Goal: Task Accomplishment & Management: Manage account settings

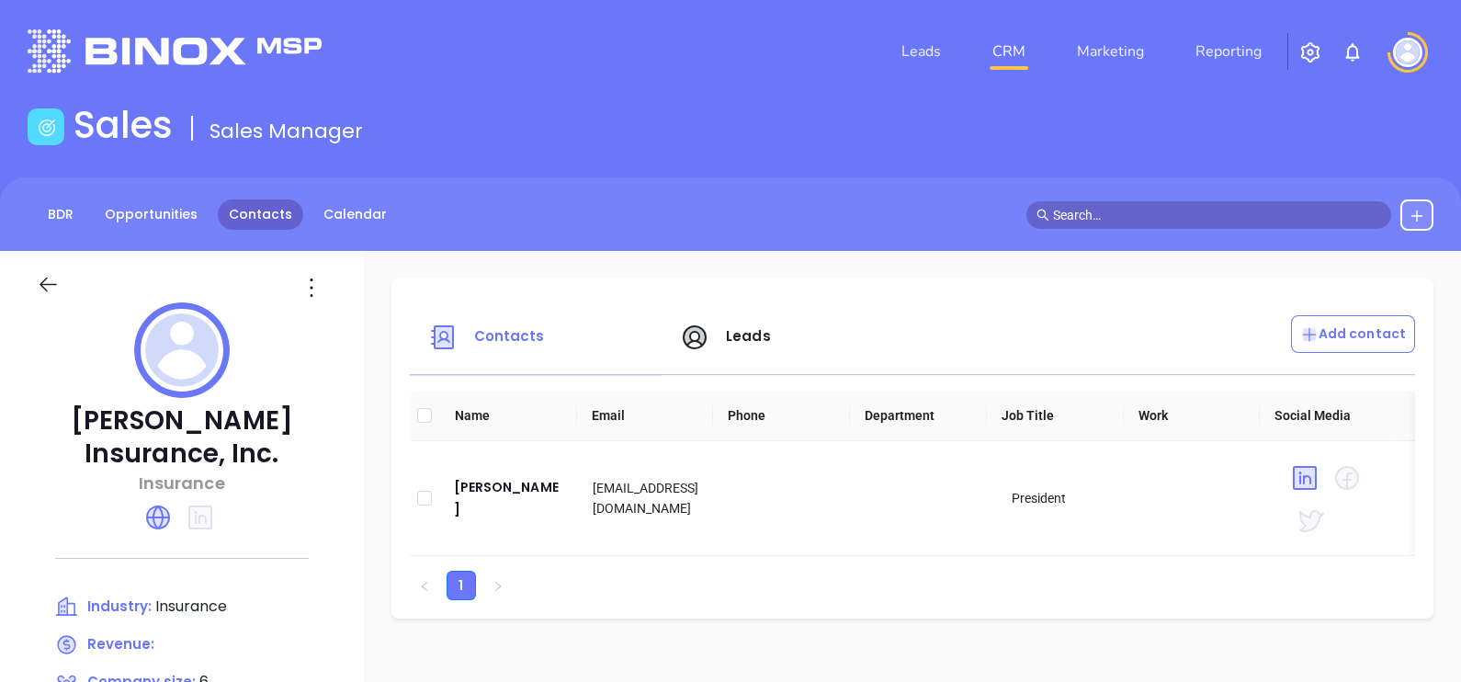
click at [285, 224] on link "Contacts" at bounding box center [260, 214] width 85 height 30
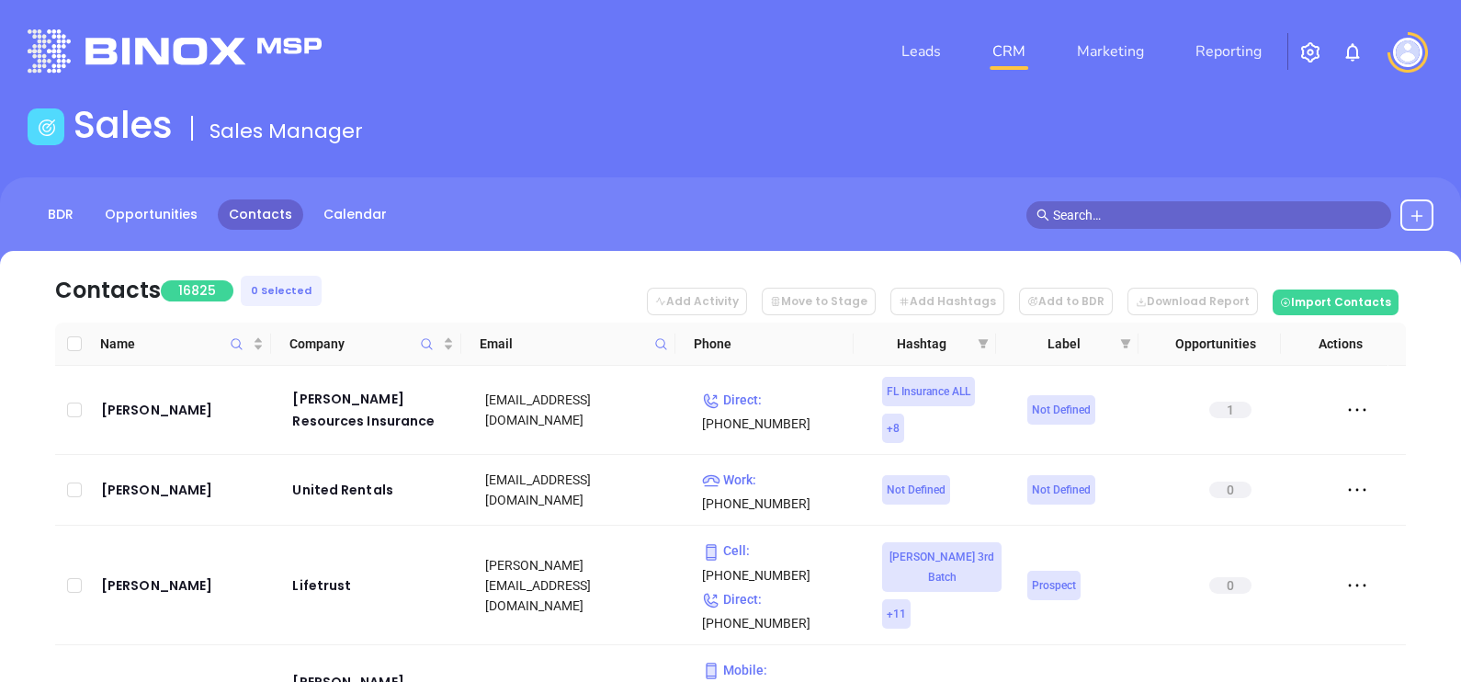
click at [665, 345] on icon at bounding box center [661, 344] width 14 height 14
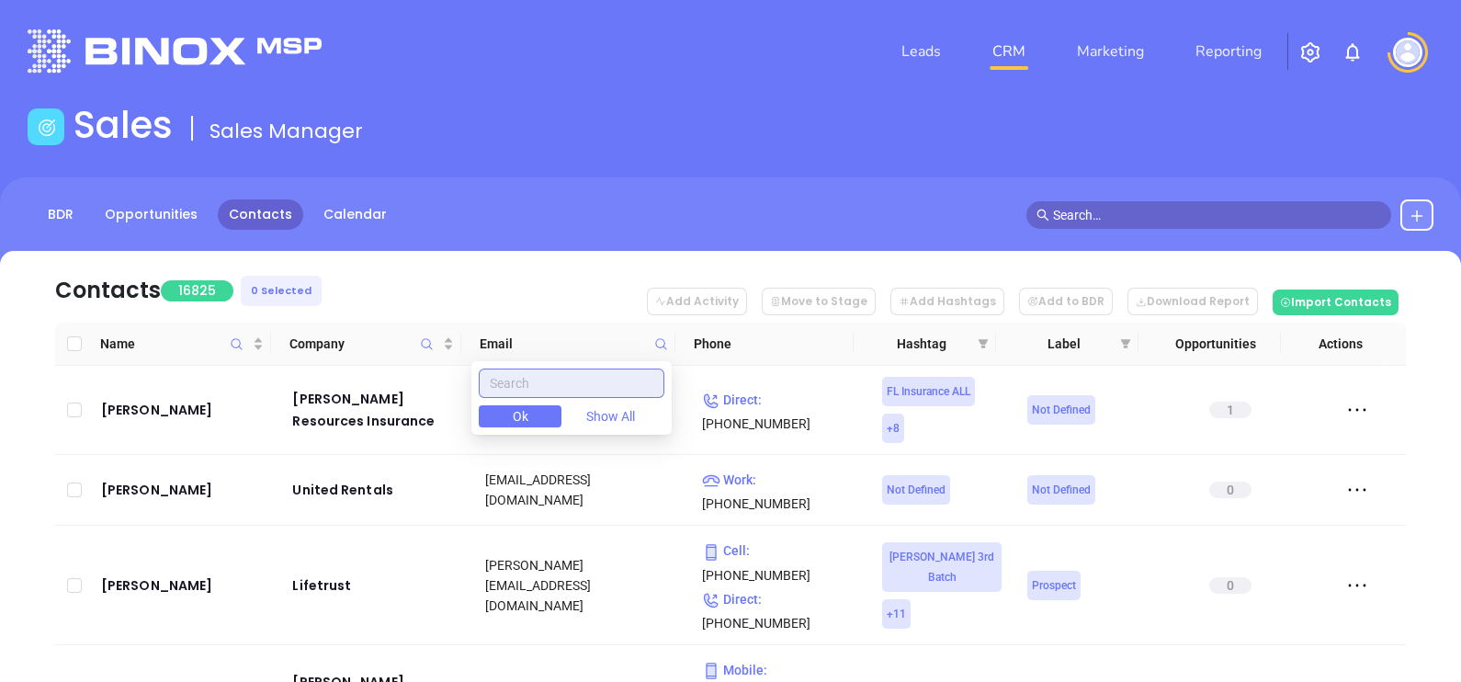
paste input "petrarms.com"
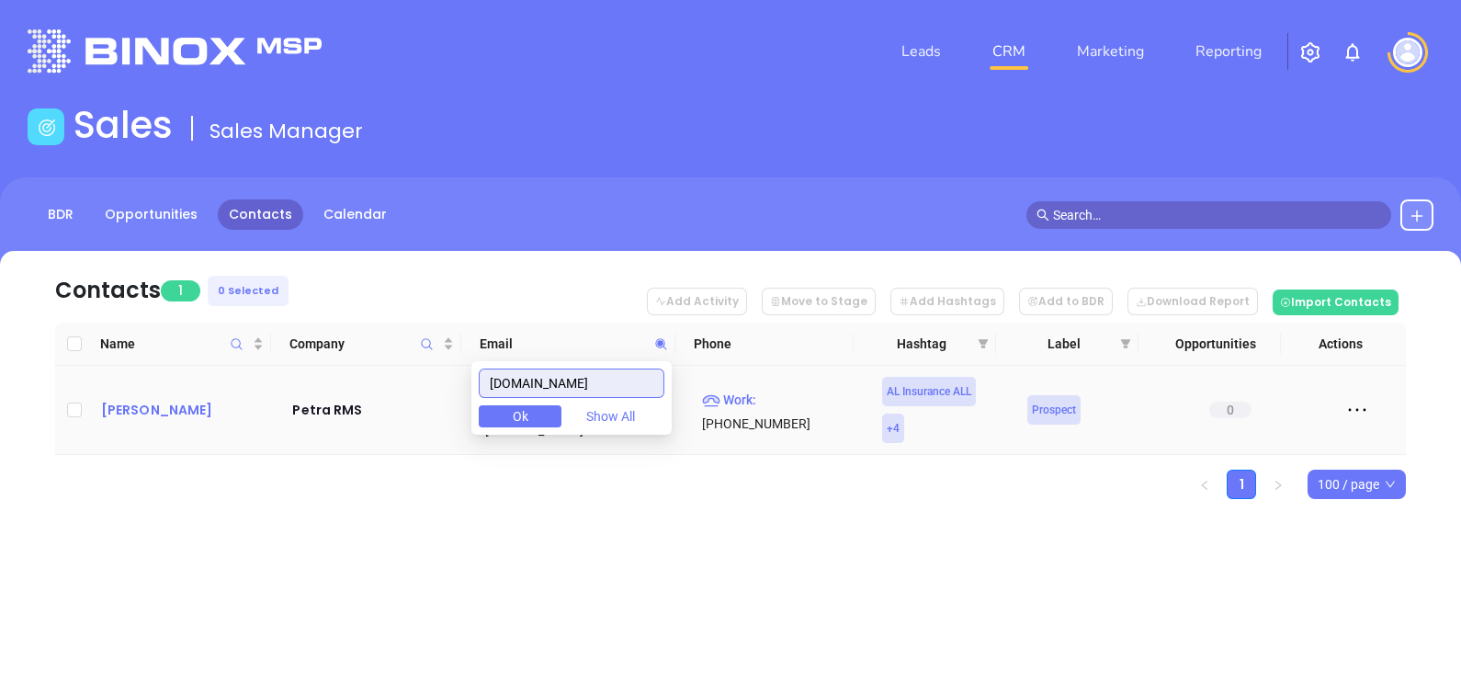
type input "petrarms.com"
click at [186, 381] on td "William Slinkard" at bounding box center [184, 410] width 181 height 89
click at [190, 408] on div "William Slinkard" at bounding box center [184, 410] width 166 height 22
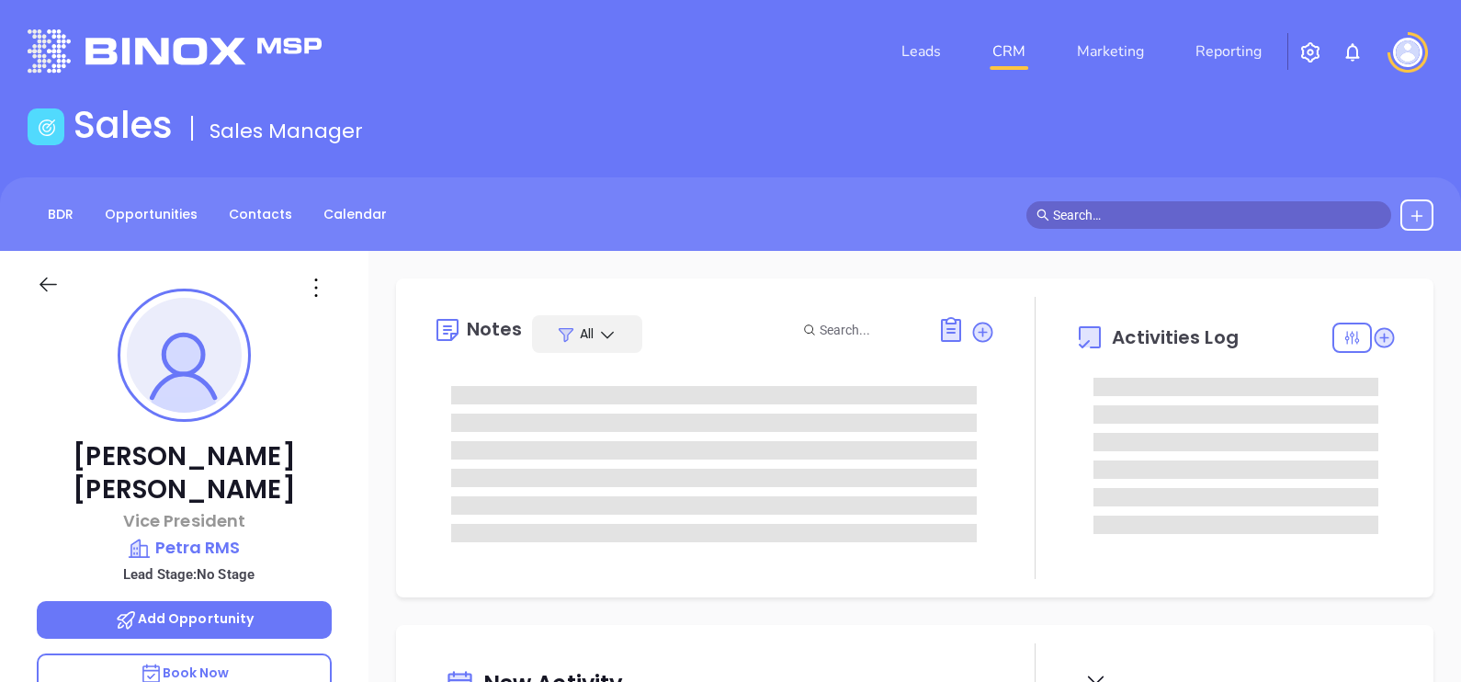
type input "10/16/2025"
type input "Gissela Vargas"
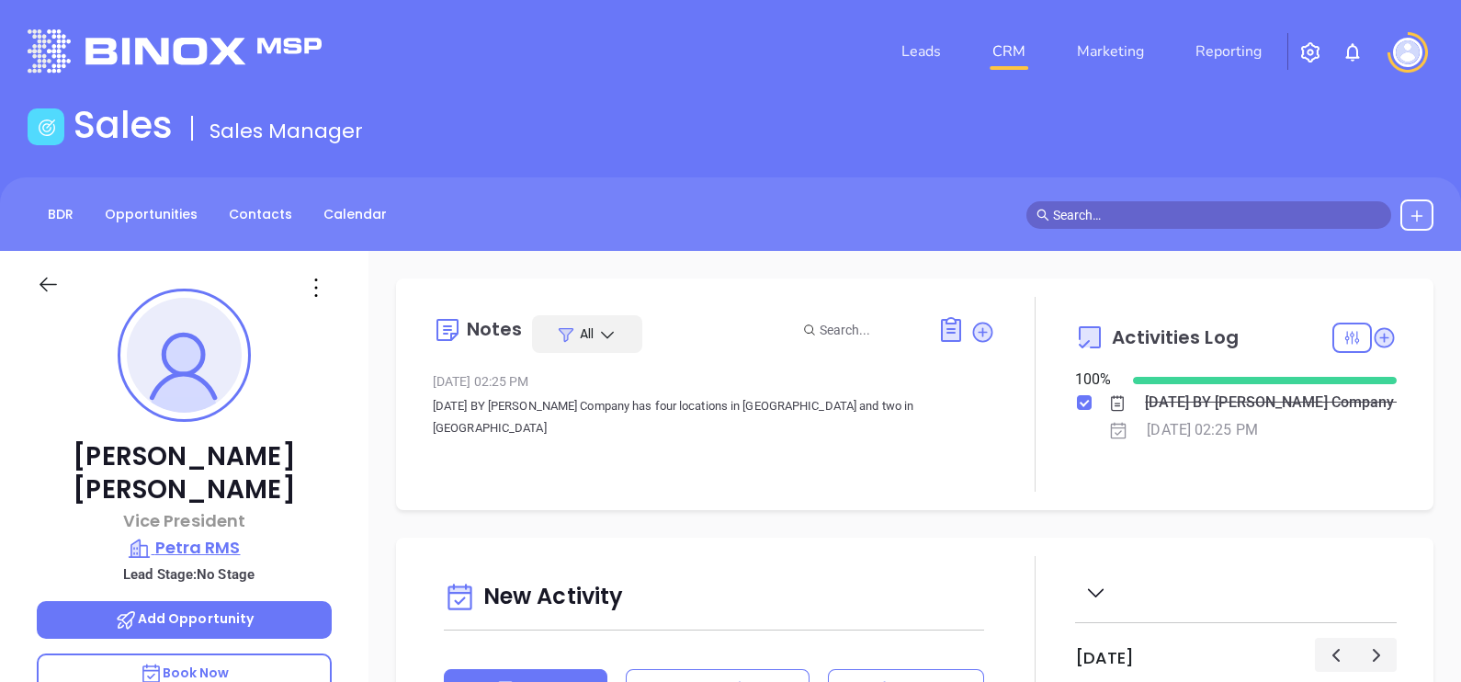
click at [190, 535] on p "Petra RMS" at bounding box center [184, 548] width 295 height 26
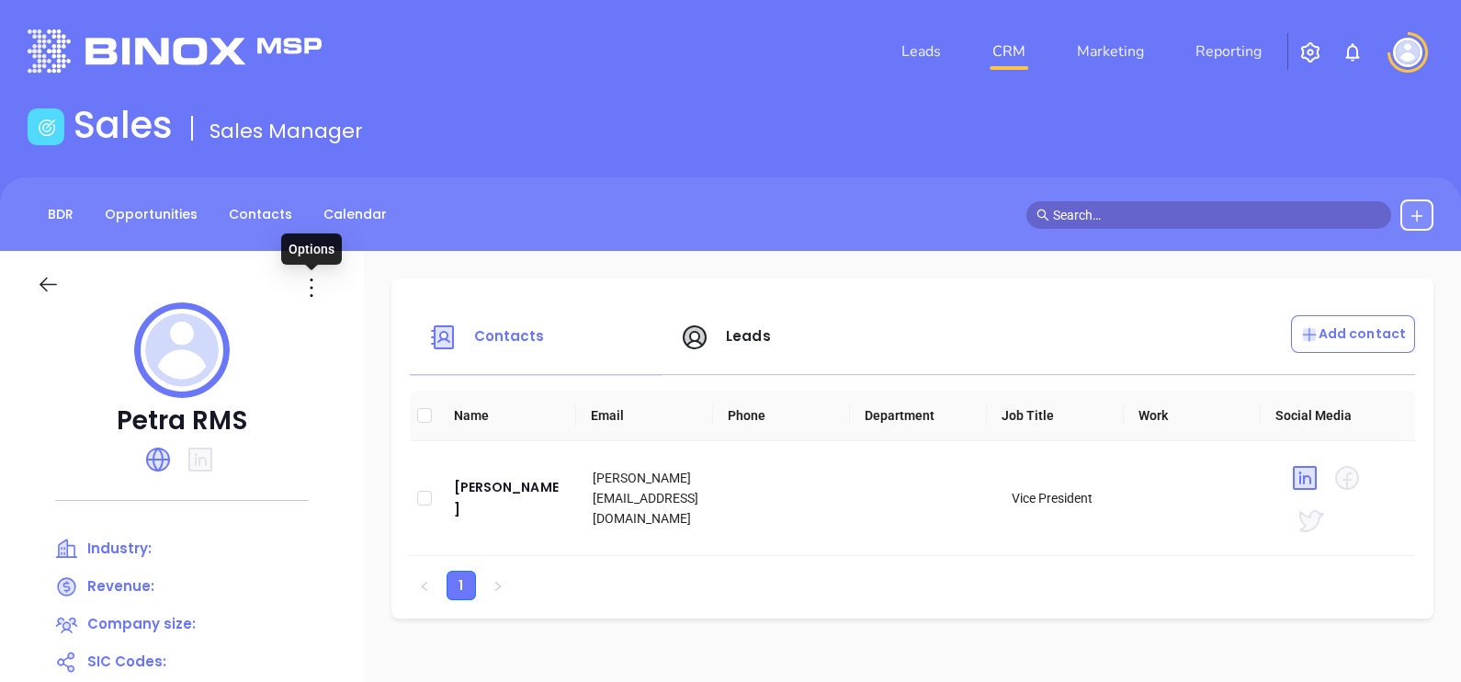
click at [317, 290] on icon at bounding box center [311, 287] width 29 height 29
click at [328, 318] on div "Edit" at bounding box center [394, 323] width 166 height 20
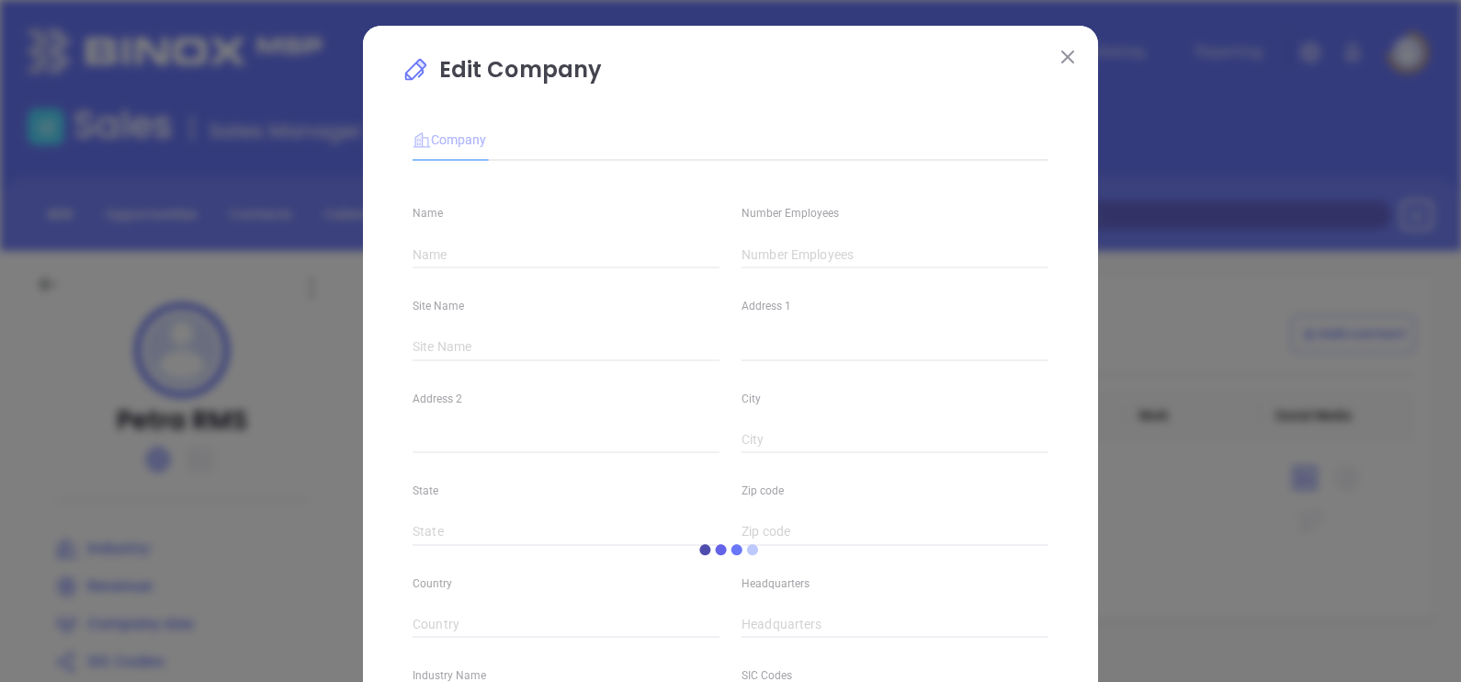
type input "Petra RMS"
type input "(256) 249-0302"
type input "https://petrarms.com/"
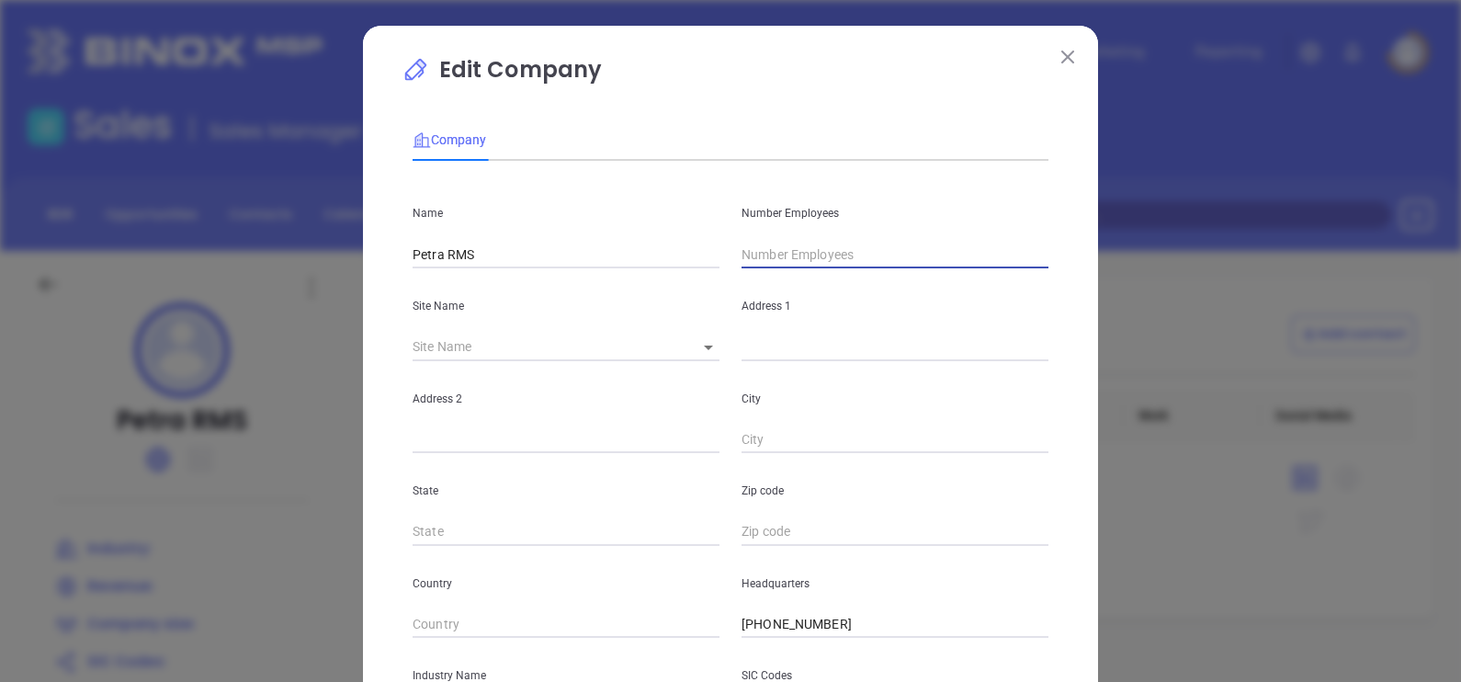
click at [758, 250] on input "text" at bounding box center [894, 255] width 307 height 28
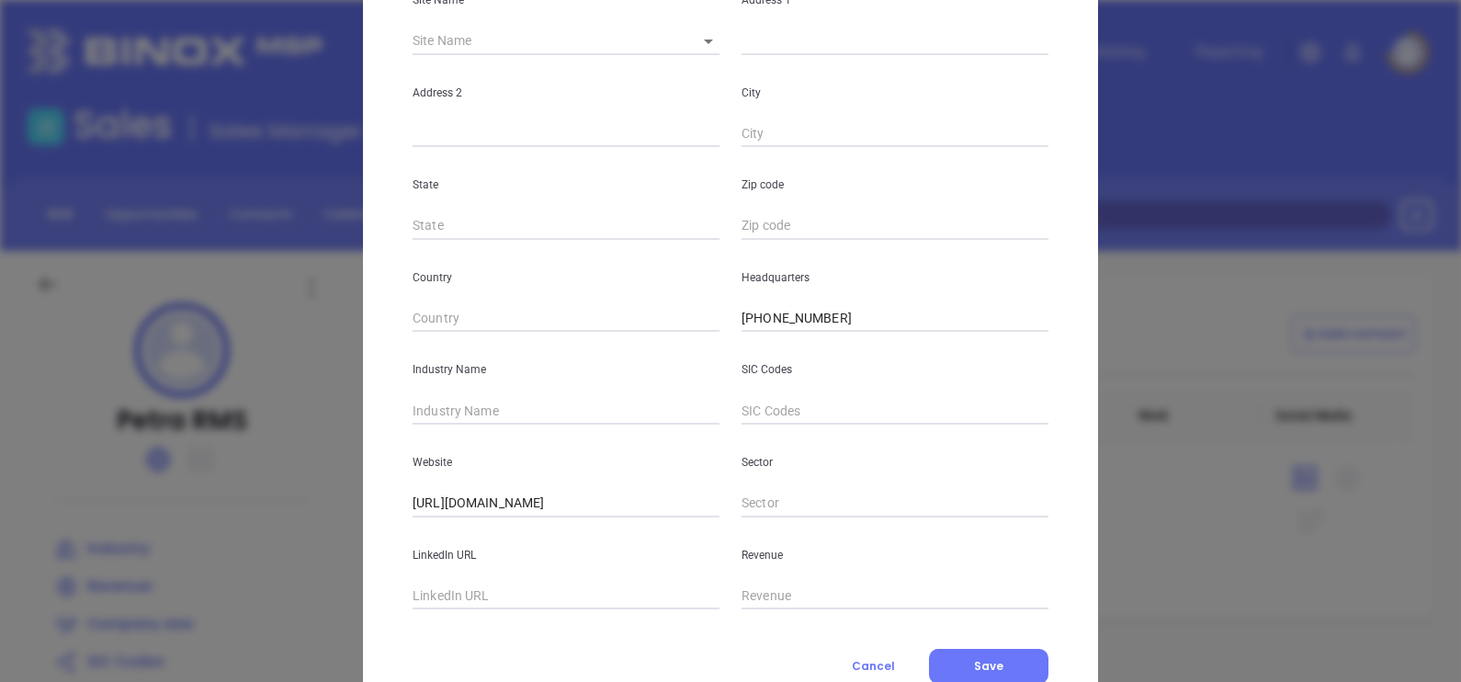
scroll to position [344, 0]
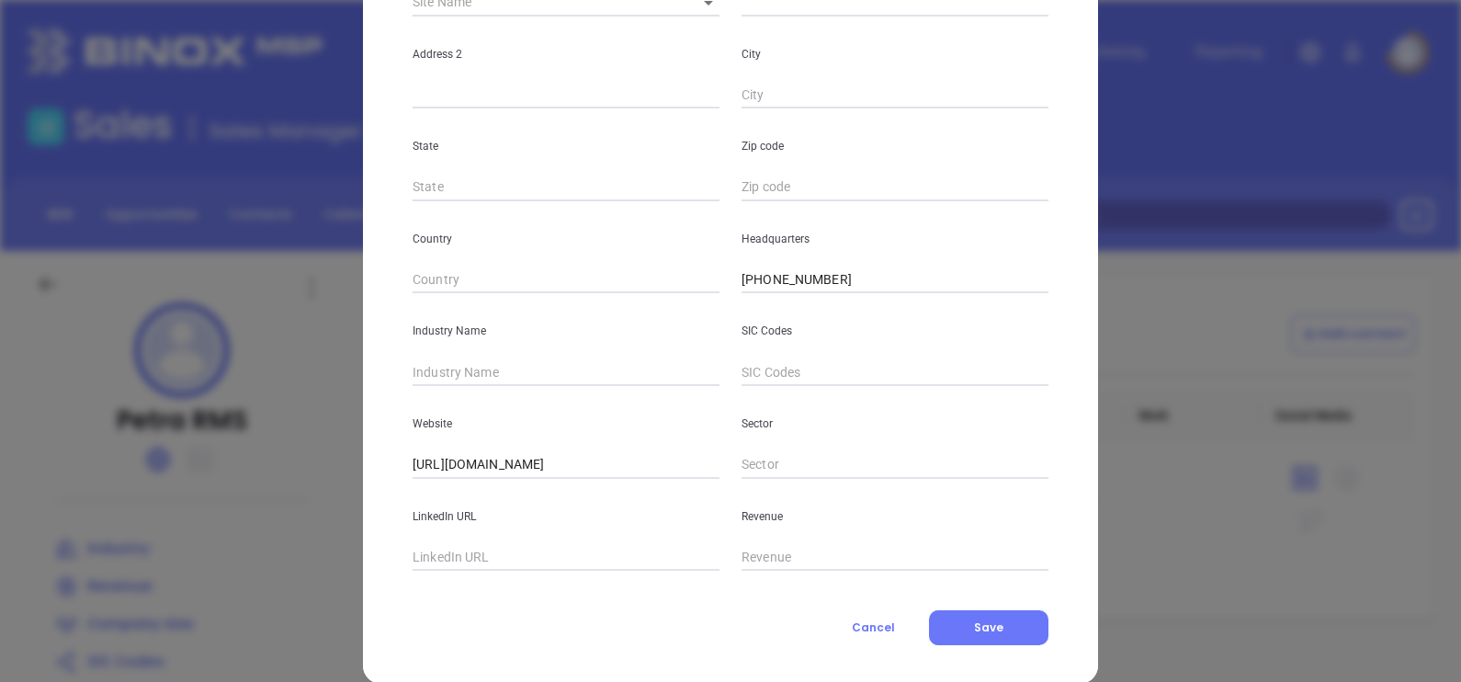
type input "41"
click at [467, 360] on input "text" at bounding box center [565, 372] width 307 height 28
type input "Insurance"
drag, startPoint x: 506, startPoint y: 547, endPoint x: 485, endPoint y: 556, distance: 23.0
click at [496, 554] on input "text" at bounding box center [565, 558] width 307 height 28
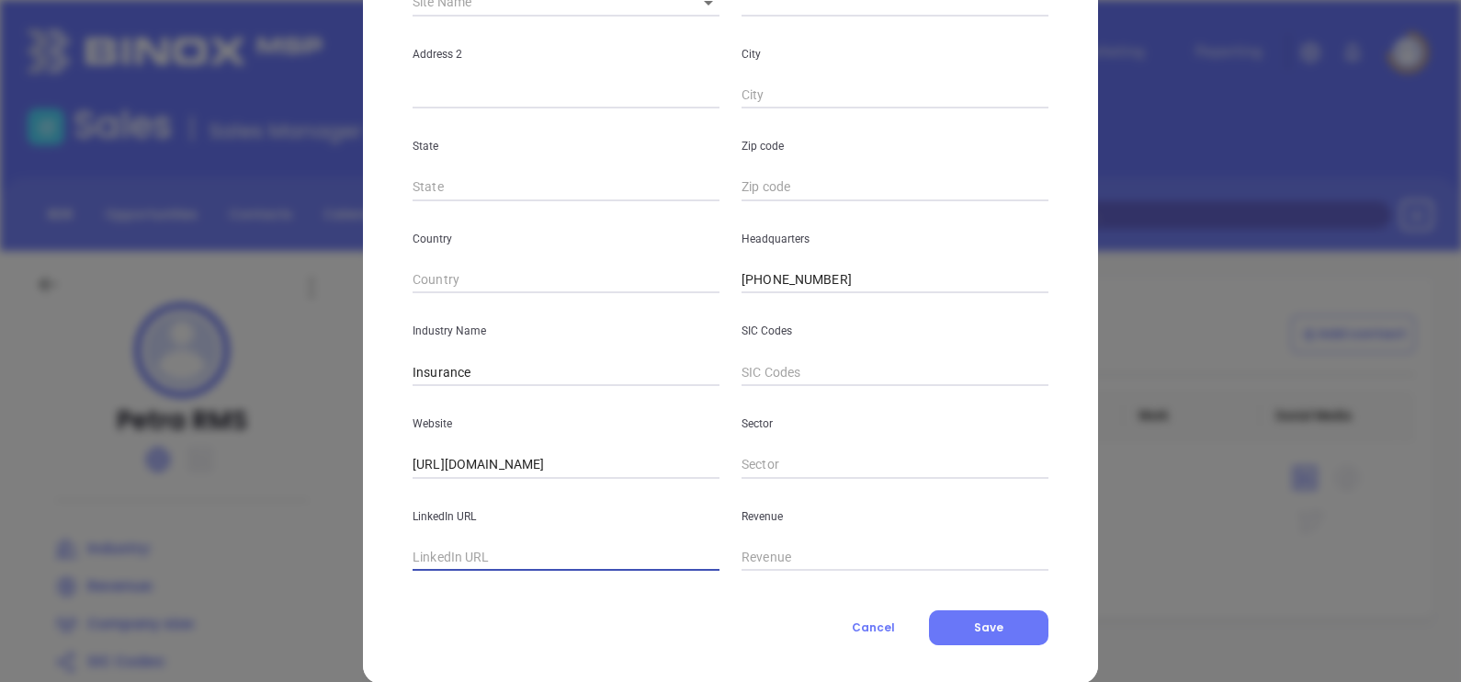
paste input "https://www.linkedin.com/company/petra-rms/"
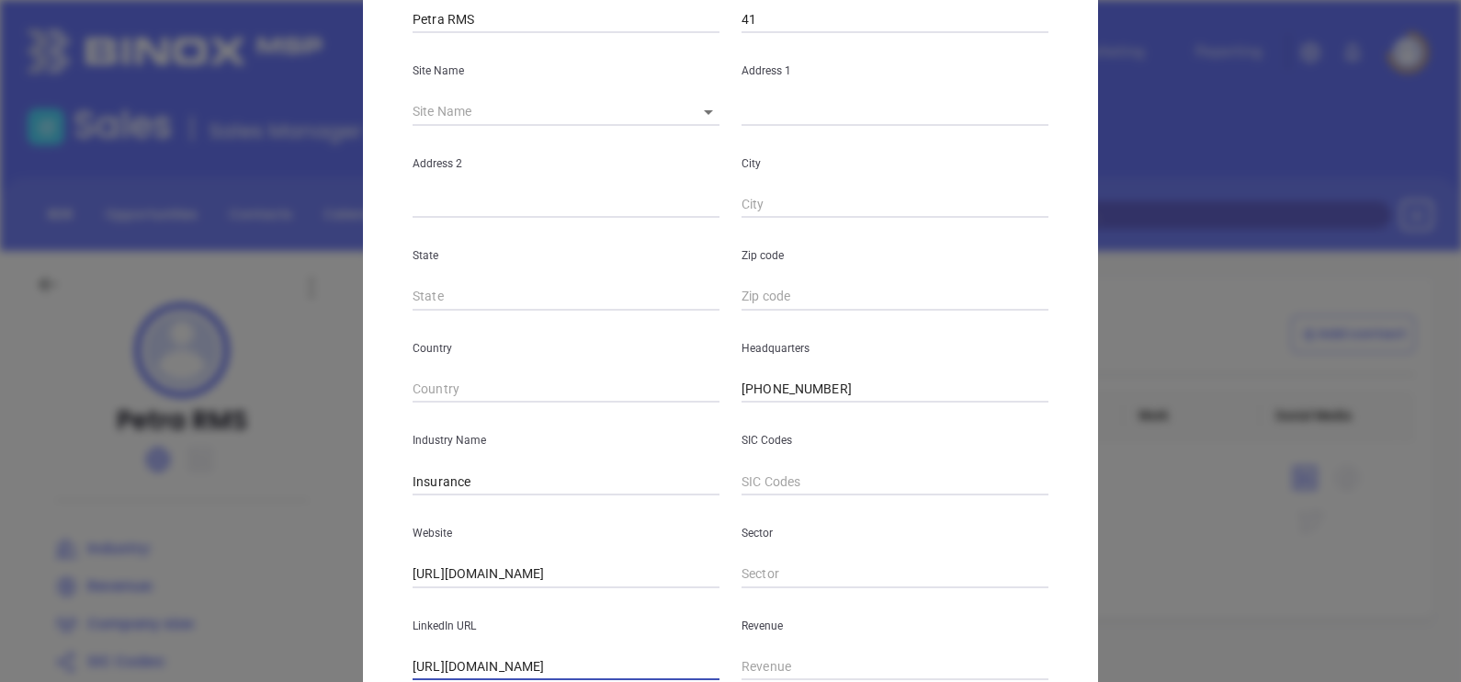
scroll to position [114, 0]
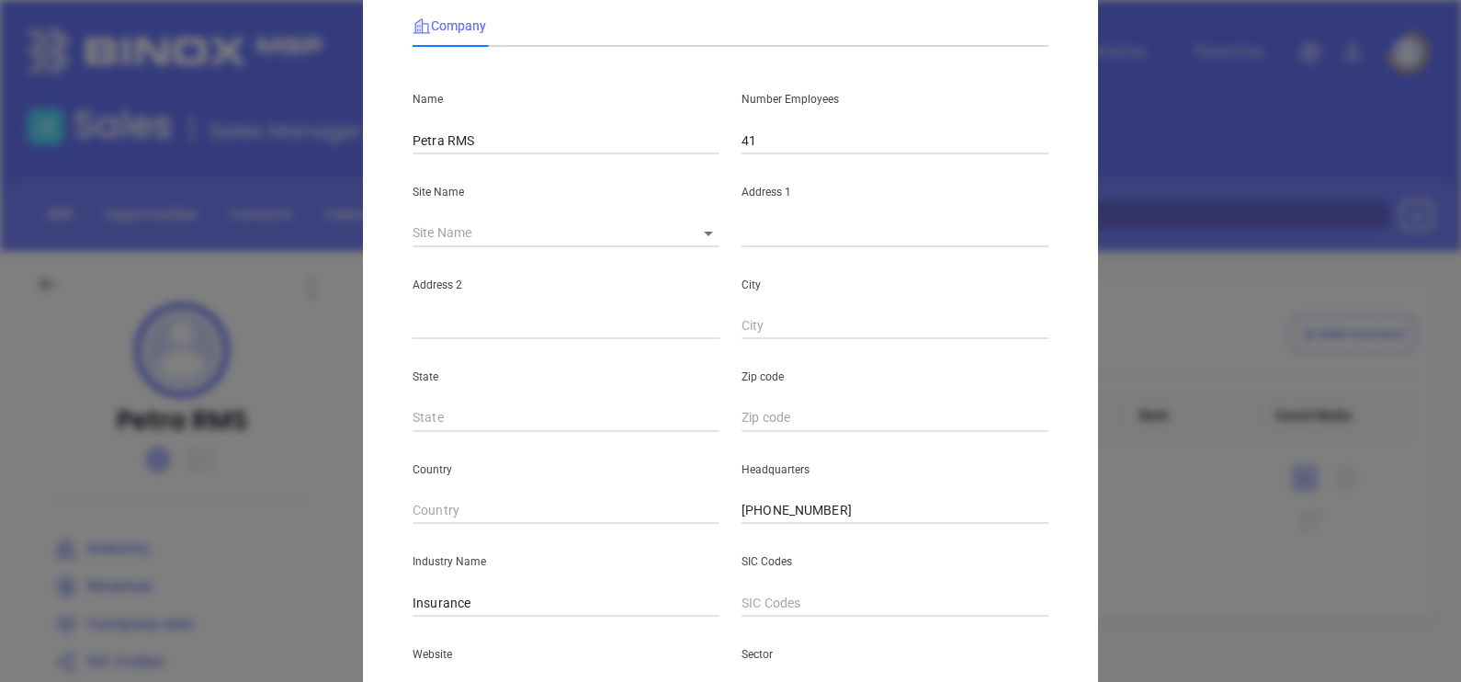
type input "https://www.linkedin.com/company/petra-rms/"
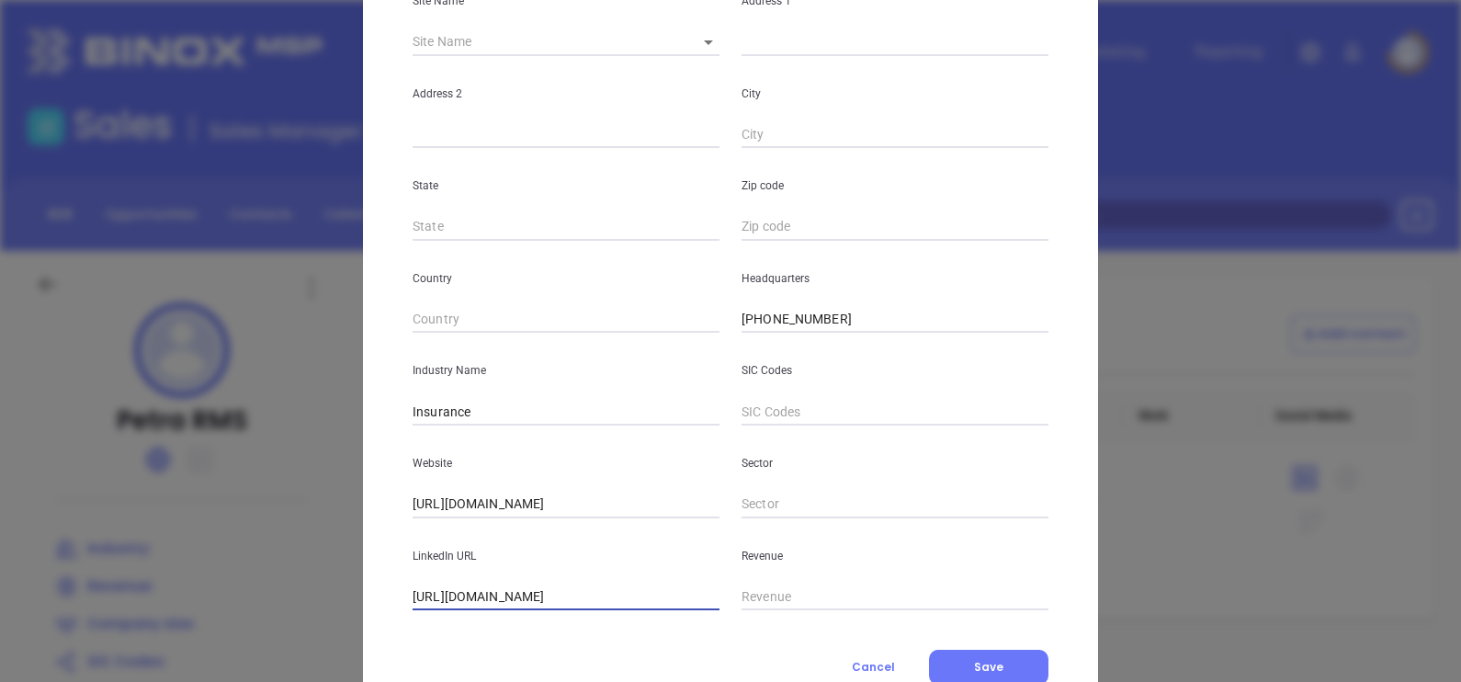
scroll to position [371, 0]
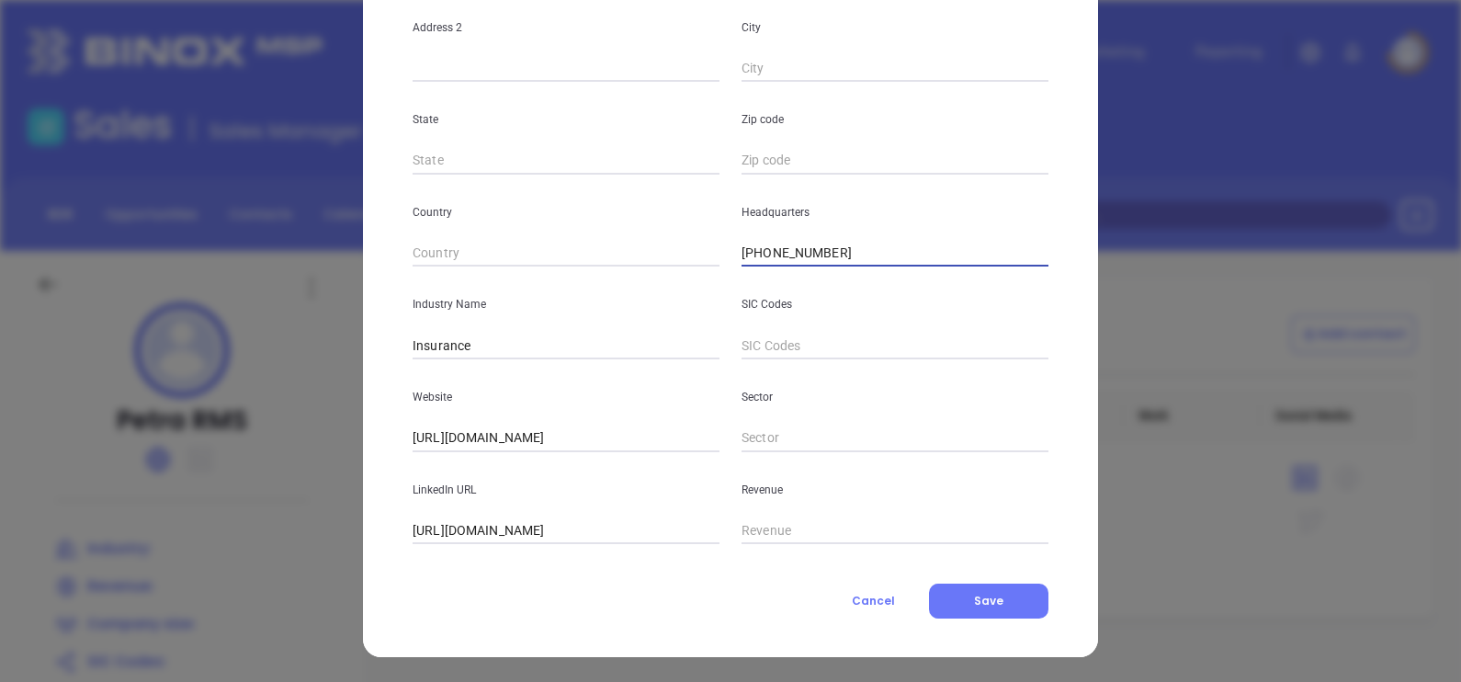
drag, startPoint x: 841, startPoint y: 255, endPoint x: 637, endPoint y: 264, distance: 204.1
click at [648, 267] on div "Name Petra RMS Number Employees 41 Site Name ​ Address 1 Address 2 City State Z…" at bounding box center [730, 173] width 636 height 739
paste input "205) 354-2700"
type input "(205) 354-2700"
click at [976, 594] on span "Save" at bounding box center [988, 600] width 29 height 16
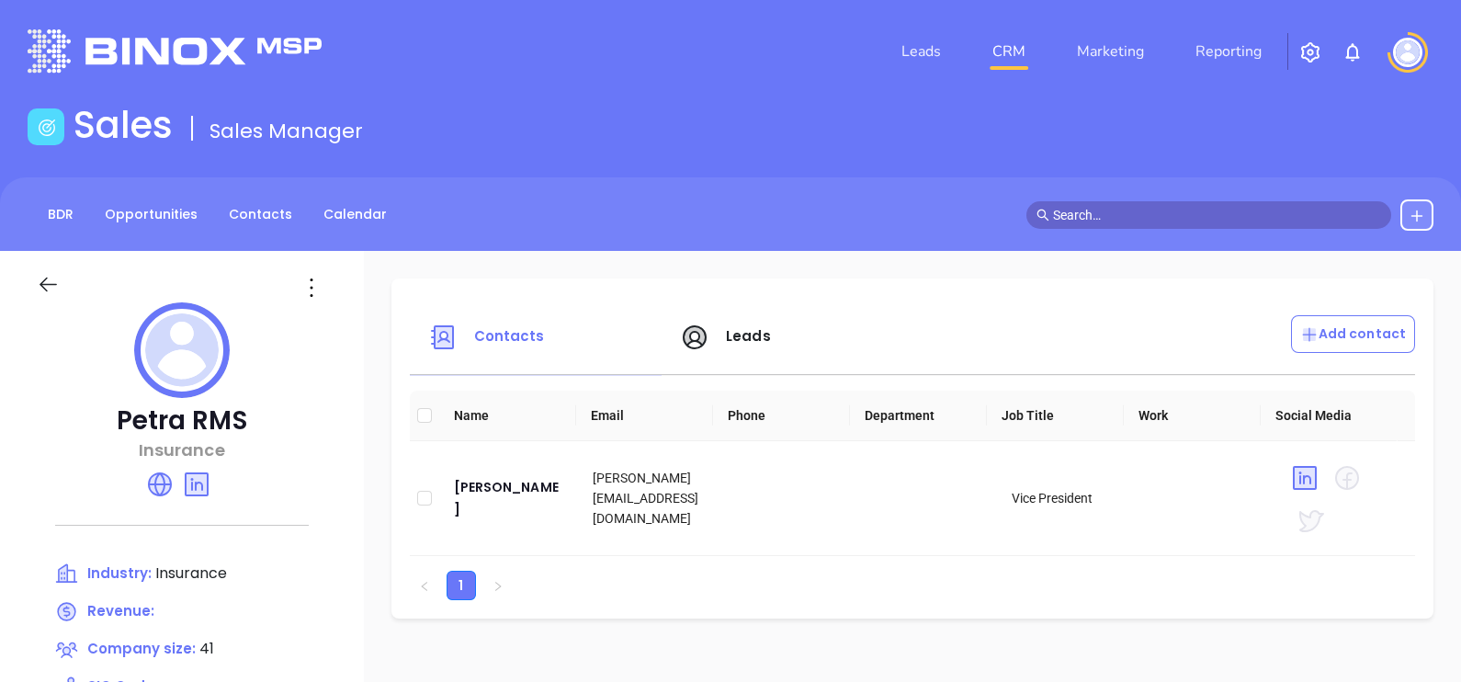
click at [300, 223] on div "BDR Opportunities Contacts Calendar" at bounding box center [213, 214] width 370 height 31
click at [291, 216] on link "Contacts" at bounding box center [260, 214] width 85 height 30
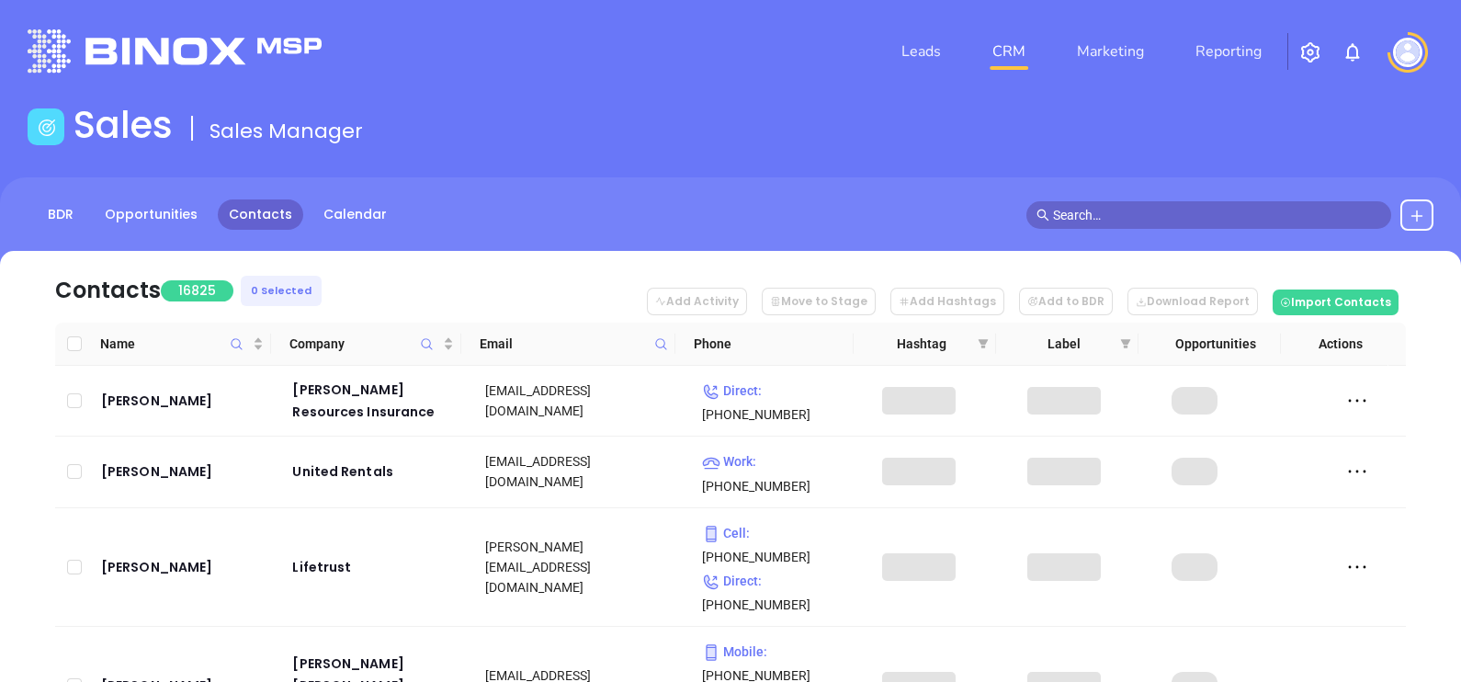
click at [654, 342] on icon at bounding box center [661, 344] width 14 height 14
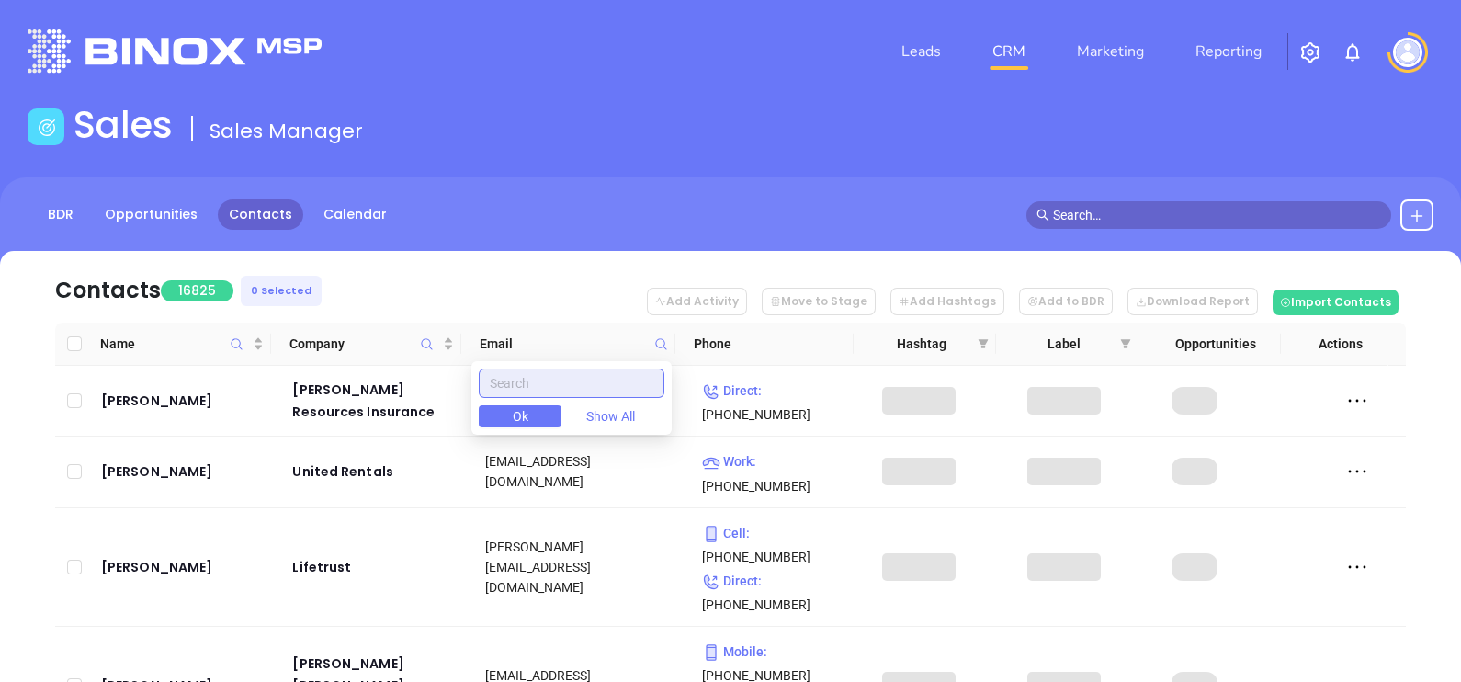
paste input "berkeley-co.com"
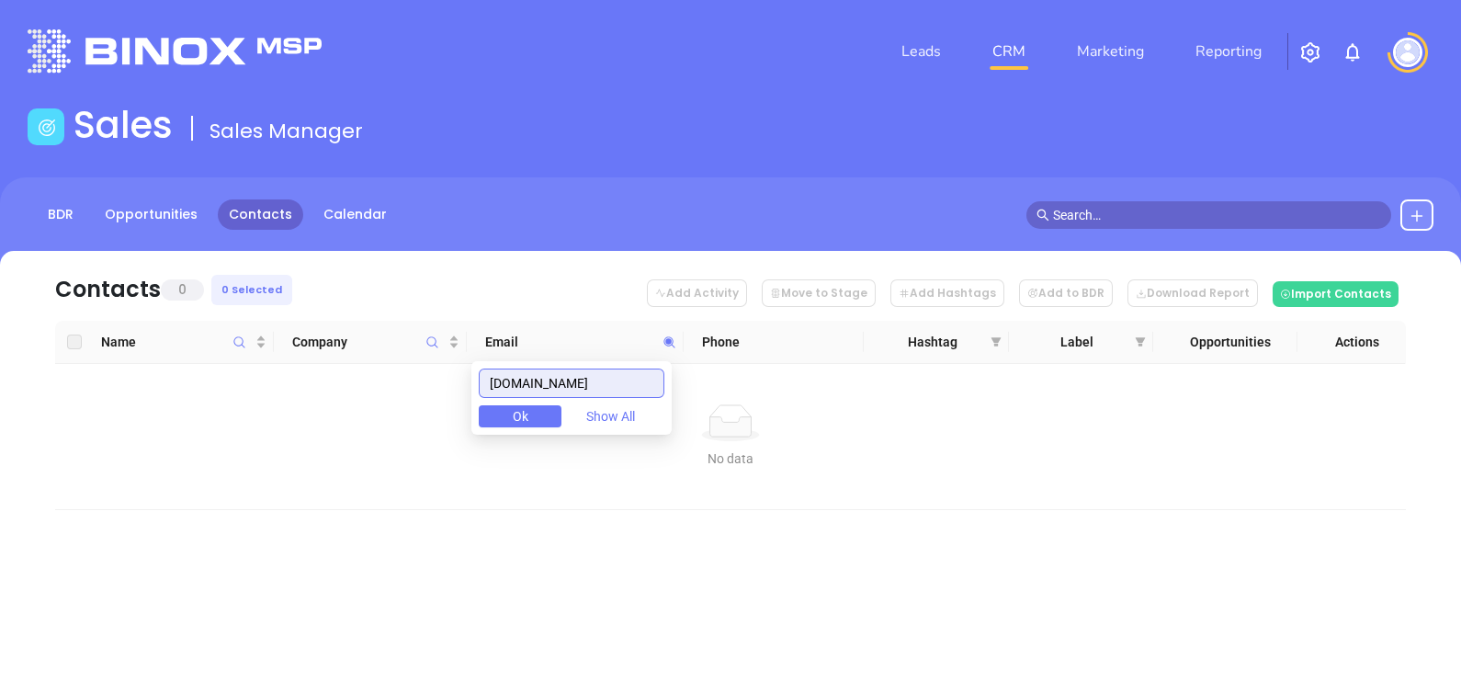
type input "berkeley-co.com"
drag, startPoint x: 604, startPoint y: 377, endPoint x: 468, endPoint y: 424, distance: 143.2
click at [468, 424] on body "Leads CRM Marketing Reporting Financial Leads Leads Sales Sales Manager BDR Opp…" at bounding box center [730, 341] width 1461 height 682
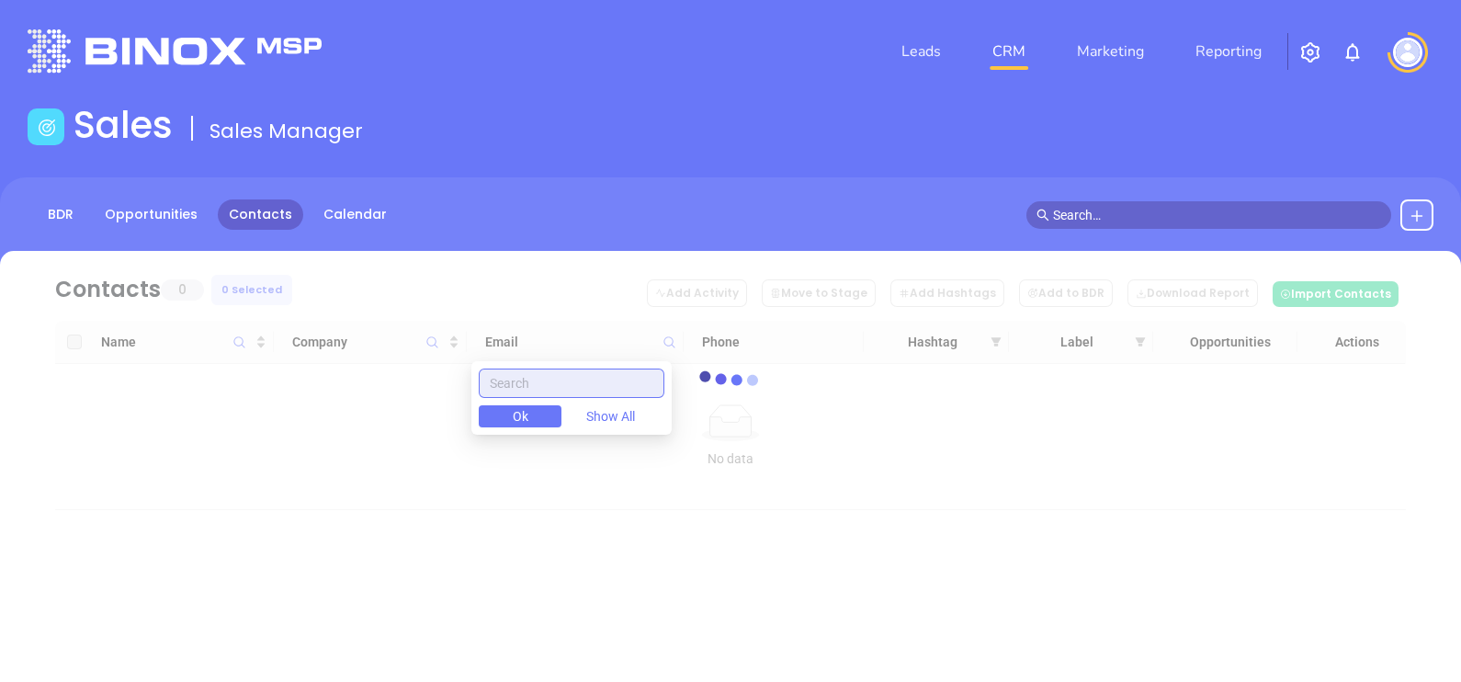
paste input "kirbyinsuranceagencybhm.com"
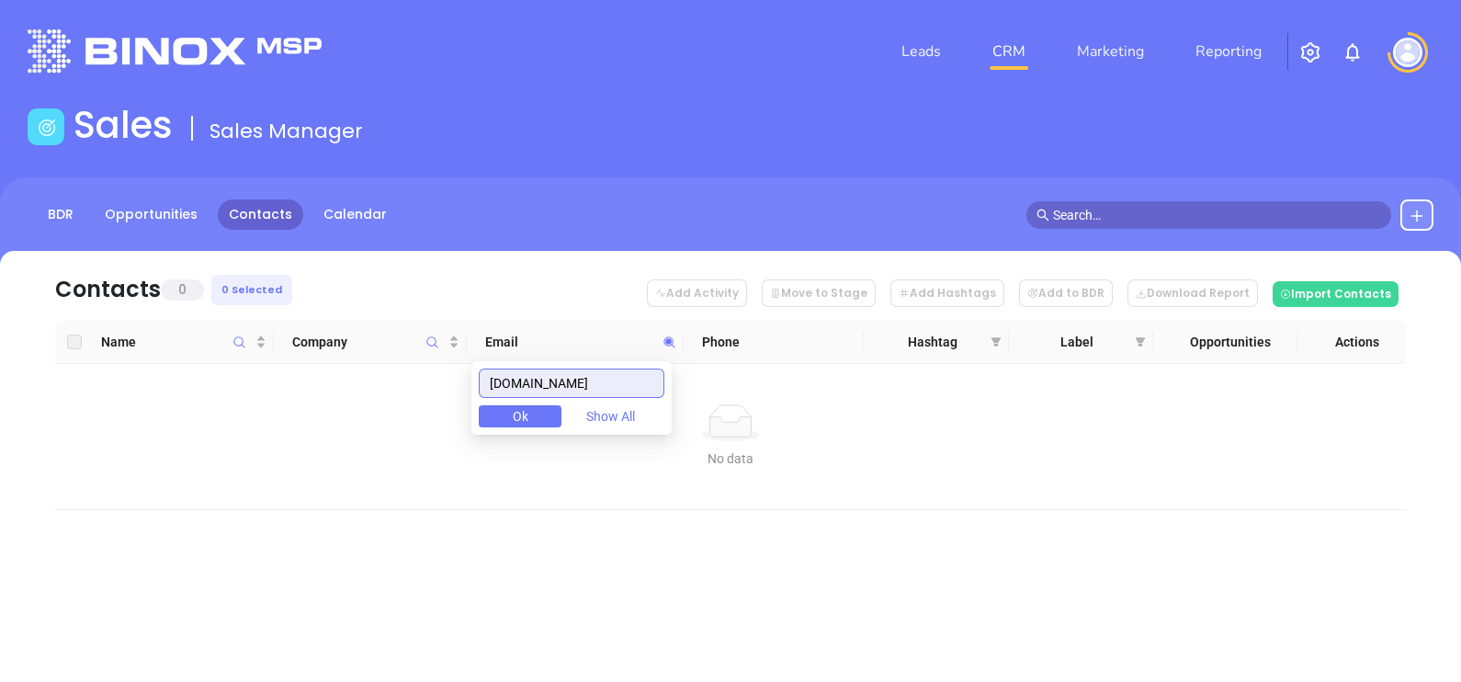
drag, startPoint x: 652, startPoint y: 383, endPoint x: 400, endPoint y: 480, distance: 270.7
click at [400, 480] on body "Leads CRM Marketing Reporting Financial Leads Leads Sales Sales Manager BDR Opp…" at bounding box center [730, 341] width 1461 height 682
type input "kirbyinsuranceagencybhm.com"
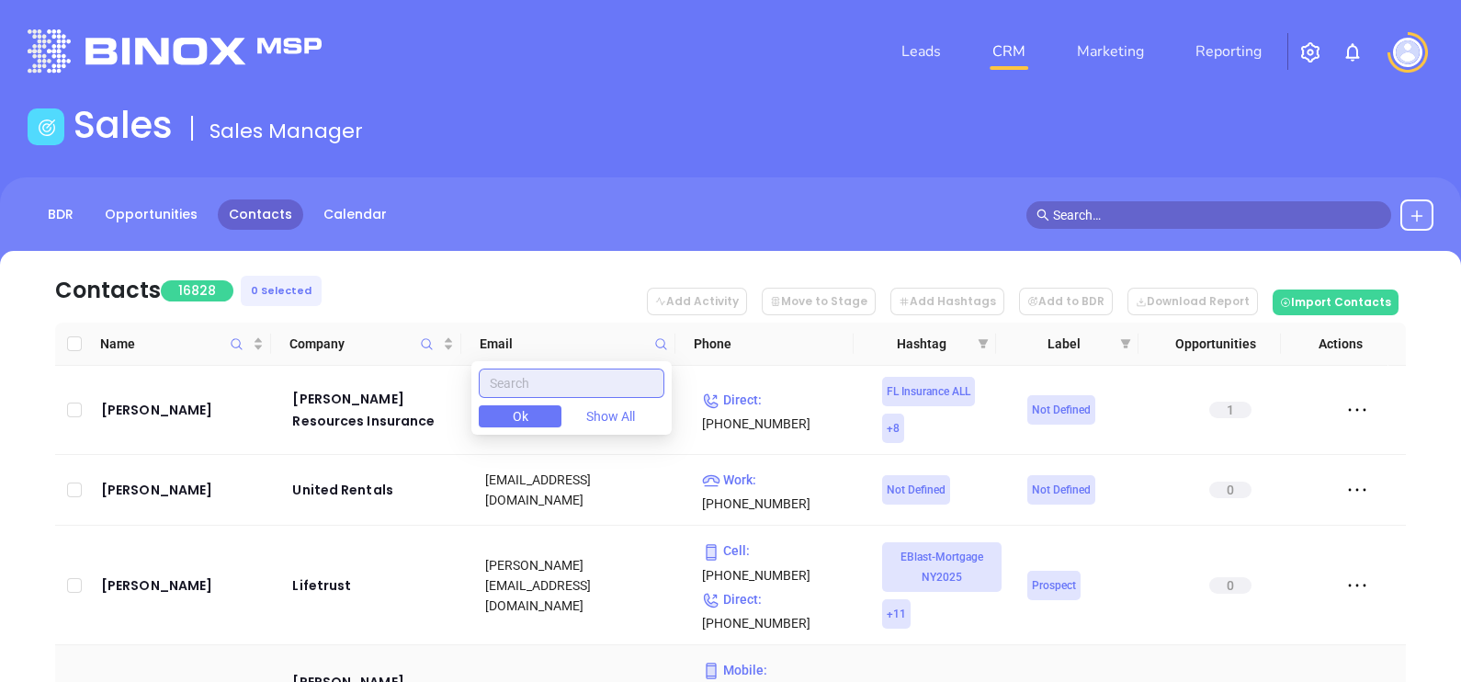
paste input "kirbyinsuranceagencybhm.com"
type input "kirbyinsuranceagencybhm.com"
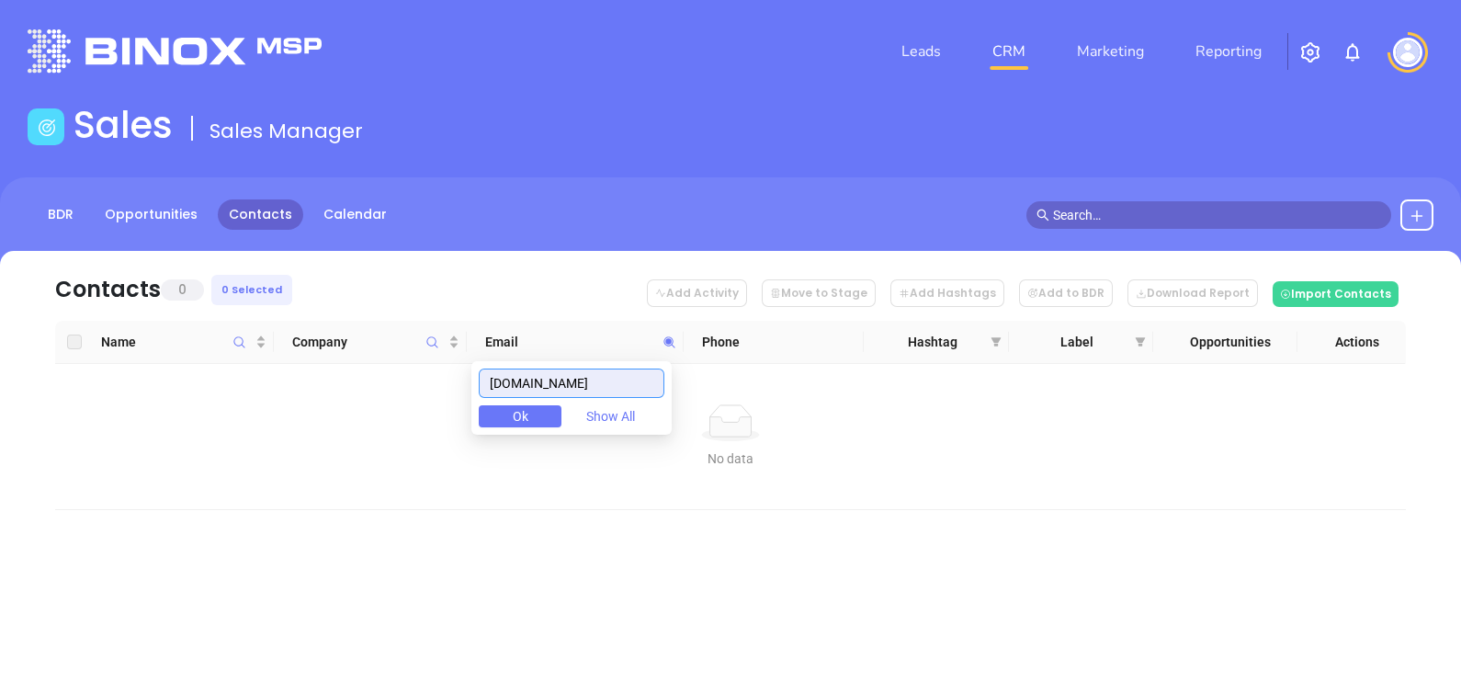
click at [661, 378] on div "kirbyinsuranceagencybhm.com Ok Show All" at bounding box center [571, 397] width 200 height 73
drag, startPoint x: 493, startPoint y: 384, endPoint x: 747, endPoint y: 378, distance: 253.6
click at [747, 378] on body "Leads CRM Marketing Reporting Financial Leads Leads Sales Sales Manager BDR Opp…" at bounding box center [730, 341] width 1461 height 682
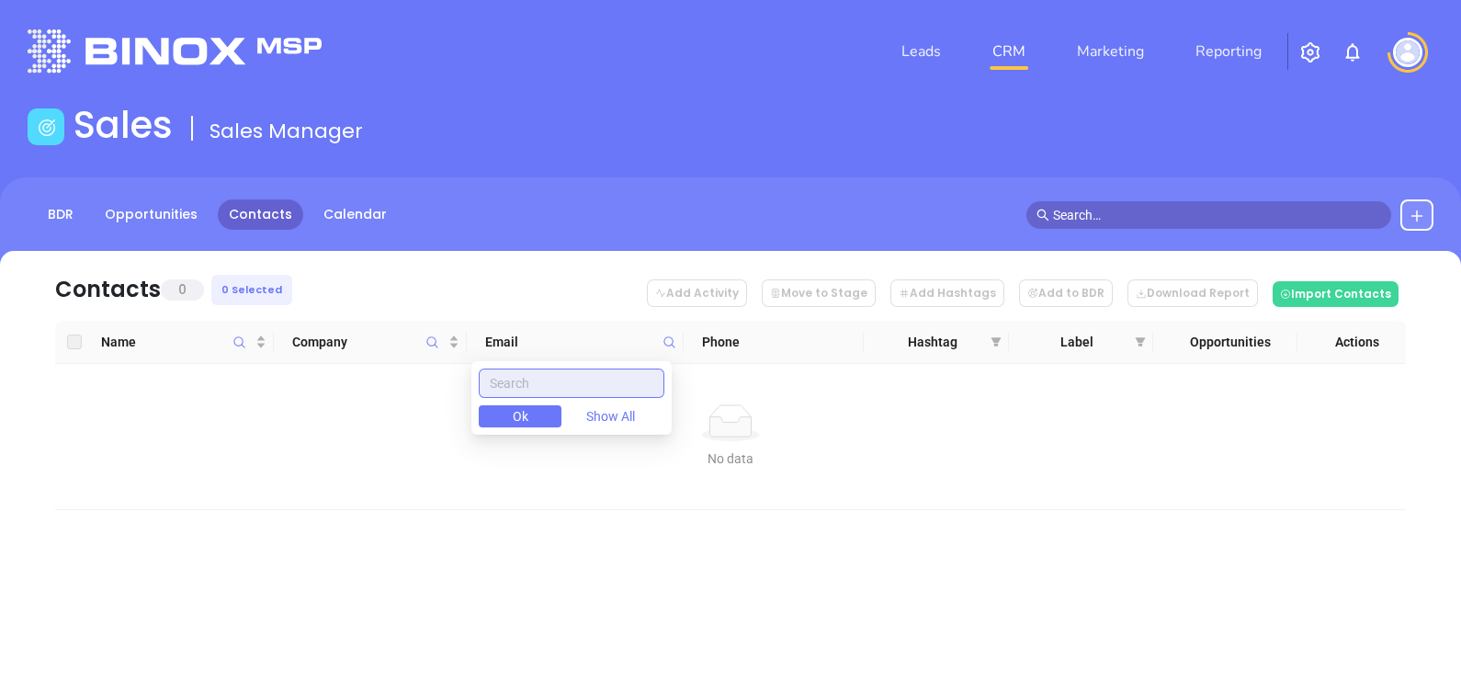
paste input "lakeviewrisk.com"
type input "lakeviewrisk.com"
drag, startPoint x: 564, startPoint y: 389, endPoint x: 450, endPoint y: 427, distance: 120.3
click at [450, 427] on body "Leads CRM Marketing Reporting Financial Leads Leads Sales Sales Manager BDR Opp…" at bounding box center [730, 341] width 1461 height 682
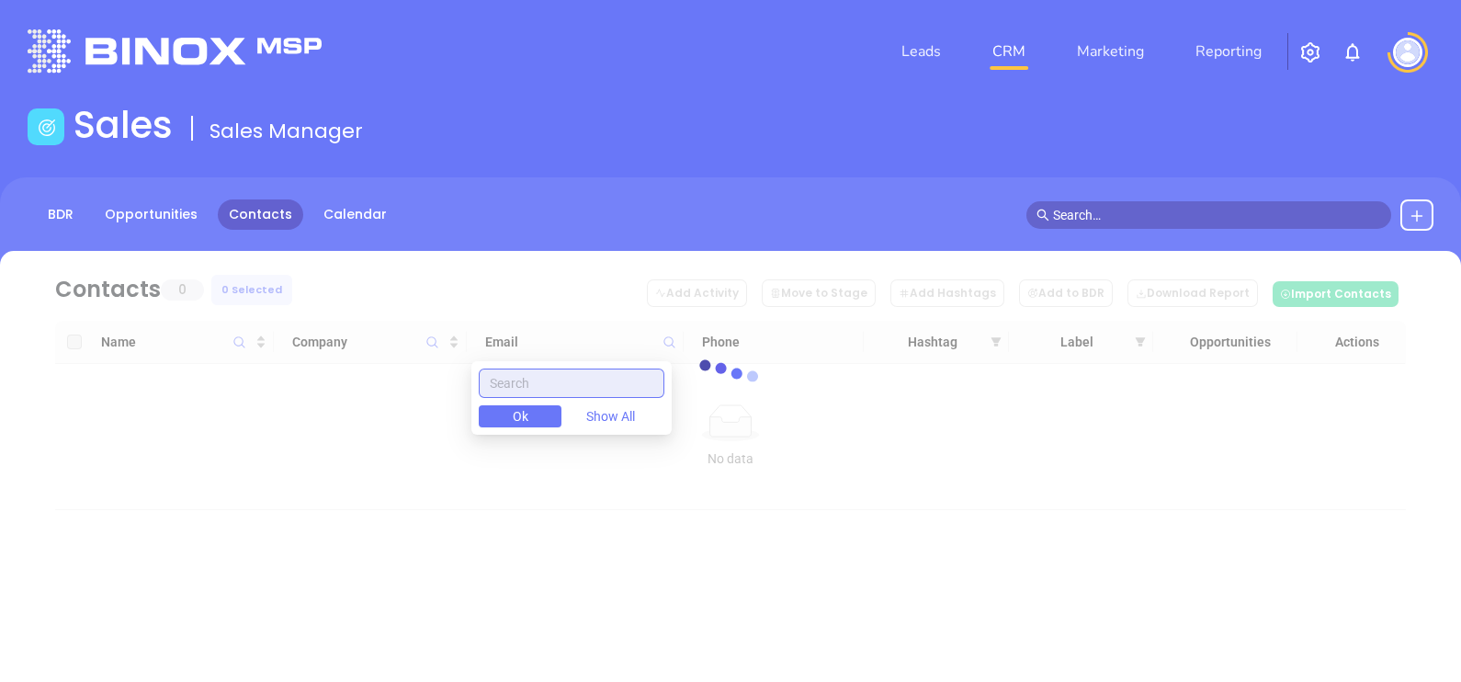
paste input "transconassurance.com"
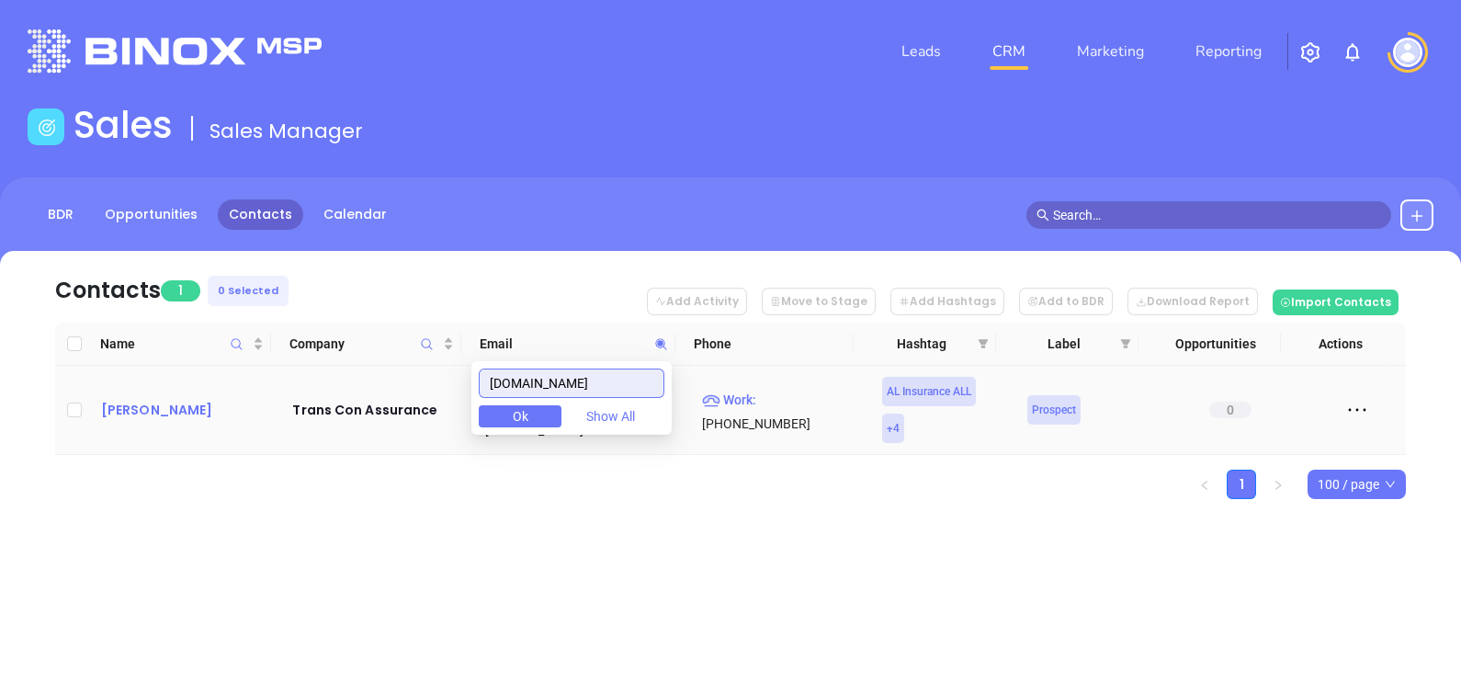
type input "transconassurance.com"
click at [220, 406] on div "Maryalice Bludsworth" at bounding box center [184, 410] width 166 height 22
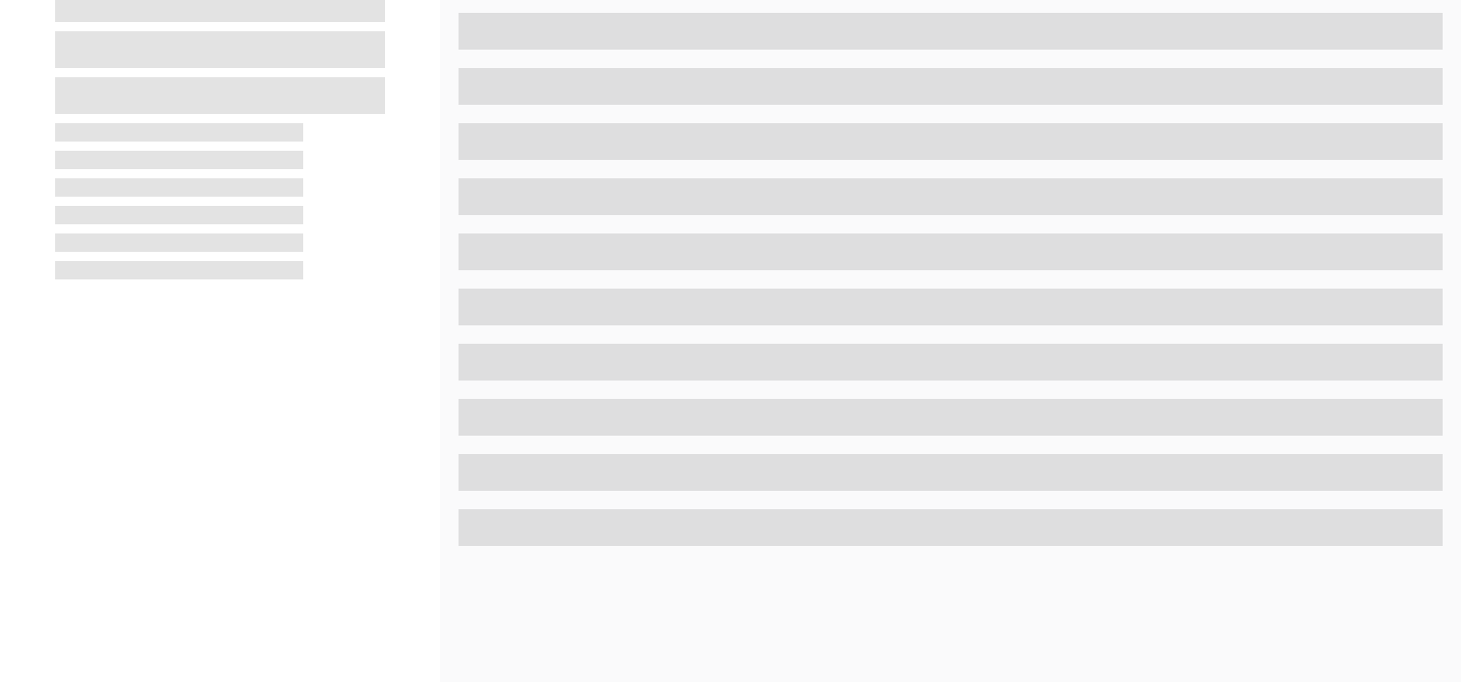
scroll to position [854, 0]
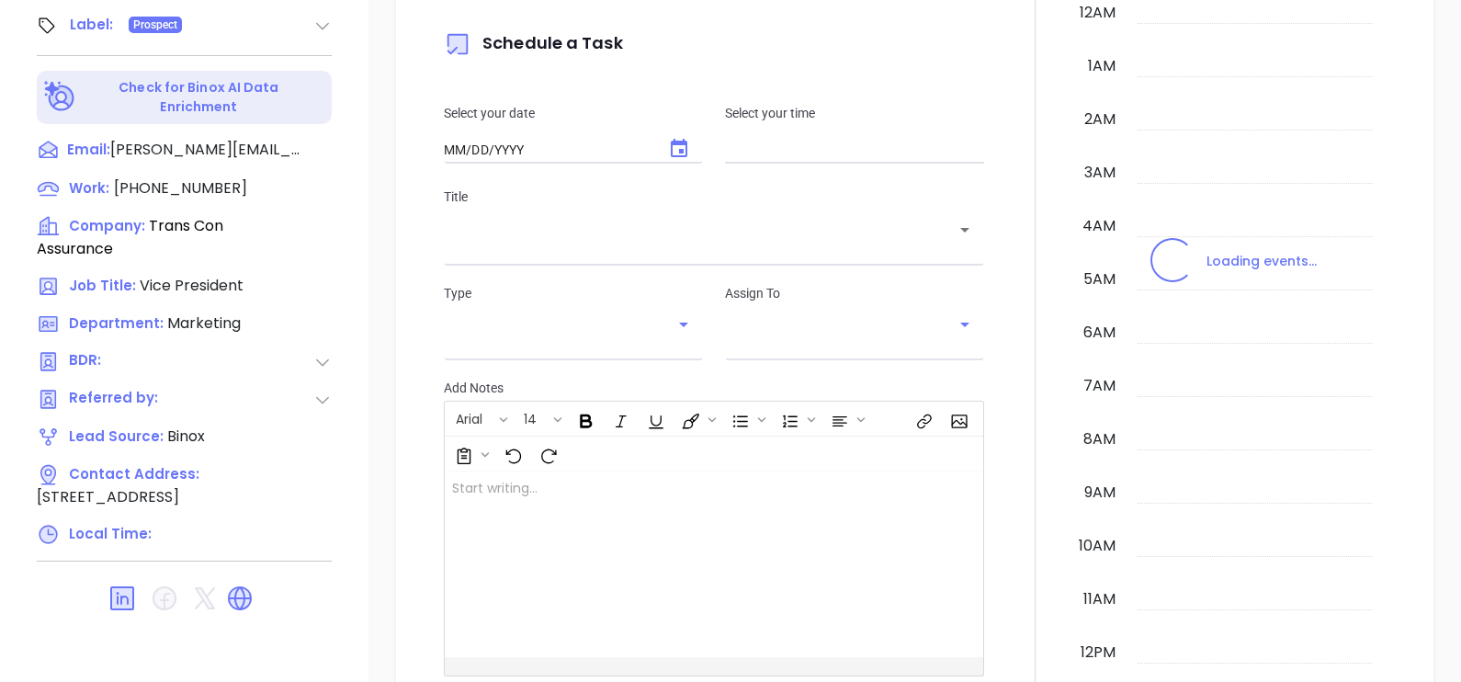
type input "10:00 am"
type input "[DATE]"
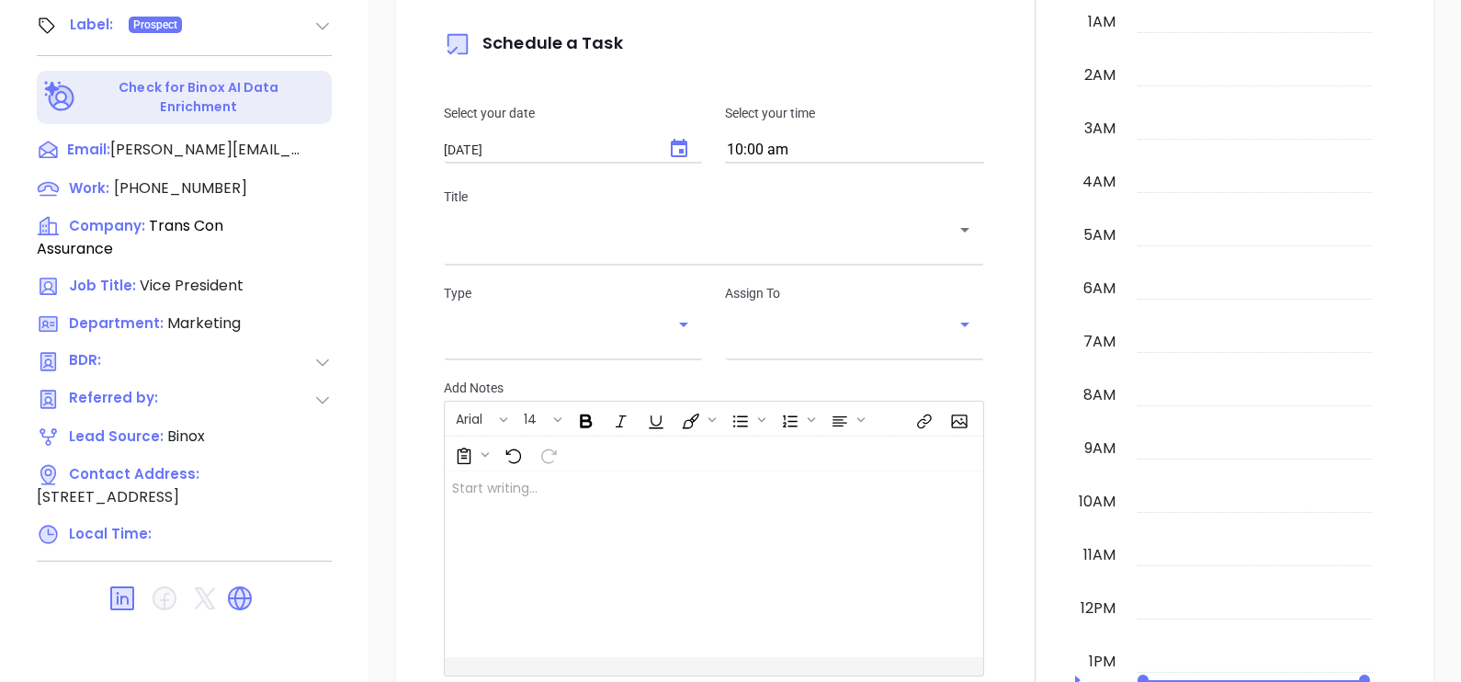
scroll to position [533, 0]
type input "[PERSON_NAME]"
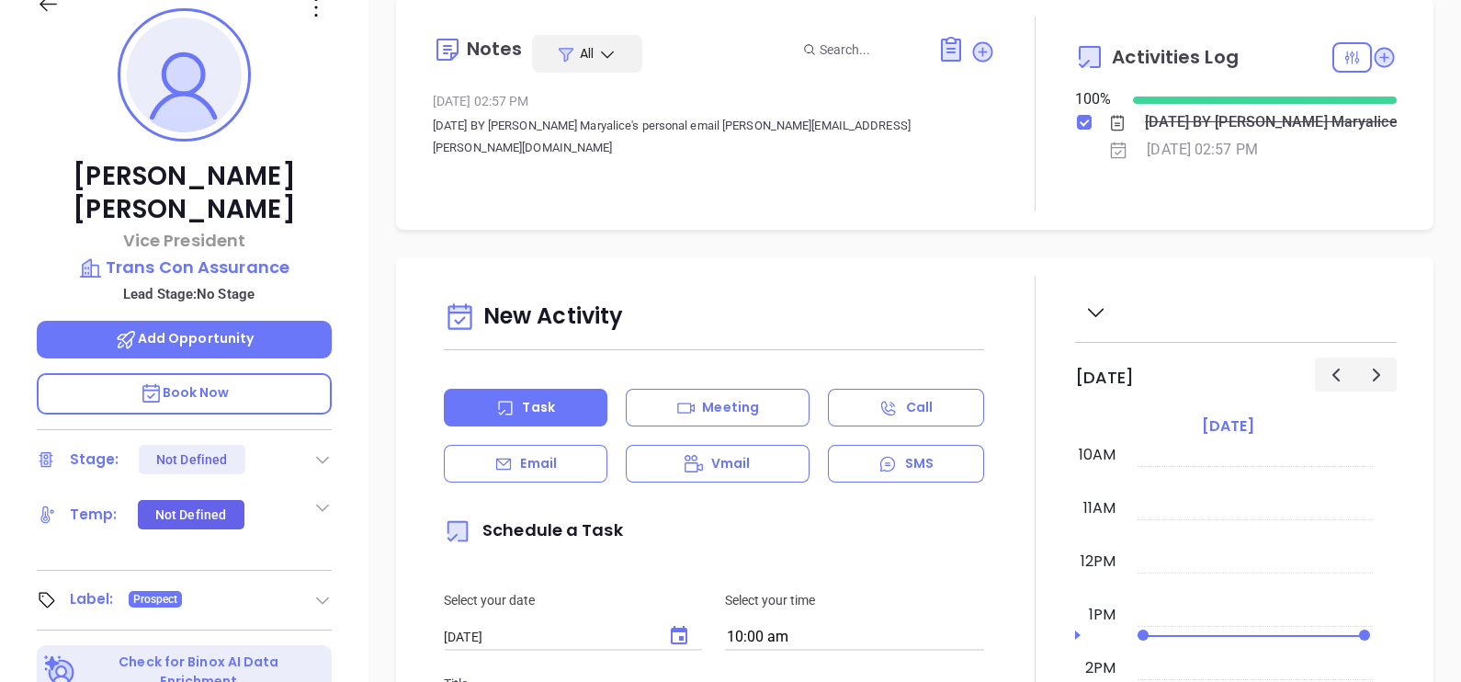
scroll to position [165, 0]
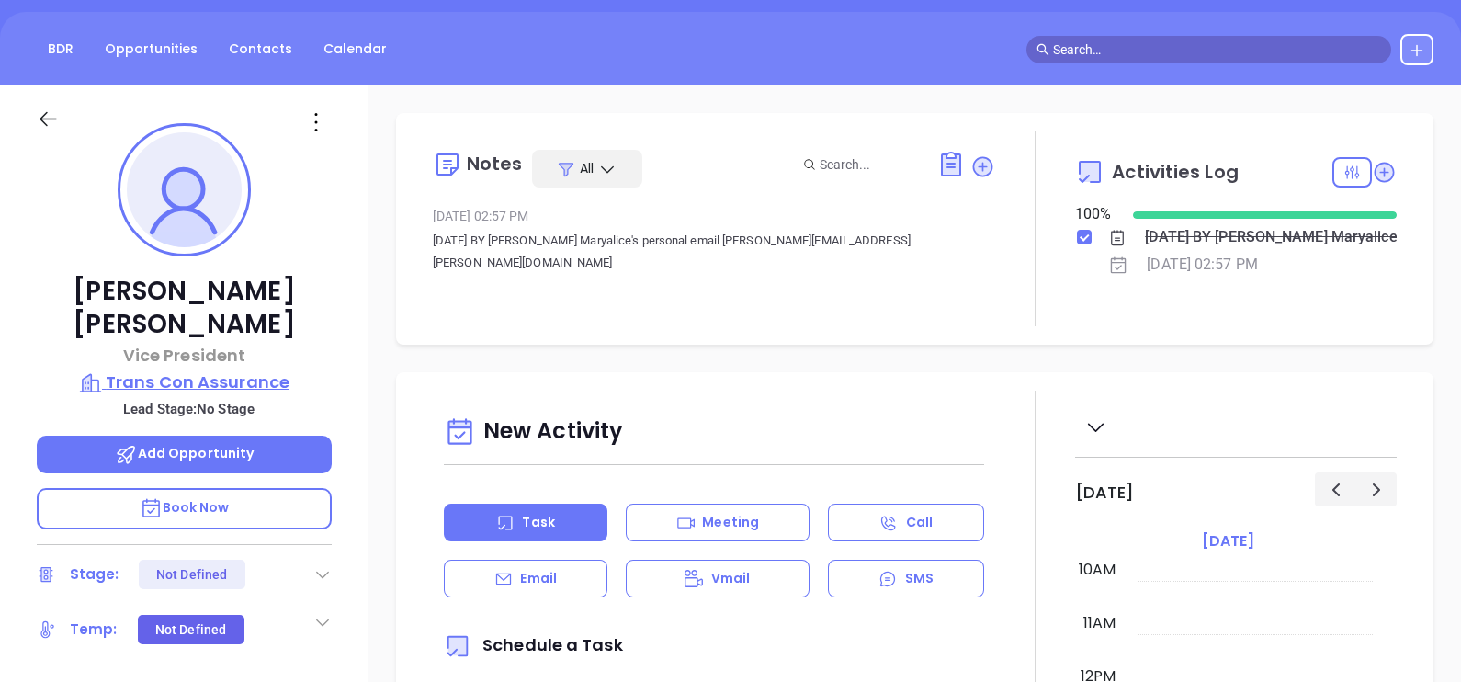
click at [202, 369] on p "Trans Con Assurance" at bounding box center [184, 382] width 295 height 26
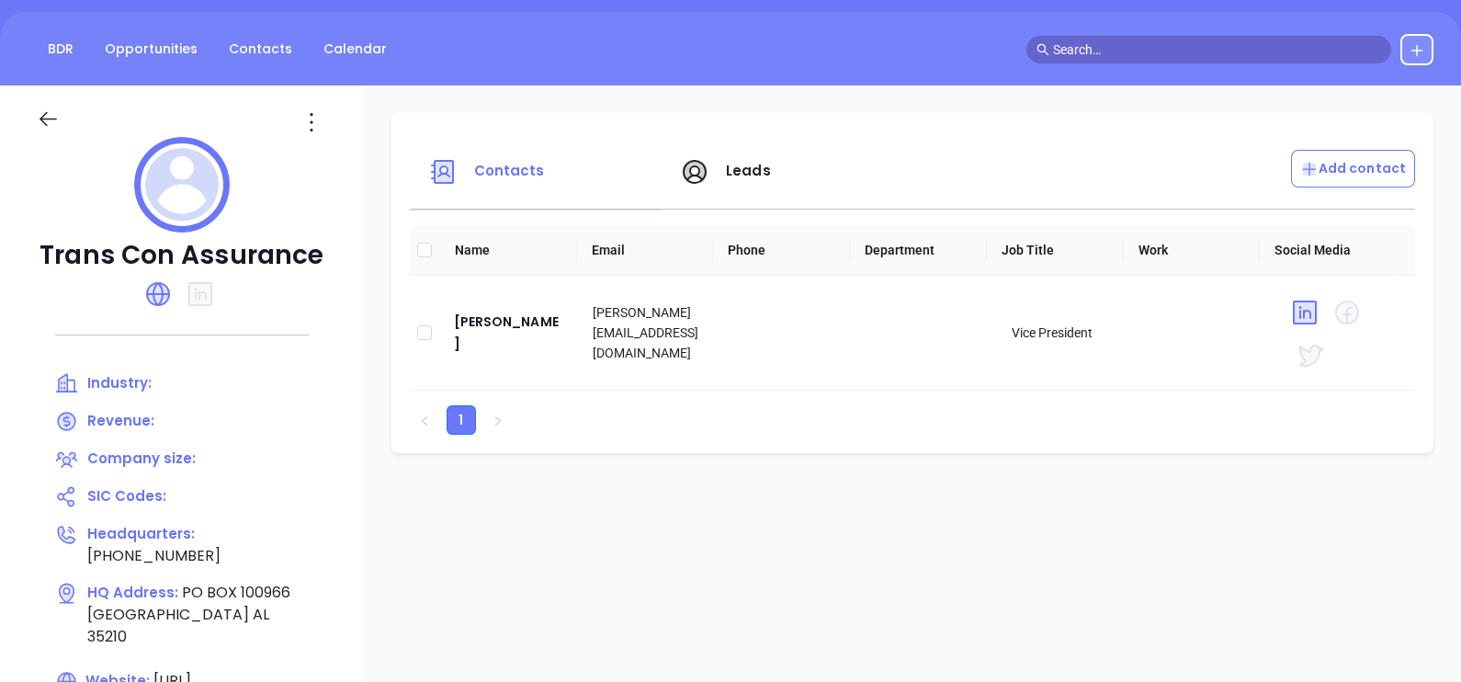
click at [326, 130] on icon at bounding box center [311, 121] width 29 height 29
click at [358, 160] on div "Edit" at bounding box center [417, 158] width 166 height 20
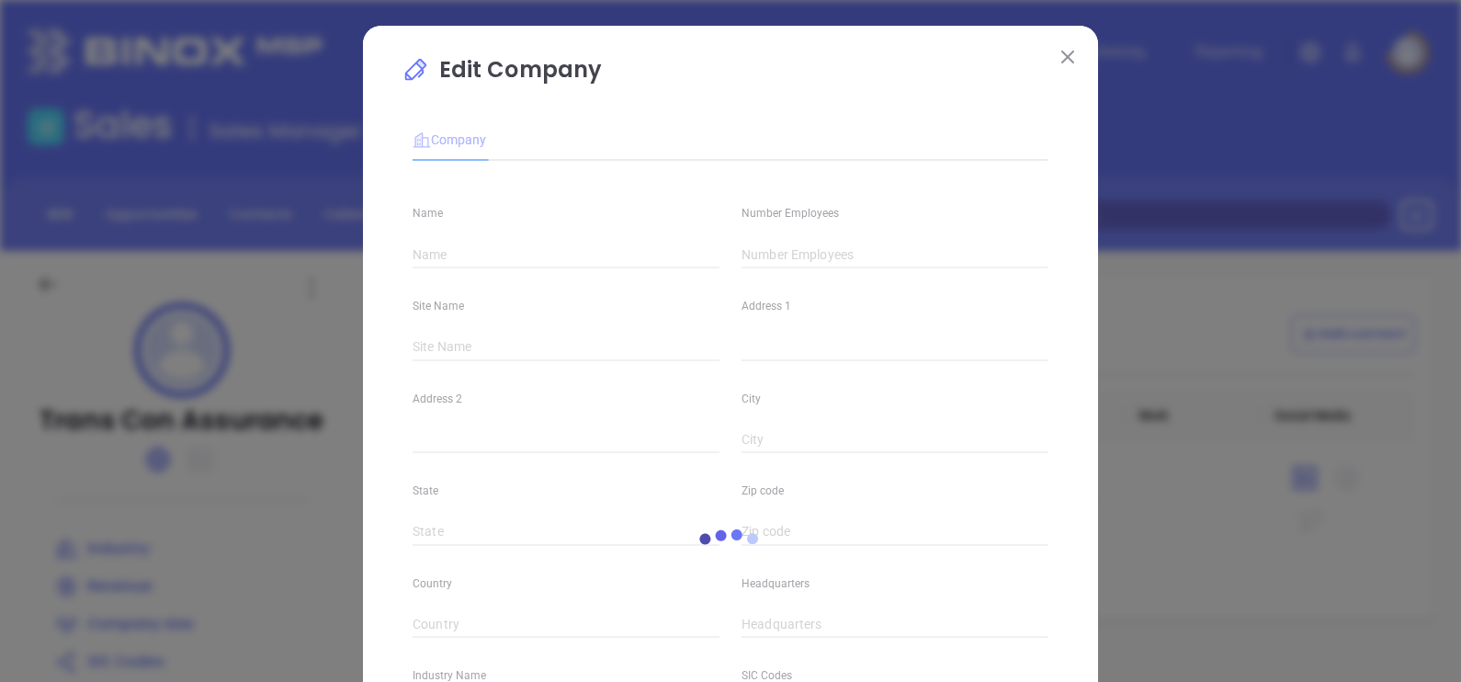
type input "Trans Con Assurance"
type input "(205) 978-7070"
type input "https://www.transconassurance.com/"
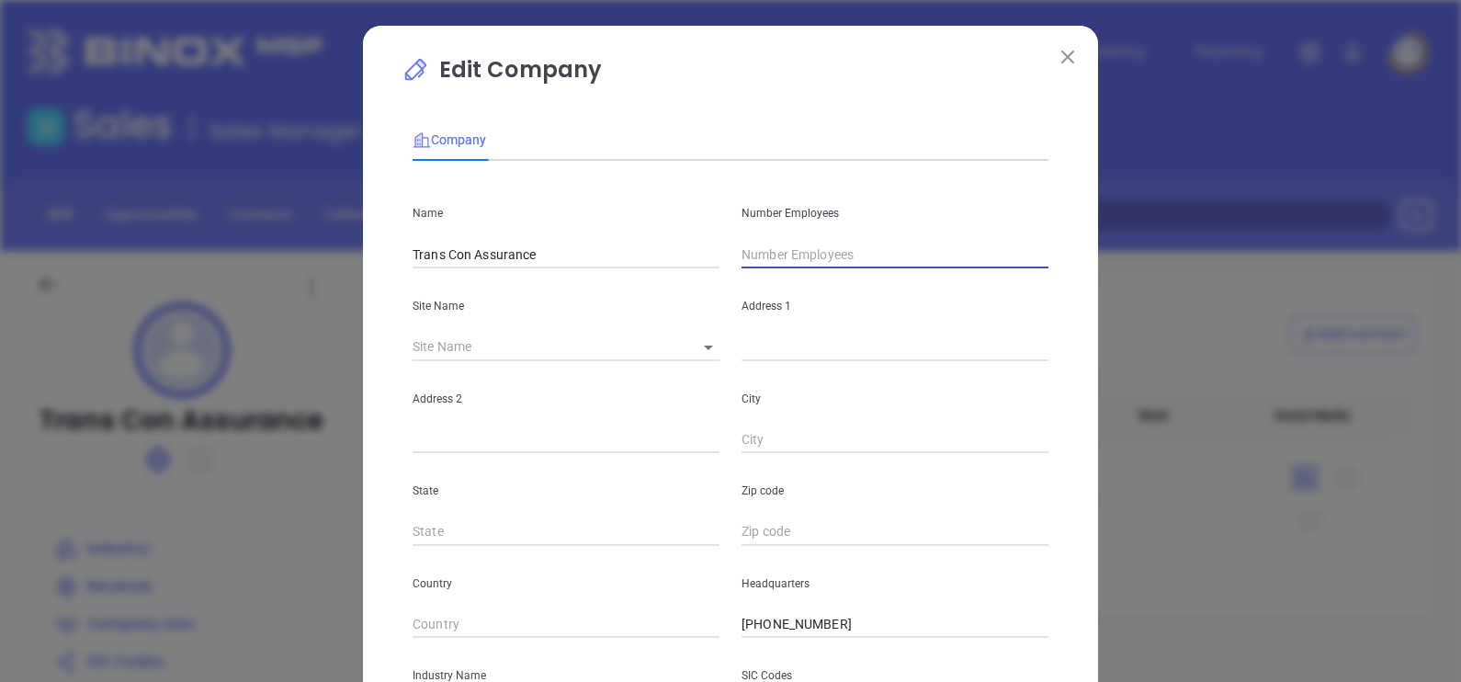
click at [780, 242] on input "text" at bounding box center [894, 255] width 307 height 28
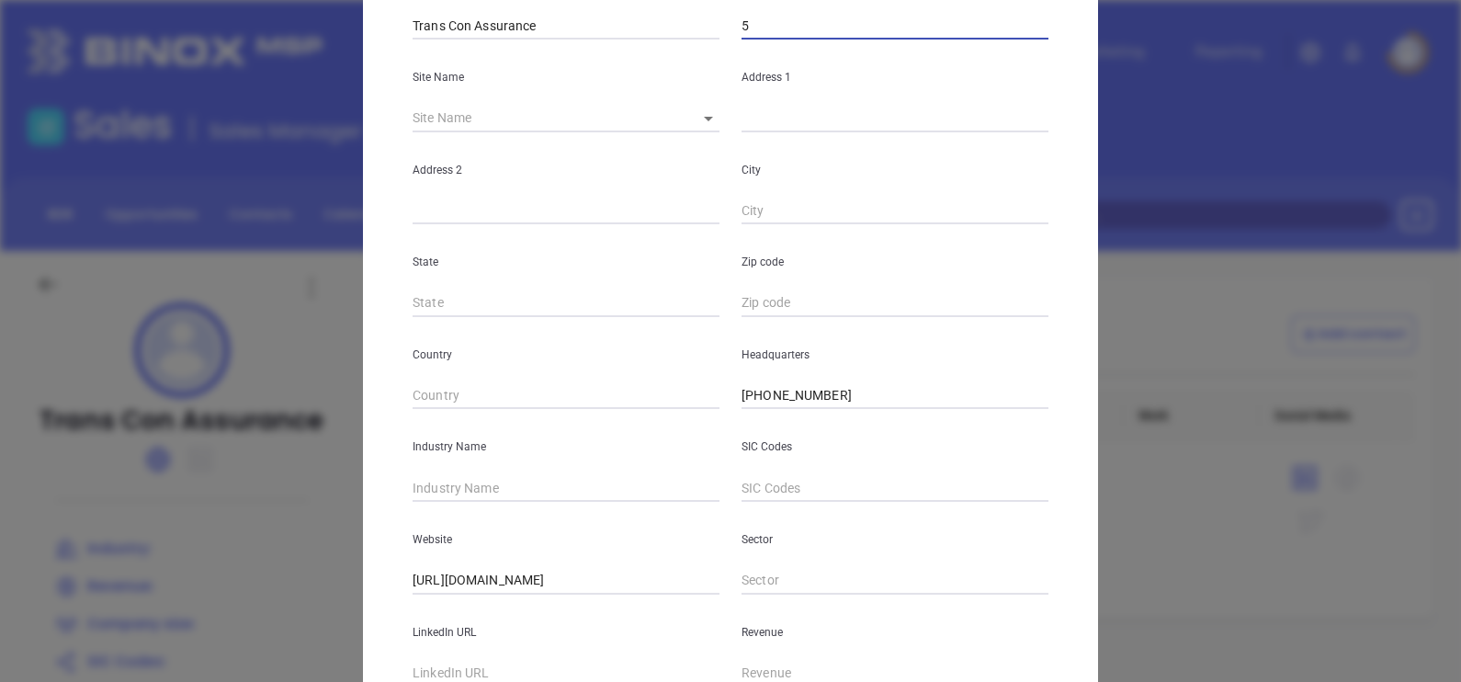
type input "5"
click at [454, 487] on input "text" at bounding box center [565, 488] width 307 height 28
type input "Insurance"
click at [381, 452] on div "Edit Company Company Name Trans Con Assurance Number Employees 5 Site Name ​ Ad…" at bounding box center [730, 298] width 735 height 1002
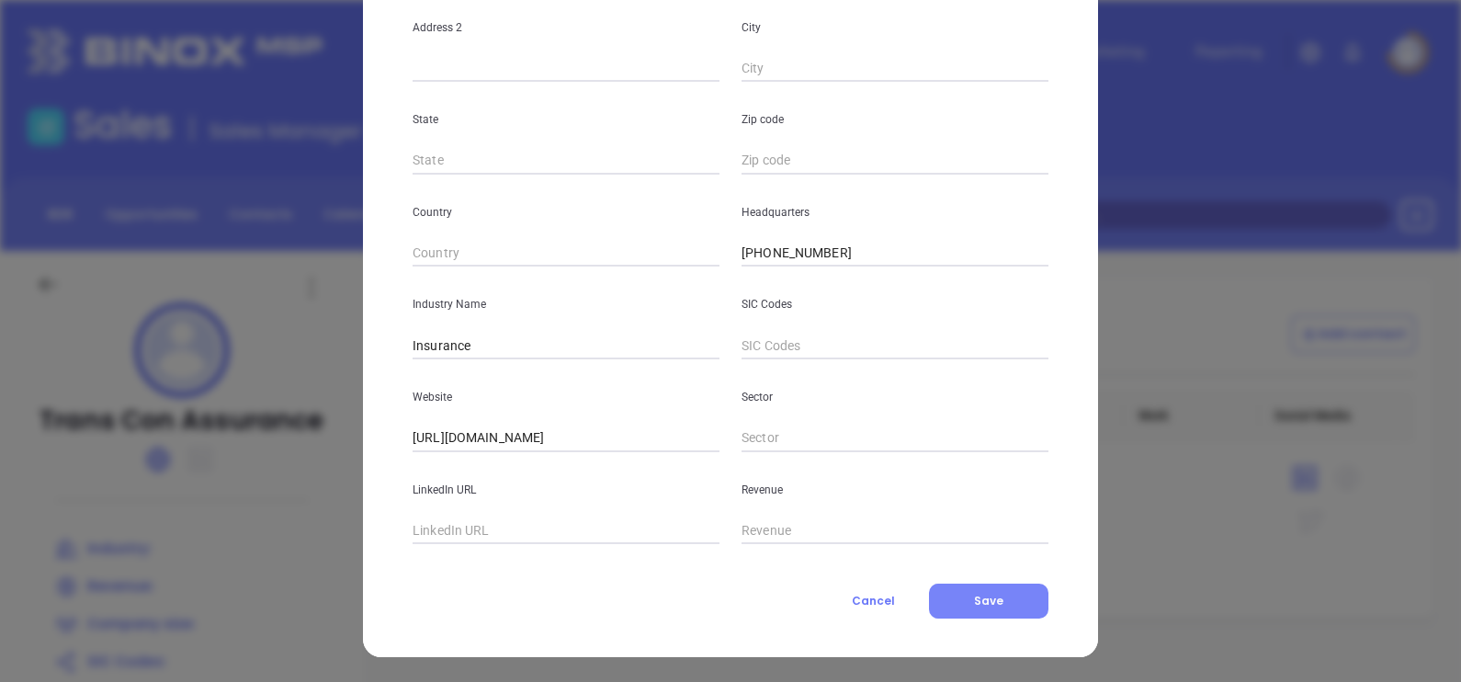
click at [939, 604] on button "Save" at bounding box center [988, 600] width 119 height 35
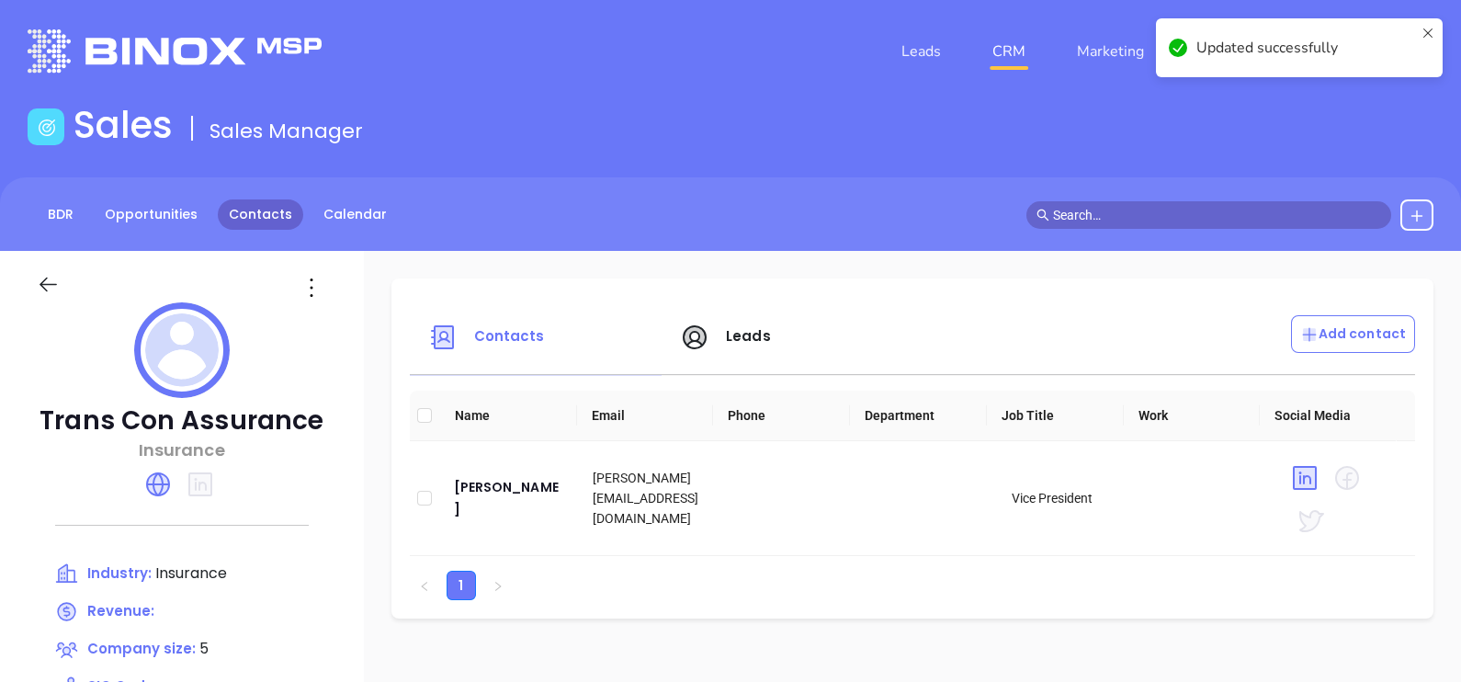
click at [271, 200] on link "Contacts" at bounding box center [260, 214] width 85 height 30
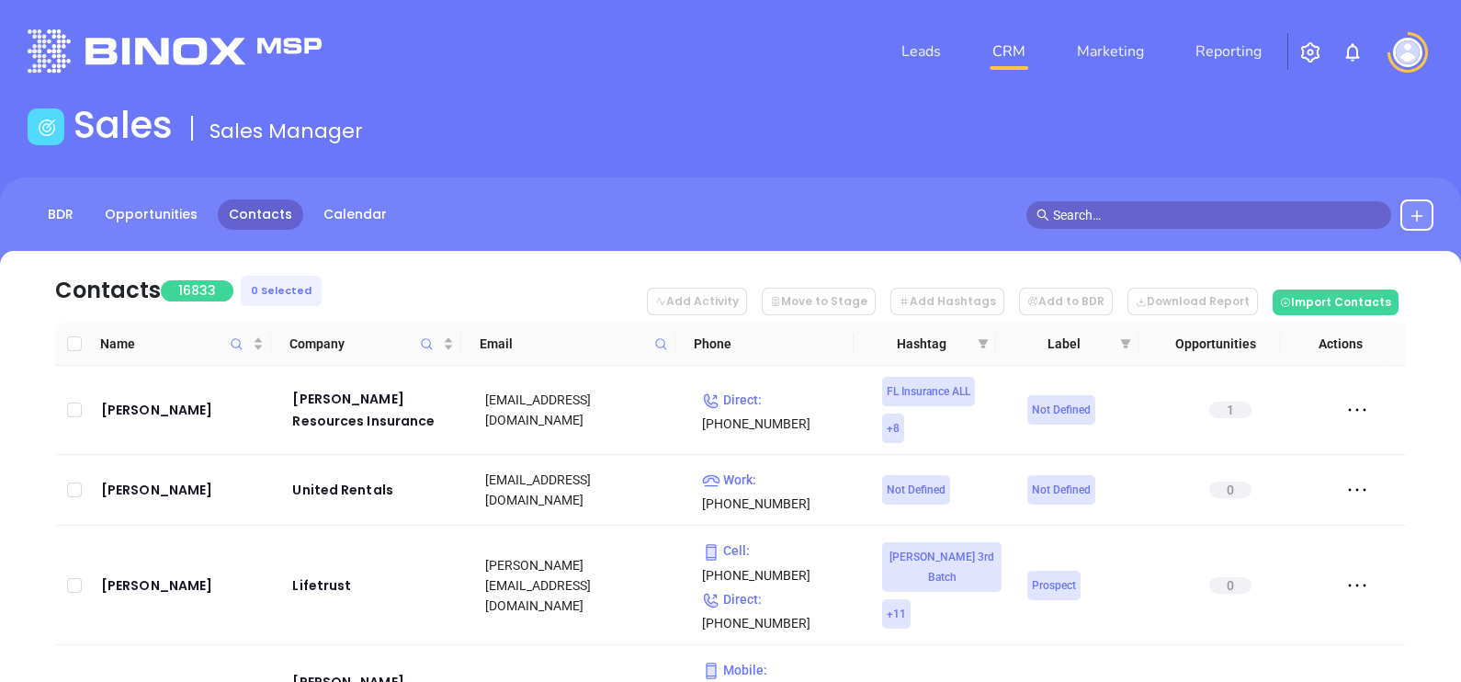
click at [664, 349] on icon at bounding box center [661, 344] width 14 height 14
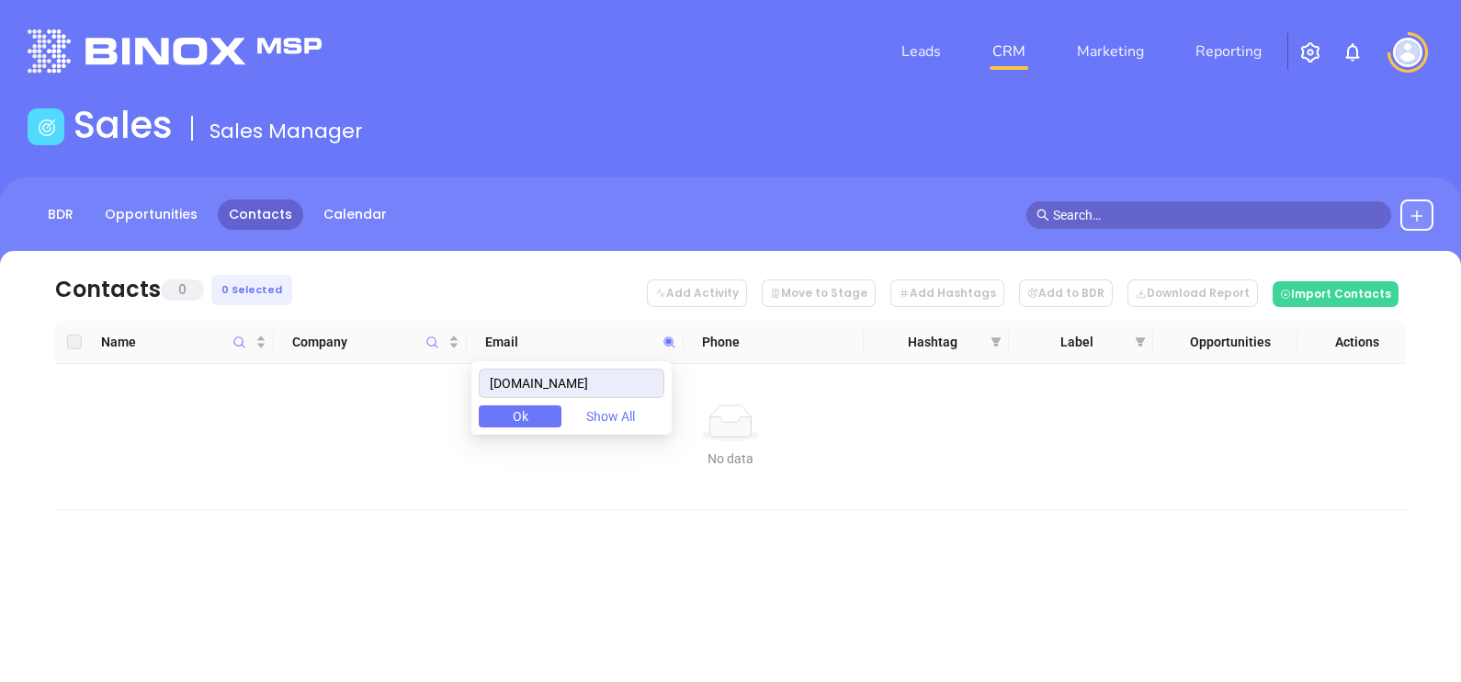
type input "gurleycooke.com"
drag, startPoint x: 620, startPoint y: 377, endPoint x: 322, endPoint y: 459, distance: 308.9
click at [352, 478] on body "Leads CRM Marketing Reporting Financial Leads Leads Sales Sales Manager BDR Opp…" at bounding box center [730, 341] width 1461 height 682
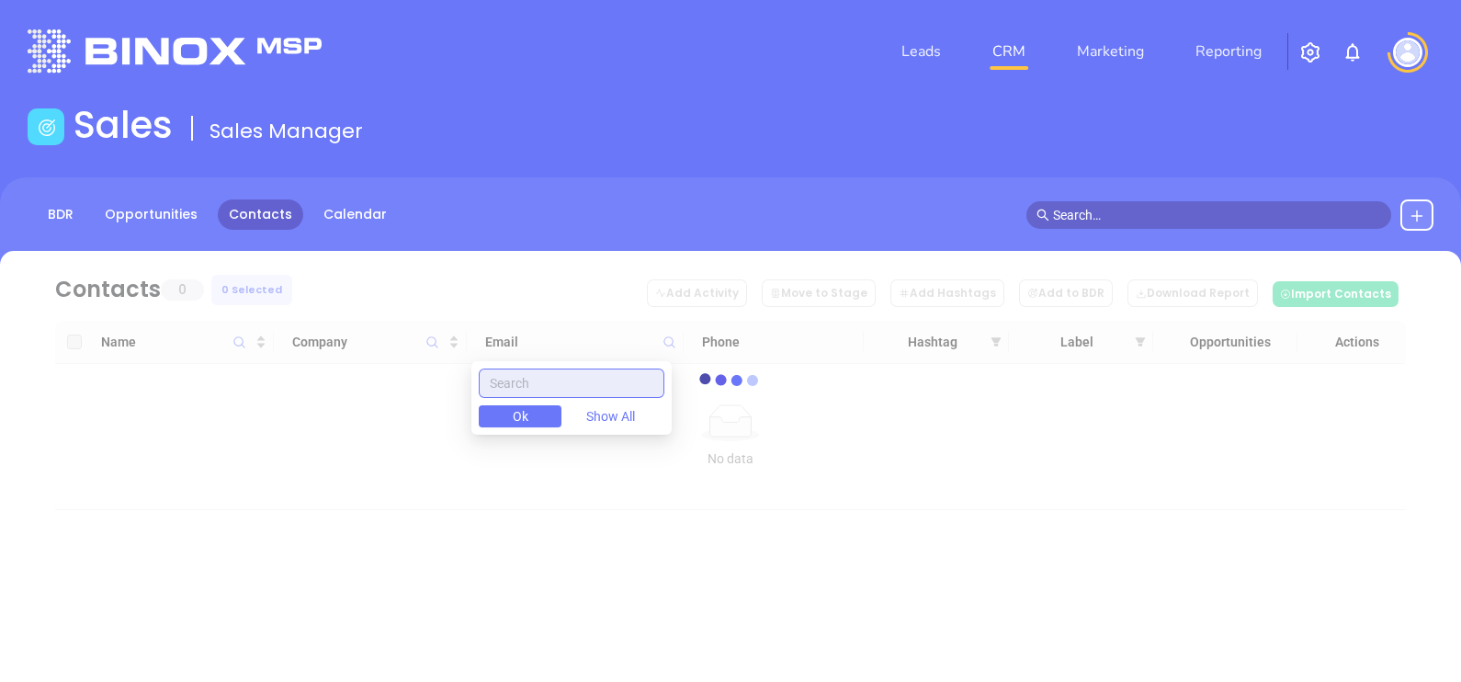
paste input "First Capital Insurance Agency"
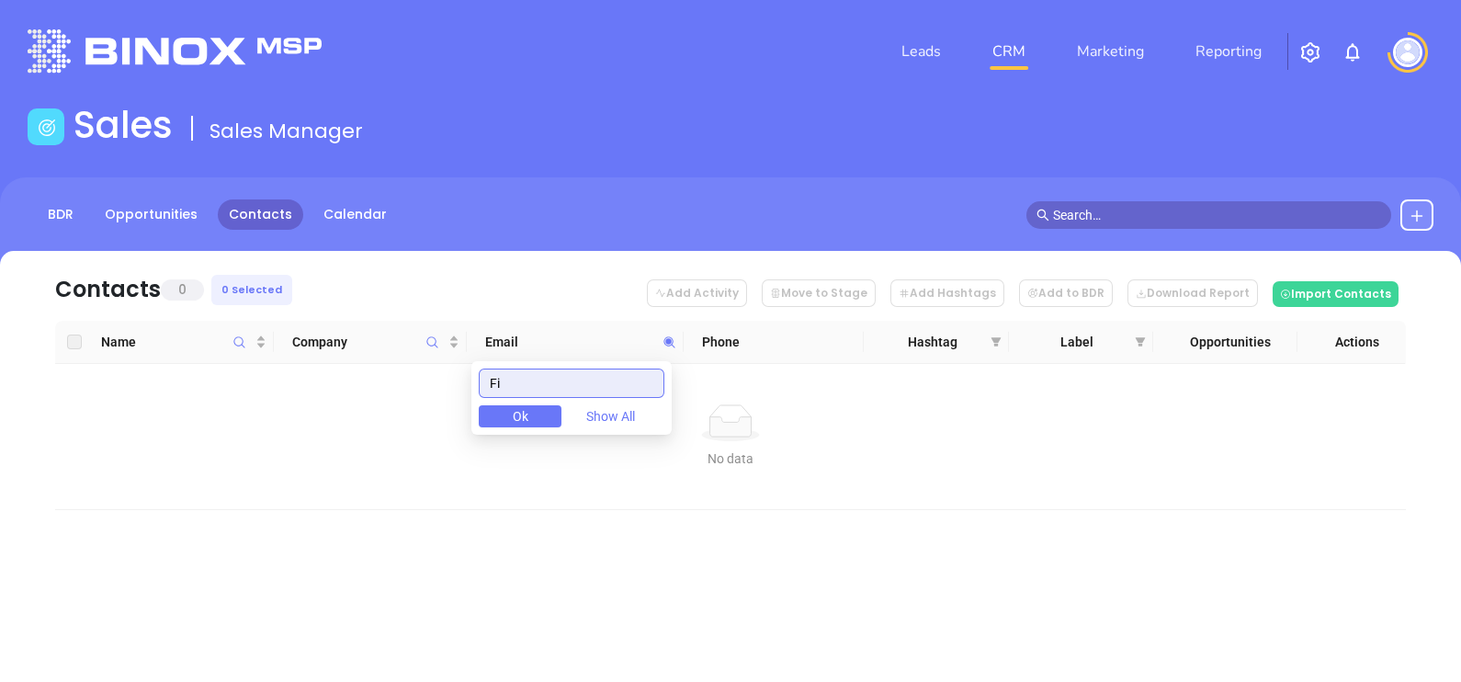
type input "F"
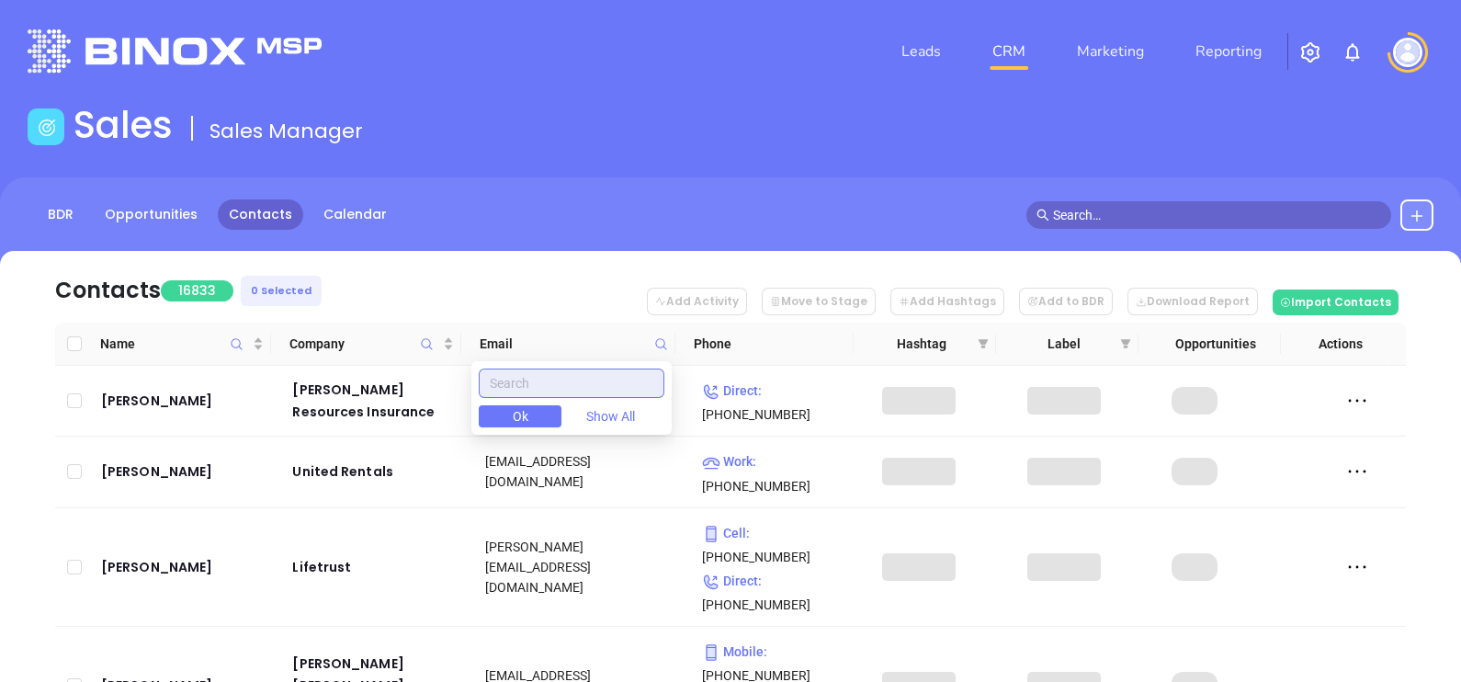
paste input "First Capital Insurance Agency"
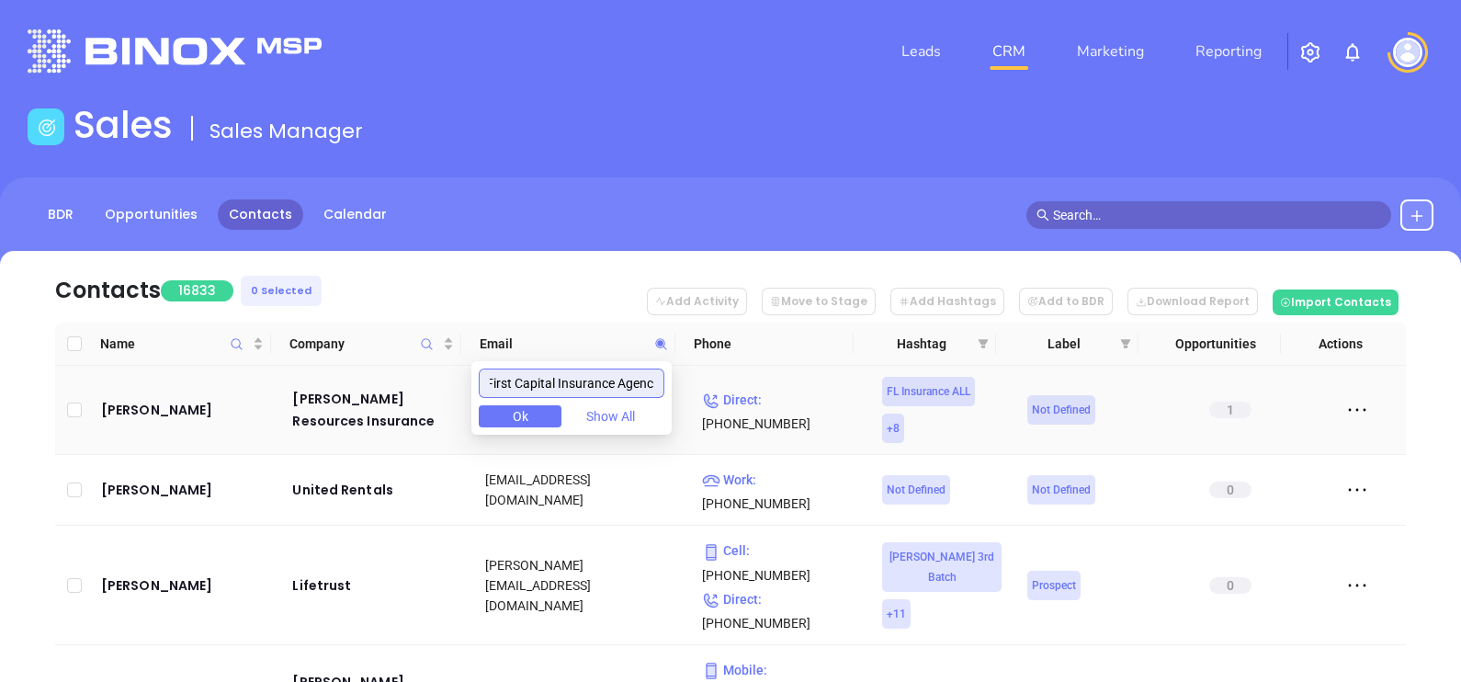
scroll to position [0, 13]
type input "F"
click at [719, 354] on body "Leads CRM Marketing Reporting Financial Leads Leads Sales Sales Manager BDR Opp…" at bounding box center [730, 341] width 1461 height 682
click at [391, 447] on body "Leads CRM Marketing Reporting Financial Leads Leads Sales Sales Manager BDR Opp…" at bounding box center [730, 341] width 1461 height 682
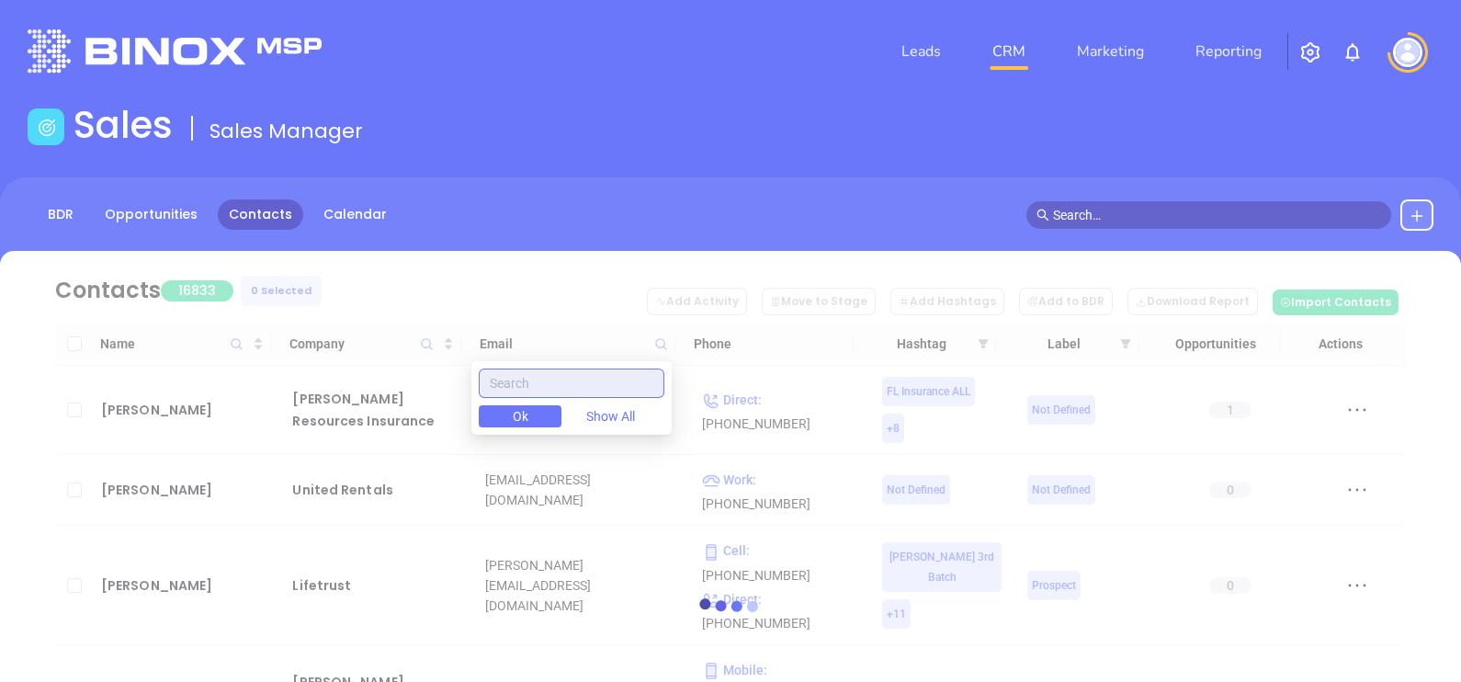
paste input "goggansins.com"
type input "goggansins.com"
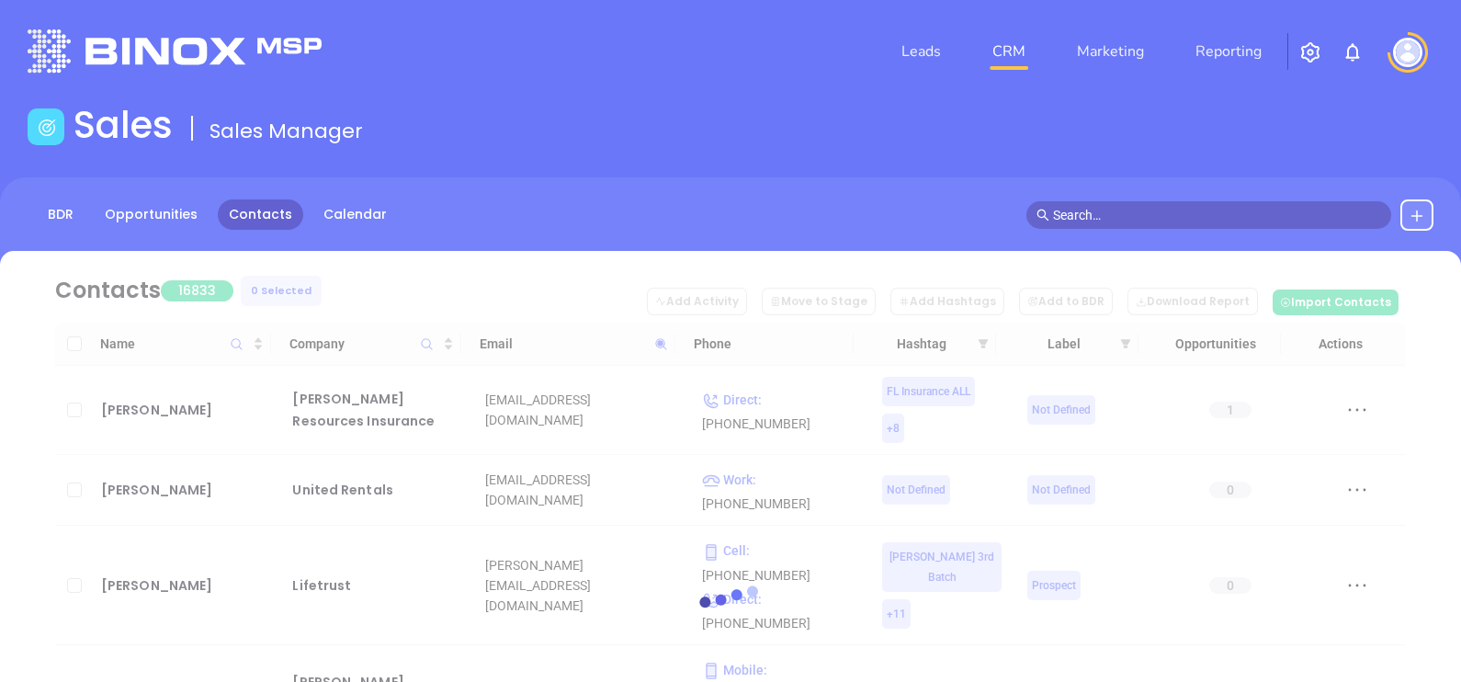
click at [551, 230] on div "BDR Opportunities Contacts Calendar" at bounding box center [730, 223] width 1461 height 92
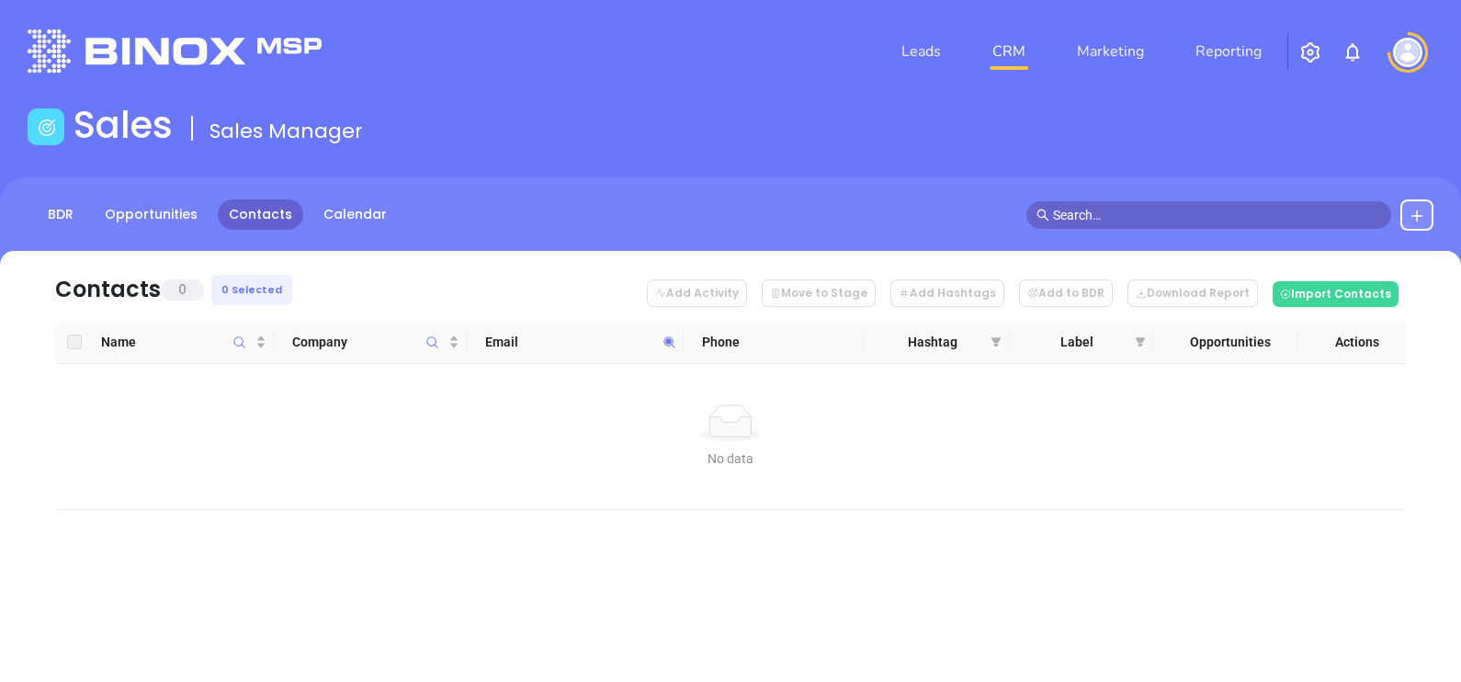
click at [660, 333] on span at bounding box center [669, 342] width 21 height 28
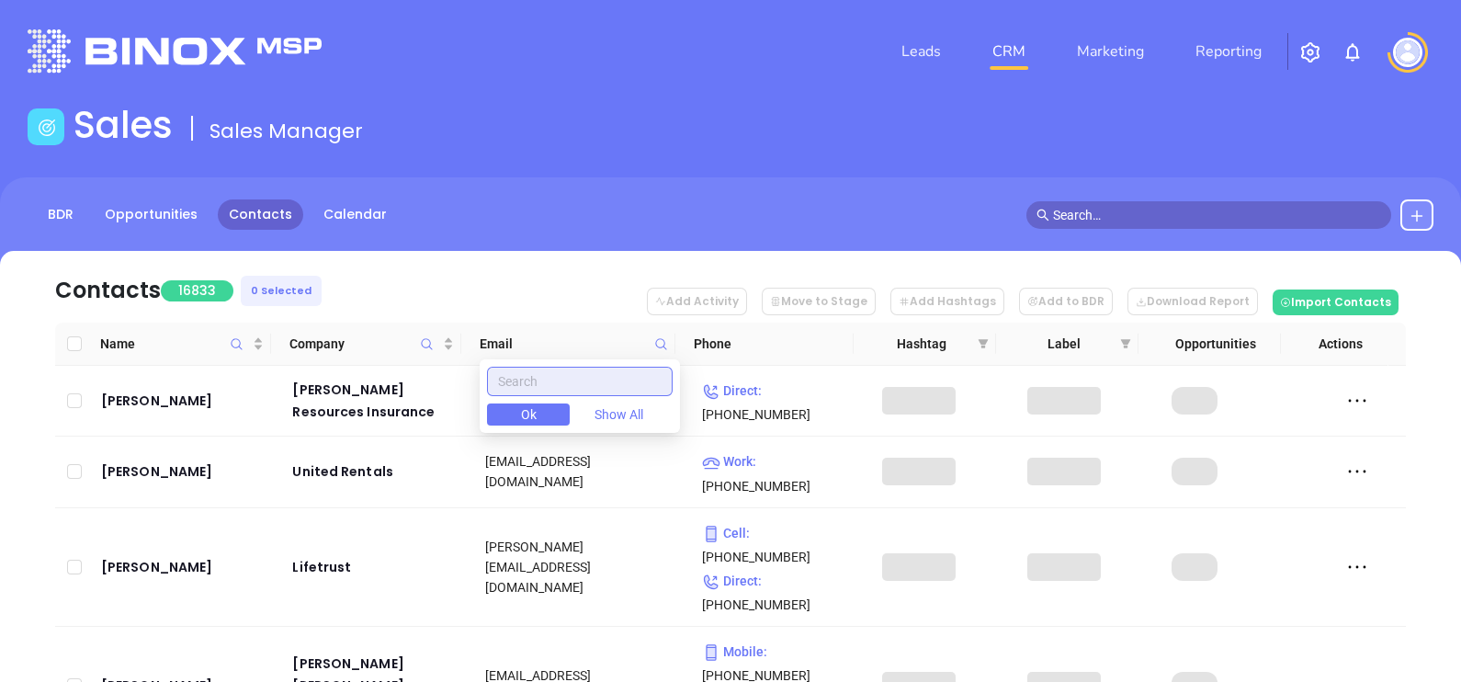
paste input "goggansins.com"
type input "goggansins.com"
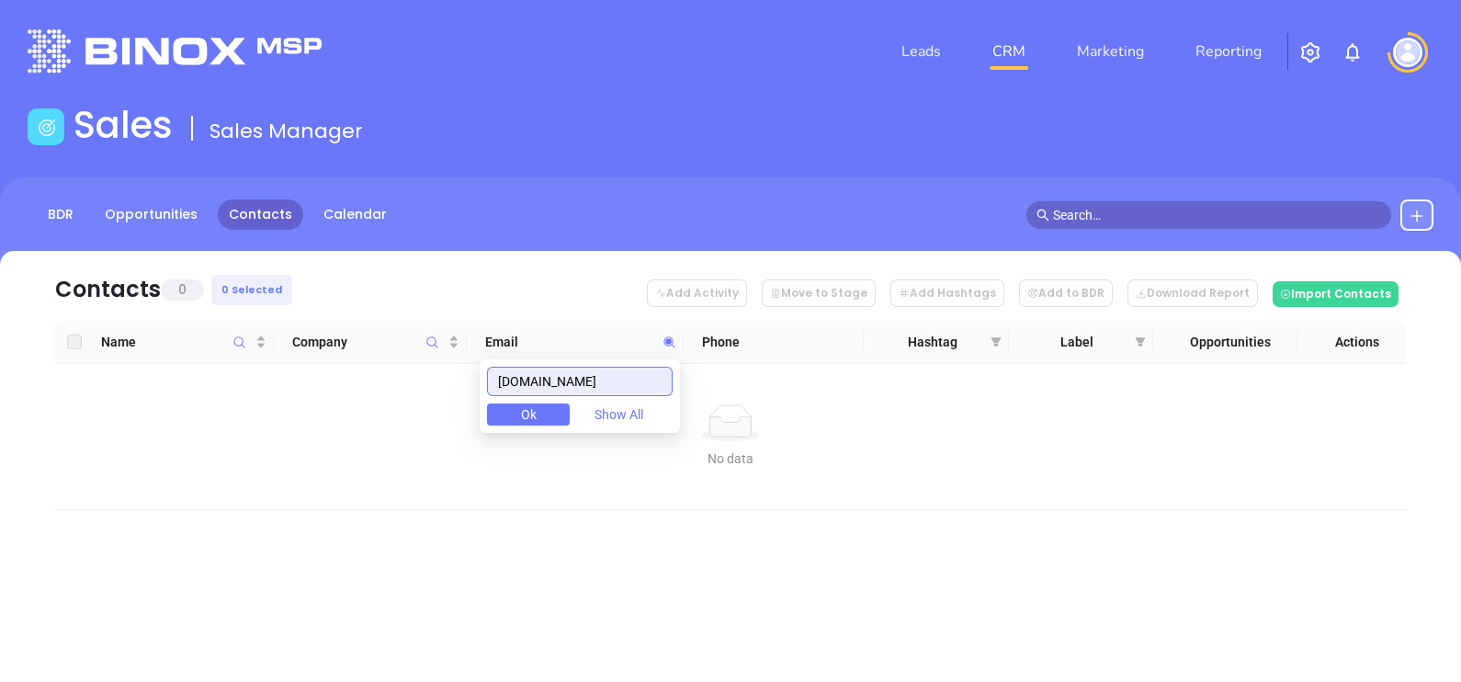
drag, startPoint x: 618, startPoint y: 381, endPoint x: 224, endPoint y: 528, distance: 420.6
click at [230, 526] on body "Leads CRM Marketing Reporting Financial Leads Leads Sales Sales Manager BDR Opp…" at bounding box center [730, 341] width 1461 height 682
click at [428, 349] on span "Company" at bounding box center [432, 342] width 21 height 42
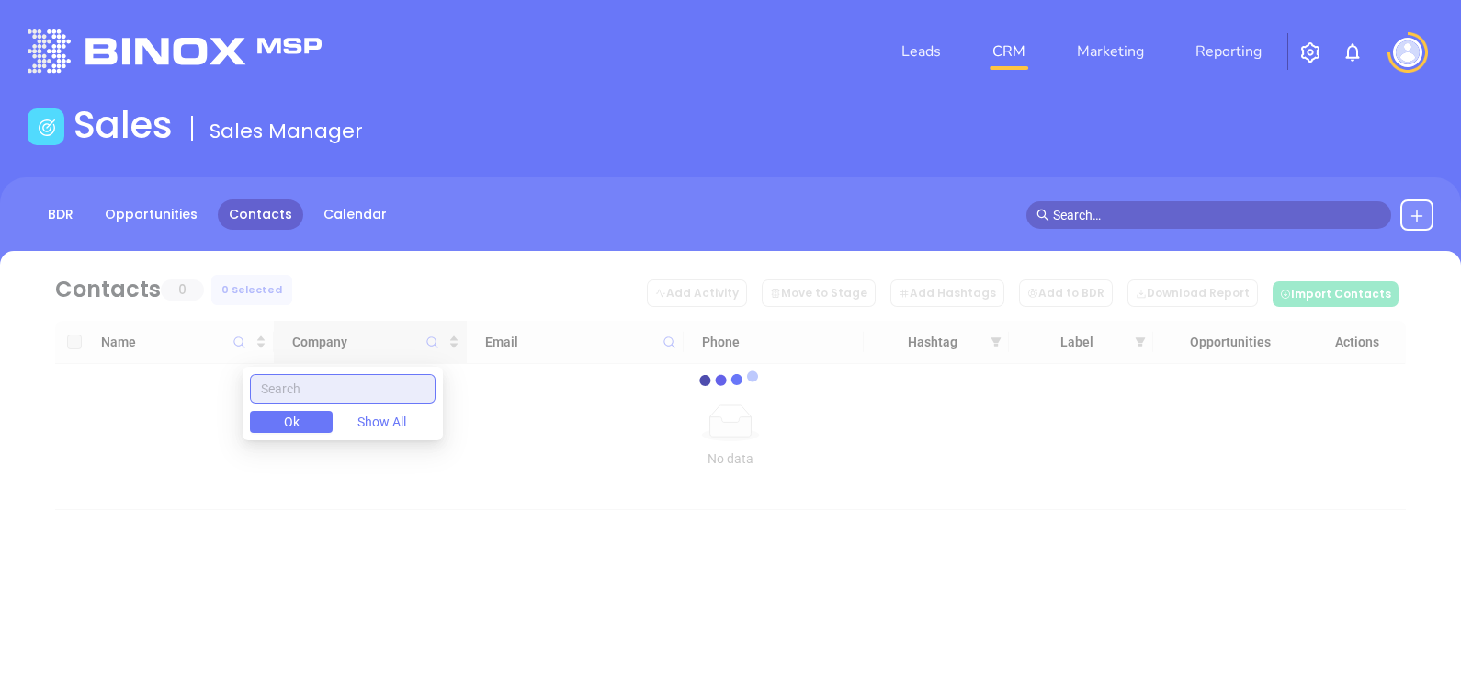
paste input "Goggans Insurance"
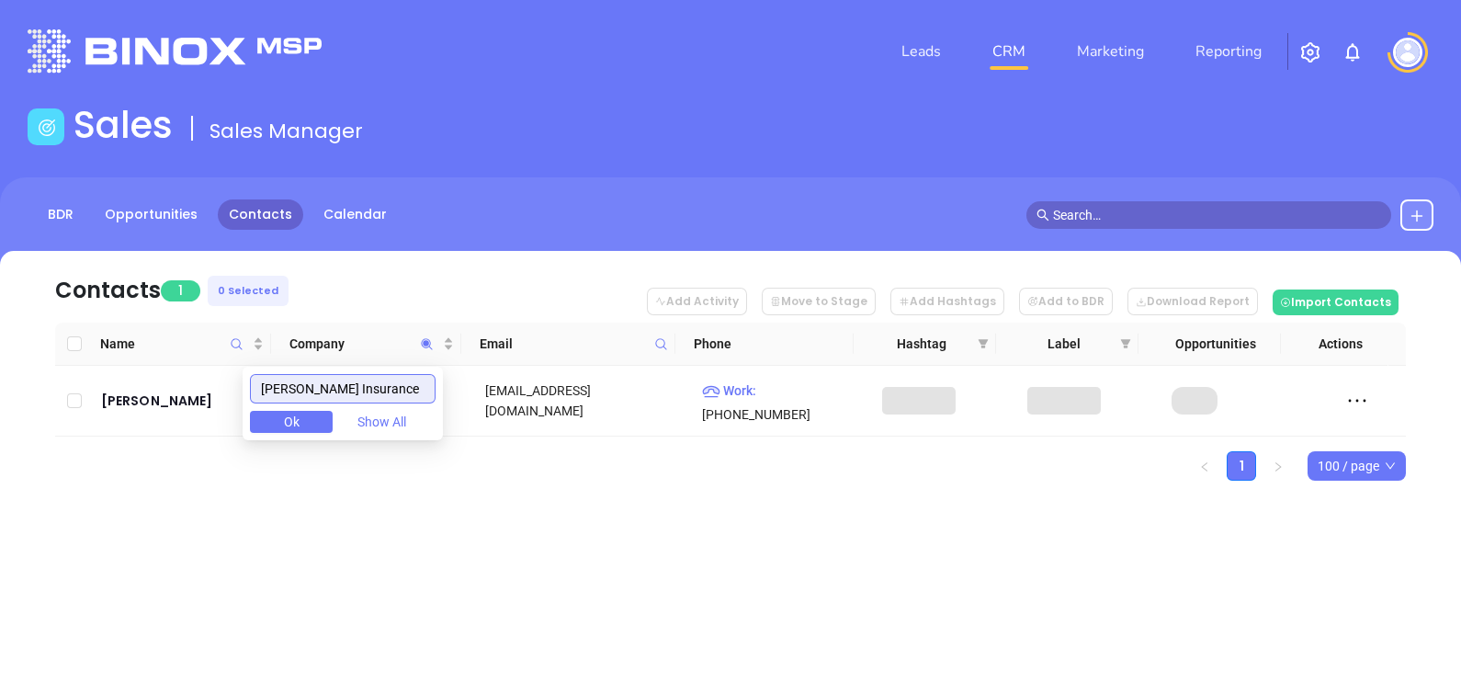
drag, startPoint x: 399, startPoint y: 387, endPoint x: 214, endPoint y: 453, distance: 196.1
click at [231, 448] on body "Leads CRM Marketing Reporting Financial Leads Leads Sales Sales Manager BDR Opp…" at bounding box center [730, 341] width 1461 height 682
type input "Goggans Insurance"
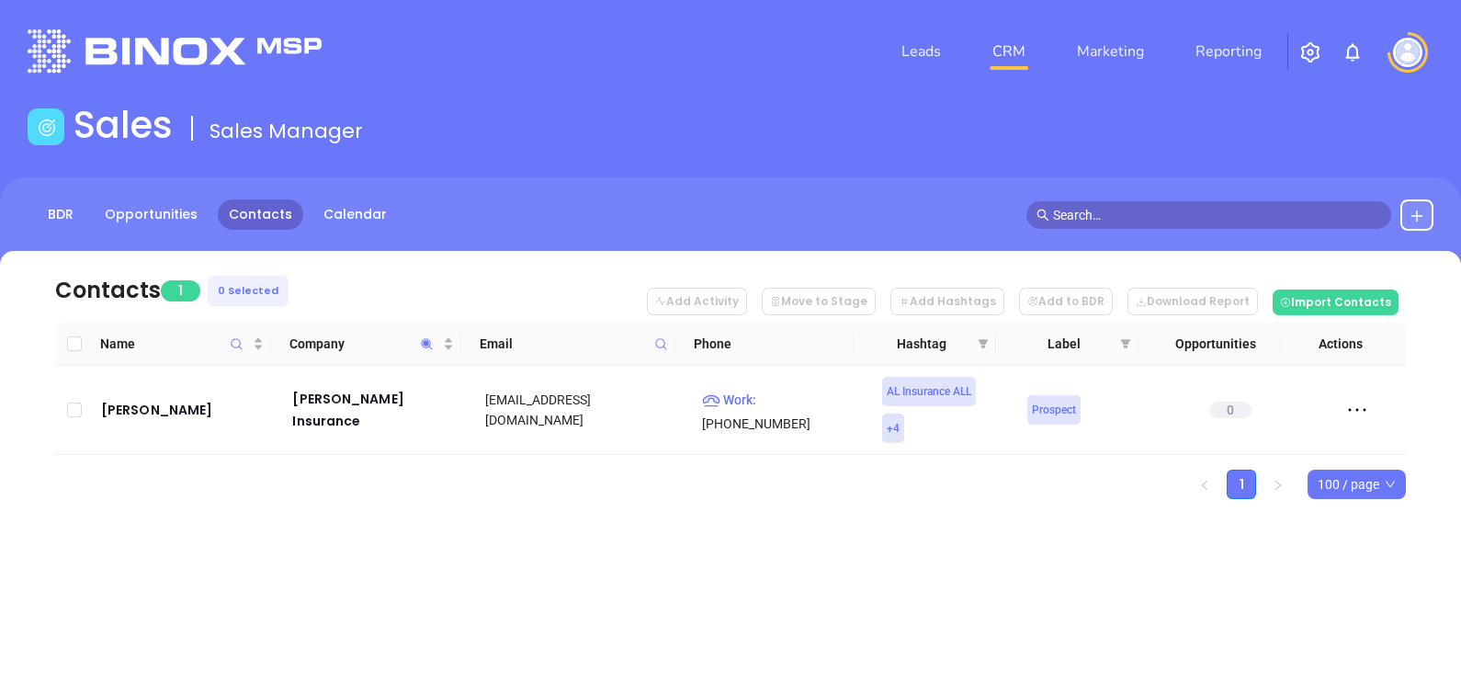
click at [108, 545] on div "Contacts 1 0 Selected Add Activity Move to Stage Add Hashtags Add to BDR Downlo…" at bounding box center [730, 407] width 1461 height 312
click at [137, 399] on div "Sue Goggans" at bounding box center [184, 410] width 166 height 22
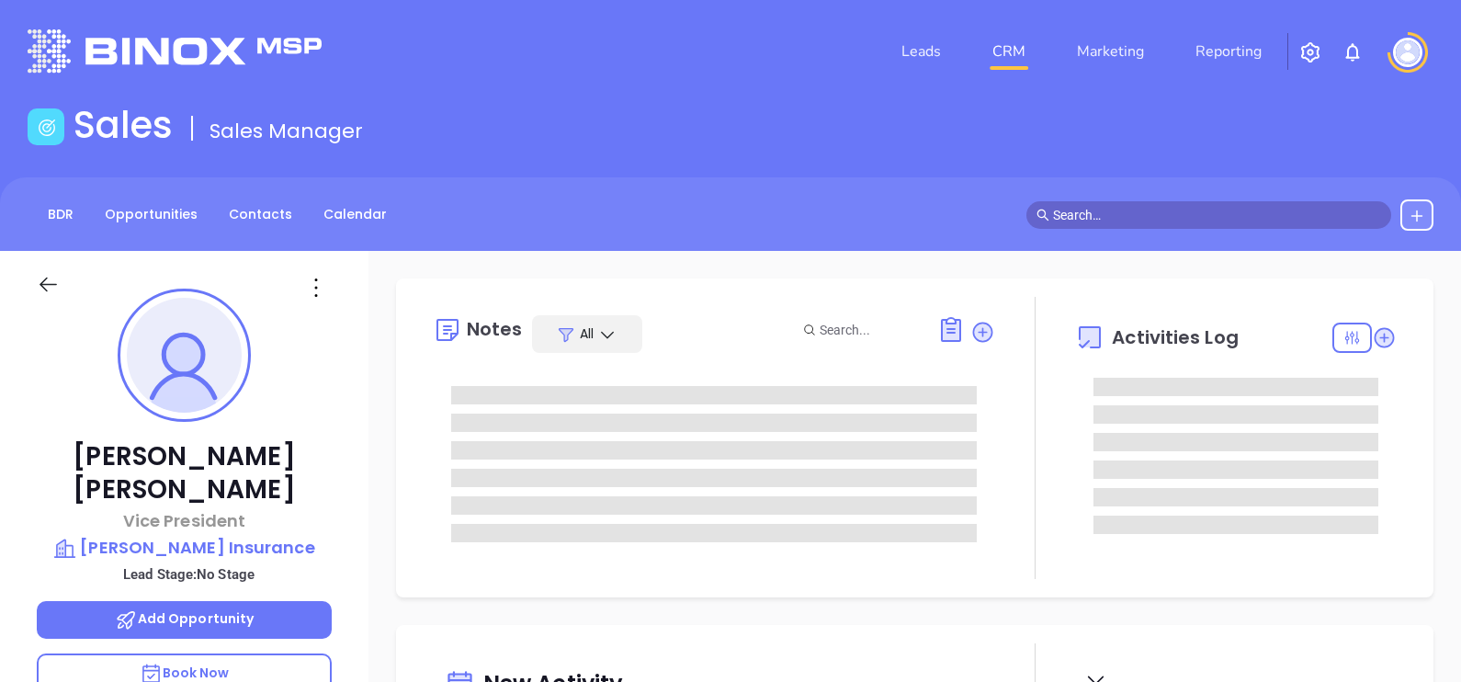
type input "[DATE]"
type input "[PERSON_NAME]"
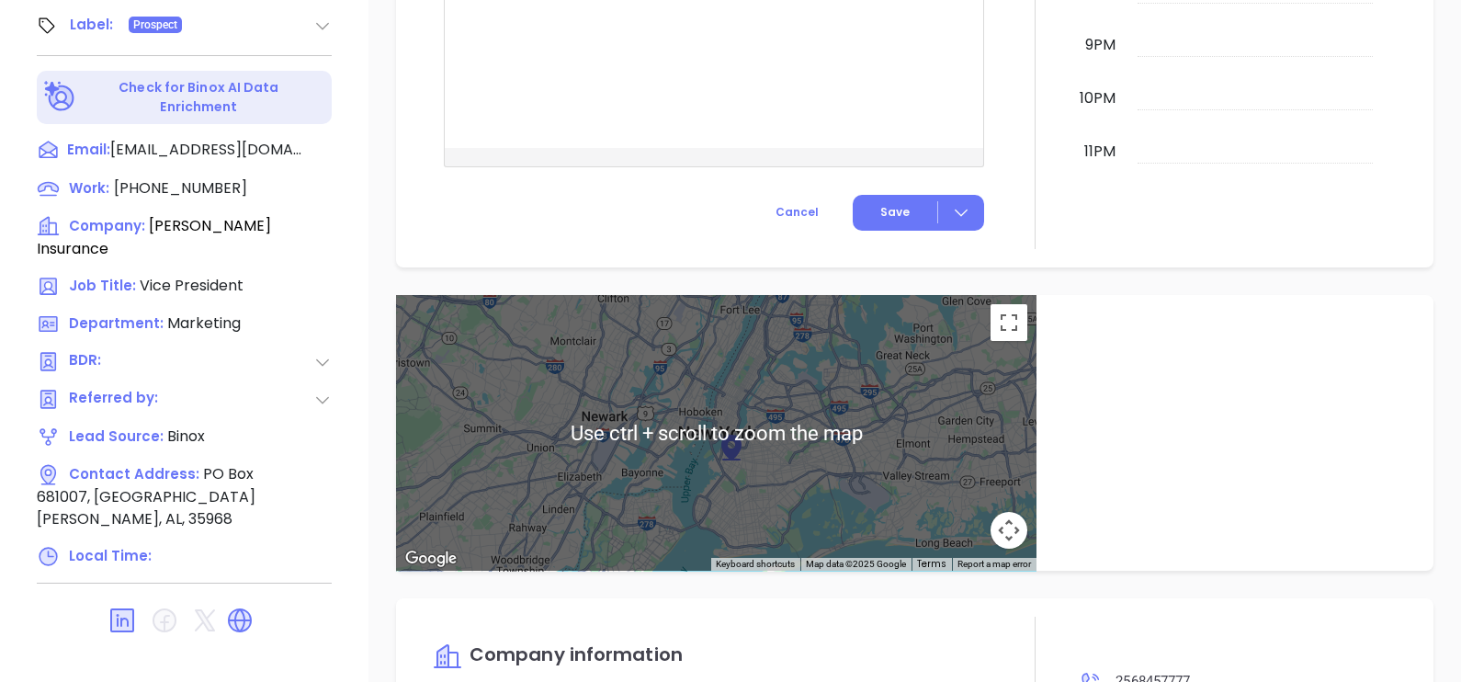
scroll to position [0, 0]
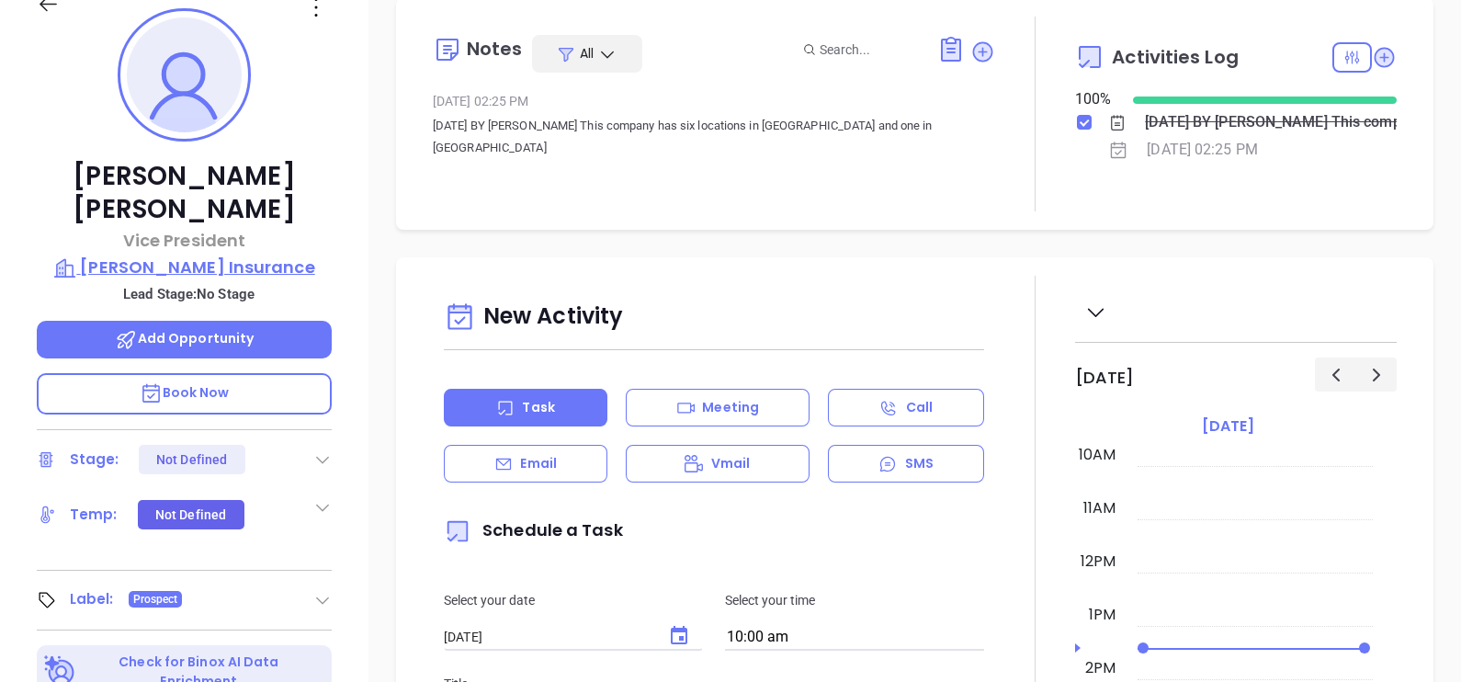
click at [244, 254] on p "Goggans Insurance" at bounding box center [184, 267] width 295 height 26
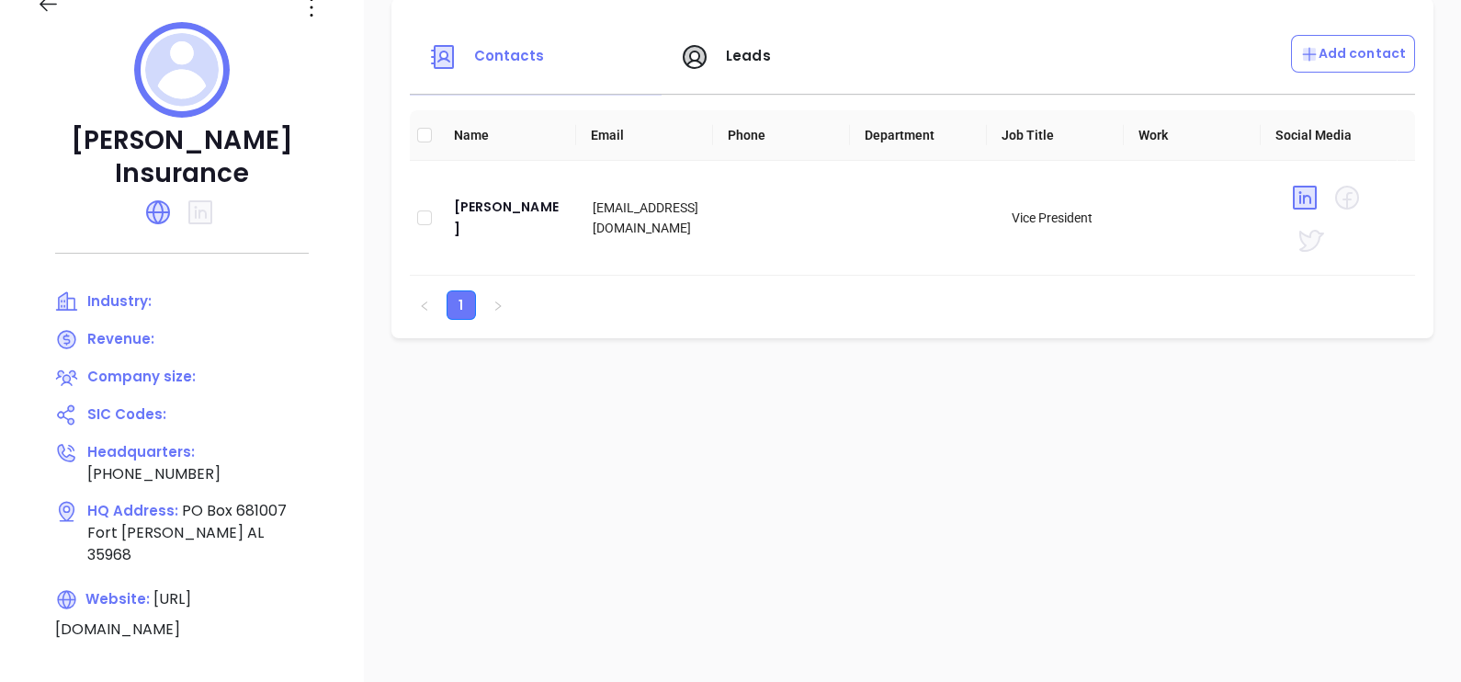
click at [322, 13] on icon at bounding box center [311, 7] width 29 height 29
click at [319, 35] on div "Edit" at bounding box center [394, 43] width 166 height 20
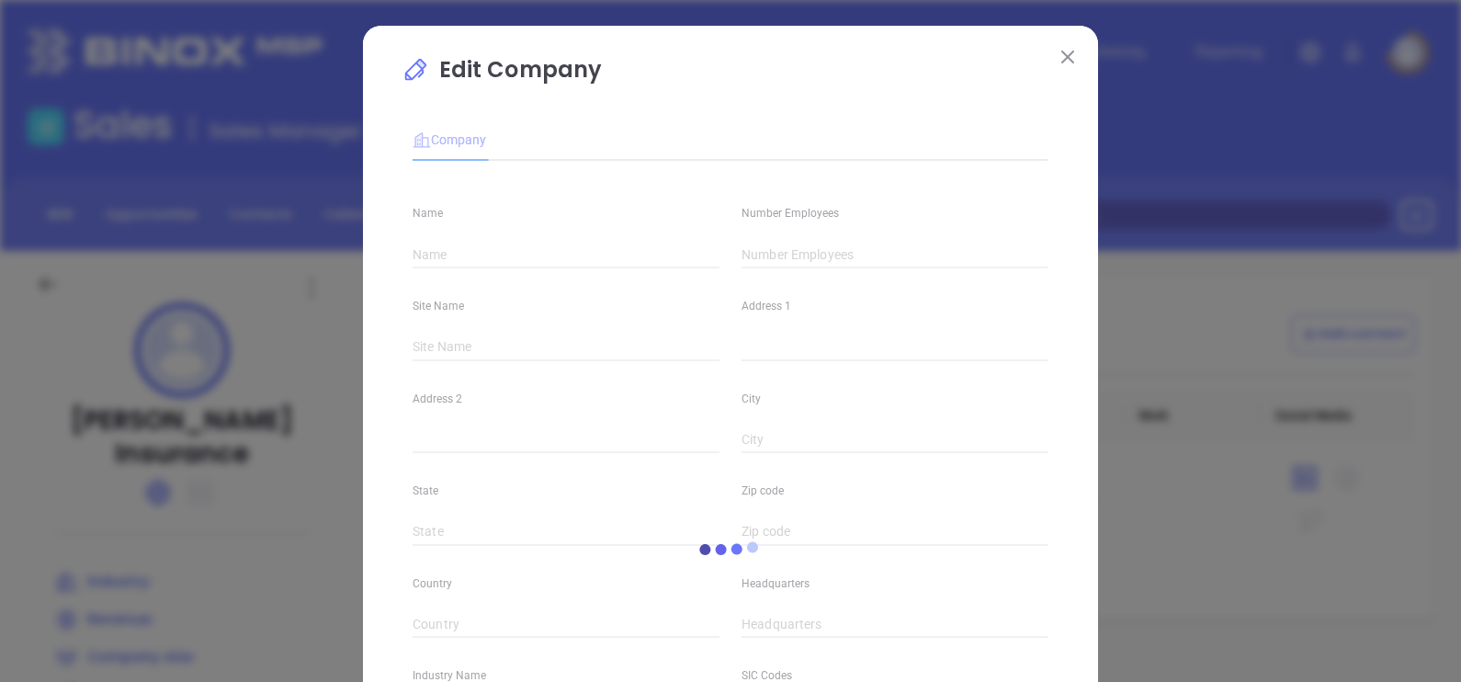
type input "Goggans Insurance"
type input "(256) 845-7777"
type input "https://www.goggansins.com/"
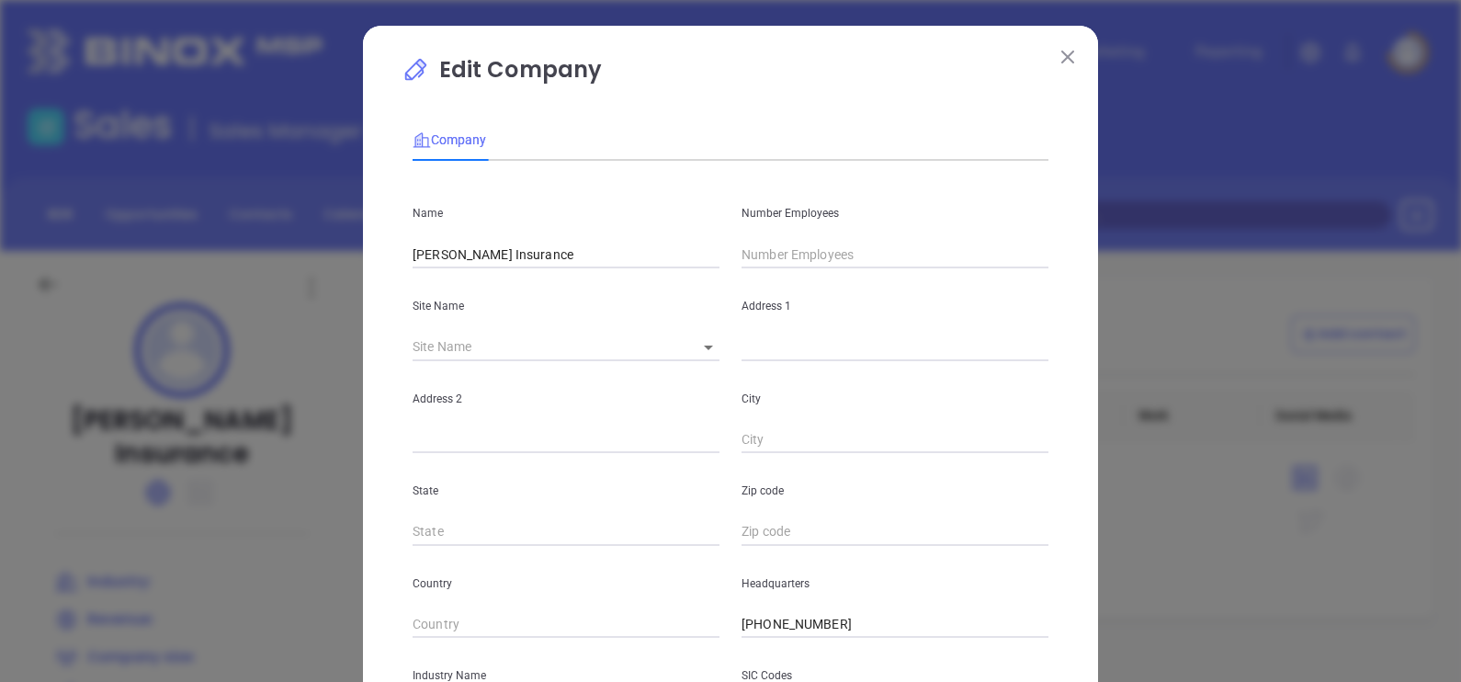
click at [762, 257] on input "text" at bounding box center [894, 255] width 307 height 28
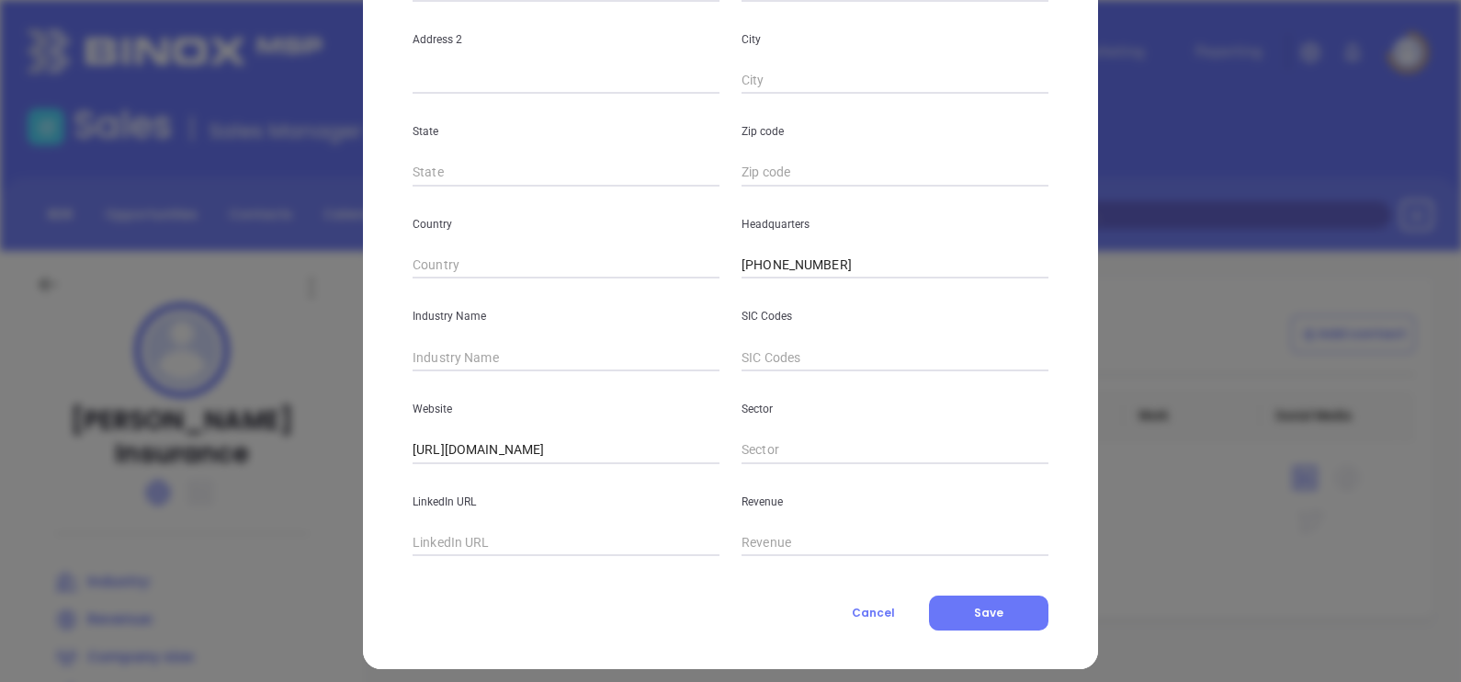
scroll to position [371, 0]
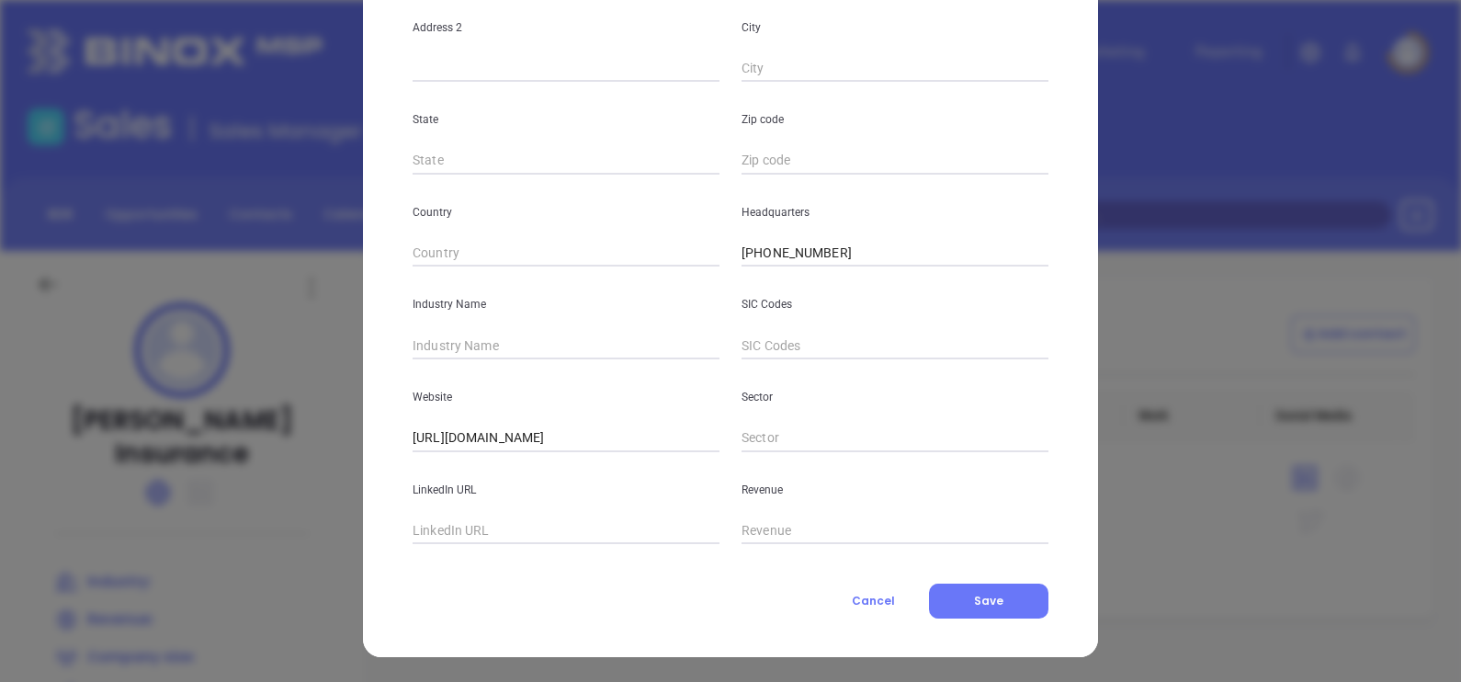
type input "31"
click at [514, 340] on input "text" at bounding box center [565, 346] width 307 height 28
type input "Insurance"
click at [426, 541] on input "text" at bounding box center [565, 531] width 307 height 28
paste input "https://www.linkedin.com/company/goggans-insurance/"
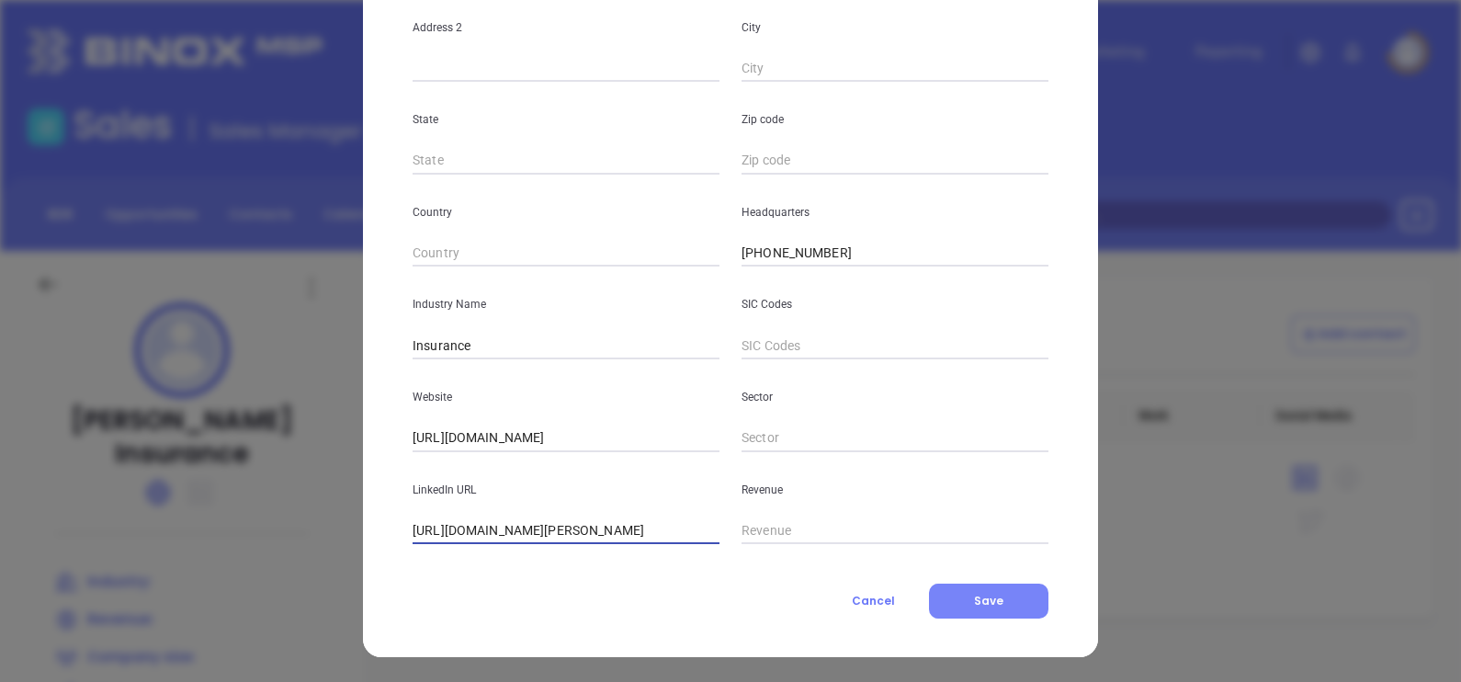
scroll to position [0, 22]
type input "https://www.linkedin.com/company/goggans-insurance/"
click at [968, 590] on button "Save" at bounding box center [988, 600] width 119 height 35
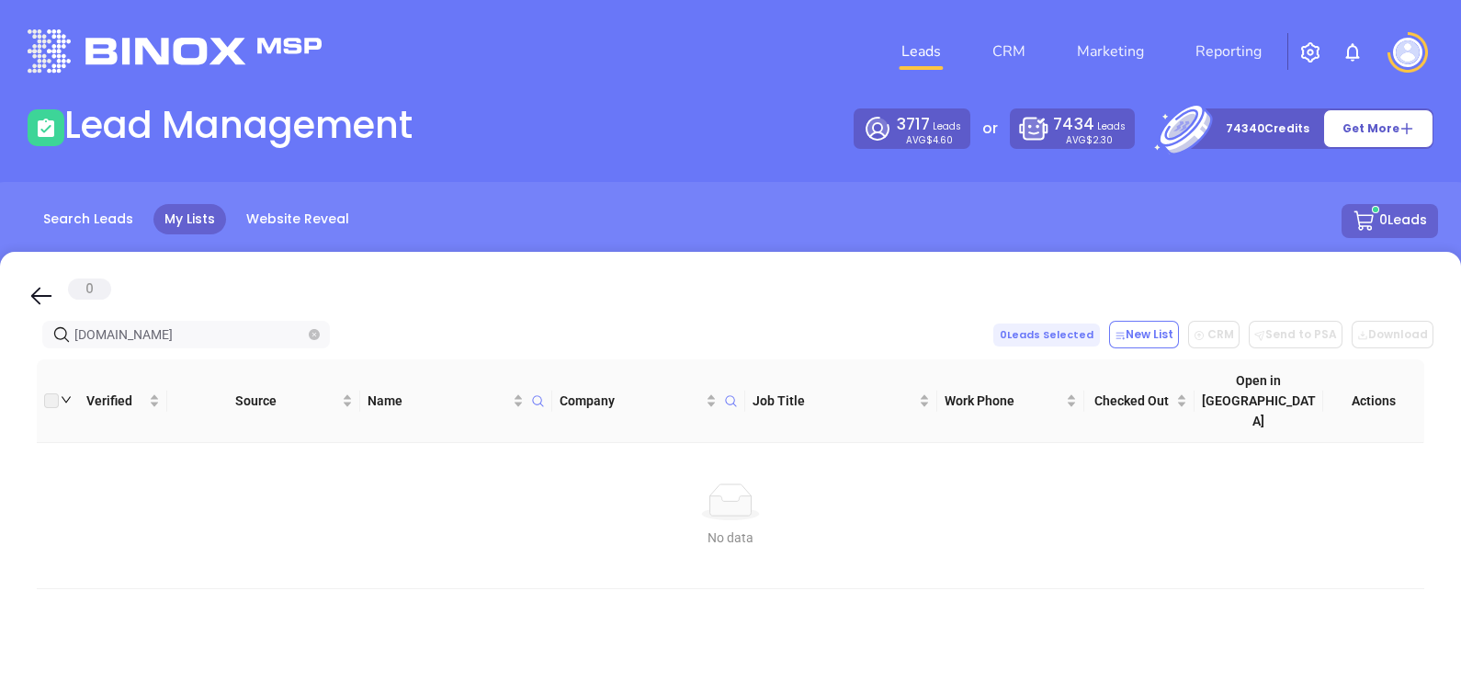
click at [309, 337] on icon "close-circle" at bounding box center [314, 334] width 11 height 11
type input "petrarms.com"
click at [313, 335] on icon "close-circle" at bounding box center [314, 334] width 11 height 11
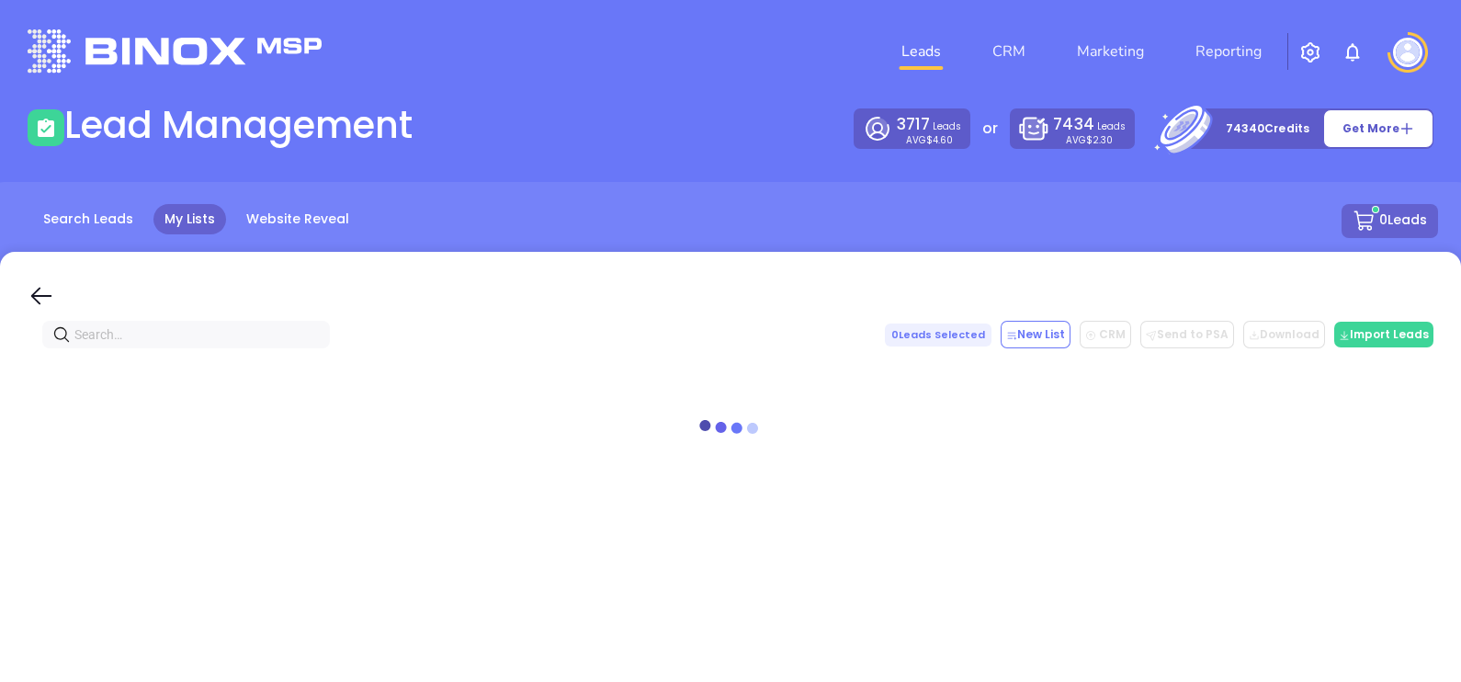
paste input "[DOMAIN_NAME]"
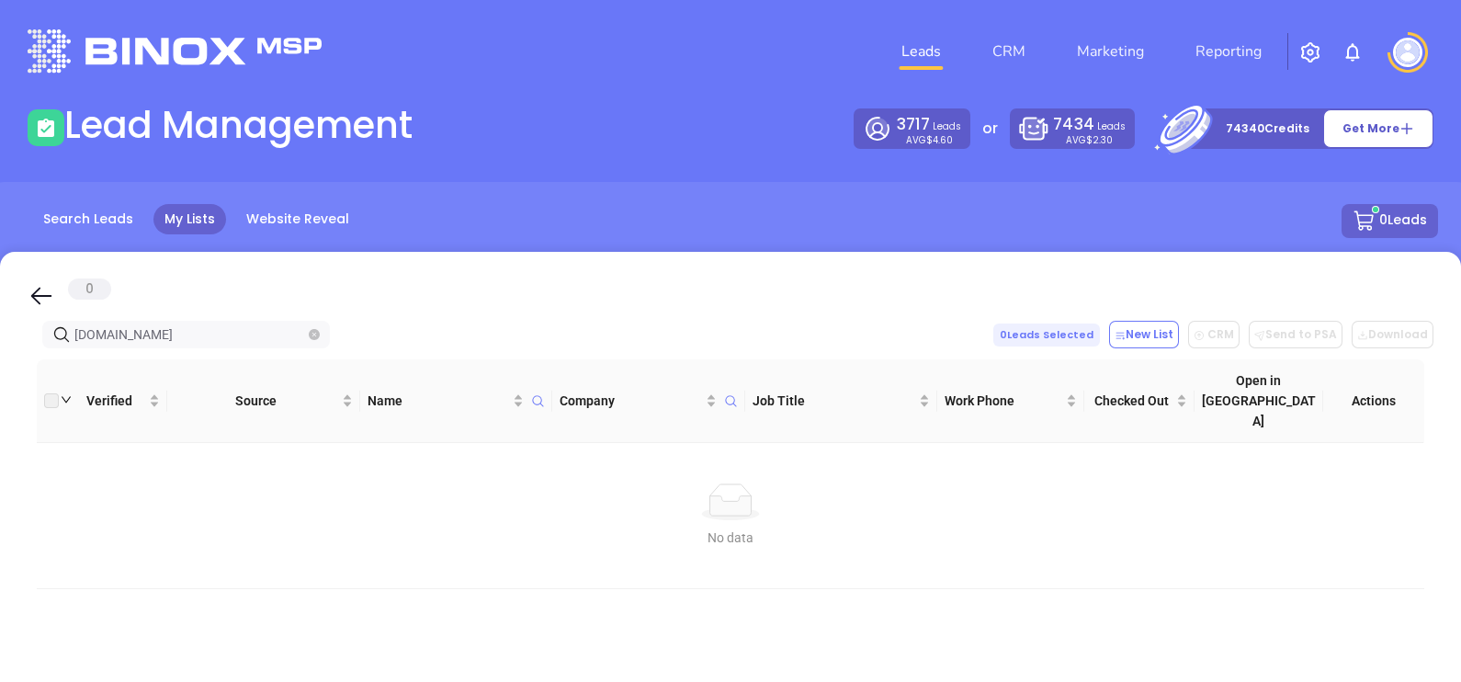
type input "[DOMAIN_NAME]"
click at [65, 211] on link "Search Leads" at bounding box center [88, 219] width 112 height 30
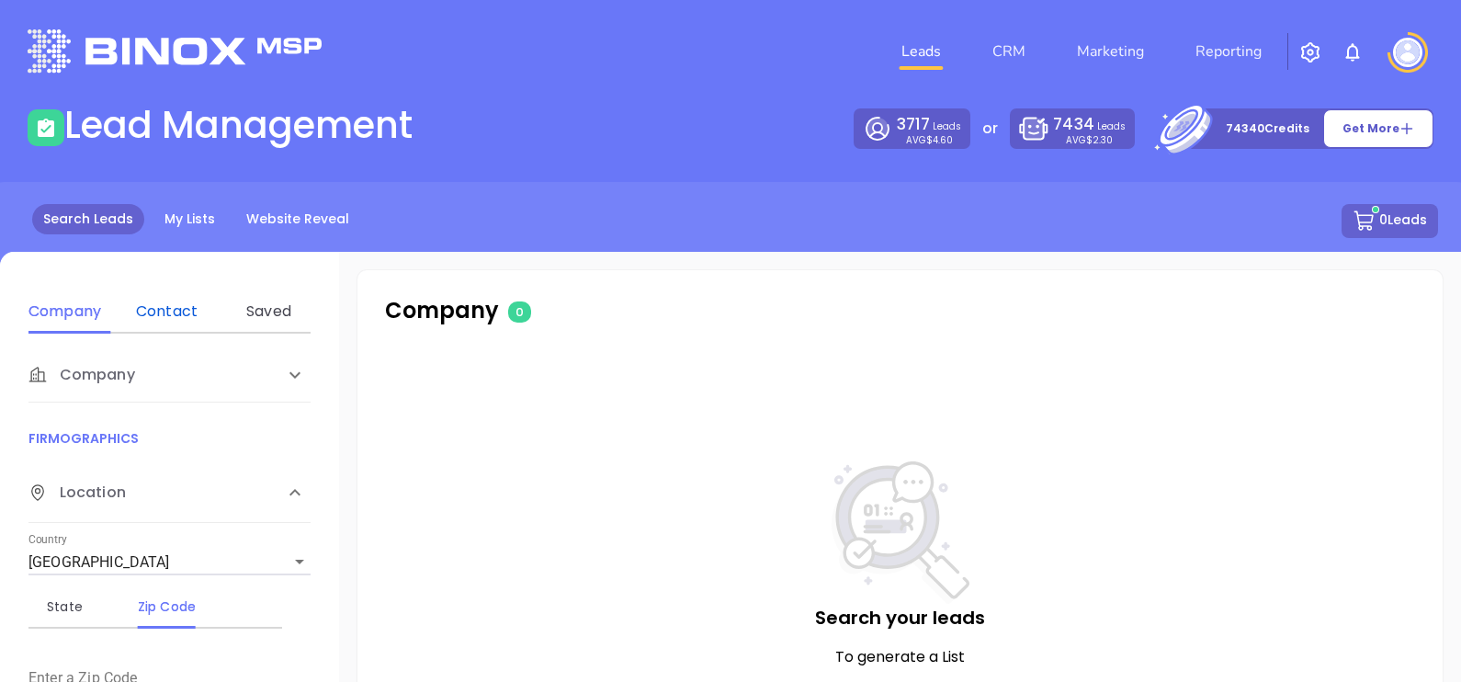
click at [188, 306] on div "Contact" at bounding box center [166, 311] width 73 height 22
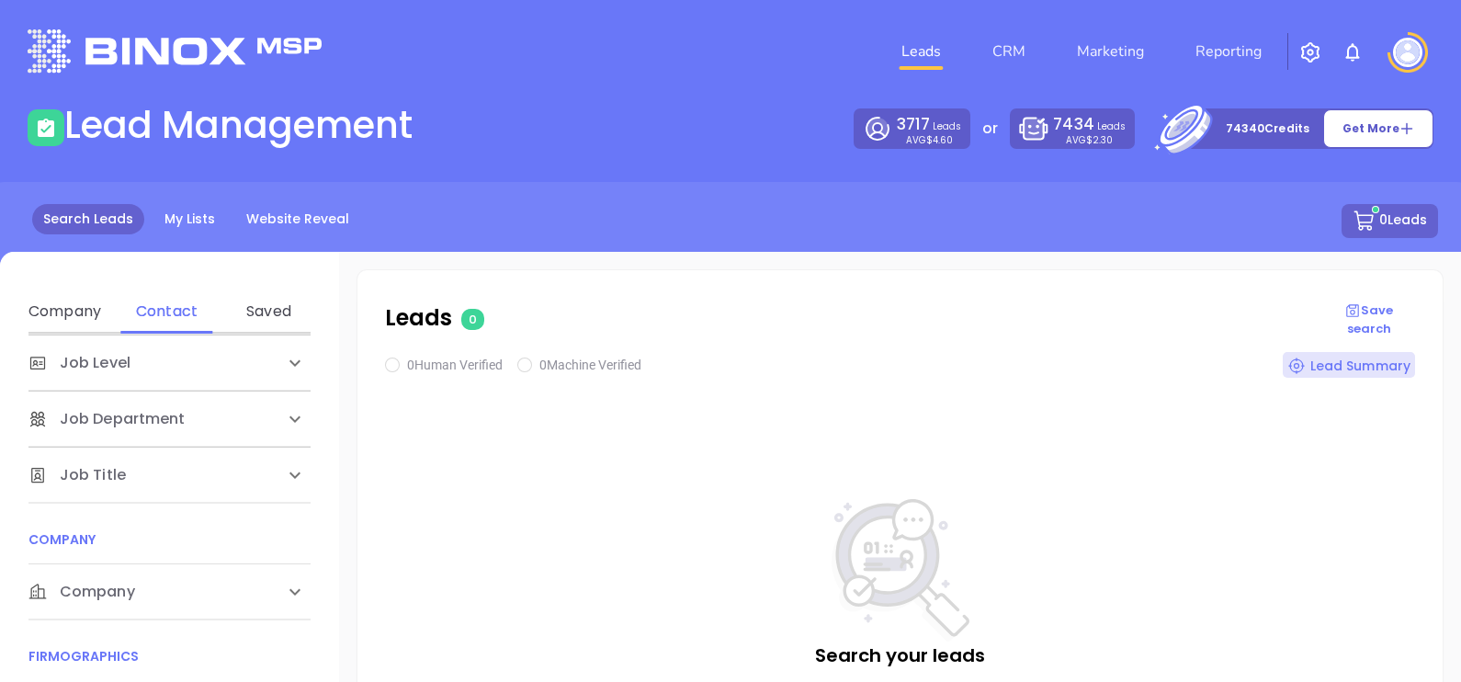
scroll to position [229, 0]
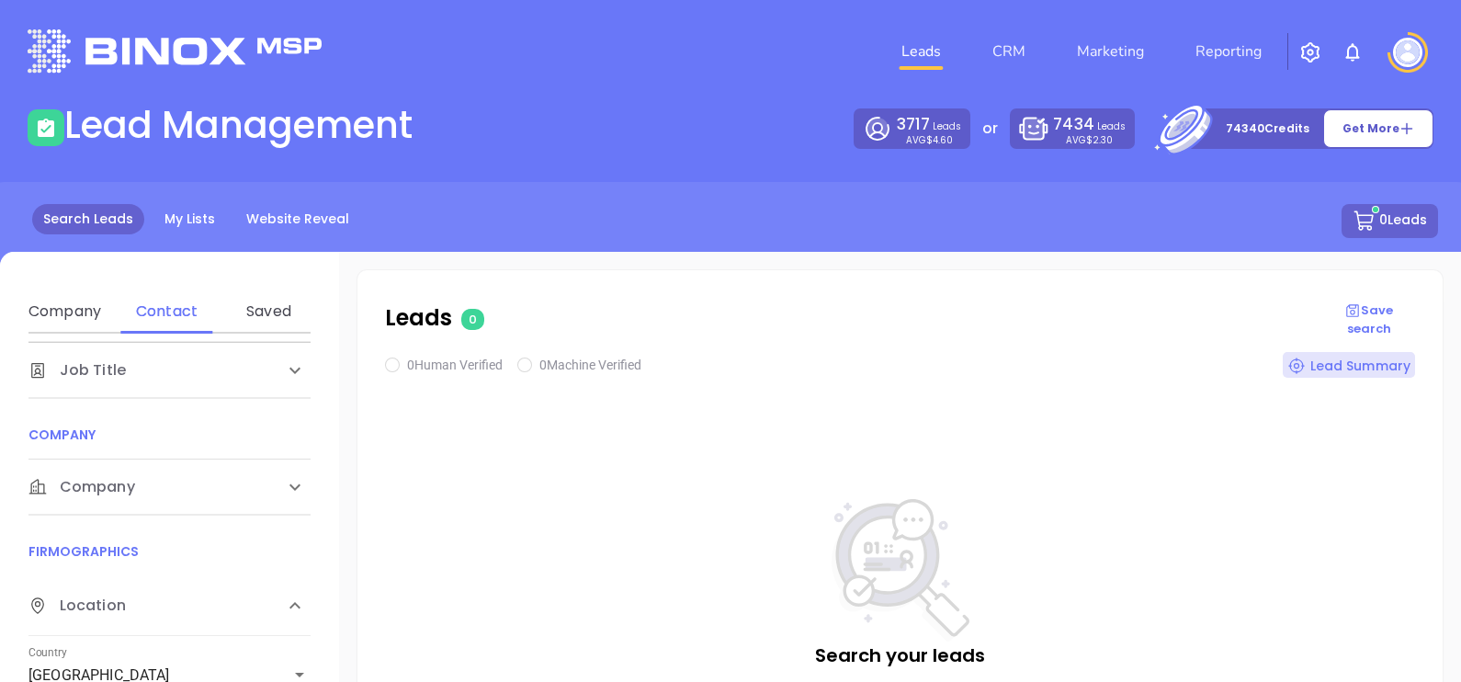
click at [118, 518] on div "Contact Name First Name Last Name Contact Email Work or Personal Email Job Leve…" at bounding box center [169, 622] width 339 height 579
click at [133, 495] on span "Company" at bounding box center [81, 487] width 107 height 22
click at [161, 573] on div "Domain" at bounding box center [166, 558] width 73 height 44
click at [123, 617] on input "Enter a company name" at bounding box center [166, 625] width 276 height 29
paste input "berkeley-co.com"
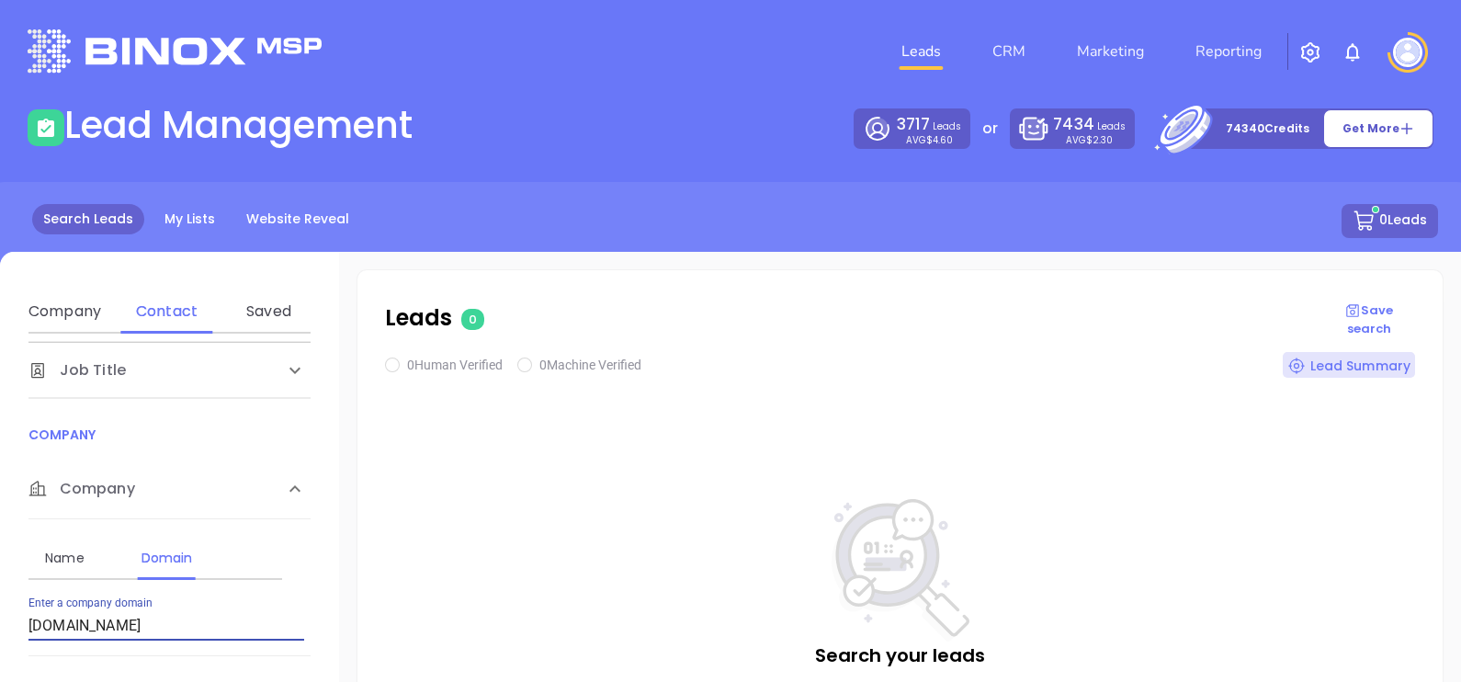
type input "berkeley-co.com"
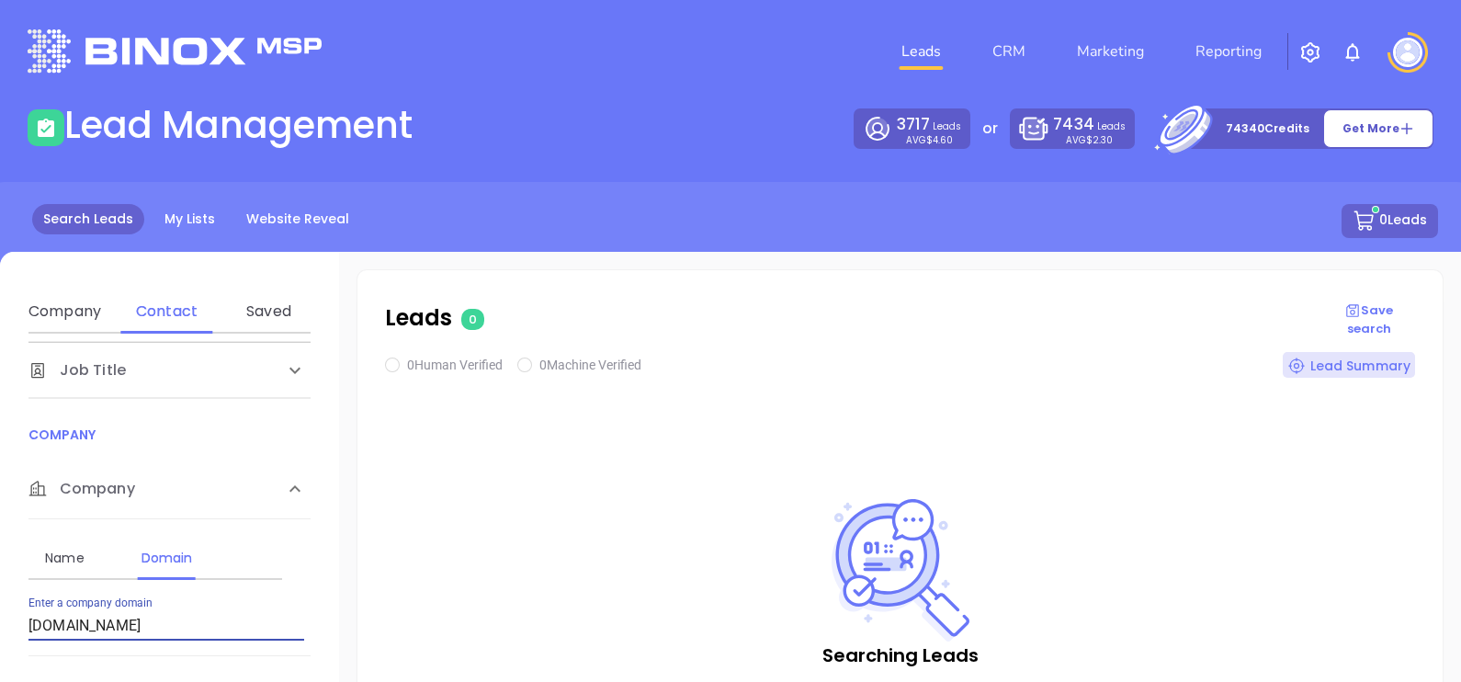
checkbox input "true"
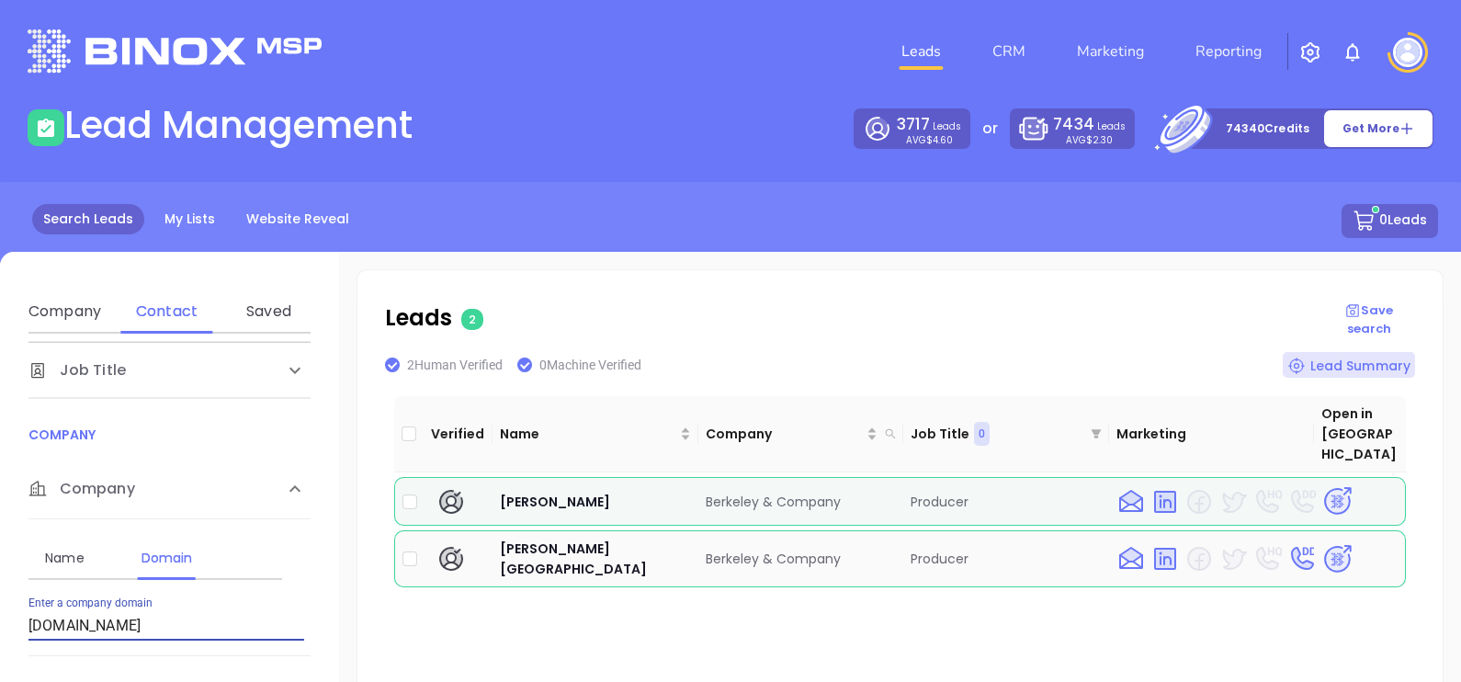
drag, startPoint x: 1327, startPoint y: 525, endPoint x: 1314, endPoint y: 528, distance: 14.3
click at [1328, 543] on img at bounding box center [1337, 559] width 32 height 32
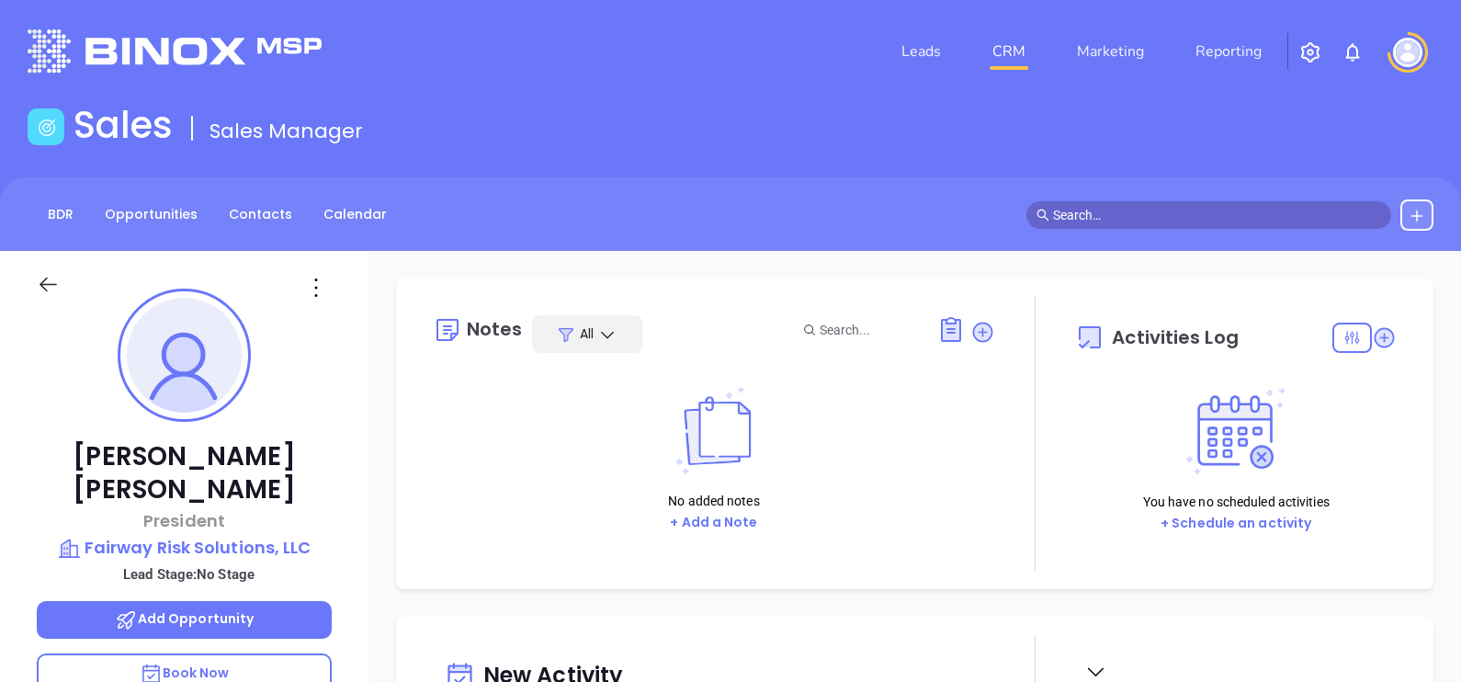
scroll to position [480, 0]
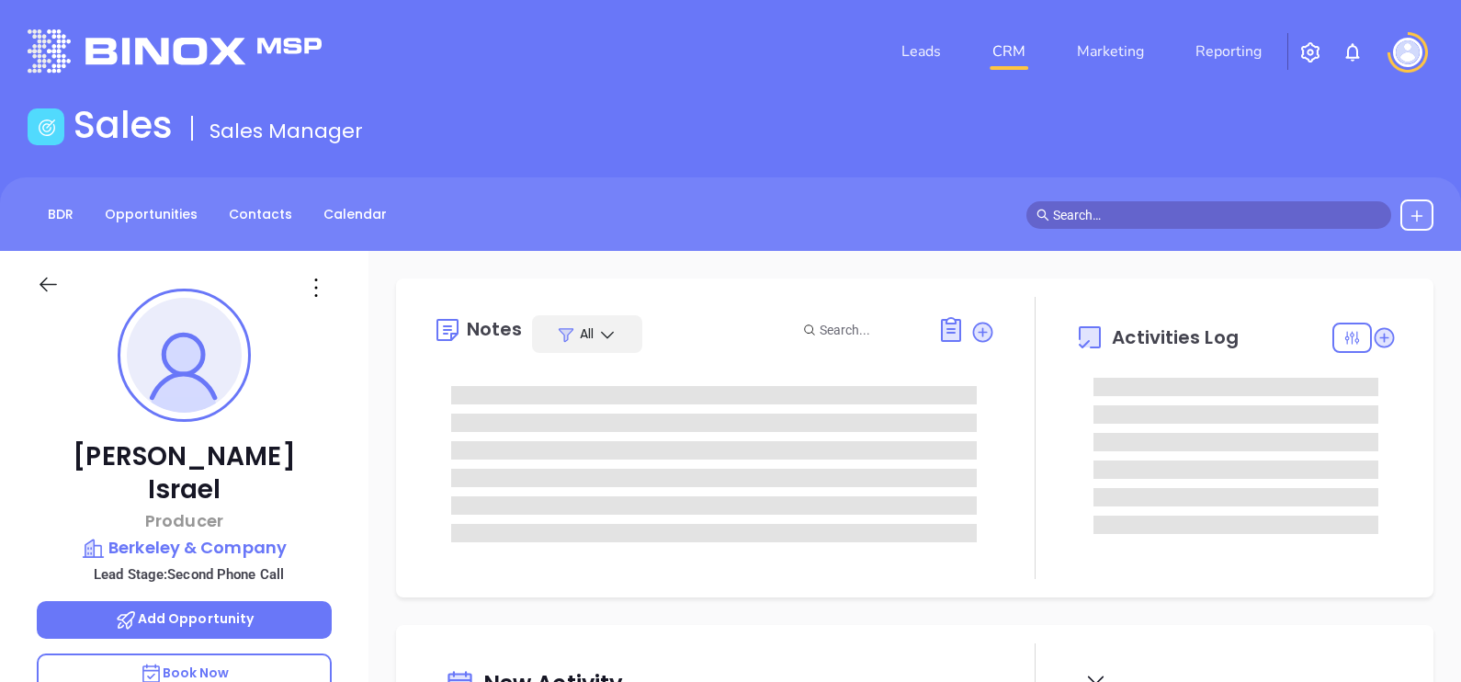
scroll to position [533, 0]
type input "[PERSON_NAME]"
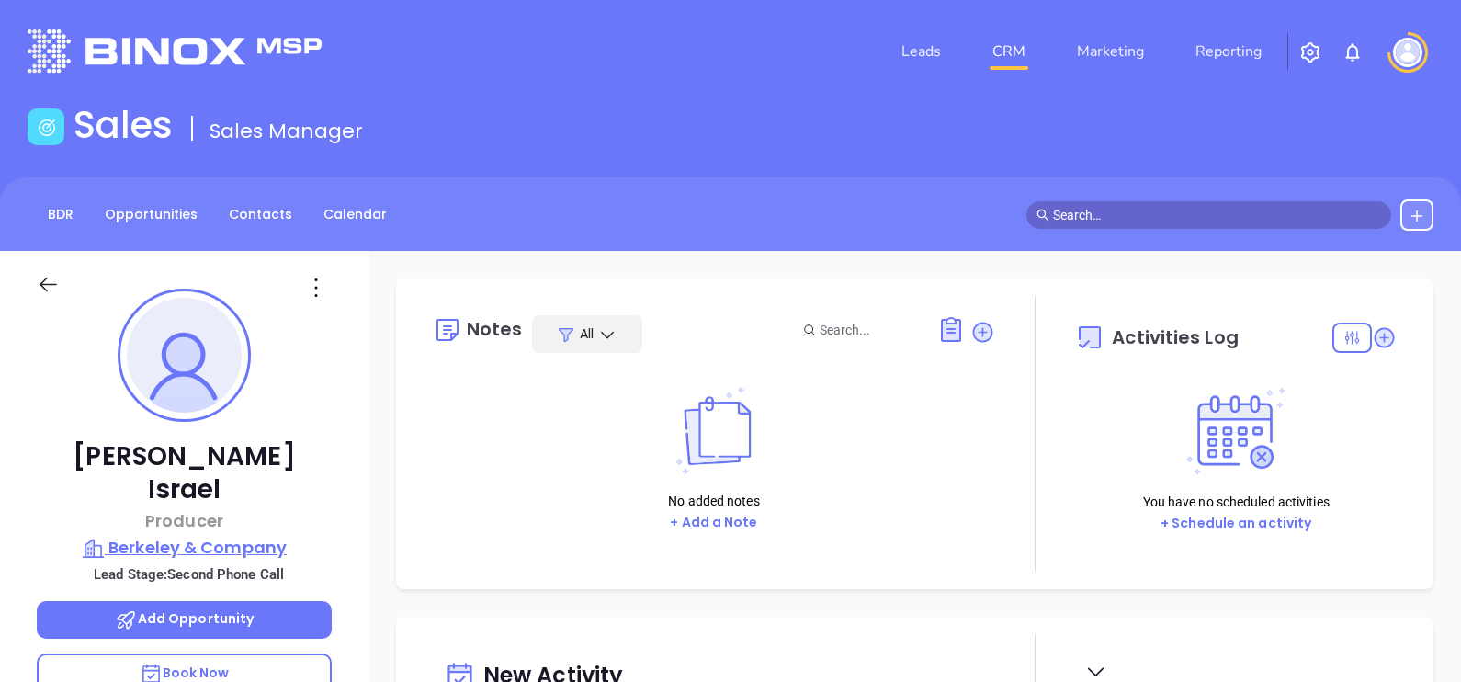
click at [184, 535] on p "Berkeley & Company" at bounding box center [184, 548] width 295 height 26
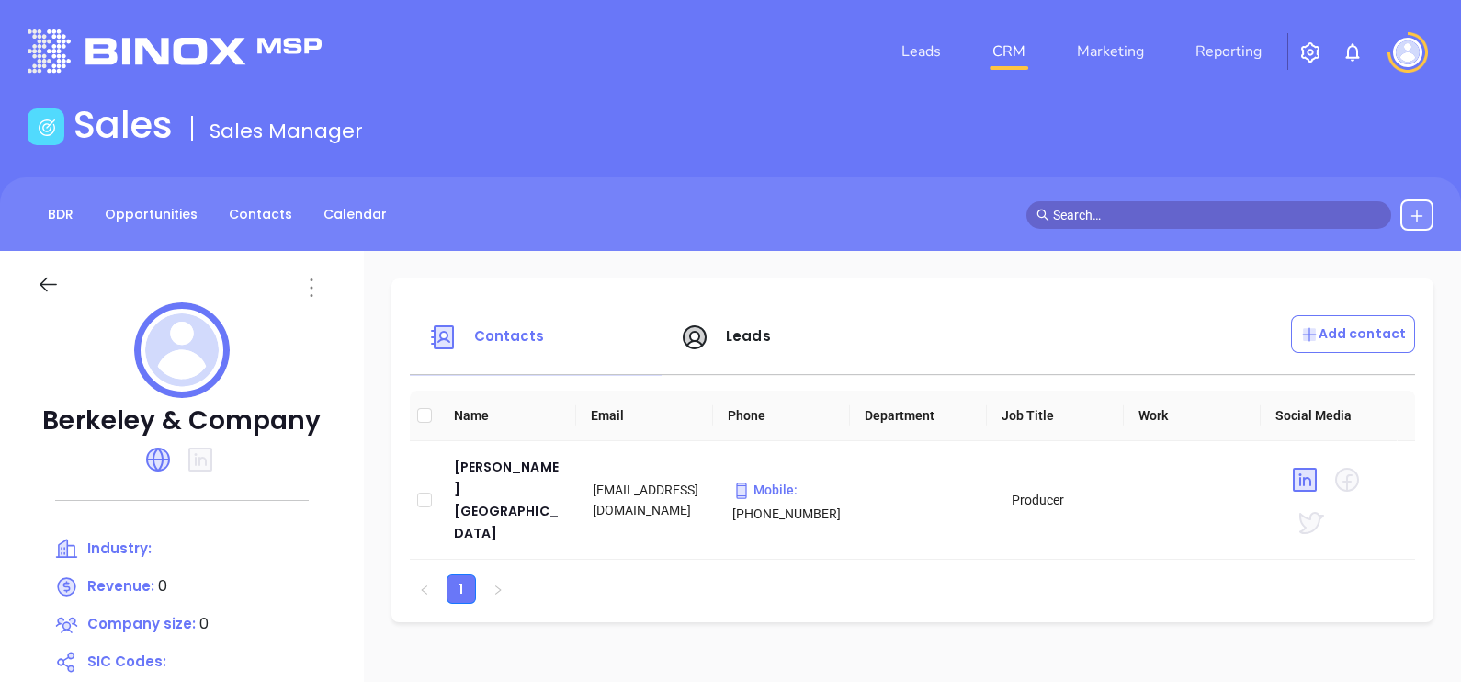
click at [310, 280] on icon at bounding box center [311, 287] width 3 height 18
click at [330, 302] on ul "Edit" at bounding box center [395, 320] width 196 height 41
click at [333, 317] on div "Edit" at bounding box center [394, 323] width 166 height 20
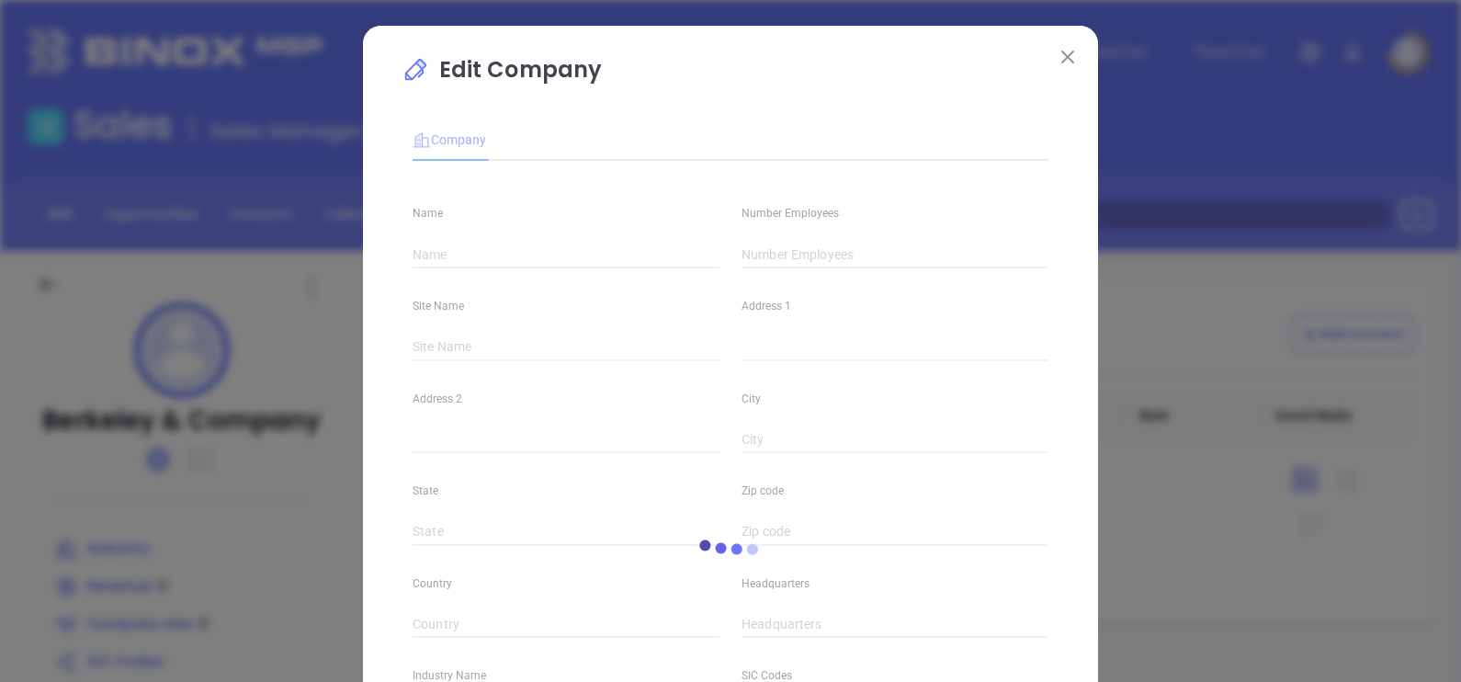
type input "Berkeley & Company"
type input "0"
type input "[DOMAIN_NAME]"
type input "0"
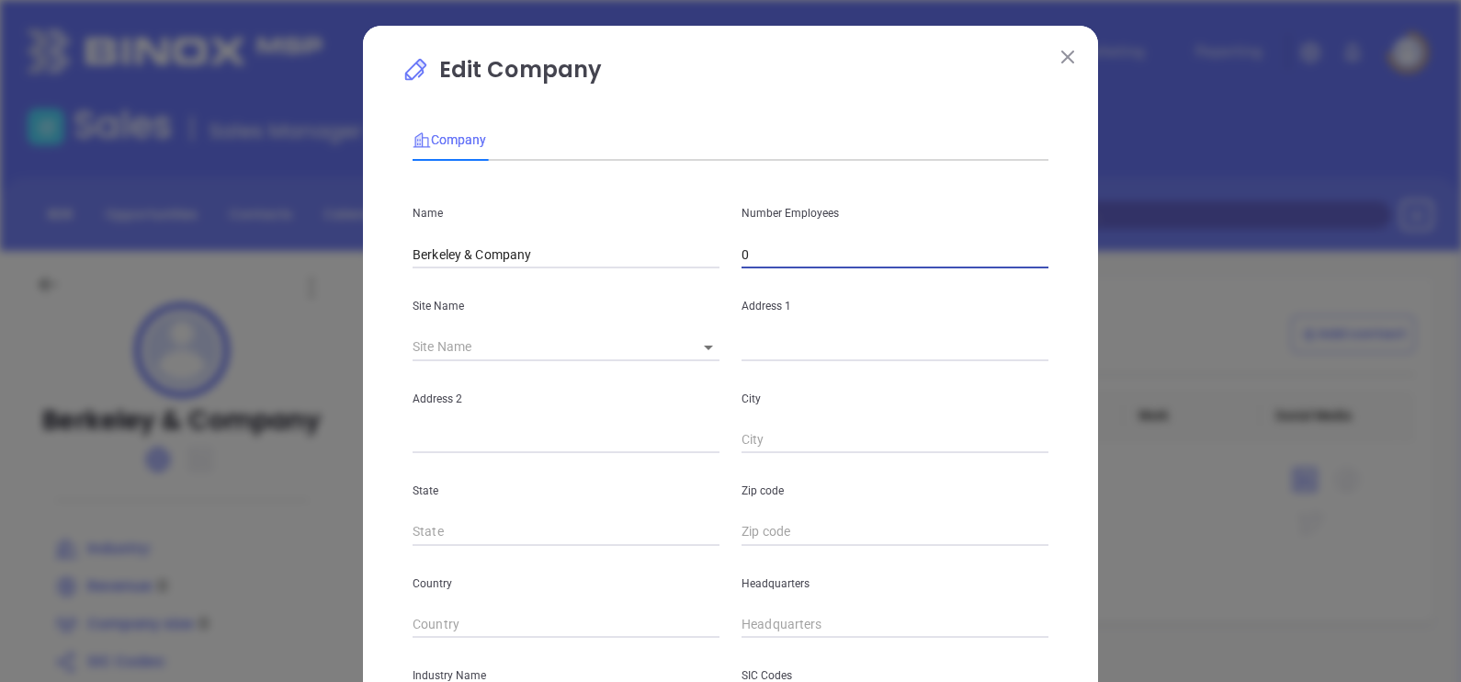
click at [744, 253] on input "0" at bounding box center [894, 255] width 307 height 28
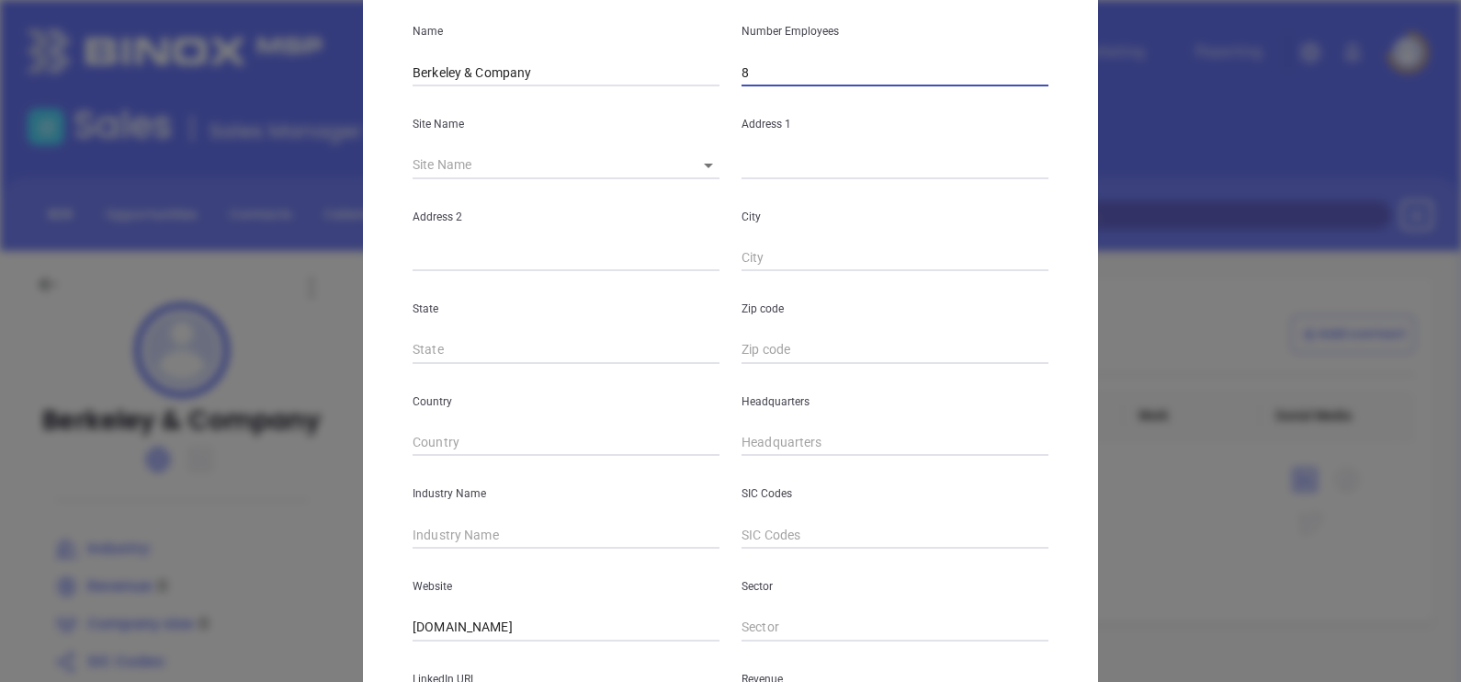
scroll to position [344, 0]
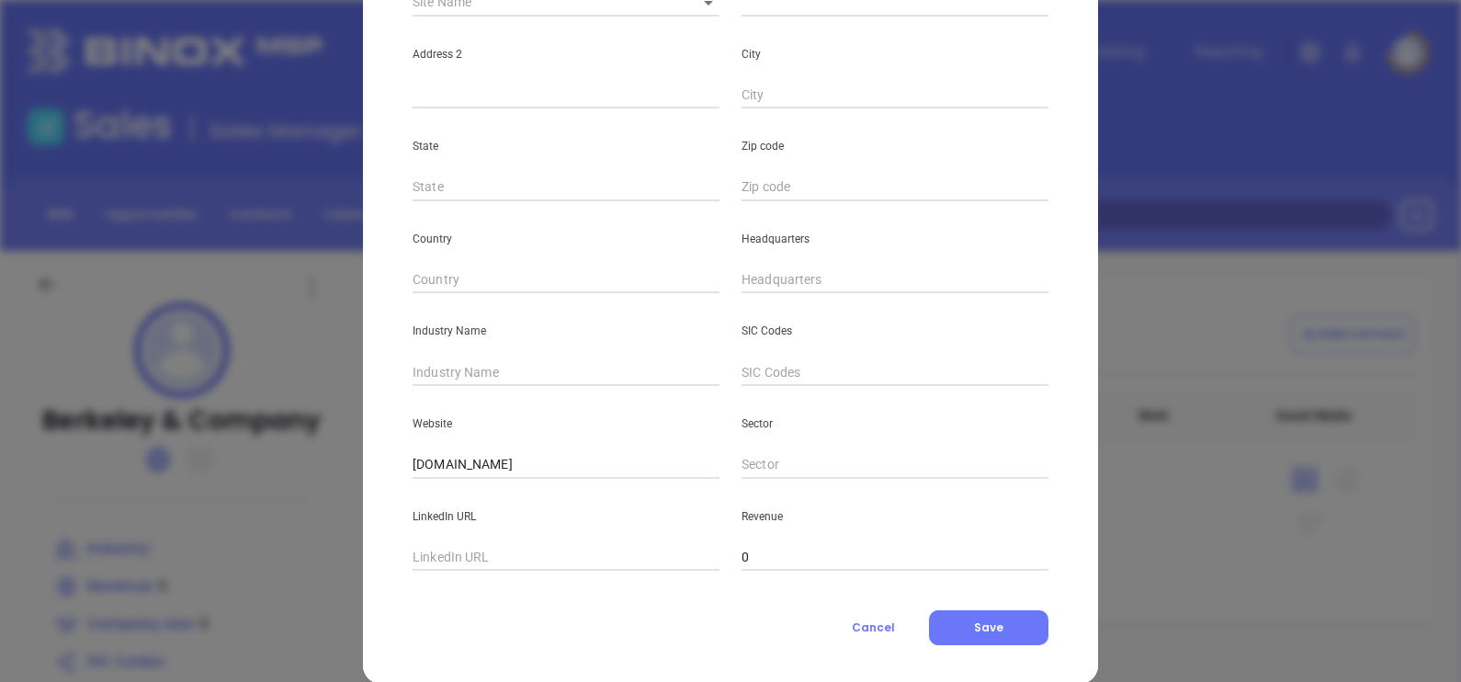
type input "8"
click at [497, 382] on input "text" at bounding box center [565, 372] width 307 height 28
type input "Insurance"
drag, startPoint x: 466, startPoint y: 461, endPoint x: 222, endPoint y: 459, distance: 243.4
click at [225, 463] on div "Edit Company Company Name Berkeley & Company Number Employees 8 Site Name ​ Add…" at bounding box center [730, 341] width 1461 height 682
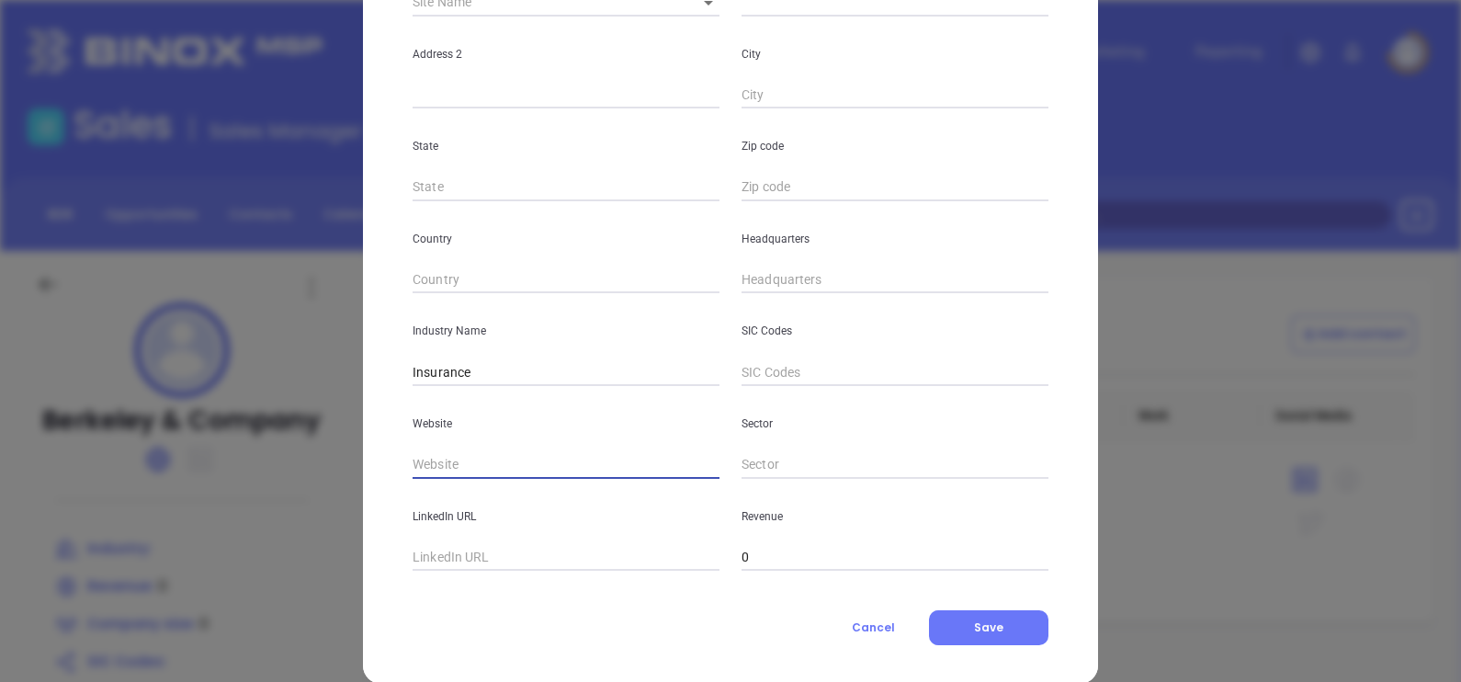
paste input "https://www.berkeley-co.com/"
type input "https://www.berkeley-co.com/"
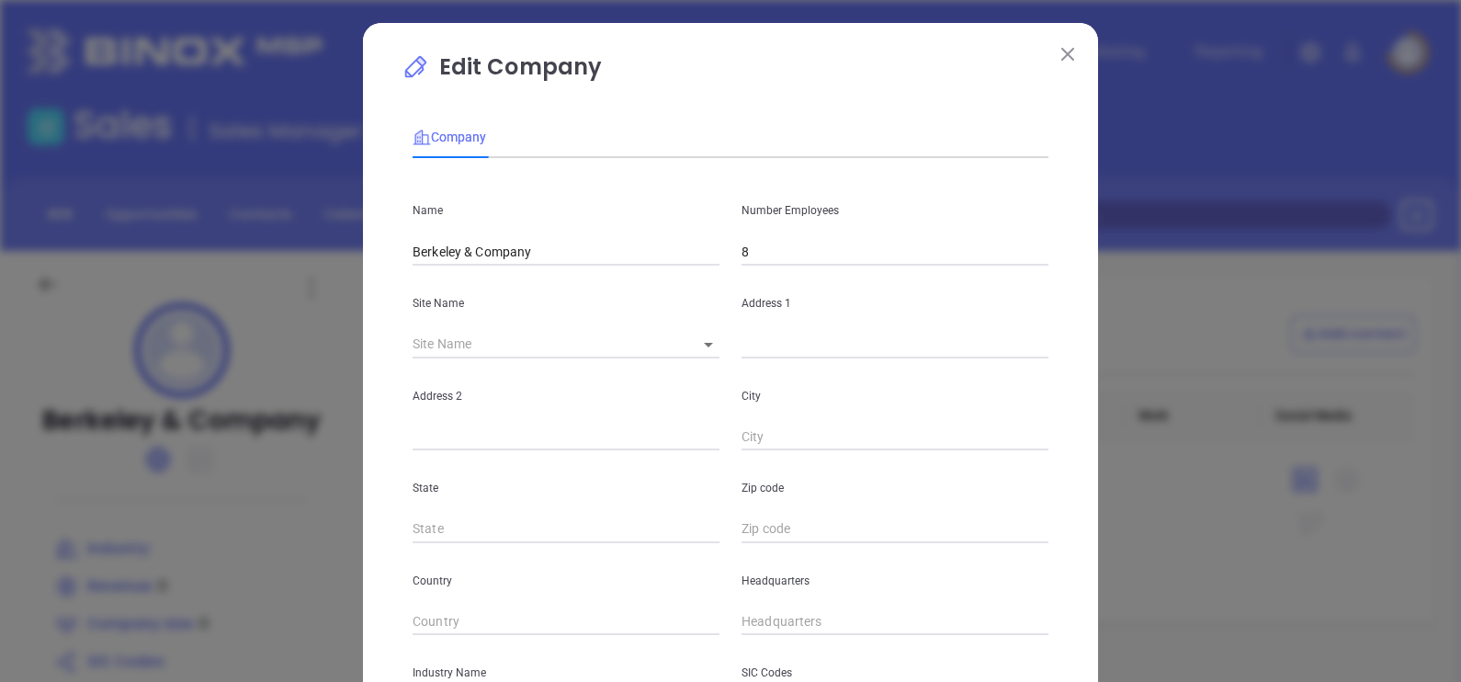
scroll to position [0, 0]
click at [713, 349] on div "Site Name ​" at bounding box center [565, 314] width 329 height 93
click at [755, 349] on input "text" at bounding box center [894, 347] width 307 height 28
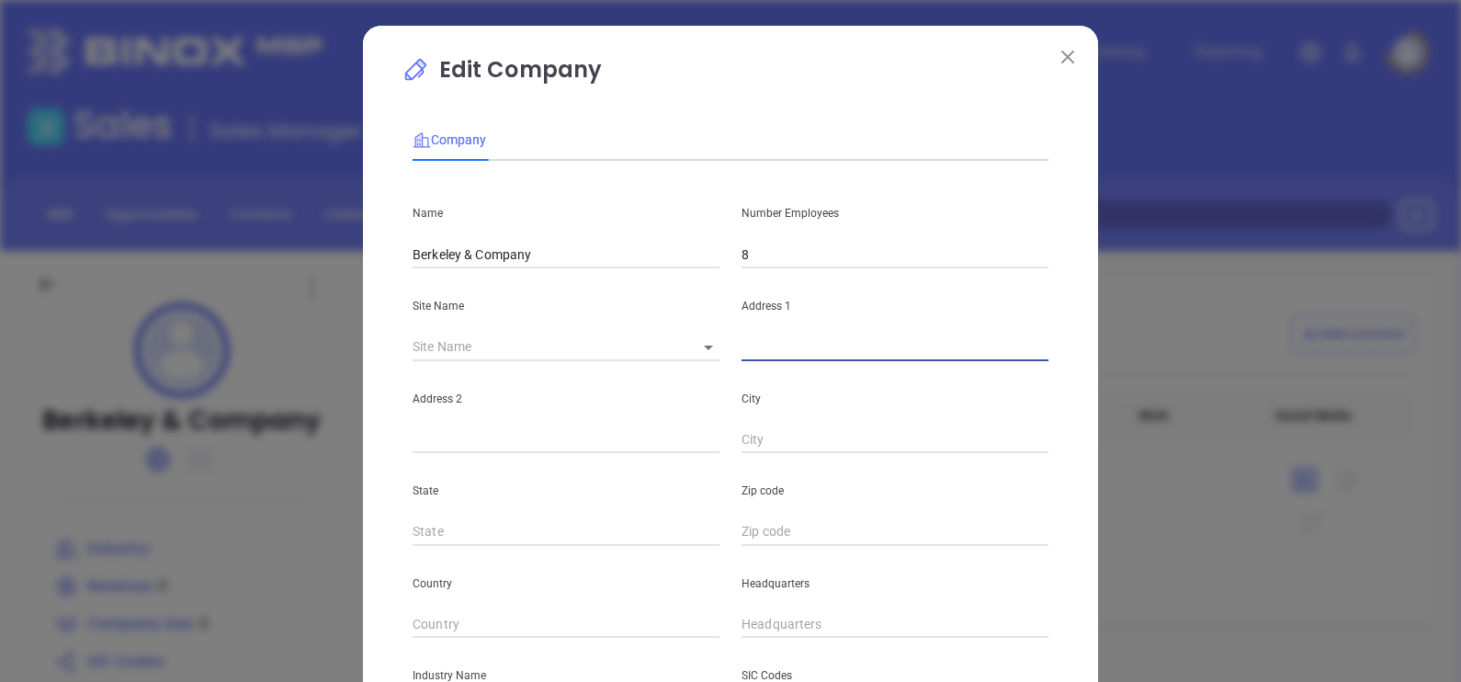
paste input "2311 Highland Ave South, Suite 102 Birmingham, AL 35205"
type input "2311 Highland Ave South, Suite 102 Birmingham, AL 35205"
click at [705, 348] on body "Leads CRM Marketing Reporting Financial Leads Leads Sales Sales Manager BDR Opp…" at bounding box center [730, 341] width 1461 height 682
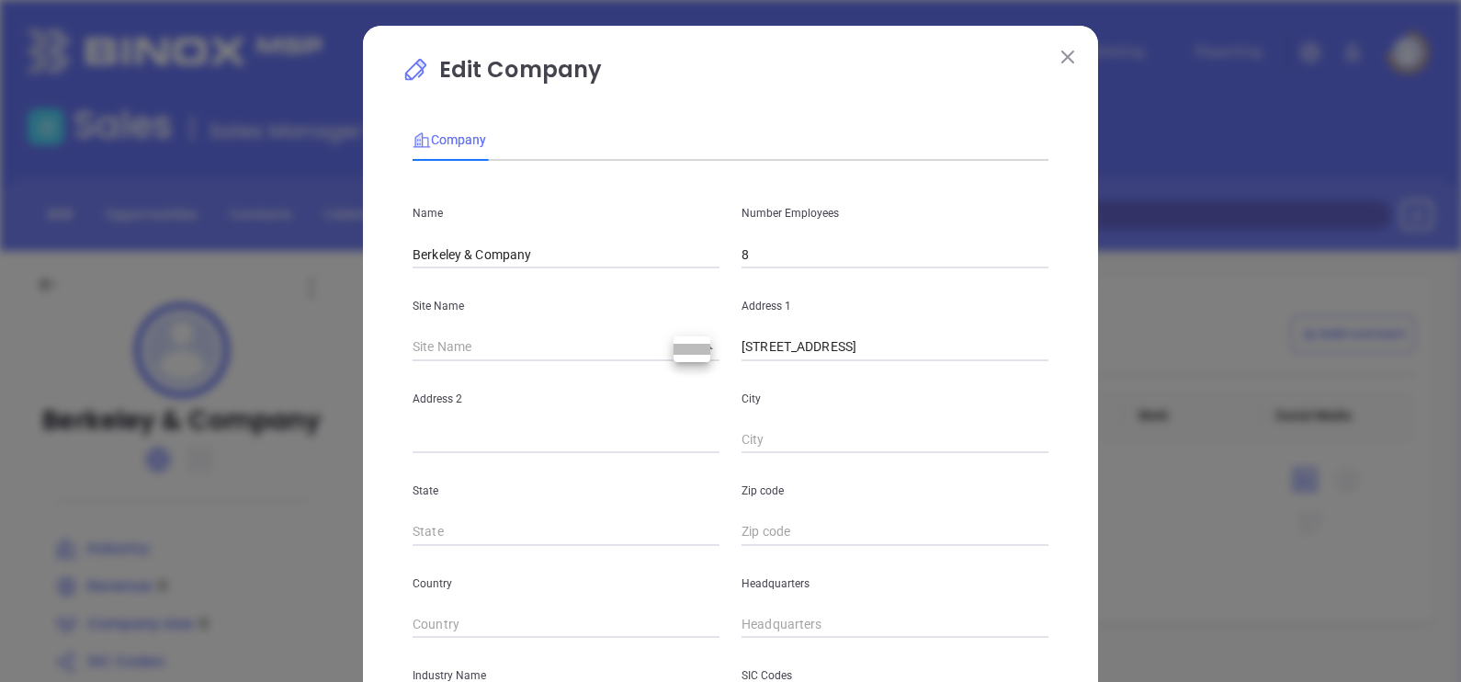
click at [704, 348] on li at bounding box center [691, 349] width 37 height 11
type input "US"
type input "127572"
click at [758, 340] on input "text" at bounding box center [894, 347] width 307 height 28
click at [689, 336] on body "Leads CRM Marketing Reporting Financial Leads Leads Sales Sales Manager BDR Opp…" at bounding box center [730, 341] width 1461 height 682
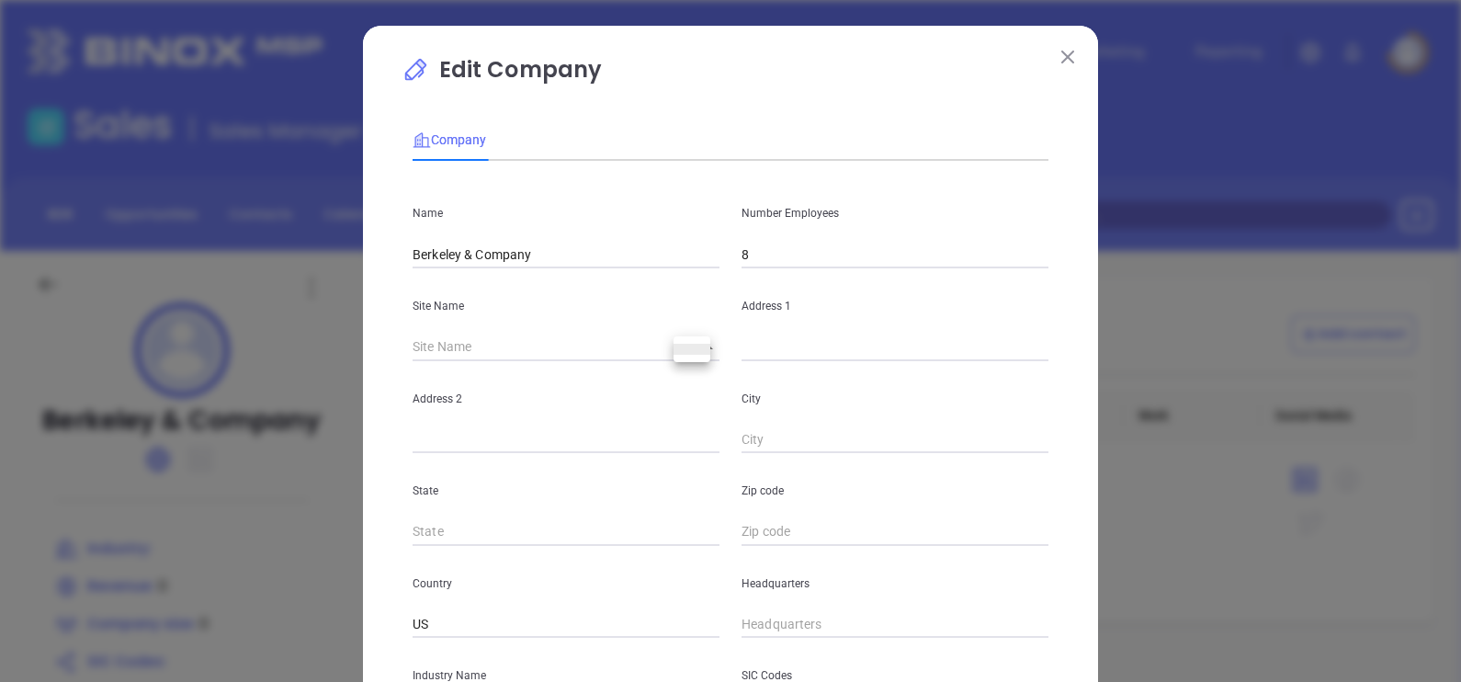
click at [793, 354] on div at bounding box center [730, 341] width 1461 height 682
click at [704, 349] on icon at bounding box center [708, 347] width 9 height 5
click at [667, 344] on div "​ 127572" at bounding box center [565, 347] width 307 height 28
click at [694, 349] on body "Leads CRM Marketing Reporting Financial Leads Leads Sales Sales Manager BDR Opp…" at bounding box center [730, 341] width 1461 height 682
click at [685, 349] on li at bounding box center [691, 349] width 37 height 11
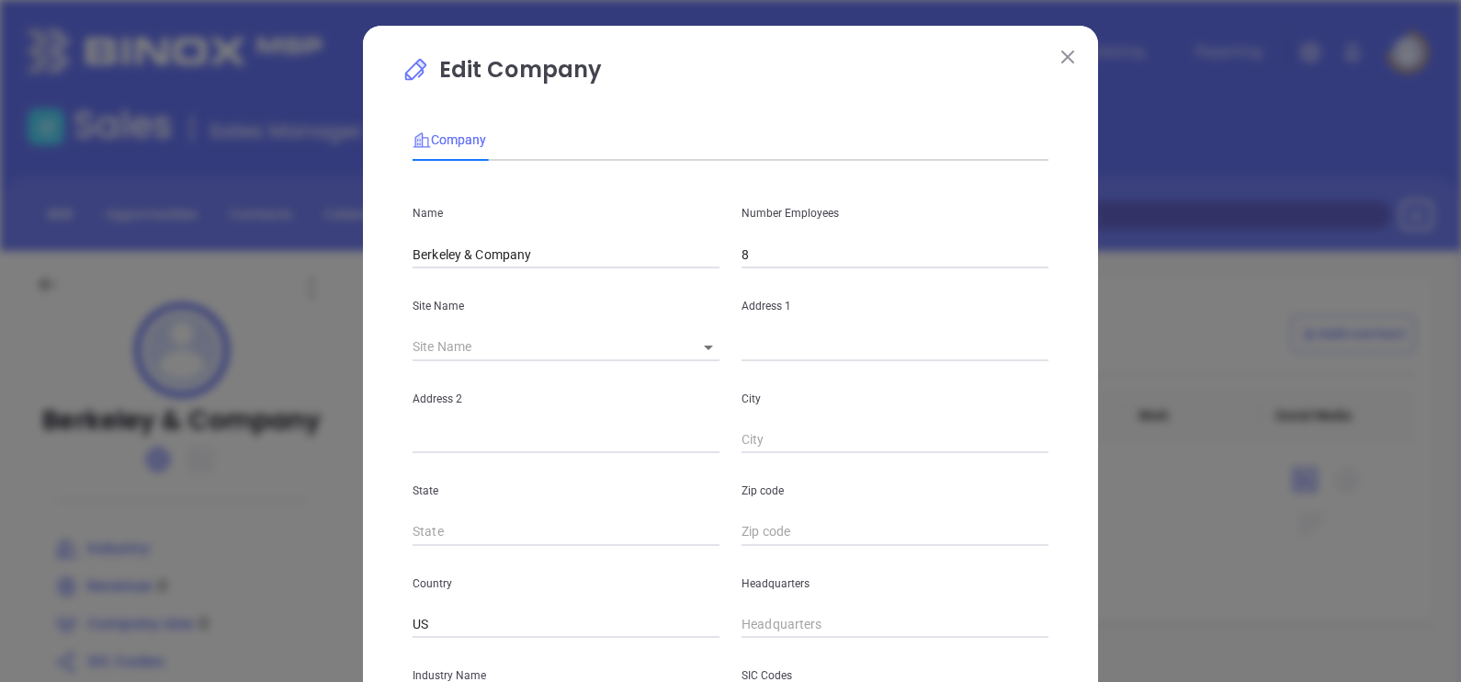
click at [777, 337] on input "text" at bounding box center [894, 347] width 307 height 28
paste input "2311 Highland Ave South, Suite 102 Birmingham, AL 35205"
drag, startPoint x: 1000, startPoint y: 347, endPoint x: 1044, endPoint y: 344, distance: 44.2
click at [1044, 344] on div "Address 1 2311 Highland Ave South, Suite 102 Birmingham, AL 35205" at bounding box center [894, 314] width 329 height 93
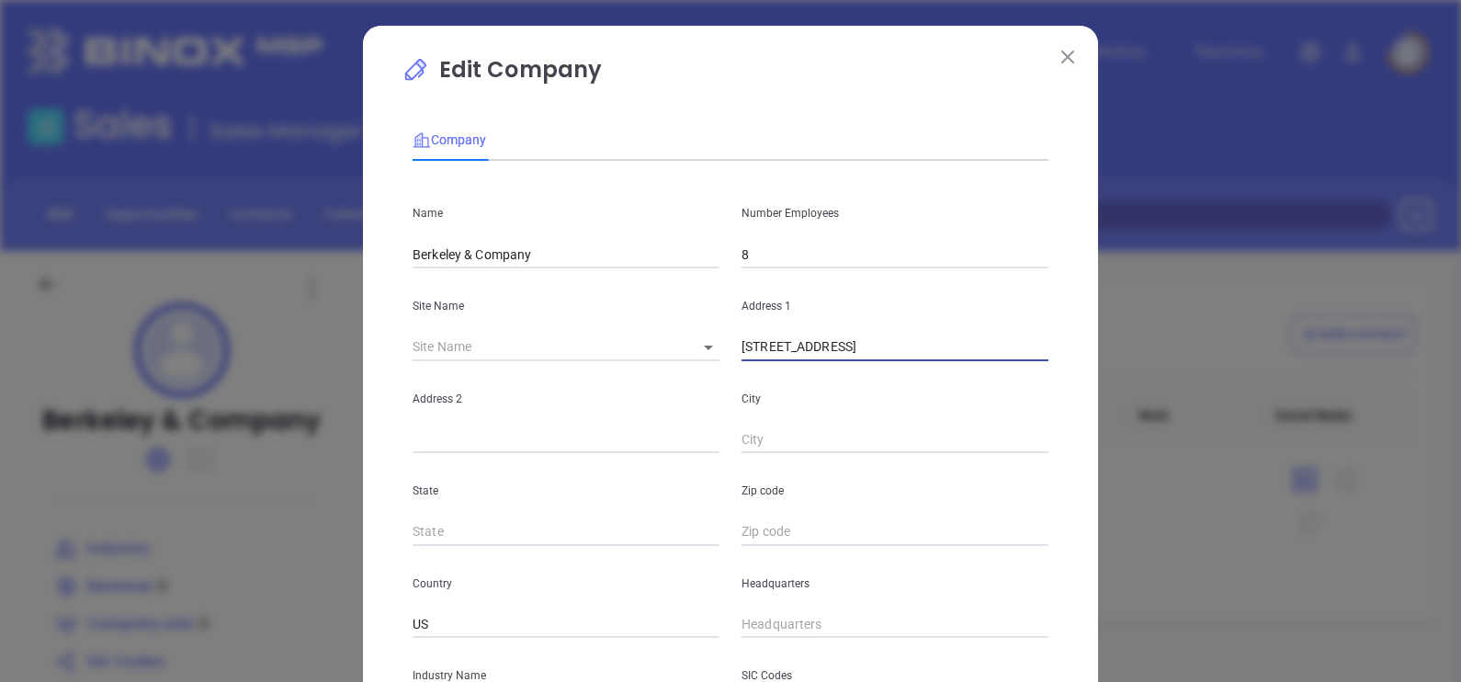
type input "2311 Highland Ave South, Suite 102 Birmingham, AL 35205"
click at [819, 546] on input "text" at bounding box center [894, 532] width 307 height 28
click at [813, 534] on input "text" at bounding box center [894, 532] width 307 height 28
paste input "35205"
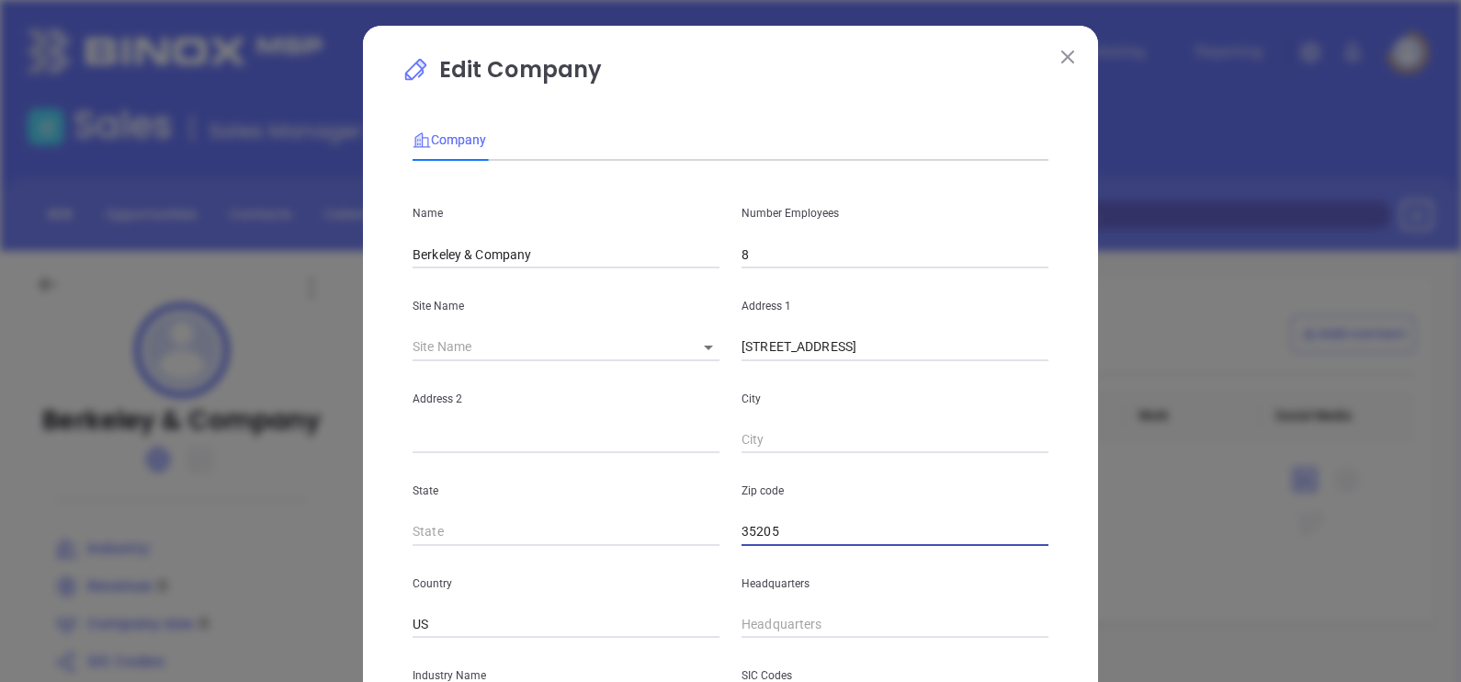
type input "35205"
click at [633, 531] on input "text" at bounding box center [565, 532] width 307 height 28
type input "AL"
click at [953, 356] on input "2311 Highland Ave South, Suite 102 Birmingham, AL 35205" at bounding box center [894, 347] width 307 height 28
drag, startPoint x: 945, startPoint y: 354, endPoint x: 1010, endPoint y: 367, distance: 66.5
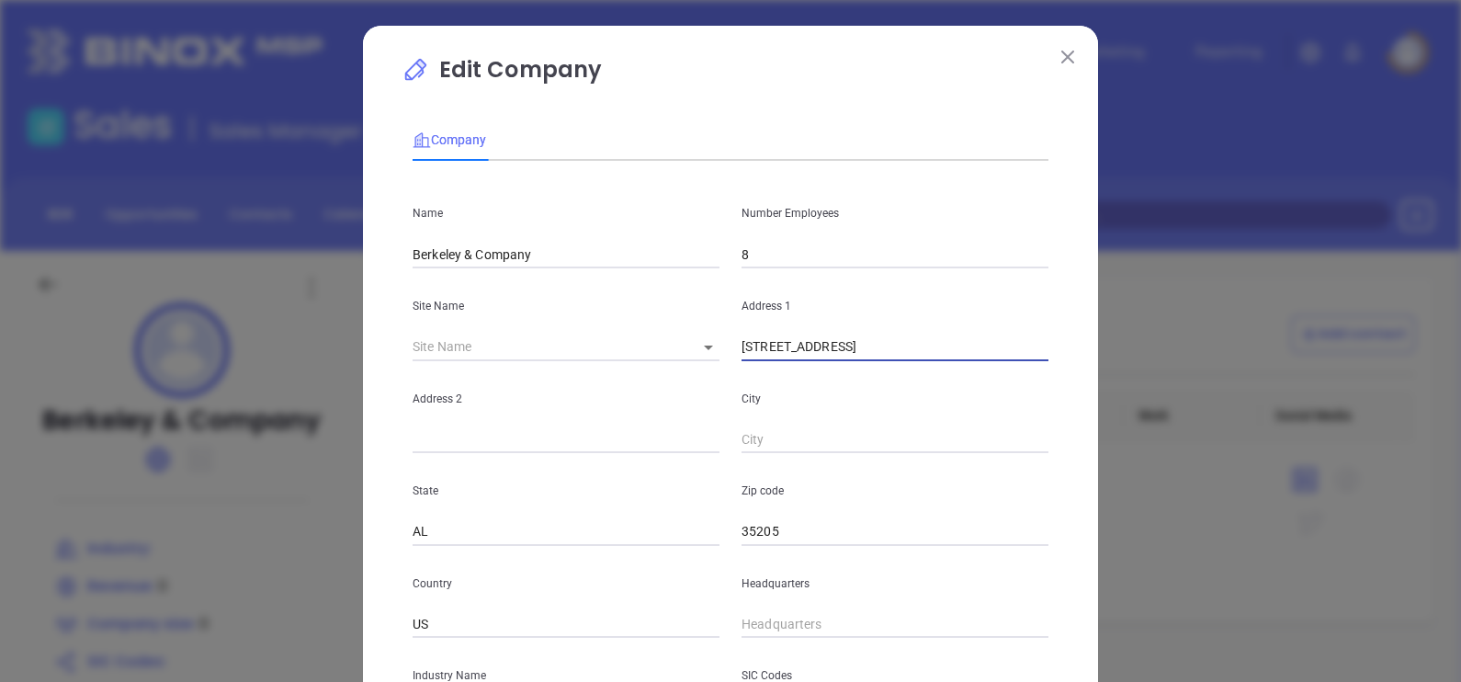
click at [1010, 367] on div "Name Berkeley & Company Number Employees 8 Site Name ​ 127572 Address 1 2311 Hi…" at bounding box center [730, 544] width 636 height 739
click at [852, 444] on input "text" at bounding box center [894, 440] width 307 height 28
paste input "[GEOGRAPHIC_DATA]"
click at [843, 450] on input "[GEOGRAPHIC_DATA]" at bounding box center [894, 440] width 307 height 28
type input "[GEOGRAPHIC_DATA]"
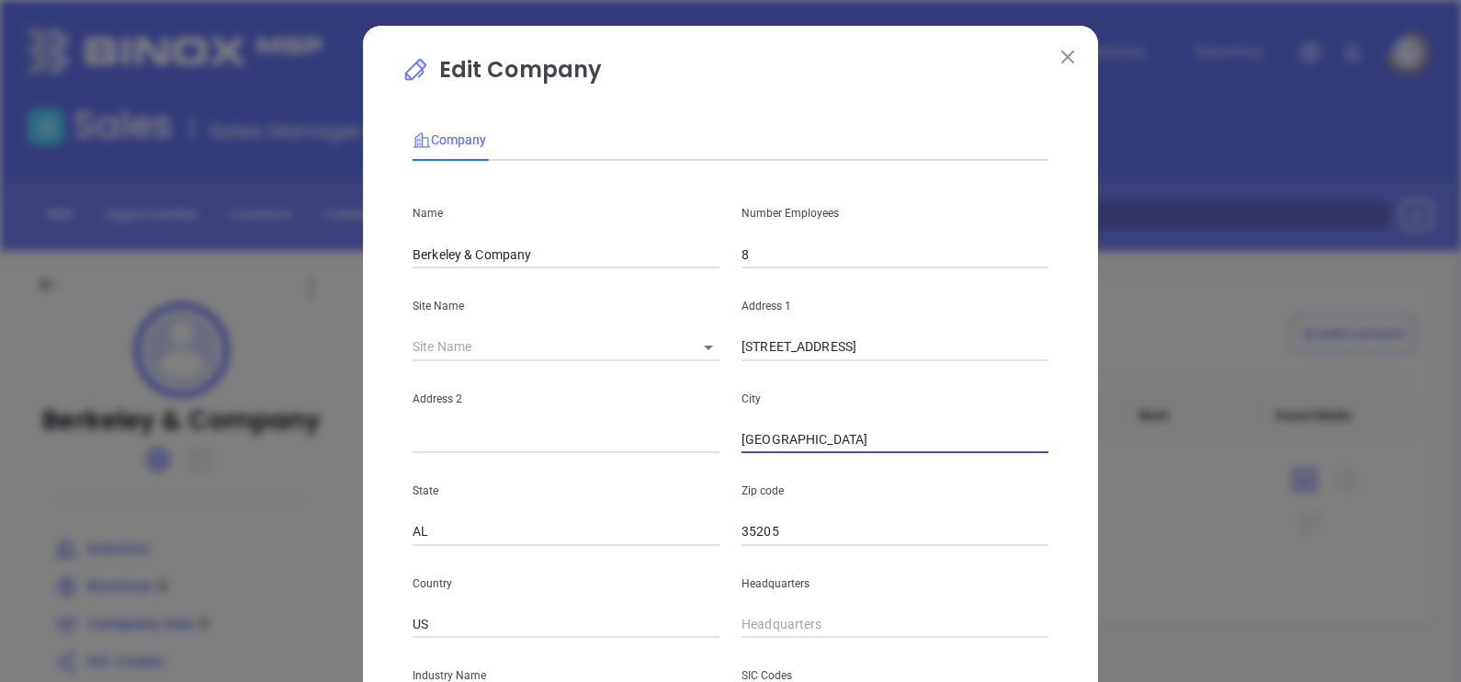
click at [887, 501] on p "Zip code" at bounding box center [894, 490] width 307 height 20
drag, startPoint x: 886, startPoint y: 355, endPoint x: 938, endPoint y: 365, distance: 53.3
click at [938, 365] on div "Name Berkeley & Company Number Employees 8 Site Name ​ 127572 Address 1 2311 Hi…" at bounding box center [730, 544] width 636 height 739
click at [607, 432] on input "text" at bounding box center [565, 440] width 307 height 28
paste input "Suite 102"
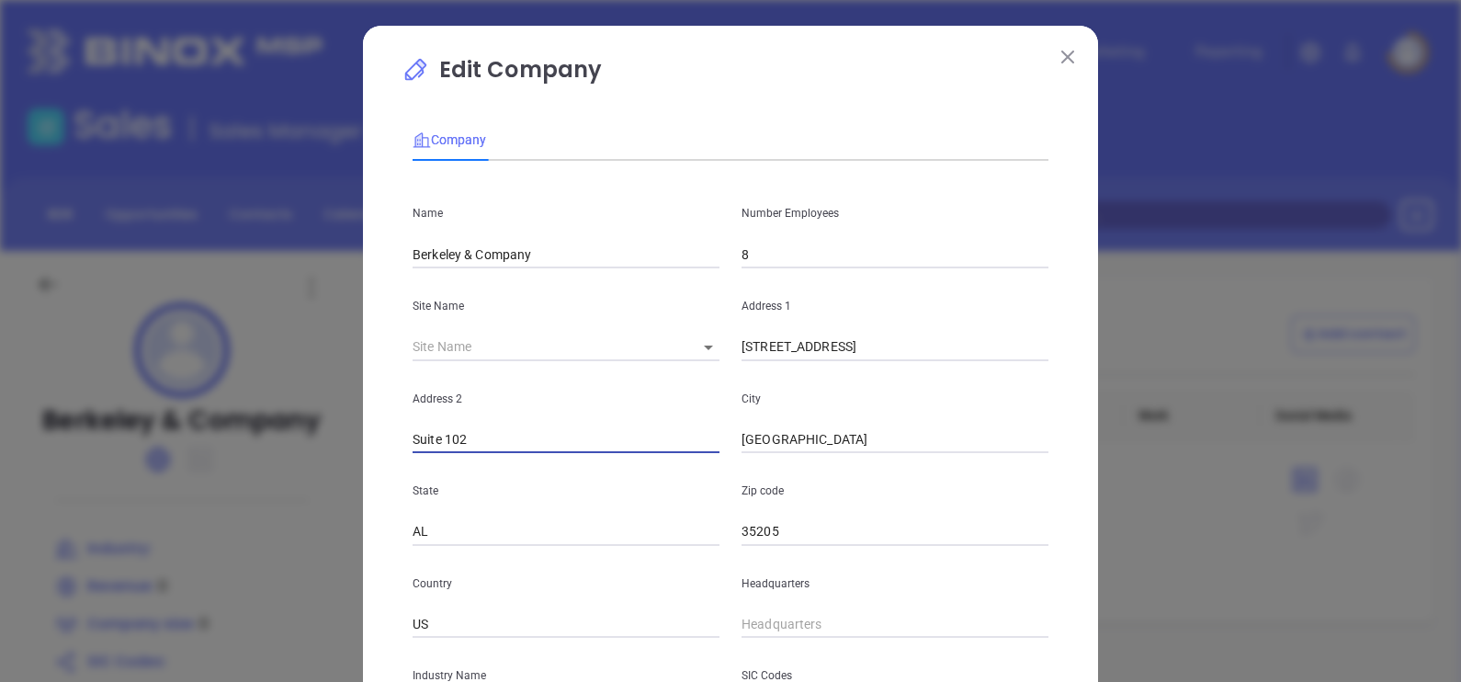
type input "Suite 102"
click at [891, 386] on div "City Birmingham" at bounding box center [894, 407] width 329 height 93
drag, startPoint x: 886, startPoint y: 352, endPoint x: 1066, endPoint y: 358, distance: 179.2
click at [1066, 358] on div "Edit Company Company Name Berkeley & Company Number Employees 8 Site Name ​ 127…" at bounding box center [730, 527] width 735 height 1002
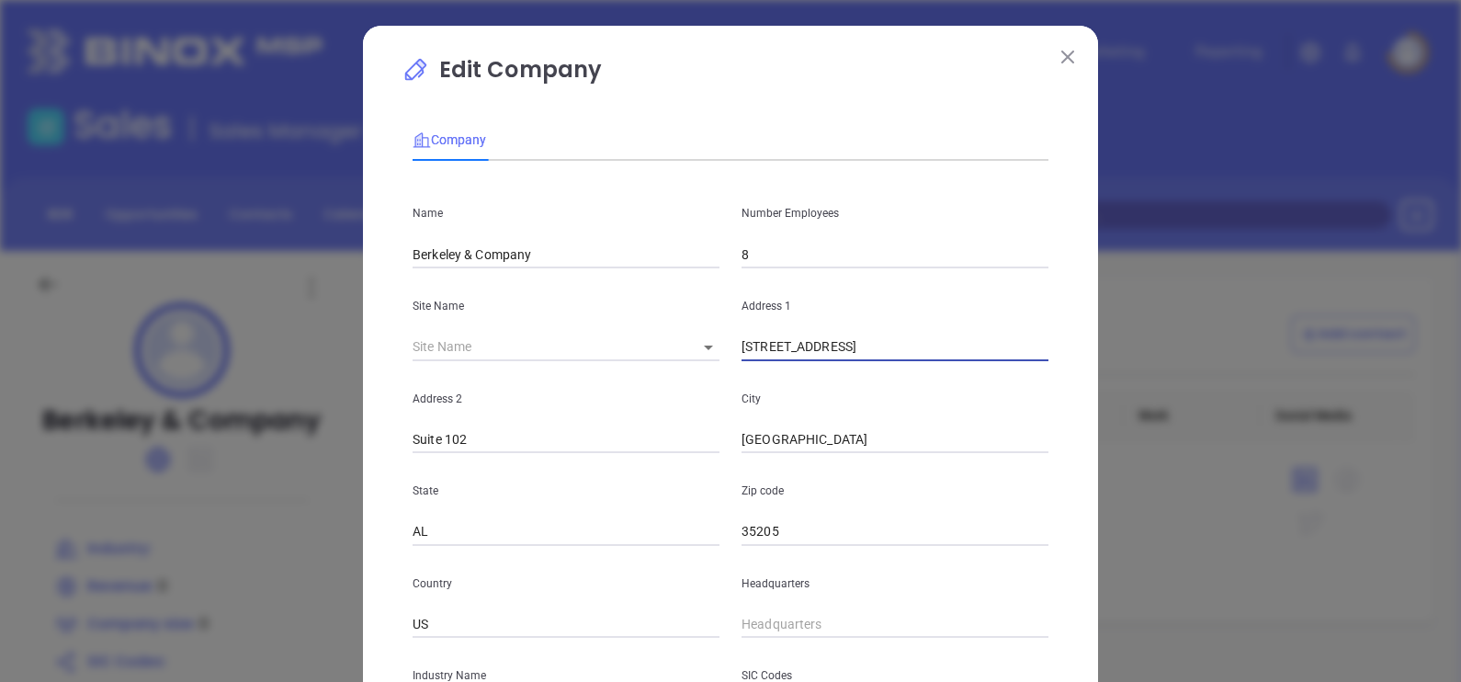
scroll to position [114, 0]
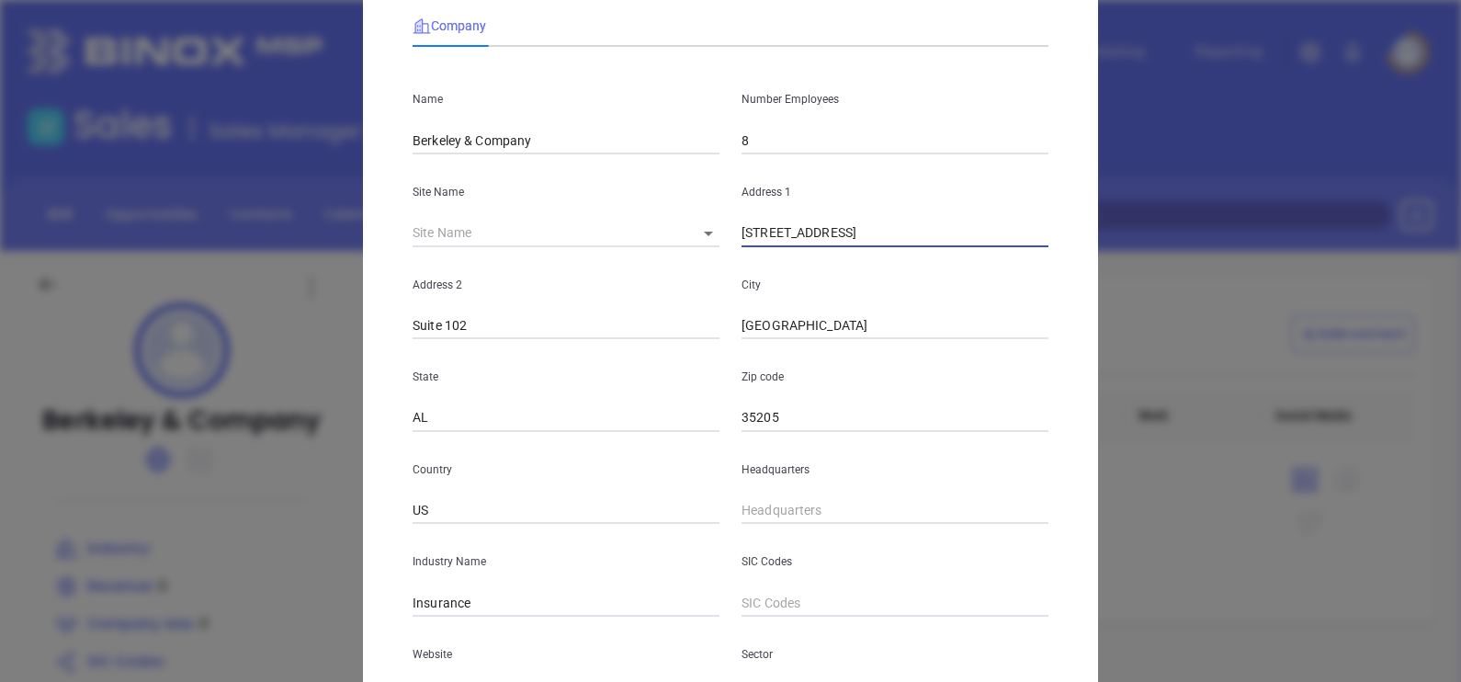
type input "2311 Highland Ave South"
type input "( ) -"
click at [833, 519] on input "( ) -" at bounding box center [894, 511] width 307 height 28
type input "( ) -"
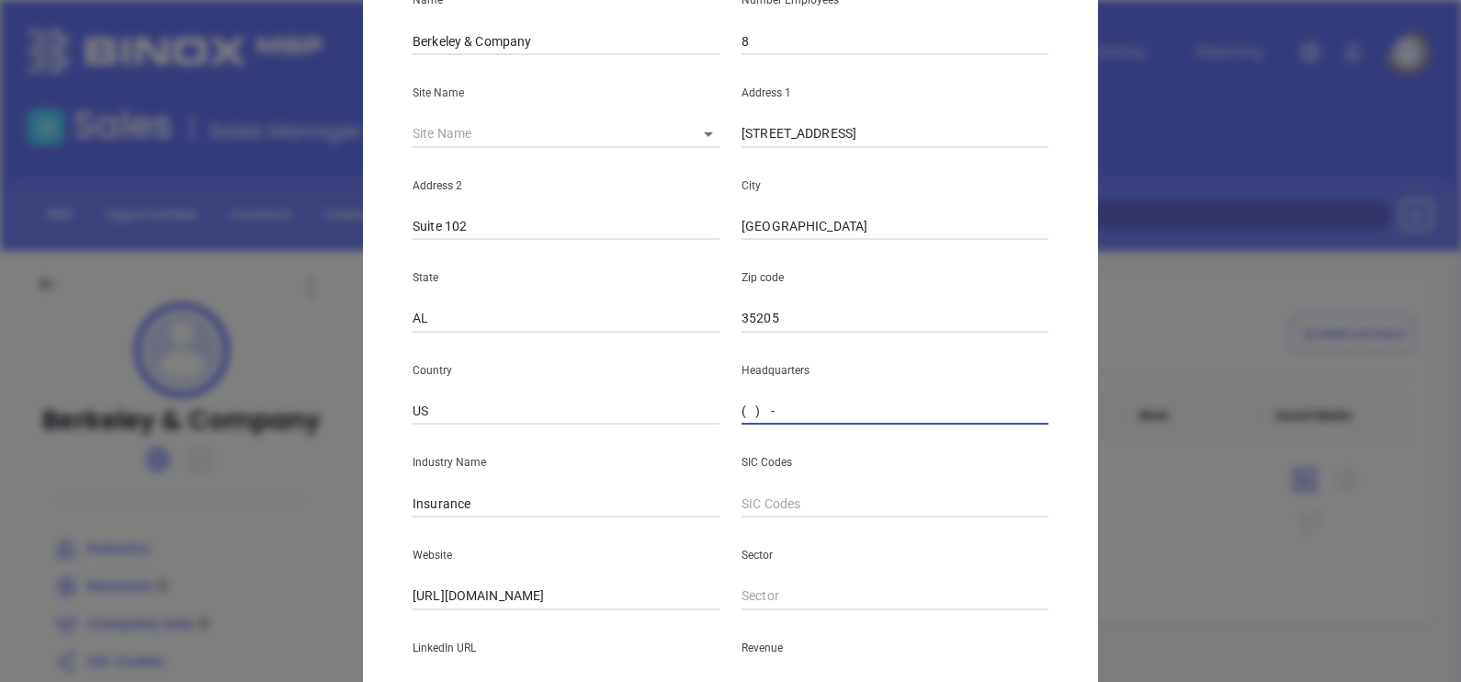
scroll to position [0, 0]
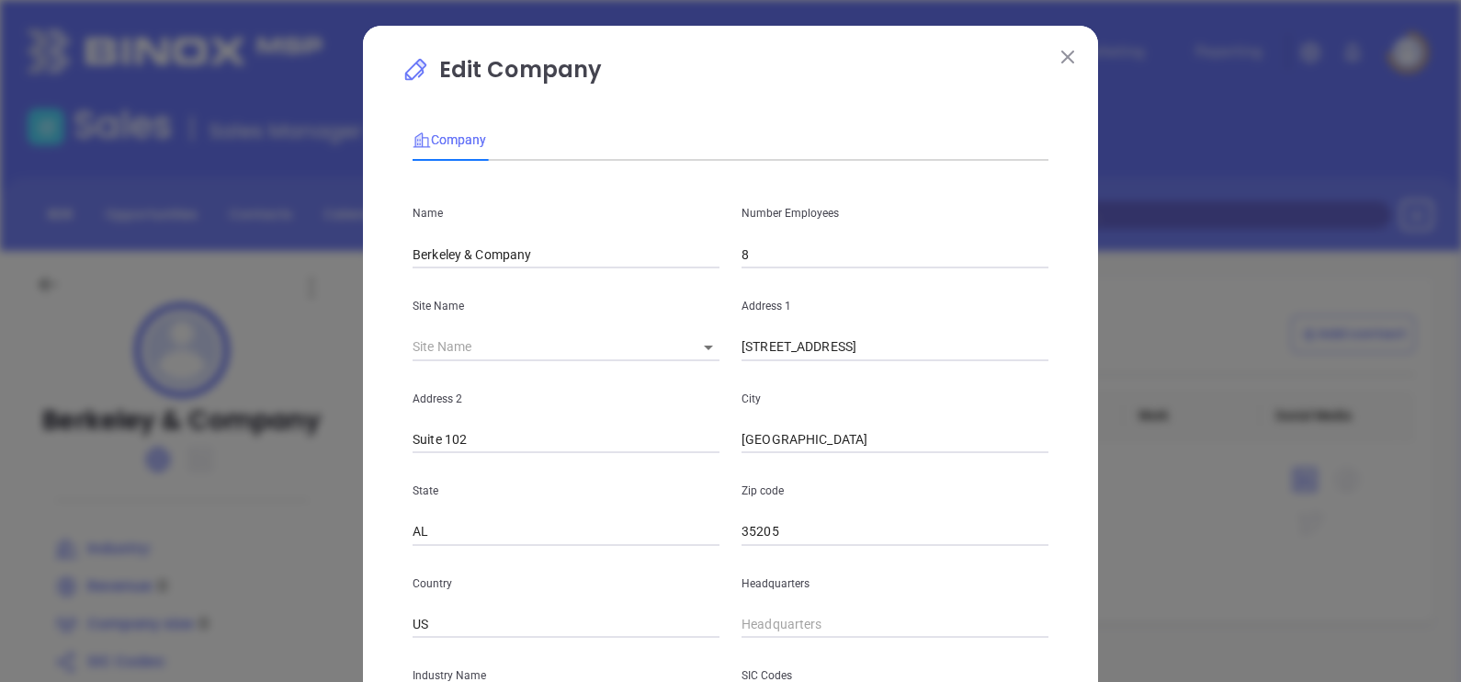
click at [1055, 51] on button at bounding box center [1067, 56] width 24 height 24
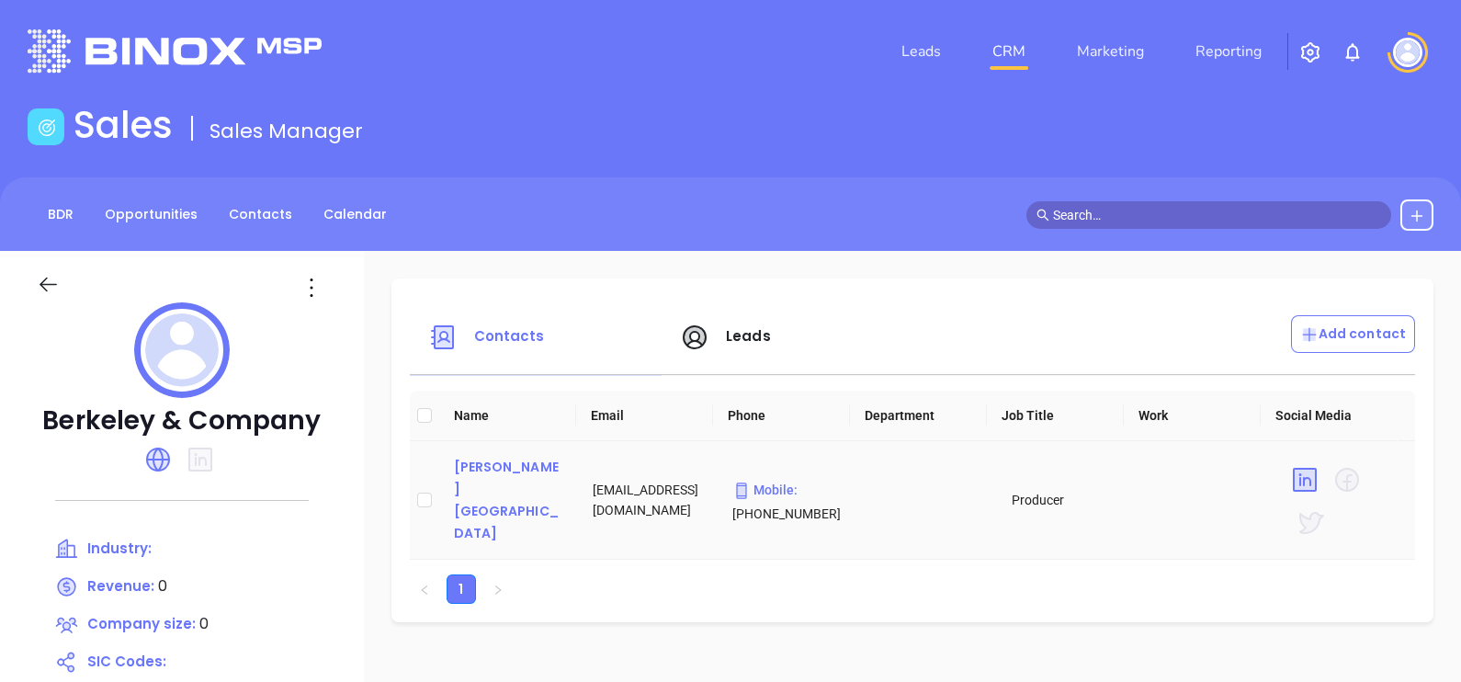
click at [513, 494] on div "Parker Israel" at bounding box center [509, 500] width 110 height 88
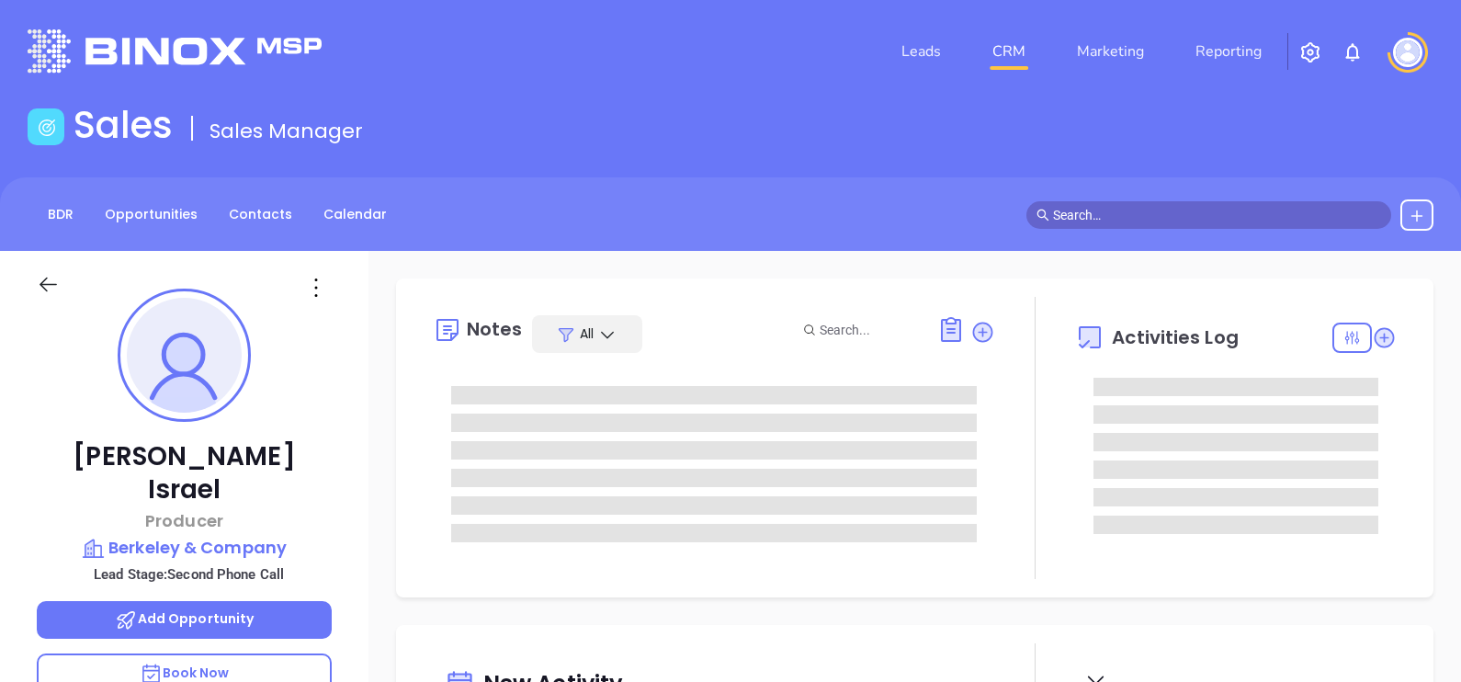
type input "[DATE]"
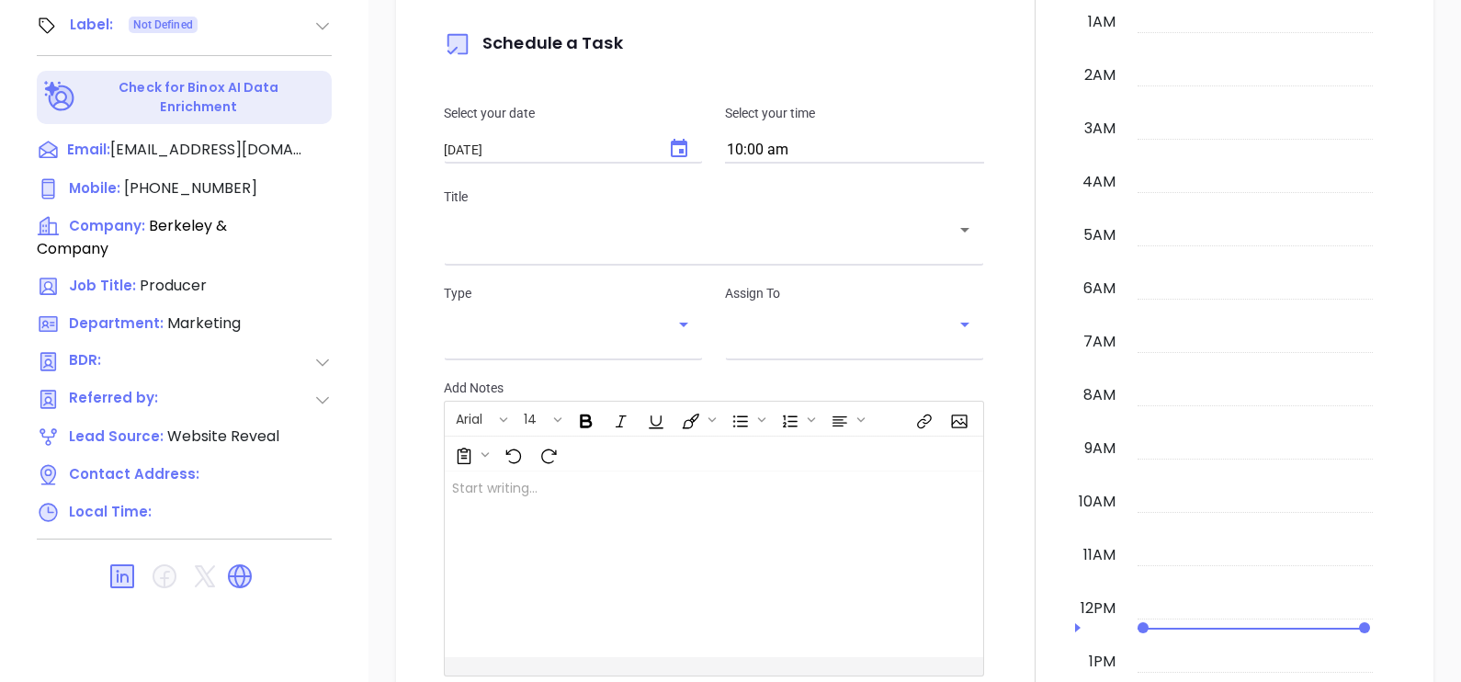
scroll to position [533, 0]
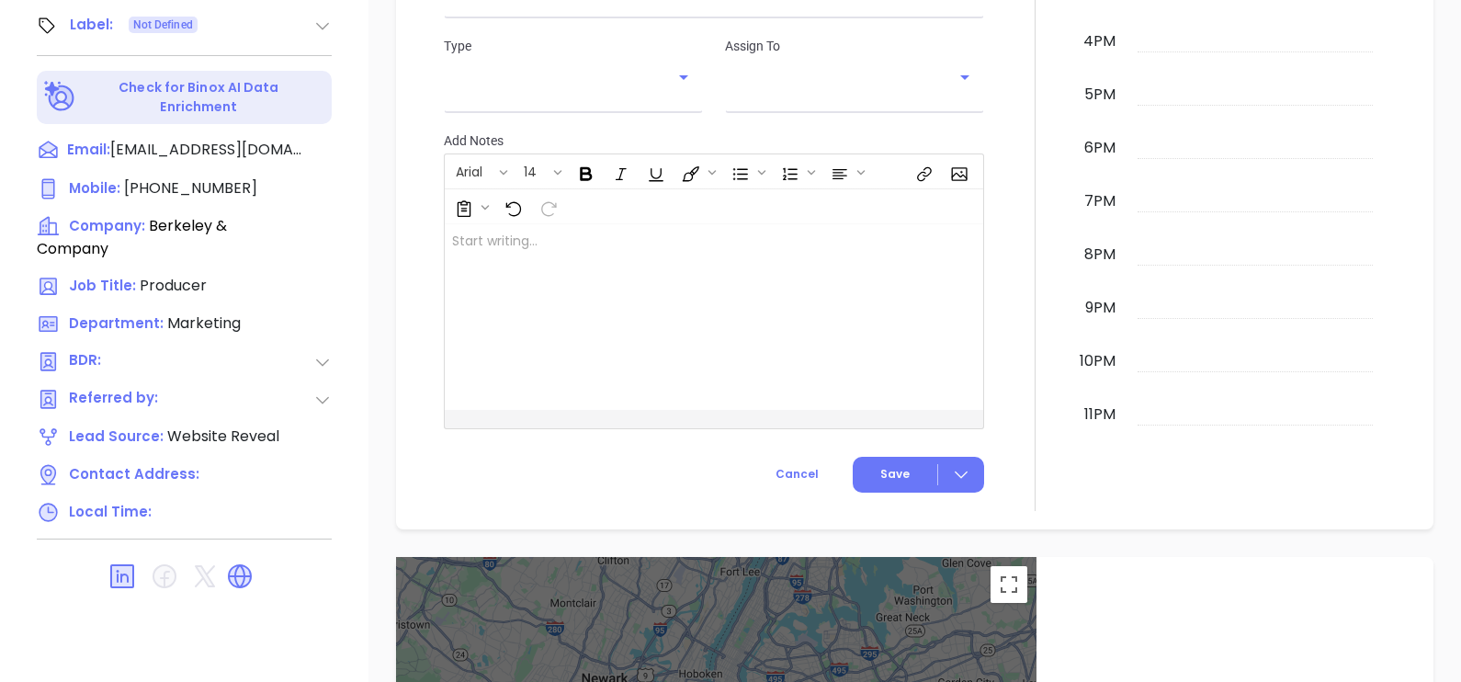
type input "[PERSON_NAME]"
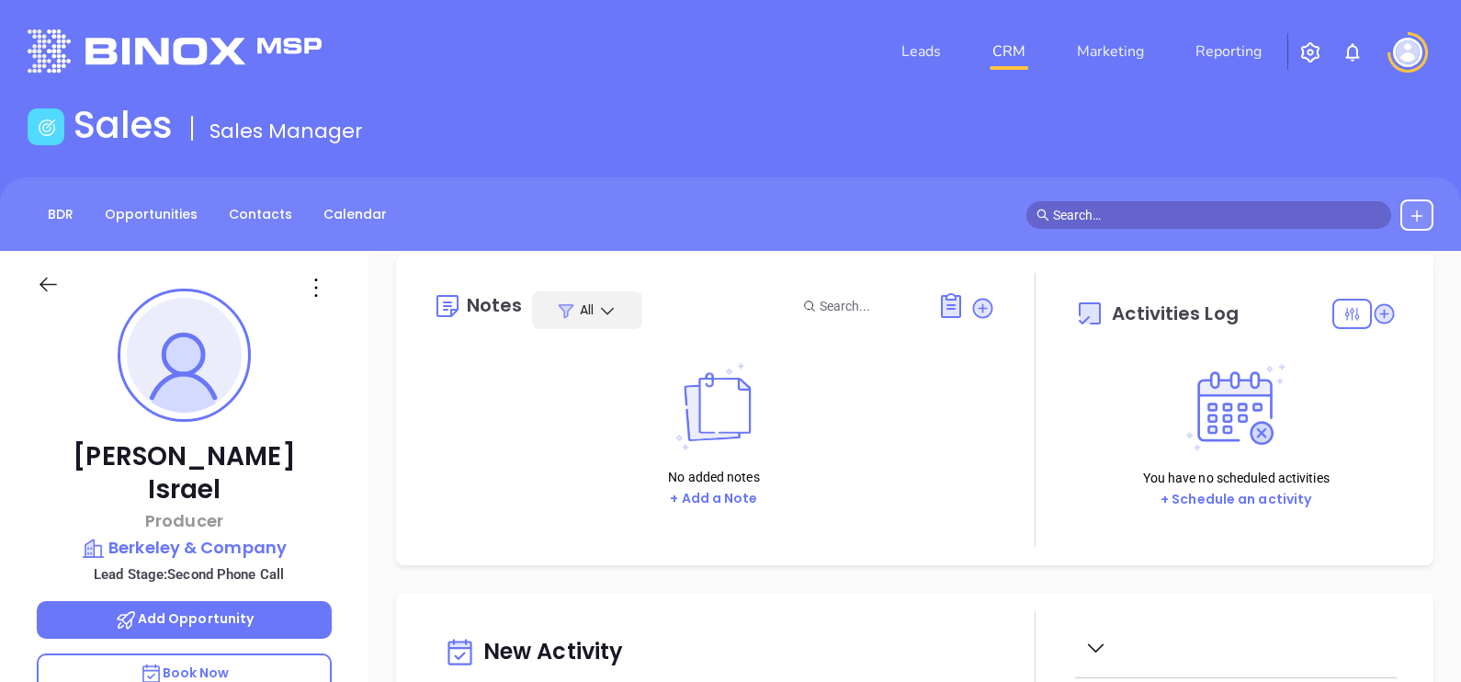
scroll to position [0, 0]
click at [312, 299] on icon at bounding box center [315, 287] width 29 height 29
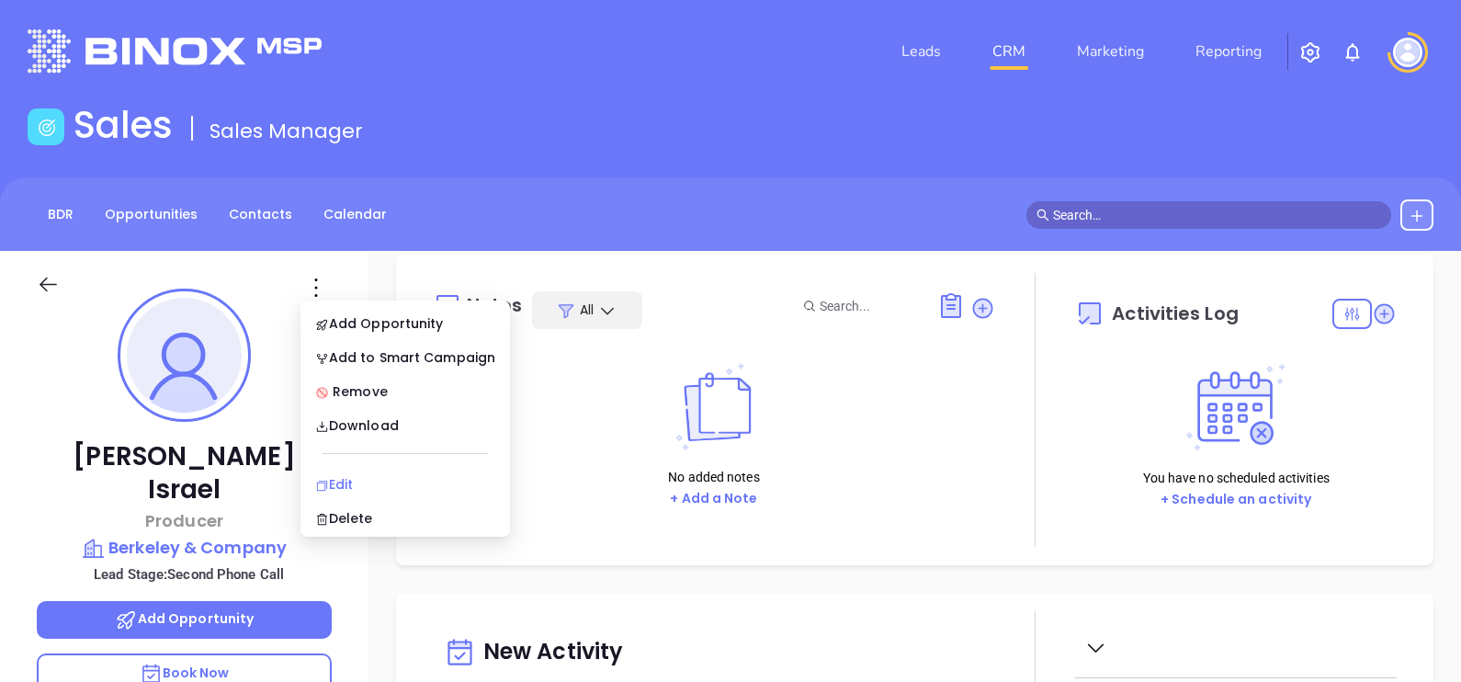
click at [323, 485] on icon at bounding box center [322, 486] width 14 height 14
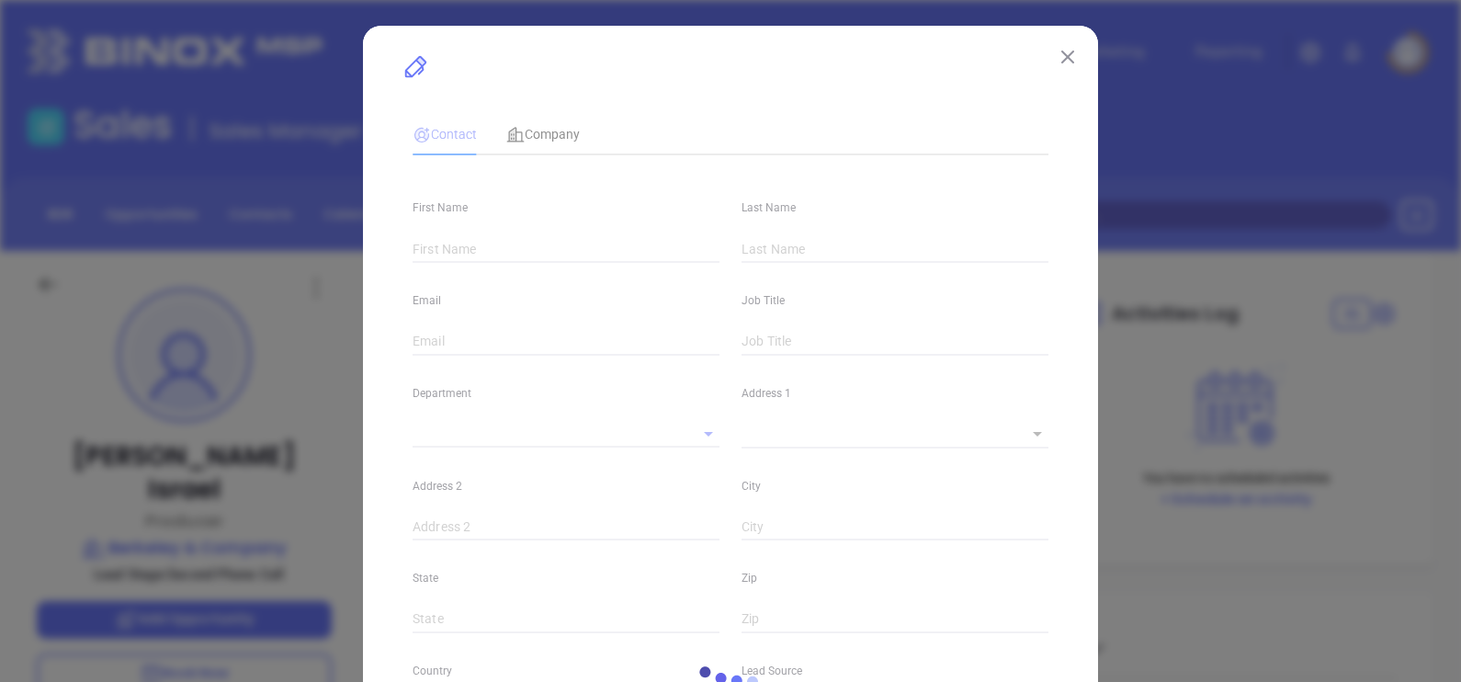
type input "Parker"
type input "Israel"
type input "pi@berkeley-co.com"
type input "Producer"
type input "1"
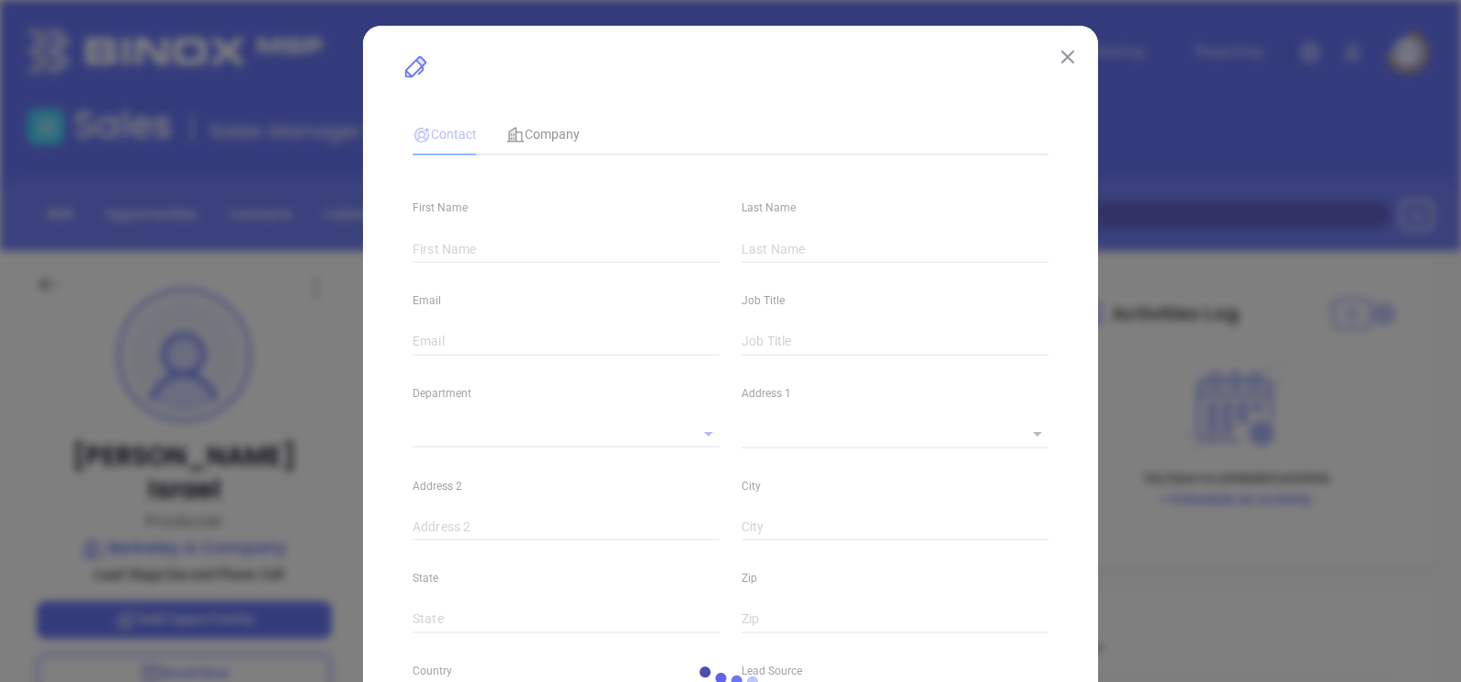
type input "linkedin.com/in/parker-israel-6839aa49"
type input "Marketing"
type input "Website Reveal"
type input "undefined undefined"
type input "Second Phone Call"
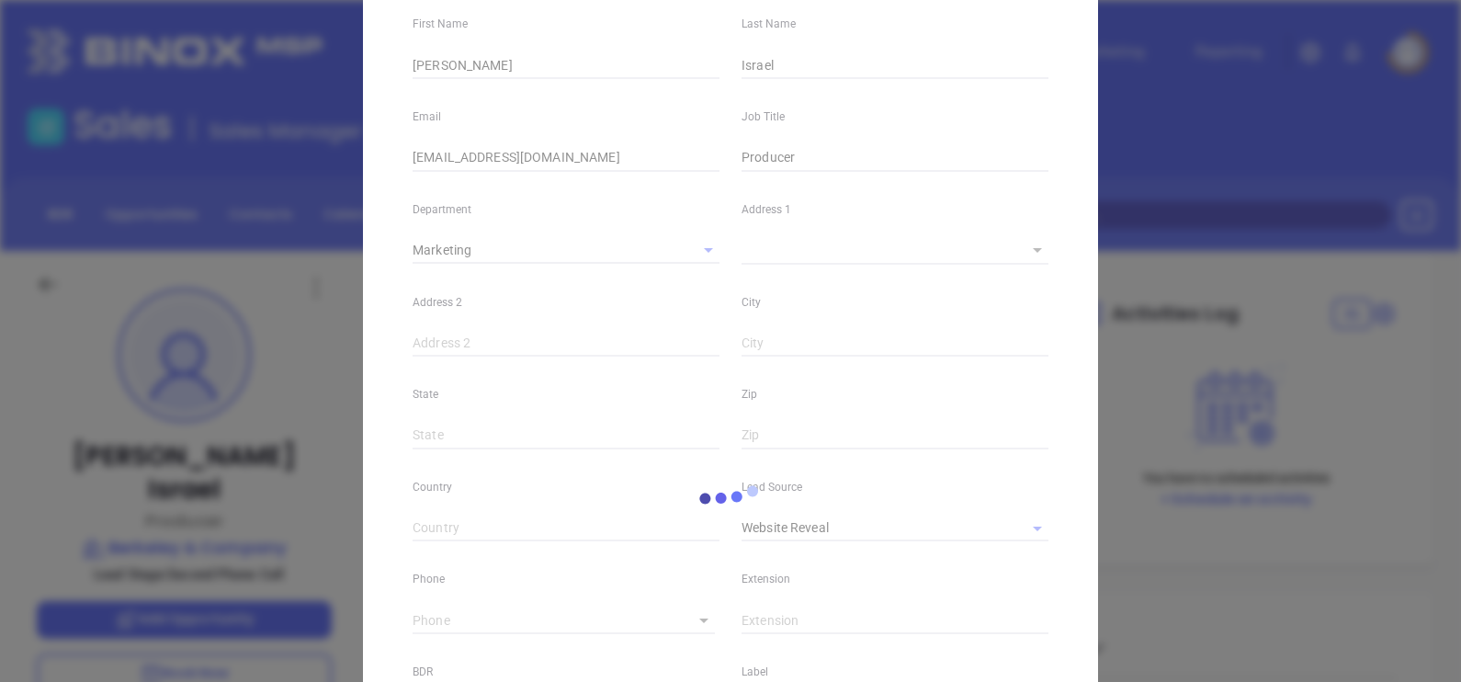
scroll to position [344, 0]
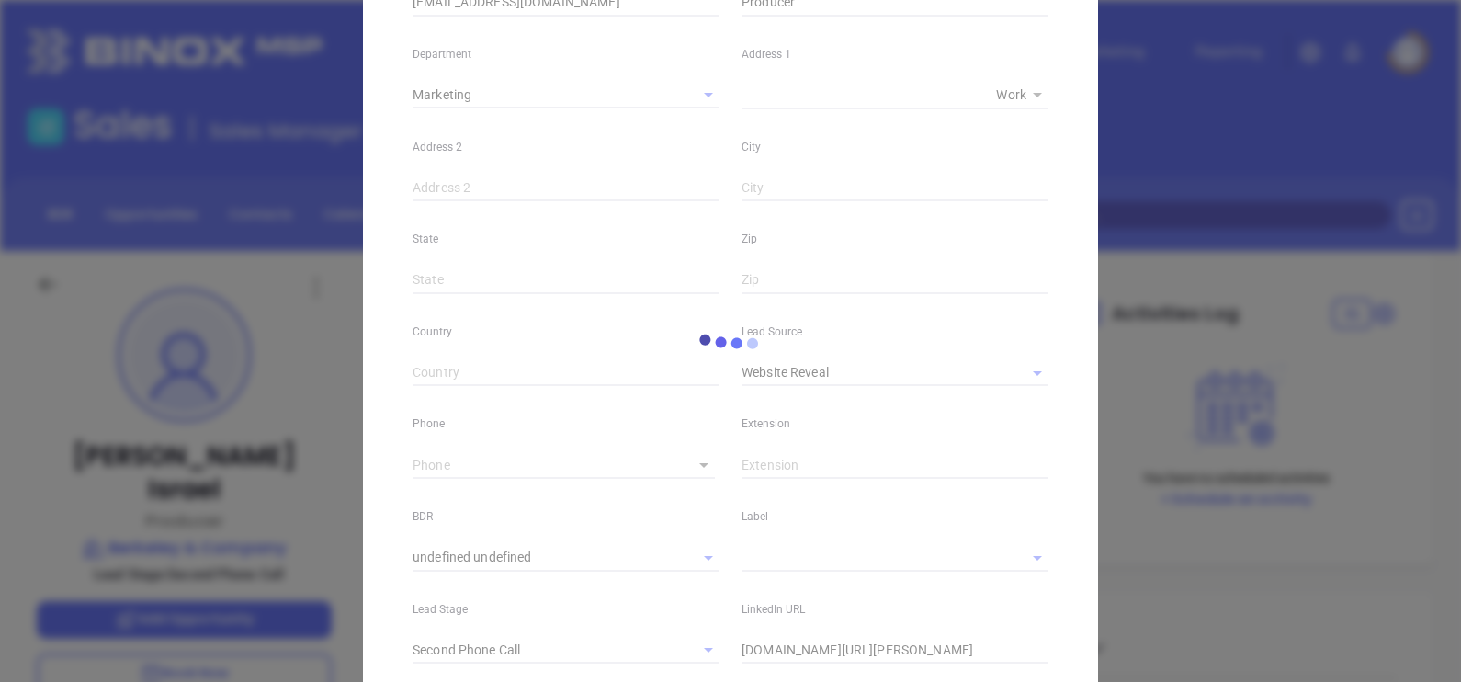
type input "1"
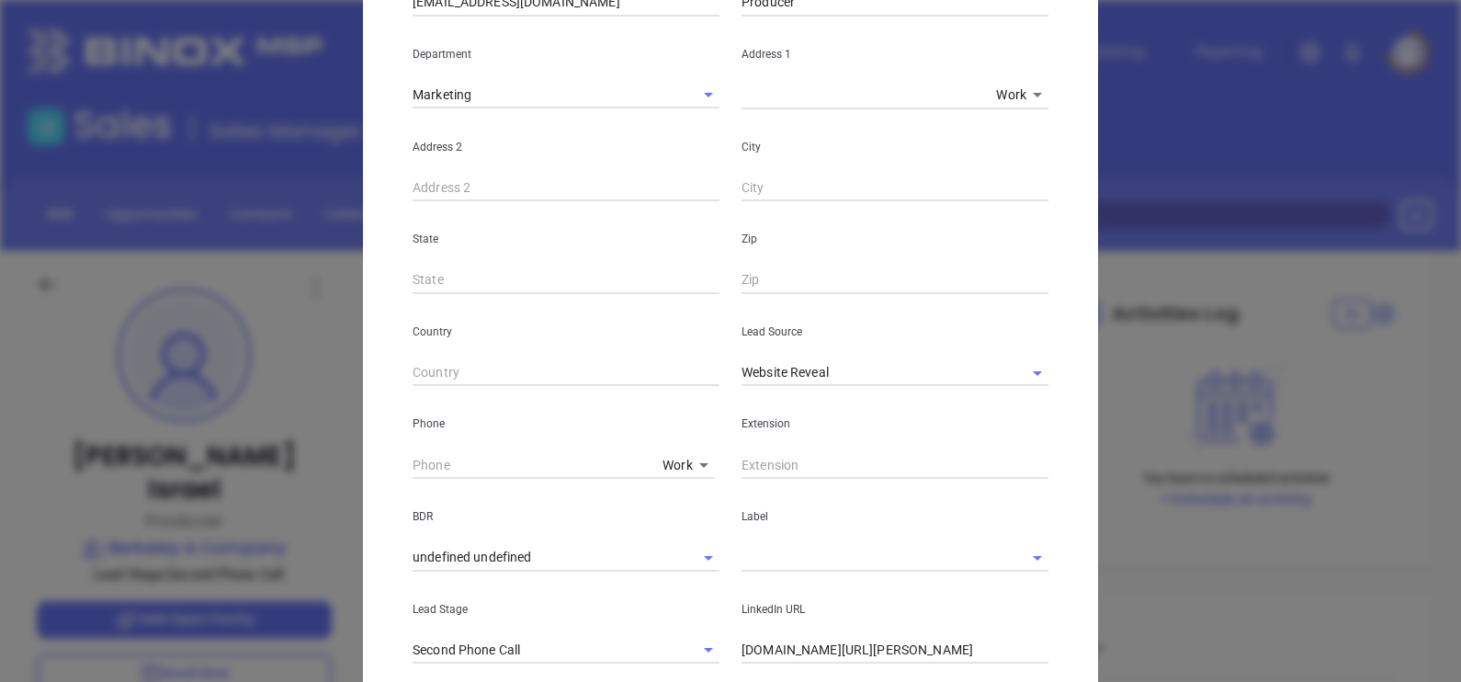
click at [665, 459] on body "Leads CRM Marketing Reporting Financial Leads Leads Sales Sales Manager BDR Opp…" at bounding box center [730, 341] width 1461 height 682
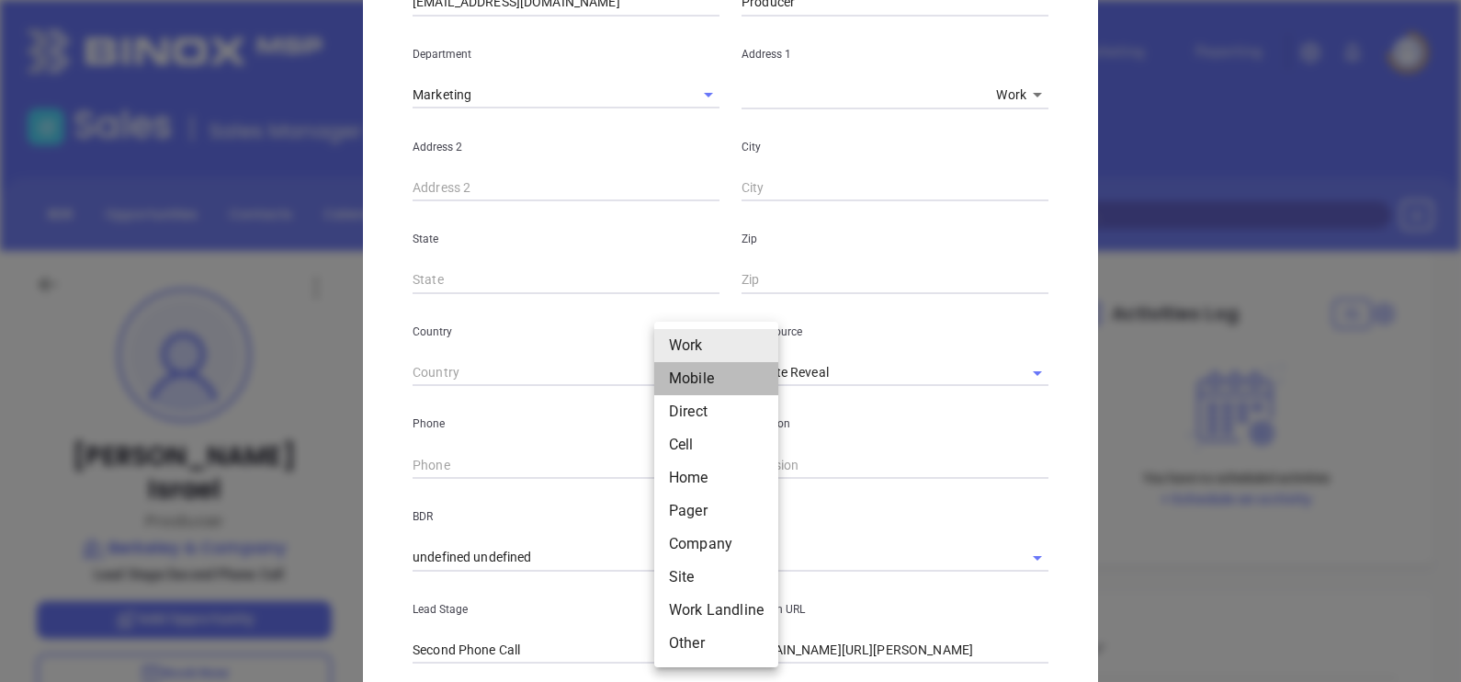
click at [695, 372] on li "Mobile" at bounding box center [716, 378] width 124 height 33
type input "(205) 527-4249"
type input "2"
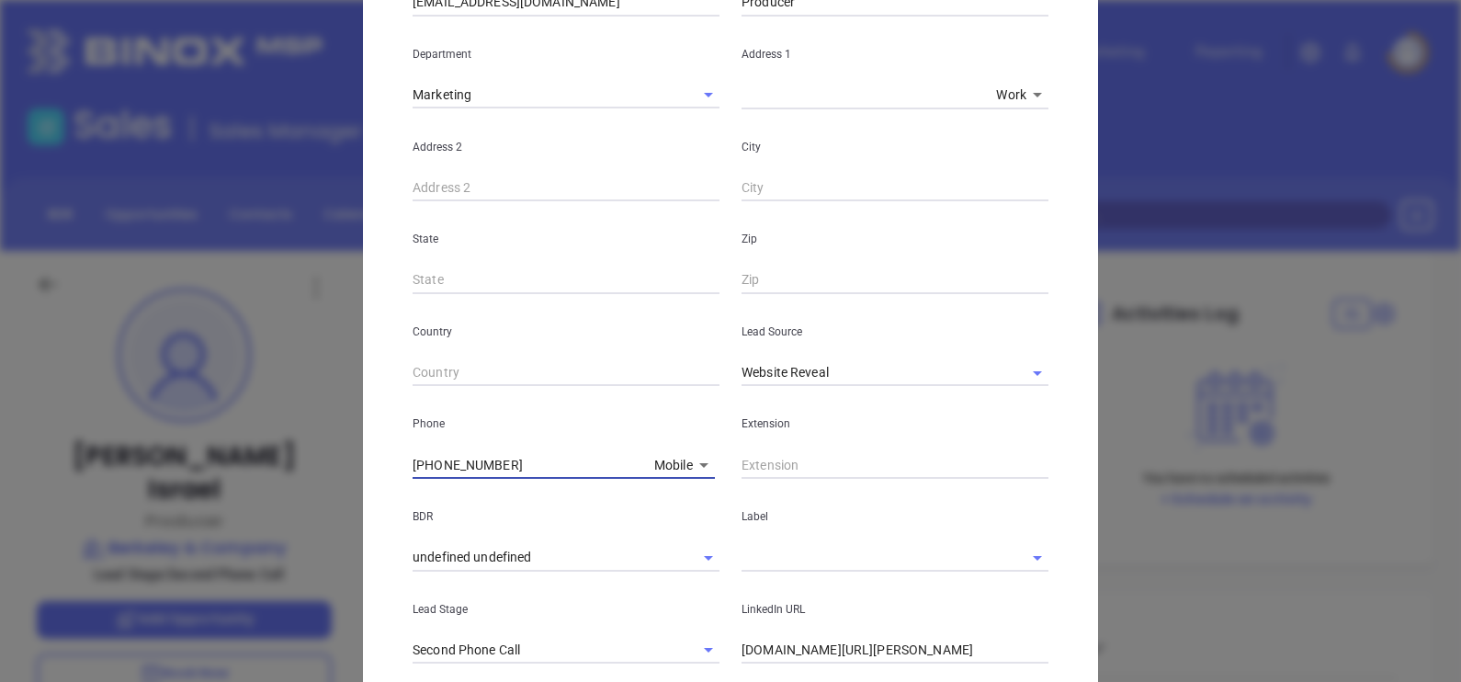
drag, startPoint x: 551, startPoint y: 465, endPoint x: 315, endPoint y: 525, distance: 243.7
click at [315, 525] on div "Parker Israel Contact Company First Name Parker Last Name Israel Email pi@berke…" at bounding box center [730, 341] width 1461 height 682
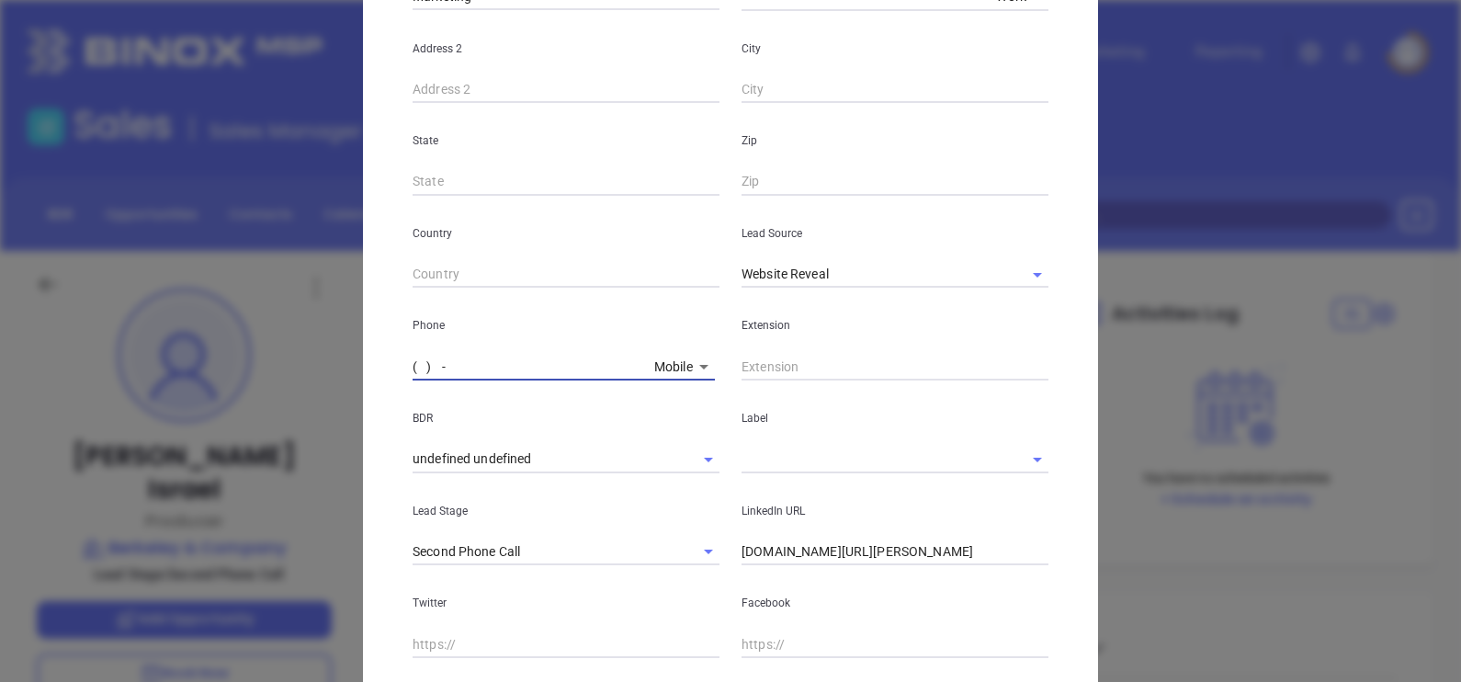
scroll to position [649, 0]
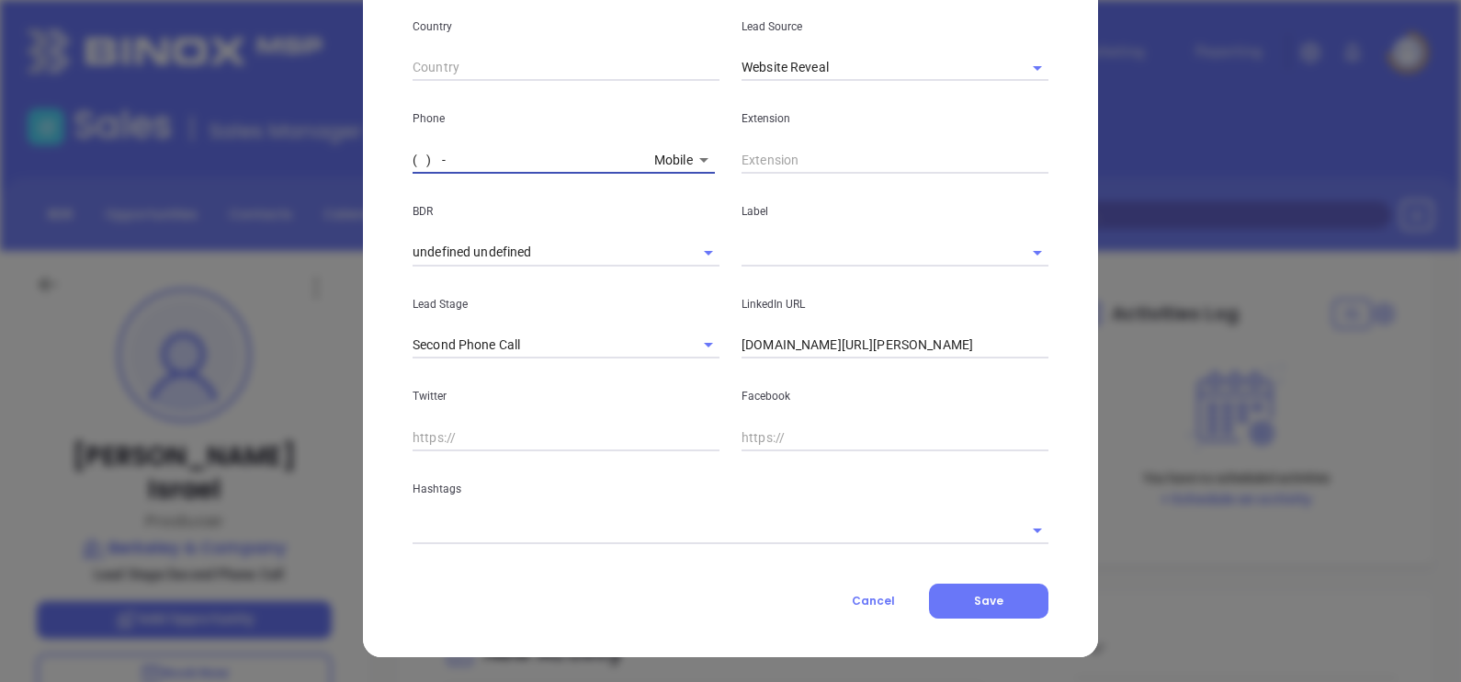
type input "( ) -"
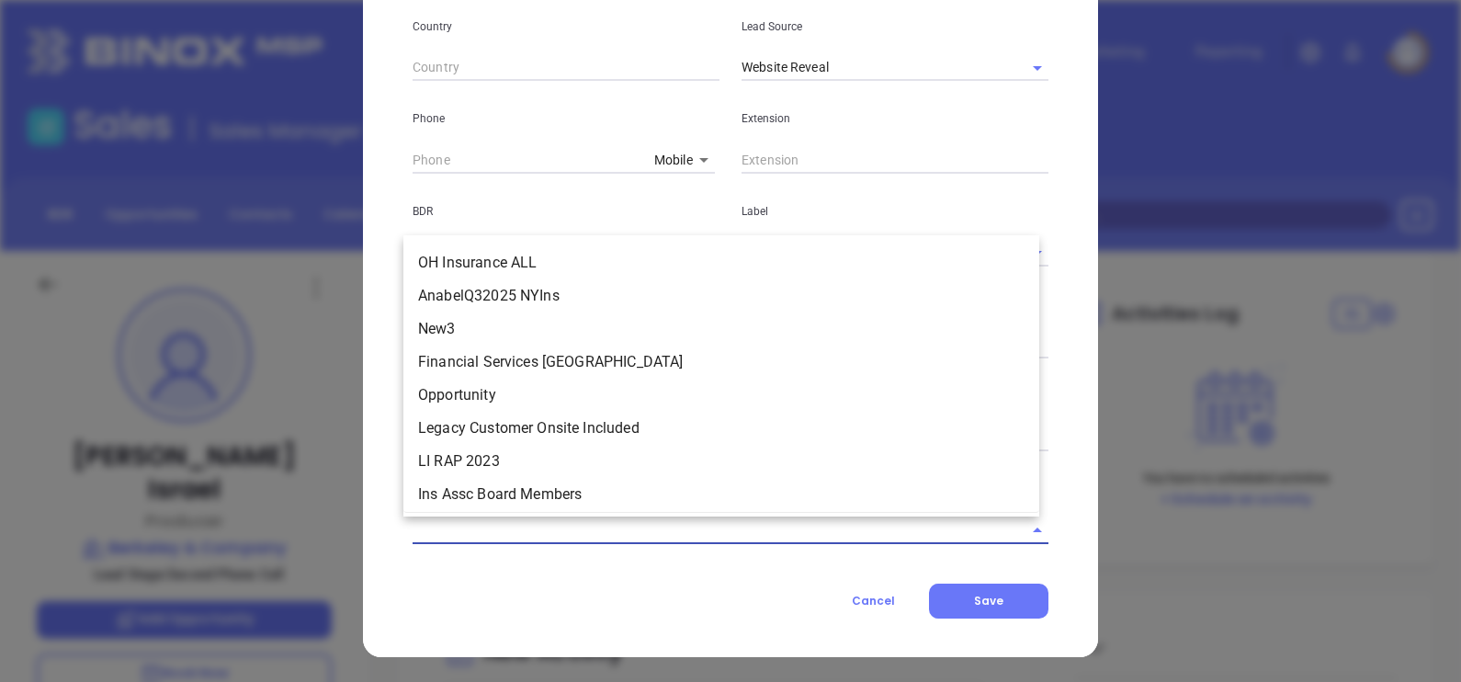
click at [745, 536] on input "text" at bounding box center [704, 529] width 584 height 27
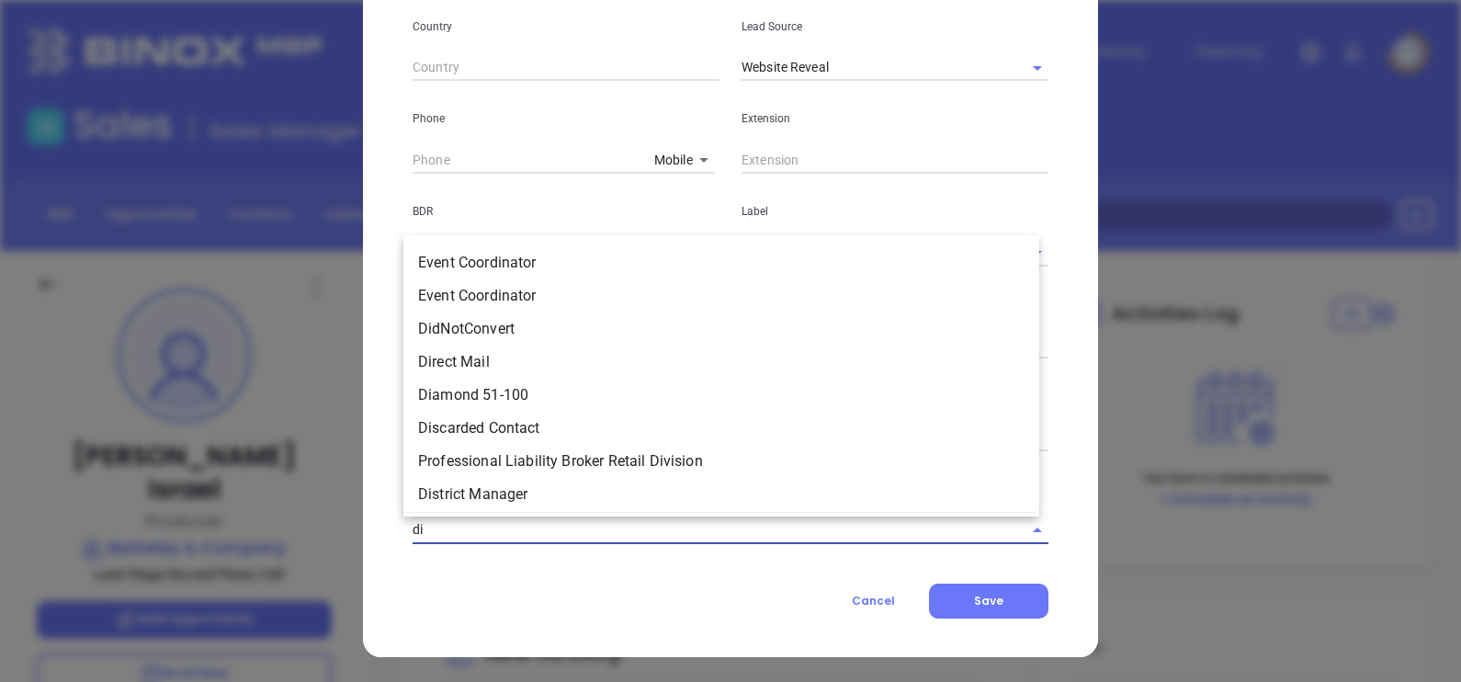
type input "dis"
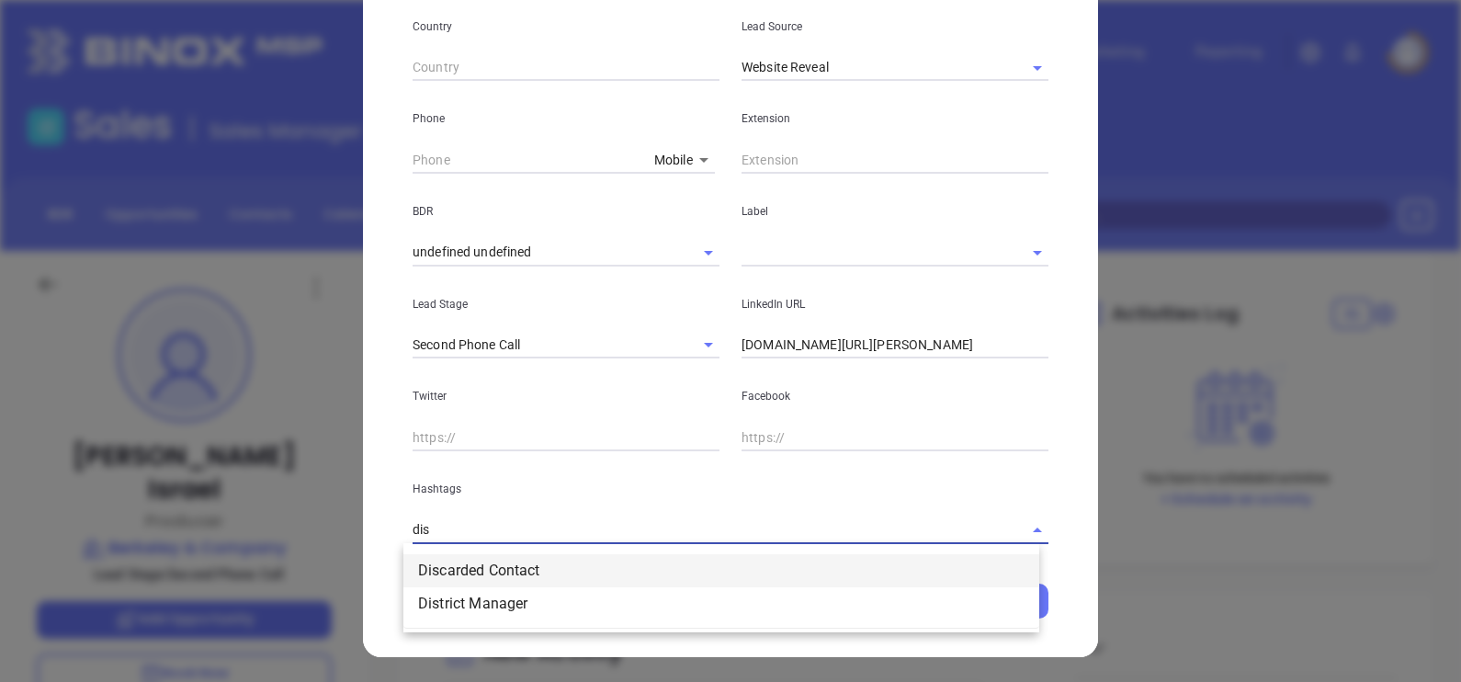
click at [629, 567] on li "Discarded Contact" at bounding box center [721, 570] width 636 height 33
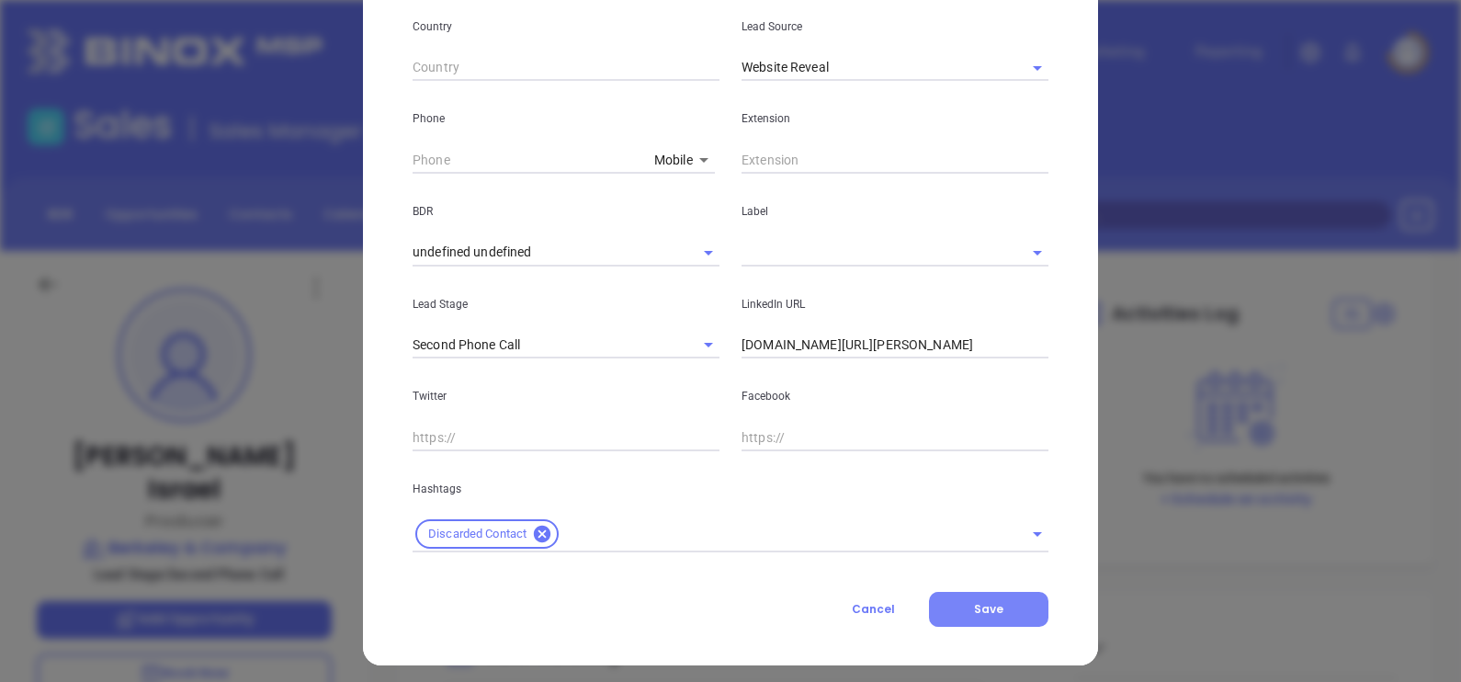
click at [974, 603] on span "Save" at bounding box center [988, 609] width 29 height 16
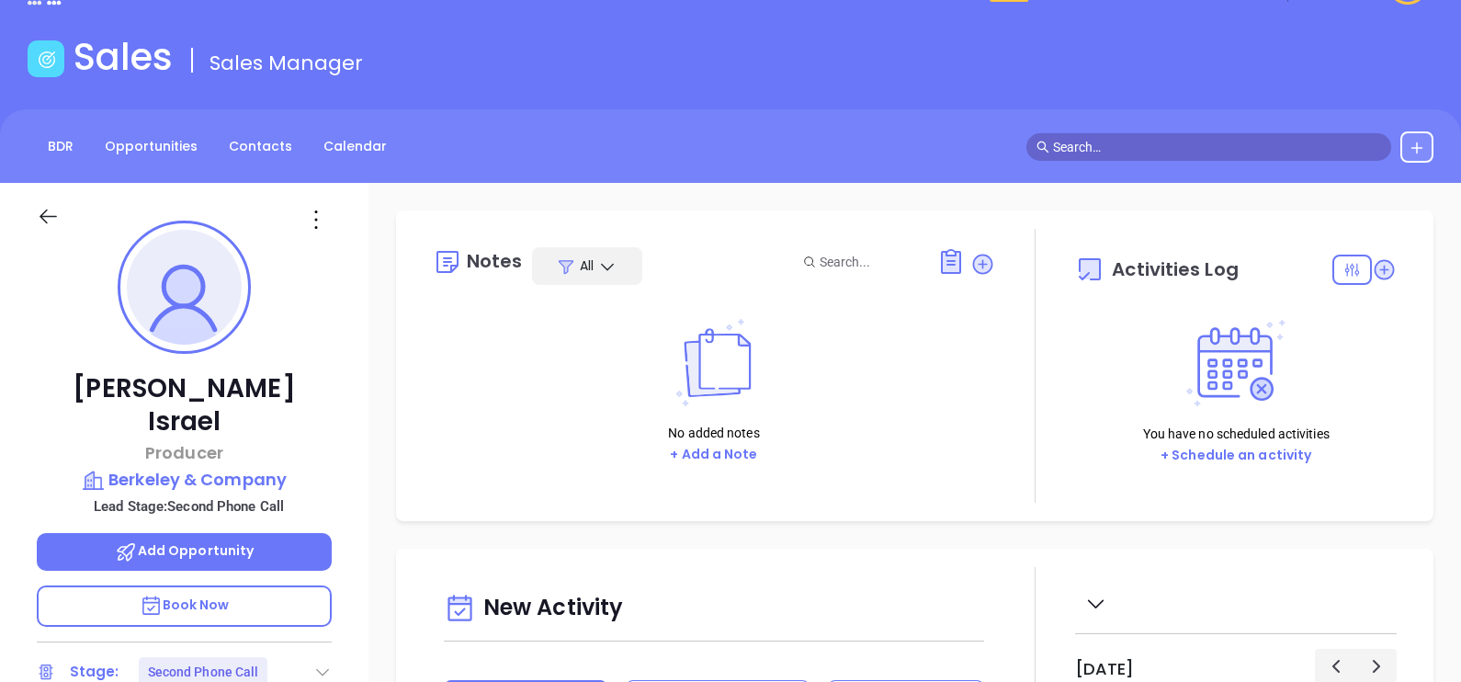
scroll to position [0, 0]
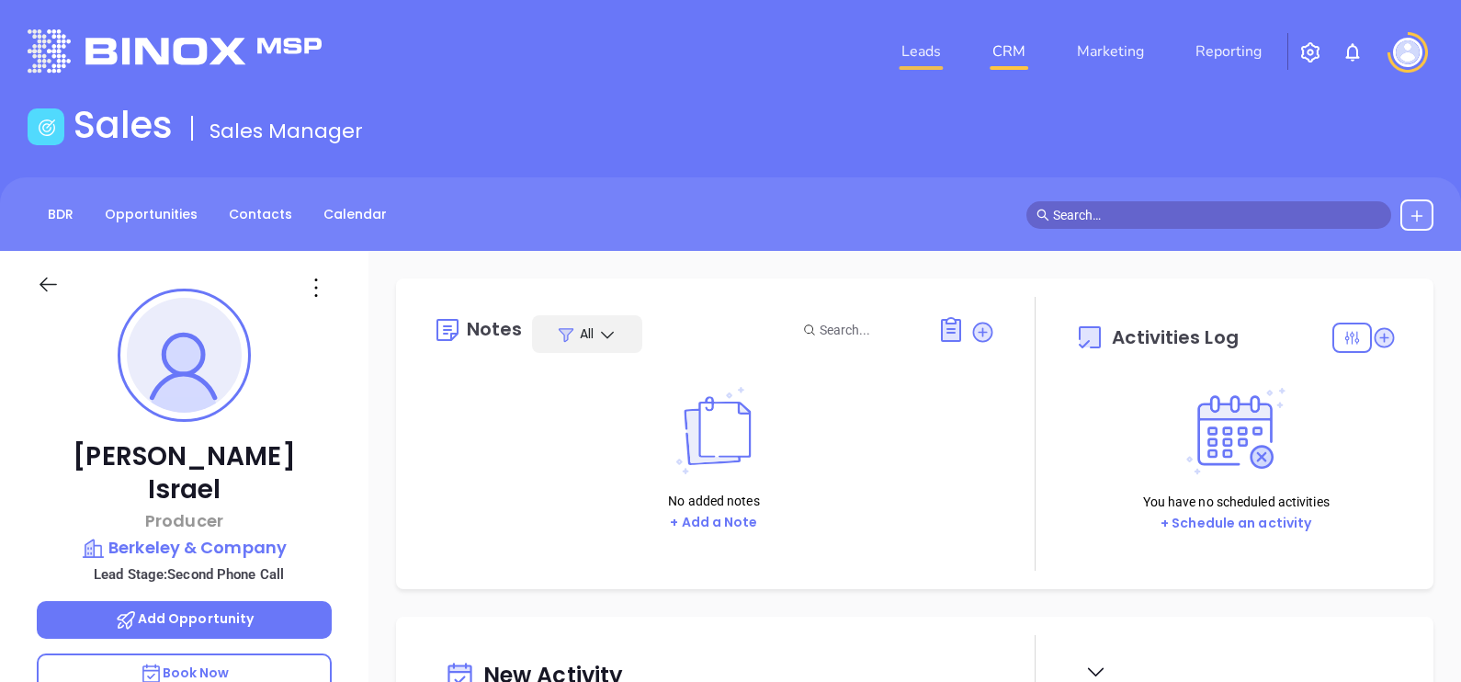
click at [921, 48] on link "Leads" at bounding box center [921, 51] width 54 height 37
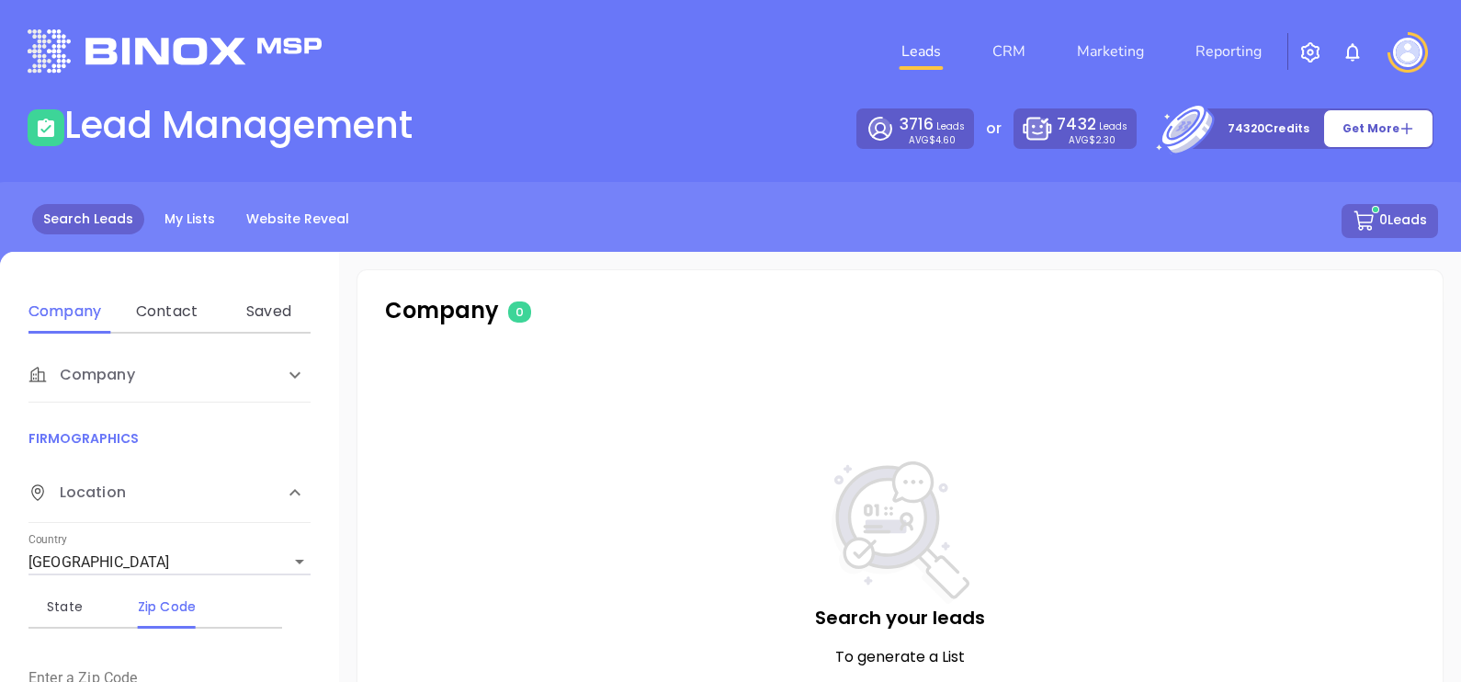
click at [212, 239] on div "Search Leads My Lists Website Reveal 0 Leads" at bounding box center [730, 222] width 1437 height 37
click at [195, 217] on link "My Lists" at bounding box center [189, 219] width 73 height 30
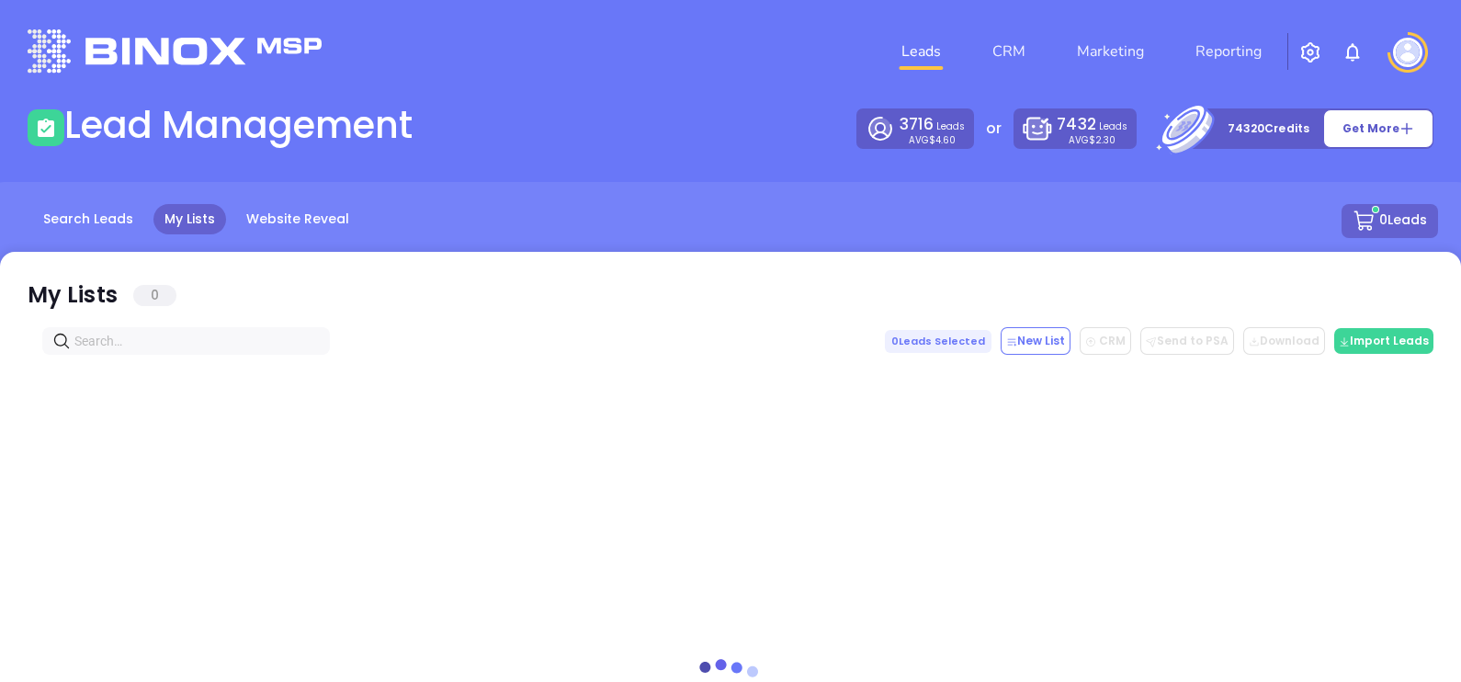
click at [152, 338] on input "text" at bounding box center [189, 341] width 231 height 20
paste input "lakeviewrisk.com"
type input "lakeviewrisk.com"
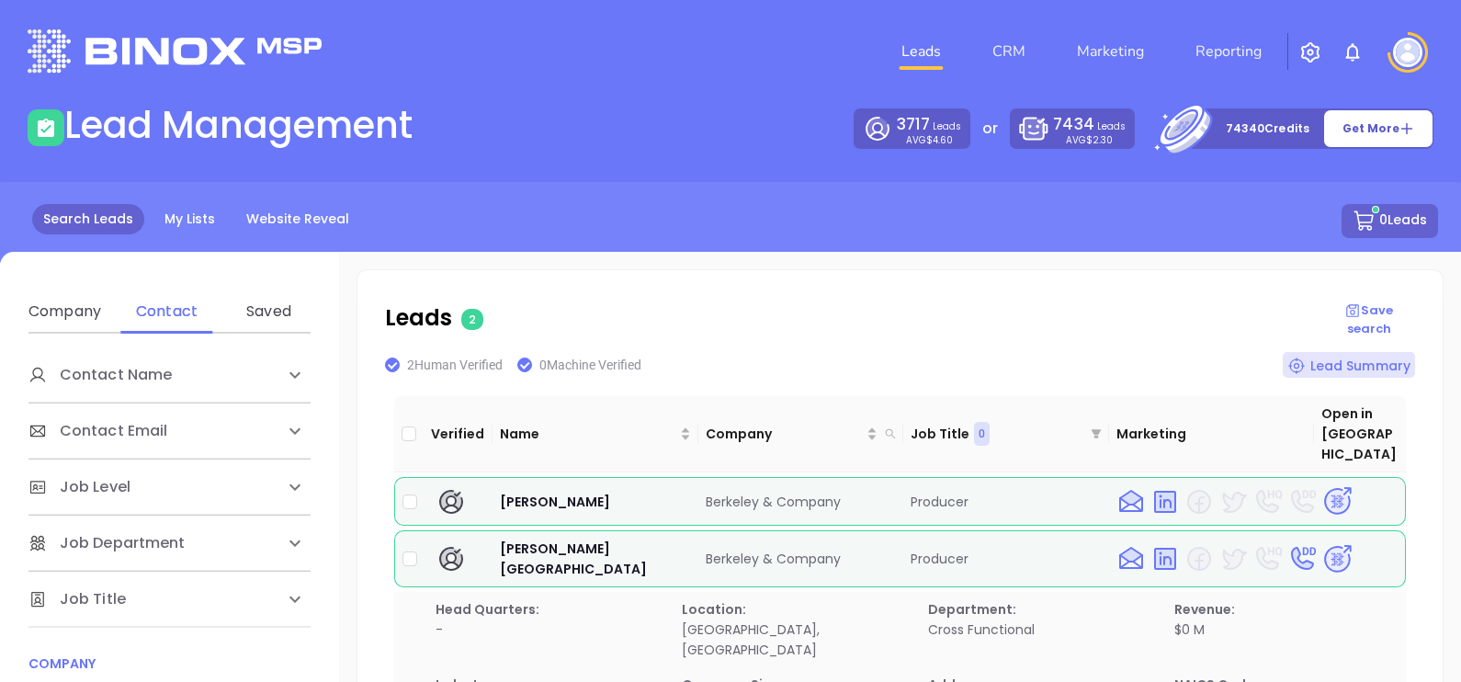
click at [0, 681] on html "Leads CRM Marketing Reporting Financial Leads Leads Lead Management 3717 Leads …" at bounding box center [730, 341] width 1461 height 682
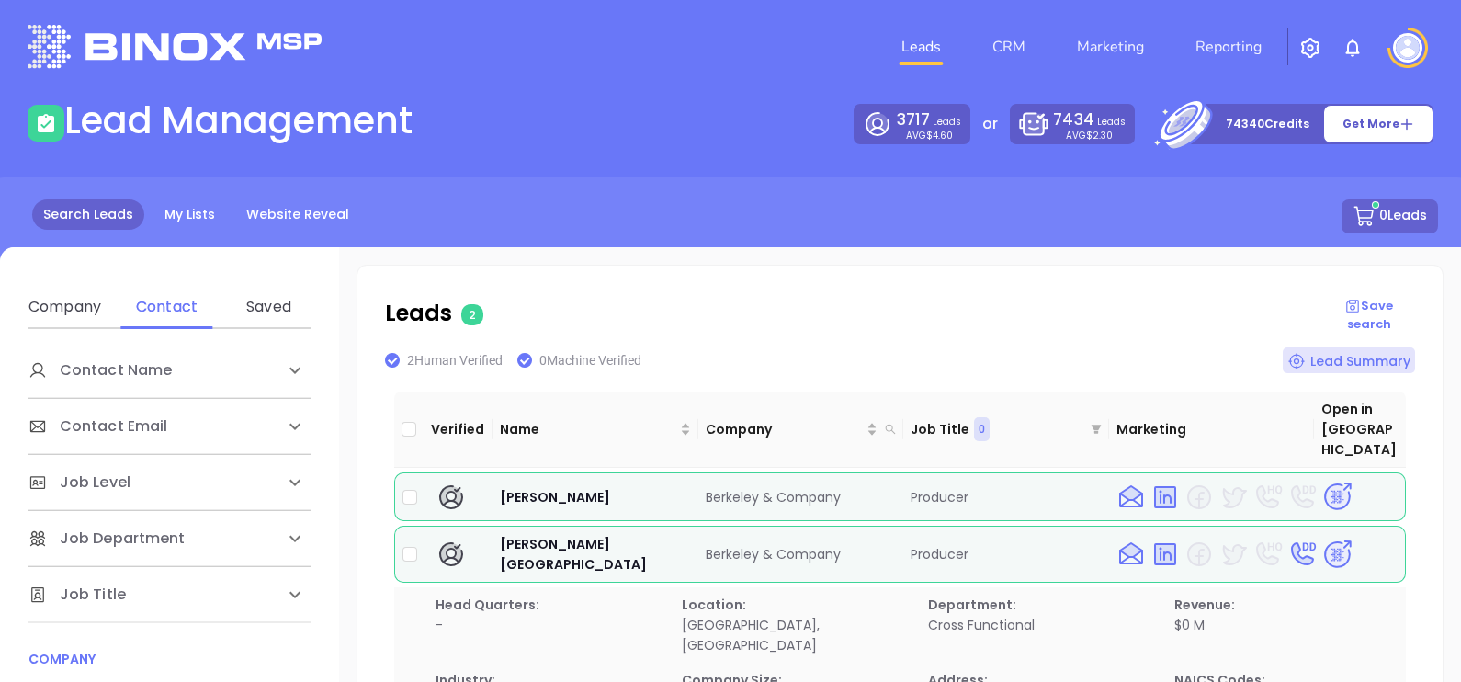
scroll to position [229, 0]
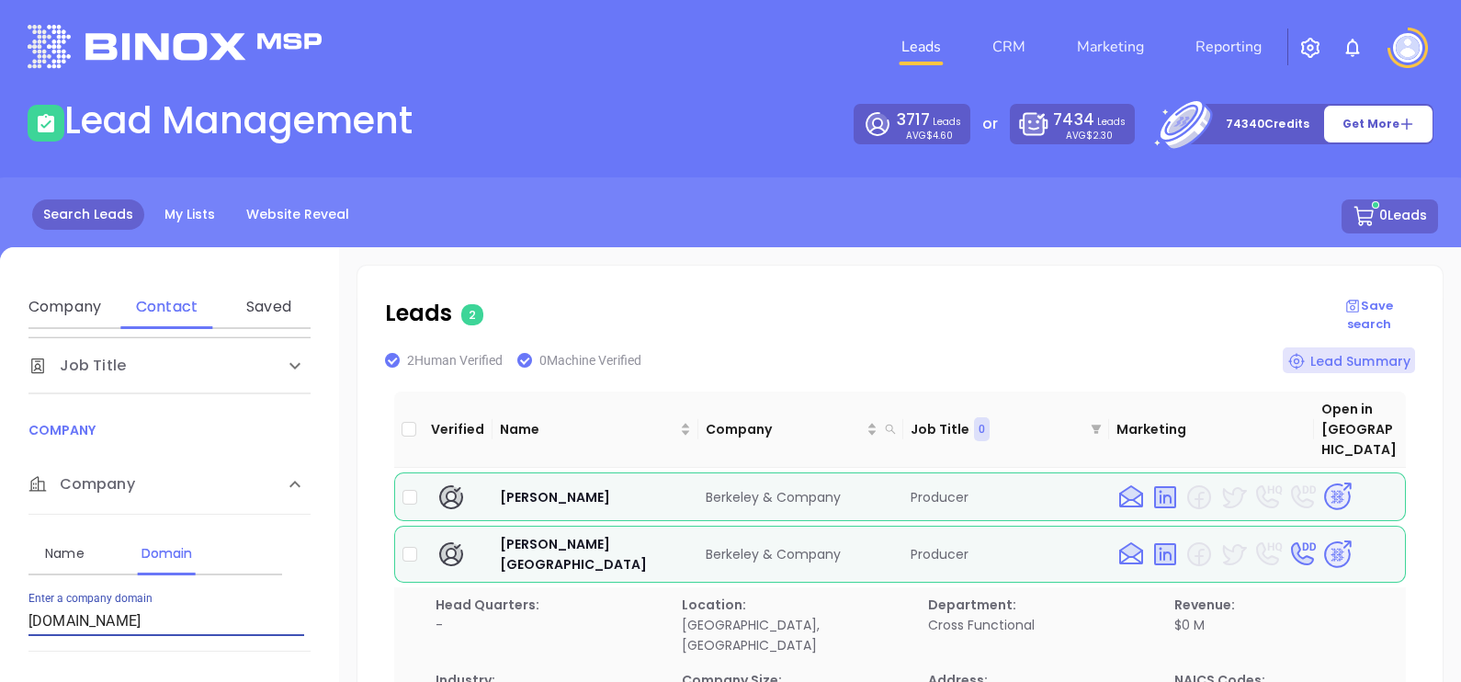
type input "[DOMAIN_NAME]"
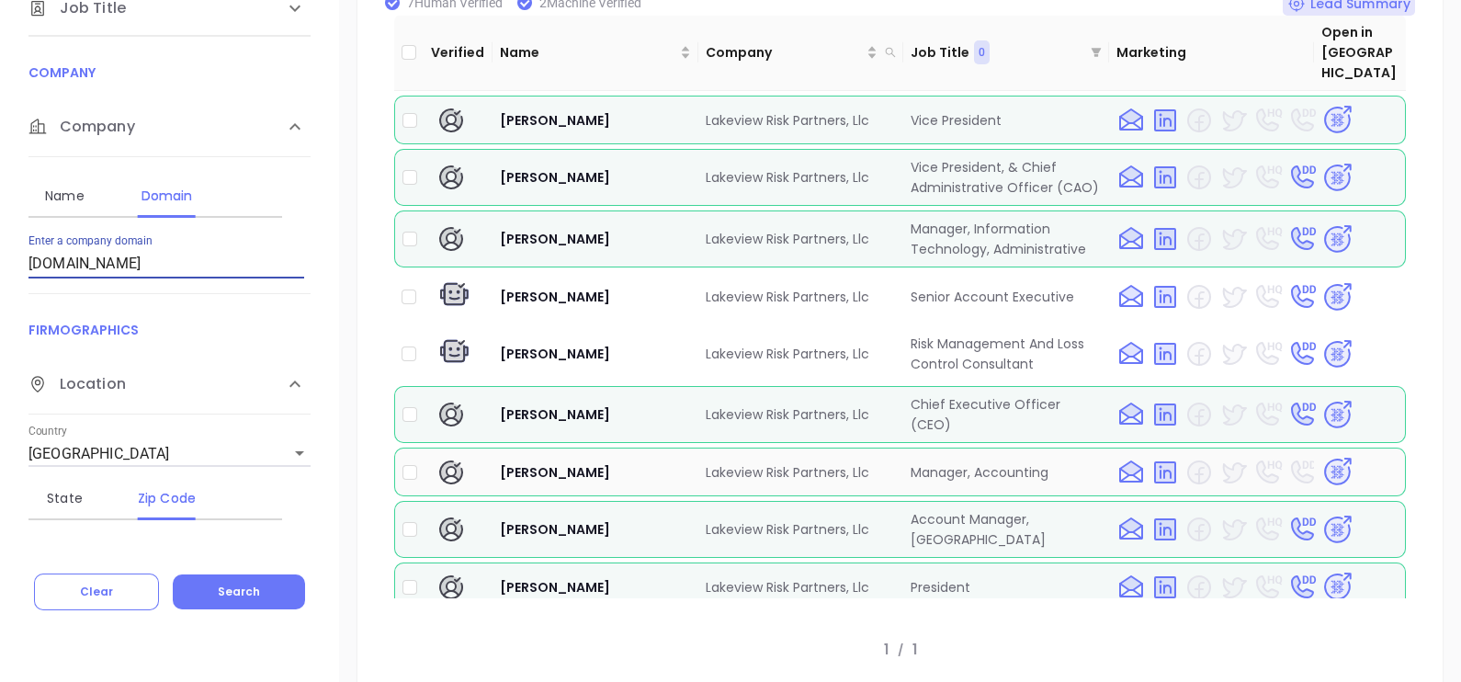
scroll to position [385, 0]
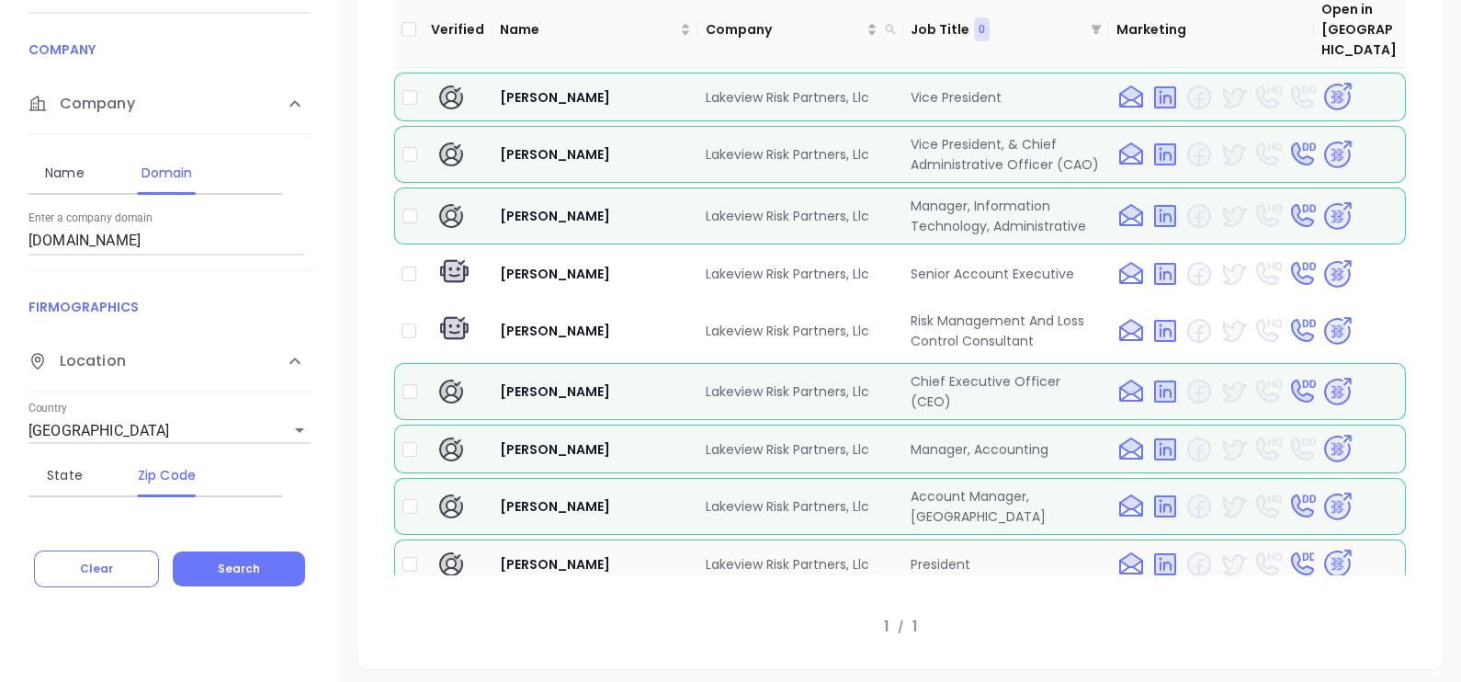
click at [1321, 547] on img at bounding box center [1337, 563] width 32 height 32
click at [4, 294] on div "Contact Name First Name Last Name Contact Email Work or Personal Email Job Leve…" at bounding box center [169, 238] width 339 height 579
paste input "[DOMAIN_NAME]"
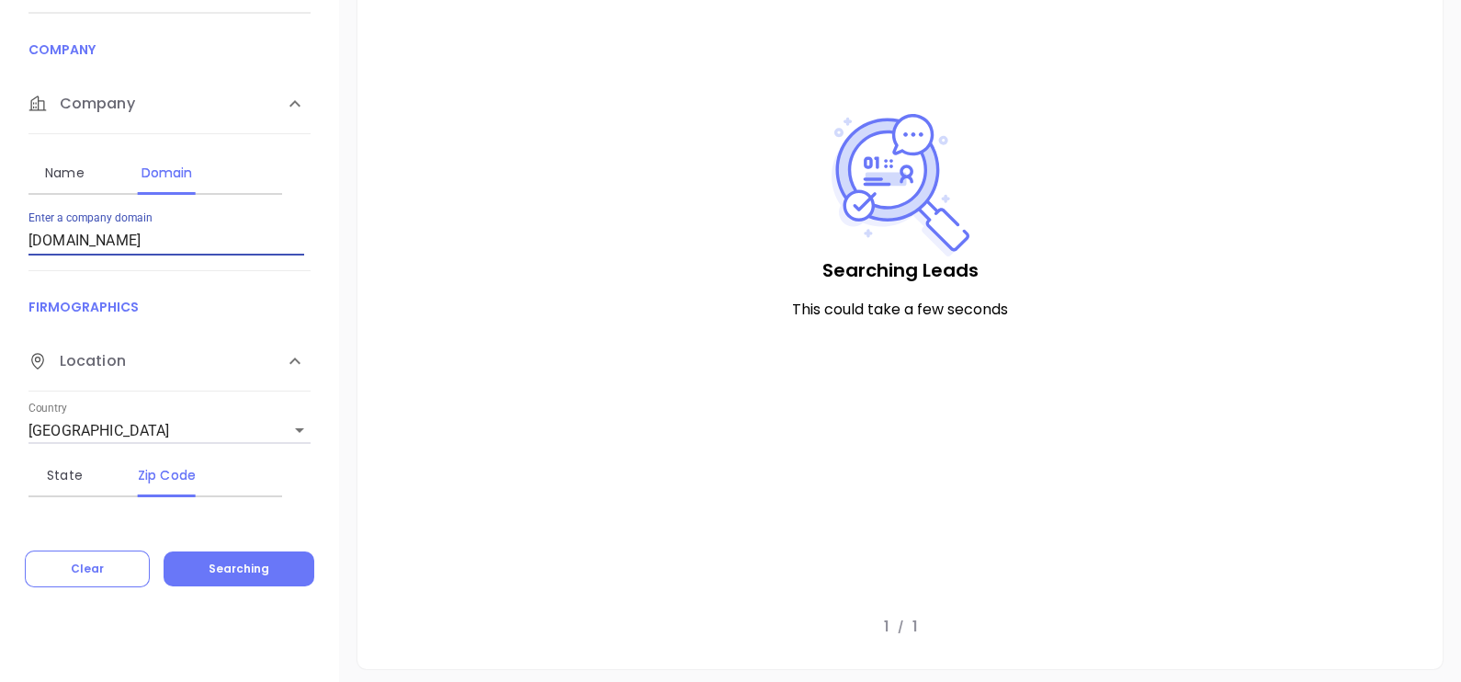
scroll to position [0, 0]
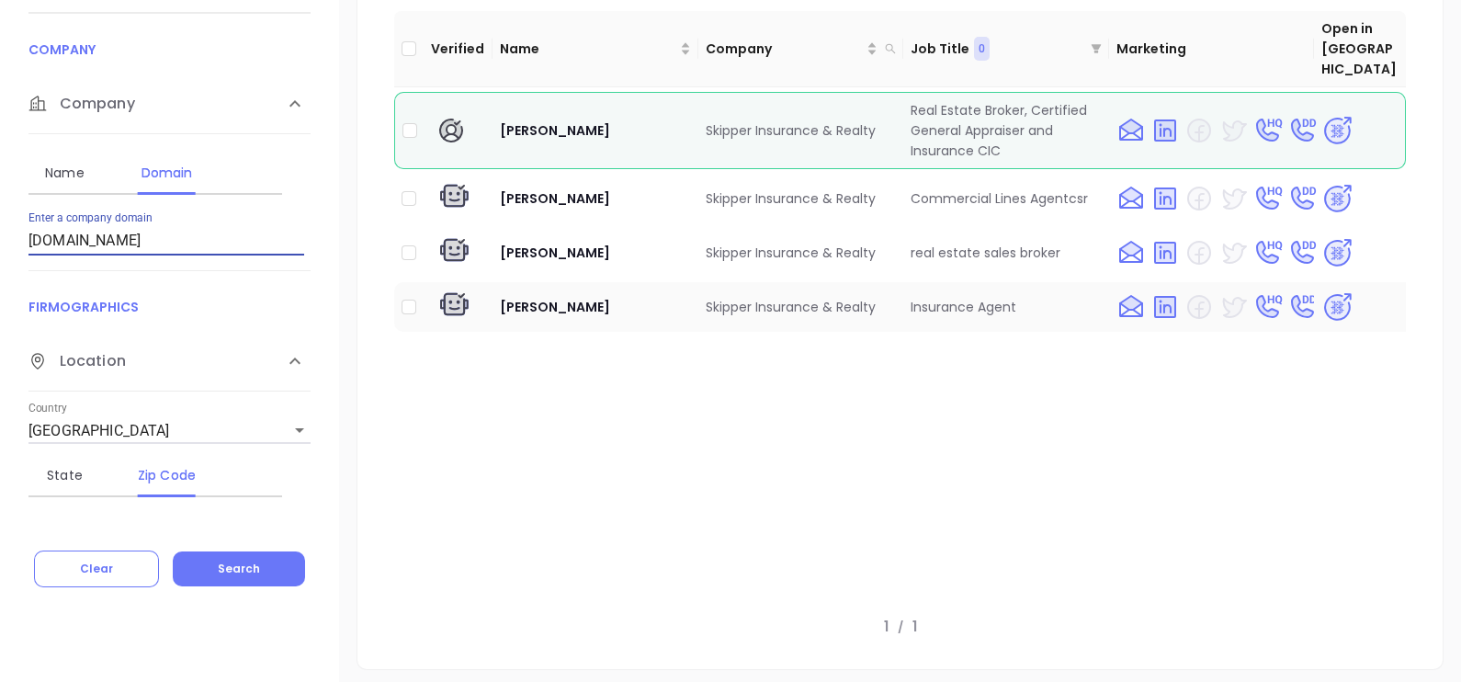
type input "[DOMAIN_NAME]"
click at [1324, 291] on img at bounding box center [1337, 307] width 32 height 32
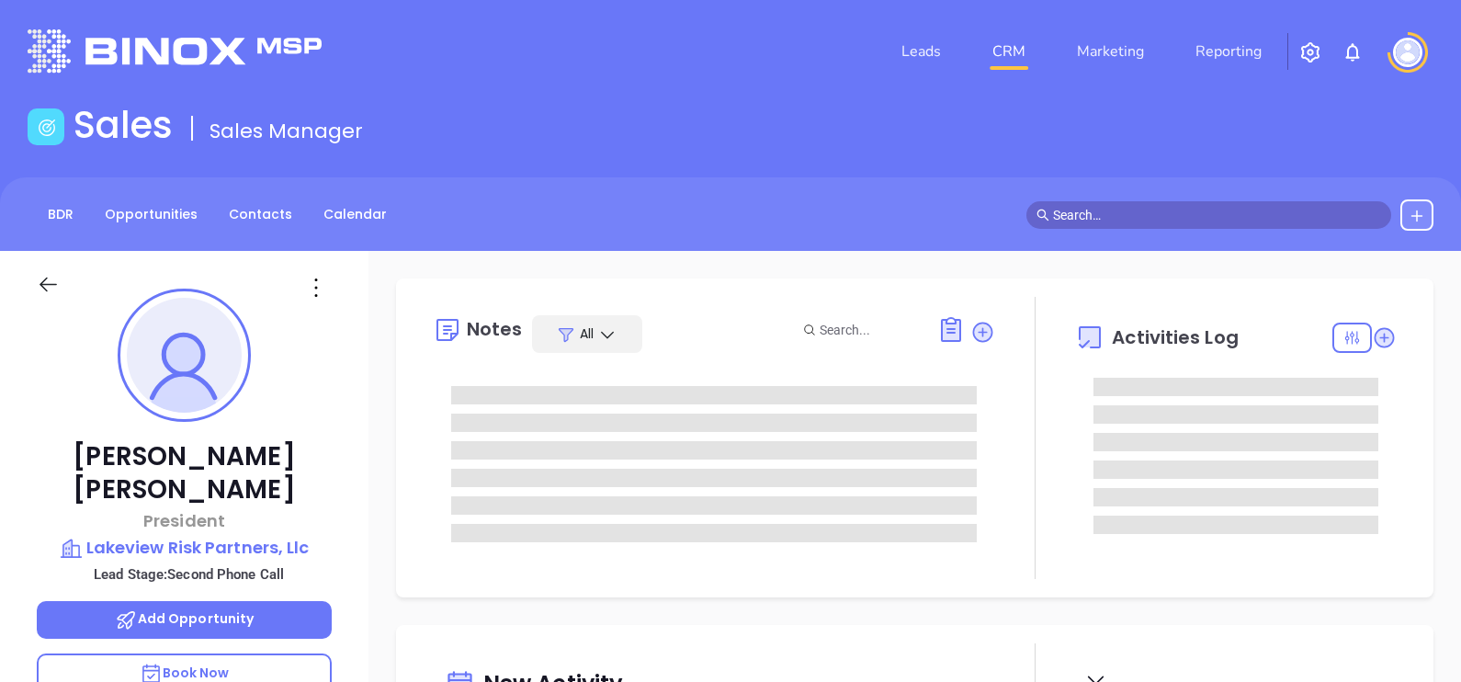
type input "[DATE]"
type input "[PERSON_NAME]"
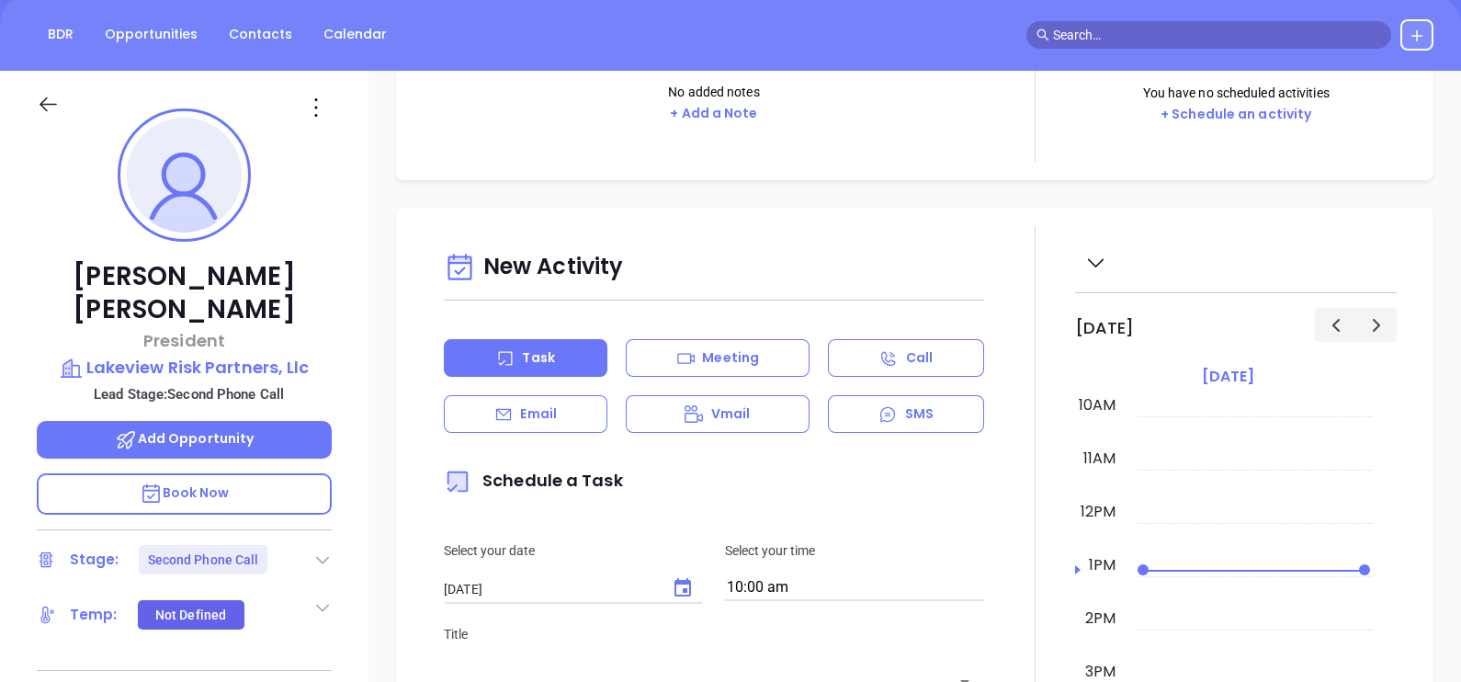
scroll to position [344, 0]
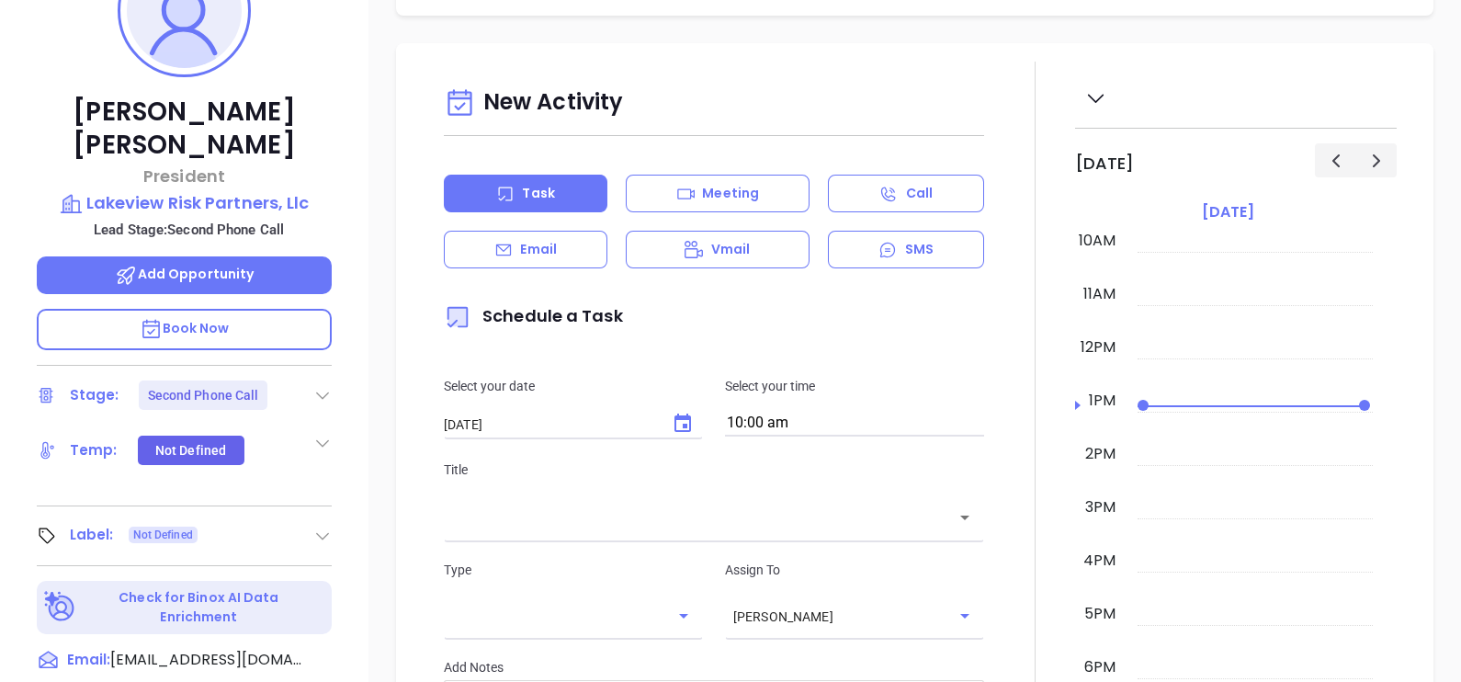
click at [319, 386] on icon at bounding box center [322, 395] width 18 height 18
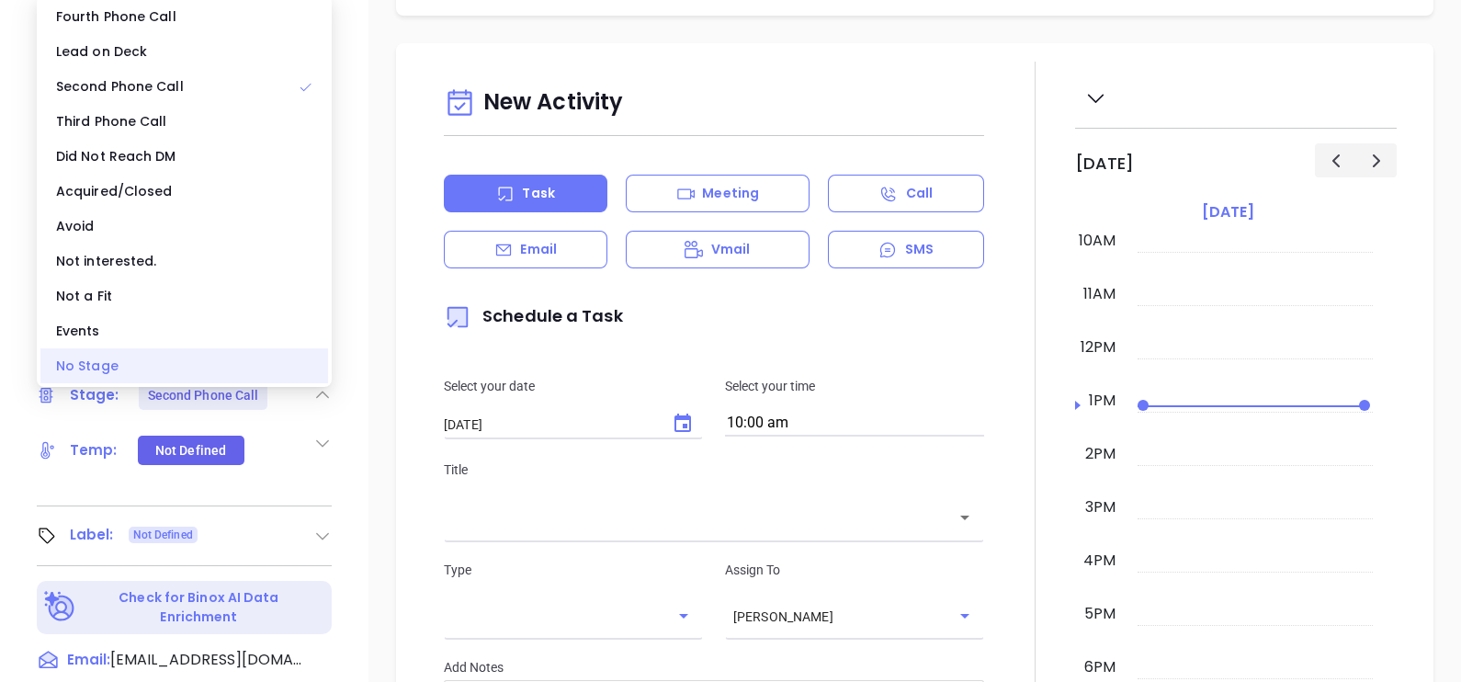
click at [202, 351] on div "No Stage" at bounding box center [184, 365] width 288 height 35
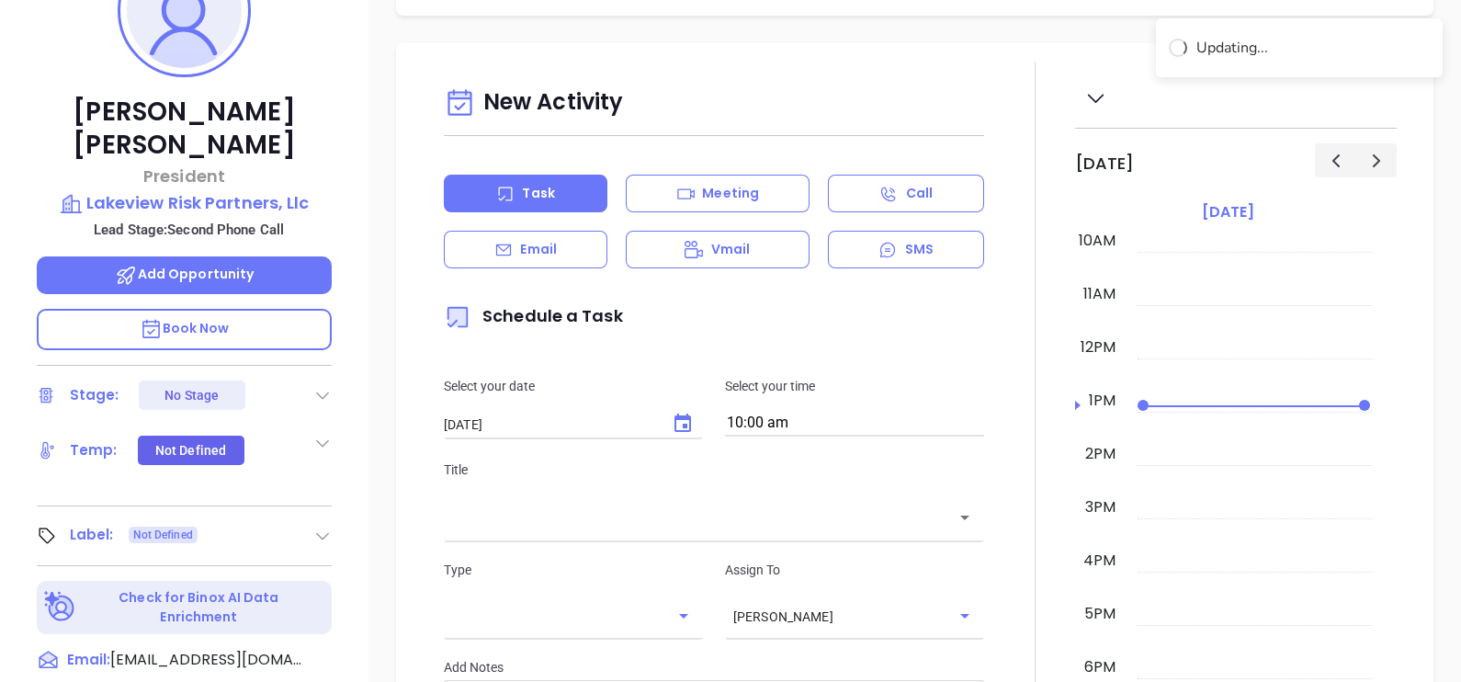
click at [324, 526] on icon at bounding box center [322, 535] width 18 height 18
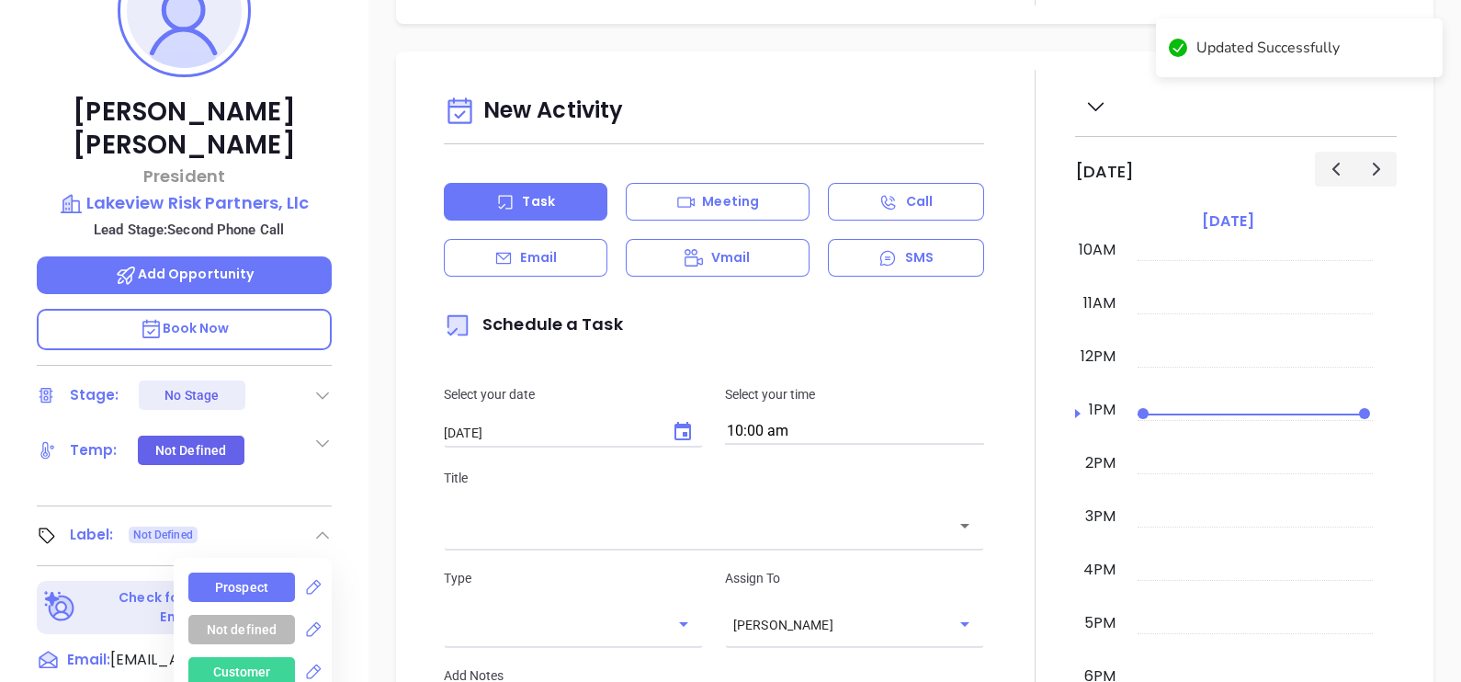
click at [236, 572] on div "Prospect" at bounding box center [241, 586] width 53 height 29
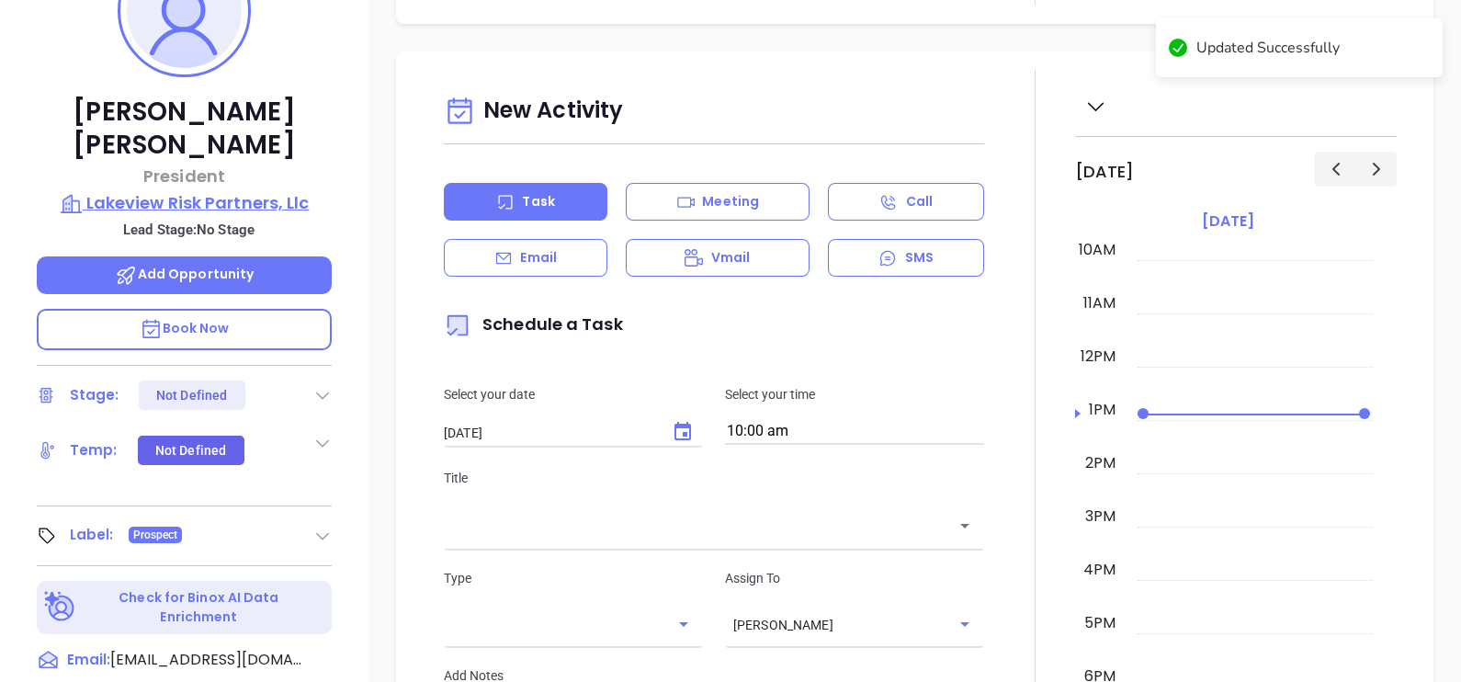
click at [202, 190] on p "Lakeview Risk Partners, Llc" at bounding box center [184, 203] width 295 height 26
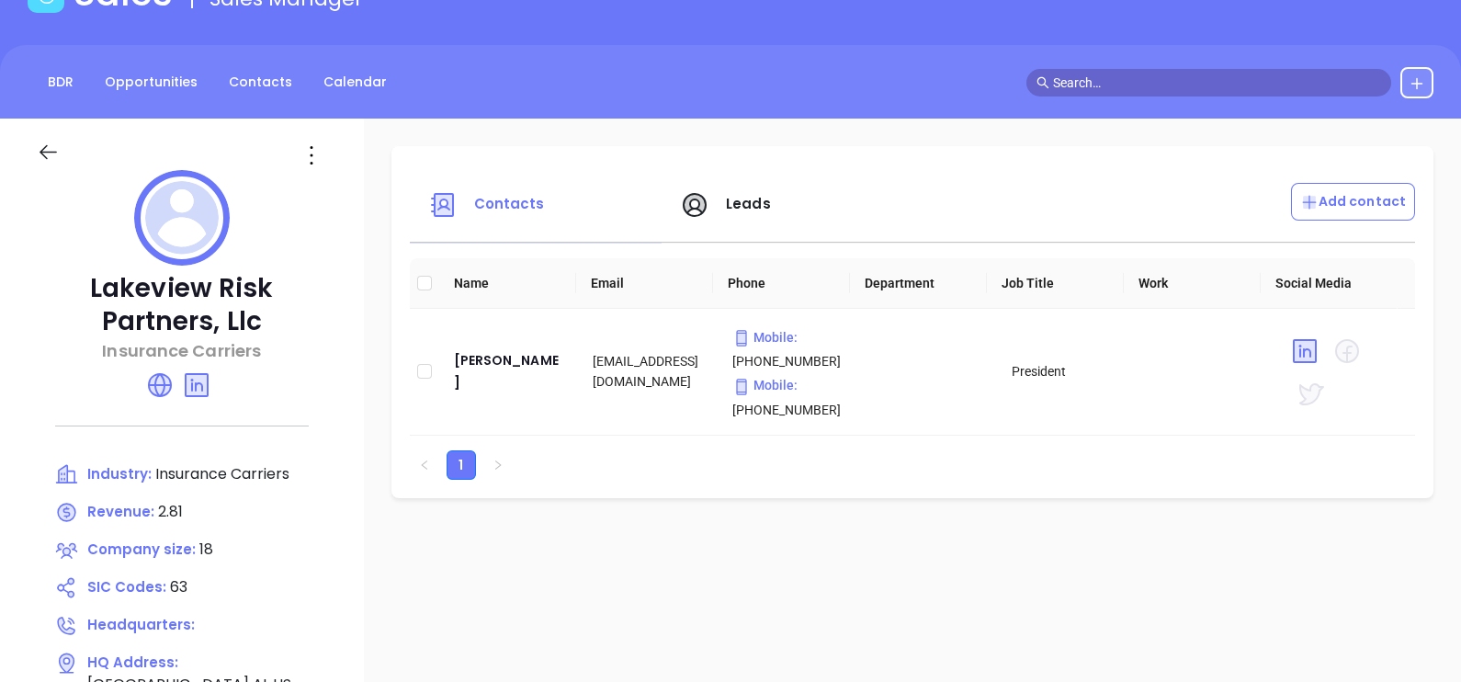
scroll to position [114, 0]
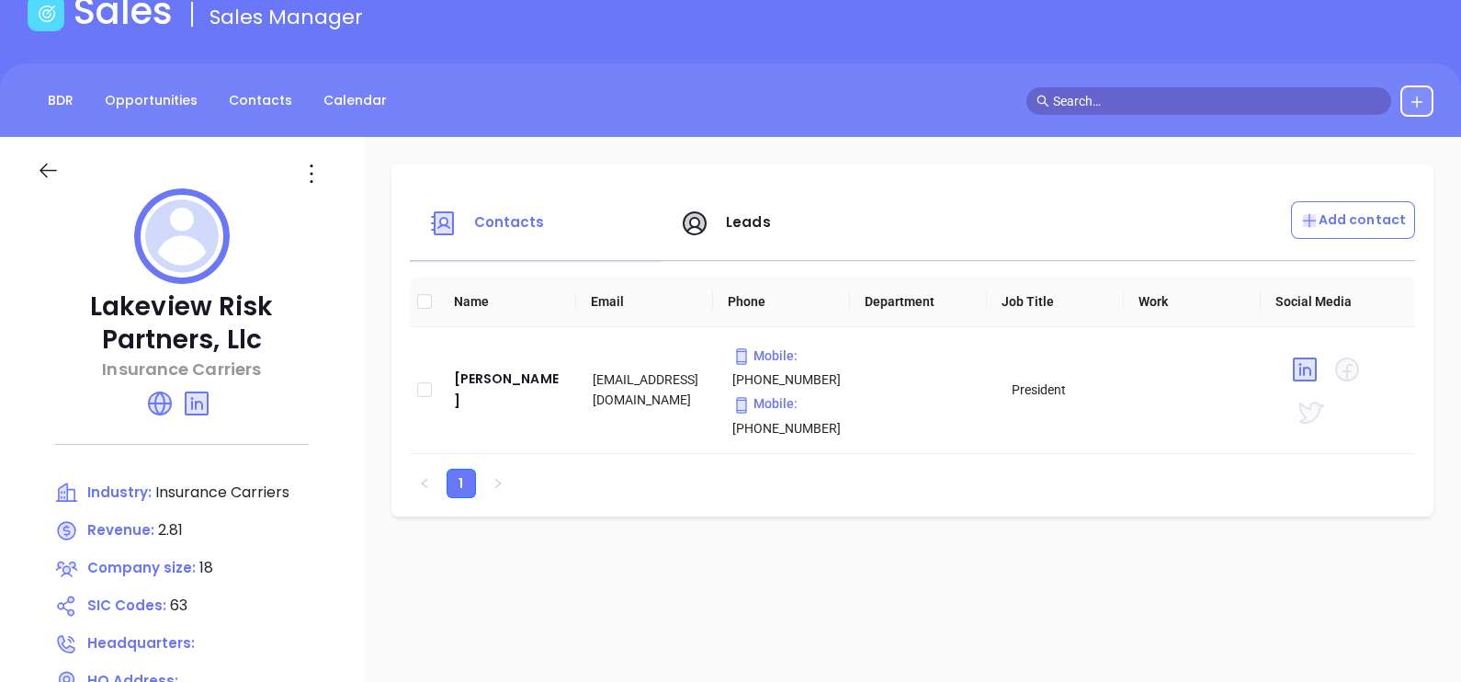
click at [314, 164] on icon at bounding box center [311, 173] width 29 height 29
click at [357, 218] on div "Edit" at bounding box center [394, 209] width 166 height 20
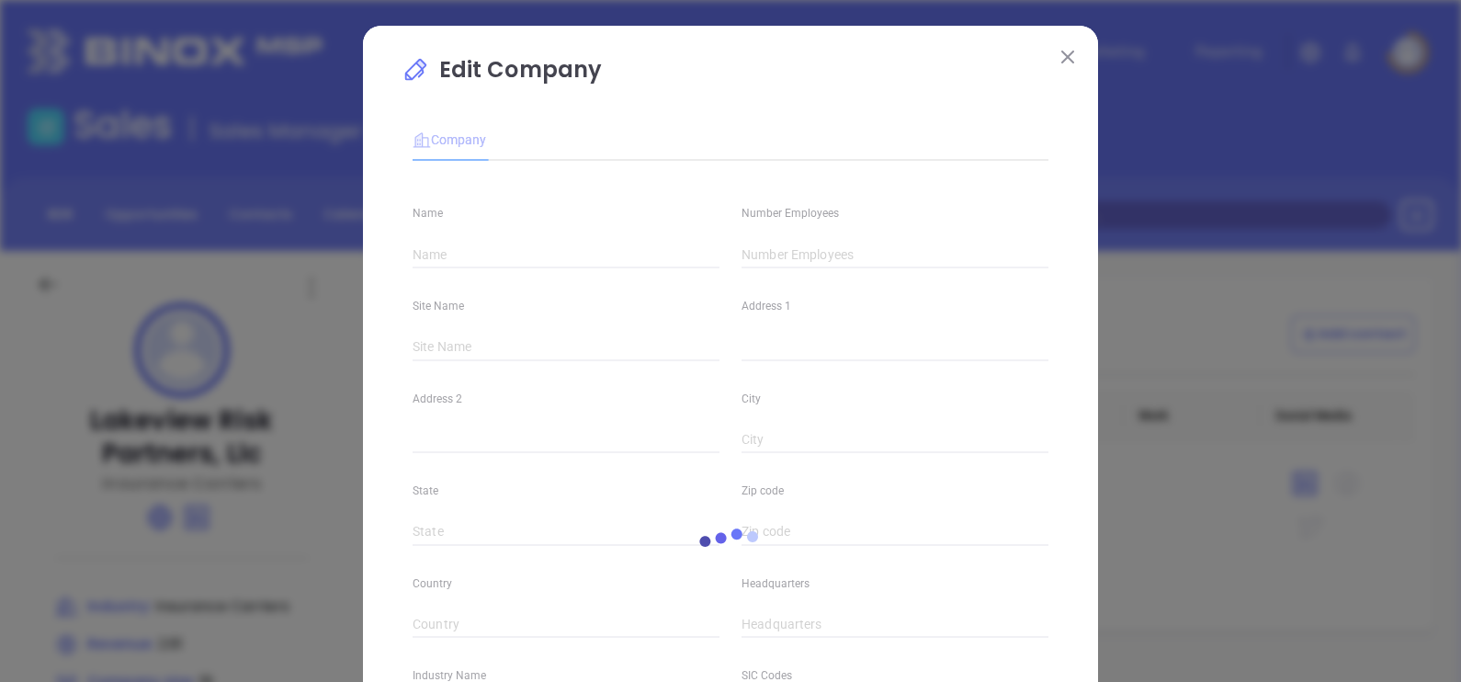
type input "Lakeview Risk Partners, Llc"
type input "18"
type input "Insurance Carriers"
type input "63"
type input "lakeviewrisk.com"
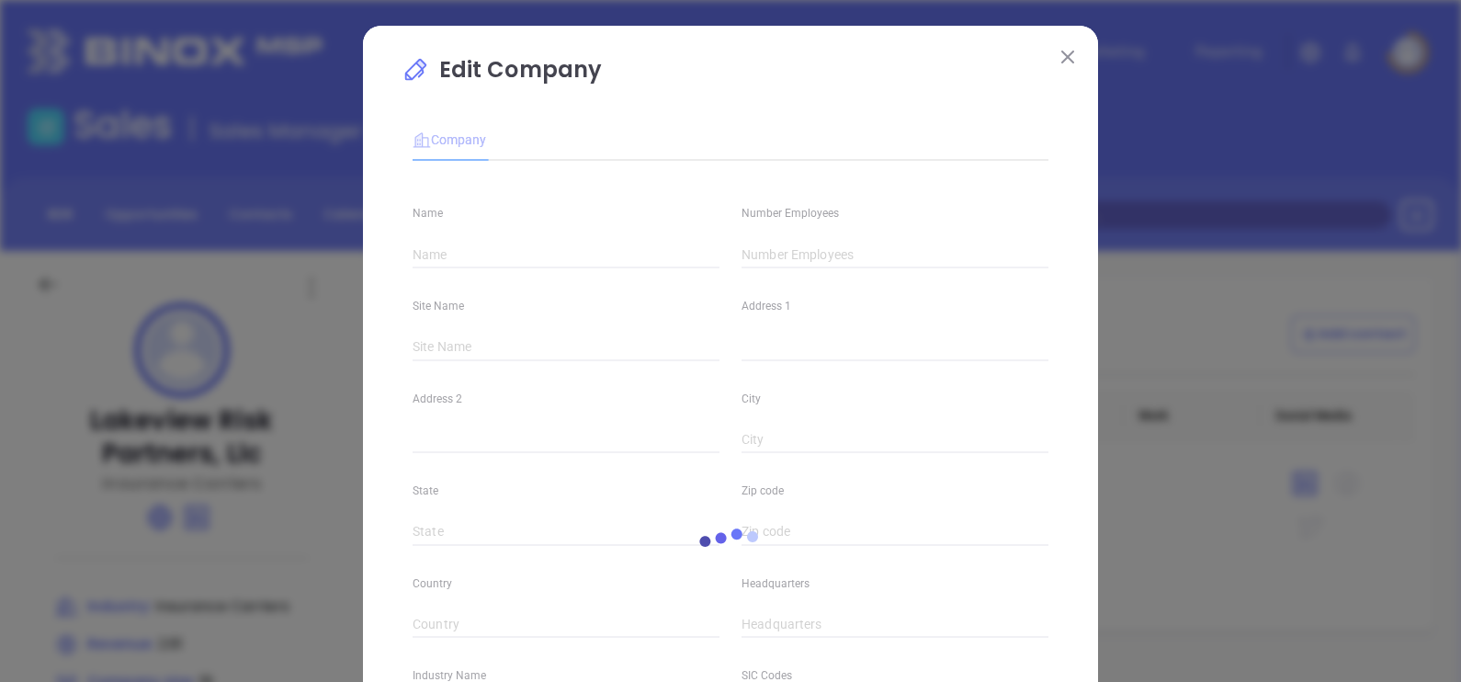
type input "Finance and Insurance"
type input "linkedin.com/company/lakeviewrisk"
type input "2.81"
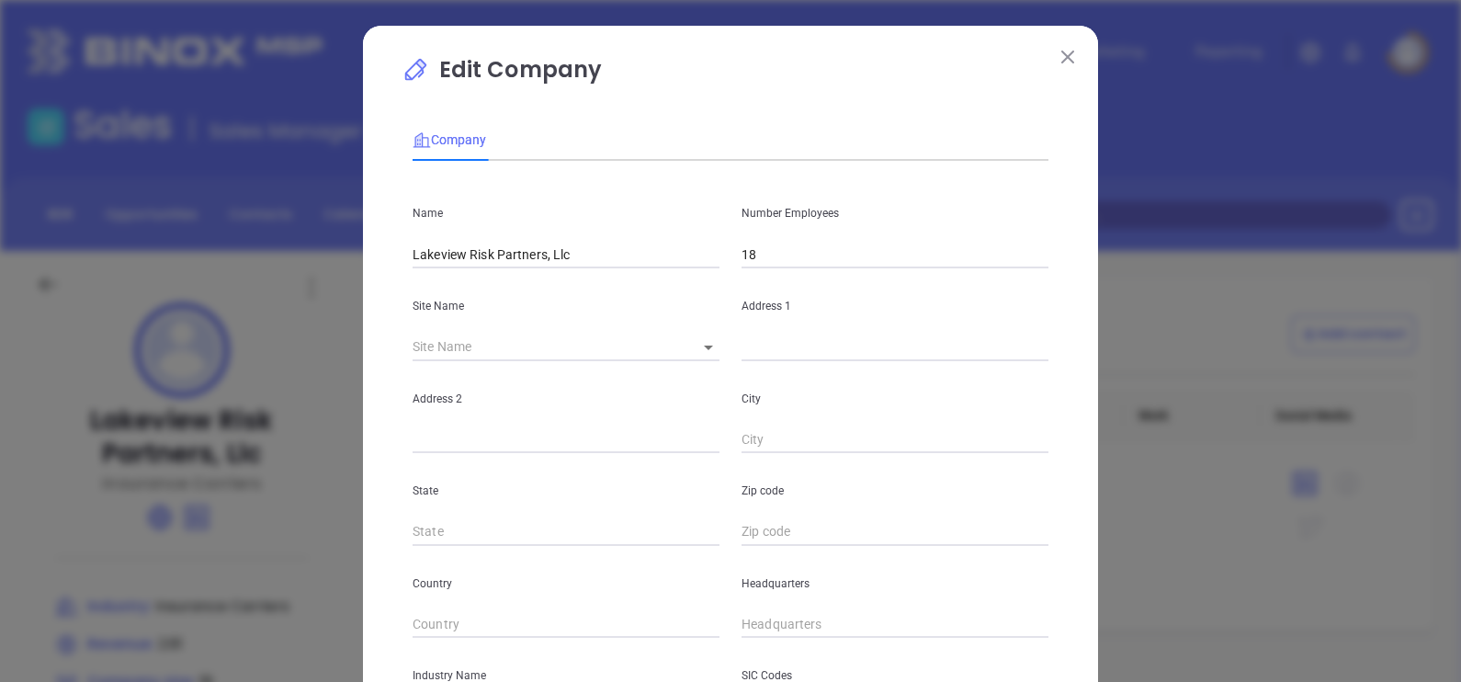
click at [679, 347] on body "Leads CRM Marketing Reporting Financial Leads Leads Sales Sales Manager BDR Opp…" at bounding box center [730, 341] width 1461 height 682
click at [708, 354] on li "[GEOGRAPHIC_DATA]" at bounding box center [758, 349] width 171 height 33
type input "[GEOGRAPHIC_DATA]"
type input "AL"
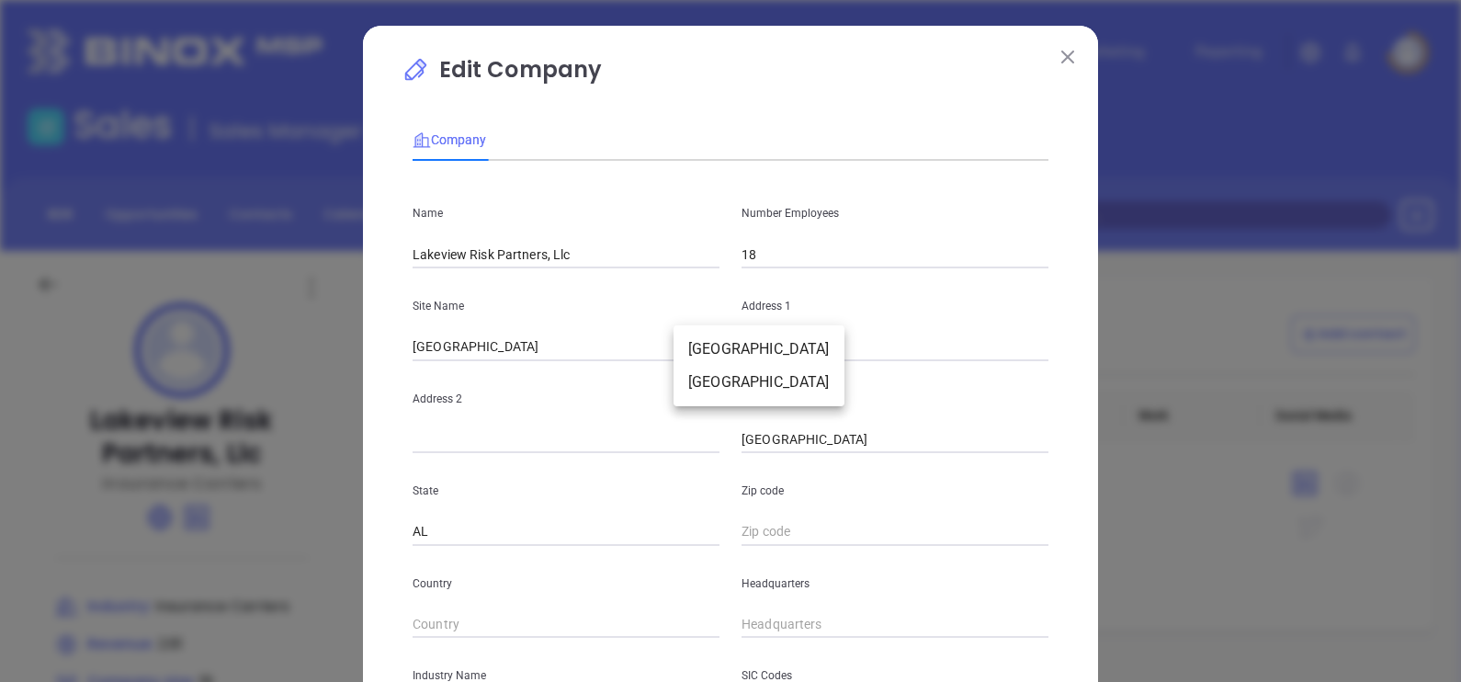
type input "35233"
type input "US"
type input "127573"
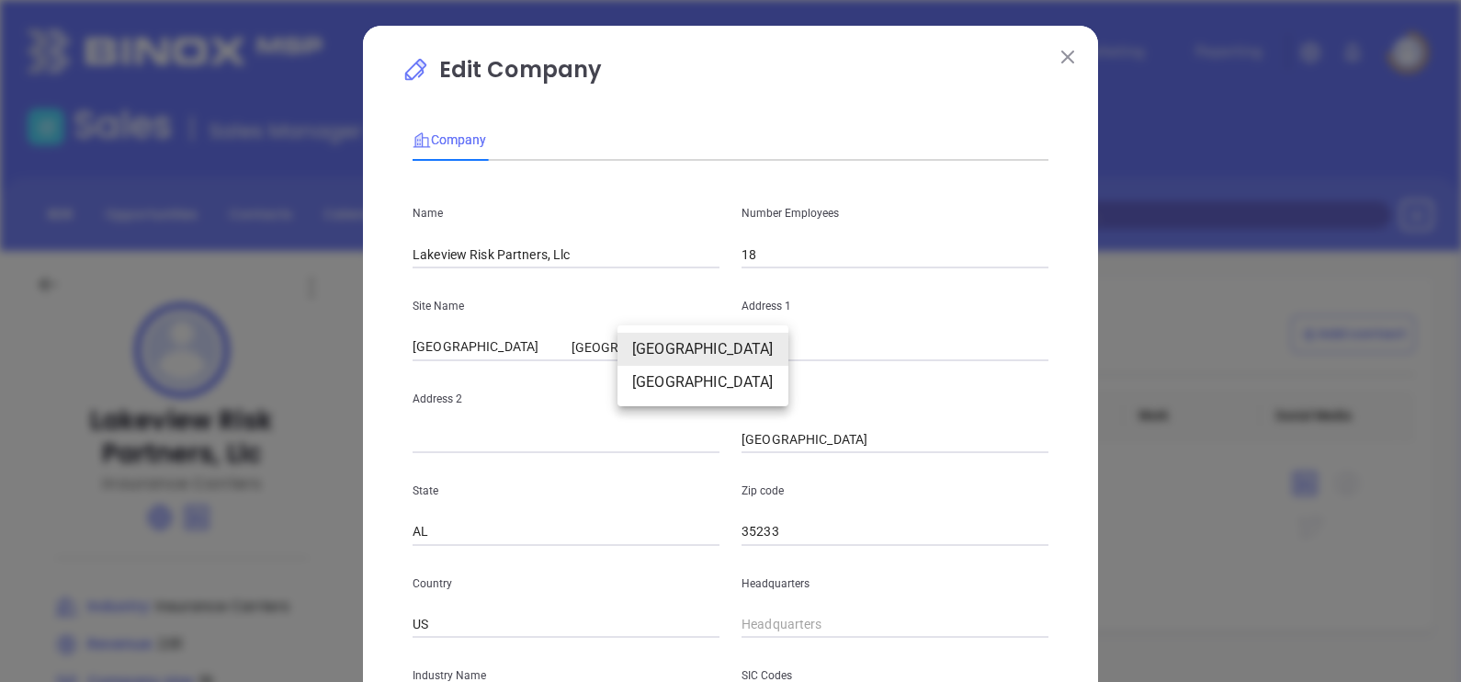
click at [698, 354] on body "Leads CRM Marketing Reporting Financial Leads Leads Sales Sales Manager BDR Opp…" at bounding box center [730, 341] width 1461 height 682
click at [712, 376] on li "[GEOGRAPHIC_DATA]" at bounding box center [702, 382] width 171 height 33
type input "2927 2nd Avenue S"
type input "35233-2909"
type input "127574"
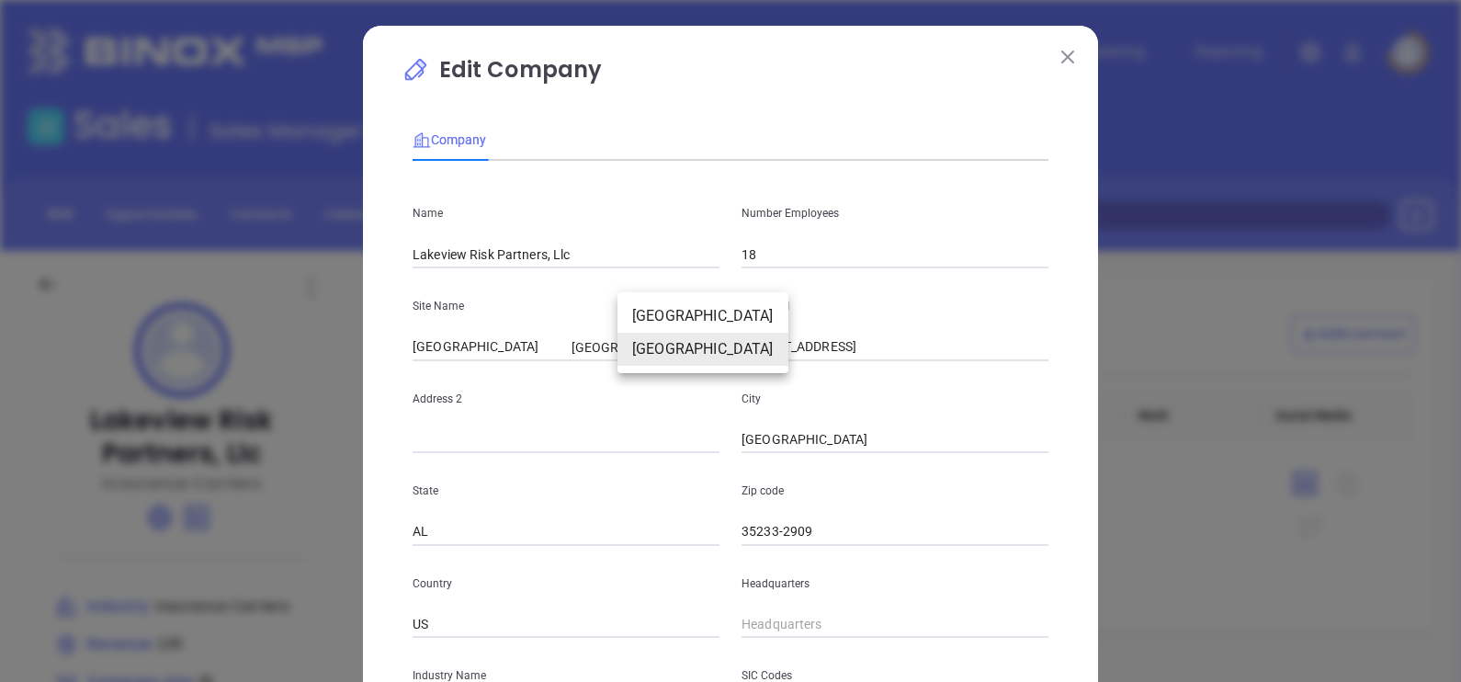
click at [694, 351] on body "Leads CRM Marketing Reporting Financial Leads Leads Sales Sales Manager BDR Opp…" at bounding box center [730, 341] width 1461 height 682
click at [697, 317] on li "[GEOGRAPHIC_DATA]" at bounding box center [702, 315] width 171 height 33
type input "35233"
type input "127573"
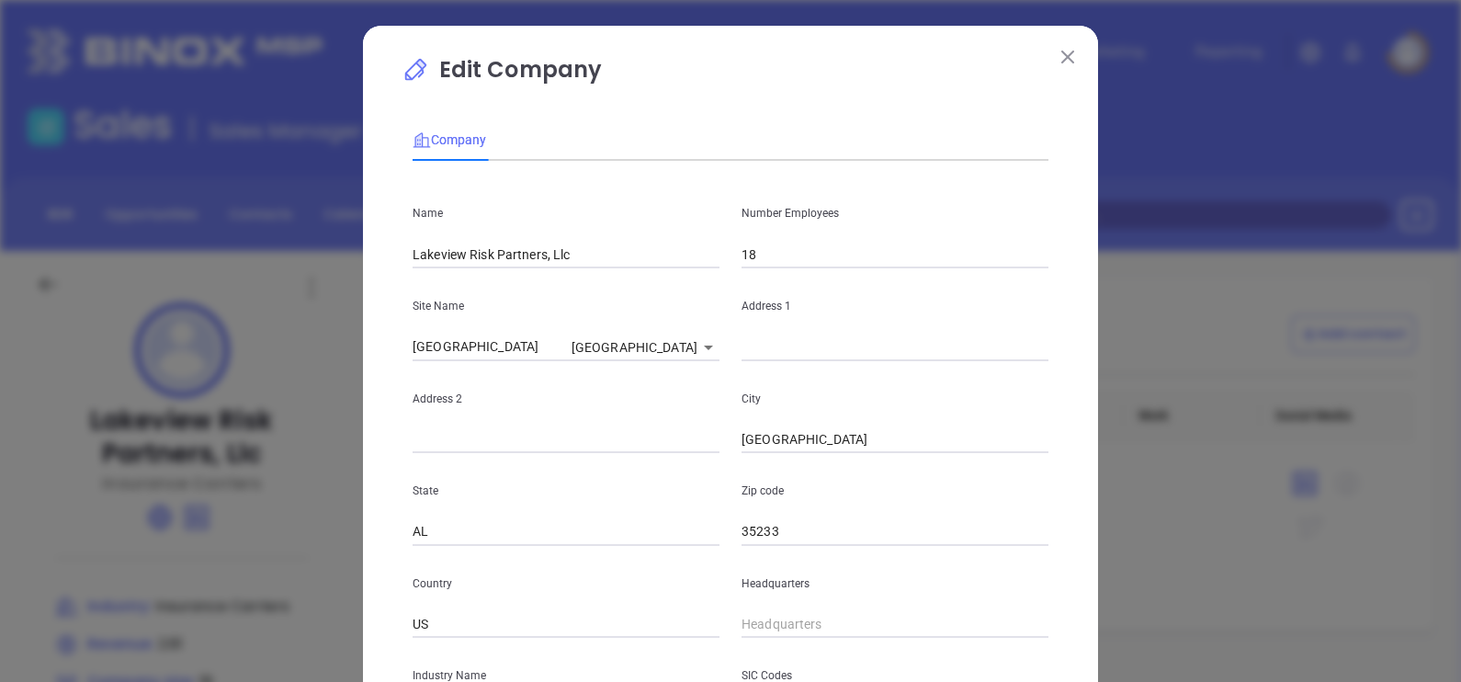
click at [785, 334] on div "Address 1" at bounding box center [894, 314] width 329 height 93
click at [785, 341] on input "text" at bounding box center [894, 347] width 307 height 28
paste input "2927 2nd Ave S, Birmingham, AL 35233"
drag, startPoint x: 829, startPoint y: 354, endPoint x: 1015, endPoint y: 394, distance: 190.8
click at [1015, 394] on div "Name Lakeview Risk Partners, Llc Number Employees 18 Site Name Birmingham Birmi…" at bounding box center [730, 544] width 636 height 739
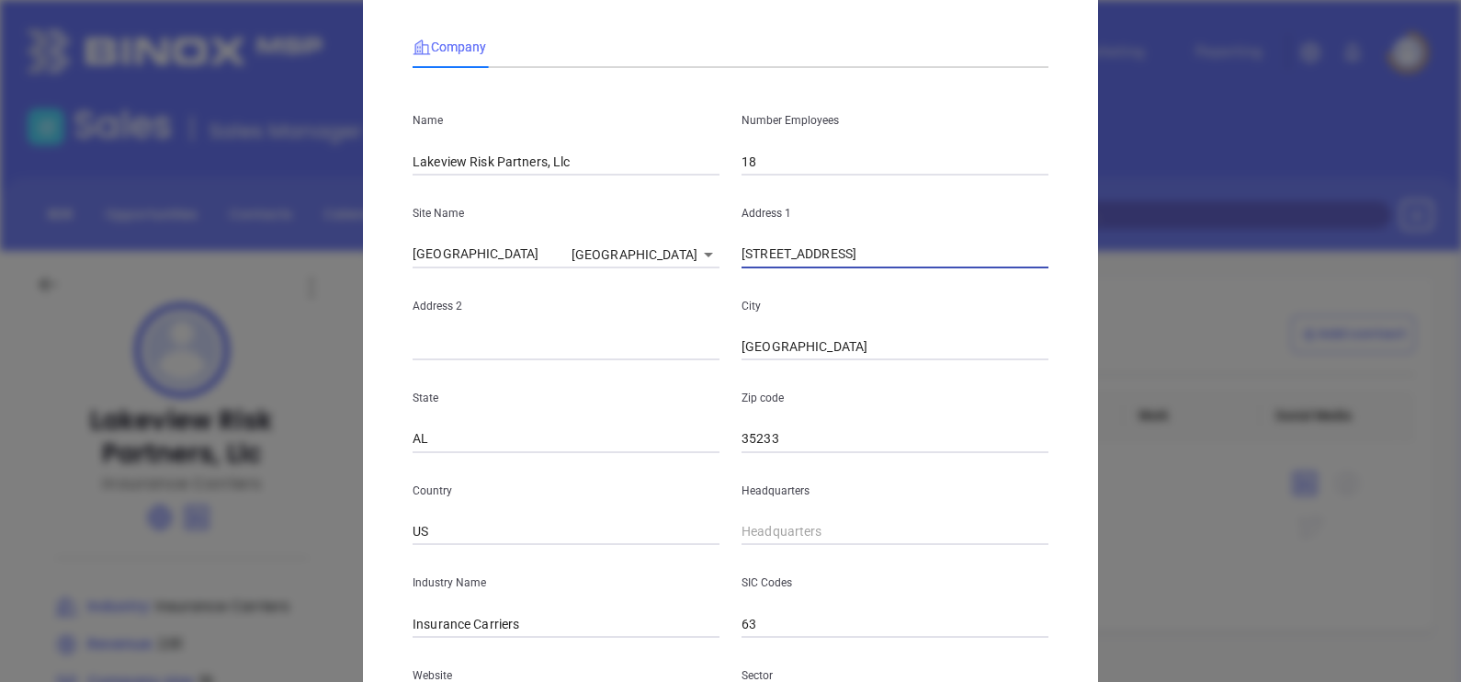
scroll to position [114, 0]
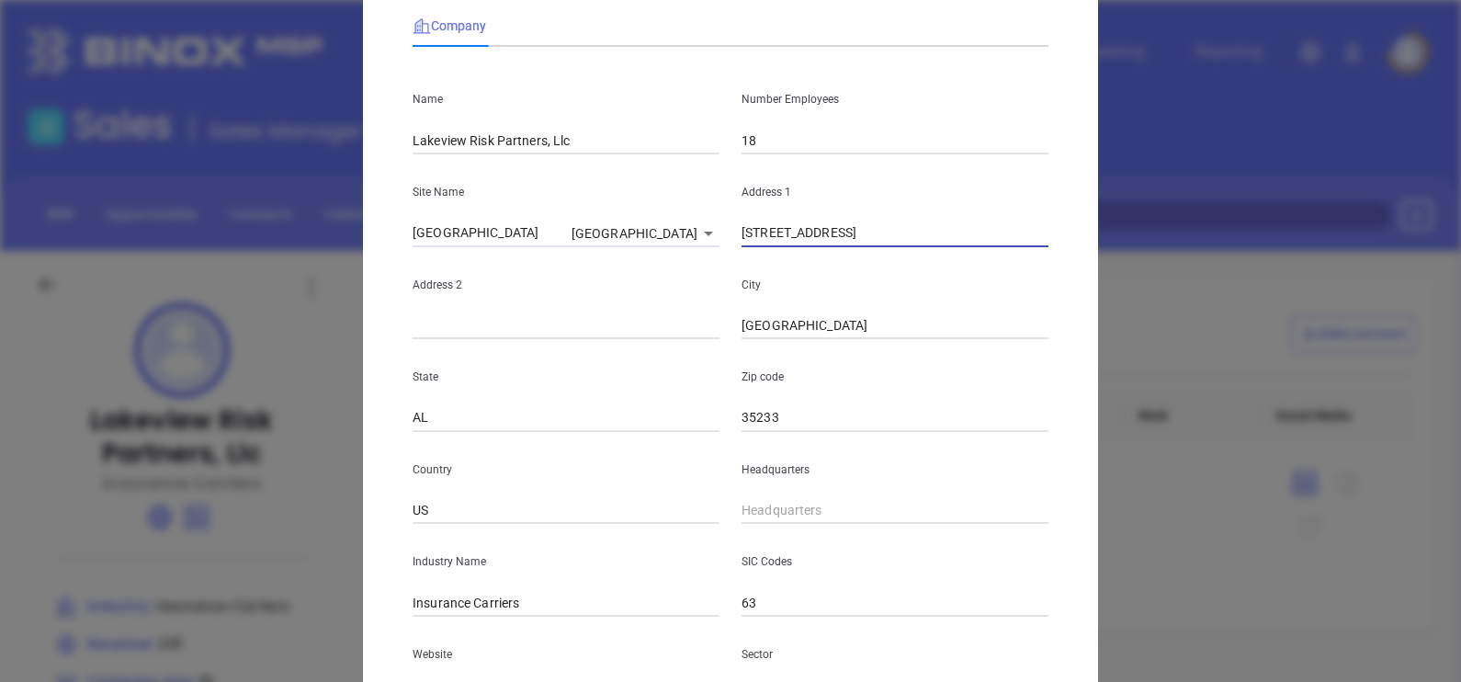
type input "2927 2nd Ave S,"
type input "( ) -"
click at [795, 513] on input "( ) -" at bounding box center [894, 511] width 307 height 28
paste input "205) 879-1945"
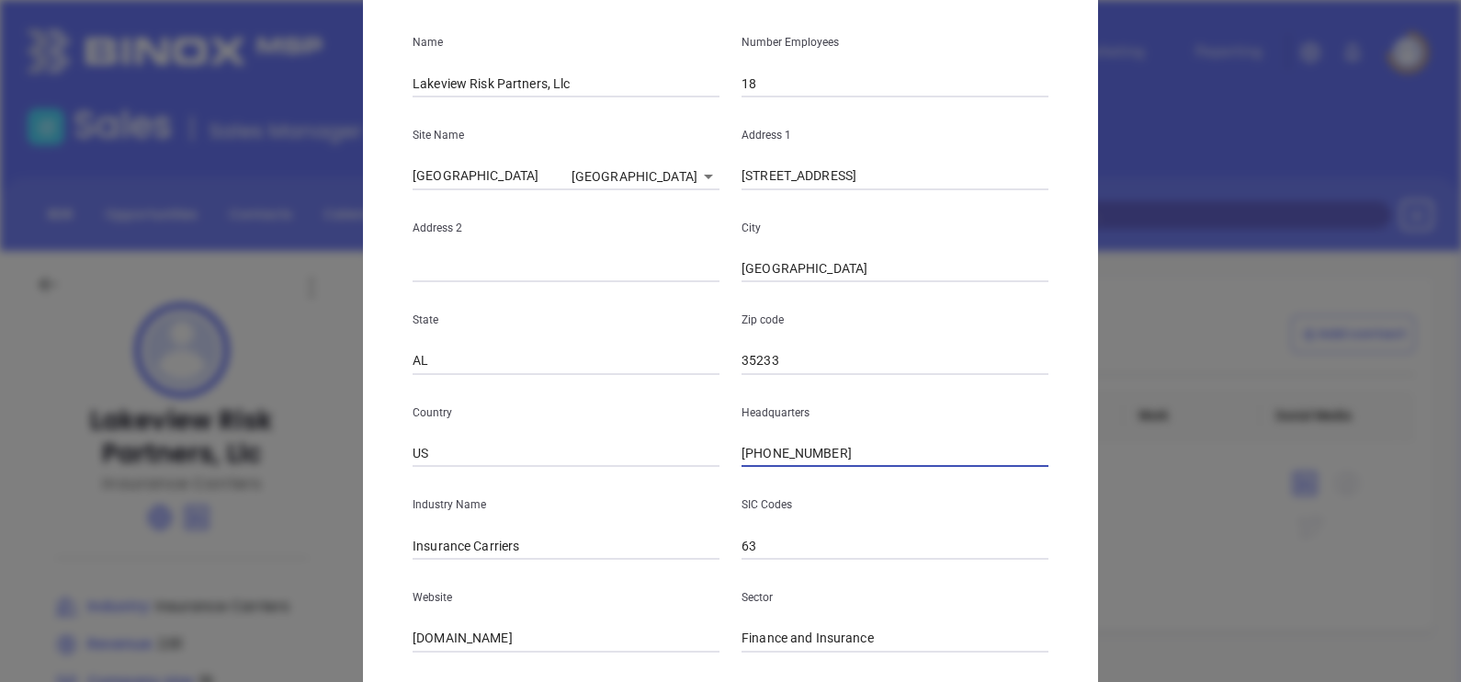
scroll to position [344, 0]
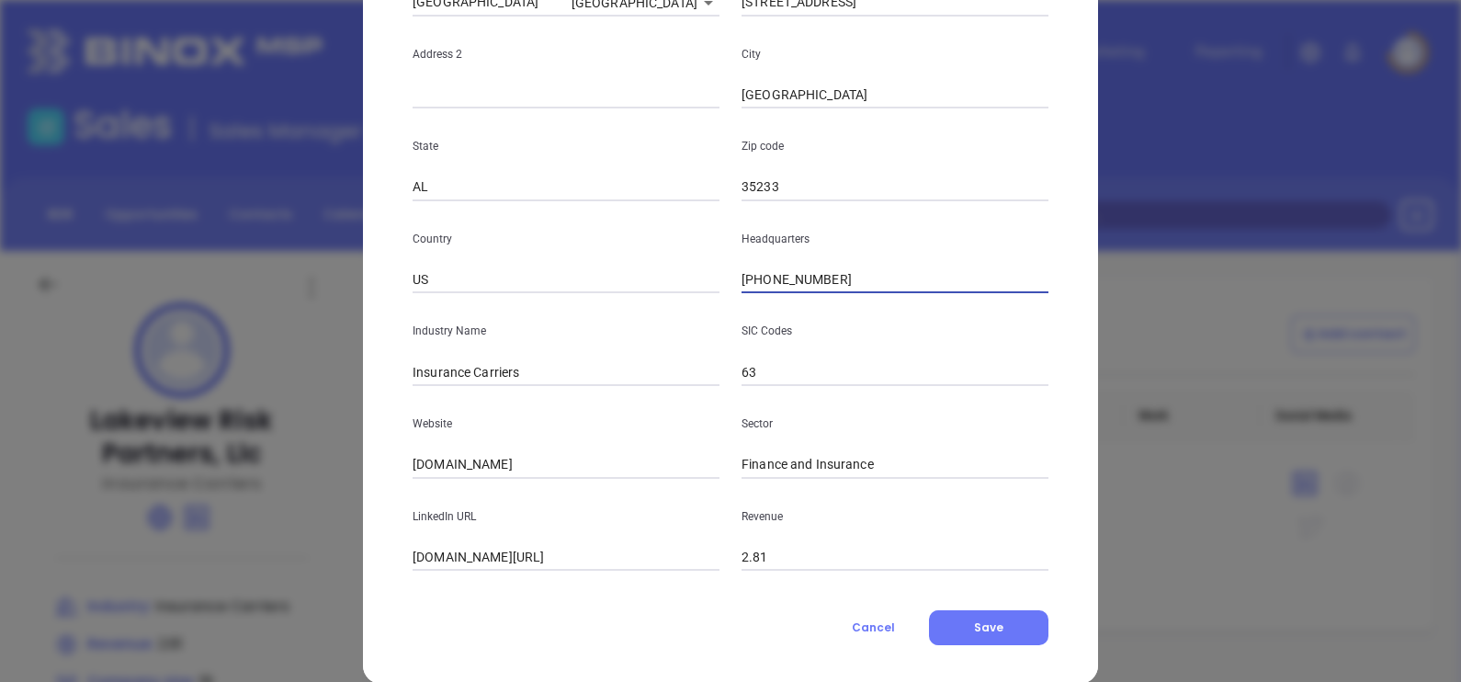
type input "(205) 879-1945"
drag, startPoint x: 488, startPoint y: 383, endPoint x: 574, endPoint y: 394, distance: 87.0
click at [570, 394] on div "Name Lakeview Risk Partners, Llc Number Employees 18 Site Name Birmingham Birmi…" at bounding box center [730, 200] width 636 height 739
type input "Insurance"
drag, startPoint x: 513, startPoint y: 473, endPoint x: 265, endPoint y: 536, distance: 254.9
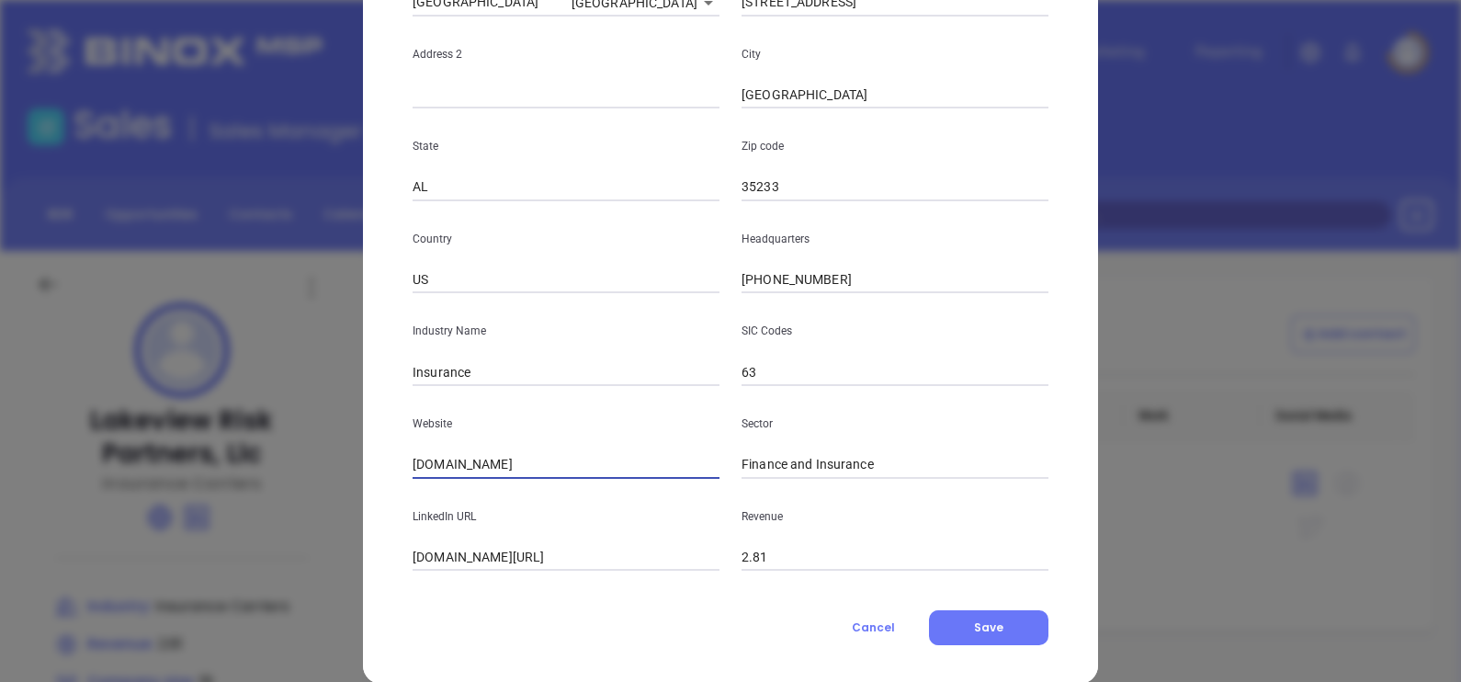
click at [266, 536] on div "Edit Company Company Name Lakeview Risk Partners, Llc Number Employees 18 Site …" at bounding box center [730, 341] width 1461 height 682
paste input "https://lakeviewrisk.com/"
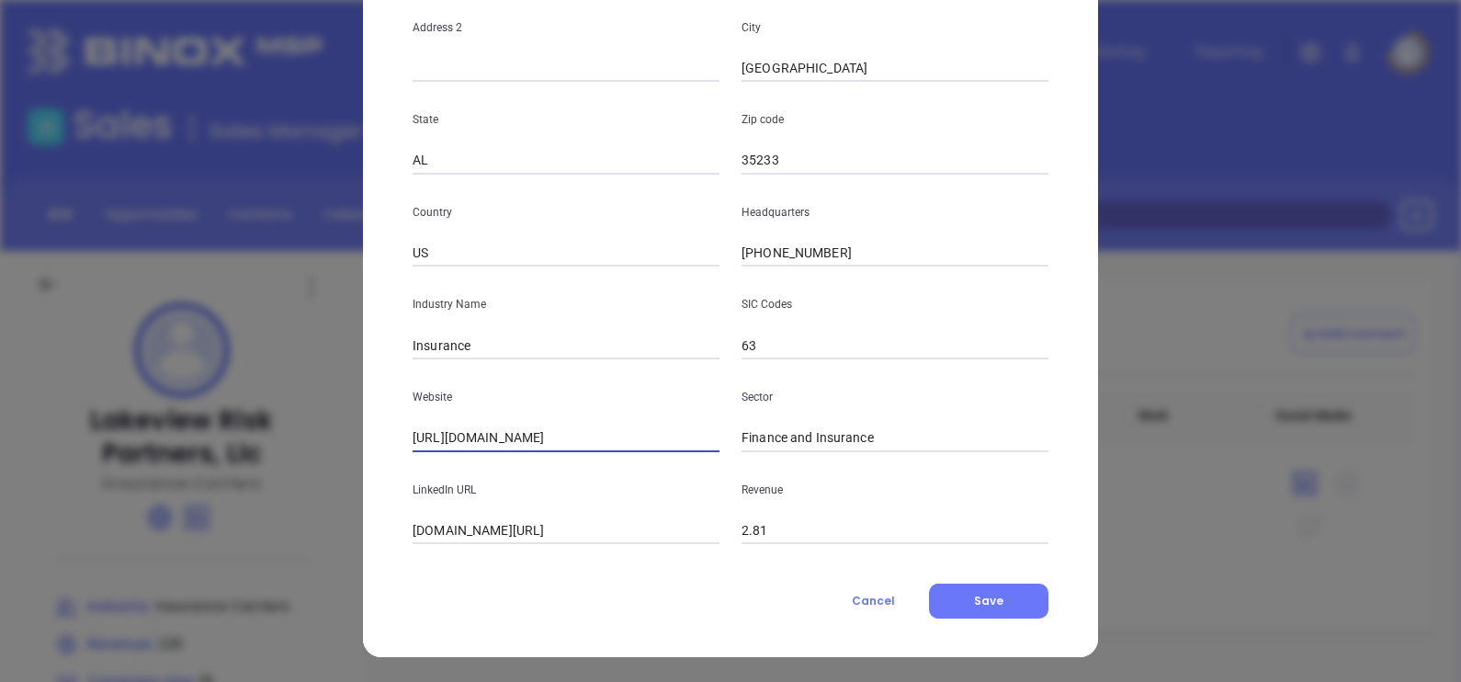
scroll to position [371, 0]
type input "https://lakeviewrisk.com/"
click at [959, 598] on button "Save" at bounding box center [988, 600] width 119 height 35
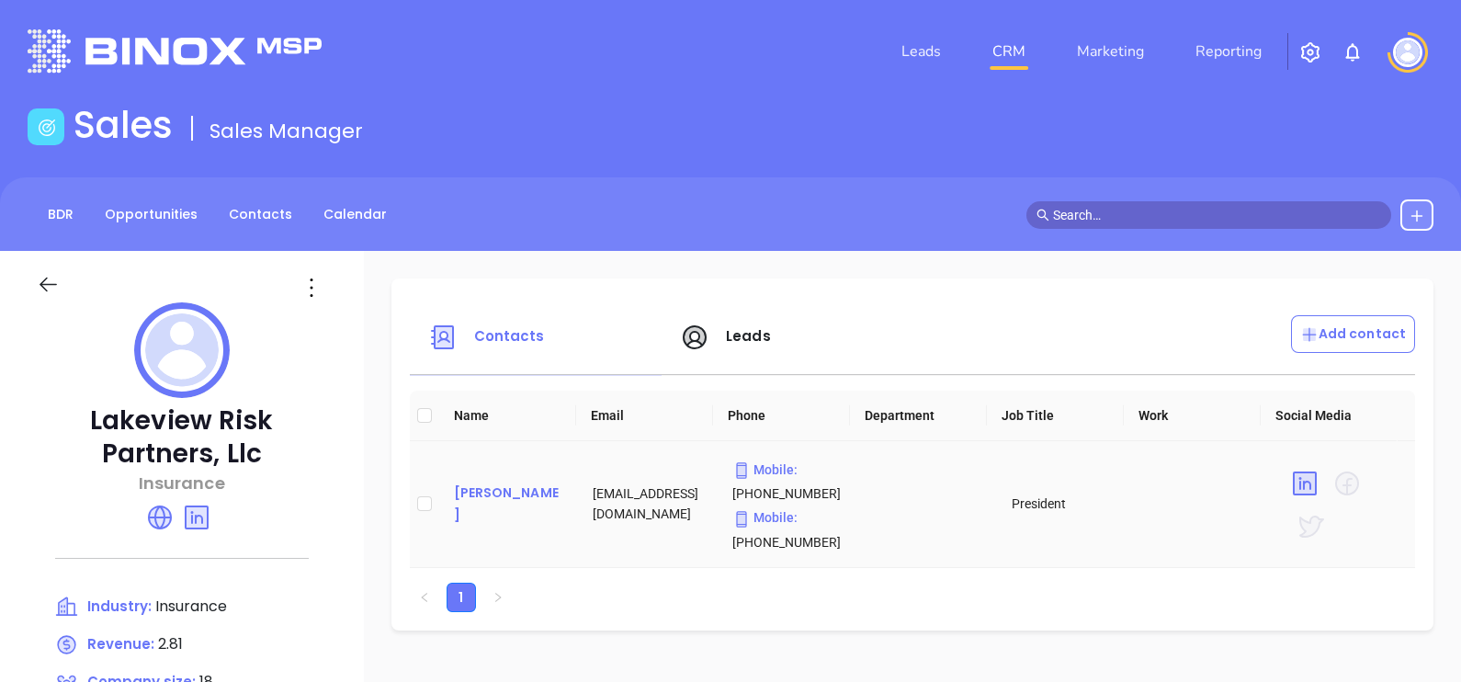
click at [503, 496] on div "David Greene" at bounding box center [509, 503] width 110 height 44
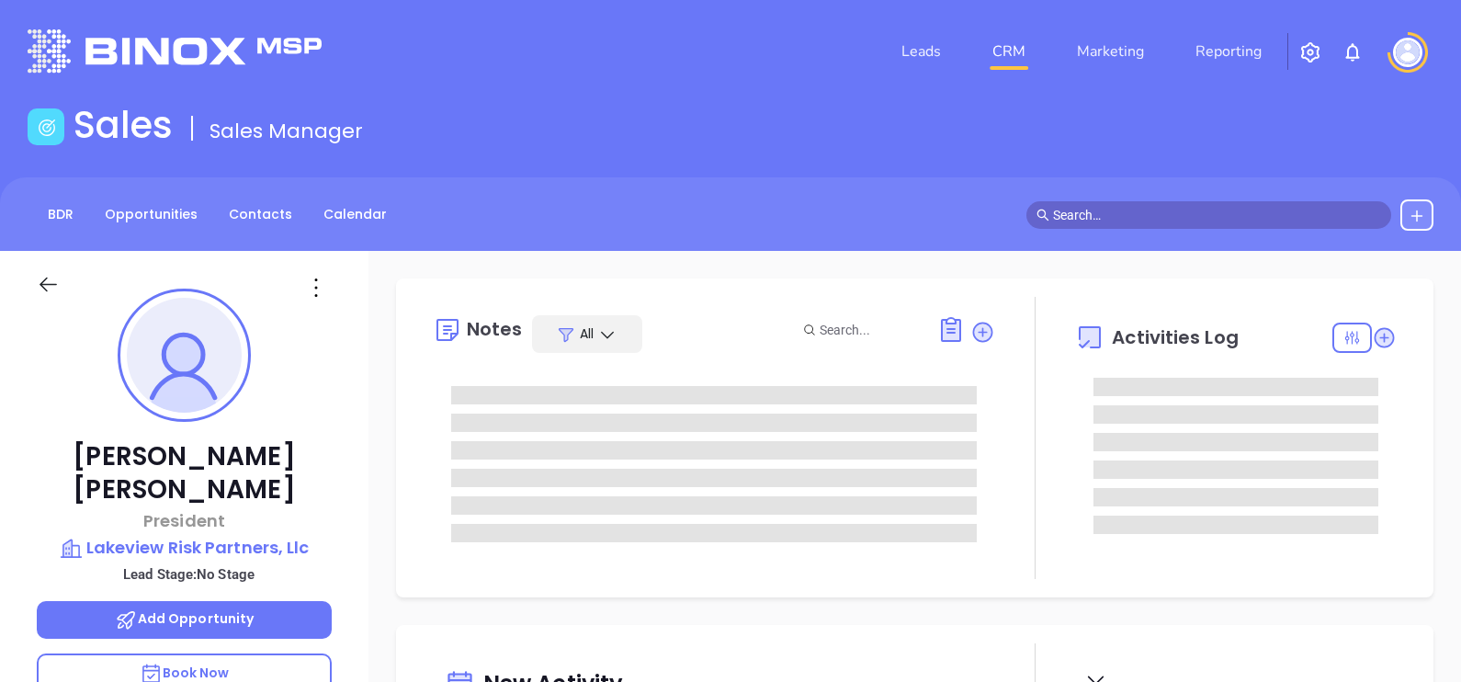
type input "Gissela Vargas"
click at [312, 288] on icon at bounding box center [315, 287] width 29 height 29
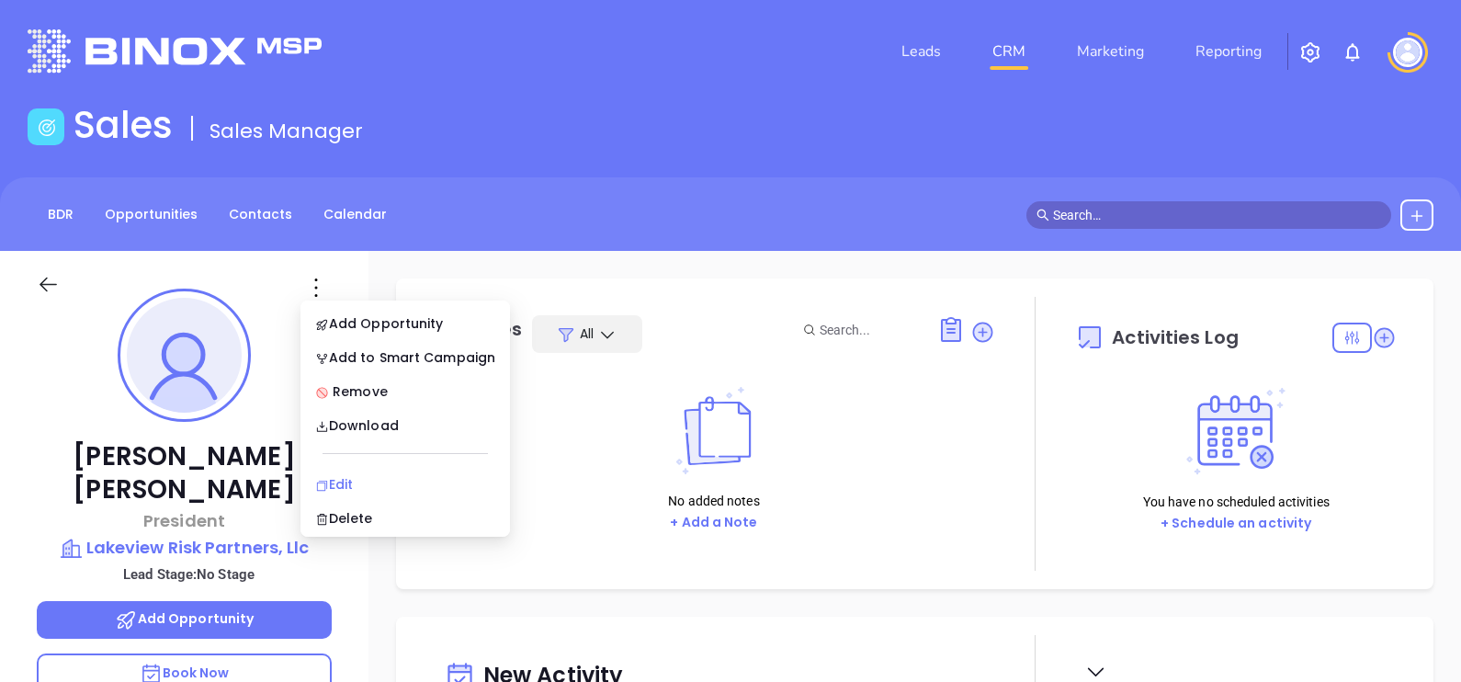
click at [337, 475] on div "Edit" at bounding box center [405, 484] width 180 height 20
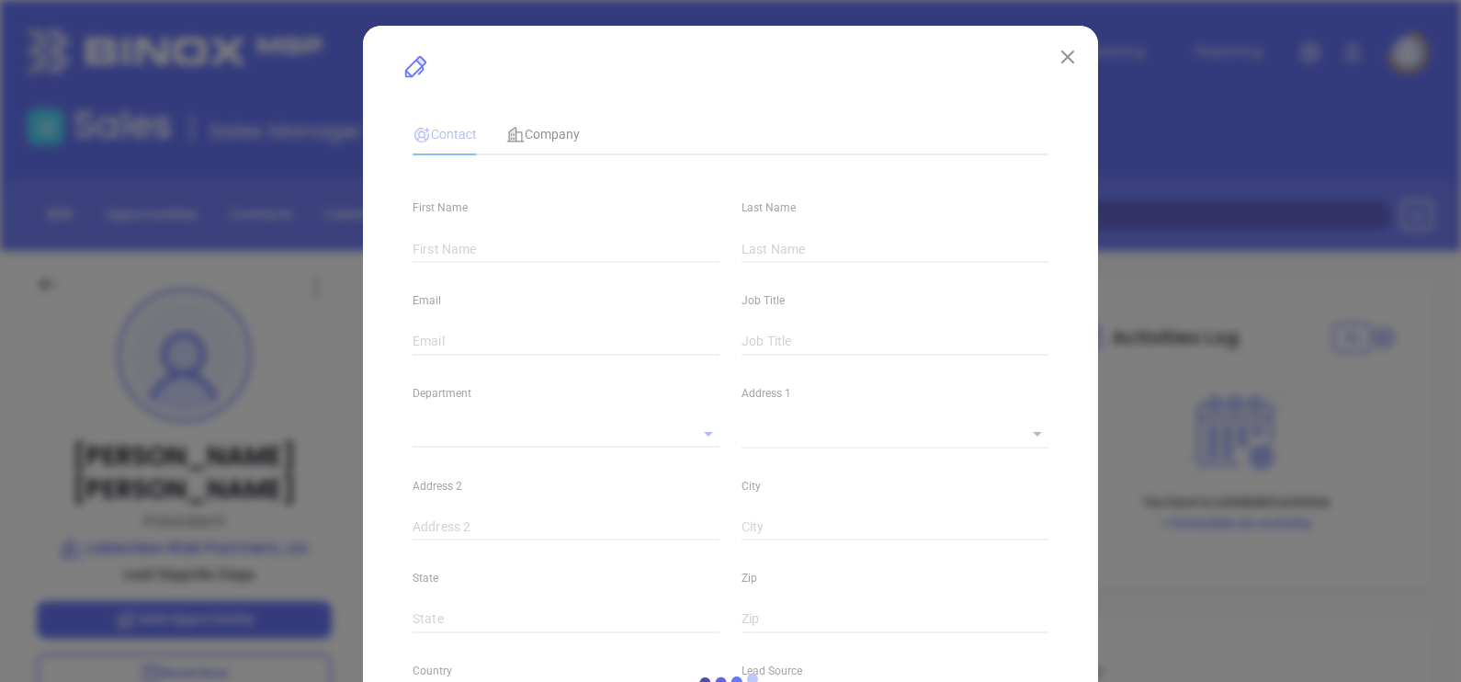
type input "David"
type input "Greene"
type input "dgreene@lakeviewrisk.com"
type input "President"
type input "1"
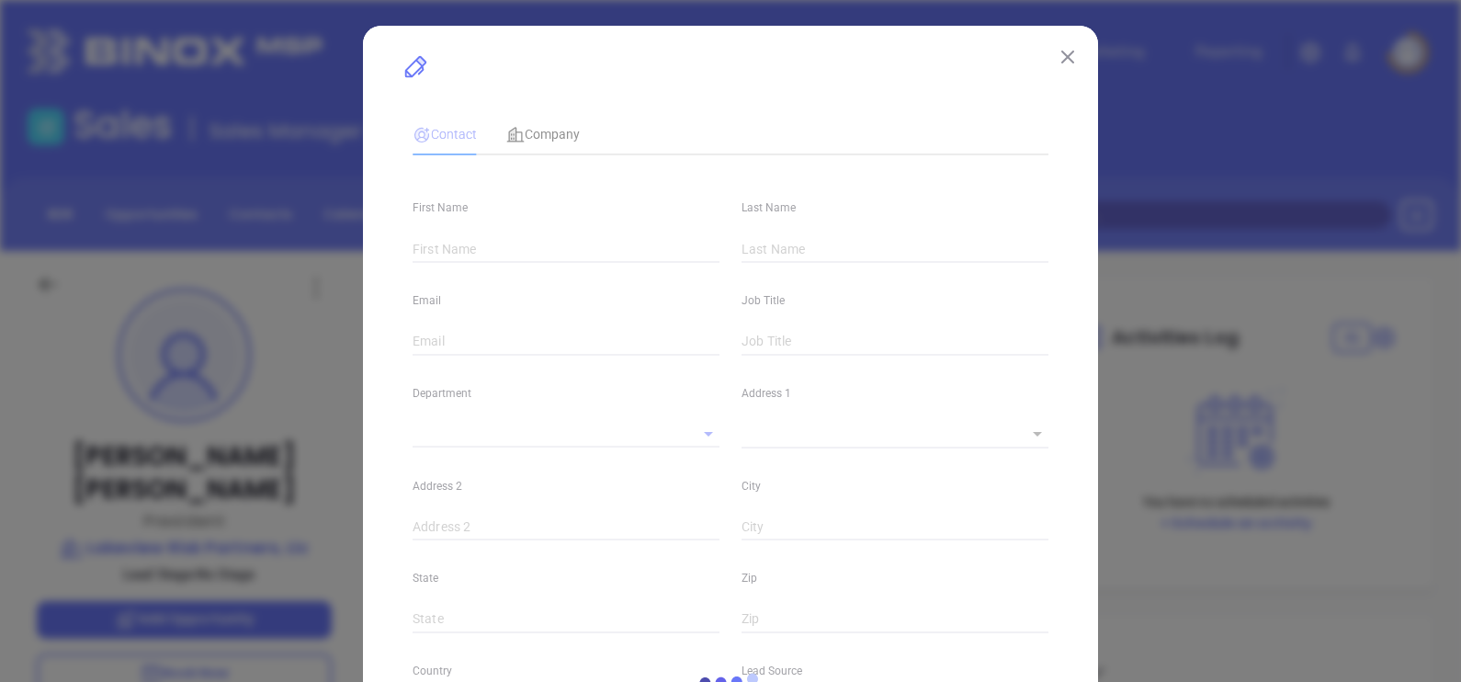
type input "linkedin.com/in/david-greene-5208a411"
type input "Marketing"
type input "Website Reveal"
type input "undefined undefined"
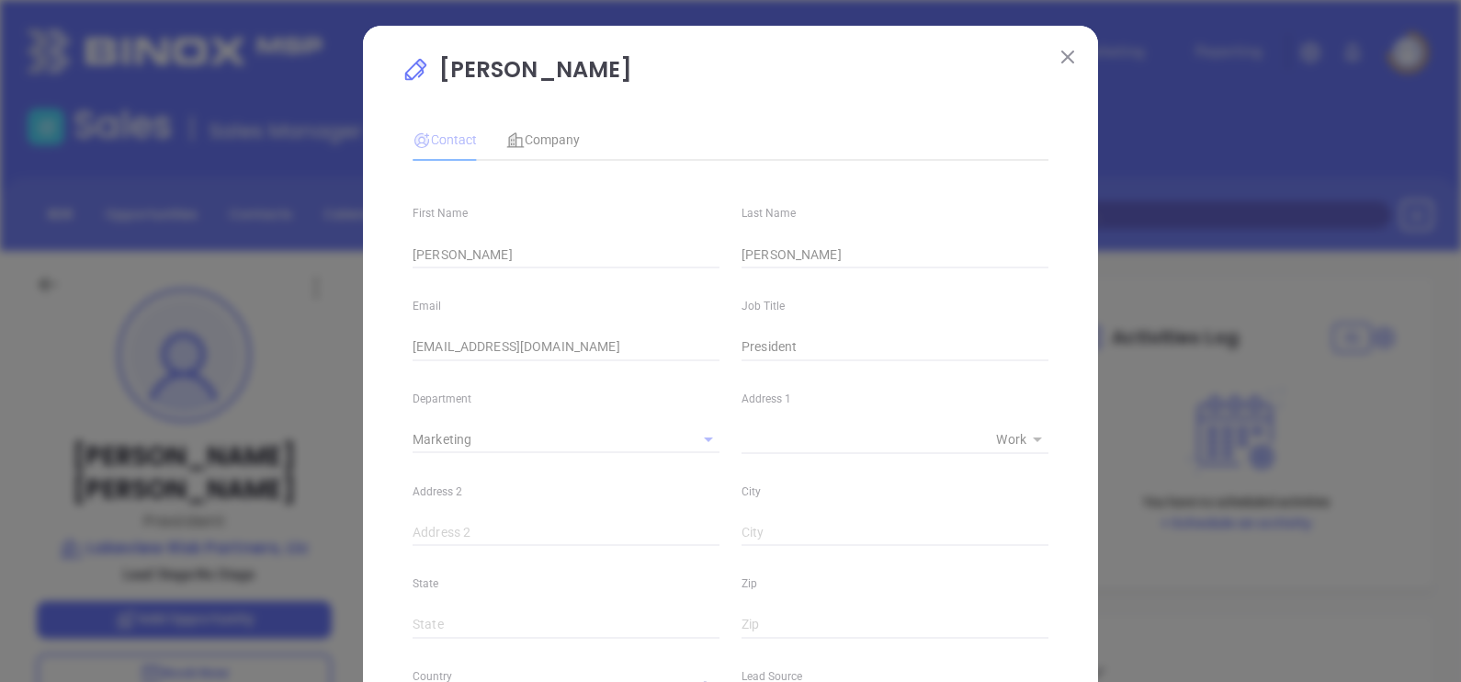
type input "(205) 879-1945"
type input "1"
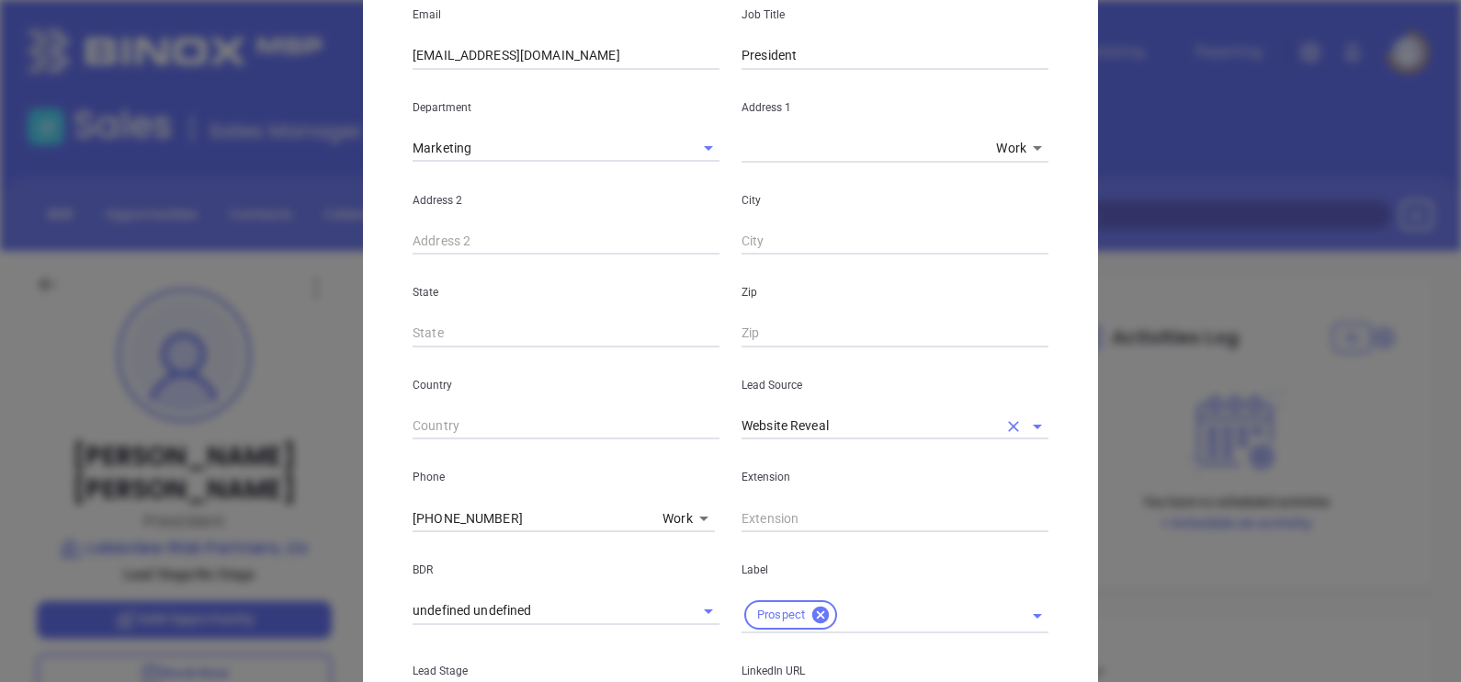
scroll to position [344, 0]
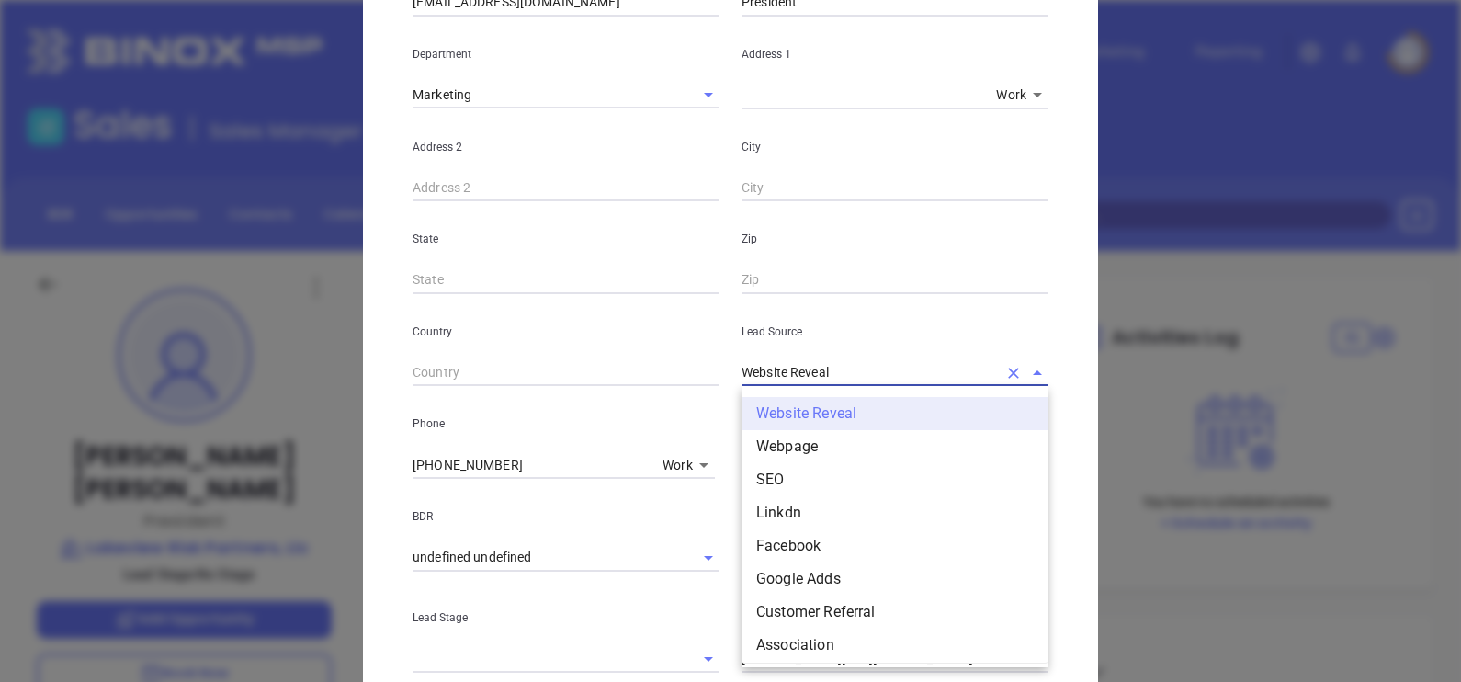
drag, startPoint x: 823, startPoint y: 375, endPoint x: 621, endPoint y: 423, distance: 207.9
click at [622, 423] on div "First Name David Last Name Greene Email dgreene@lakeviewrisk.com Job Title Pres…" at bounding box center [730, 344] width 636 height 1026
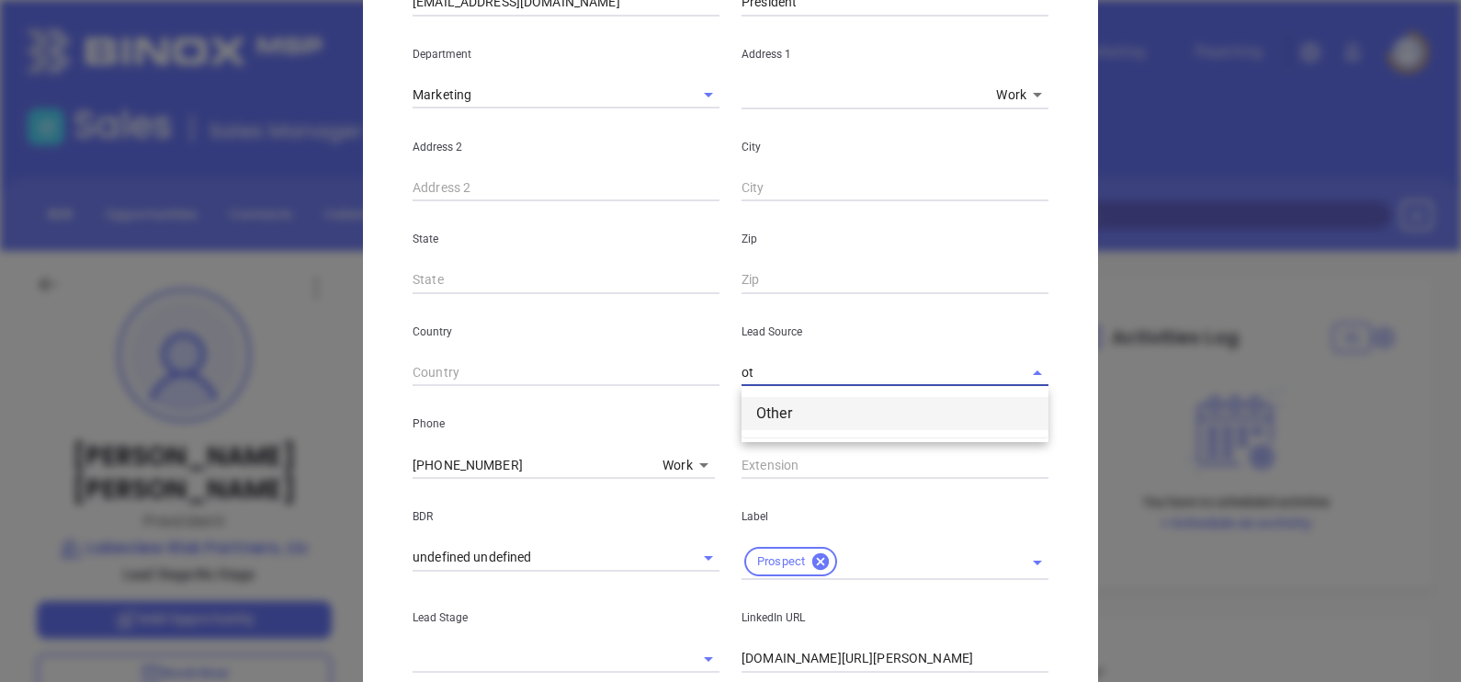
click at [804, 411] on li "Other" at bounding box center [894, 413] width 307 height 33
type input "Other"
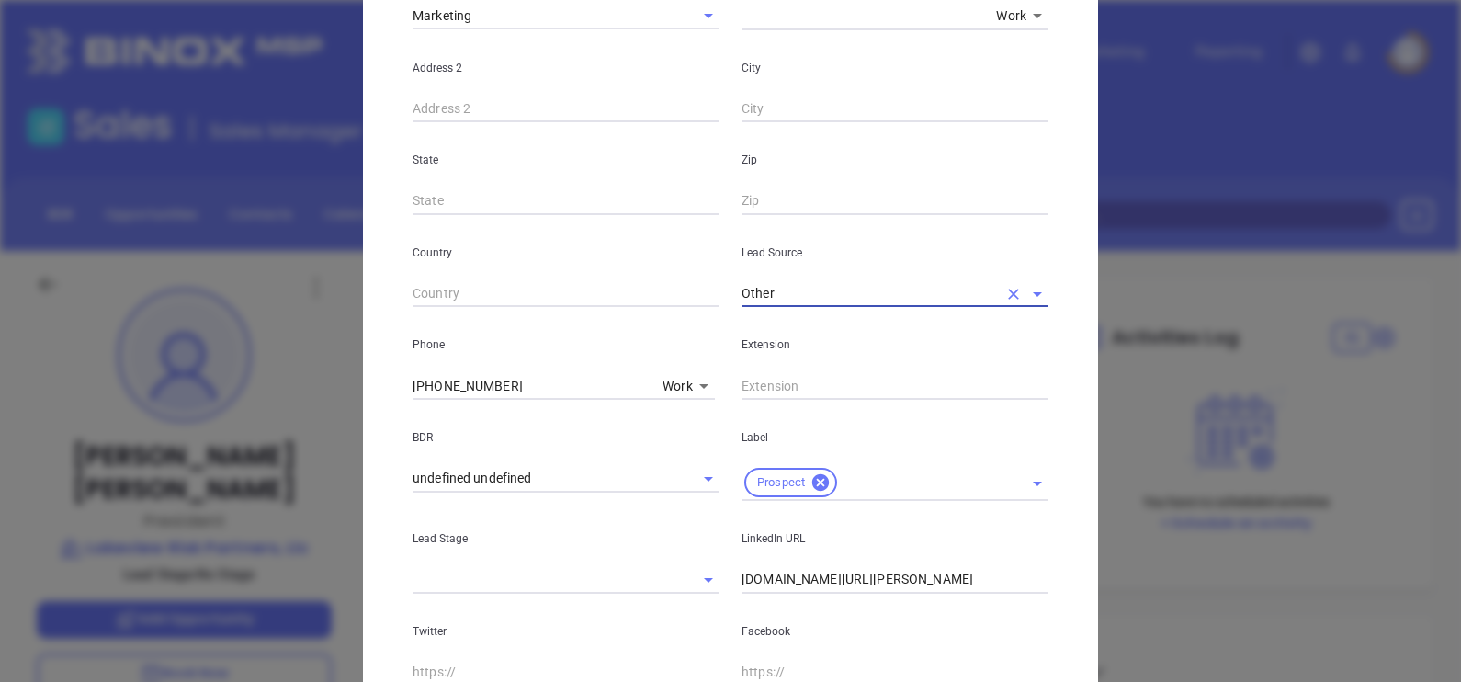
scroll to position [458, 0]
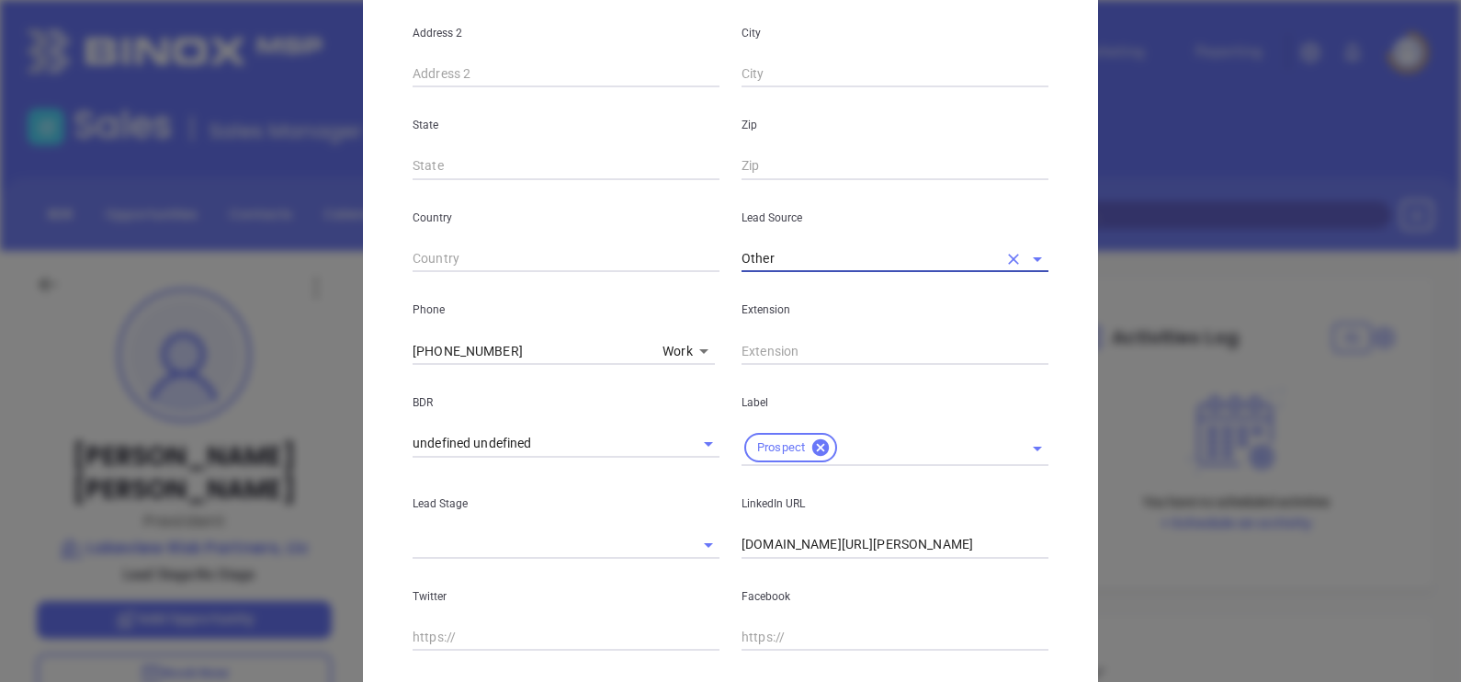
click at [741, 543] on input "linkedin.com/in/david-greene-5208a411" at bounding box center [894, 545] width 307 height 28
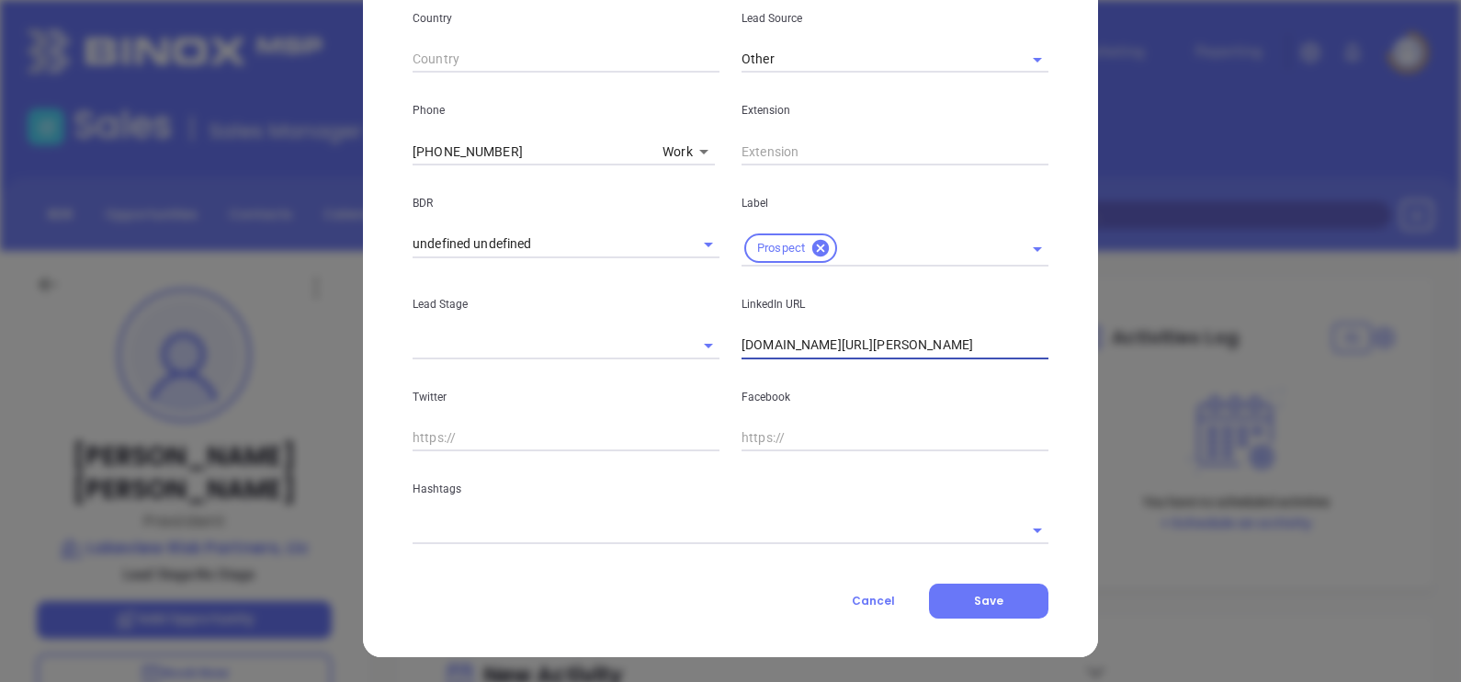
type input "www.linkedin.com/in/david-greene-5208a411"
click at [597, 511] on div "Hashtags" at bounding box center [730, 497] width 658 height 93
click at [590, 521] on input "text" at bounding box center [704, 529] width 584 height 27
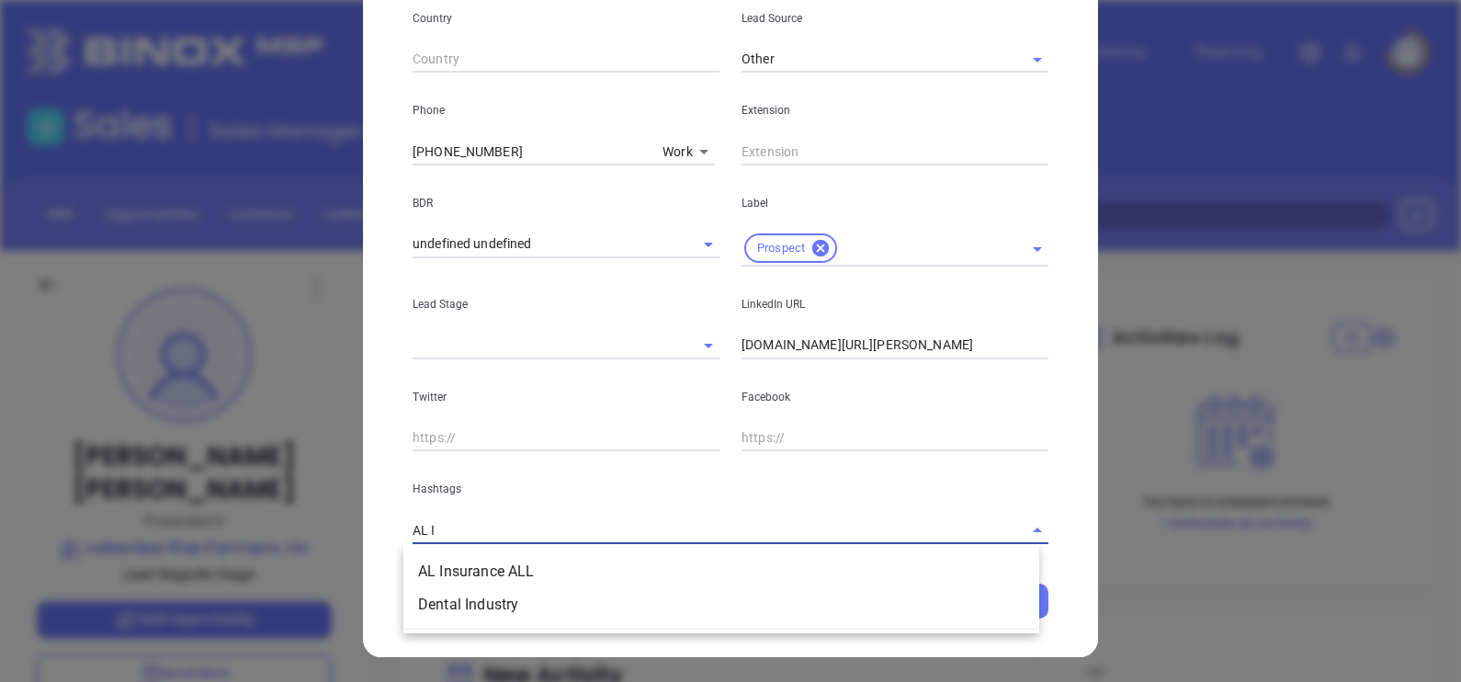
type input "AL IN"
click at [580, 557] on li "AL Insurance ALL" at bounding box center [721, 571] width 636 height 33
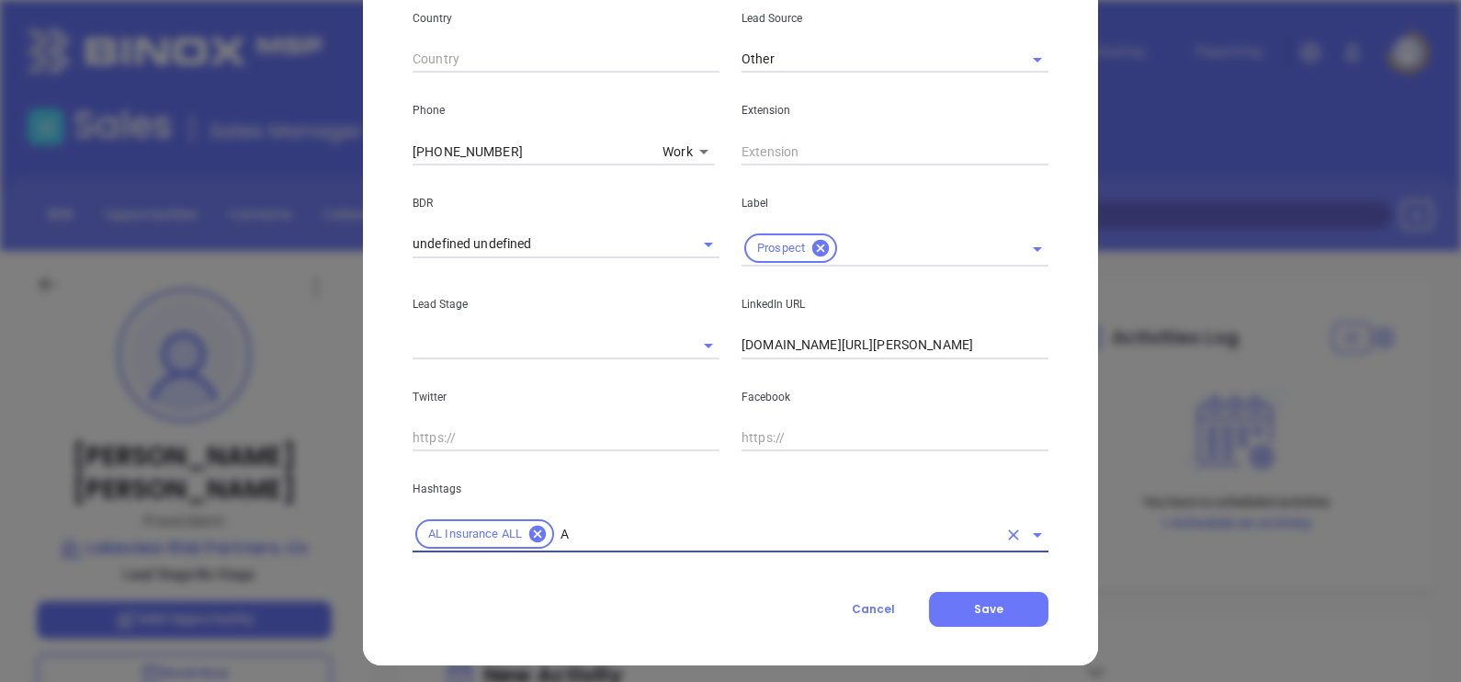
type input "AL"
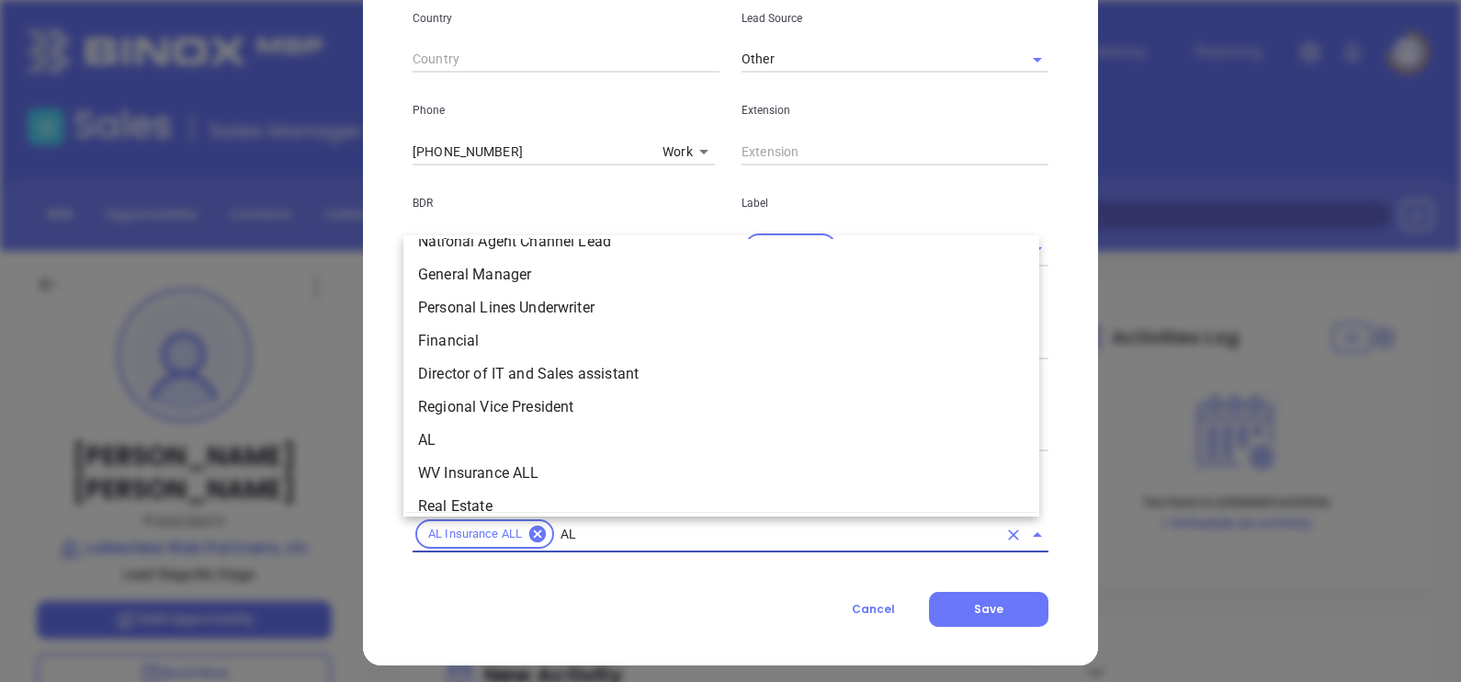
scroll to position [1568, 0]
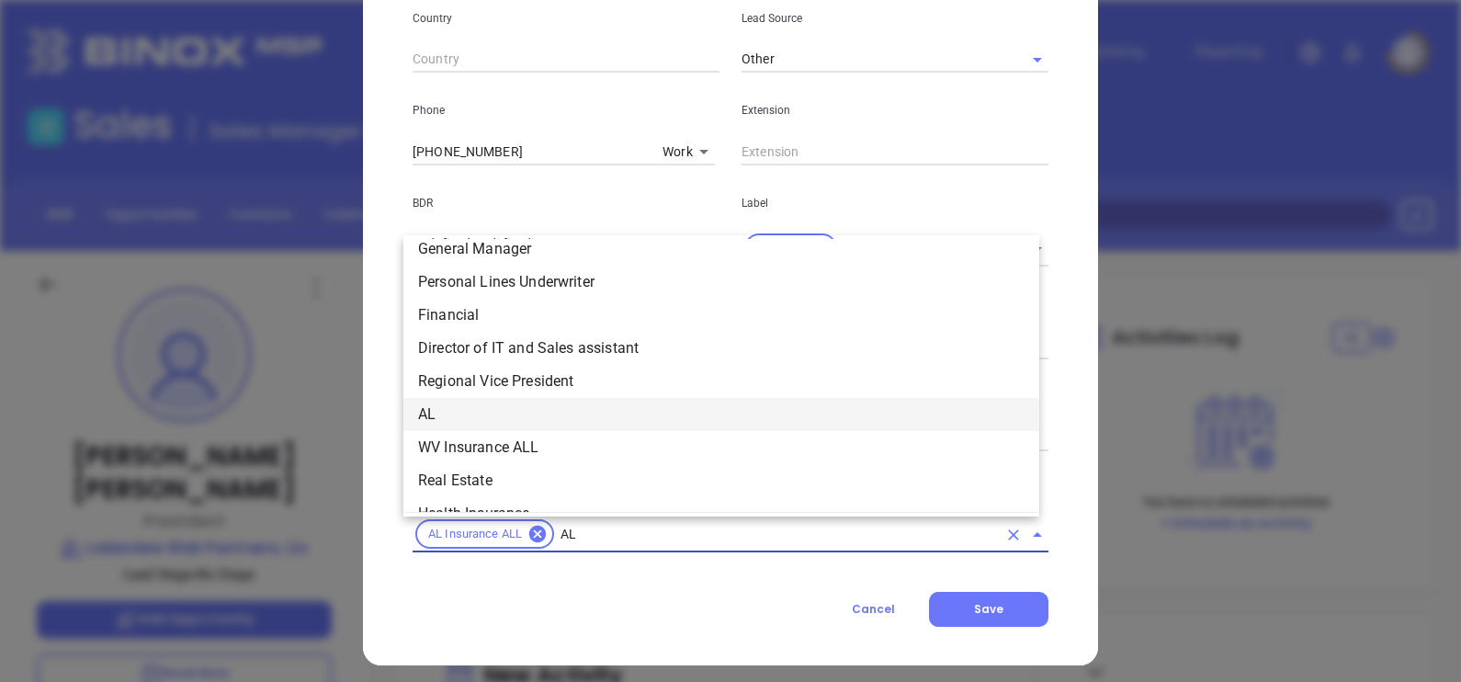
click at [822, 423] on li "AL" at bounding box center [721, 414] width 636 height 33
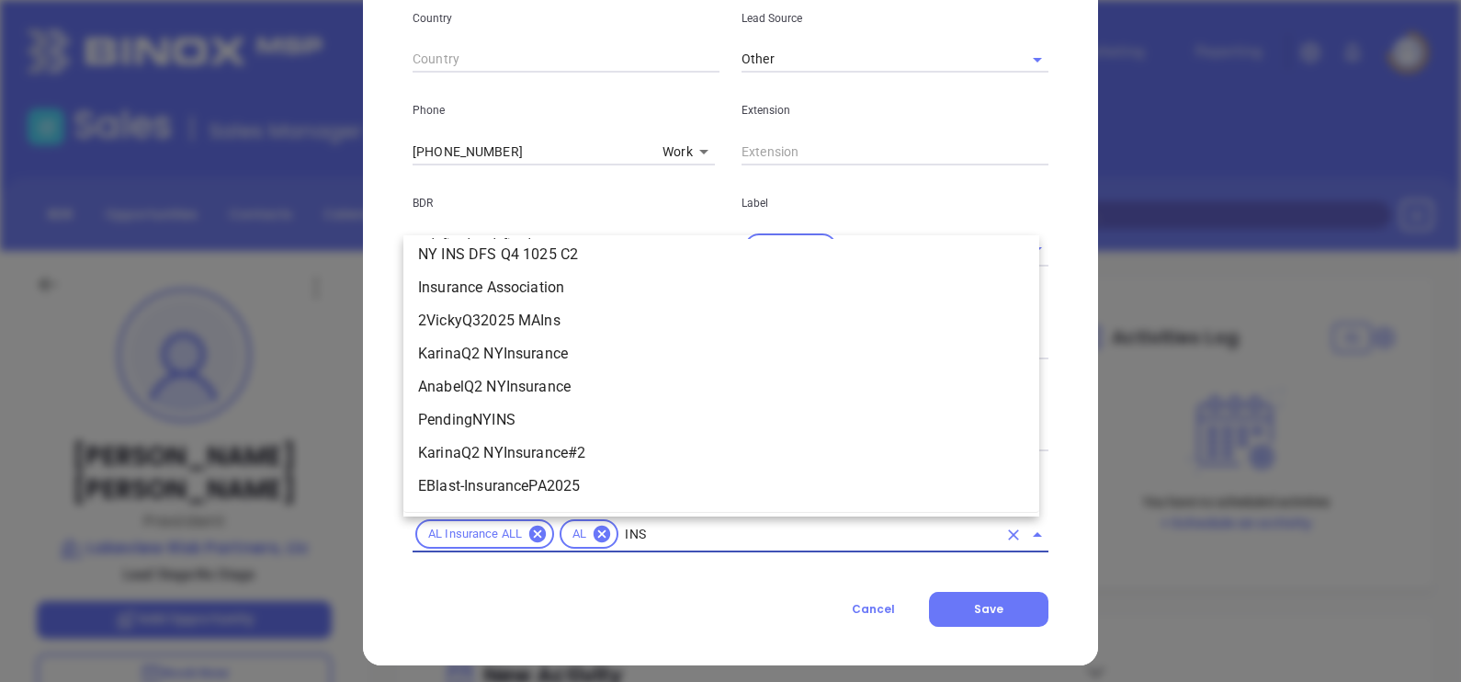
scroll to position [903, 0]
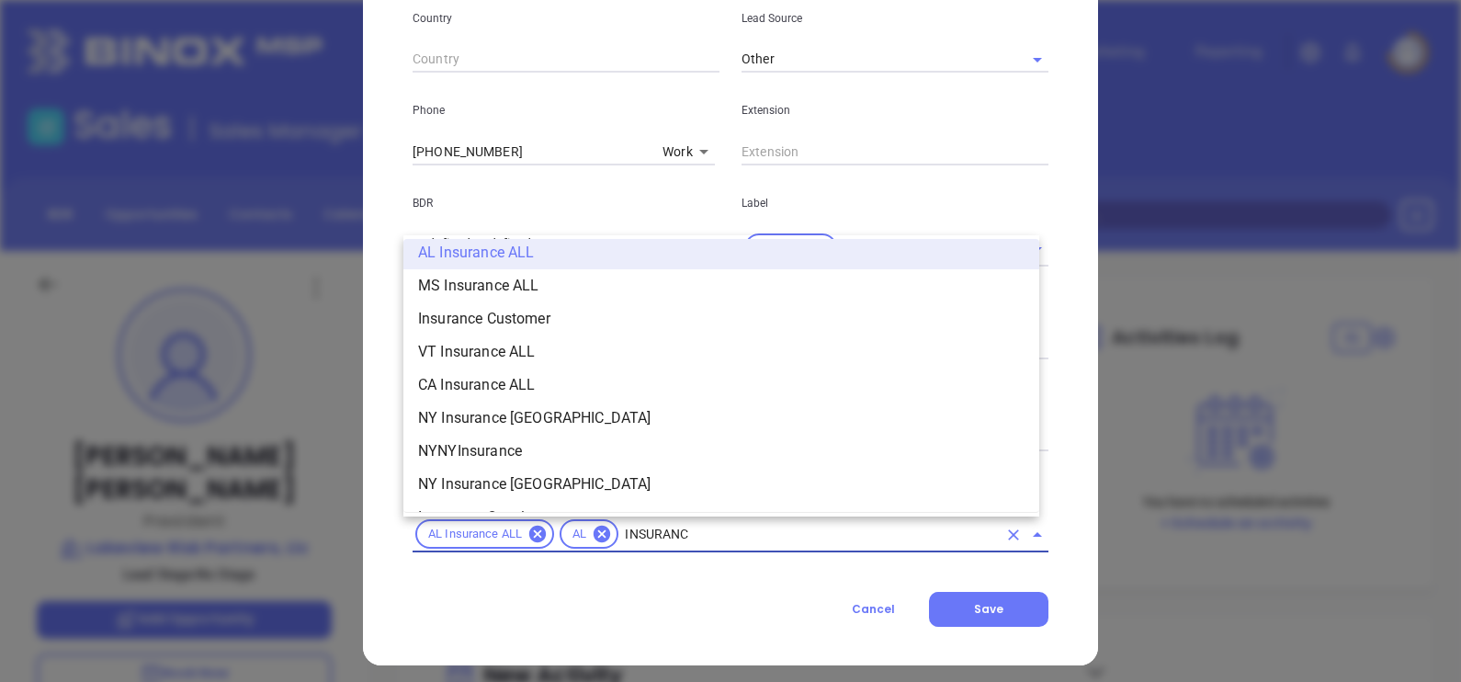
type input "INSURANCE"
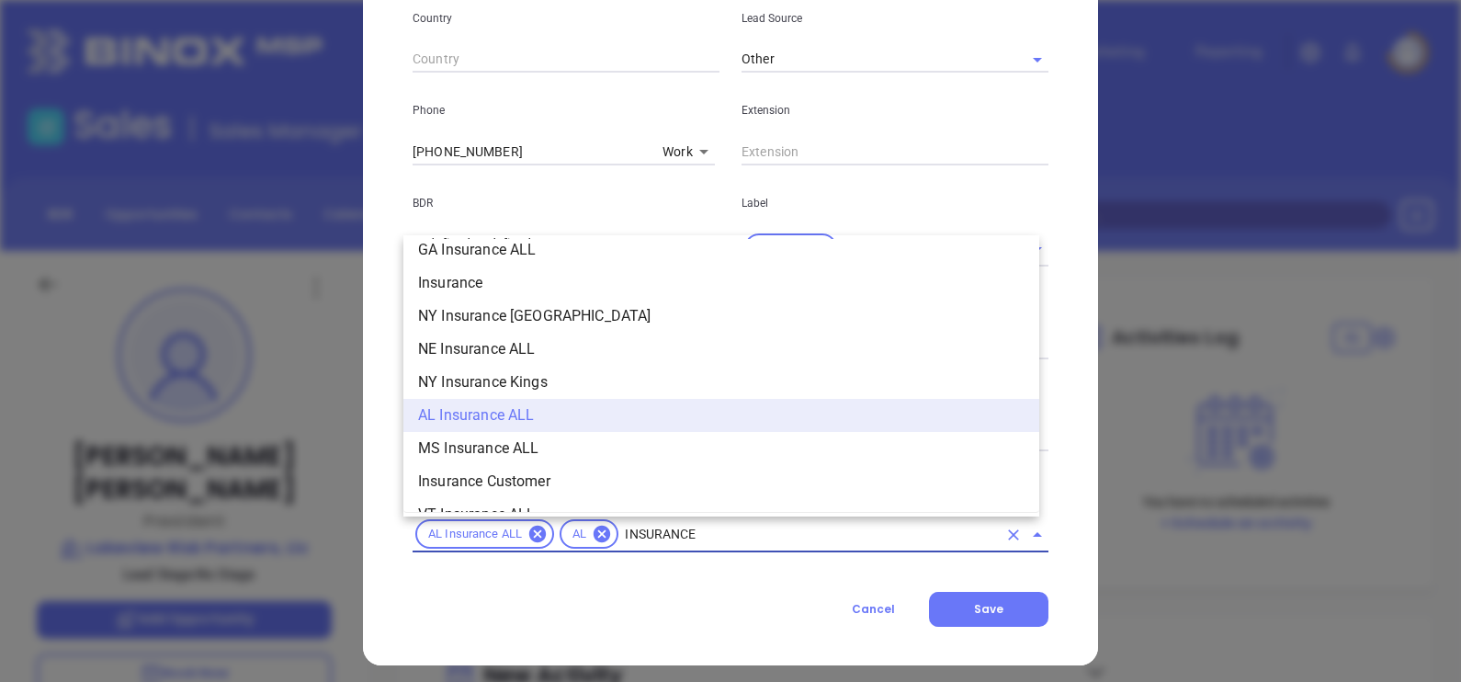
scroll to position [628, 0]
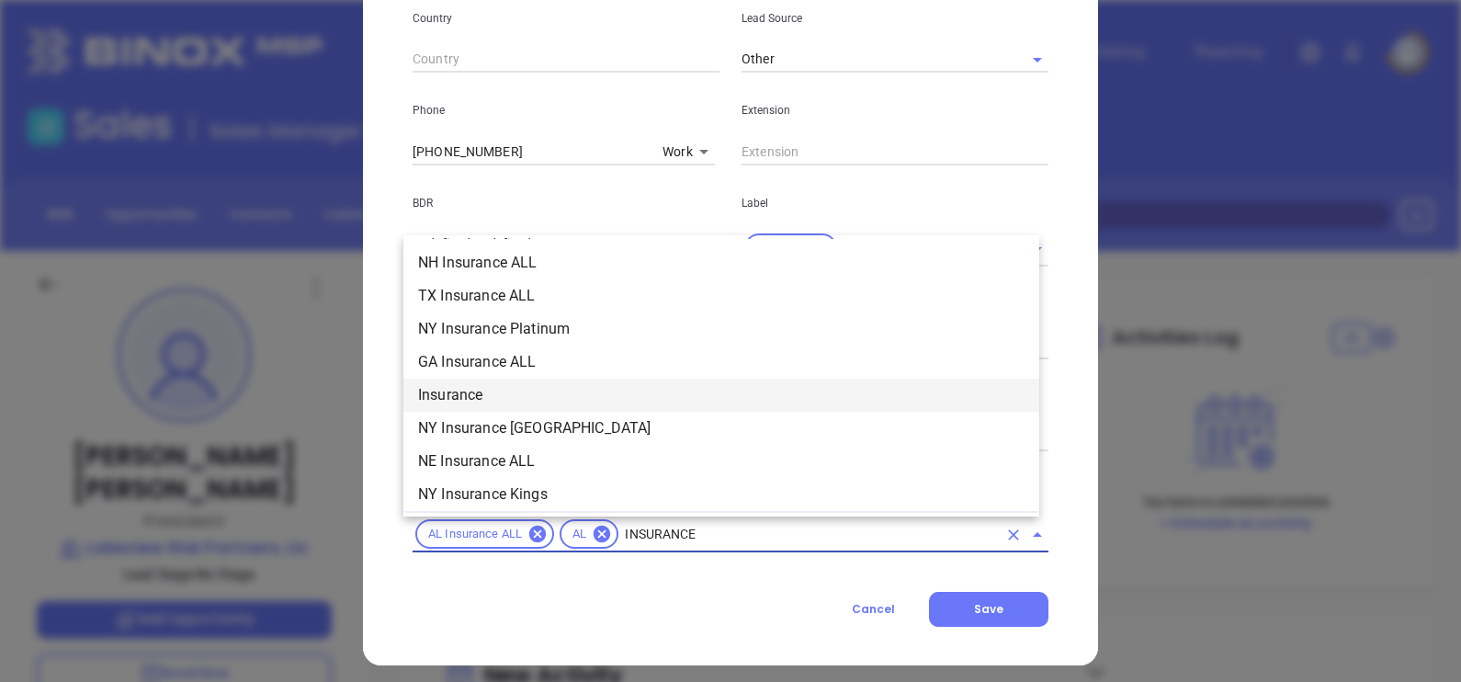
click at [569, 391] on li "Insurance" at bounding box center [721, 394] width 636 height 33
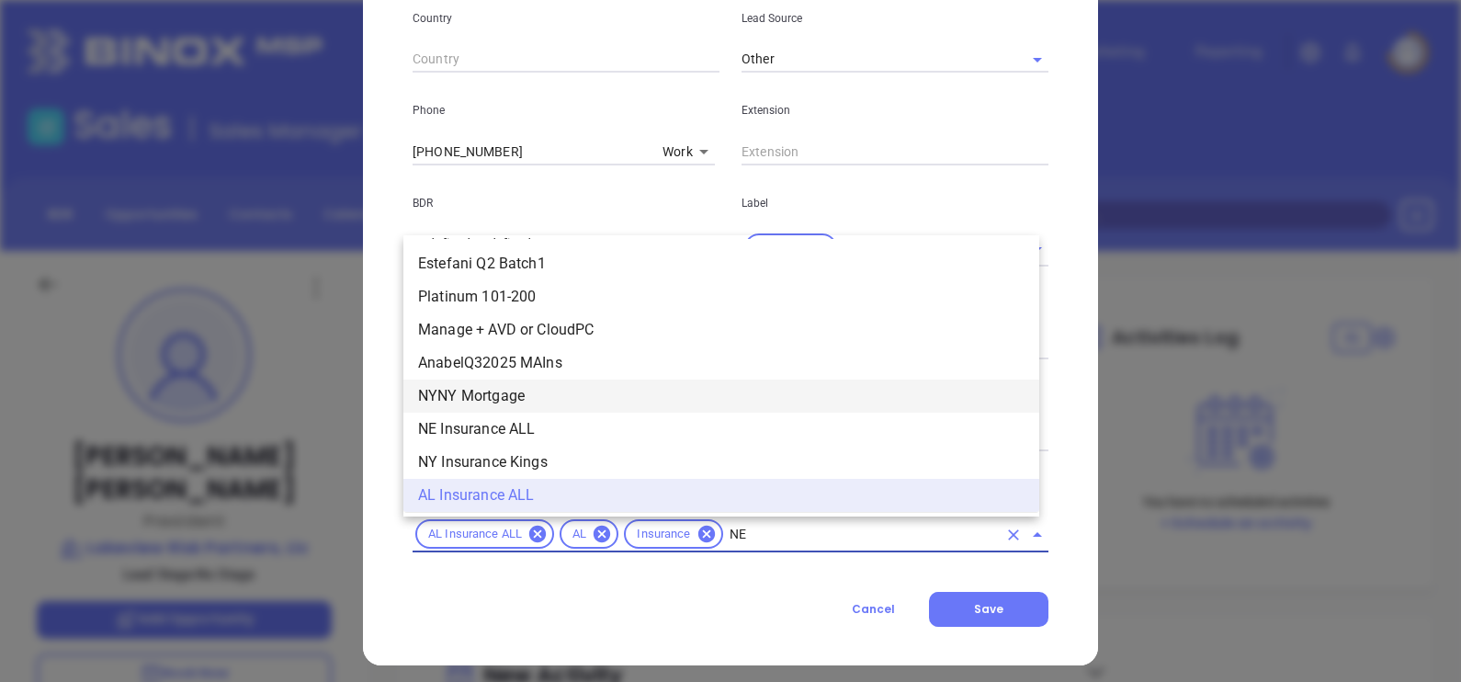
scroll to position [0, 0]
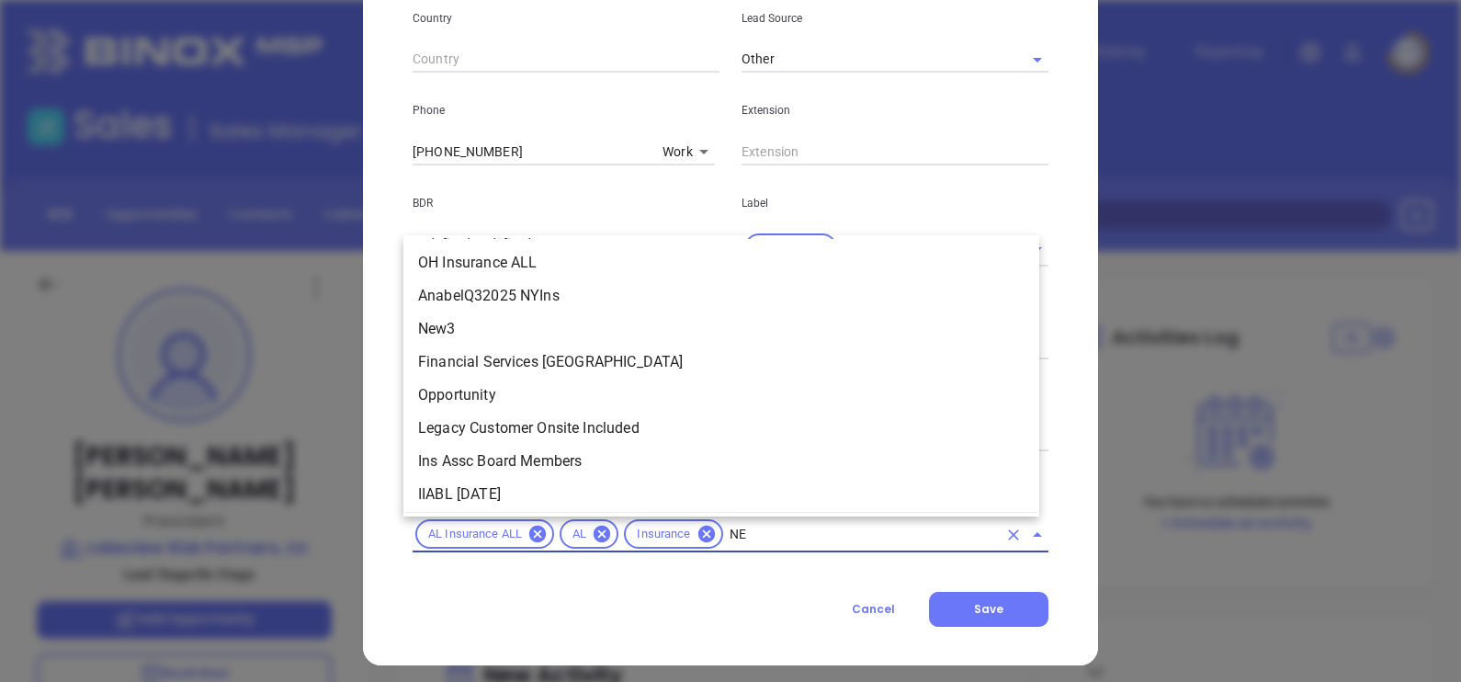
type input "NEW"
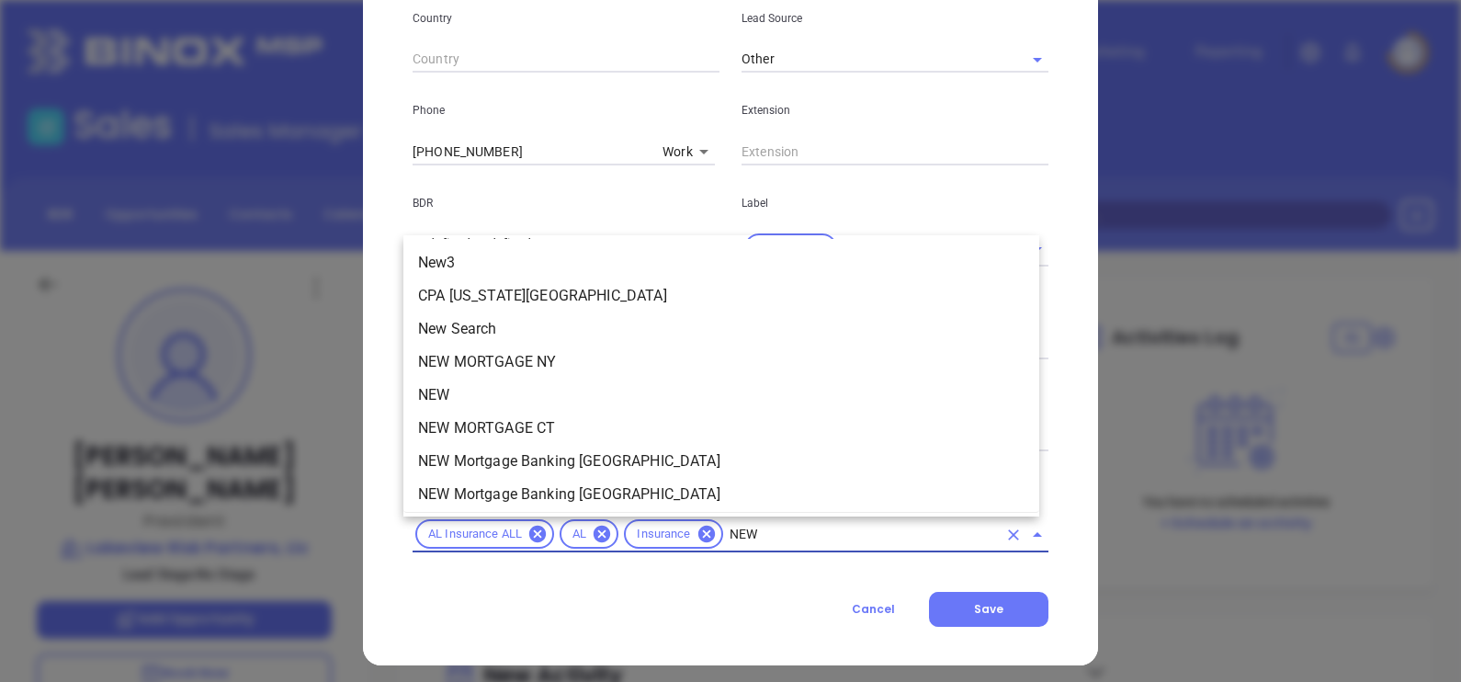
click at [513, 397] on li "NEW" at bounding box center [721, 394] width 636 height 33
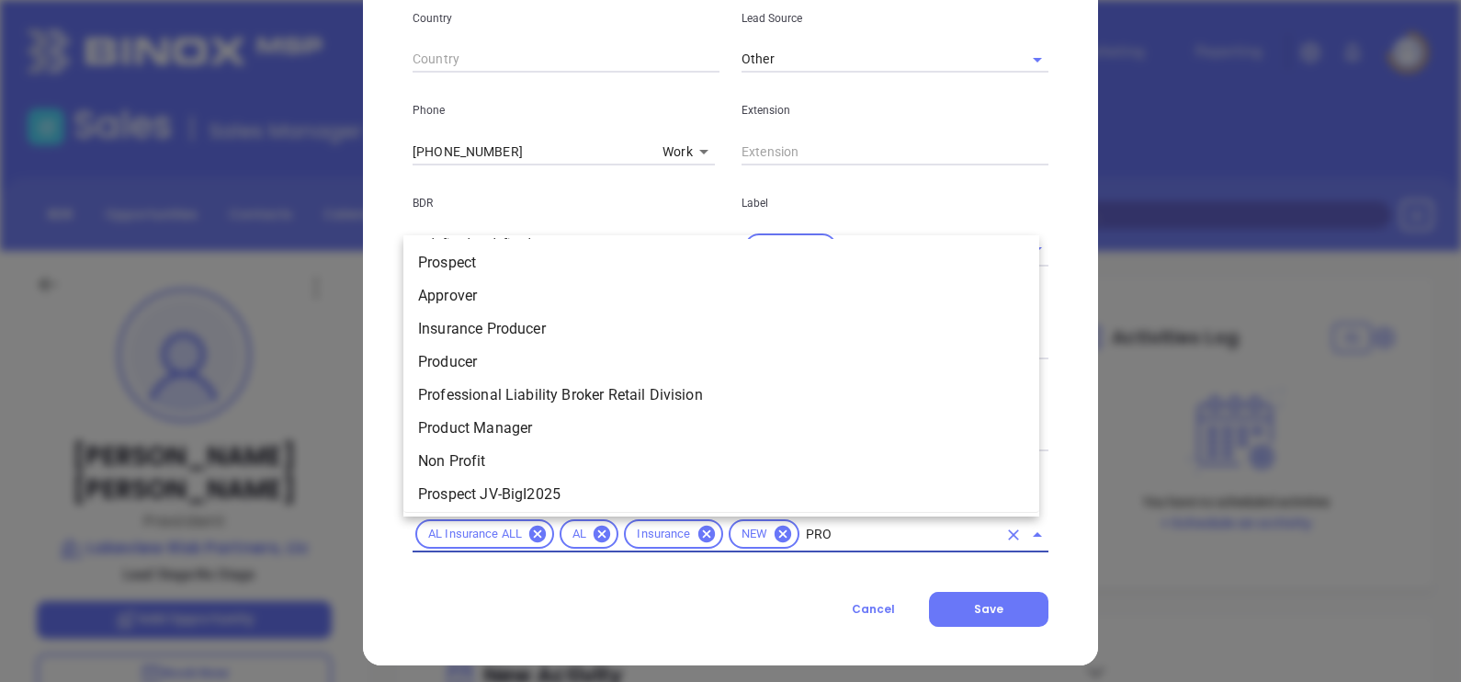
type input "PROS"
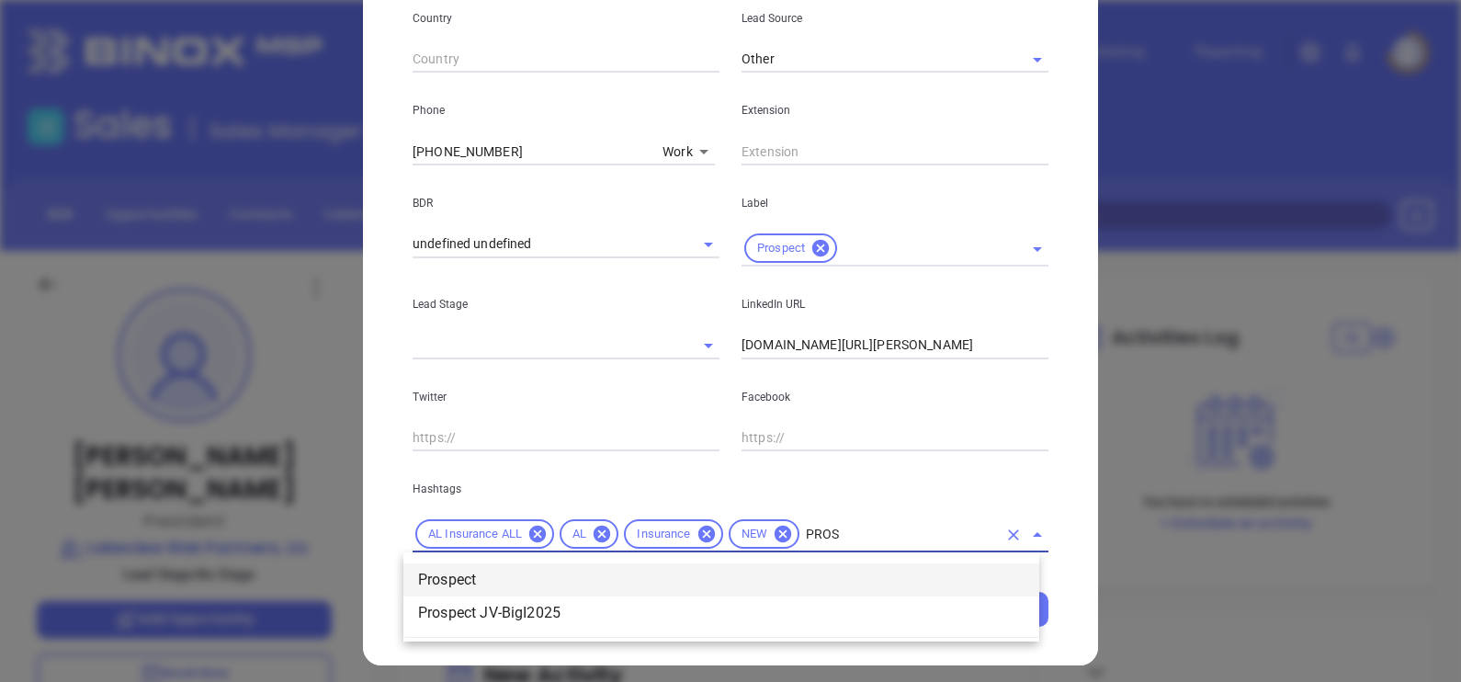
click at [577, 574] on li "Prospect" at bounding box center [721, 579] width 636 height 33
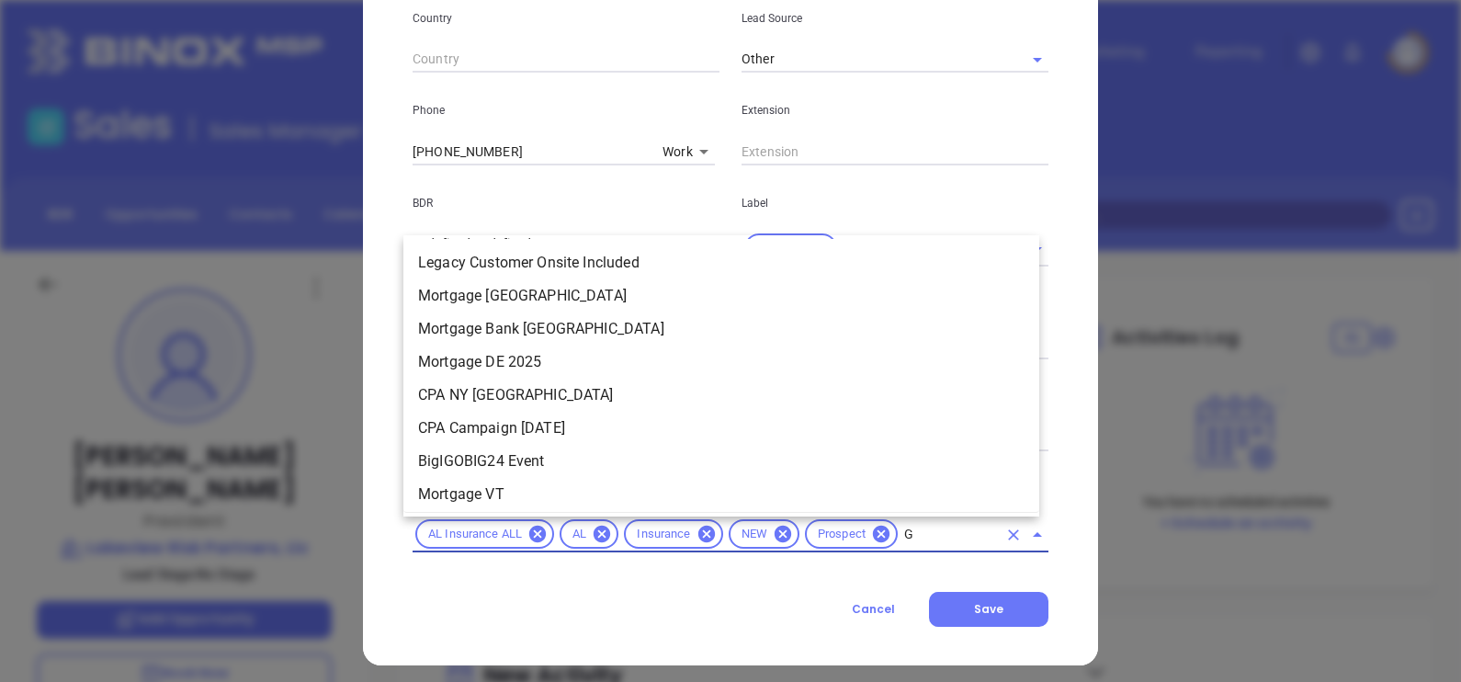
type input "GO"
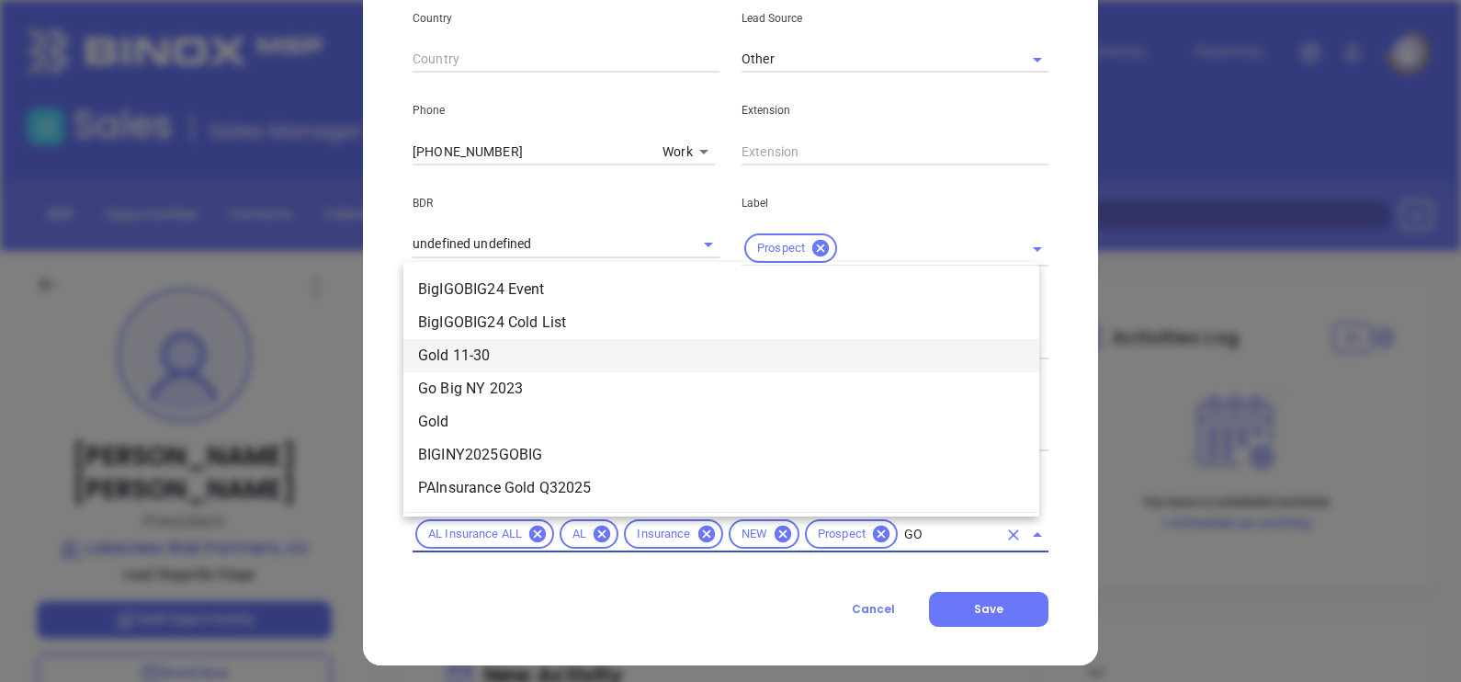
drag, startPoint x: 519, startPoint y: 354, endPoint x: 525, endPoint y: 442, distance: 88.4
click at [519, 352] on li "Gold 11-30" at bounding box center [721, 355] width 636 height 33
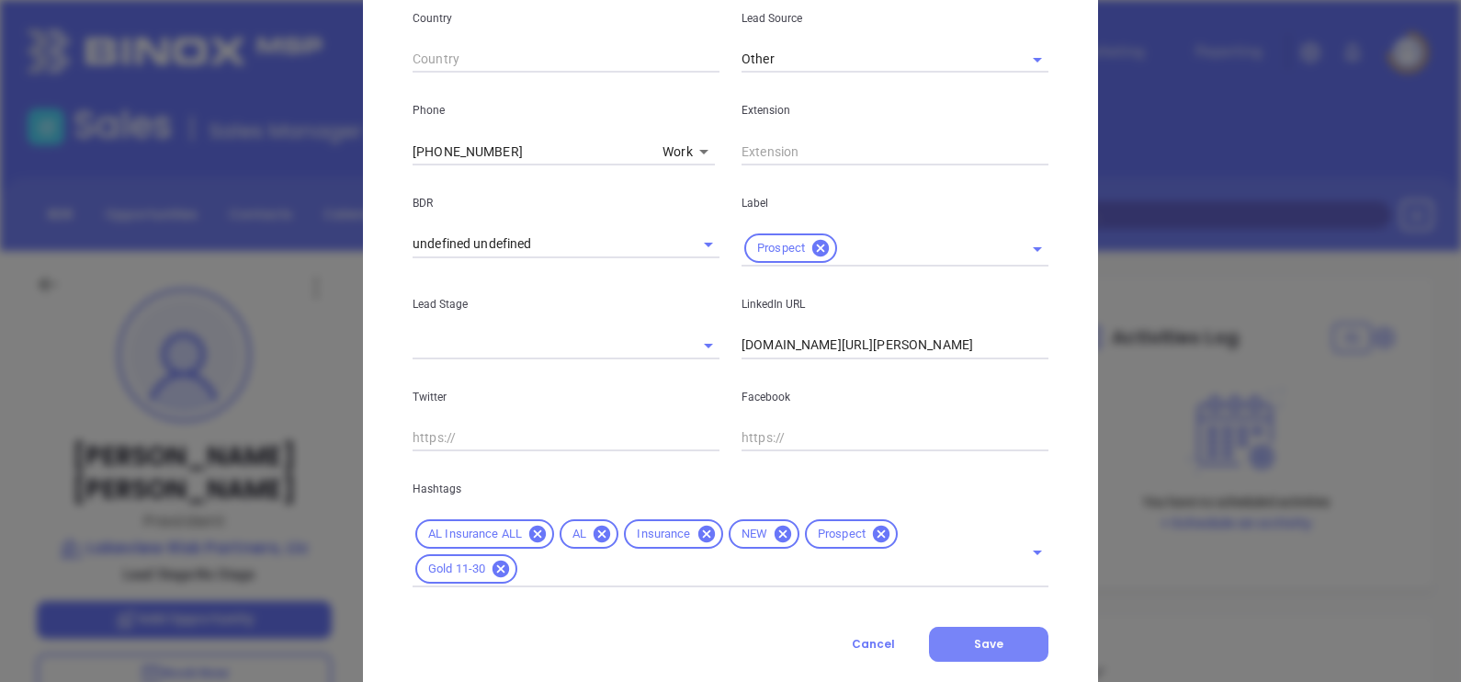
click at [948, 629] on button "Save" at bounding box center [988, 643] width 119 height 35
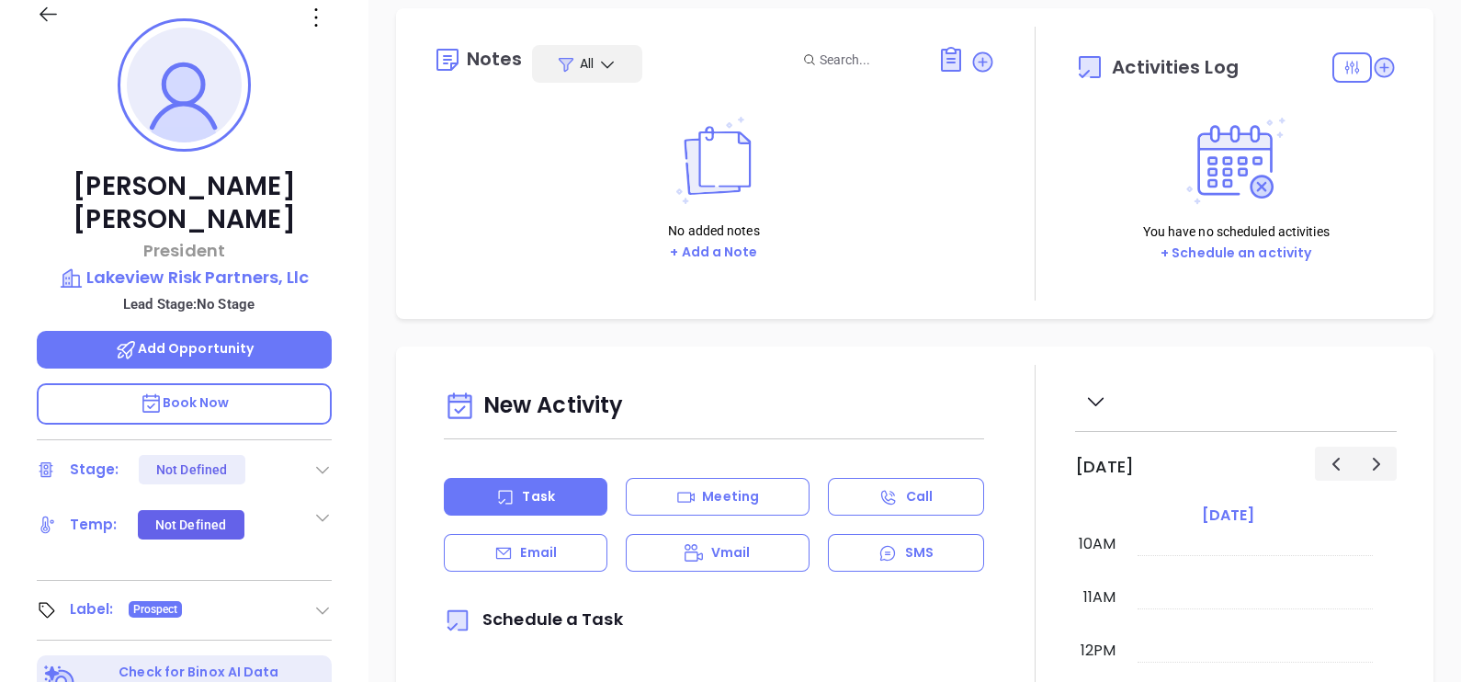
scroll to position [165, 0]
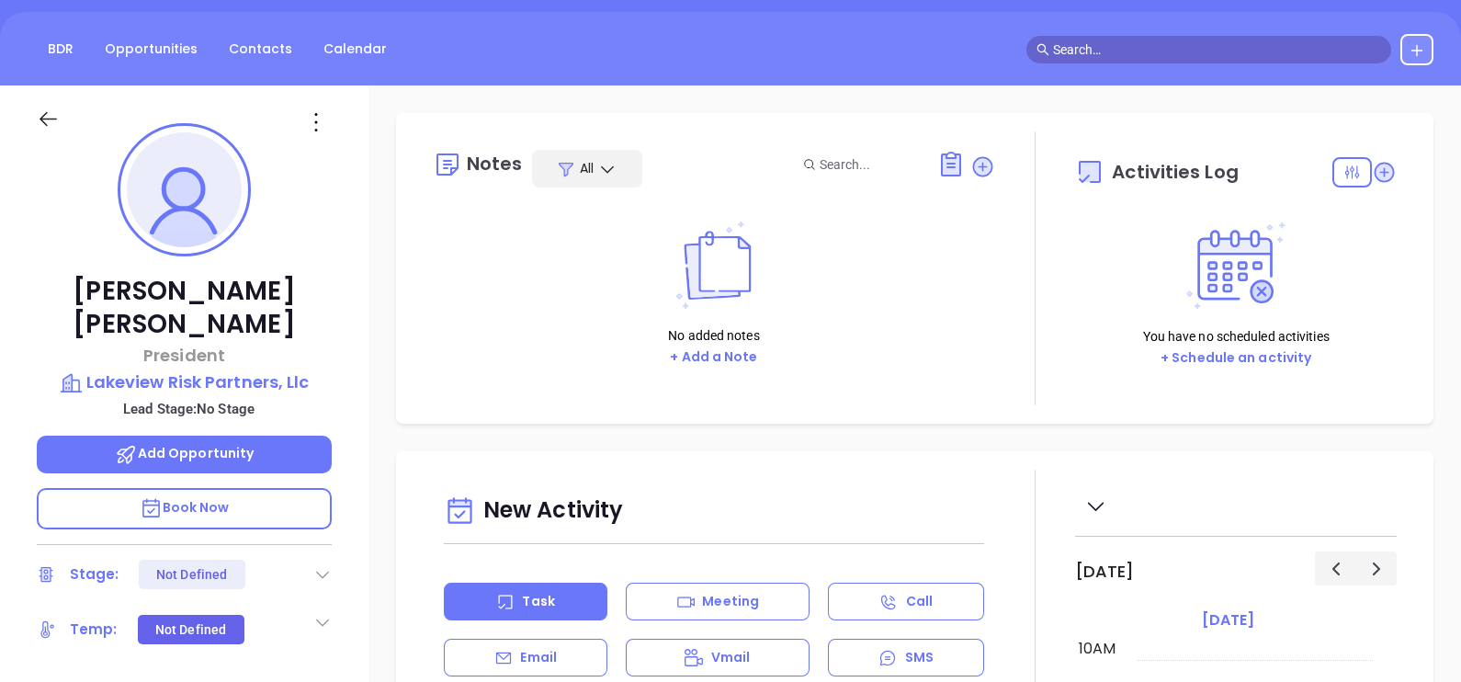
click at [970, 171] on icon at bounding box center [982, 166] width 25 height 25
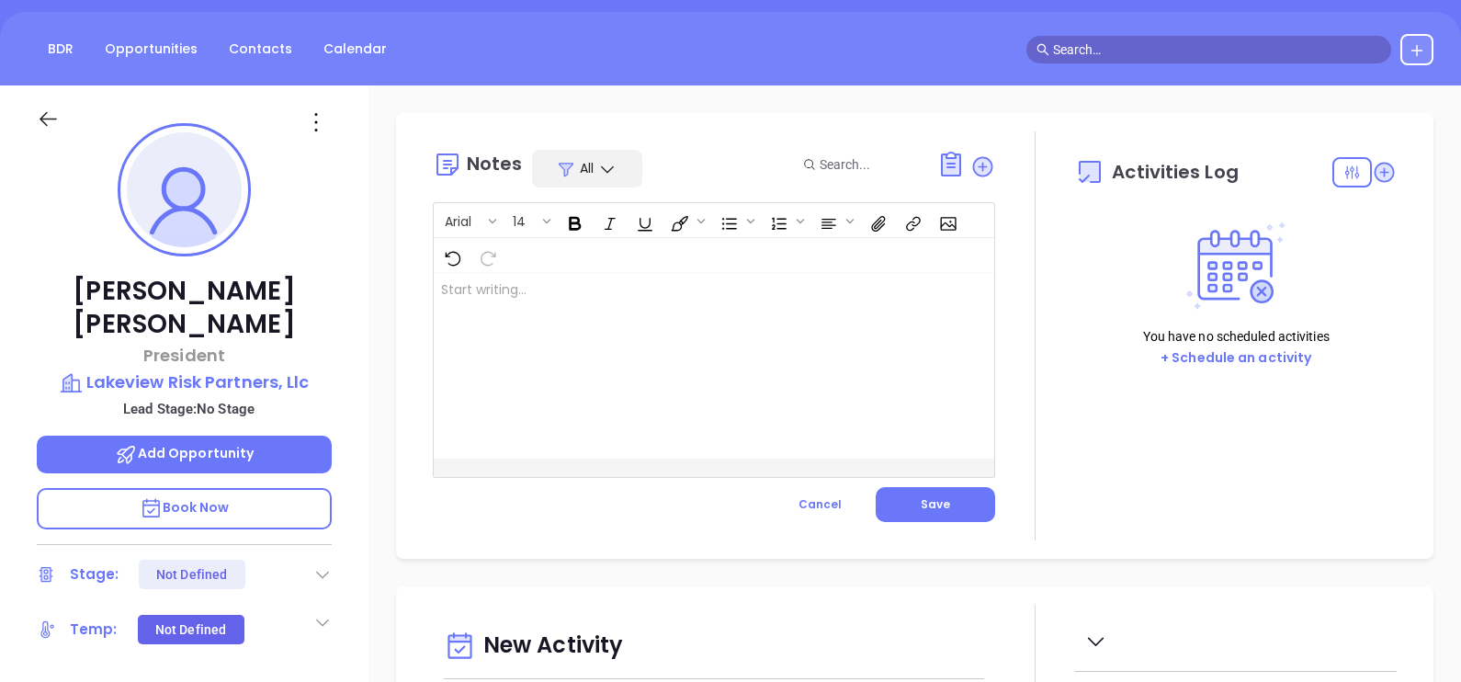
click at [597, 322] on div at bounding box center [694, 366] width 521 height 186
click at [940, 488] on button "Save" at bounding box center [934, 504] width 119 height 35
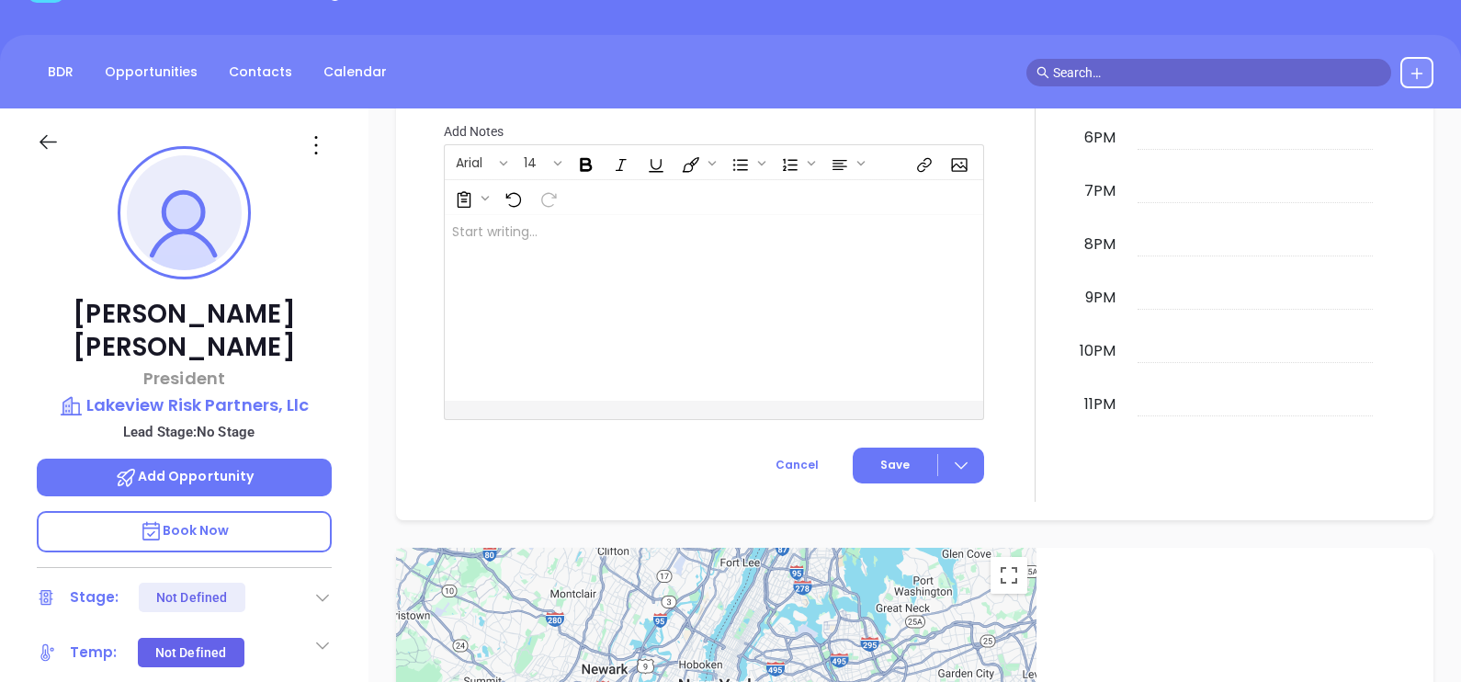
scroll to position [0, 0]
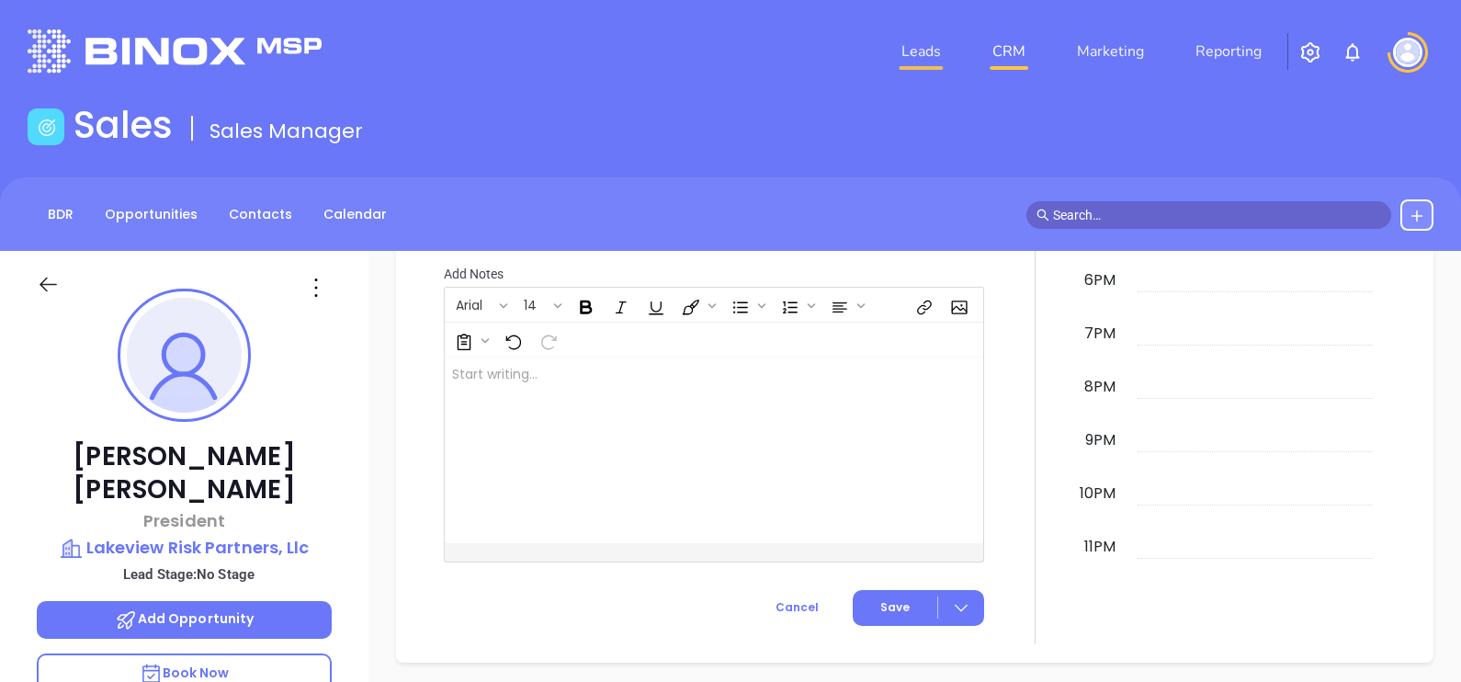
click at [903, 43] on link "Leads" at bounding box center [921, 51] width 54 height 37
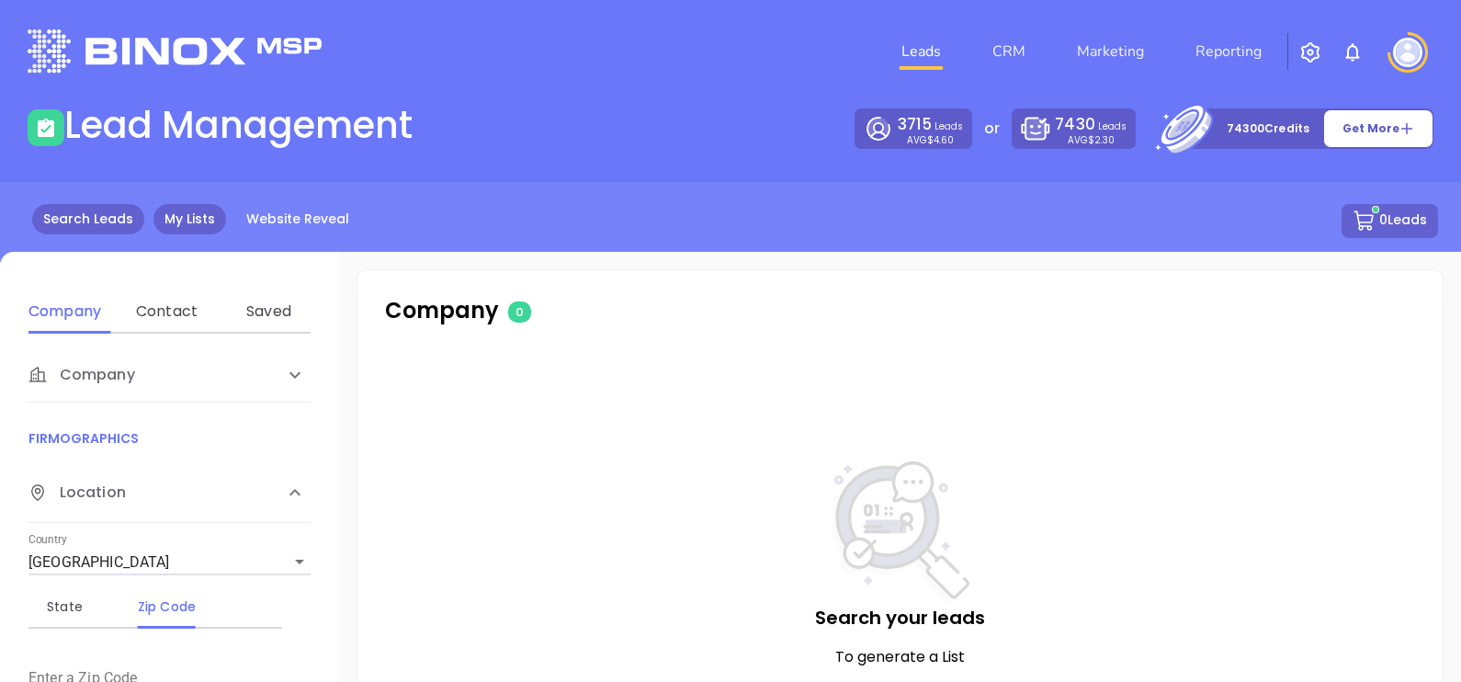
click at [163, 219] on link "My Lists" at bounding box center [189, 219] width 73 height 30
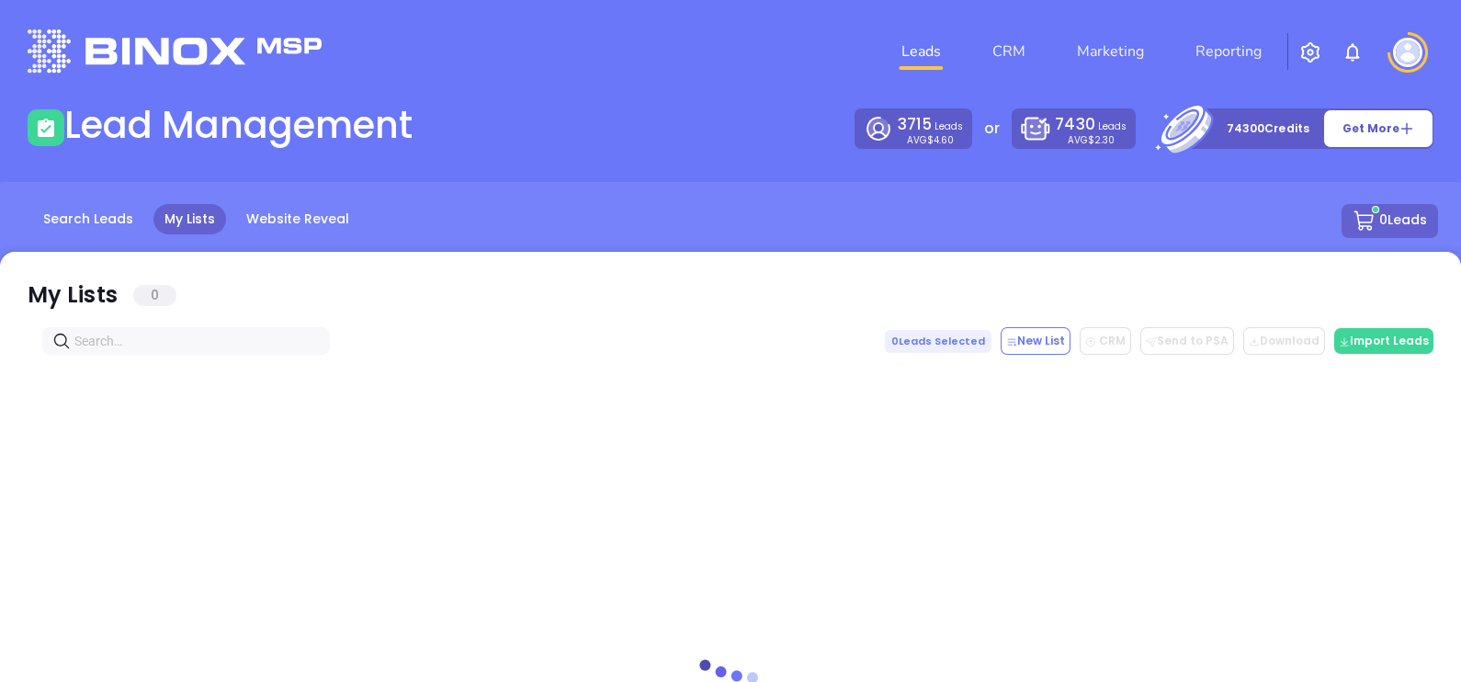
click at [203, 342] on input "text" at bounding box center [189, 341] width 231 height 20
paste input "https://www.linkedin.com/company/goggans-insurance"
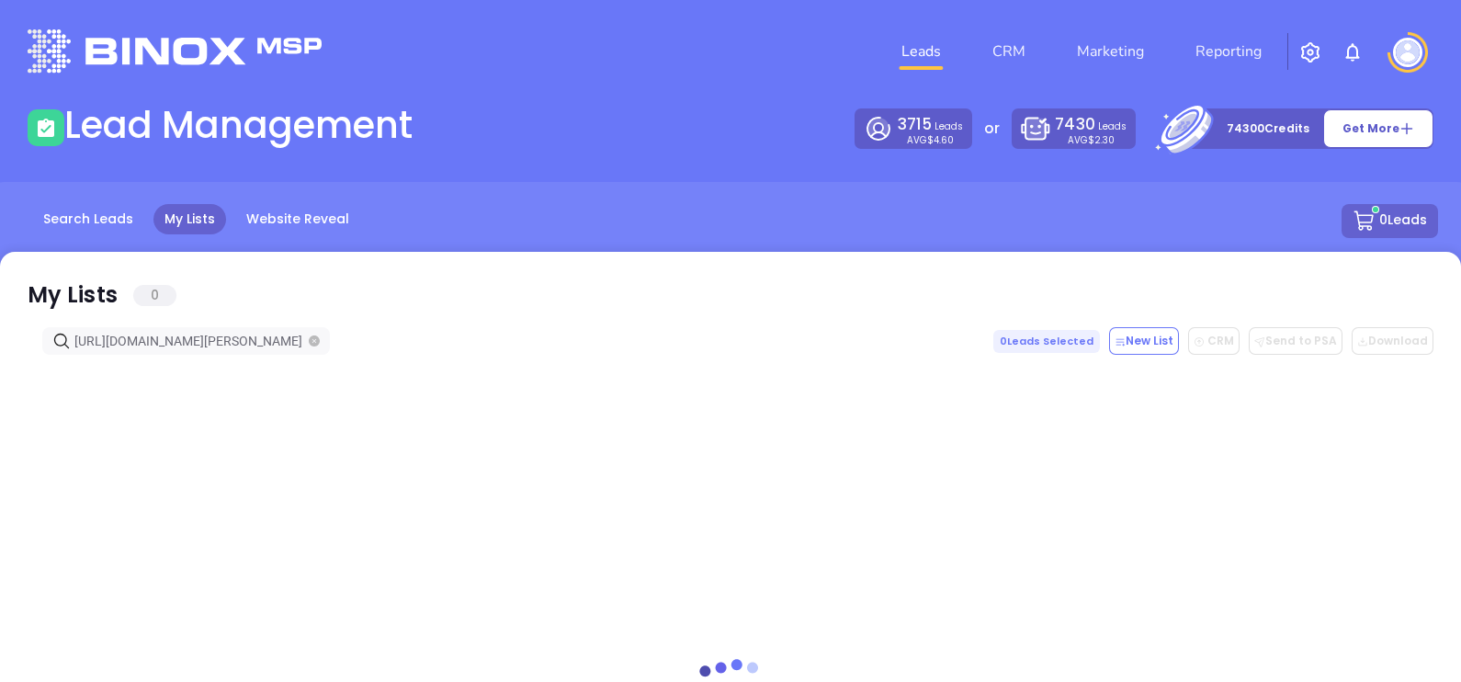
scroll to position [0, 72]
type input "h"
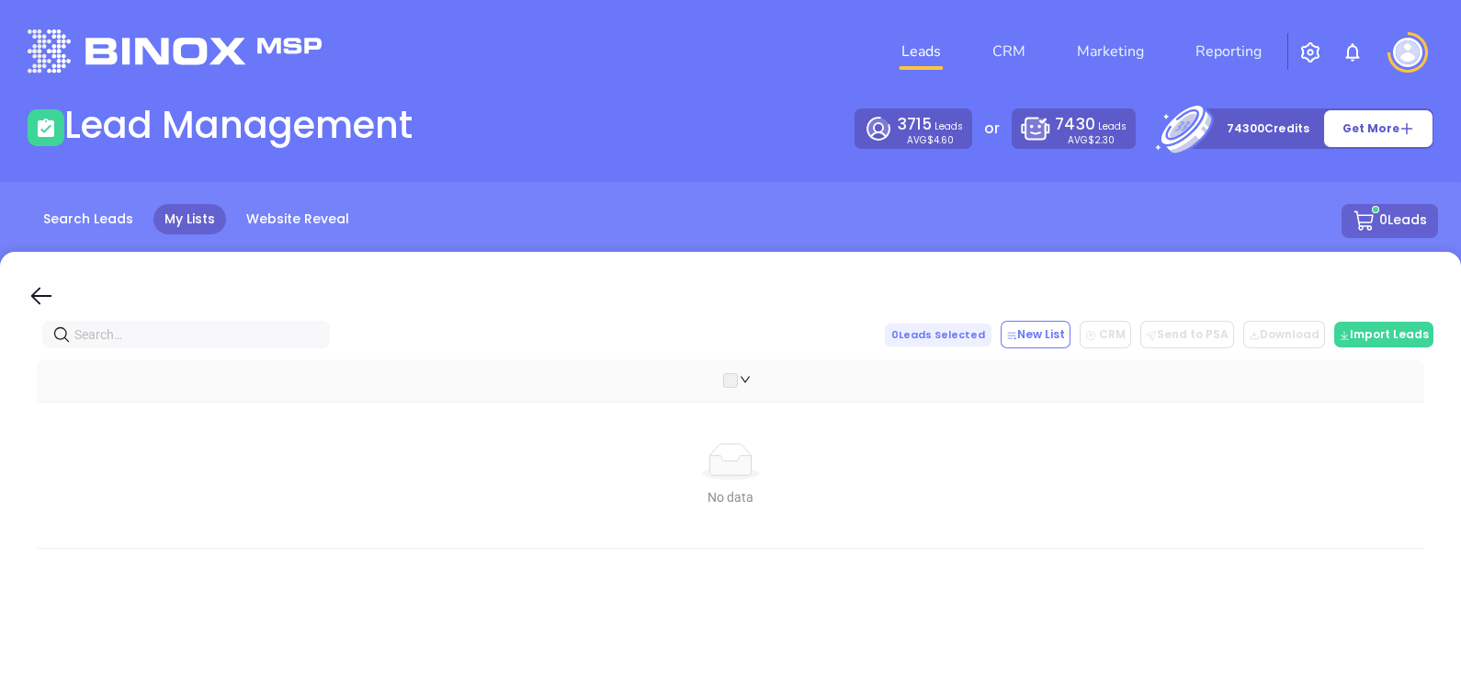
scroll to position [0, 0]
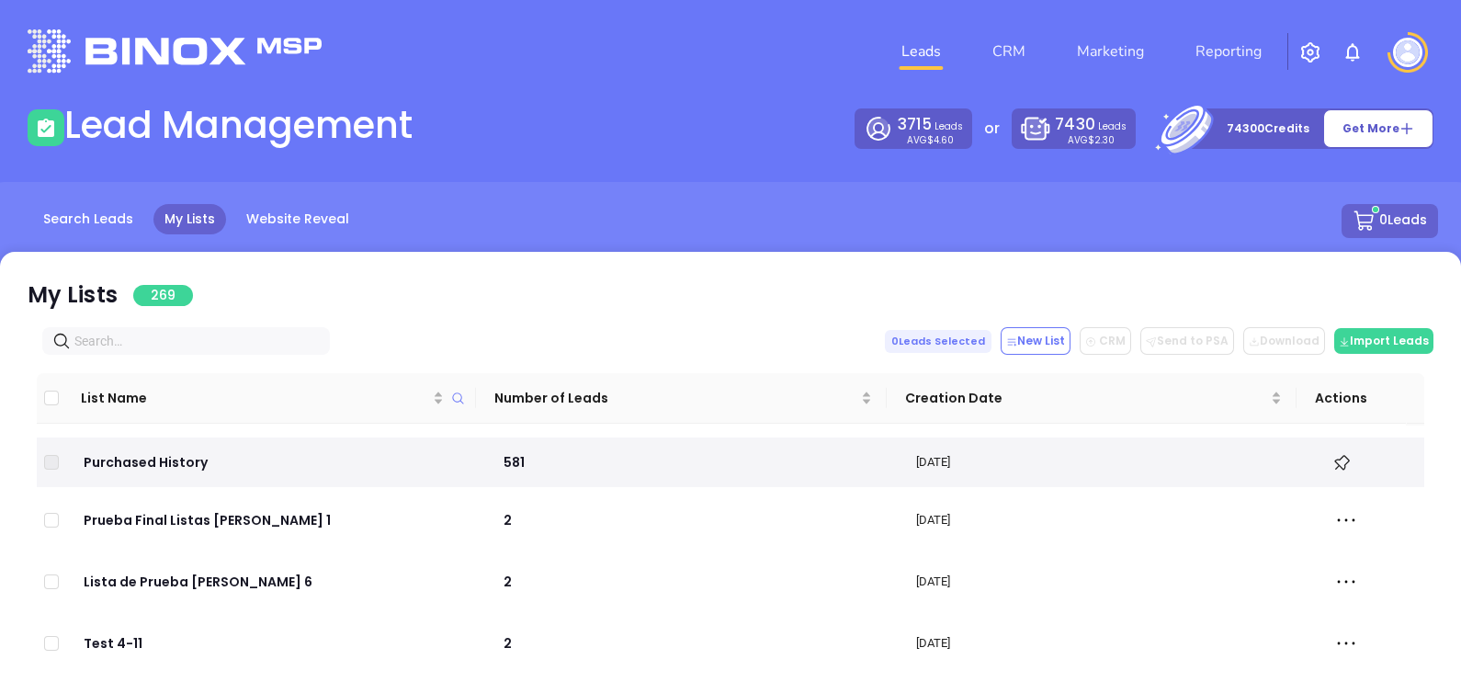
click at [124, 317] on div "My Lists 269 0 Leads Selected New List CRM Send to PSA Download Download2 Impor…" at bounding box center [730, 619] width 1461 height 735
click at [130, 331] on input "text" at bounding box center [189, 341] width 231 height 20
paste input "skipperins.com"
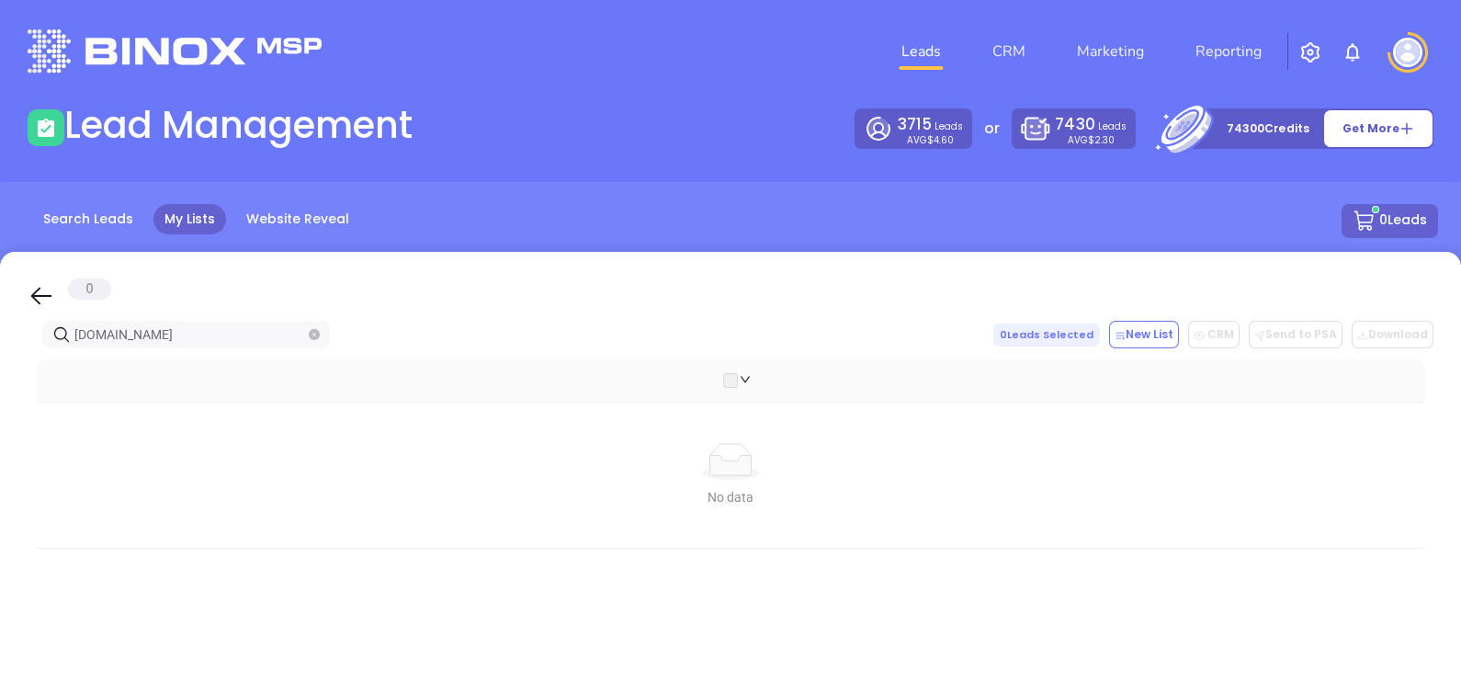
type input "skipperins.com"
click at [315, 333] on icon "close-circle" at bounding box center [314, 334] width 11 height 11
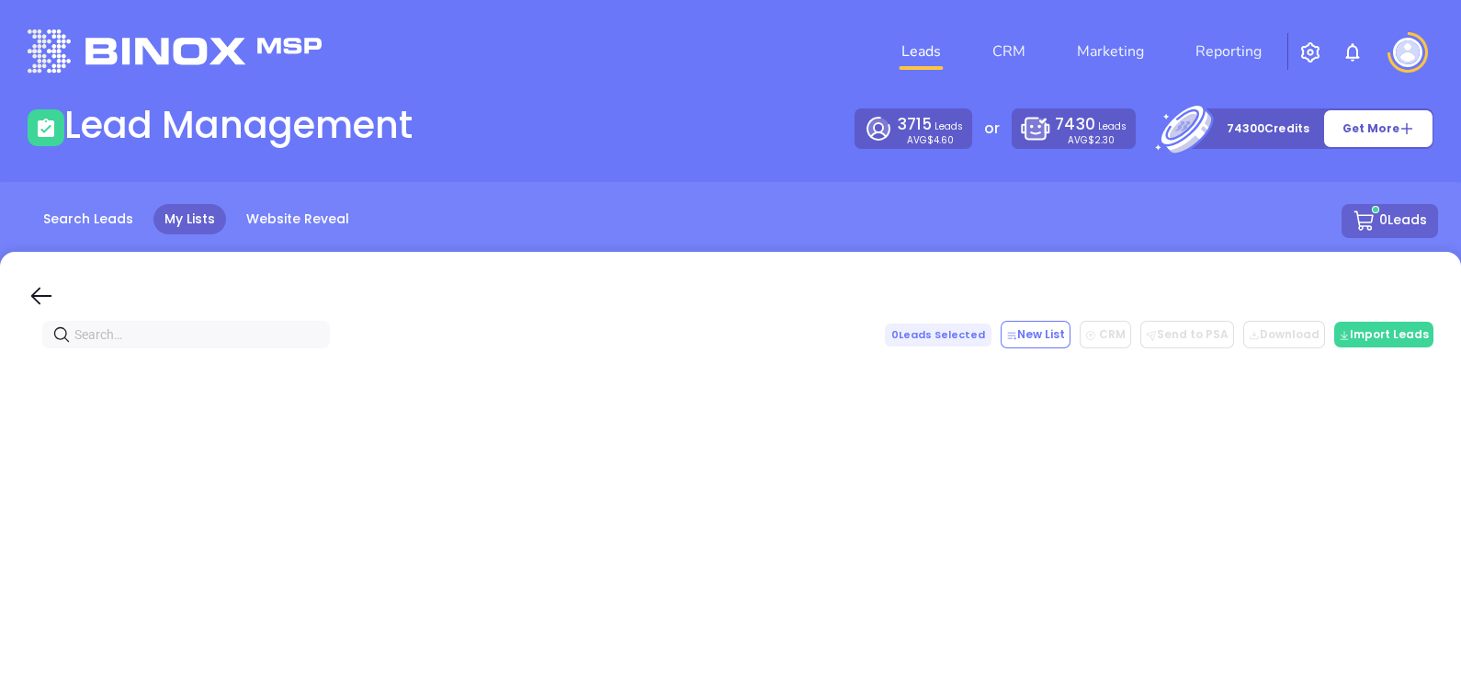
paste input "Skipper Insurance & Realty"
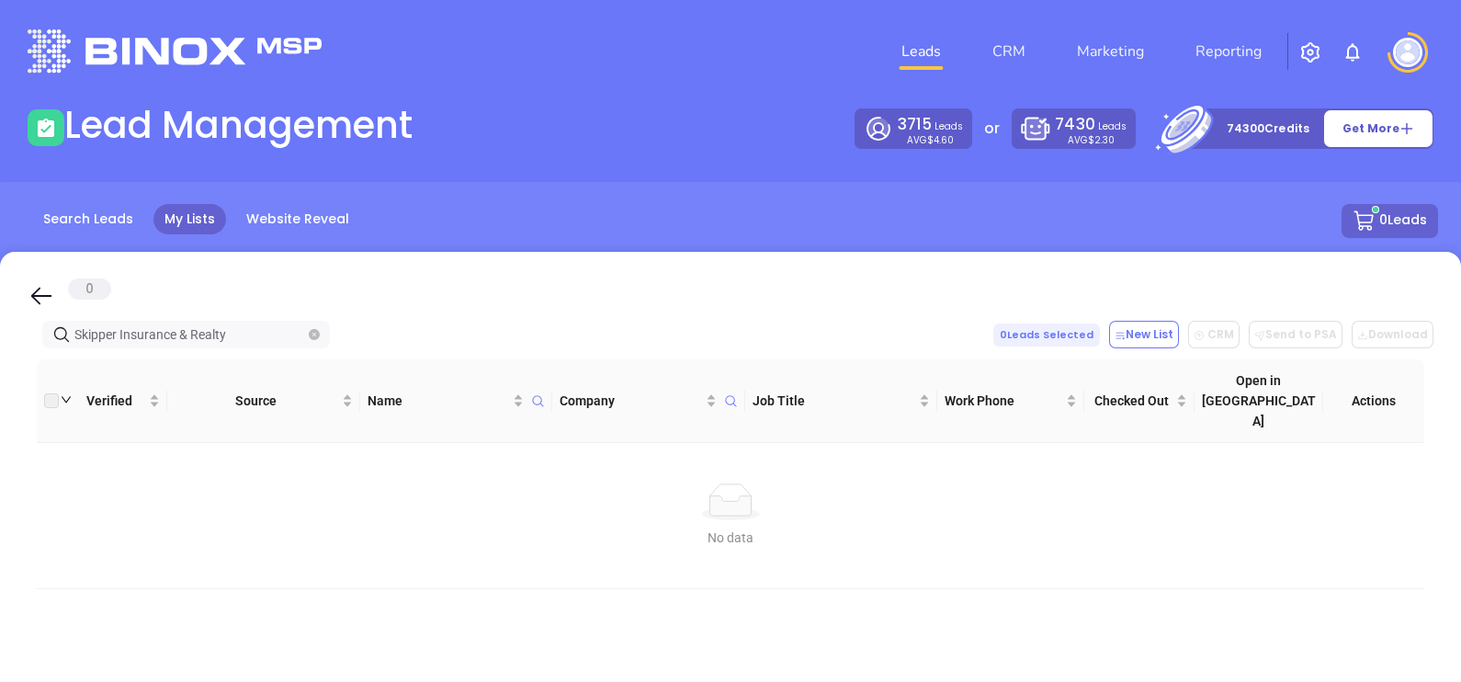
type input "Skipper Insurance & Realty"
click at [315, 335] on icon "close-circle" at bounding box center [314, 334] width 11 height 11
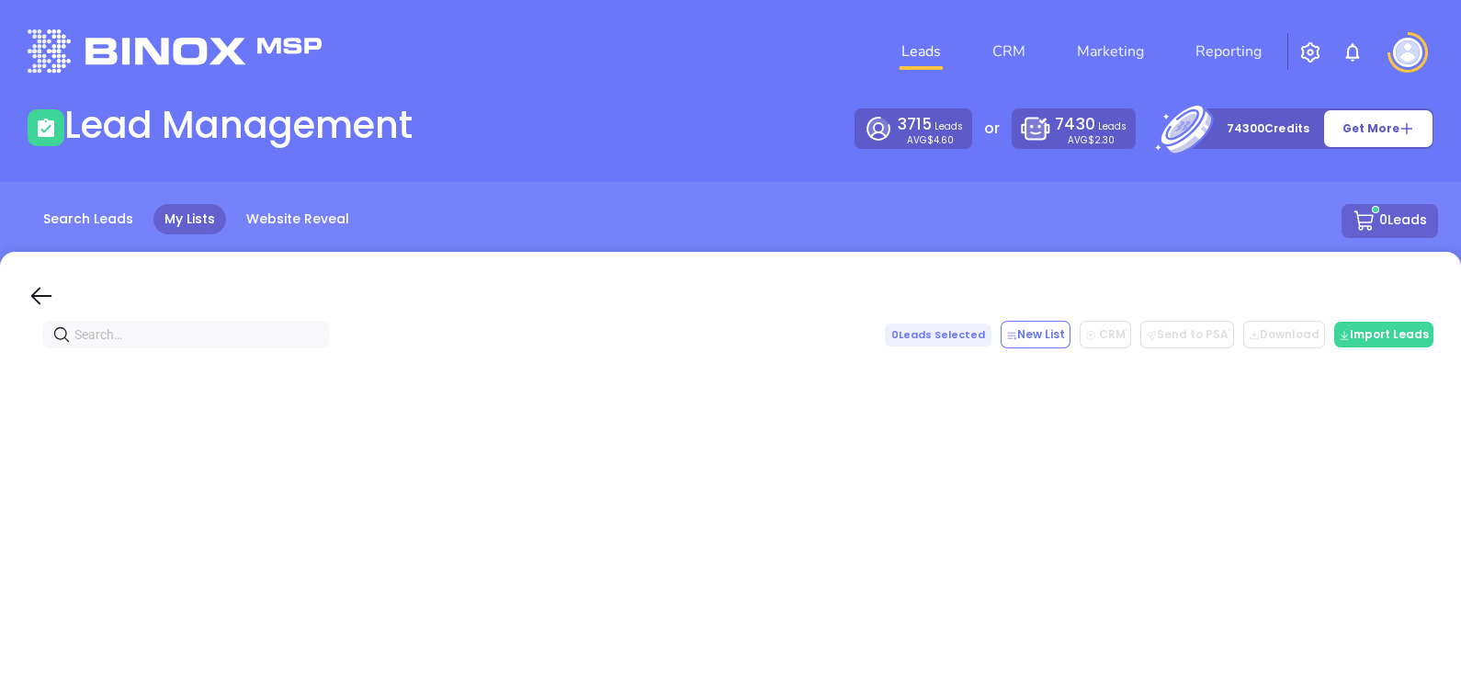
paste input "cisinsagency.com"
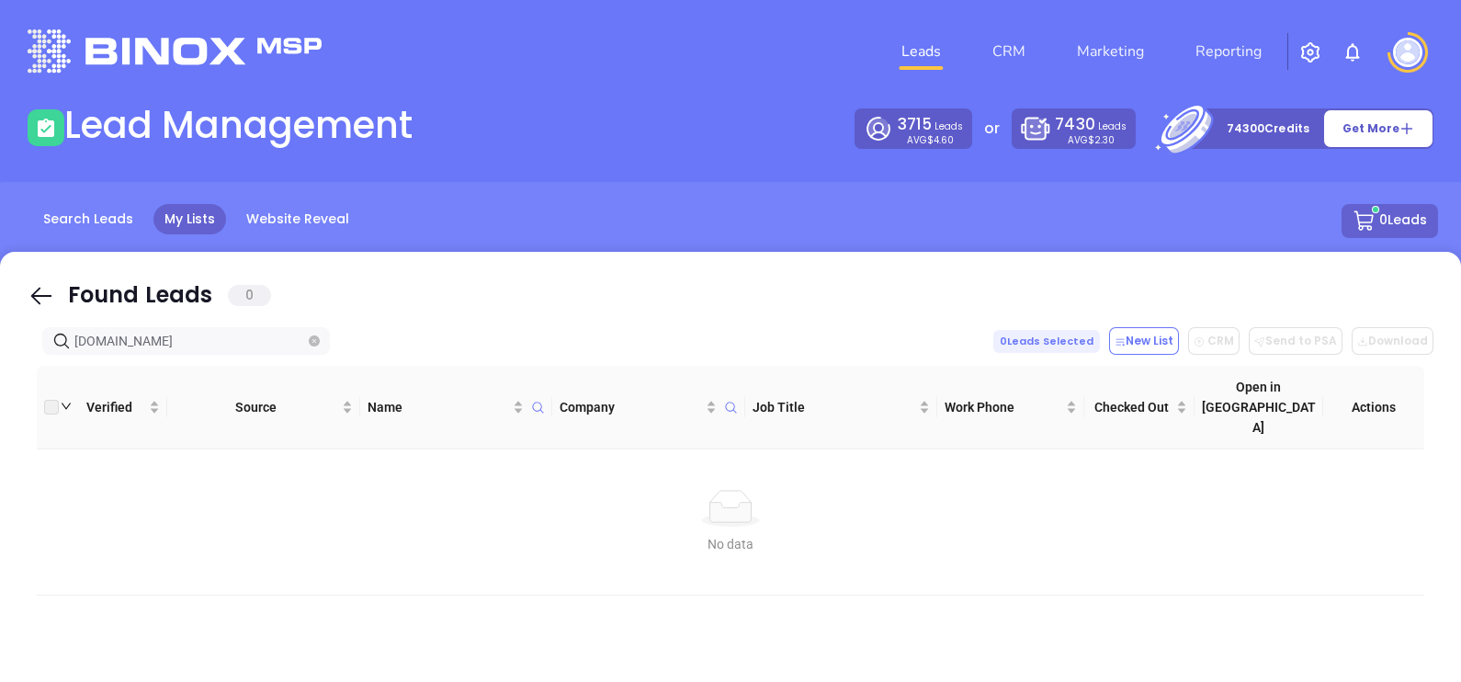
type input "cisinsagency.com"
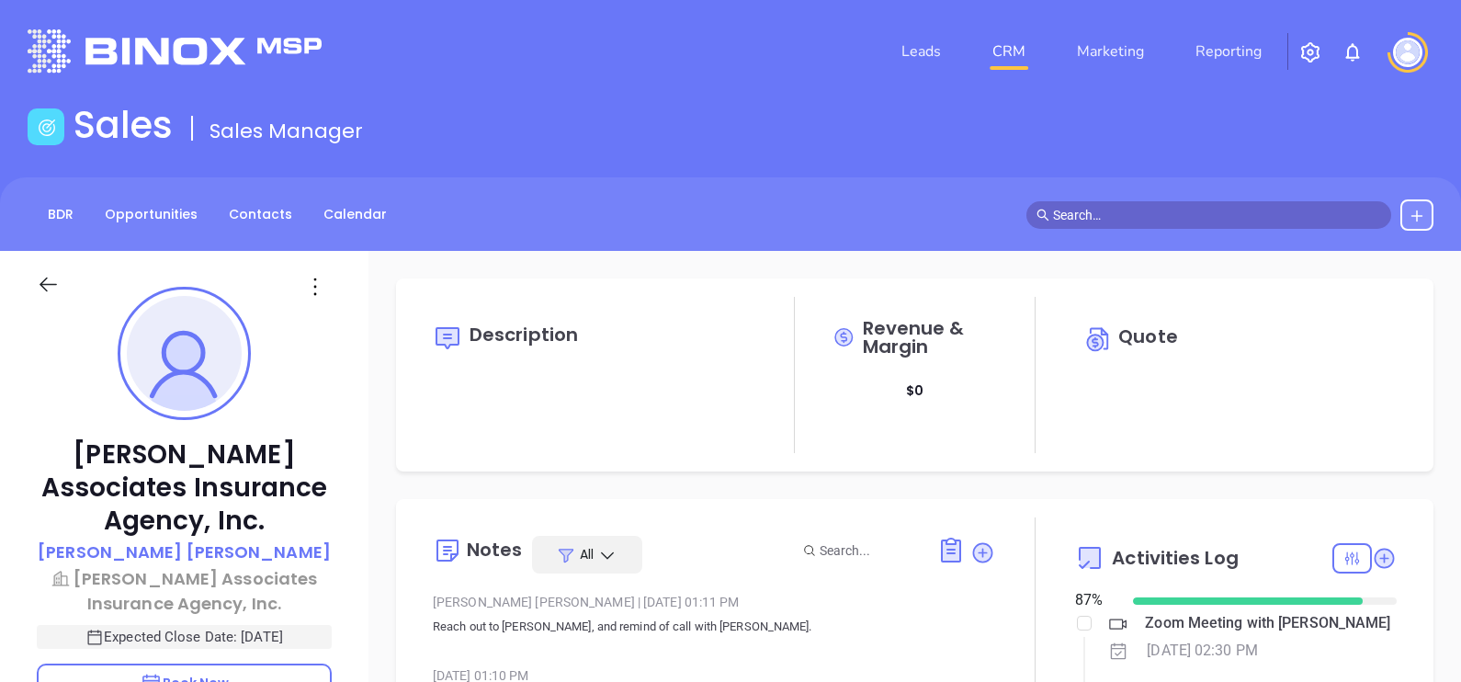
type input "[PERSON_NAME]"
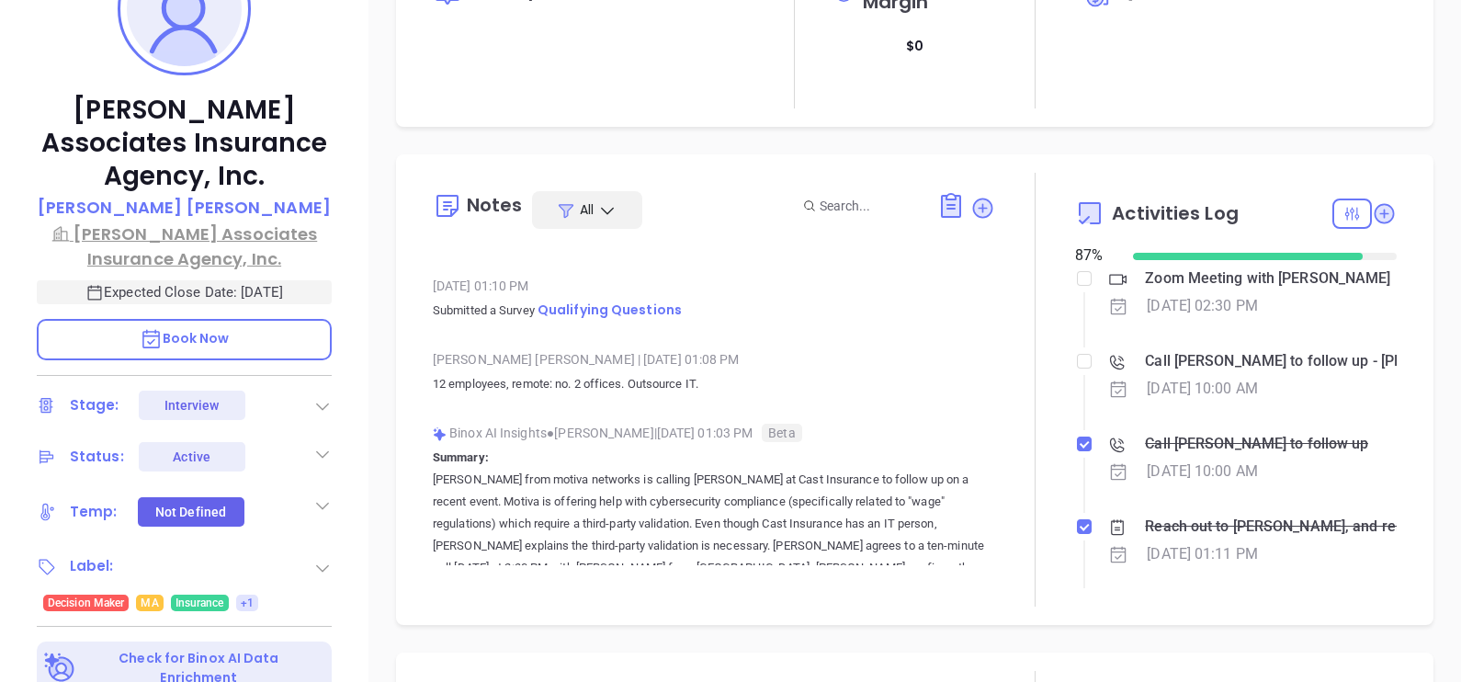
scroll to position [114, 0]
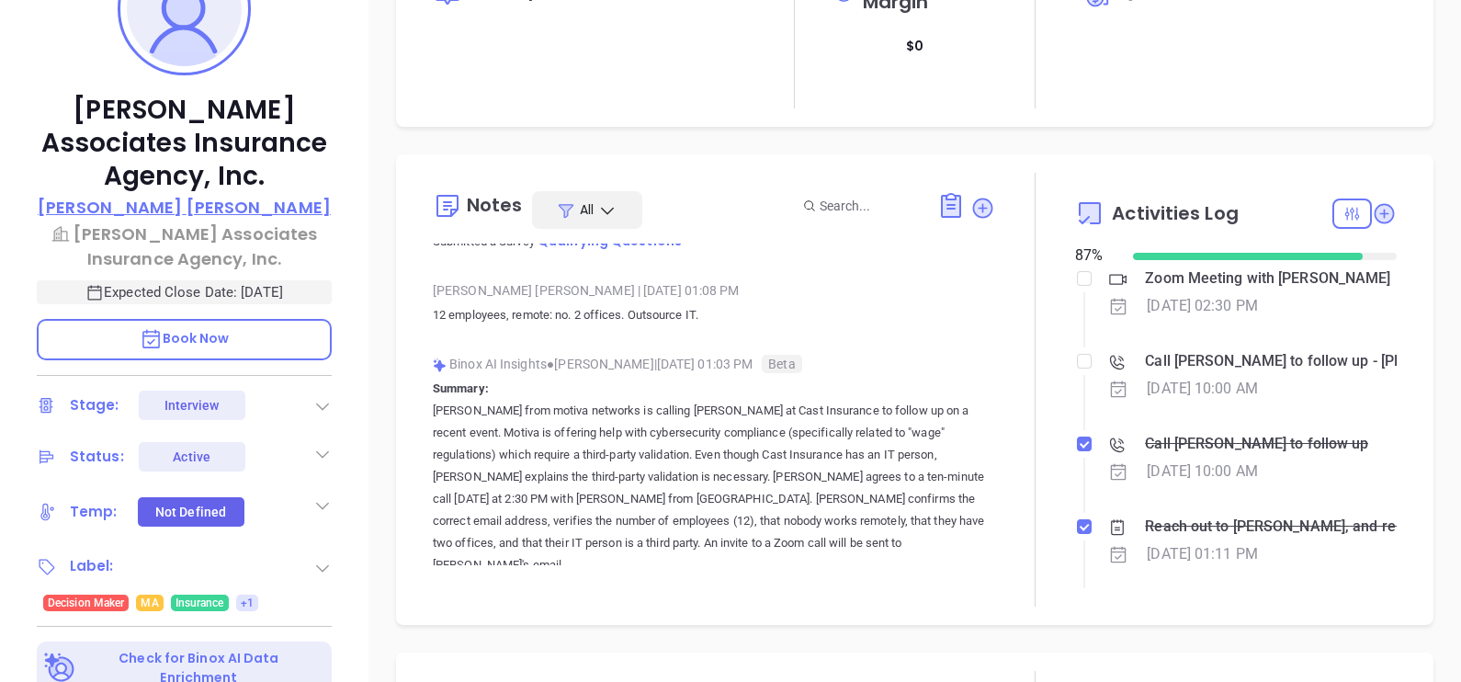
click at [225, 204] on p "[PERSON_NAME]" at bounding box center [184, 207] width 293 height 25
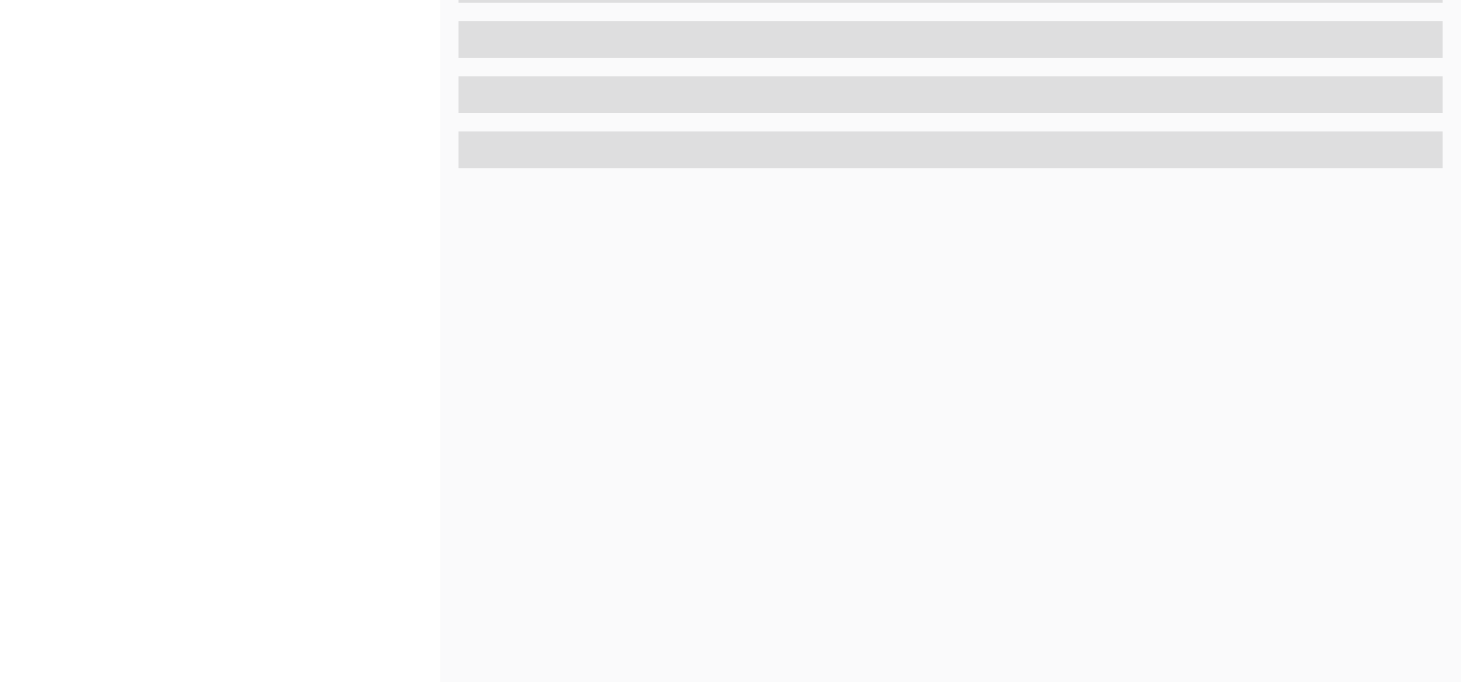
scroll to position [854, 0]
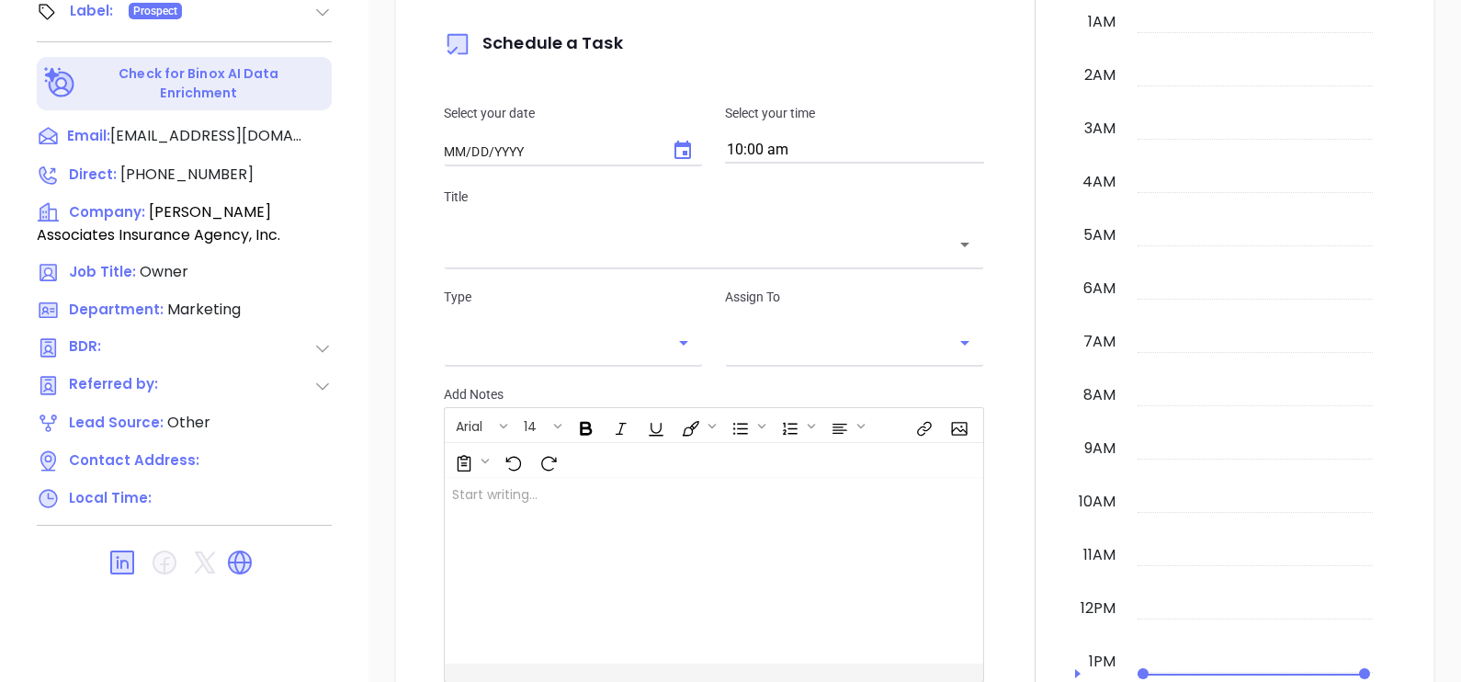
type input "[DATE]"
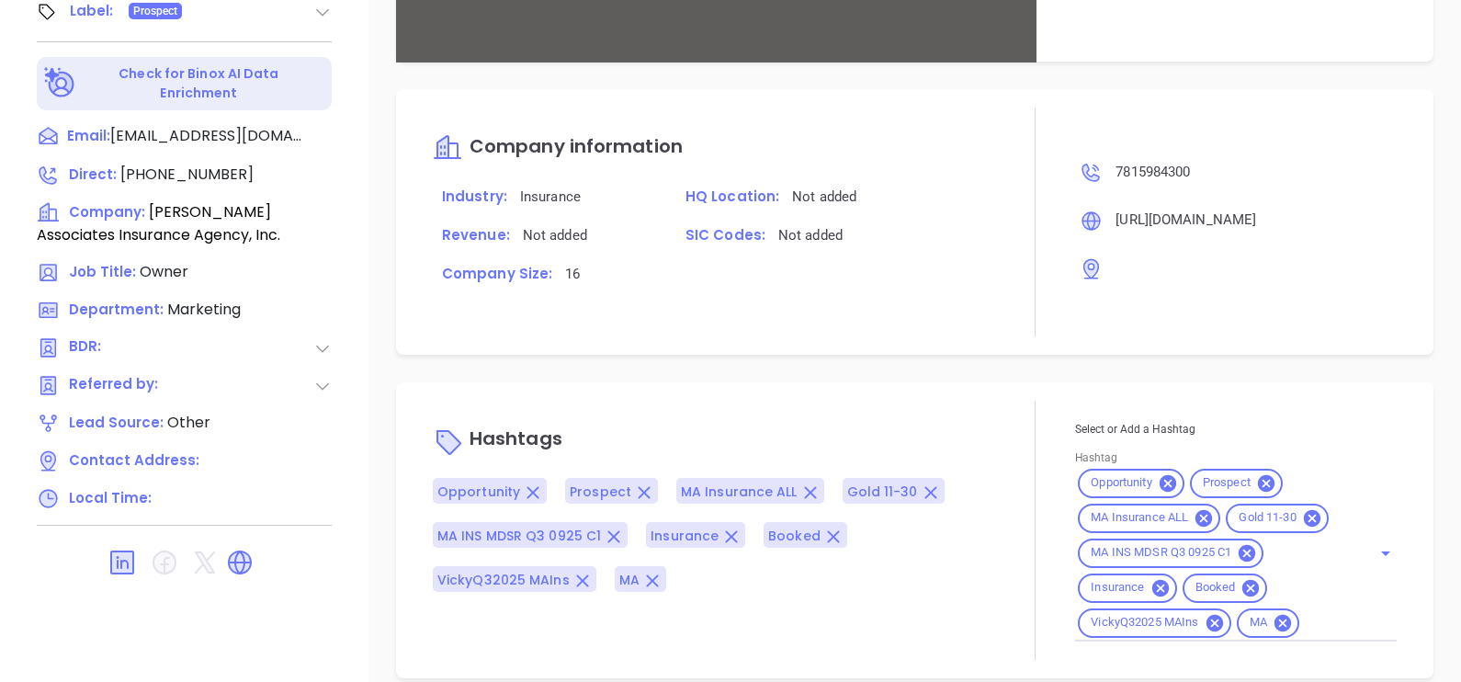
scroll to position [1044, 0]
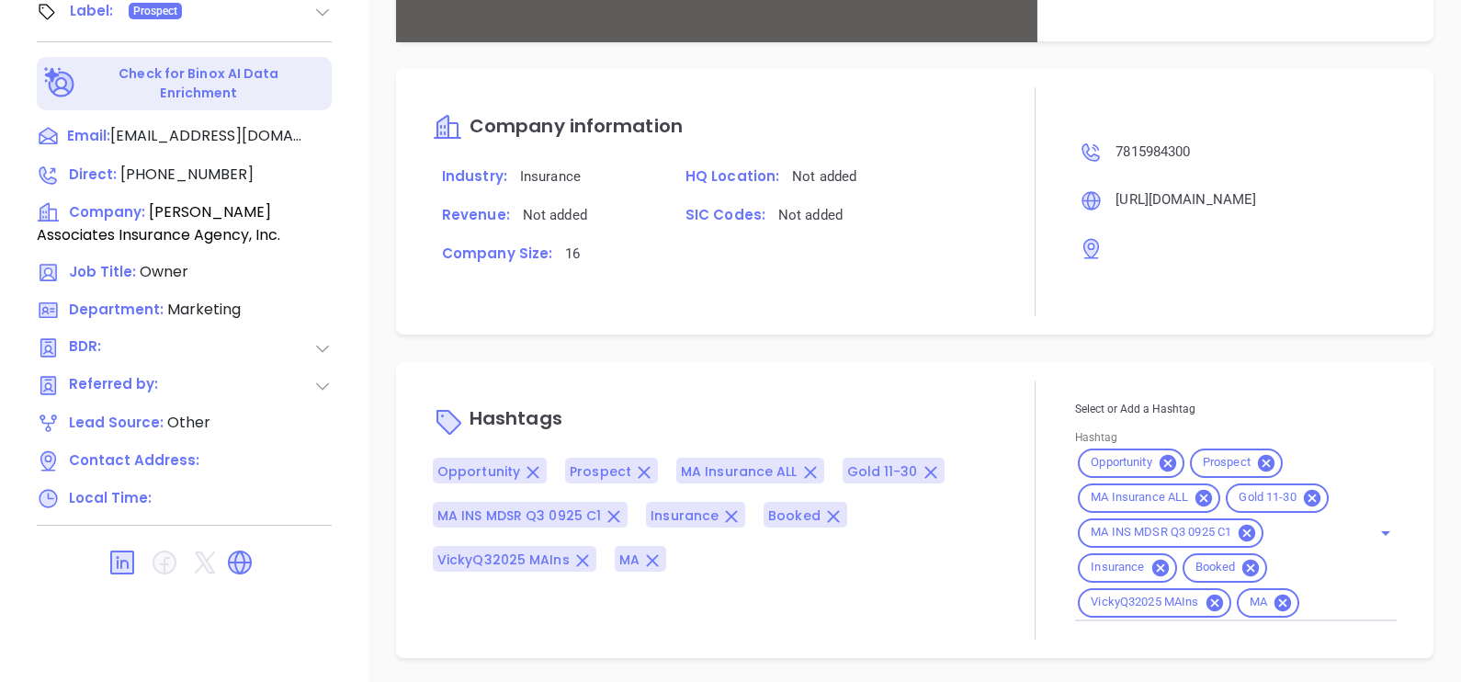
type input "[PERSON_NAME]"
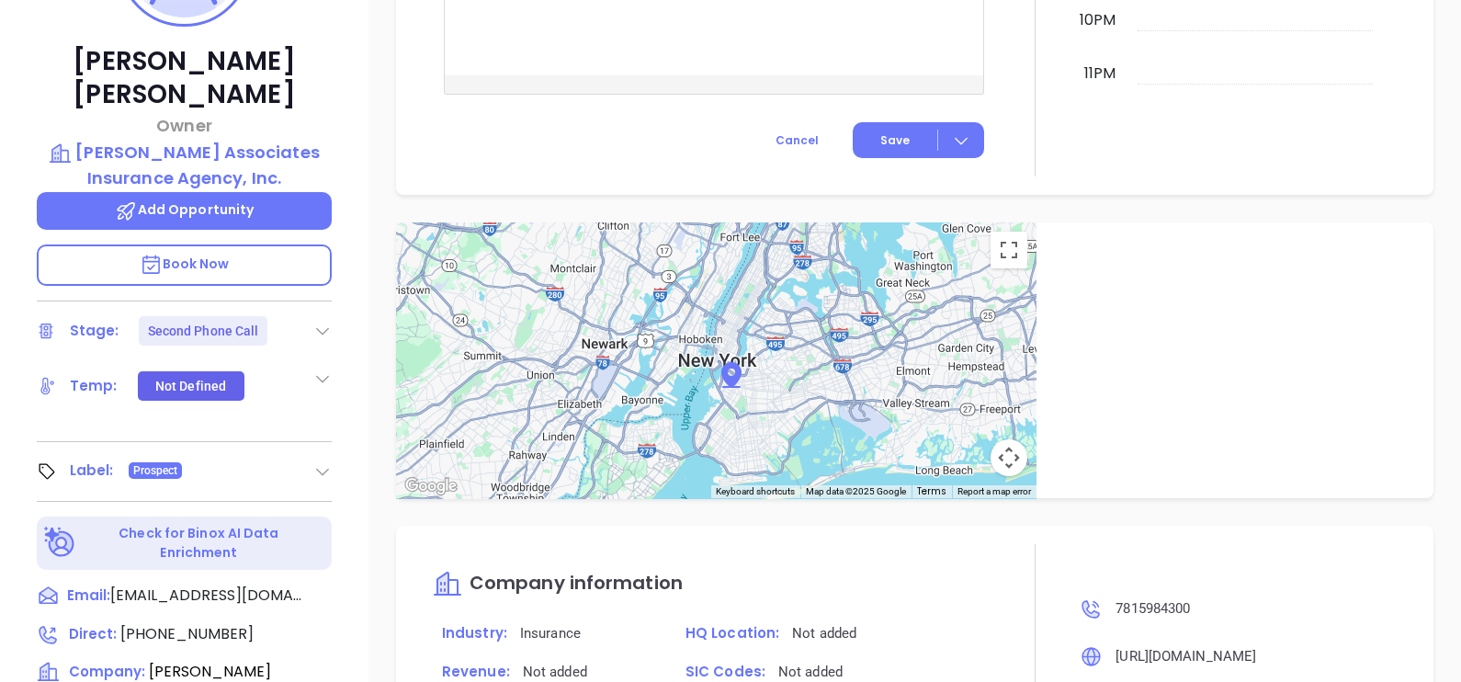
scroll to position [165, 0]
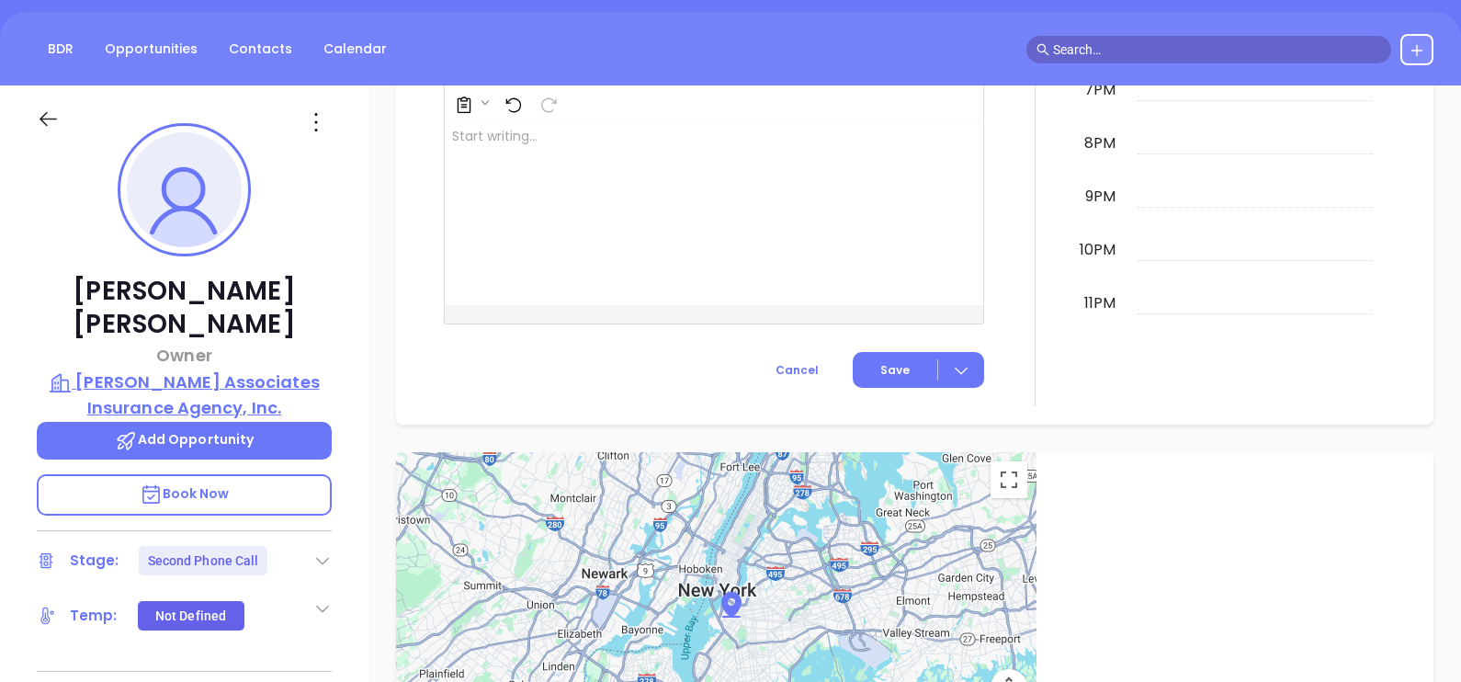
click at [202, 369] on p "[PERSON_NAME] Associates Insurance Agency, Inc." at bounding box center [184, 394] width 295 height 51
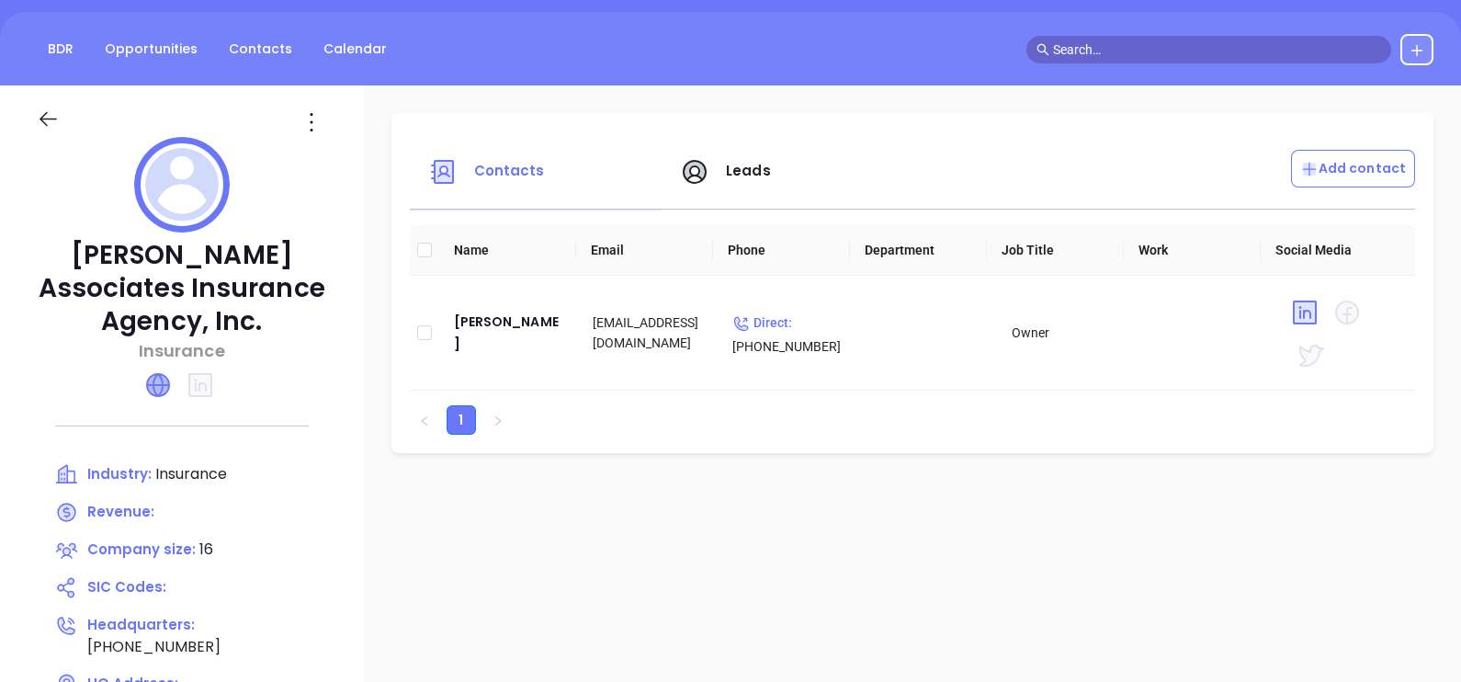
click at [160, 388] on icon at bounding box center [158, 385] width 22 height 22
click at [325, 107] on icon at bounding box center [311, 121] width 29 height 29
click at [370, 163] on div "Edit" at bounding box center [394, 158] width 166 height 20
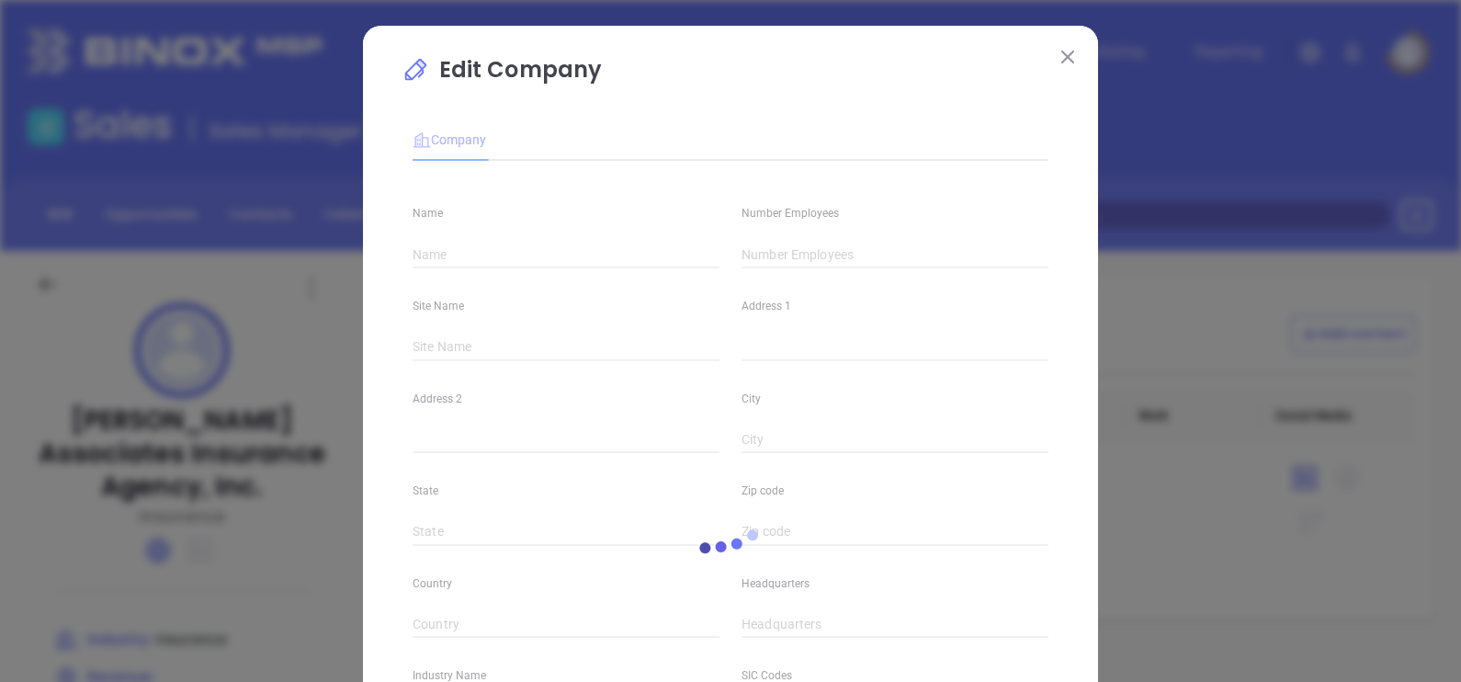
type input "[PERSON_NAME] Associates Insurance Agency, Inc."
type input "16"
type input "Main"
type input "[GEOGRAPHIC_DATA]"
type input "[PHONE_NUMBER]"
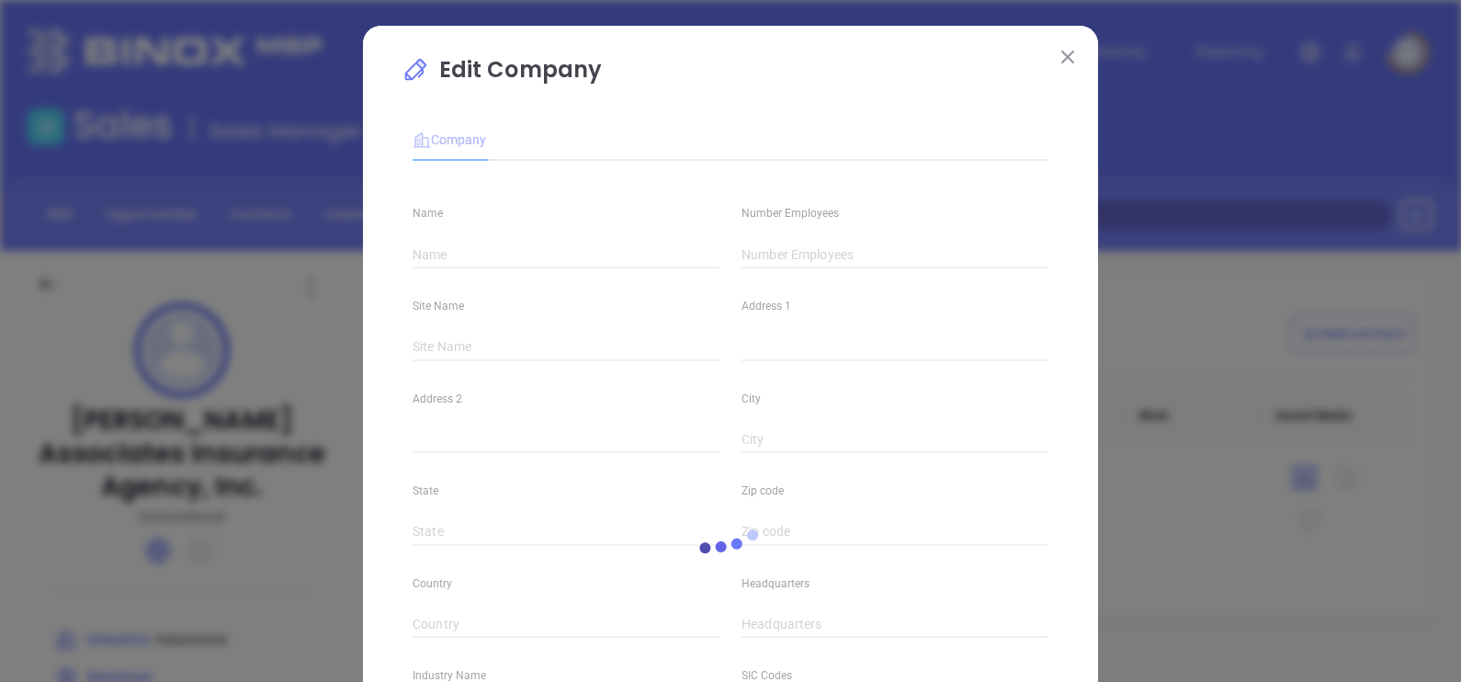
type input "Insurance"
type input "[URL][DOMAIN_NAME]"
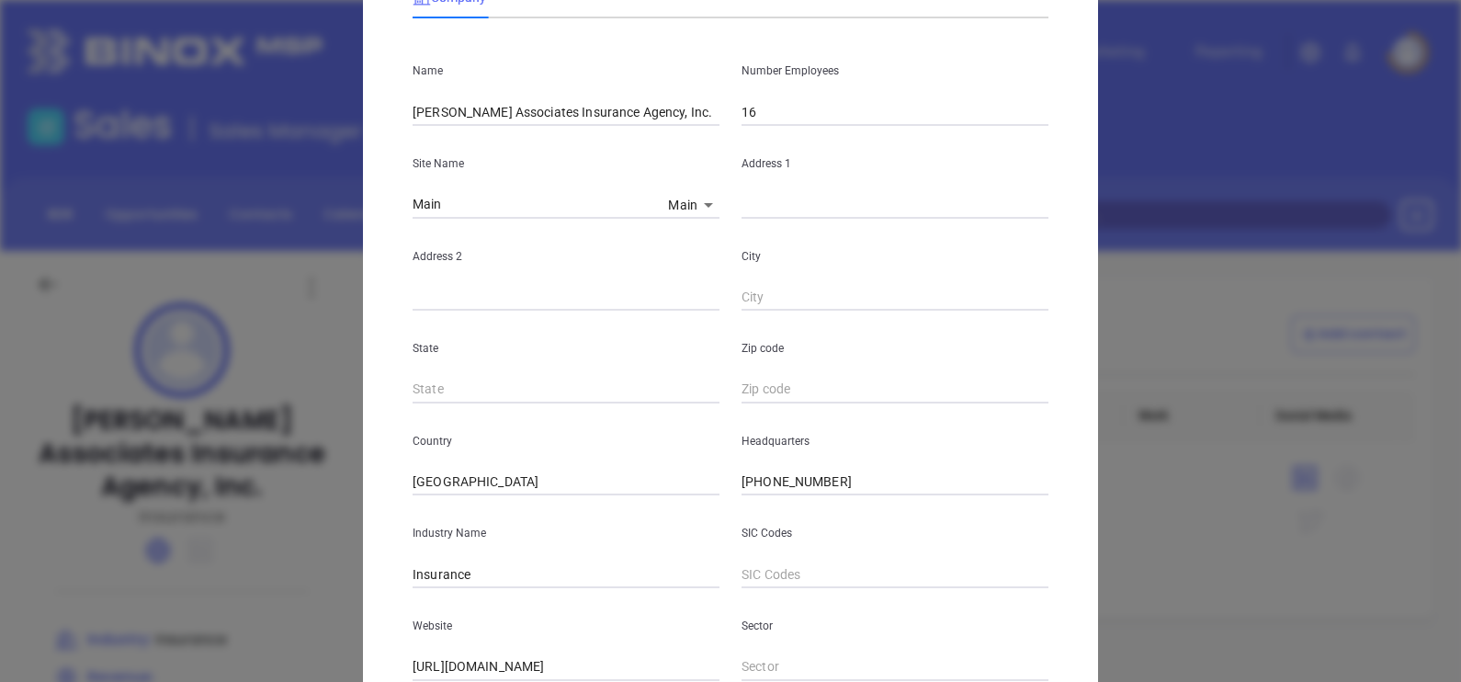
scroll to position [229, 0]
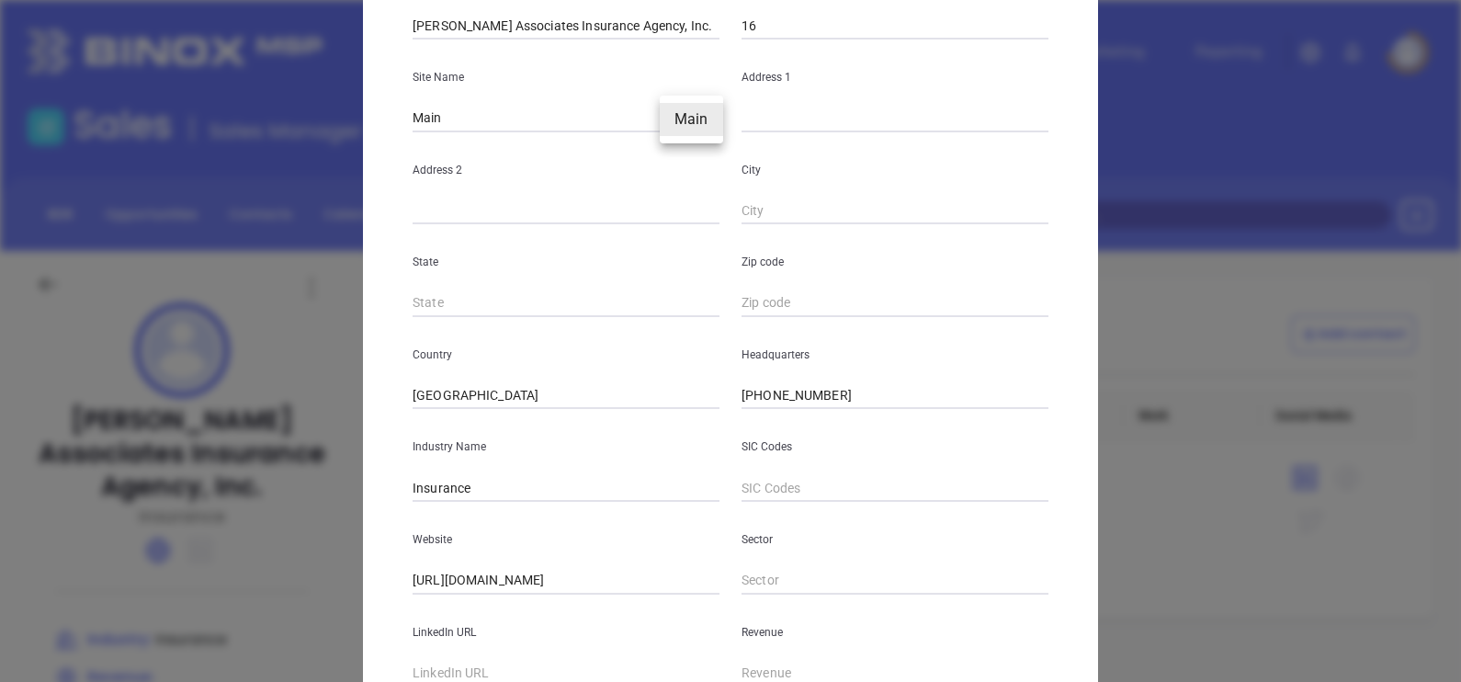
click at [694, 119] on body "Leads CRM Marketing Reporting Financial Leads Leads Sales Sales Manager BDR Opp…" at bounding box center [730, 341] width 1461 height 682
click at [706, 129] on li "Main" at bounding box center [691, 119] width 63 height 33
click at [762, 115] on input "text" at bounding box center [894, 119] width 307 height 28
paste input "[STREET_ADDRESS][PERSON_NAME]"
drag, startPoint x: 964, startPoint y: 124, endPoint x: 1019, endPoint y: 128, distance: 55.2
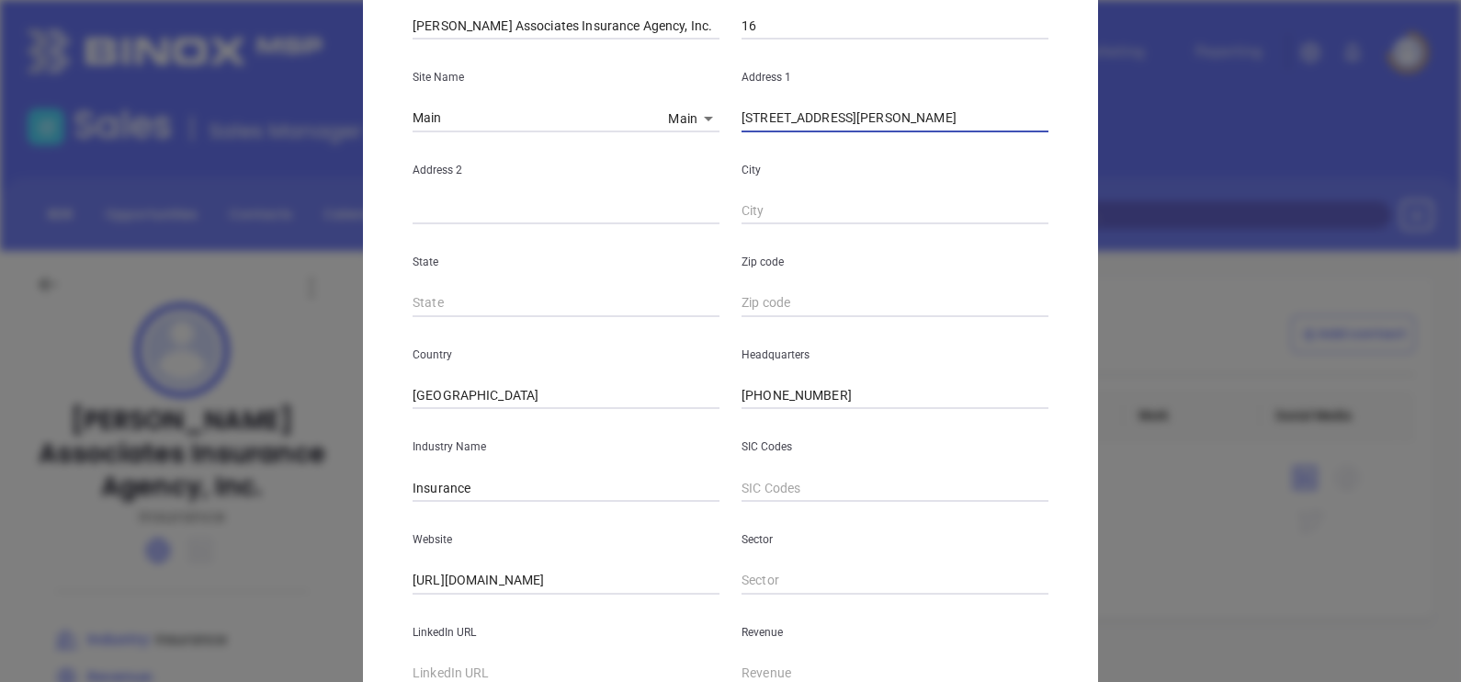
click at [1019, 128] on input "[STREET_ADDRESS][PERSON_NAME]" at bounding box center [894, 119] width 307 height 28
type input "[STREET_ADDRESS][PERSON_NAME]"
click at [805, 291] on input "text" at bounding box center [894, 303] width 307 height 28
paste input "01907"
type input "01907"
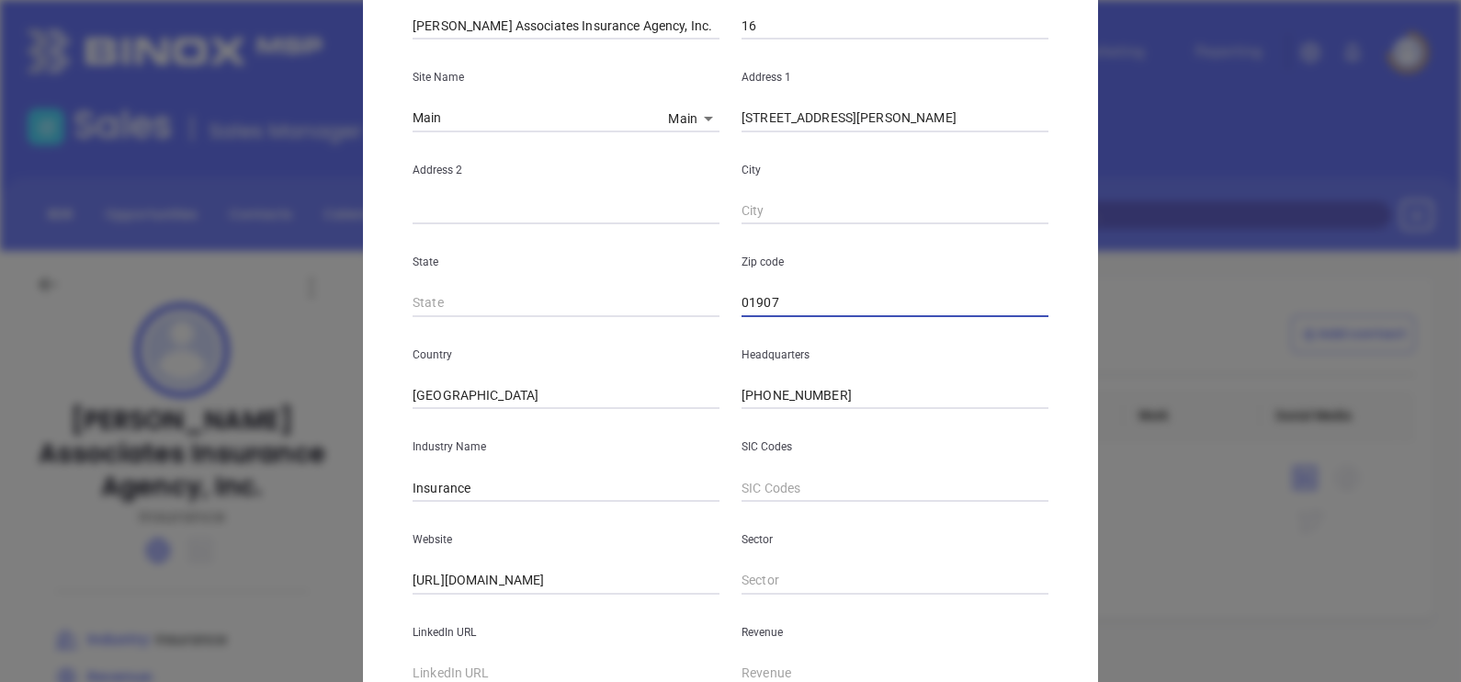
click at [533, 317] on div "Country [GEOGRAPHIC_DATA]" at bounding box center [565, 363] width 329 height 93
click at [533, 299] on input "text" at bounding box center [565, 303] width 307 height 28
type input "MA"
drag, startPoint x: 860, startPoint y: 125, endPoint x: 931, endPoint y: 136, distance: 72.5
click at [931, 136] on div "Name [PERSON_NAME] Associates Insurance Agency, Inc. Number Employees 16 Site N…" at bounding box center [730, 316] width 636 height 739
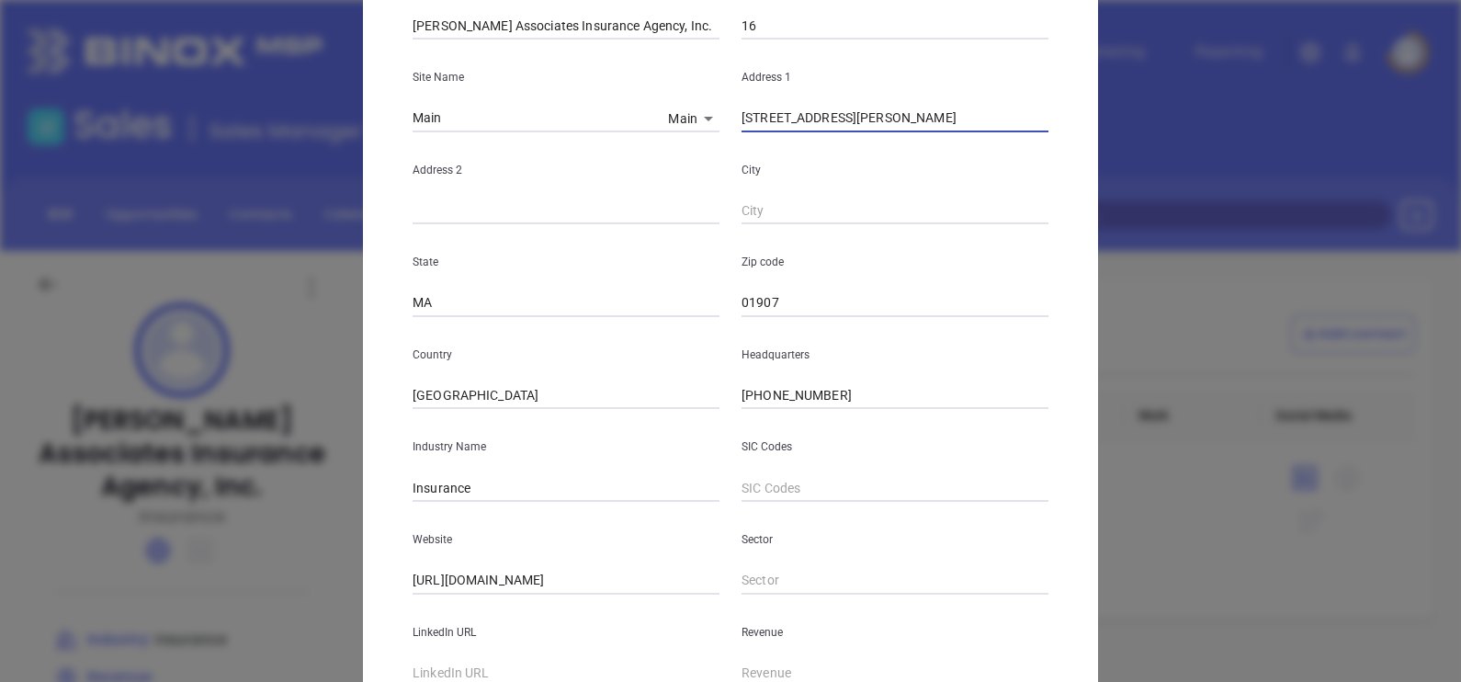
click at [801, 196] on div "City" at bounding box center [894, 178] width 329 height 93
click at [791, 204] on input "text" at bounding box center [894, 211] width 307 height 28
paste input "Swampscott"
type input "Swampscott"
drag, startPoint x: 862, startPoint y: 128, endPoint x: 1043, endPoint y: 153, distance: 182.8
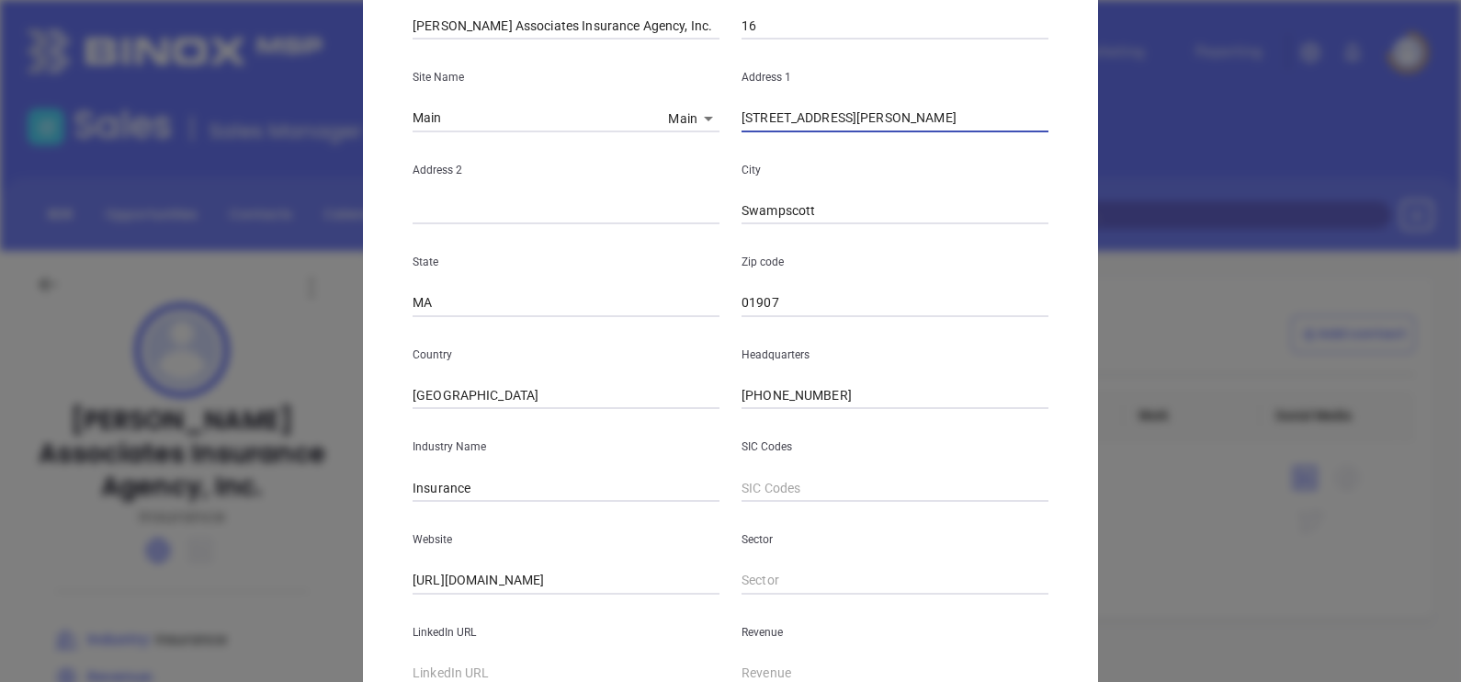
click at [1043, 153] on div "Name [PERSON_NAME] Associates Insurance Agency, Inc. Number Employees 16 Site N…" at bounding box center [730, 316] width 636 height 739
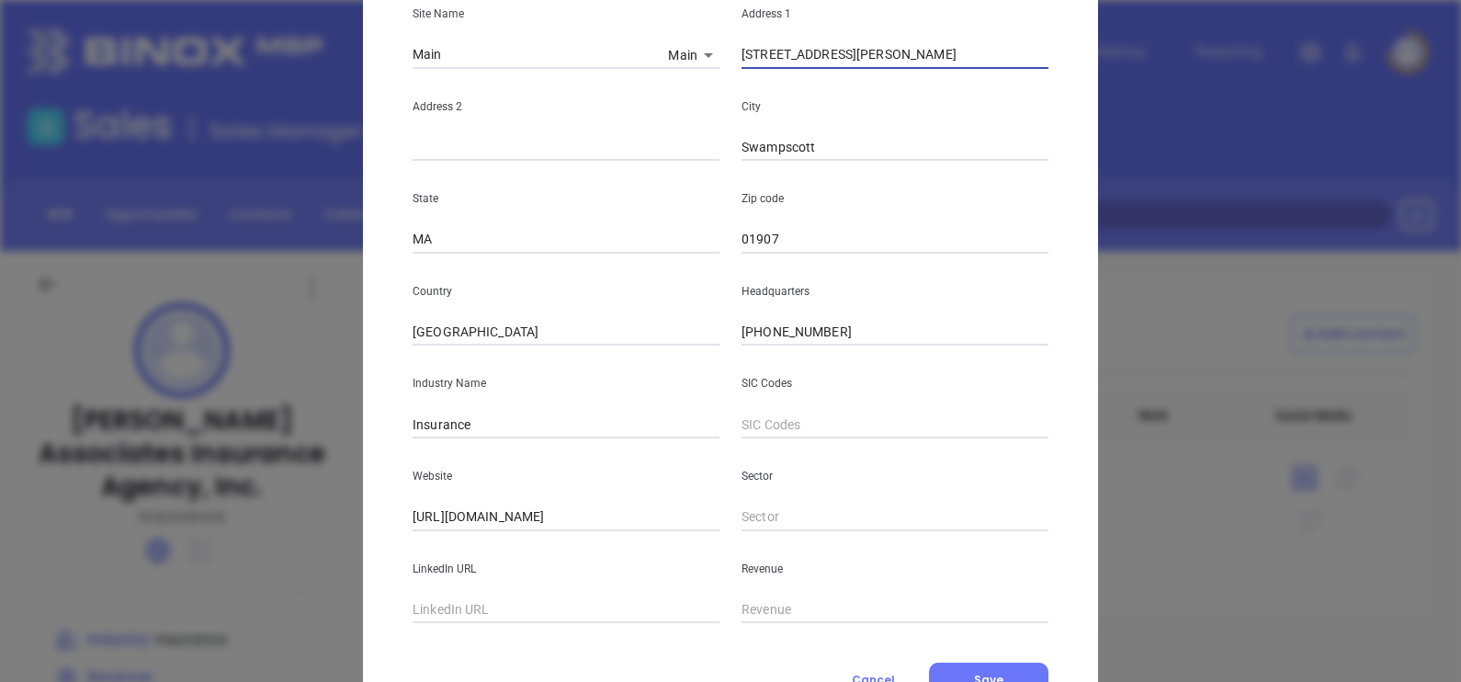
scroll to position [344, 0]
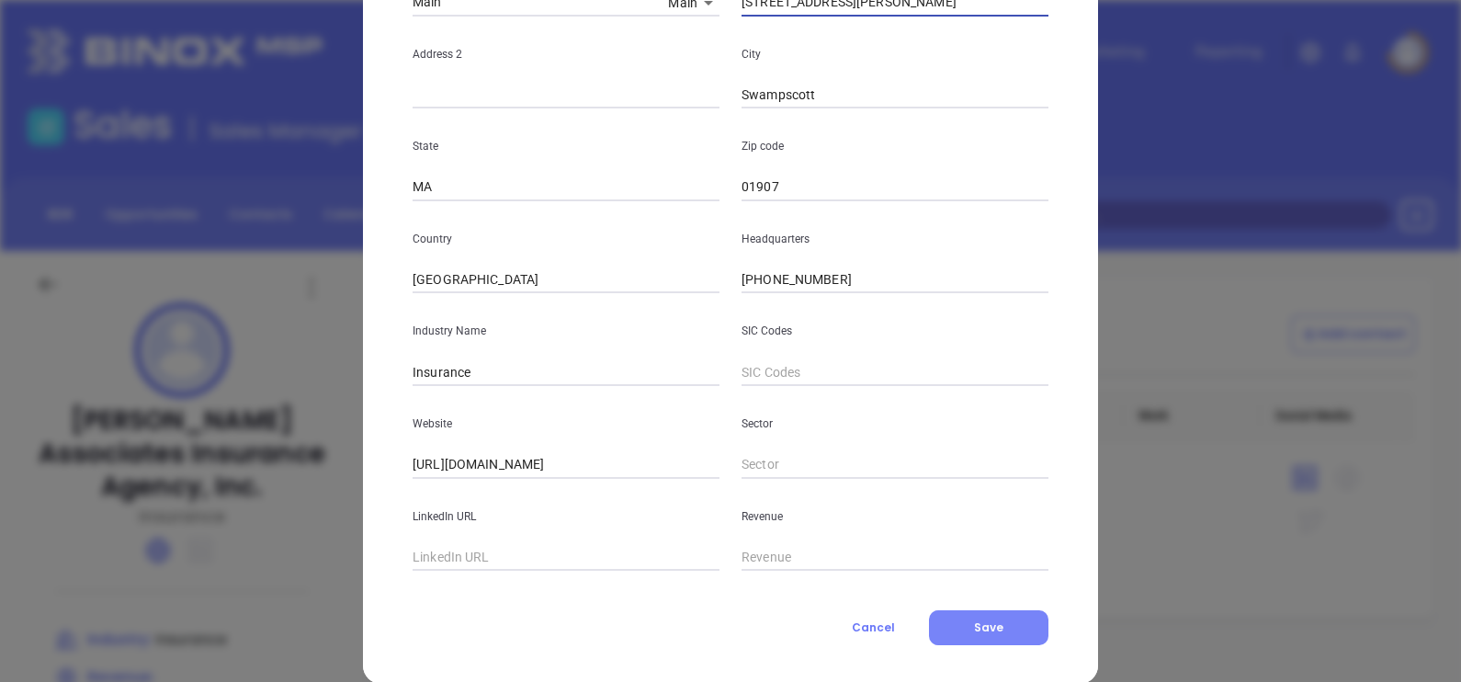
type input "[STREET_ADDRESS][PERSON_NAME]"
click at [983, 632] on span "Save" at bounding box center [988, 627] width 29 height 16
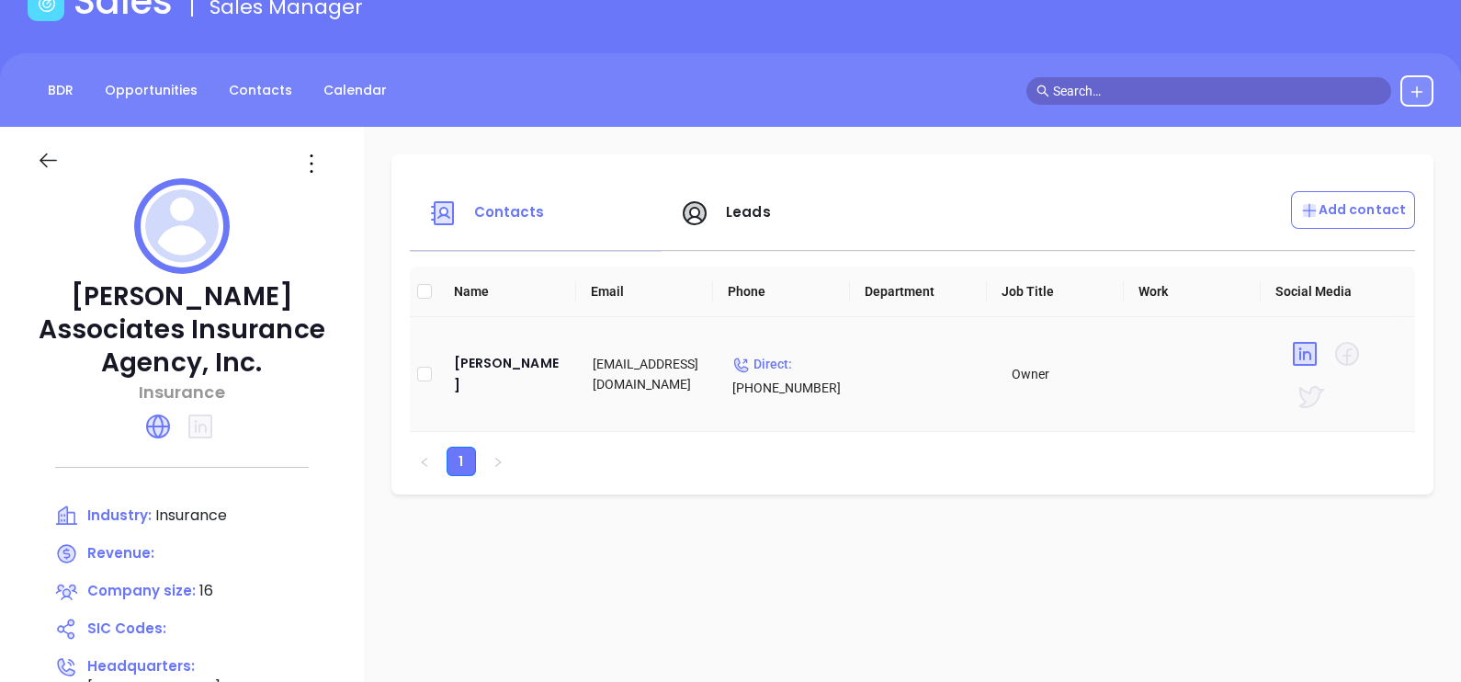
scroll to position [0, 0]
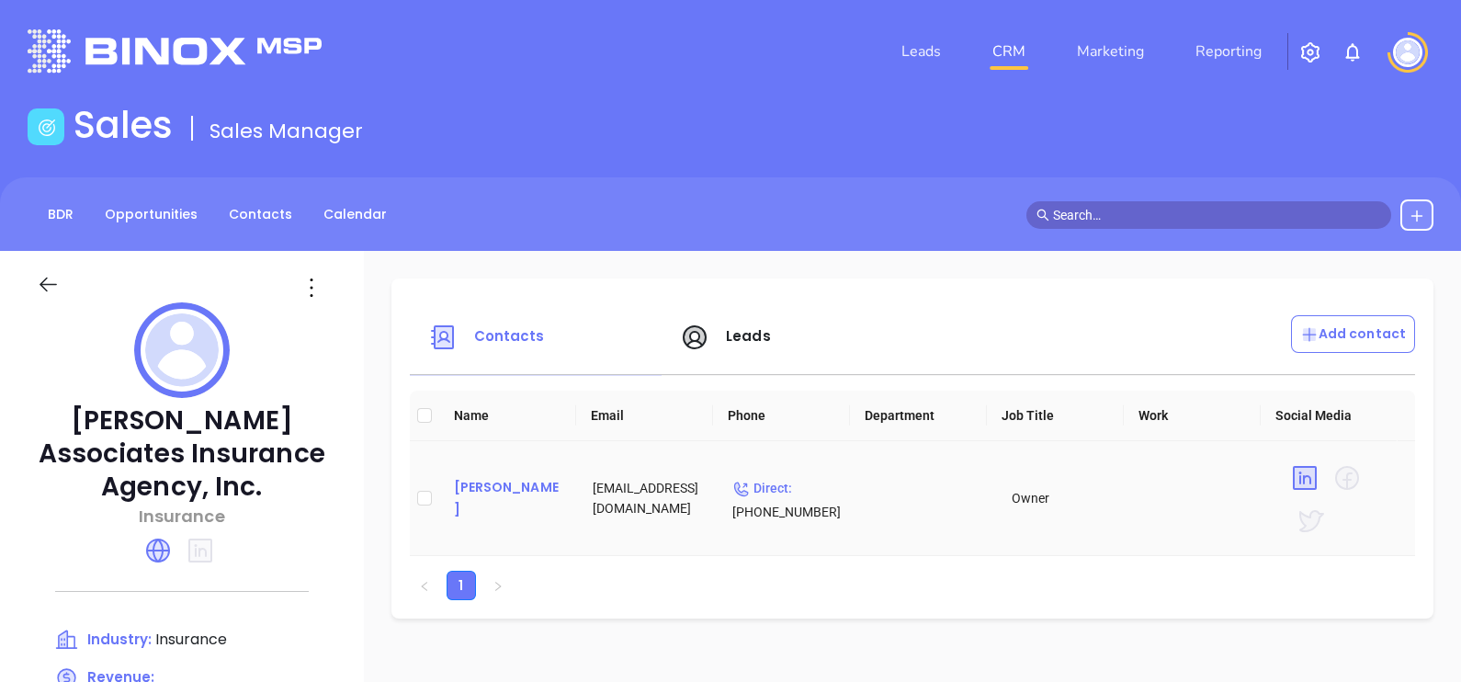
drag, startPoint x: 501, startPoint y: 509, endPoint x: 491, endPoint y: 500, distance: 13.0
click at [501, 508] on td "[PERSON_NAME]" at bounding box center [509, 498] width 140 height 115
click at [491, 498] on div "Tara Cassidy" at bounding box center [509, 498] width 110 height 44
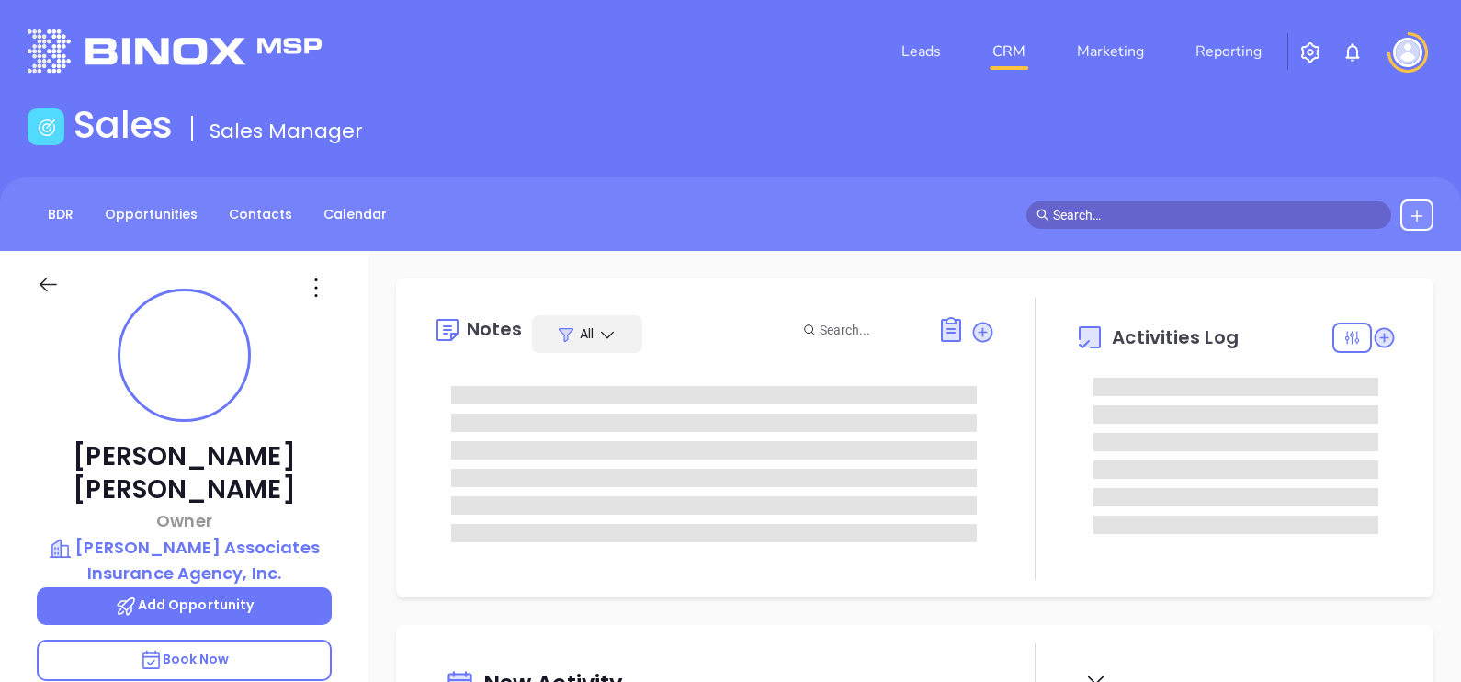
type input "[DATE]"
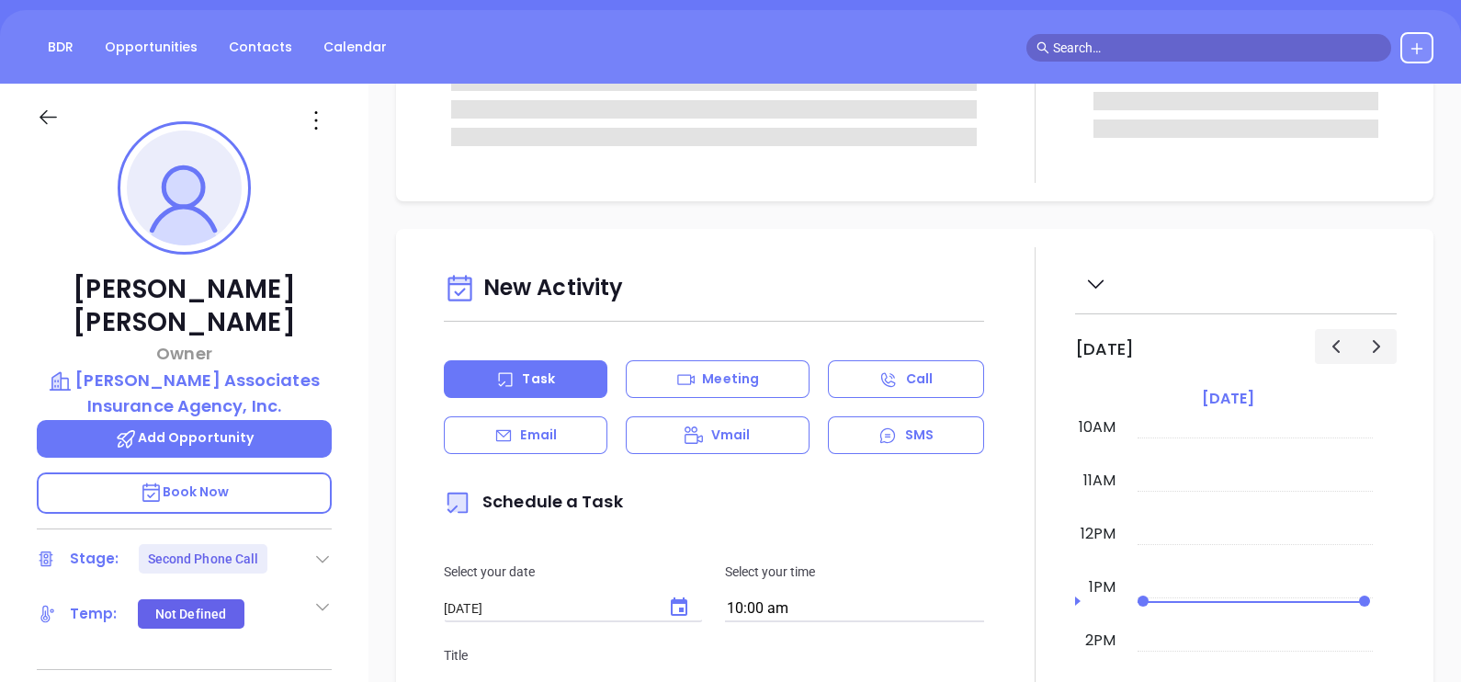
scroll to position [458, 0]
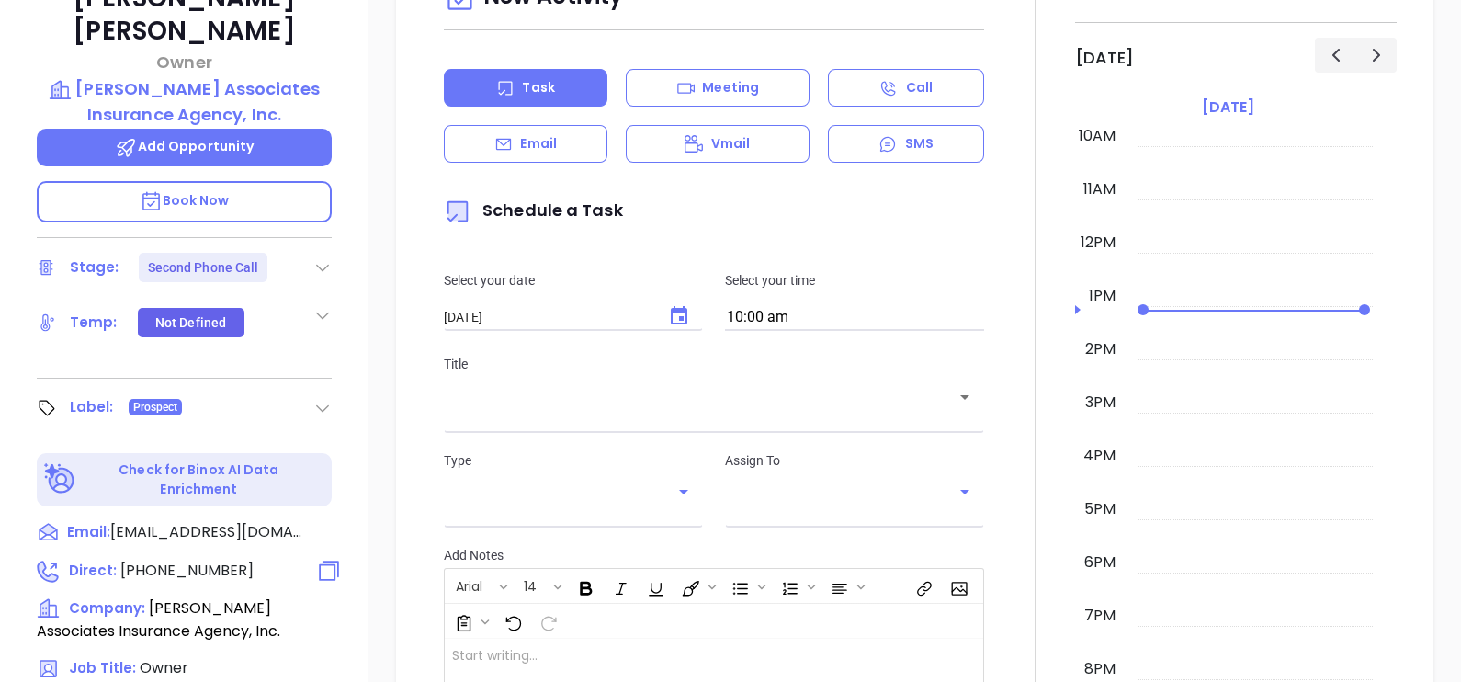
type input "[PERSON_NAME]"
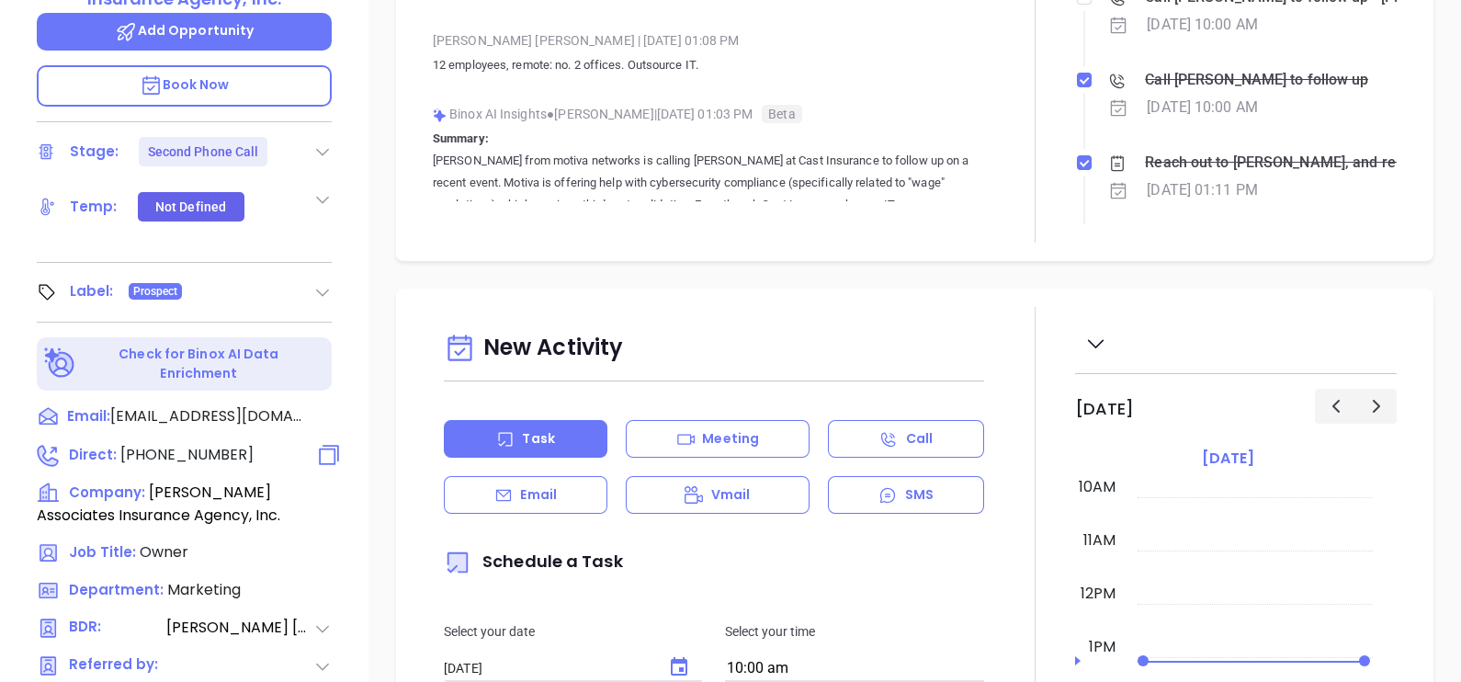
scroll to position [547, 0]
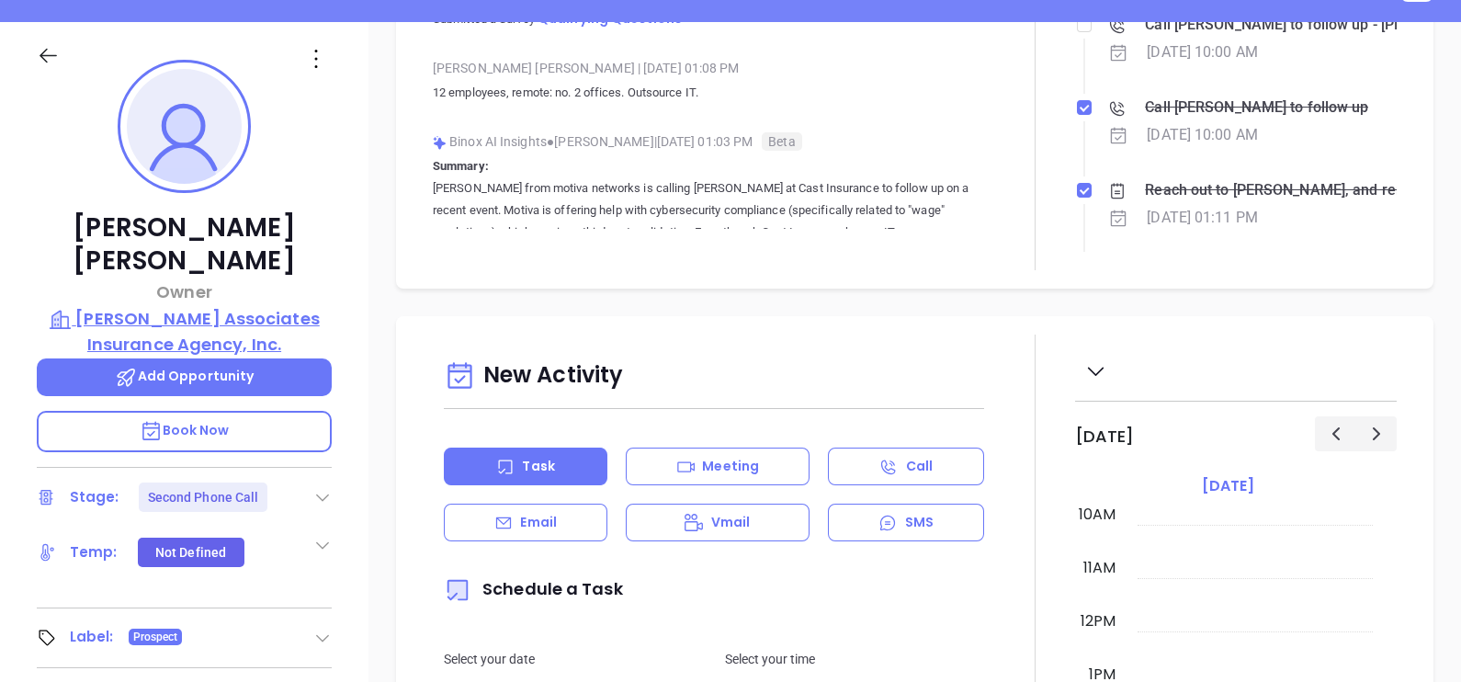
click at [216, 306] on p "Cassidy Associates Insurance Agency, Inc." at bounding box center [184, 331] width 295 height 51
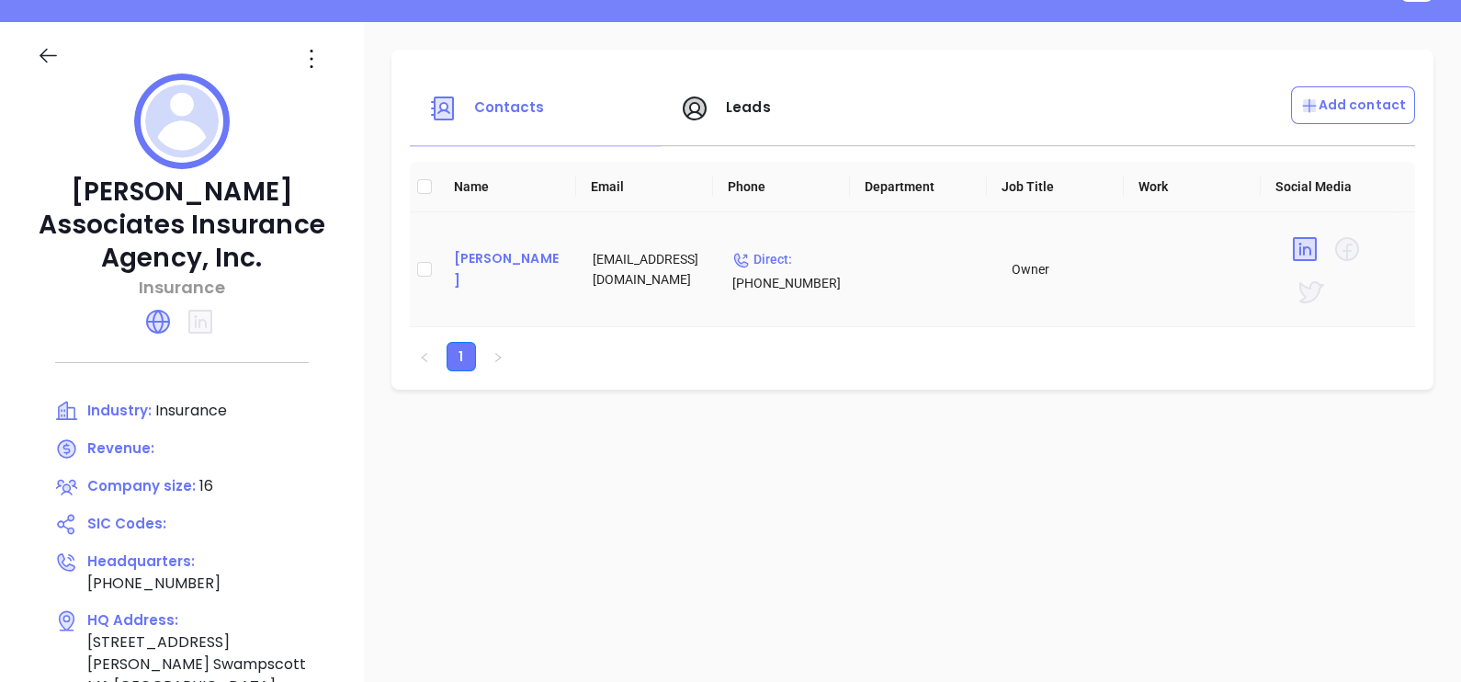
click at [472, 269] on div "Tara Cassidy" at bounding box center [509, 269] width 110 height 44
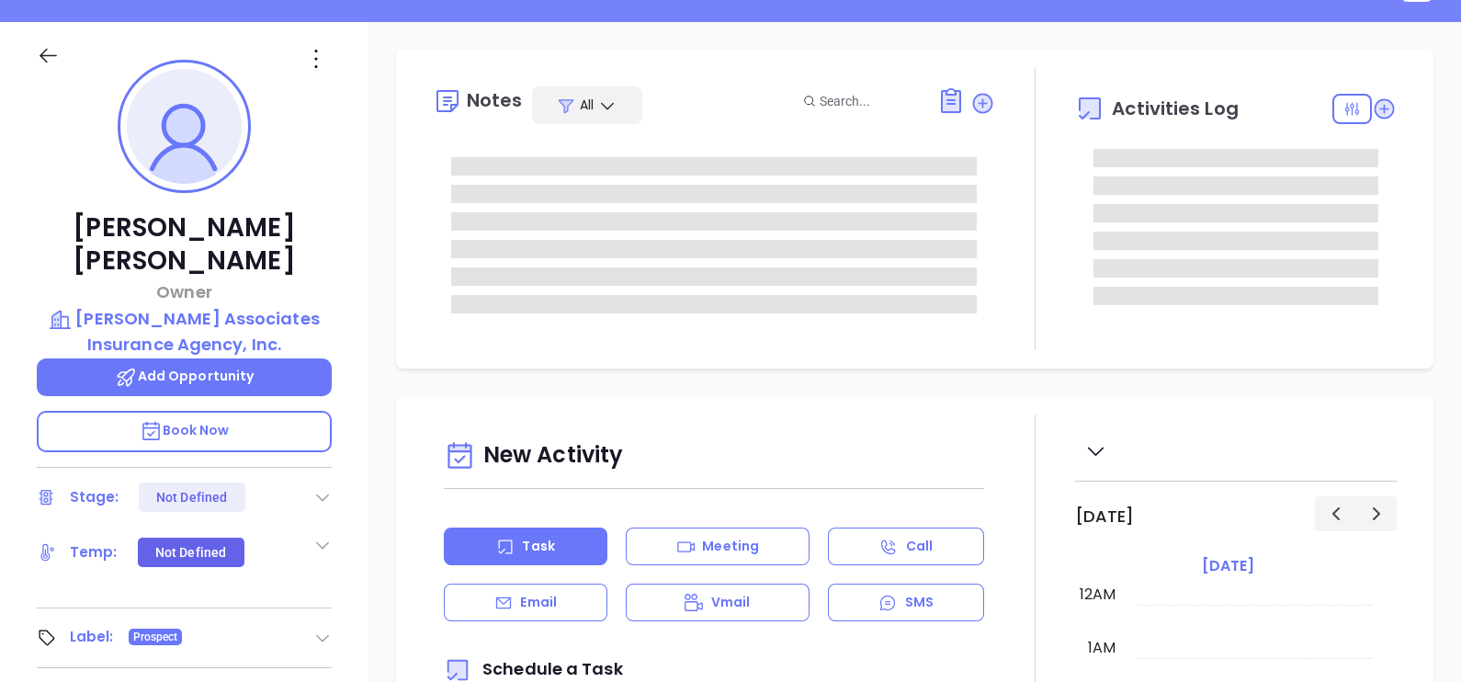
type input "[DATE]"
type input "[PERSON_NAME]"
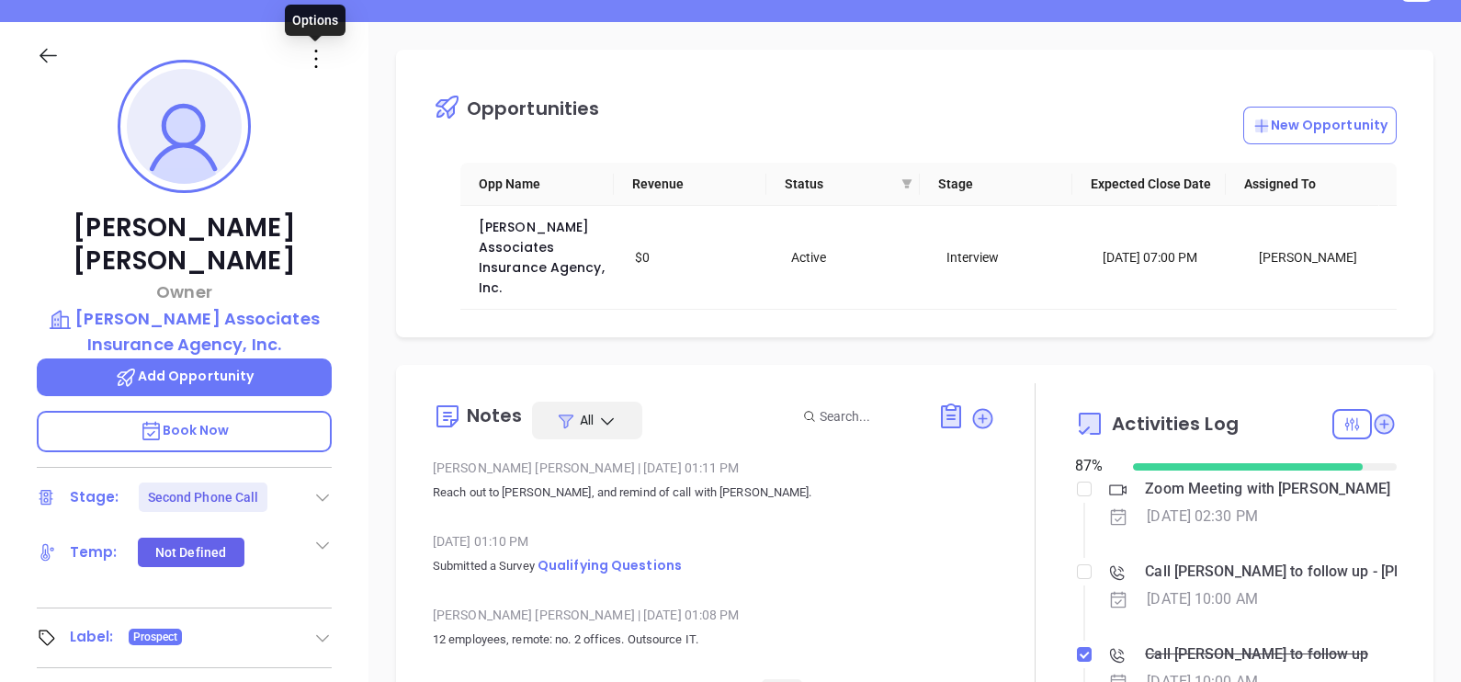
click at [309, 55] on icon at bounding box center [315, 58] width 29 height 29
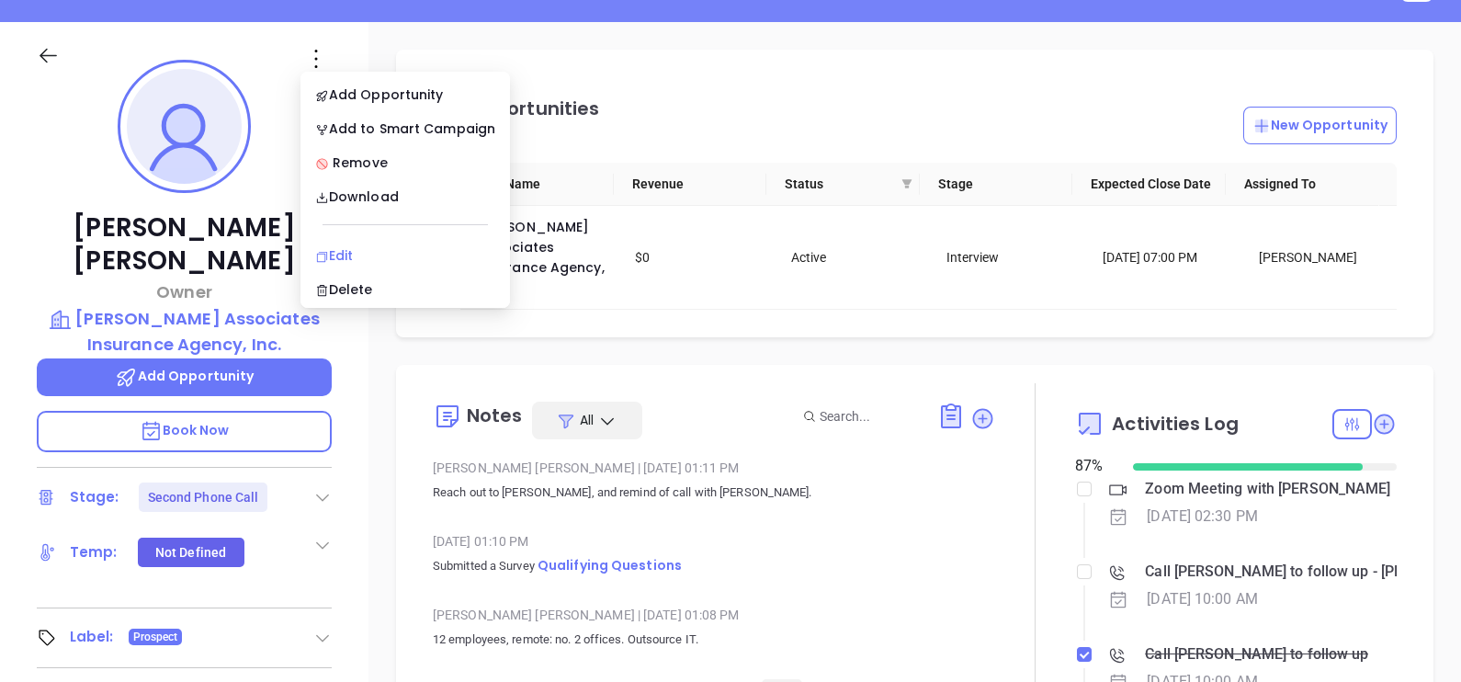
click at [351, 245] on div "Edit" at bounding box center [405, 255] width 180 height 20
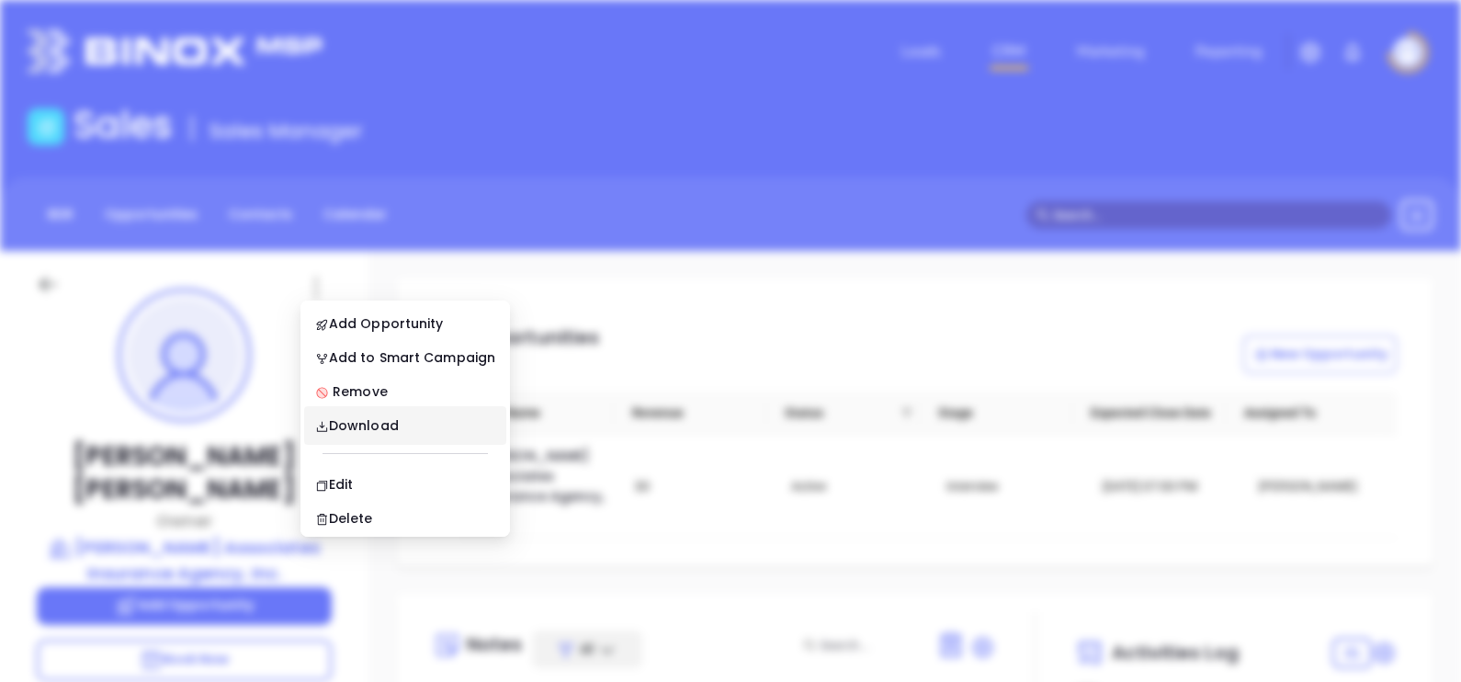
scroll to position [0, 0]
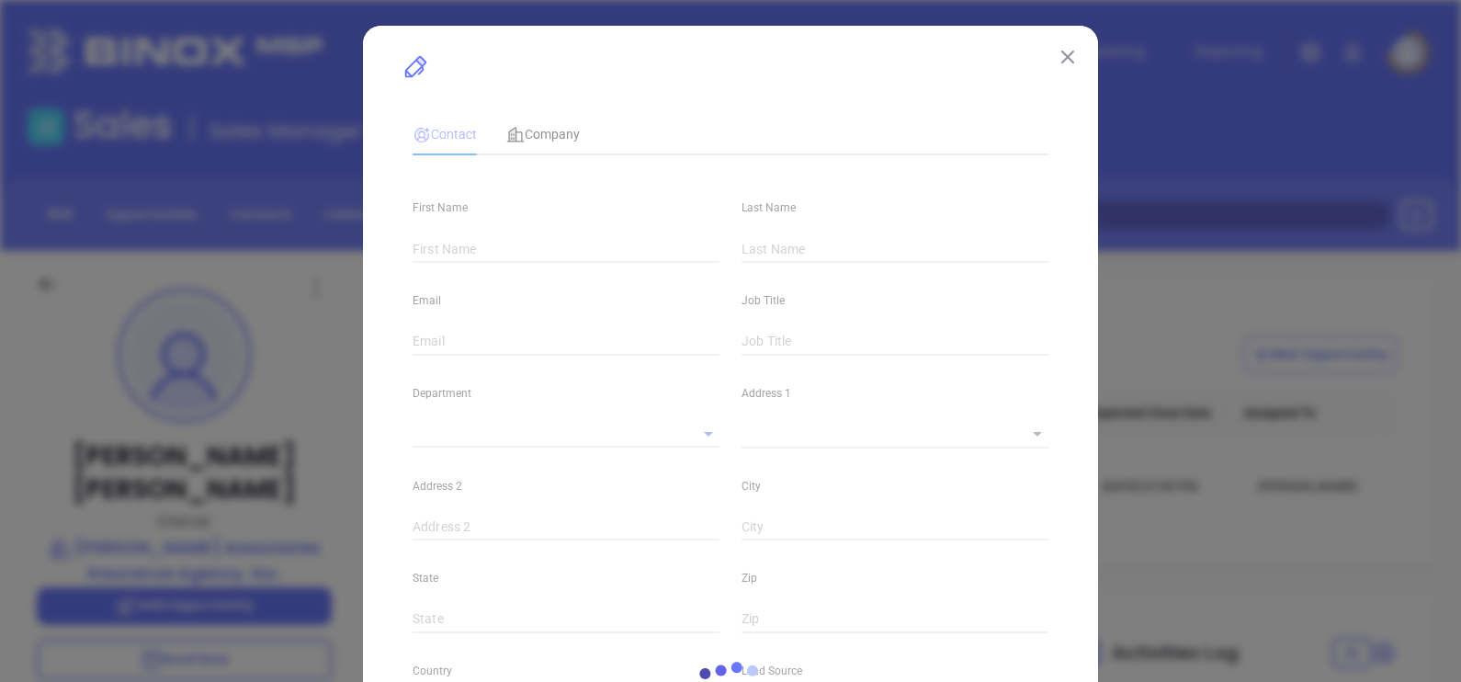
type input "Tara"
type input "Cassidy"
type input "tcassidy@cassidyins.com"
type input "Owner"
type textarea "234 Humphrey Street"
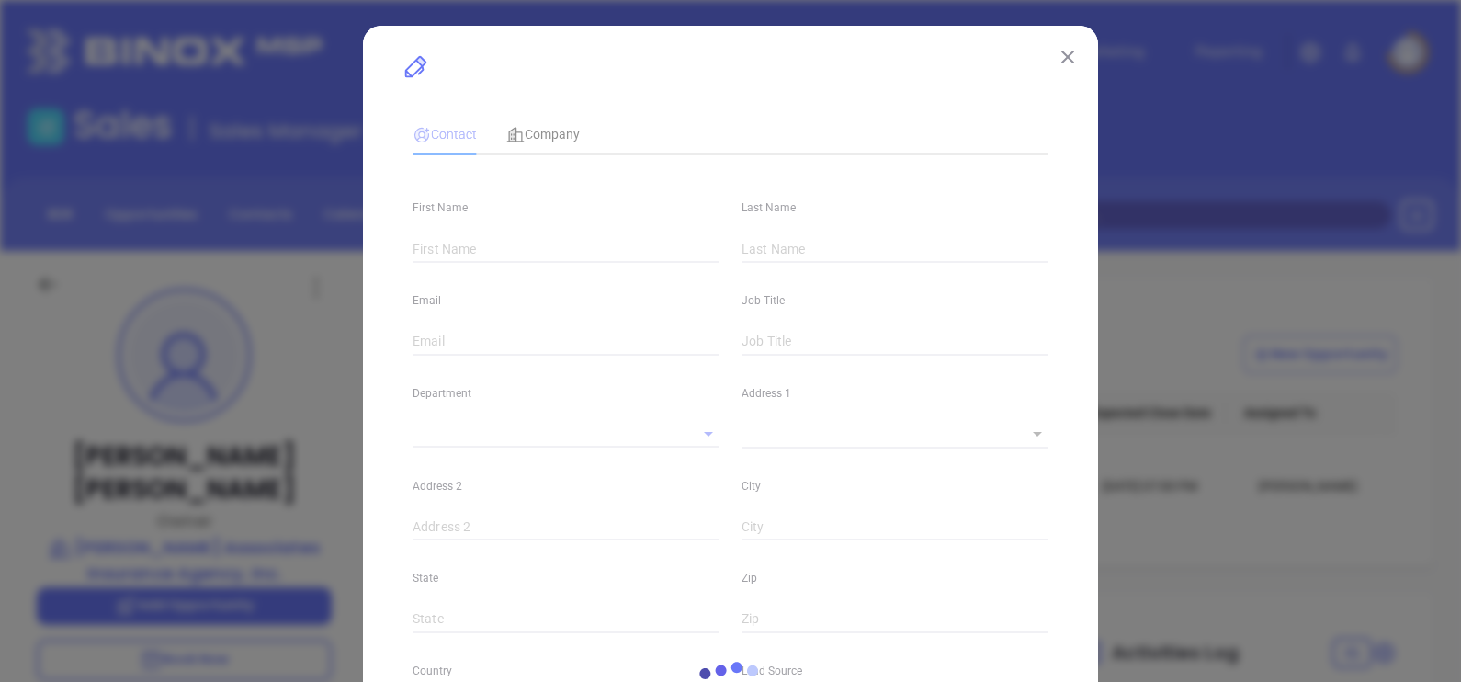
type input "1"
type input "Swampscott"
type input "MA"
type input "01907"
type input "United States"
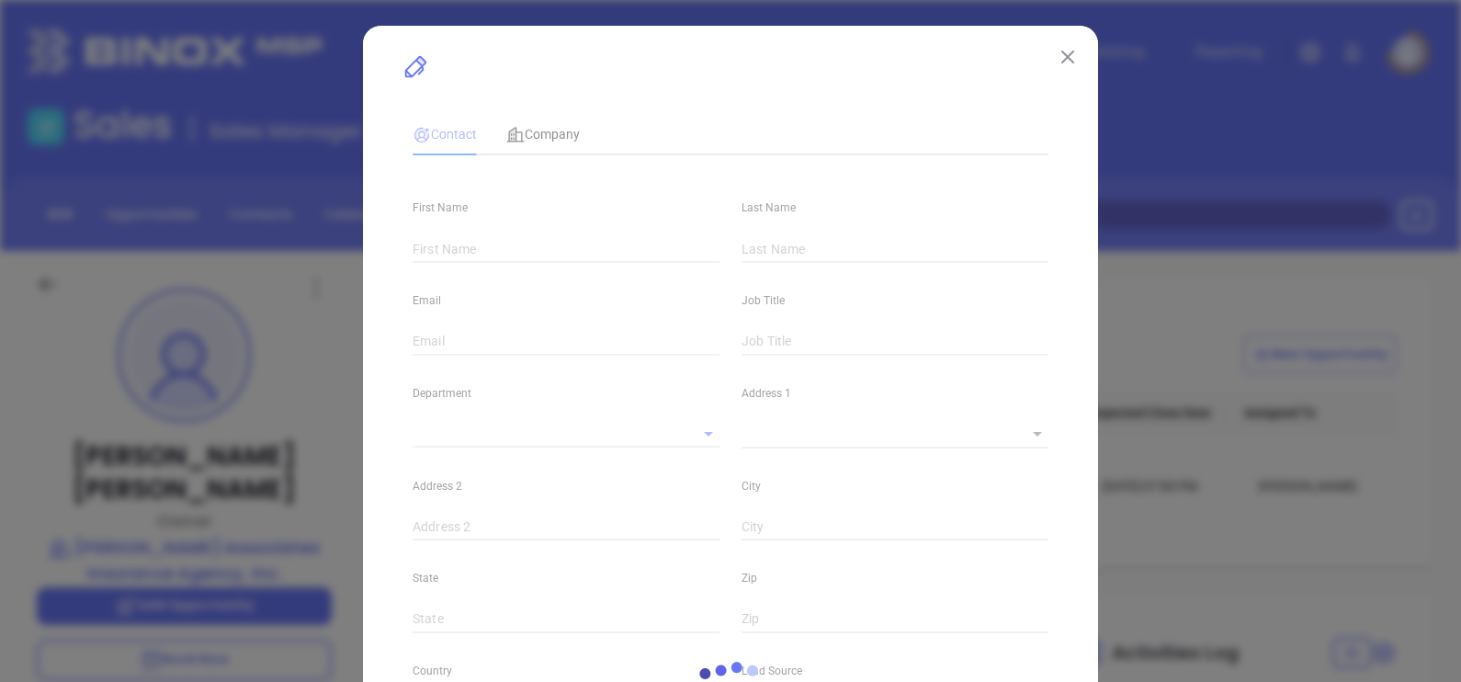
type input "www.linkedin.com/in/tara-cassidy-b065811a"
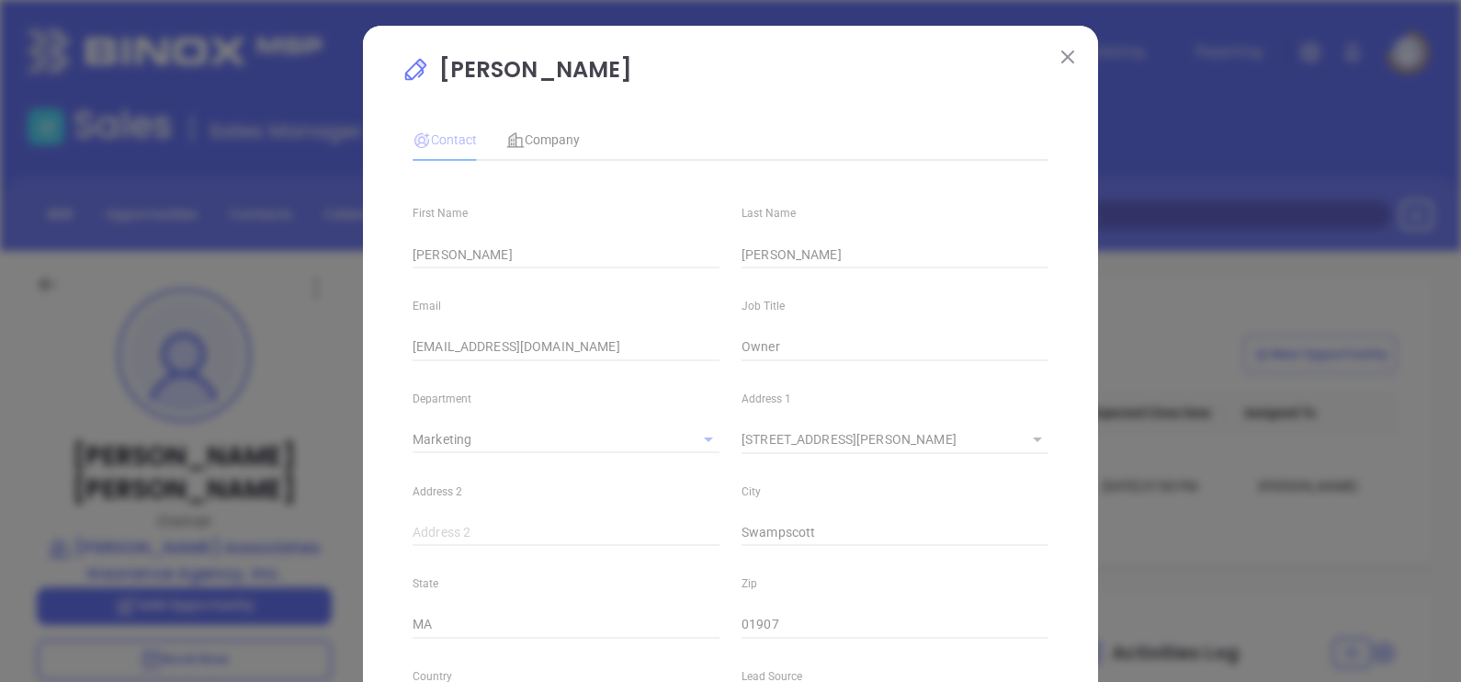
type input "Marketing"
type input "Other"
type input "Vicky Mendoza"
type input "Second Phone Call"
type input "1"
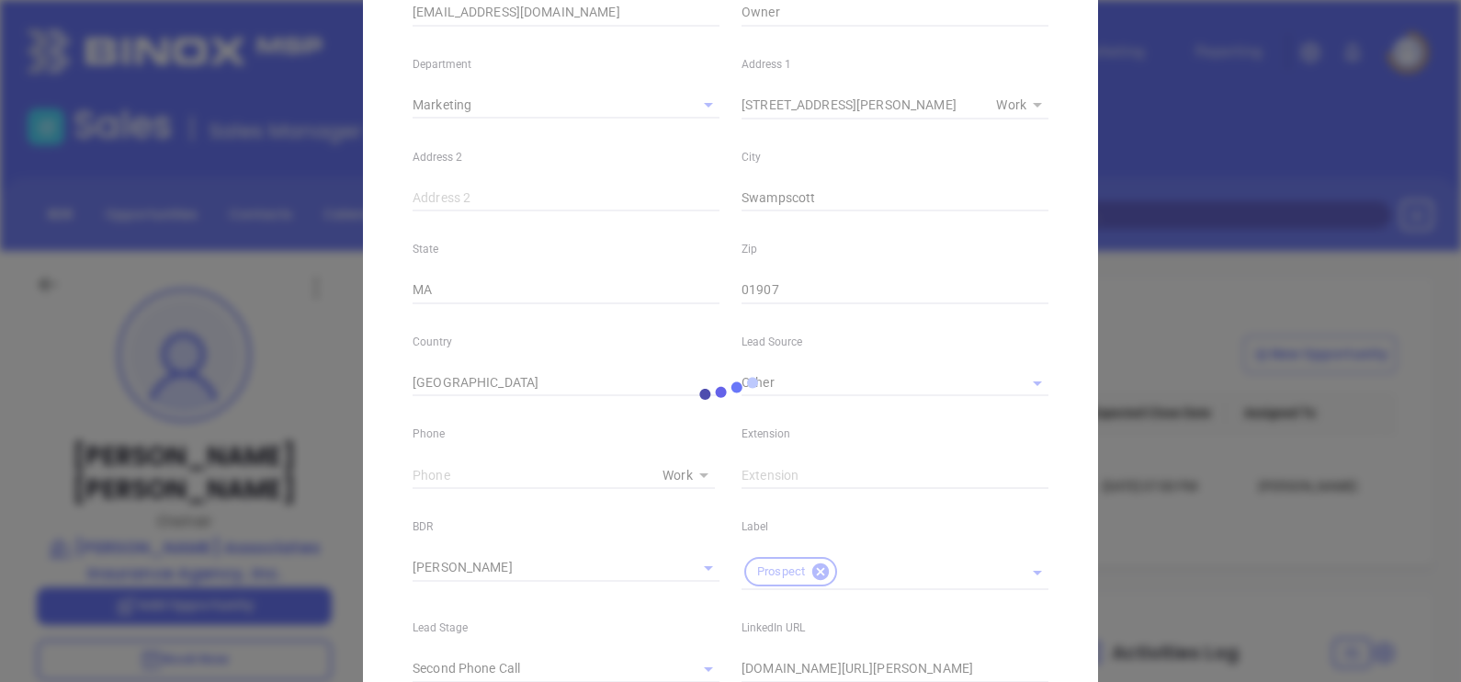
scroll to position [458, 0]
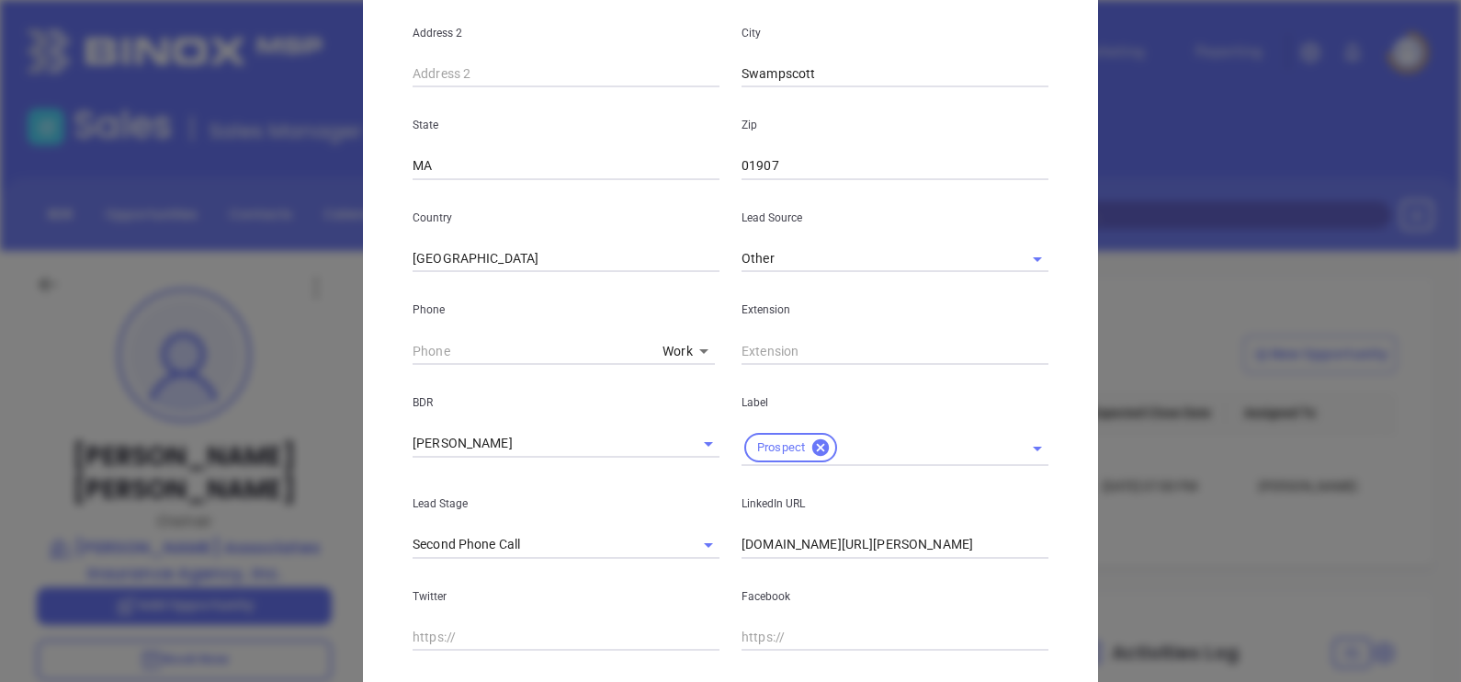
click at [683, 344] on body "Leads CRM Marketing Reporting Financial Leads Leads Sales Sales Manager BDR Opp…" at bounding box center [730, 341] width 1461 height 682
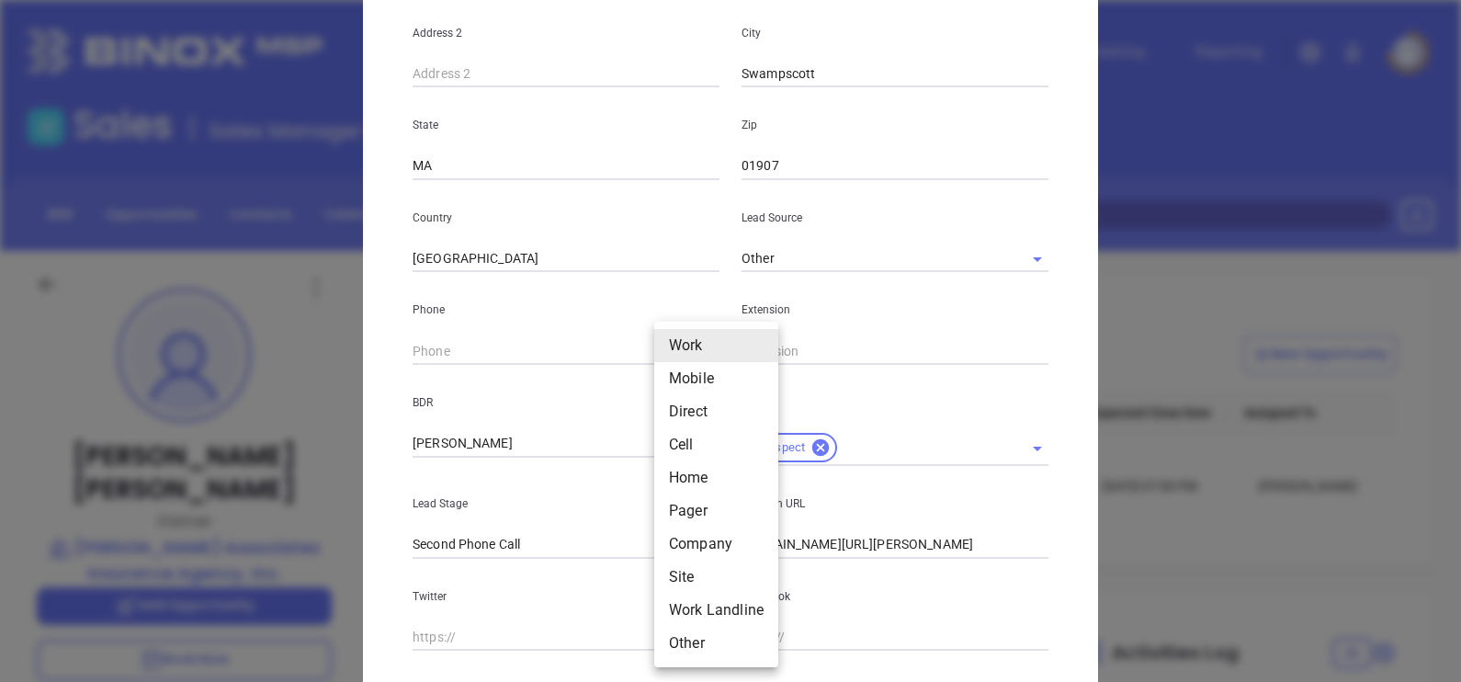
drag, startPoint x: 684, startPoint y: 411, endPoint x: 607, endPoint y: 402, distance: 77.6
click at [685, 411] on li "Direct" at bounding box center [716, 411] width 124 height 33
type input "(781) 598-4300"
type input "3"
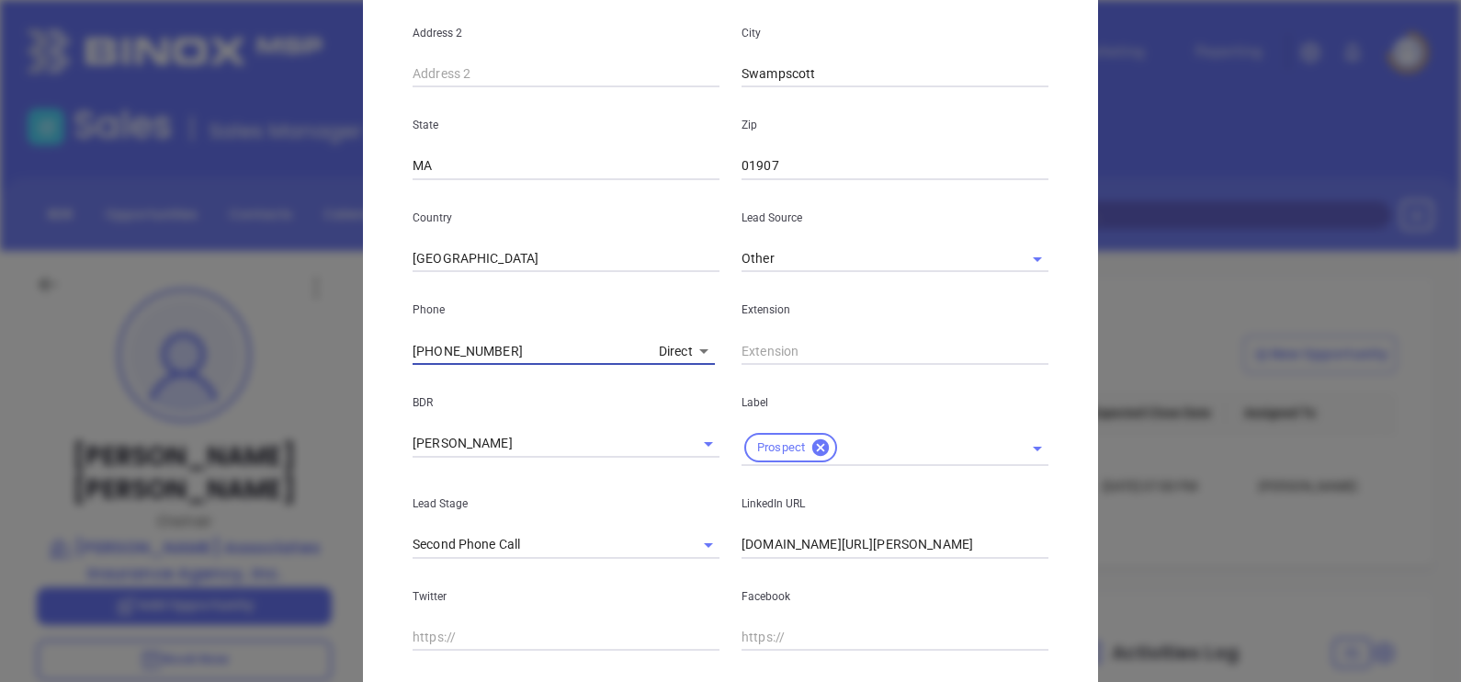
drag, startPoint x: 523, startPoint y: 352, endPoint x: 257, endPoint y: 422, distance: 274.5
click at [257, 422] on div "Tara Cassidy Contact Company First Name Tara Last Name Cassidy Email tcassidy@c…" at bounding box center [730, 341] width 1461 height 682
type input "( ) -"
click at [661, 361] on body "Leads CRM Marketing Reporting Financial Leads Leads Sales Sales Manager BDR Opp…" at bounding box center [730, 341] width 1461 height 682
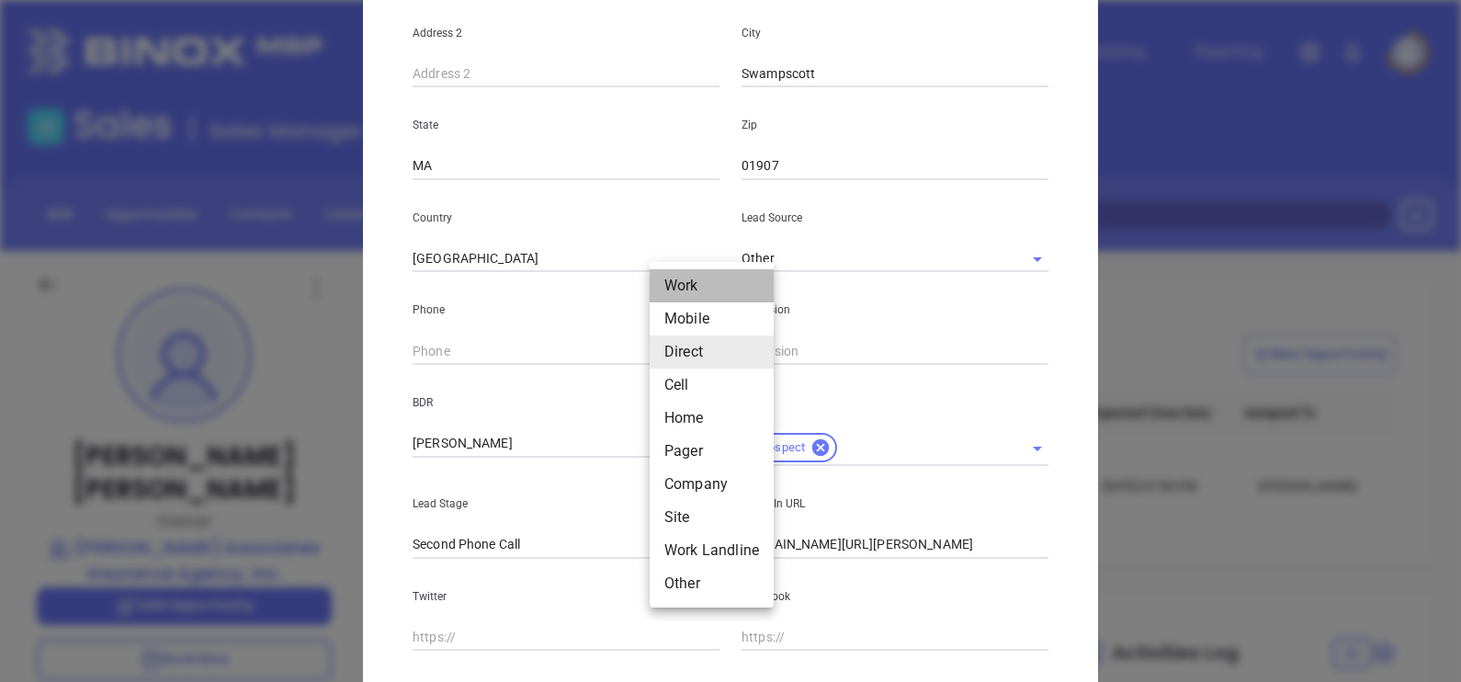
click at [689, 280] on li "Work" at bounding box center [711, 285] width 124 height 33
type input "1"
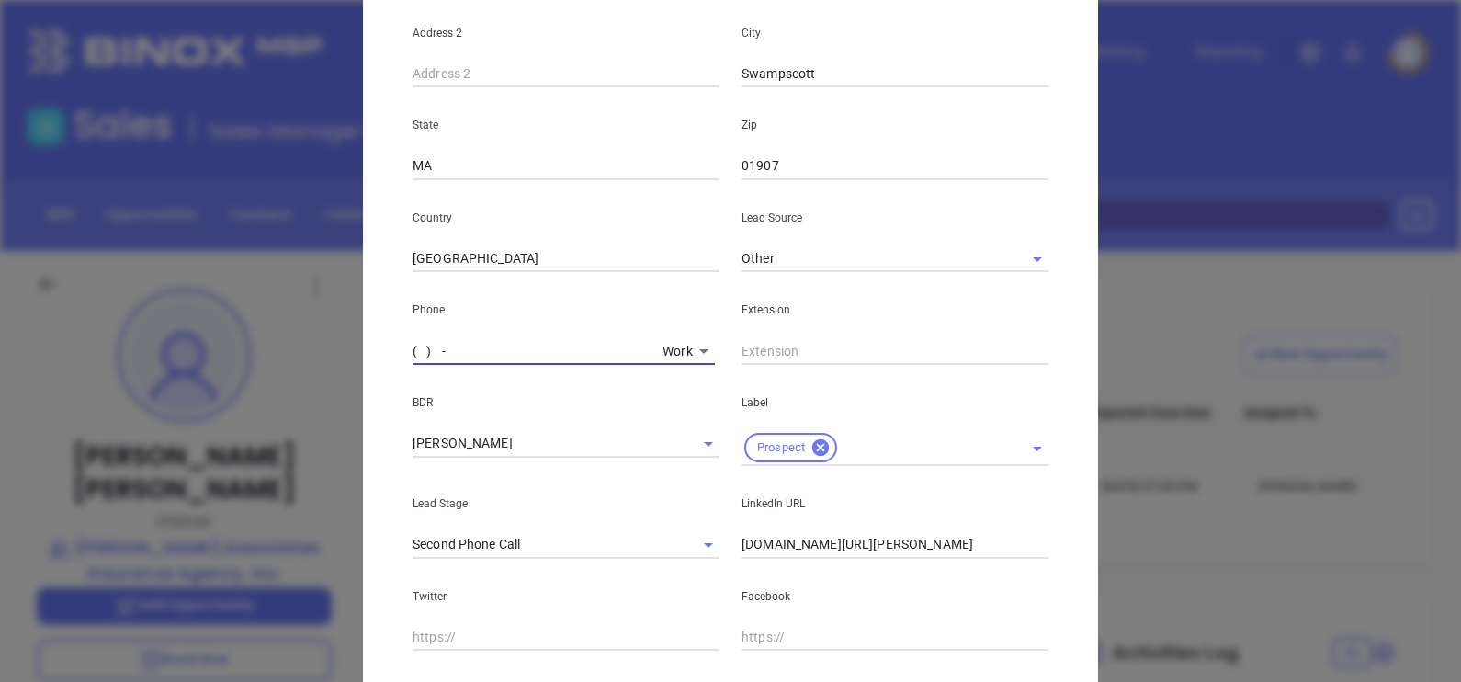
click at [485, 355] on input "( ) -" at bounding box center [533, 351] width 243 height 28
paste input "781) 598-4300"
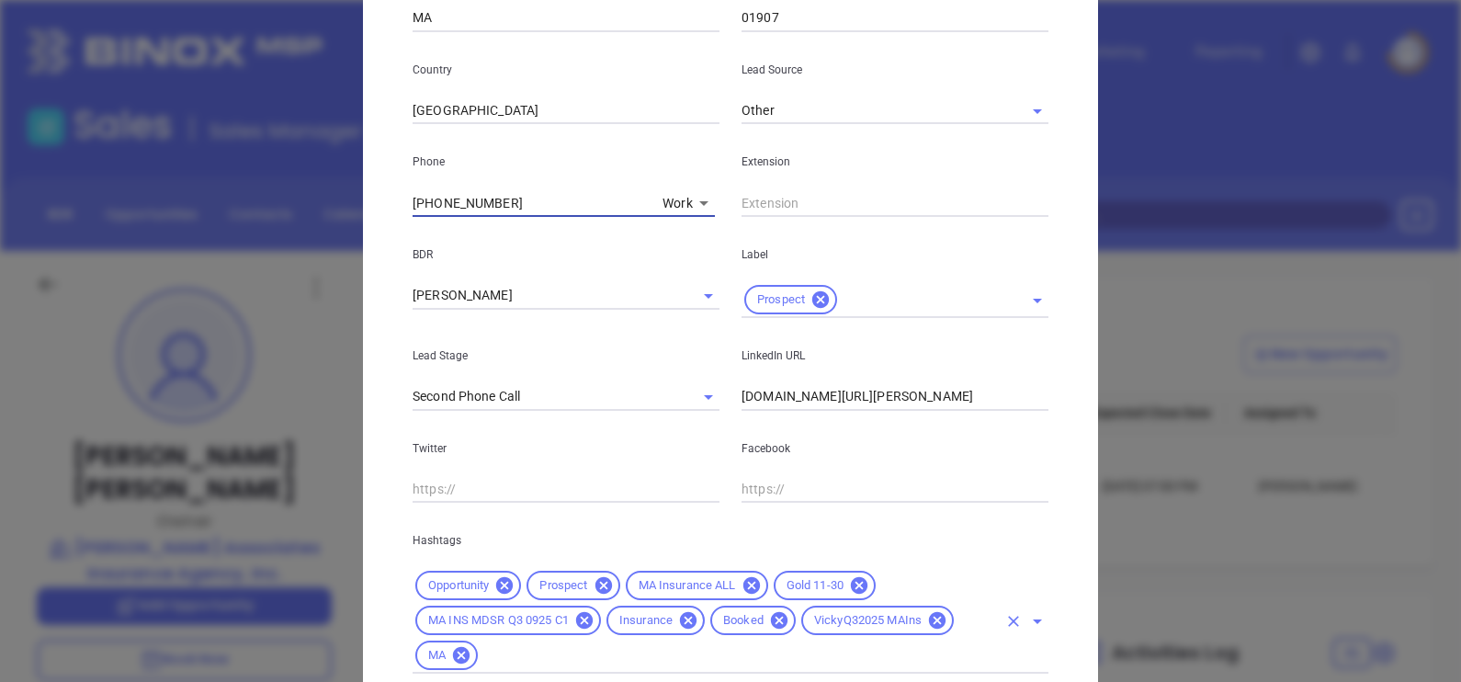
scroll to position [737, 0]
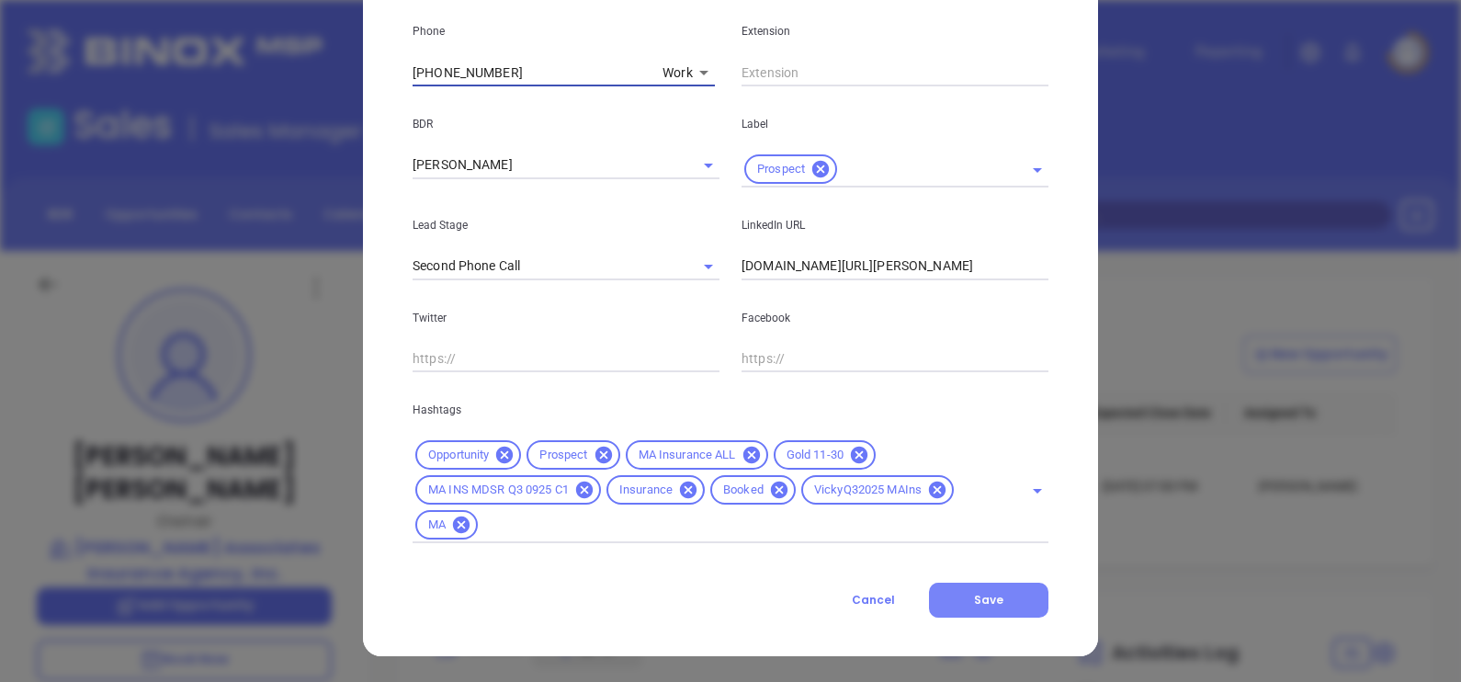
type input "(781) 598-4300"
click at [965, 606] on button "Save" at bounding box center [988, 599] width 119 height 35
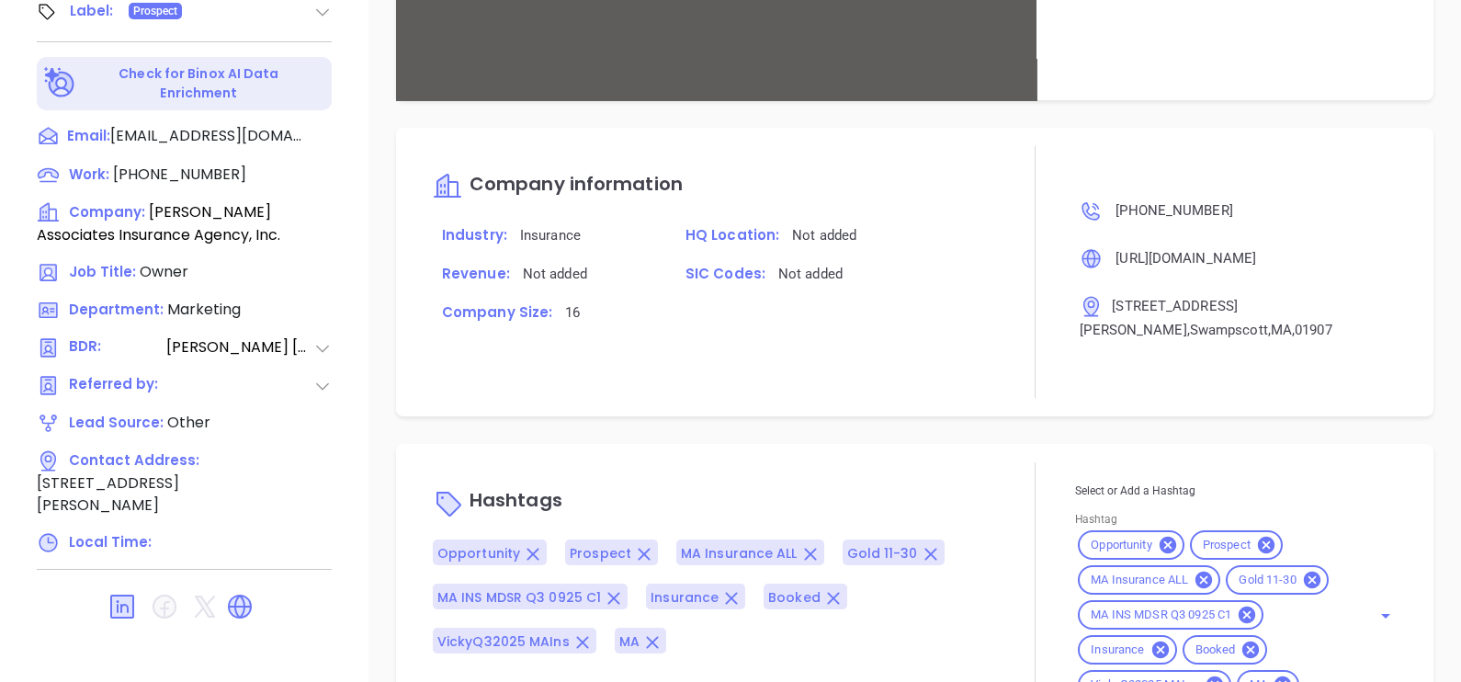
scroll to position [1530, 0]
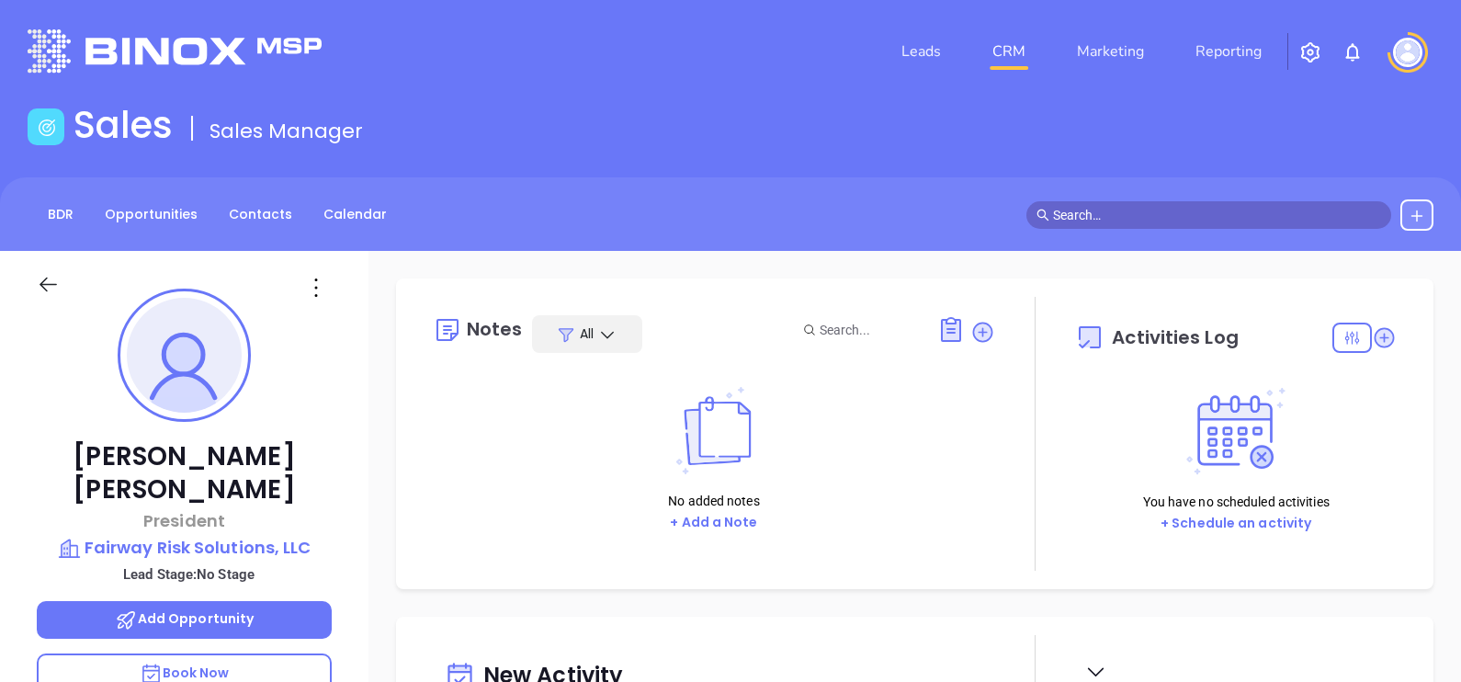
scroll to position [480, 0]
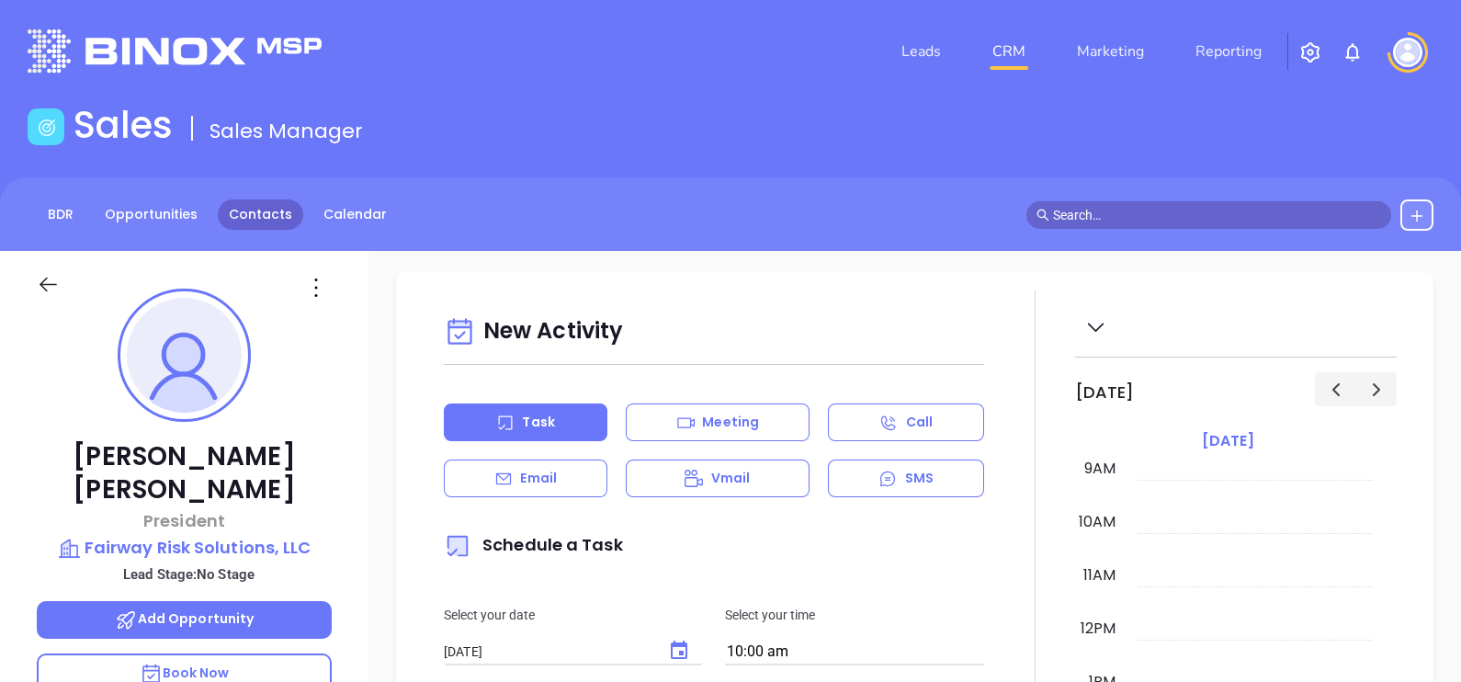
click at [265, 209] on link "Contacts" at bounding box center [260, 214] width 85 height 30
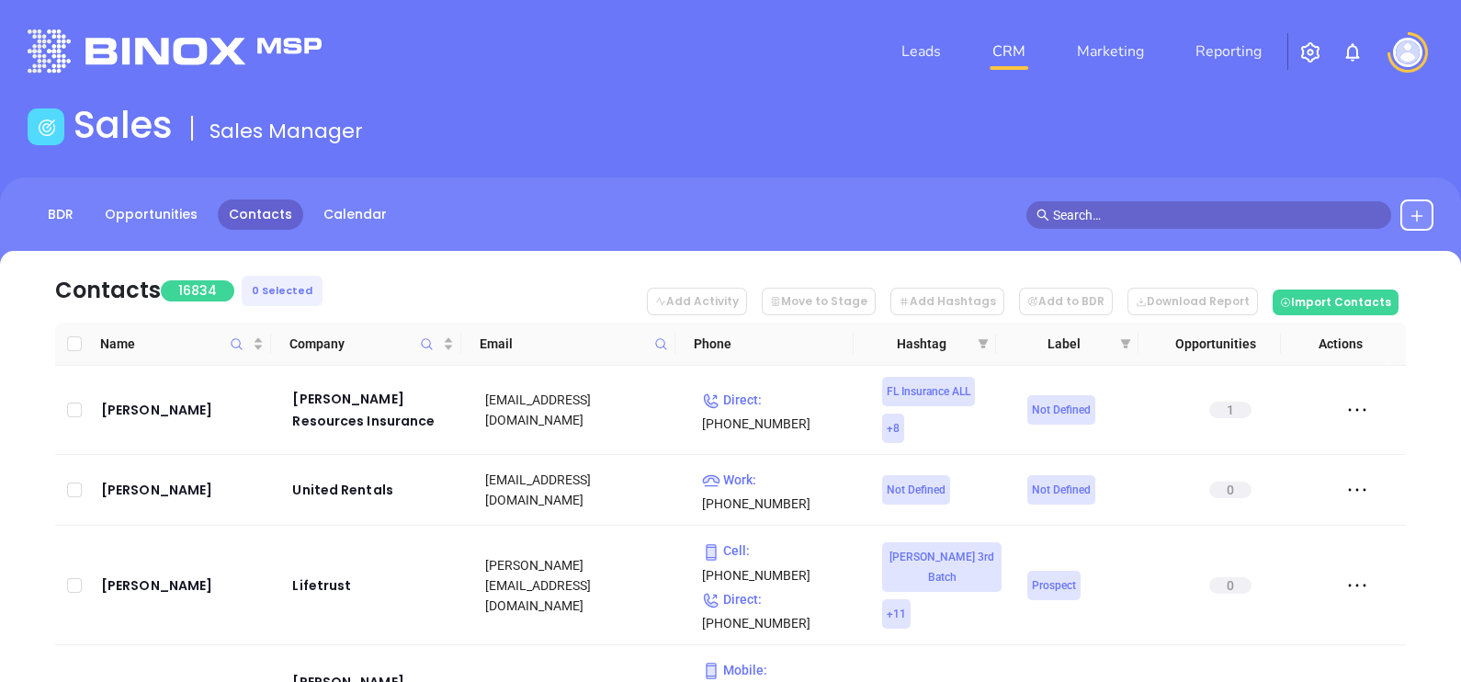
click at [657, 337] on icon at bounding box center [661, 344] width 14 height 14
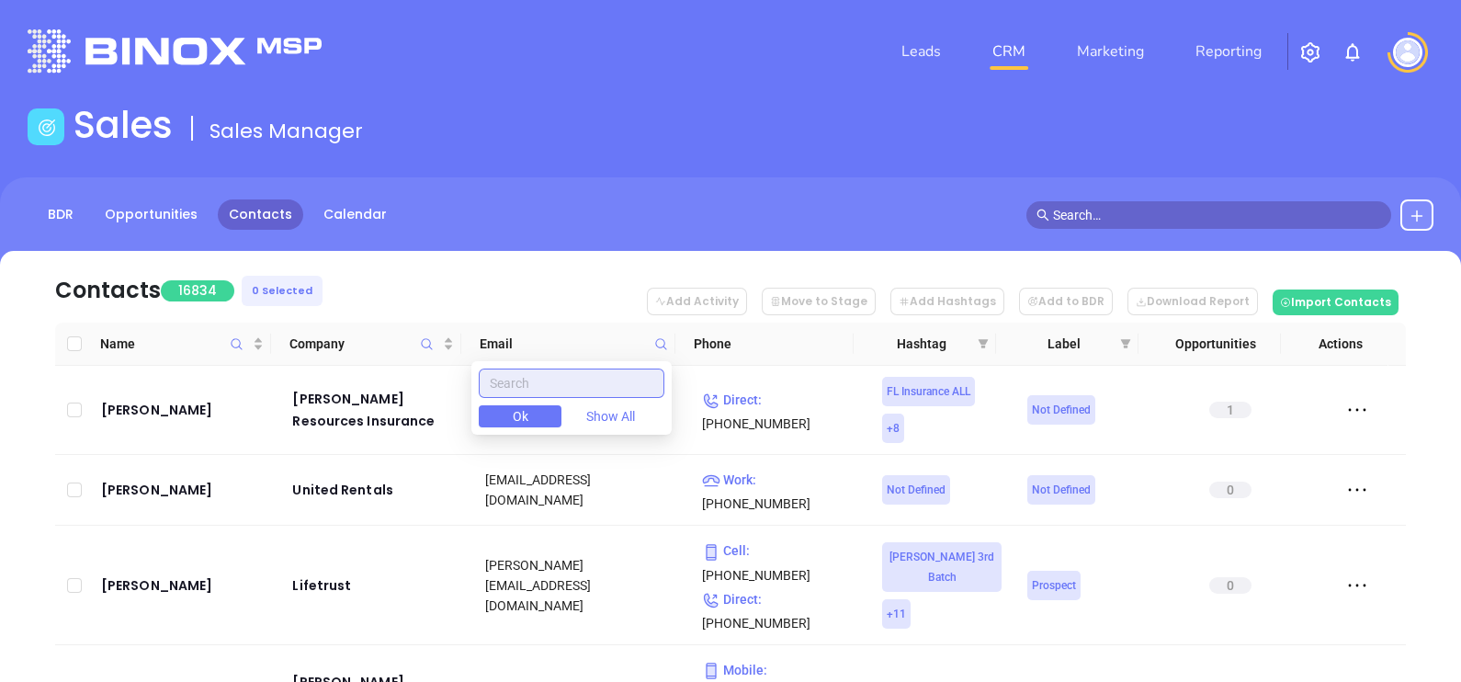
paste input "[DOMAIN_NAME]"
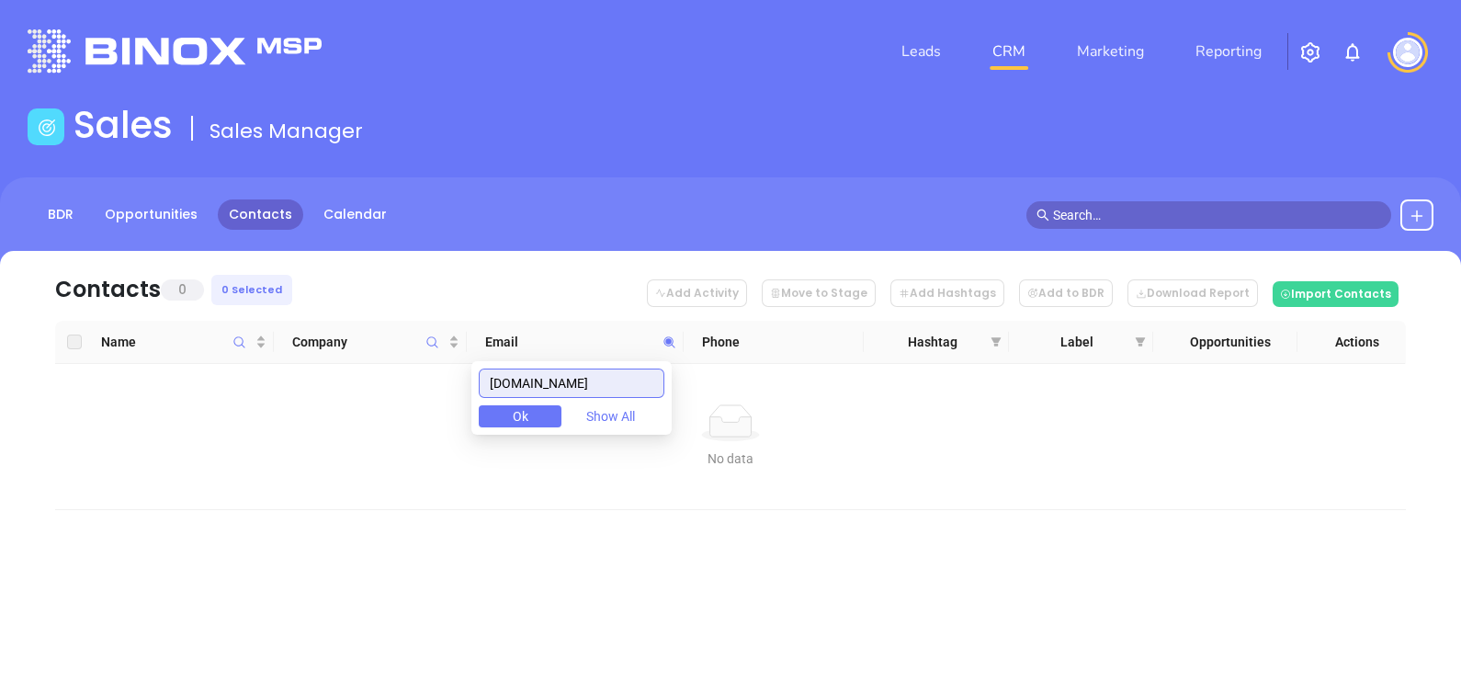
type input "[DOMAIN_NAME]"
drag, startPoint x: 600, startPoint y: 380, endPoint x: 393, endPoint y: 457, distance: 220.6
click at [399, 455] on body "Leads CRM Marketing Reporting Financial Leads Leads Sales Sales Manager BDR Opp…" at bounding box center [730, 341] width 1461 height 682
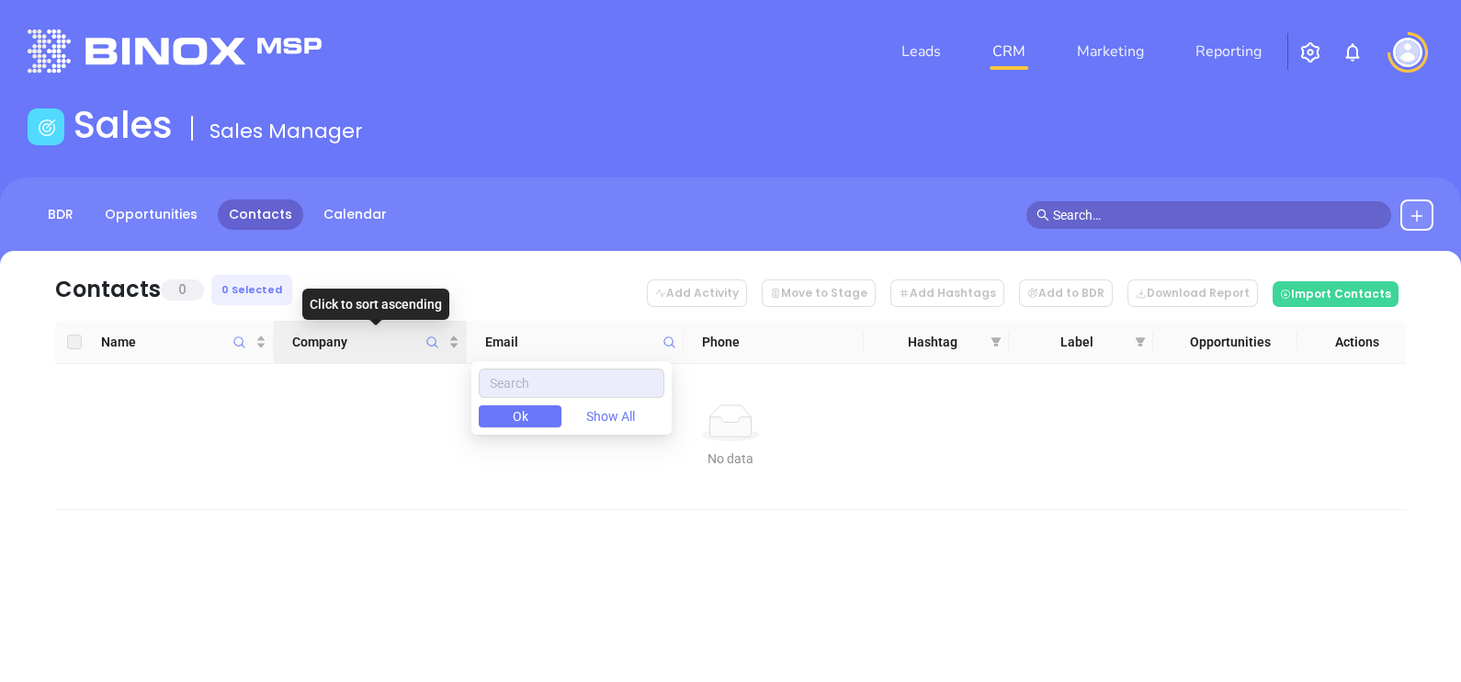
click at [423, 347] on span "Company" at bounding box center [432, 342] width 21 height 42
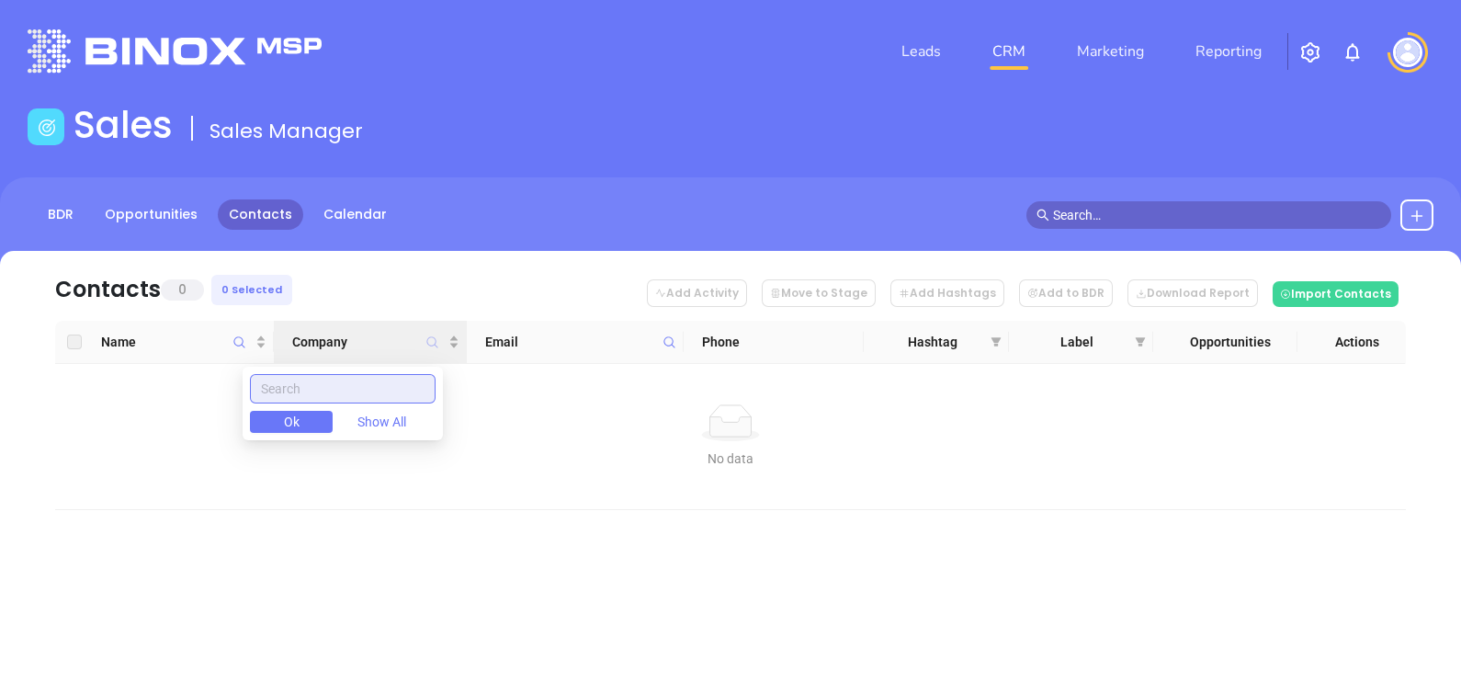
paste input "Skipper Insurance & Realty"
type input "Skipper Insurance & Realty"
drag, startPoint x: 427, startPoint y: 385, endPoint x: 193, endPoint y: 491, distance: 257.3
click at [193, 491] on body "Leads CRM Marketing Reporting Financial Leads Leads Sales Sales Manager BDR Opp…" at bounding box center [730, 341] width 1461 height 682
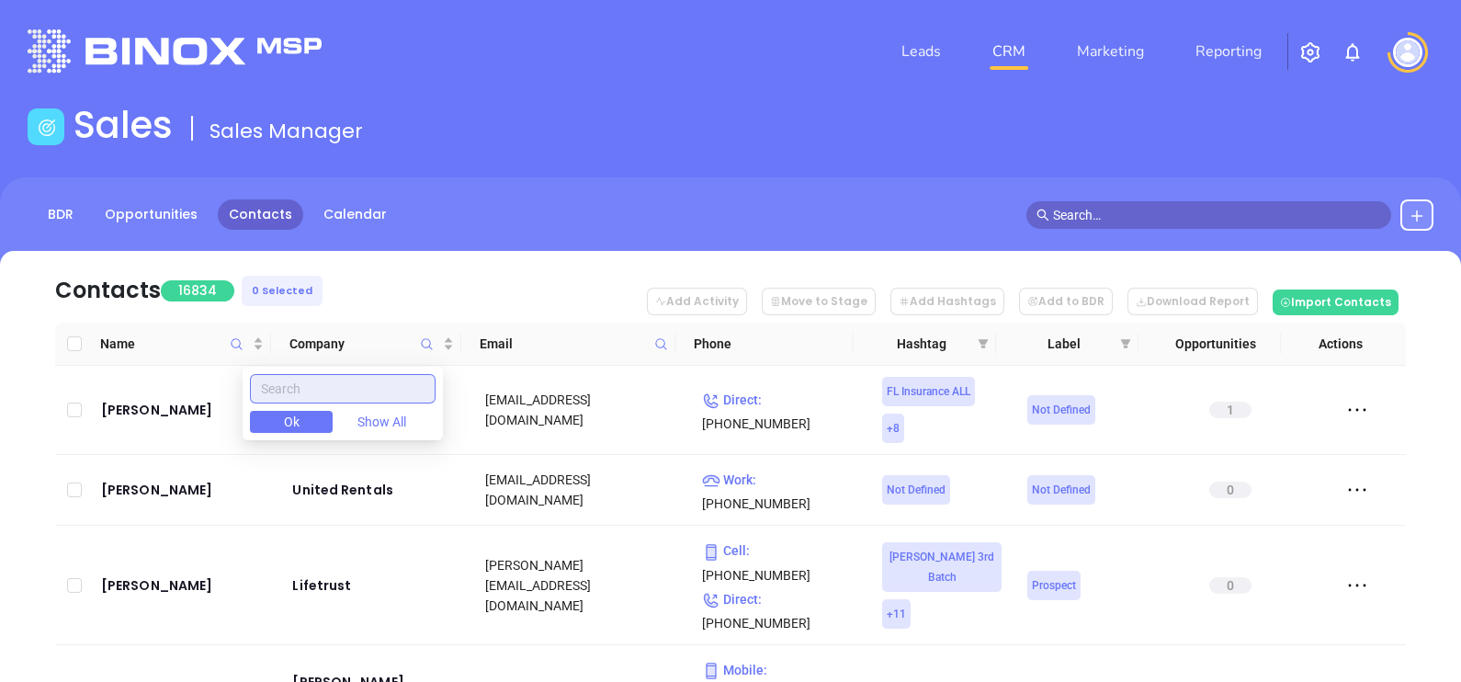
paste input "Skipper Insurance & Realty"
type input "Skipper Insurance & Realty"
drag, startPoint x: 276, startPoint y: 386, endPoint x: 385, endPoint y: 397, distance: 109.0
click at [443, 373] on body "Leads CRM Marketing Reporting Financial Leads Leads Sales Sales Manager BDR Opp…" at bounding box center [730, 341] width 1461 height 682
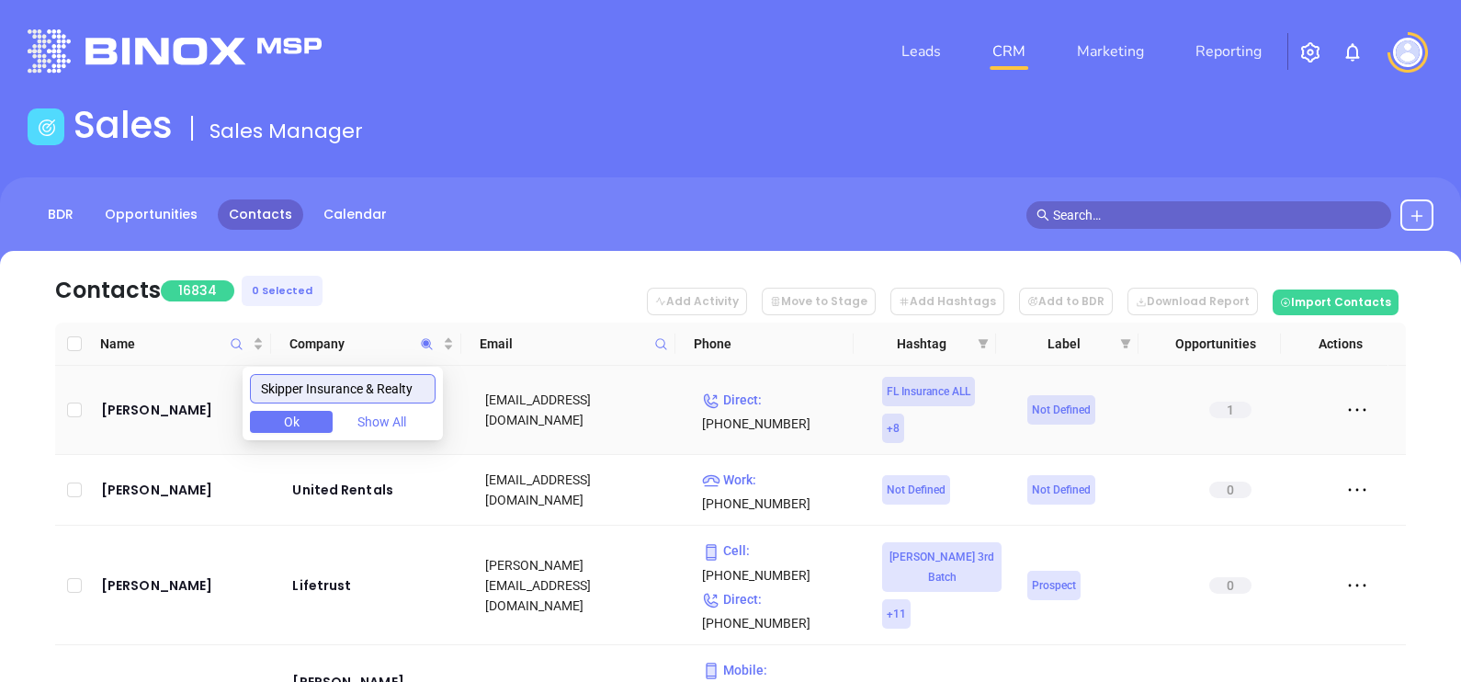
drag, startPoint x: 272, startPoint y: 383, endPoint x: 497, endPoint y: 379, distance: 225.1
click at [514, 403] on body "Leads CRM Marketing Reporting Financial Leads Leads Sales Sales Manager BDR Opp…" at bounding box center [730, 341] width 1461 height 682
paste input "Skipper Insurance & Realty"
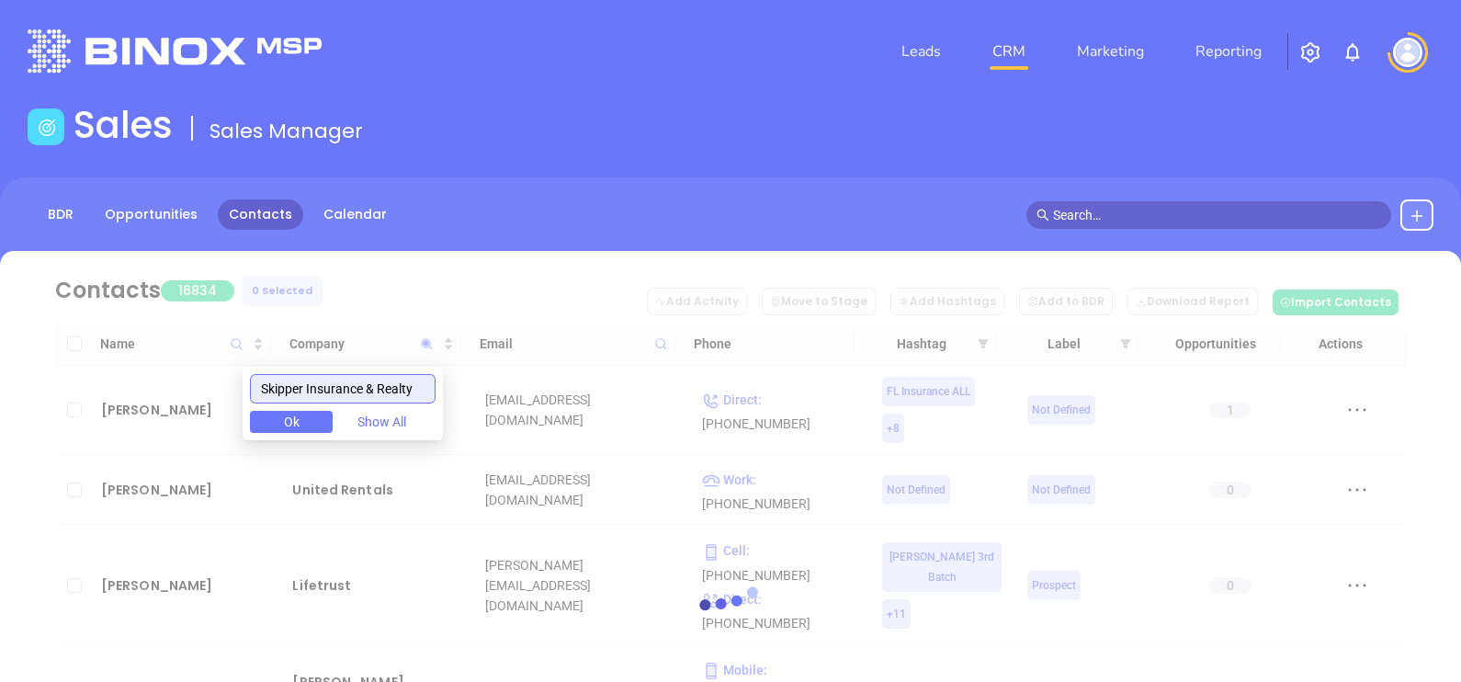
type input "Skipper Insurance & Realty"
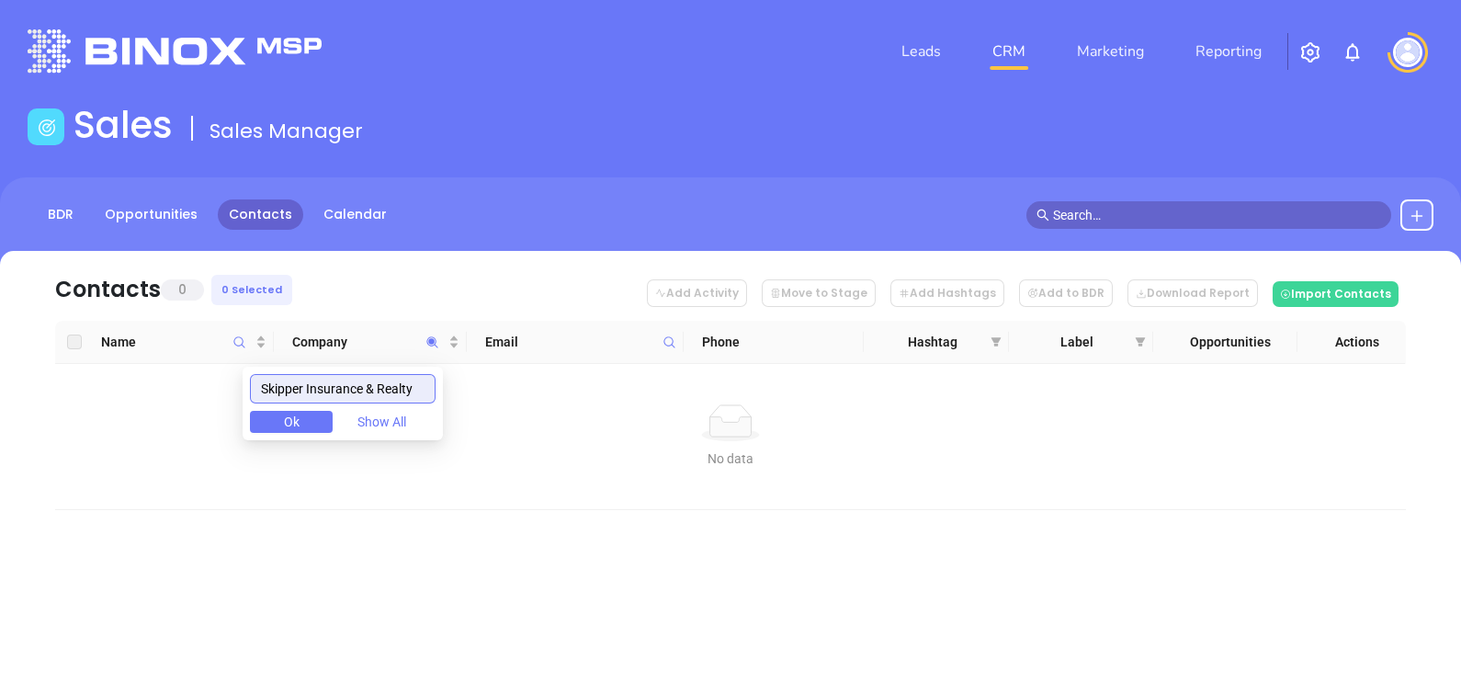
scroll to position [0, 1]
drag, startPoint x: 298, startPoint y: 389, endPoint x: 522, endPoint y: 404, distance: 224.6
click at [500, 410] on body "Leads CRM Marketing Reporting Financial Leads Leads Sales Sales Manager BDR Opp…" at bounding box center [730, 341] width 1461 height 682
click at [667, 332] on span at bounding box center [669, 342] width 21 height 28
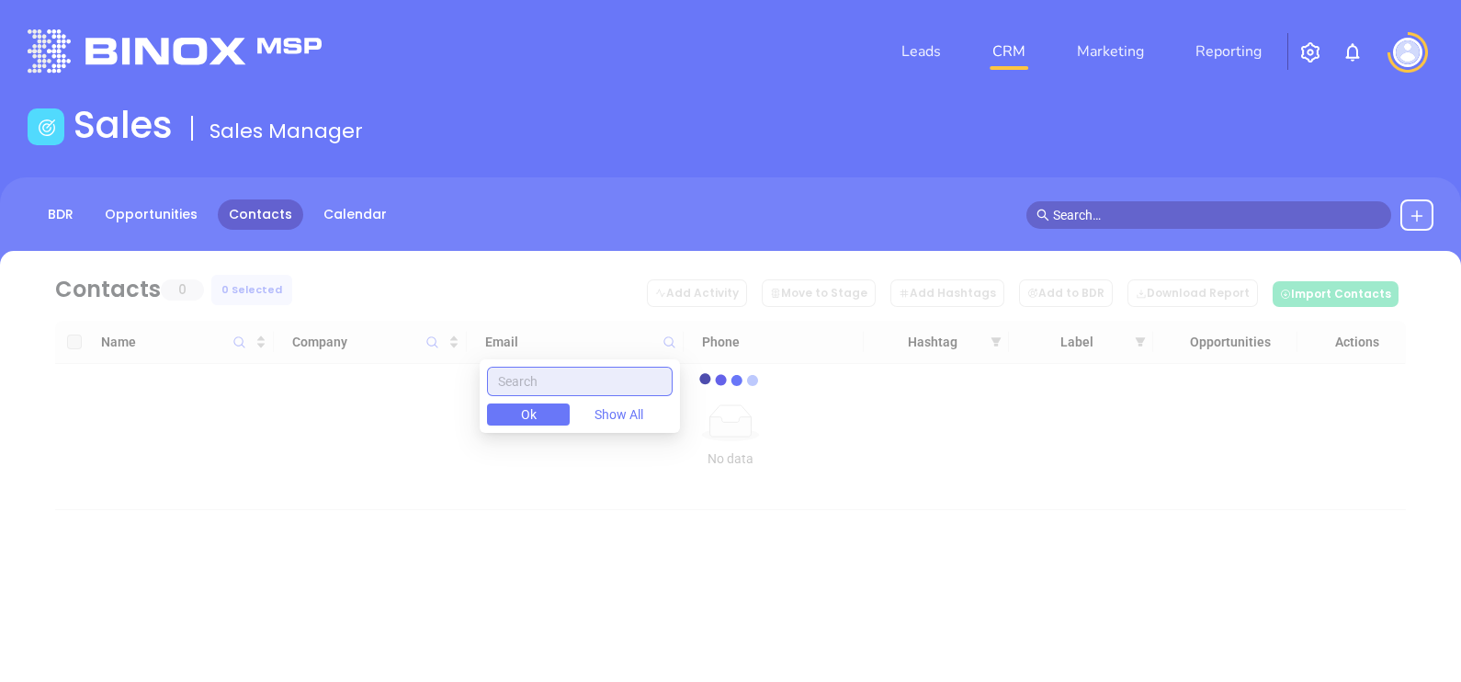
paste input "[DOMAIN_NAME]"
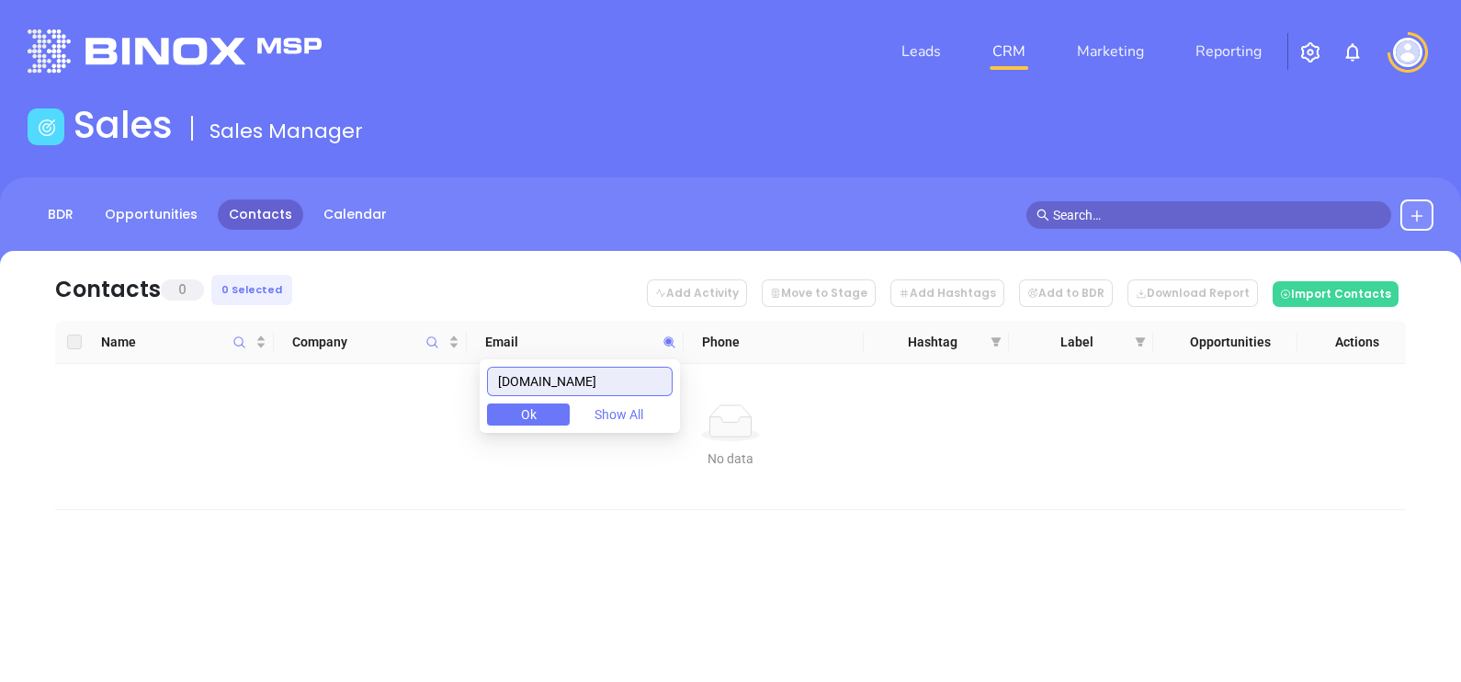
drag, startPoint x: 625, startPoint y: 378, endPoint x: 393, endPoint y: 452, distance: 243.1
click at [394, 452] on body "Leads CRM Marketing Reporting Financial Leads Leads Sales Sales Manager BDR Opp…" at bounding box center [730, 341] width 1461 height 682
type input "[DOMAIN_NAME]"
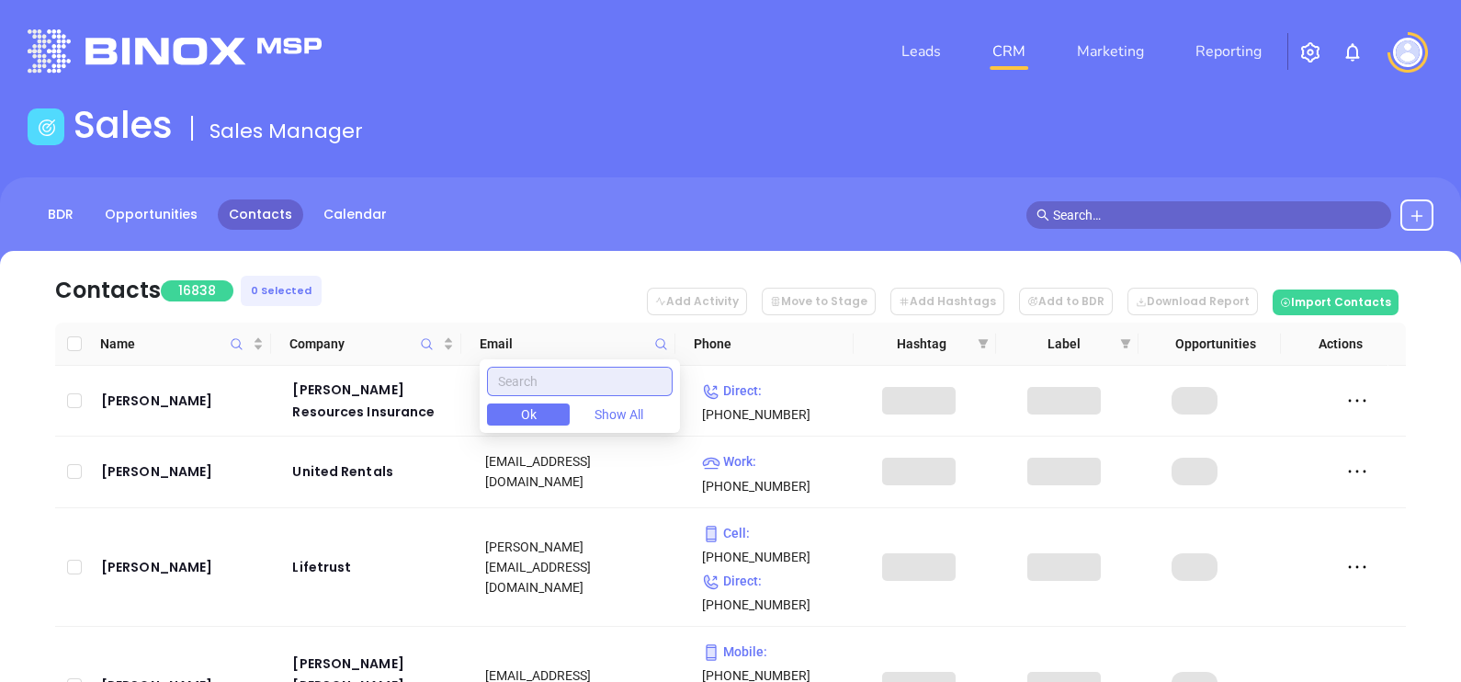
paste input "[DOMAIN_NAME]"
type input "[DOMAIN_NAME]"
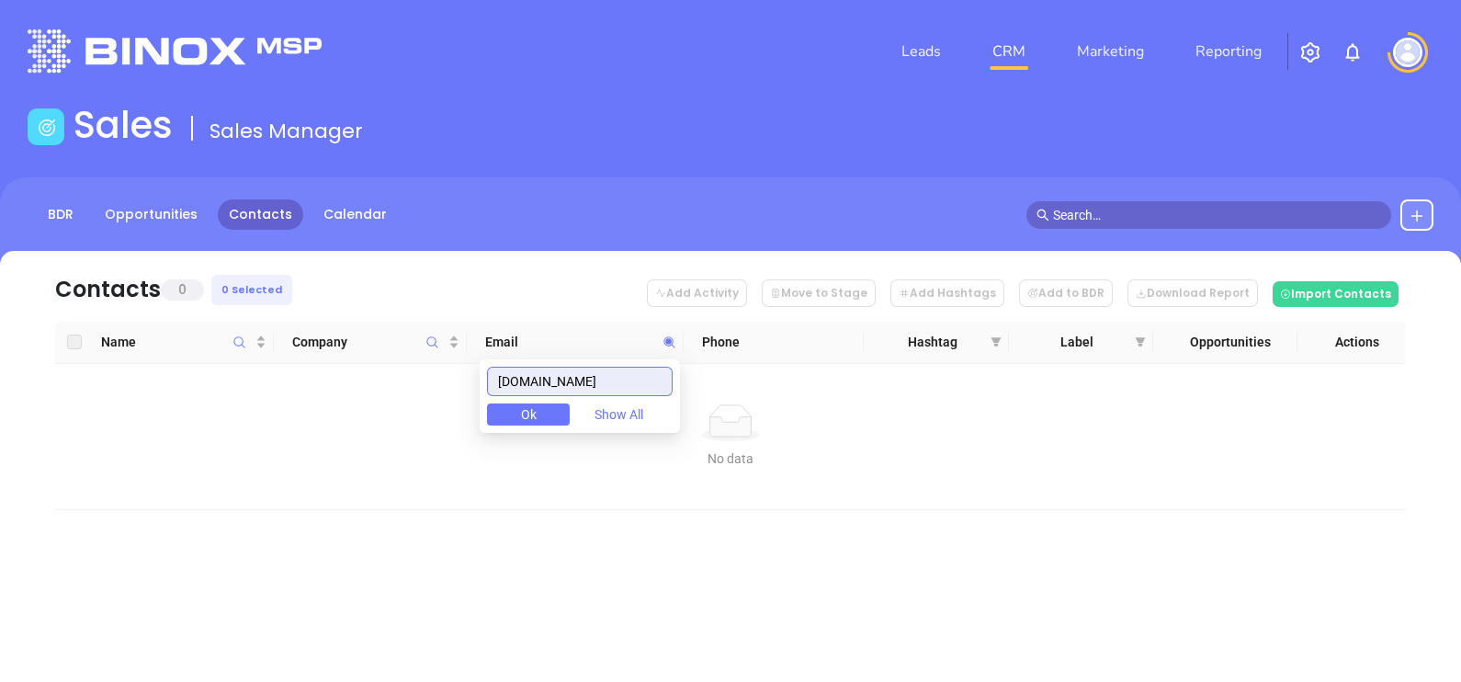
drag, startPoint x: 625, startPoint y: 376, endPoint x: 421, endPoint y: 428, distance: 210.5
click at [421, 428] on body "Leads CRM Marketing Reporting Financial Leads Leads Sales Sales Manager BDR Opp…" at bounding box center [730, 341] width 1461 height 682
paste input "[DOMAIN_NAME]"
type input "[DOMAIN_NAME]"
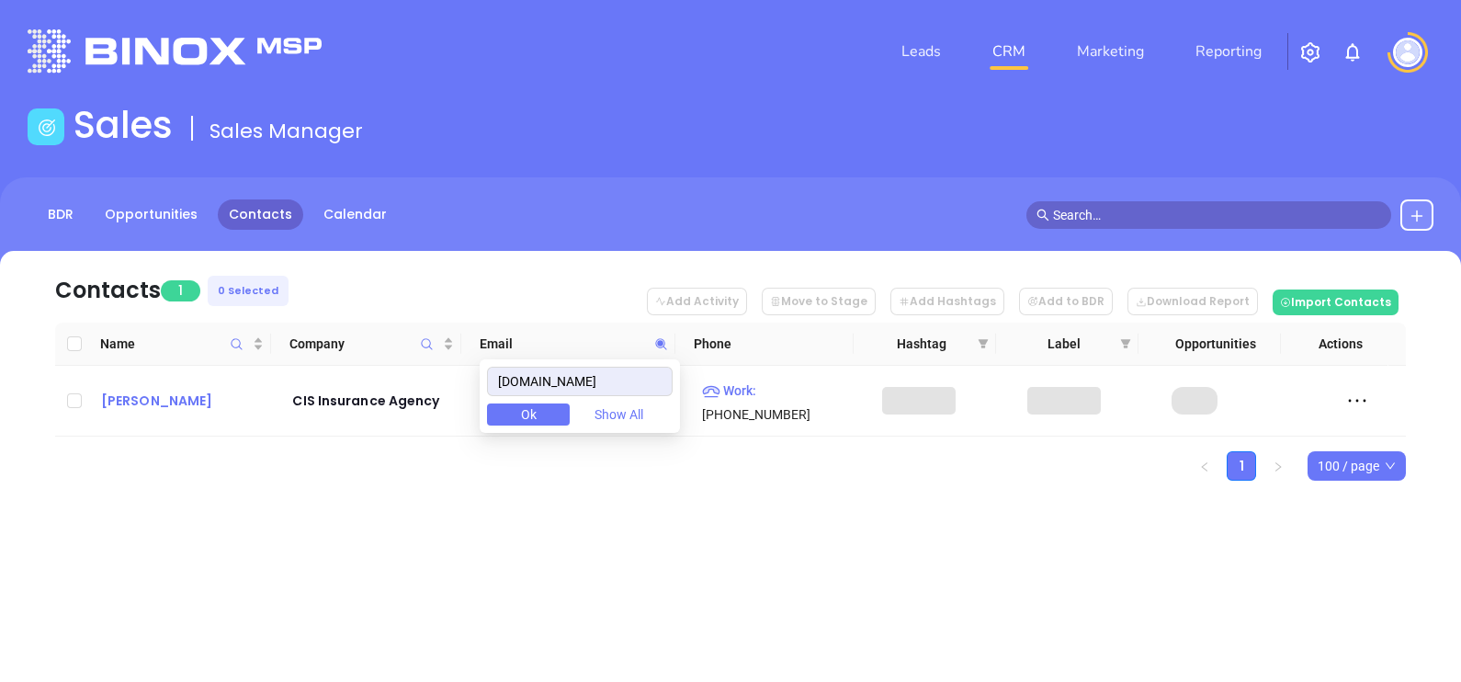
click at [186, 389] on div "[PERSON_NAME]" at bounding box center [184, 400] width 166 height 22
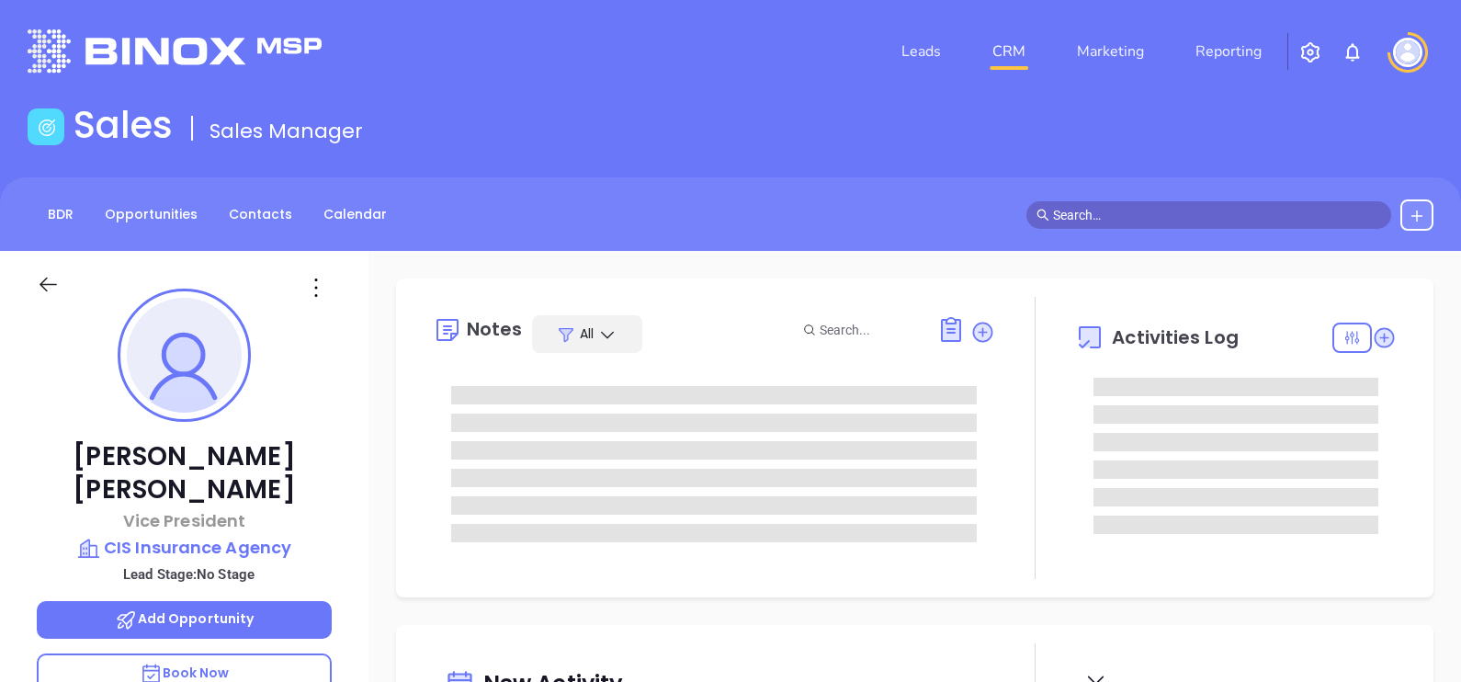
type input "[DATE]"
type input "[PERSON_NAME]"
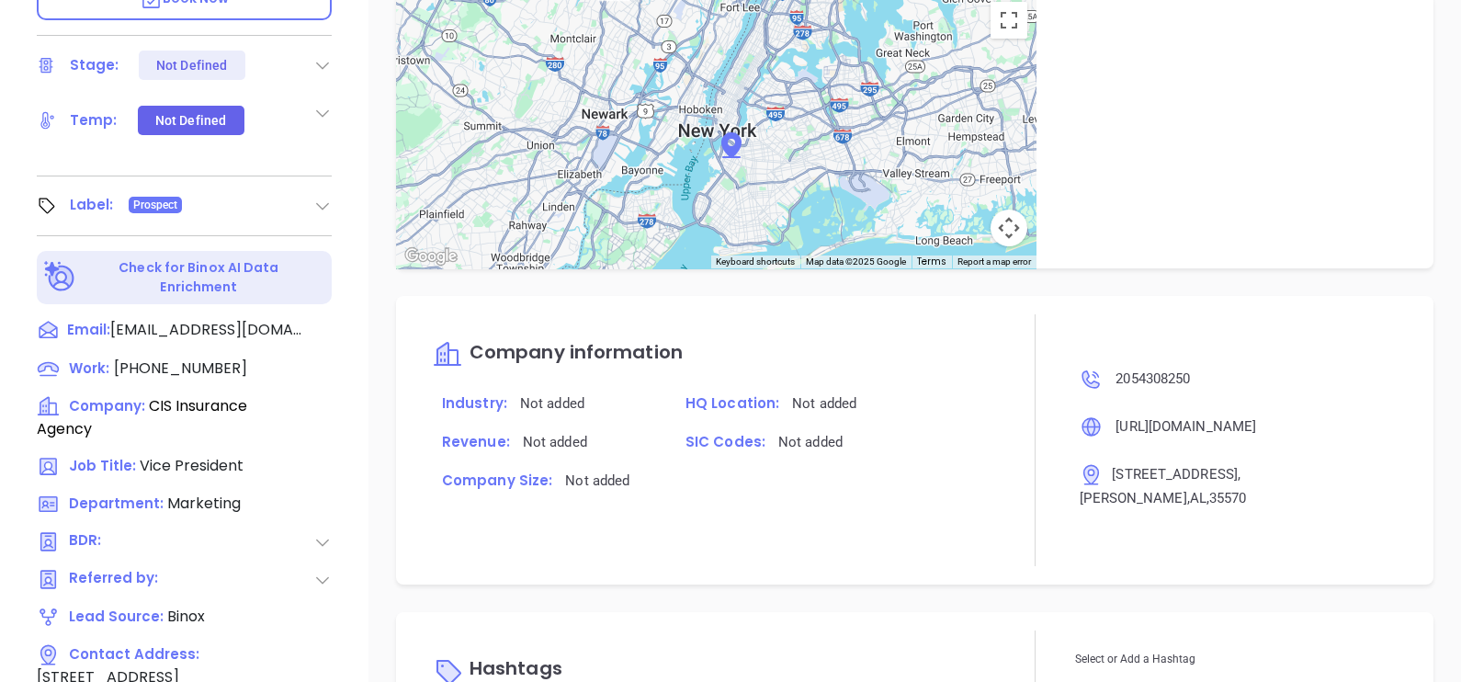
scroll to position [854, 0]
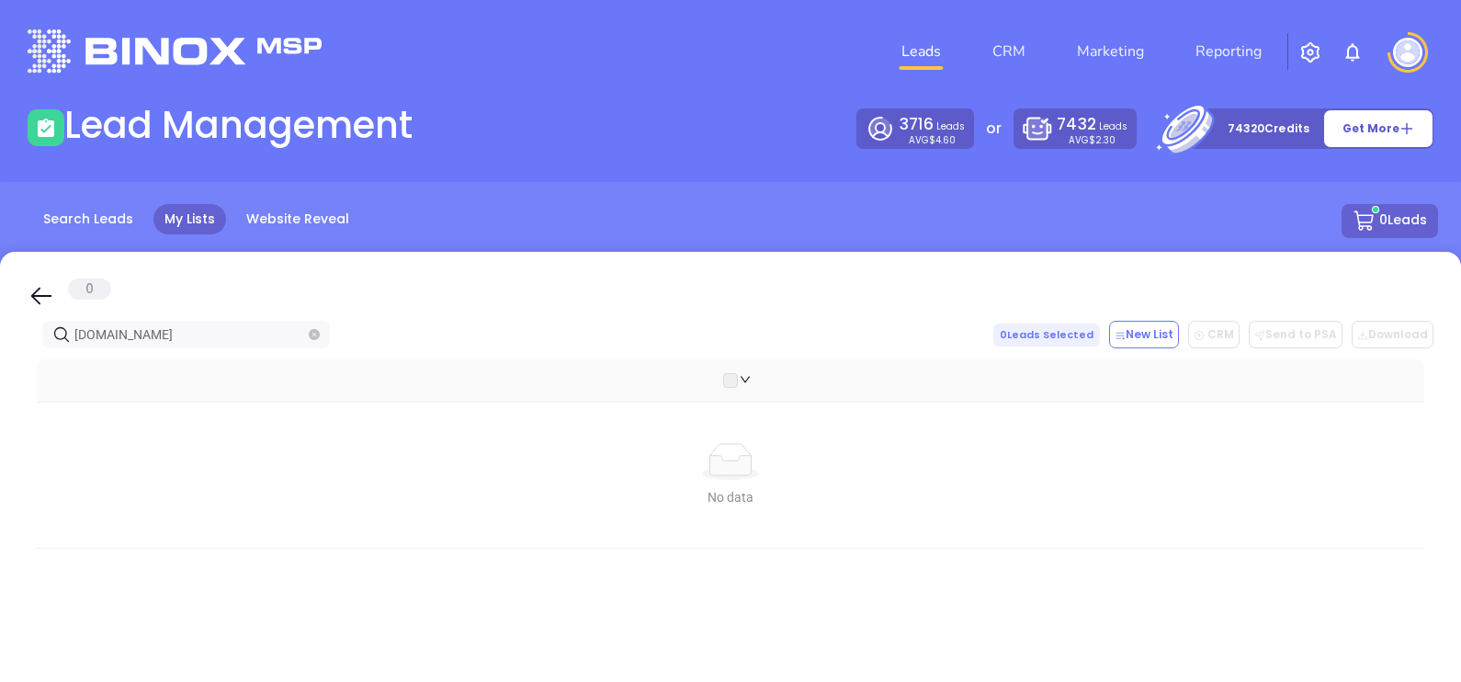
click at [317, 329] on icon "close-circle" at bounding box center [314, 334] width 11 height 11
click at [317, 329] on span at bounding box center [314, 334] width 11 height 20
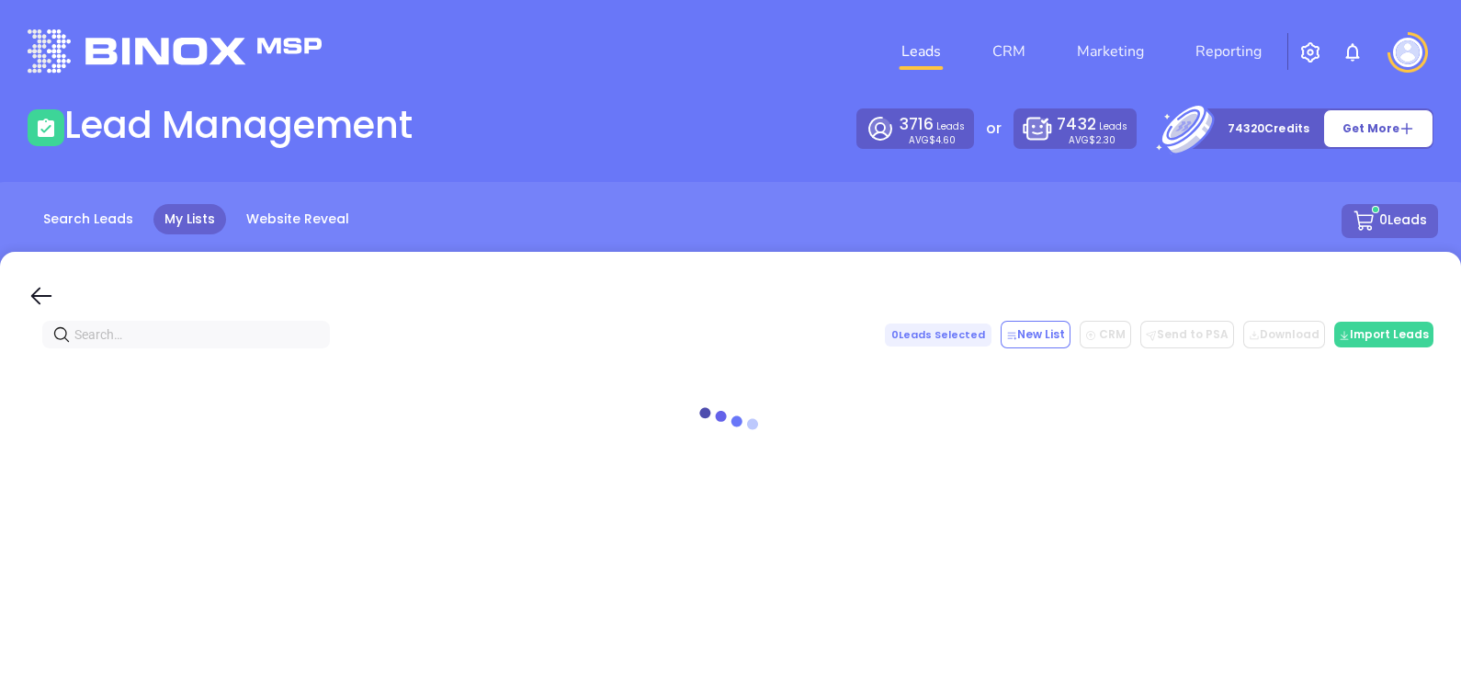
paste input "[DOMAIN_NAME]"
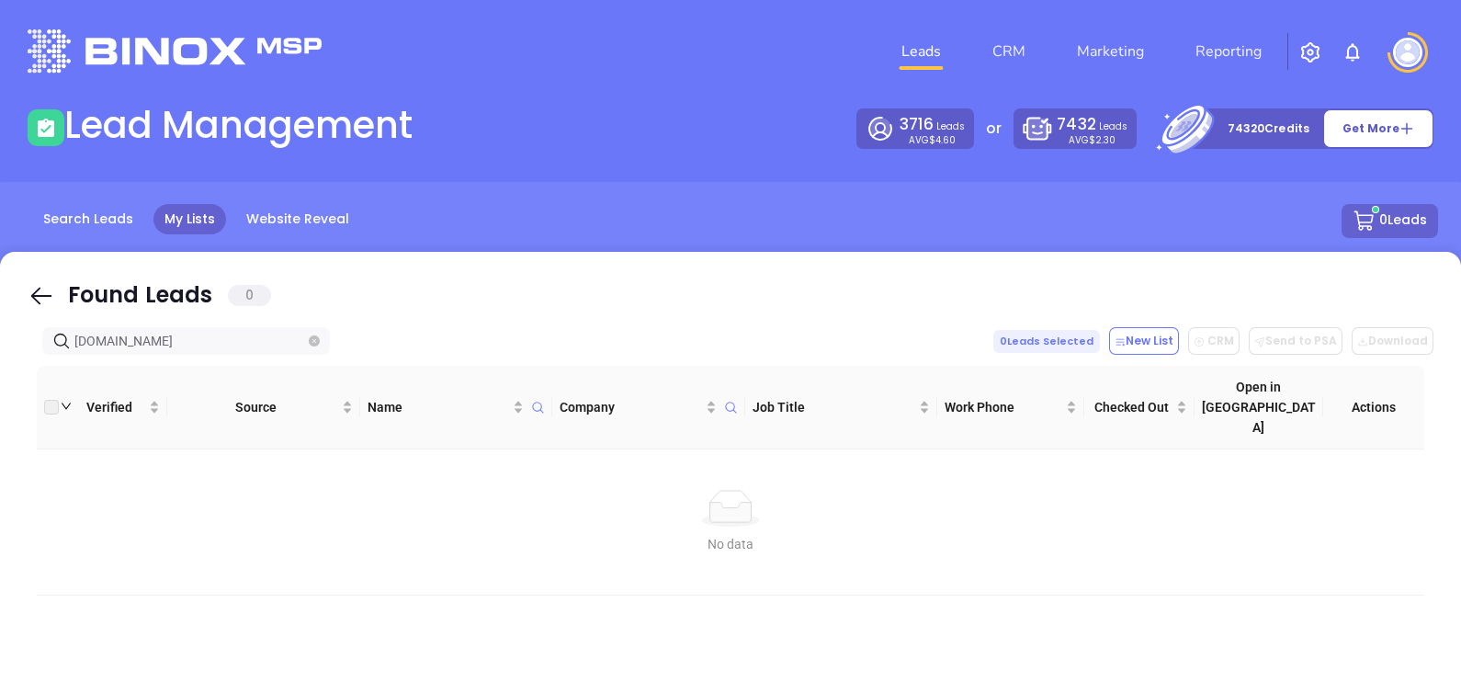
type input "[DOMAIN_NAME]"
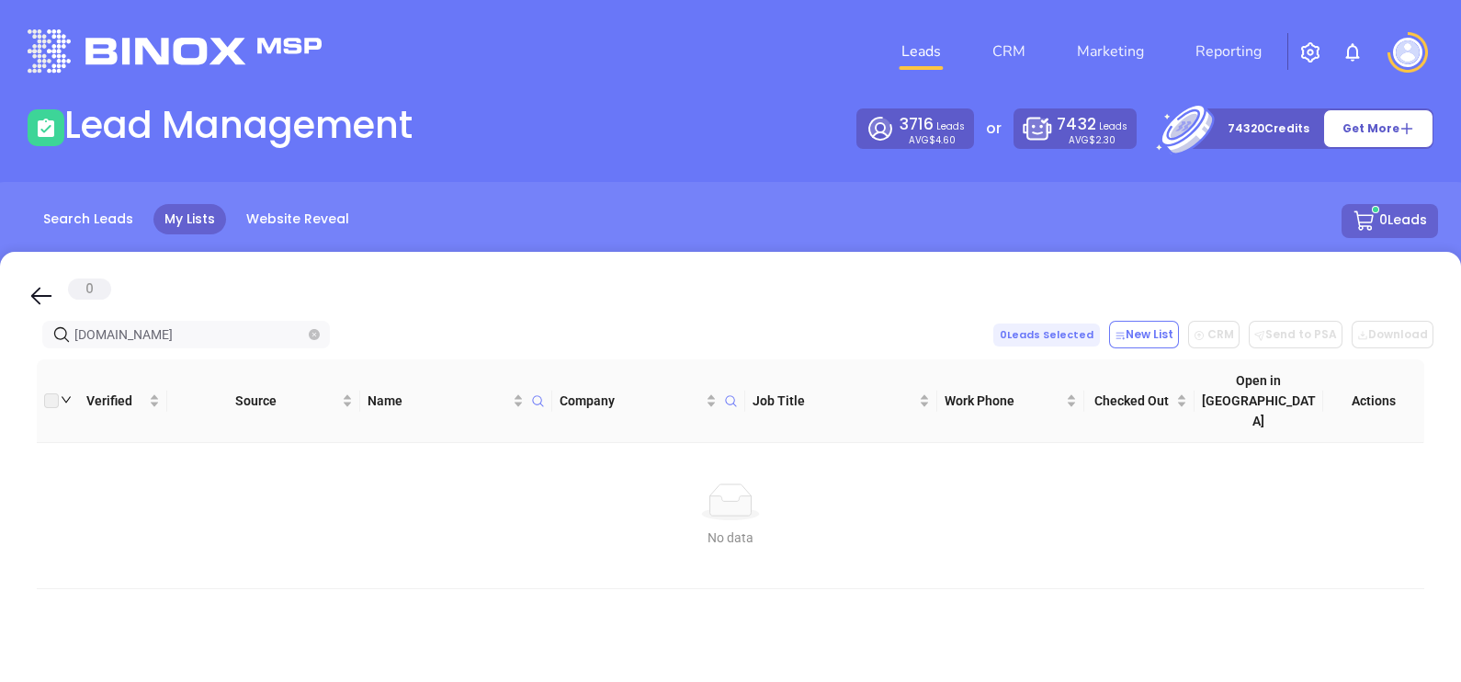
click at [315, 329] on icon "close-circle" at bounding box center [314, 334] width 11 height 11
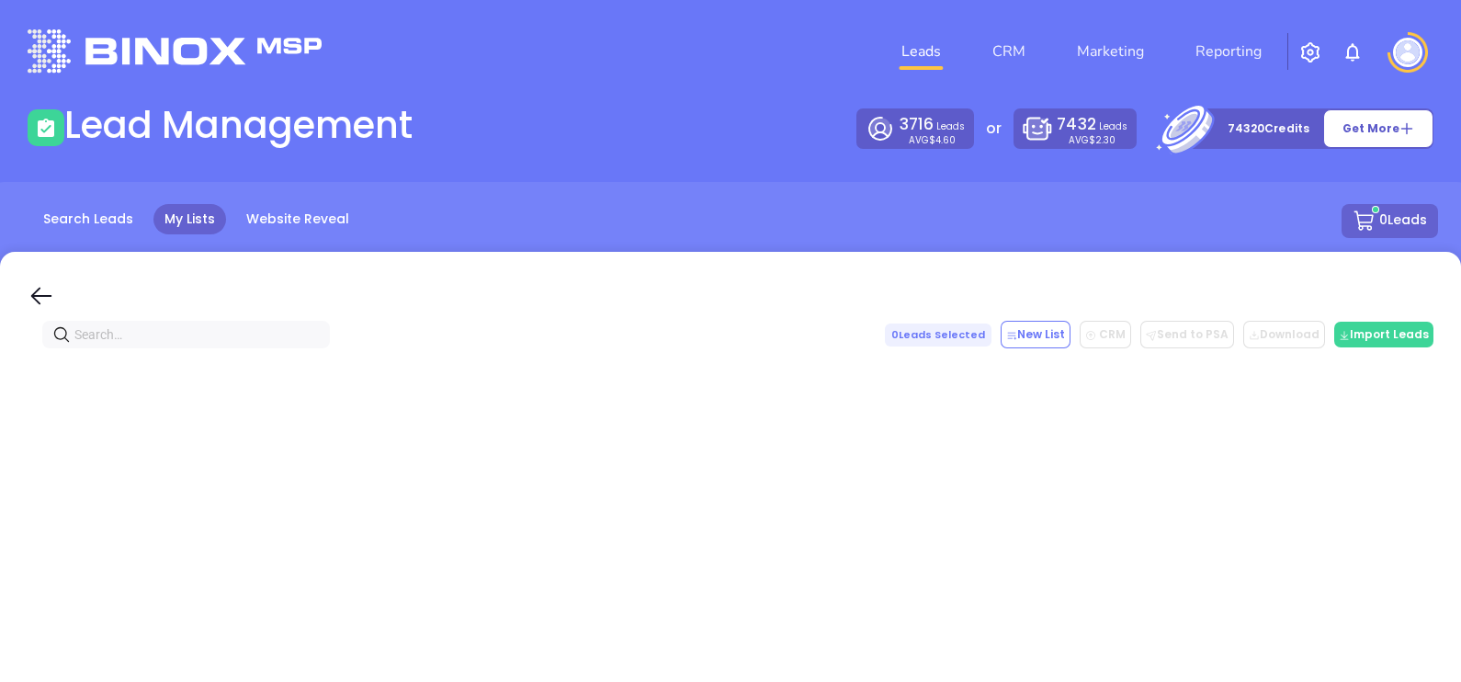
paste input "skipperins.com"
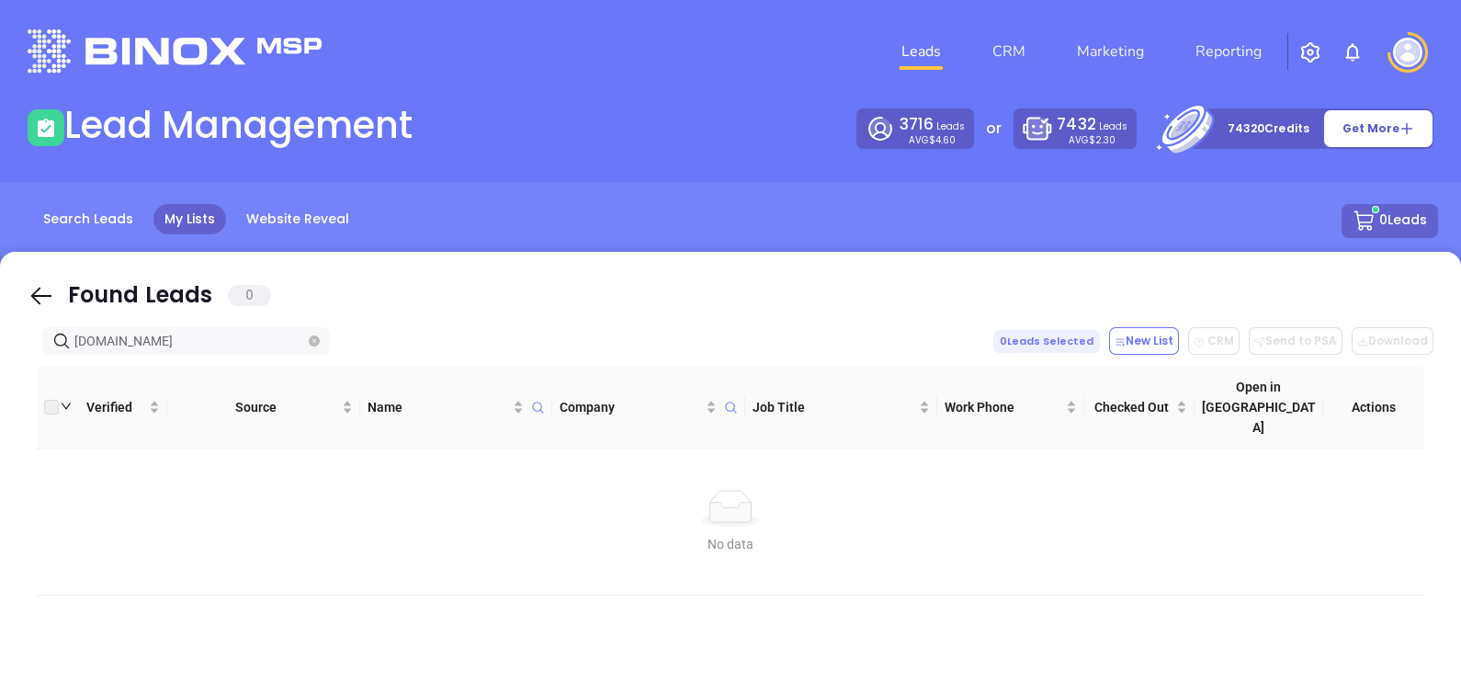
type input "skipperins.com"
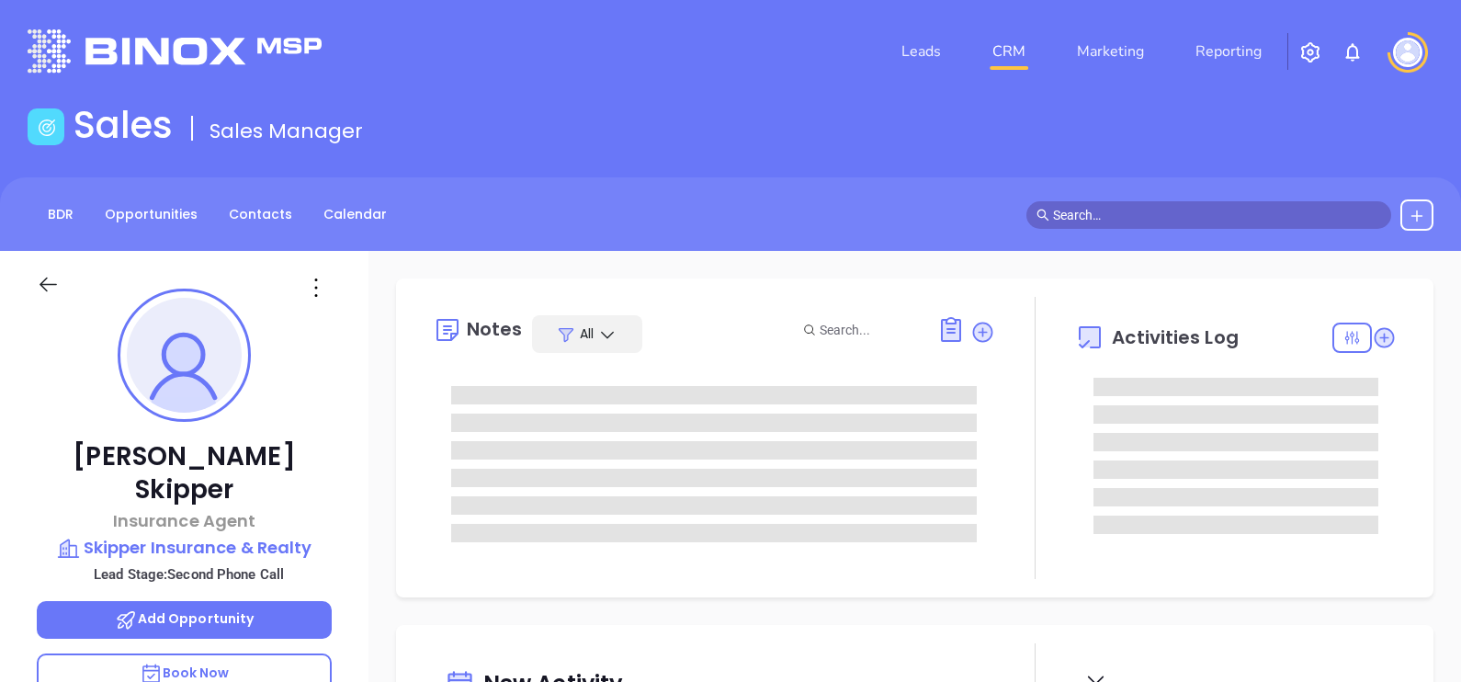
scroll to position [533, 0]
type input "[PERSON_NAME]"
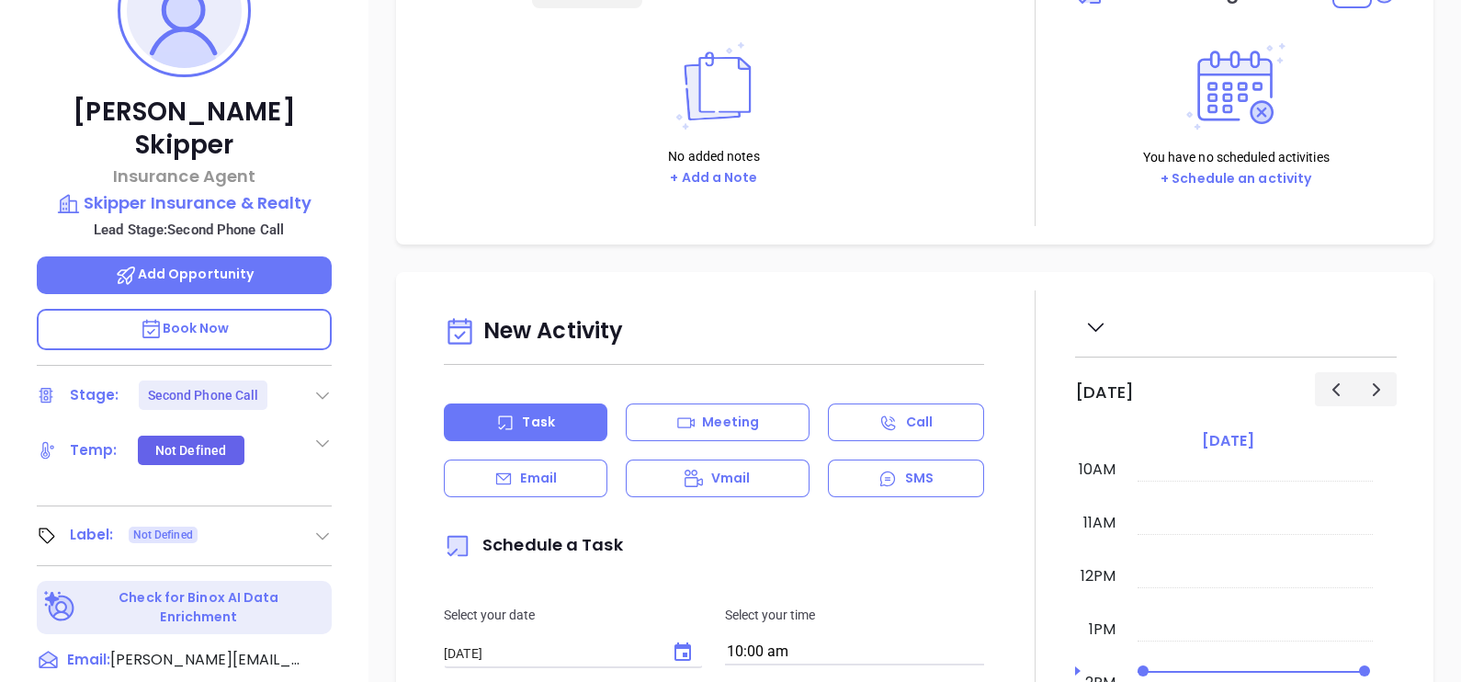
click at [333, 361] on div "David Skipper Insurance Agent Skipper Insurance & Realty Lead Stage: Second Pho…" at bounding box center [184, 332] width 368 height 852
click at [321, 392] on icon at bounding box center [322, 395] width 13 height 7
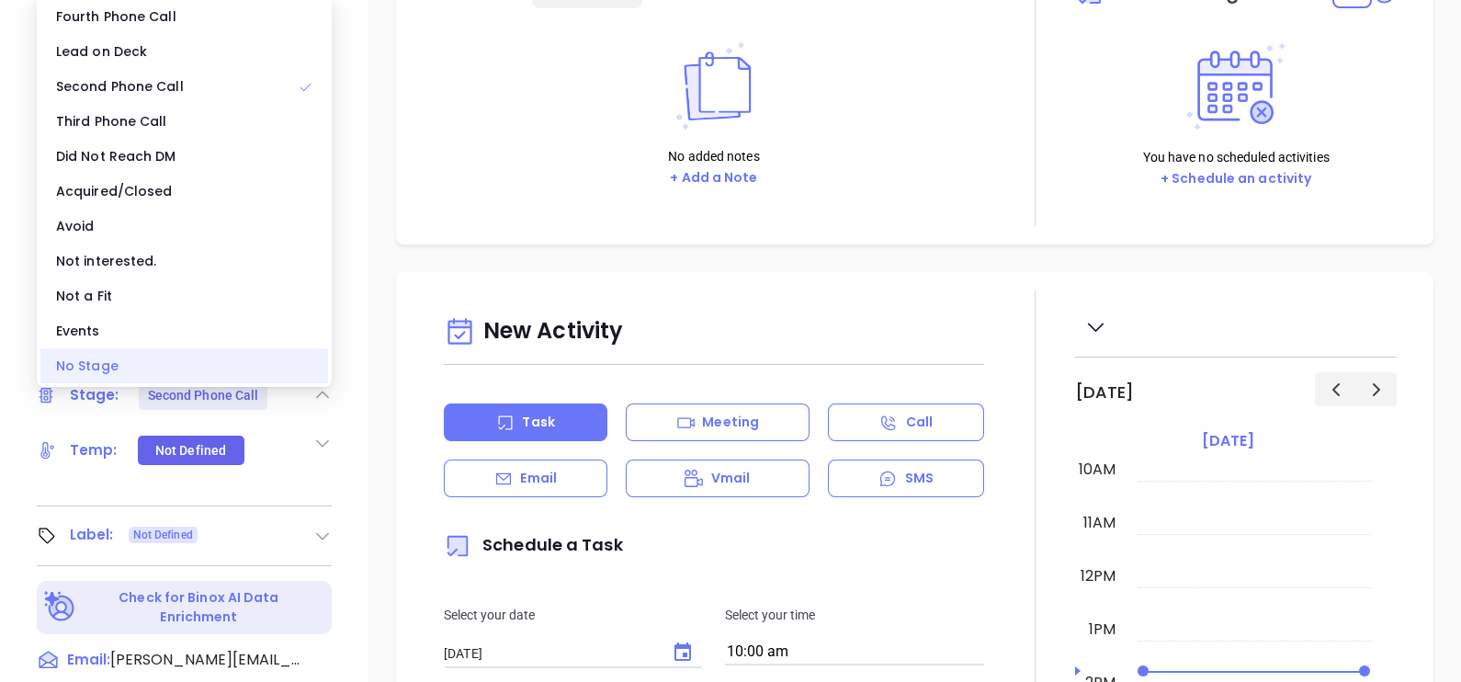
click at [186, 373] on div "No Stage" at bounding box center [184, 365] width 288 height 35
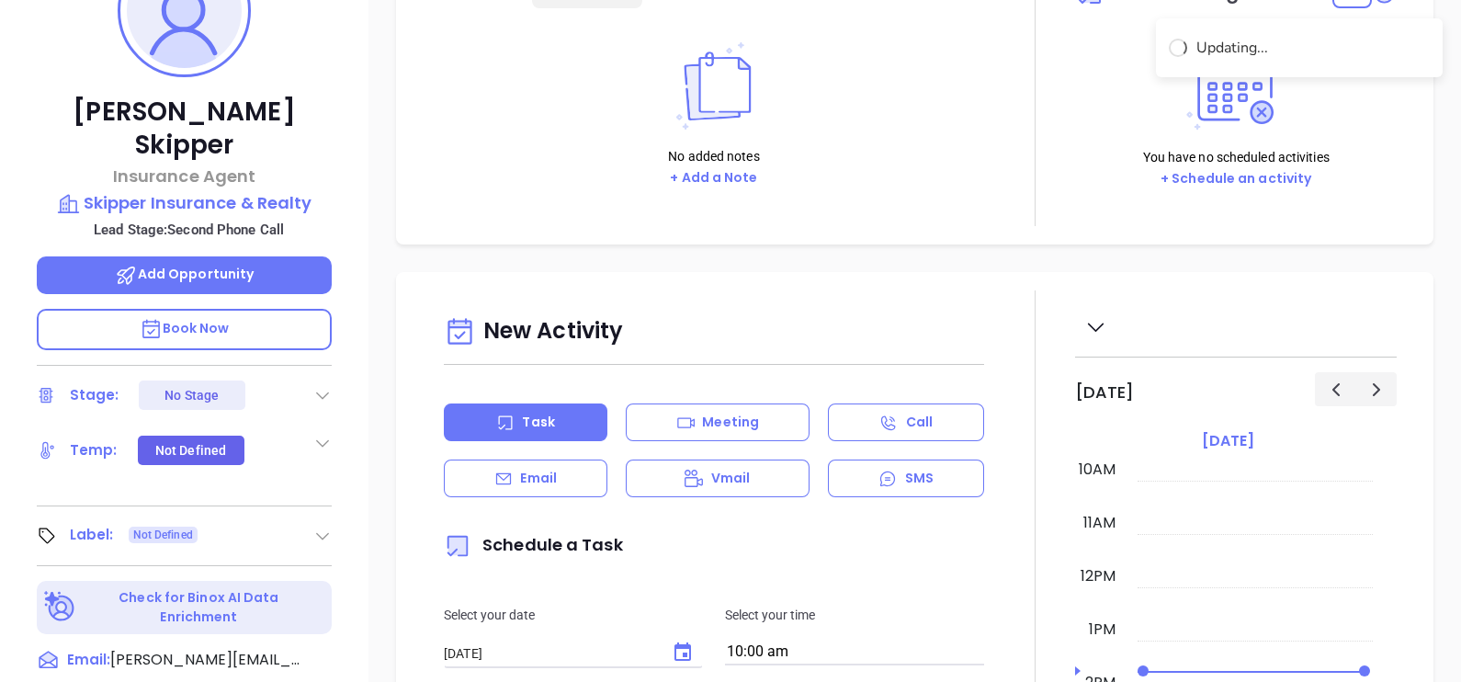
click at [323, 526] on icon at bounding box center [322, 535] width 18 height 18
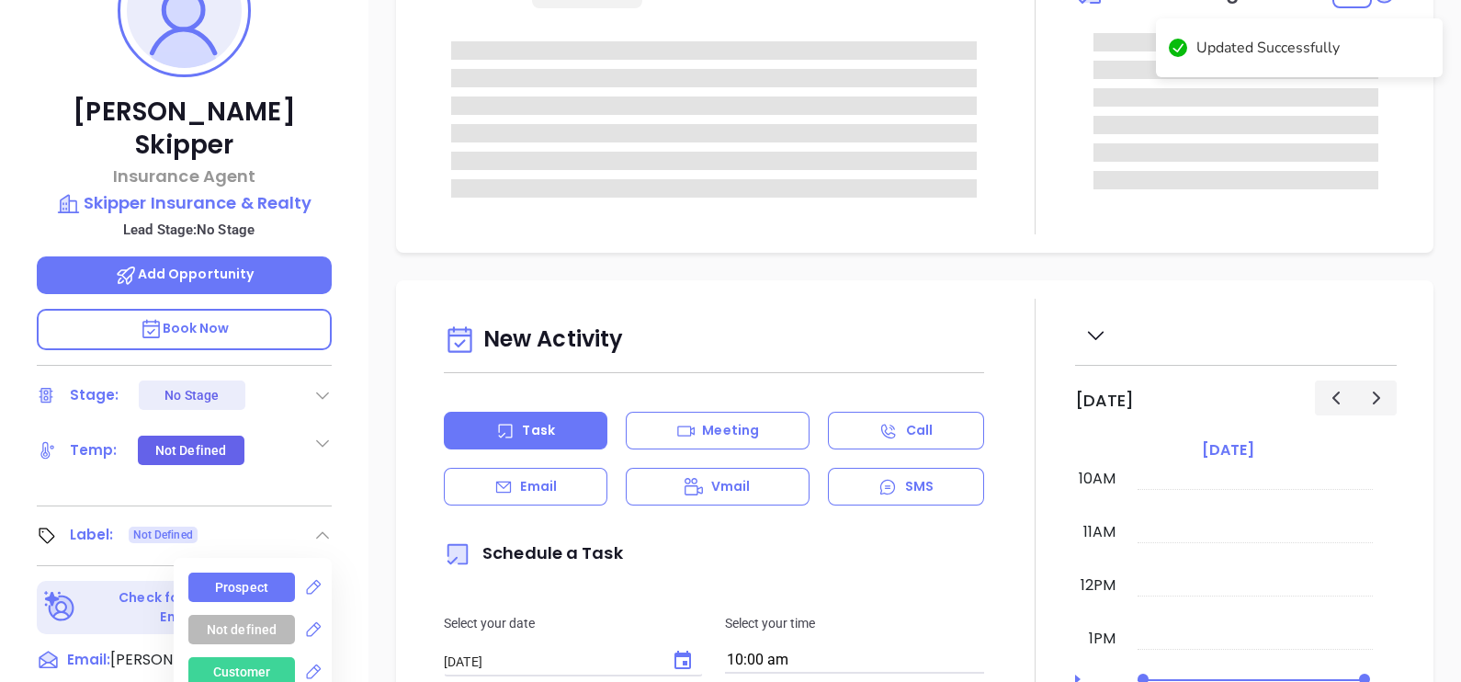
click at [227, 572] on div "Prospect" at bounding box center [241, 586] width 53 height 29
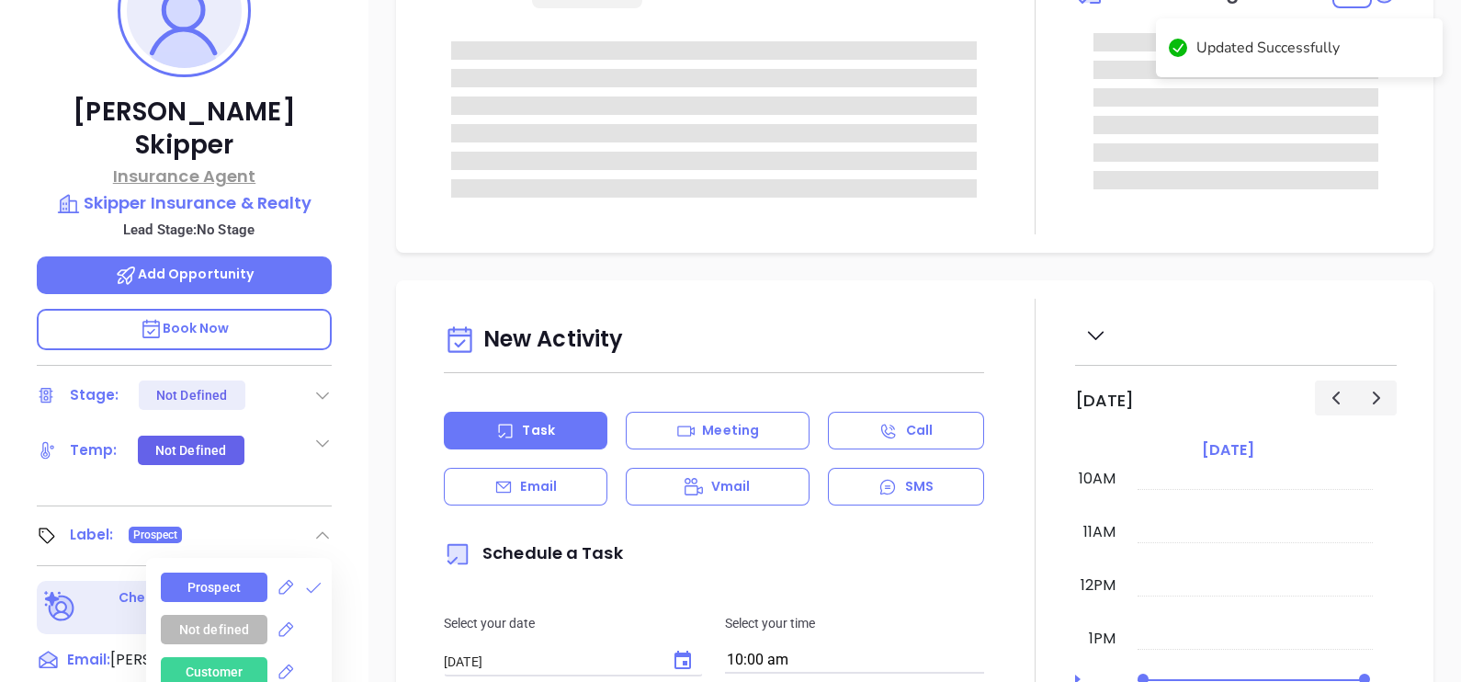
scroll to position [114, 0]
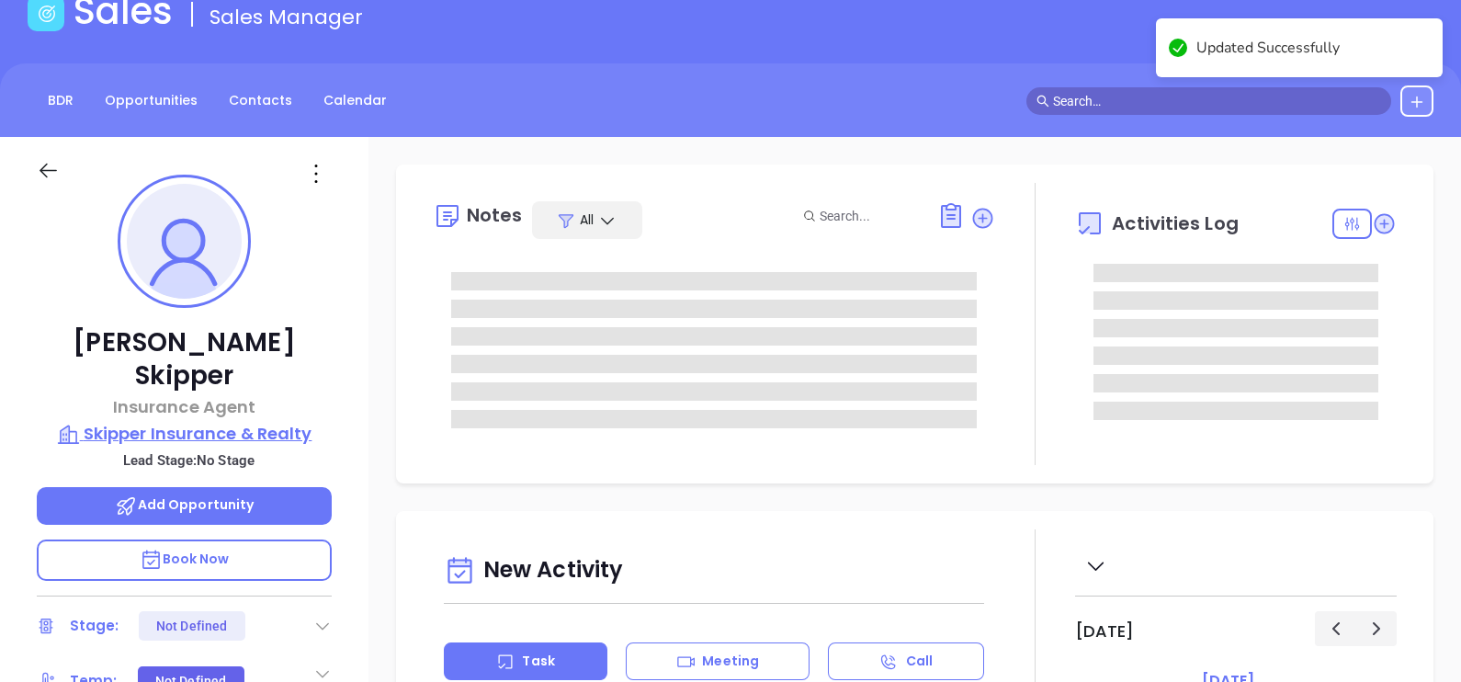
click at [165, 421] on p "Skipper Insurance & Realty" at bounding box center [184, 434] width 295 height 26
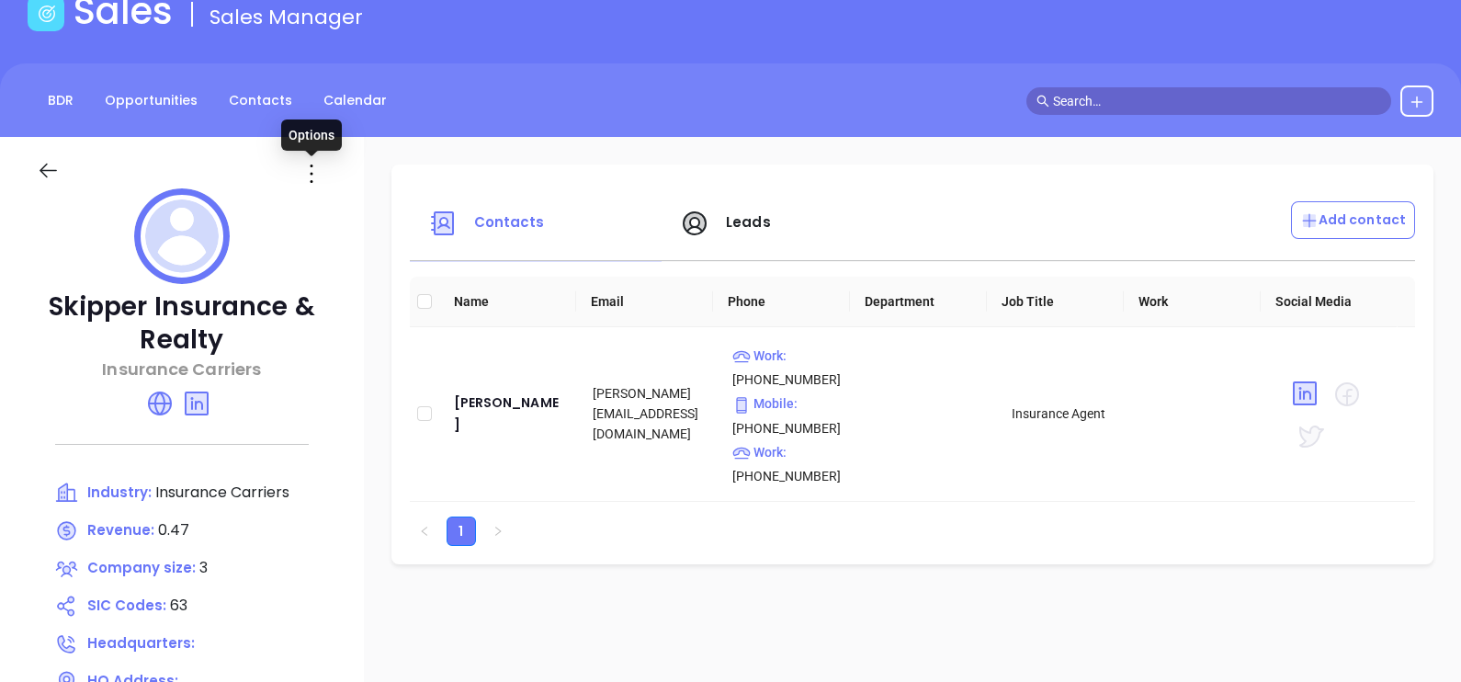
click at [307, 173] on icon at bounding box center [311, 173] width 29 height 29
click at [328, 205] on div "Edit" at bounding box center [394, 209] width 166 height 20
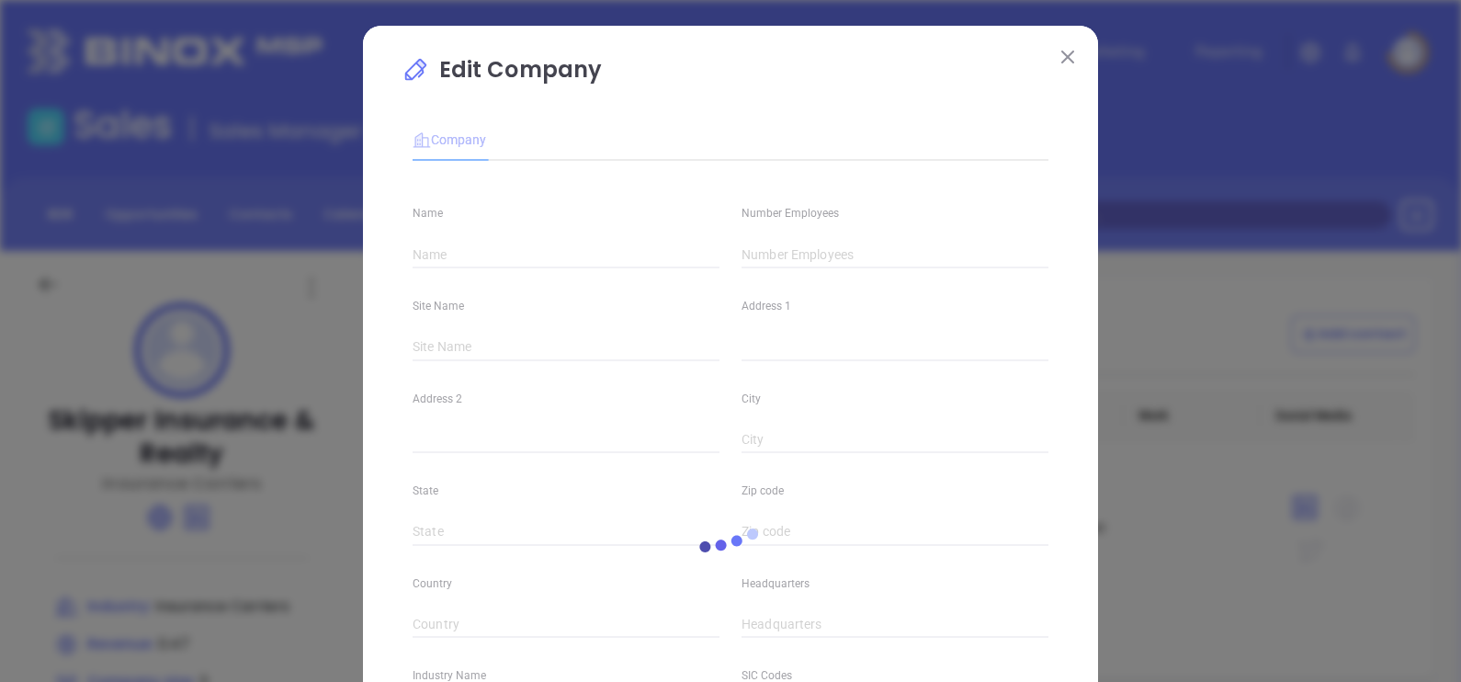
type input "Skipper Insurance & Realty"
type input "3"
type input "Insurance Carriers"
type input "63"
type input "skipperins.com"
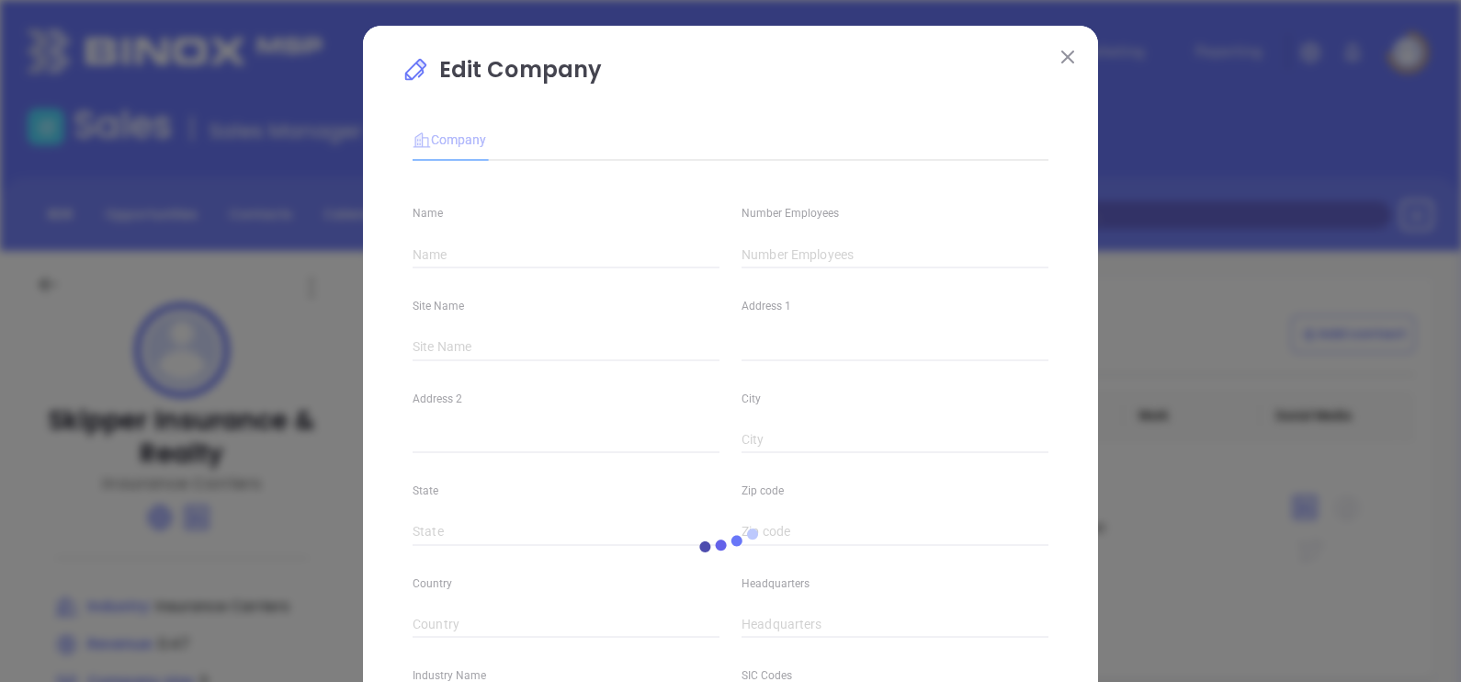
type input "Finance and Insurance"
type input "linkedin.com/company/skipper-insurance-&-realty"
type input "0.47"
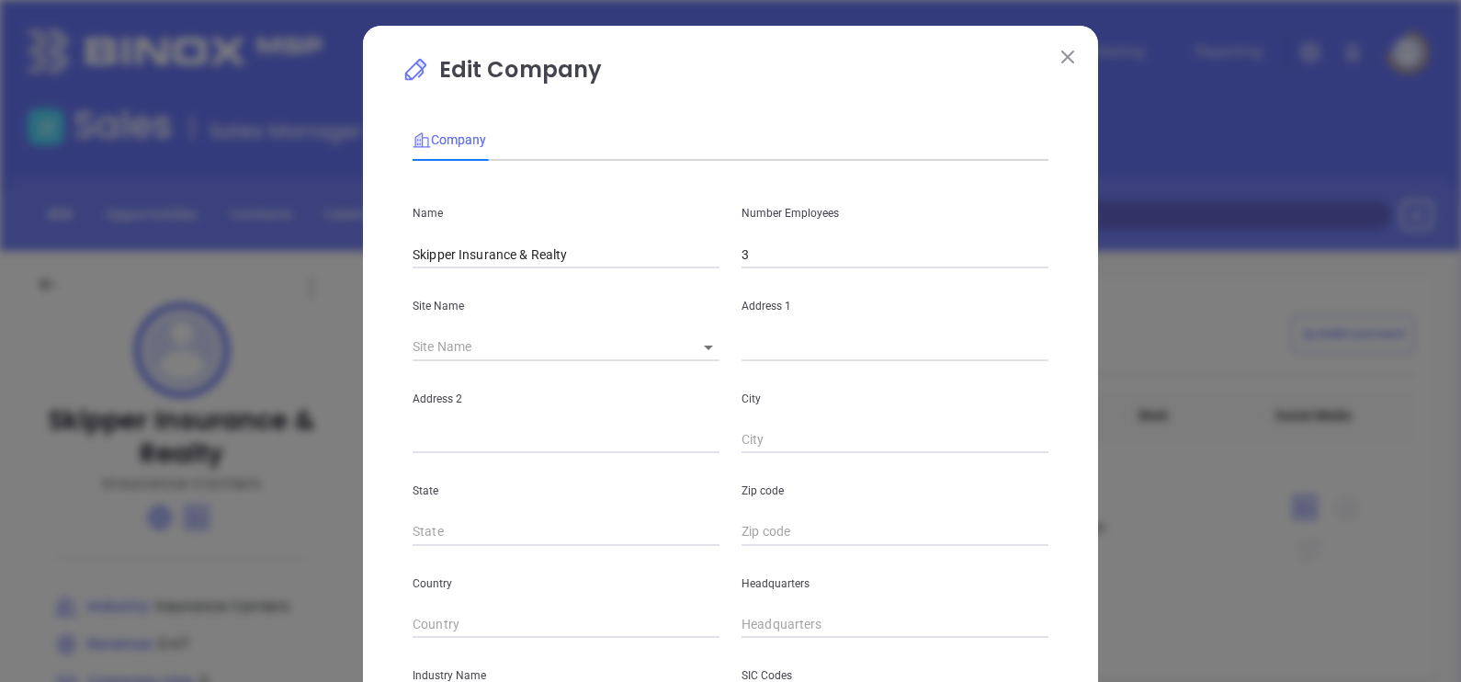
click at [772, 258] on input "3" at bounding box center [894, 255] width 307 height 28
type input "6"
click at [741, 352] on input "text" at bounding box center [894, 347] width 307 height 28
paste input "1534 College Avenue PO Box Drawer 1098 Jackson, AL 36545"
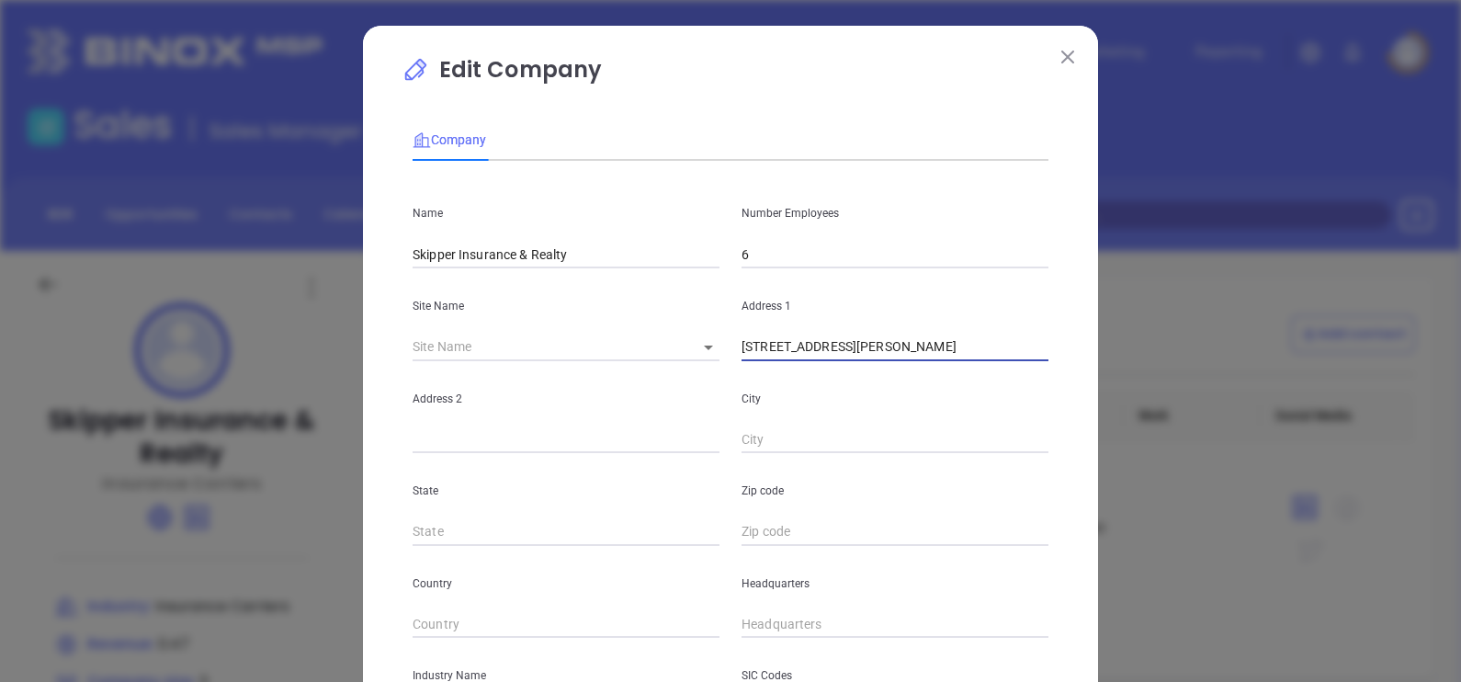
drag, startPoint x: 998, startPoint y: 355, endPoint x: 1044, endPoint y: 367, distance: 46.8
click at [1044, 367] on div "Name Skipper Insurance & Realty Number Employees 6 Site Name ​ Address 1 1534 C…" at bounding box center [730, 544] width 636 height 739
type input "1534 College Avenue PO Box Drawer 1098 Jackson, AL 36545"
click at [1005, 366] on div "City" at bounding box center [894, 407] width 329 height 93
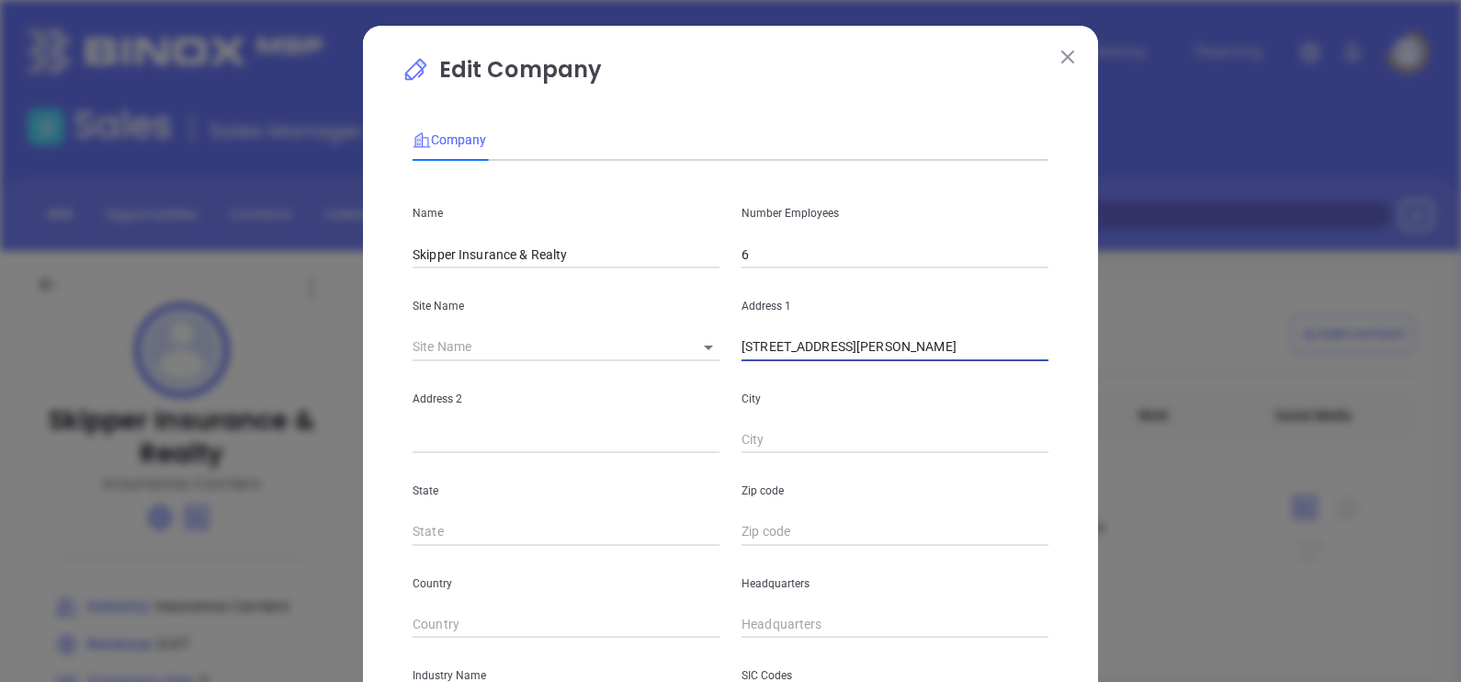
drag, startPoint x: 859, startPoint y: 356, endPoint x: 975, endPoint y: 377, distance: 117.5
click at [975, 377] on div "Name Skipper Insurance & Realty Number Employees 6 Site Name ​ Address 1 1534 C…" at bounding box center [730, 544] width 636 height 739
click at [457, 436] on input "text" at bounding box center [565, 440] width 307 height 28
paste input "PO Box Drawer 1098"
type input "PO Box Drawer 1098"
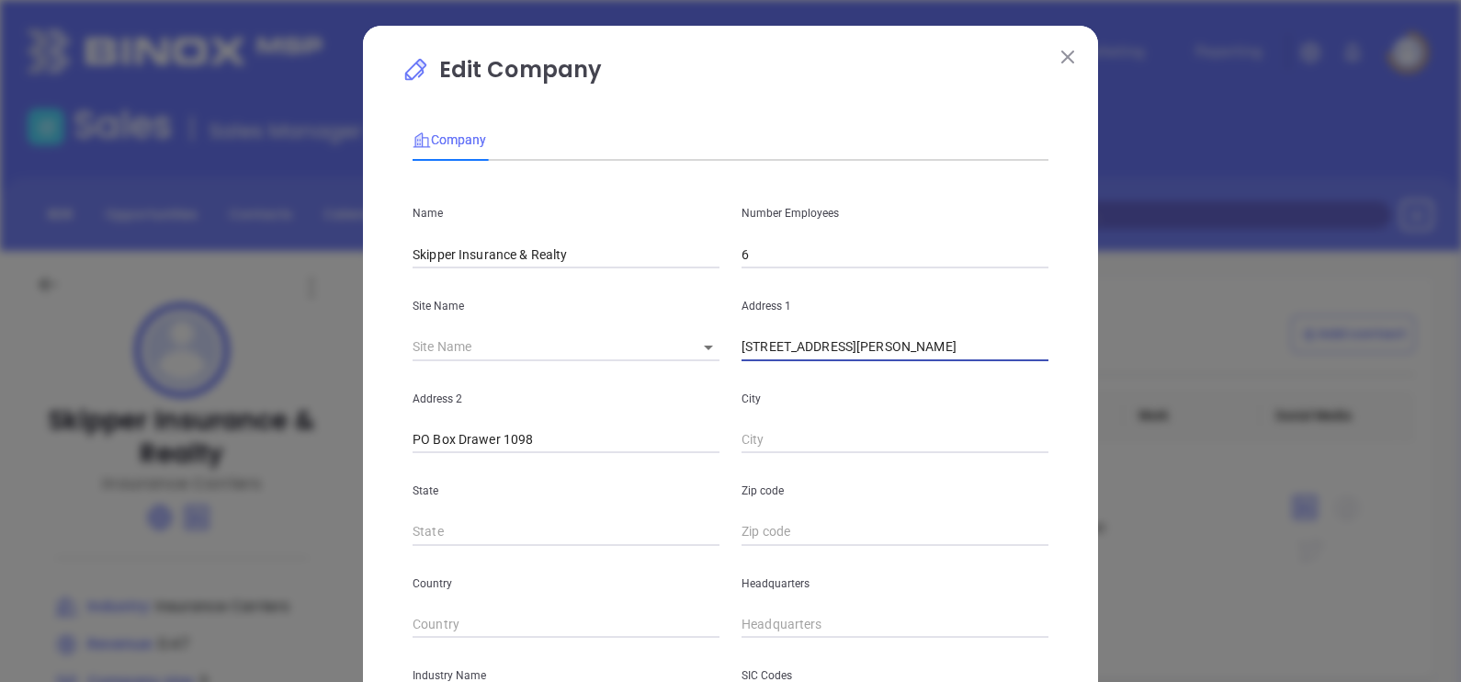
scroll to position [0, 52]
drag, startPoint x: 983, startPoint y: 349, endPoint x: 975, endPoint y: 365, distance: 17.7
click at [975, 365] on div "Name Skipper Insurance & Realty Number Employees 6 Site Name ​ Address 1 1534 C…" at bounding box center [730, 544] width 636 height 739
drag, startPoint x: 821, startPoint y: 440, endPoint x: 772, endPoint y: 438, distance: 49.6
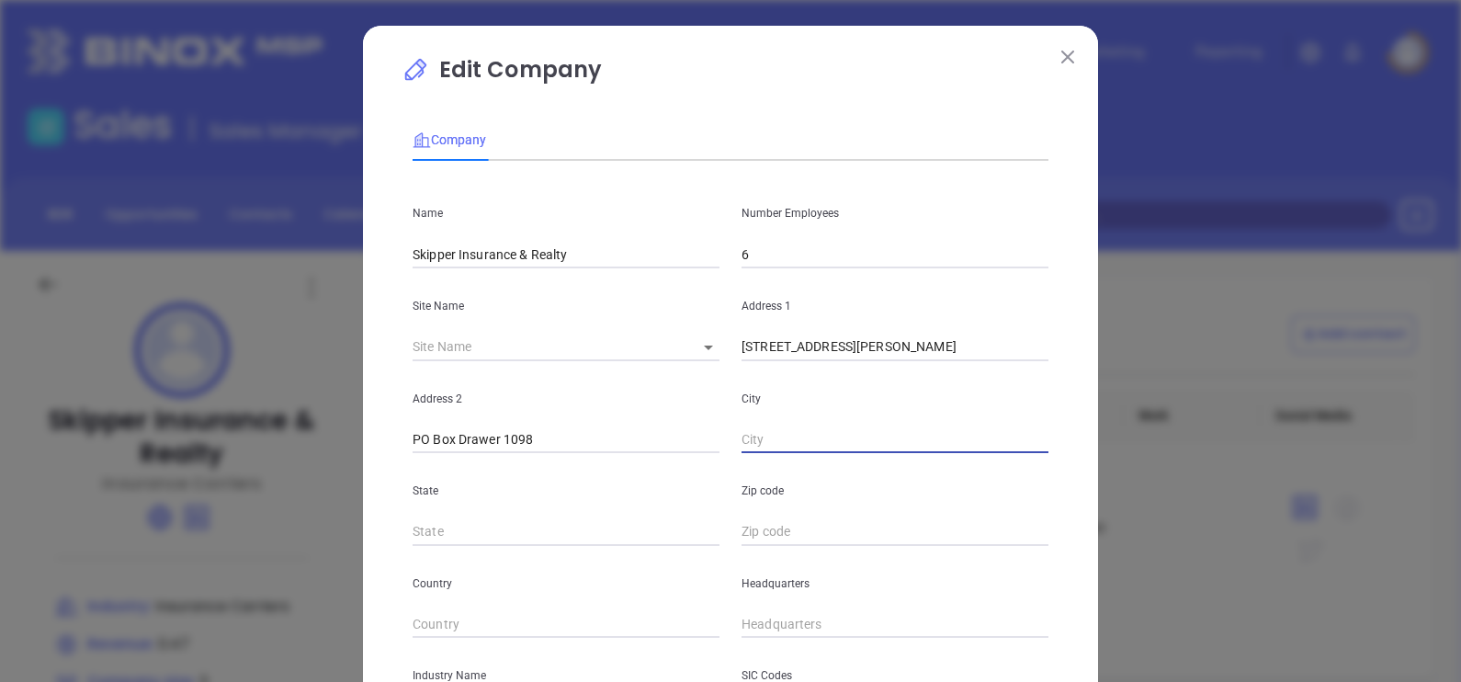
click at [821, 440] on input "text" at bounding box center [894, 440] width 307 height 28
paste input "Jackson"
type input "Jackson"
click at [457, 532] on input "text" at bounding box center [565, 532] width 307 height 28
type input "AL"
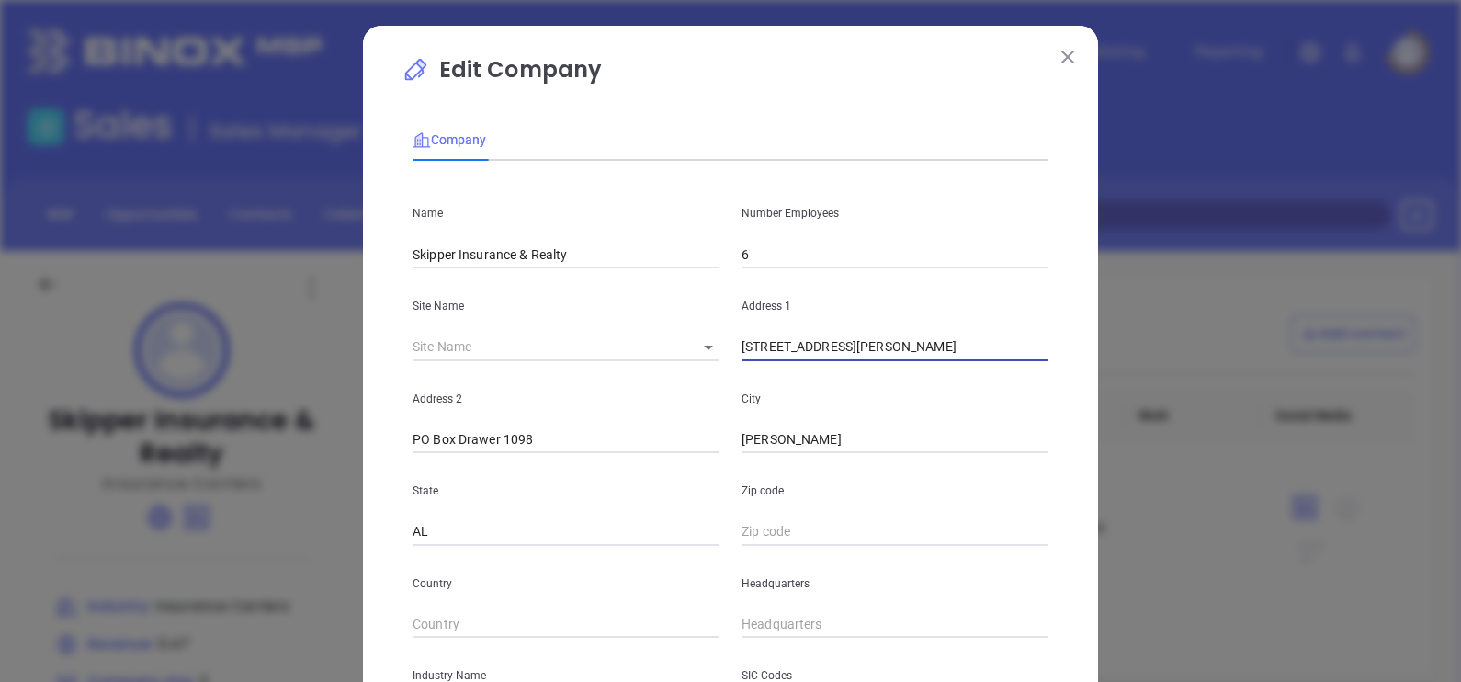
scroll to position [0, 52]
drag, startPoint x: 859, startPoint y: 353, endPoint x: 998, endPoint y: 348, distance: 139.7
click at [998, 348] on input "1534 College Avenue PO Box Drawer 1098 Jackson, AL 36545" at bounding box center [894, 347] width 307 height 28
drag, startPoint x: 862, startPoint y: 356, endPoint x: 909, endPoint y: 360, distance: 47.9
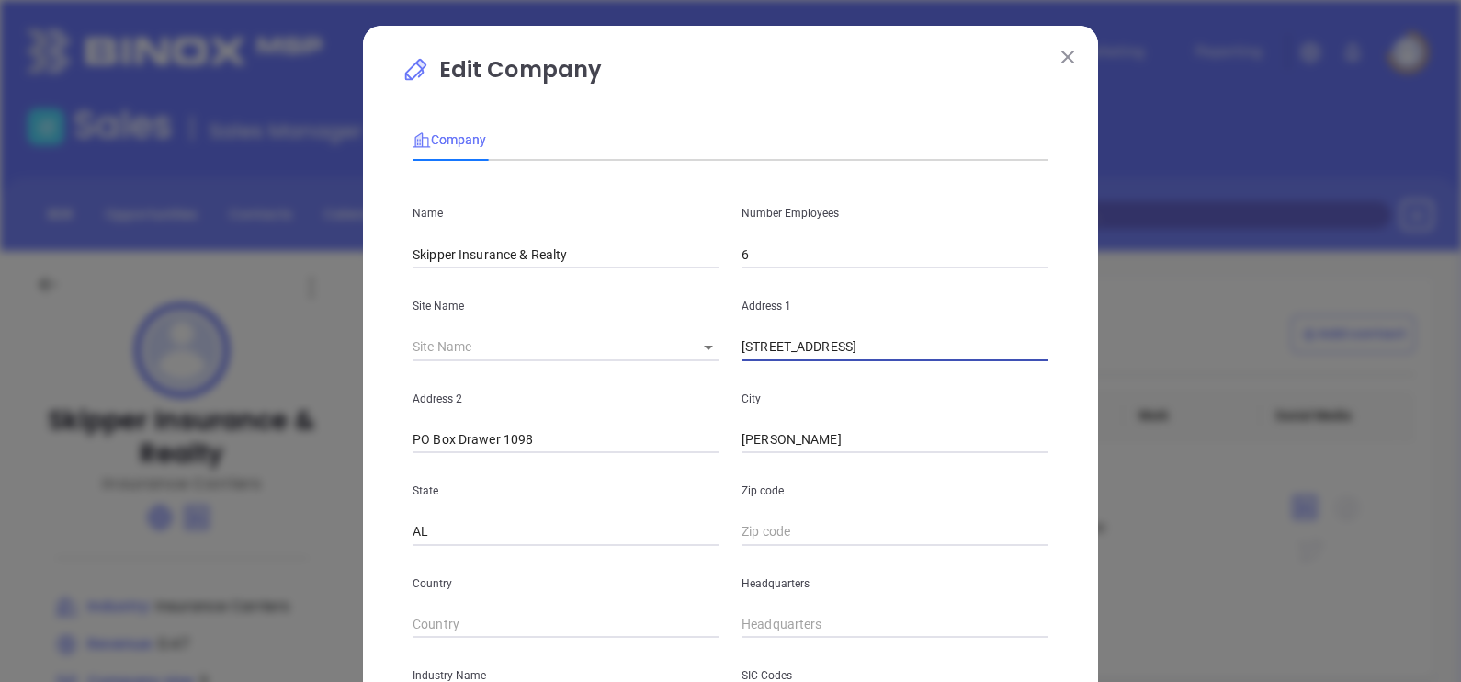
click at [909, 360] on input "1534 College Avenue 36545" at bounding box center [894, 347] width 307 height 28
type input "1534 College Avenue 36545"
click at [769, 528] on input "text" at bounding box center [894, 532] width 307 height 28
paste input "36545"
type input "36545"
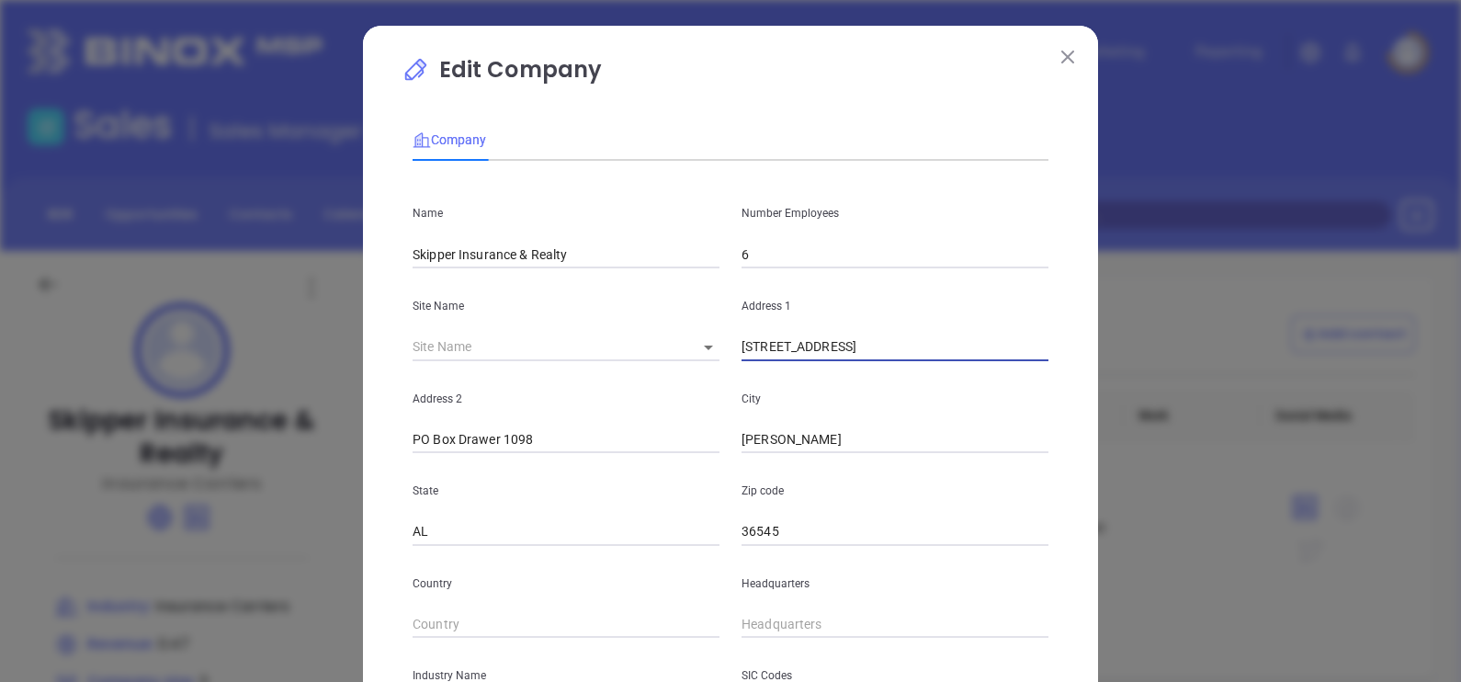
drag, startPoint x: 859, startPoint y: 353, endPoint x: 969, endPoint y: 361, distance: 110.5
click at [969, 361] on div "Name Skipper Insurance & Realty Number Employees 6 Site Name ​ Address 1 1534 C…" at bounding box center [730, 544] width 636 height 739
type input "1534 College Avenue"
type input "( ) -"
click at [756, 636] on input "( ) -" at bounding box center [894, 625] width 307 height 28
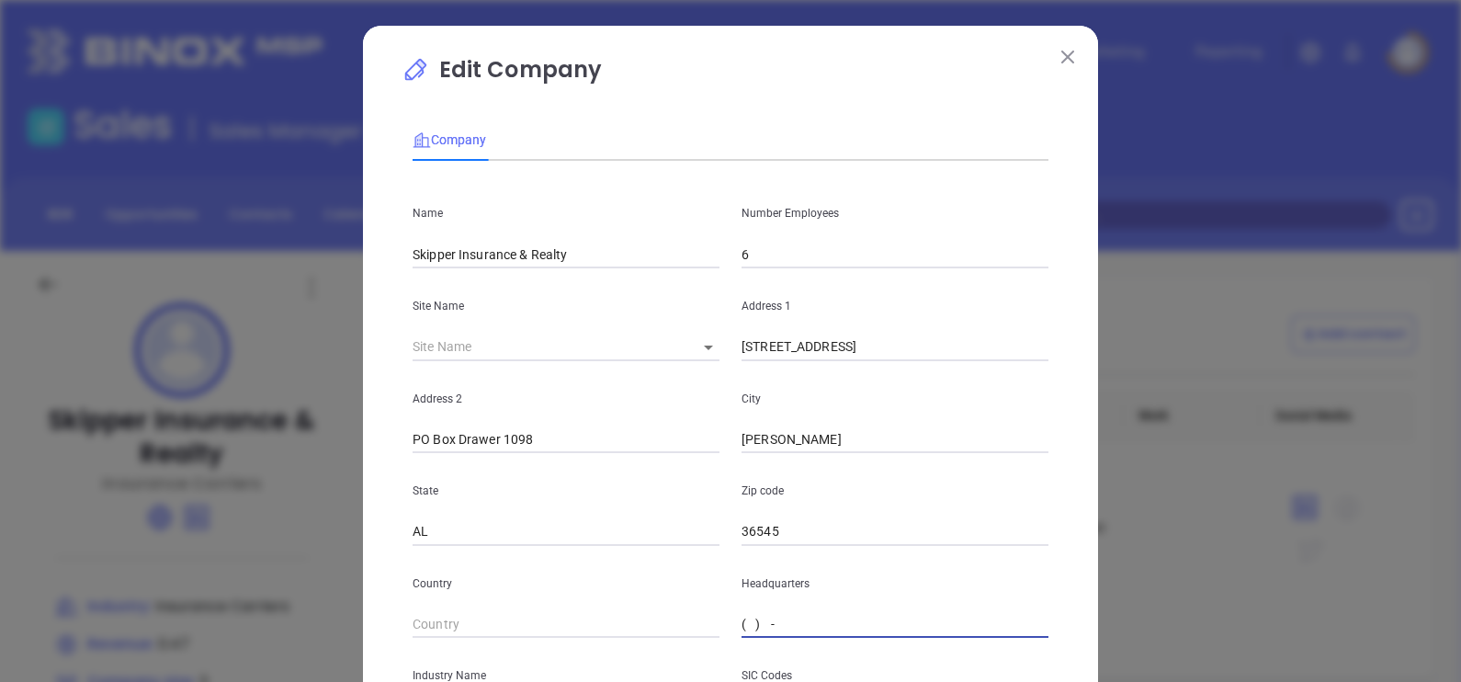
paste input "251) 246-2487"
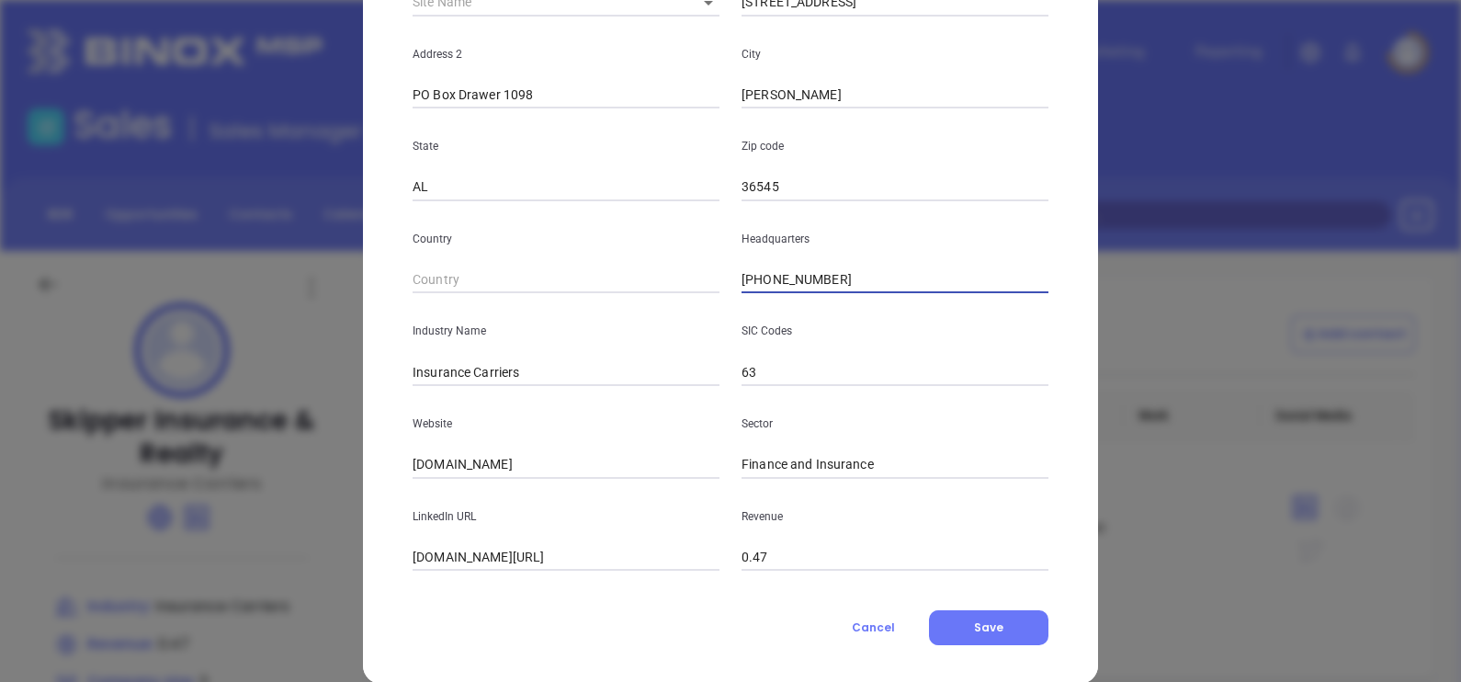
type input "(251) 246-2487"
drag, startPoint x: 467, startPoint y: 376, endPoint x: 560, endPoint y: 388, distance: 94.5
click at [559, 388] on div "Name Skipper Insurance & Realty Number Employees 6 Site Name ​ Address 1 1534 C…" at bounding box center [730, 200] width 636 height 739
type input "Insurance"
drag, startPoint x: 370, startPoint y: 525, endPoint x: 350, endPoint y: 532, distance: 21.5
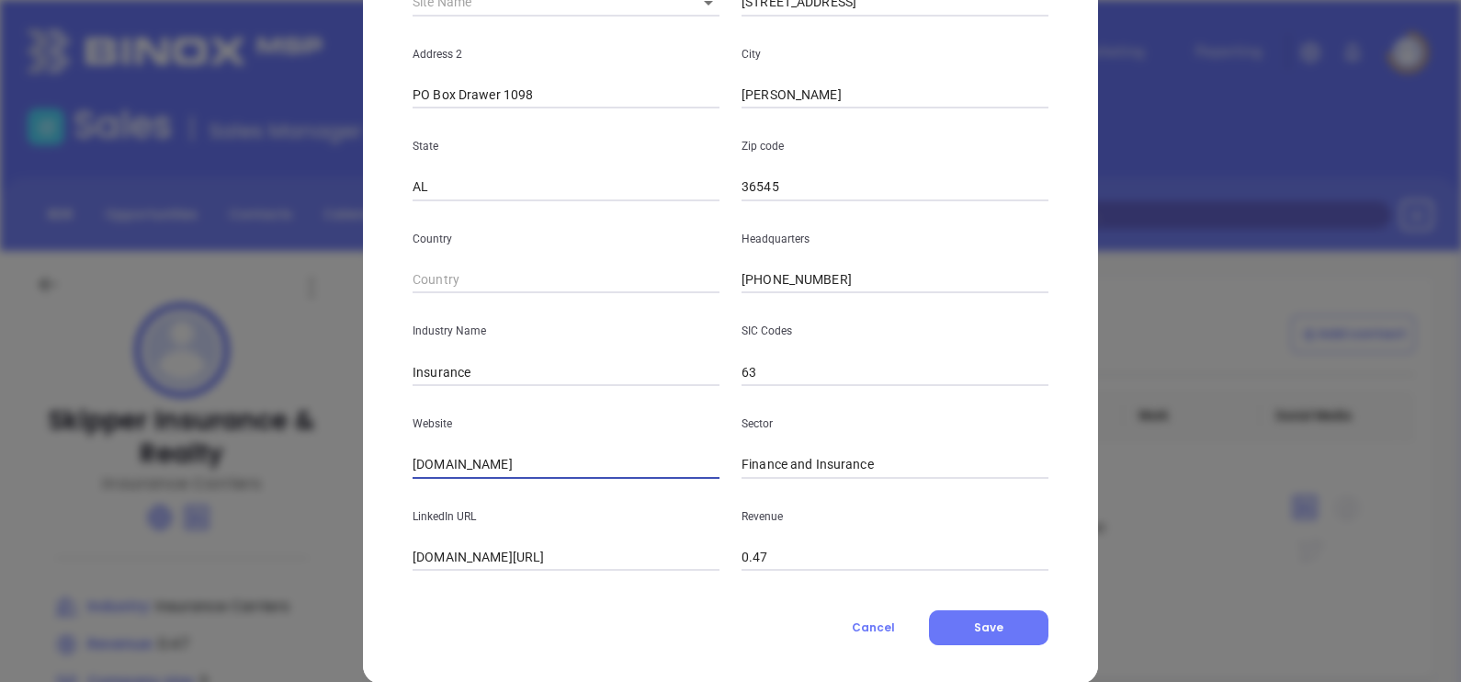
click at [353, 532] on div "Edit Company Company Name Skipper Insurance & Realty Number Employees 6 Site Na…" at bounding box center [730, 341] width 1461 height 682
paste input "https://www.skipperins.com/"
type input "https://www.skipperins.com/"
click at [978, 638] on button "Save" at bounding box center [988, 627] width 119 height 35
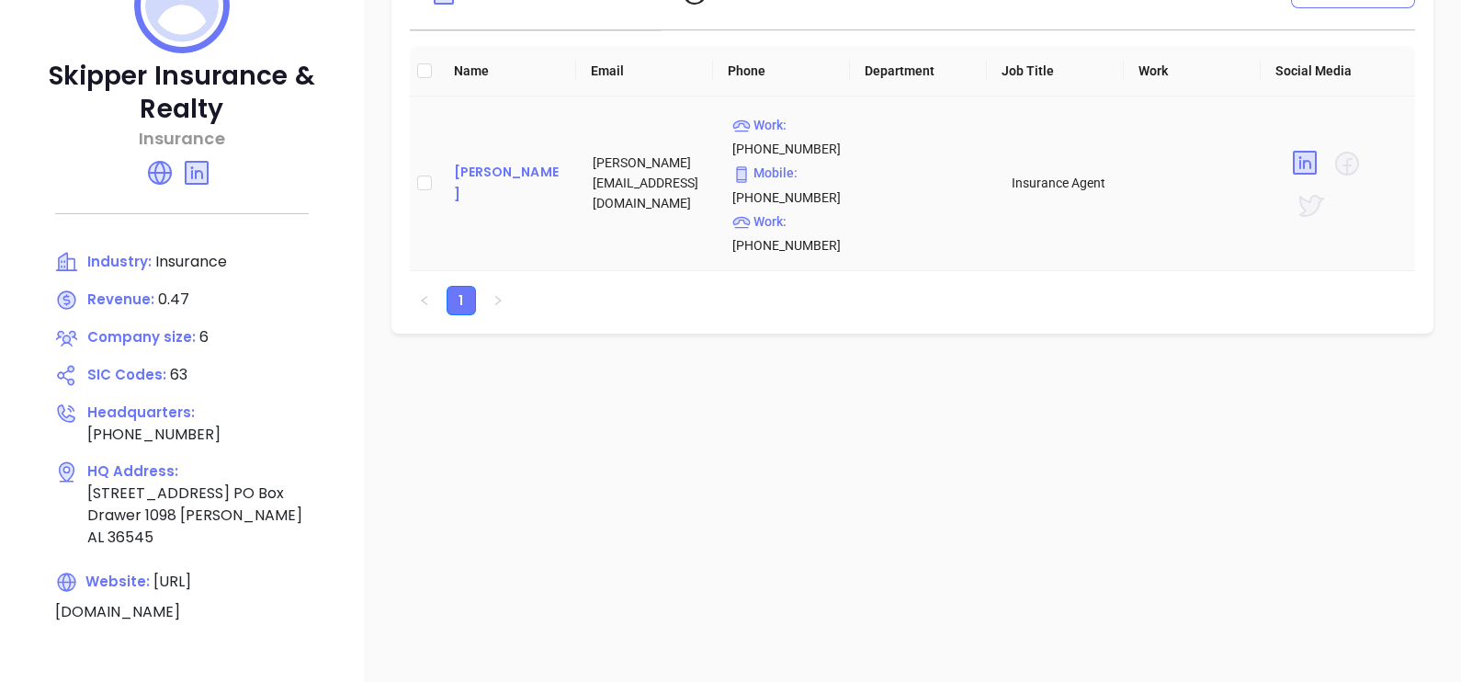
click at [498, 192] on div "David Skipper" at bounding box center [509, 183] width 110 height 44
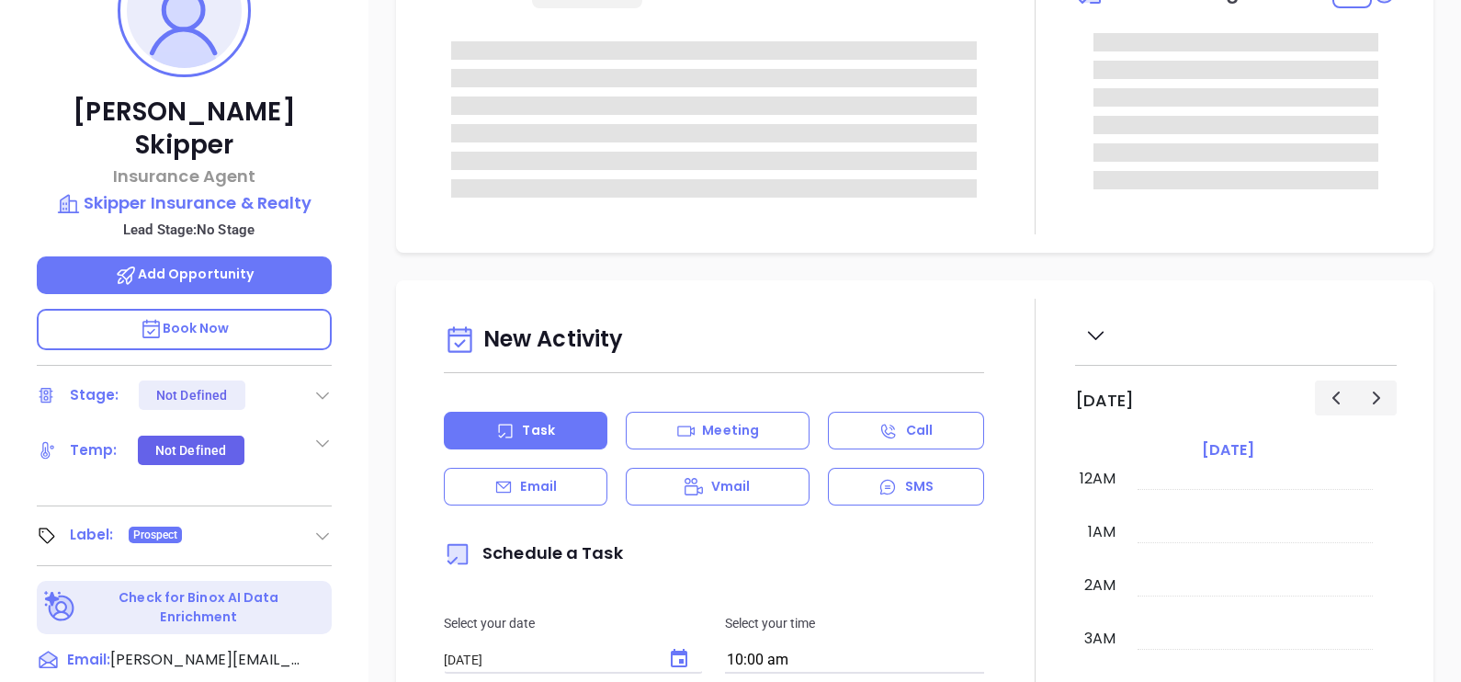
type input "10/16/2025"
type input "Gissela Vargas"
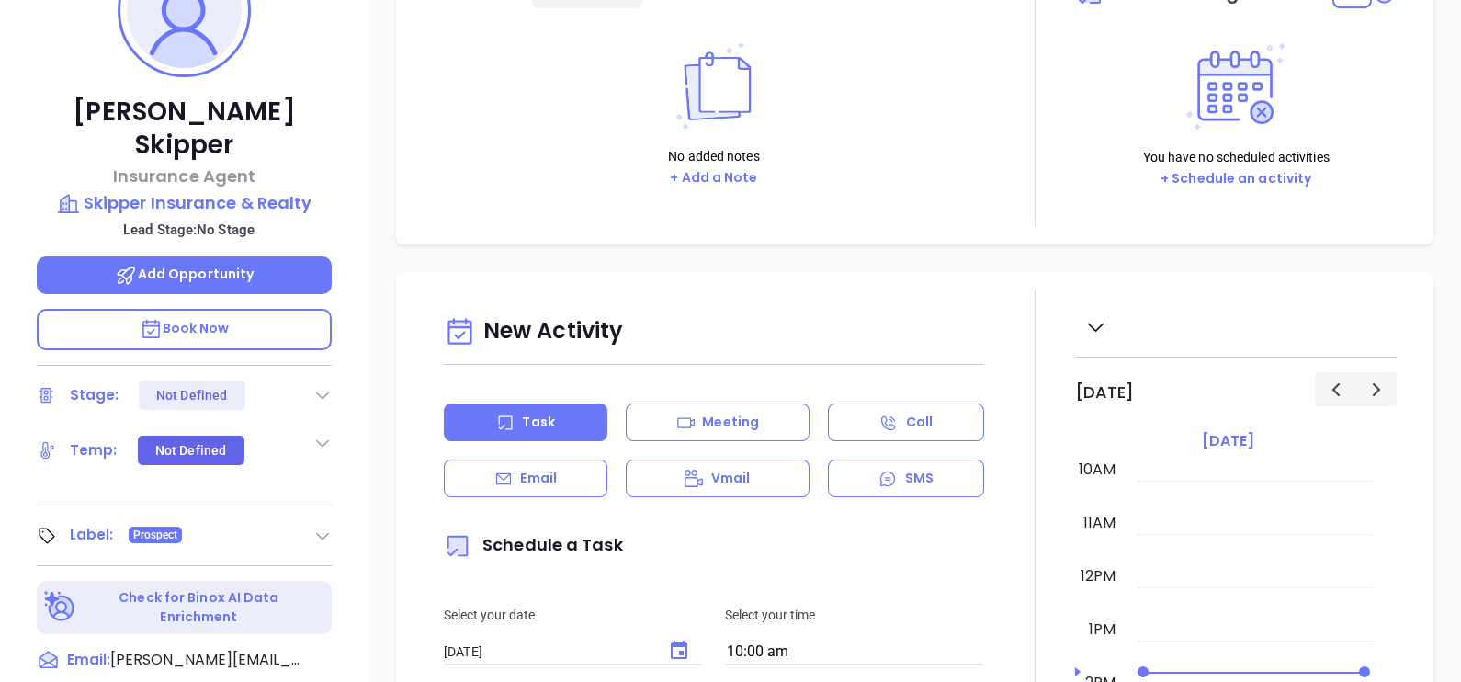
scroll to position [114, 0]
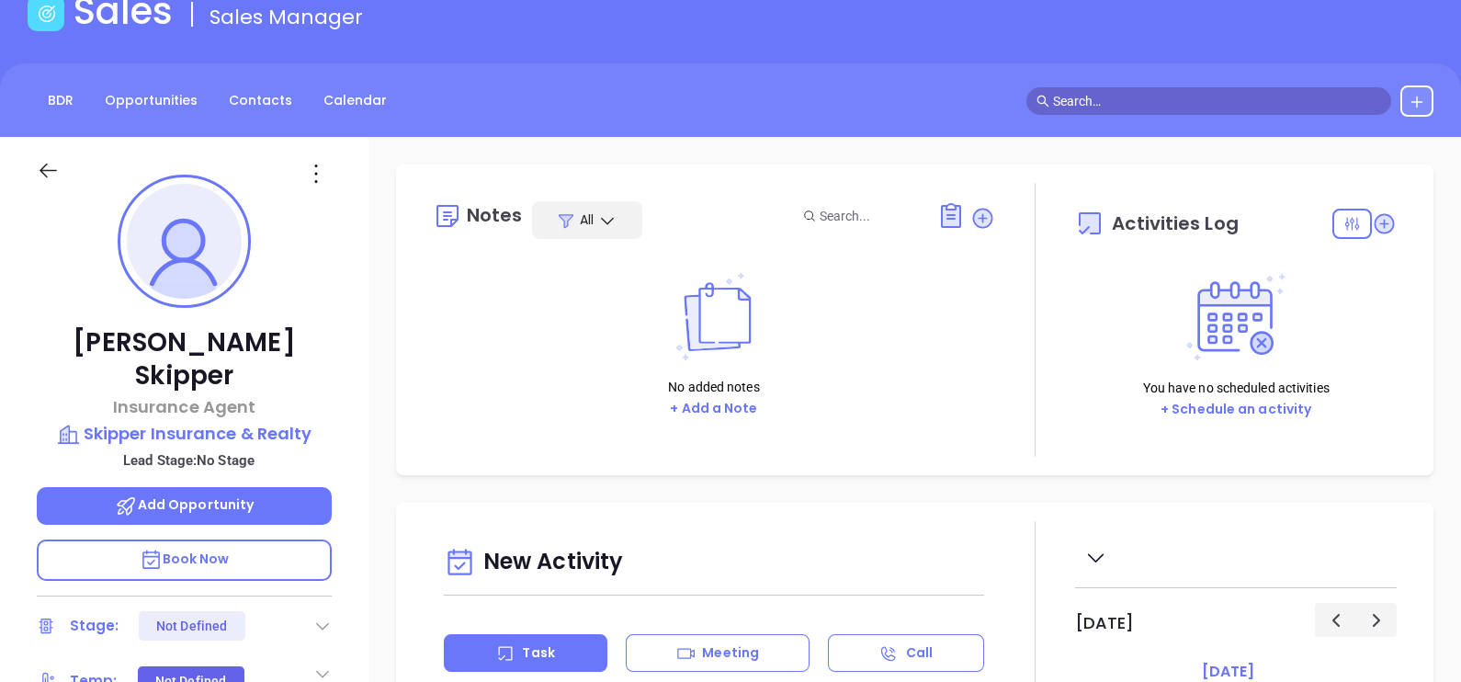
click at [314, 182] on icon at bounding box center [315, 173] width 29 height 29
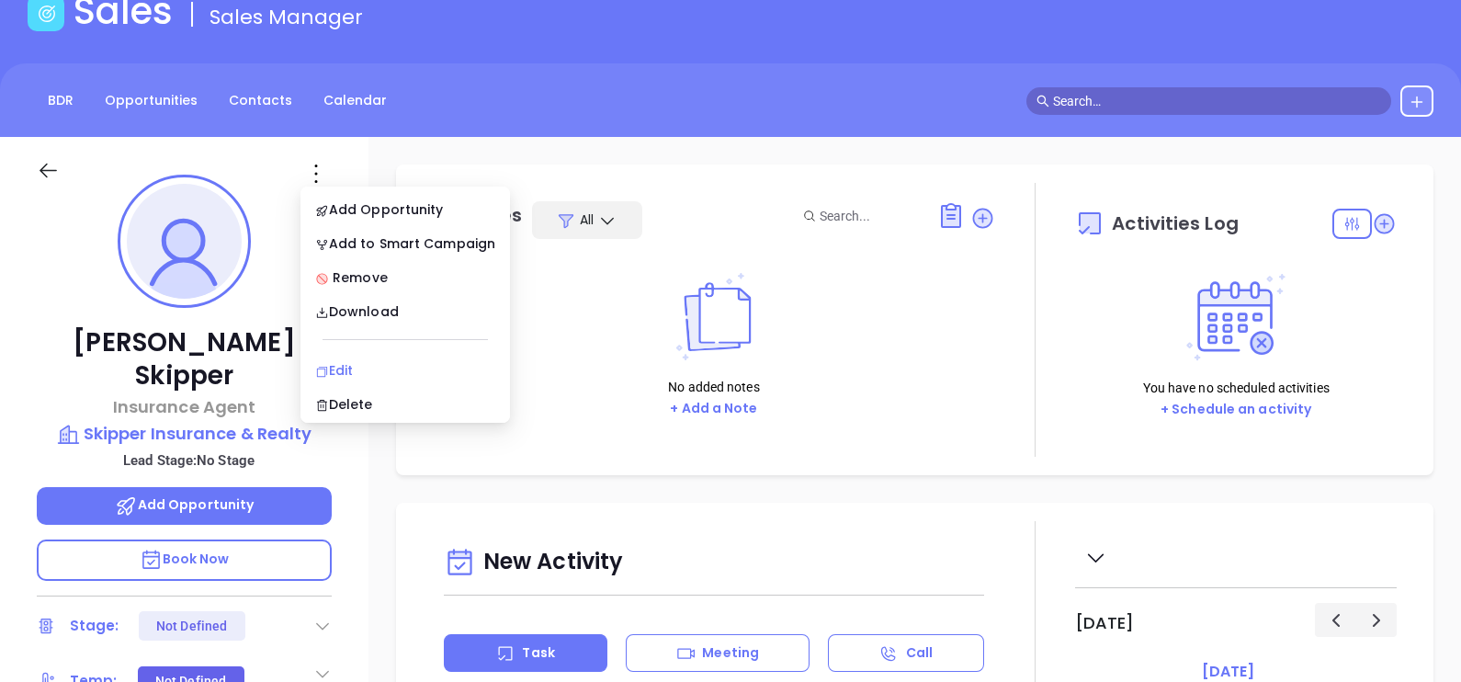
click at [346, 367] on div "Edit" at bounding box center [405, 370] width 180 height 20
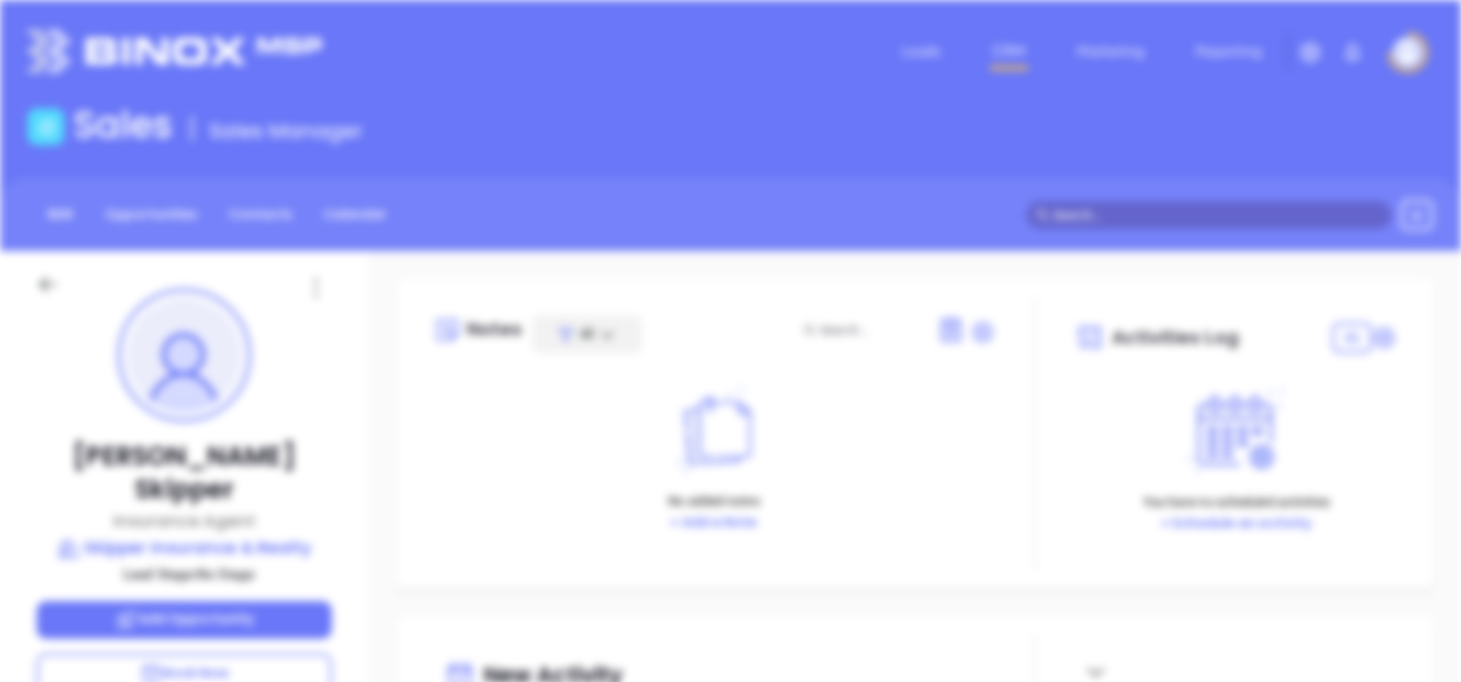
scroll to position [0, 0]
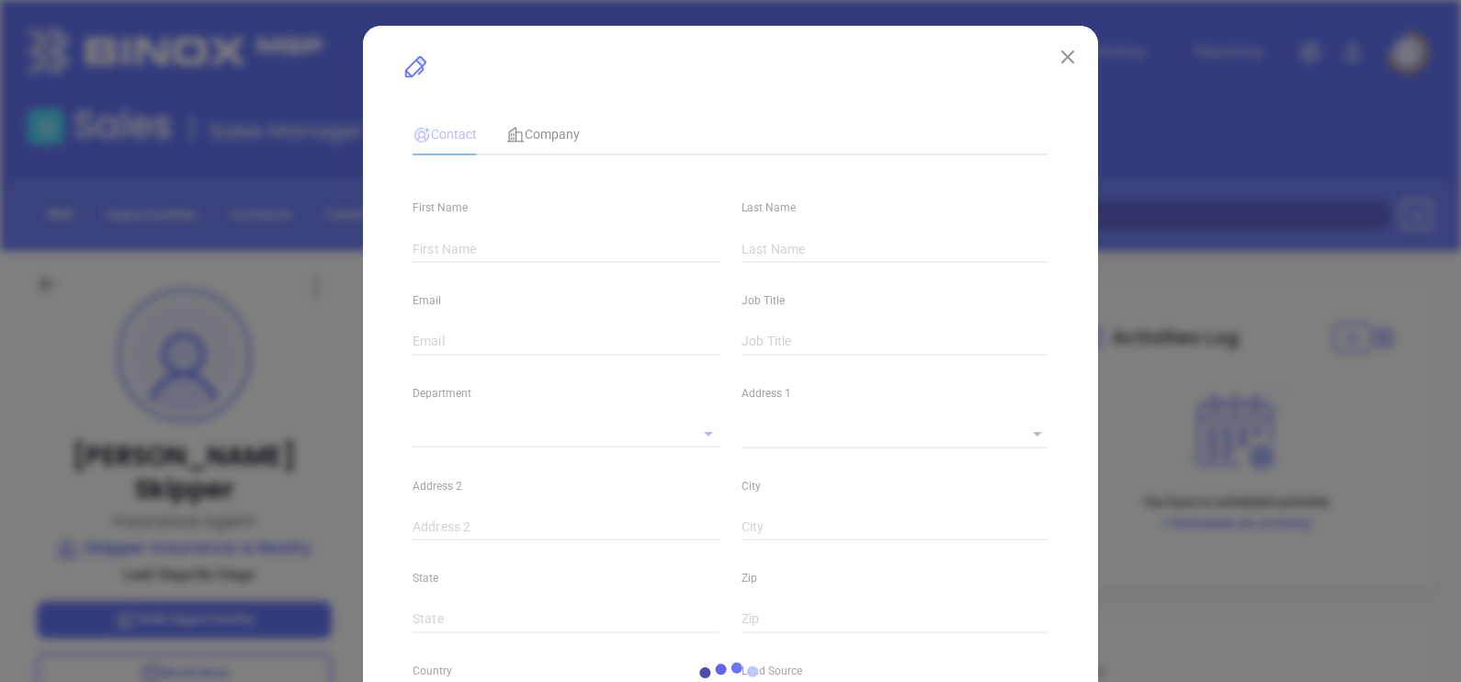
type input "David"
type input "Skipper"
type input "david@skipperins.com"
type input "Insurance Agent"
type textarea "1534 College Avenue"
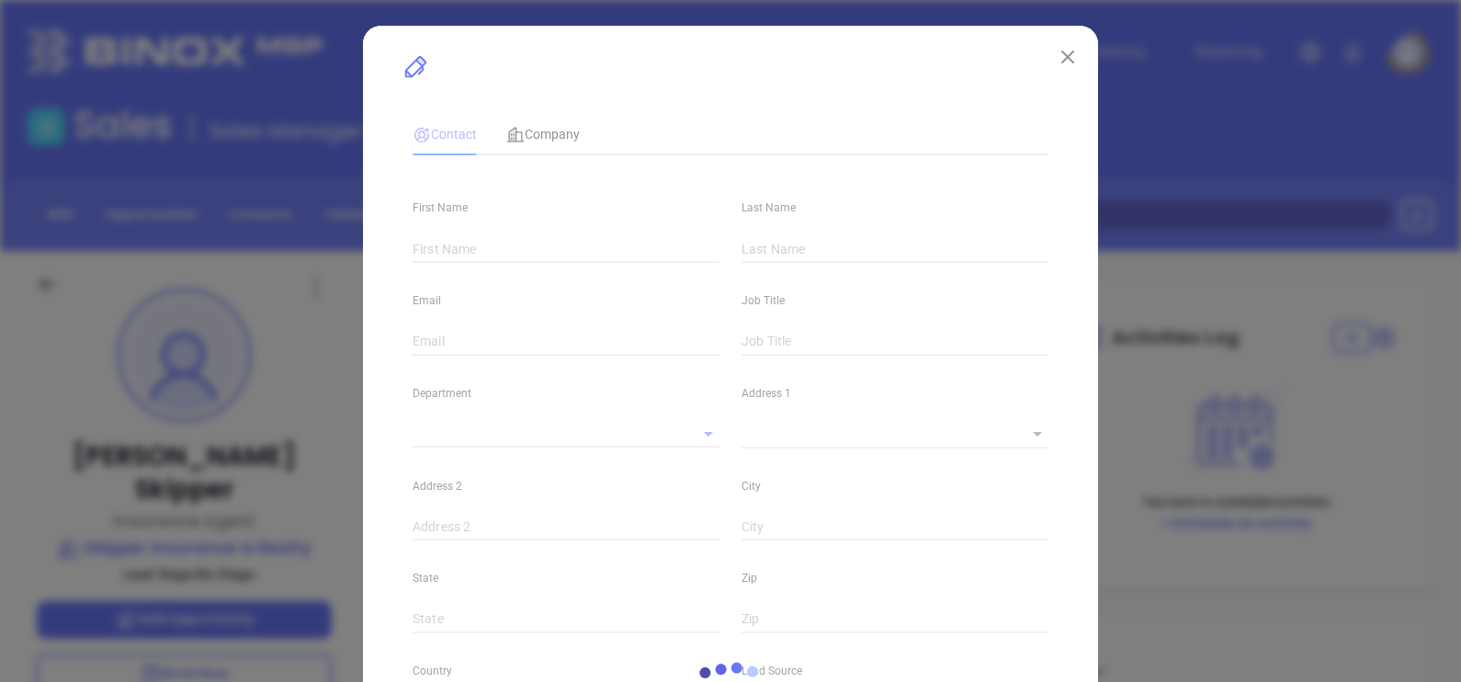
type input "1"
type input "PO Box Drawer 1098"
type input "Jackson"
type input "AL"
type input "36545"
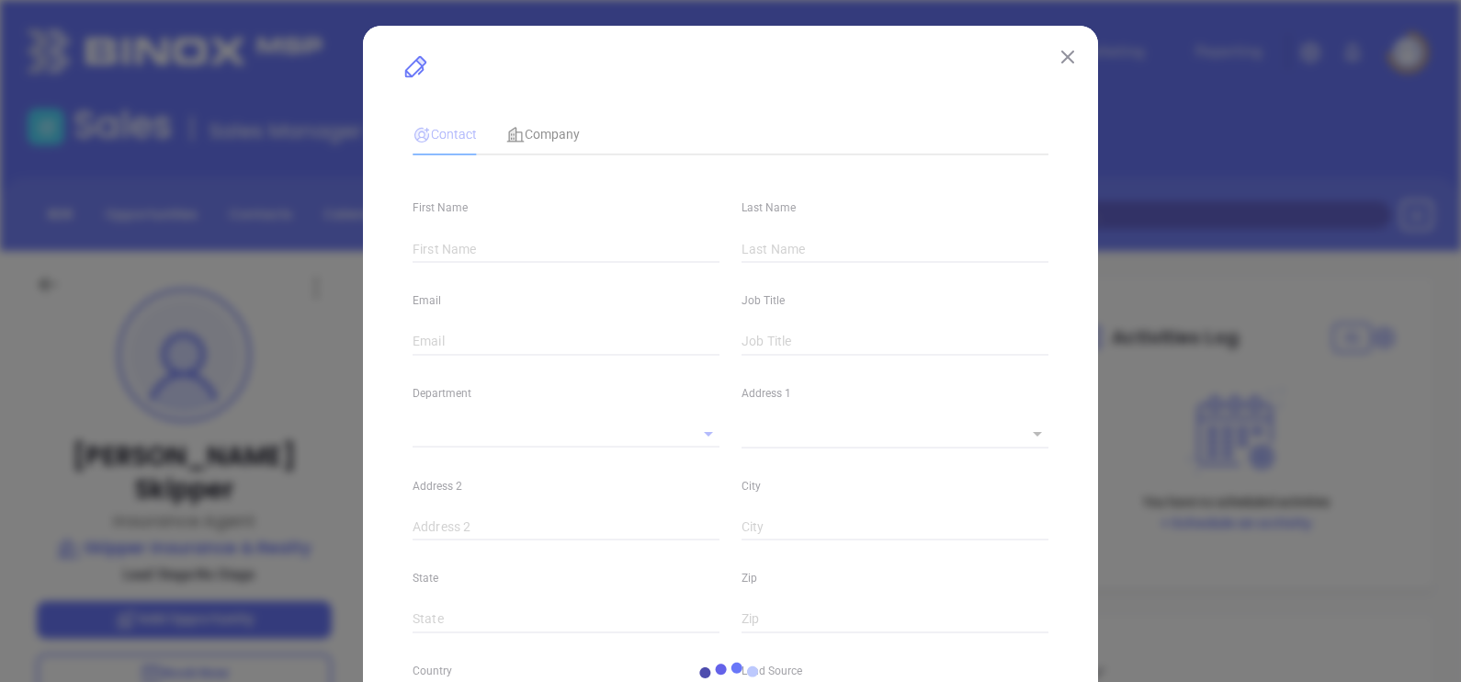
type input "linkedin.com/in/david-skipper-8808a975"
type input "Marketing"
type input "Website Reveal"
type input "undefined undefined"
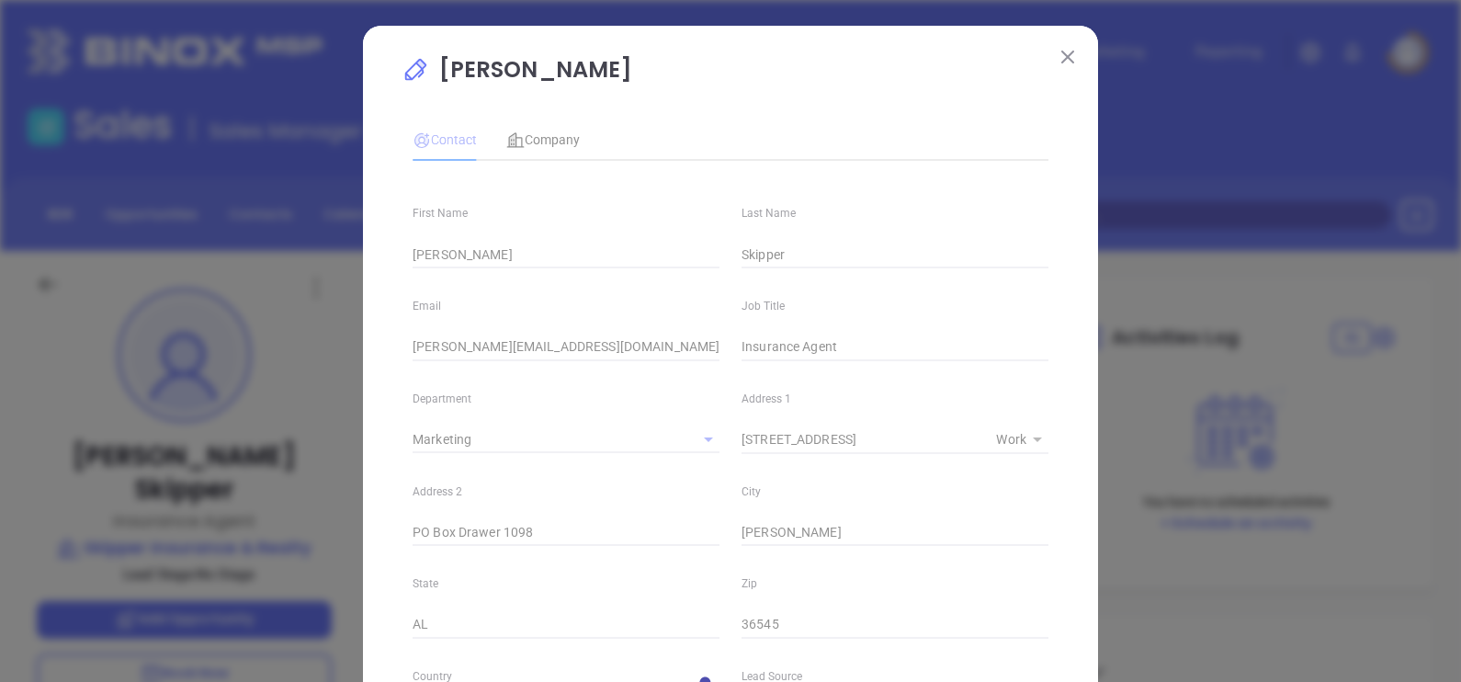
type input "(251) 246-7500"
type input "1"
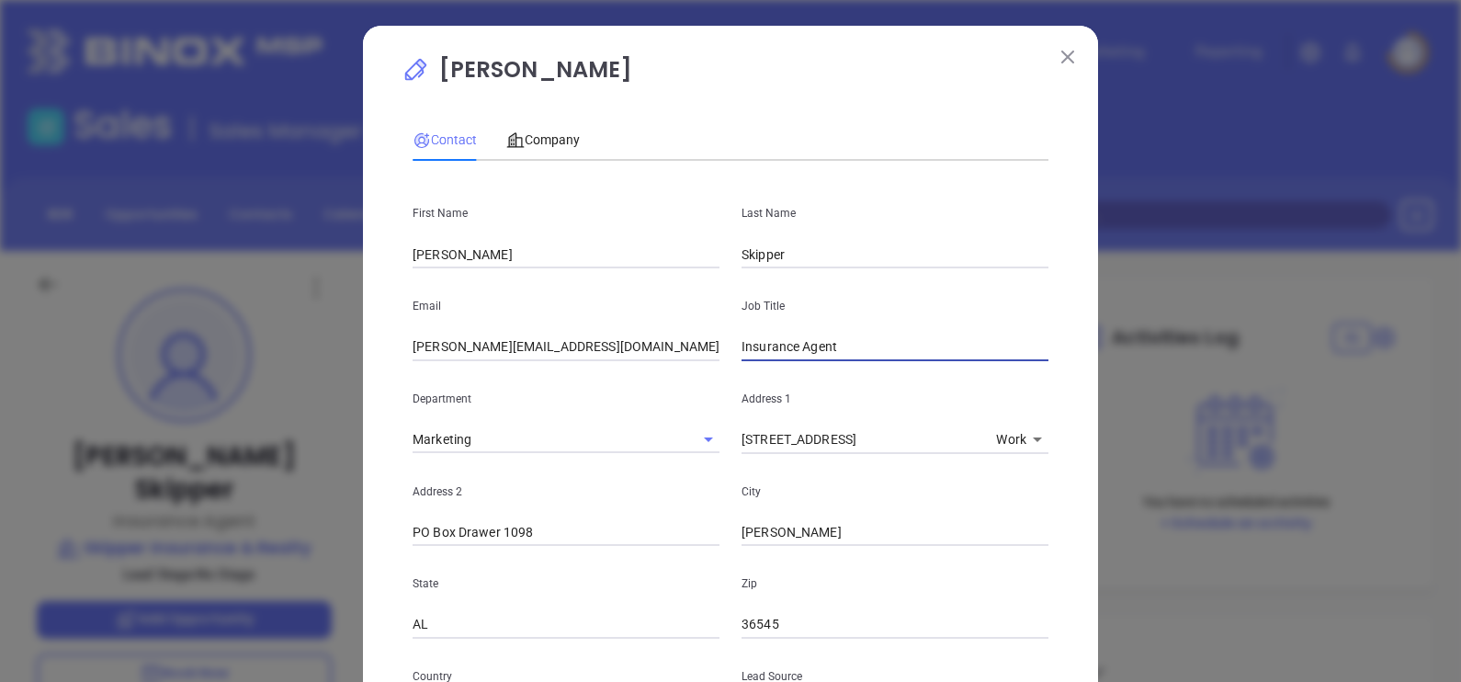
drag, startPoint x: 852, startPoint y: 335, endPoint x: 628, endPoint y: 392, distance: 230.4
click at [628, 392] on div "First Name David Last Name Skipper Email david@skipperins.com Job Title Insuran…" at bounding box center [730, 688] width 636 height 1026
type input "President"
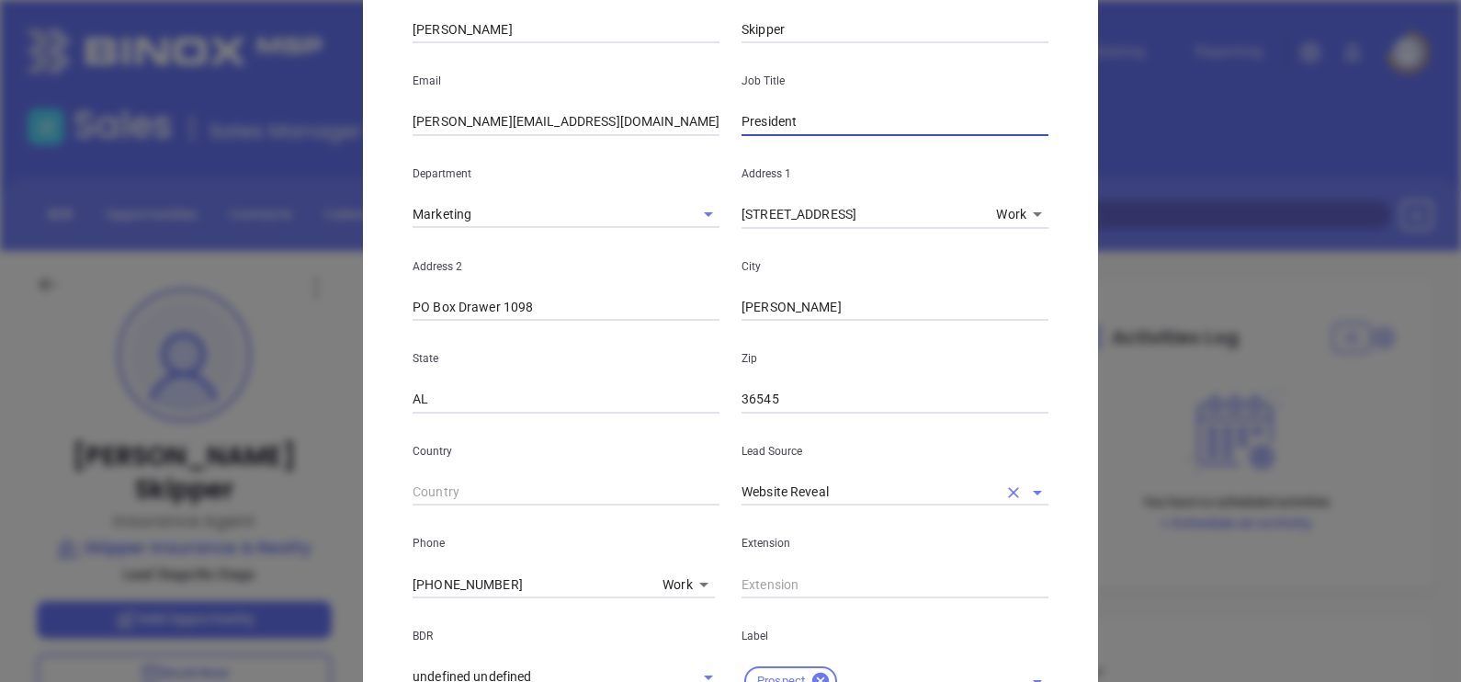
scroll to position [344, 0]
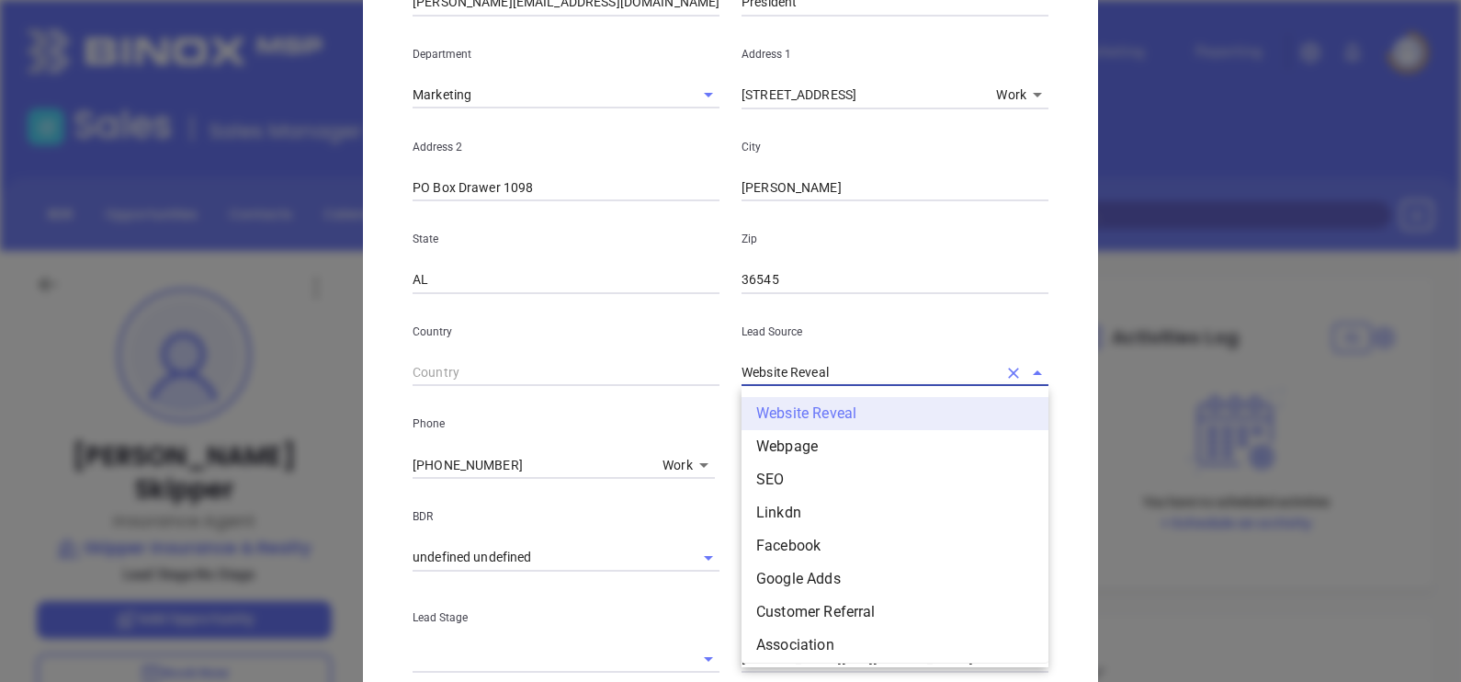
drag, startPoint x: 836, startPoint y: 365, endPoint x: 610, endPoint y: 434, distance: 236.2
click at [610, 434] on div "First Name David Last Name Skipper Email david@skipperins.com Job Title Preside…" at bounding box center [730, 344] width 636 height 1026
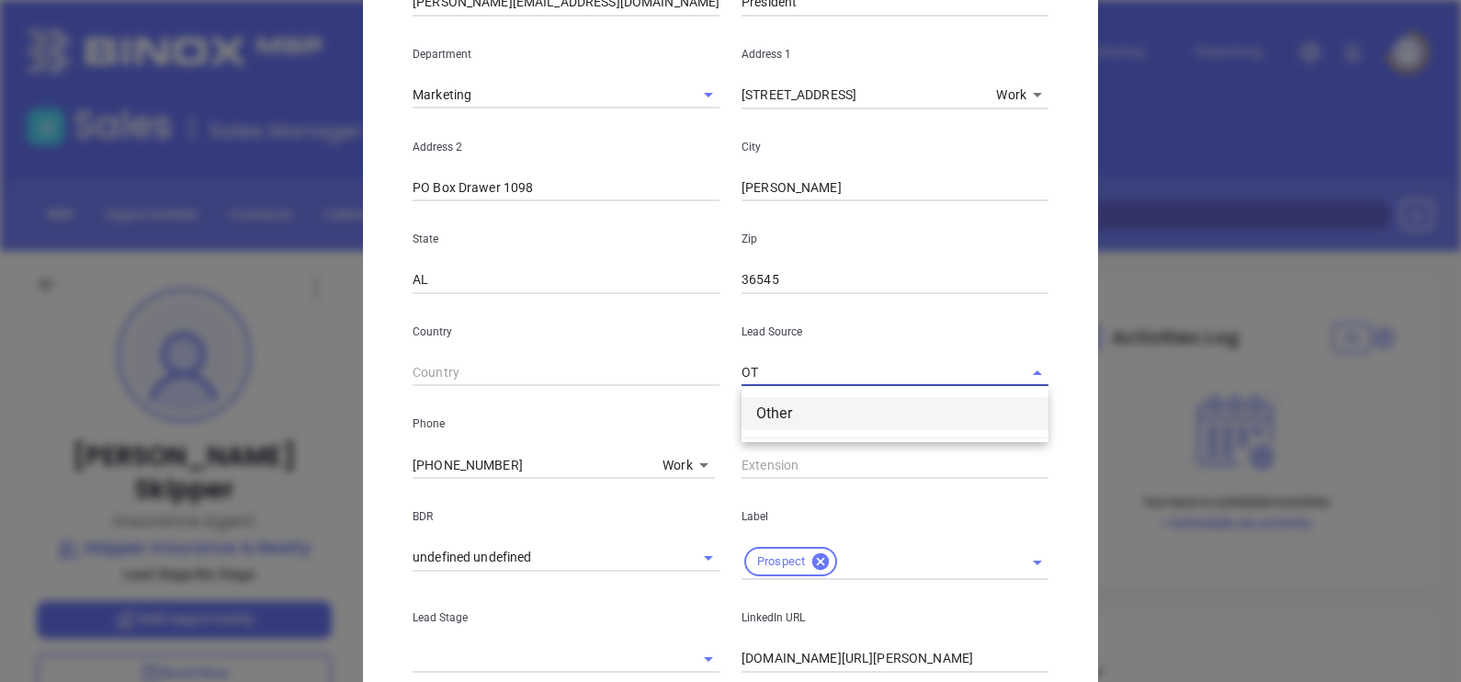
click at [801, 406] on li "Other" at bounding box center [894, 413] width 307 height 33
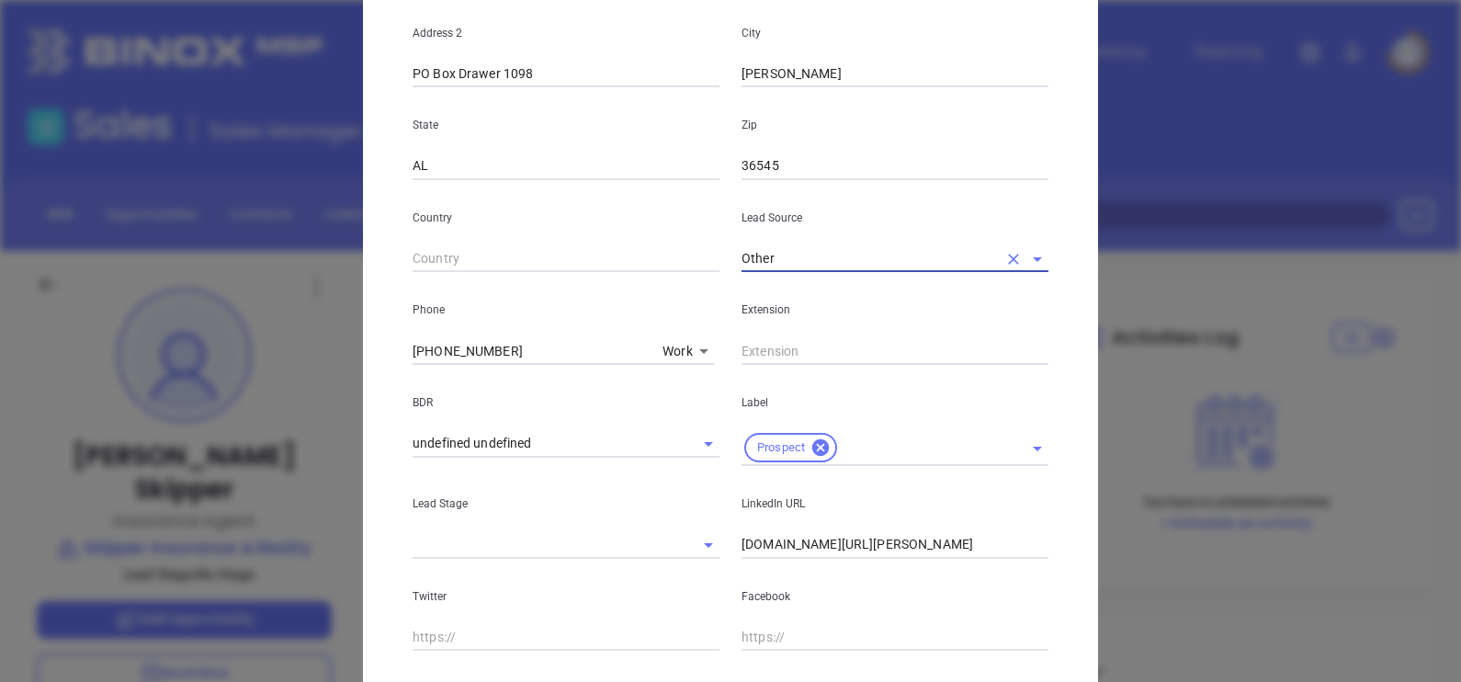
type input "Other"
click at [741, 546] on input "linkedin.com/in/david-skipper-8808a975" at bounding box center [894, 545] width 307 height 28
type input "www.linkedin.com/in/david-skipper-8808a975"
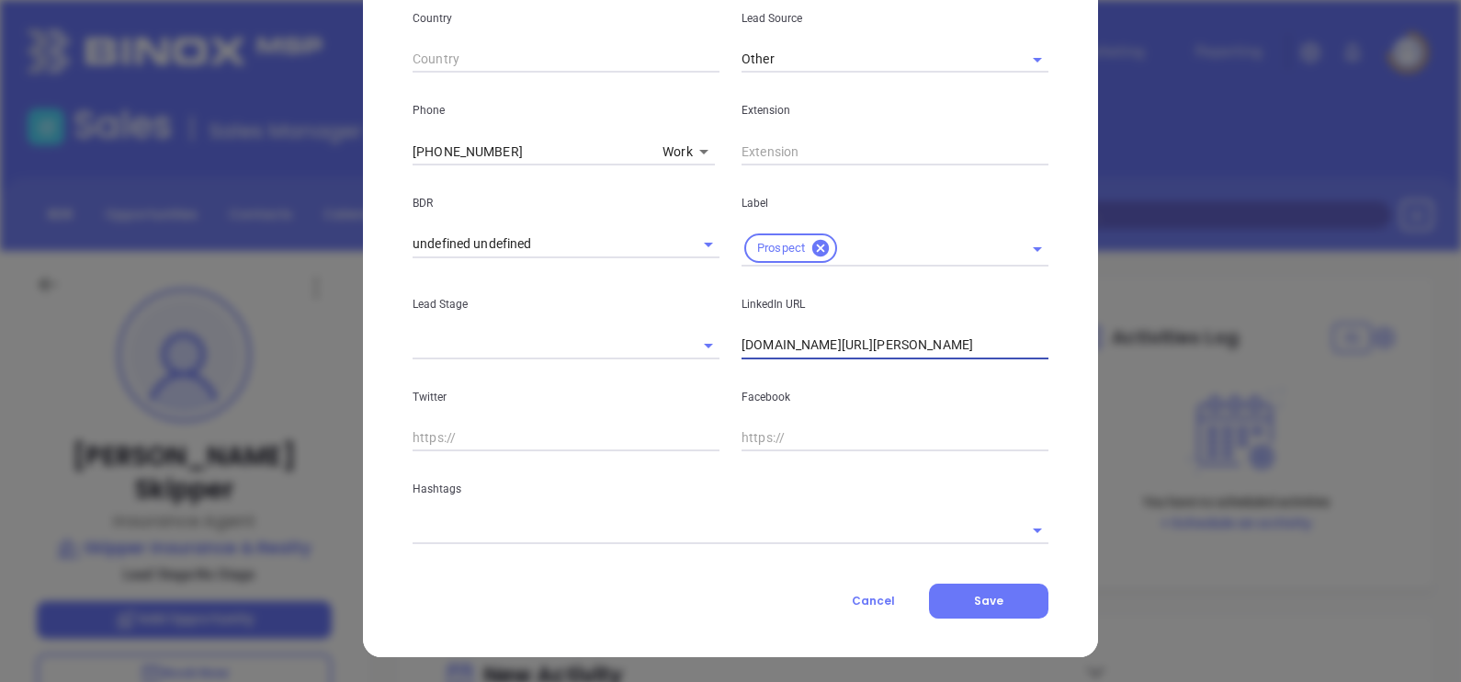
click at [570, 559] on div "Contact Company First Name David Last Name Skipper Email david@skipperins.com J…" at bounding box center [730, 35] width 636 height 1167
click at [559, 542] on div at bounding box center [730, 530] width 636 height 28
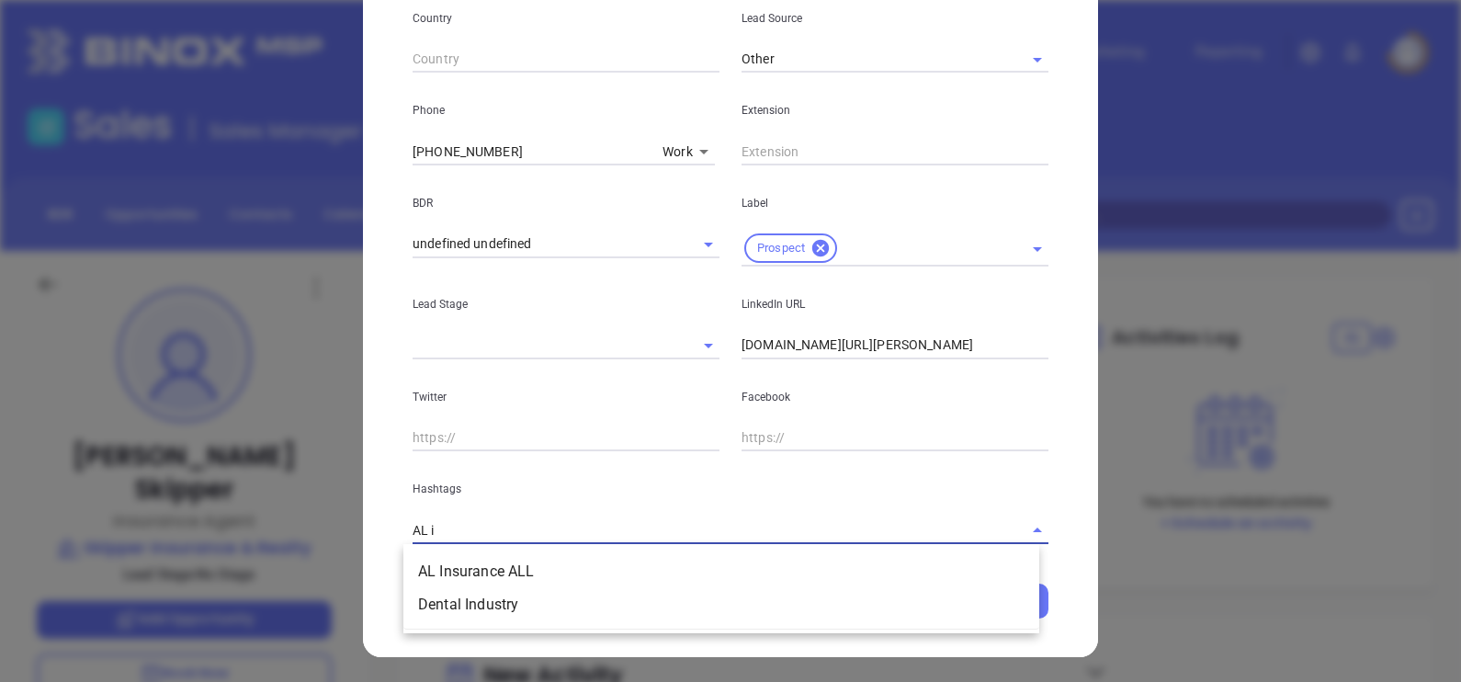
type input "AL in"
click at [555, 570] on li "AL Insurance ALL" at bounding box center [721, 571] width 636 height 33
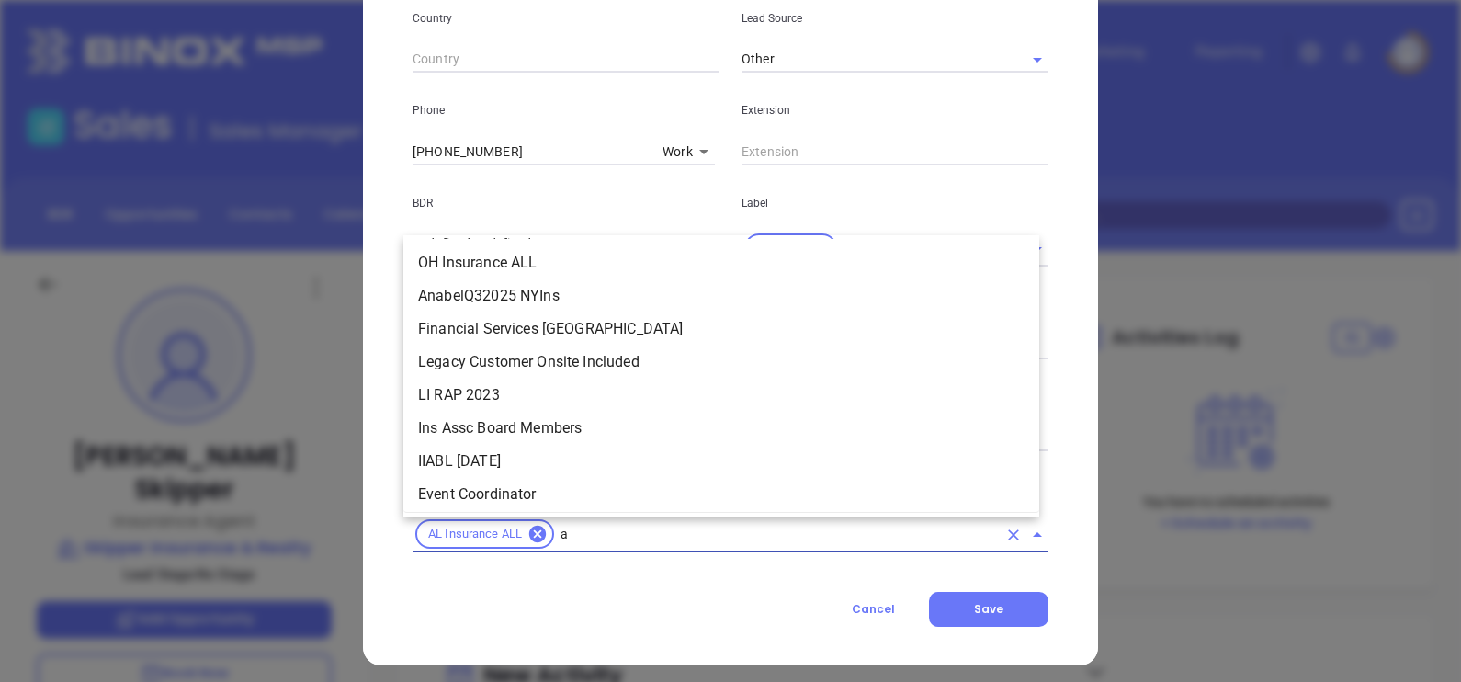
type input "al"
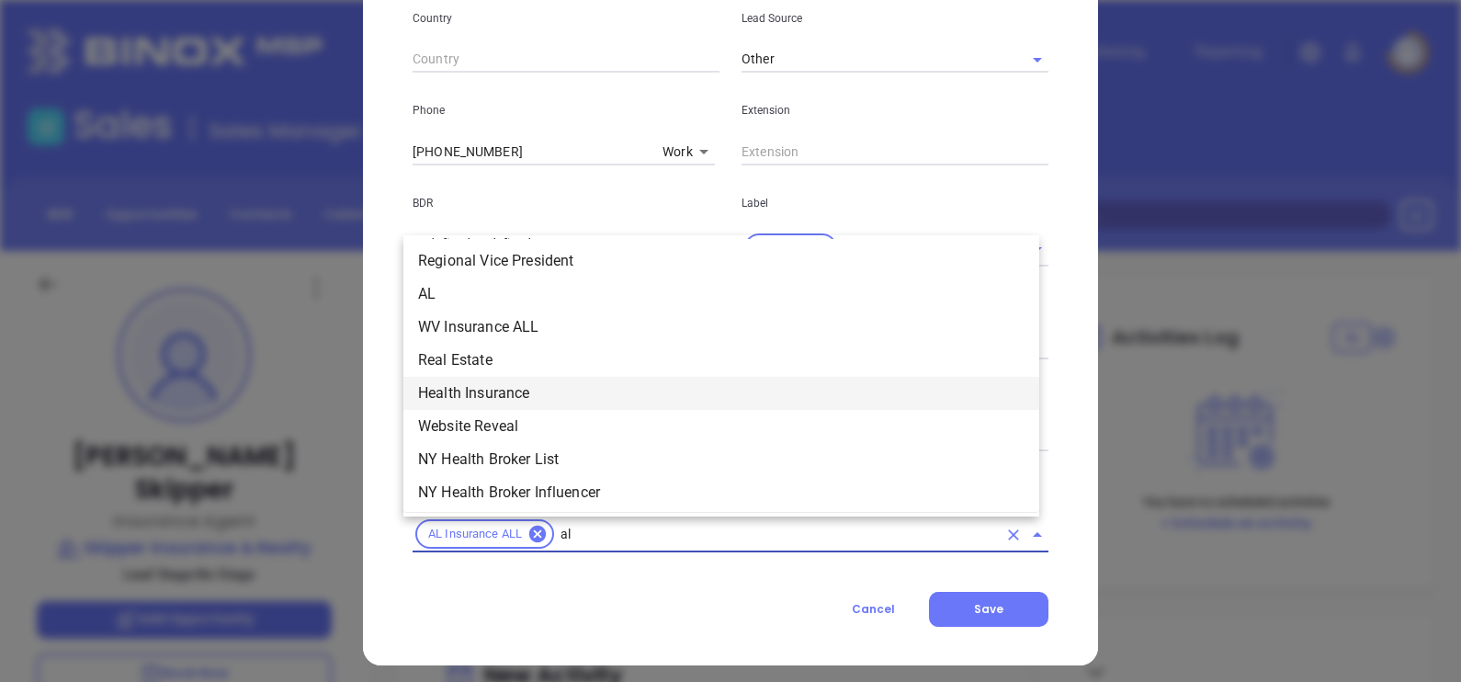
scroll to position [1675, 0]
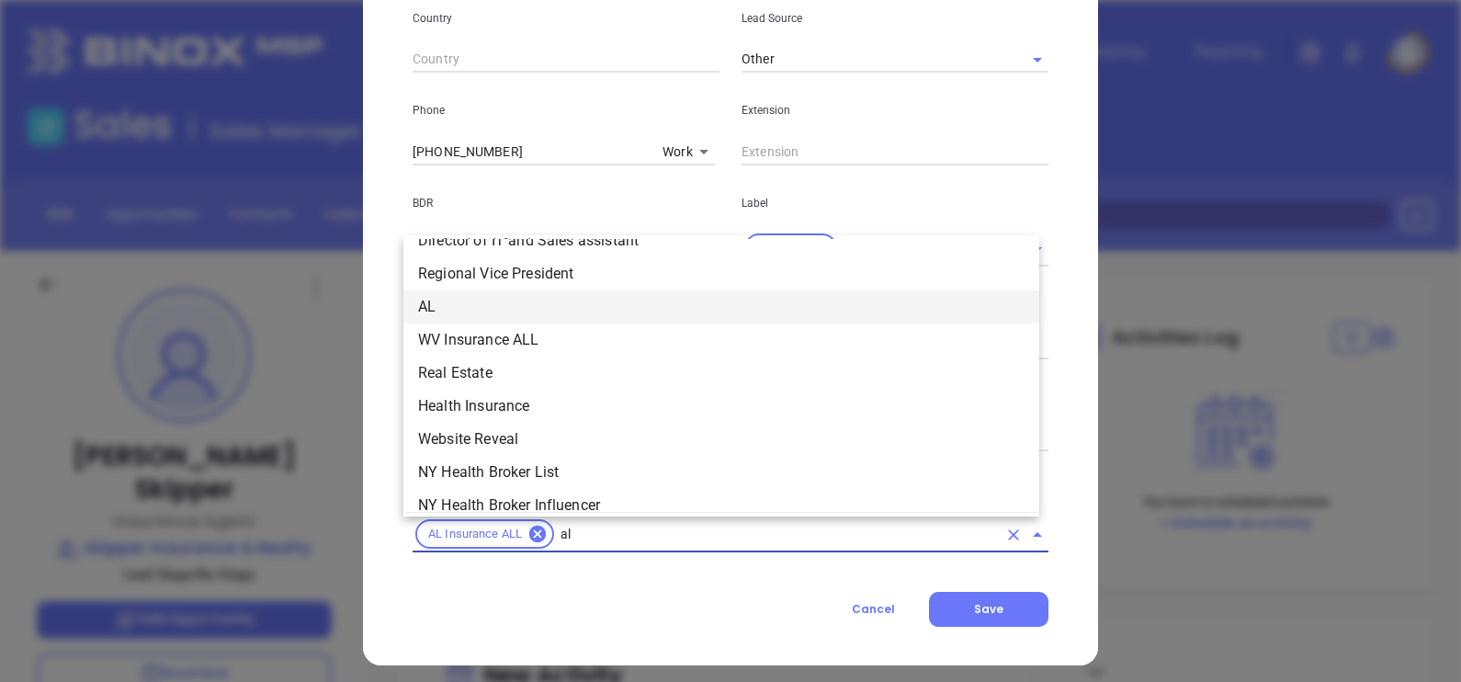
click at [440, 304] on li "AL" at bounding box center [721, 306] width 636 height 33
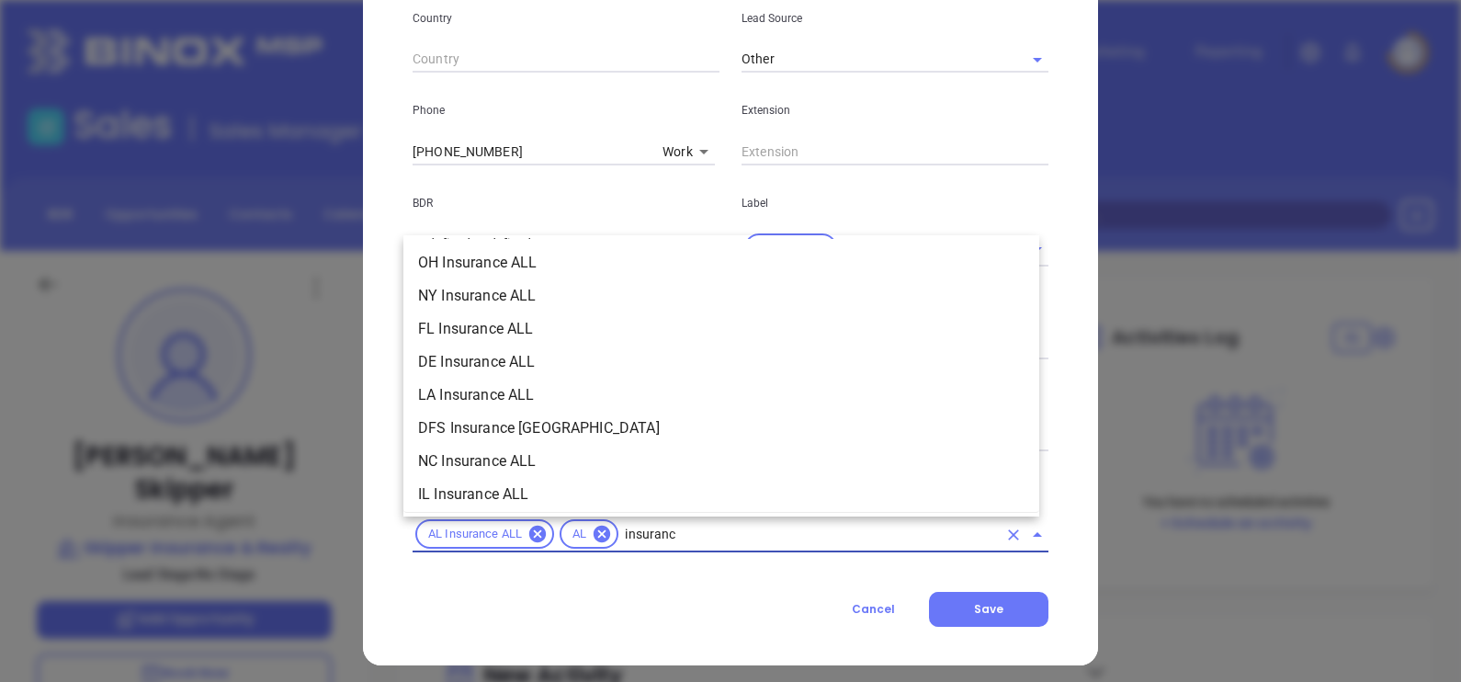
type input "insurance"
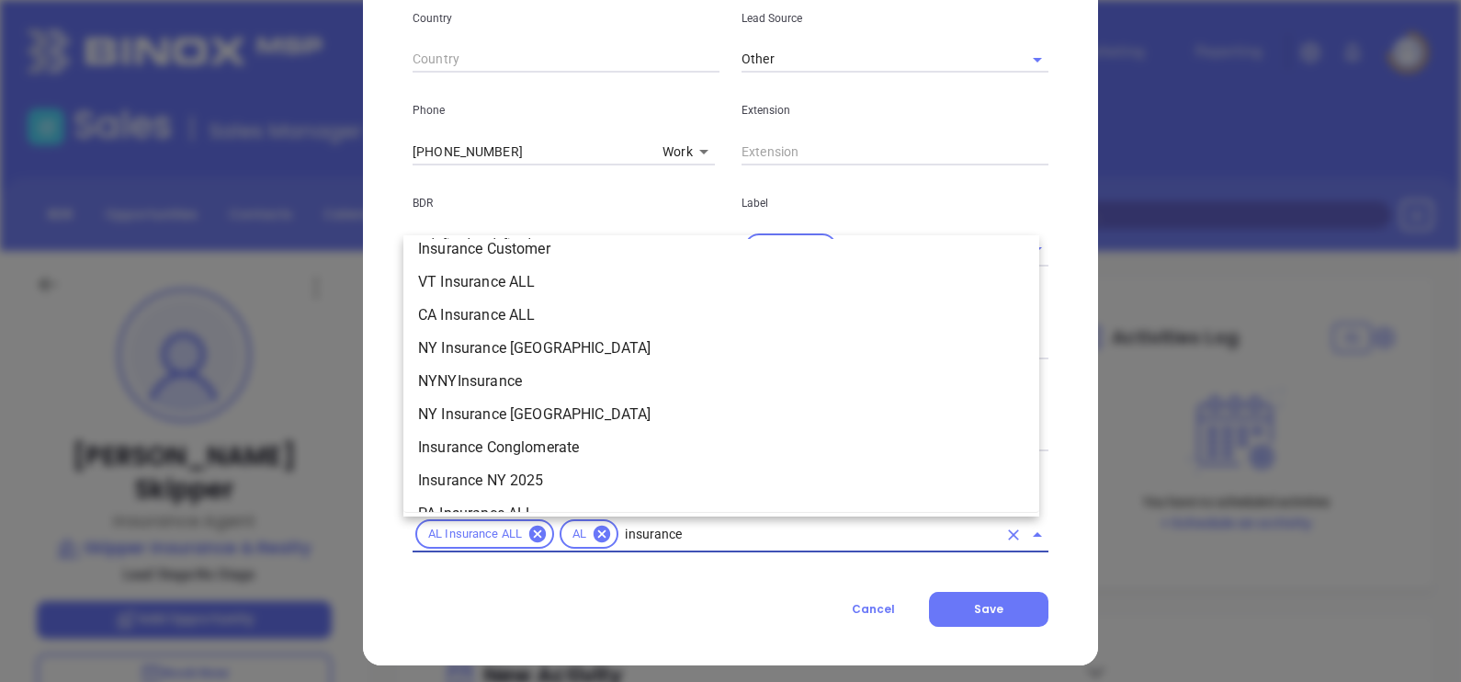
scroll to position [628, 0]
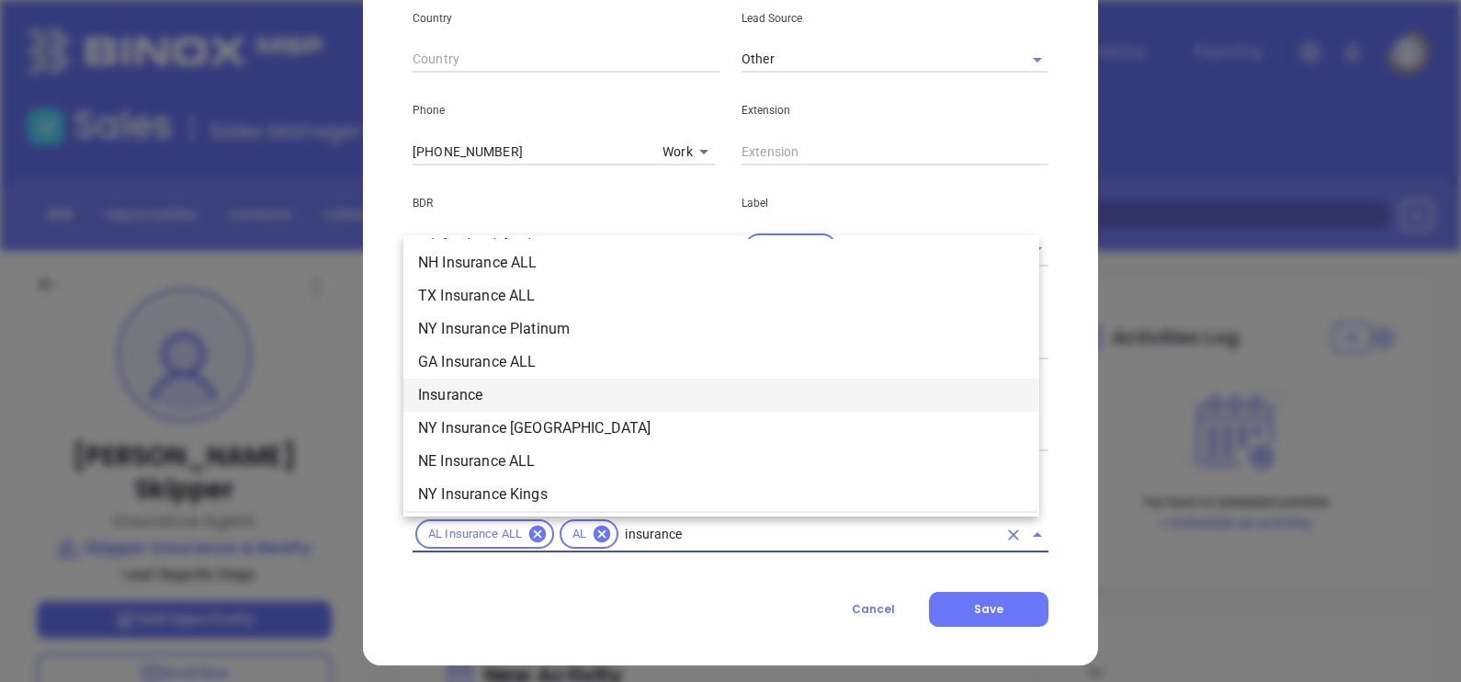
click at [533, 401] on li "Insurance" at bounding box center [721, 394] width 636 height 33
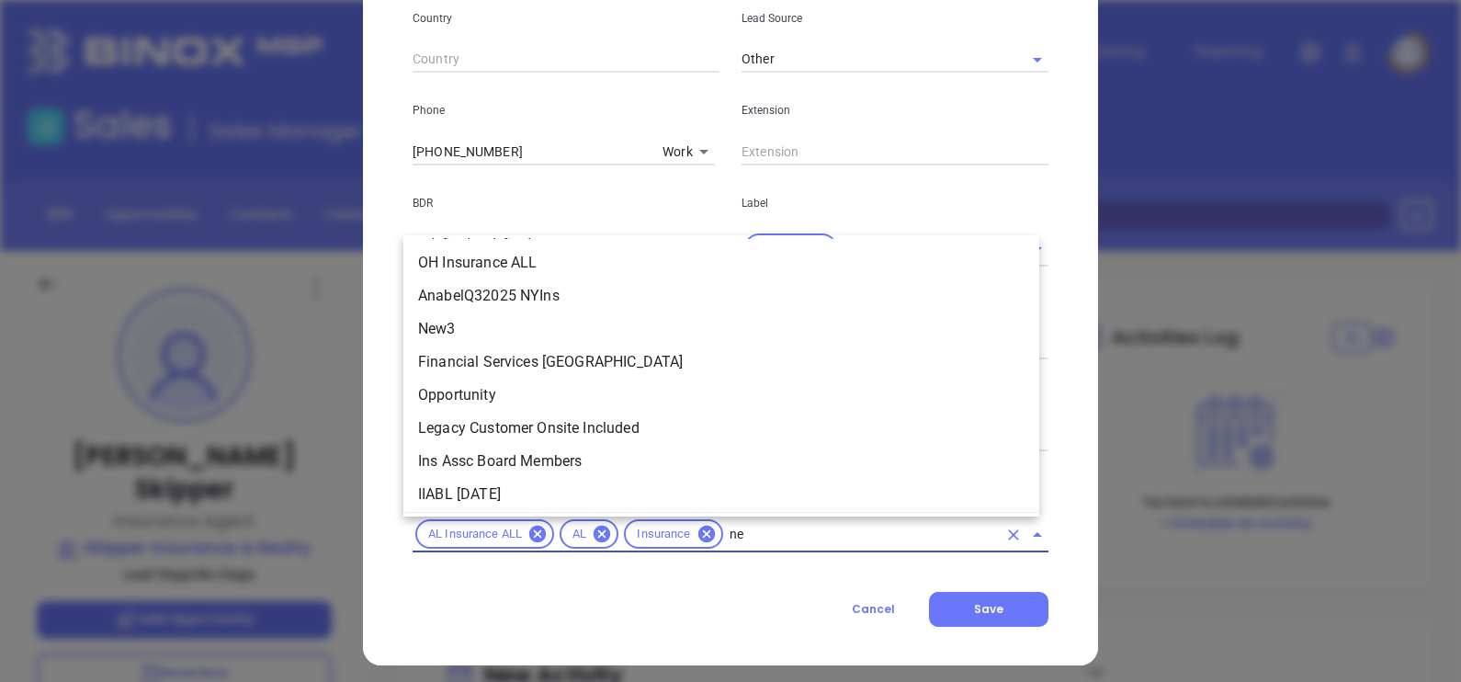
type input "new"
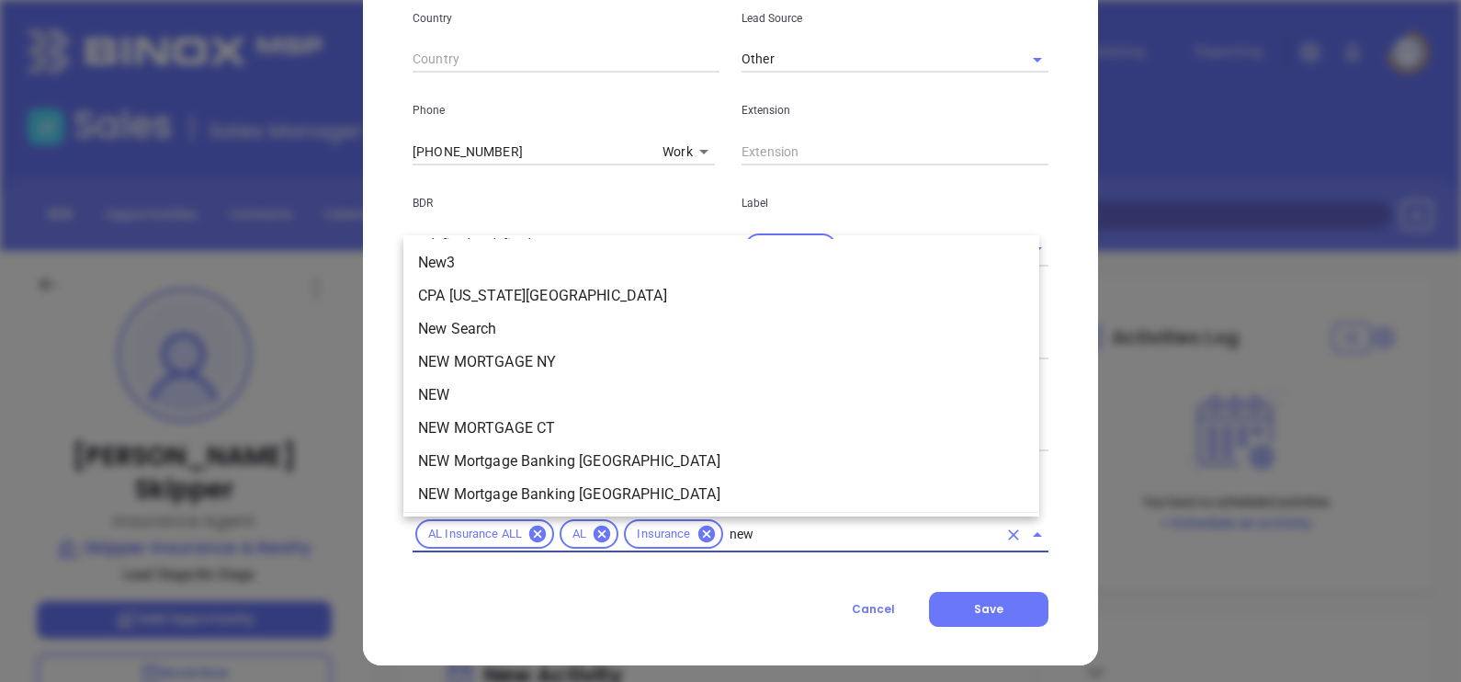
scroll to position [0, 0]
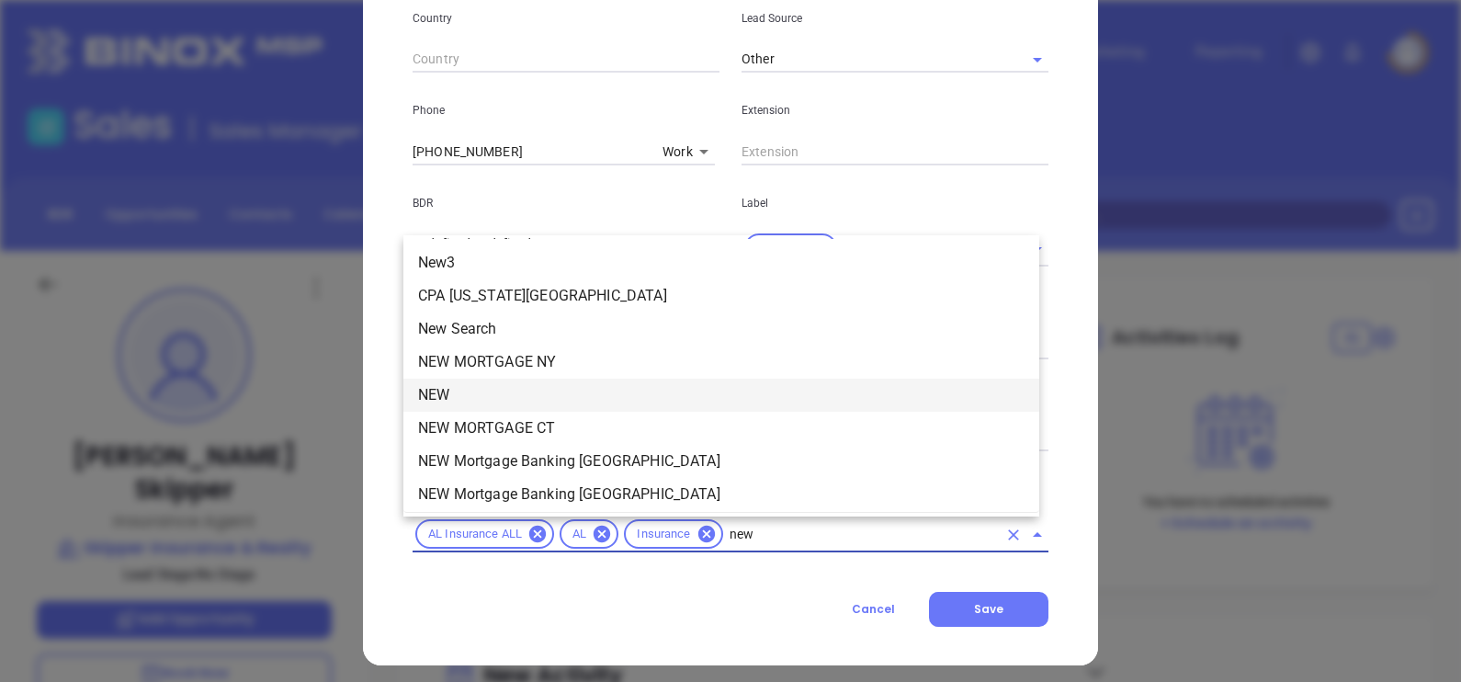
click at [518, 395] on li "NEW" at bounding box center [721, 394] width 636 height 33
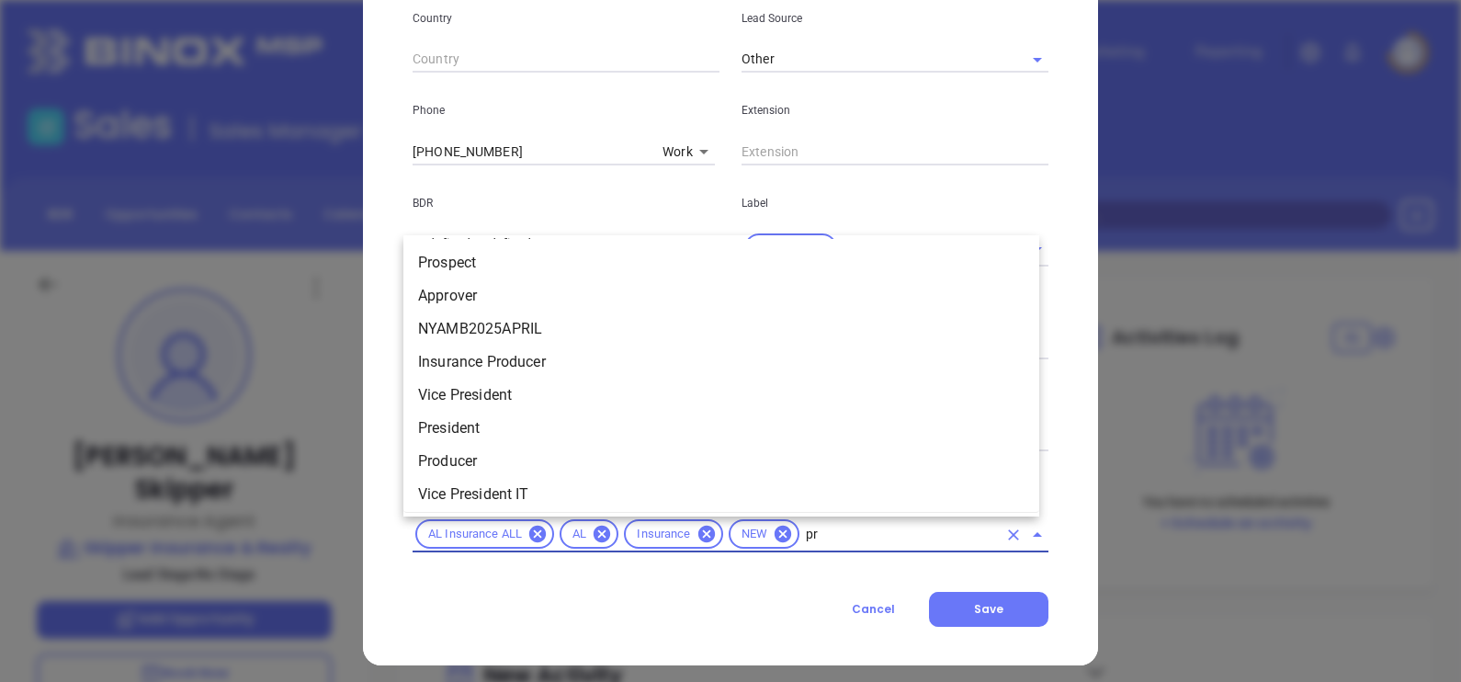
type input "pro"
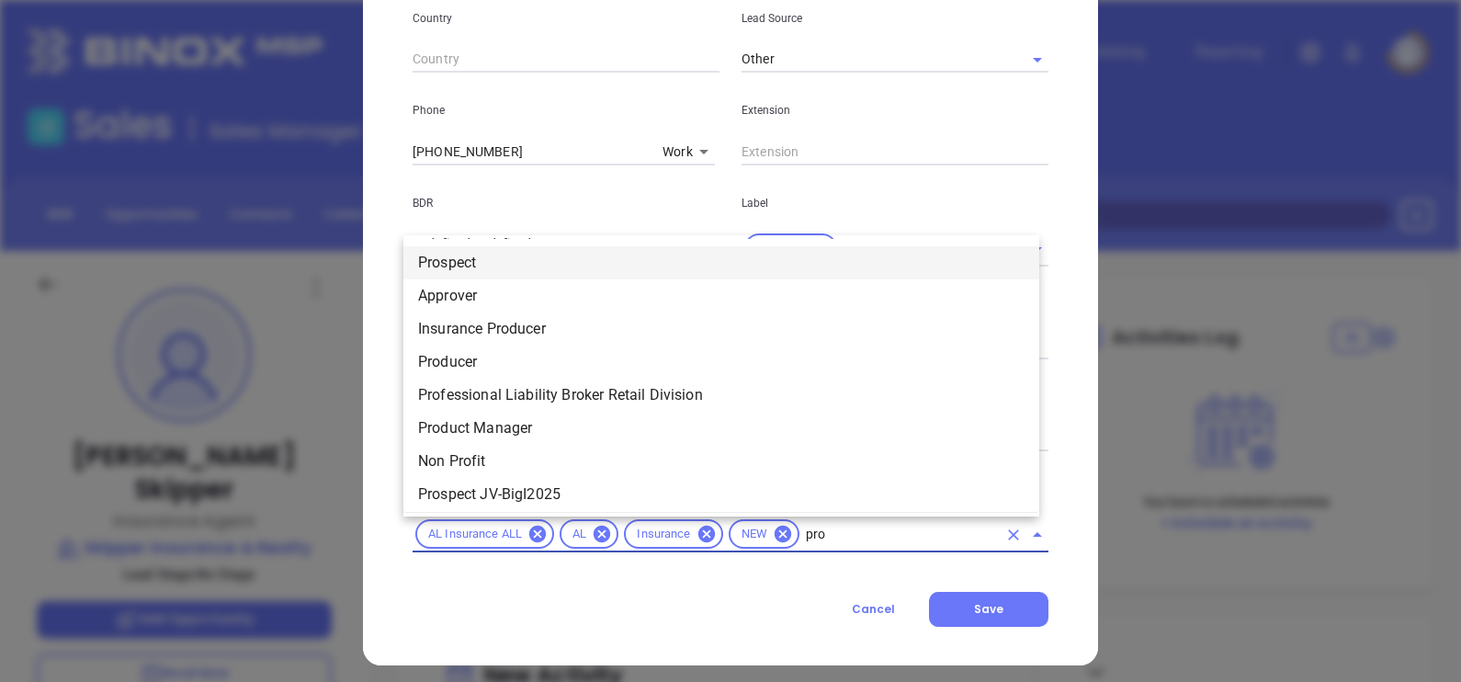
click at [489, 270] on li "Prospect" at bounding box center [721, 262] width 636 height 33
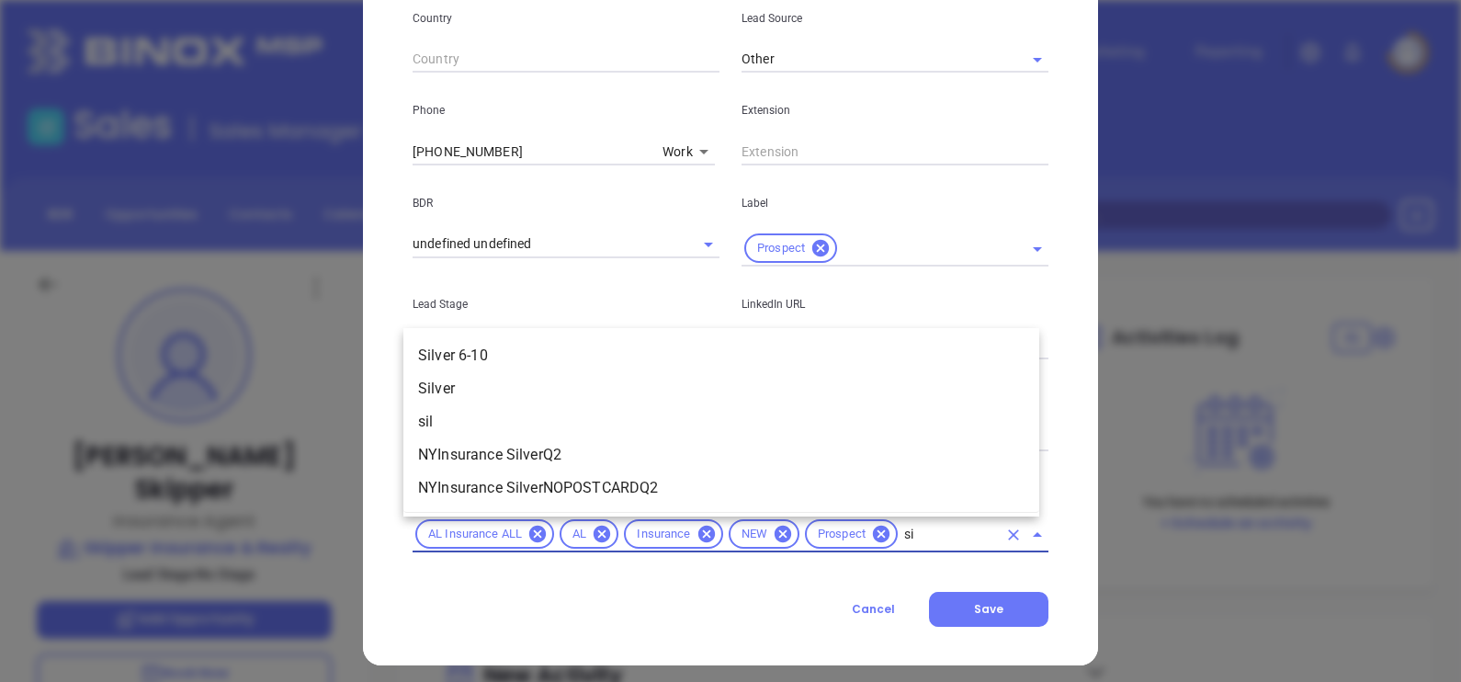
type input "sil"
click at [485, 353] on li "Silver 6-10" at bounding box center [721, 355] width 636 height 33
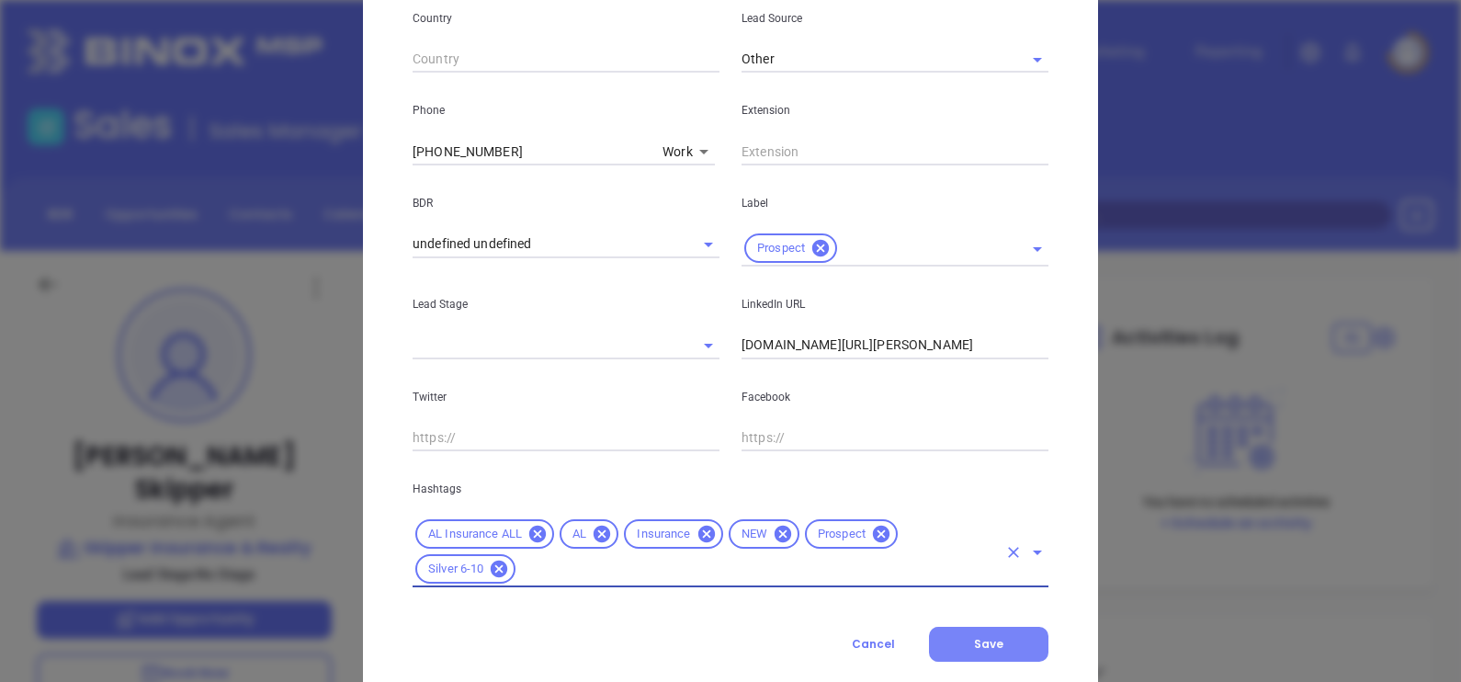
click at [974, 643] on span "Save" at bounding box center [988, 644] width 29 height 16
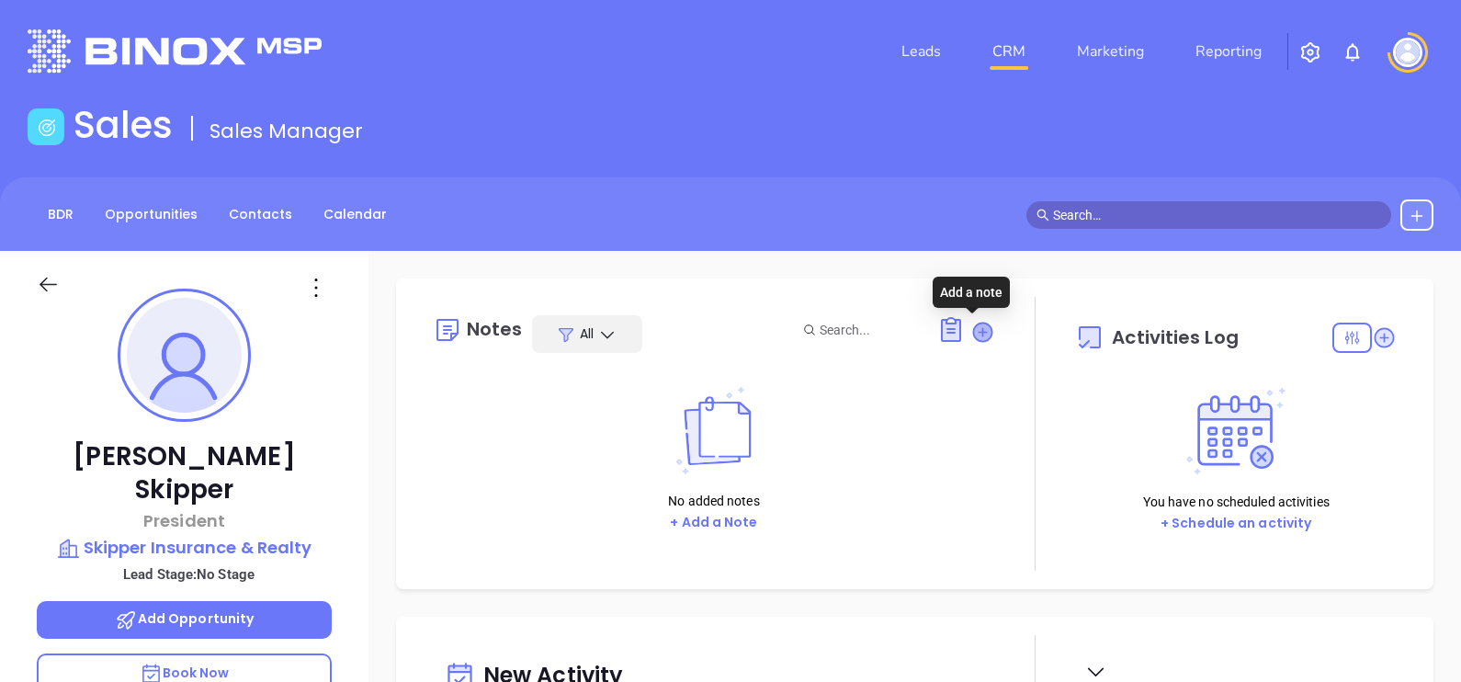
click at [973, 333] on icon at bounding box center [982, 331] width 18 height 18
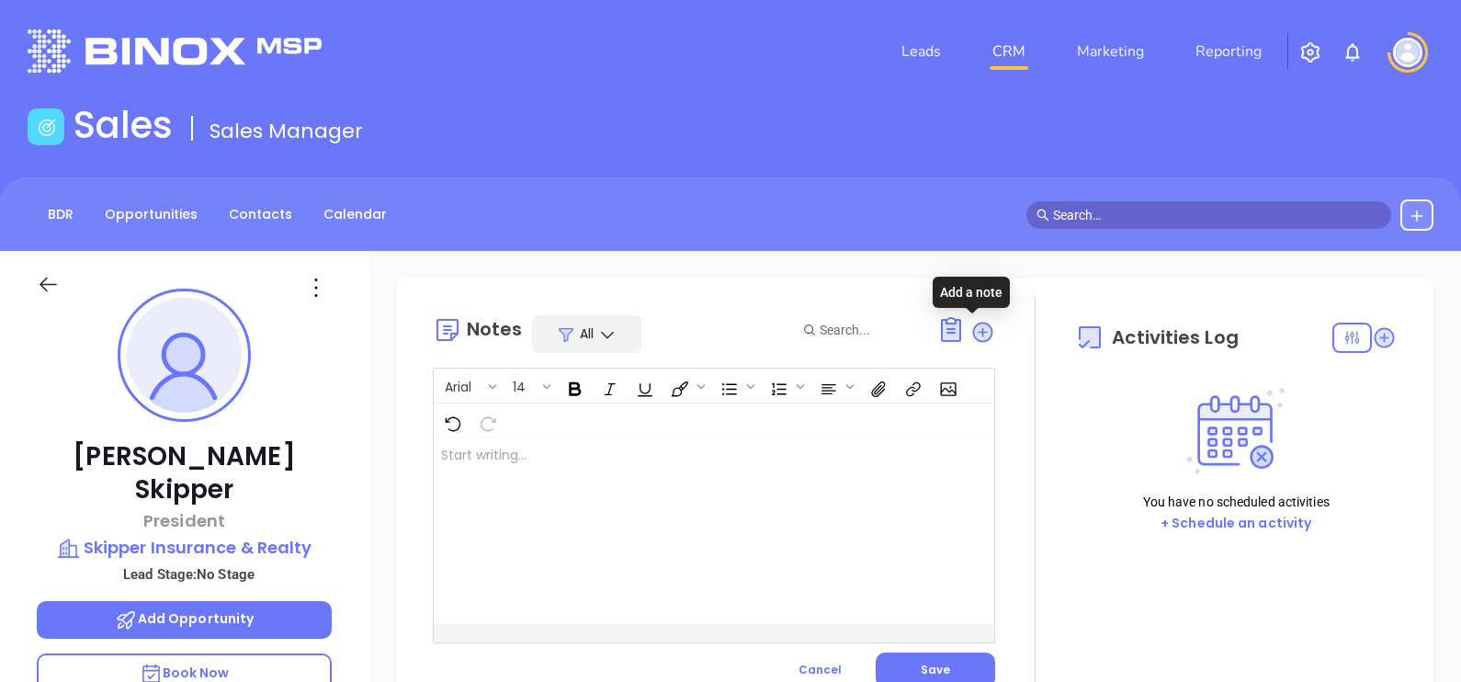
click at [696, 506] on div at bounding box center [694, 531] width 521 height 186
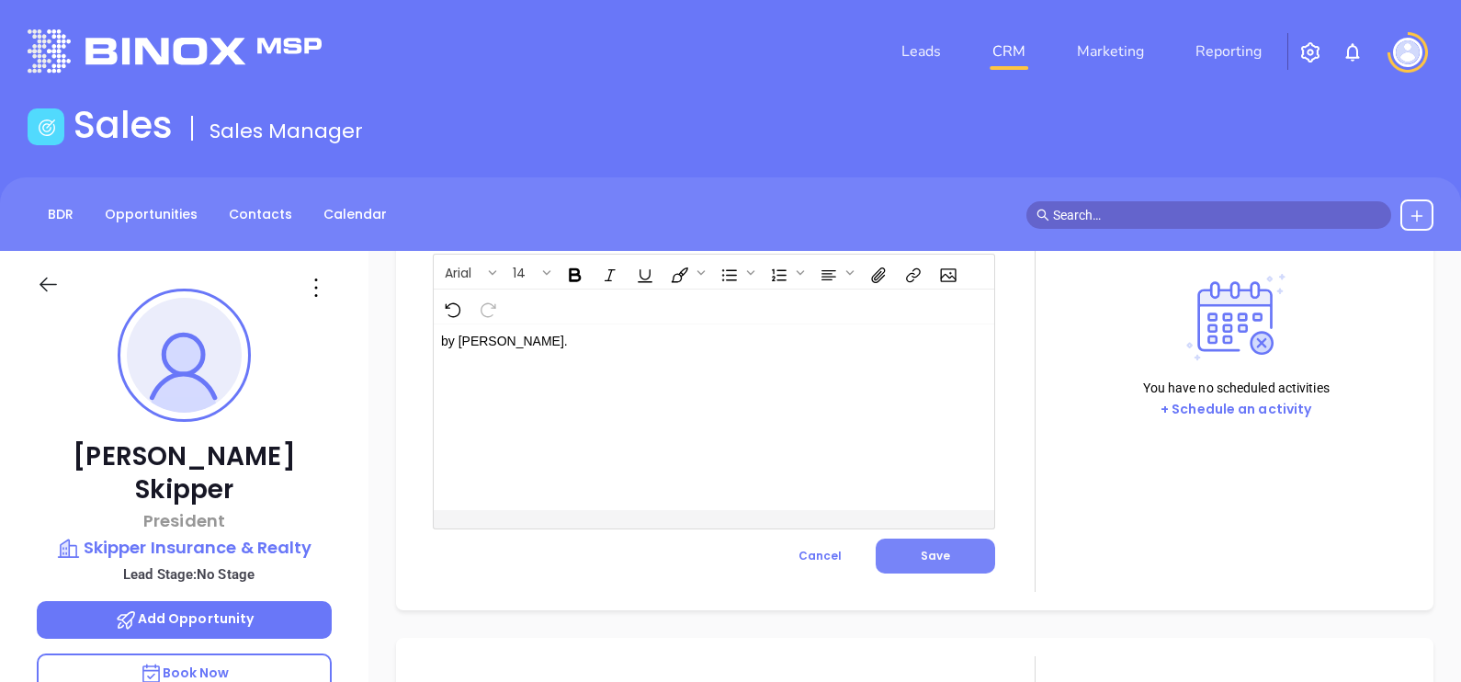
click at [886, 535] on div "Arial 14 by Gissela Vargas. ﻿ XXXXXXXXXXXXXXXXXXXXXXXXXXXXXXXXXXXXXXXXXXXXXXXXX…" at bounding box center [714, 414] width 562 height 320
click at [896, 549] on button "Save" at bounding box center [934, 555] width 119 height 35
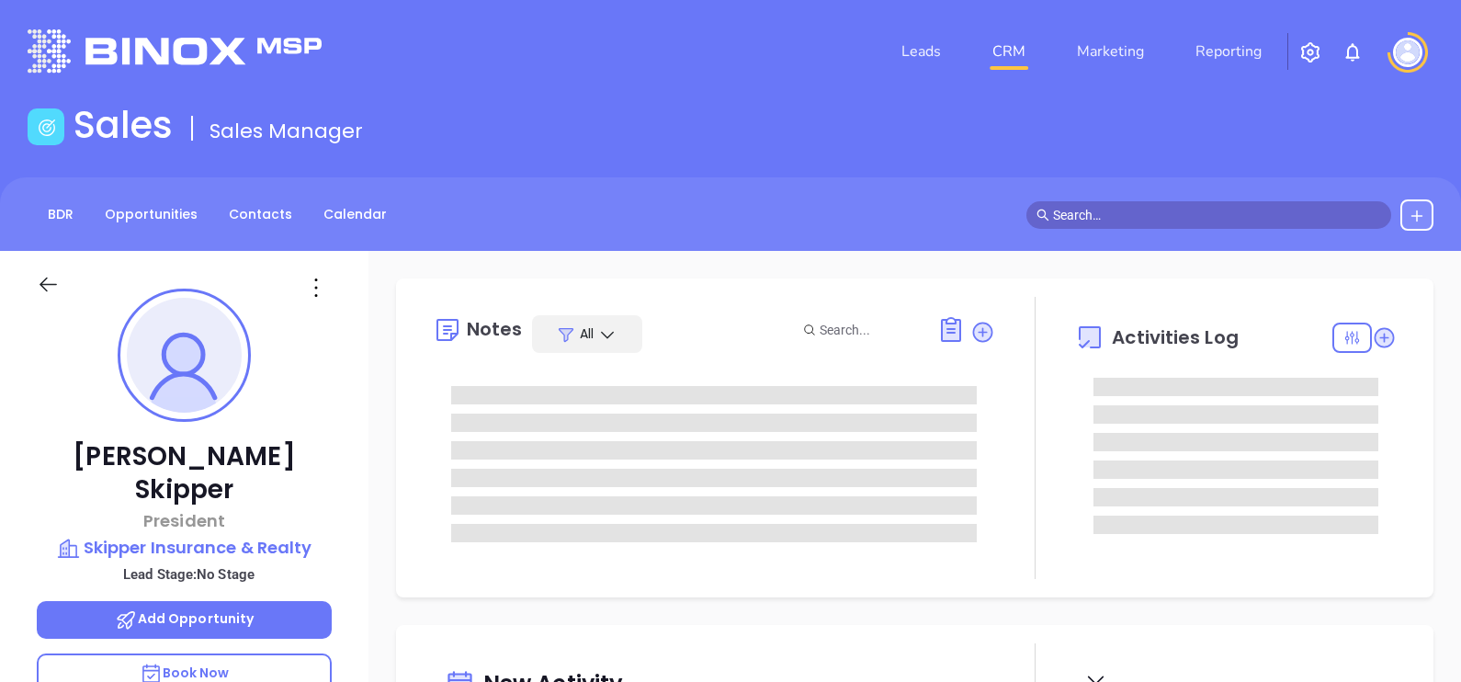
type input "[DATE]"
type input "[PERSON_NAME]"
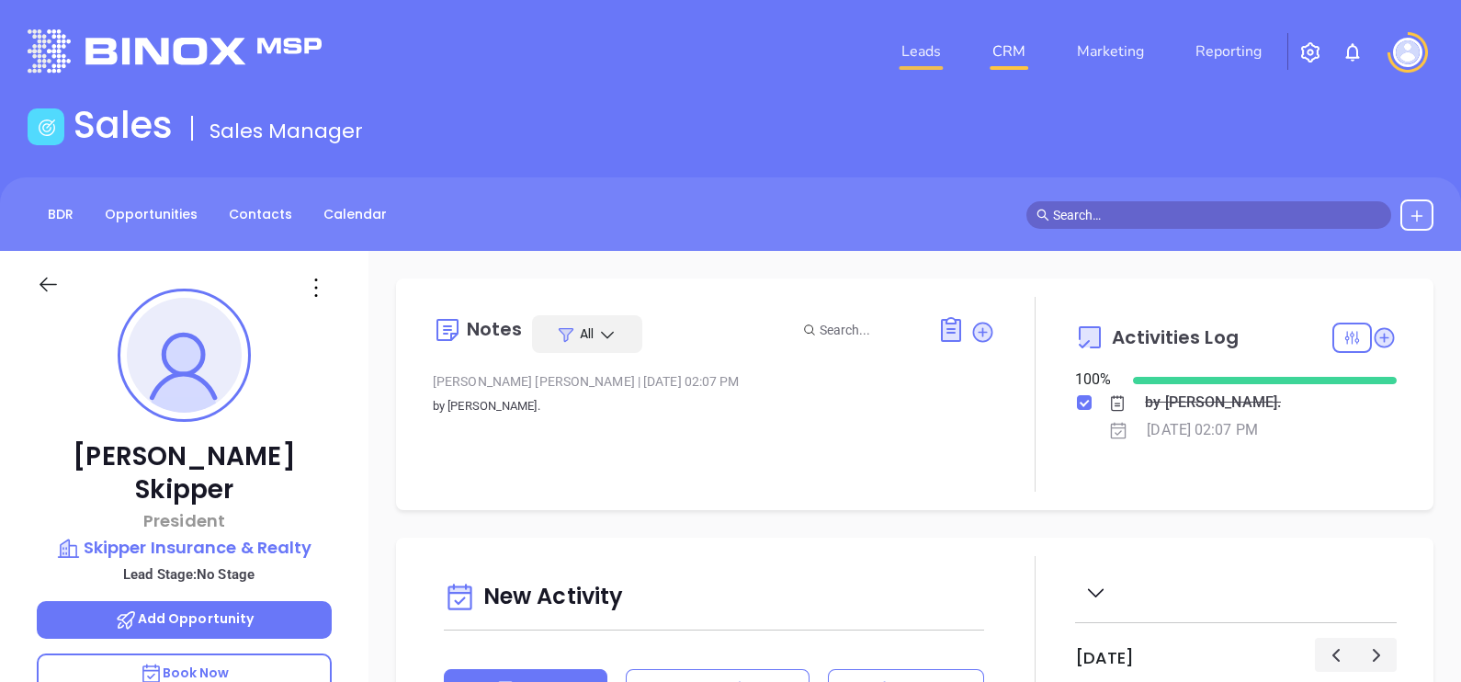
drag, startPoint x: 953, startPoint y: 62, endPoint x: 942, endPoint y: 58, distance: 11.6
click at [946, 58] on li "Leads" at bounding box center [920, 51] width 91 height 37
click at [919, 49] on link "Leads" at bounding box center [921, 51] width 54 height 37
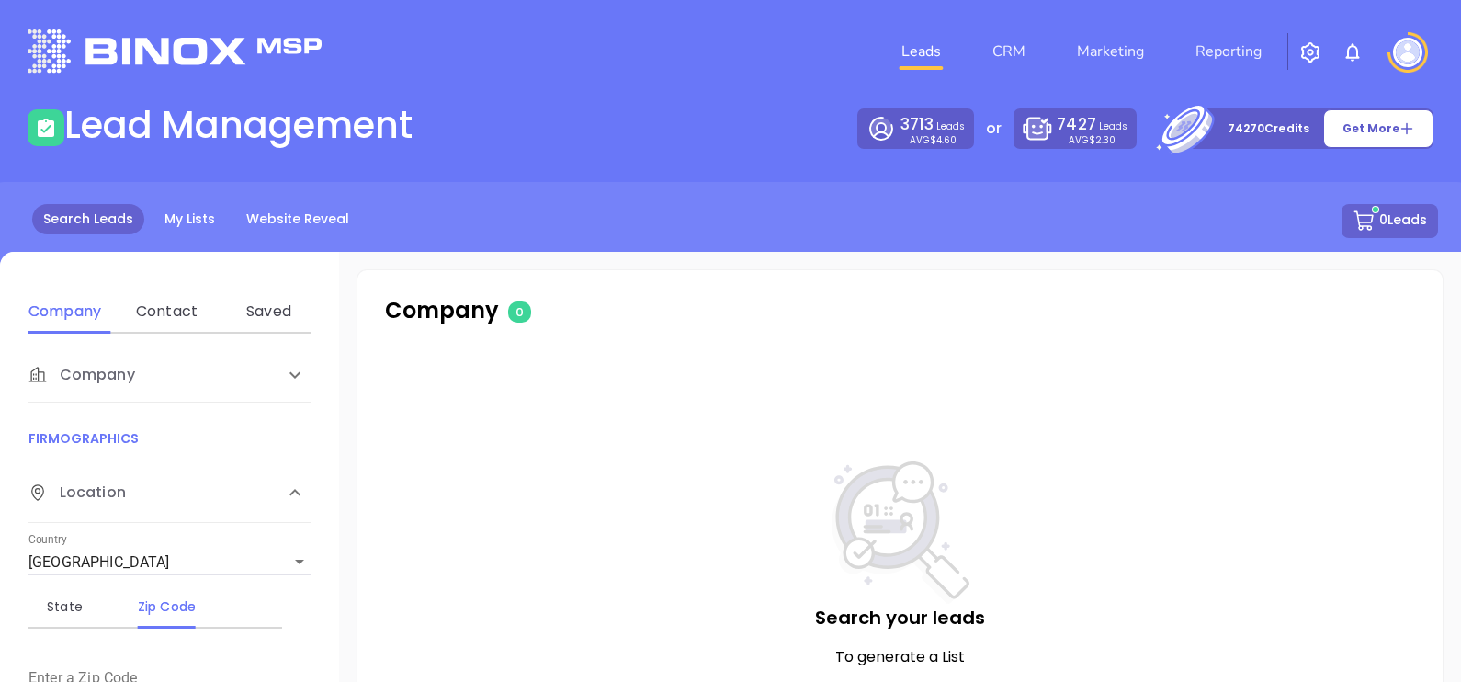
click at [190, 239] on div "Search Leads My Lists Website Reveal 0 Leads" at bounding box center [730, 222] width 1437 height 37
click at [181, 220] on link "My Lists" at bounding box center [189, 219] width 73 height 30
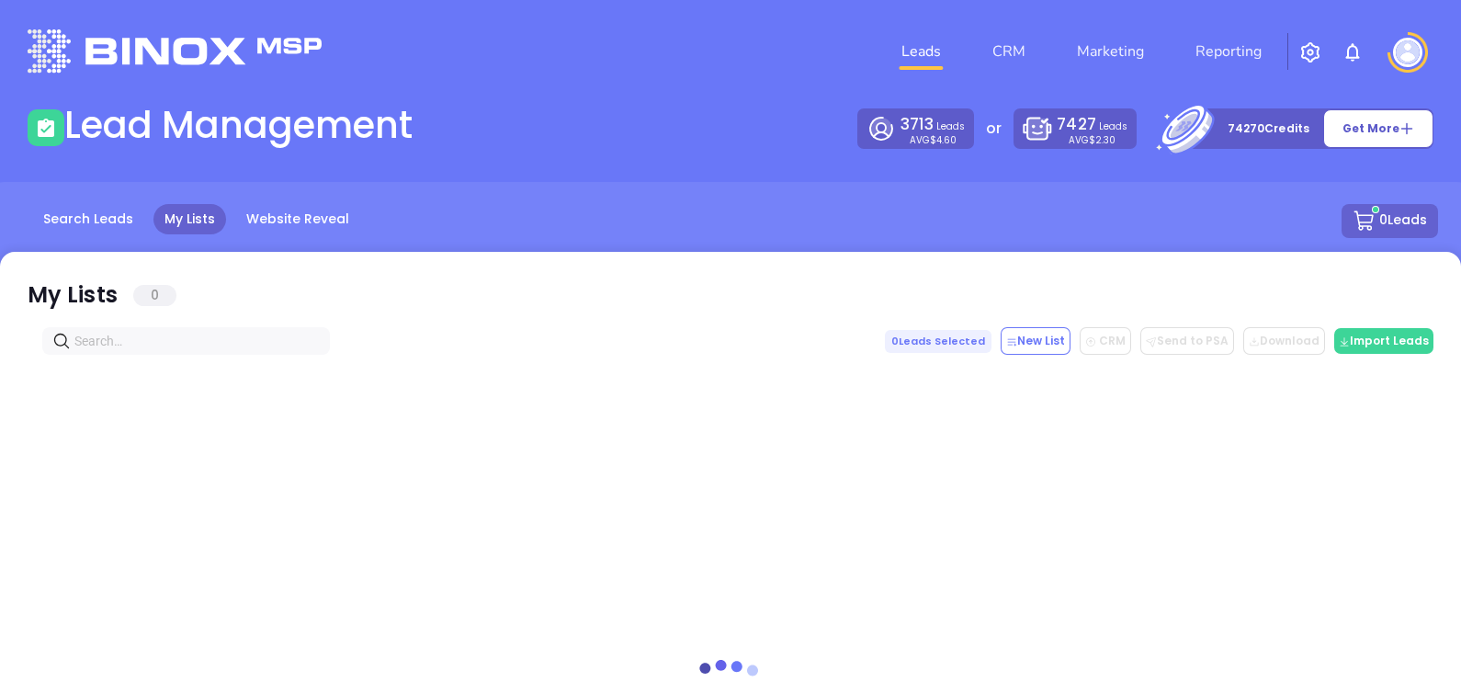
click at [193, 344] on input "text" at bounding box center [189, 341] width 231 height 20
paste input "peck-glasgow.com"
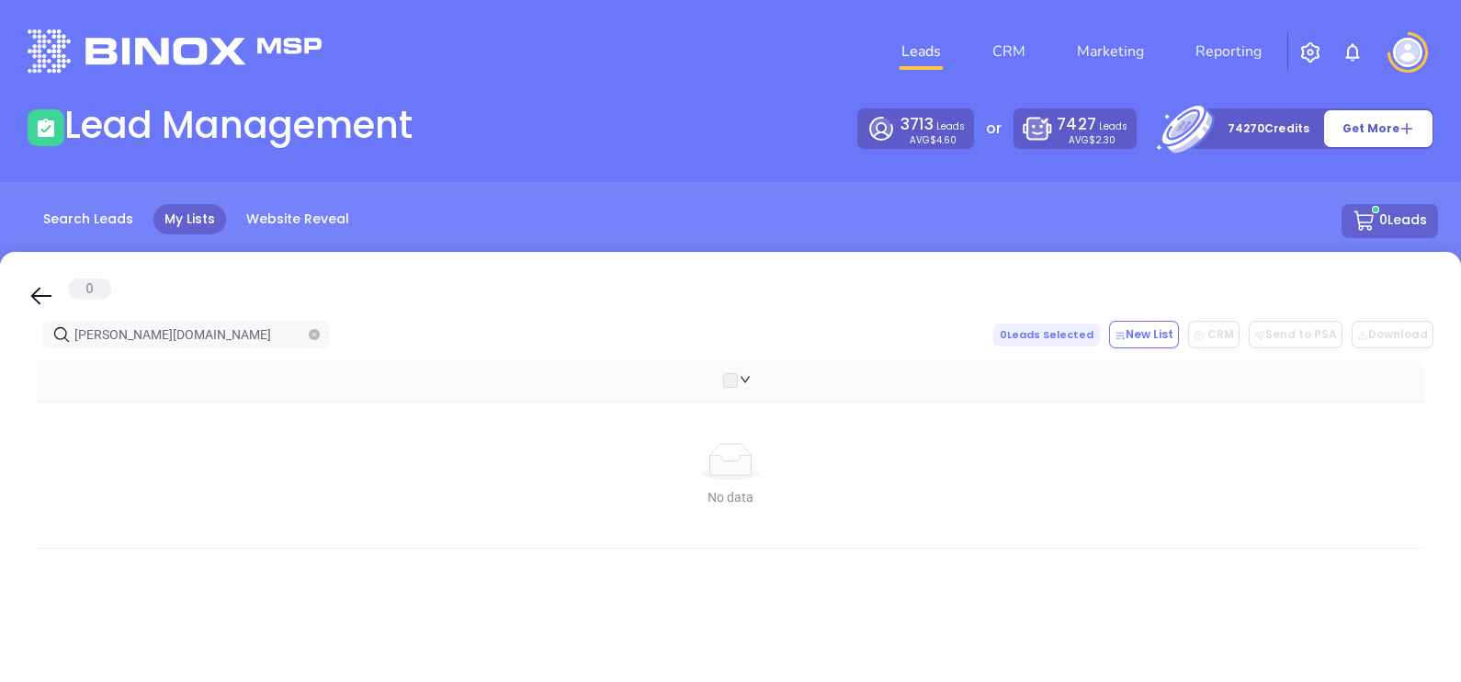
type input "peck-glasgow.com"
click at [57, 242] on div "Search Leads My Lists Website Reveal 0 Leads" at bounding box center [730, 242] width 1483 height 120
click at [71, 225] on link "Search Leads" at bounding box center [88, 219] width 112 height 30
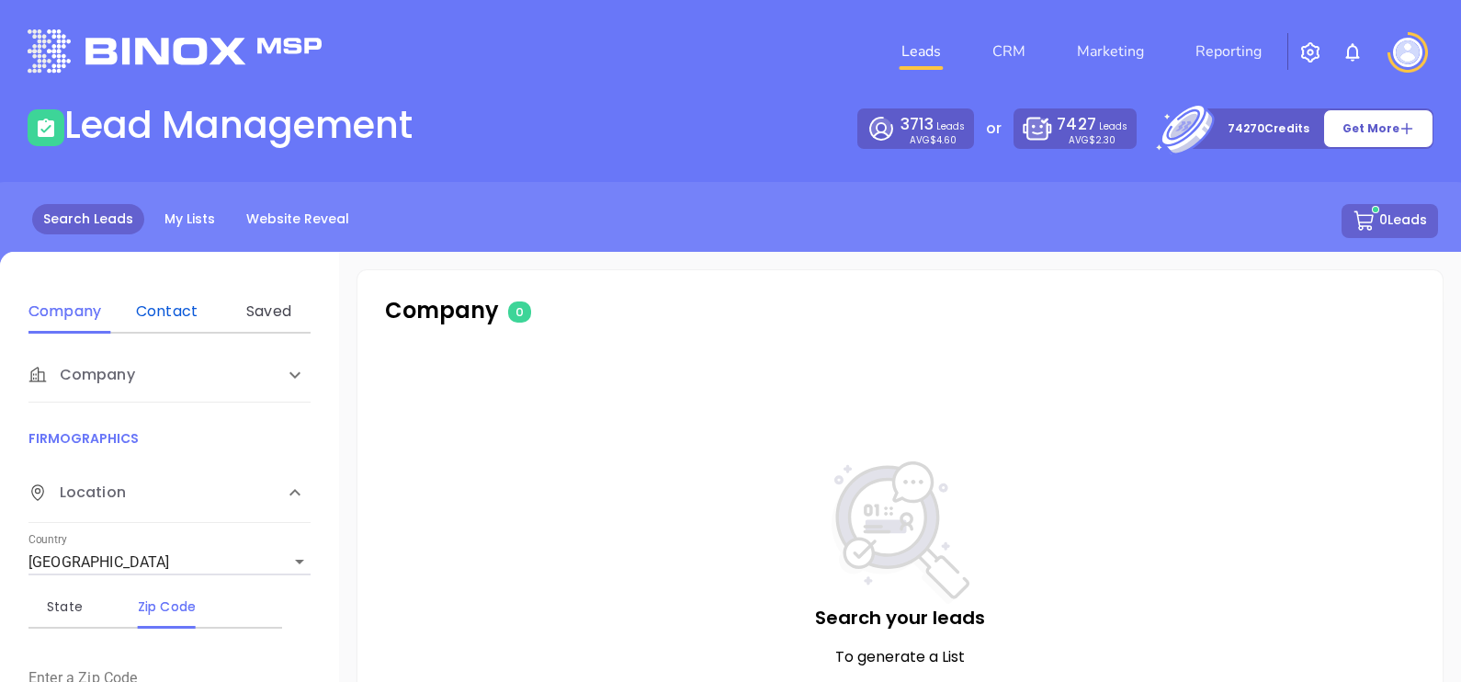
click at [176, 316] on div "Contact" at bounding box center [166, 311] width 73 height 22
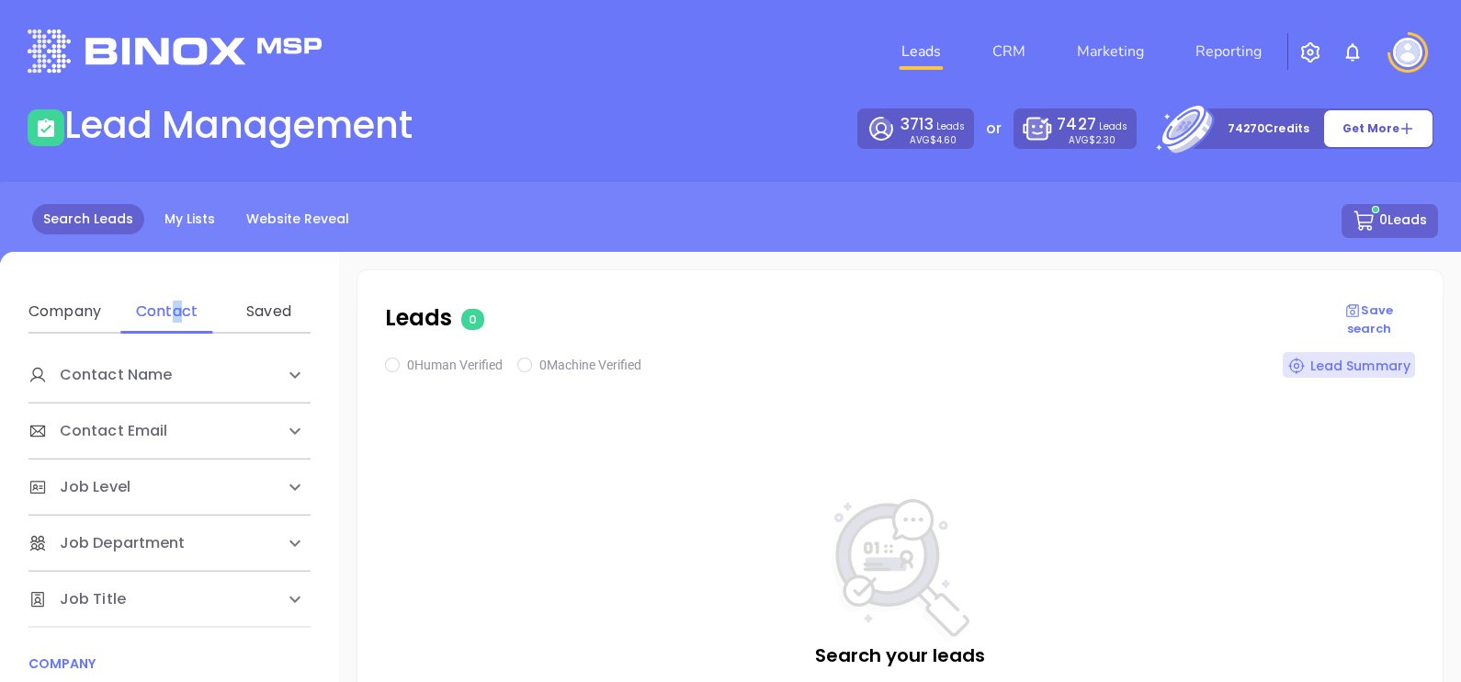
scroll to position [229, 0]
click at [152, 490] on div "Company" at bounding box center [150, 487] width 244 height 22
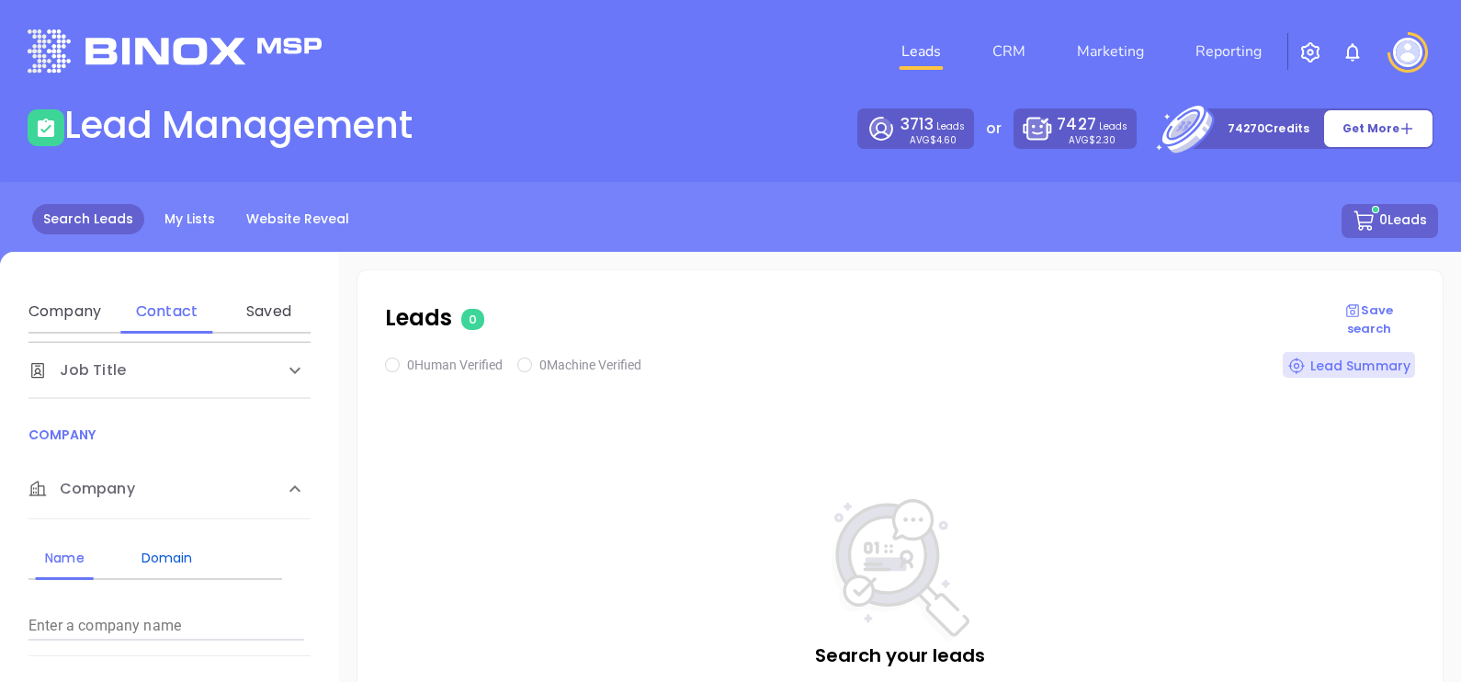
click at [175, 557] on div "Domain" at bounding box center [166, 558] width 73 height 22
click at [120, 628] on input "Enter a company name" at bounding box center [166, 625] width 276 height 29
paste input "[PERSON_NAME][DOMAIN_NAME]"
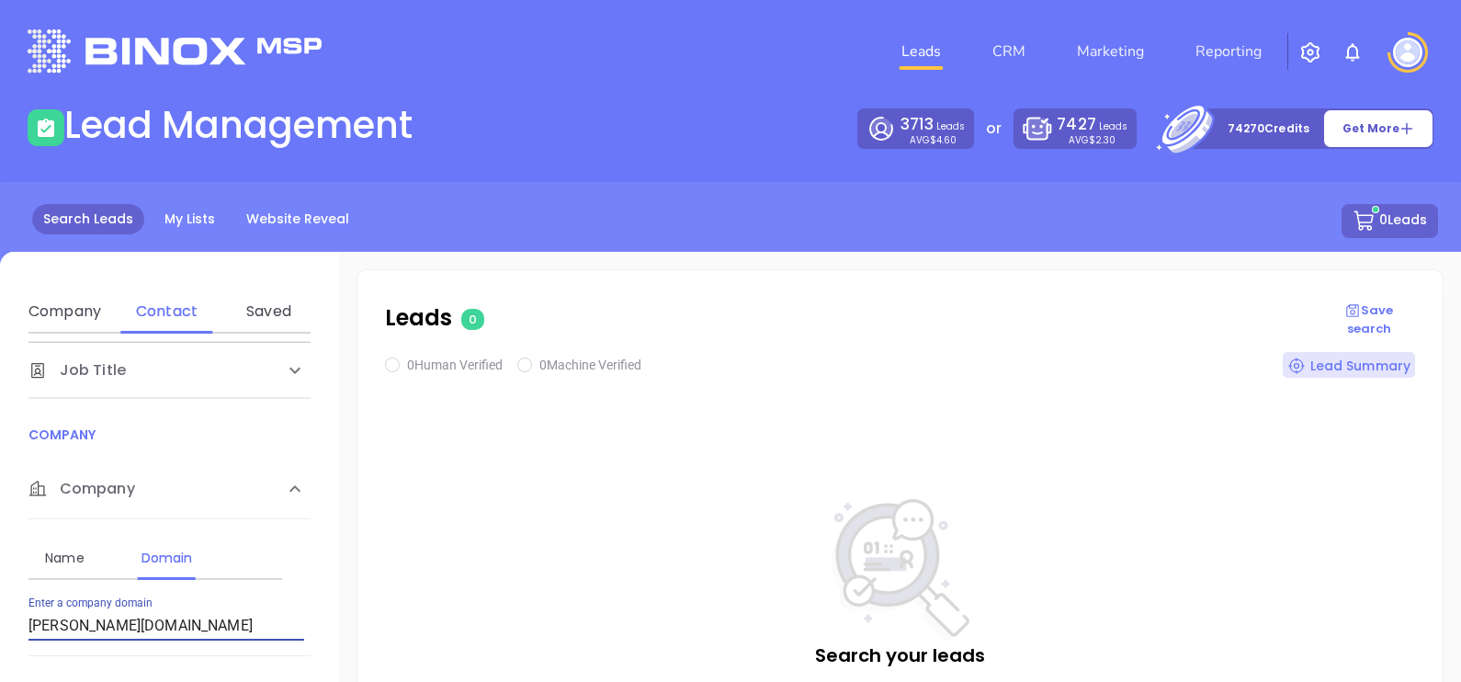
type input "[PERSON_NAME][DOMAIN_NAME]"
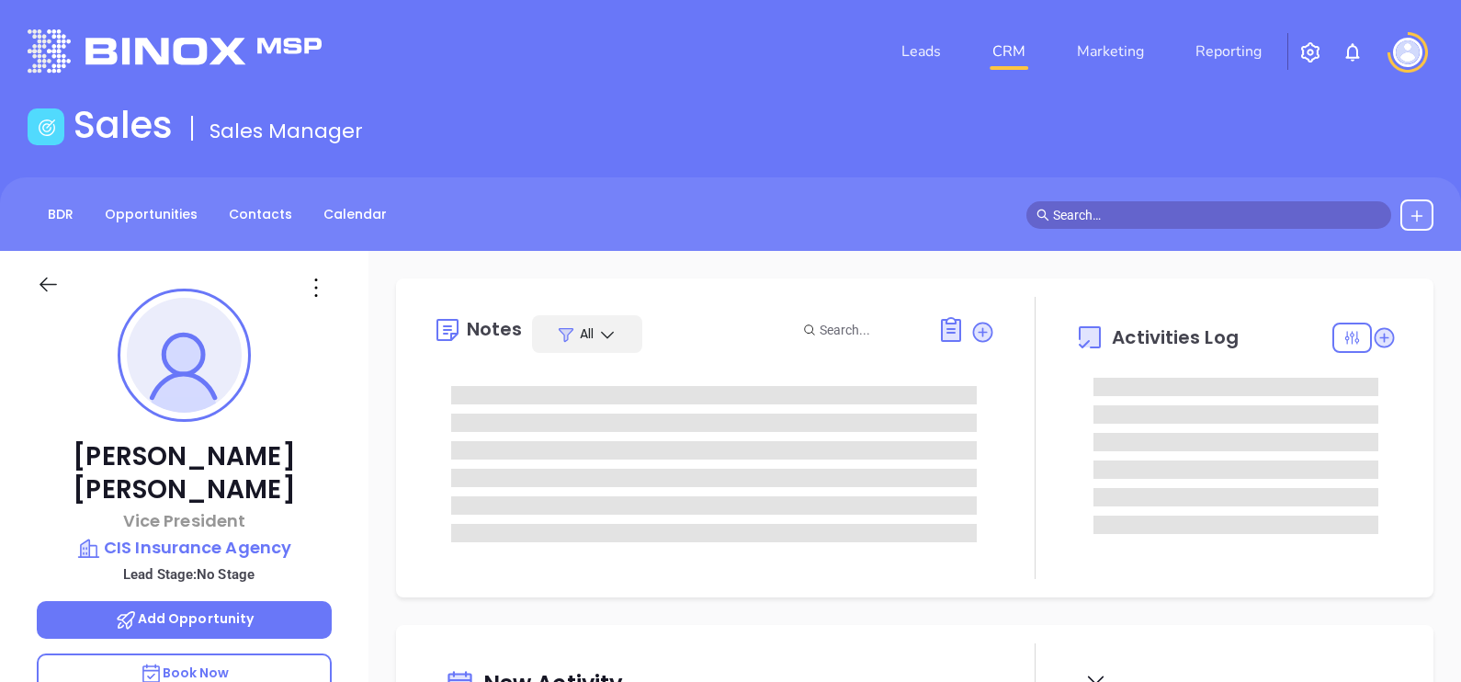
scroll to position [533, 0]
type input "[PERSON_NAME]"
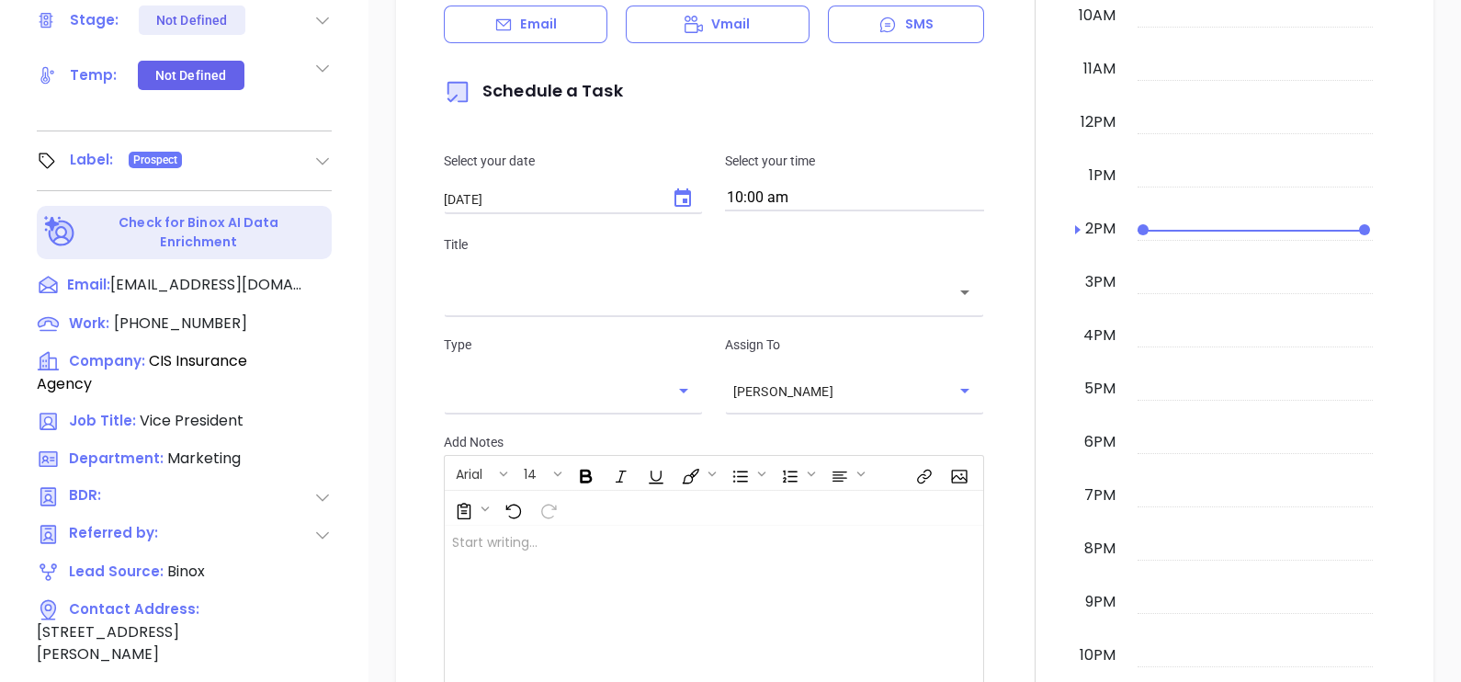
scroll to position [803, 0]
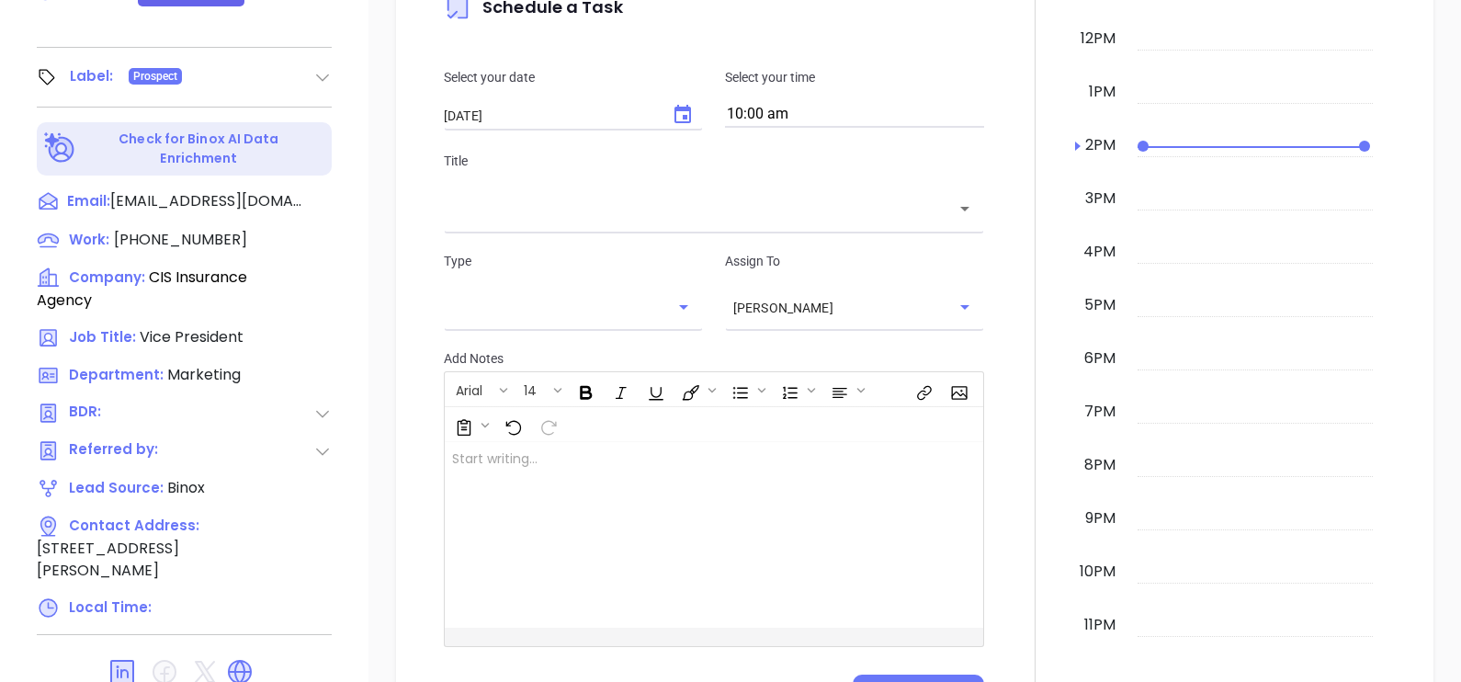
click at [254, 660] on link at bounding box center [243, 670] width 37 height 21
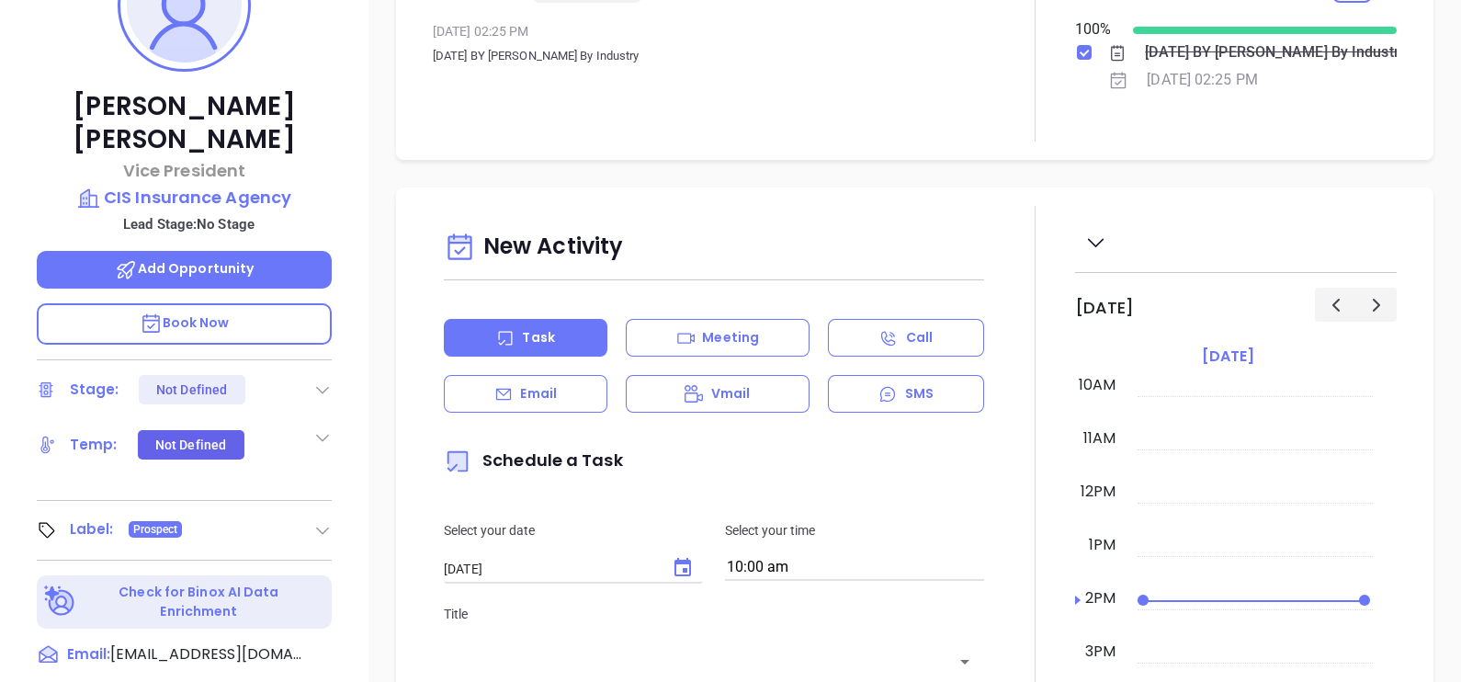
scroll to position [229, 0]
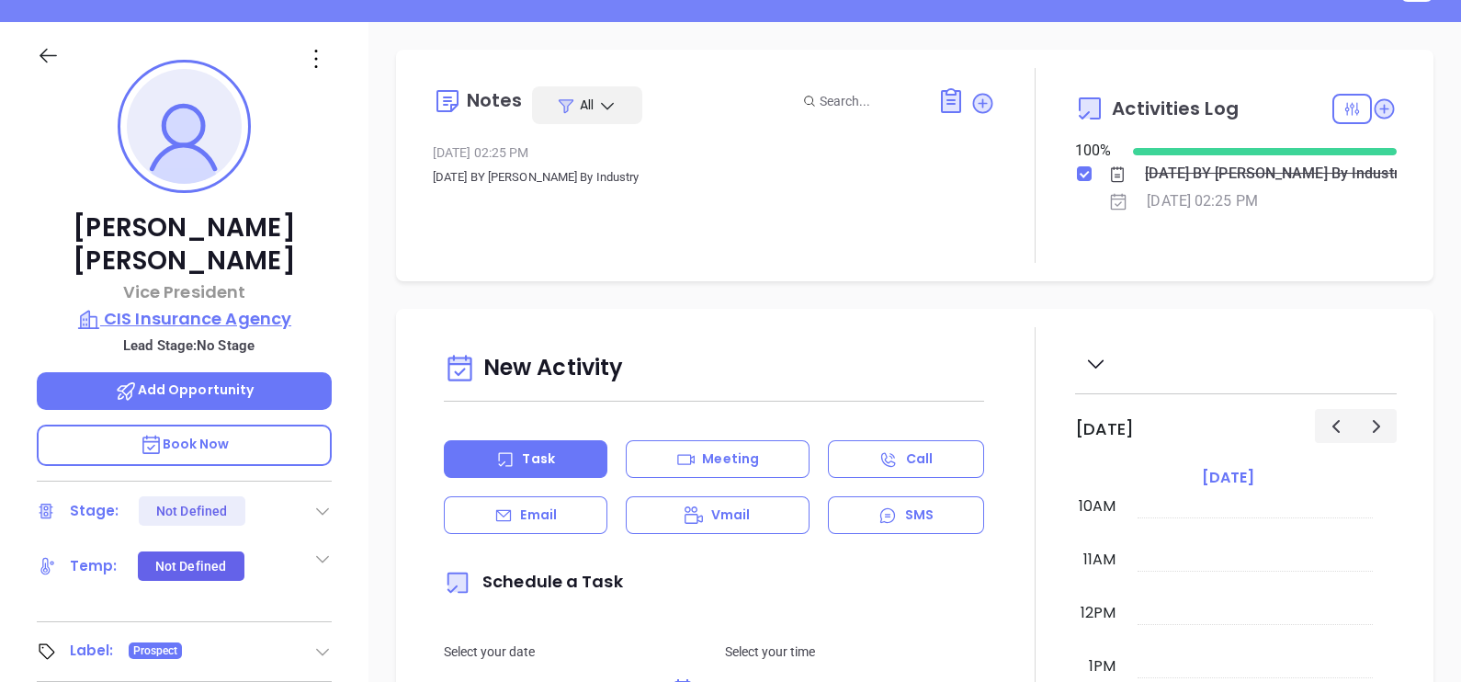
click at [214, 306] on p "CIS Insurance Agency" at bounding box center [184, 319] width 295 height 26
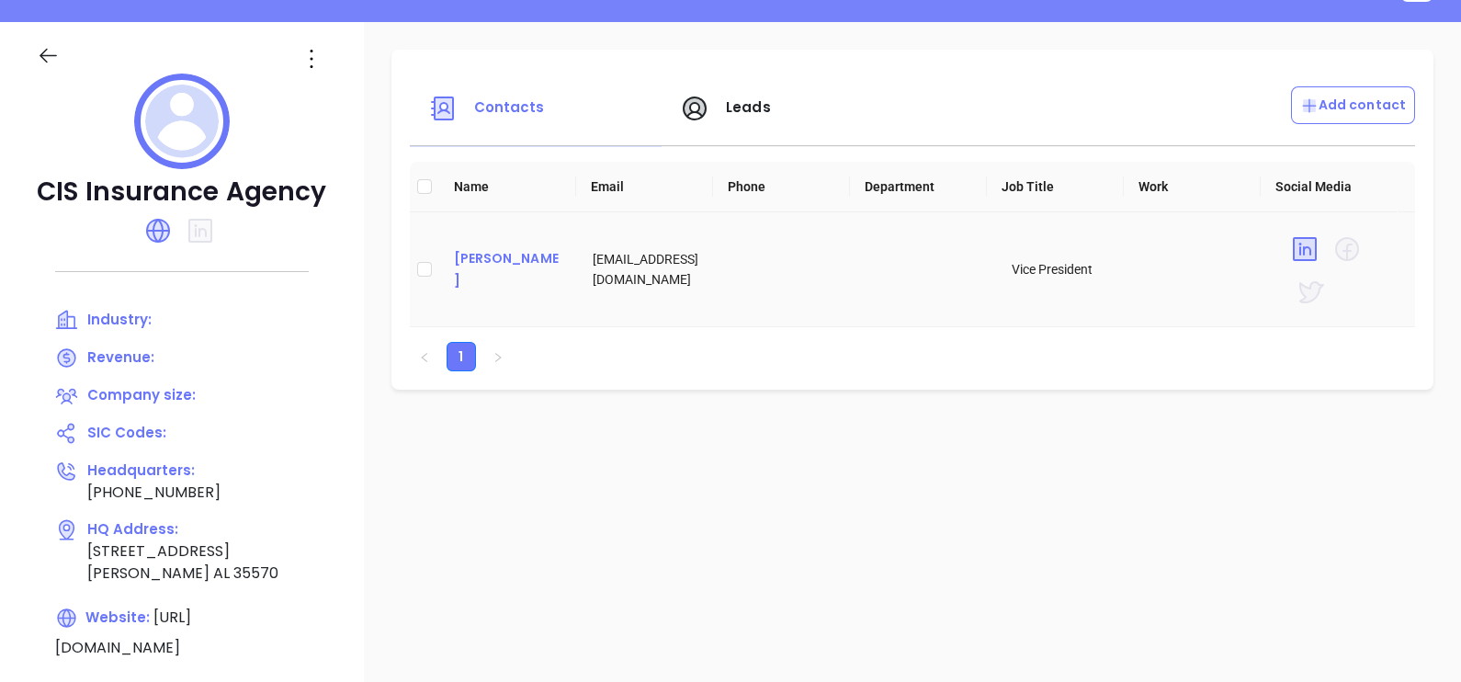
click at [468, 261] on div "Tammy Bostick" at bounding box center [509, 269] width 110 height 44
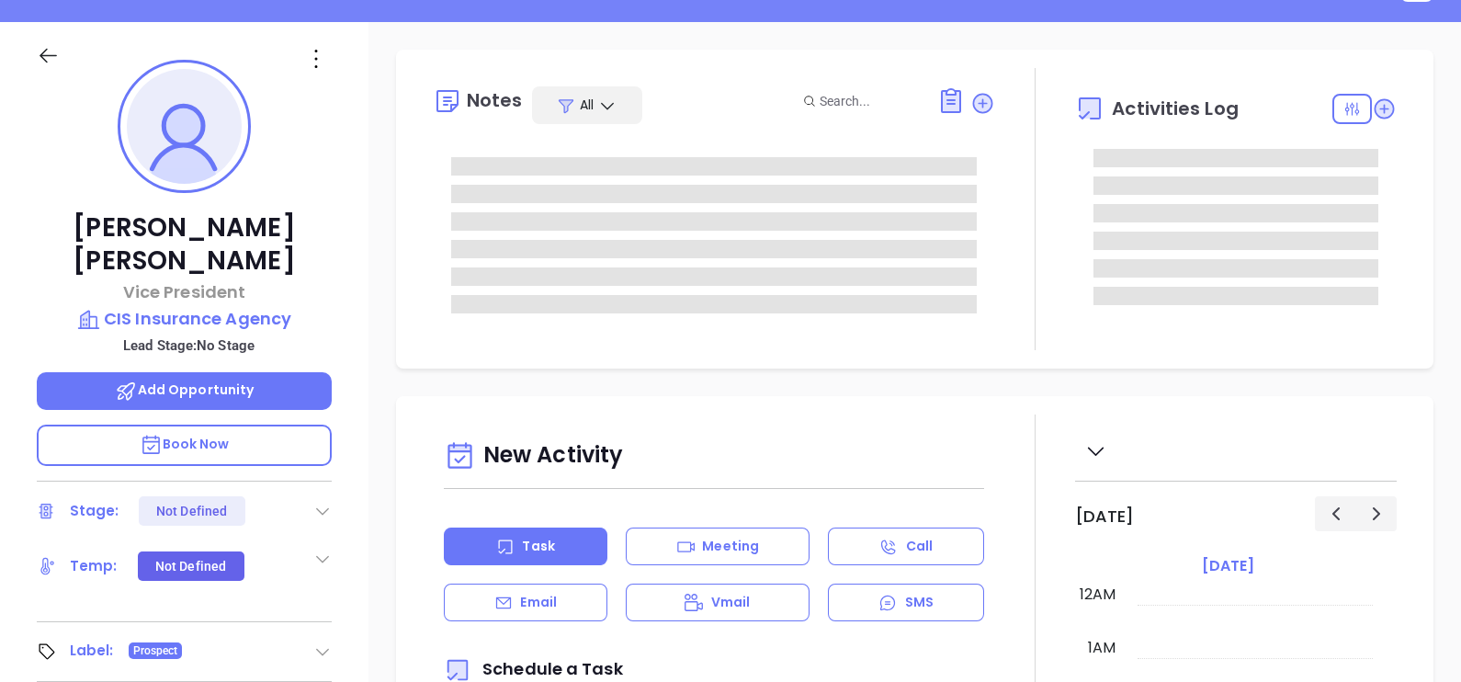
scroll to position [533, 0]
type input "Gissela Vargas"
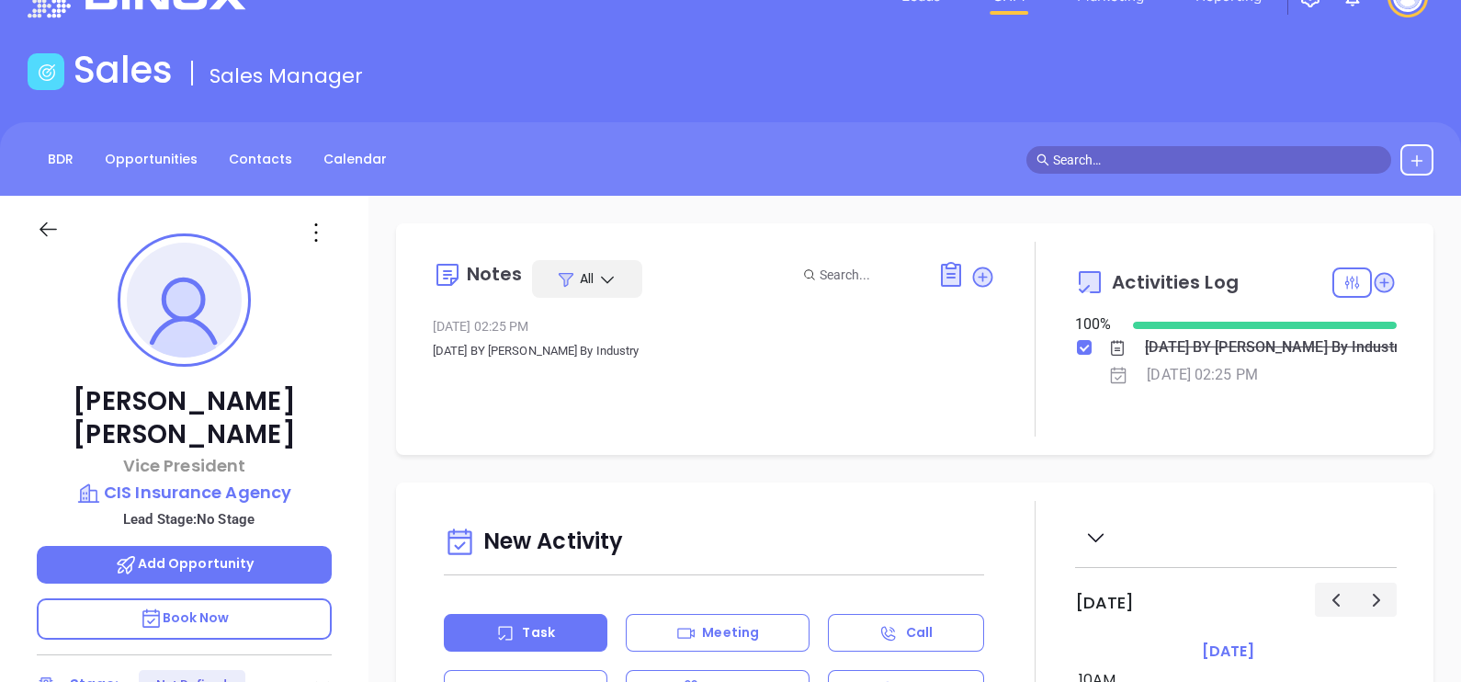
scroll to position [0, 0]
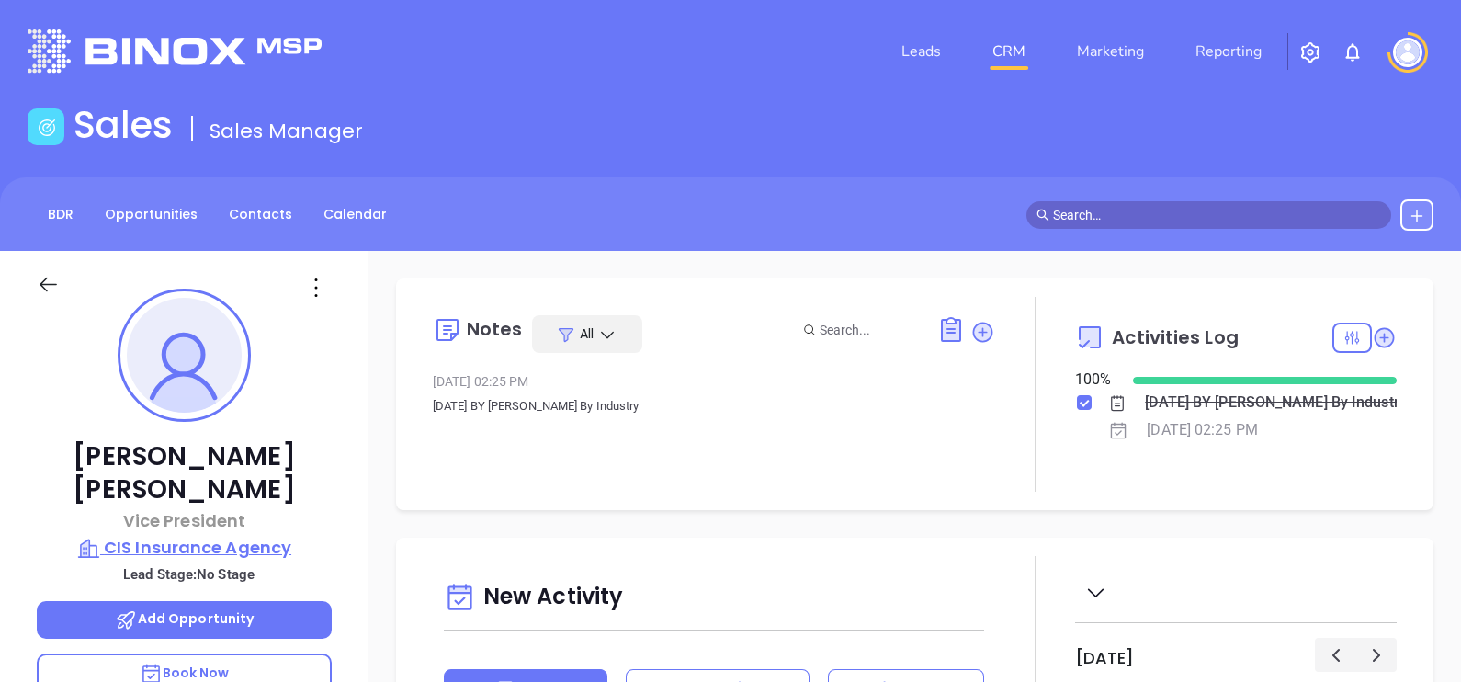
click at [231, 535] on p "CIS Insurance Agency" at bounding box center [184, 548] width 295 height 26
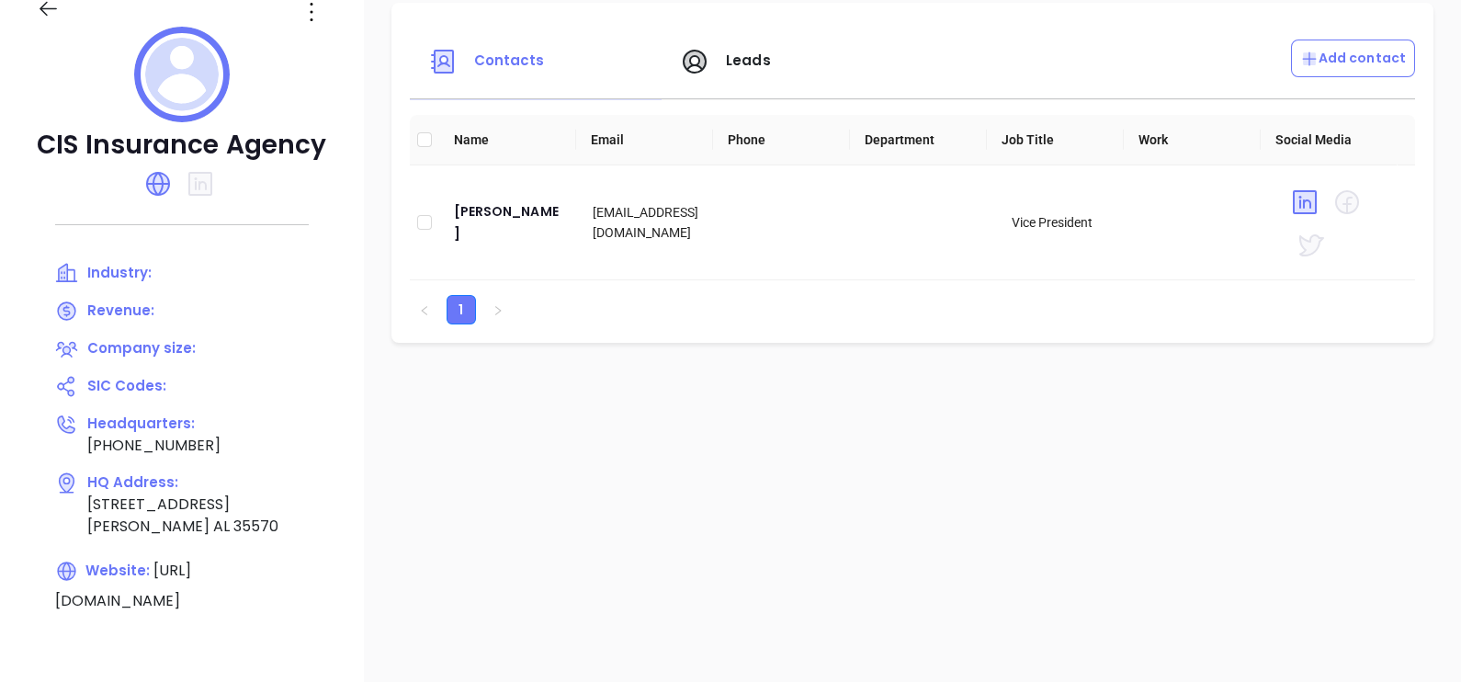
scroll to position [344, 0]
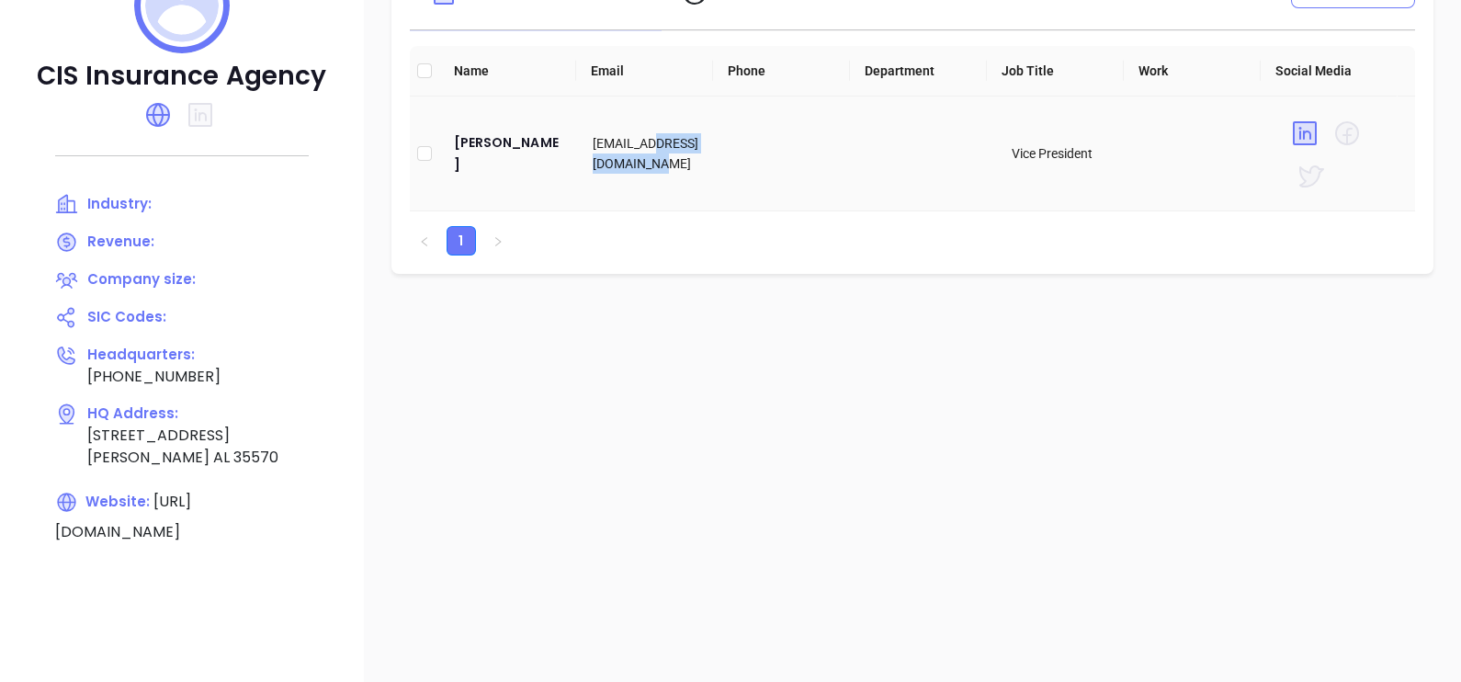
drag, startPoint x: 645, startPoint y: 136, endPoint x: 671, endPoint y: 168, distance: 41.2
click at [671, 168] on td "tbostick@cishomeloans.com" at bounding box center [648, 153] width 140 height 115
copy td "cishomeloans.com"
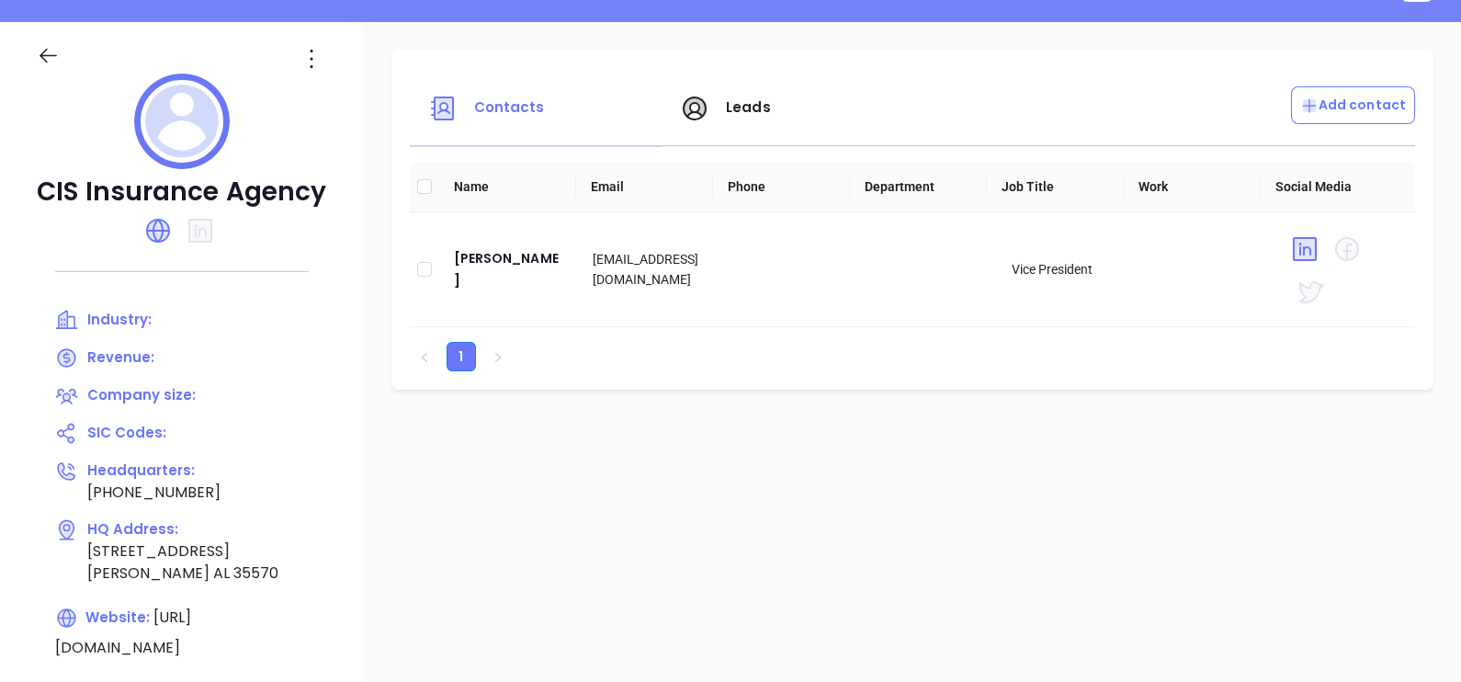
click at [317, 63] on icon at bounding box center [311, 58] width 29 height 29
click at [346, 92] on div "Edit" at bounding box center [394, 95] width 166 height 20
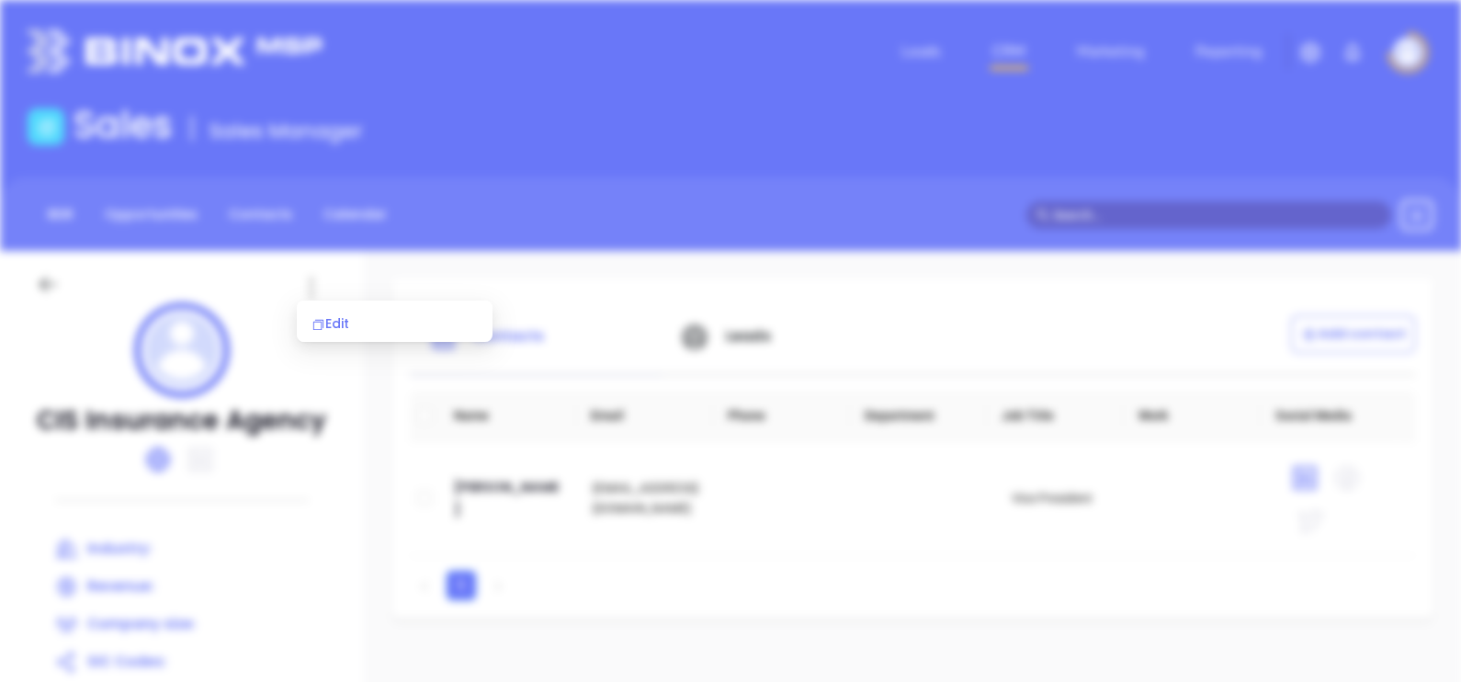
scroll to position [0, 0]
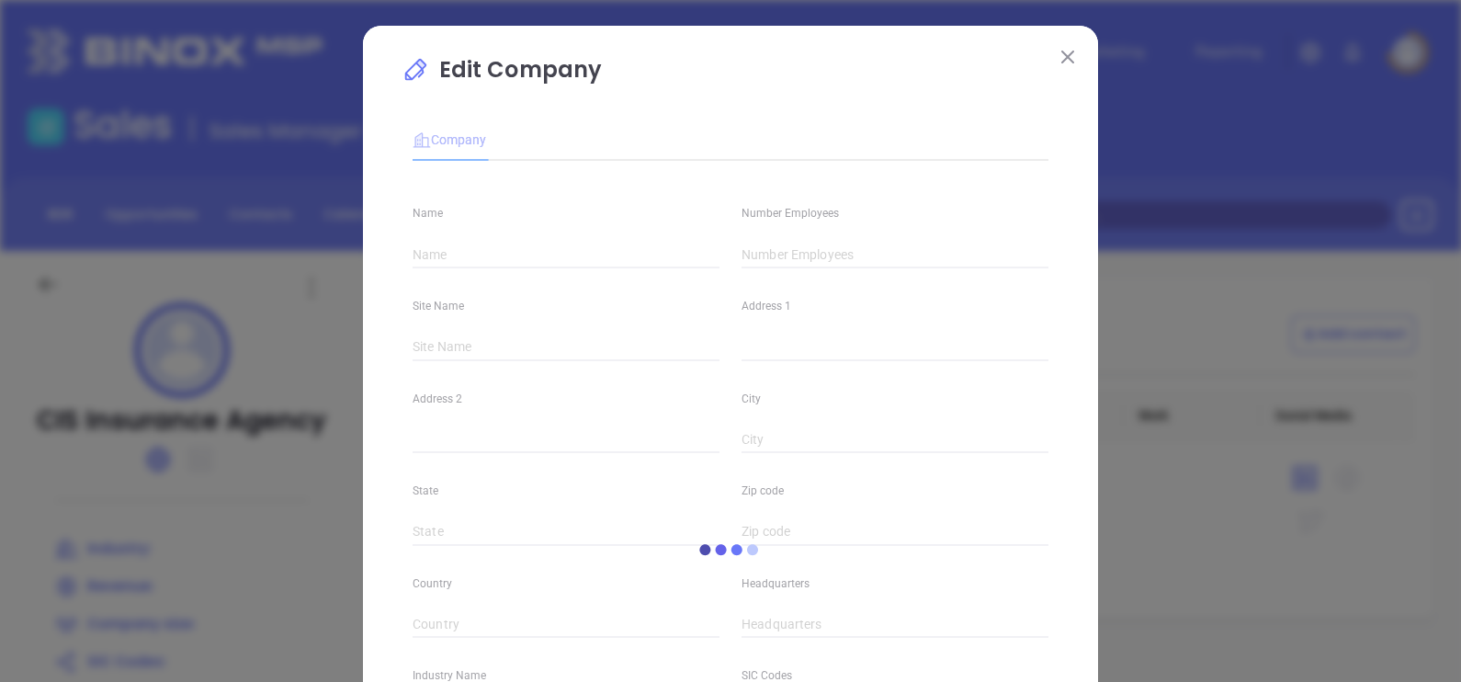
type input "CIS Insurance Agency"
type input "(205) 430-8250"
type input "https://www.cisinsagency.com/"
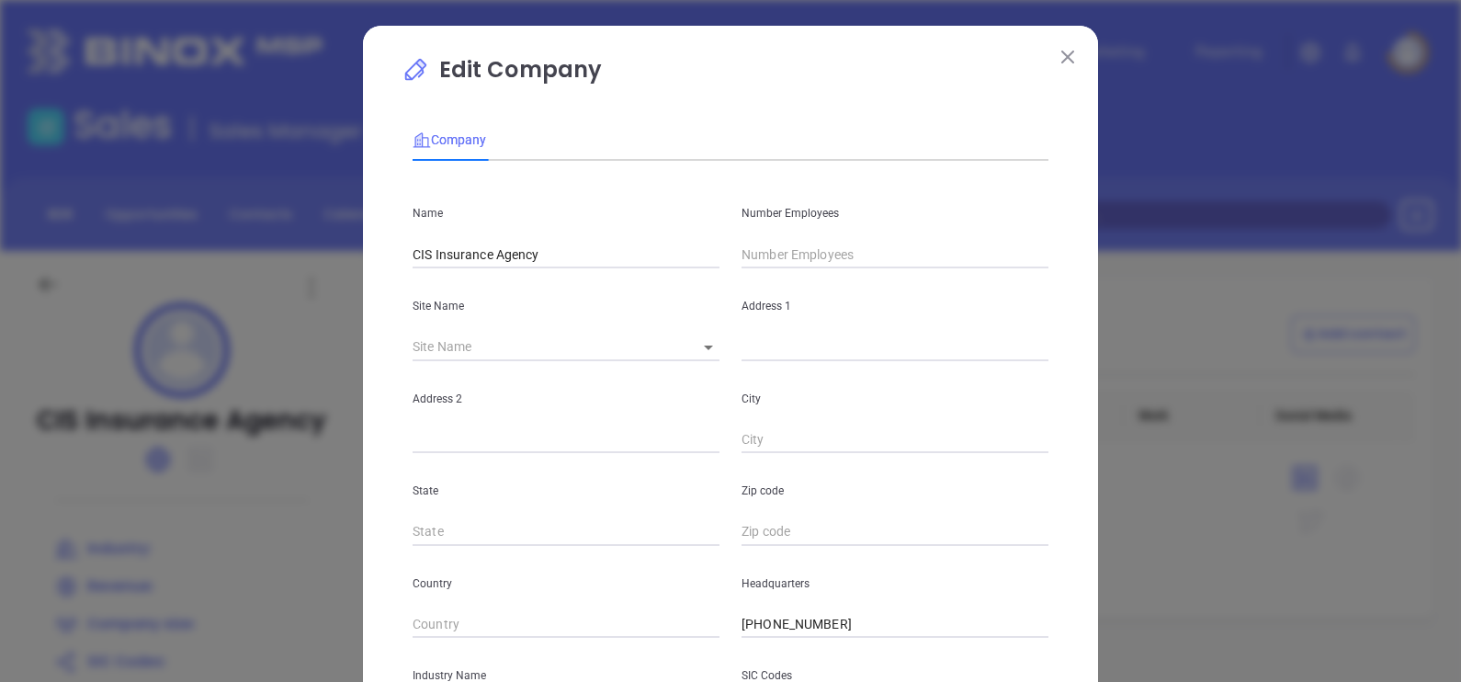
click at [758, 259] on input "text" at bounding box center [894, 255] width 307 height 28
type input "5"
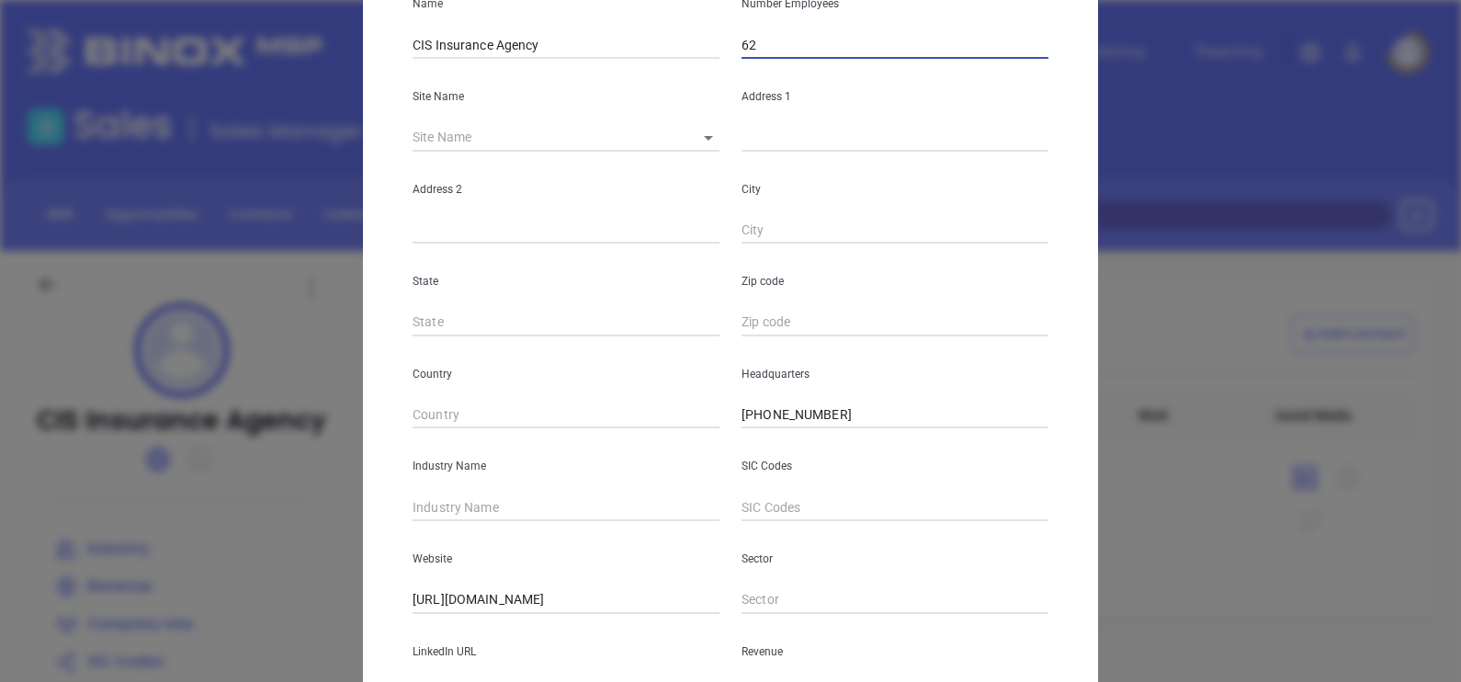
scroll to position [371, 0]
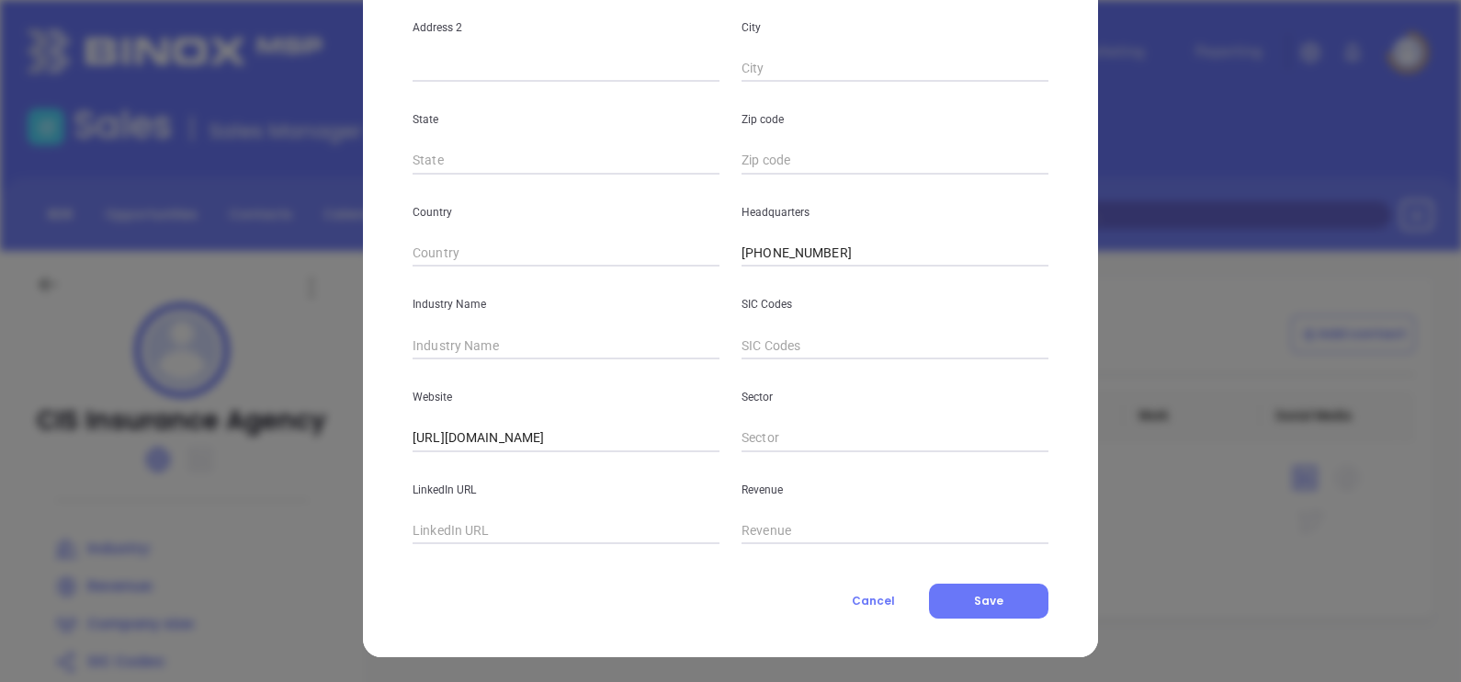
type input "62"
click at [506, 335] on input "text" at bounding box center [565, 346] width 307 height 28
type input "Insurance"
click at [428, 525] on input "text" at bounding box center [565, 531] width 307 height 28
paste input "https://www.cisinsagency.com/"
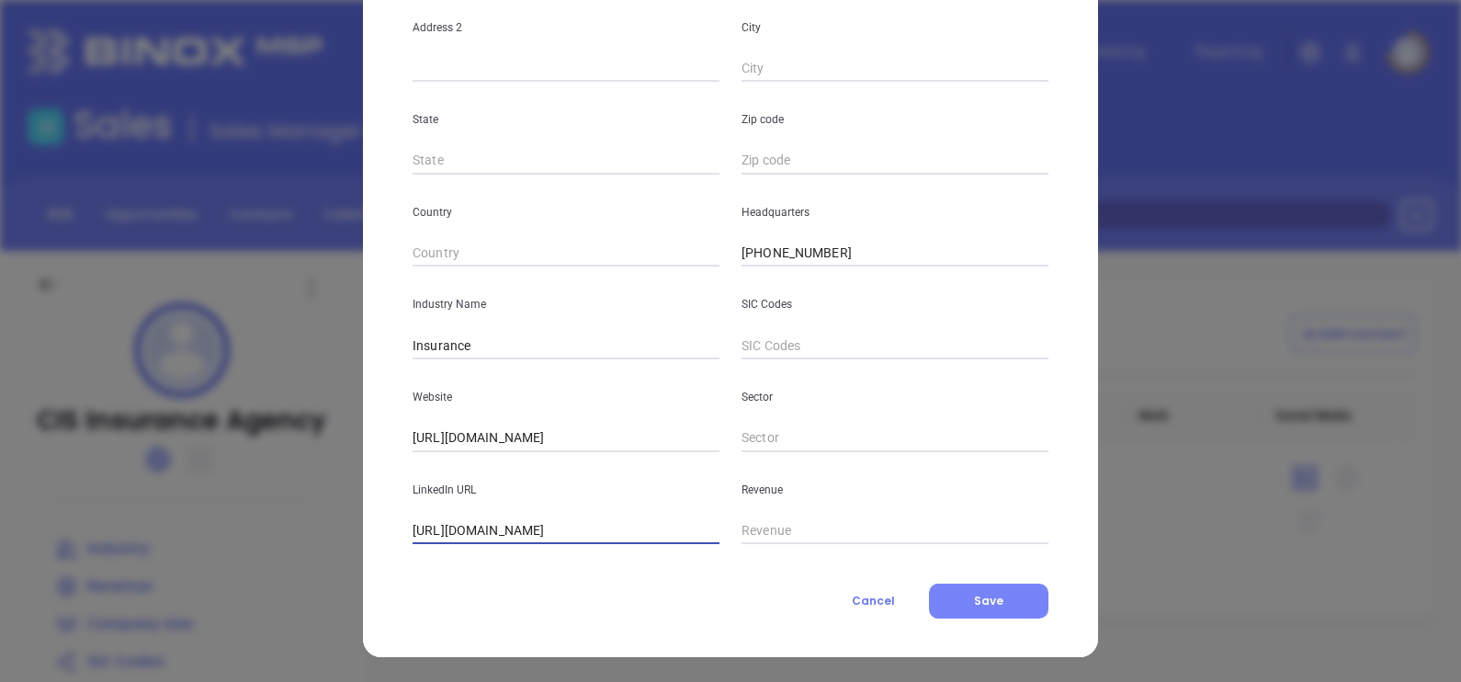
type input "https://www.cisinsagency.com/"
click at [987, 587] on button "Save" at bounding box center [988, 600] width 119 height 35
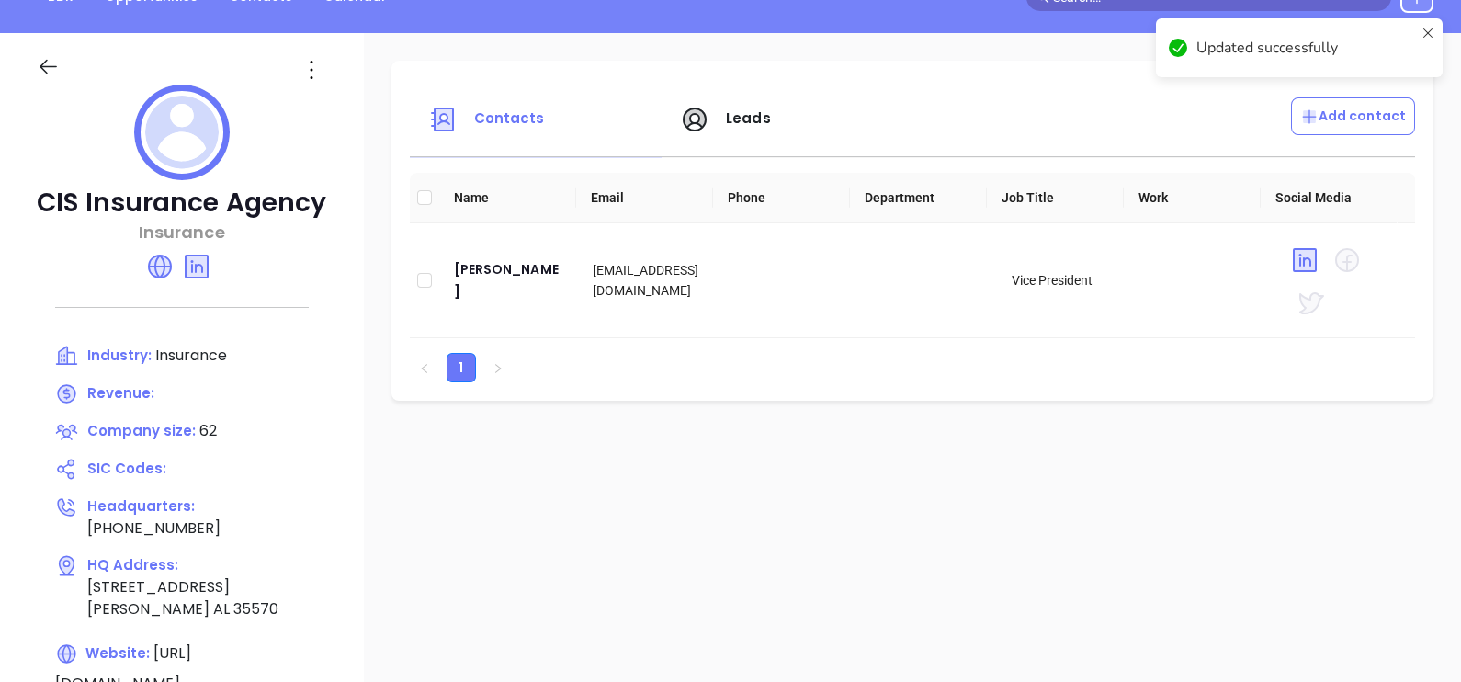
scroll to position [344, 0]
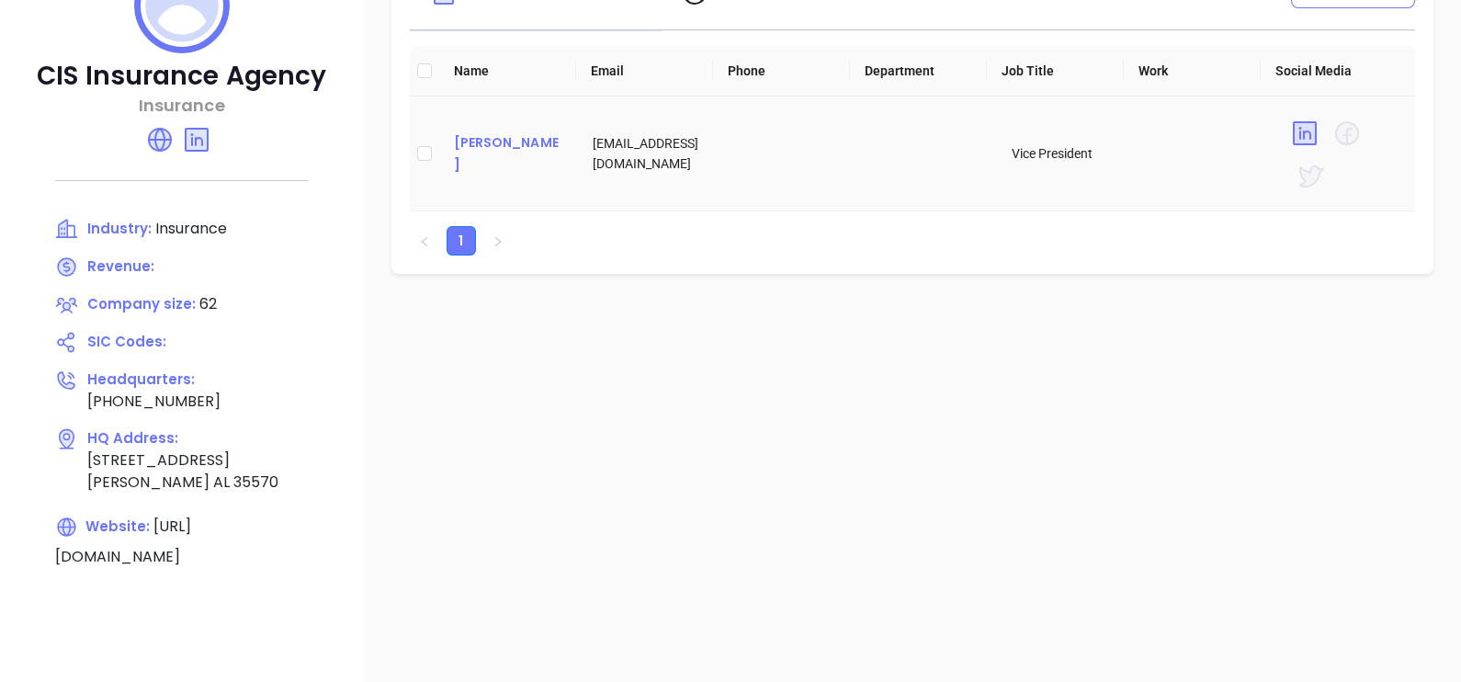
click at [510, 153] on div "Tammy Bostick" at bounding box center [509, 153] width 110 height 44
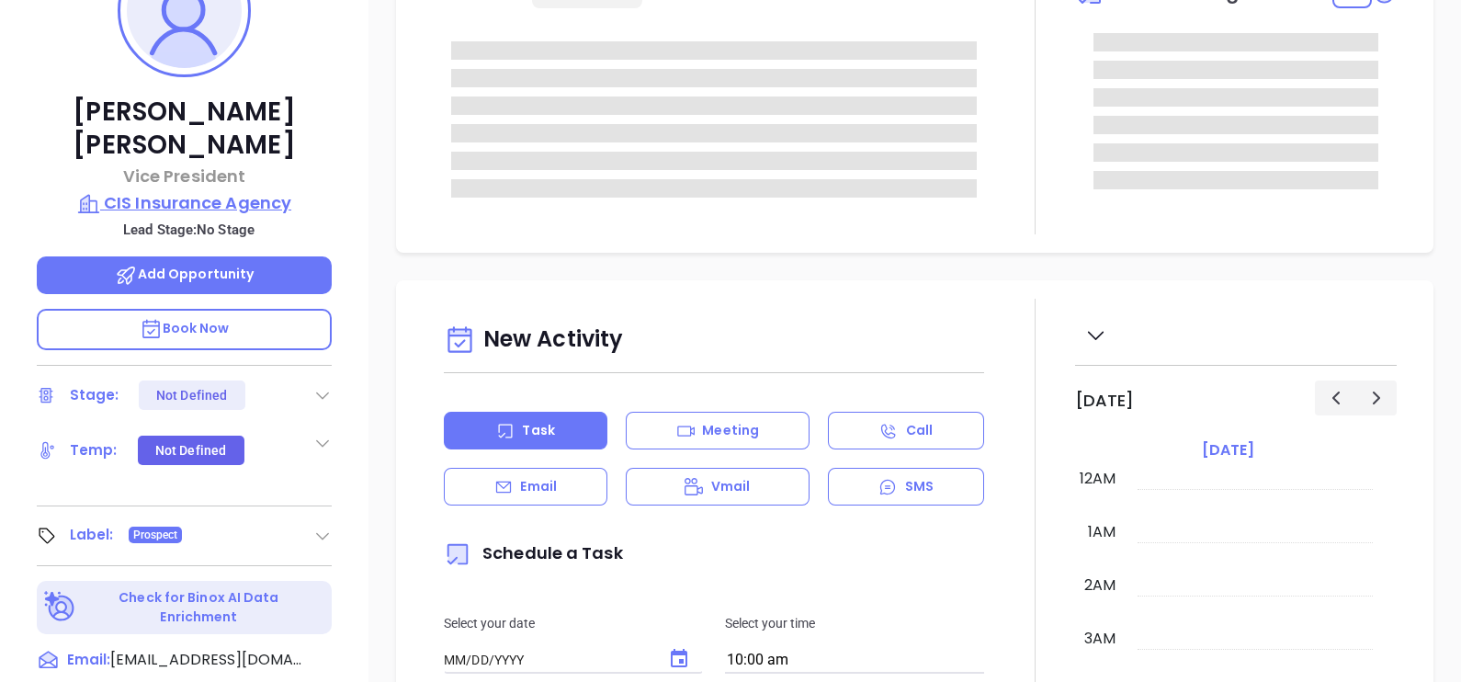
type input "10/16/2025"
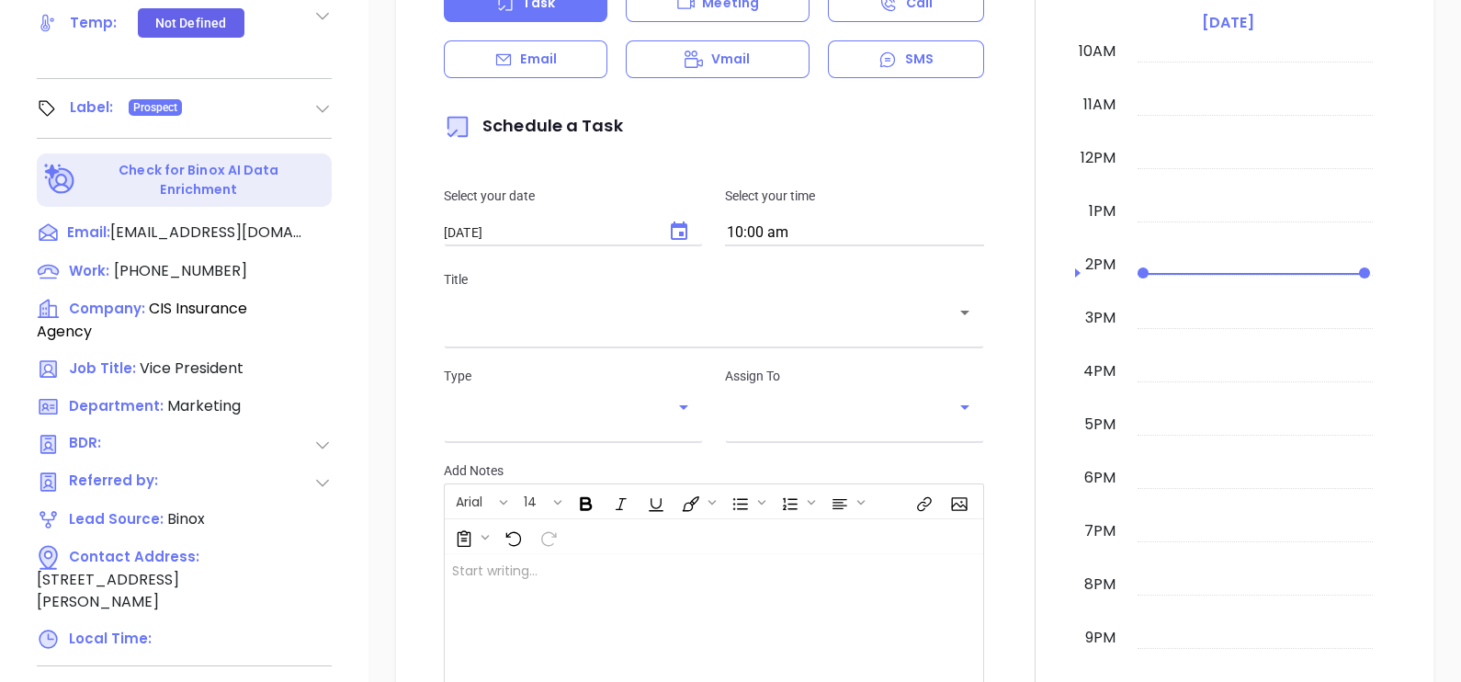
scroll to position [854, 0]
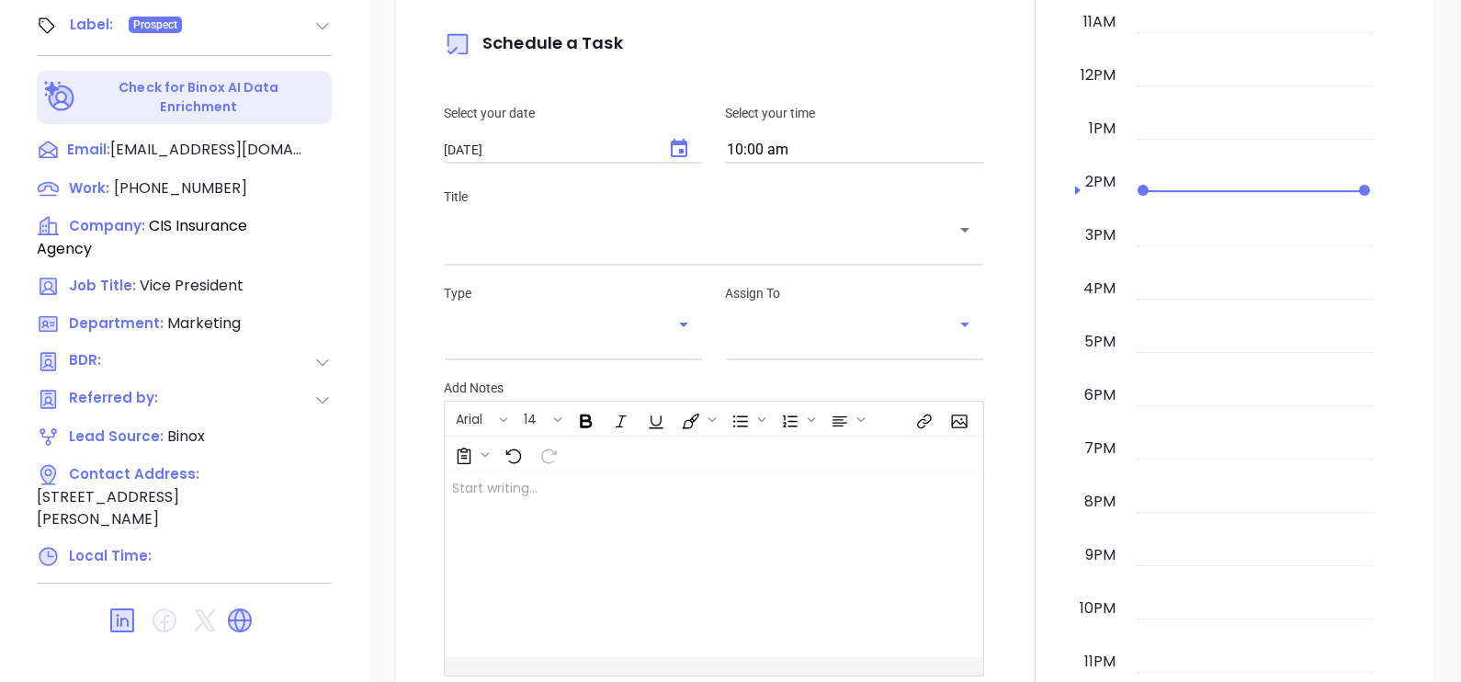
type input "Gissela Vargas"
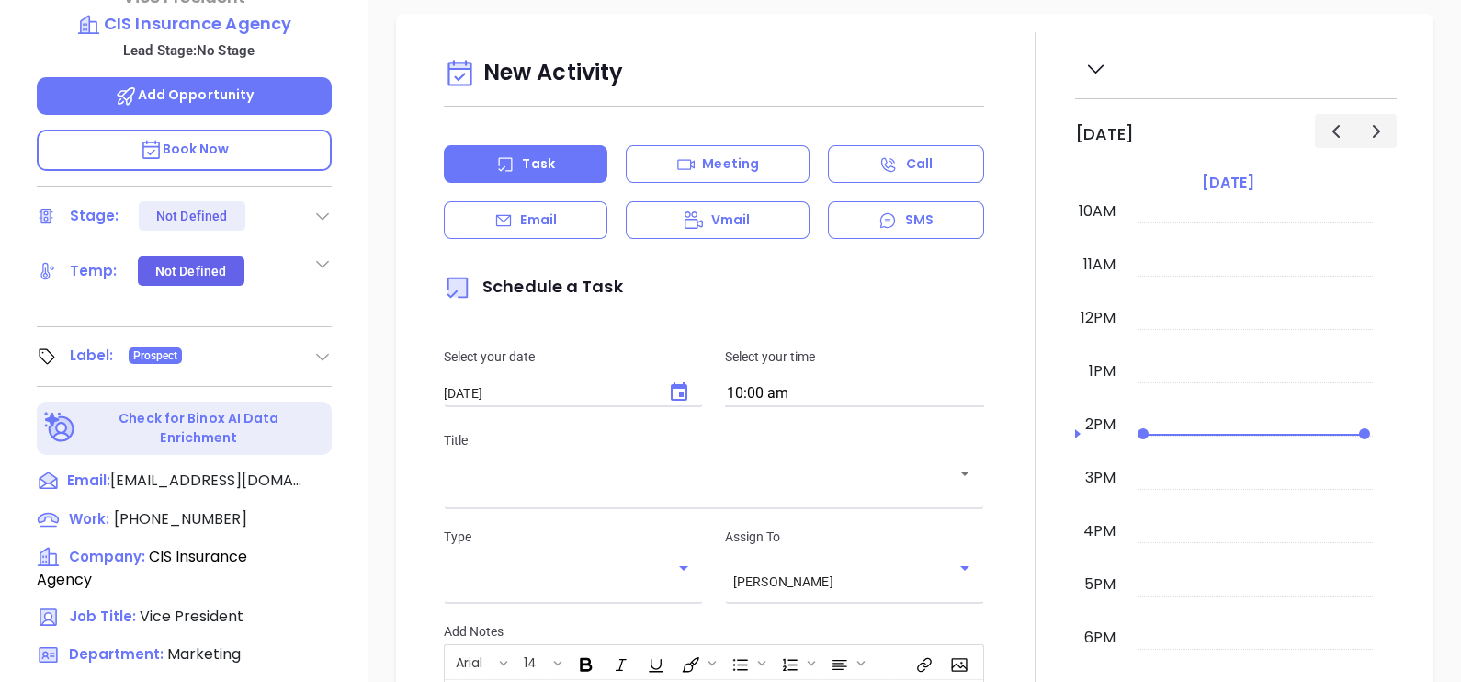
scroll to position [280, 0]
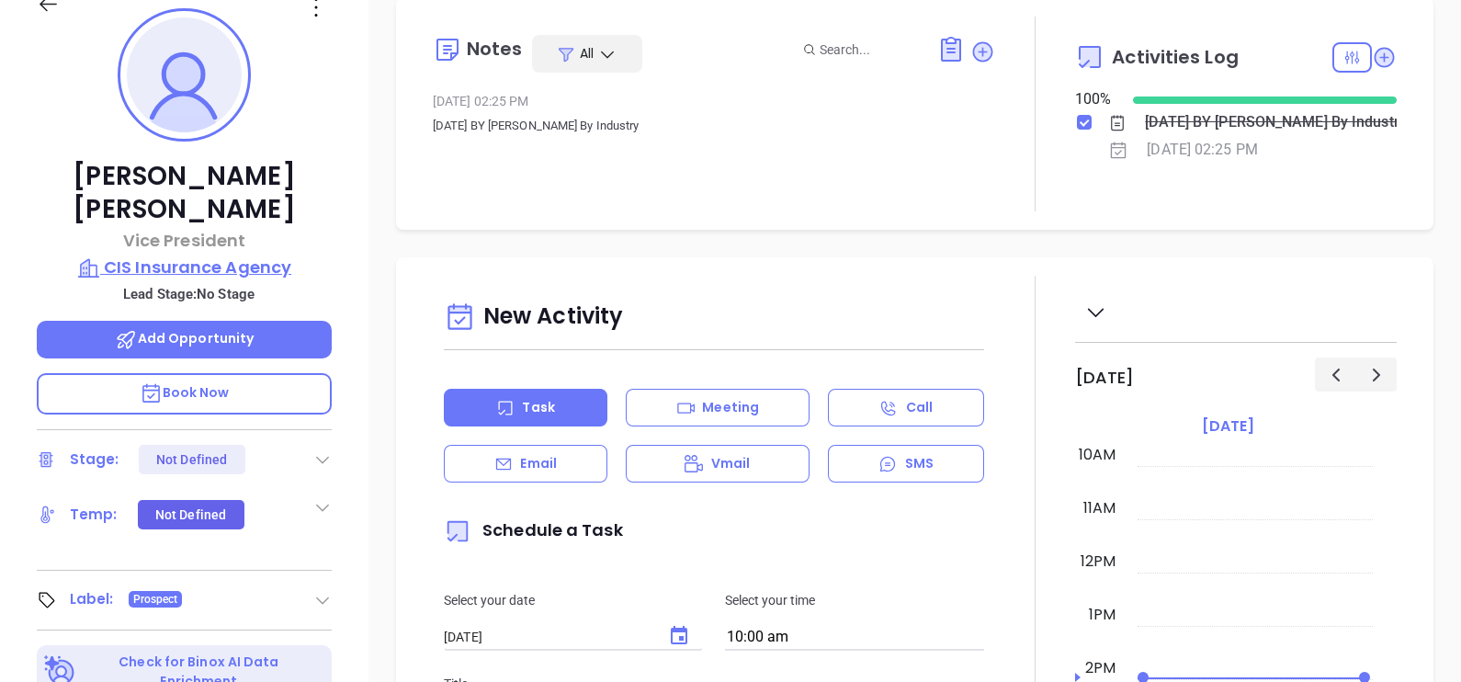
click at [241, 254] on p "CIS Insurance Agency" at bounding box center [184, 267] width 295 height 26
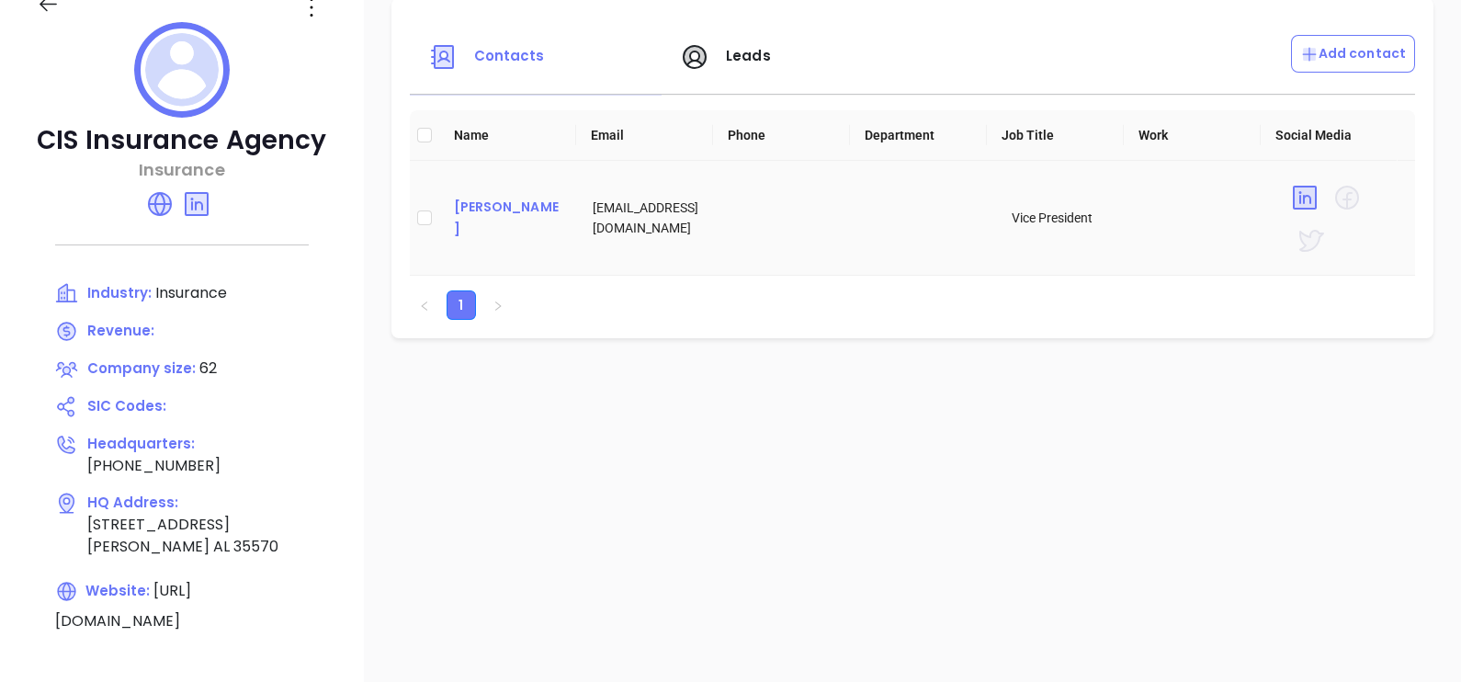
click at [510, 217] on div "Tammy Bostick" at bounding box center [509, 218] width 110 height 44
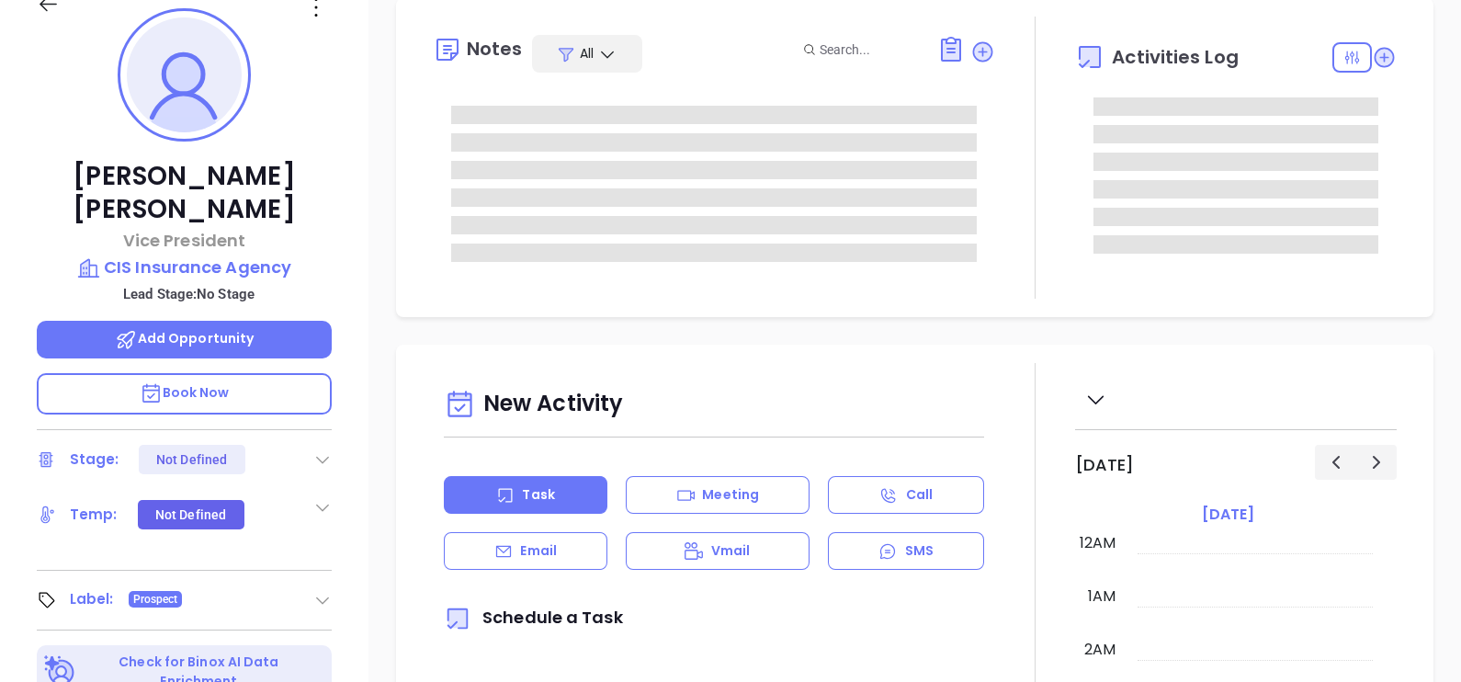
type input "10/16/2025"
type input "Gissela Vargas"
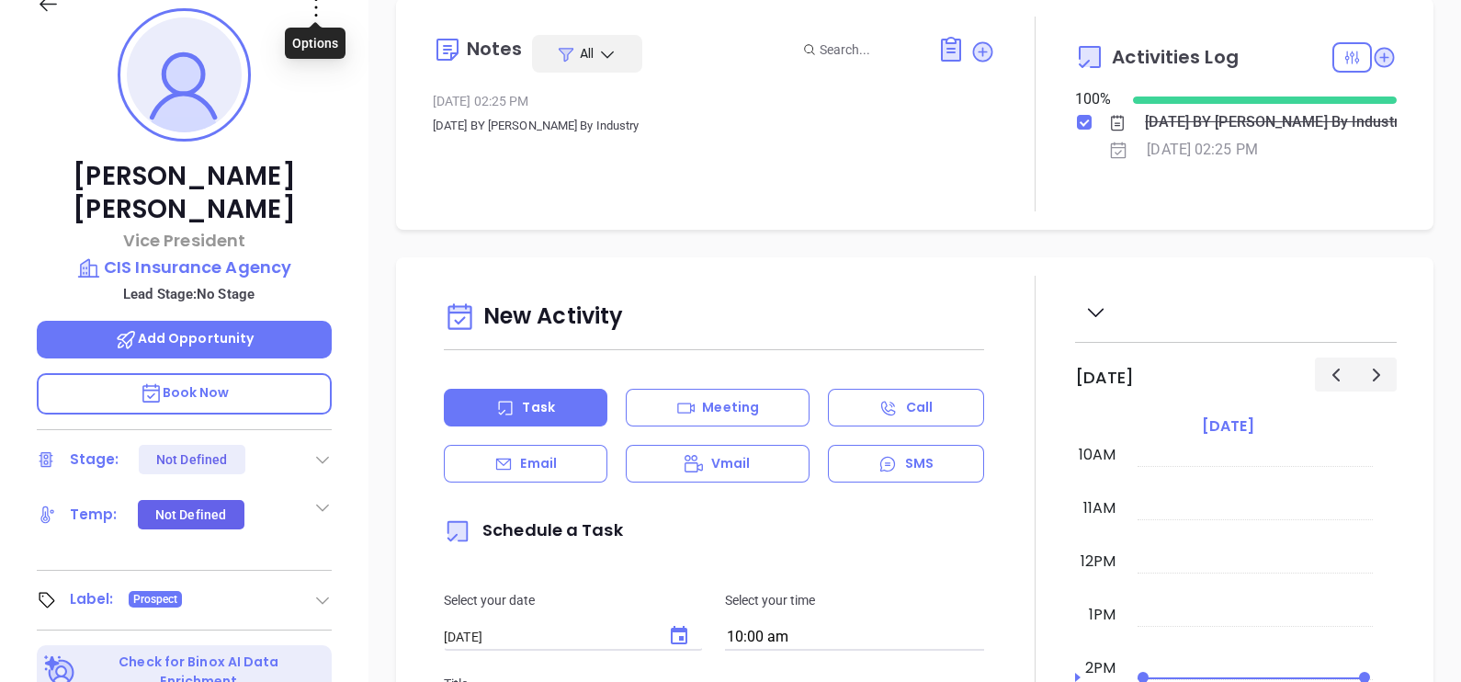
click at [320, 5] on icon at bounding box center [315, 7] width 29 height 29
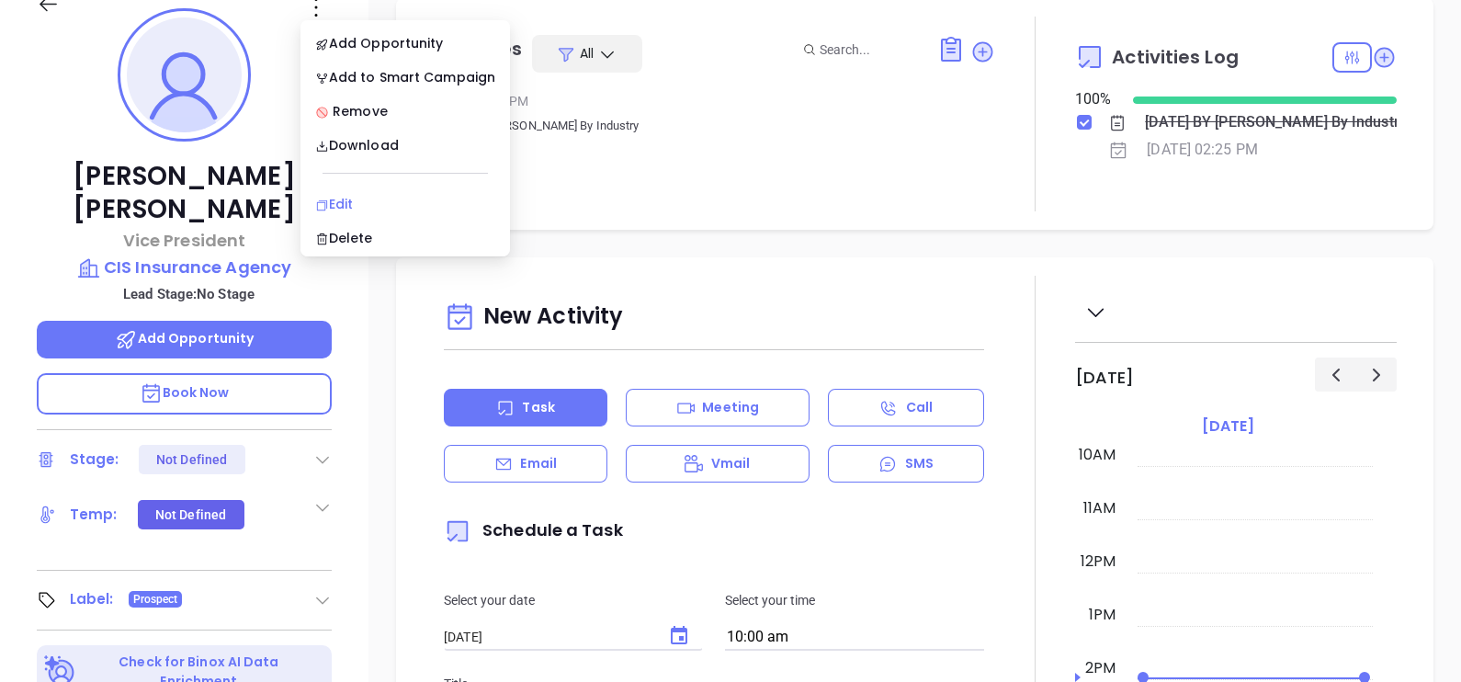
click at [337, 197] on div "Edit" at bounding box center [405, 204] width 180 height 20
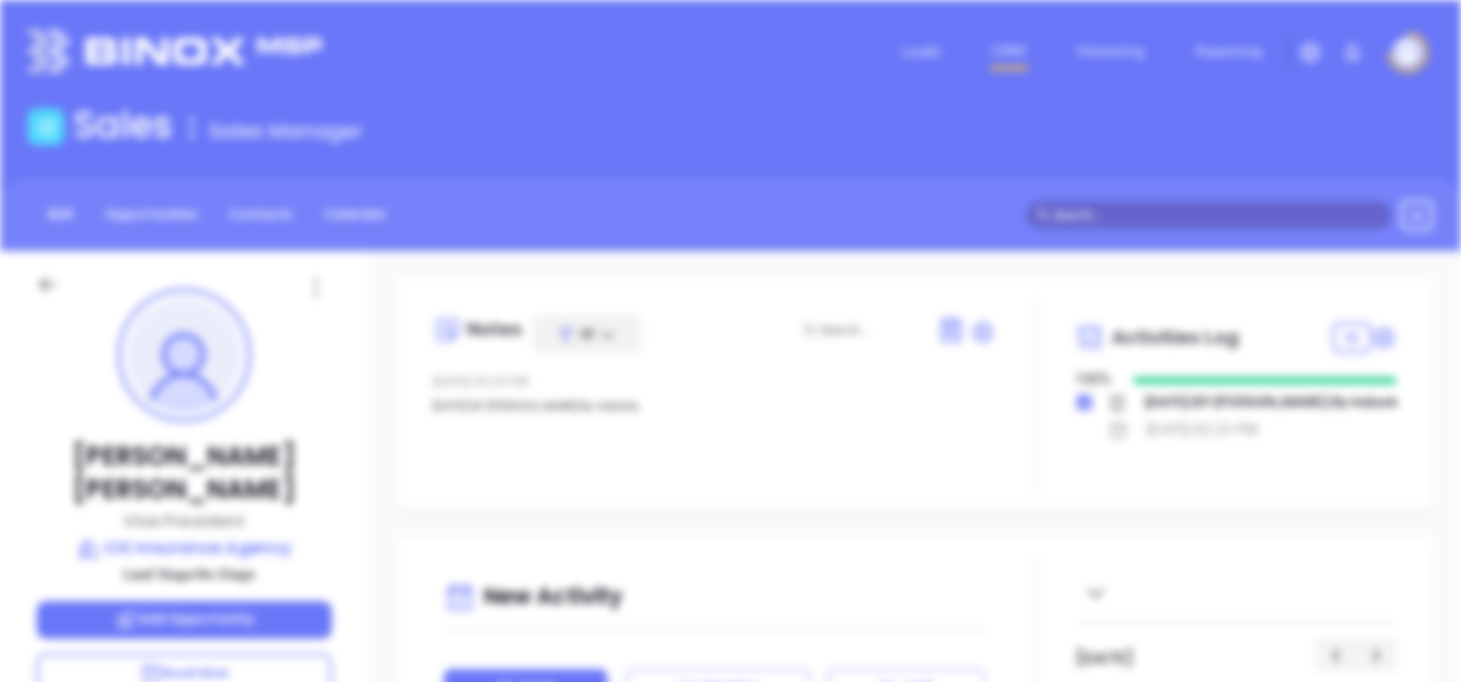
scroll to position [0, 0]
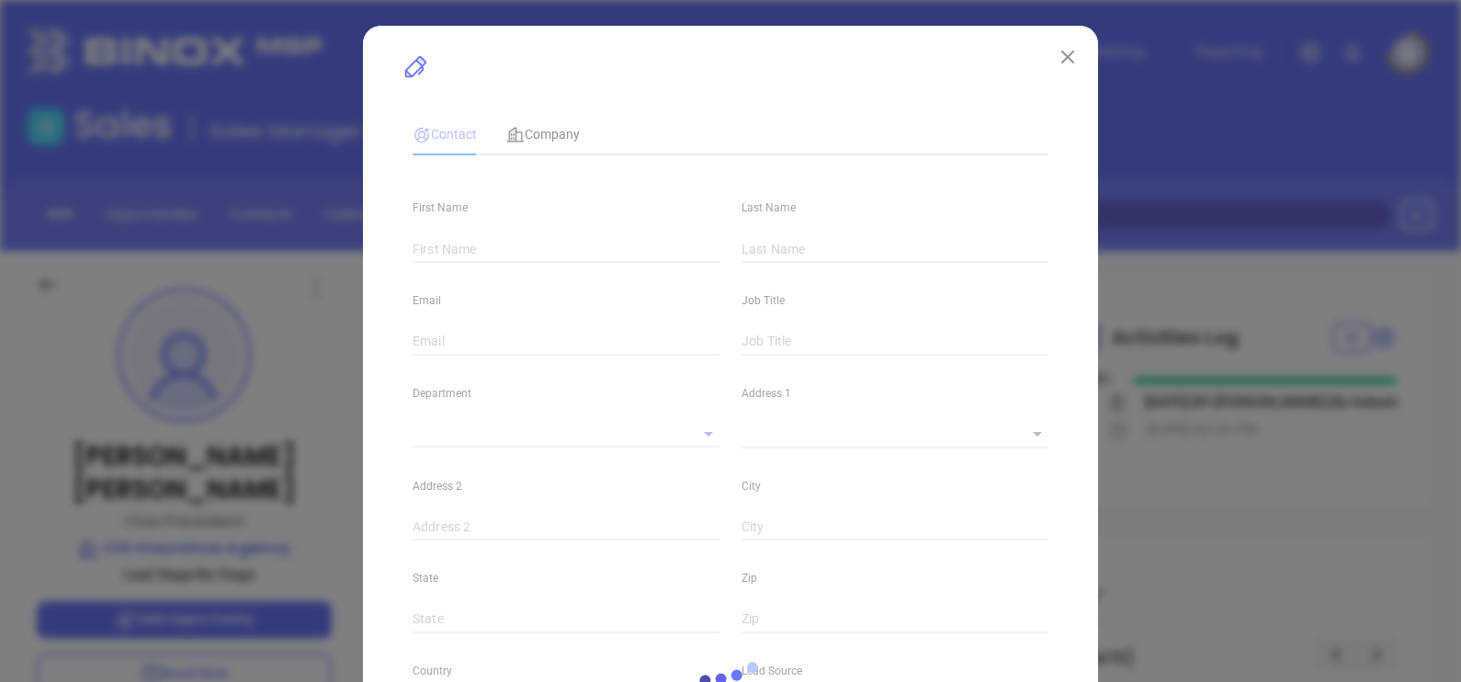
type input "Tammy"
type input "Bostick"
type input "tbostick@cishomeloans.com"
type input "Vice President"
type input "1"
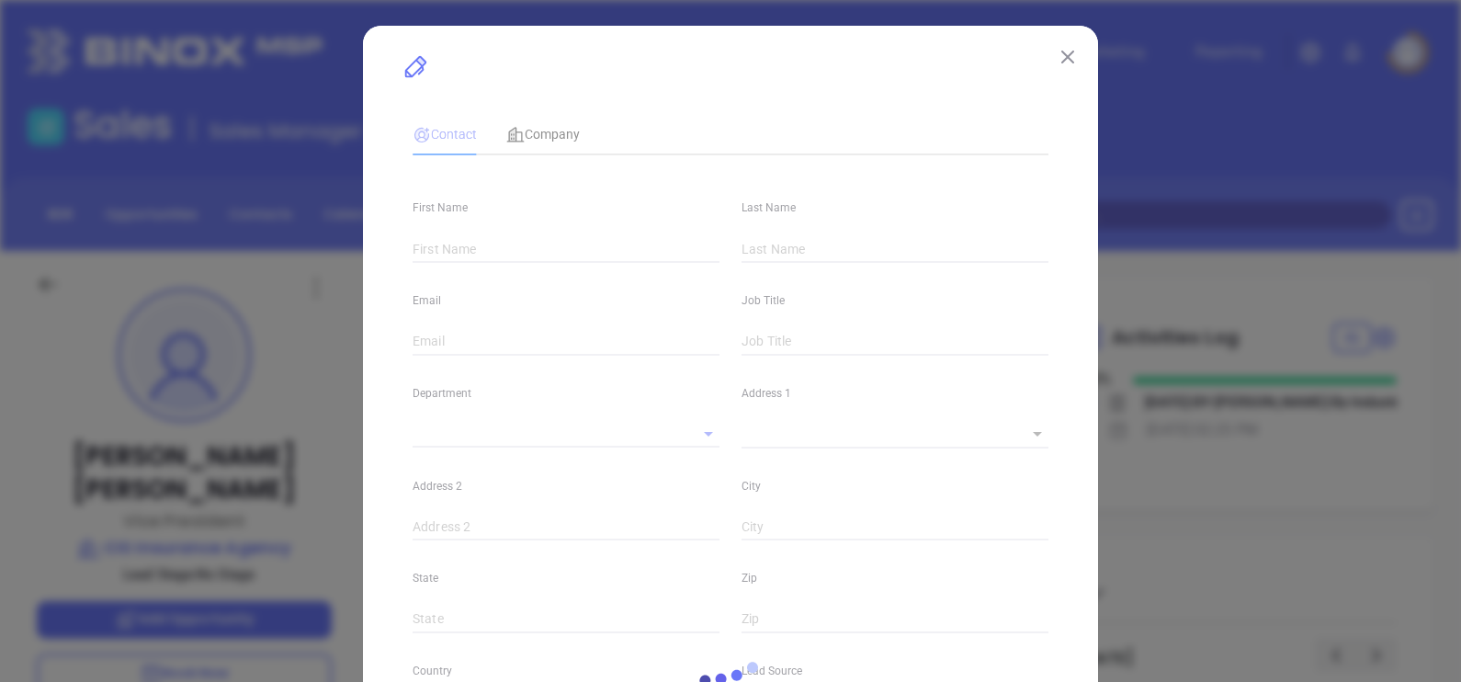
type input "www.linkedin.com/in/tammy-bostick-3868559"
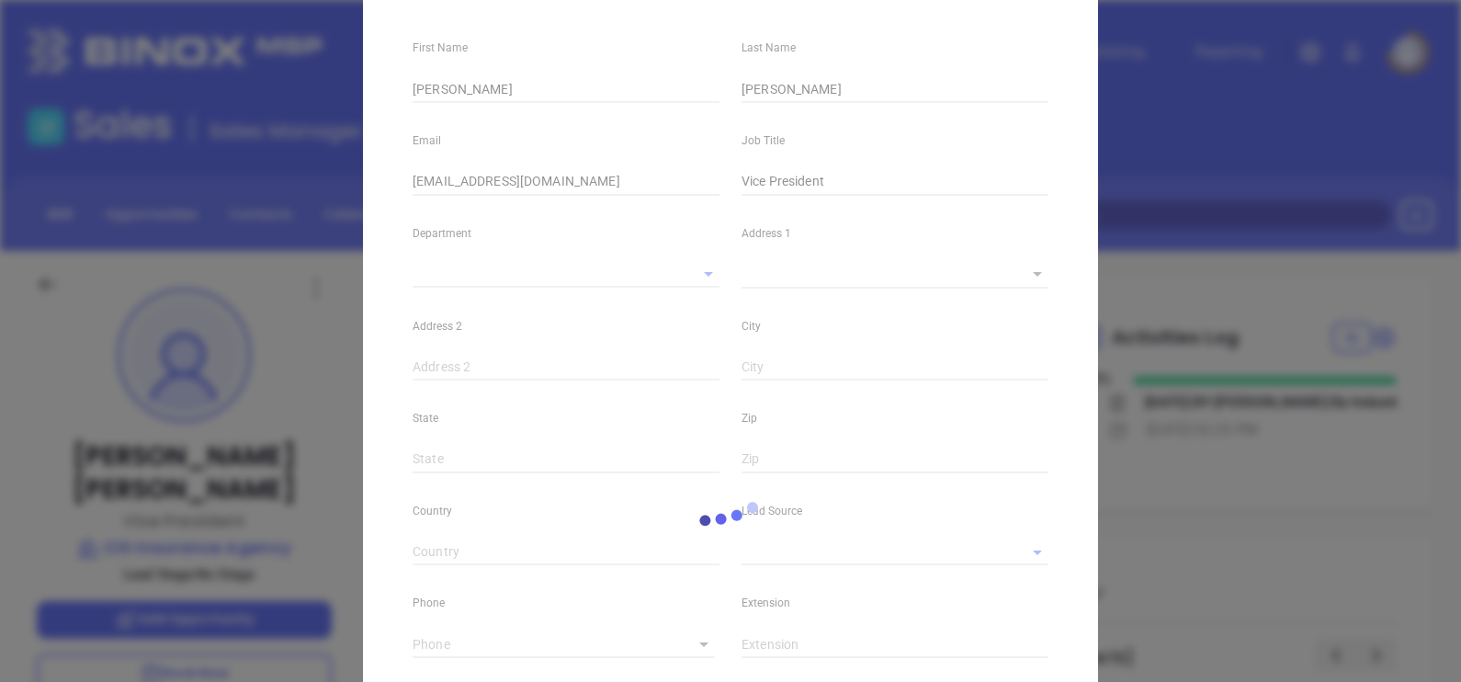
type input "Marketing"
type input "Binox"
type input "undefined undefined"
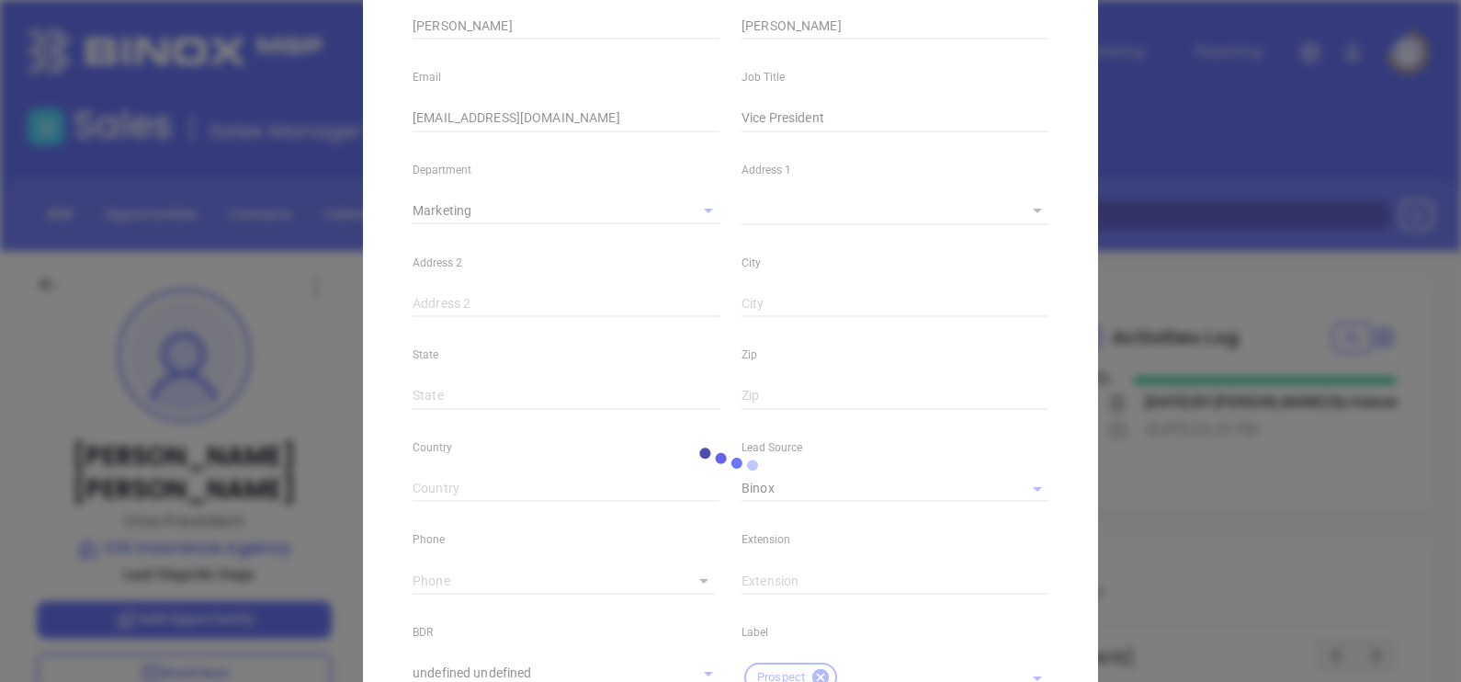
scroll to position [666, 0]
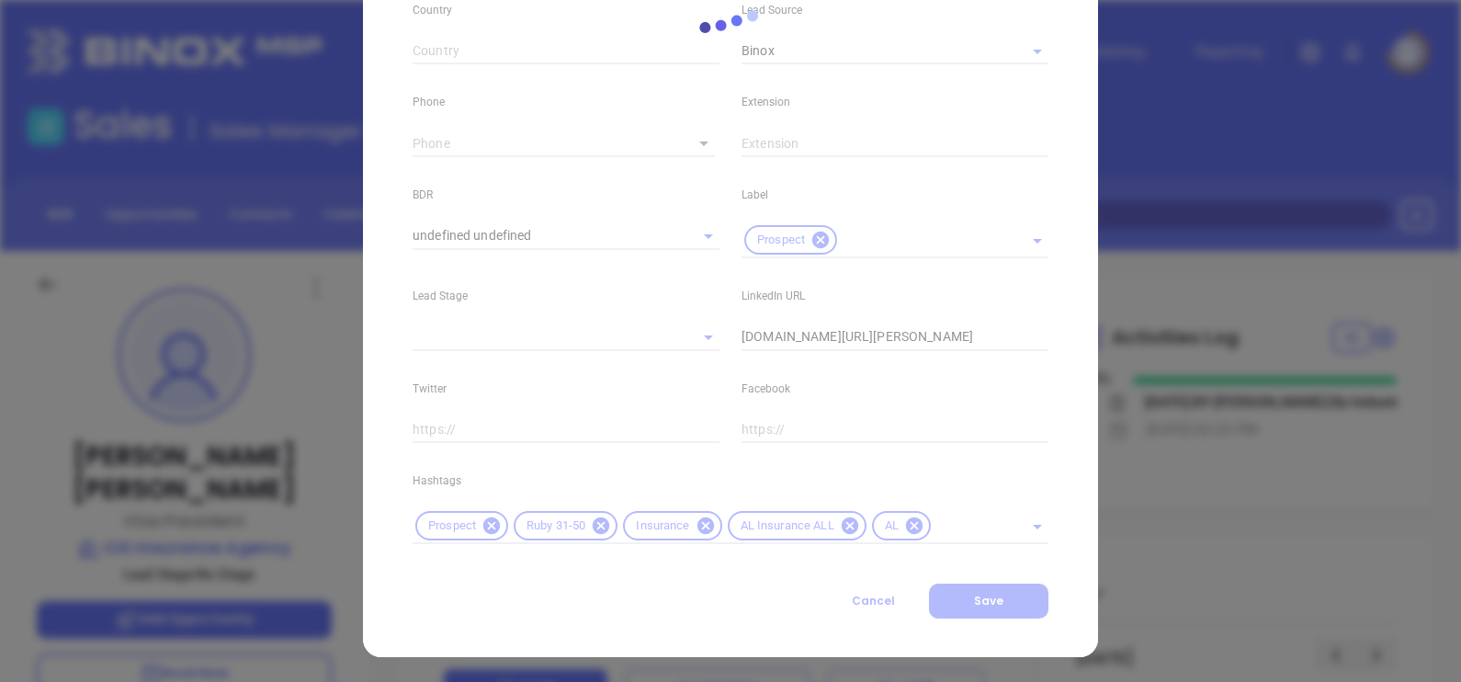
type input "(205) 430-8250"
type input "1"
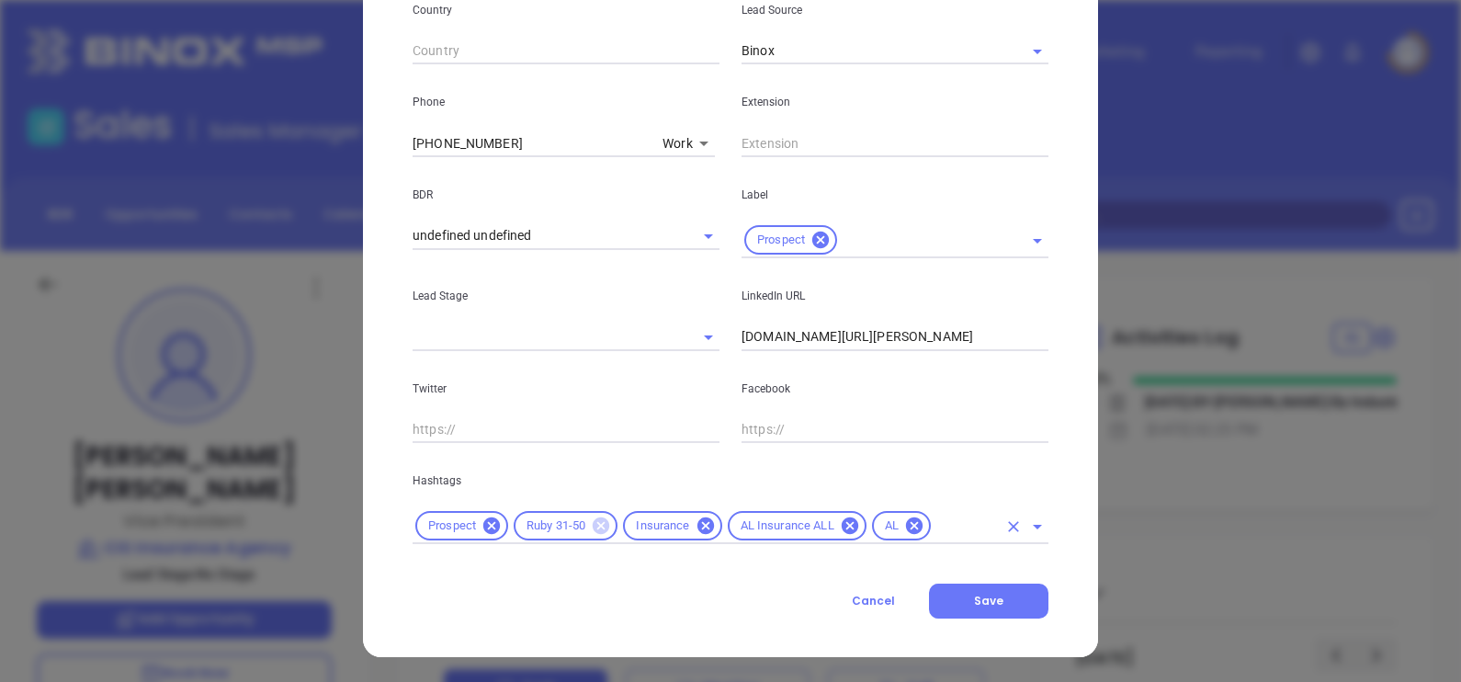
click at [592, 529] on icon at bounding box center [600, 525] width 17 height 17
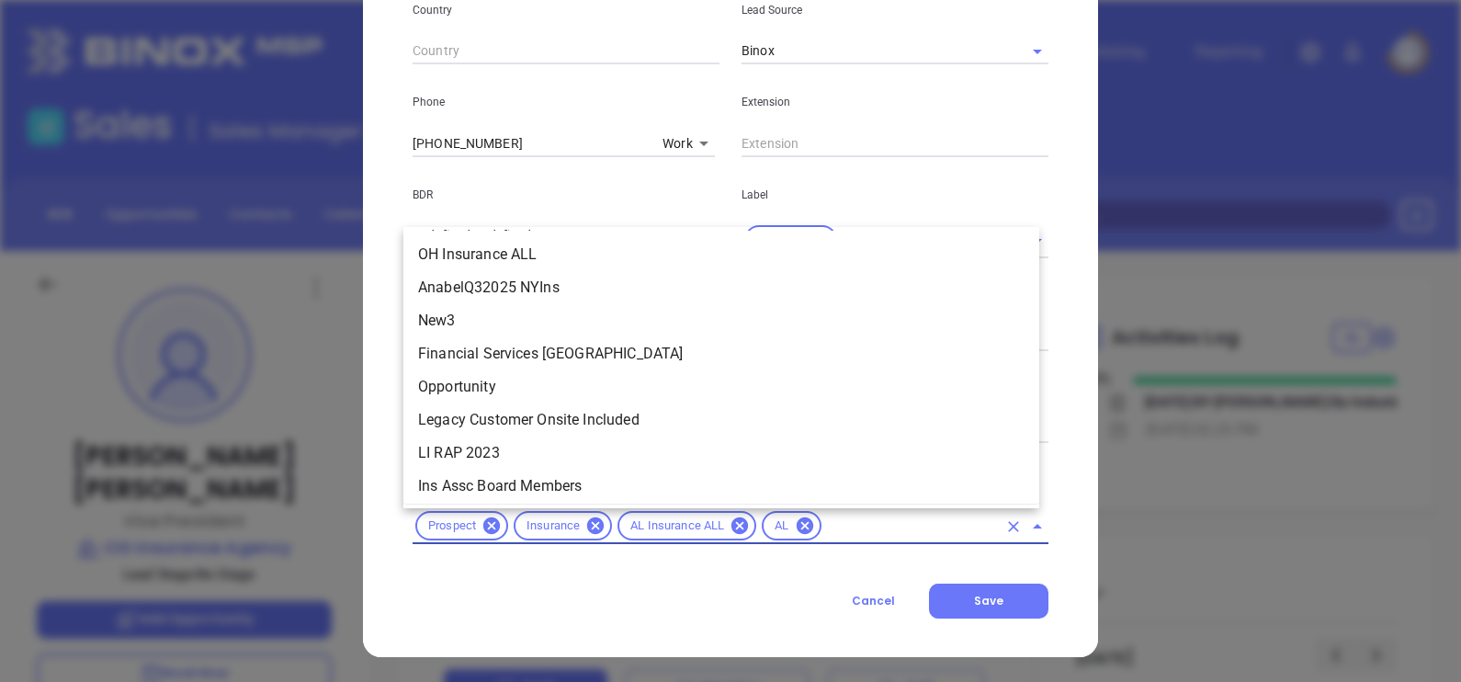
click at [850, 536] on input "text" at bounding box center [910, 525] width 173 height 23
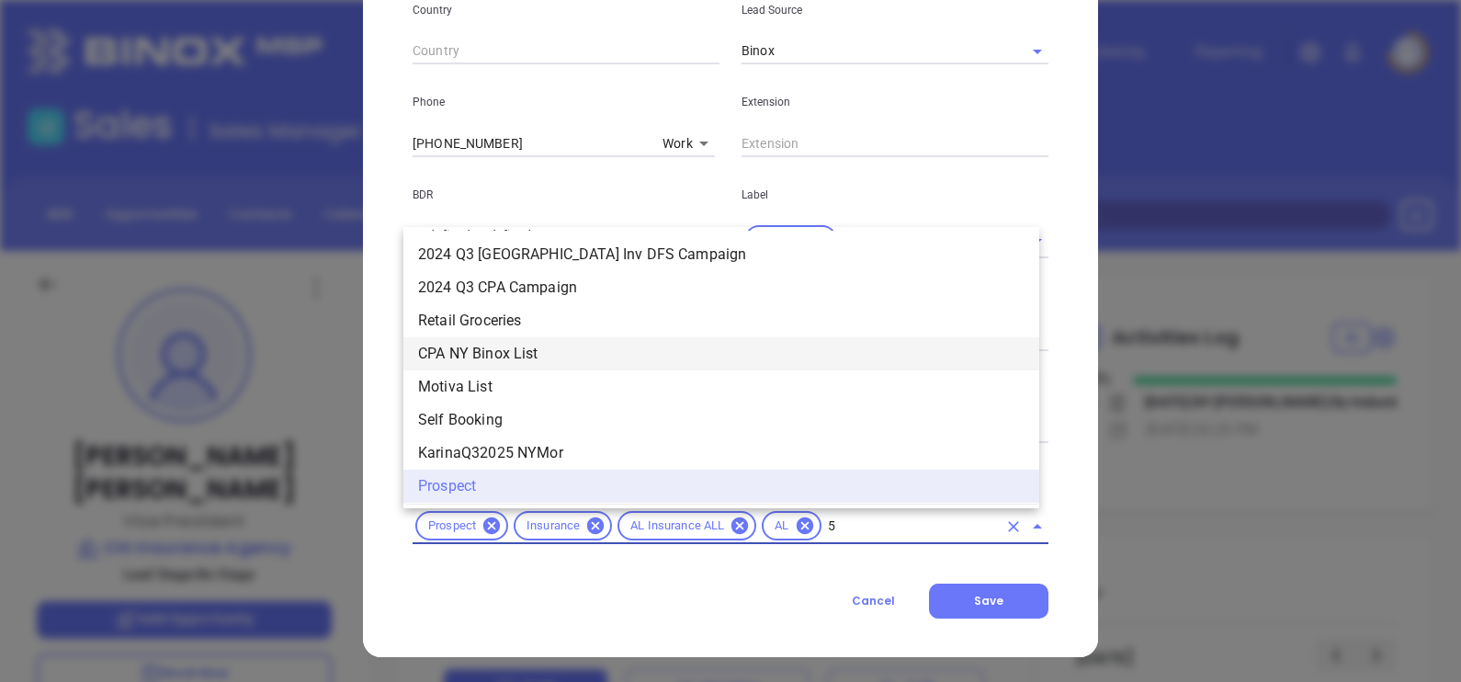
scroll to position [0, 0]
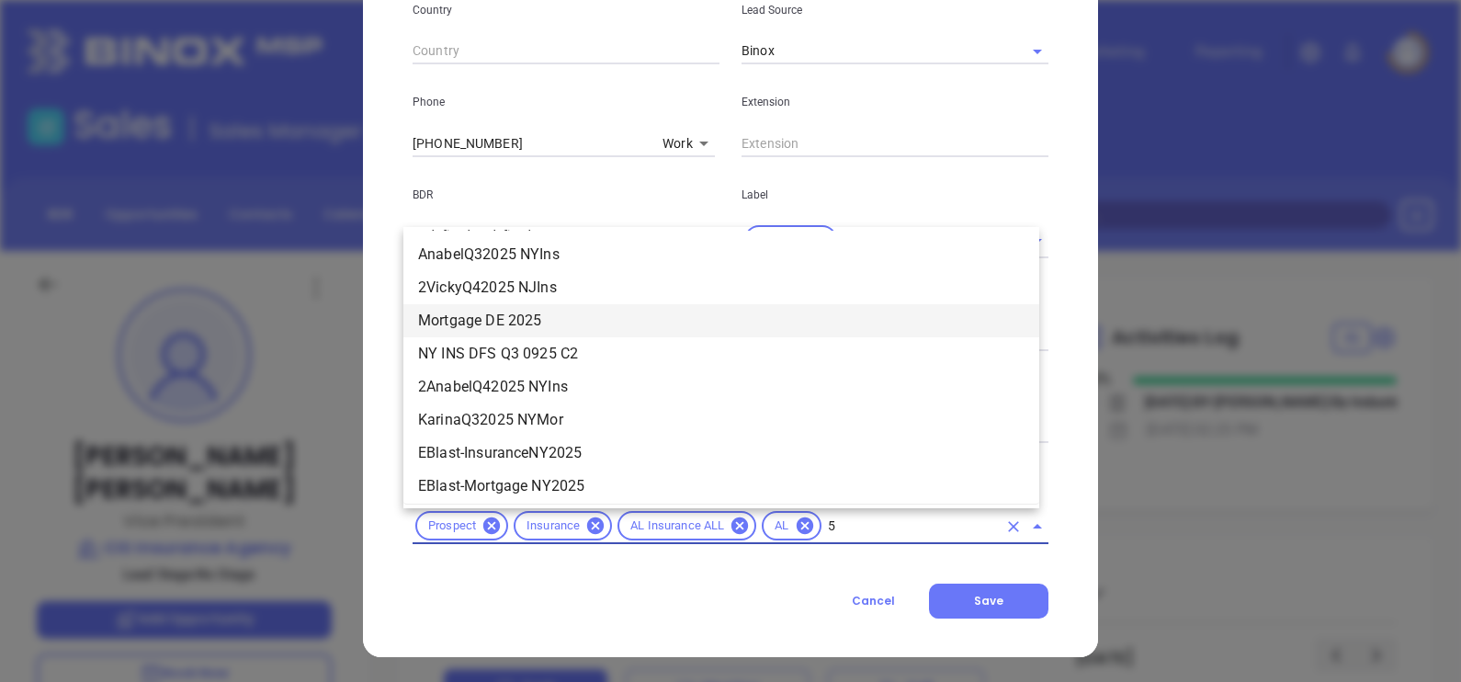
type input "51"
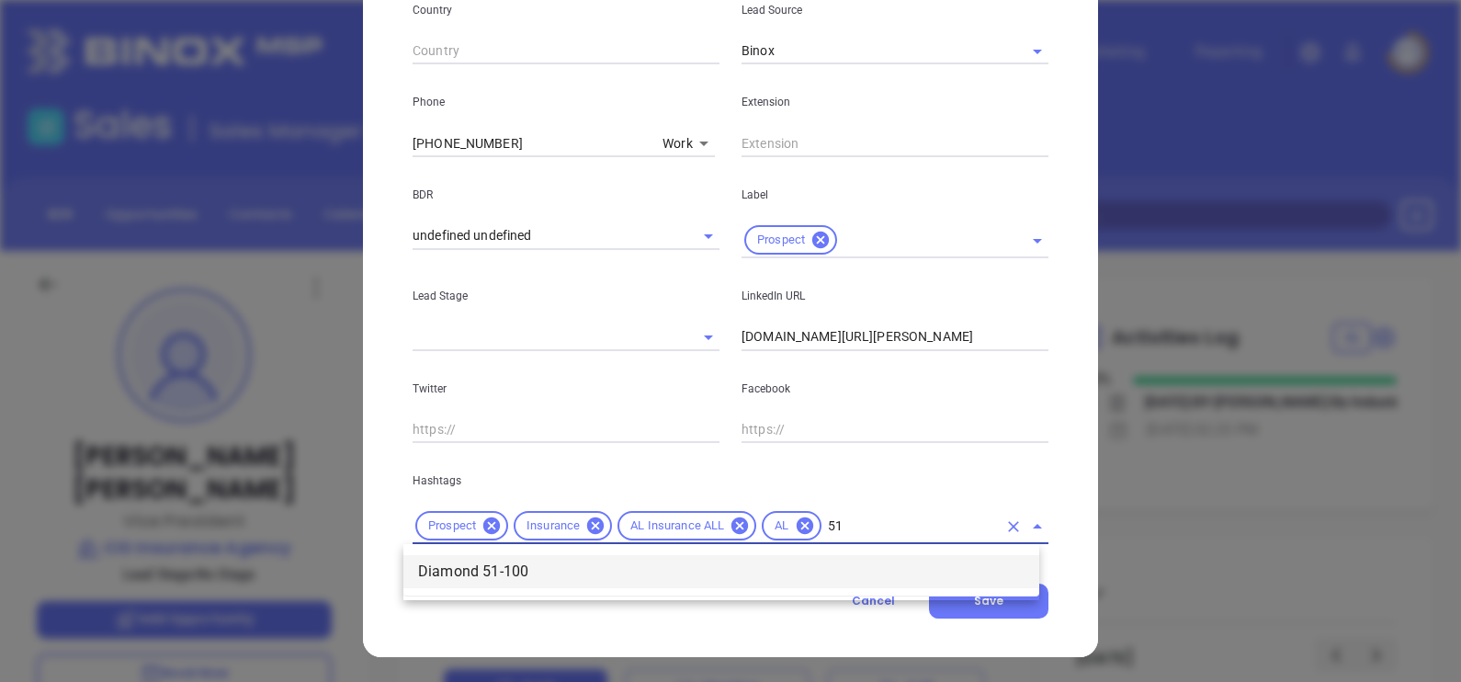
click at [489, 581] on li "Diamond 51-100" at bounding box center [721, 571] width 636 height 33
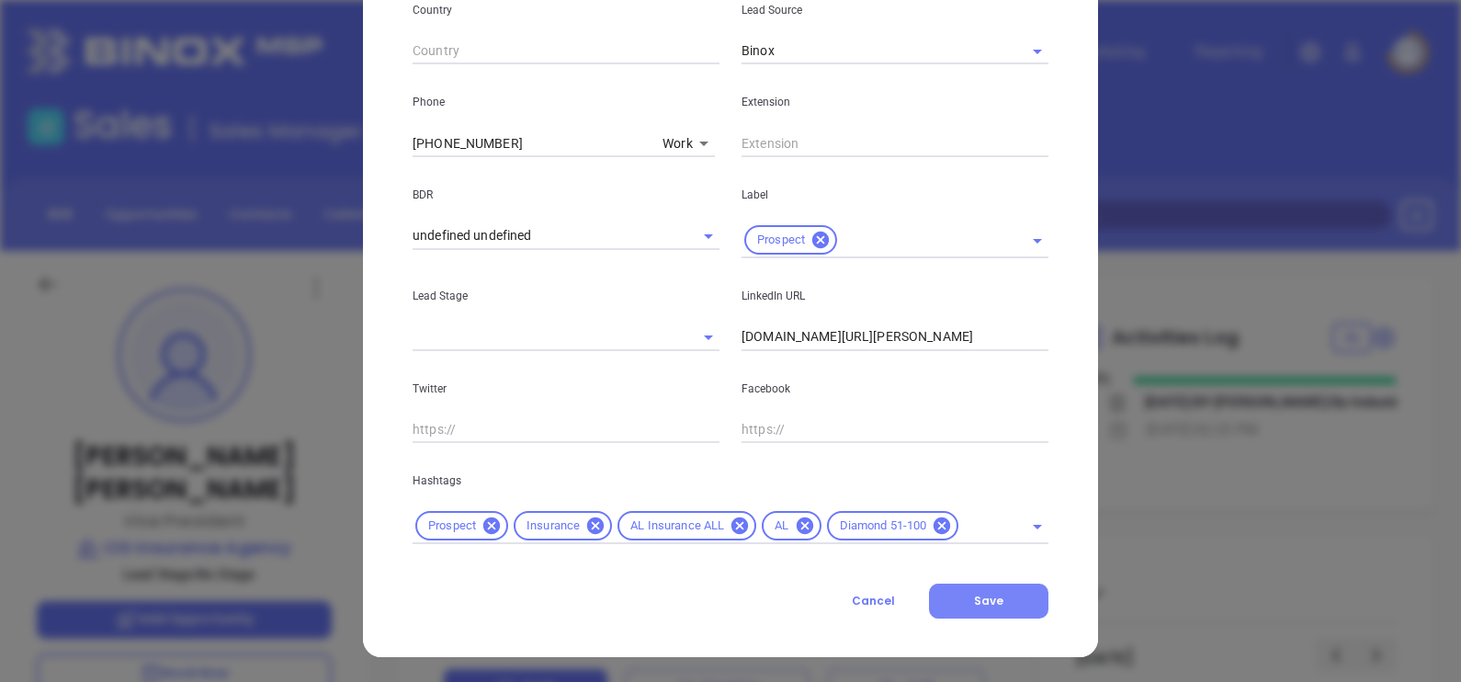
click at [974, 592] on span "Save" at bounding box center [988, 600] width 29 height 16
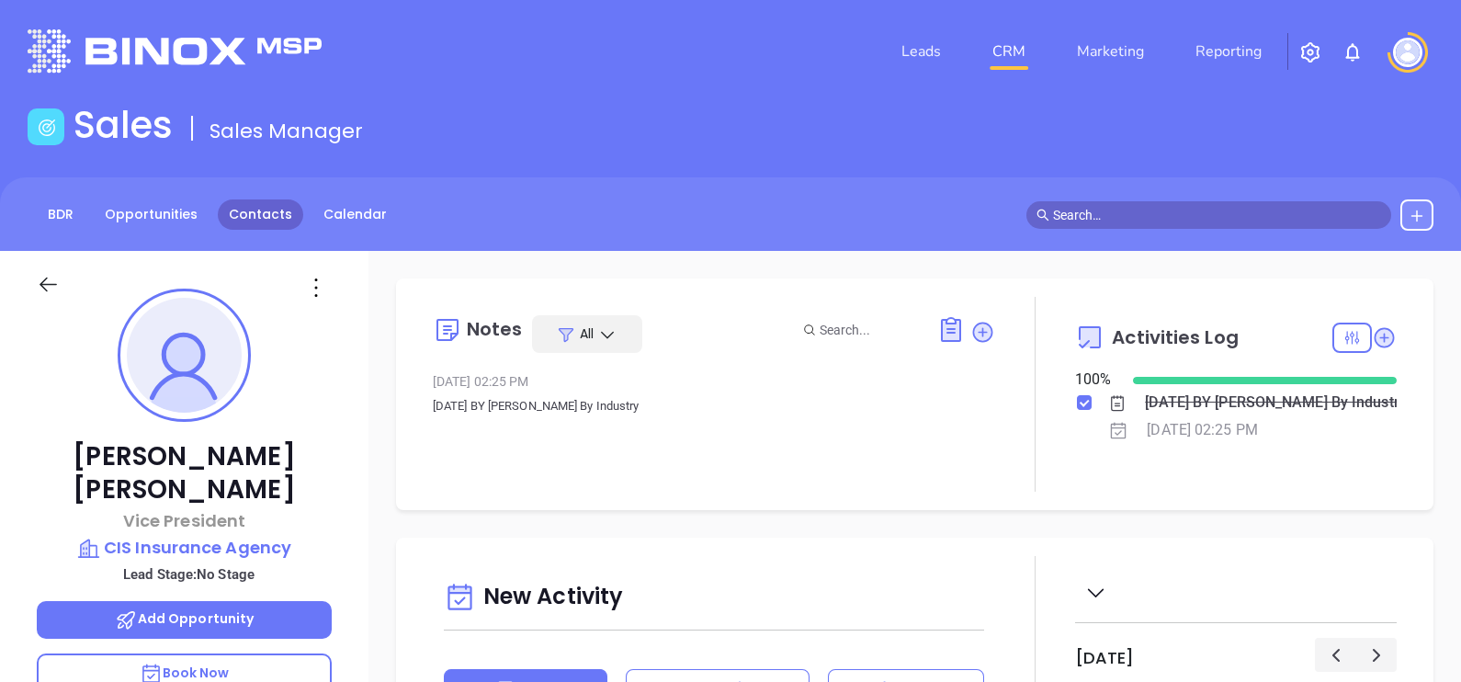
click at [253, 214] on link "Contacts" at bounding box center [260, 214] width 85 height 30
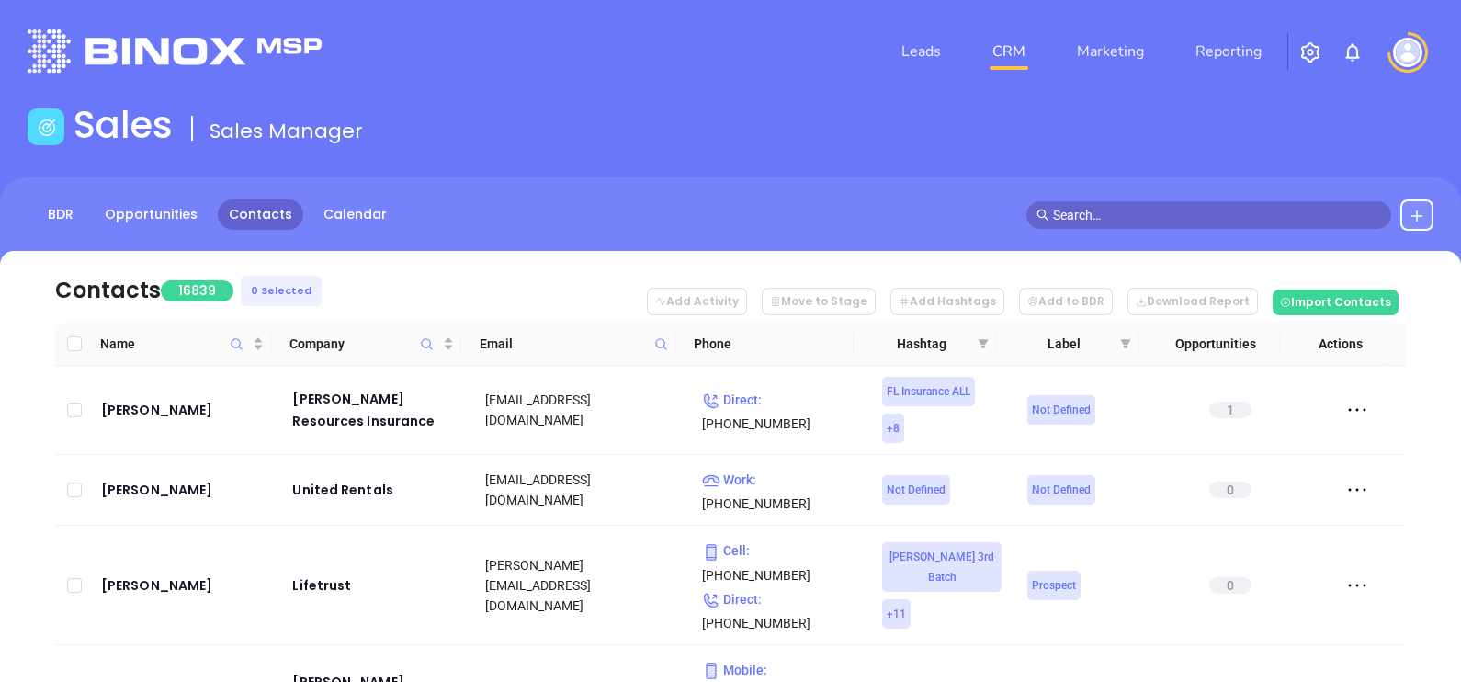
click at [666, 344] on icon at bounding box center [661, 344] width 14 height 14
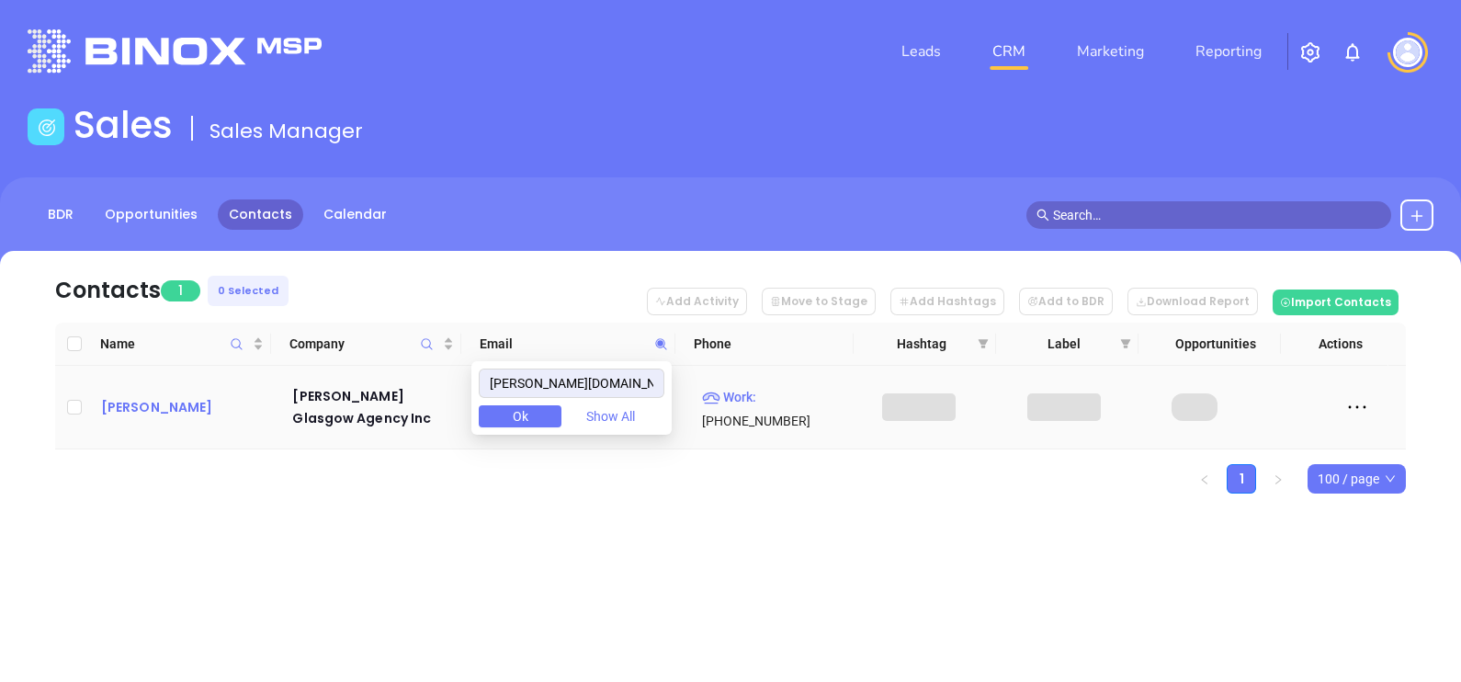
type input "[PERSON_NAME][DOMAIN_NAME]"
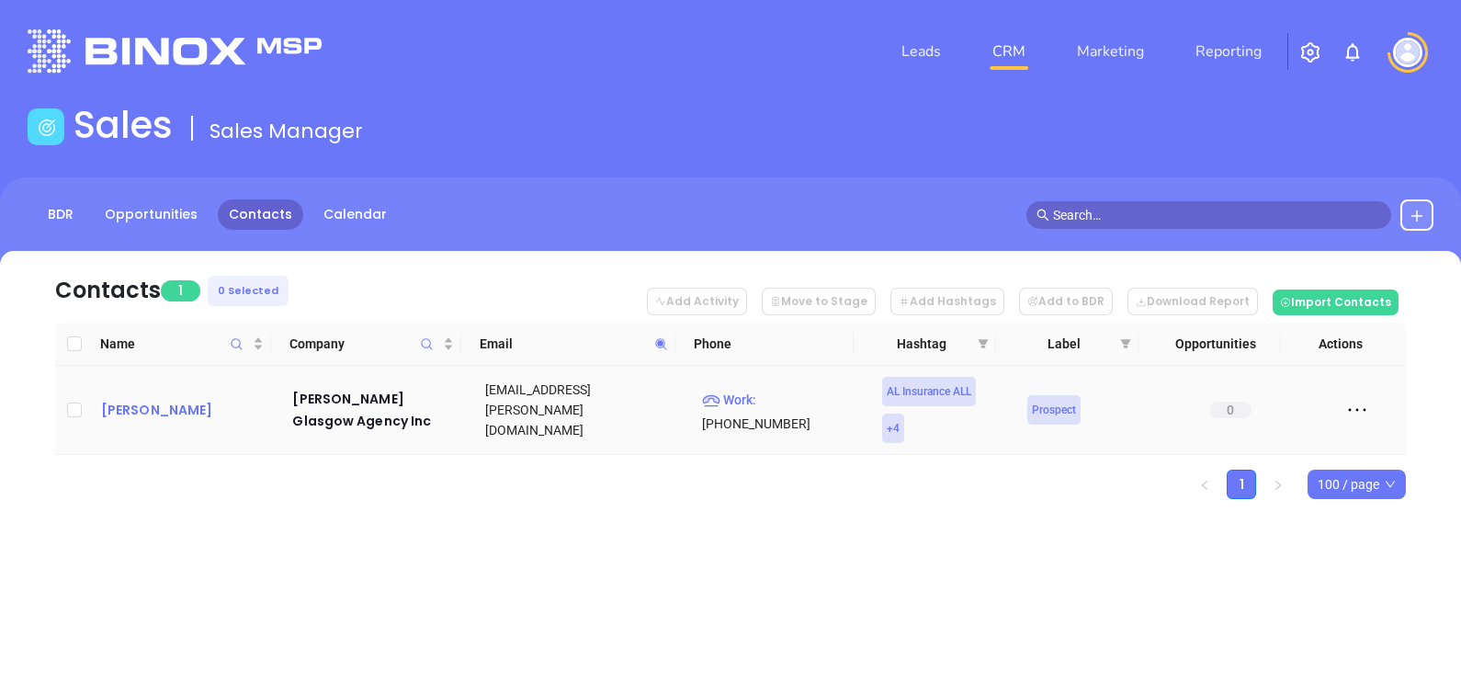
click at [119, 409] on div "Jim Peck" at bounding box center [184, 410] width 166 height 22
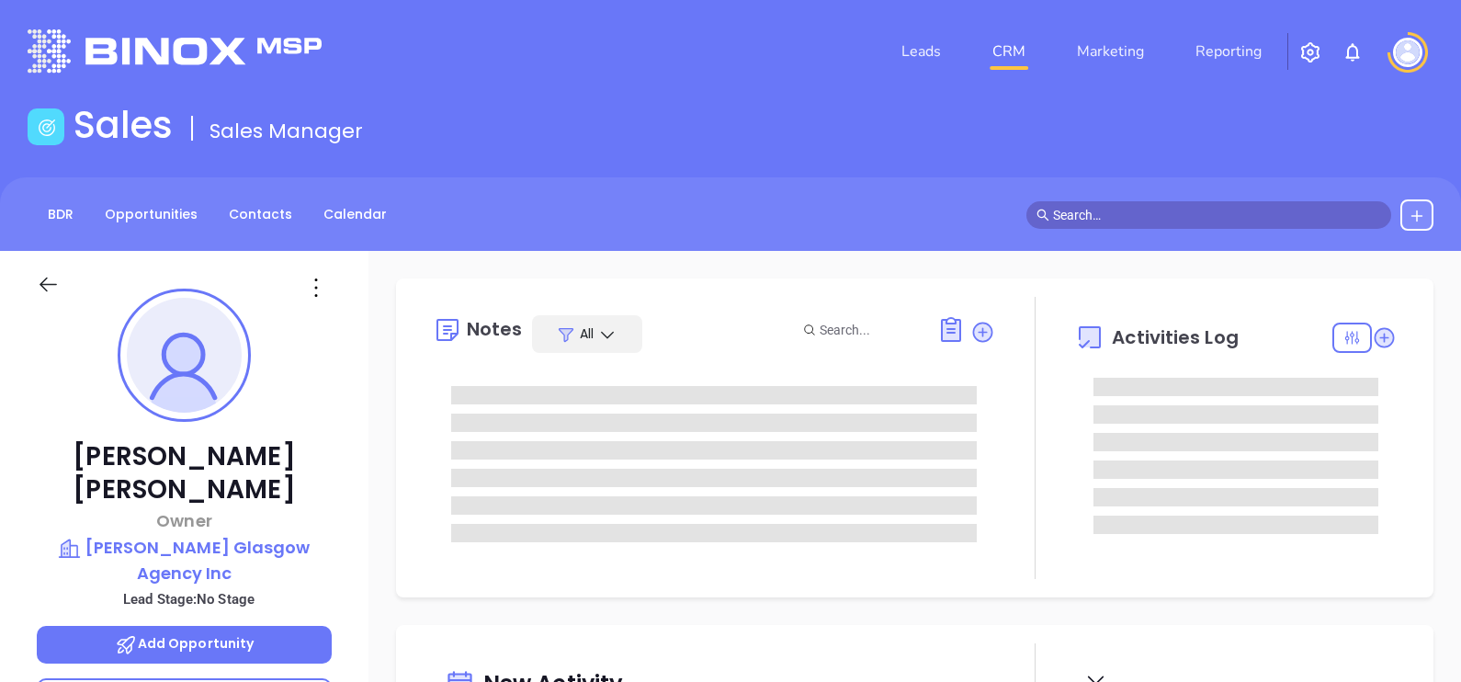
type input "10/16/2025"
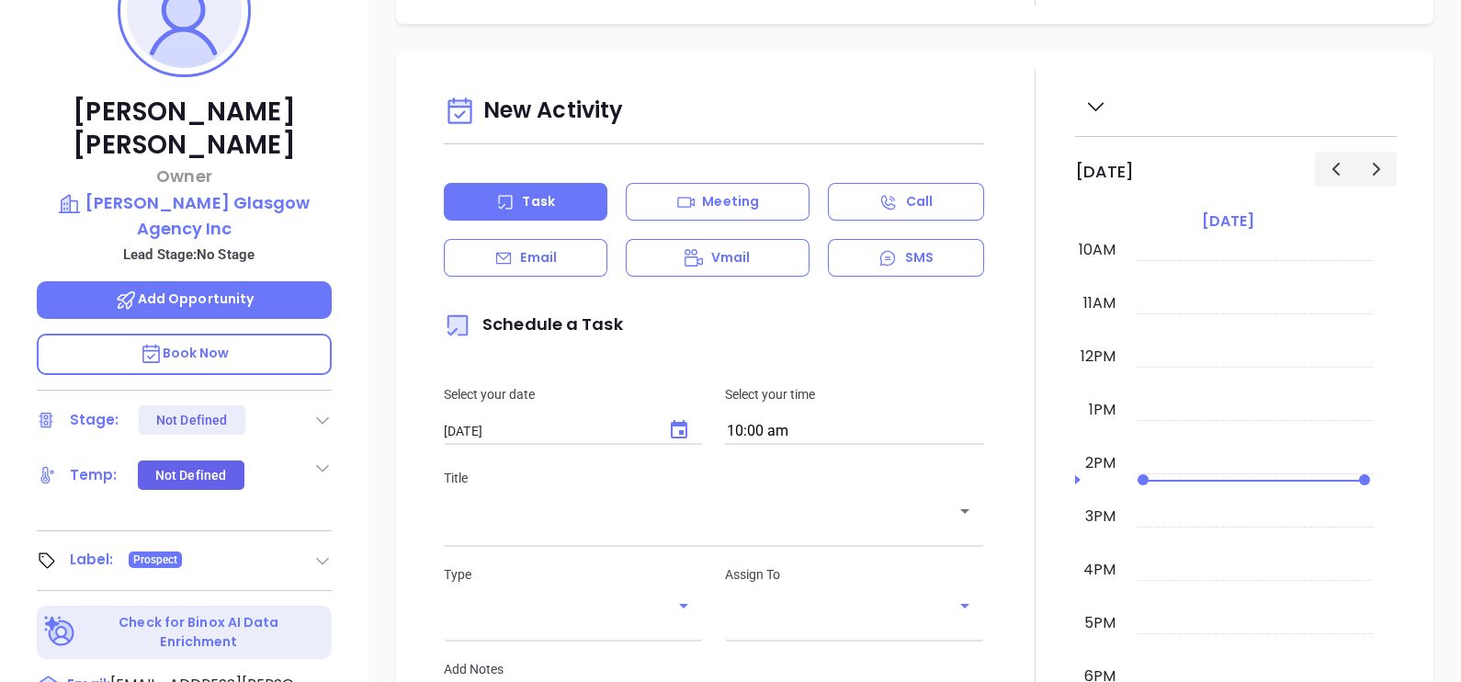
scroll to position [689, 0]
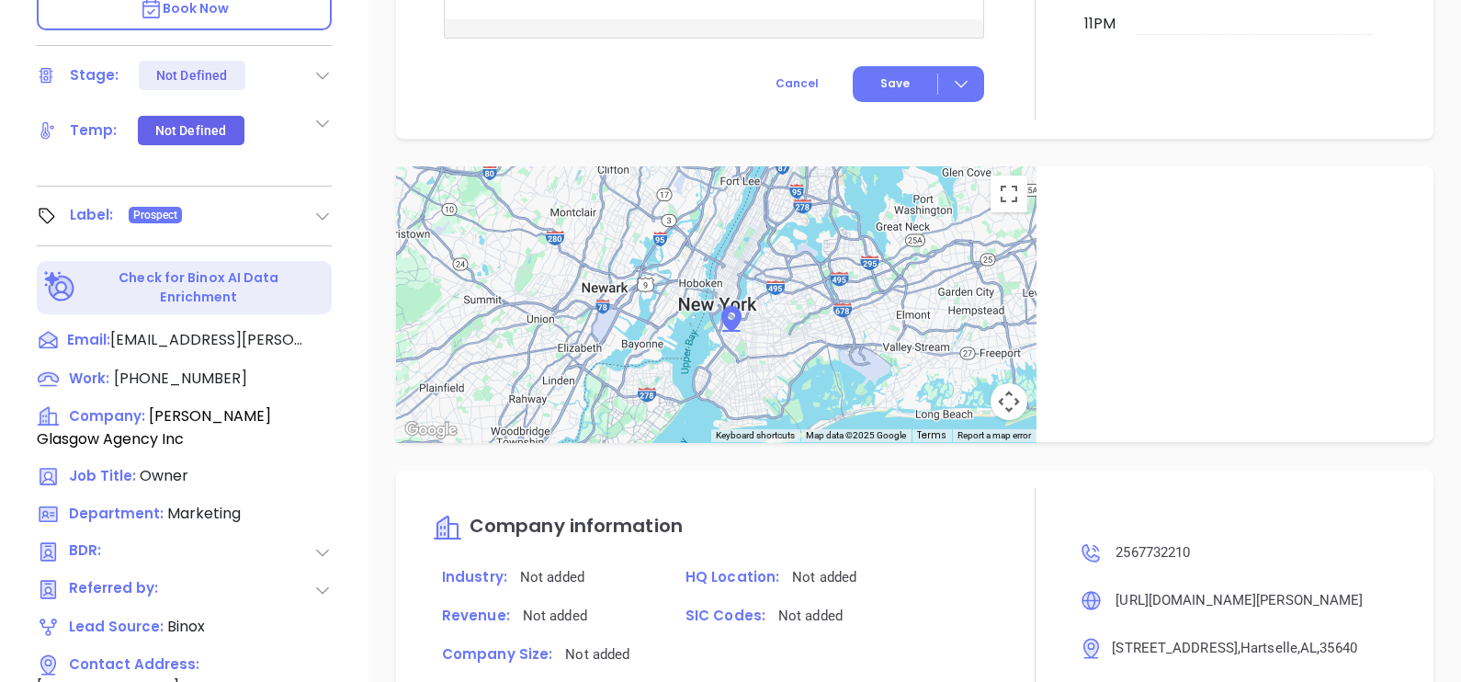
type input "Gissela Vargas"
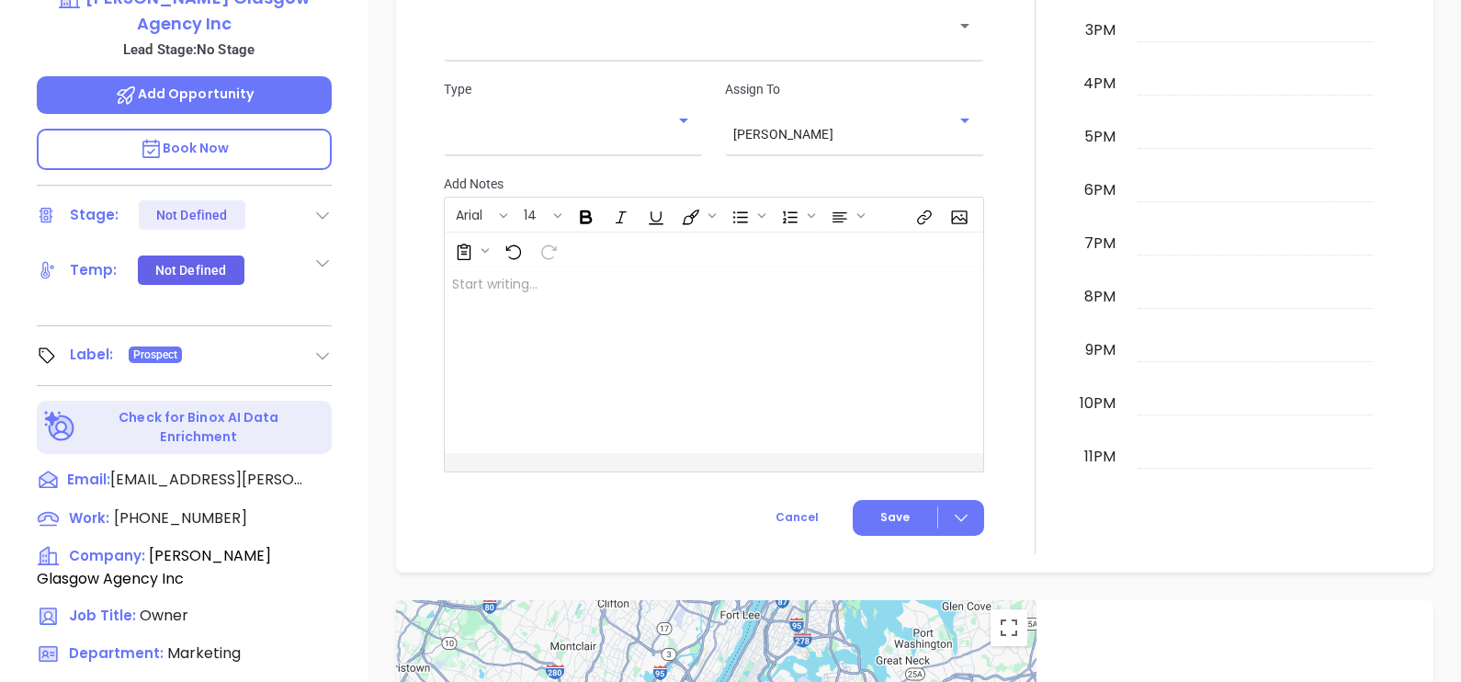
scroll to position [395, 0]
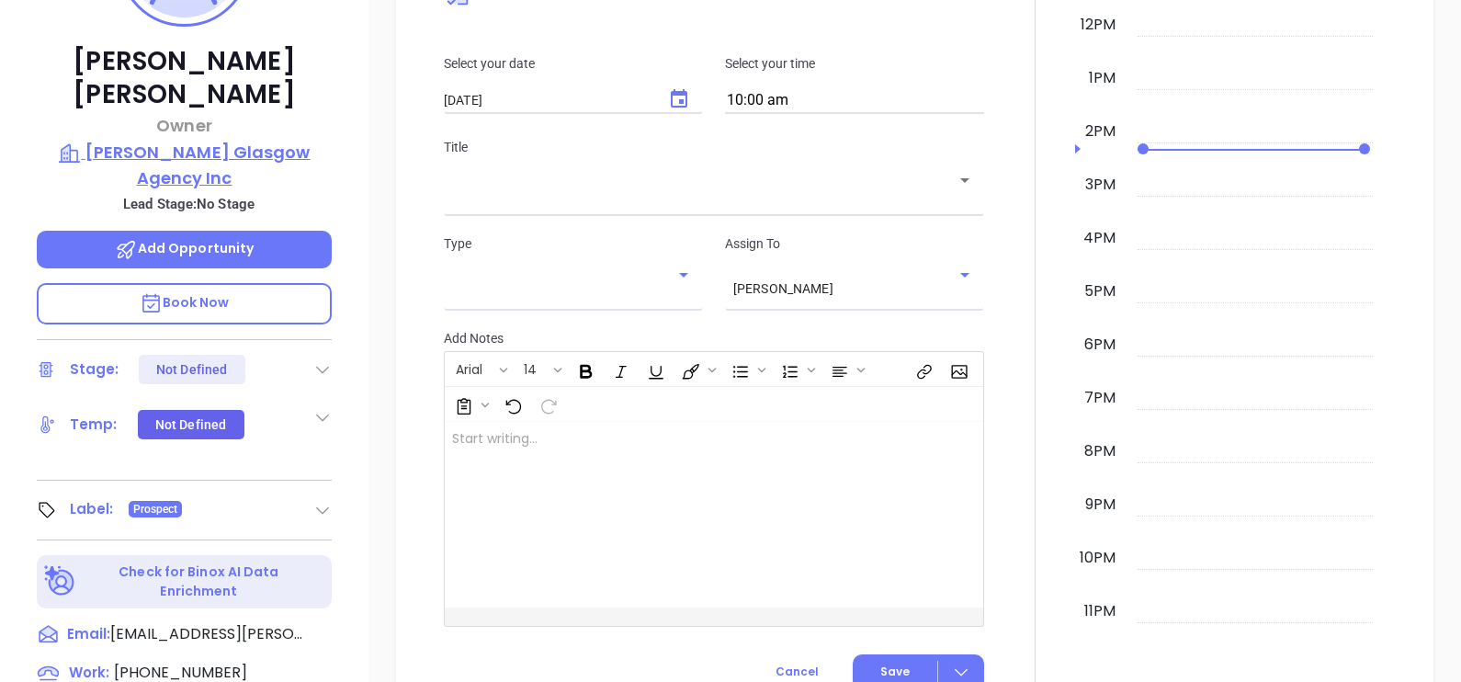
click at [218, 140] on p "Peck Glasgow Agency Inc" at bounding box center [184, 165] width 295 height 51
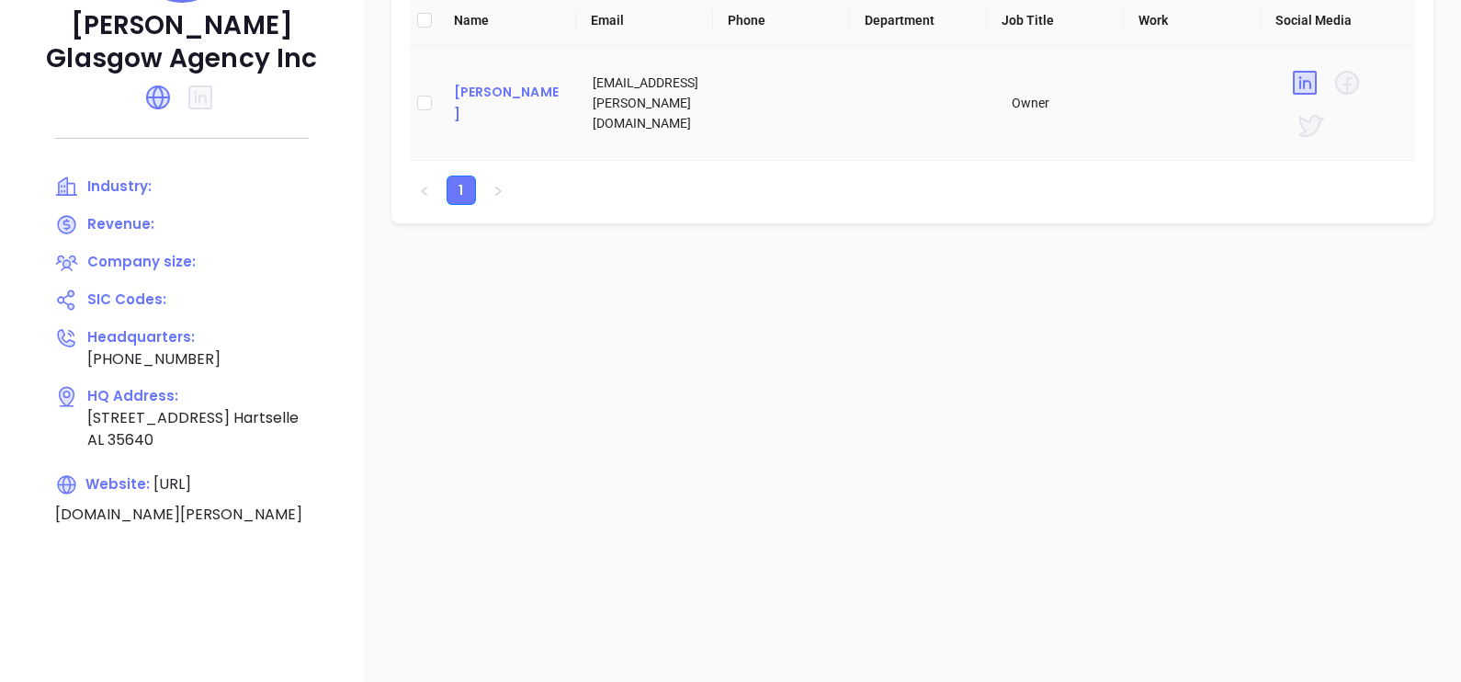
click at [477, 99] on div "Jim Peck" at bounding box center [509, 103] width 110 height 44
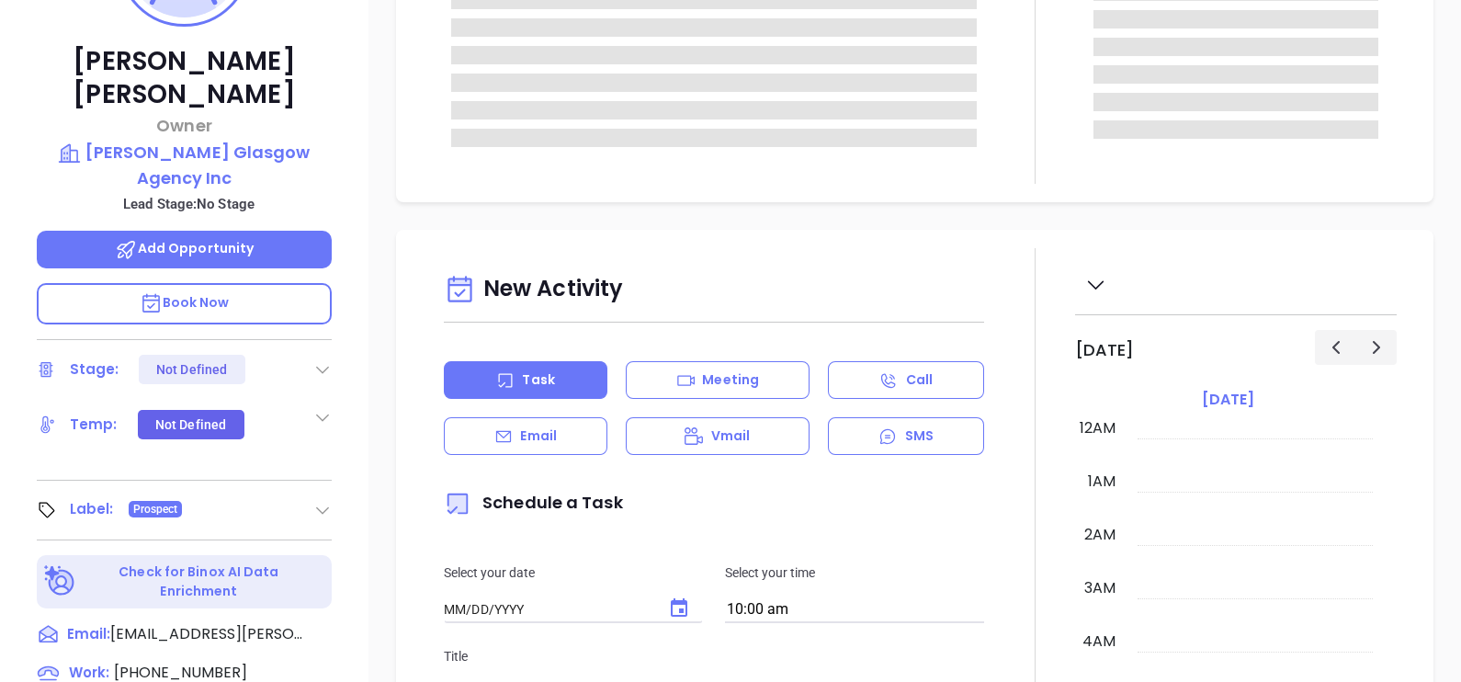
type input "10/16/2025"
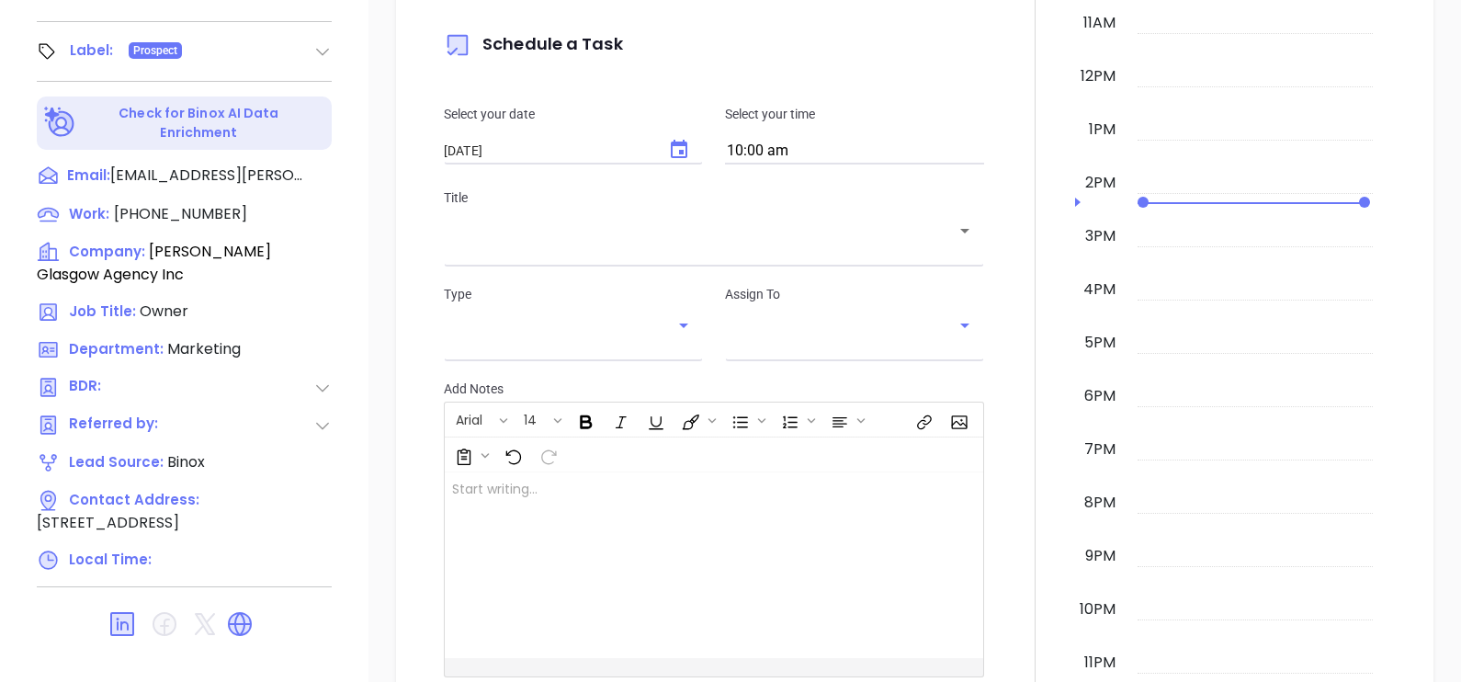
scroll to position [854, 0]
type input "Gissela Vargas"
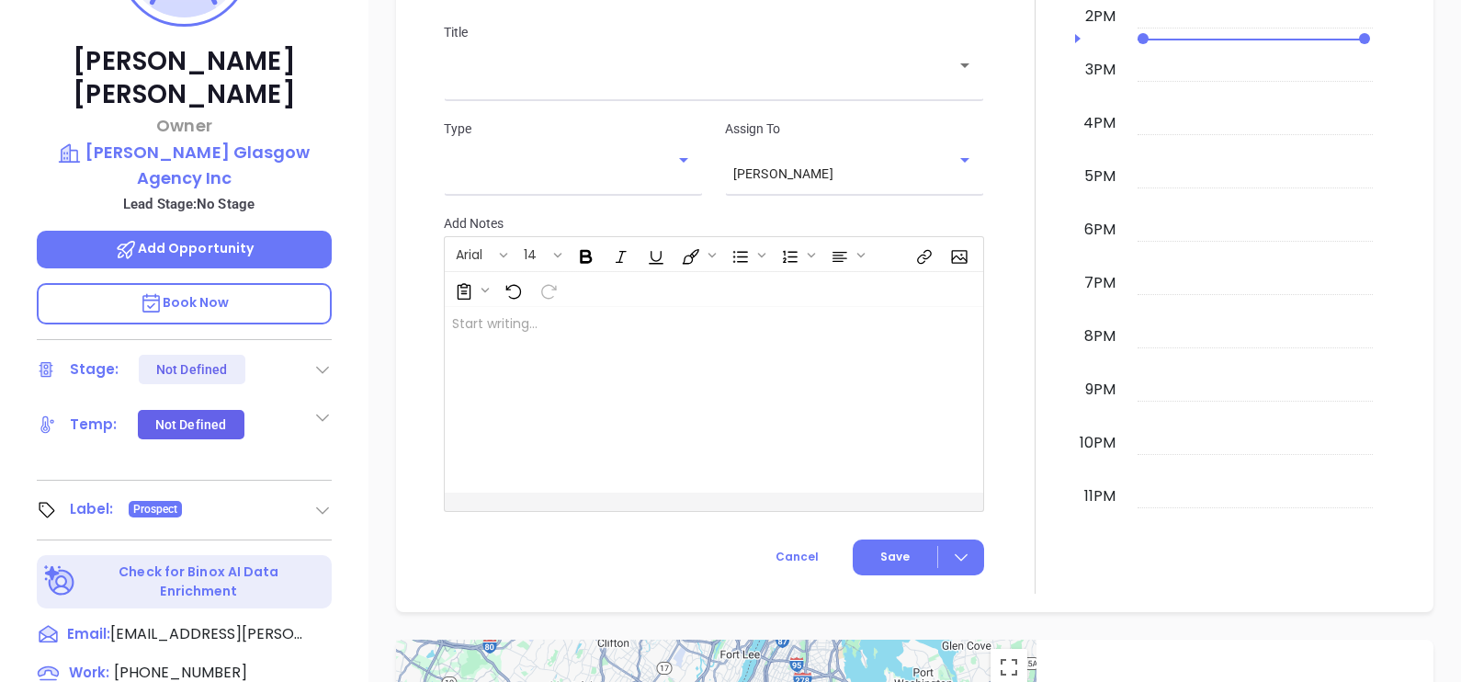
scroll to position [0, 0]
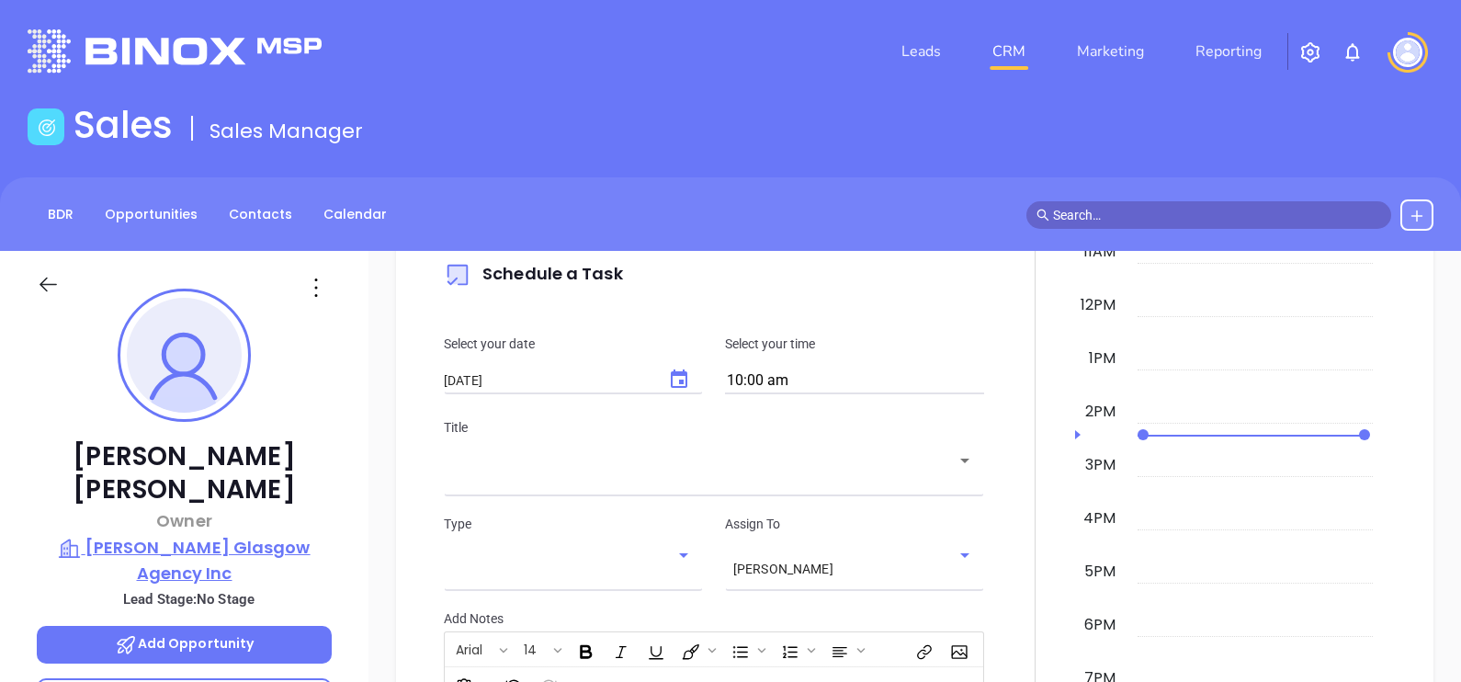
click at [206, 535] on p "Peck Glasgow Agency Inc" at bounding box center [184, 560] width 295 height 51
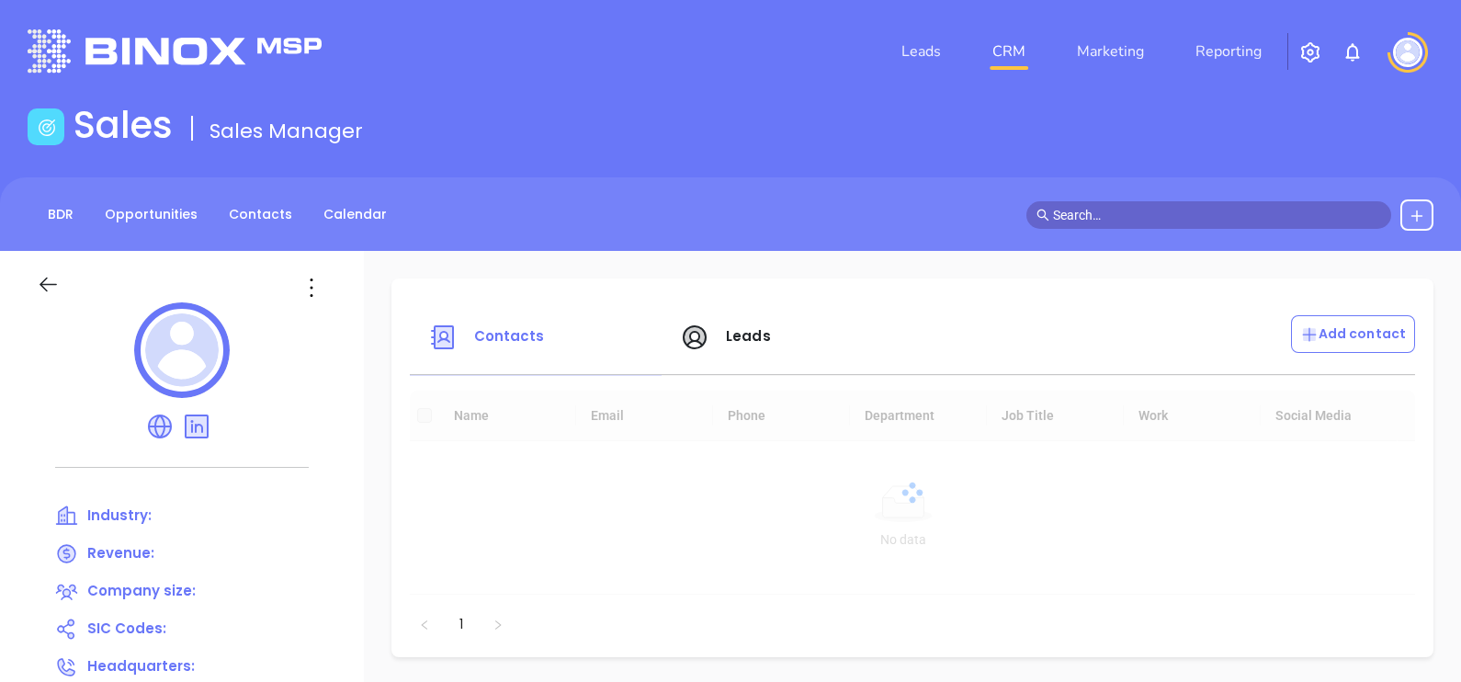
click at [317, 286] on icon at bounding box center [311, 287] width 29 height 29
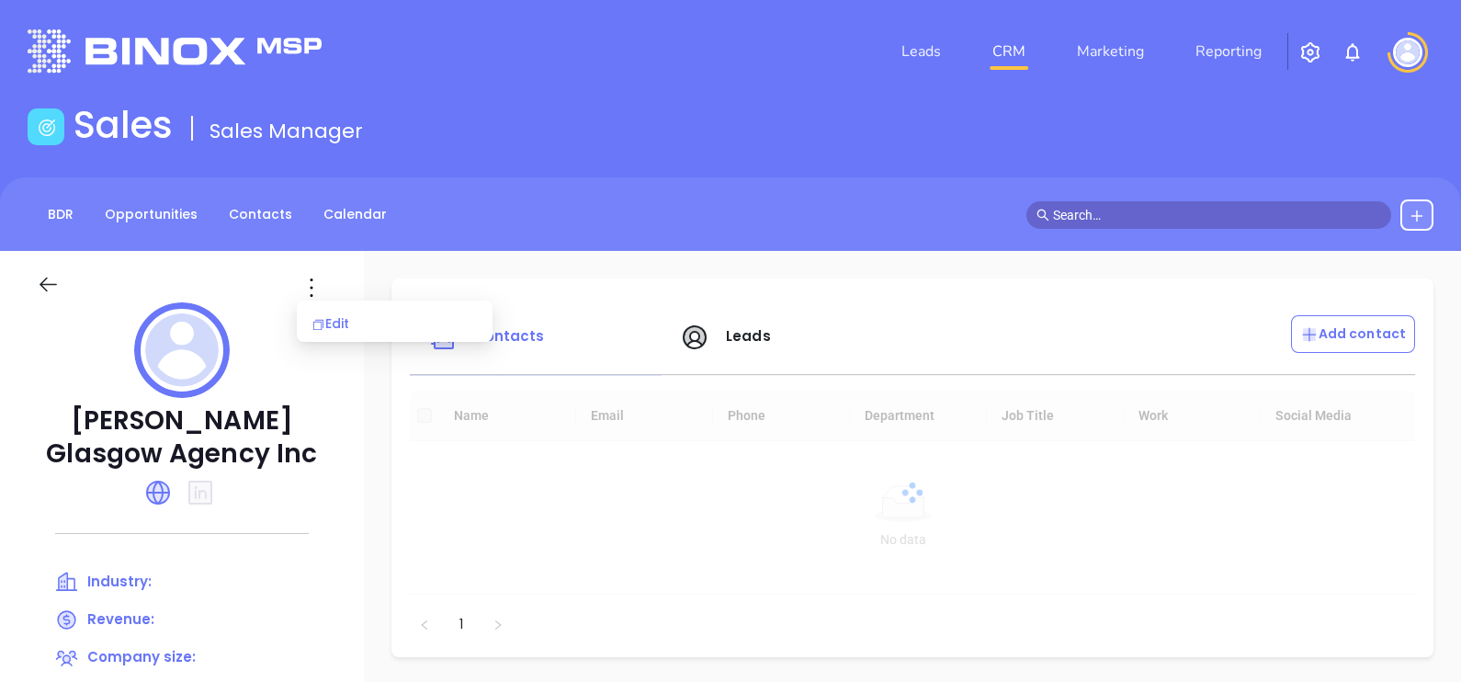
click at [339, 326] on div "Edit" at bounding box center [394, 323] width 166 height 20
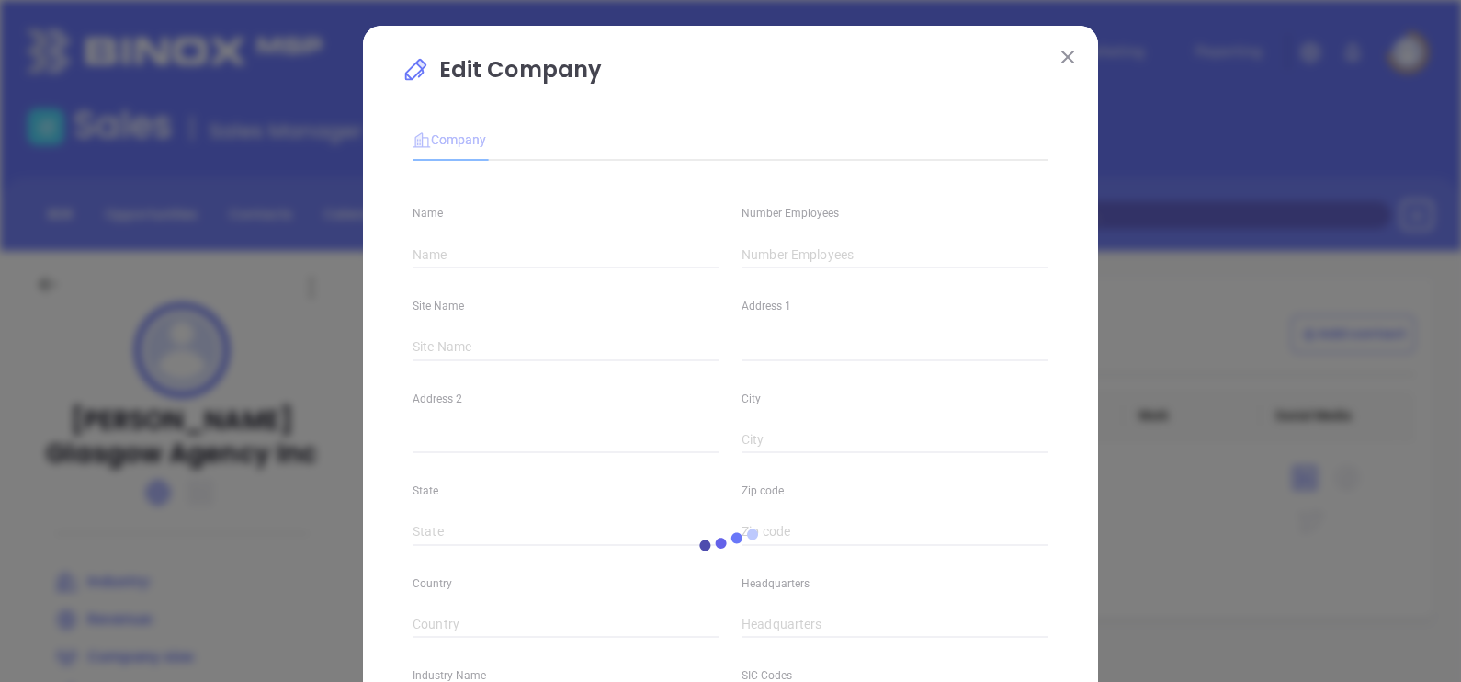
type input "Peck Glasgow Agency Inc"
type input "(256) 773-2210"
type input "https://www.peck-glasgow.com/"
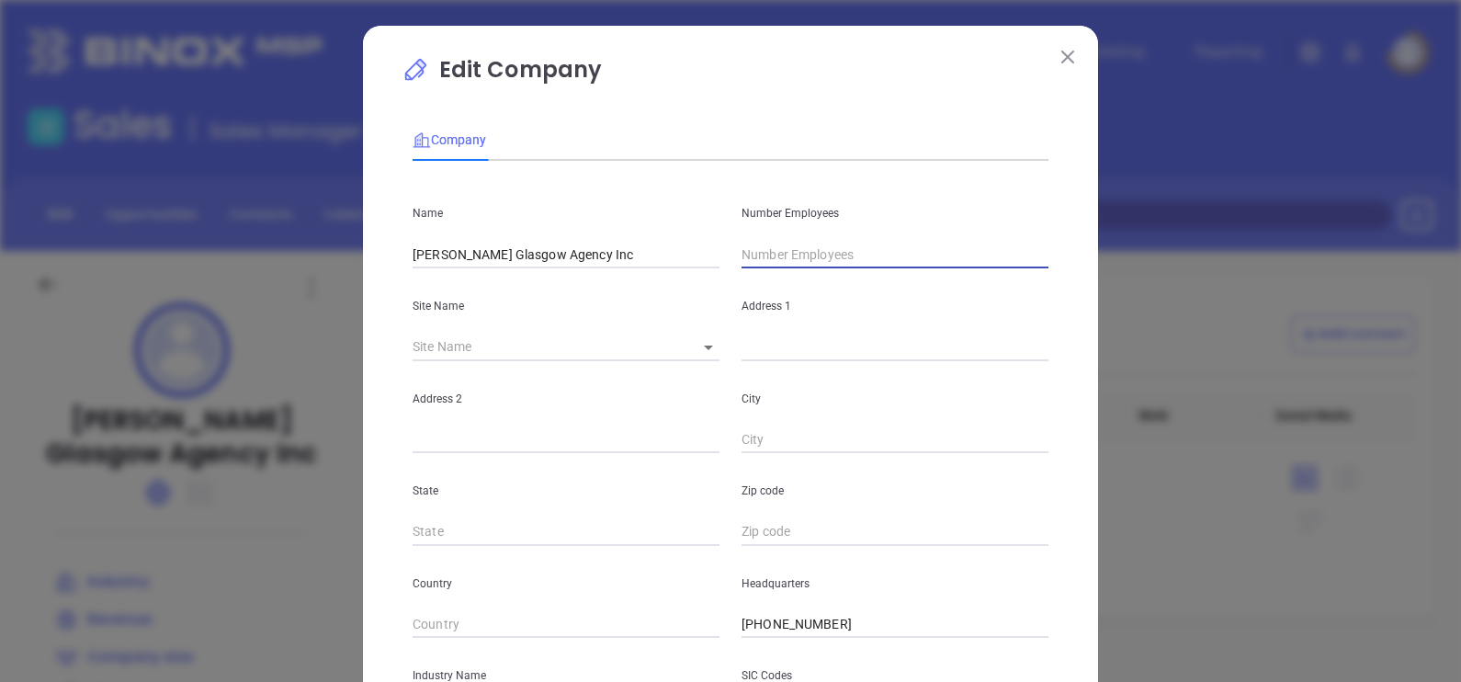
click at [769, 254] on input "text" at bounding box center [894, 255] width 307 height 28
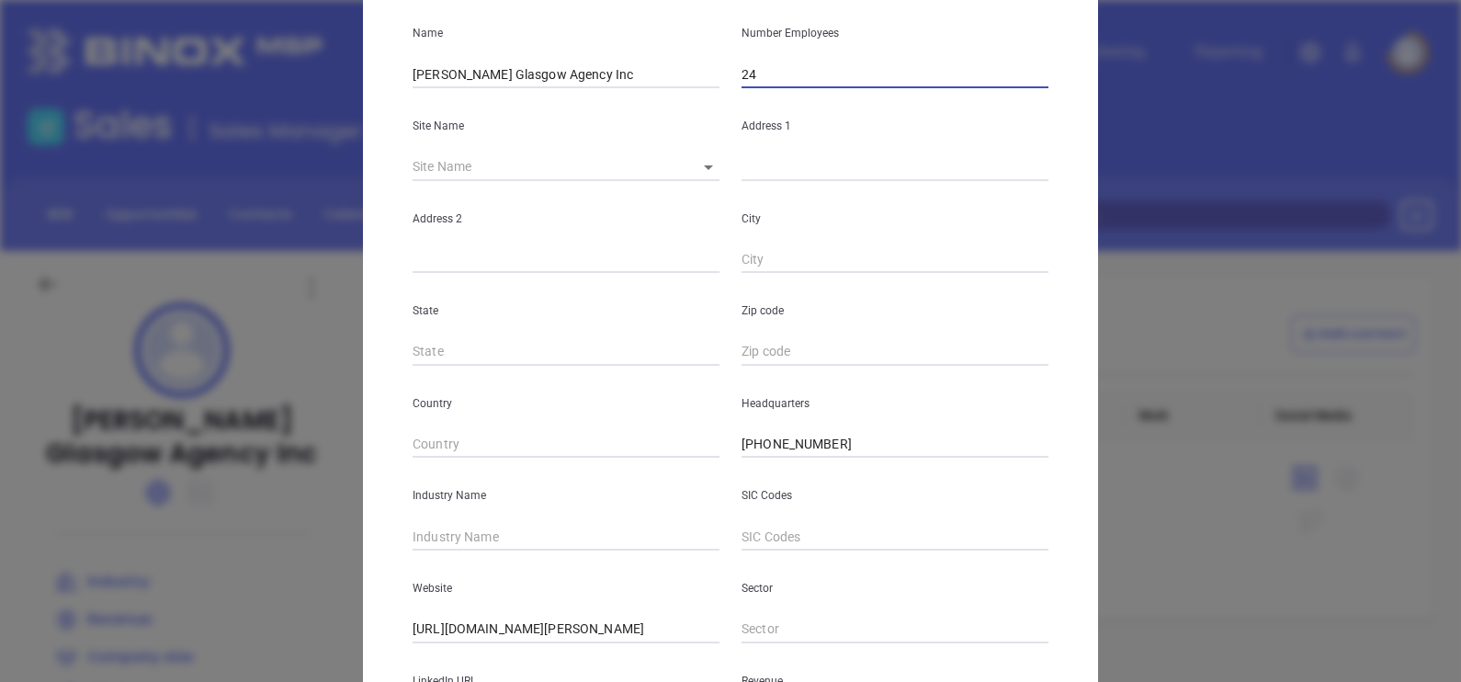
scroll to position [344, 0]
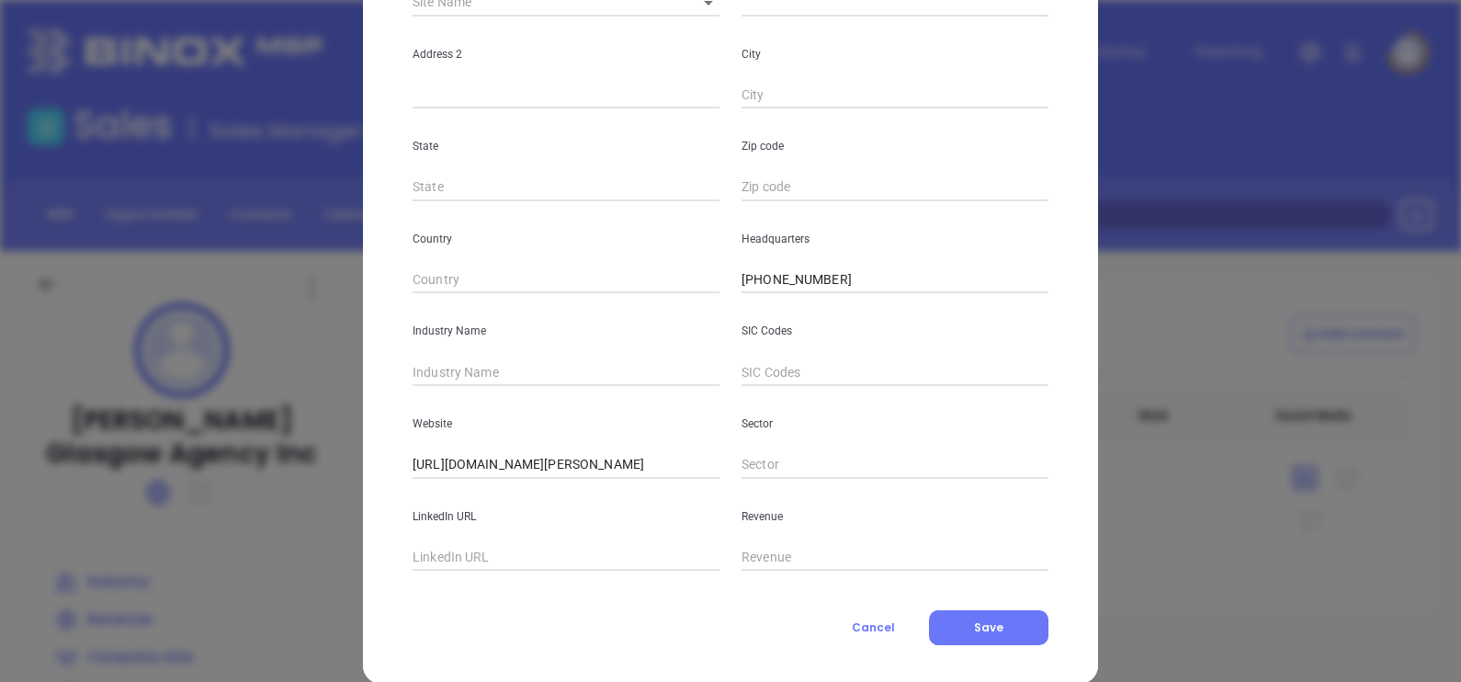
type input "24"
click at [487, 373] on input "text" at bounding box center [565, 372] width 307 height 28
type input "Insurance"
click at [955, 625] on button "Save" at bounding box center [988, 627] width 119 height 35
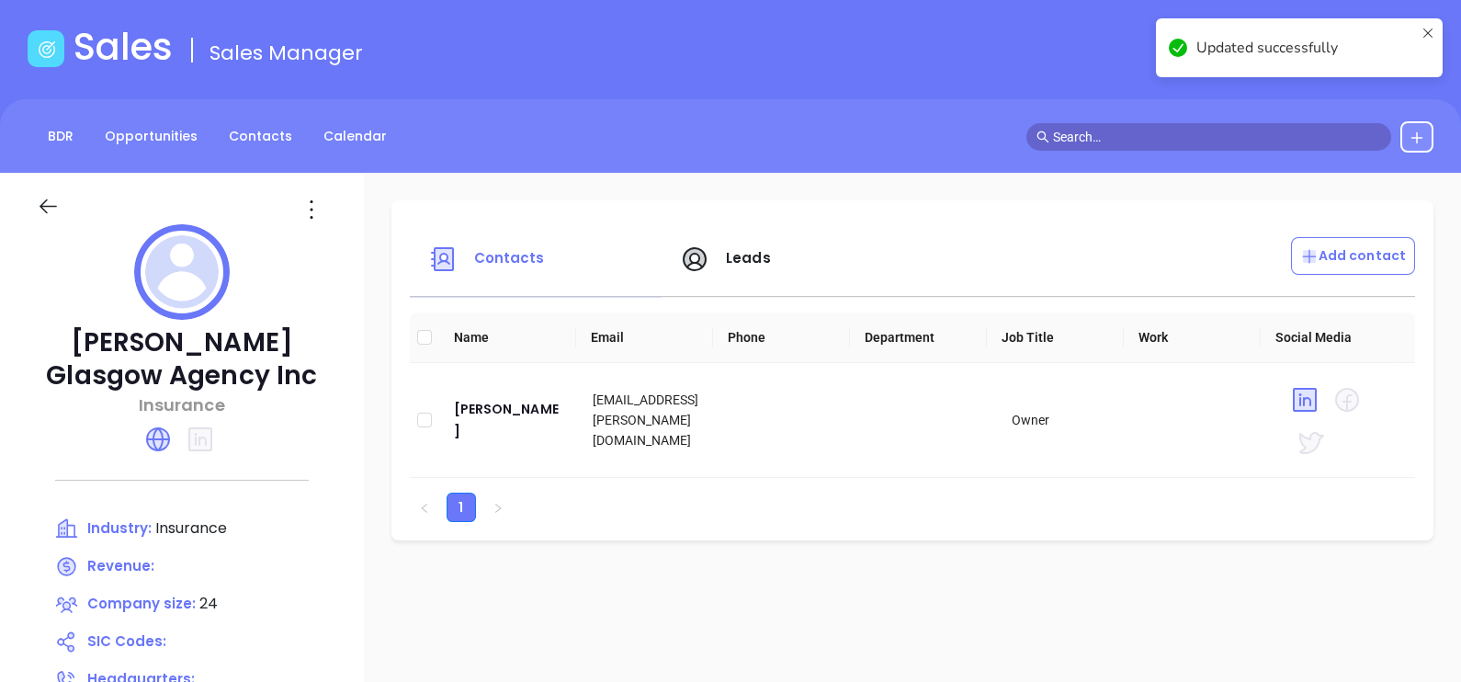
scroll to position [229, 0]
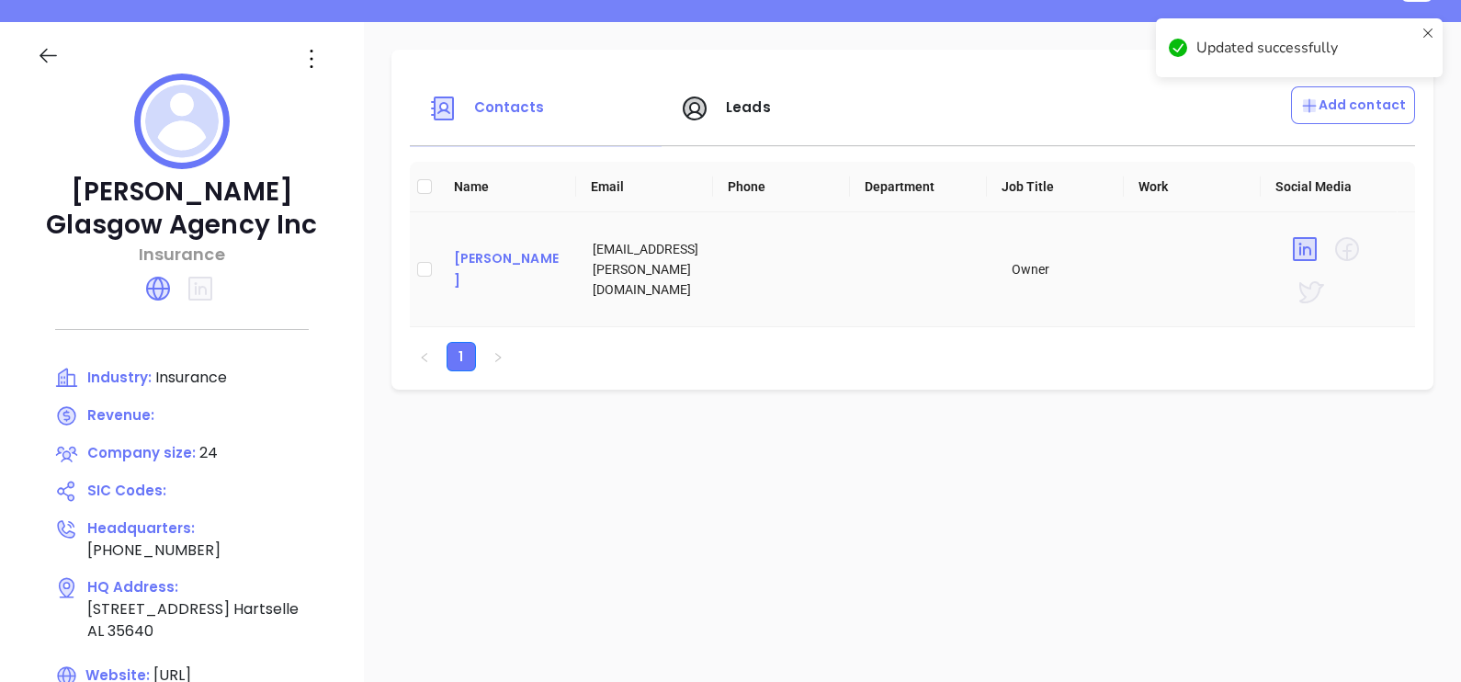
click at [469, 271] on div "Jim Peck" at bounding box center [509, 269] width 110 height 44
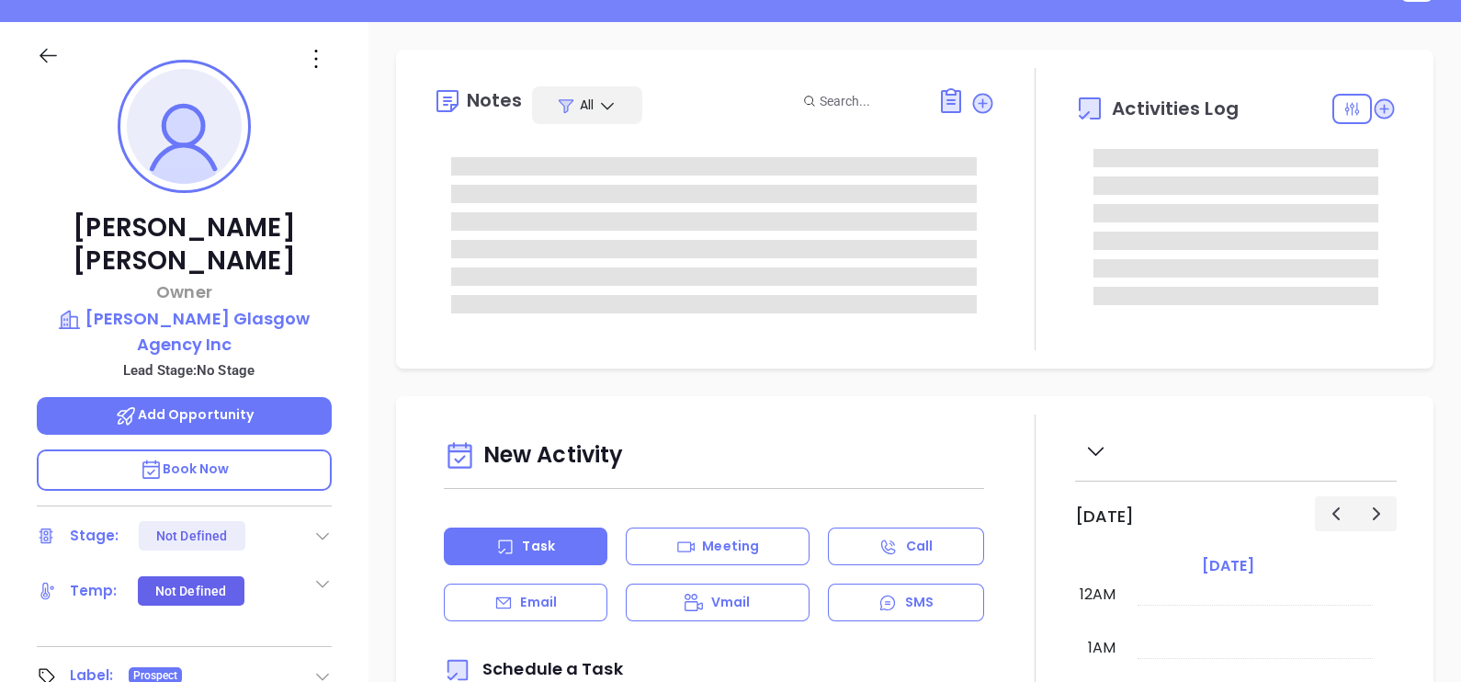
type input "10/16/2025"
type input "Gissela Vargas"
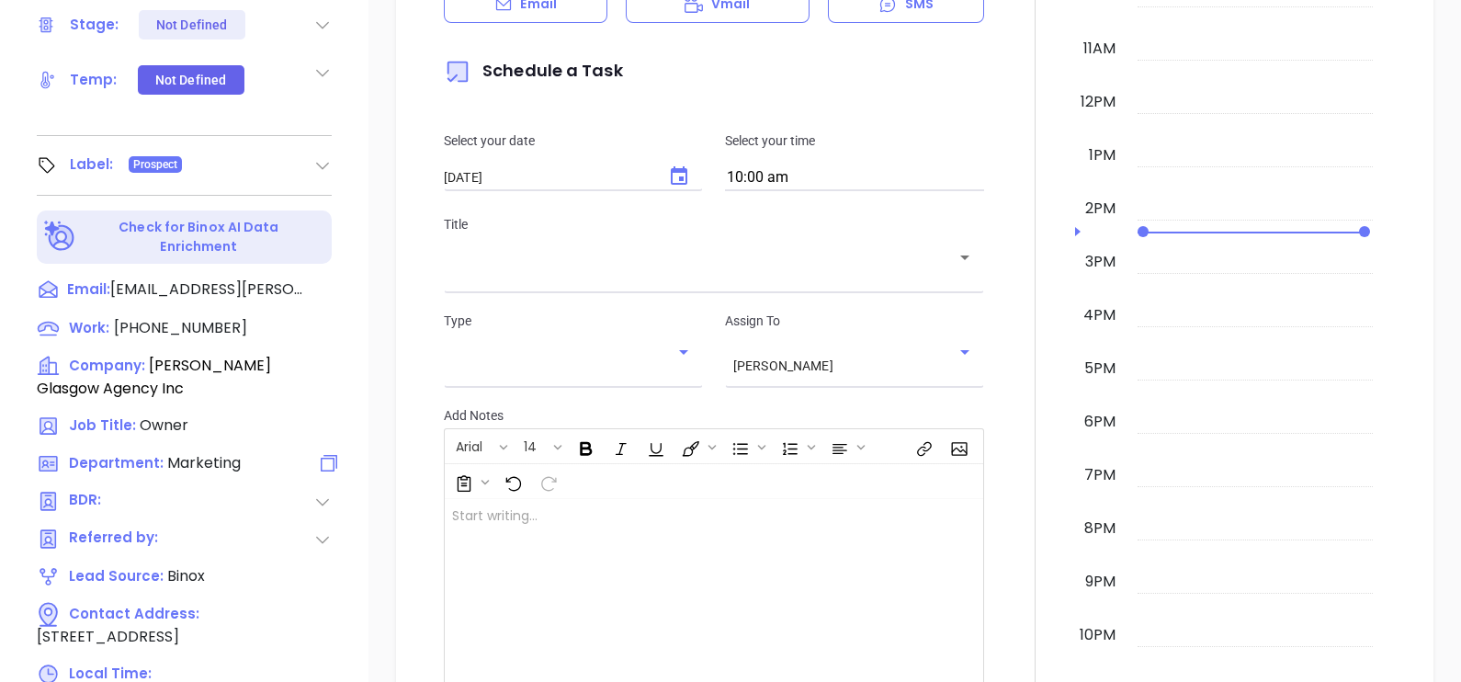
scroll to position [854, 0]
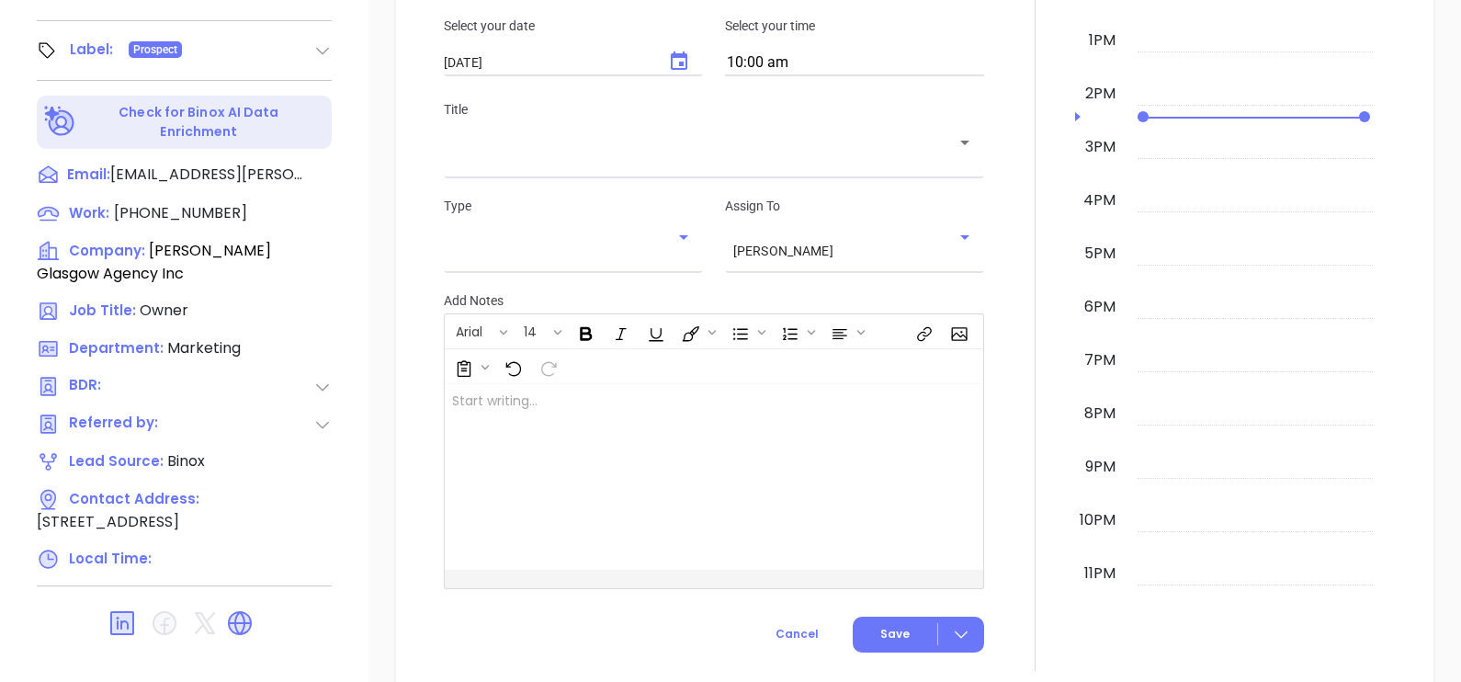
click at [236, 608] on icon at bounding box center [239, 622] width 29 height 29
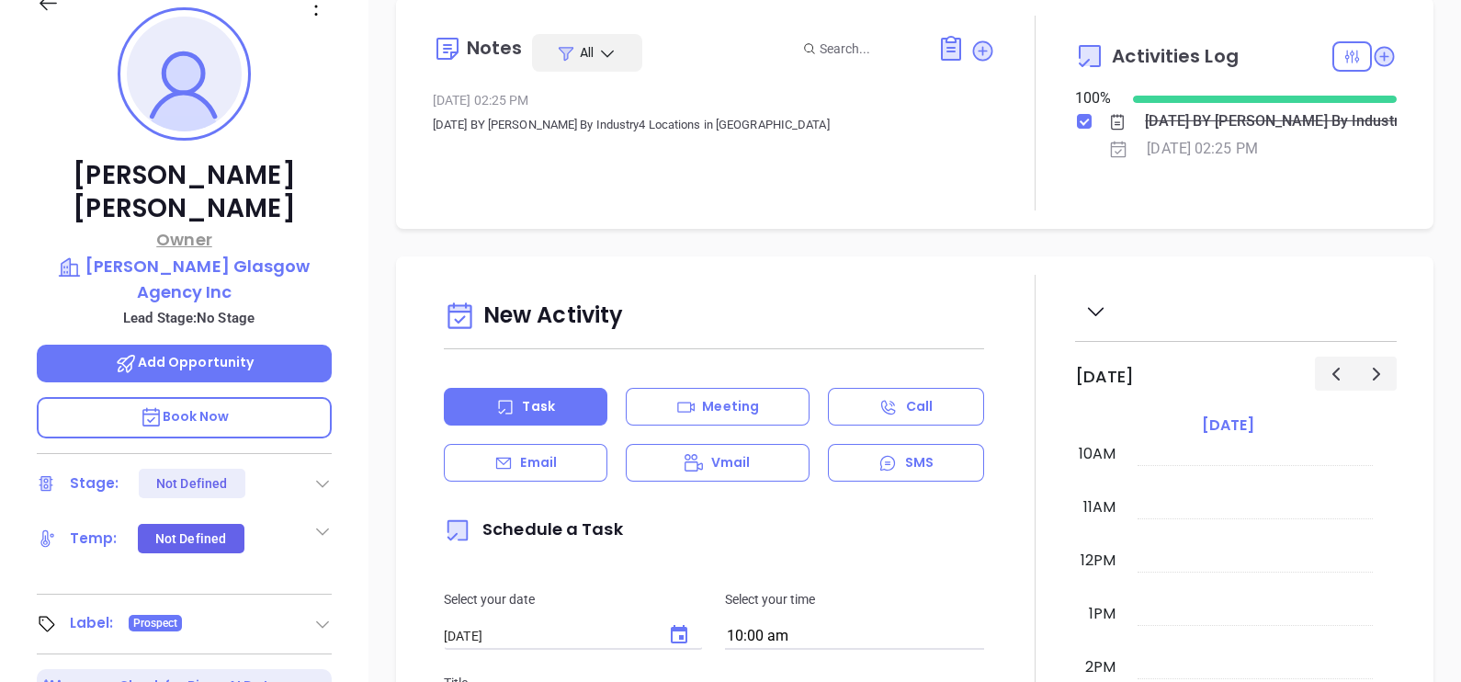
scroll to position [280, 0]
click at [218, 254] on p "Peck Glasgow Agency Inc" at bounding box center [184, 279] width 295 height 51
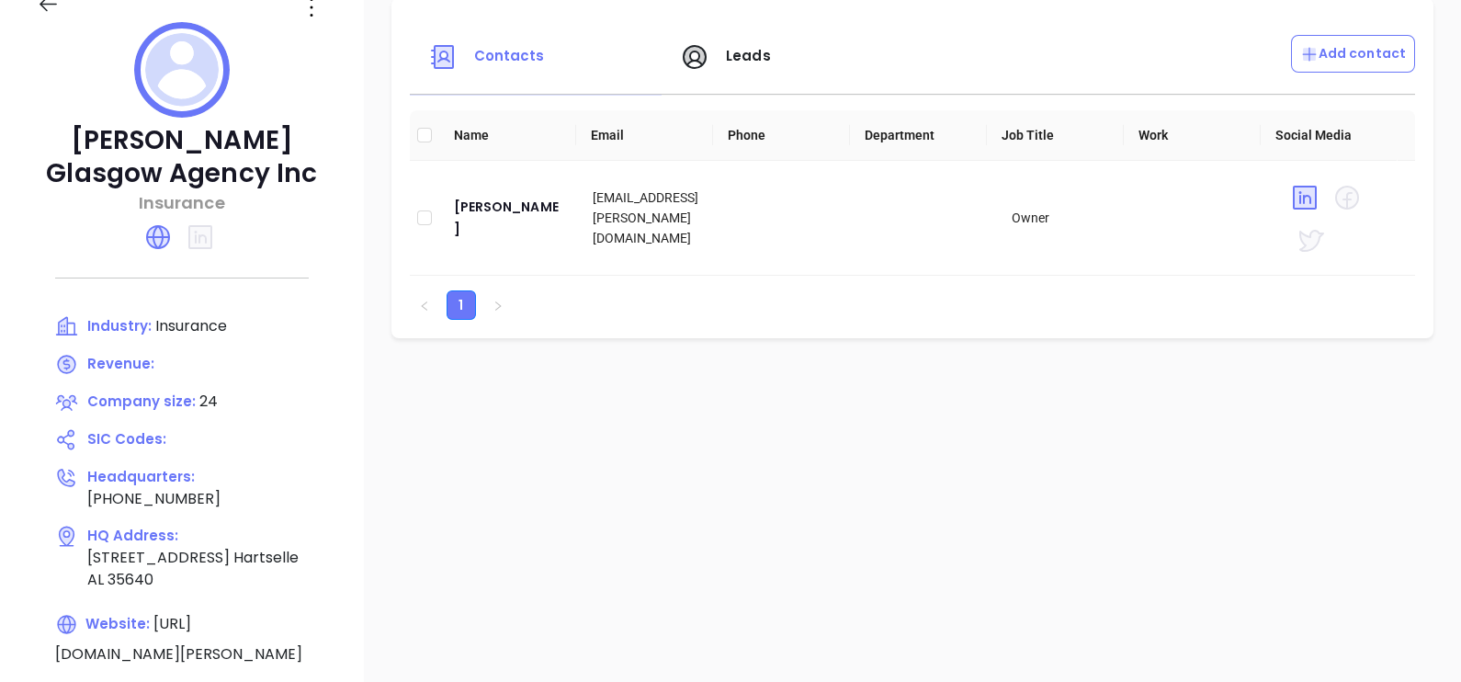
click at [319, 6] on icon at bounding box center [311, 7] width 29 height 29
click at [334, 41] on div "Edit" at bounding box center [394, 43] width 166 height 20
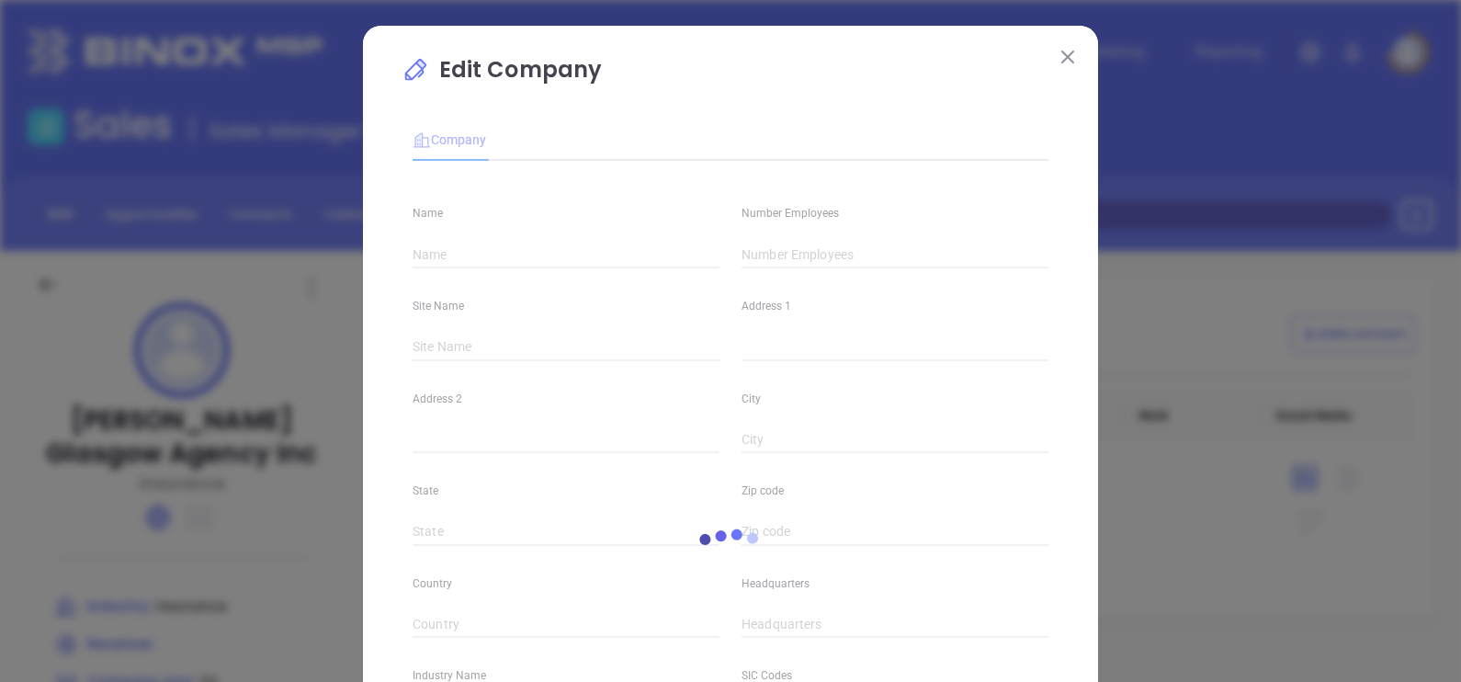
type input "Peck Glasgow Agency Inc"
type input "24"
type input "(256) 773-2210"
type input "Insurance"
type input "https://www.peck-glasgow.com/"
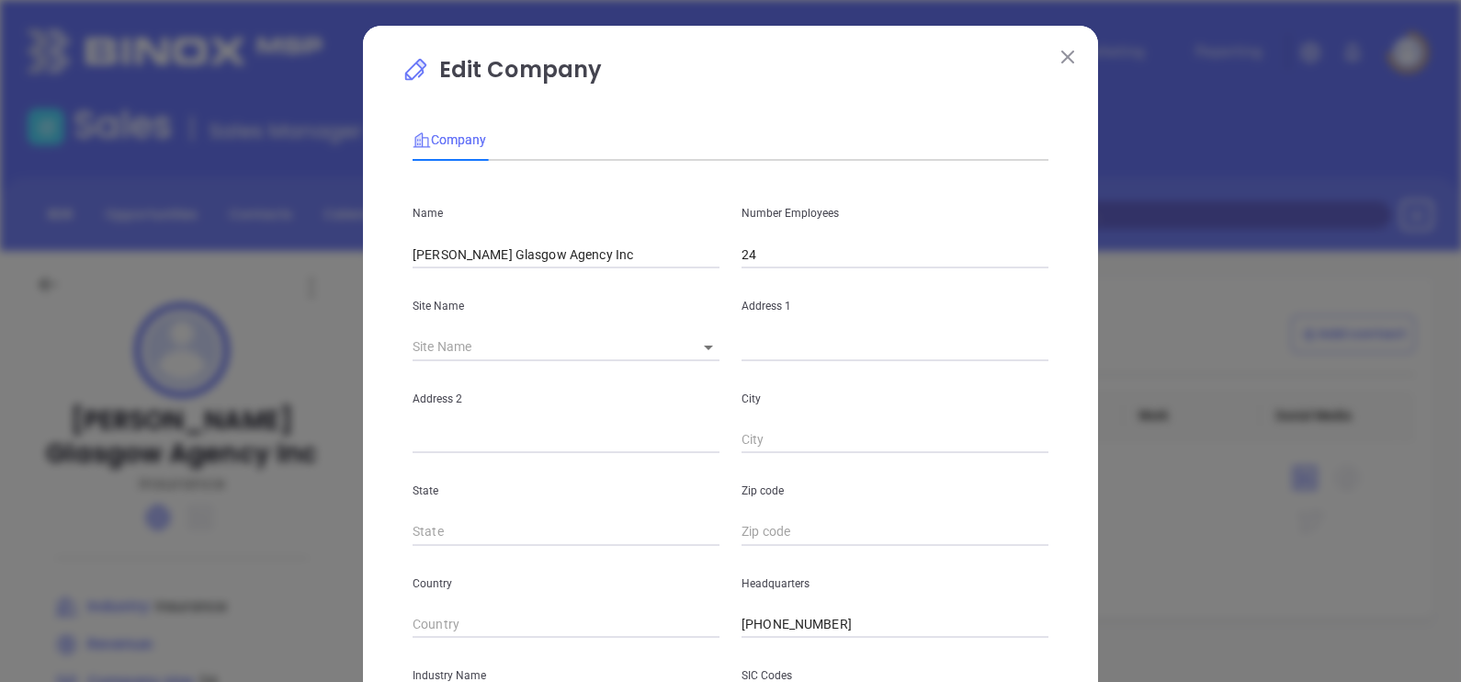
scroll to position [229, 0]
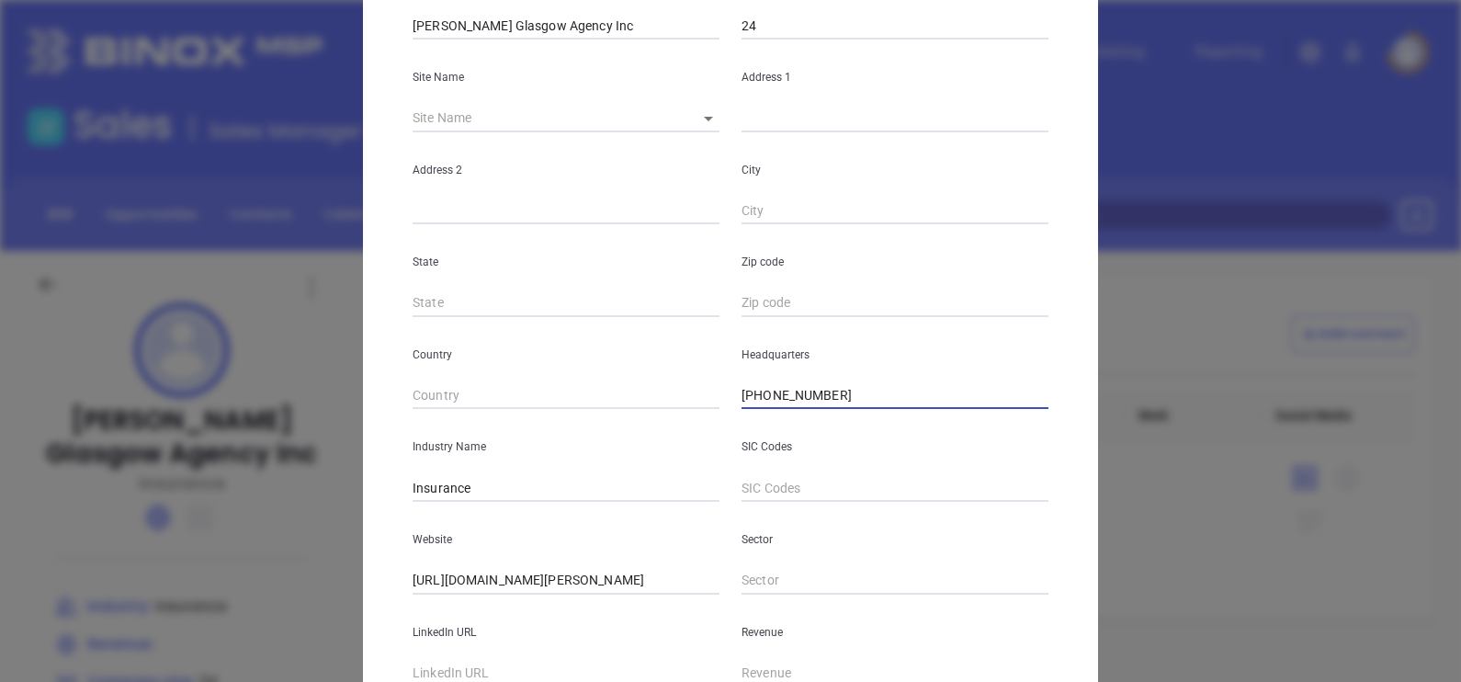
drag, startPoint x: 845, startPoint y: 383, endPoint x: 563, endPoint y: 480, distance: 298.3
click at [565, 479] on div "Name Peck Glasgow Agency Inc Number Employees 24 Site Name ​ Address 1 Address …" at bounding box center [730, 316] width 636 height 739
paste input "256) 773-2210"
type input "(256) 773-2210"
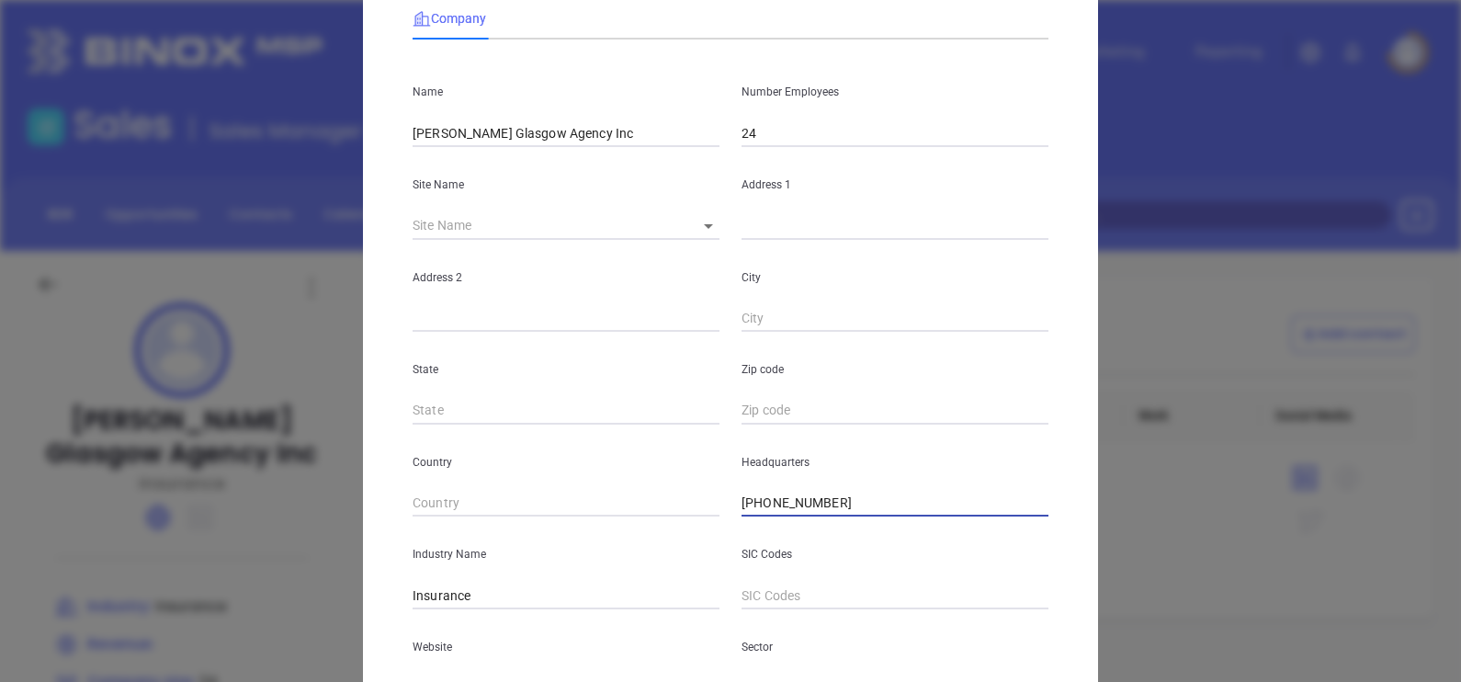
scroll to position [0, 0]
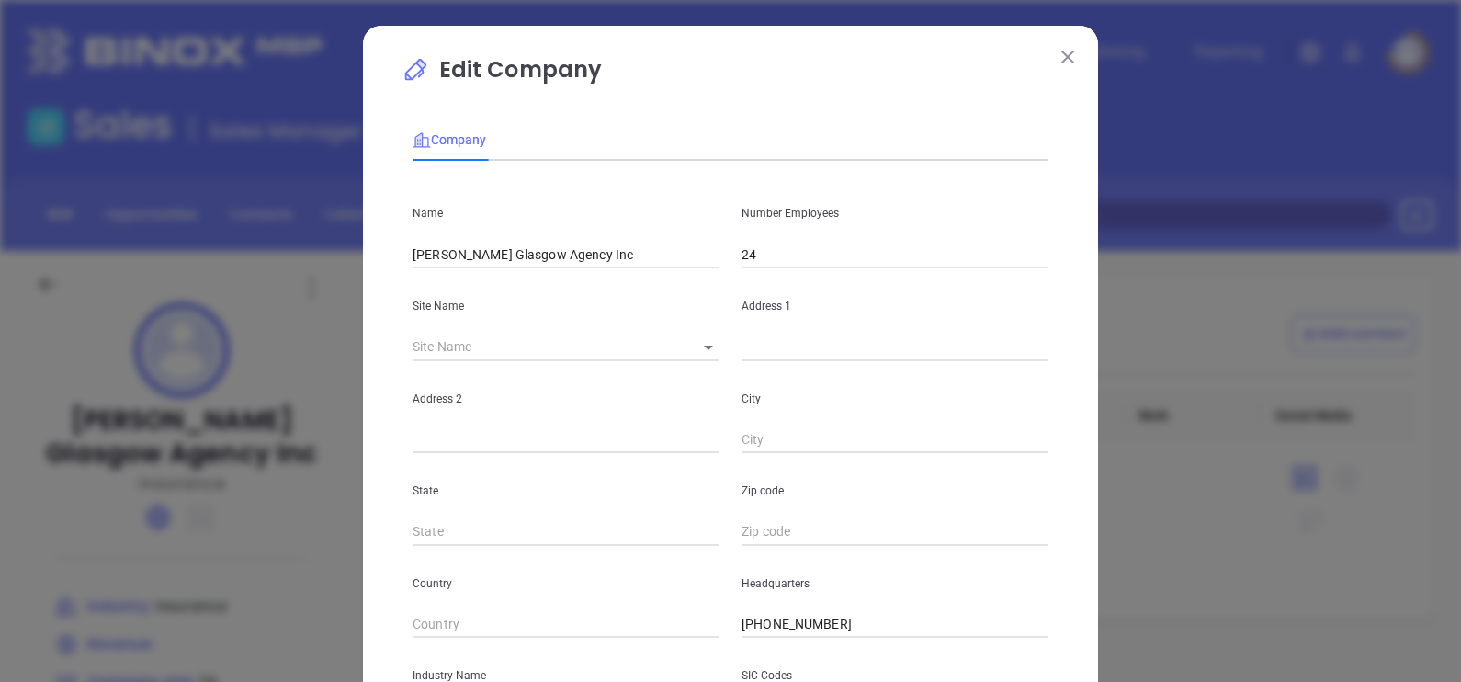
click at [1061, 55] on img at bounding box center [1067, 57] width 13 height 13
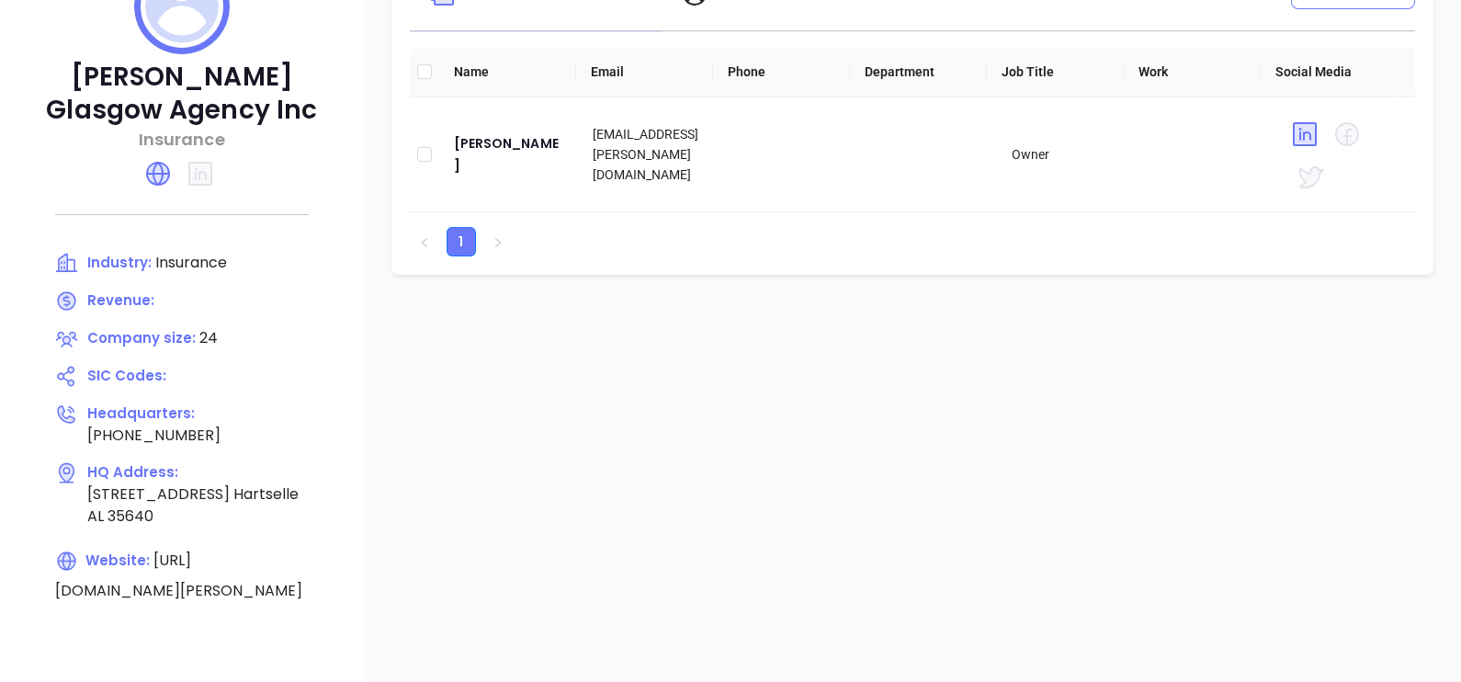
scroll to position [344, 0]
click at [467, 153] on div "Jim Peck" at bounding box center [509, 153] width 110 height 44
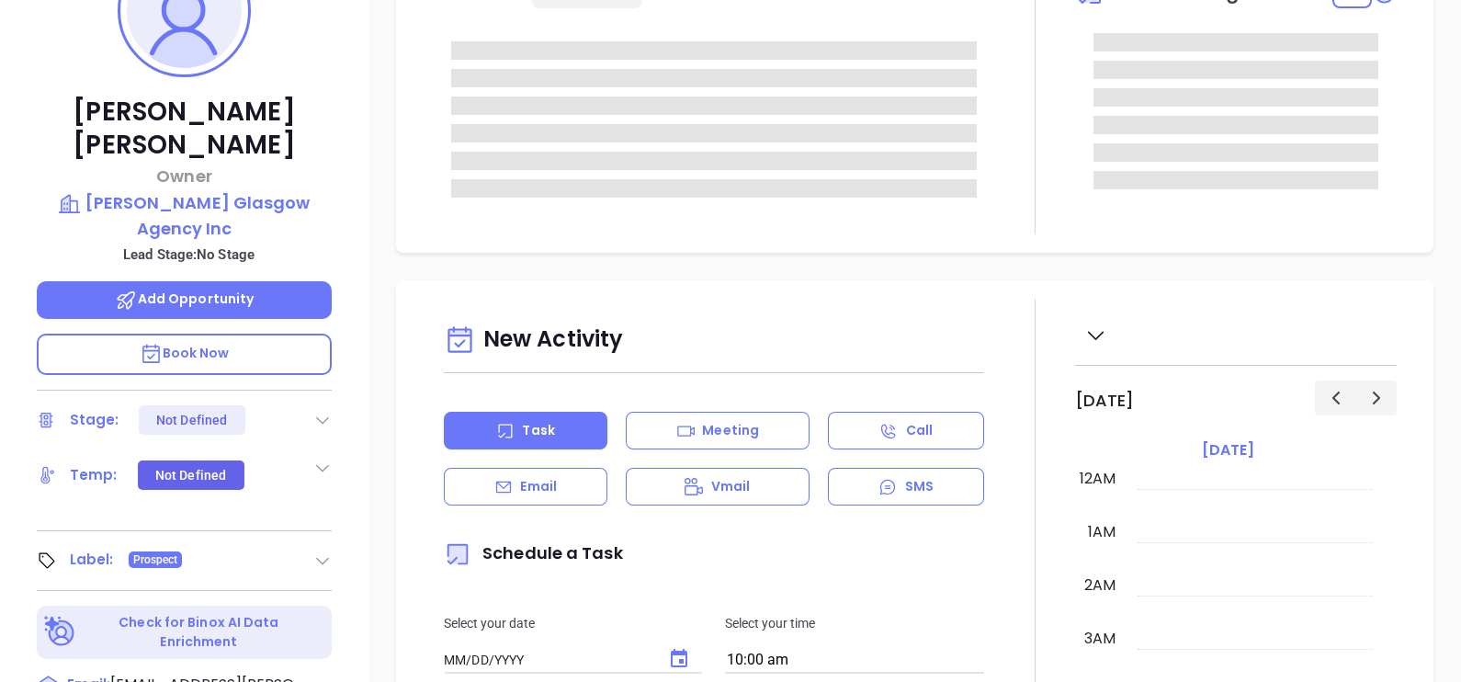
type input "[DATE]"
type input "[PERSON_NAME]"
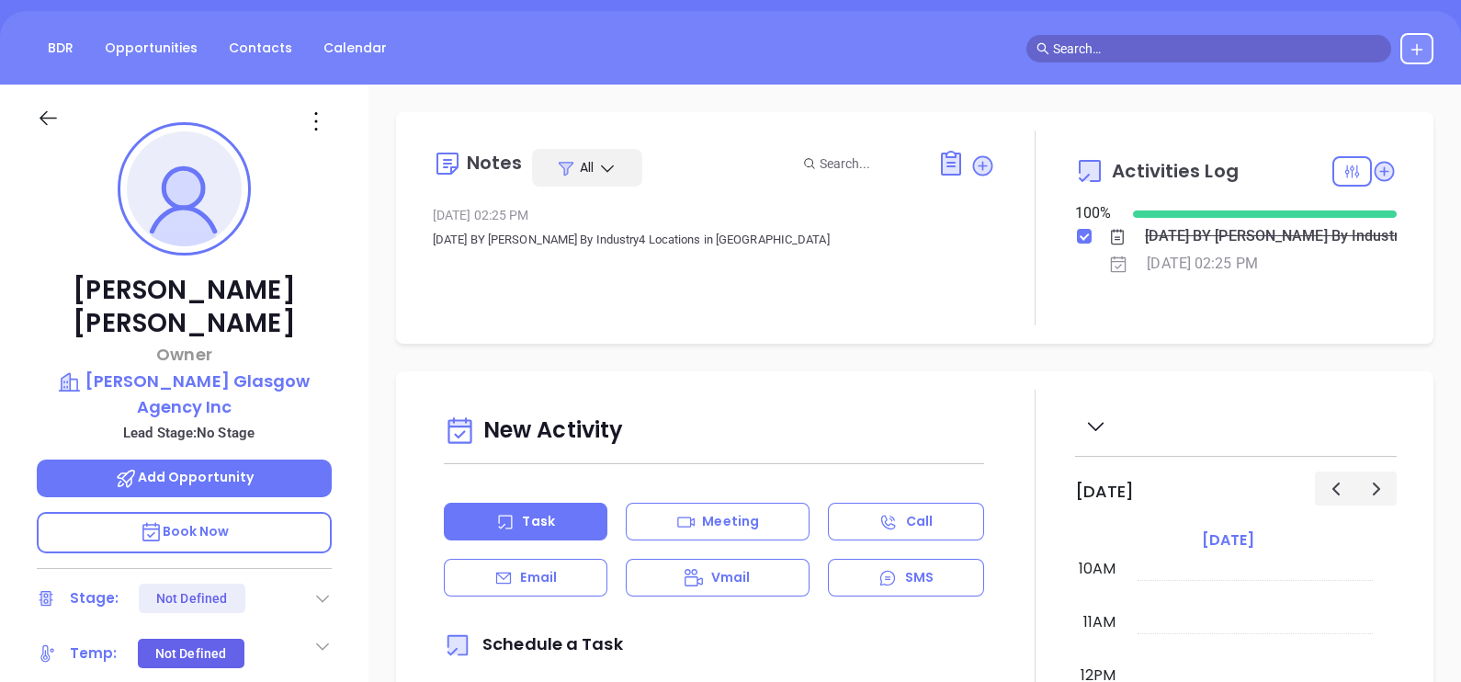
scroll to position [0, 0]
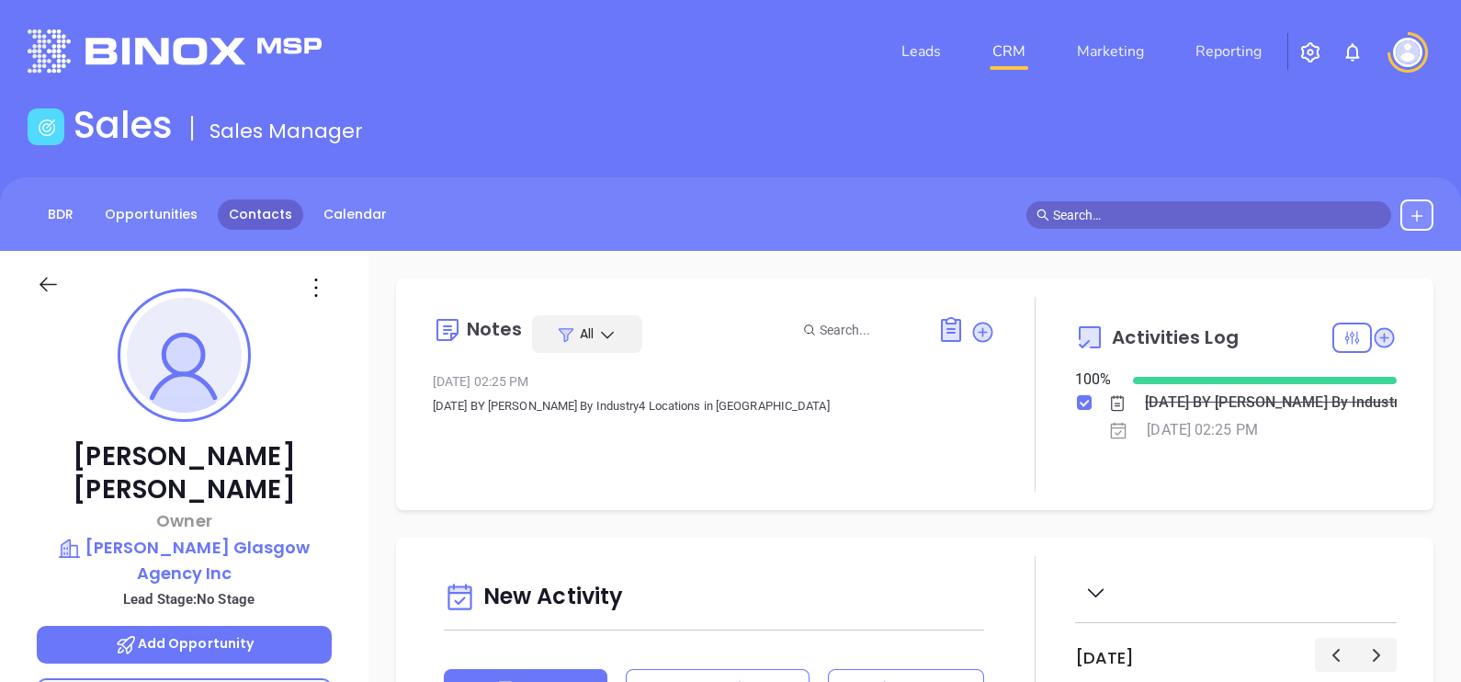
click at [236, 222] on link "Contacts" at bounding box center [260, 214] width 85 height 30
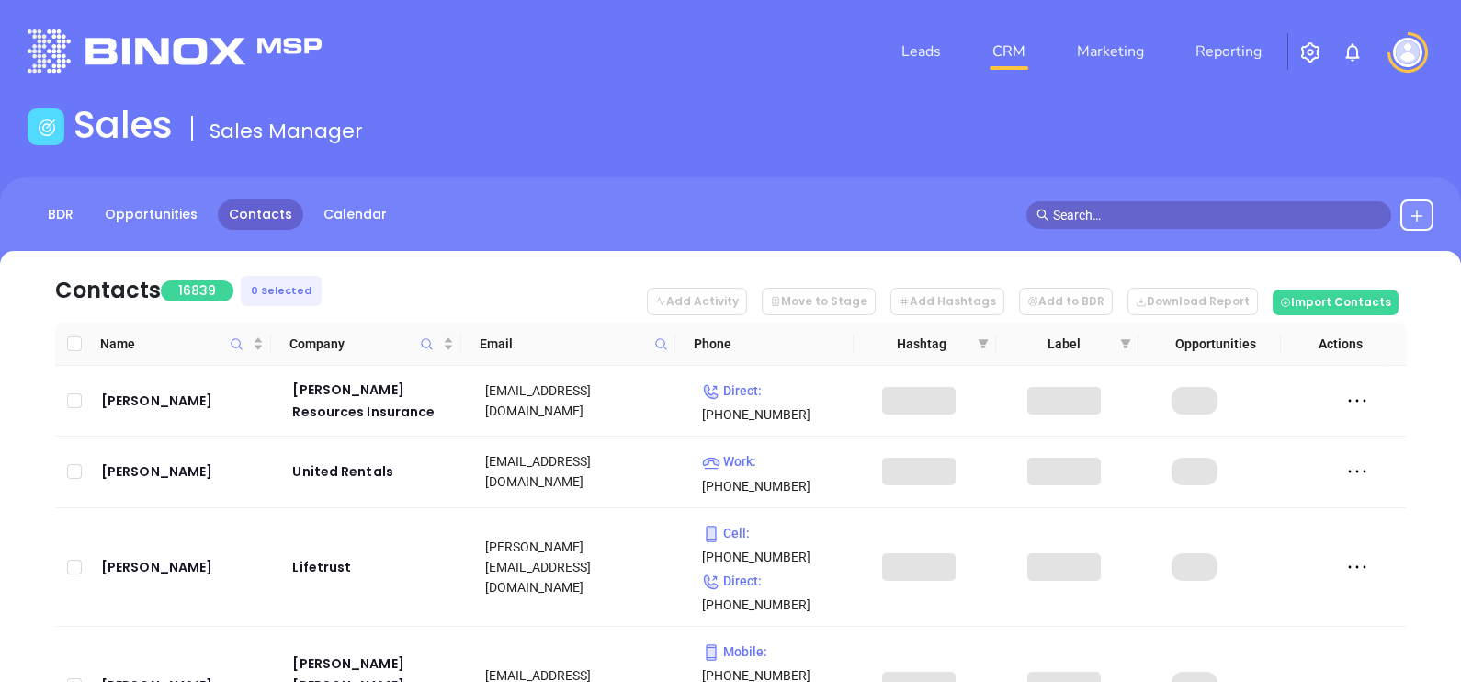
click at [651, 337] on span at bounding box center [660, 344] width 21 height 28
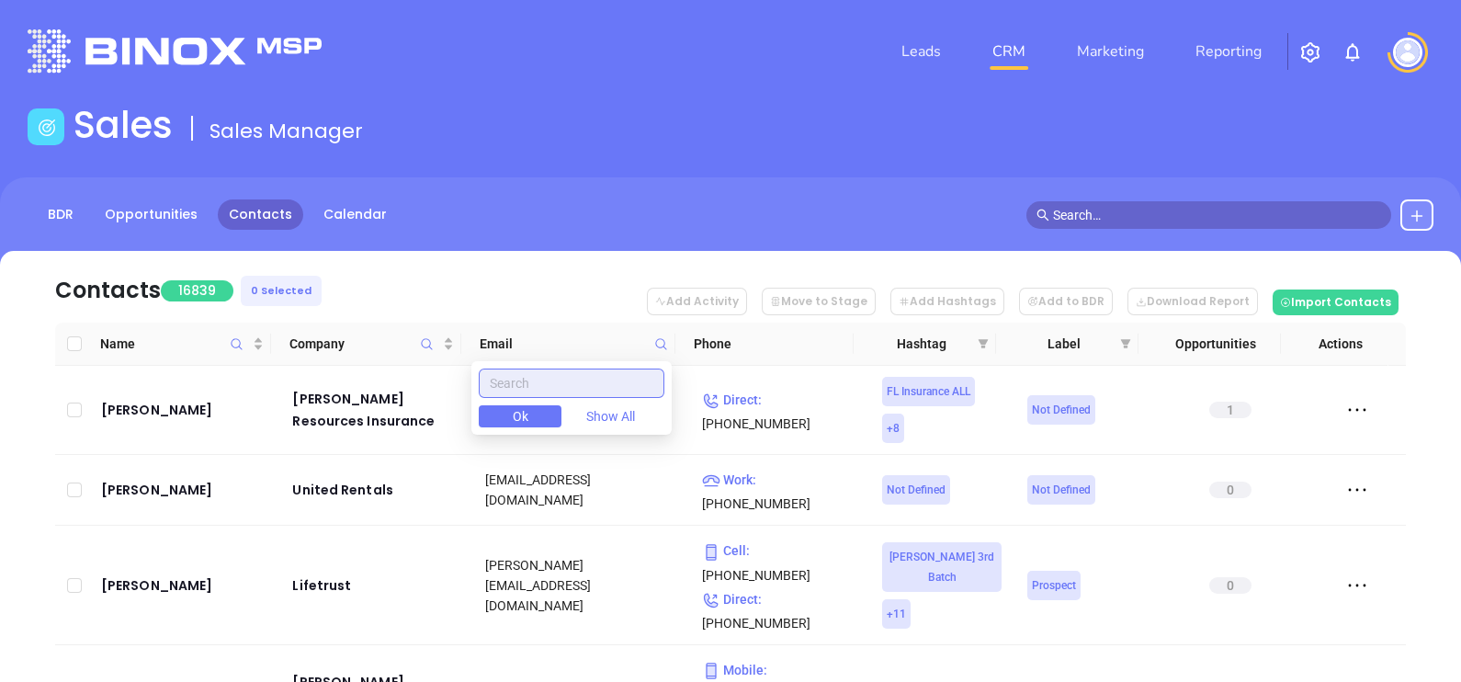
paste input "headlandinsurance.com"
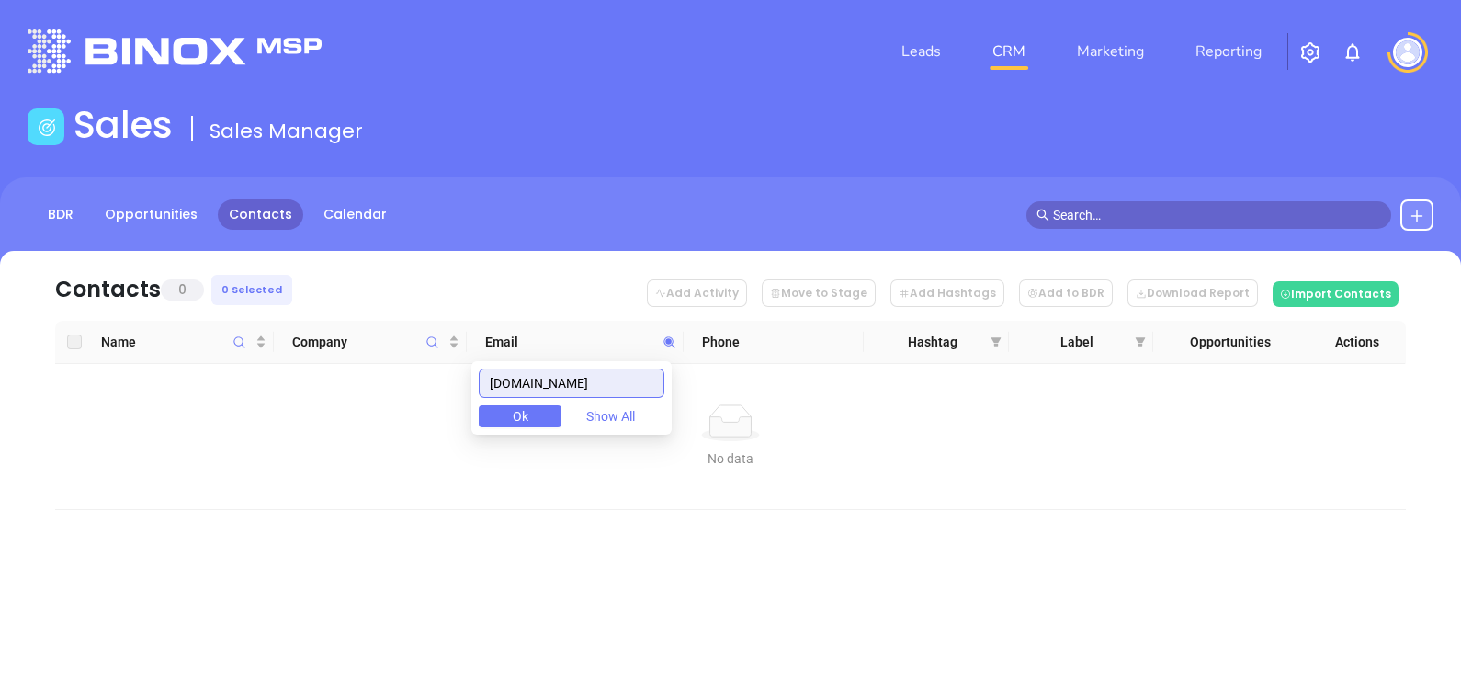
type input "headlandinsurance.com"
drag, startPoint x: 654, startPoint y: 390, endPoint x: 437, endPoint y: 367, distance: 218.0
click at [437, 367] on body "Leads CRM Marketing Reporting Financial Leads Leads Sales Sales Manager BDR Opp…" at bounding box center [730, 341] width 1461 height 682
paste input "insurebeacon.com"
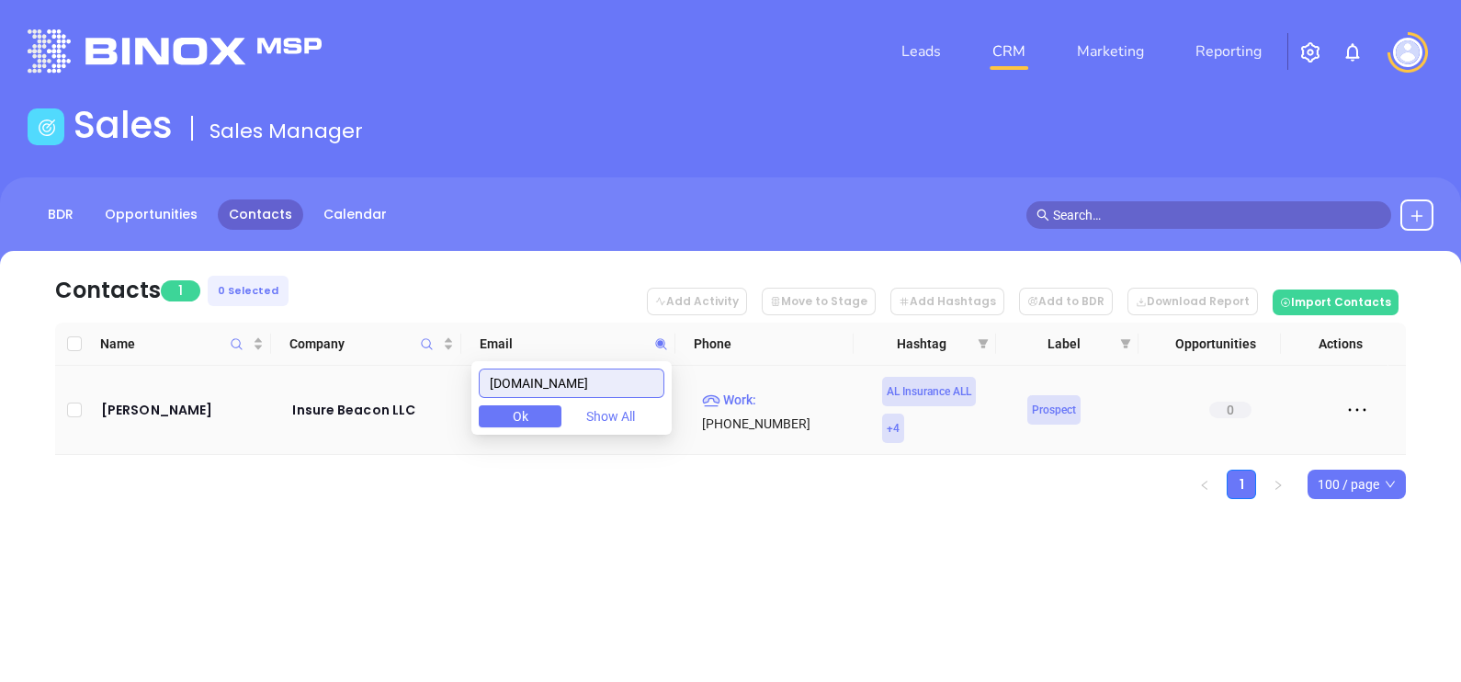
type input "insurebeacon.com"
click at [149, 381] on td "Trey McKinney" at bounding box center [184, 410] width 181 height 89
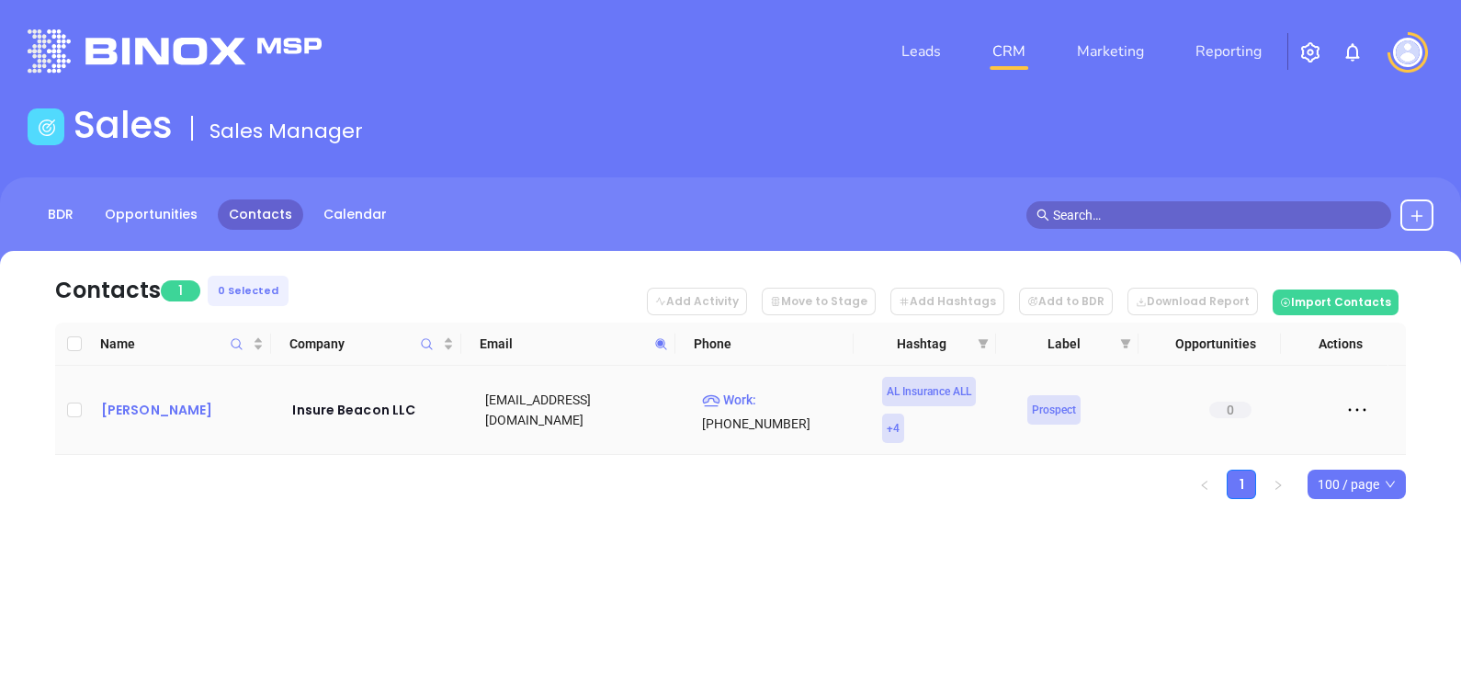
click at [141, 398] on td "Trey McKinney" at bounding box center [184, 410] width 181 height 89
click at [141, 399] on div "Trey McKinney" at bounding box center [184, 410] width 166 height 22
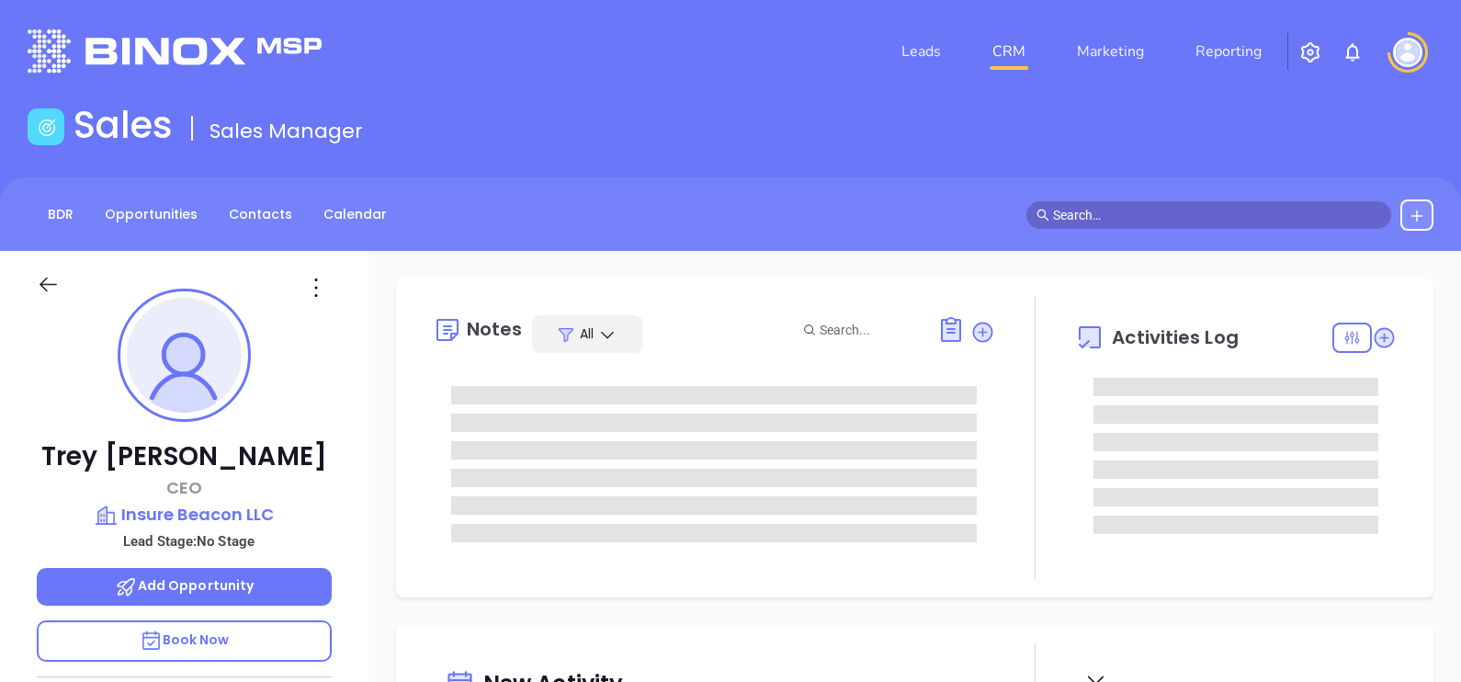
type input "[DATE]"
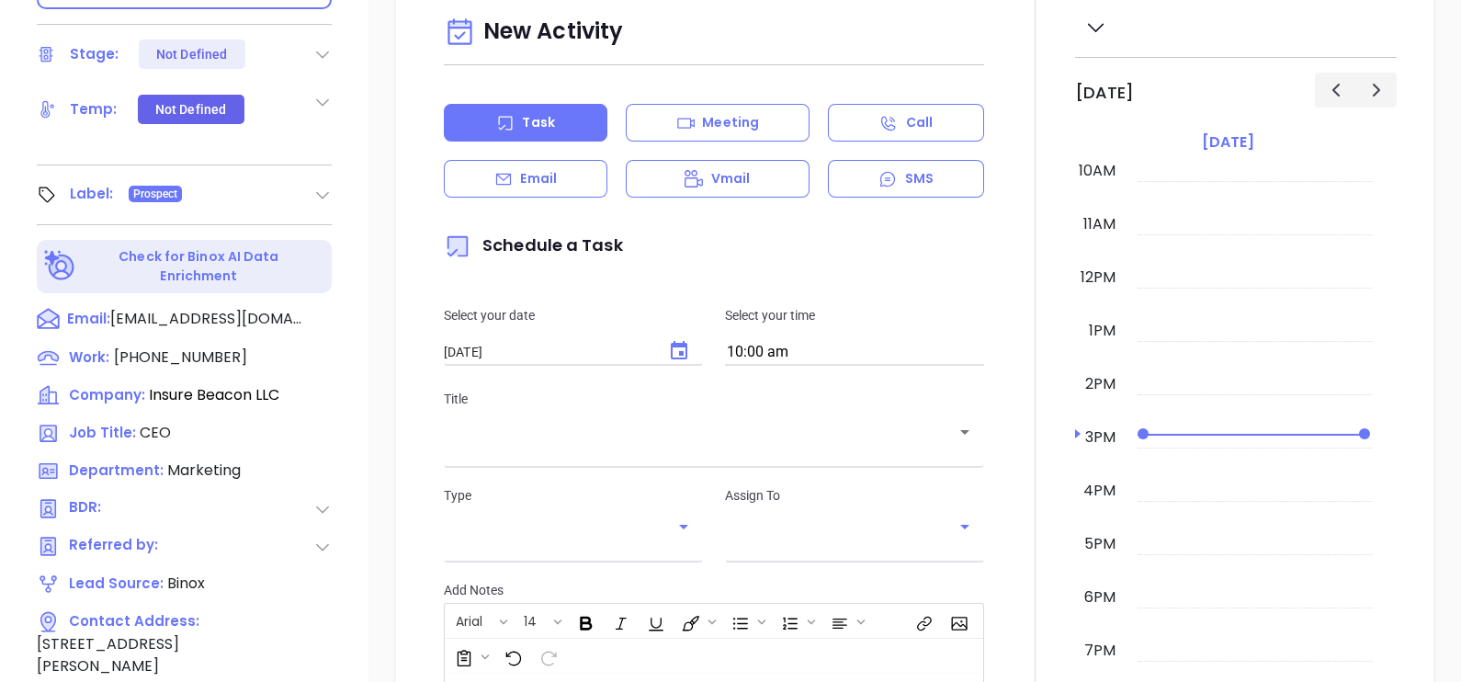
scroll to position [689, 0]
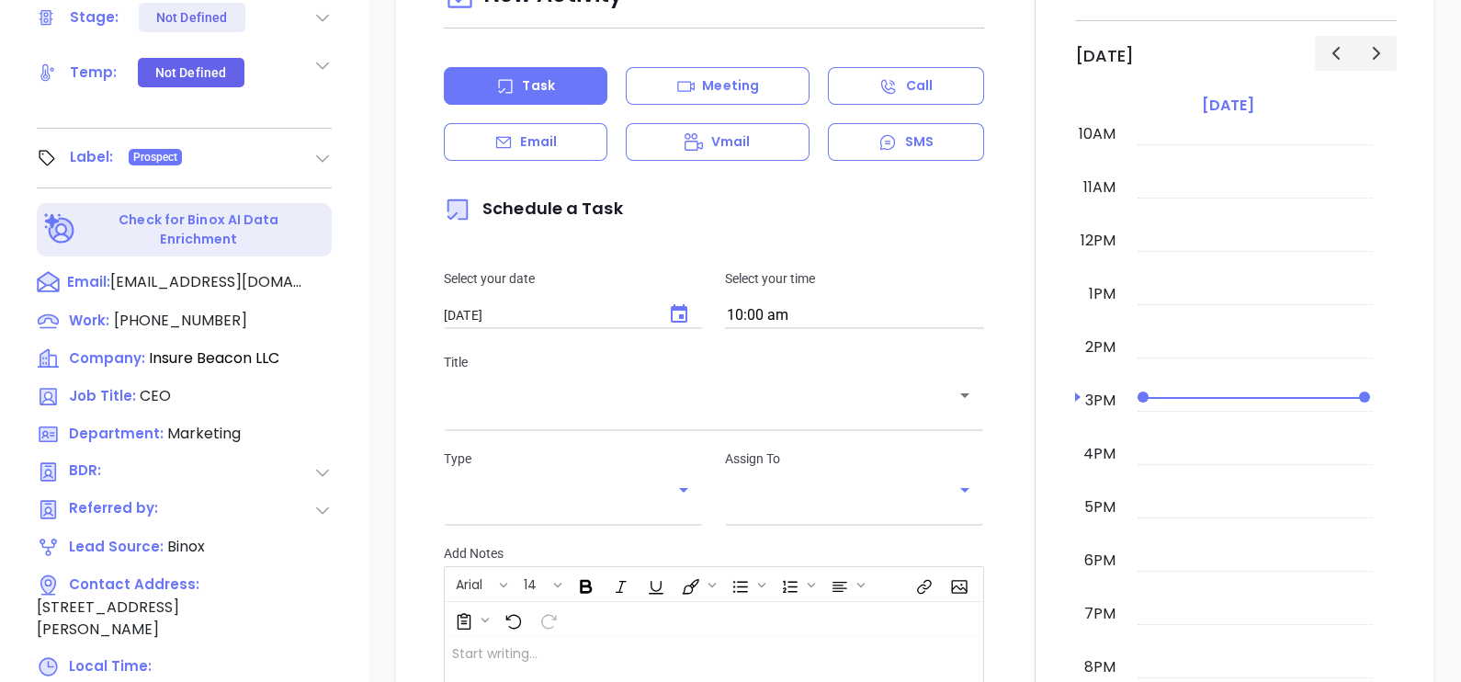
type input "[PERSON_NAME]"
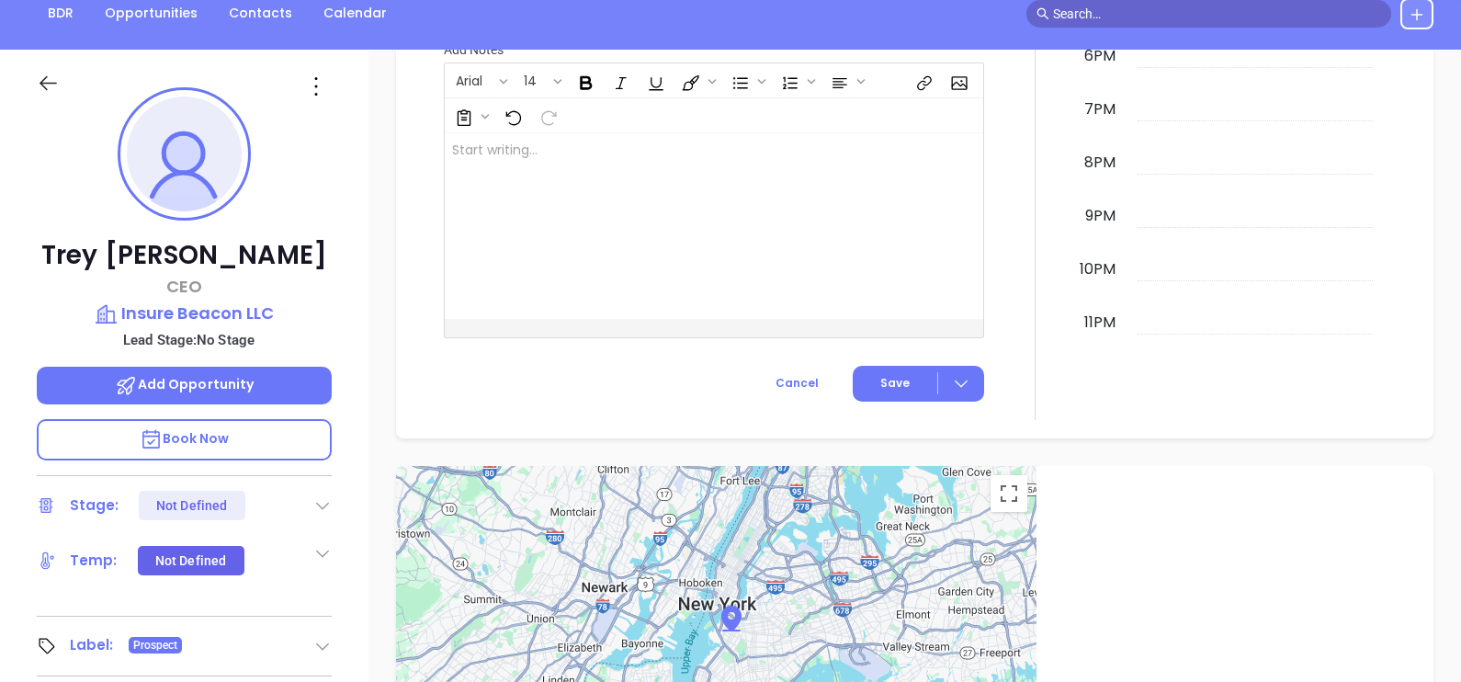
scroll to position [165, 0]
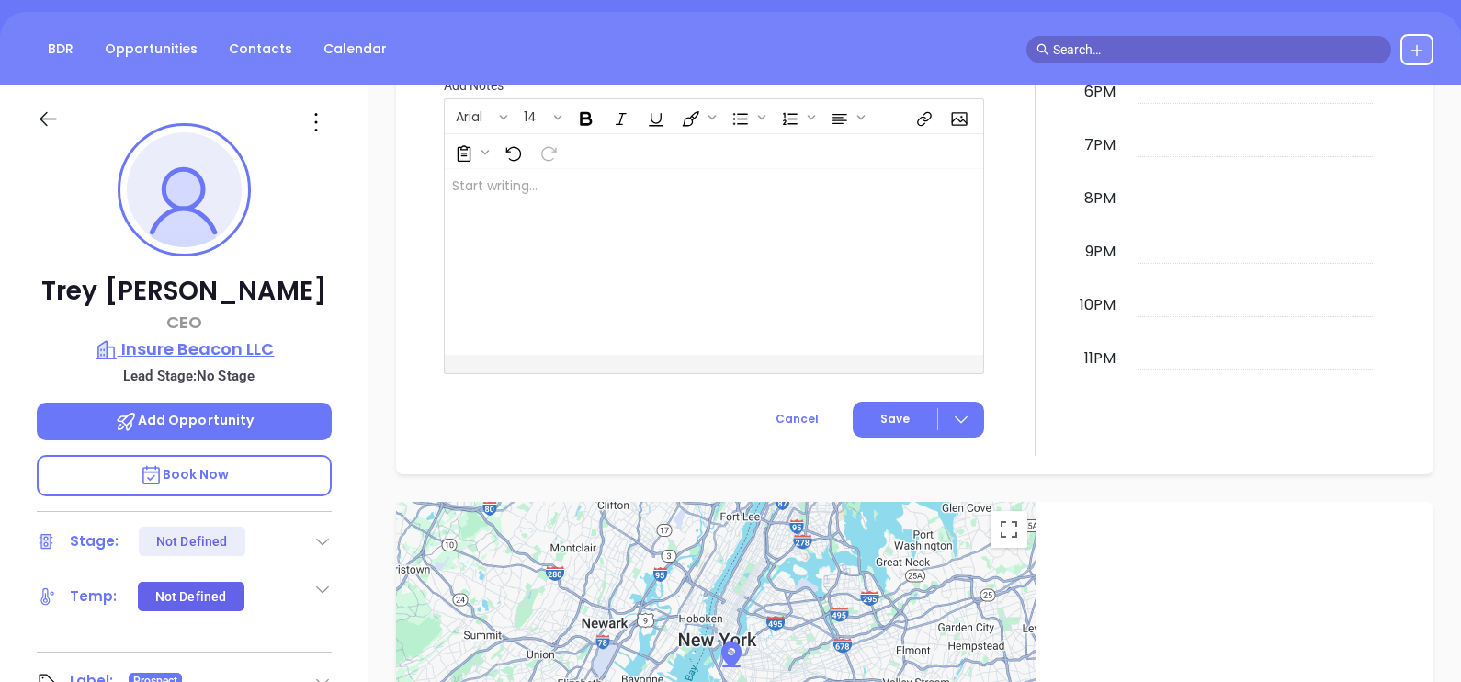
click at [238, 348] on p "Insure Beacon LLC" at bounding box center [184, 349] width 295 height 26
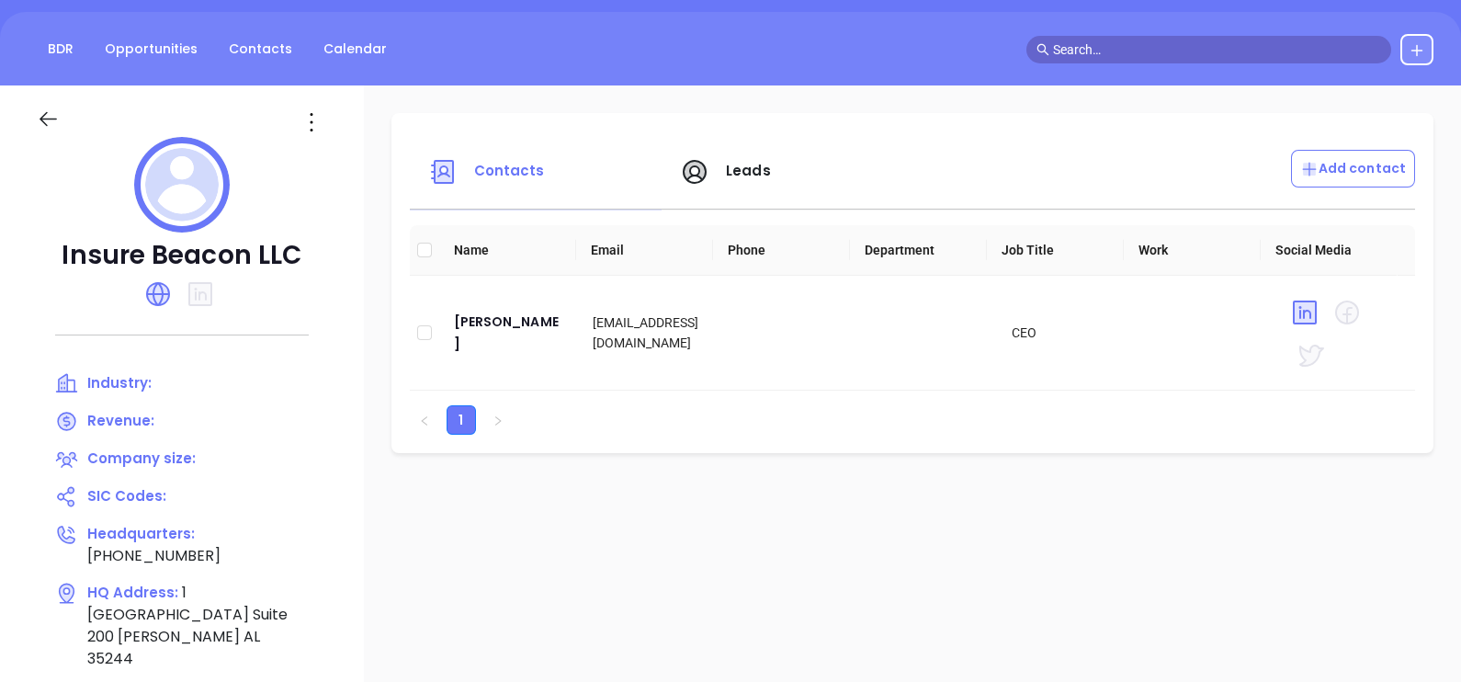
click at [307, 131] on icon at bounding box center [311, 121] width 29 height 29
click at [330, 164] on div "Edit" at bounding box center [394, 158] width 166 height 20
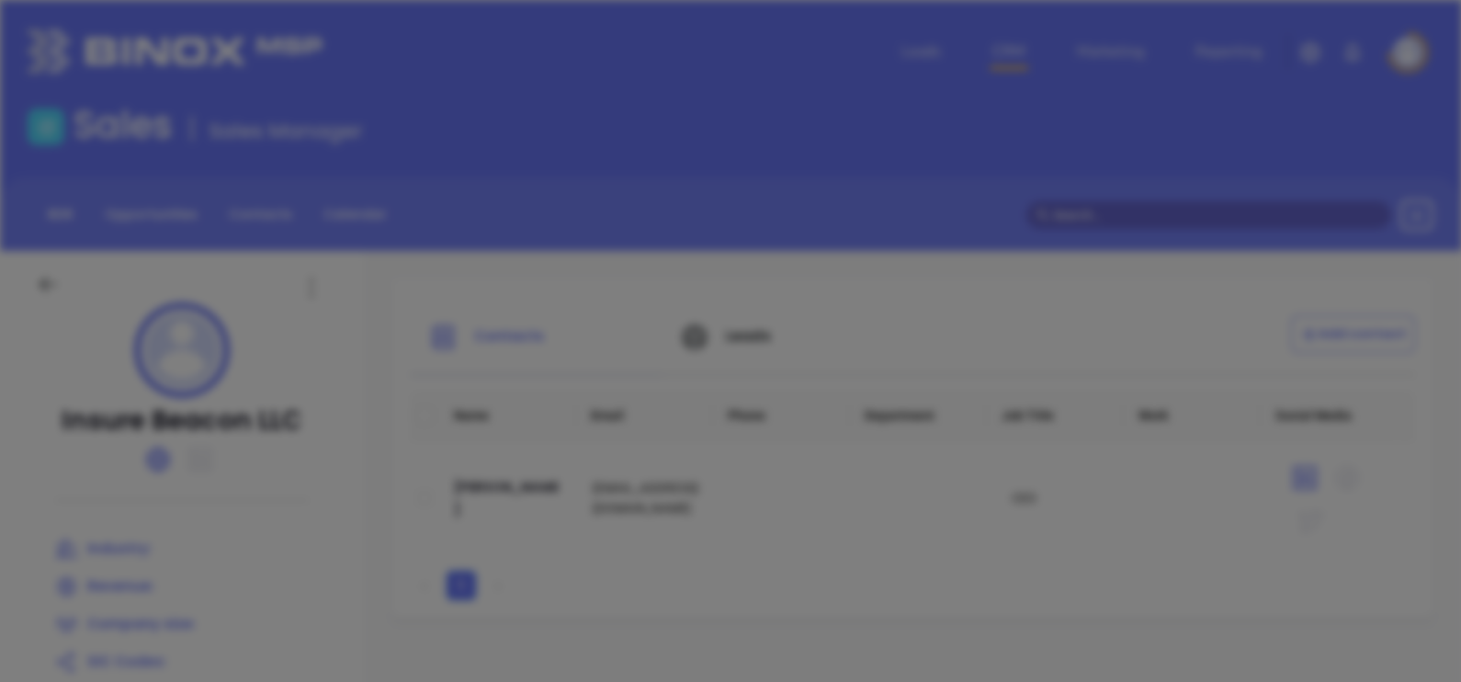
type input "Insure Beacon LLC"
type input "(205) 730-6728"
type input "https://www.insurebeacon.com/"
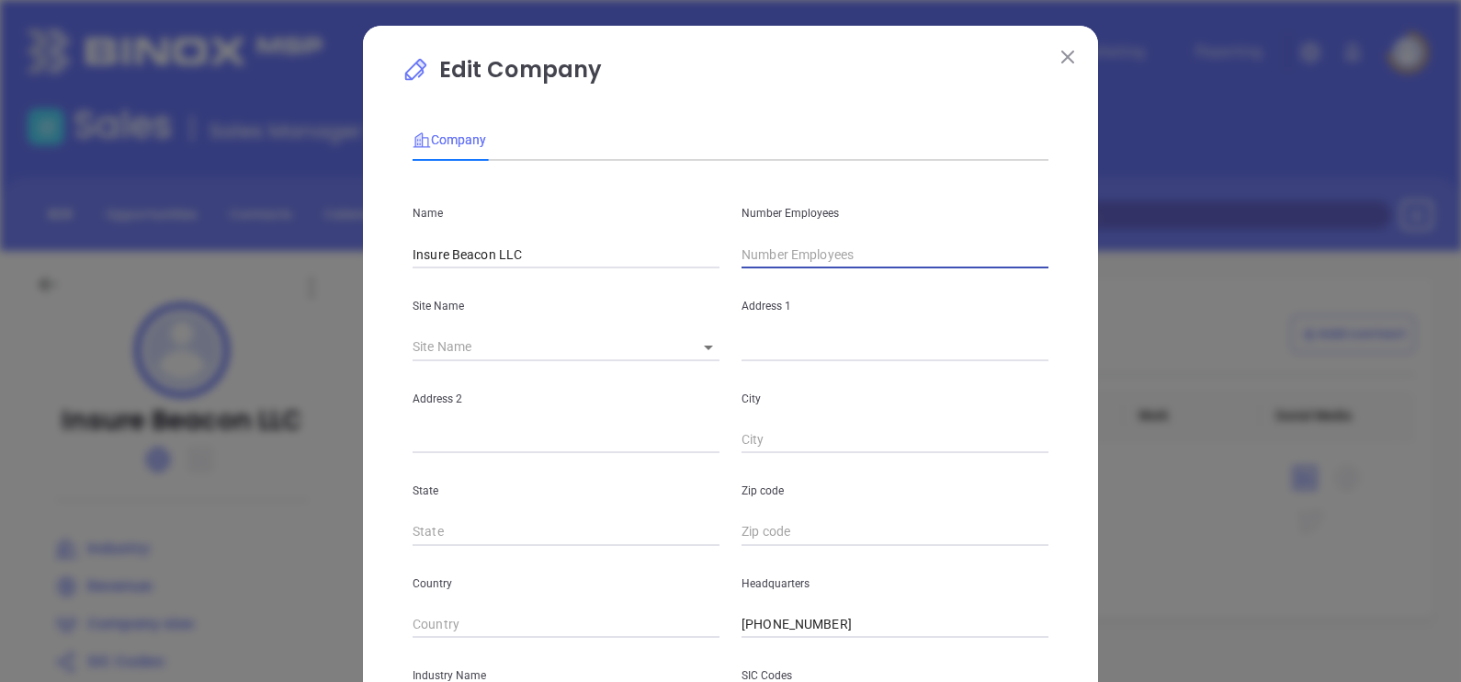
click at [815, 267] on input "text" at bounding box center [894, 255] width 307 height 28
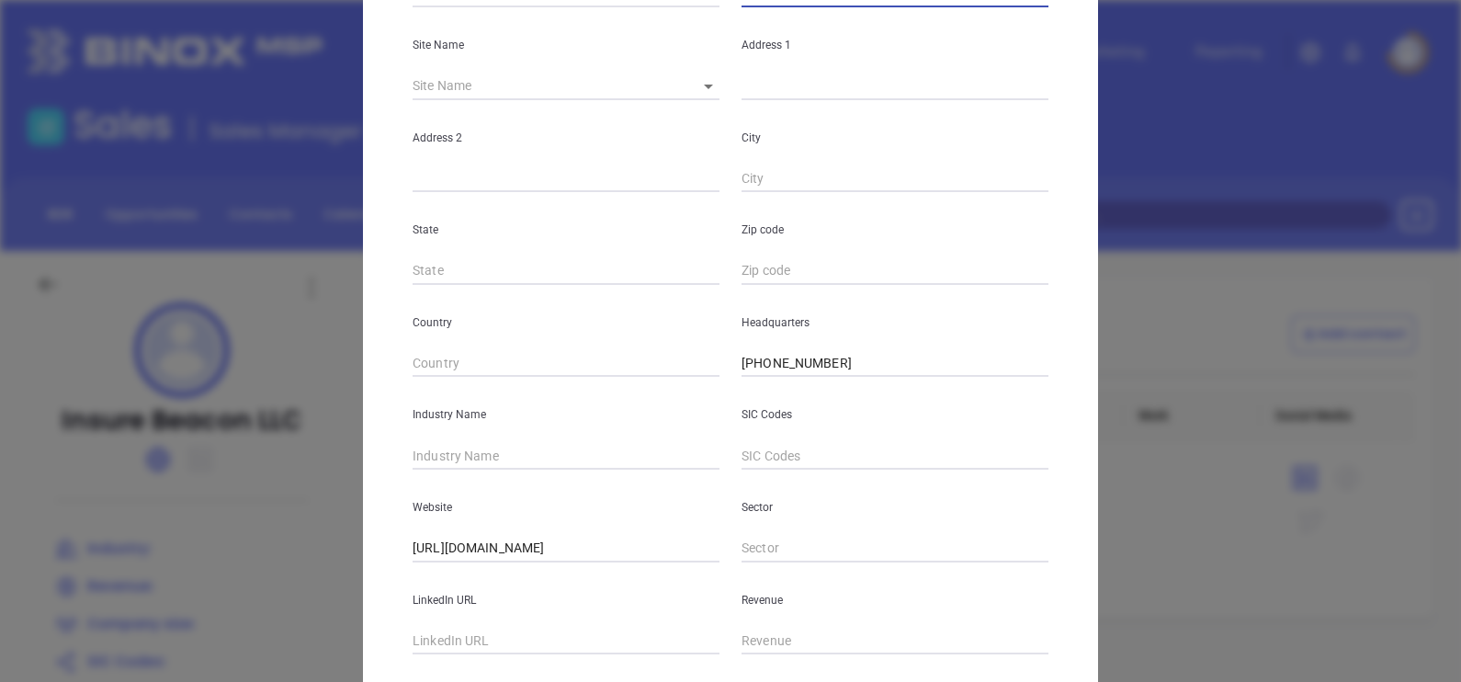
scroll to position [344, 0]
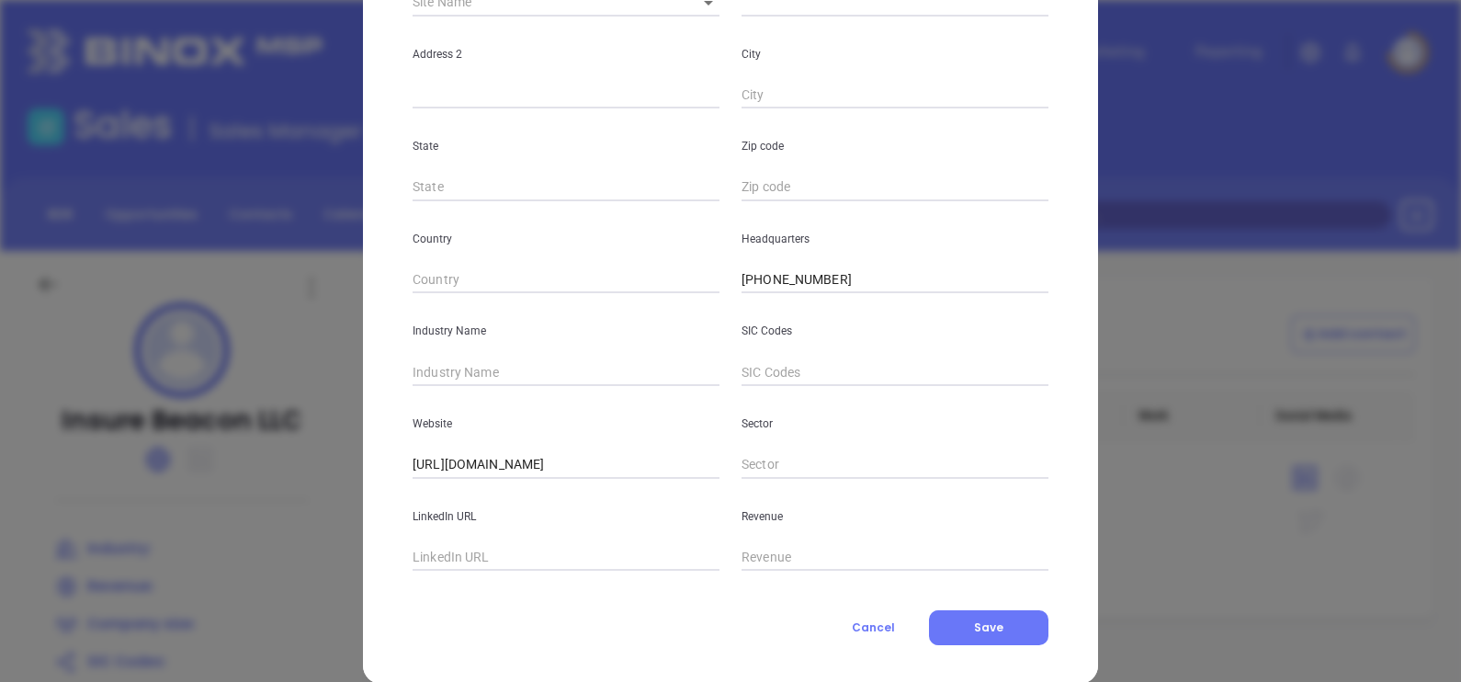
type input "8"
click at [474, 384] on input "text" at bounding box center [565, 372] width 307 height 28
type input "Insurance"
click at [944, 637] on button "Save" at bounding box center [988, 627] width 119 height 35
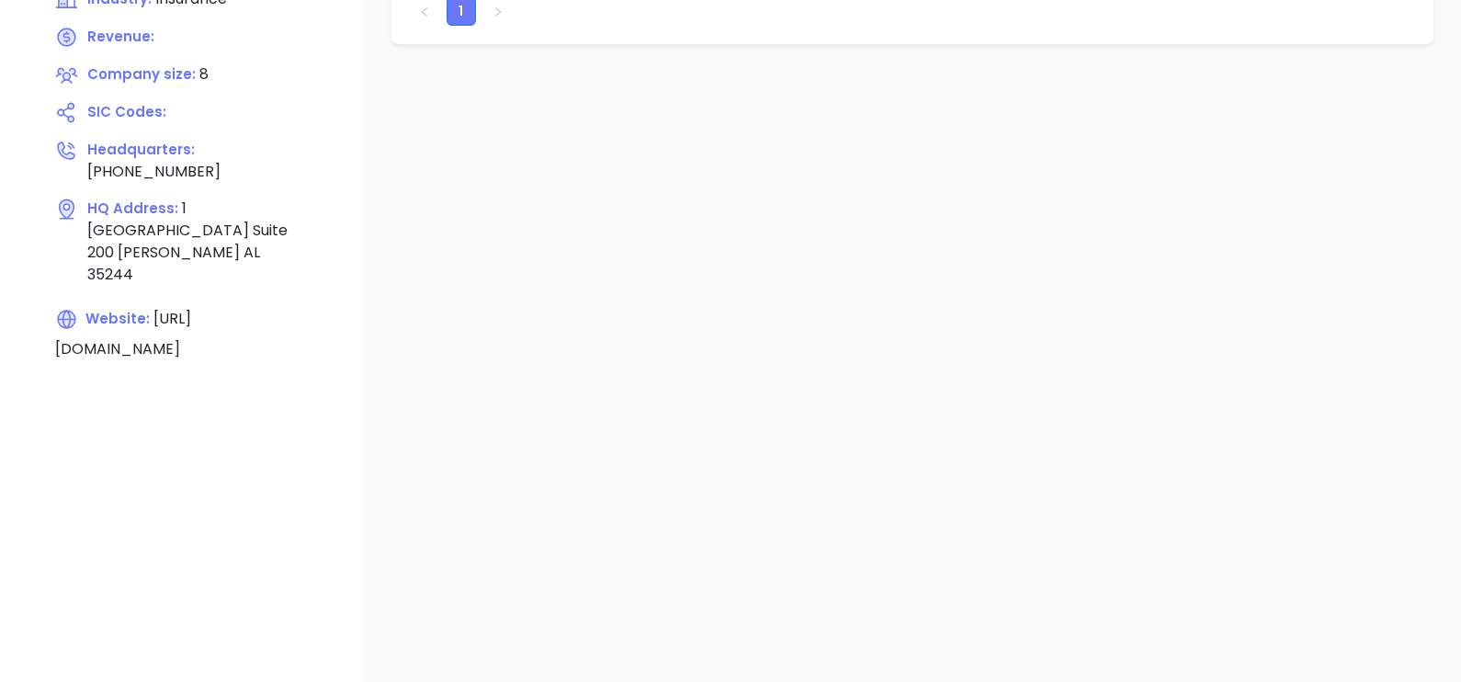
scroll to position [229, 0]
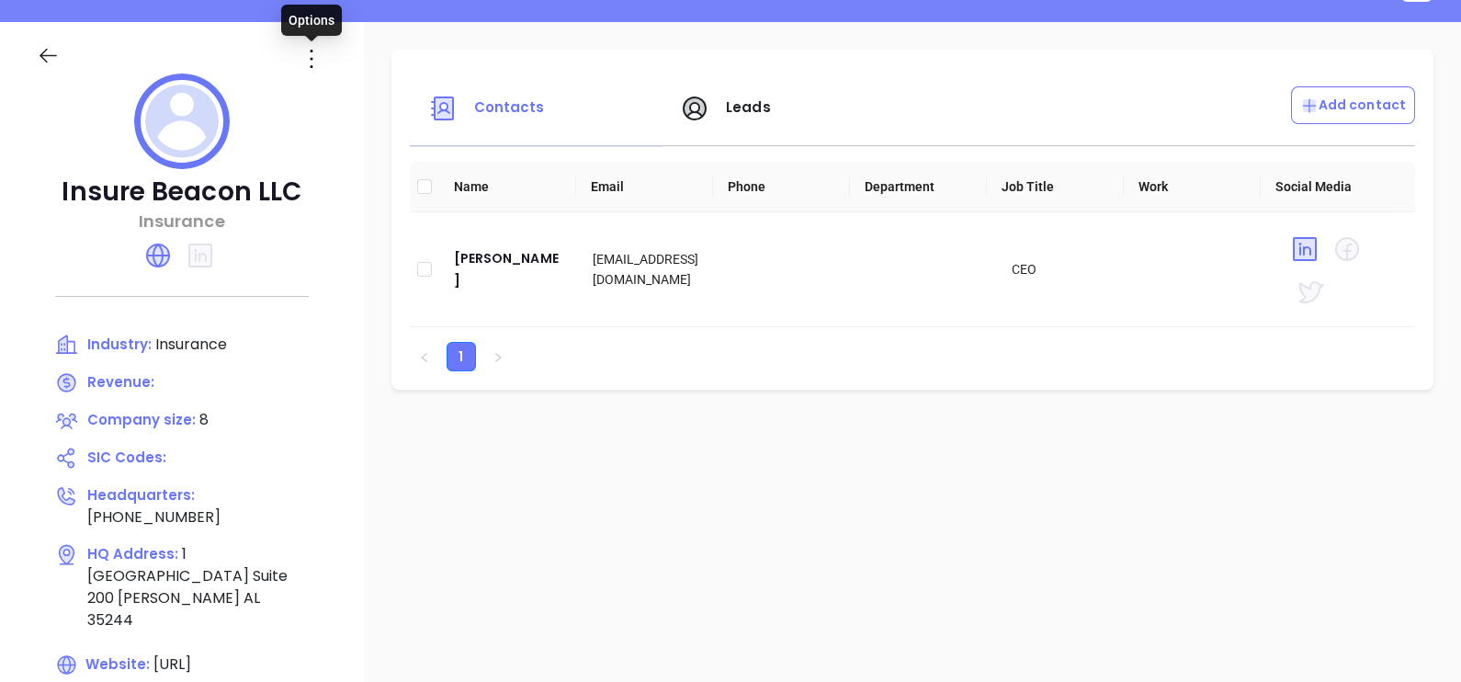
drag, startPoint x: 310, startPoint y: 49, endPoint x: 322, endPoint y: 64, distance: 19.1
click at [310, 51] on icon at bounding box center [311, 59] width 3 height 18
click at [356, 96] on div "Edit" at bounding box center [394, 95] width 166 height 20
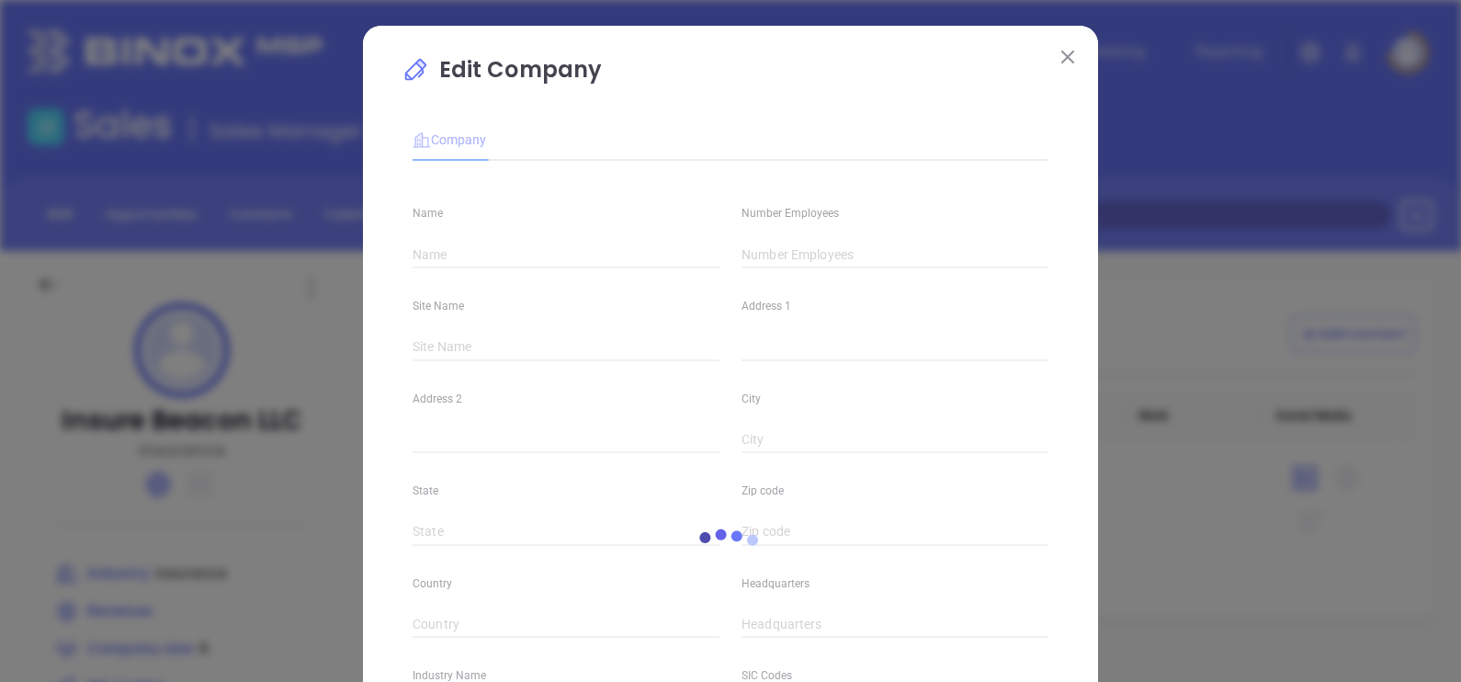
type input "Insure Beacon LLC"
type input "8"
type input "(205) 730-6728"
type input "Insurance"
type input "https://www.insurebeacon.com/"
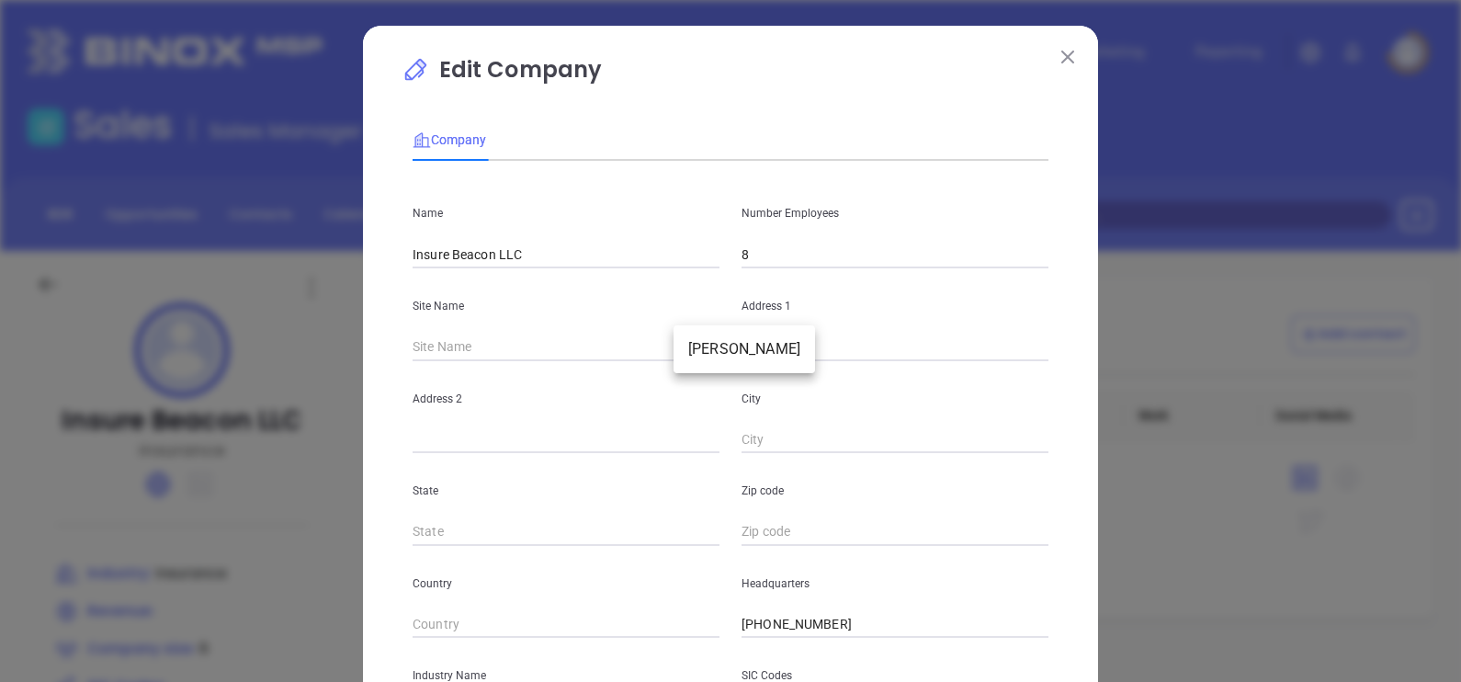
drag, startPoint x: 680, startPoint y: 341, endPoint x: 694, endPoint y: 343, distance: 13.9
click at [681, 341] on body "Leads CRM Marketing Reporting Financial Leads Leads Sales Sales Manager BDR Opp…" at bounding box center [730, 341] width 1461 height 682
click at [694, 344] on li "Hoover" at bounding box center [743, 349] width 141 height 33
type input "Hoover"
type input "1 Riverchase Office Plaza"
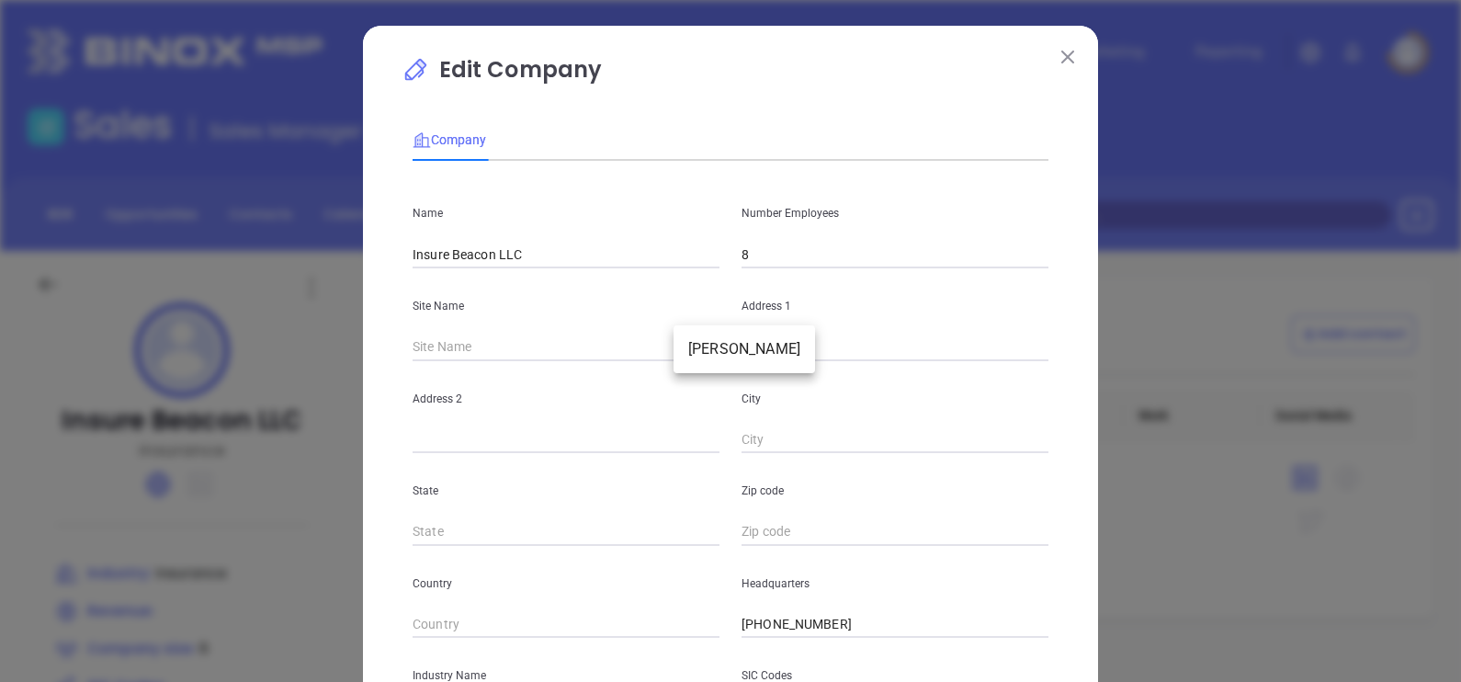
type input "Suite 200"
type input "Hoover"
type input "AL"
type input "35244"
type input "120924"
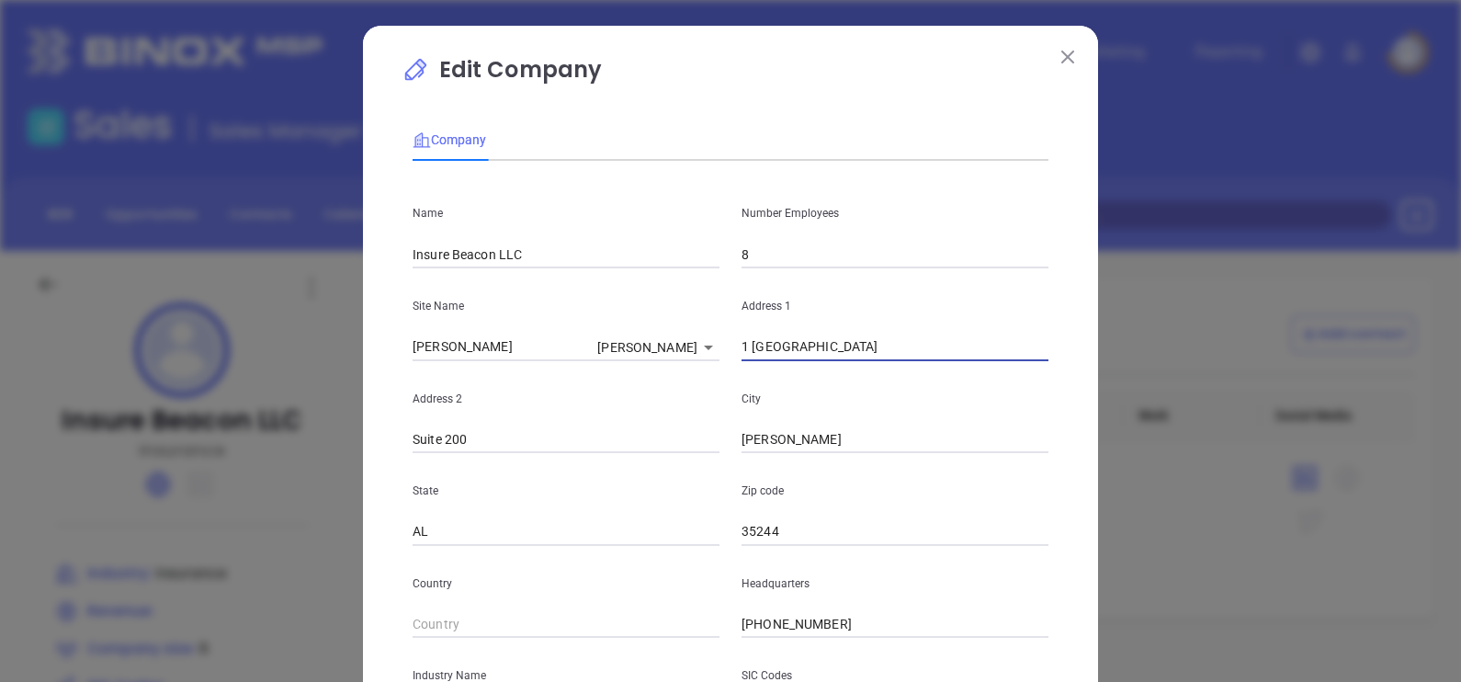
drag, startPoint x: 879, startPoint y: 346, endPoint x: 671, endPoint y: 375, distance: 210.5
click at [671, 376] on div "Name Insure Beacon LLC Number Employees 8 Site Name Hoover Hoover 120924 Addres…" at bounding box center [730, 544] width 636 height 739
paste input "1 Riverchase Office Plaza, Suite 200 Hoover, AL 35244"
drag, startPoint x: 866, startPoint y: 340, endPoint x: 1081, endPoint y: 370, distance: 217.1
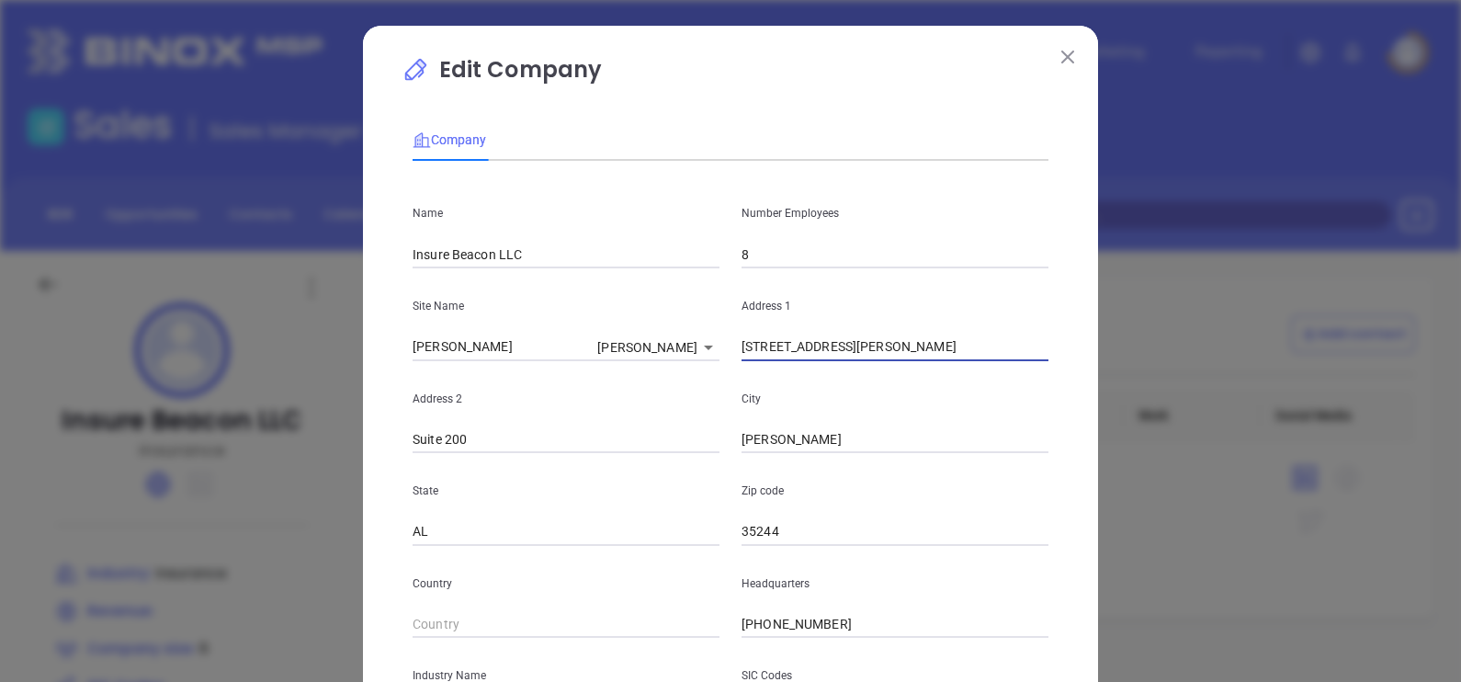
click at [1081, 369] on div "Edit Company Company Name Insure Beacon LLC Number Employees 8 Site Name Hoover…" at bounding box center [730, 527] width 735 height 1002
type input "1 Riverchase Office Plaza"
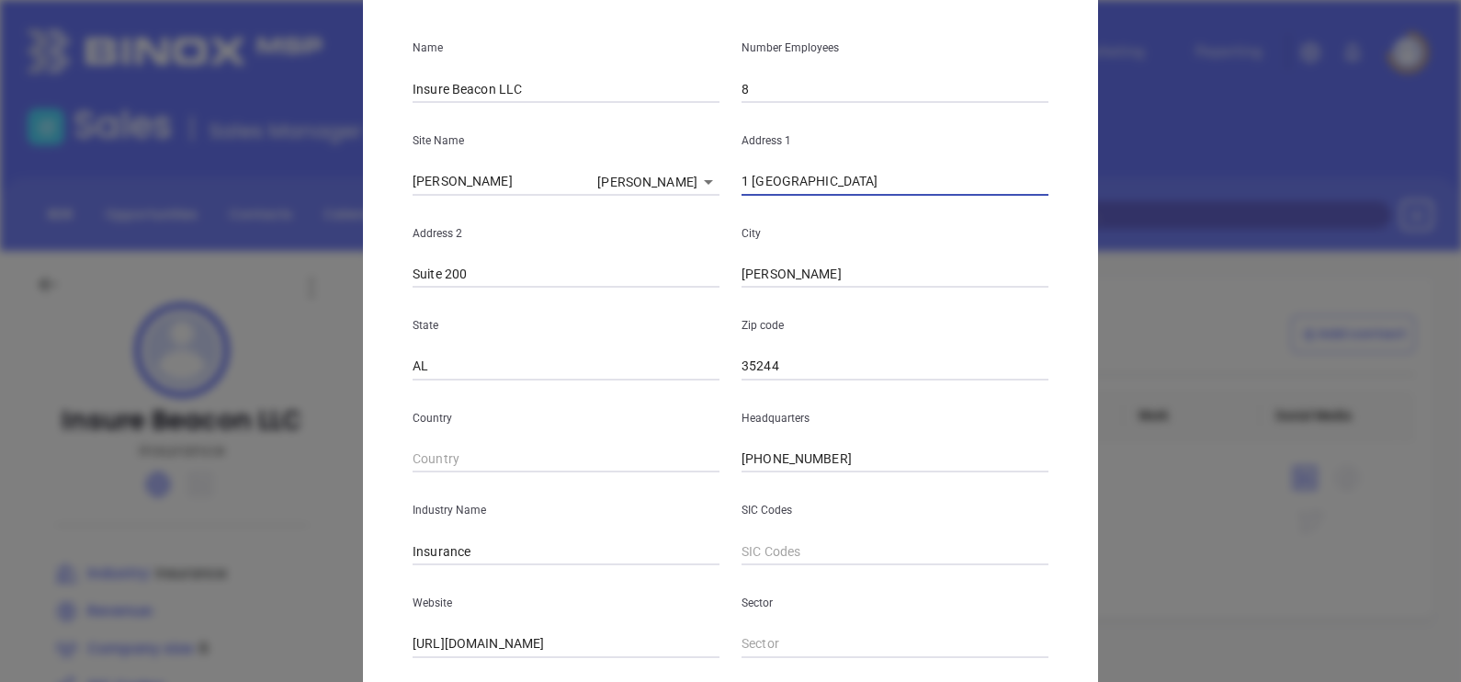
scroll to position [344, 0]
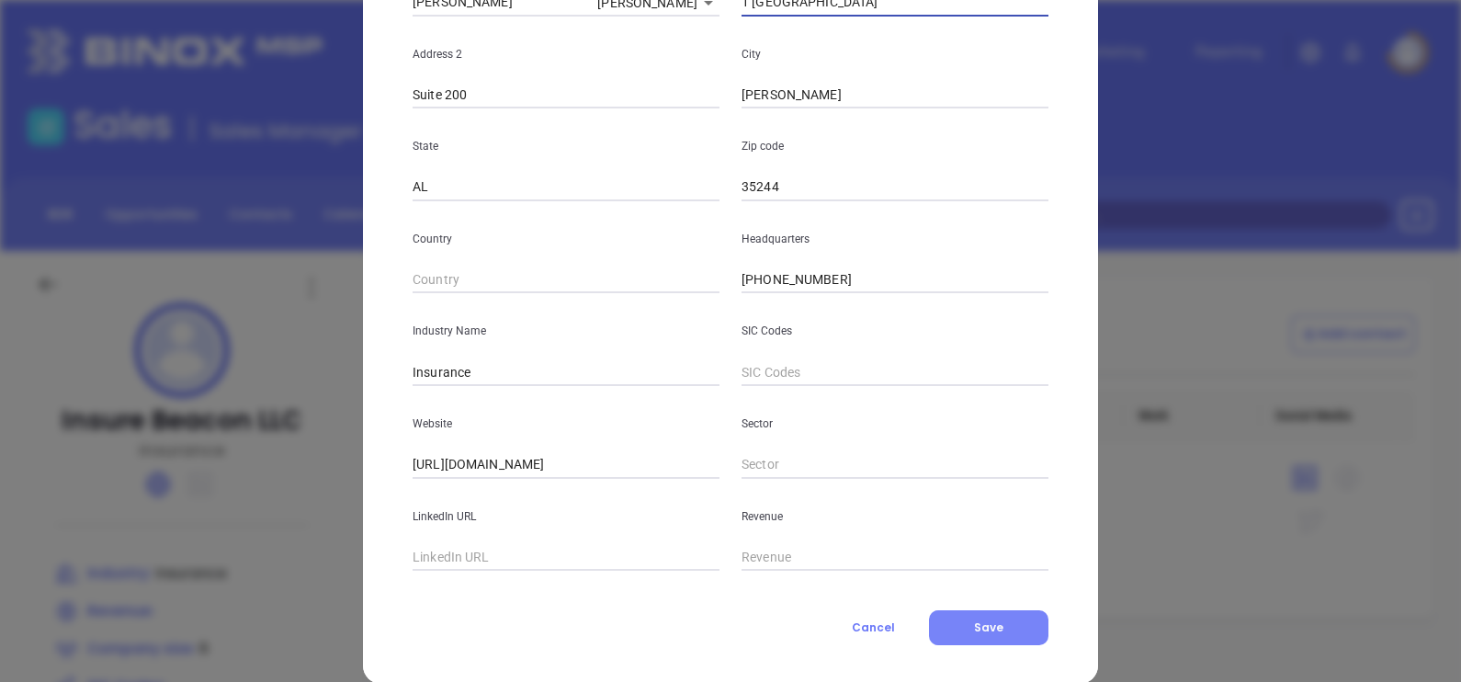
click at [1038, 632] on button "Save" at bounding box center [988, 627] width 119 height 35
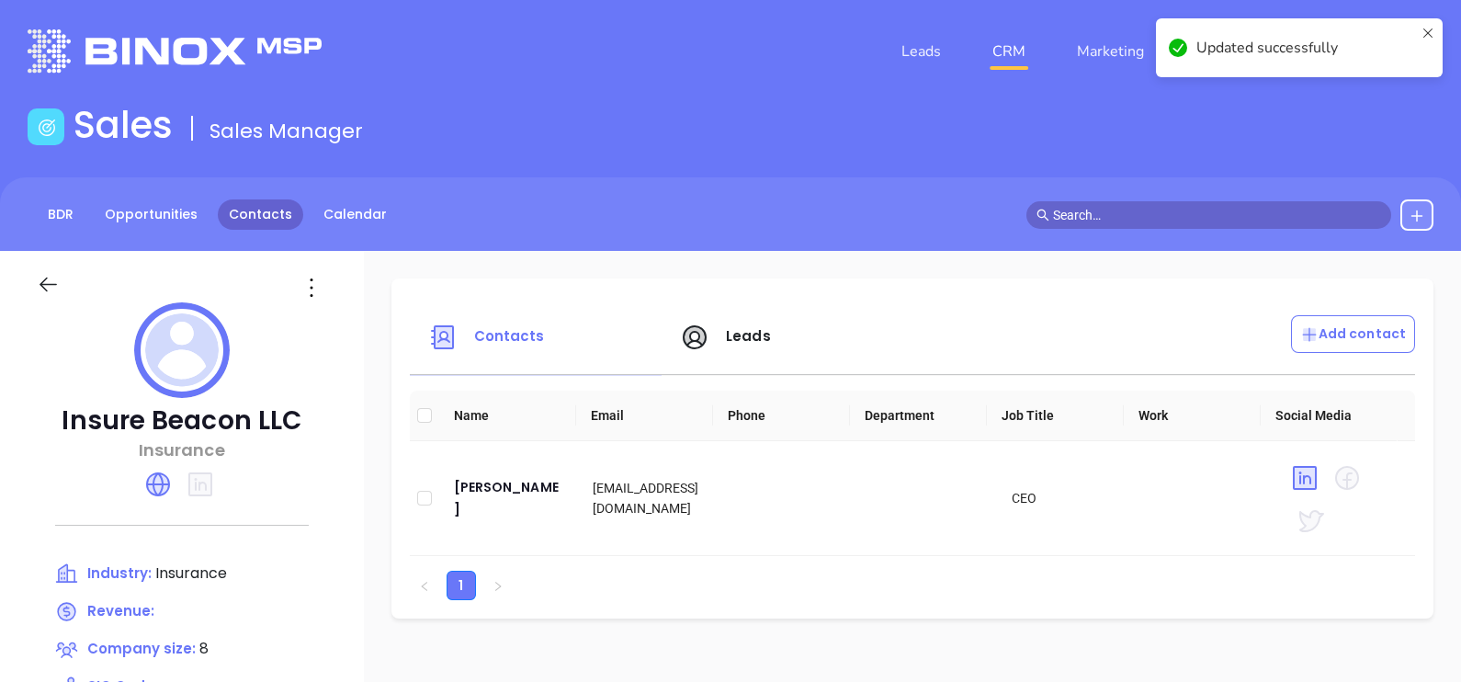
click at [257, 206] on link "Contacts" at bounding box center [260, 214] width 85 height 30
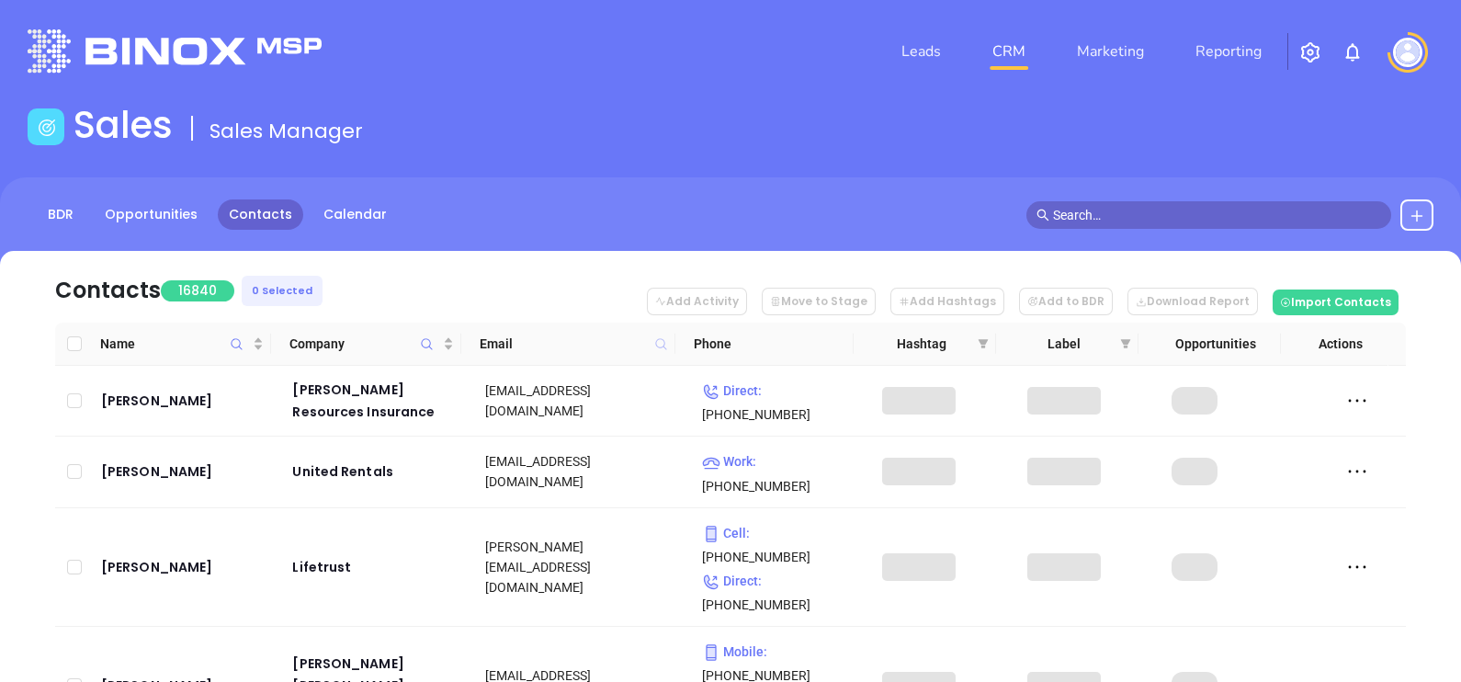
click at [657, 339] on icon at bounding box center [660, 343] width 11 height 11
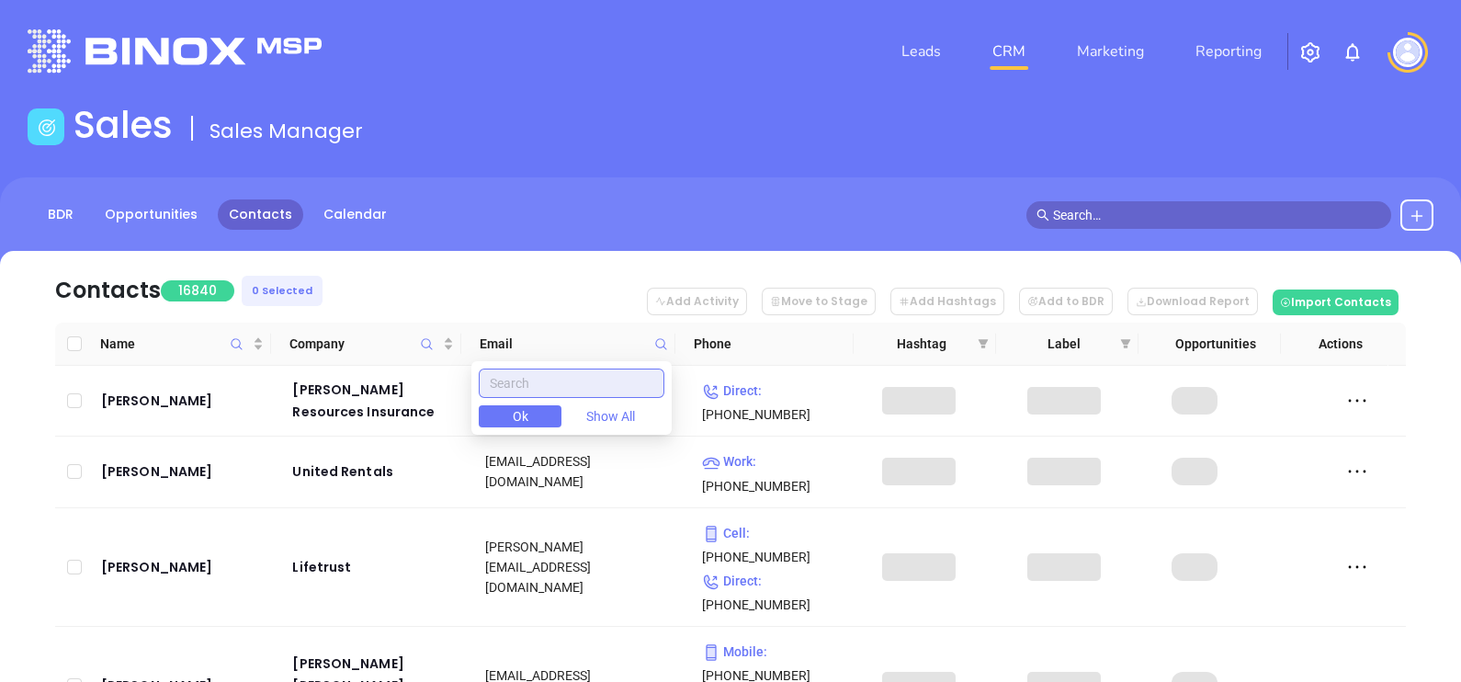
paste input "mediaplus4ins.com"
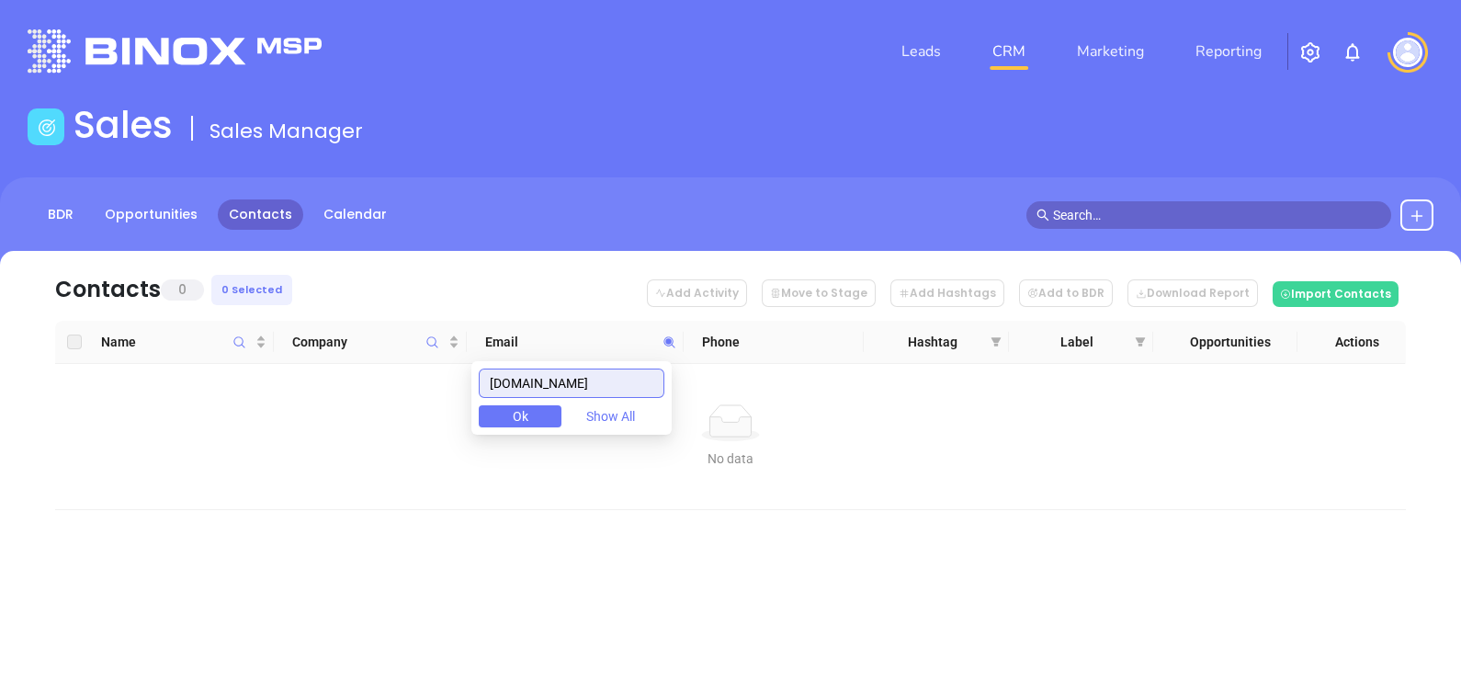
type input "mediaplus4ins.com"
drag, startPoint x: 615, startPoint y: 386, endPoint x: 434, endPoint y: 377, distance: 180.3
click at [427, 391] on body "Leads CRM Marketing Reporting Financial Leads Leads Sales Sales Manager BDR Opp…" at bounding box center [730, 341] width 1461 height 682
paste input "themaynardgroupagency.net"
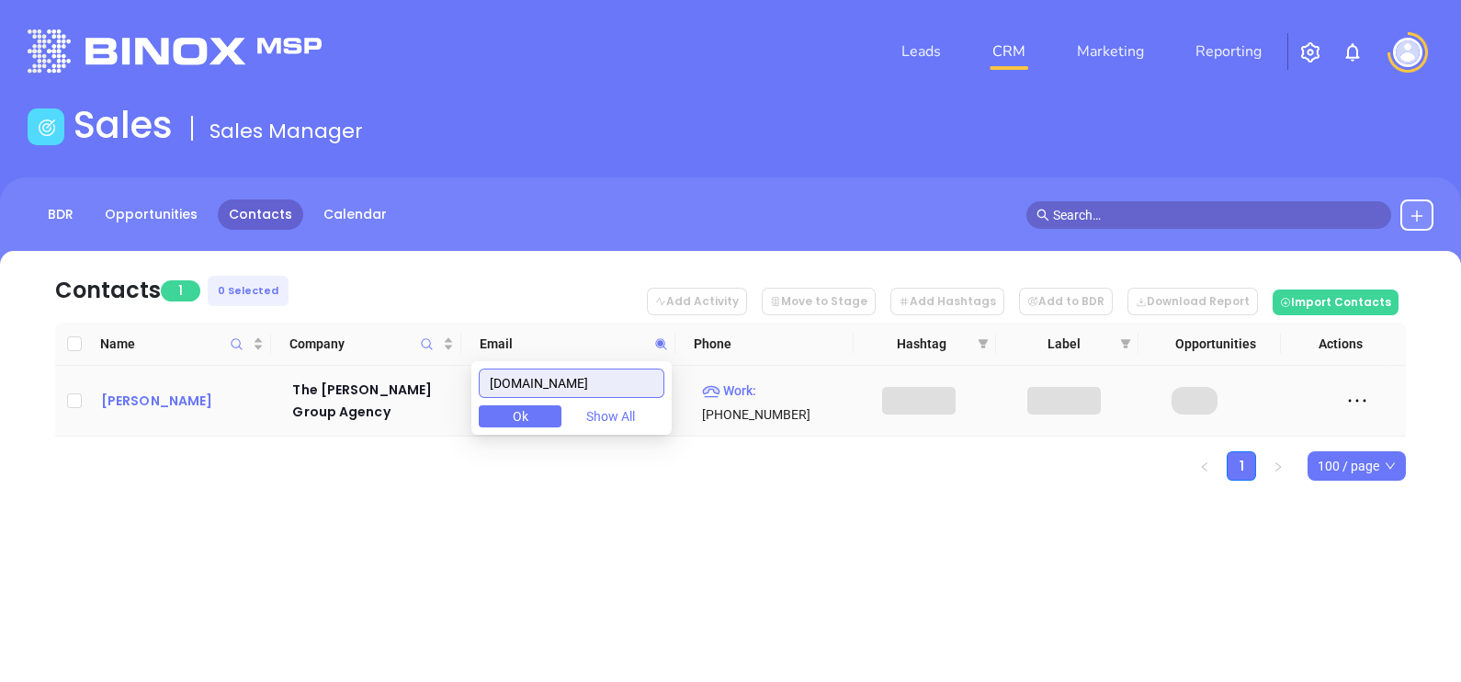
type input "themaynardgroupagency.net"
click at [235, 400] on div "Demetrius D Maynard" at bounding box center [184, 400] width 166 height 22
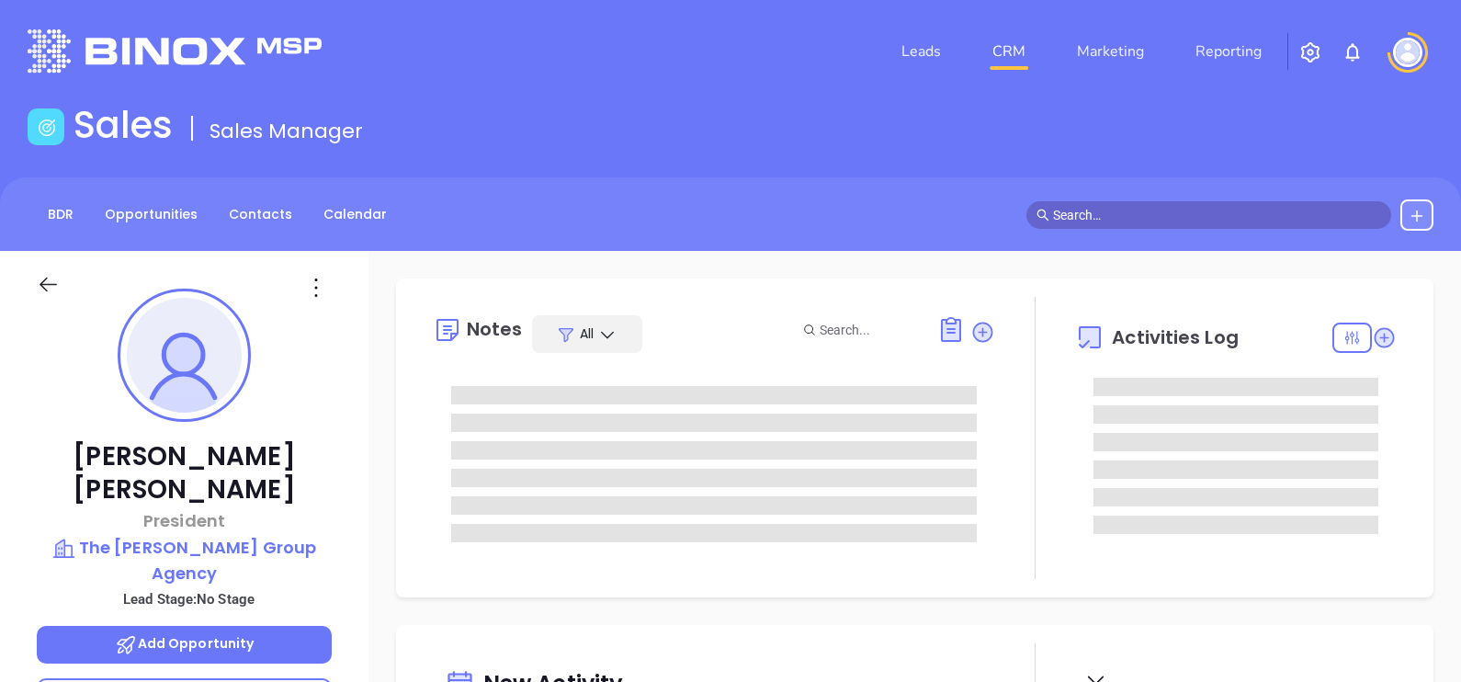
type input "[DATE]"
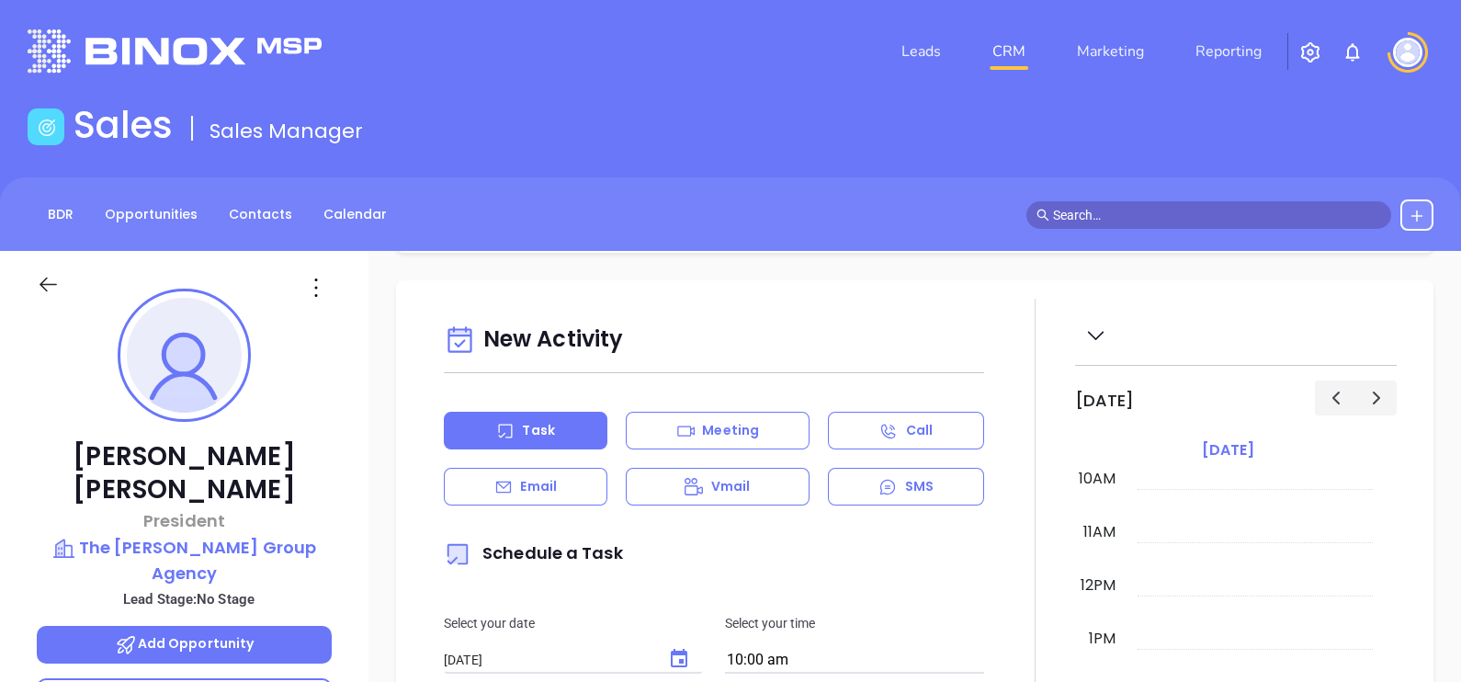
type input "[PERSON_NAME]"
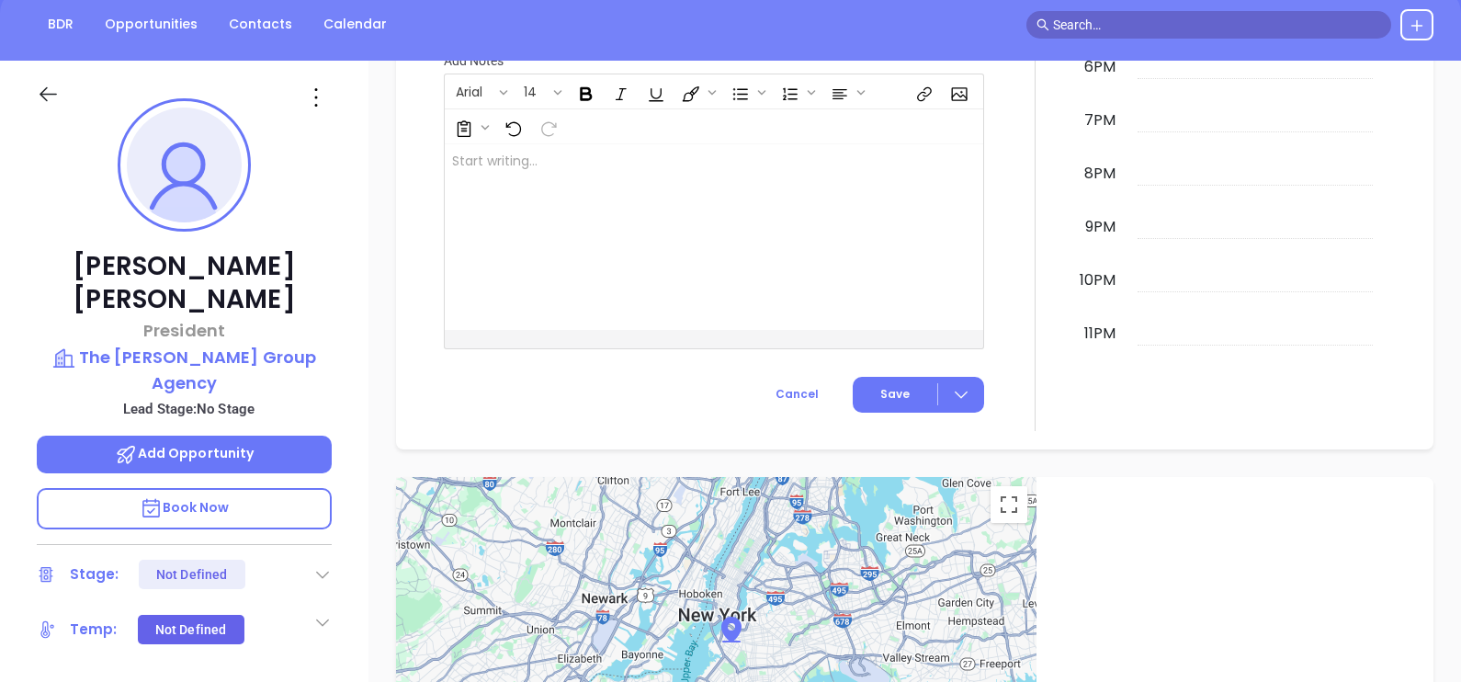
scroll to position [51, 0]
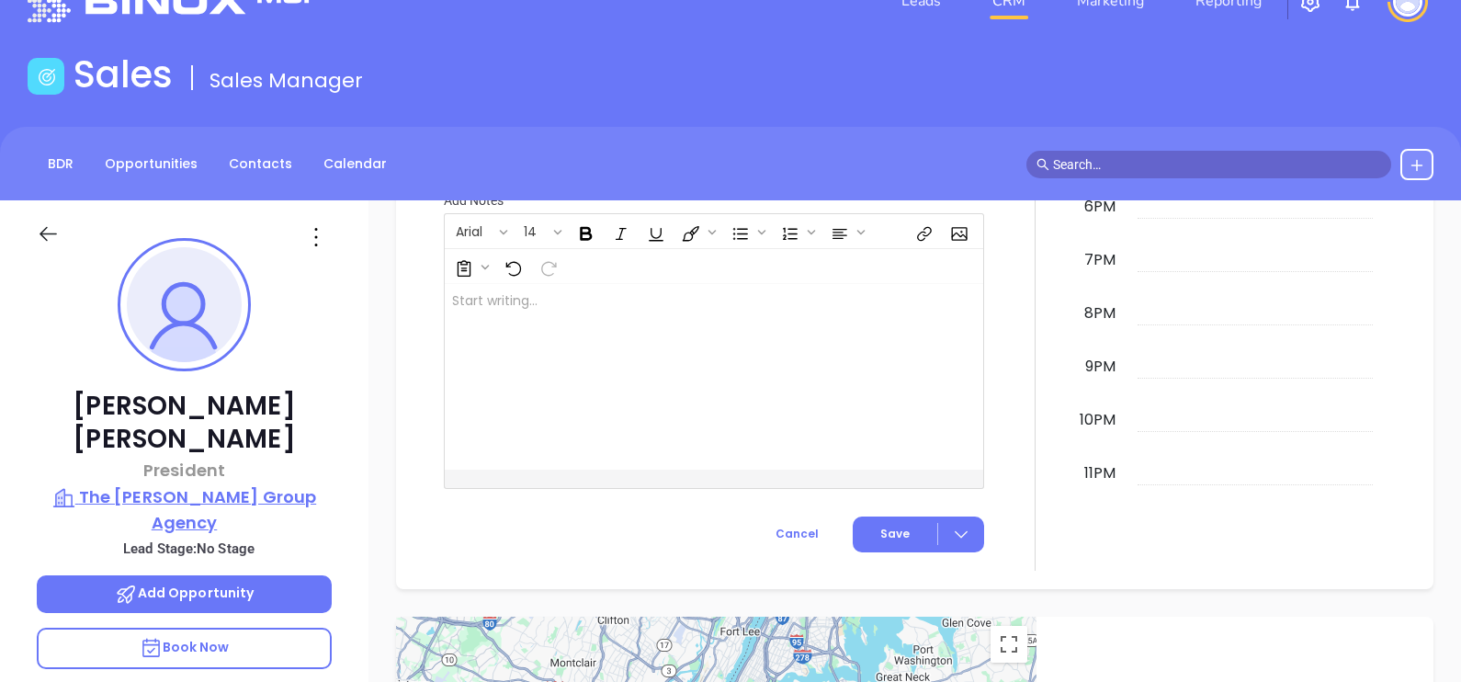
click at [252, 484] on p "The Maynard Group Agency" at bounding box center [184, 509] width 295 height 51
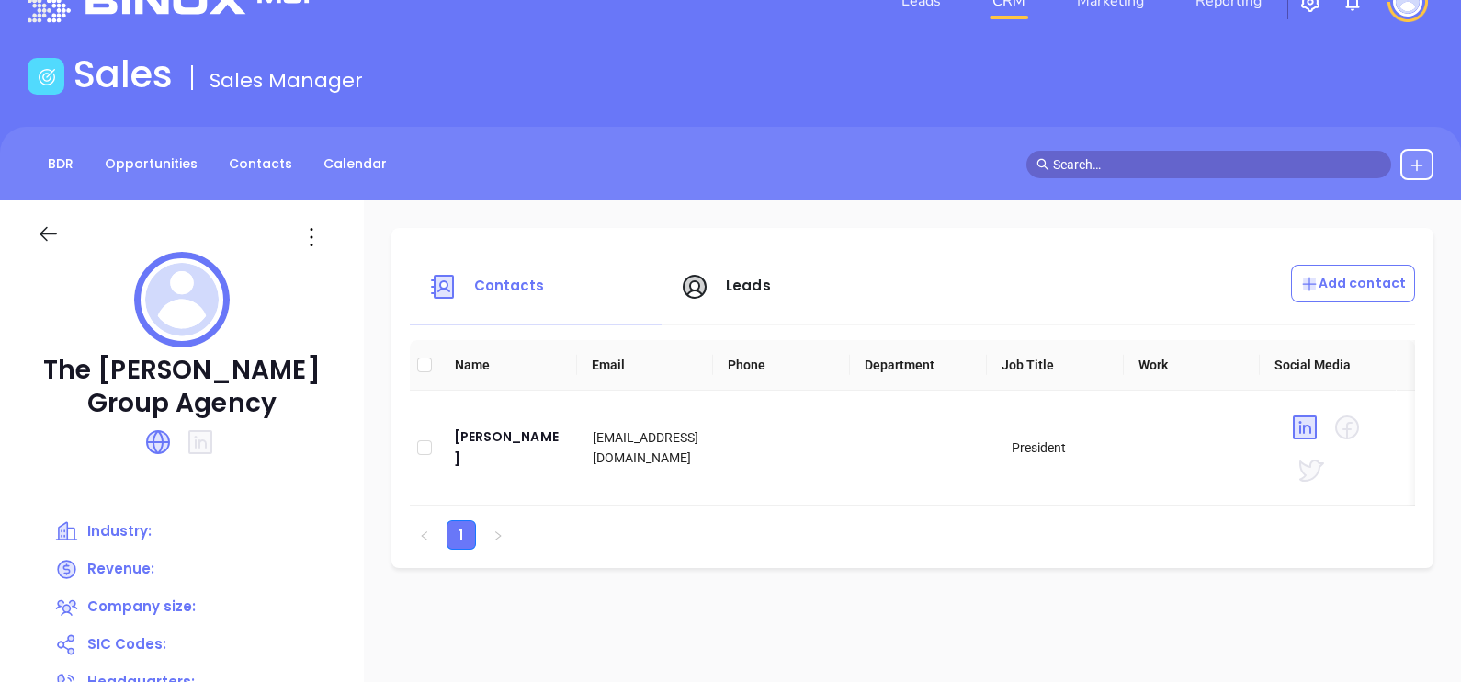
click at [326, 247] on icon at bounding box center [311, 236] width 29 height 29
click at [404, 269] on div "Edit" at bounding box center [450, 273] width 166 height 20
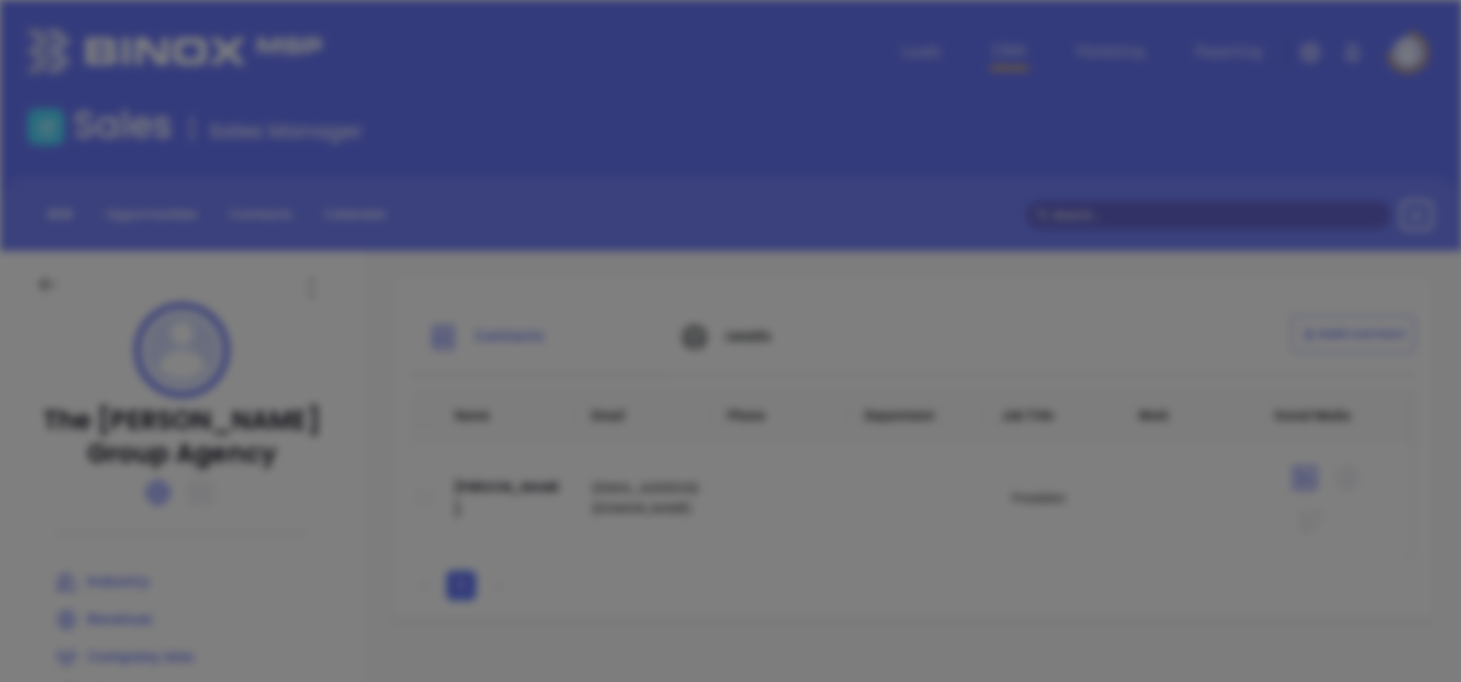
type input "The Maynard Group Agency"
type input "(205) 639-1503"
type input "https://www.themaynardgroupagency.net/"
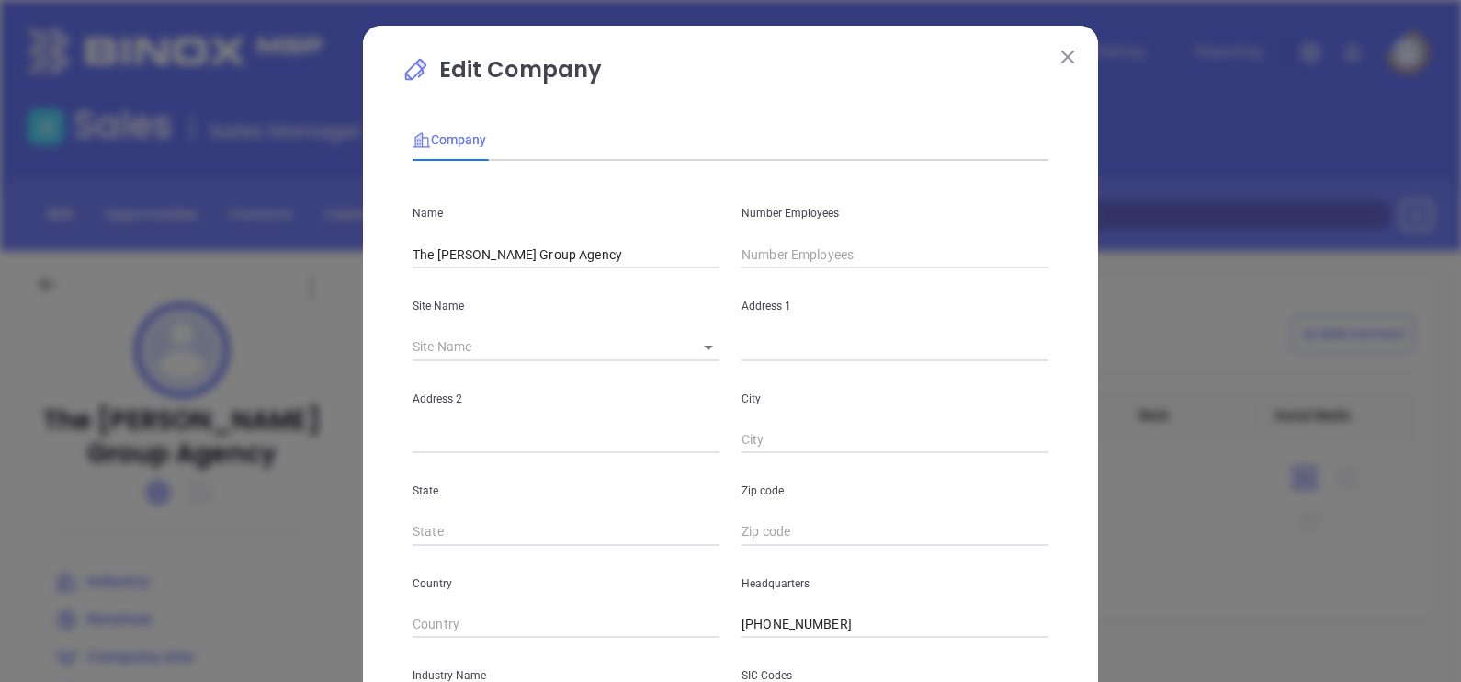
click at [840, 257] on input "text" at bounding box center [894, 255] width 307 height 28
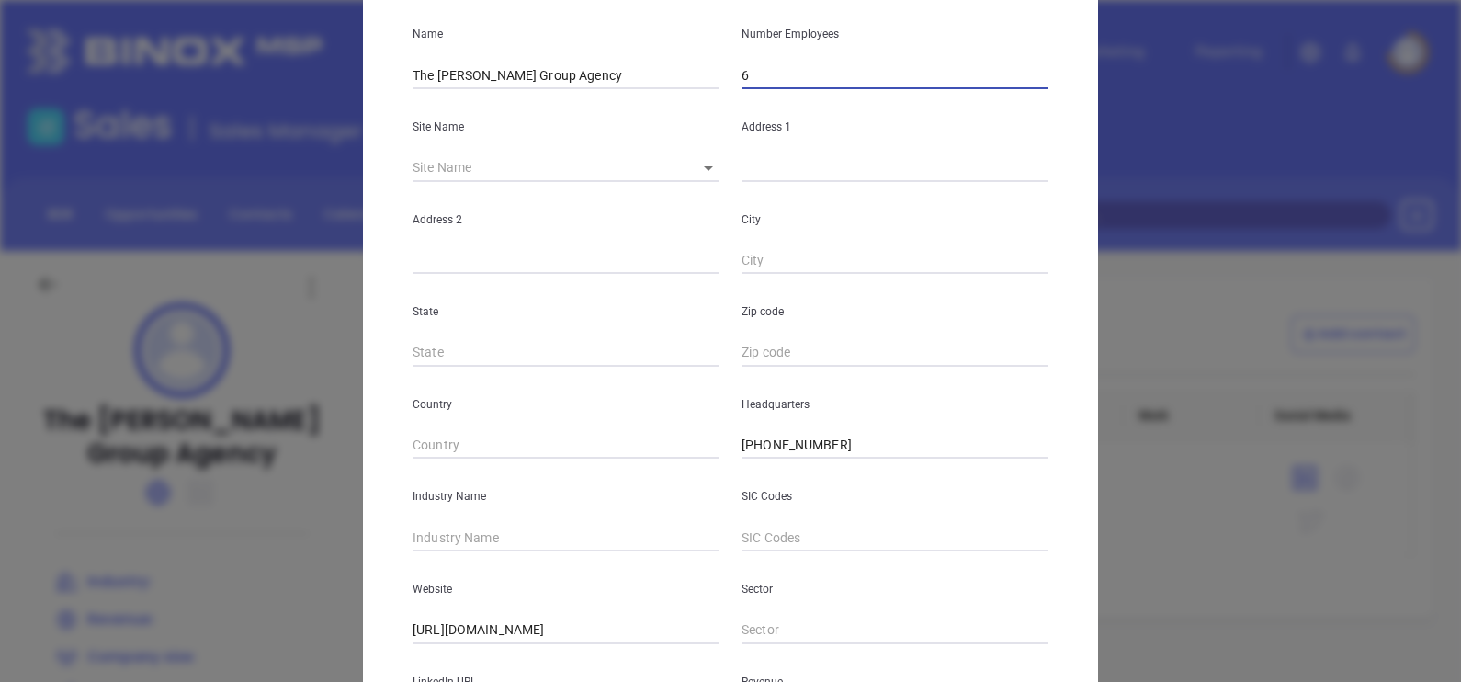
scroll to position [229, 0]
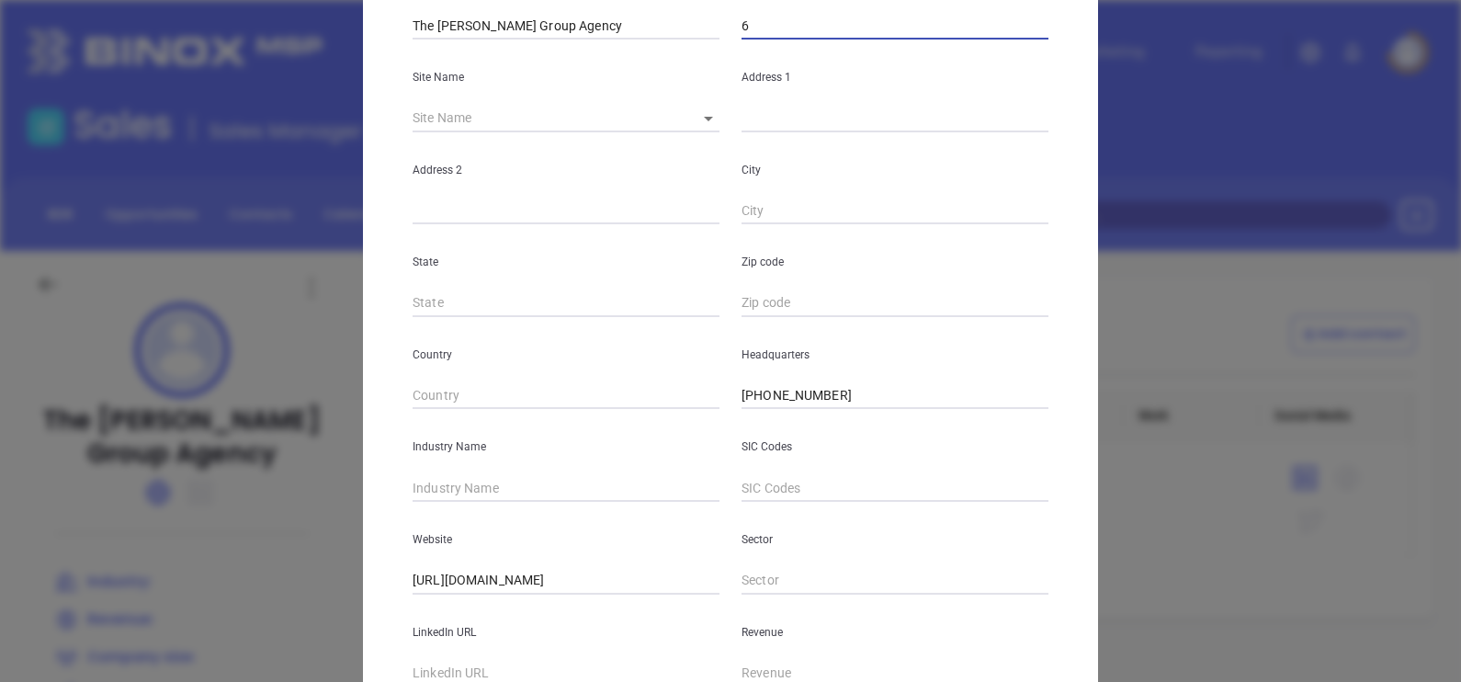
type input "6"
click at [479, 478] on input "text" at bounding box center [565, 488] width 307 height 28
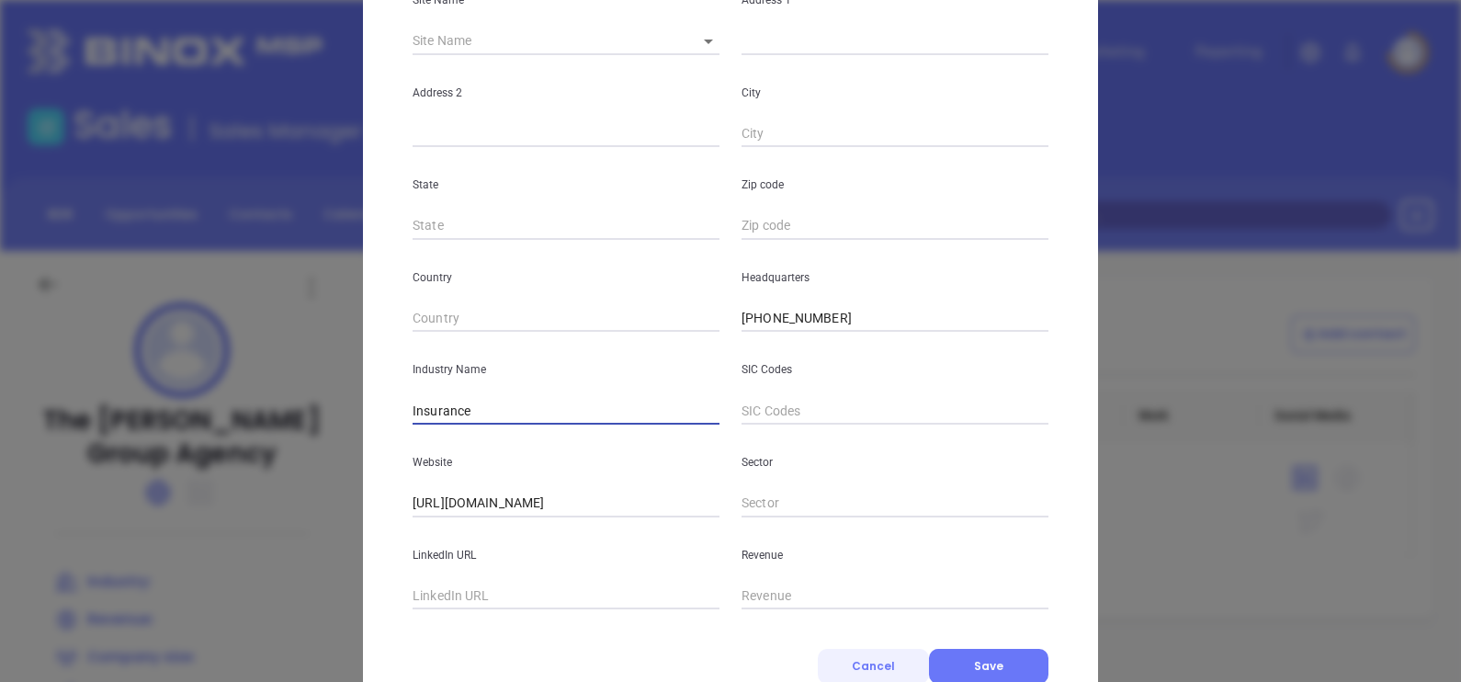
scroll to position [371, 0]
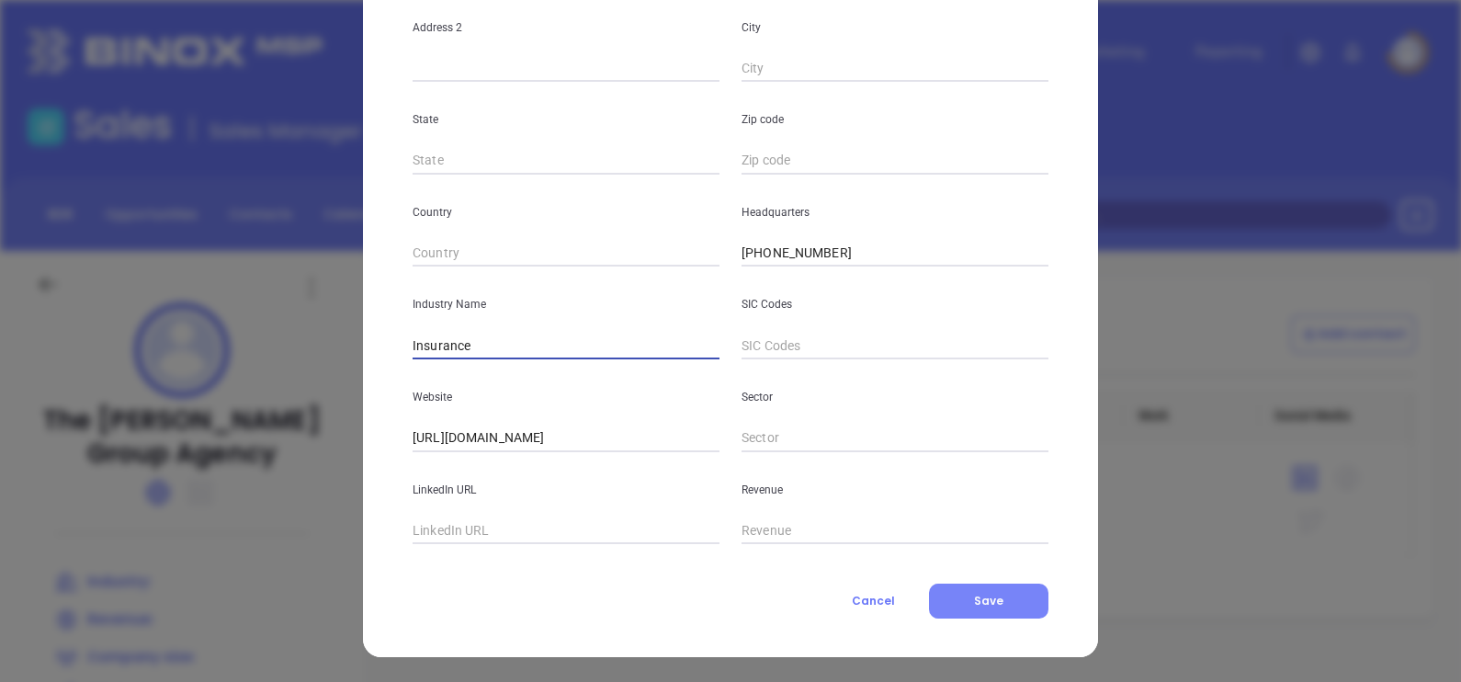
type input "Insurance"
click at [940, 602] on button "Save" at bounding box center [988, 600] width 119 height 35
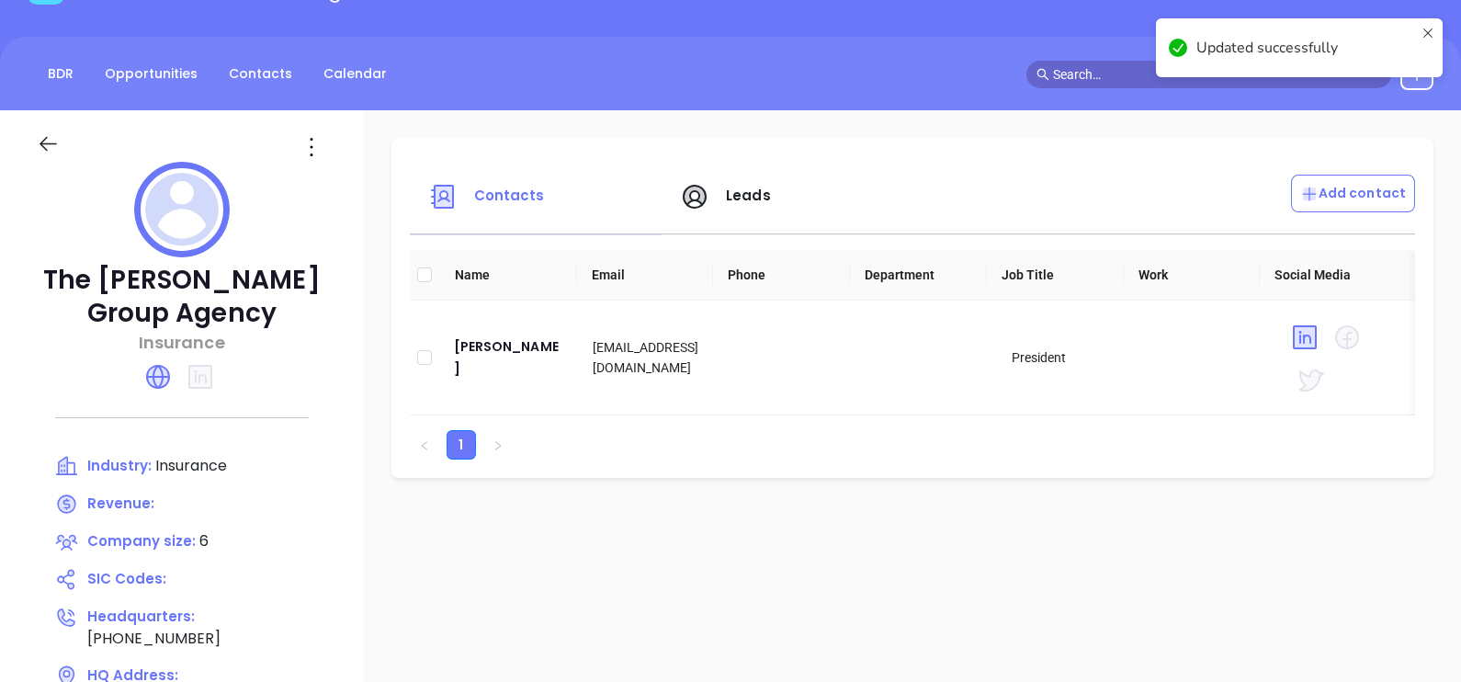
scroll to position [229, 0]
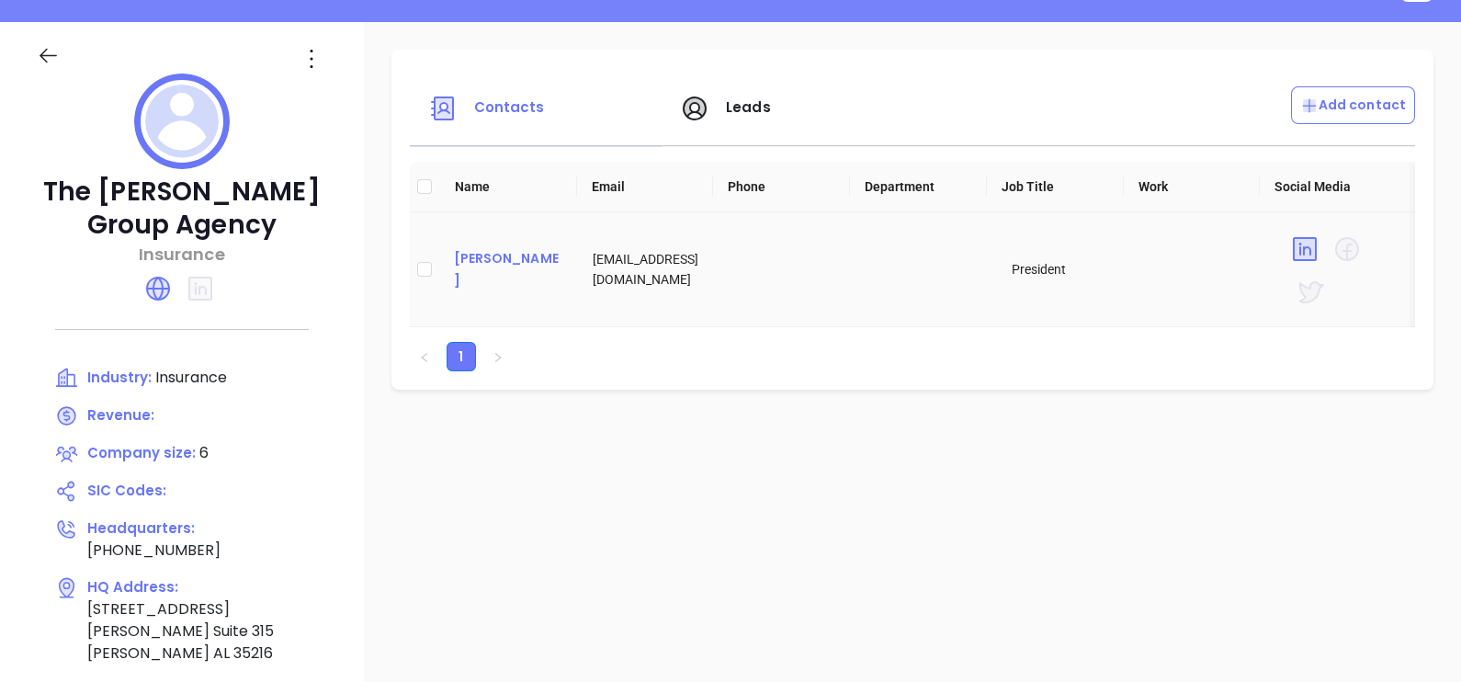
click at [560, 262] on div "Demetrius D Maynard" at bounding box center [509, 269] width 110 height 44
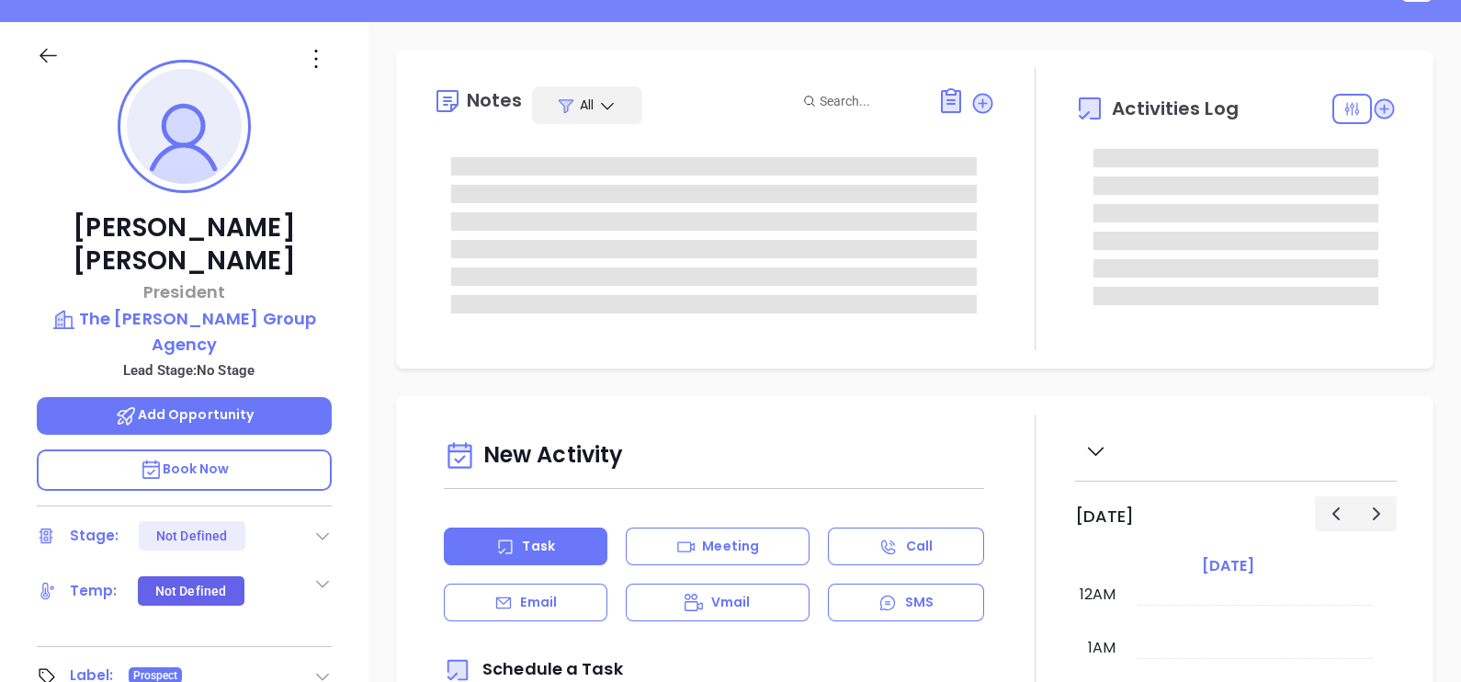
type input "[DATE]"
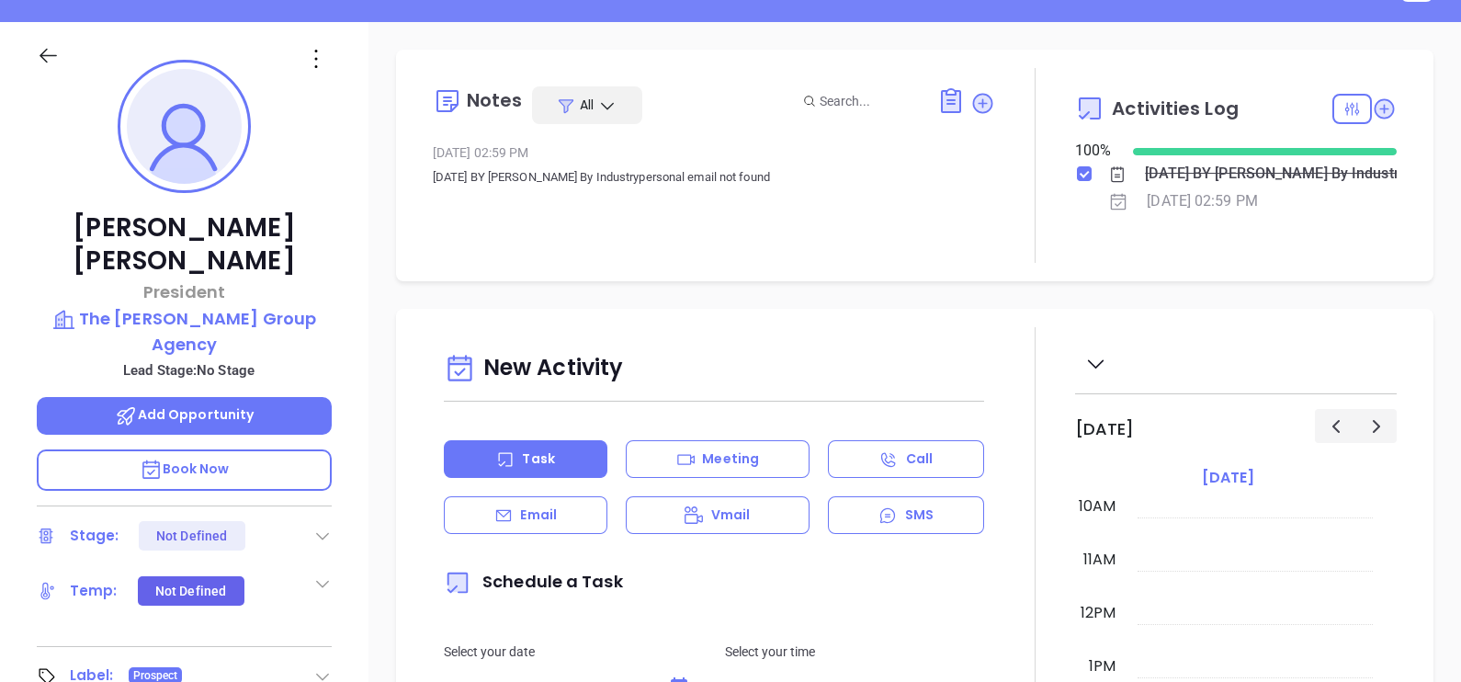
type input "[PERSON_NAME]"
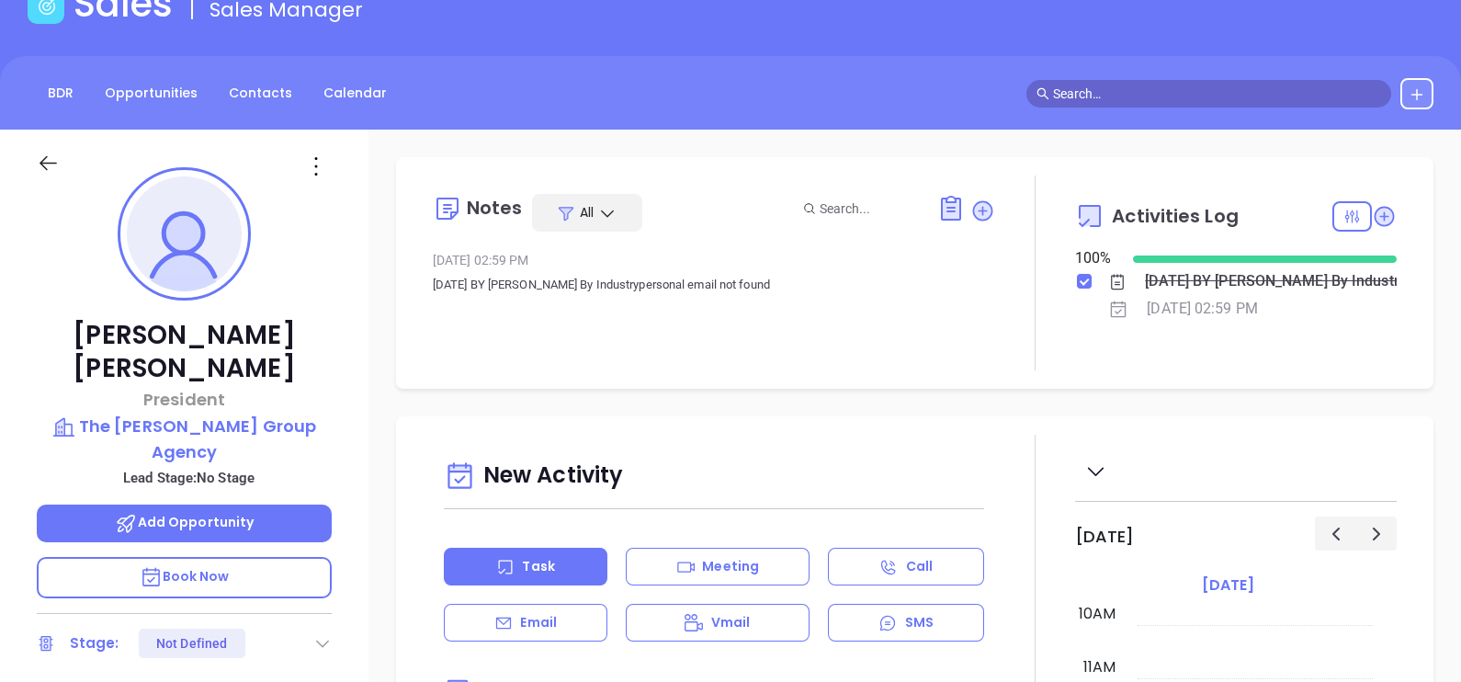
scroll to position [0, 0]
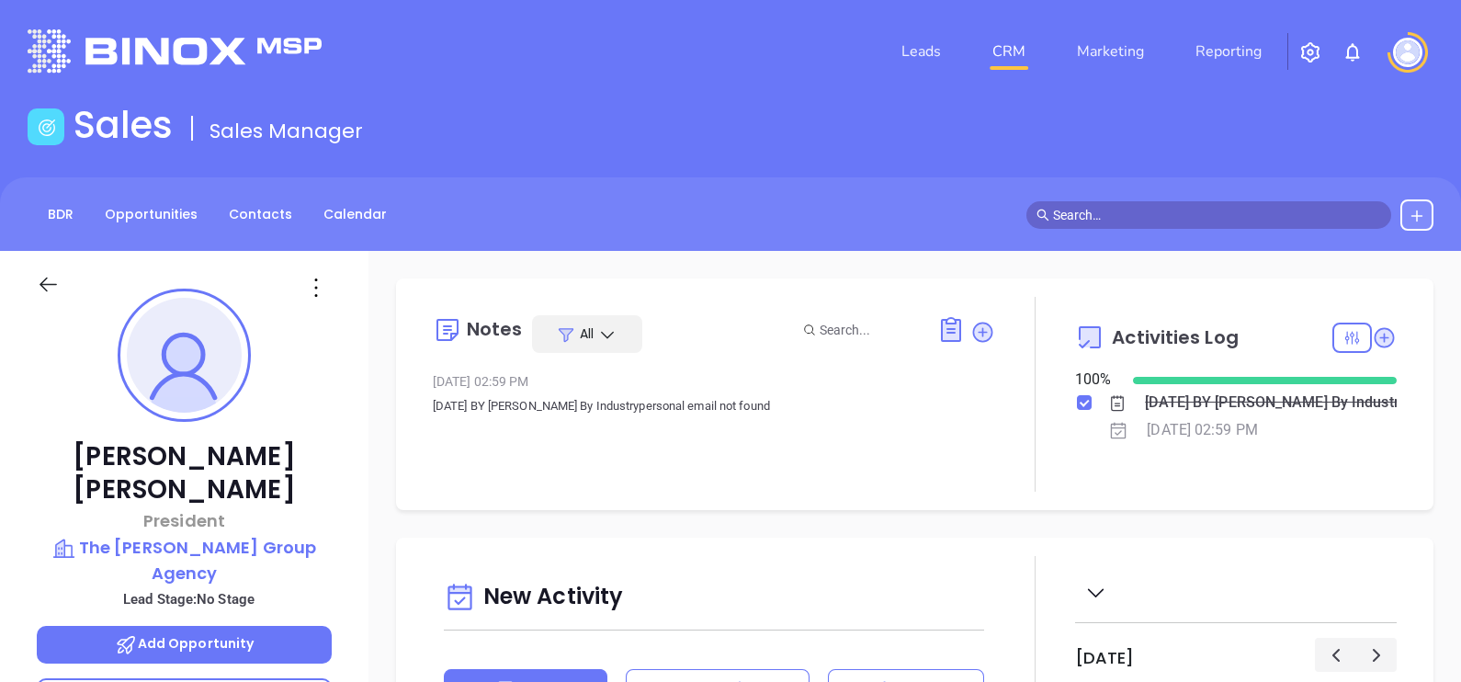
click at [319, 279] on icon at bounding box center [315, 287] width 29 height 29
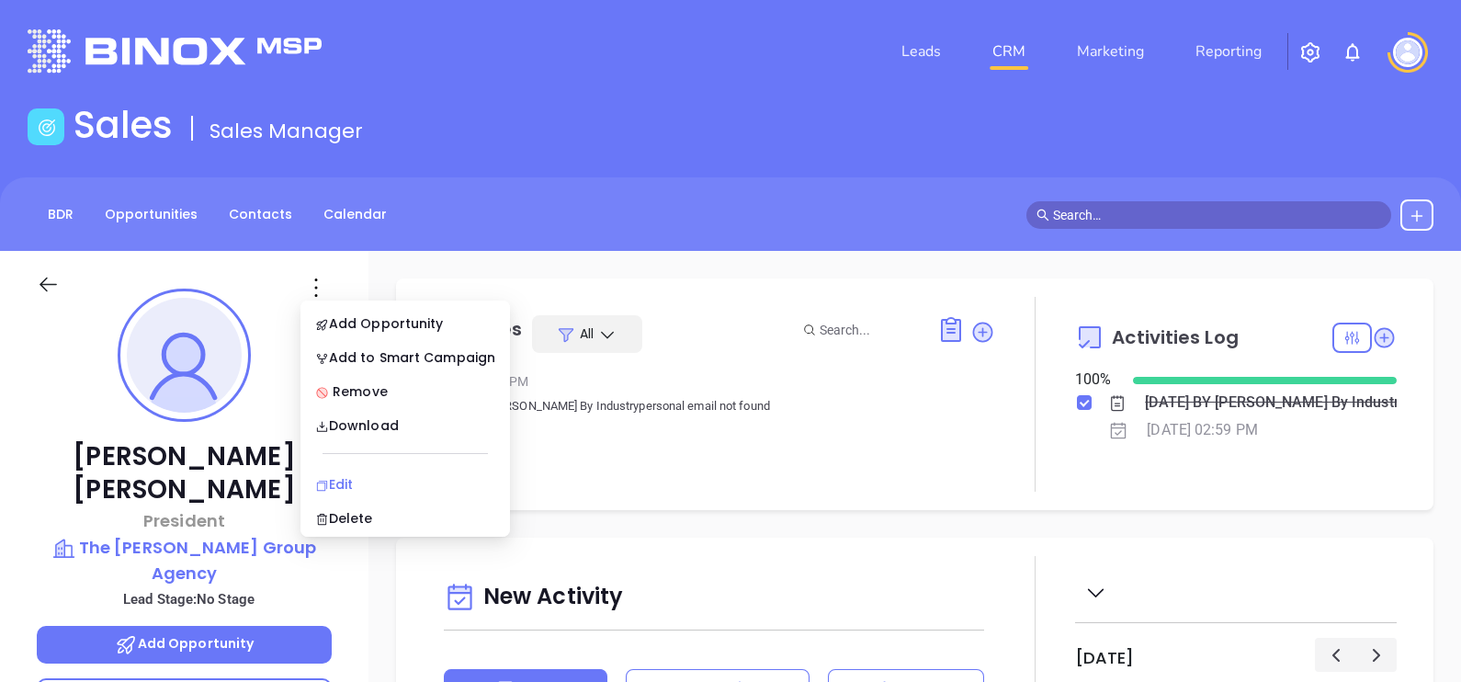
click at [347, 475] on div "Edit" at bounding box center [405, 484] width 180 height 20
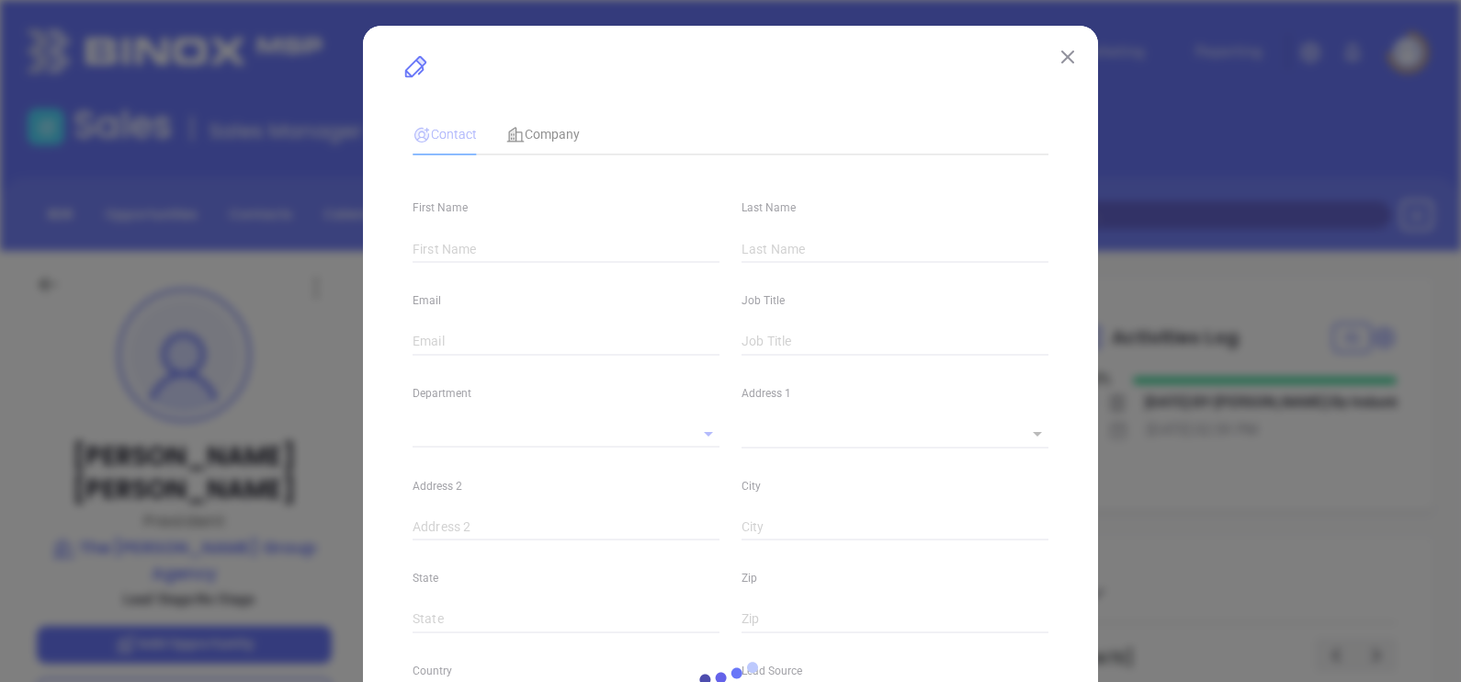
type input "Demetrius D"
type input "Maynard"
type input "info@themaynardgroupagency.net"
type input "President"
type input "1"
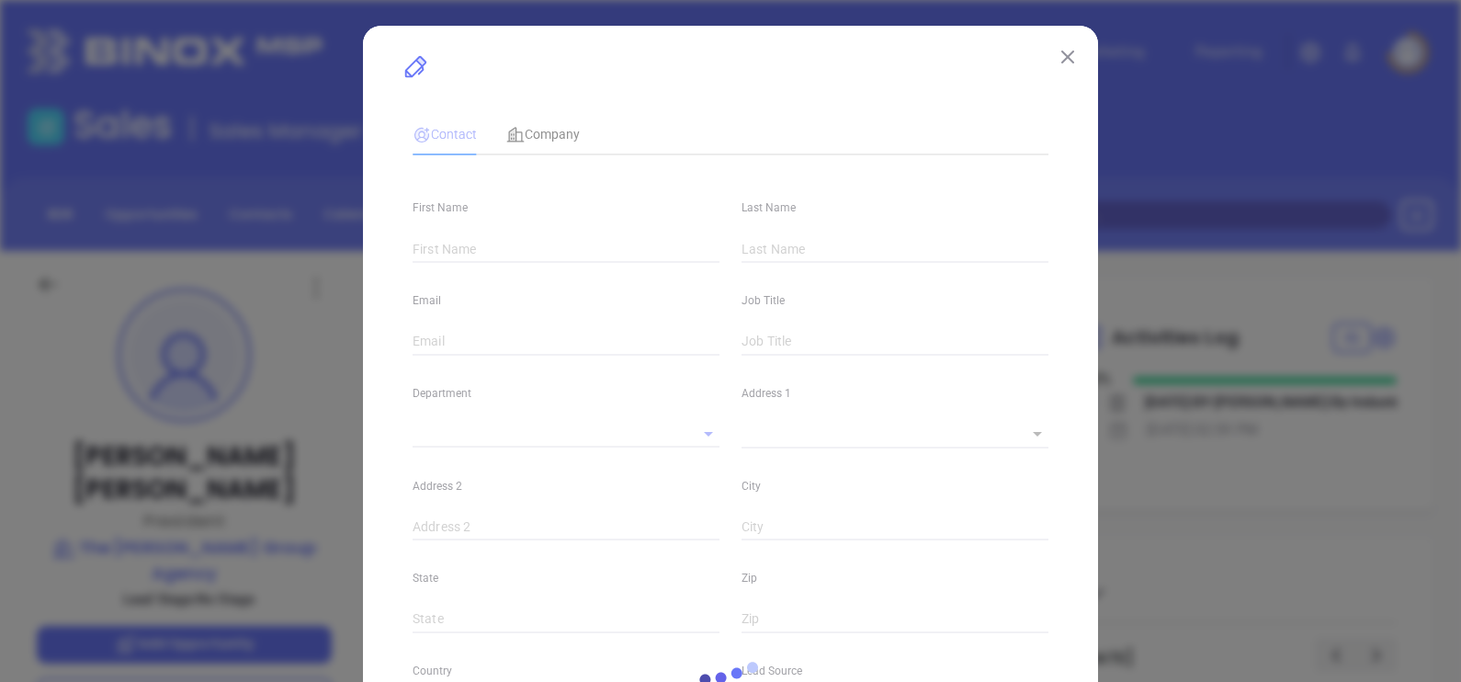
type input "www.linkedin.com/in/demetrius-d-maynard-sr-95b29988"
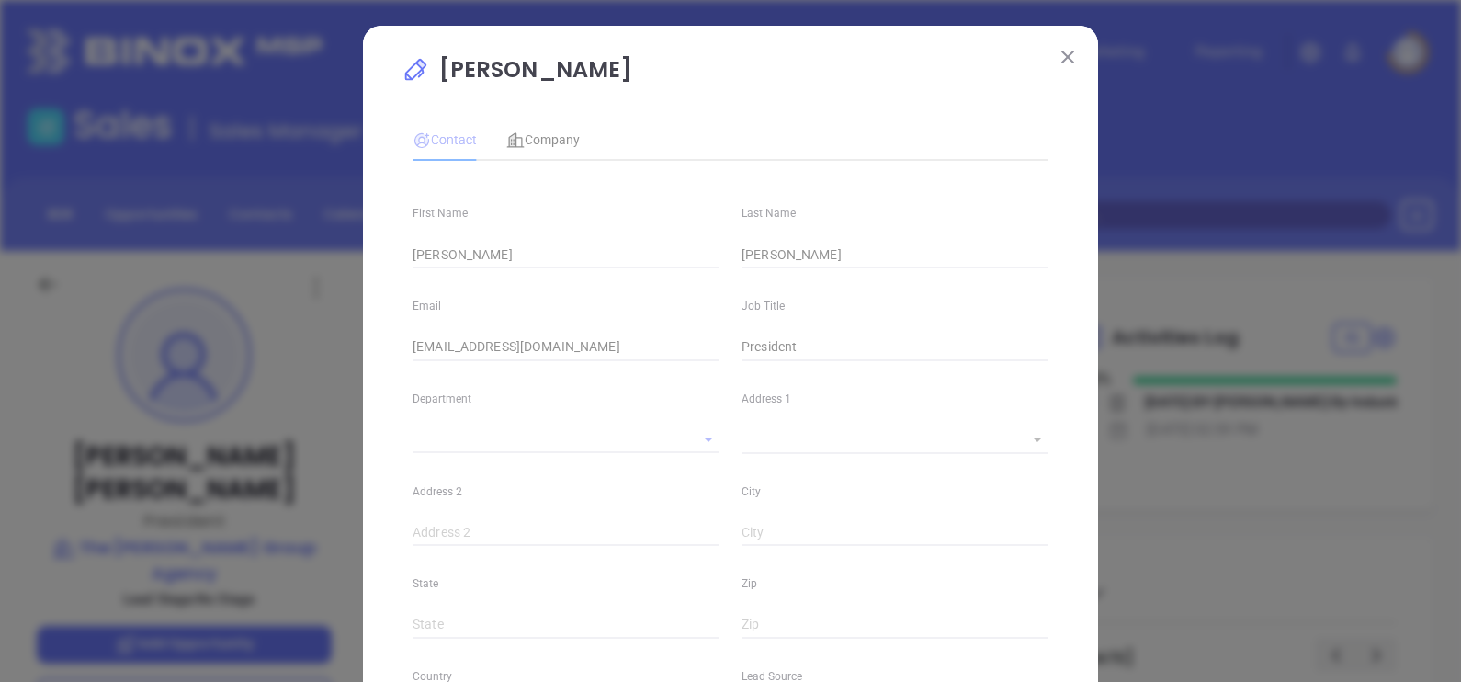
type input "Marketing"
type input "Binox"
type input "undefined undefined"
type input "(205) 639-1503"
type input "1"
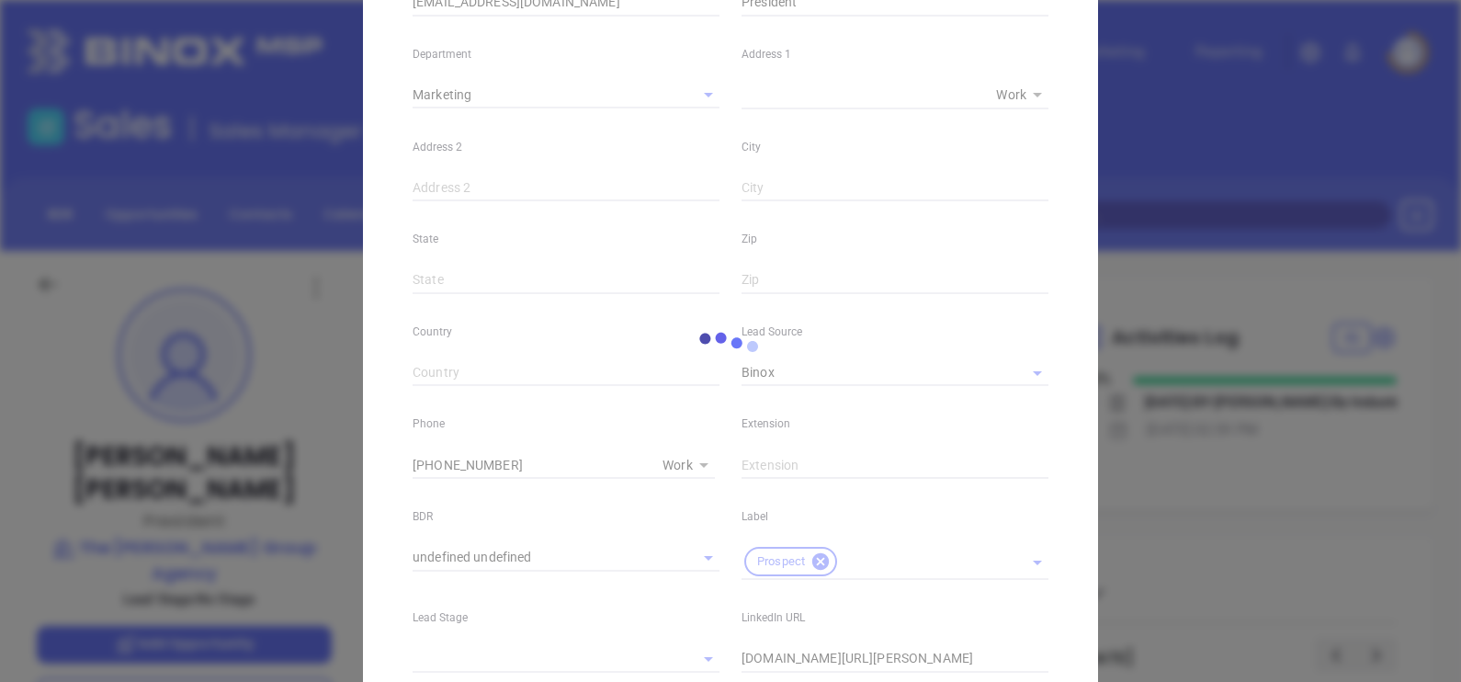
scroll to position [574, 0]
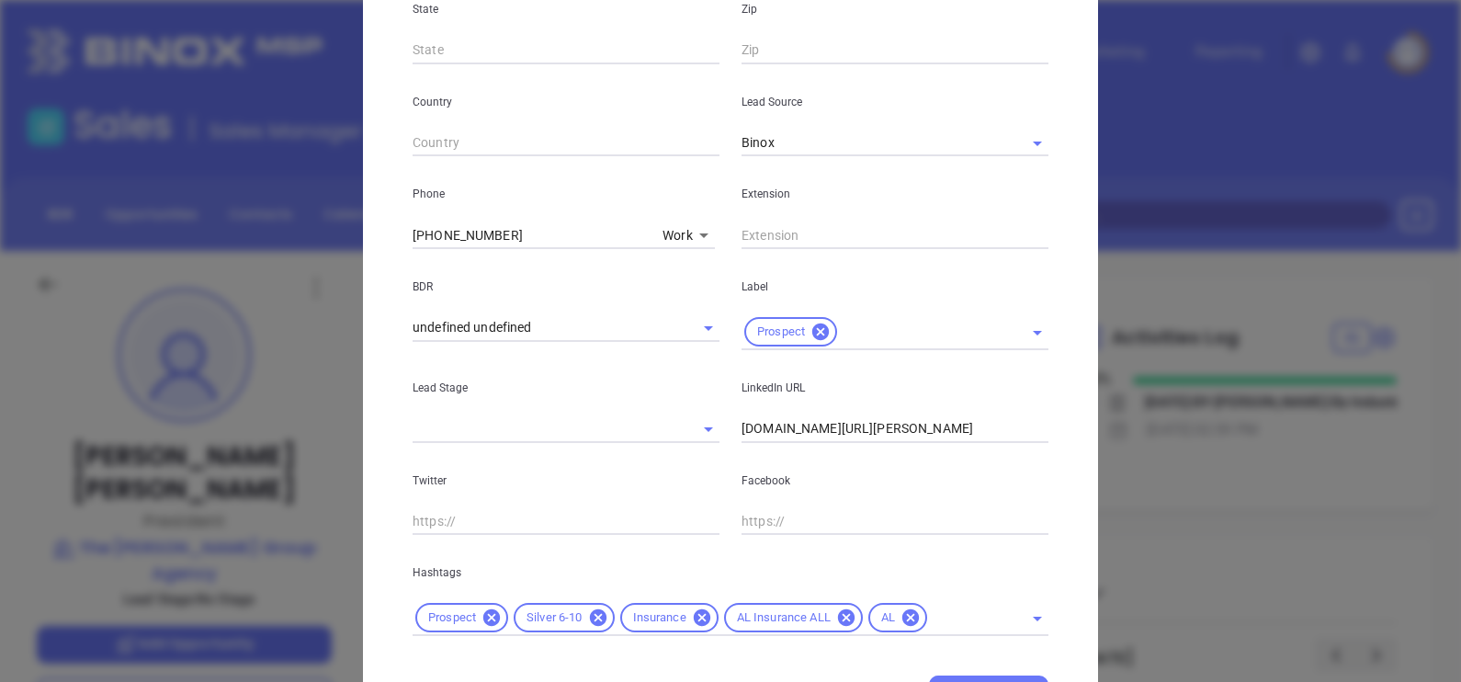
click at [677, 244] on body "Leads CRM Marketing Reporting Financial Leads Leads Sales Sales Manager BDR Opp…" at bounding box center [730, 341] width 1461 height 682
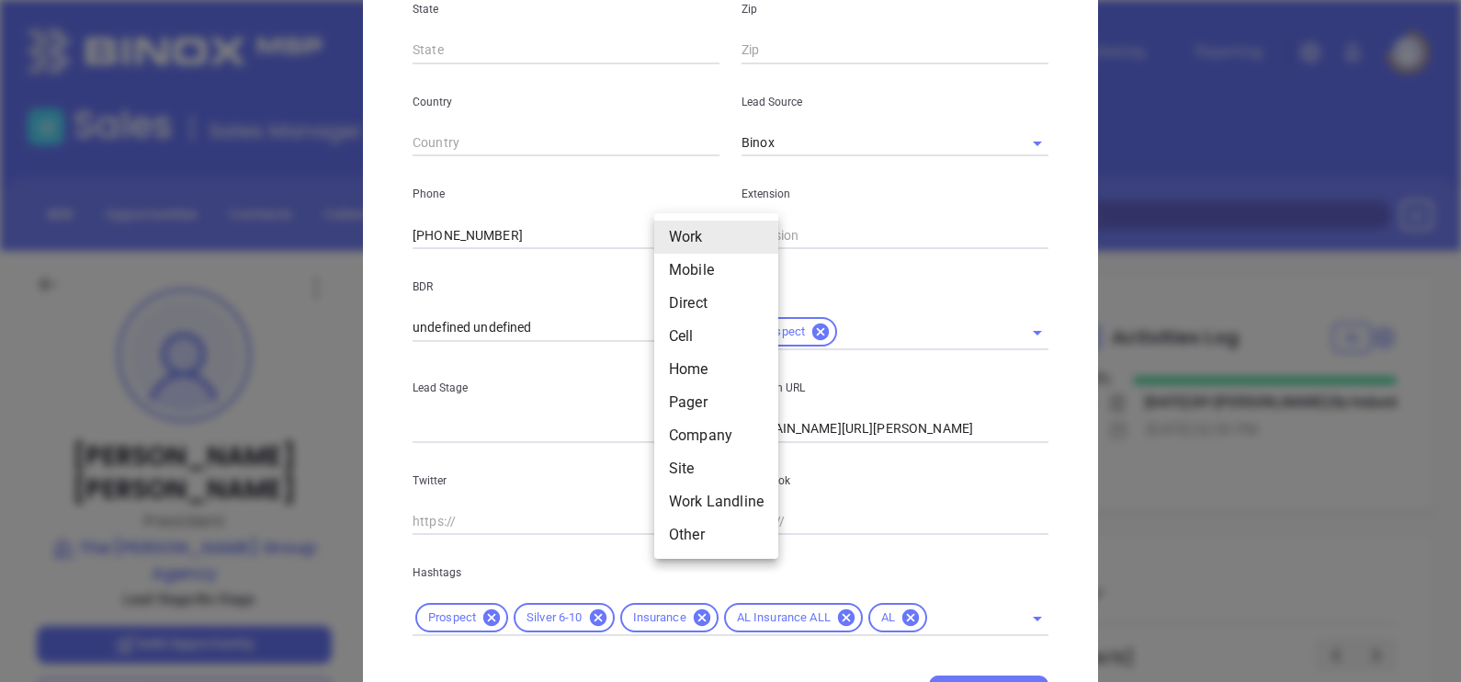
click at [680, 265] on li "Mobile" at bounding box center [716, 270] width 124 height 33
type input "2"
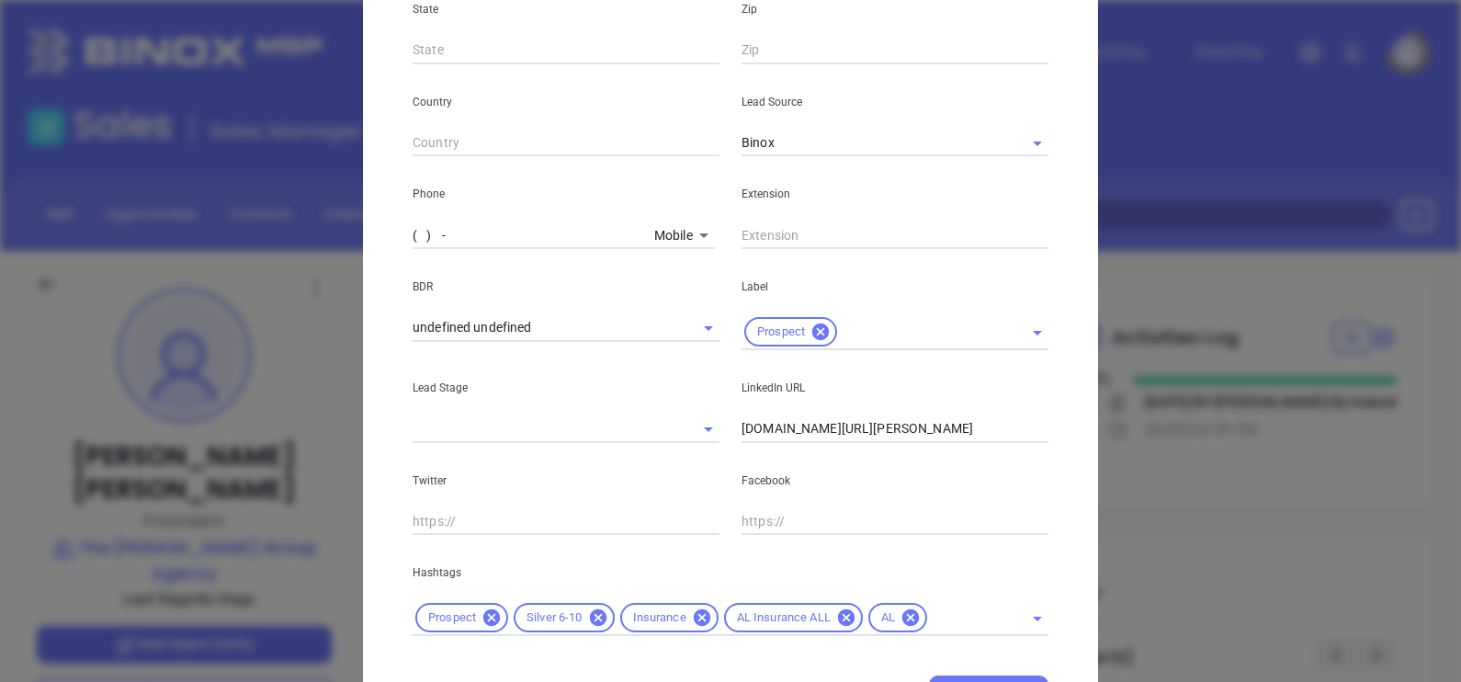
click at [460, 239] on input "( ) -" at bounding box center [529, 235] width 234 height 28
paste input "205) 213-6599"
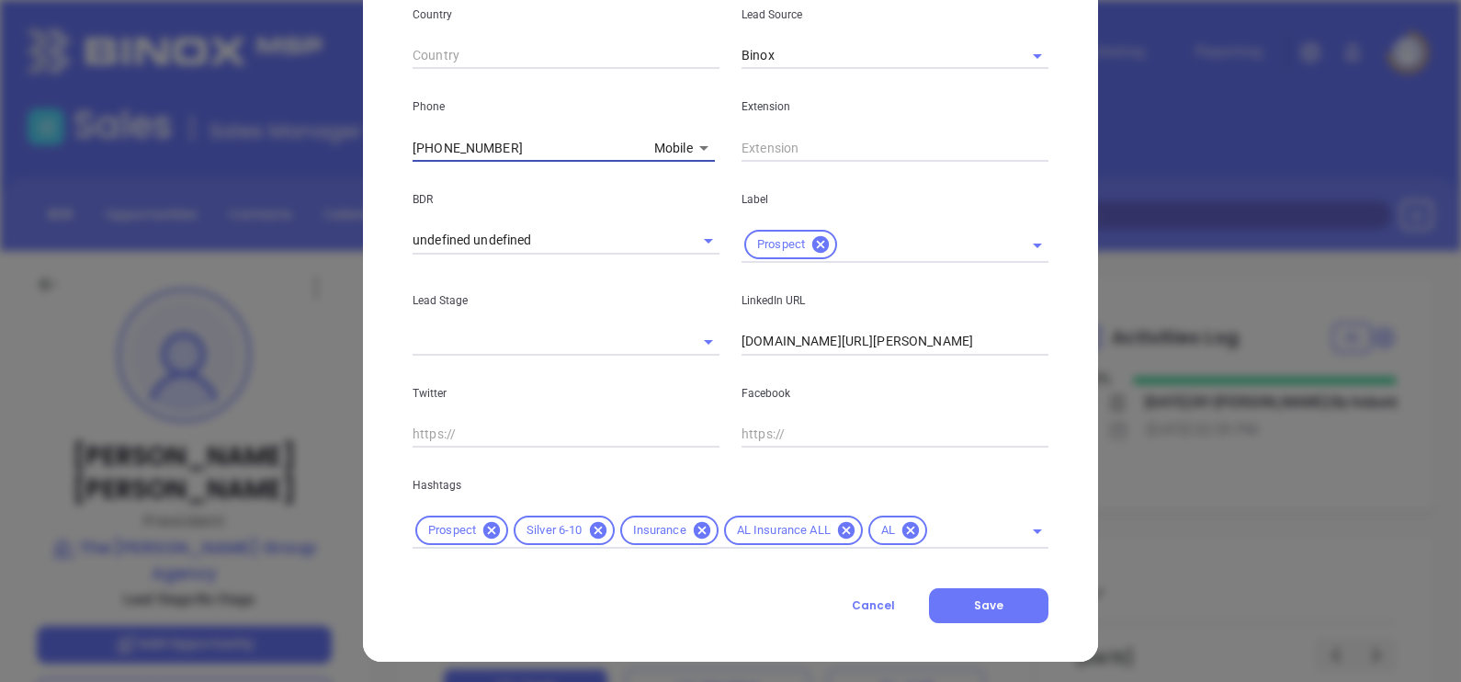
scroll to position [666, 0]
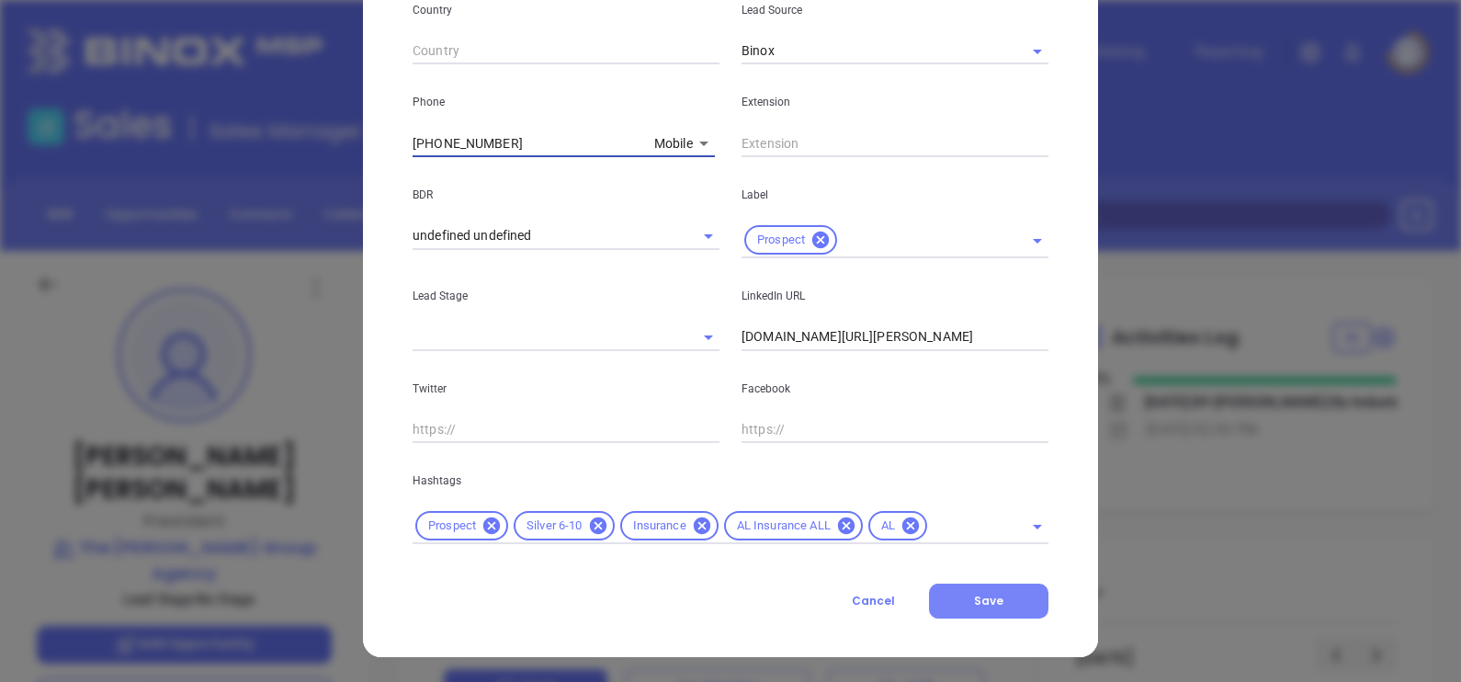
type input "(205) 213-6599"
click at [974, 598] on span "Save" at bounding box center [988, 600] width 29 height 16
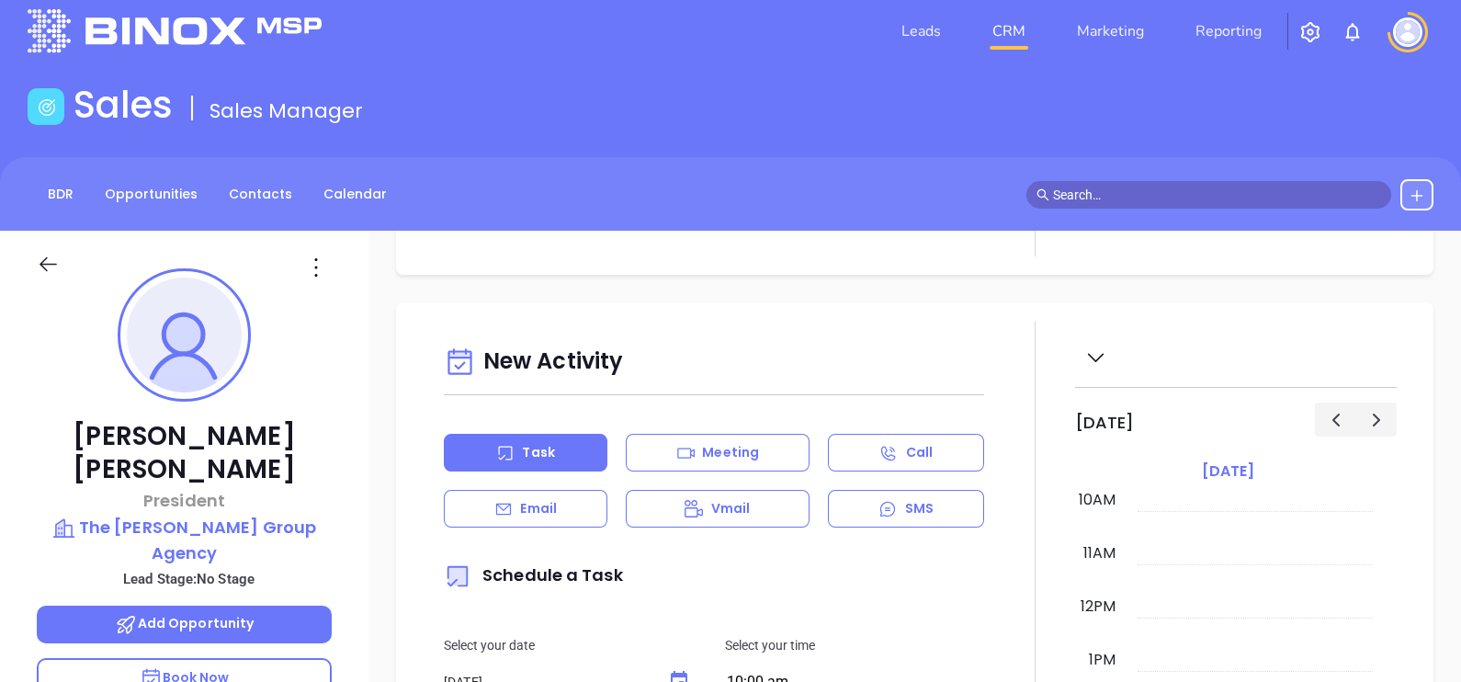
scroll to position [0, 0]
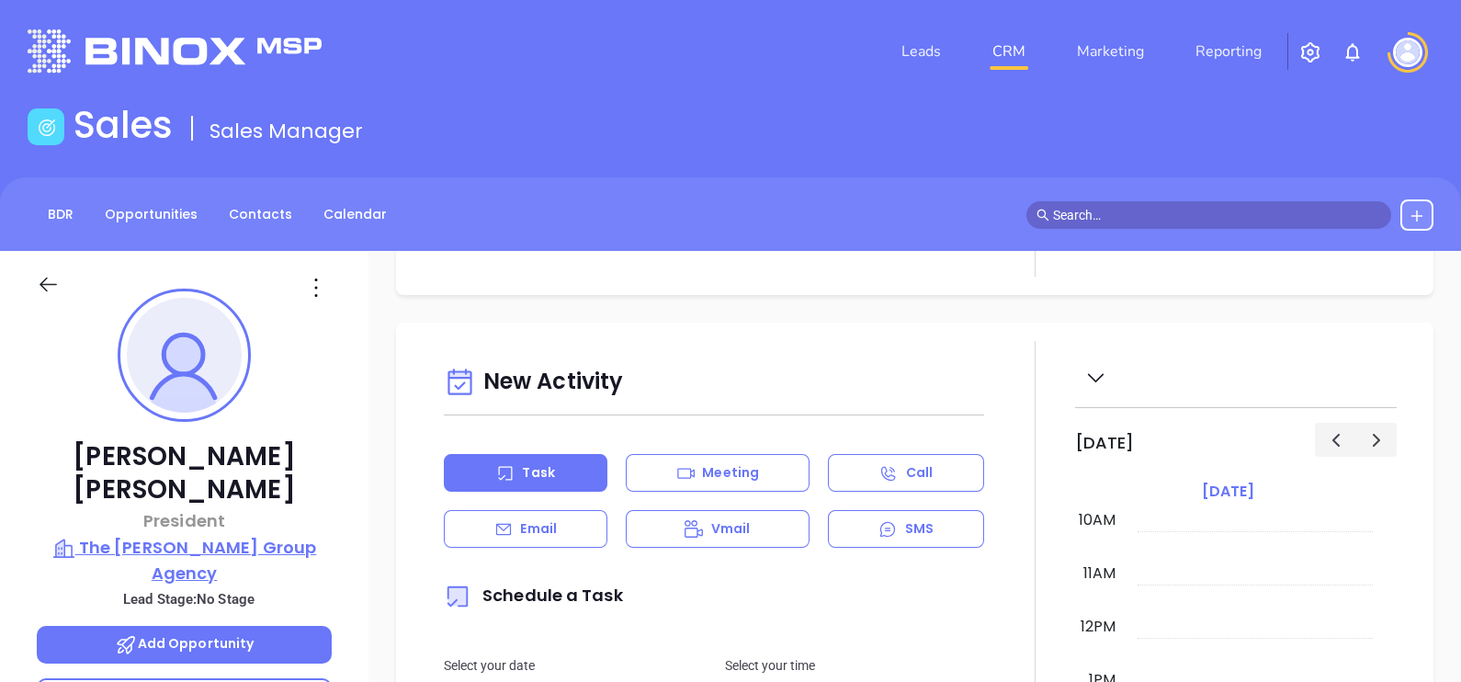
click at [206, 535] on p "The Maynard Group Agency" at bounding box center [184, 560] width 295 height 51
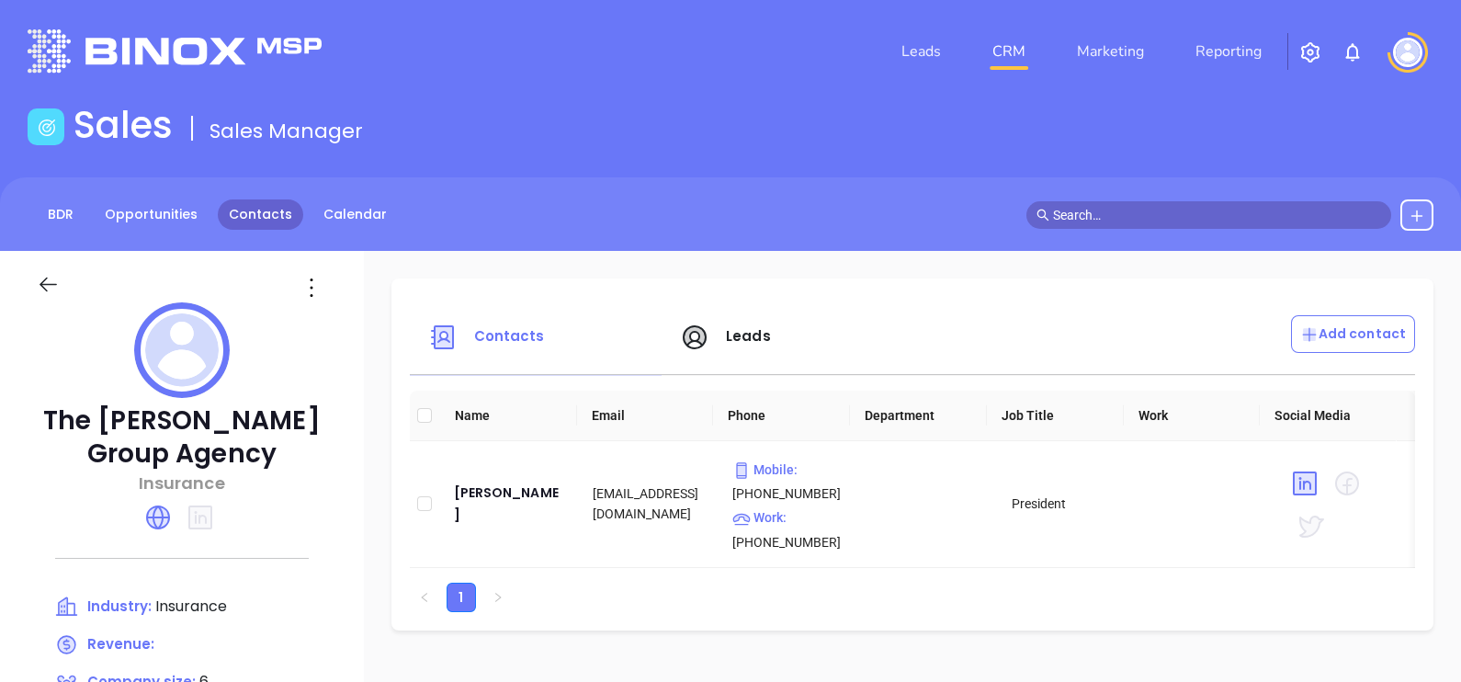
click at [273, 220] on link "Contacts" at bounding box center [260, 214] width 85 height 30
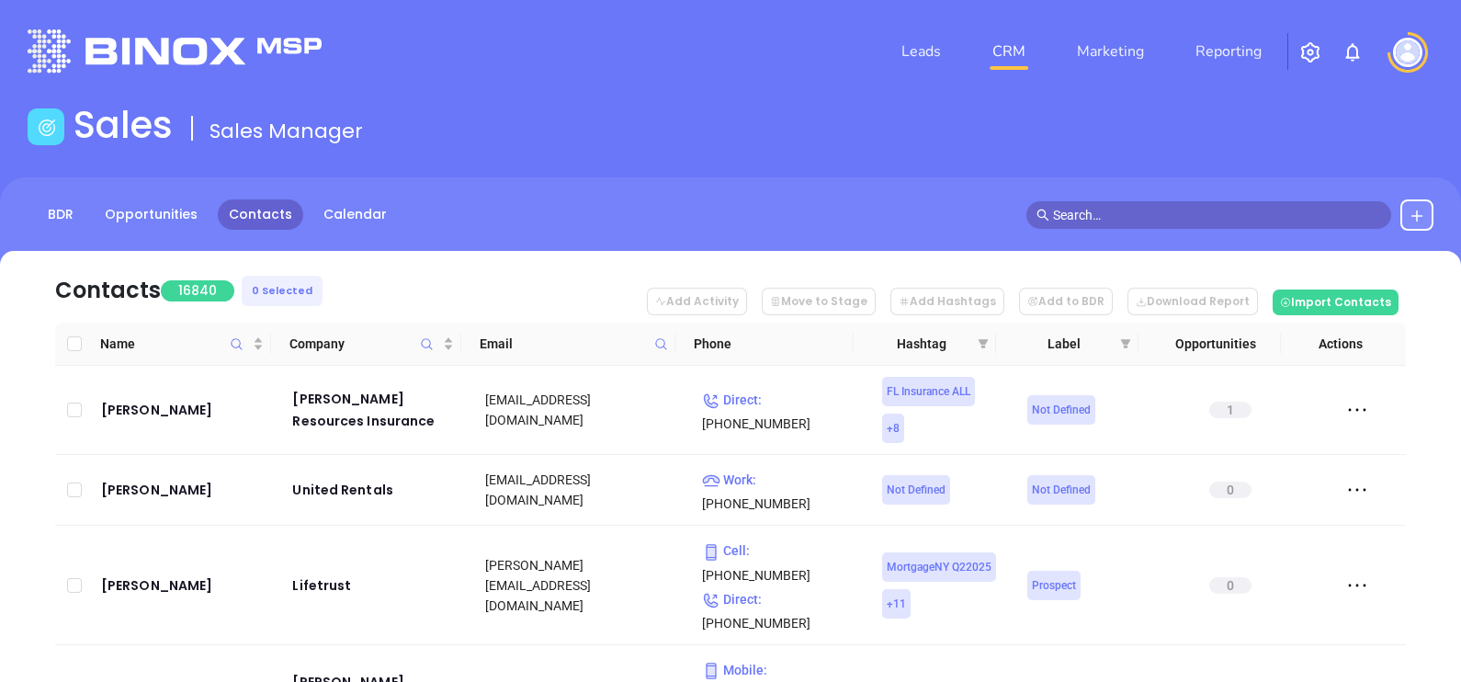
click at [657, 345] on icon at bounding box center [661, 344] width 14 height 14
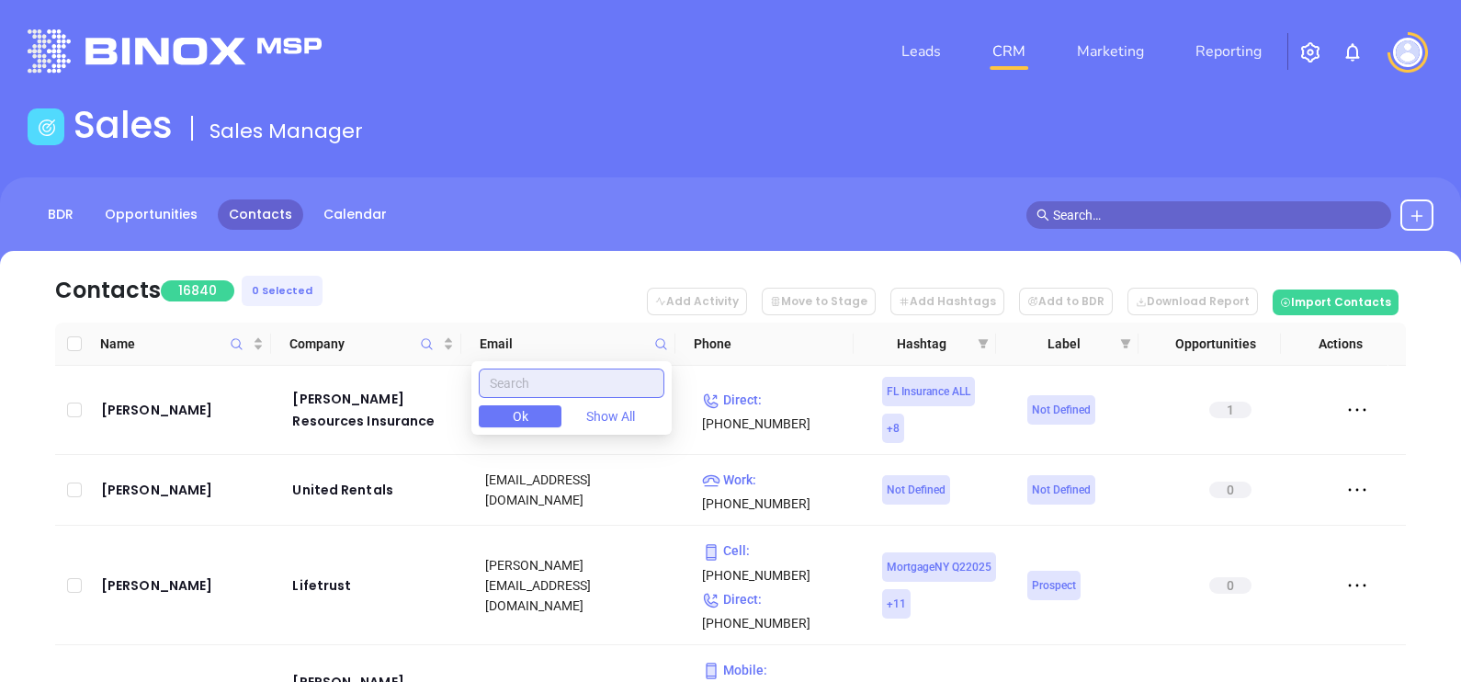
paste input "thwinc.com"
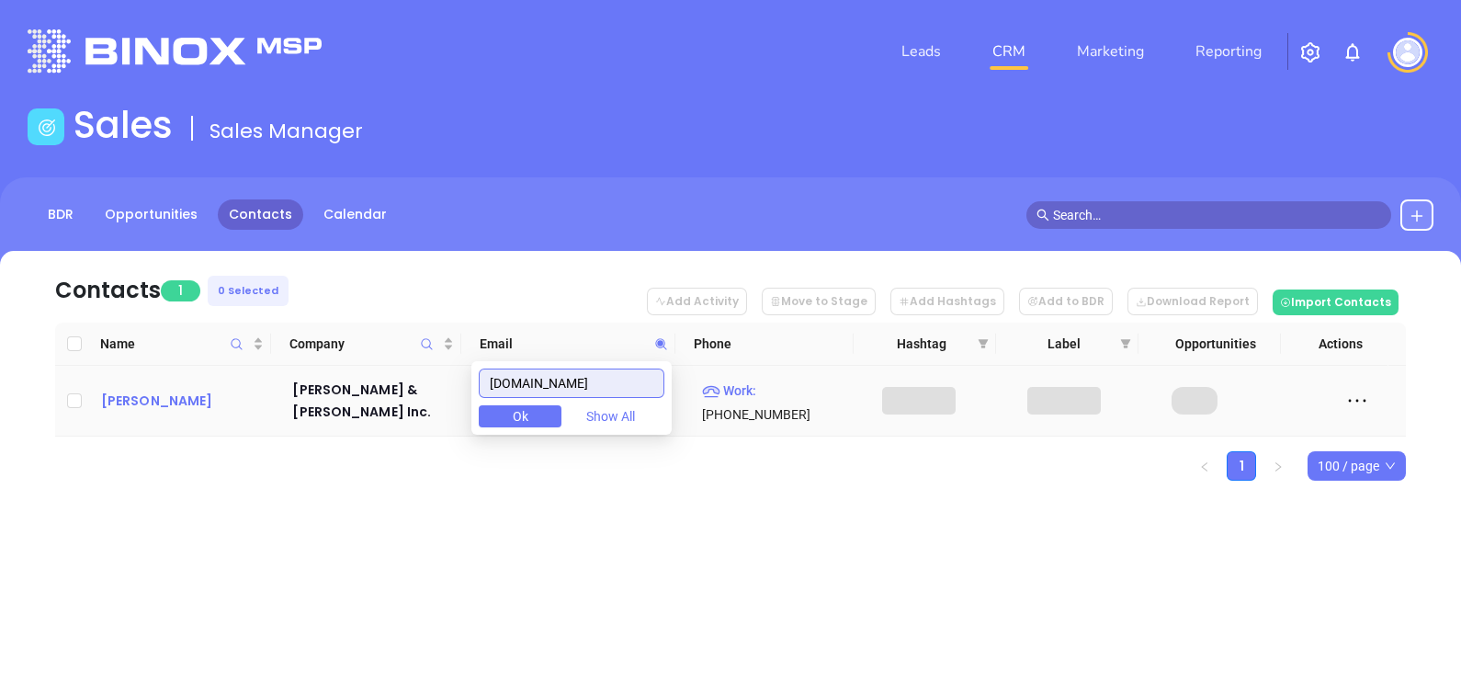
type input "thwinc.com"
click at [137, 399] on div "Fred Williams" at bounding box center [184, 400] width 166 height 22
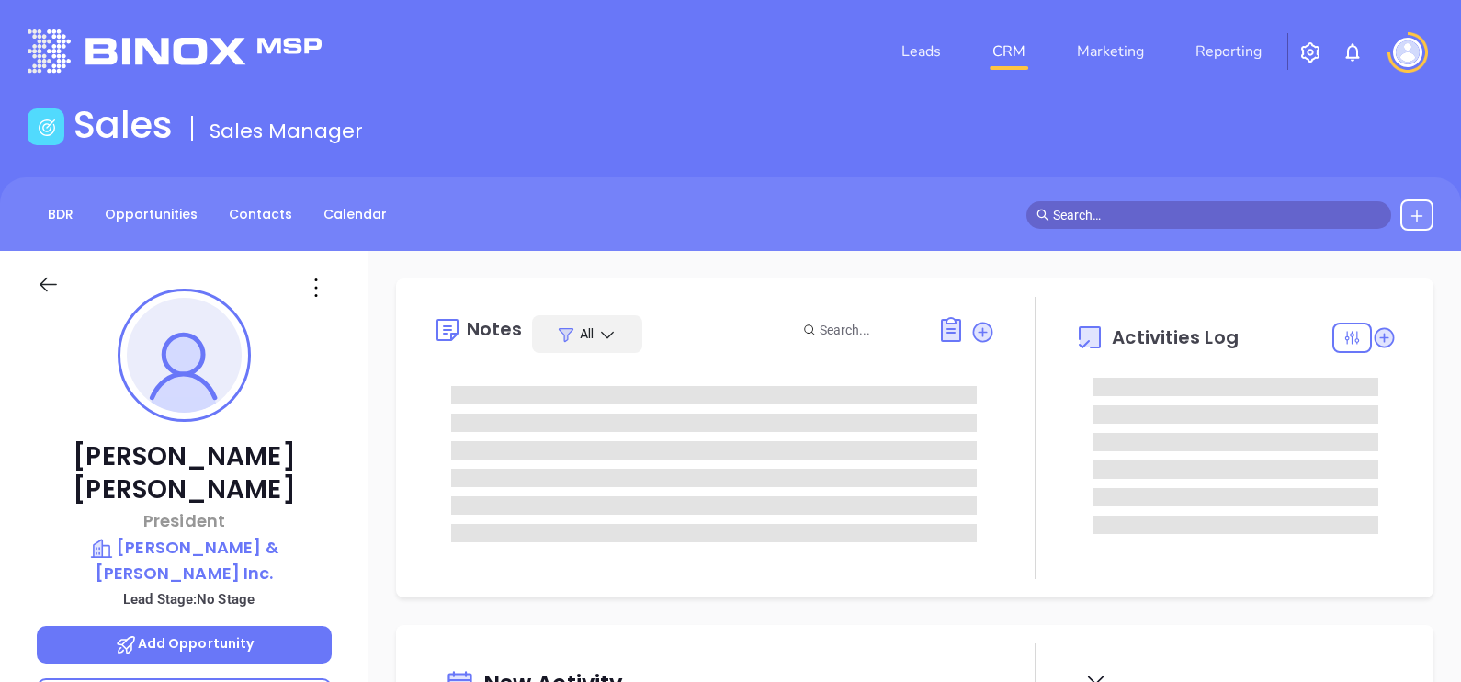
type input "[DATE]"
type input "[PERSON_NAME]"
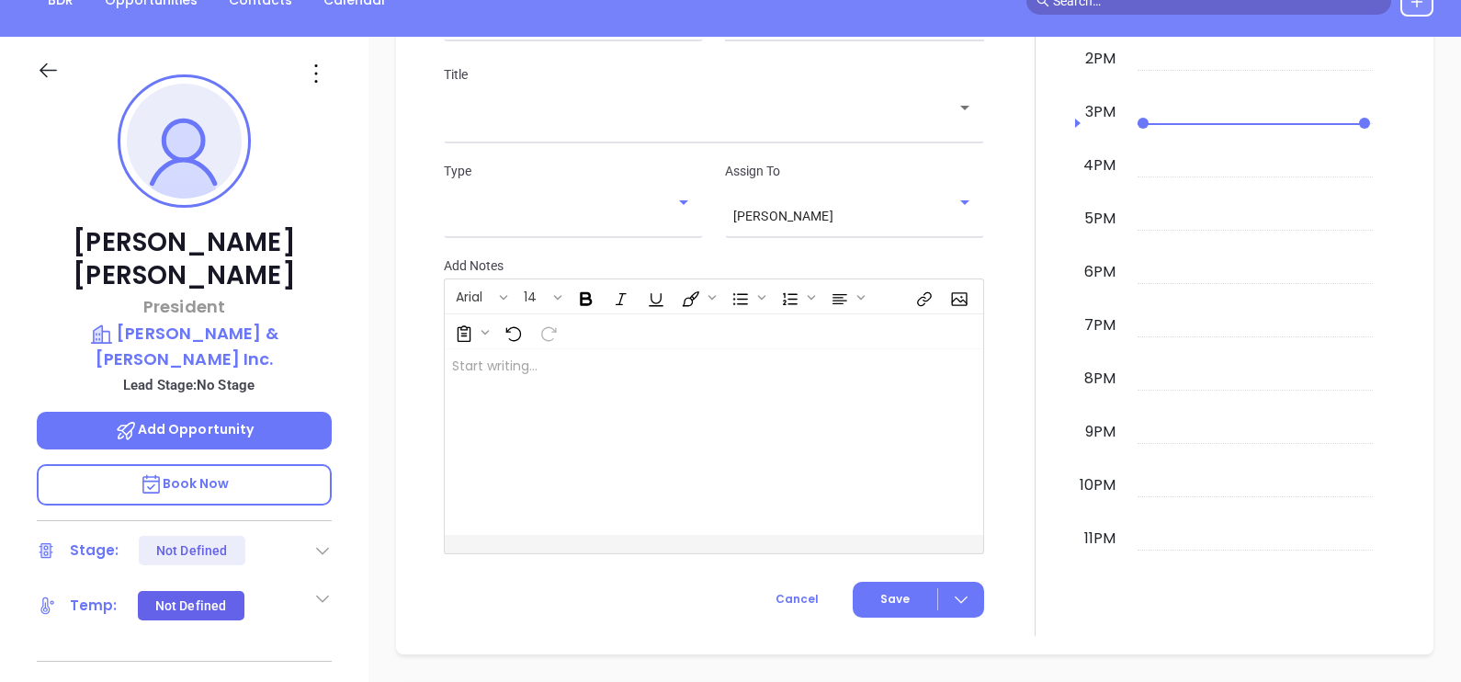
scroll to position [165, 0]
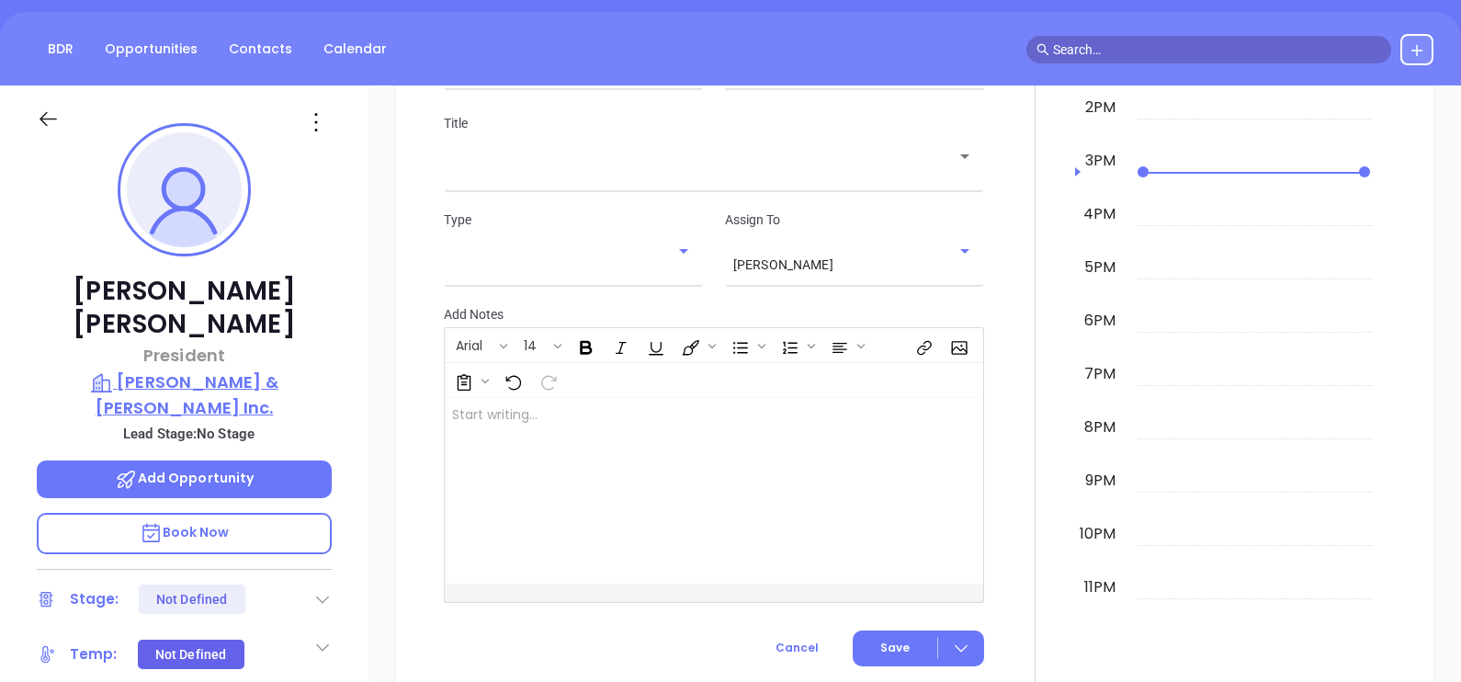
click at [223, 369] on p "Trammel Harper & Williams Inc." at bounding box center [184, 394] width 295 height 51
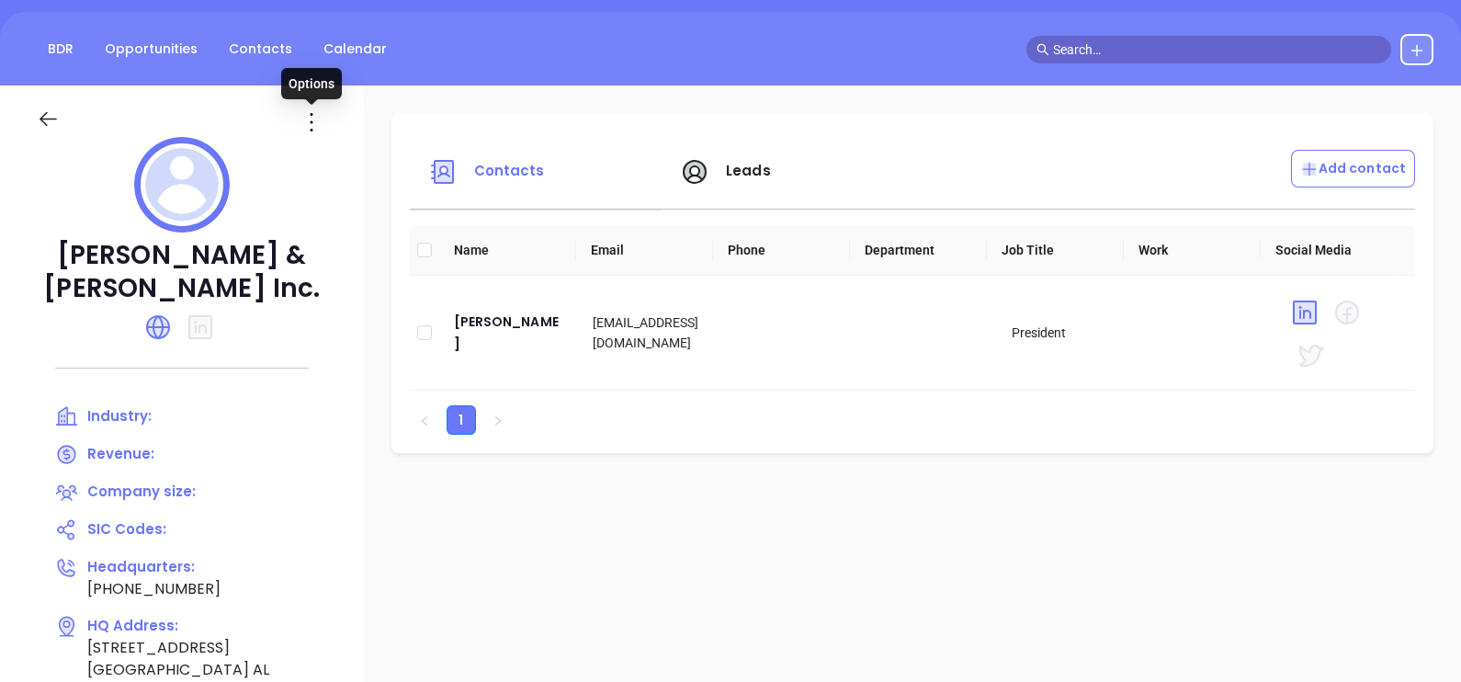
click at [308, 115] on icon at bounding box center [311, 121] width 29 height 29
click at [330, 151] on div "Edit" at bounding box center [394, 158] width 166 height 20
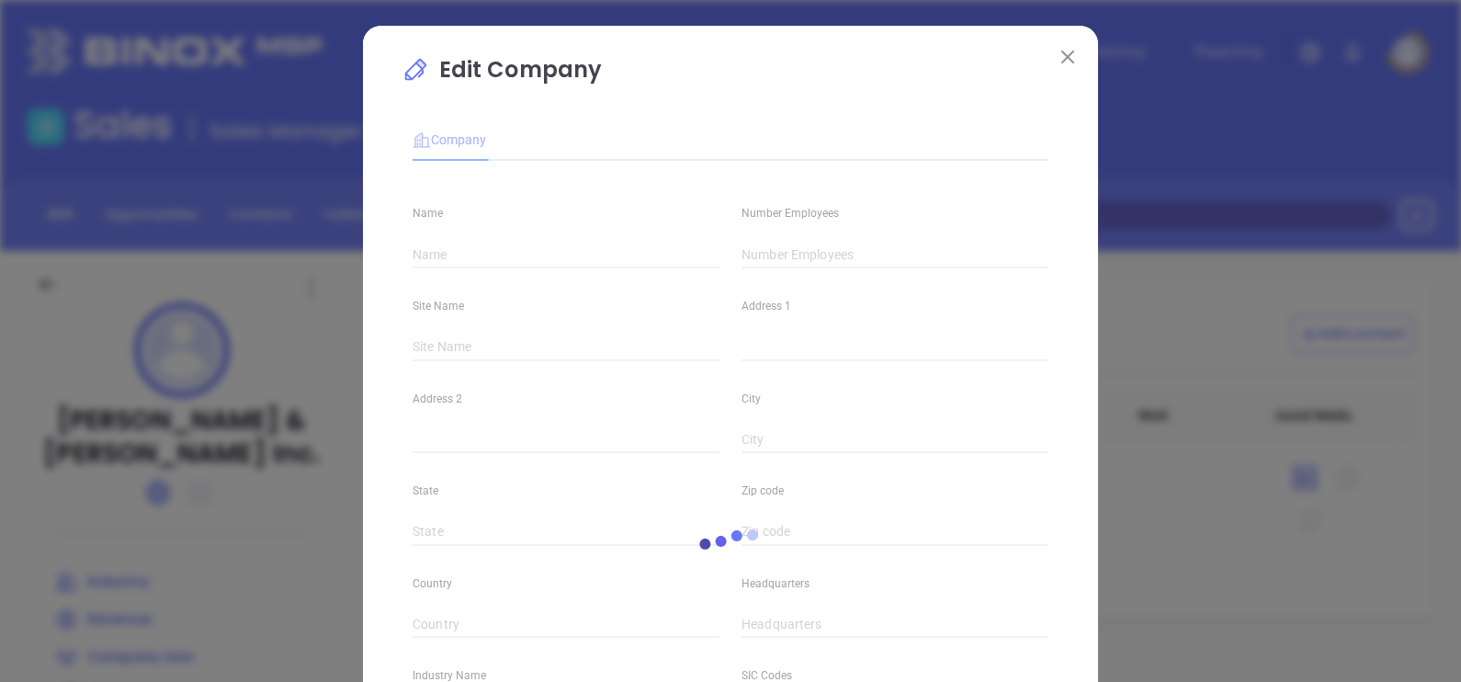
type input "Trammel Harper & Williams Inc."
type input "(205) 988-3444"
type input "https://www.thwinc.com/"
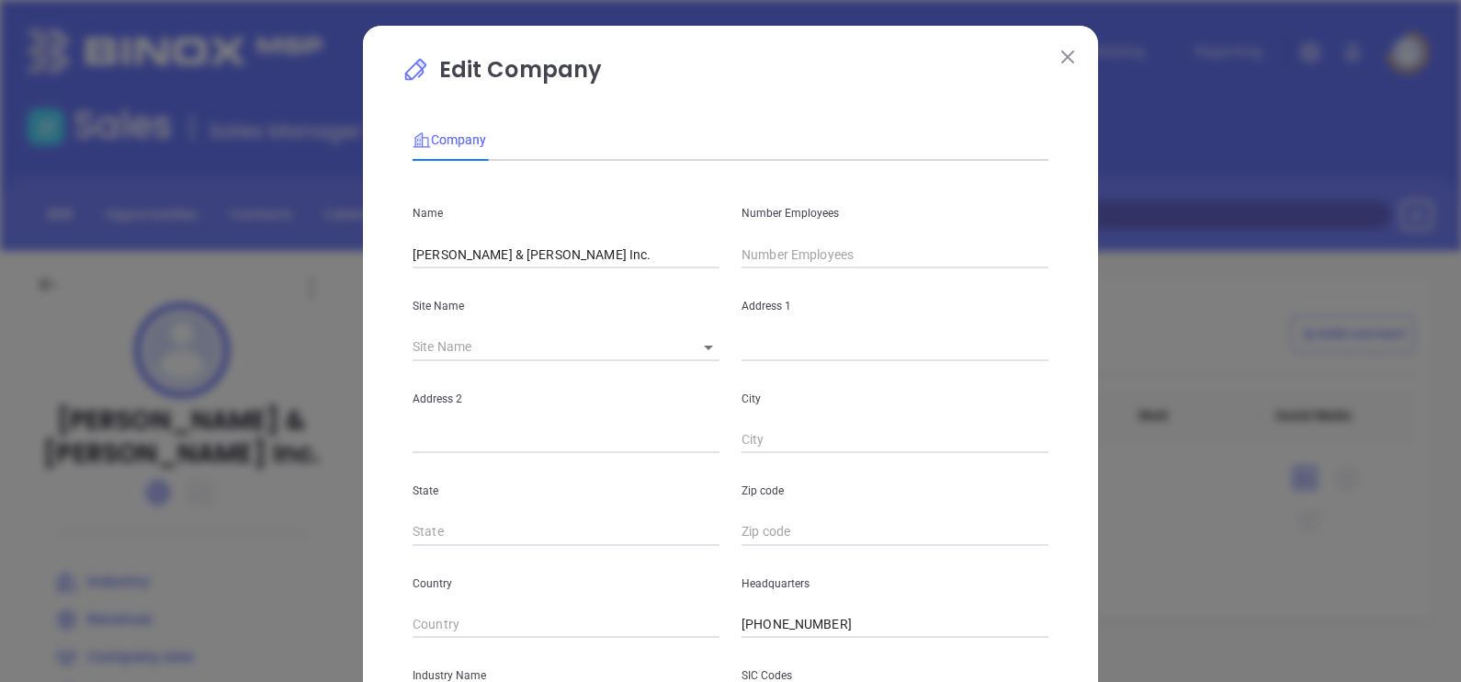
click at [748, 260] on input "text" at bounding box center [894, 255] width 307 height 28
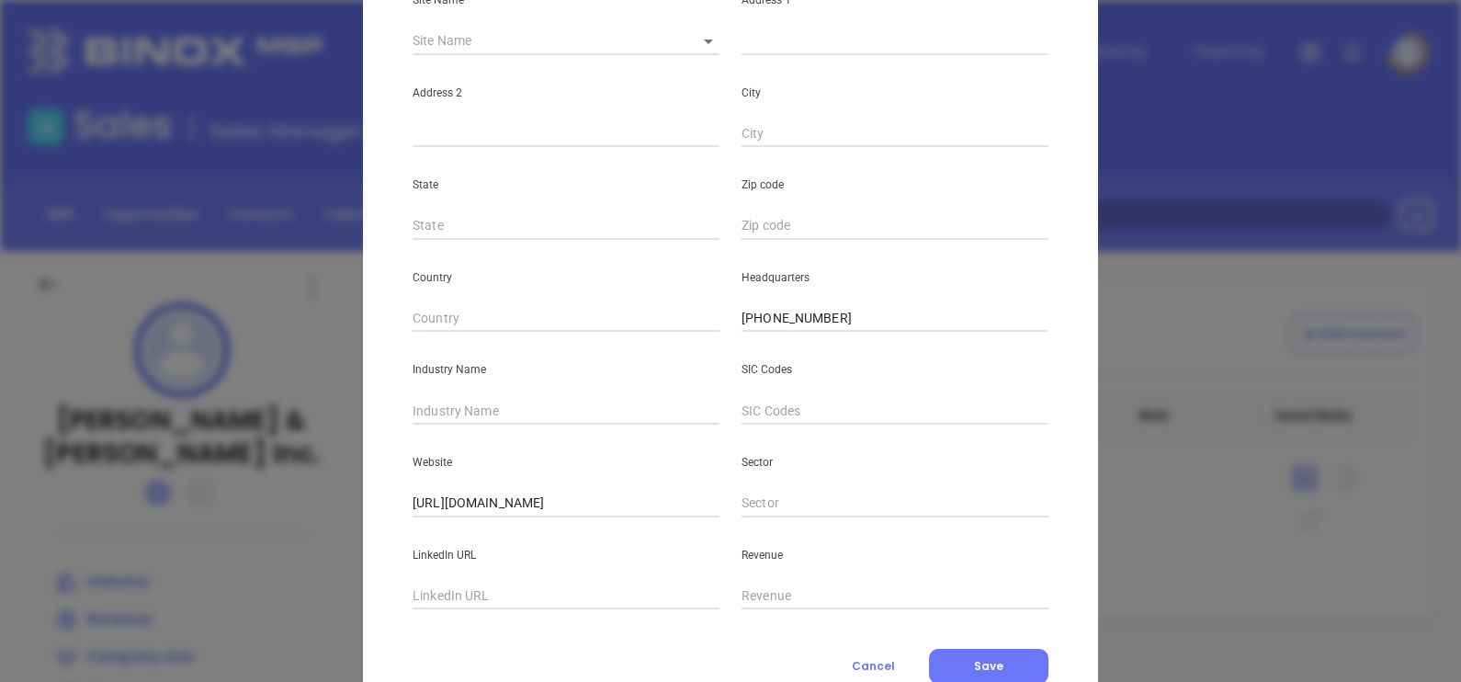
scroll to position [344, 0]
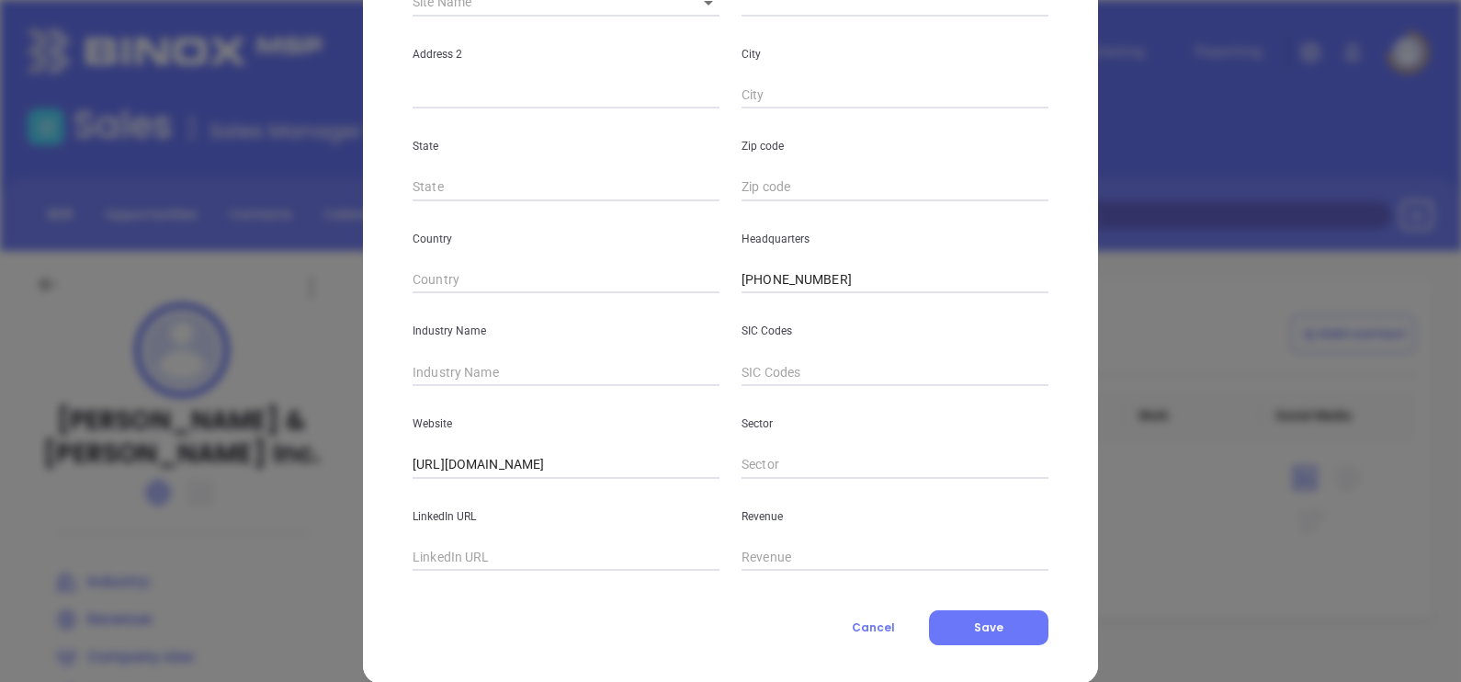
type input "19"
click at [536, 378] on input "text" at bounding box center [565, 372] width 307 height 28
type input "Insurance"
click at [974, 634] on span "Save" at bounding box center [988, 627] width 29 height 16
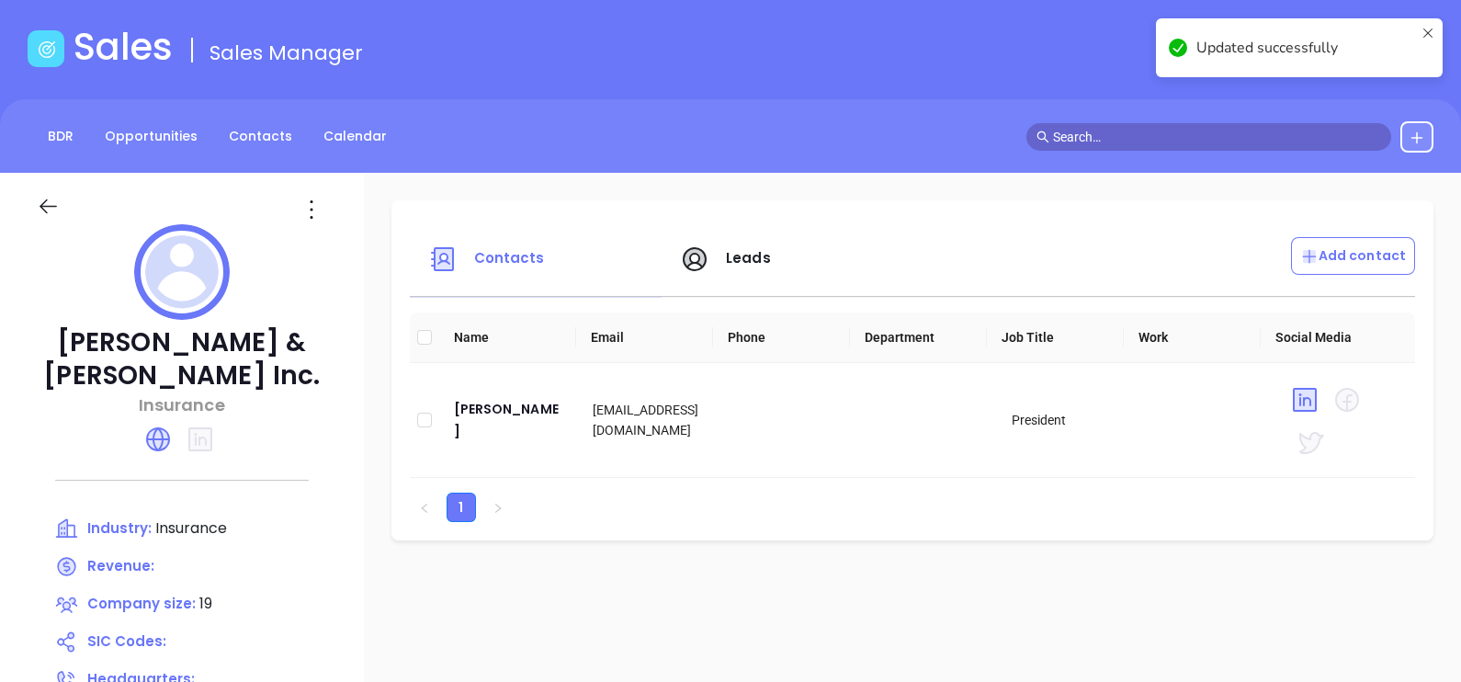
scroll to position [114, 0]
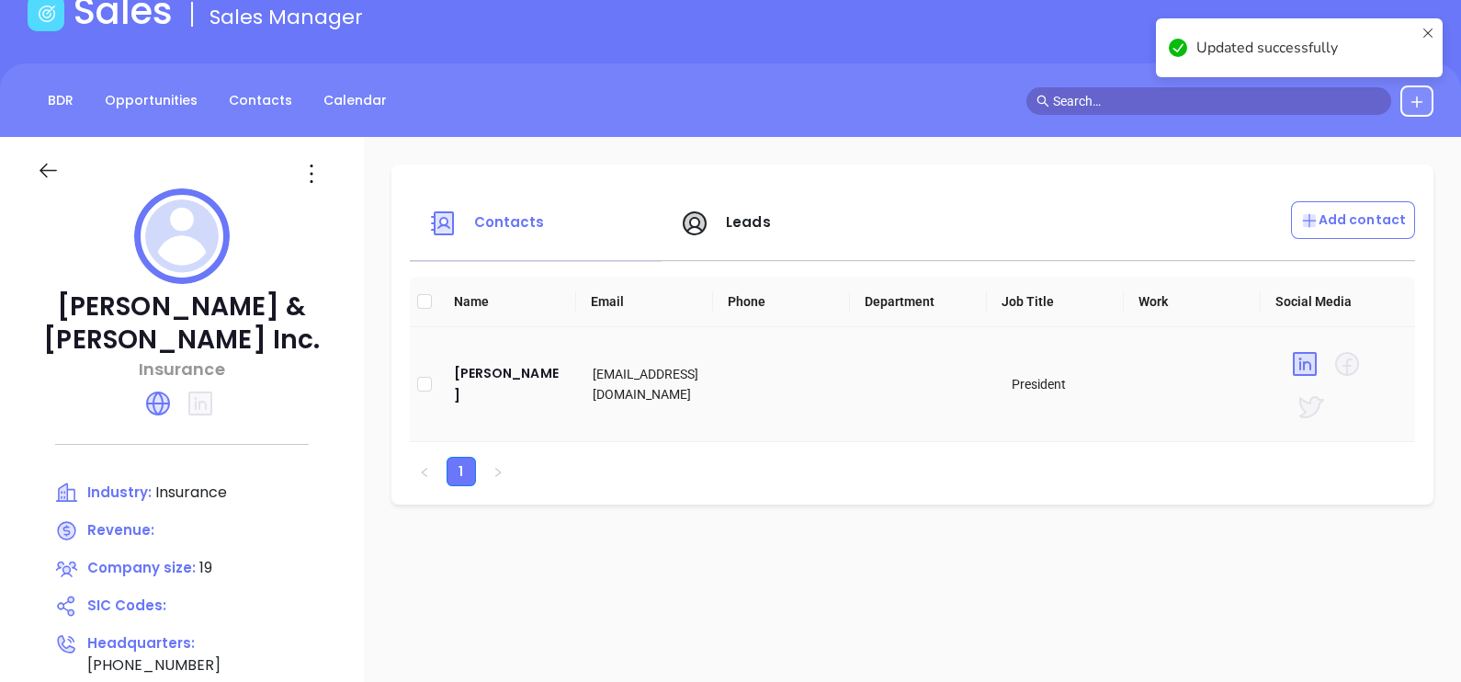
click at [475, 369] on td "Fred Williams" at bounding box center [509, 384] width 140 height 115
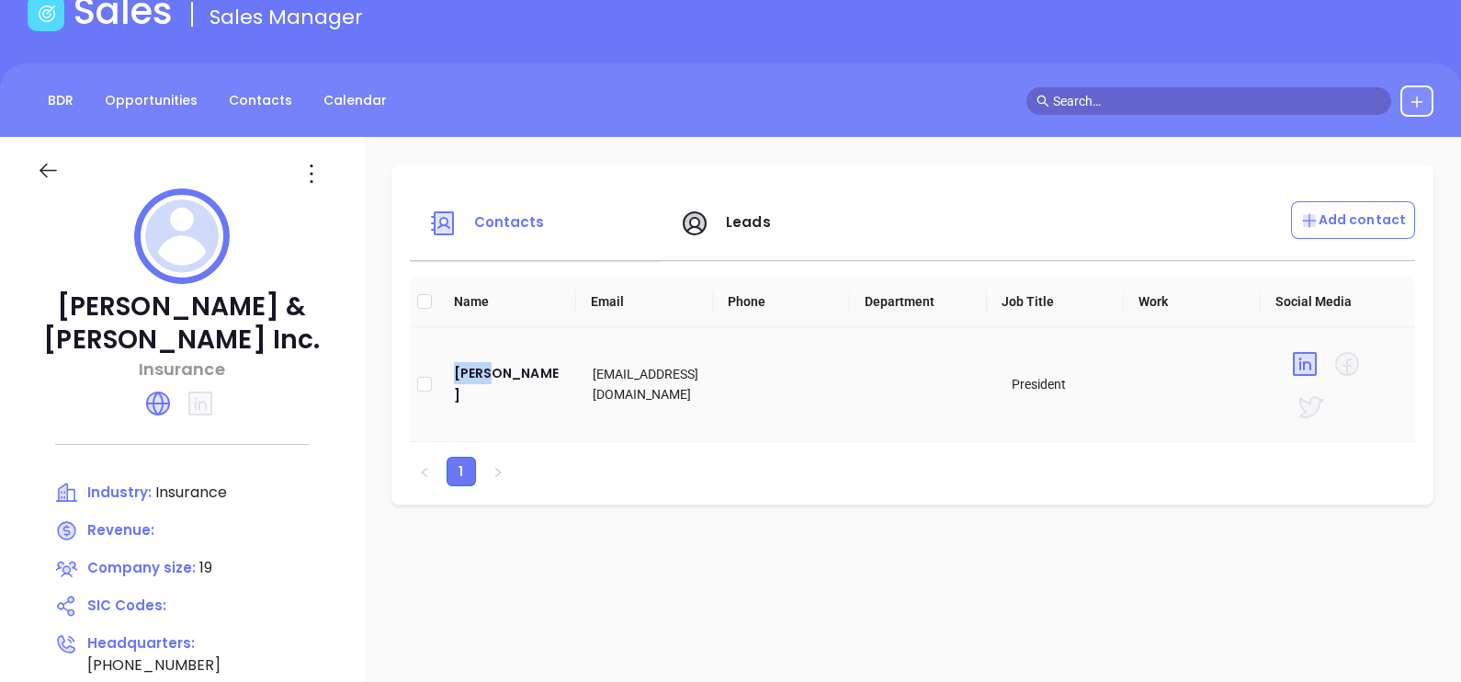
click at [475, 369] on td "Fred Williams" at bounding box center [509, 384] width 140 height 115
click at [475, 375] on div "Fred Williams" at bounding box center [509, 384] width 110 height 44
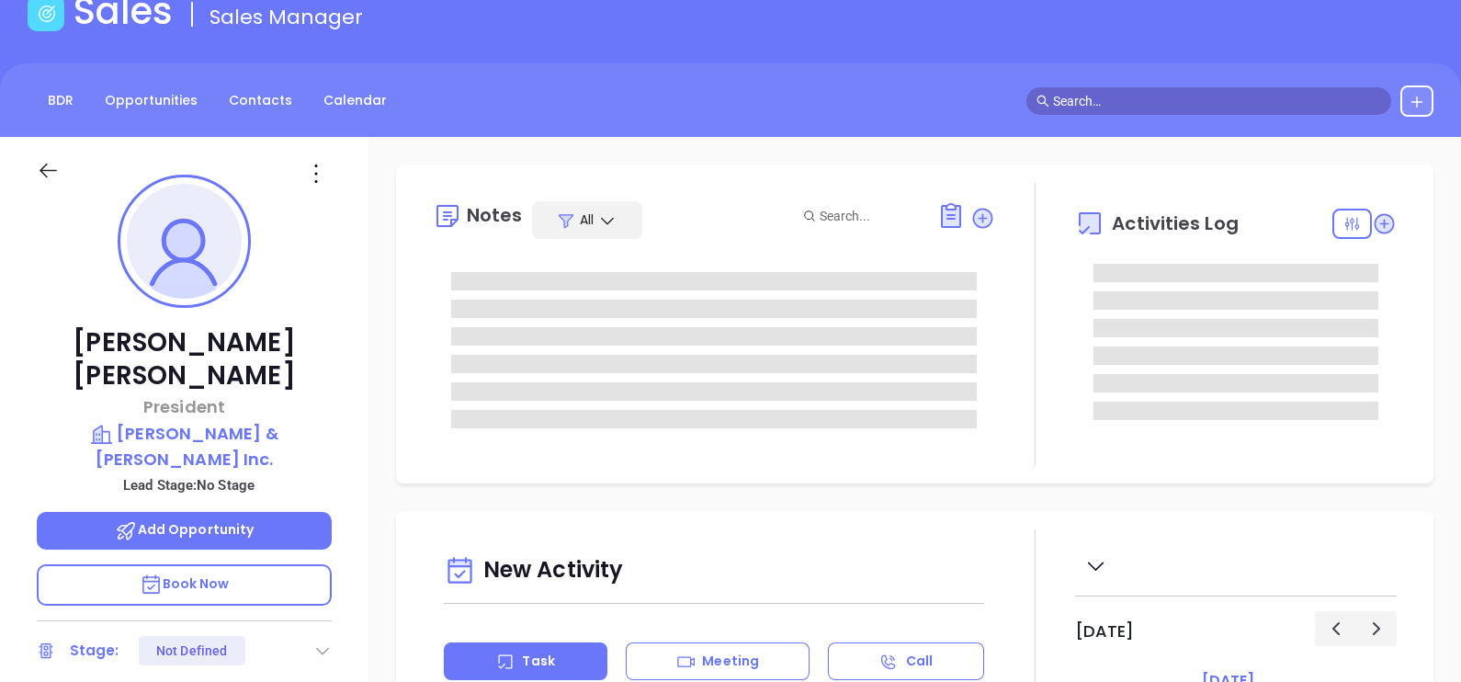
type input "[DATE]"
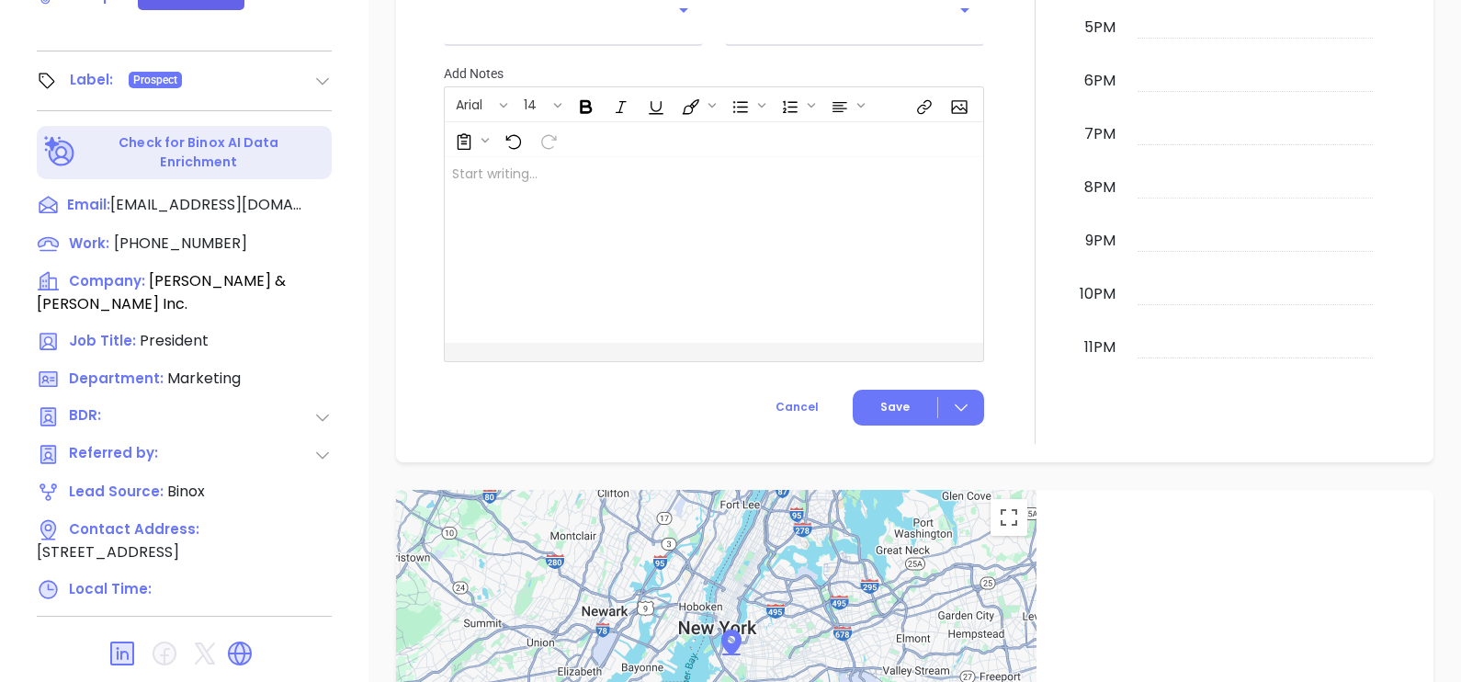
scroll to position [854, 0]
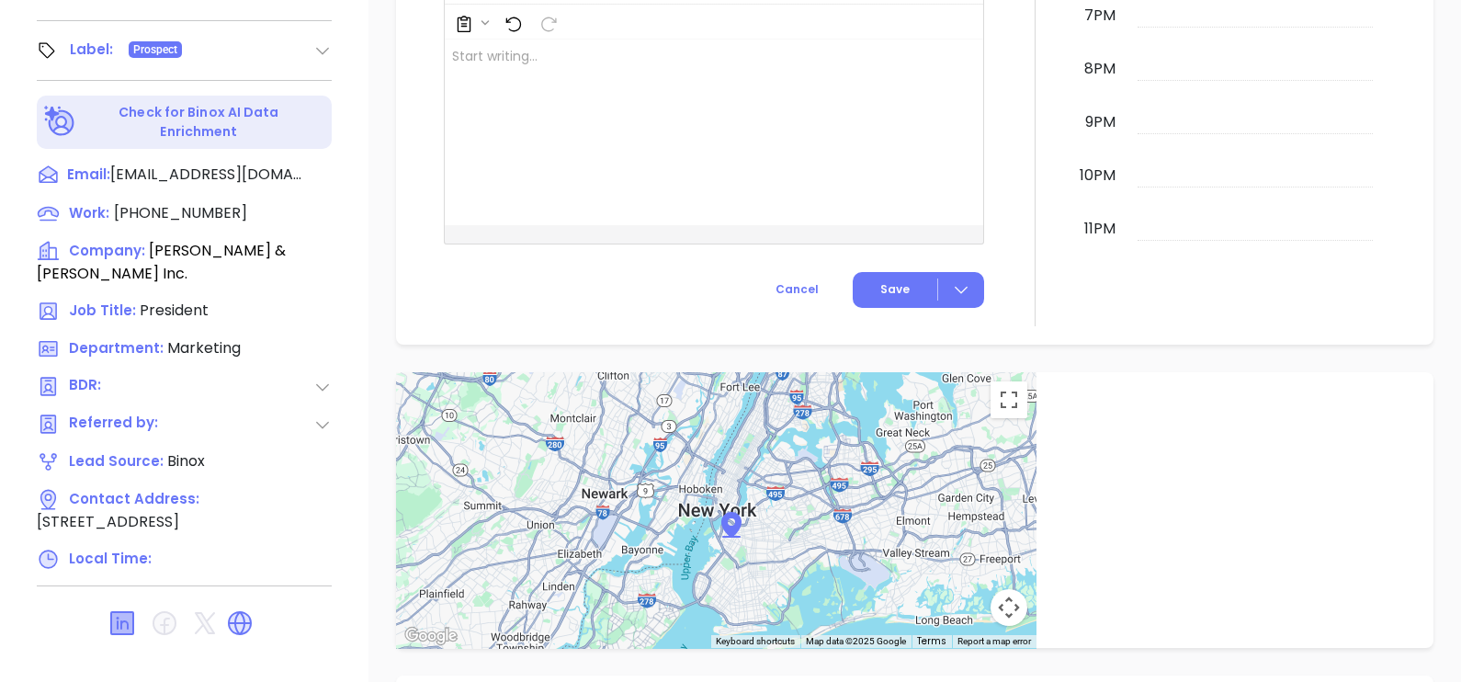
type input "[PERSON_NAME]"
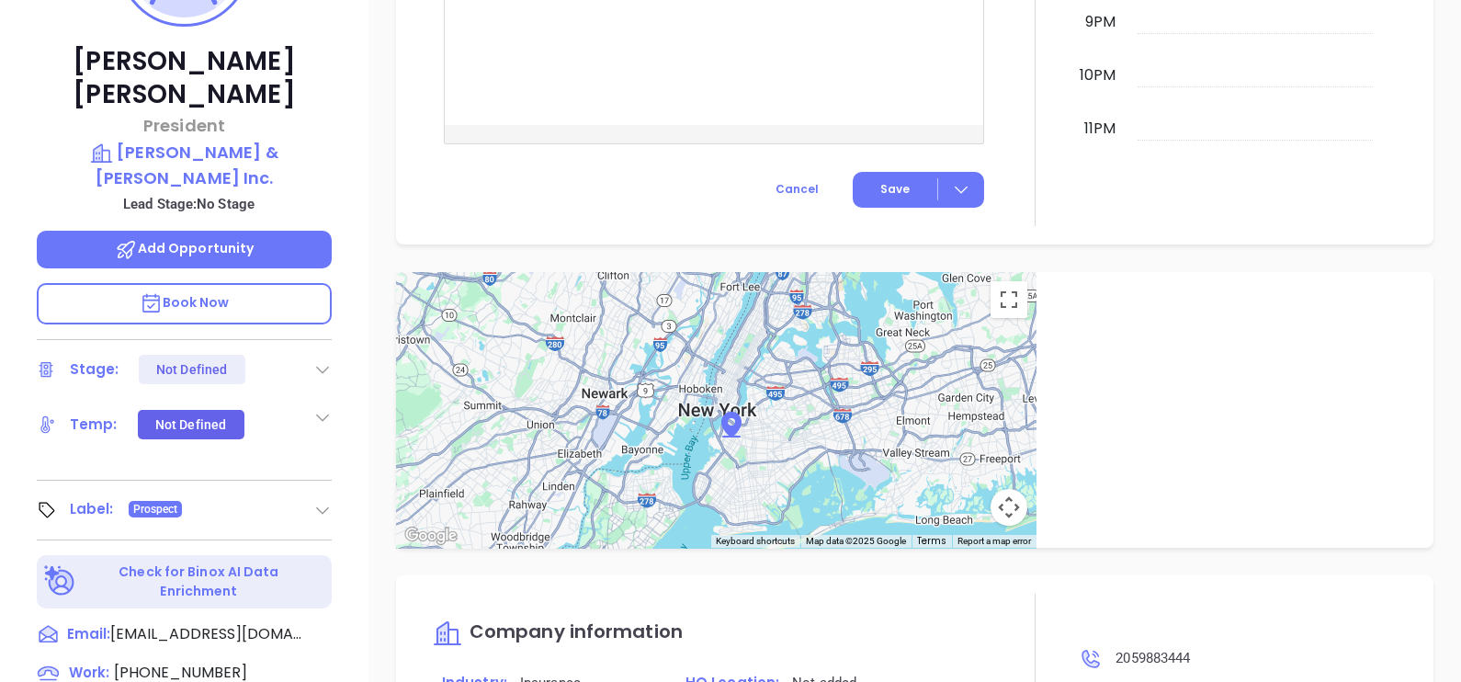
scroll to position [165, 0]
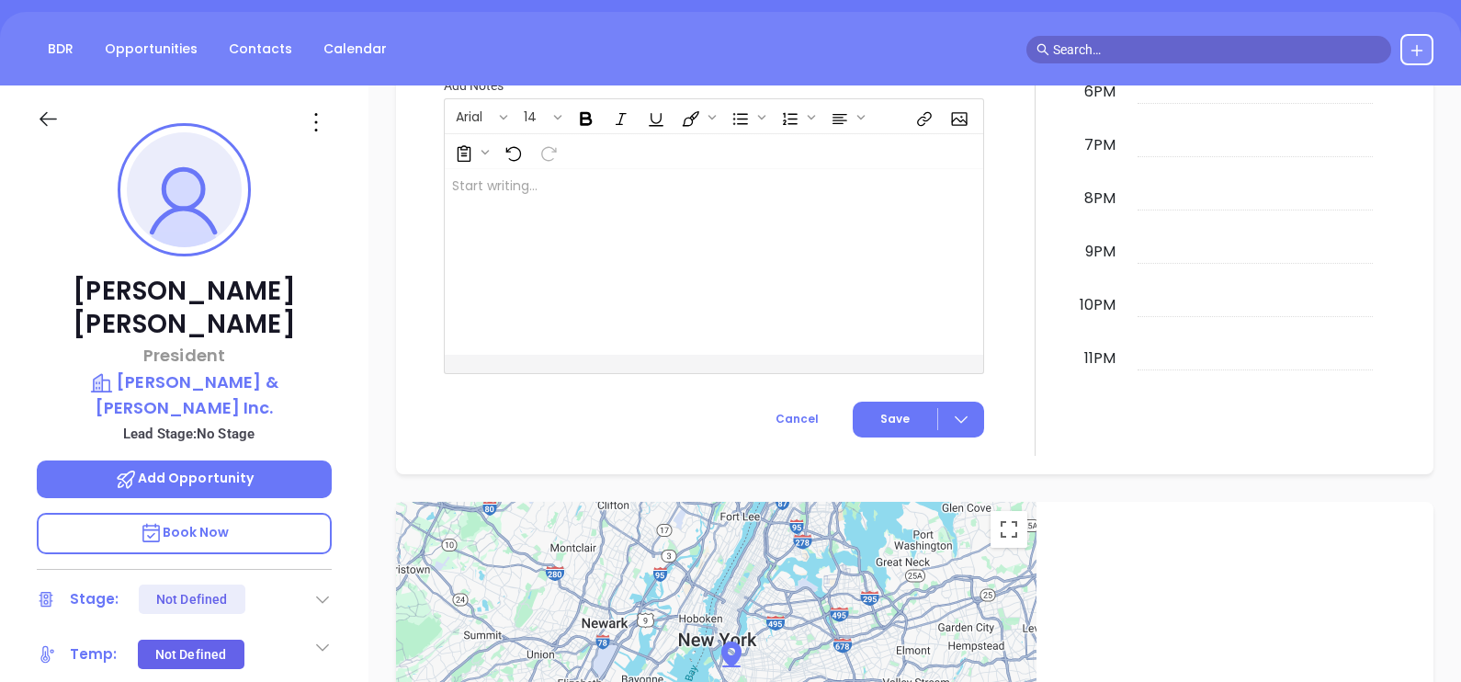
click at [320, 133] on icon at bounding box center [315, 121] width 29 height 29
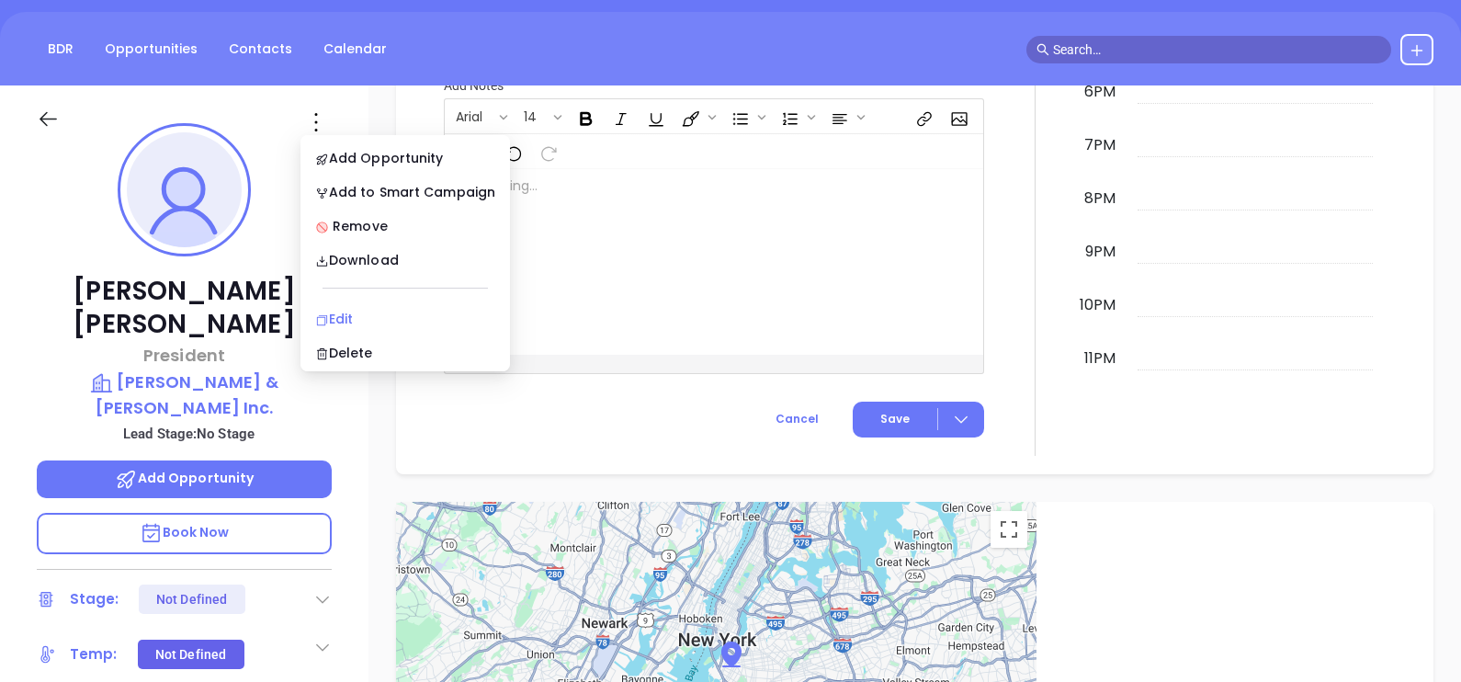
click at [359, 318] on div "Edit" at bounding box center [405, 319] width 180 height 20
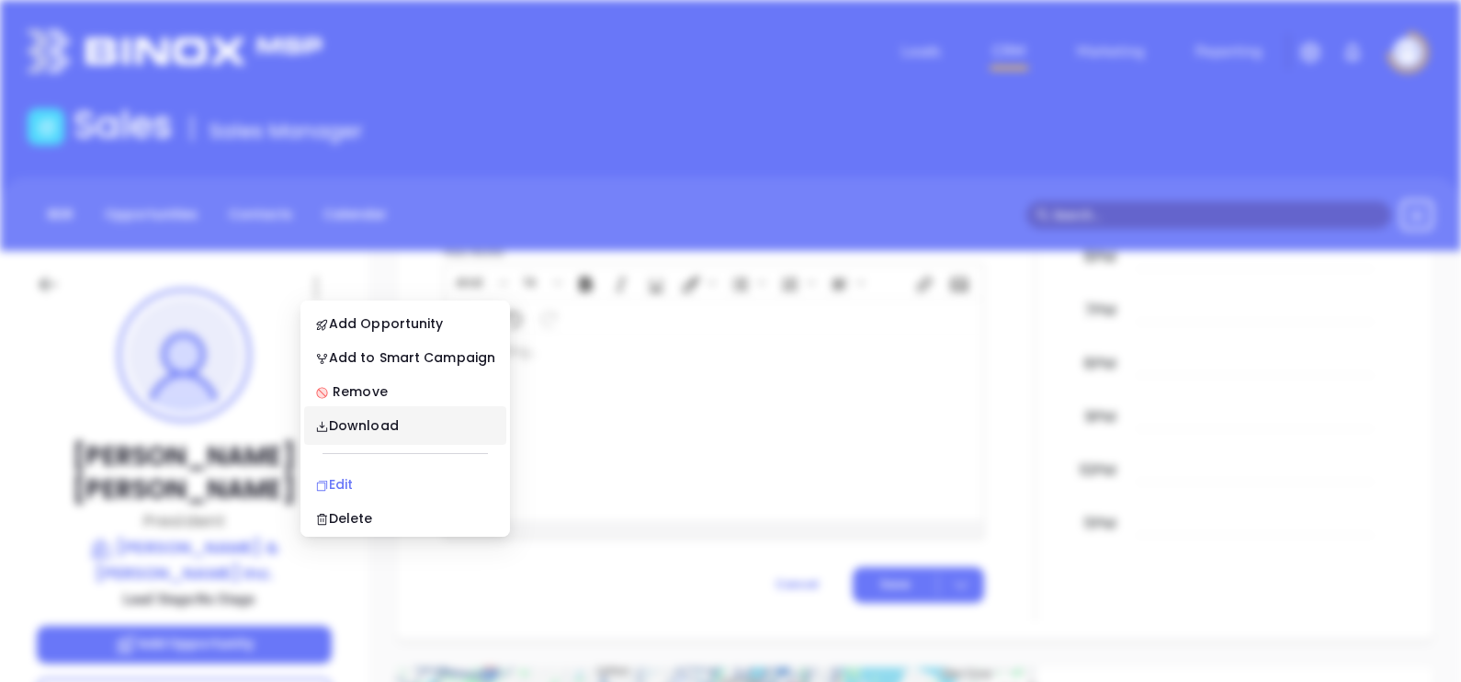
scroll to position [0, 0]
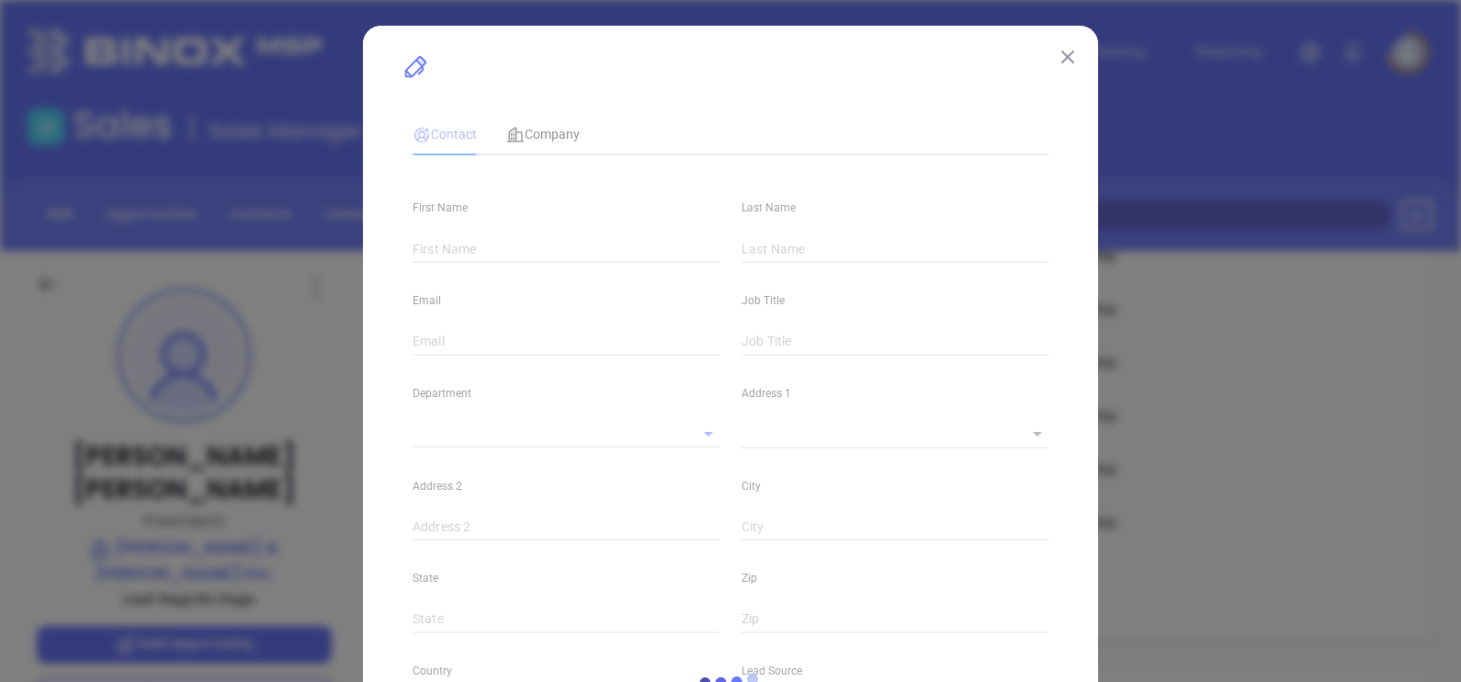
type input "Fred"
type input "Williams"
type input "fwilliams@thwinc.com"
type input "President"
type input "1"
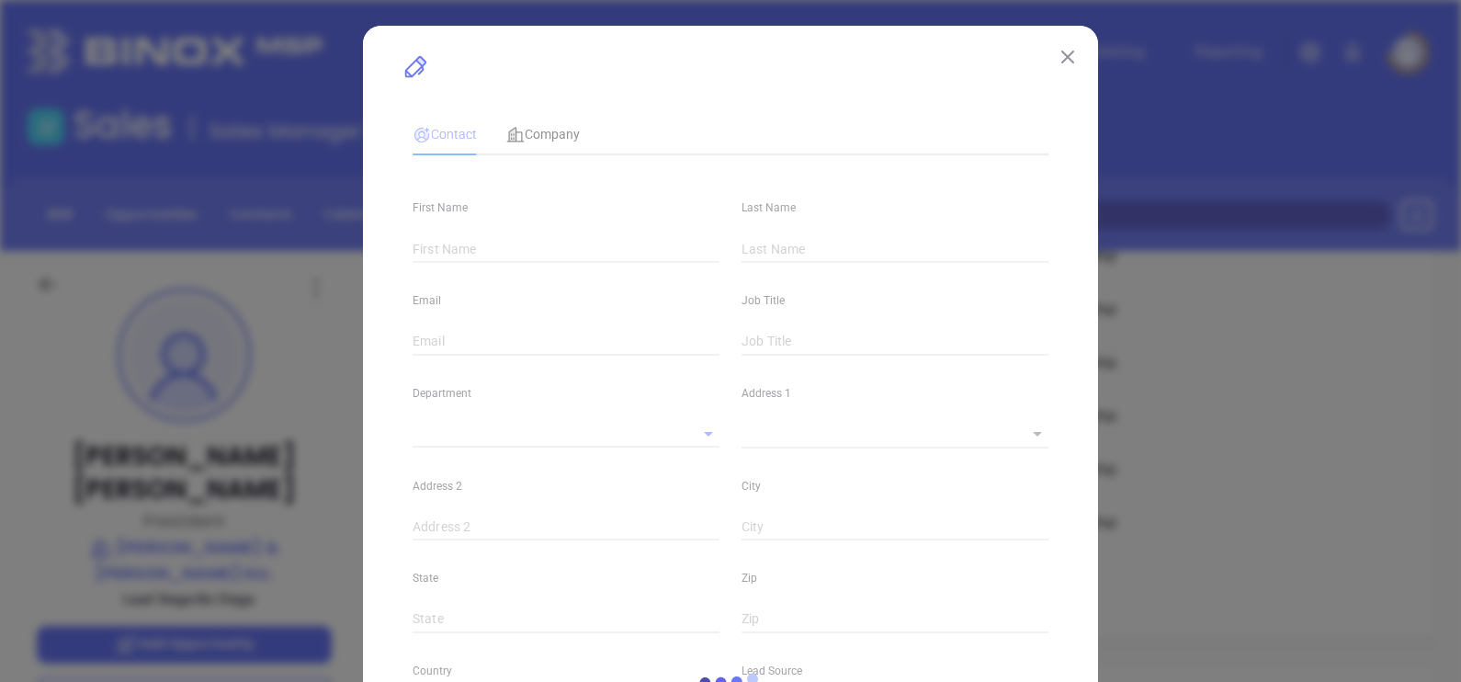
type input "www.linkedin.com/in/fred-williams-96063050"
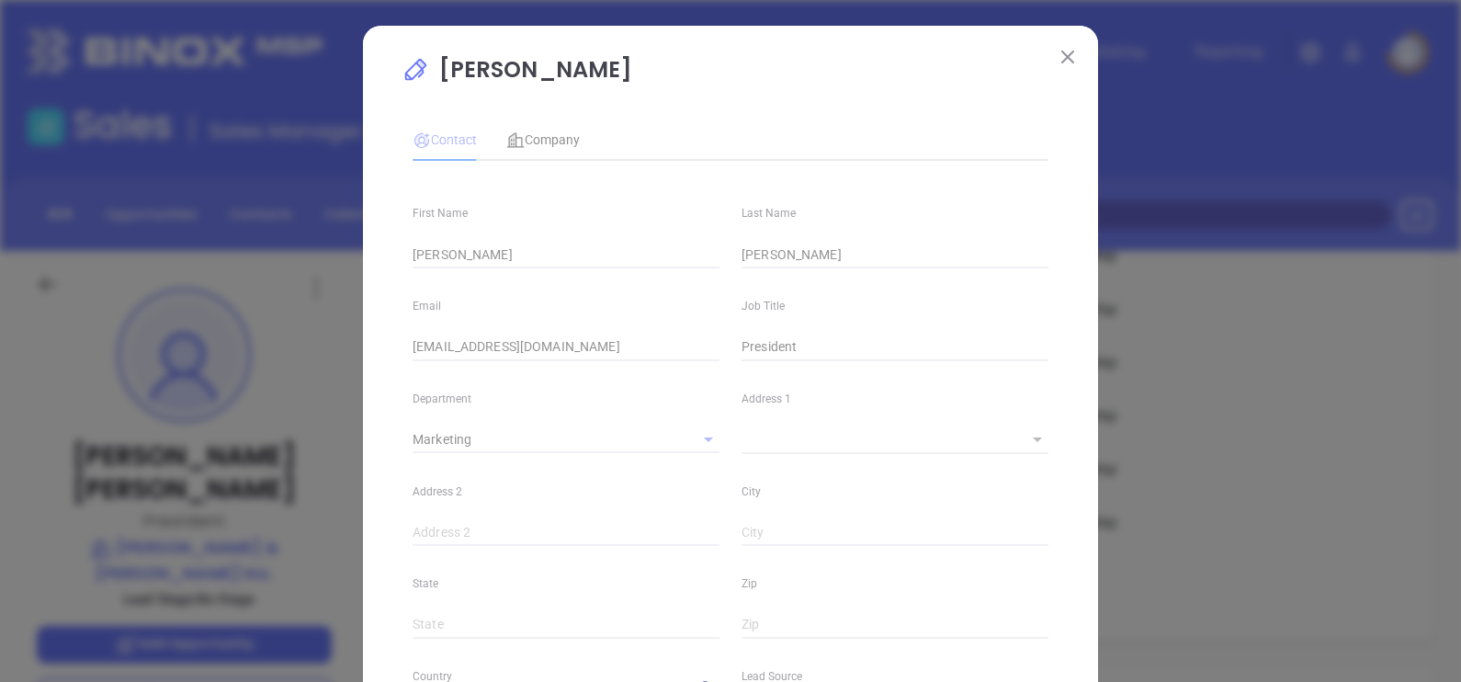
type input "Marketing"
type input "Binox"
type input "undefined undefined"
type input "(205) 988-3444"
type input "1"
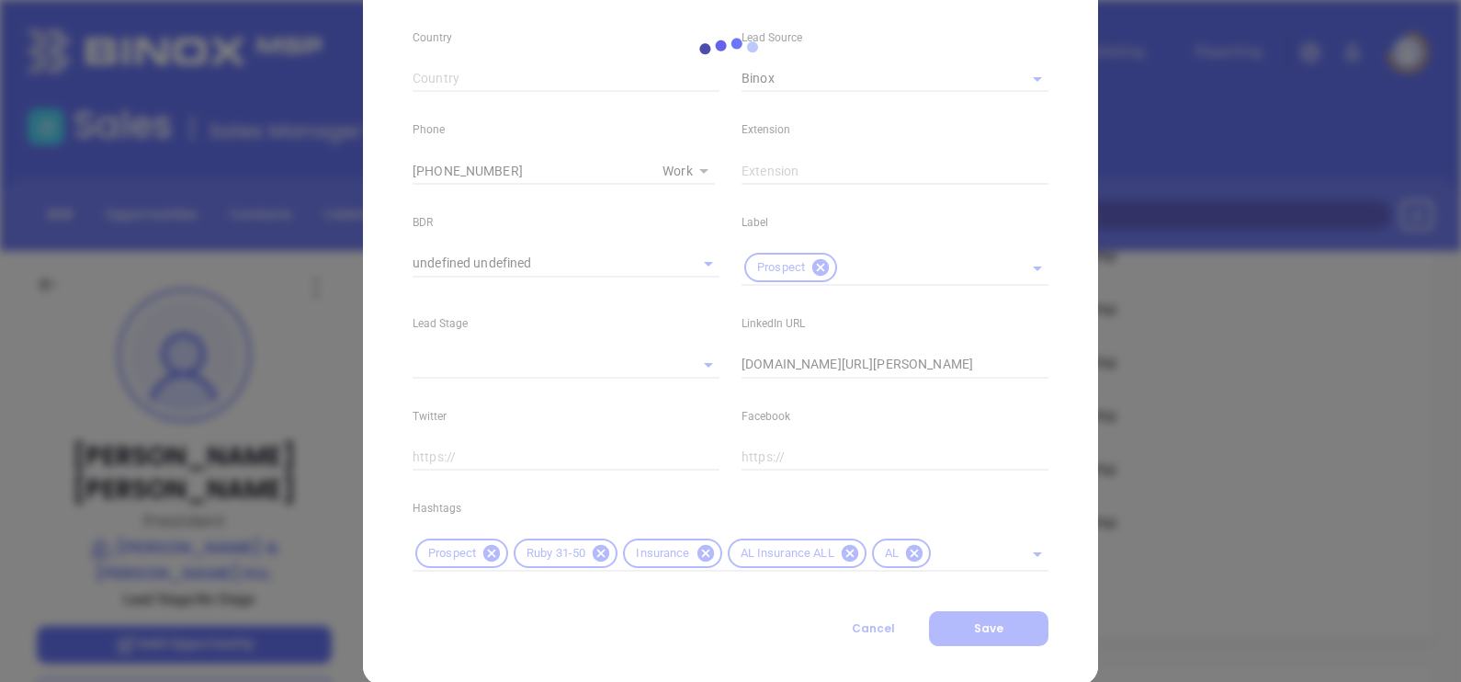
scroll to position [666, 0]
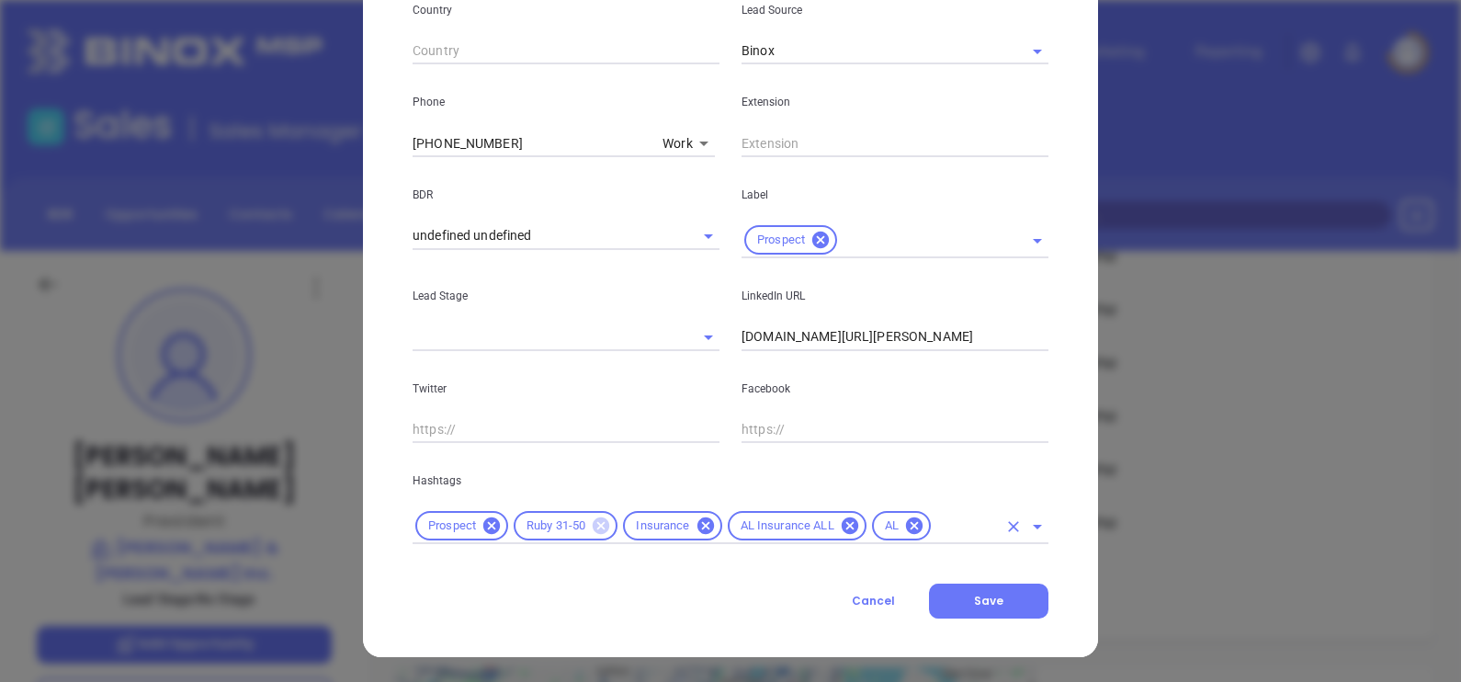
click at [597, 525] on icon at bounding box center [600, 525] width 17 height 17
click at [860, 537] on div "Prospect Insurance AL Insurance ALL AL" at bounding box center [730, 526] width 636 height 36
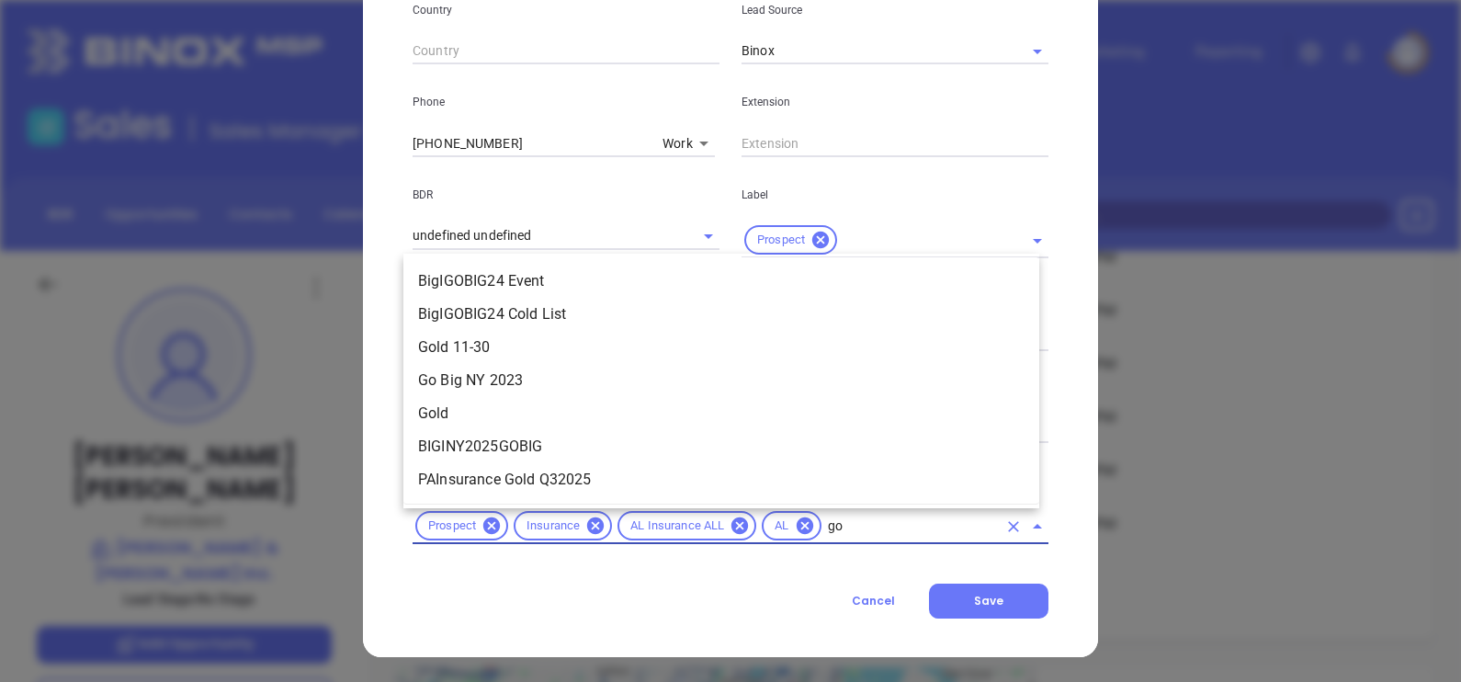
type input "gol"
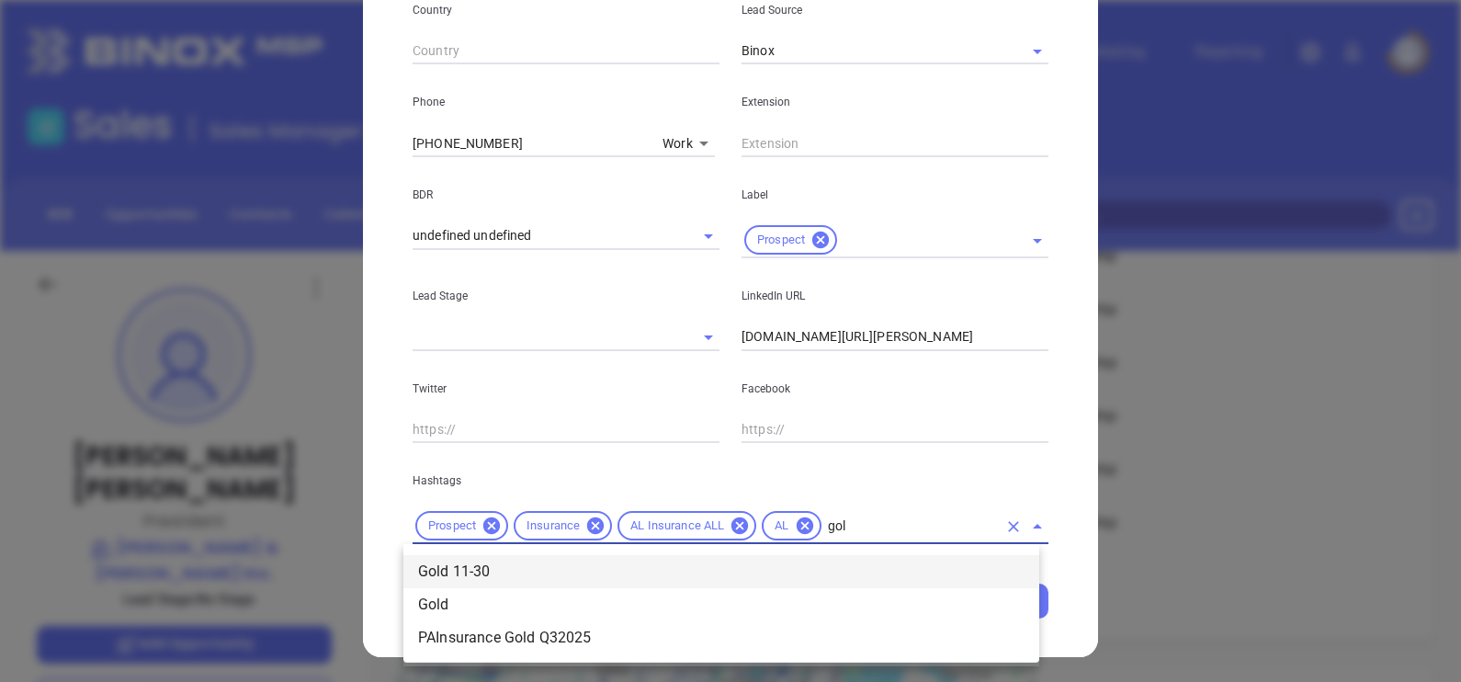
drag, startPoint x: 526, startPoint y: 561, endPoint x: 657, endPoint y: 563, distance: 130.5
click at [525, 563] on li "Gold 11-30" at bounding box center [721, 571] width 636 height 33
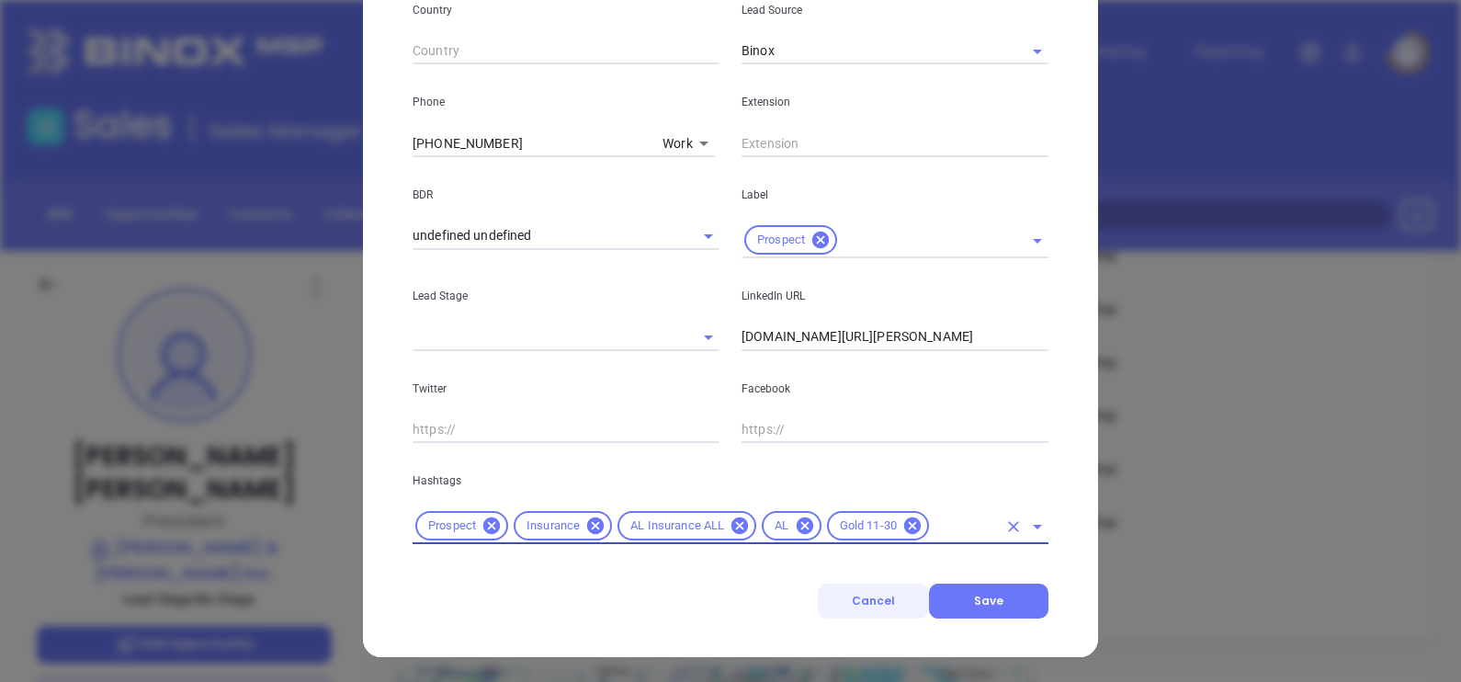
drag, startPoint x: 973, startPoint y: 593, endPoint x: 873, endPoint y: 584, distance: 100.5
click at [974, 592] on span "Save" at bounding box center [988, 600] width 29 height 16
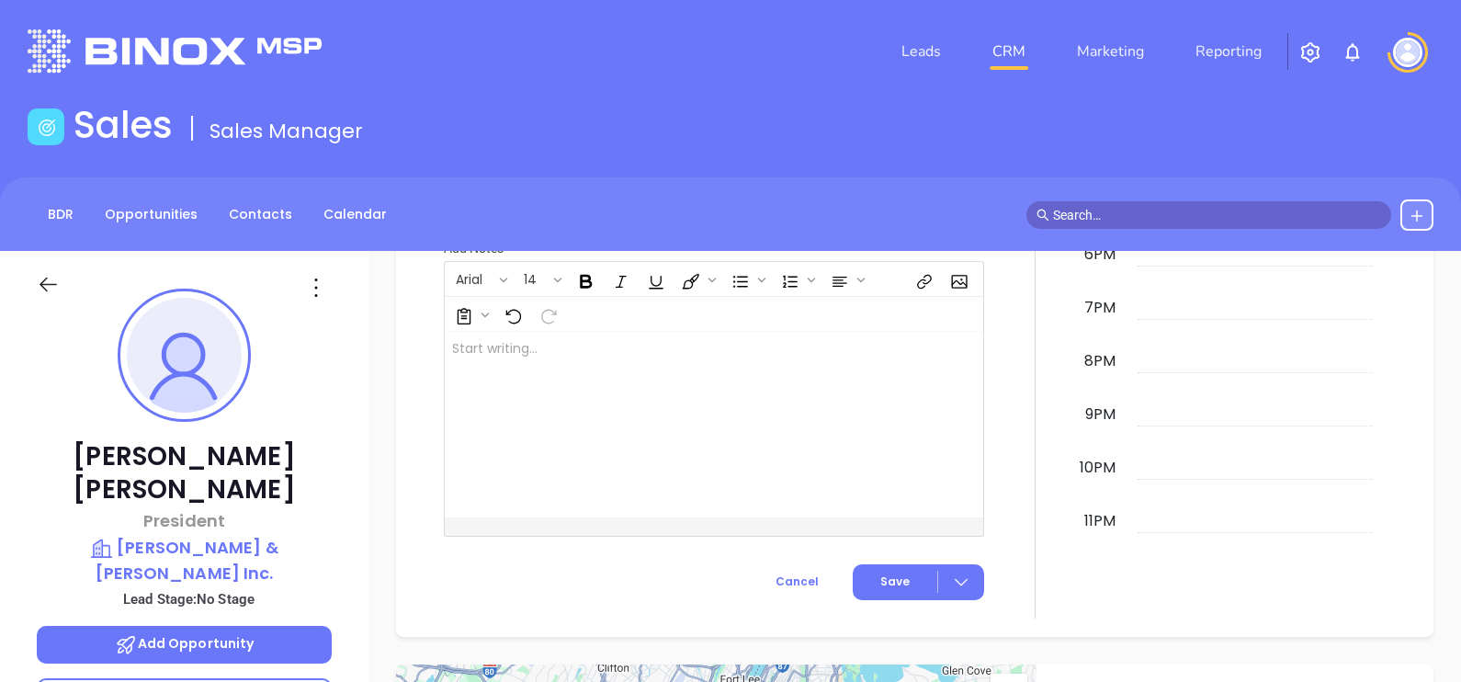
scroll to position [904, 0]
click at [254, 228] on link "Contacts" at bounding box center [260, 214] width 85 height 30
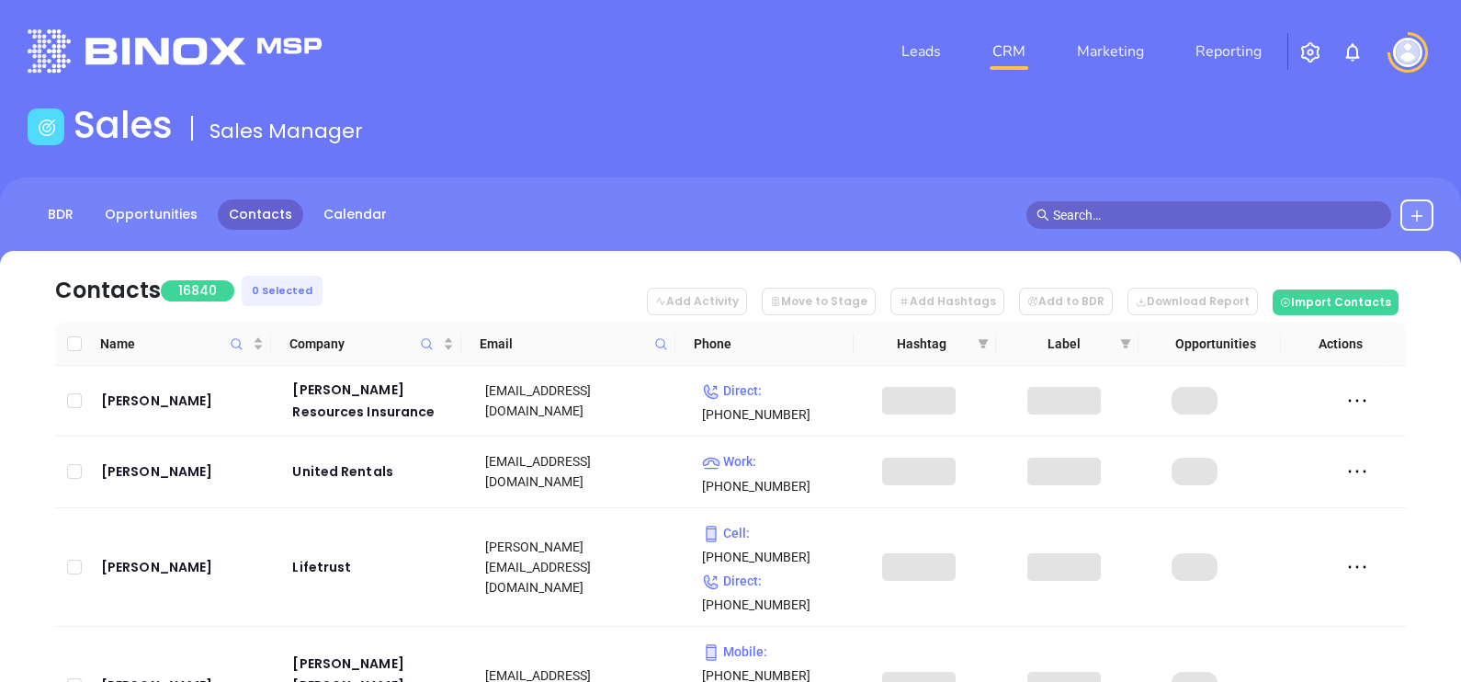
click at [654, 344] on icon at bounding box center [661, 344] width 14 height 14
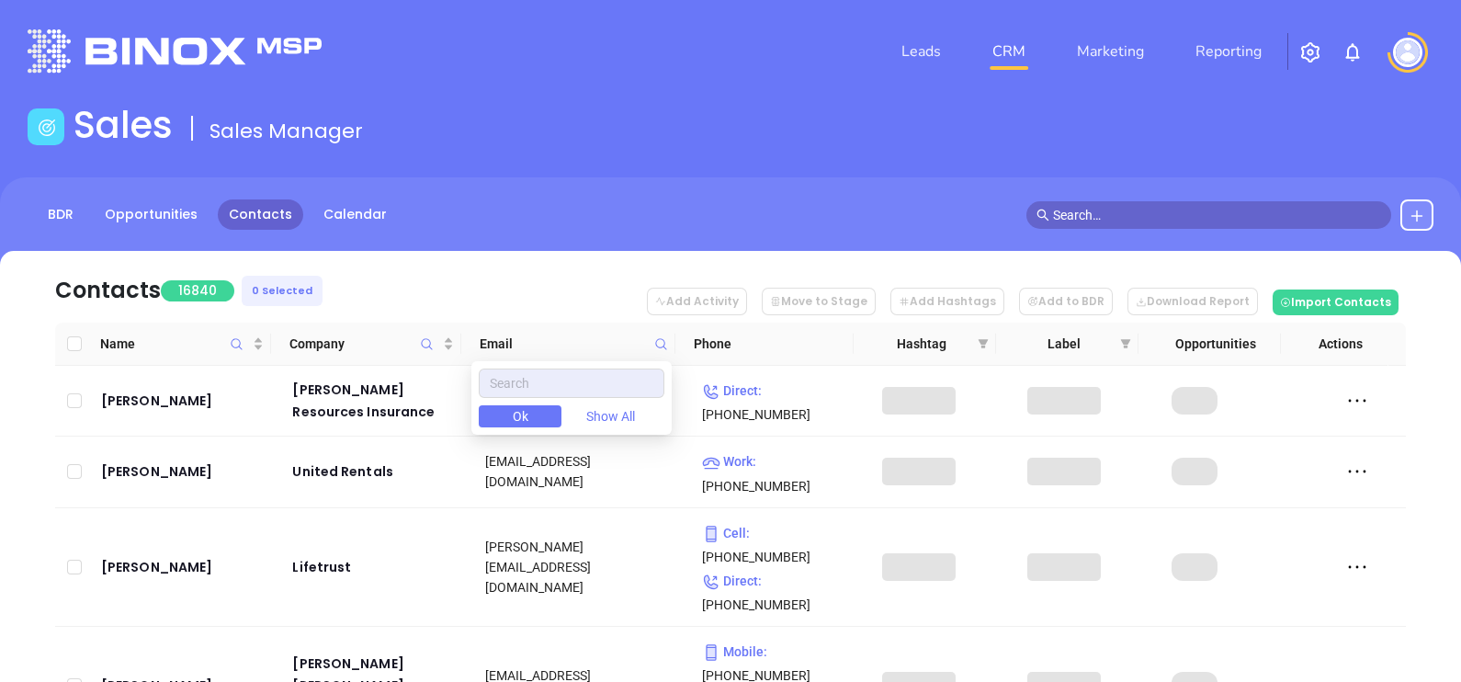
type input "aieins.com"
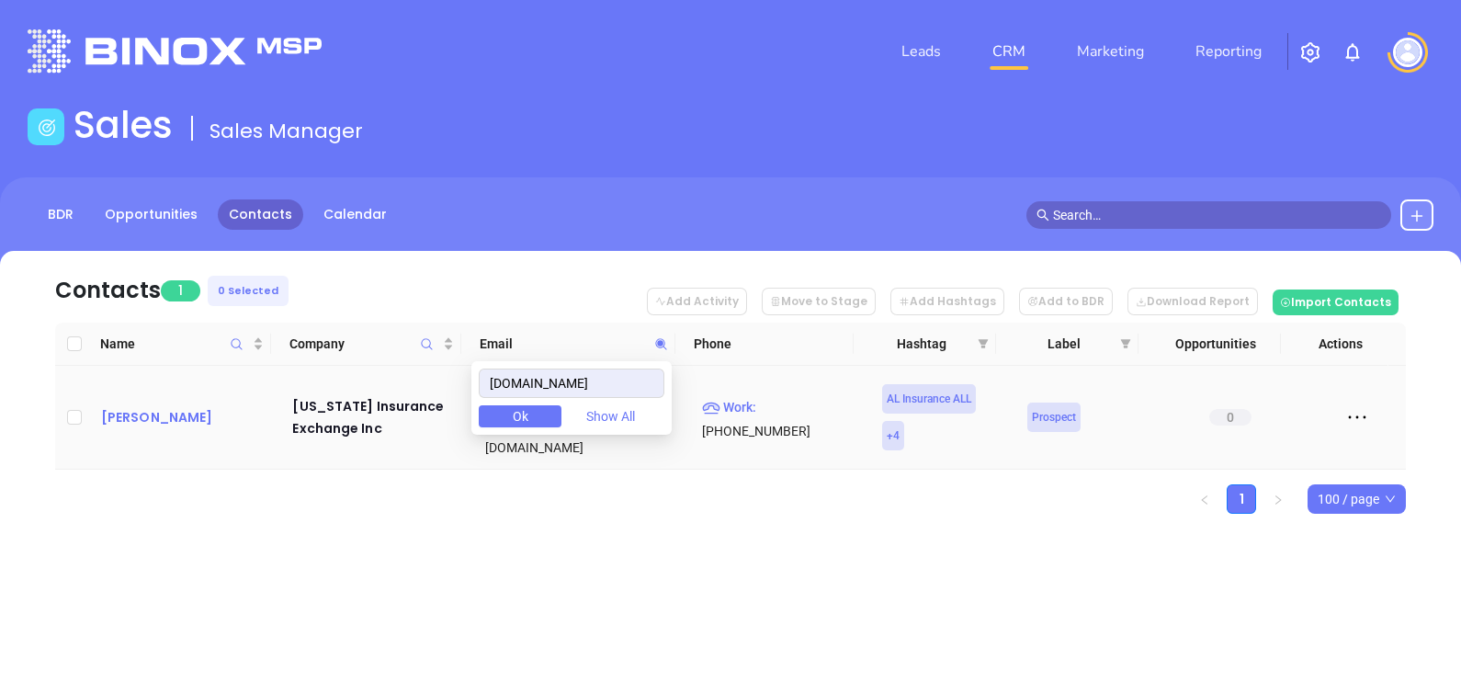
click at [185, 406] on div "Clayton Taylor" at bounding box center [184, 417] width 166 height 22
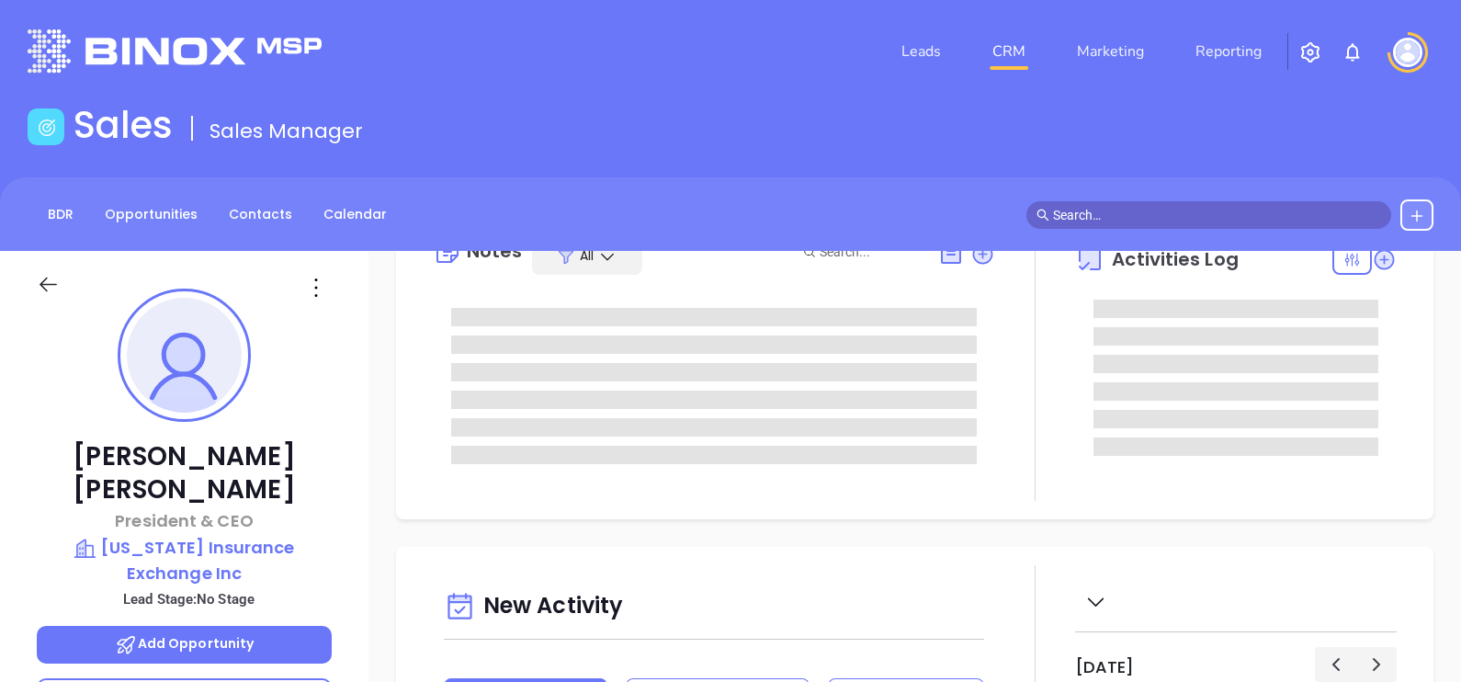
scroll to position [114, 0]
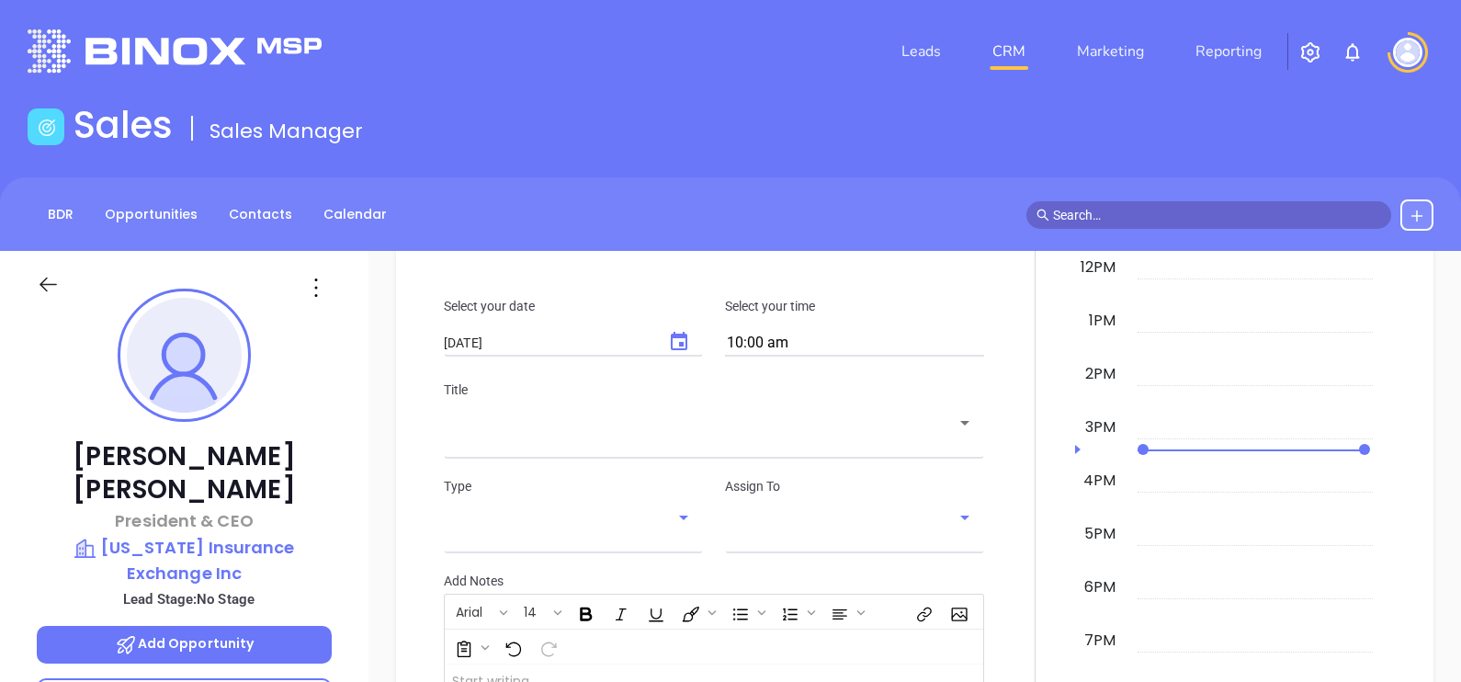
type input "[PERSON_NAME]"
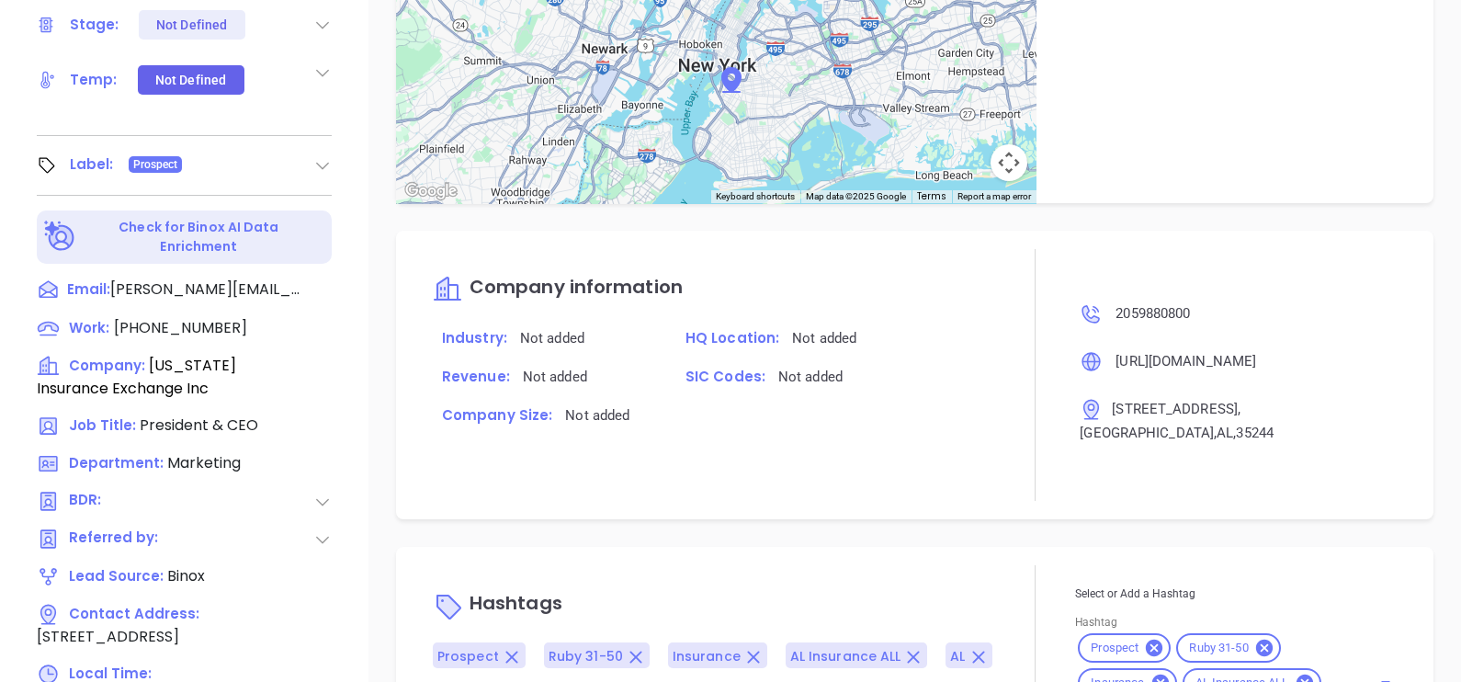
scroll to position [854, 0]
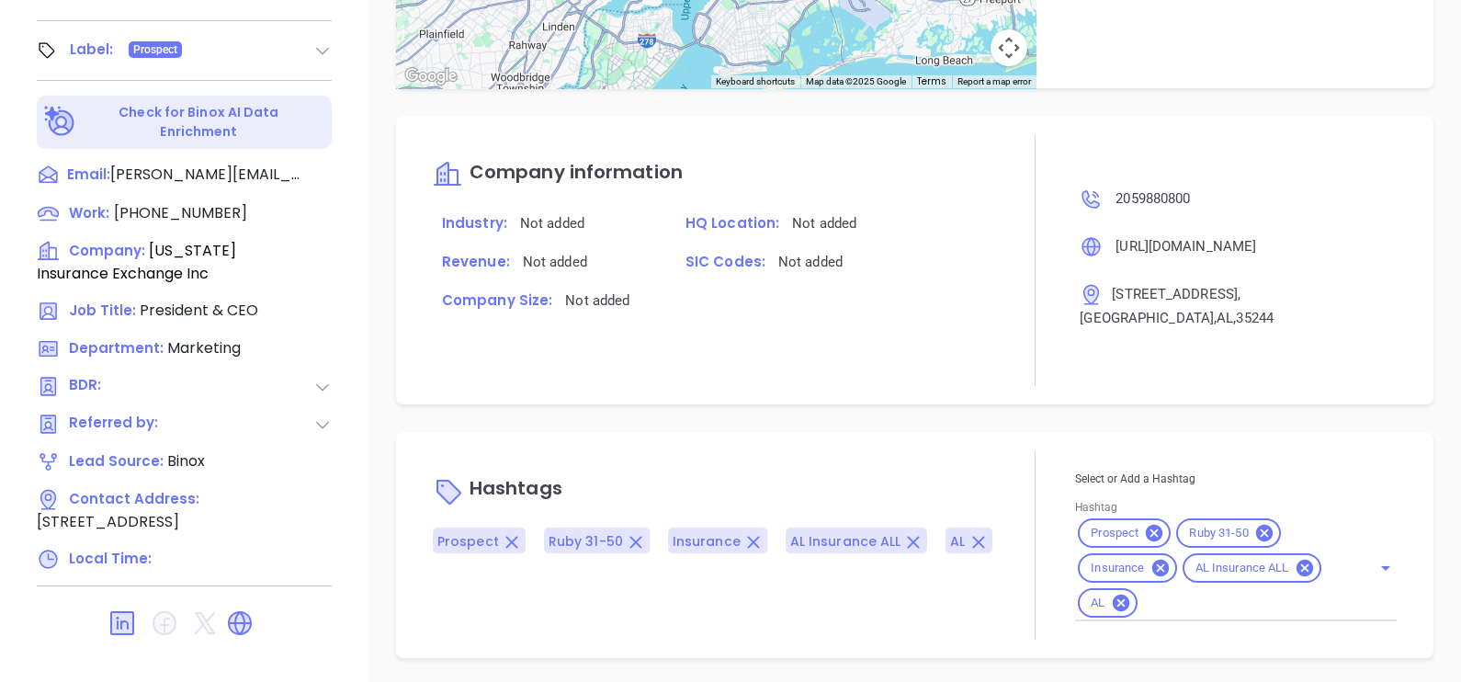
click at [239, 608] on icon at bounding box center [239, 622] width 29 height 29
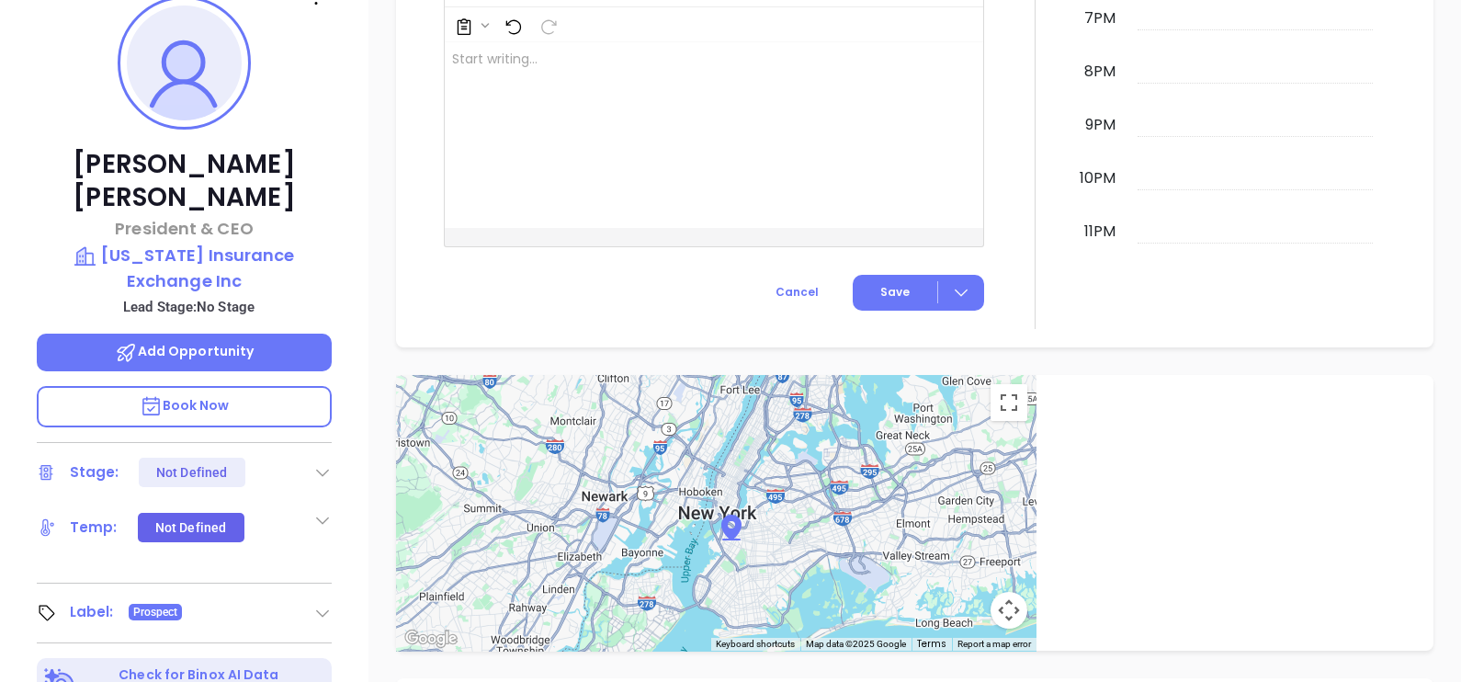
scroll to position [165, 0]
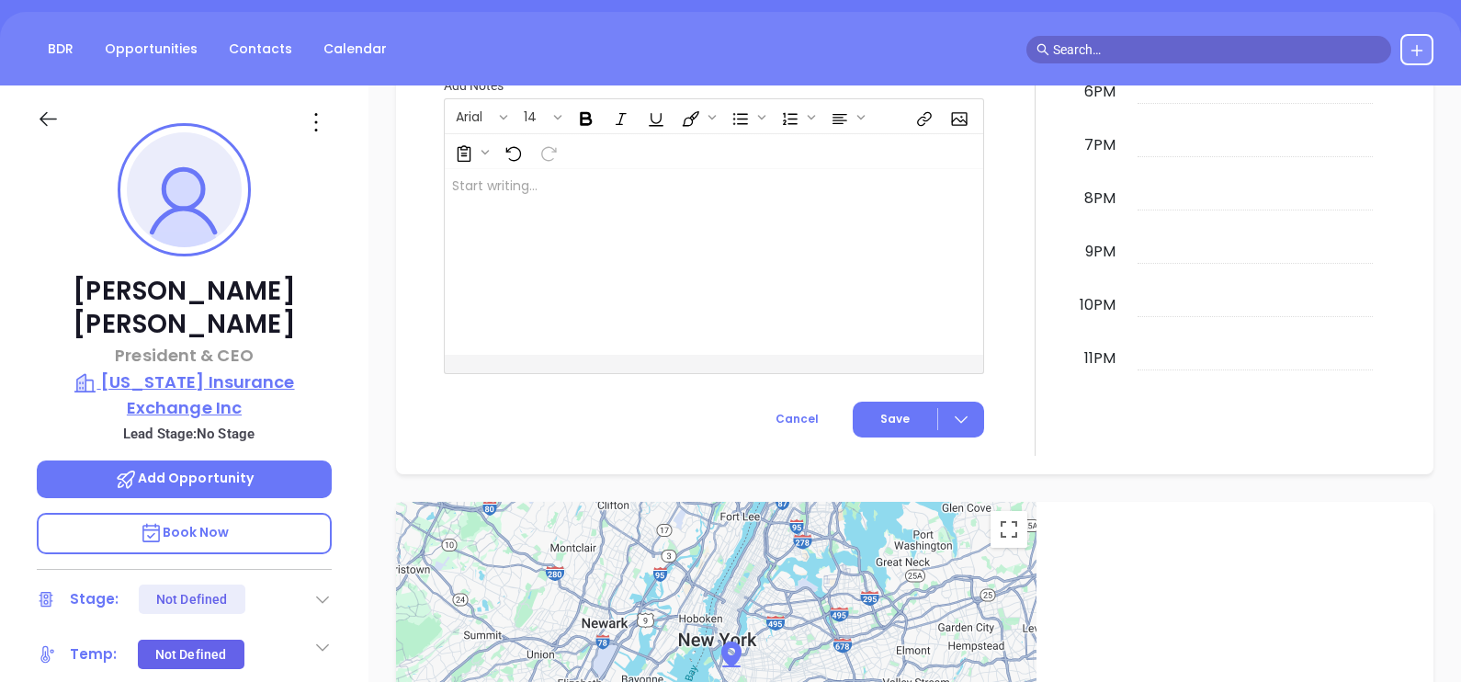
click at [245, 369] on p "Alabama Insurance Exchange Inc" at bounding box center [184, 394] width 295 height 51
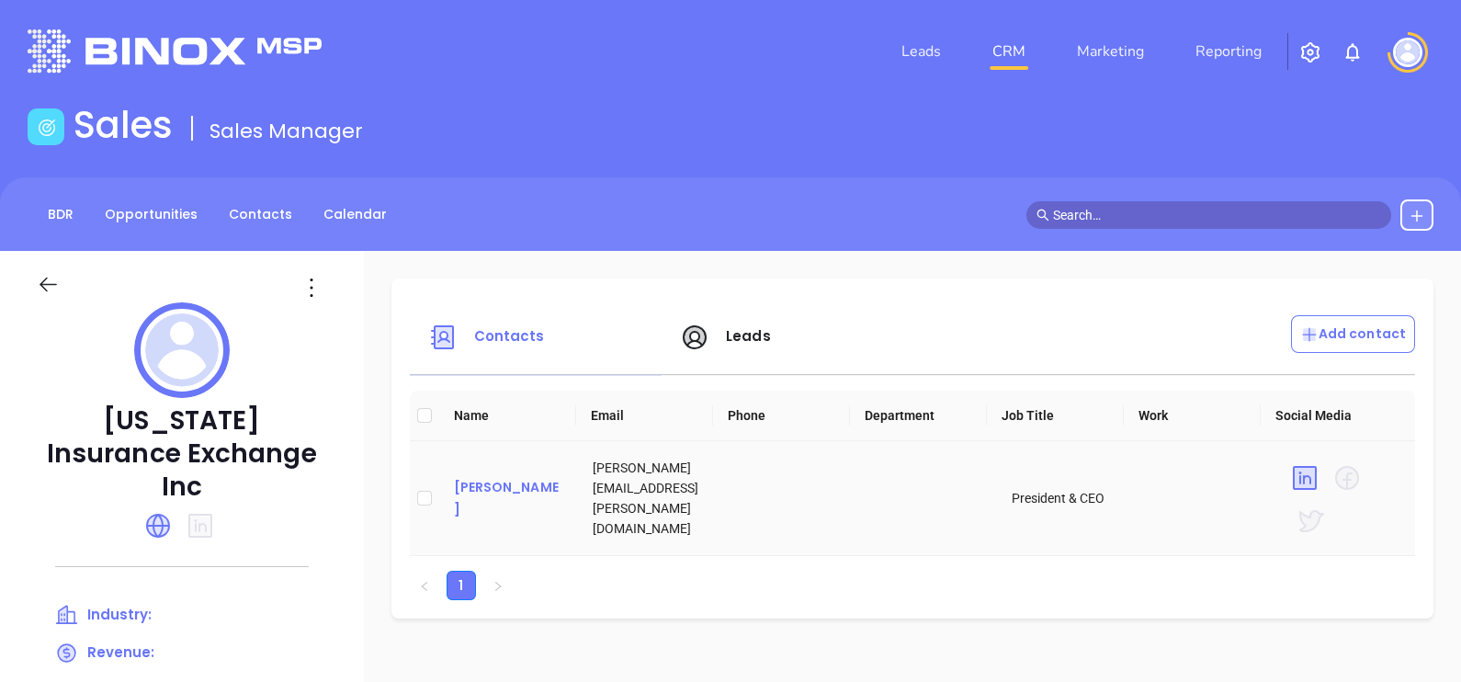
click at [459, 491] on div "Clayton Taylor" at bounding box center [509, 498] width 110 height 44
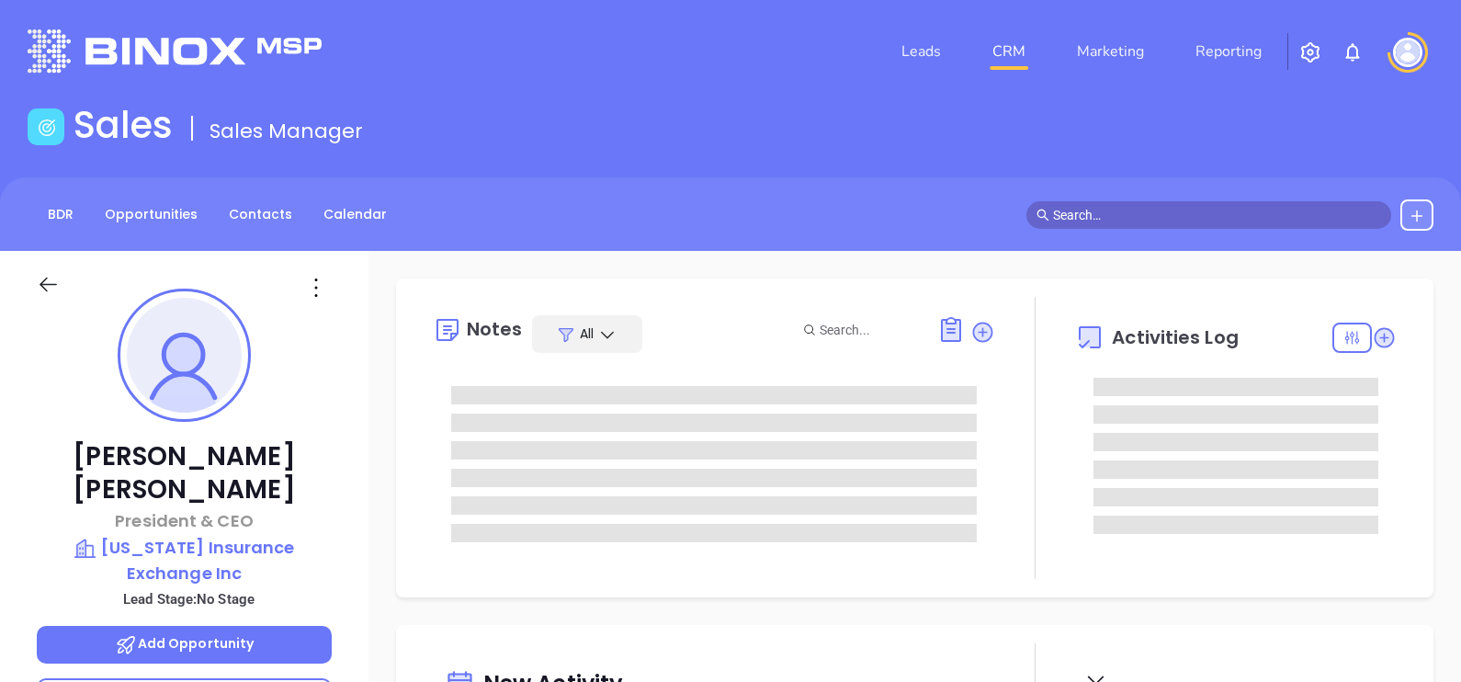
scroll to position [533, 0]
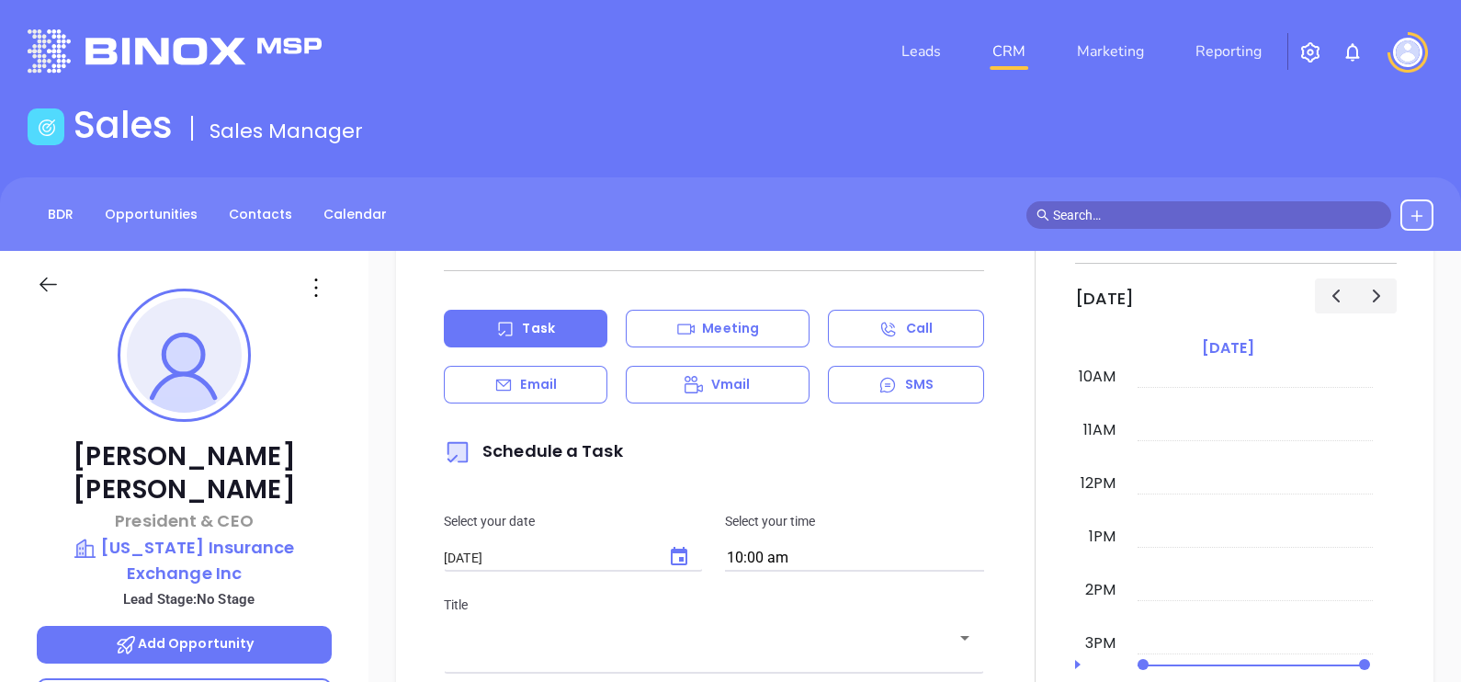
type input "[PERSON_NAME]"
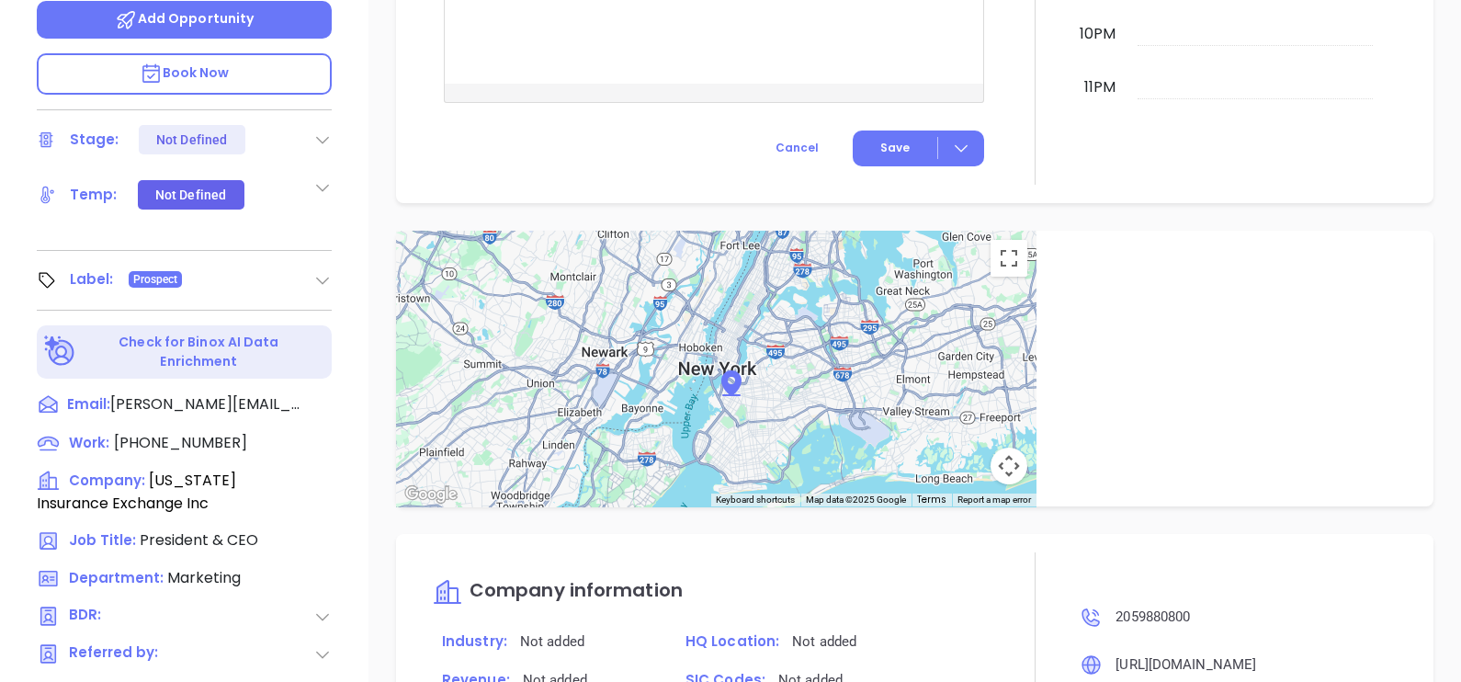
scroll to position [165, 0]
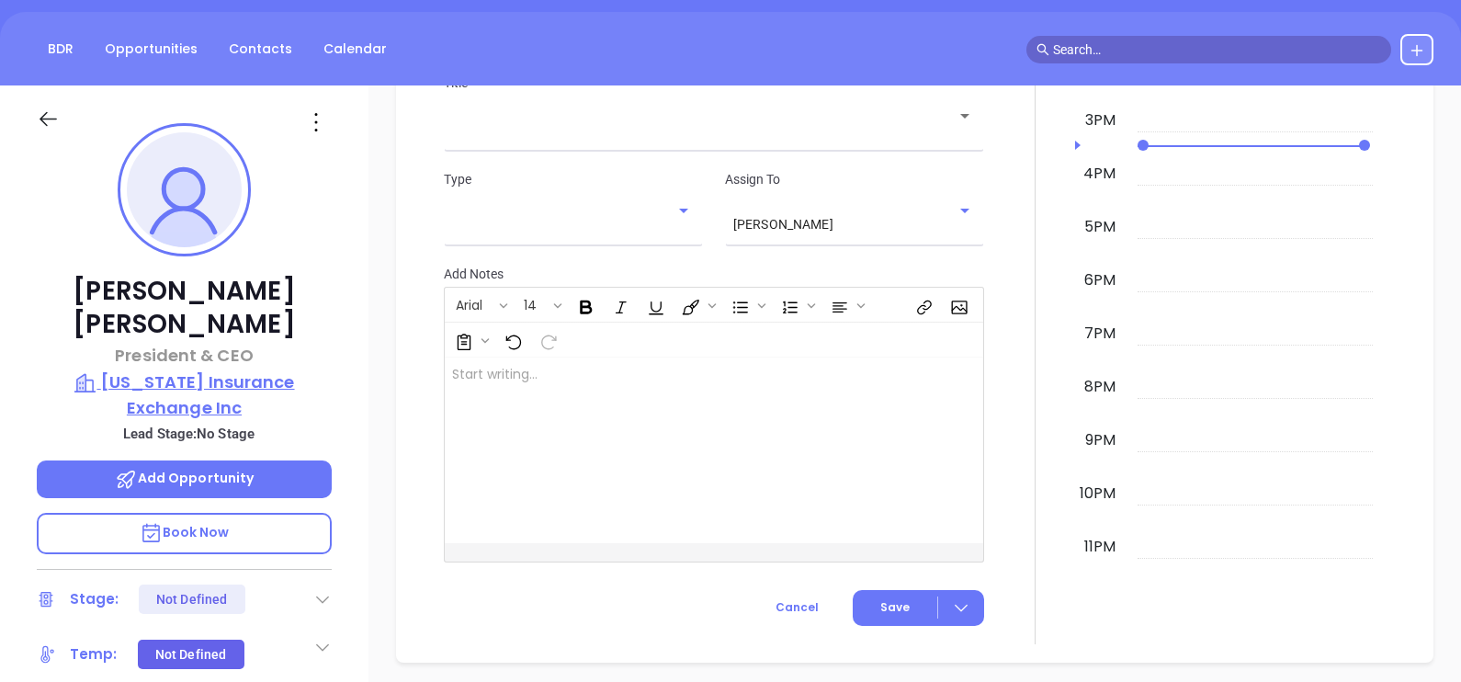
click at [210, 369] on p "Alabama Insurance Exchange Inc" at bounding box center [184, 394] width 295 height 51
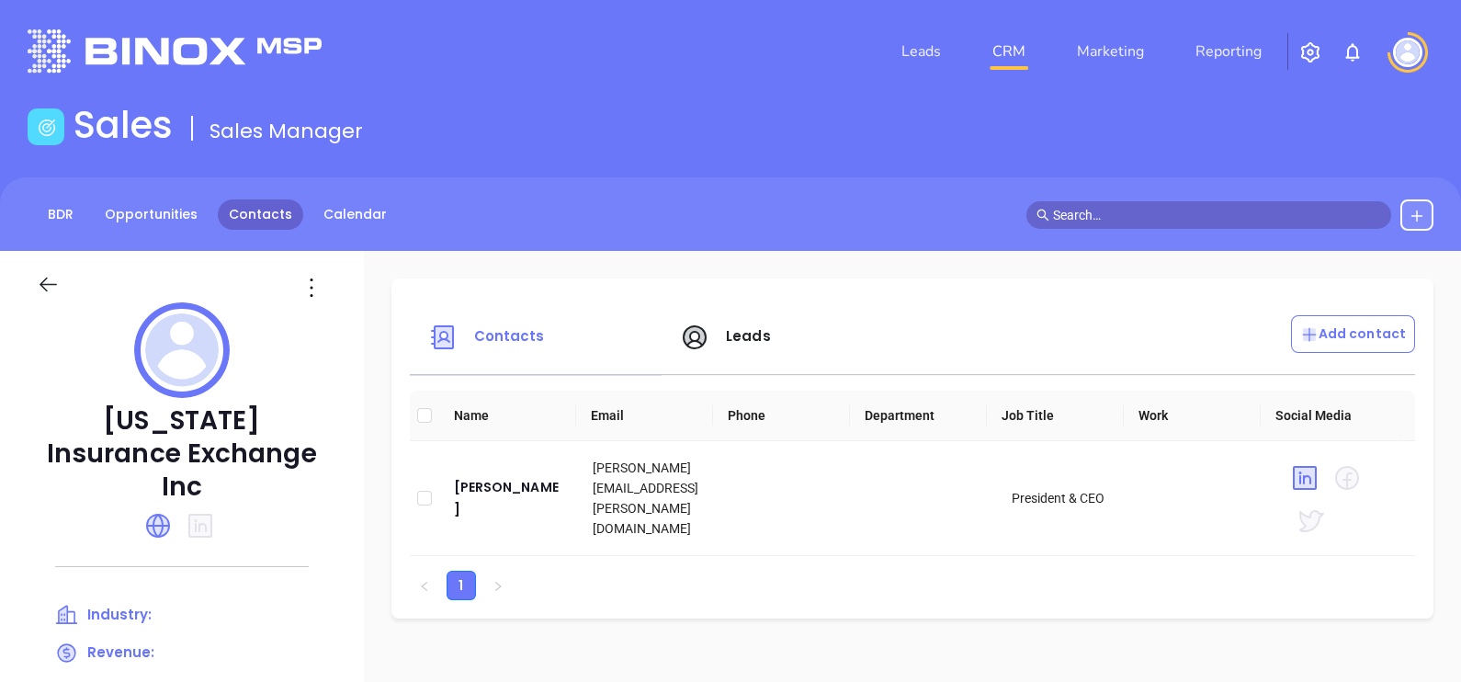
click at [255, 222] on link "Contacts" at bounding box center [260, 214] width 85 height 30
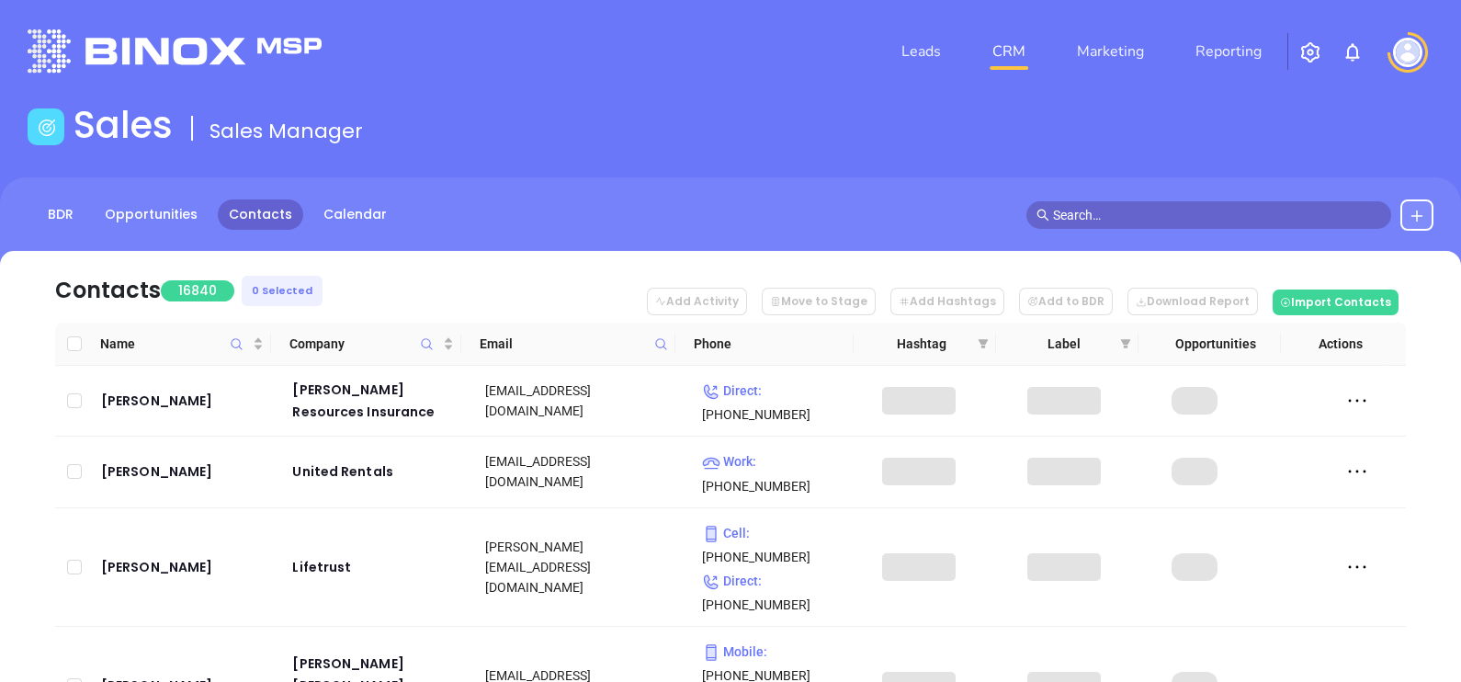
click at [658, 337] on icon at bounding box center [661, 344] width 14 height 14
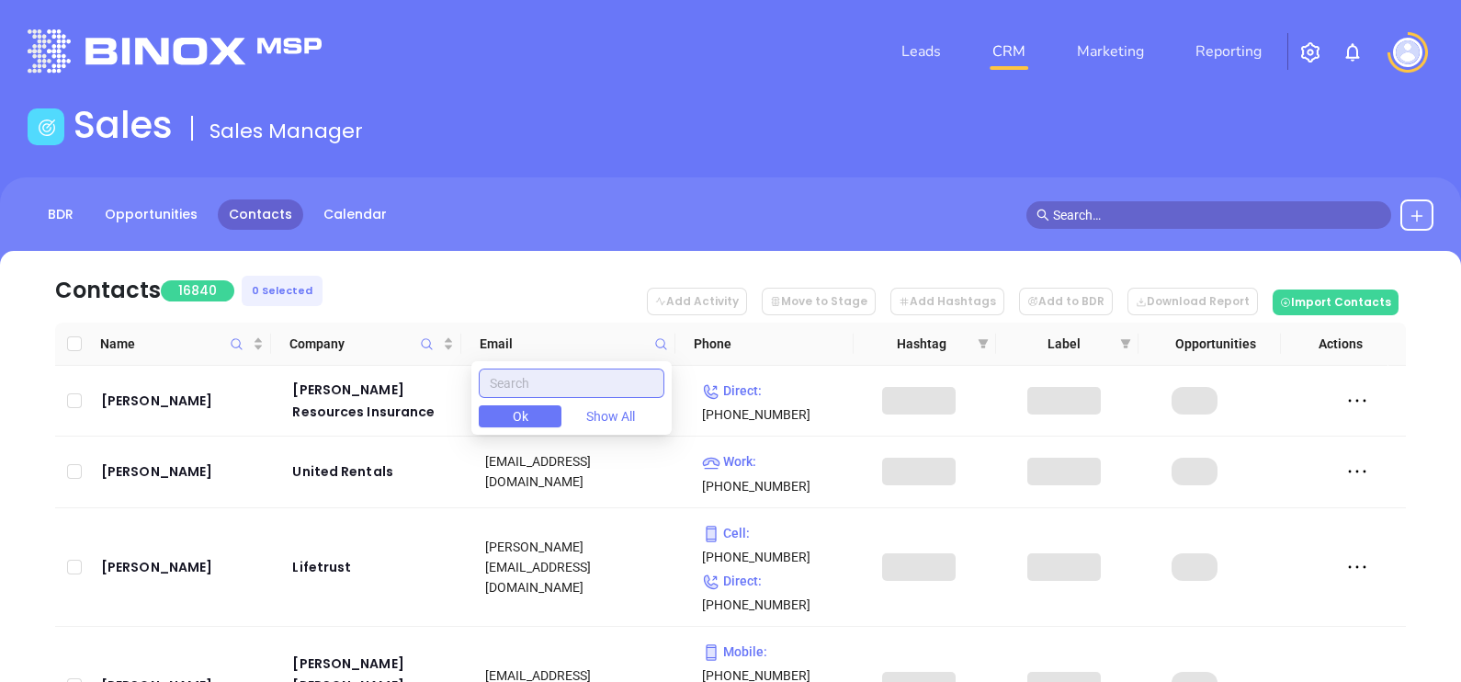
paste input "aieins.com"
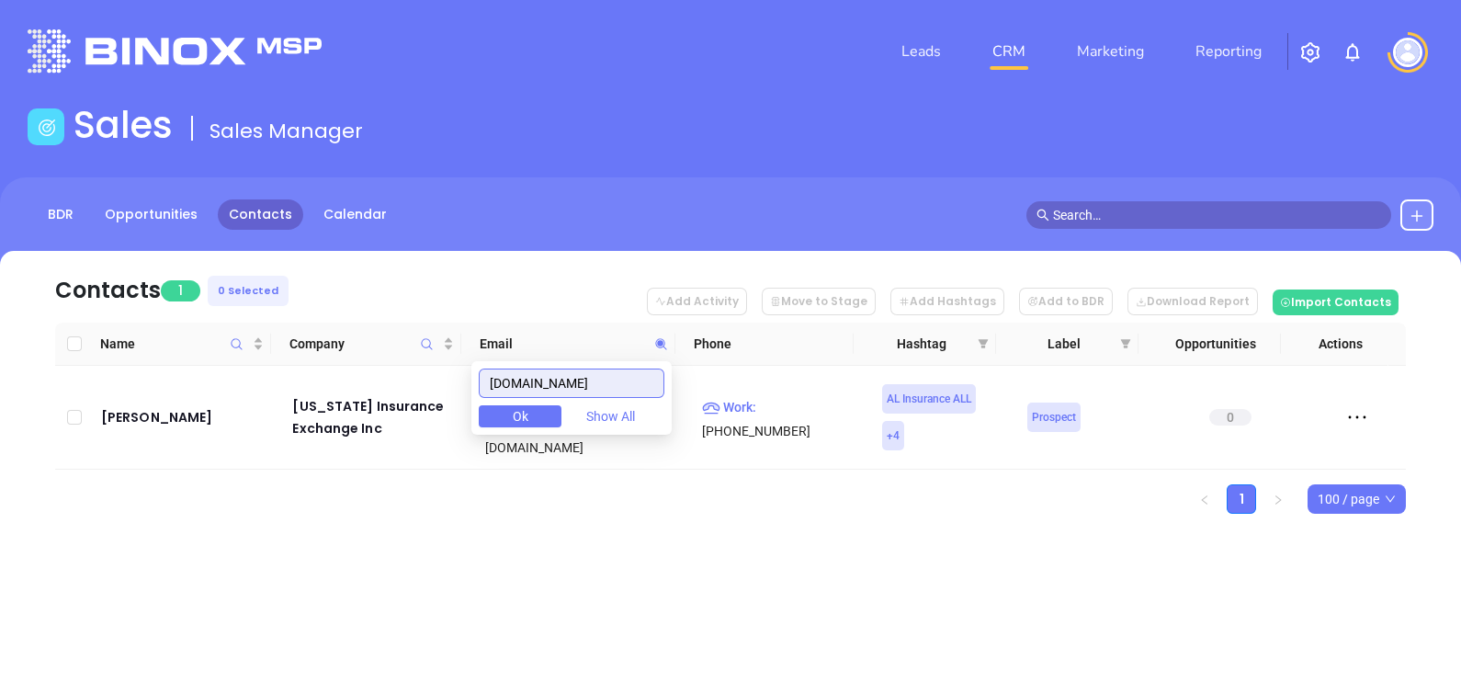
type input "aieins.com"
click at [129, 420] on td "Clayton Taylor" at bounding box center [184, 418] width 181 height 104
click at [137, 411] on div "Clayton Taylor" at bounding box center [184, 417] width 166 height 22
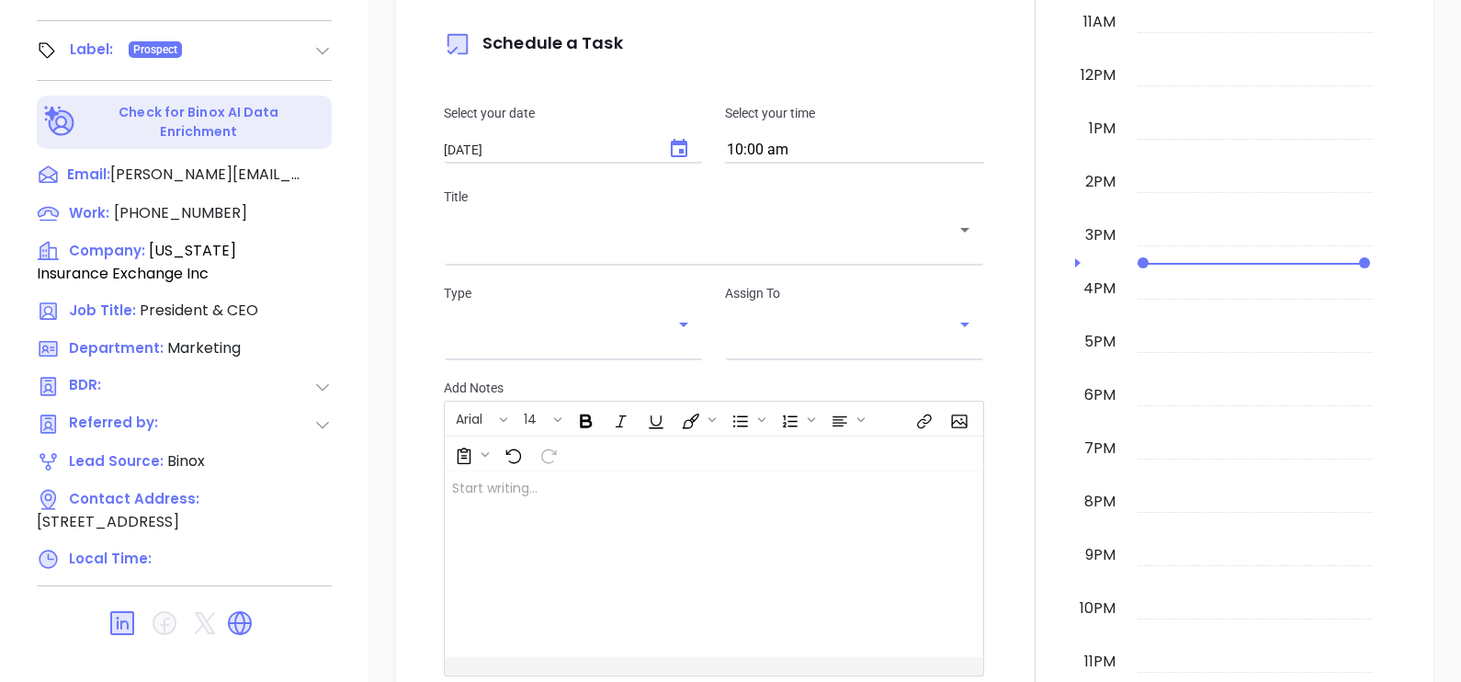
scroll to position [992, 0]
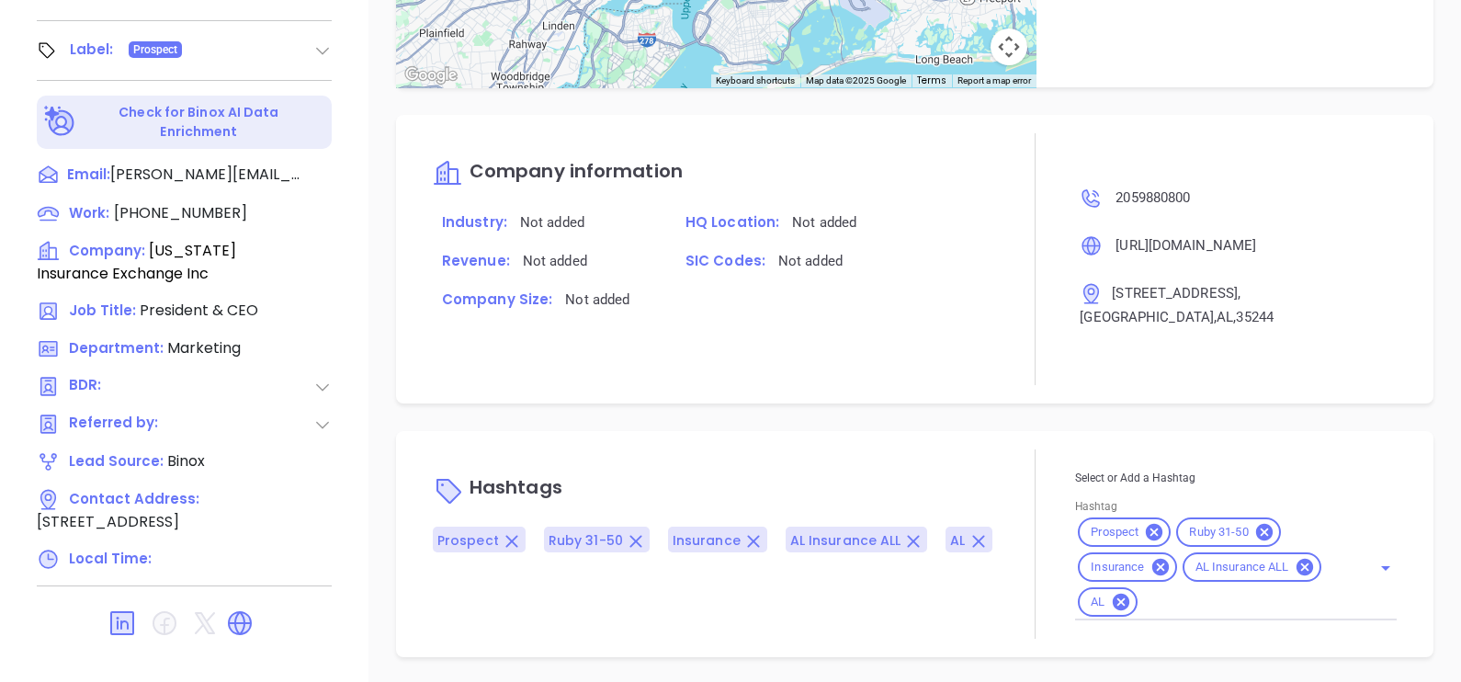
type input "[PERSON_NAME]"
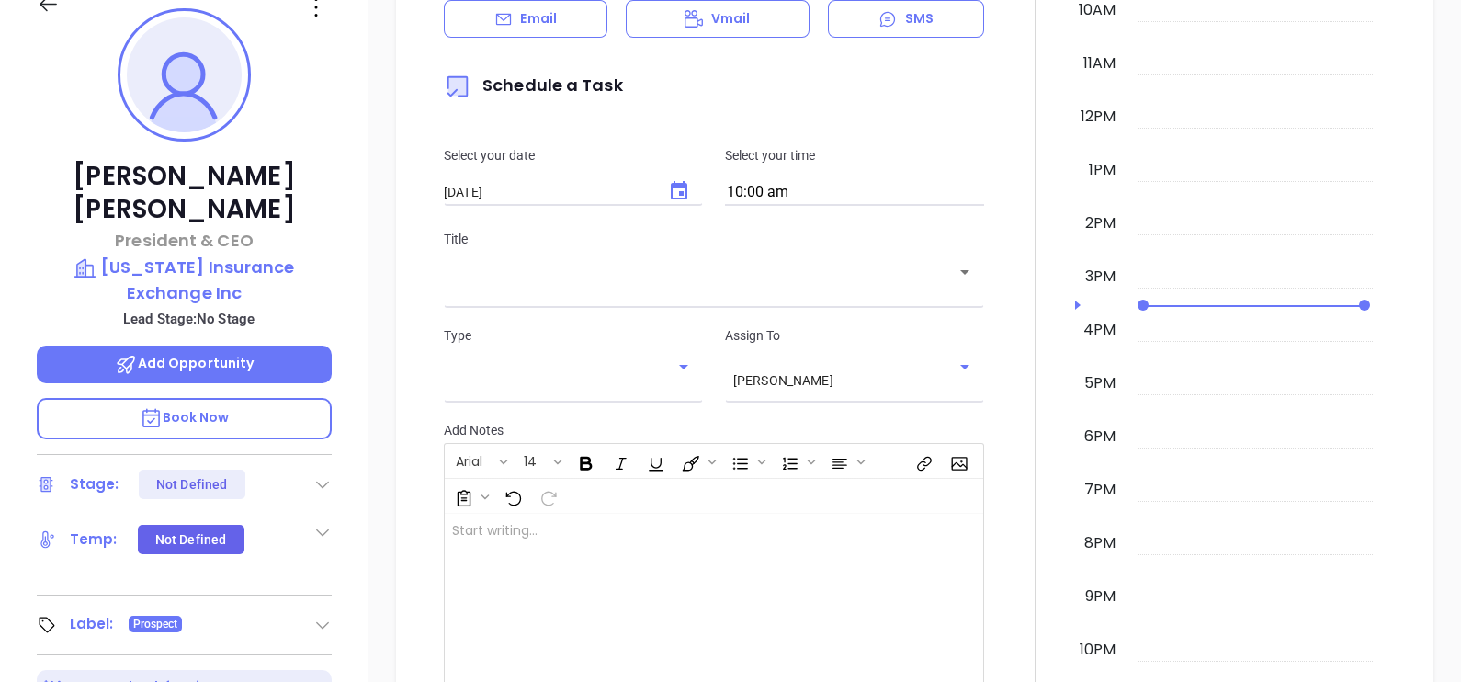
scroll to position [0, 0]
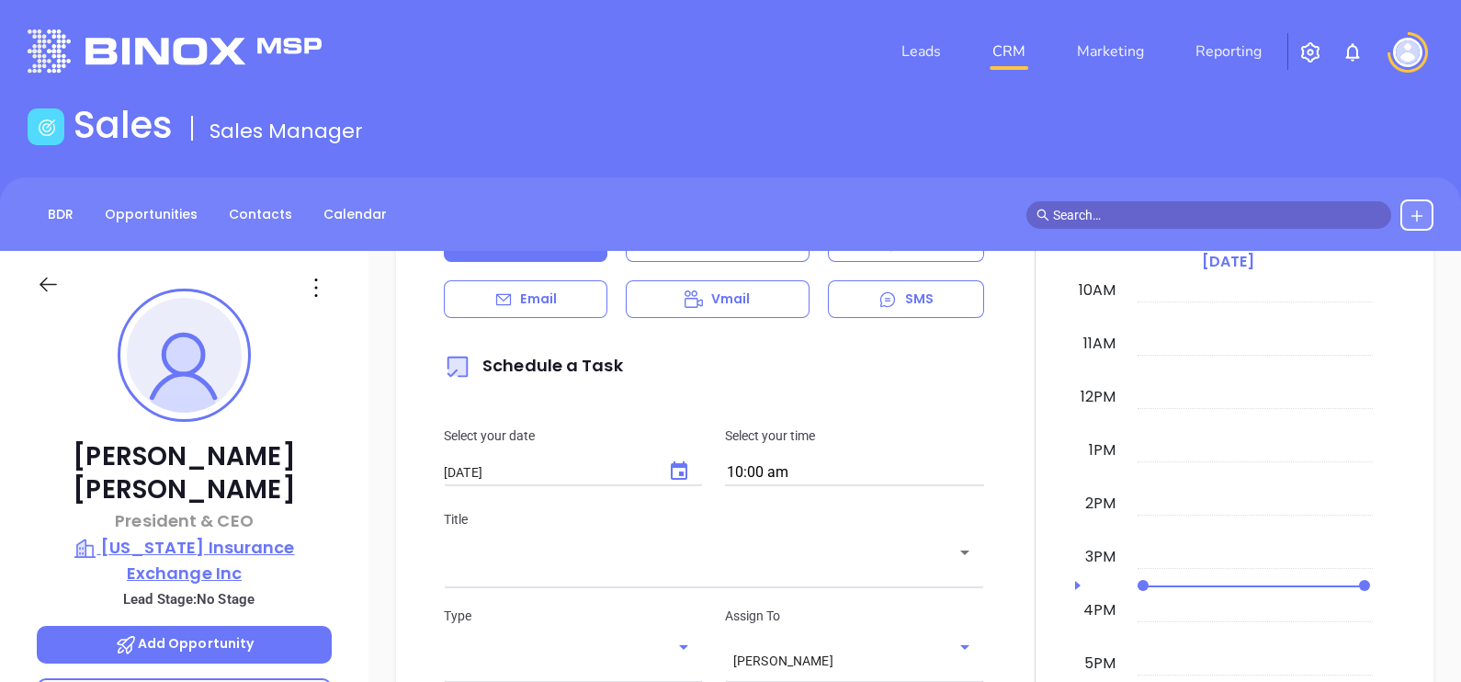
click at [220, 535] on p "Alabama Insurance Exchange Inc" at bounding box center [184, 560] width 295 height 51
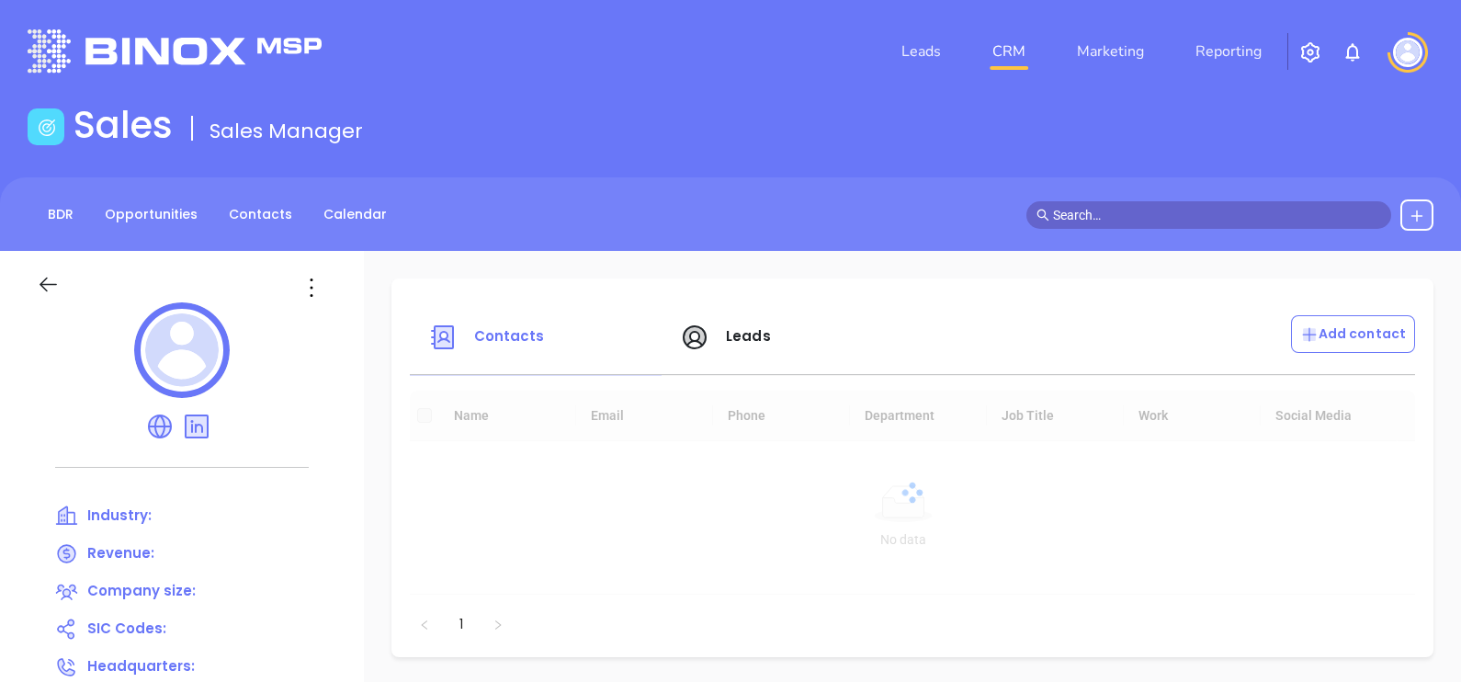
click at [318, 291] on icon at bounding box center [311, 287] width 29 height 29
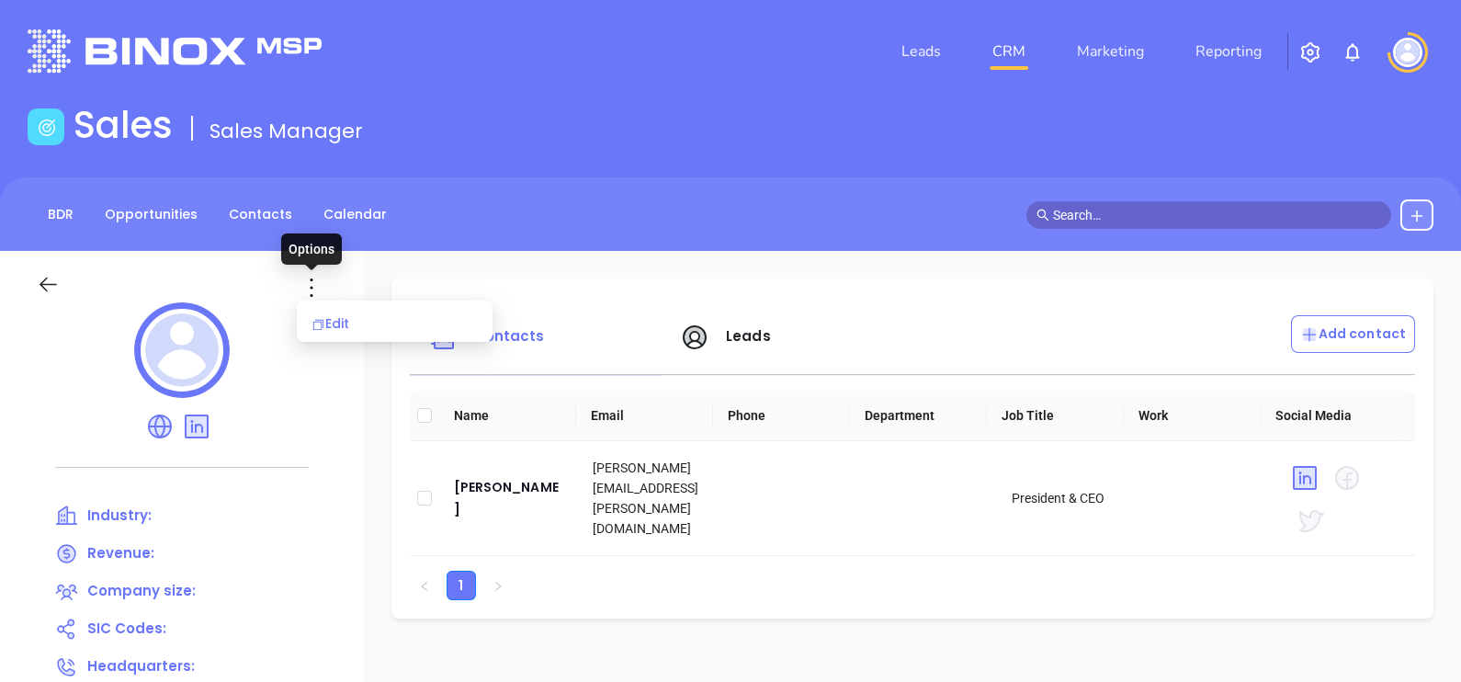
click at [334, 317] on div "Edit" at bounding box center [394, 323] width 166 height 20
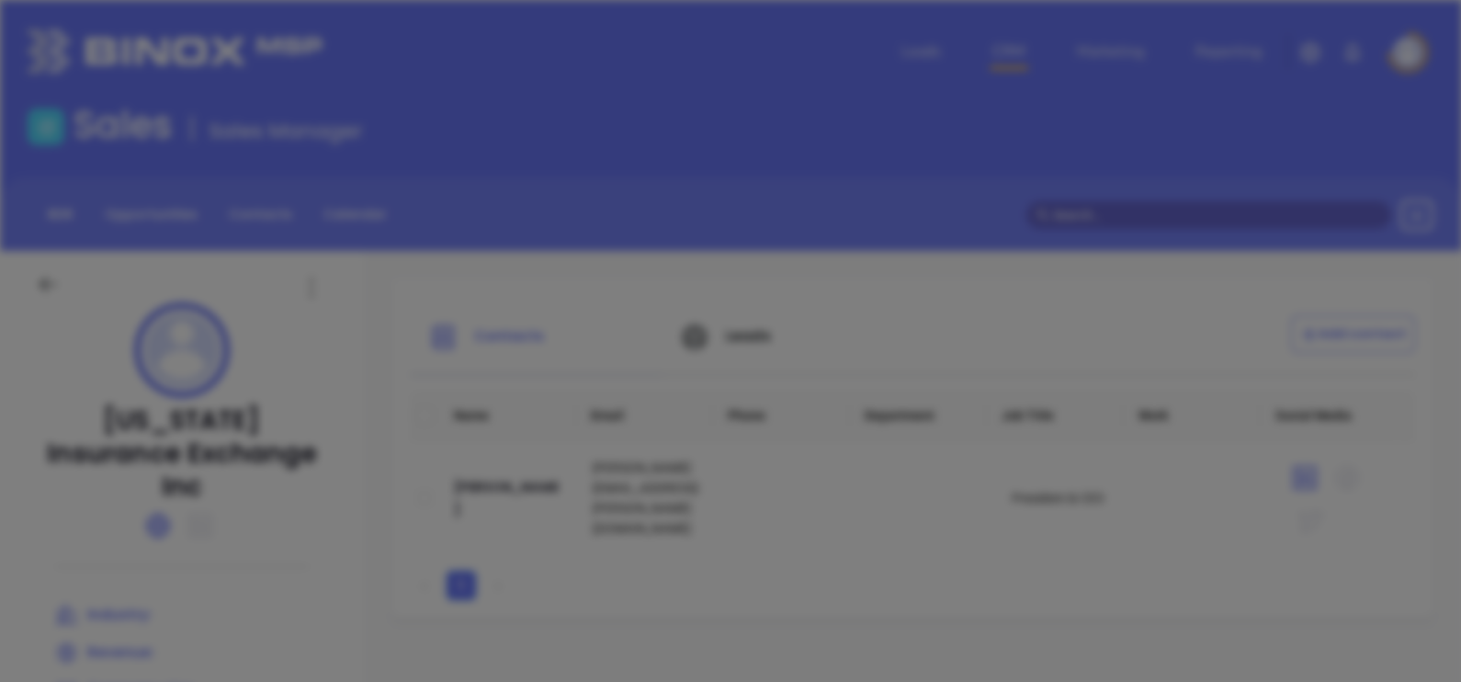
type input "Alabama Insurance Exchange Inc"
type input "(205) 988-0800"
type input "https://www.aieins.com/"
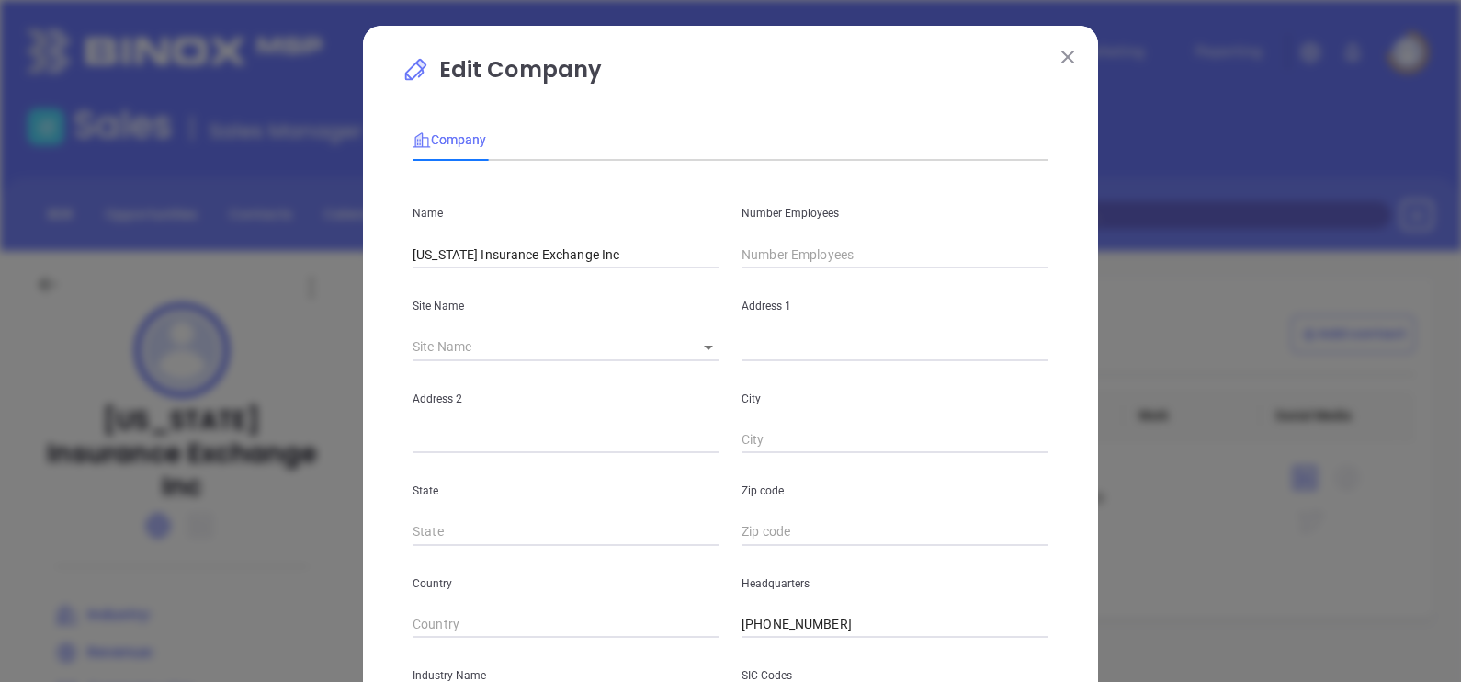
click at [852, 242] on input "text" at bounding box center [894, 255] width 307 height 28
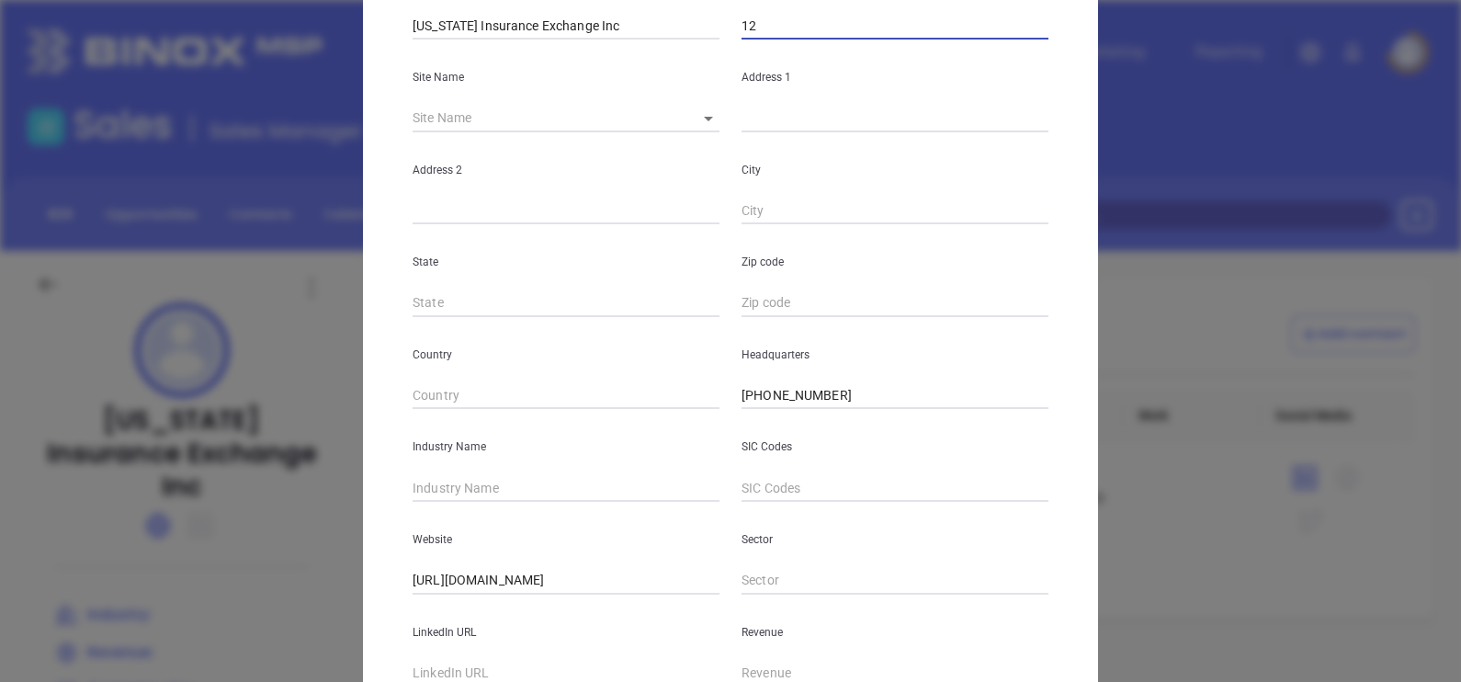
type input "12"
click at [449, 476] on input "text" at bounding box center [565, 488] width 307 height 28
type input "Insurance"
click at [502, 522] on div "Website https://www.aieins.com/" at bounding box center [565, 548] width 329 height 93
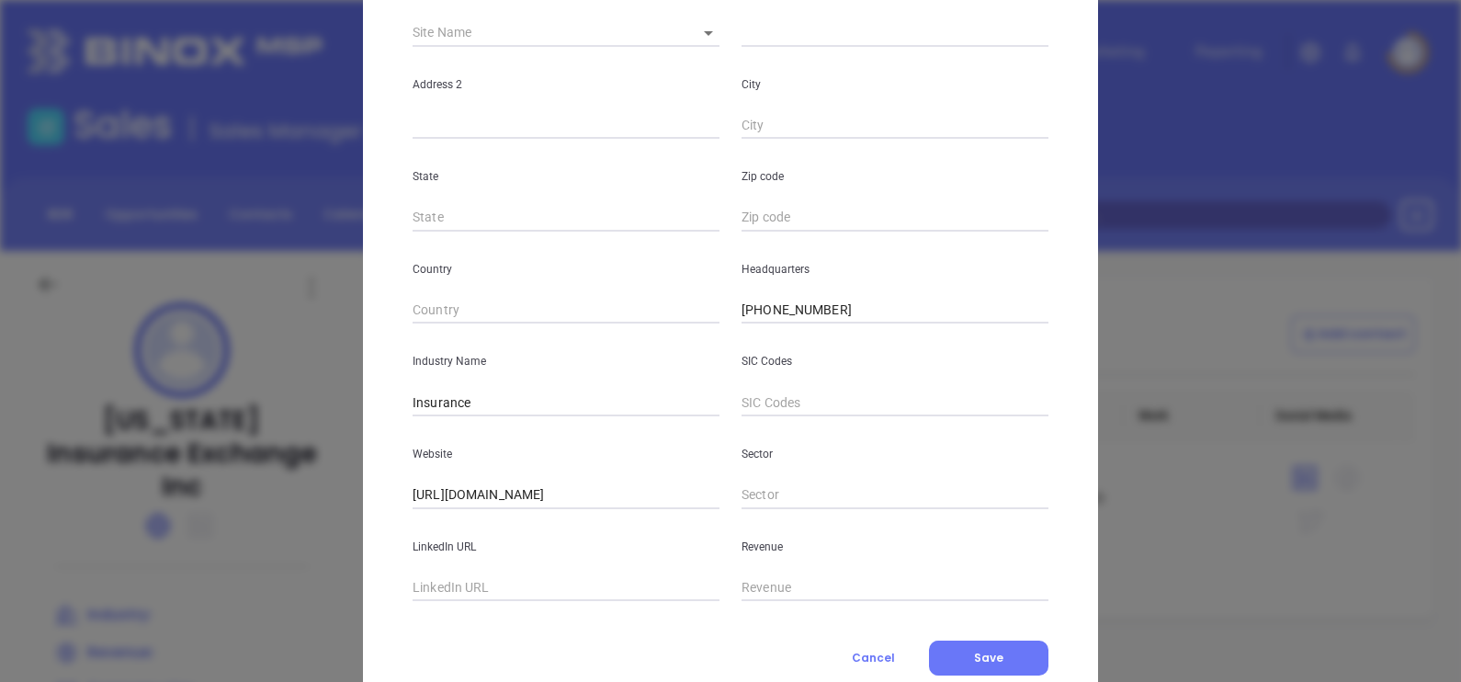
scroll to position [344, 0]
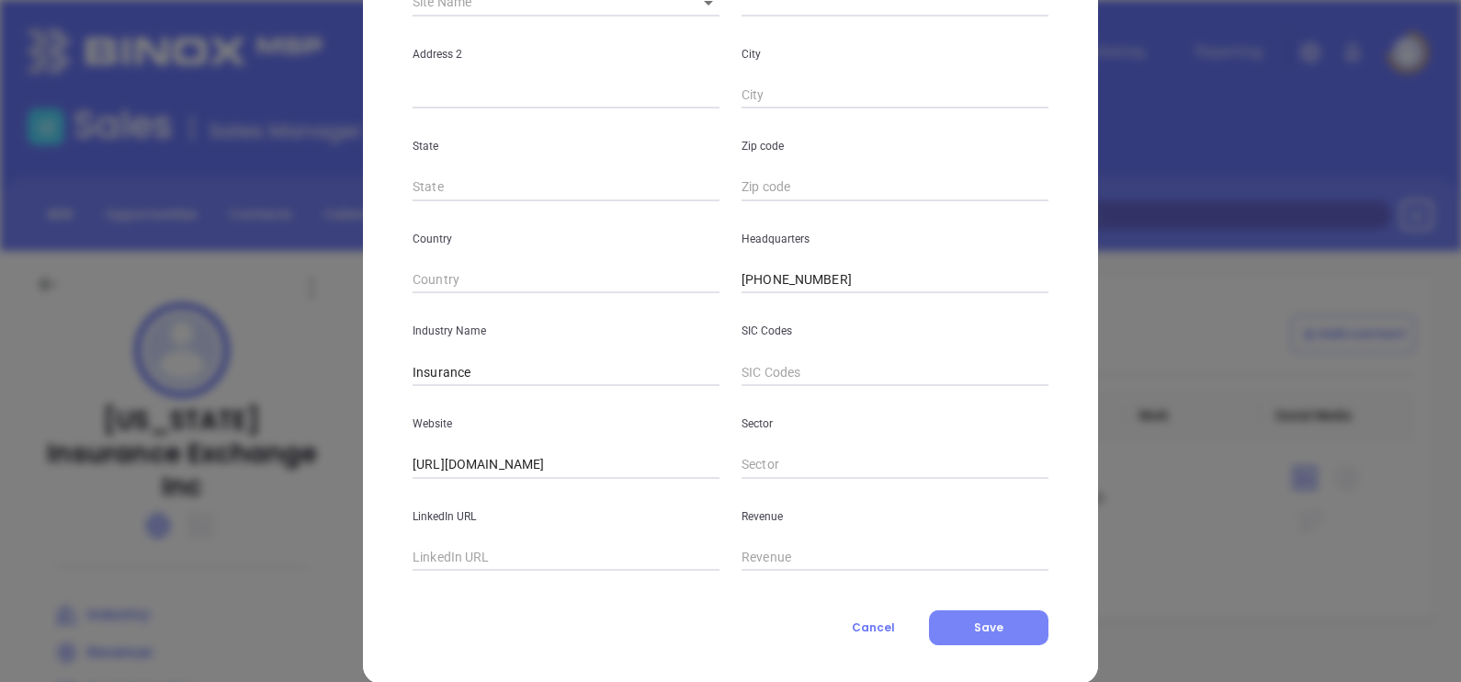
click at [940, 615] on button "Save" at bounding box center [988, 627] width 119 height 35
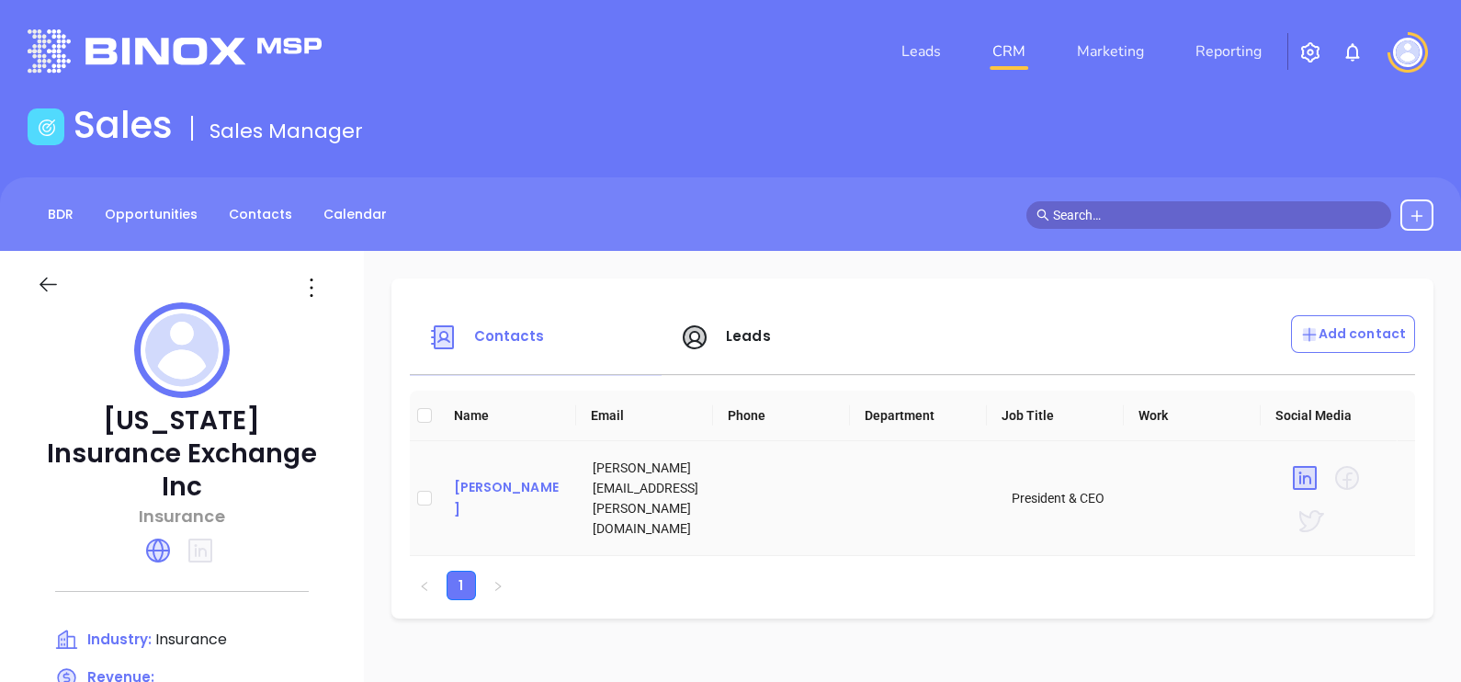
click at [488, 493] on div "Clayton Taylor" at bounding box center [509, 498] width 110 height 44
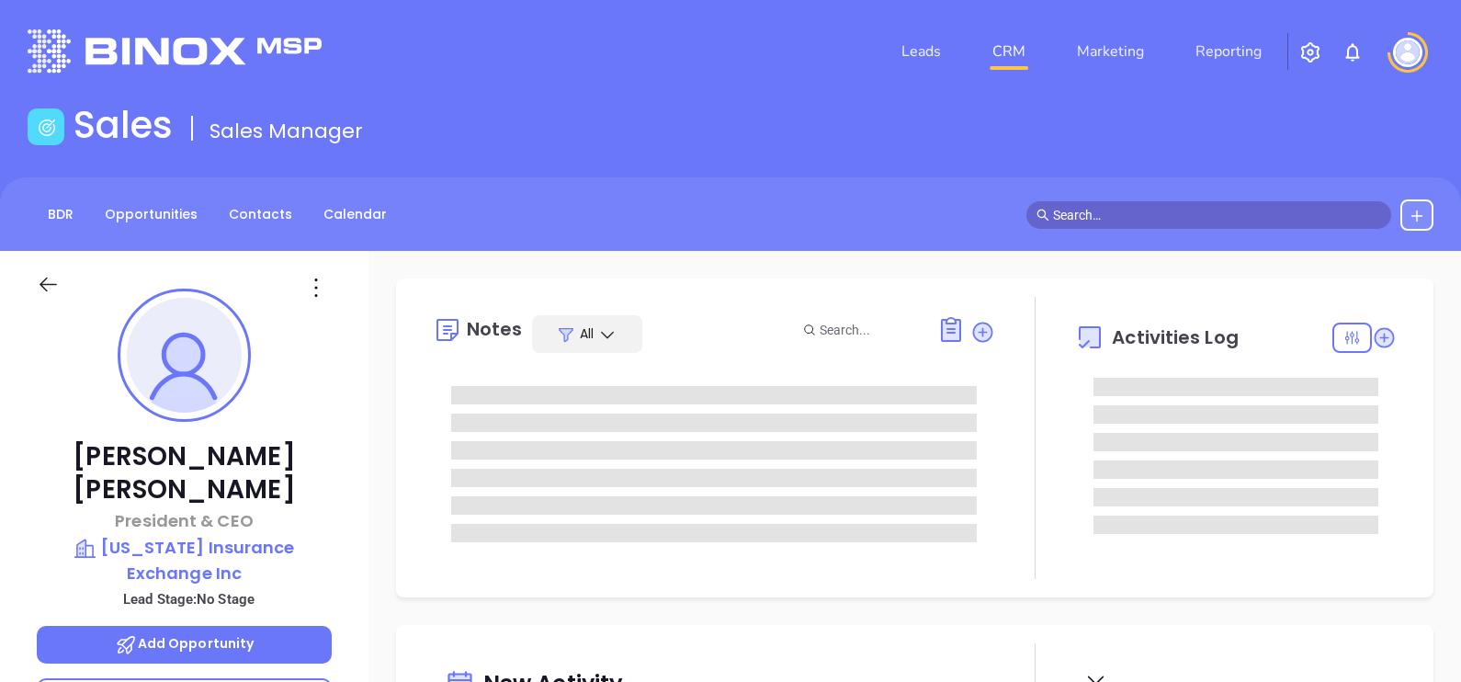
scroll to position [533, 0]
click at [313, 301] on div at bounding box center [184, 283] width 317 height 65
type input "[PERSON_NAME]"
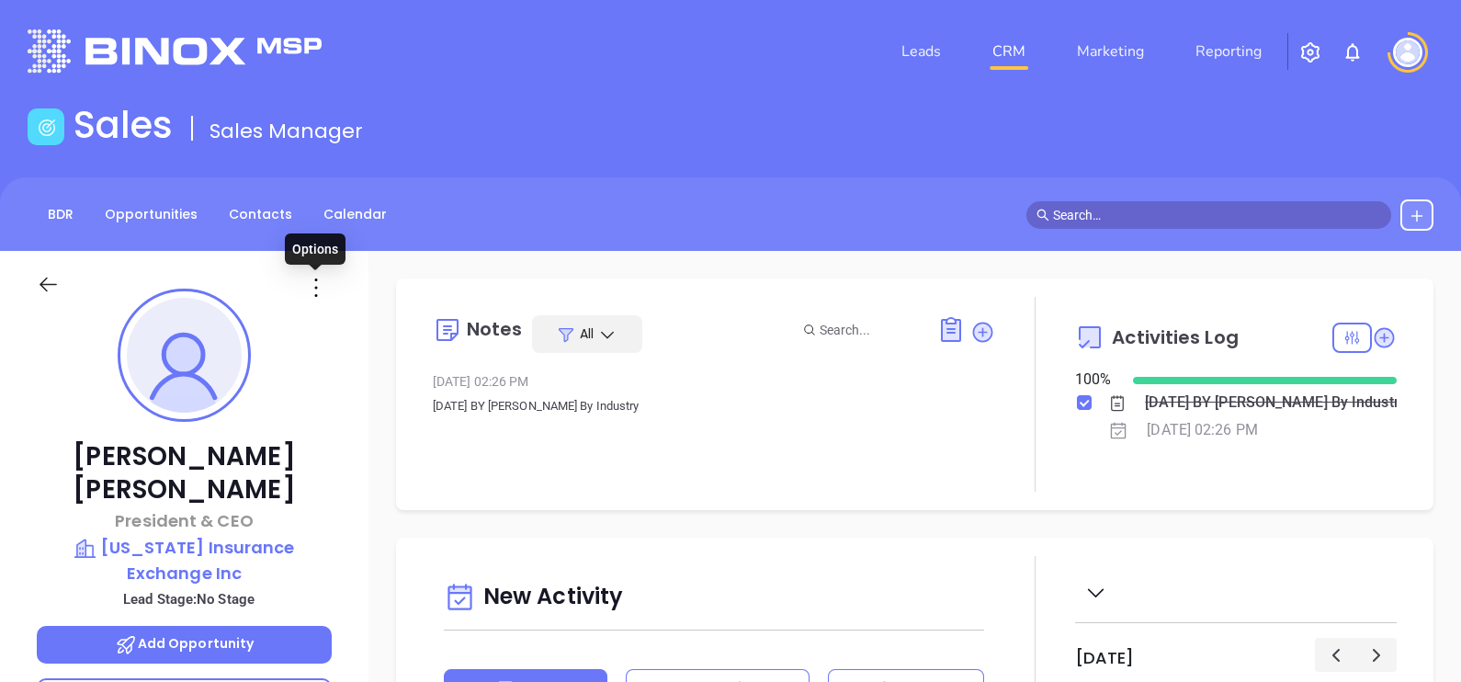
click at [319, 289] on icon at bounding box center [315, 287] width 29 height 29
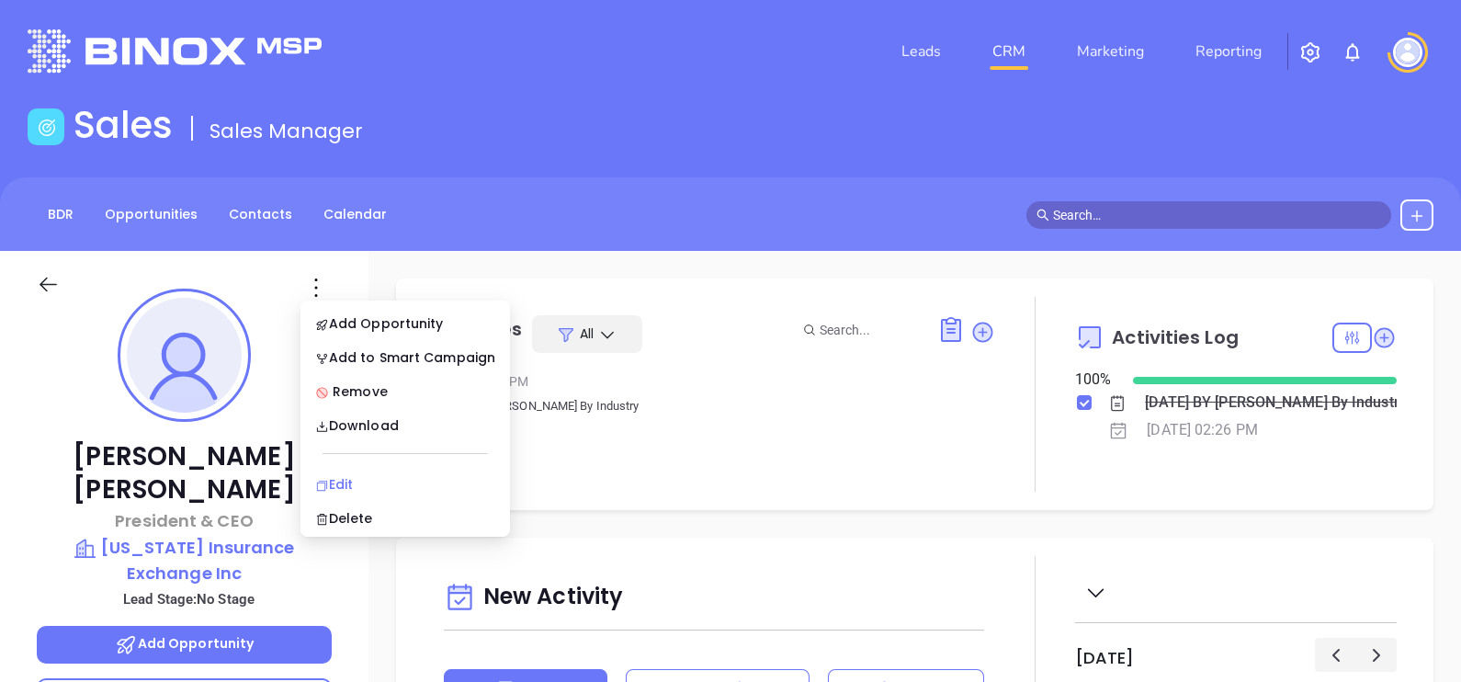
click at [352, 474] on div "Edit" at bounding box center [405, 484] width 180 height 20
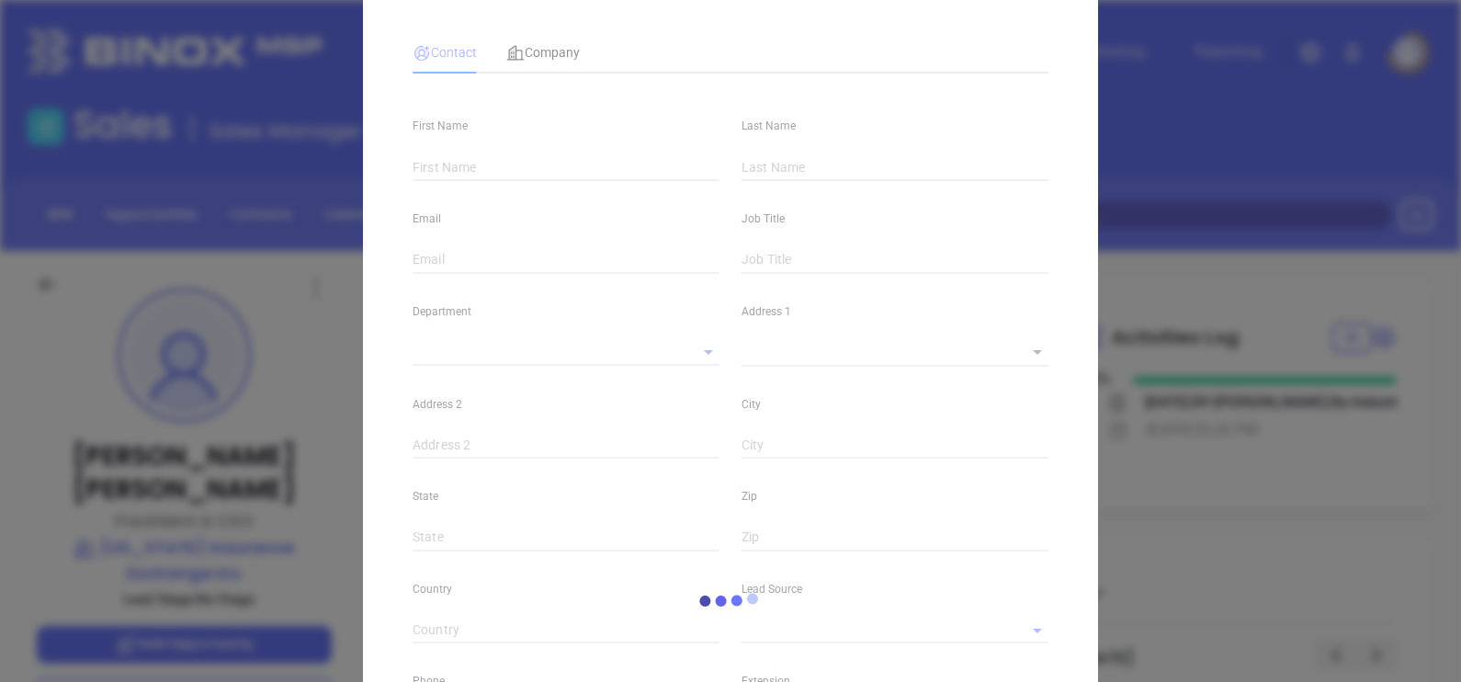
type input "Clayton"
type input "Taylor"
type input "clayton.taylor@aieins.com"
type input "President & CEO"
type input "1"
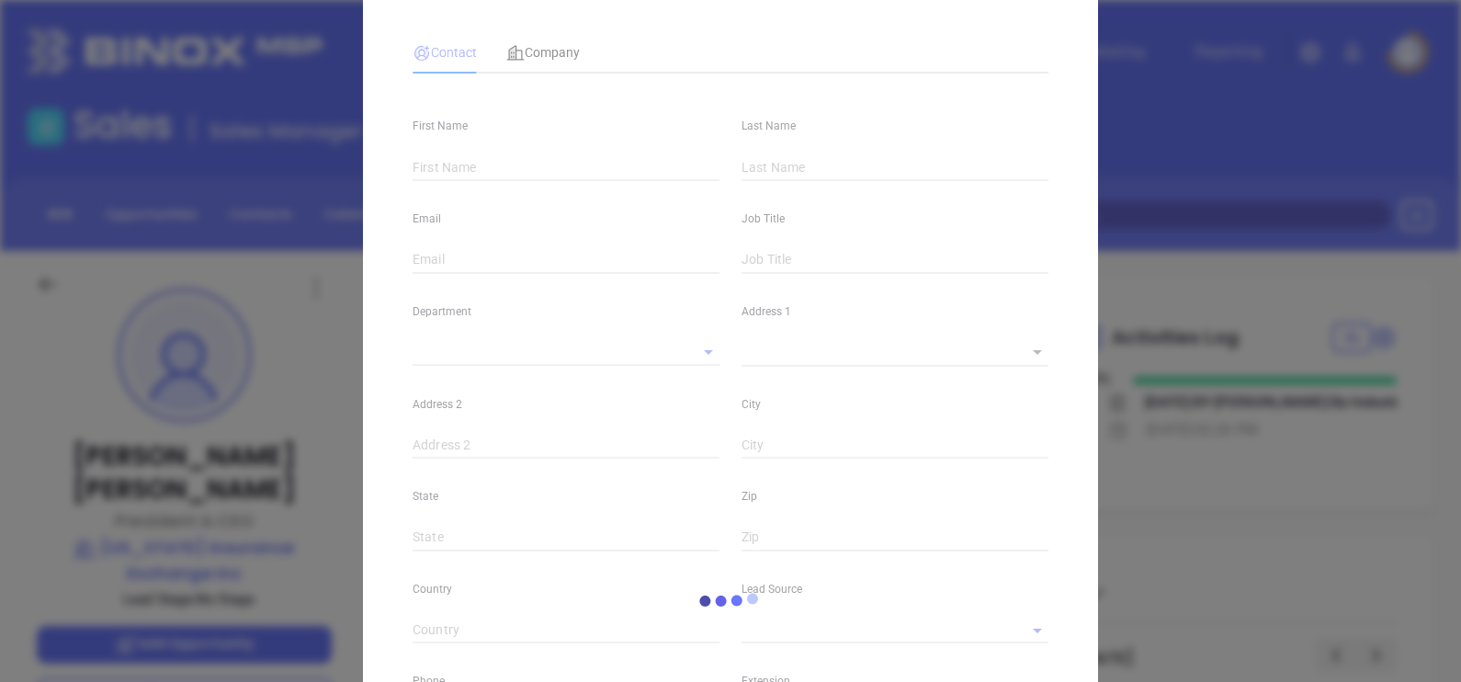
type input "www.linkedin.com/in/clayton-taylor-32180211"
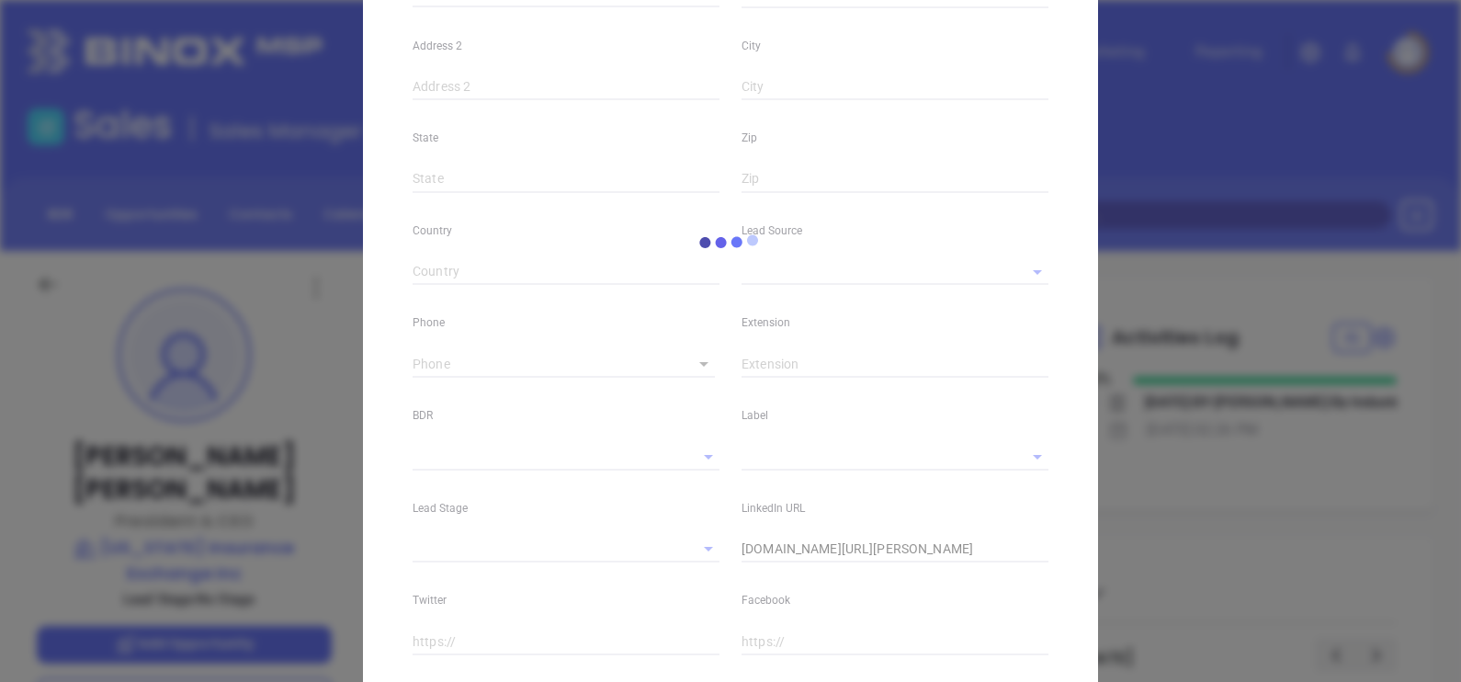
type input "Marketing"
type input "Binox"
type input "undefined undefined"
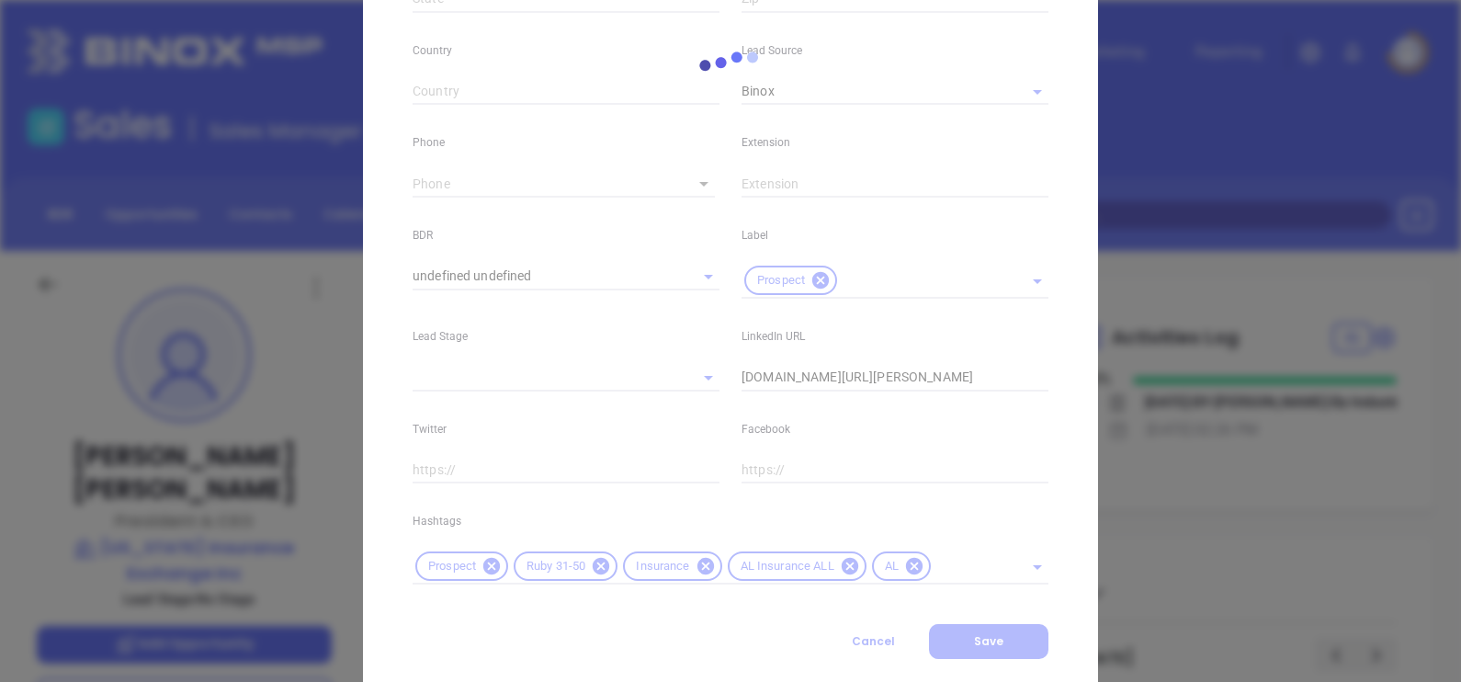
scroll to position [666, 0]
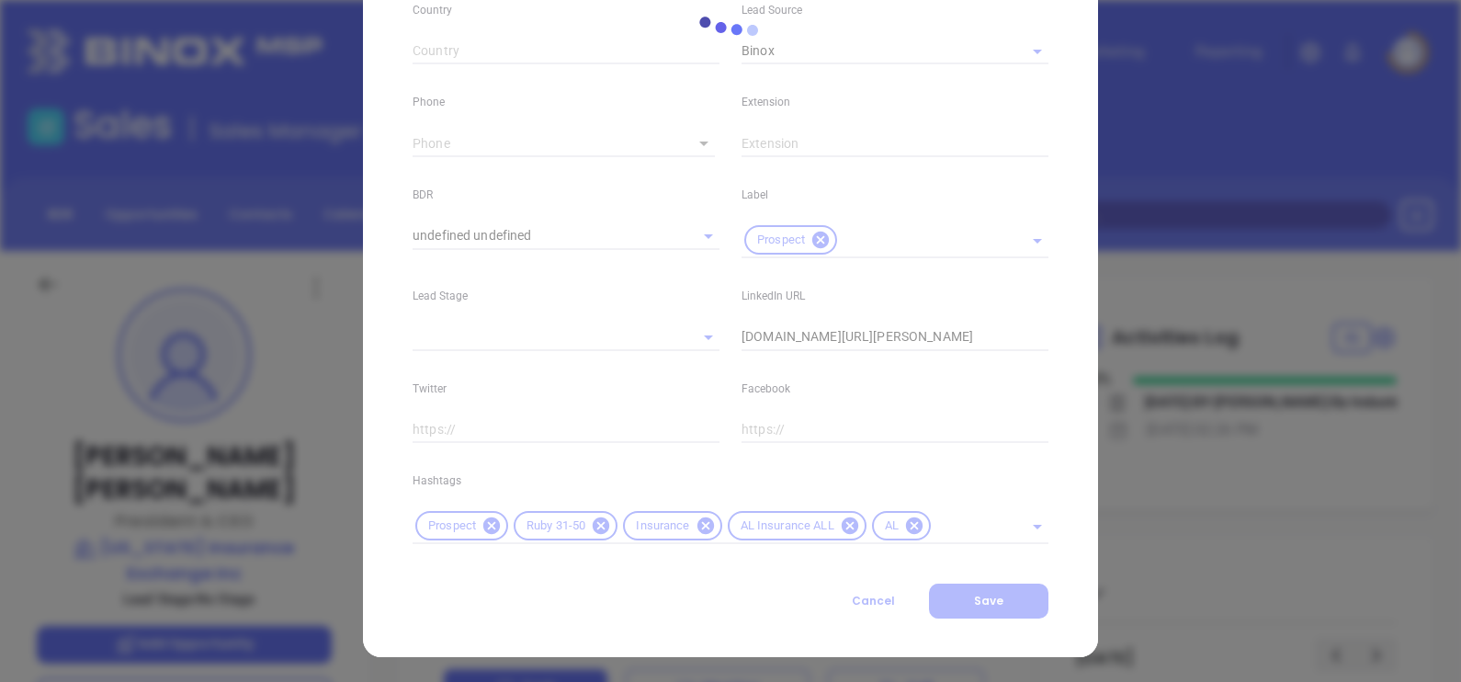
type input "(205) 988-0800"
type input "1"
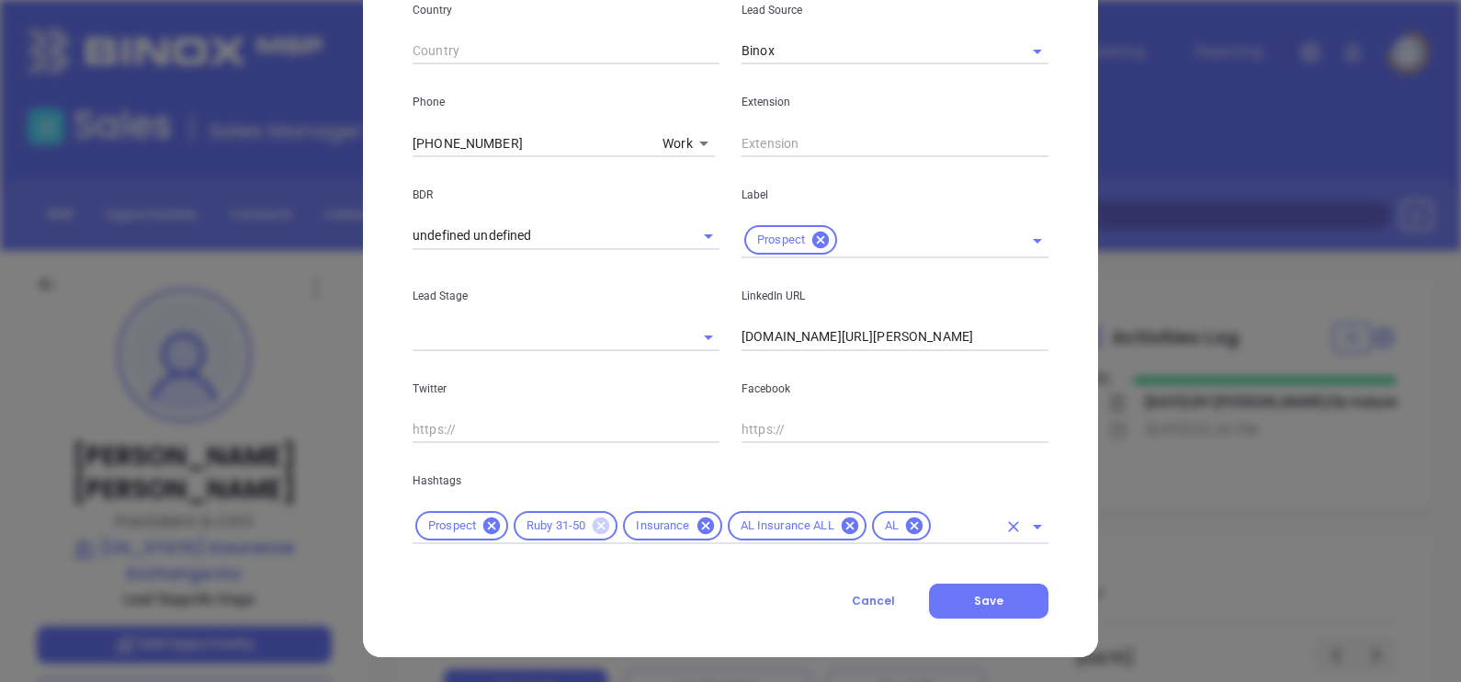
click at [597, 524] on icon at bounding box center [600, 525] width 17 height 17
click at [853, 513] on div "Prospect Insurance AL Insurance ALL AL" at bounding box center [730, 526] width 636 height 36
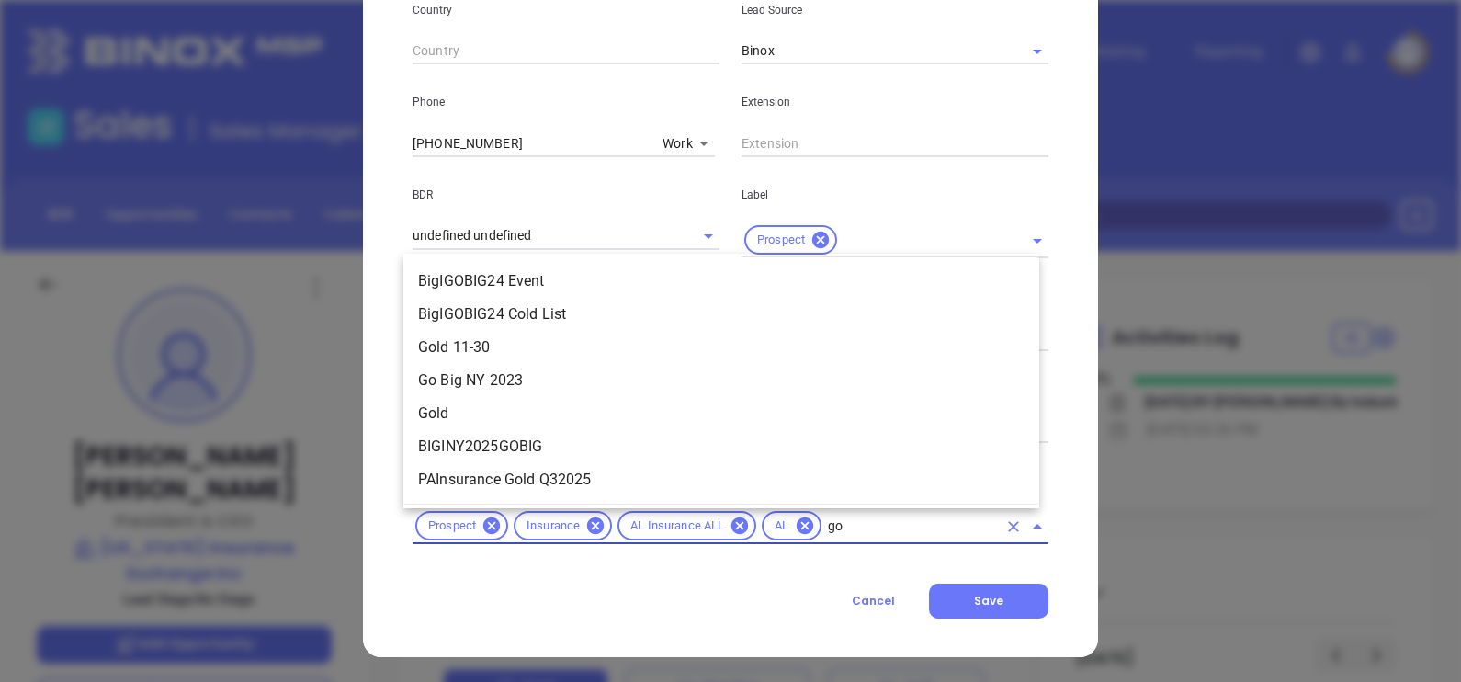
type input "gol"
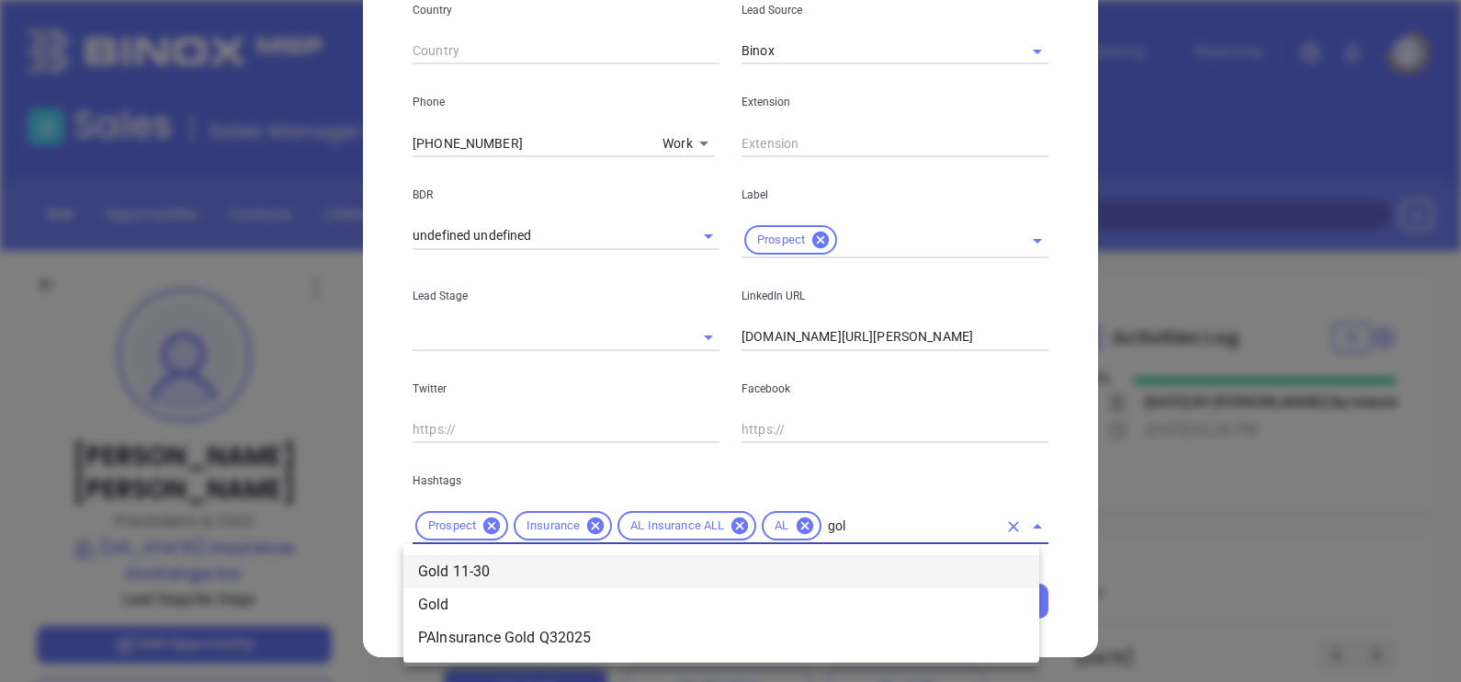
click at [644, 574] on li "Gold 11-30" at bounding box center [721, 571] width 636 height 33
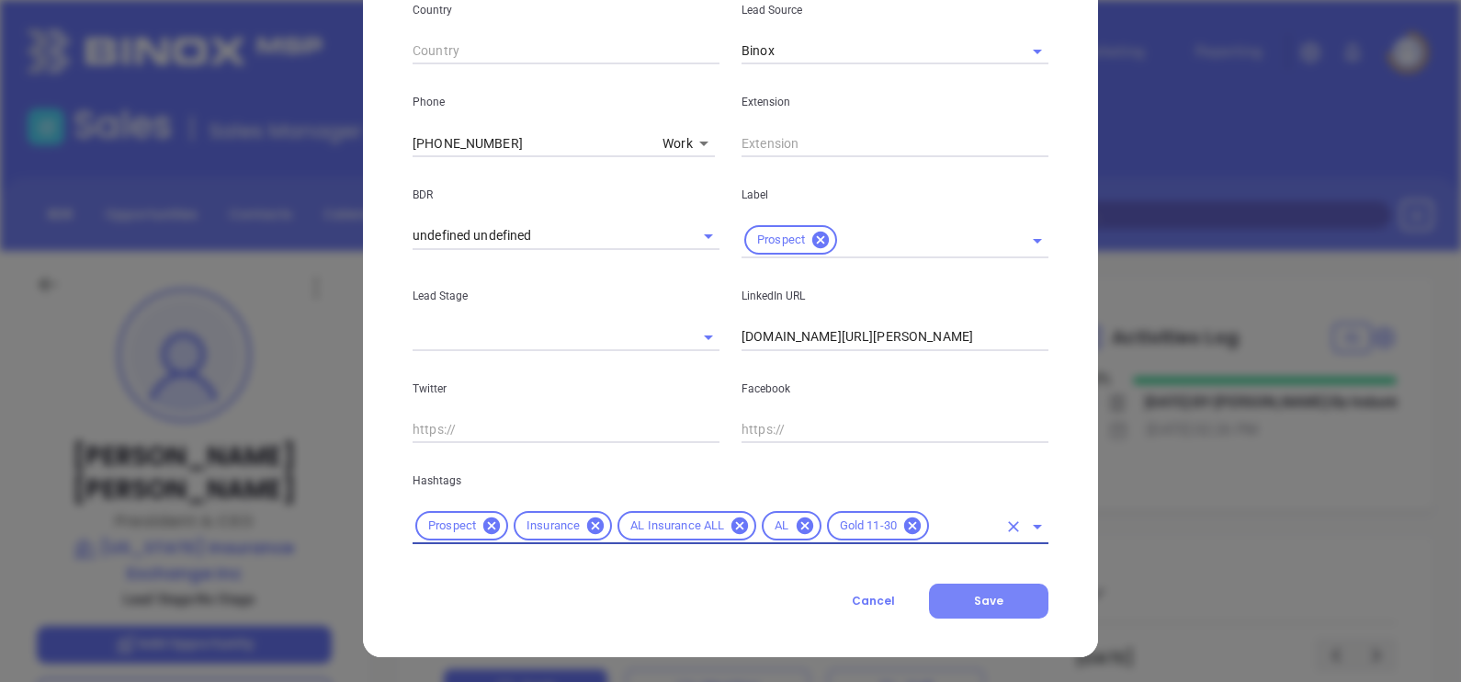
click at [1010, 597] on button "Save" at bounding box center [988, 600] width 119 height 35
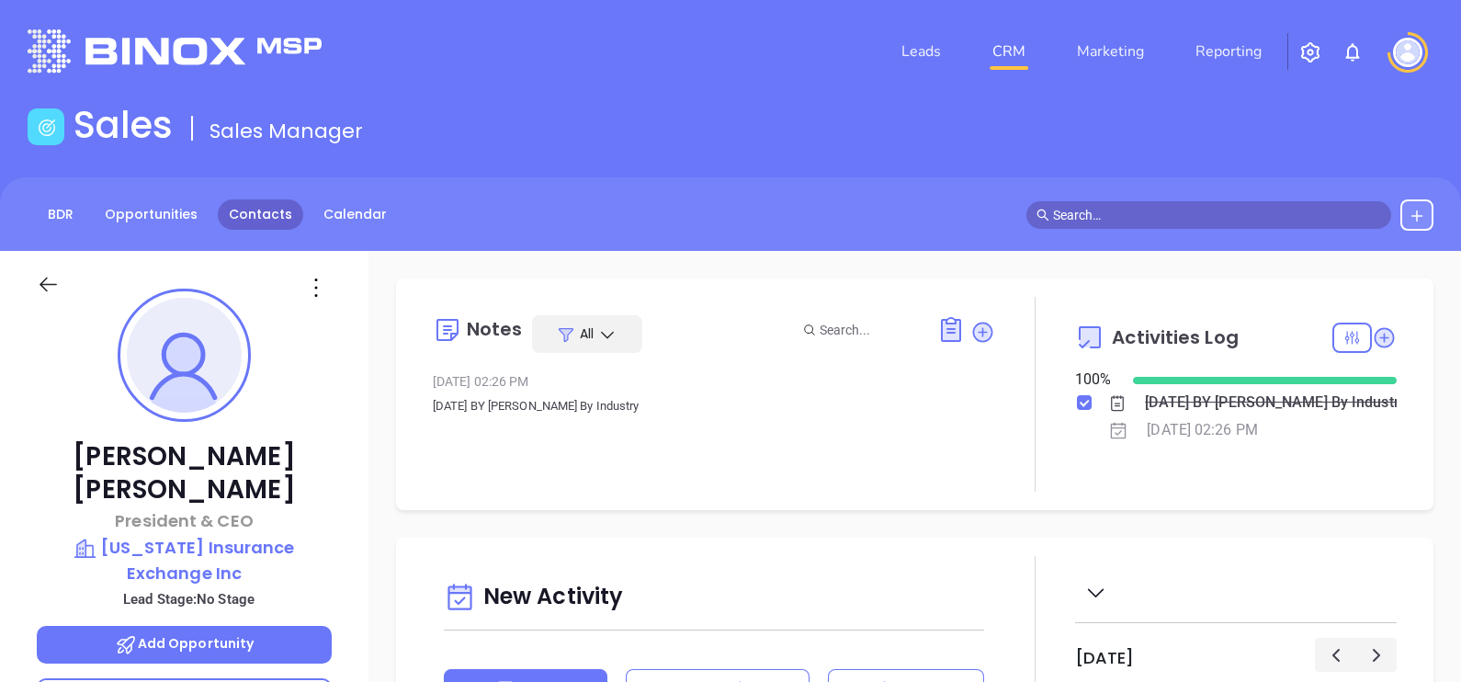
click at [243, 199] on link "Contacts" at bounding box center [260, 214] width 85 height 30
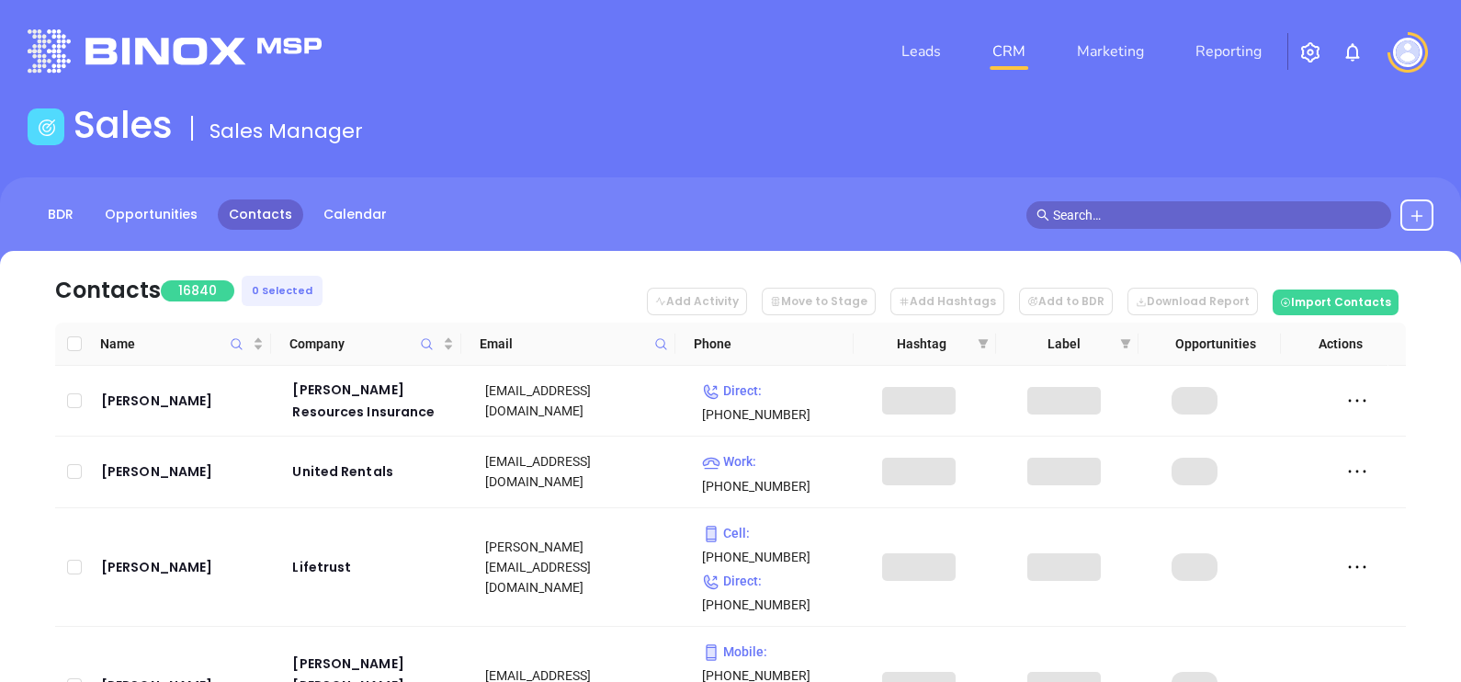
click at [654, 343] on icon at bounding box center [661, 344] width 14 height 14
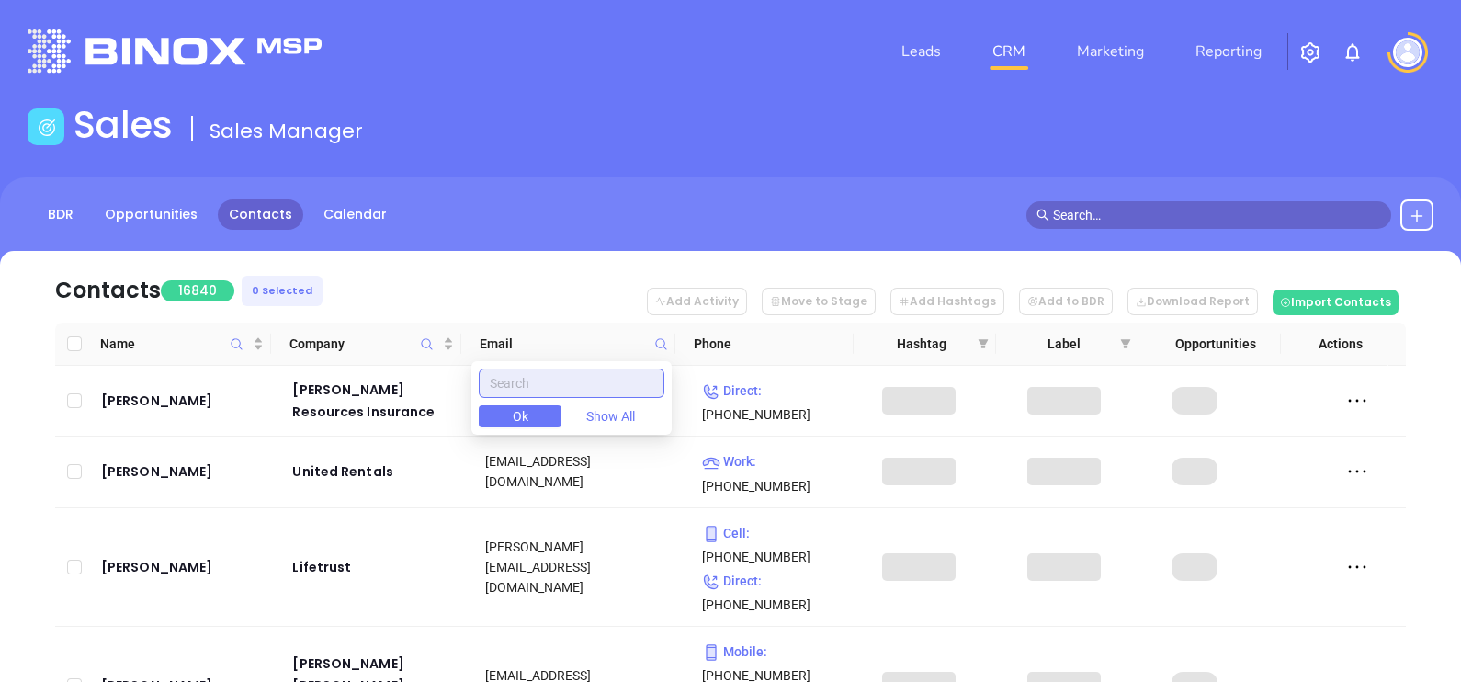
paste input "insurancebycollins.com"
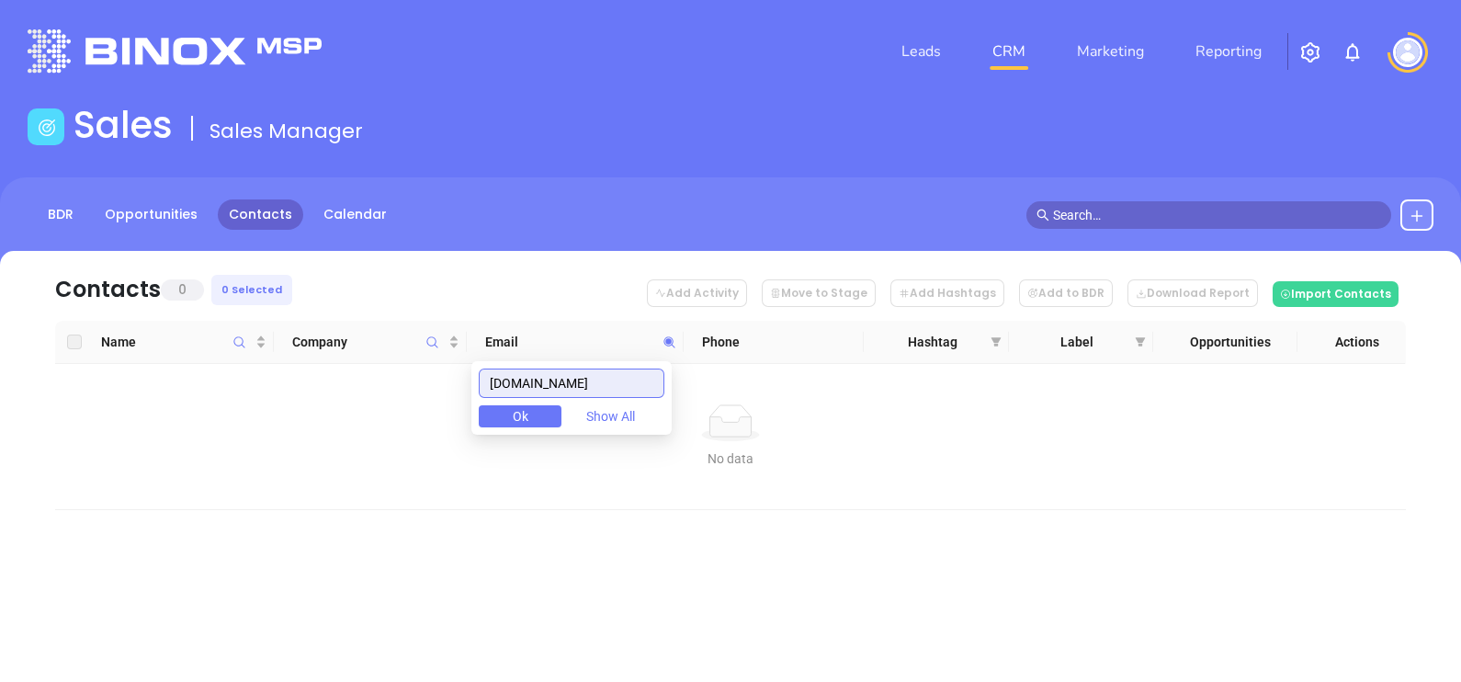
type input "insurancebycollins.com"
drag, startPoint x: 633, startPoint y: 383, endPoint x: 494, endPoint y: 417, distance: 142.8
click at [494, 417] on div "insurancebycollins.com Ok Show All" at bounding box center [571, 397] width 200 height 73
paste input "crutchfieldandgraves.com"
type input "crutchfieldandgraves.com"
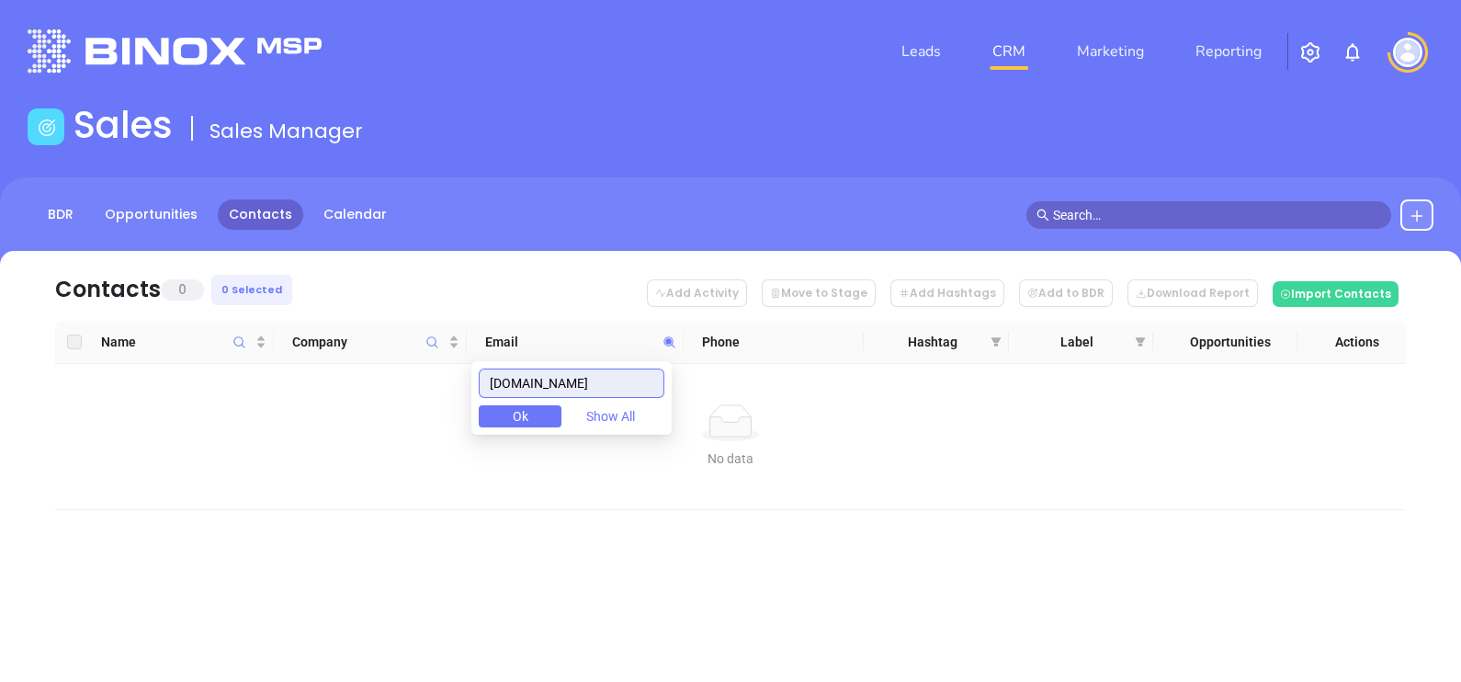
drag, startPoint x: 650, startPoint y: 374, endPoint x: 384, endPoint y: 407, distance: 268.4
click at [386, 406] on body "Leads CRM Marketing Reporting Financial Leads Leads Sales Sales Manager BDR Opp…" at bounding box center [730, 341] width 1461 height 682
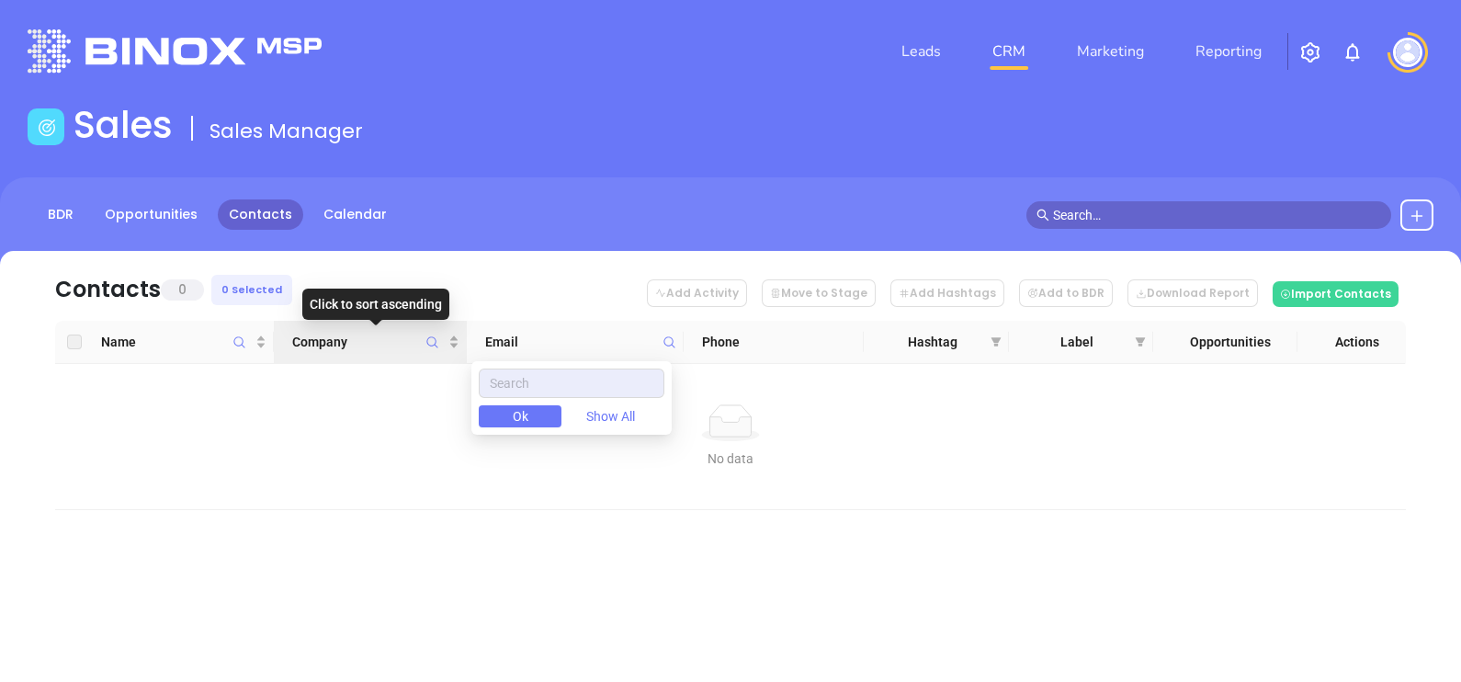
click at [429, 340] on icon "Company" at bounding box center [432, 342] width 14 height 14
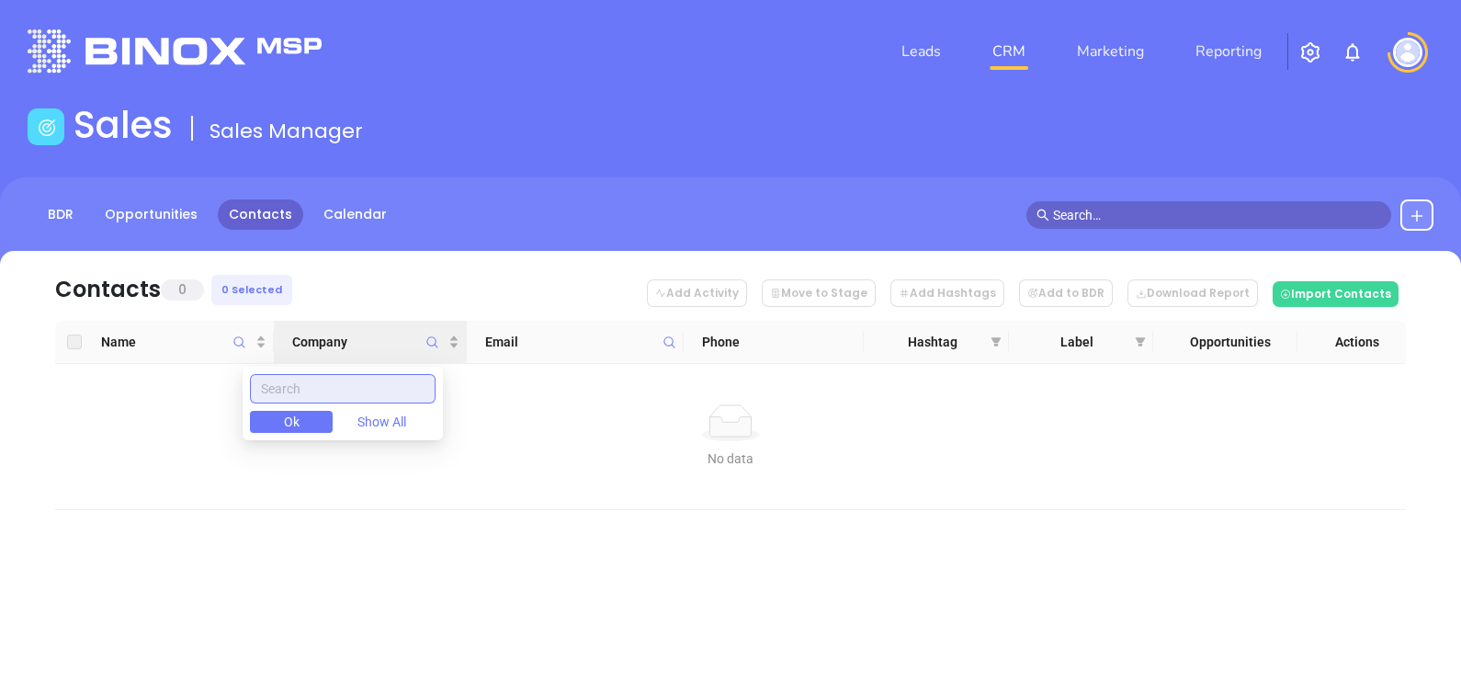
paste input "Crutchfield & Graves Insurance"
drag, startPoint x: 426, startPoint y: 389, endPoint x: 179, endPoint y: 440, distance: 252.2
click at [179, 438] on body "Leads CRM Marketing Reporting Financial Leads Leads Sales Sales Manager BDR Opp…" at bounding box center [730, 341] width 1461 height 682
type input "Crutchfield & Graves Insurance"
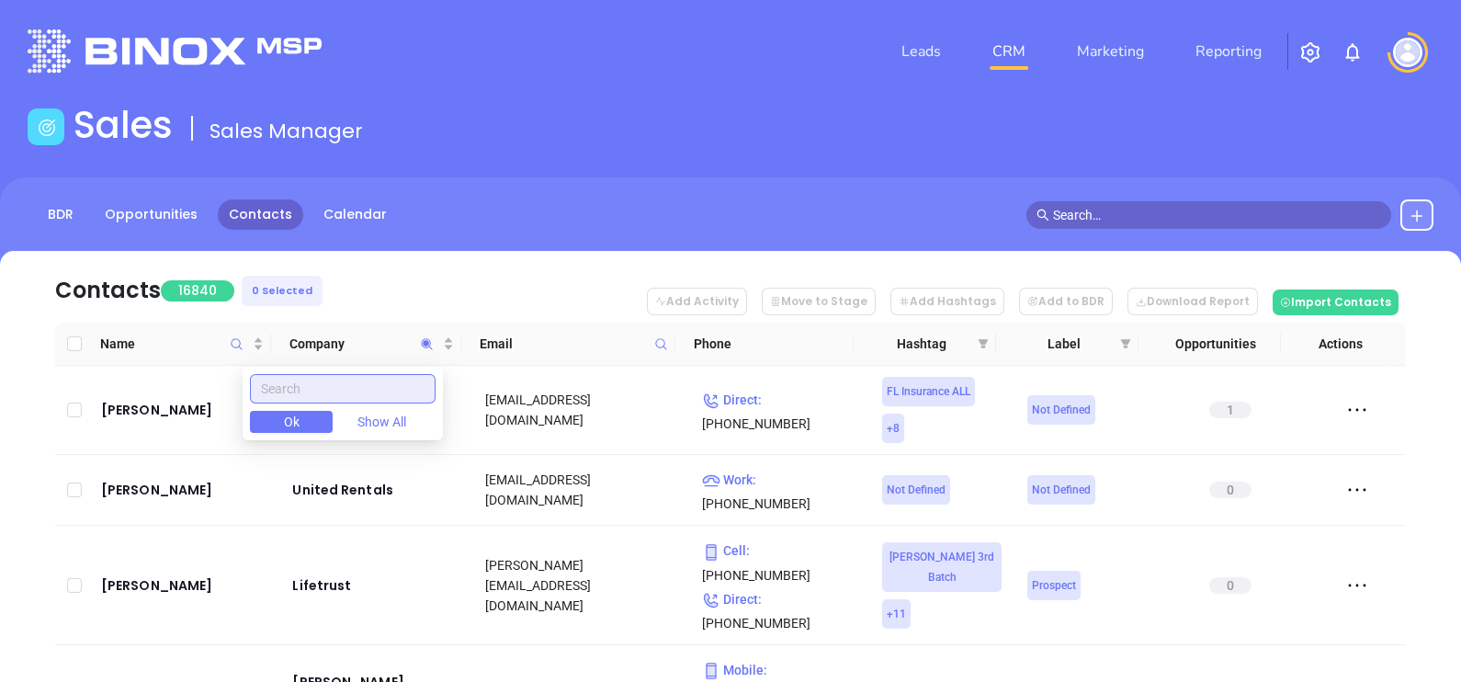
paste input "Crutchfield & Graves Insurance"
type input "Crutchfield & Graves Insurance"
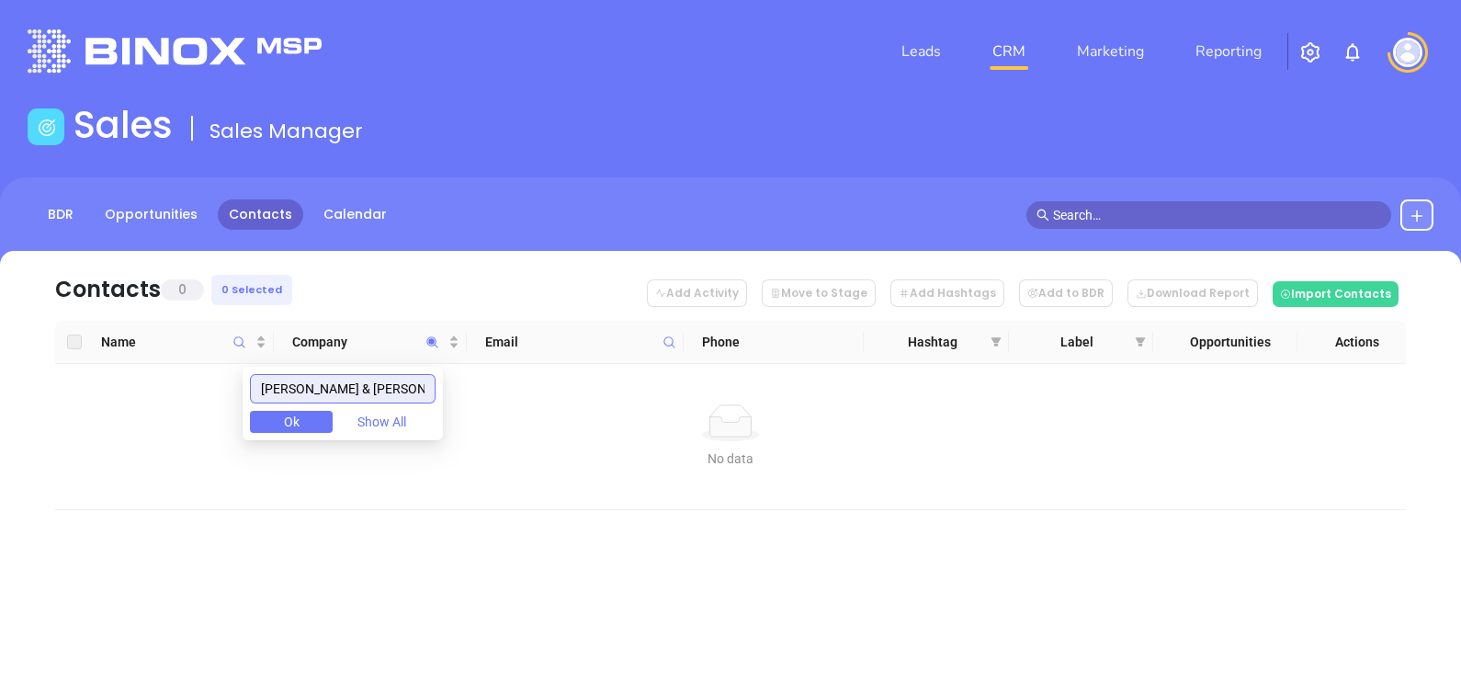
drag, startPoint x: 423, startPoint y: 388, endPoint x: 192, endPoint y: 411, distance: 231.7
click at [192, 410] on body "Leads CRM Marketing Reporting Financial Leads Leads Sales Sales Manager BDR Opp…" at bounding box center [730, 341] width 1461 height 682
click at [662, 336] on icon at bounding box center [669, 342] width 14 height 14
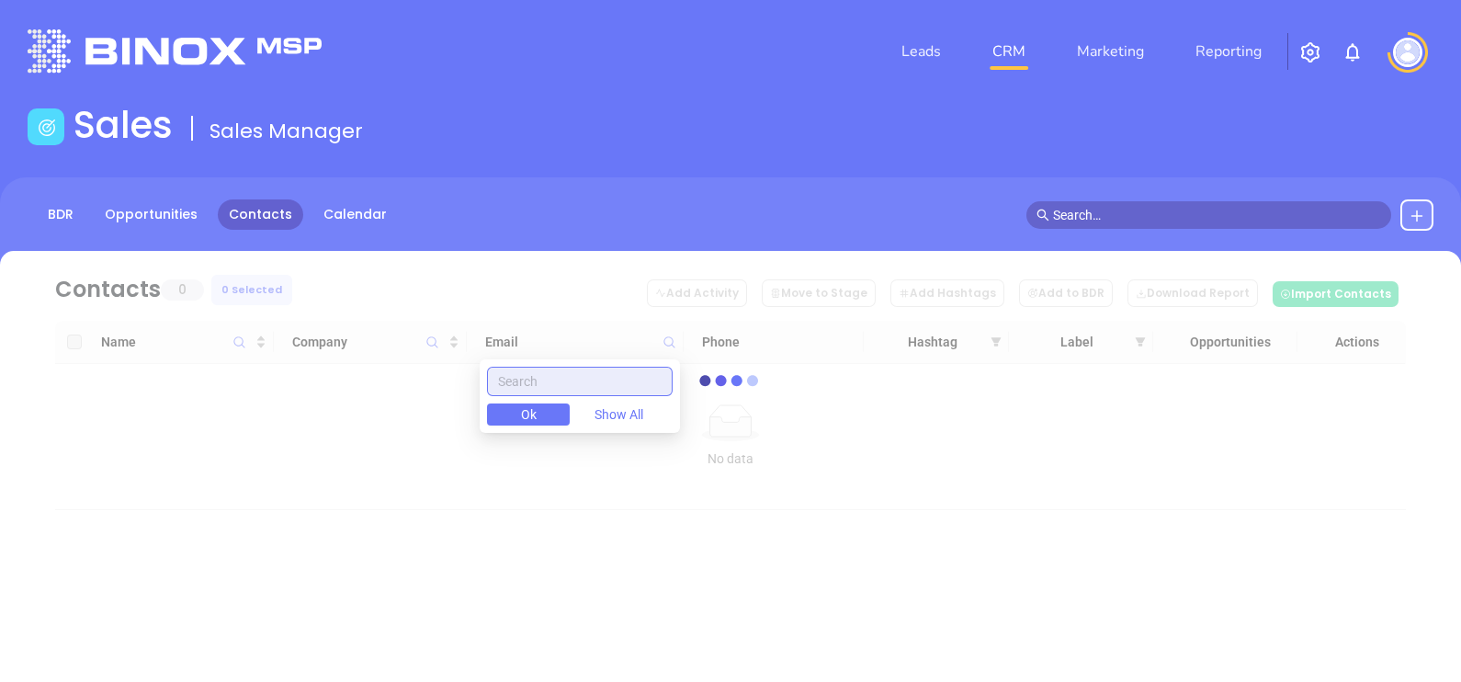
paste input "pacinsuranceagency.com"
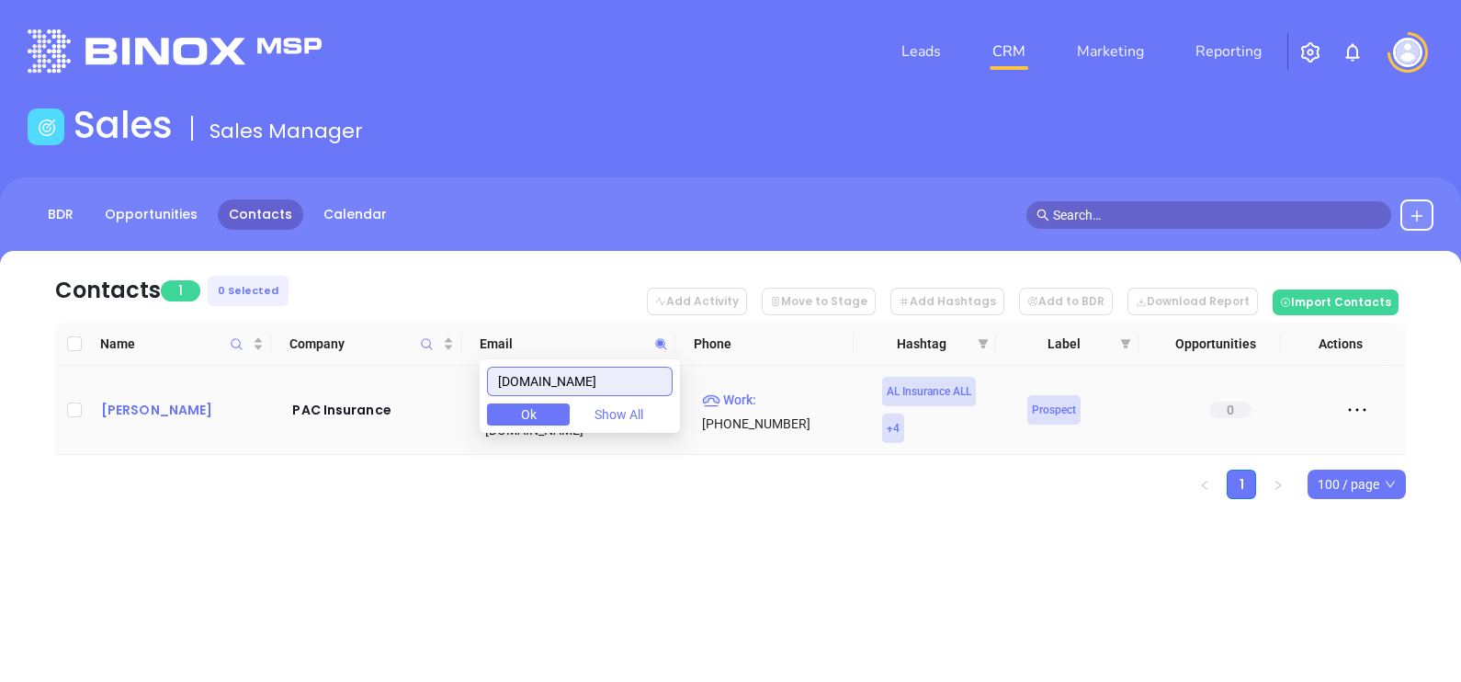
type input "pacinsuranceagency.com"
click at [174, 406] on div "Ken McFeeters" at bounding box center [184, 410] width 166 height 22
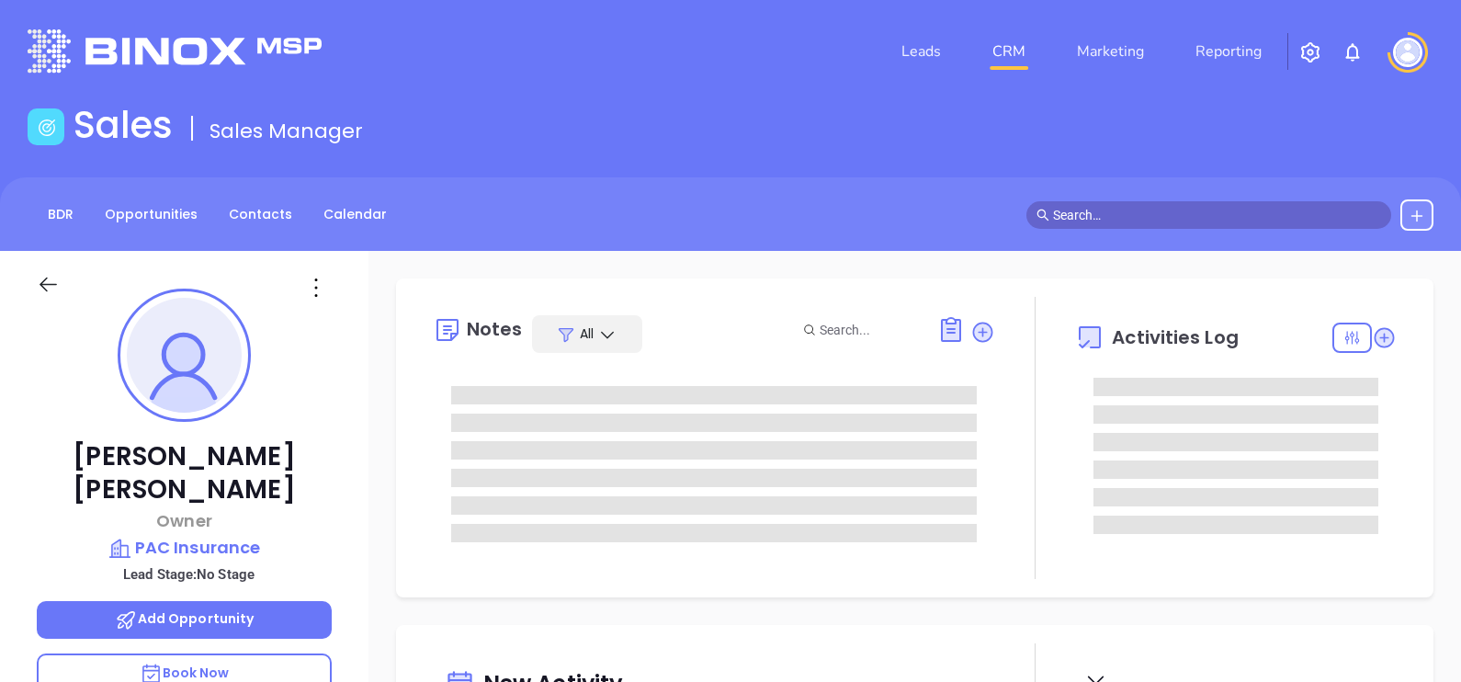
type input "[DATE]"
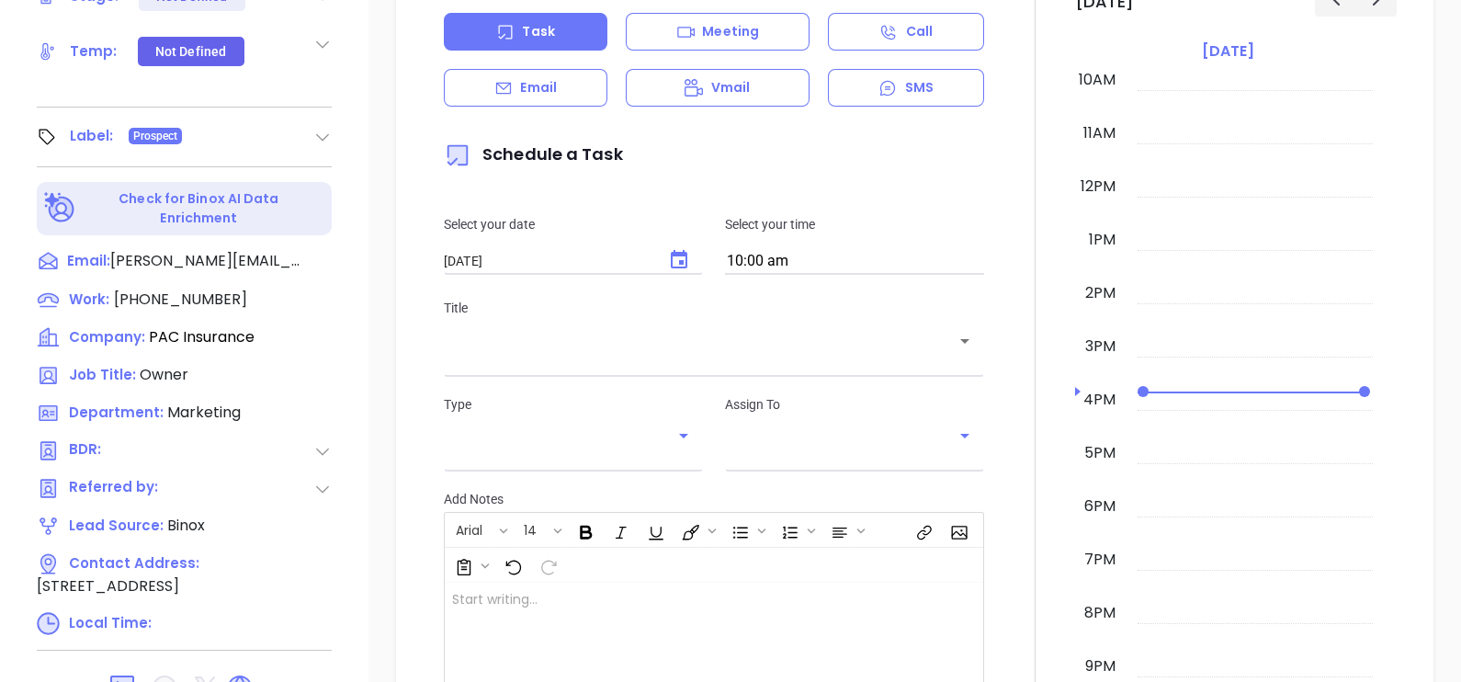
scroll to position [854, 0]
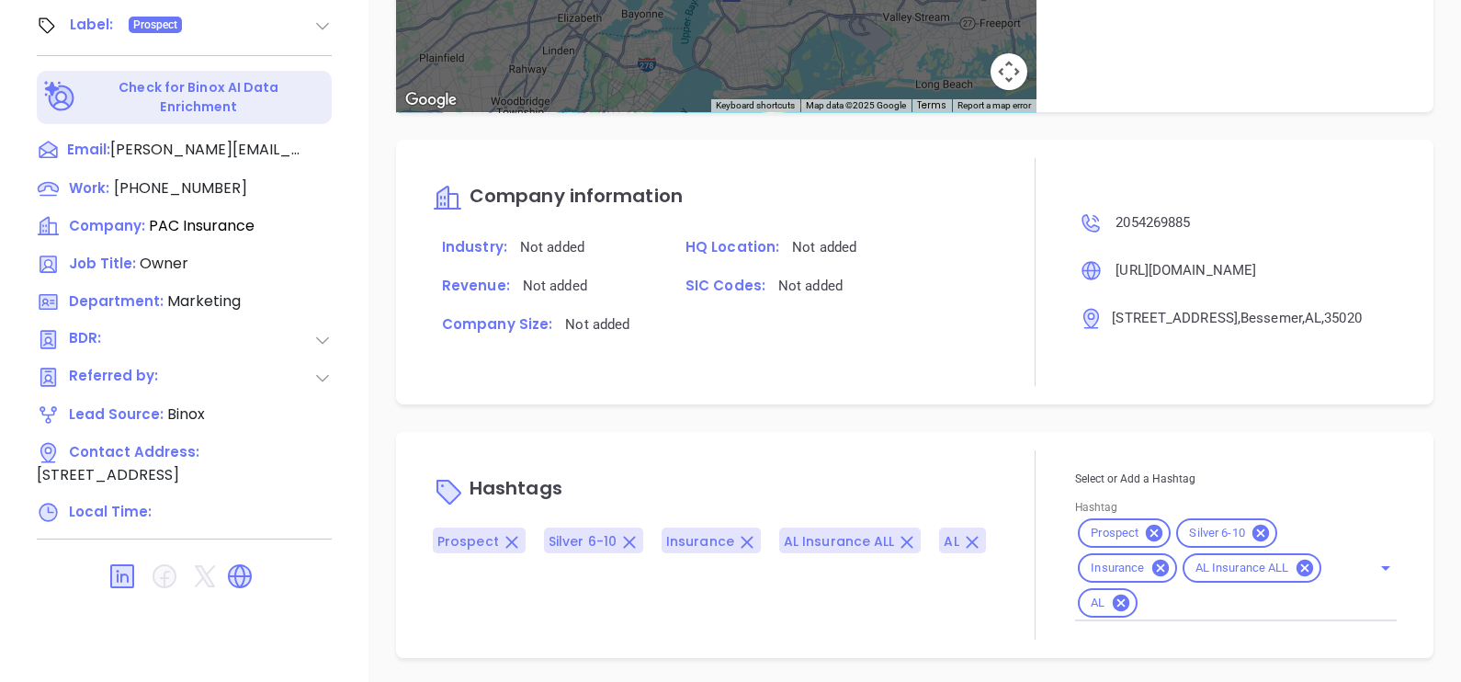
type input "[PERSON_NAME]"
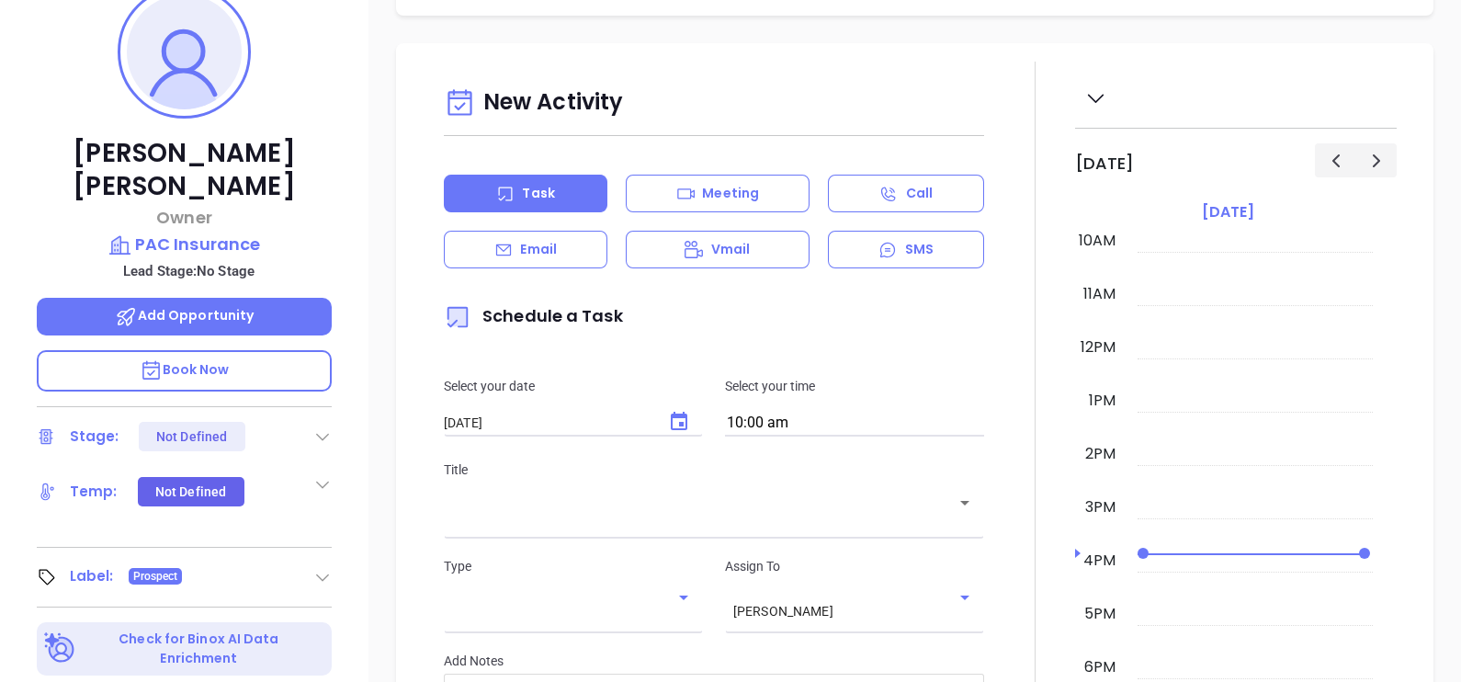
scroll to position [165, 0]
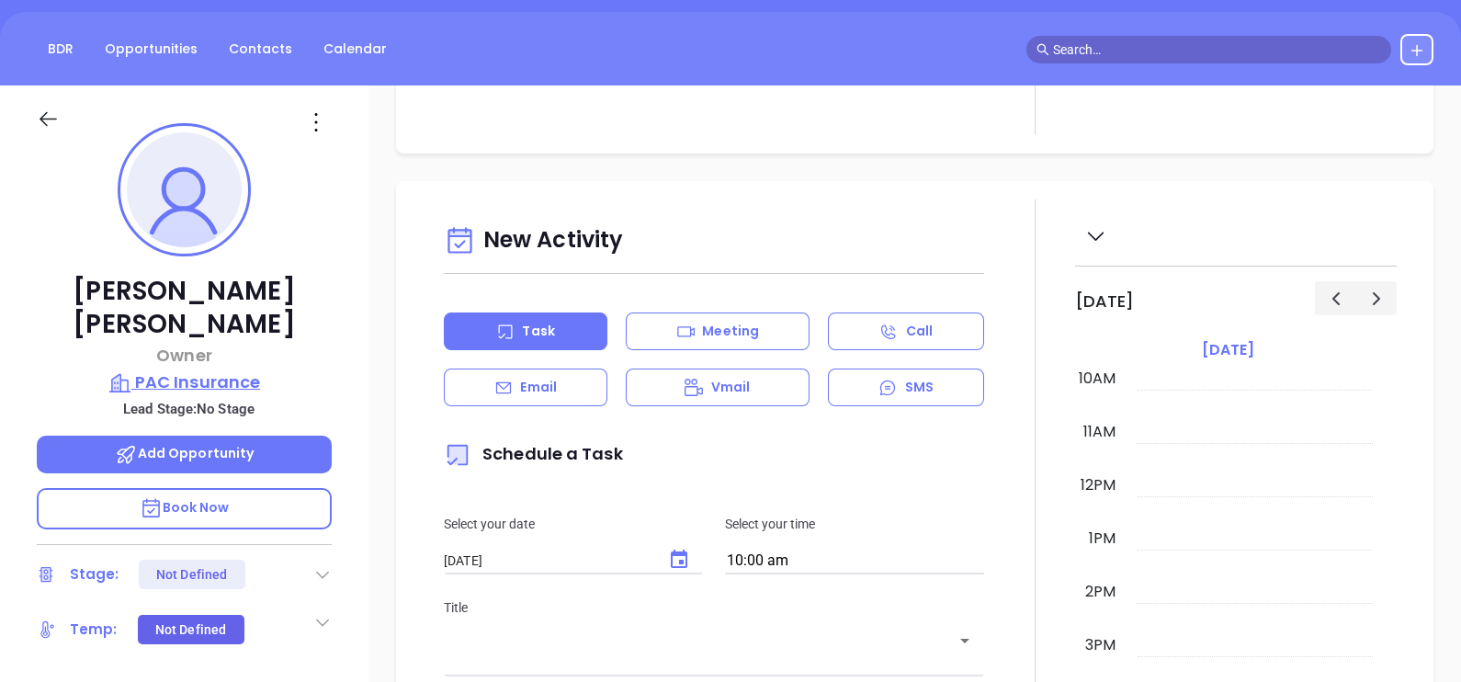
click at [244, 369] on p "PAC Insurance" at bounding box center [184, 382] width 295 height 26
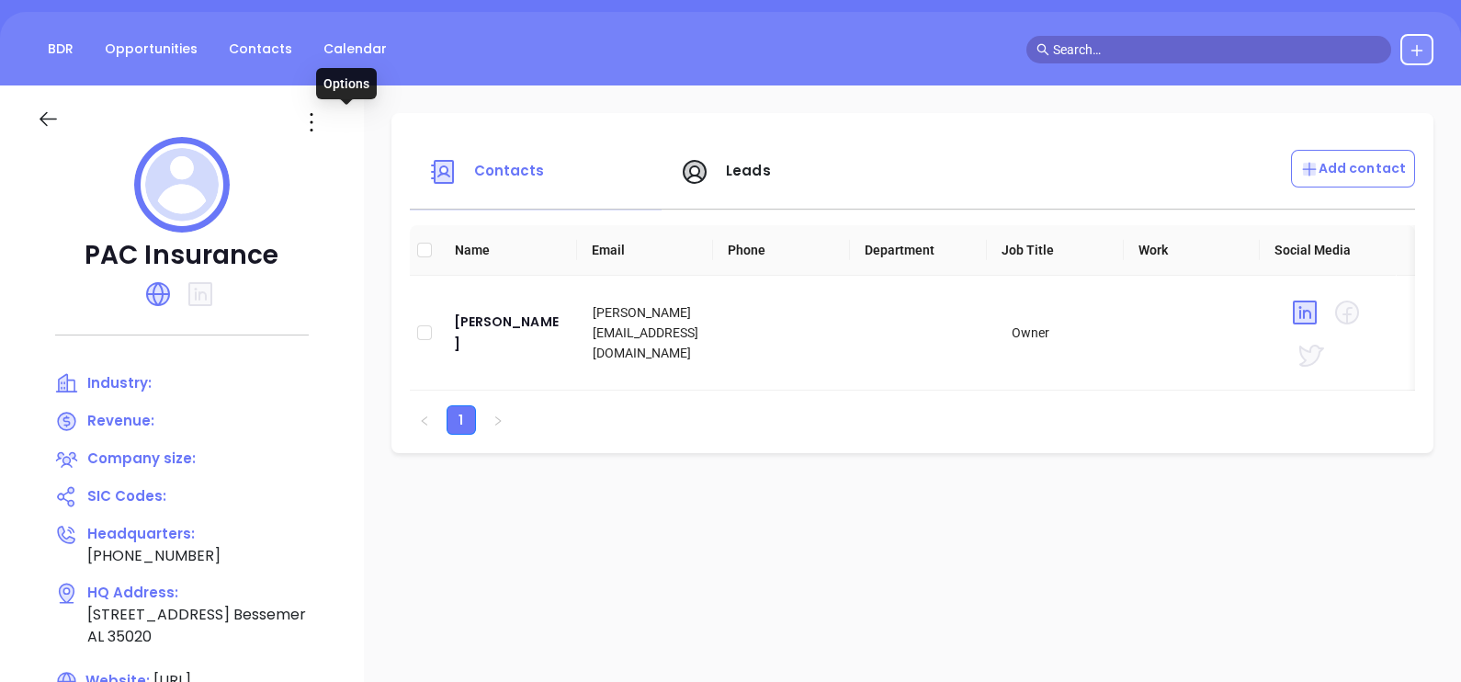
click at [326, 133] on icon at bounding box center [311, 121] width 29 height 29
click at [383, 152] on div "Edit" at bounding box center [429, 158] width 166 height 20
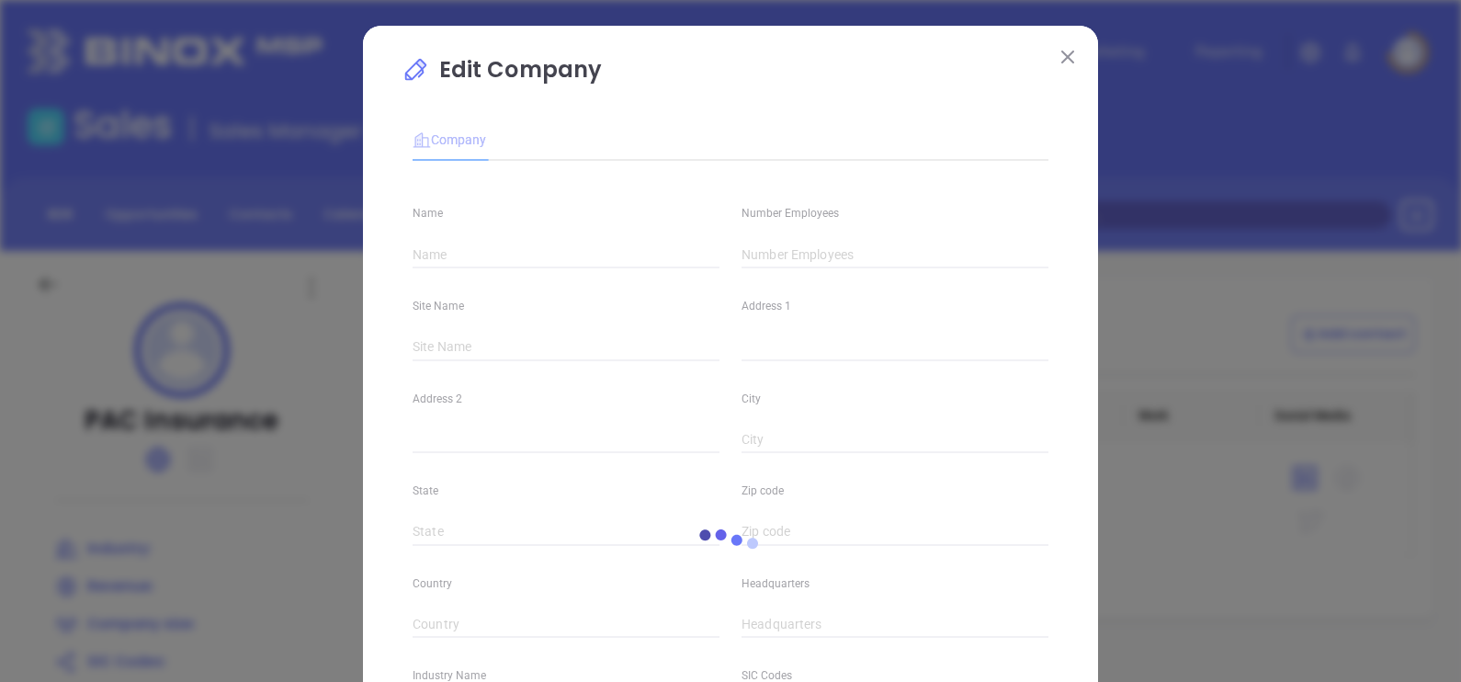
type input "PAC Insurance"
type input "(205) 426-9885"
type input "https://www.pacinsuranceagency.com/"
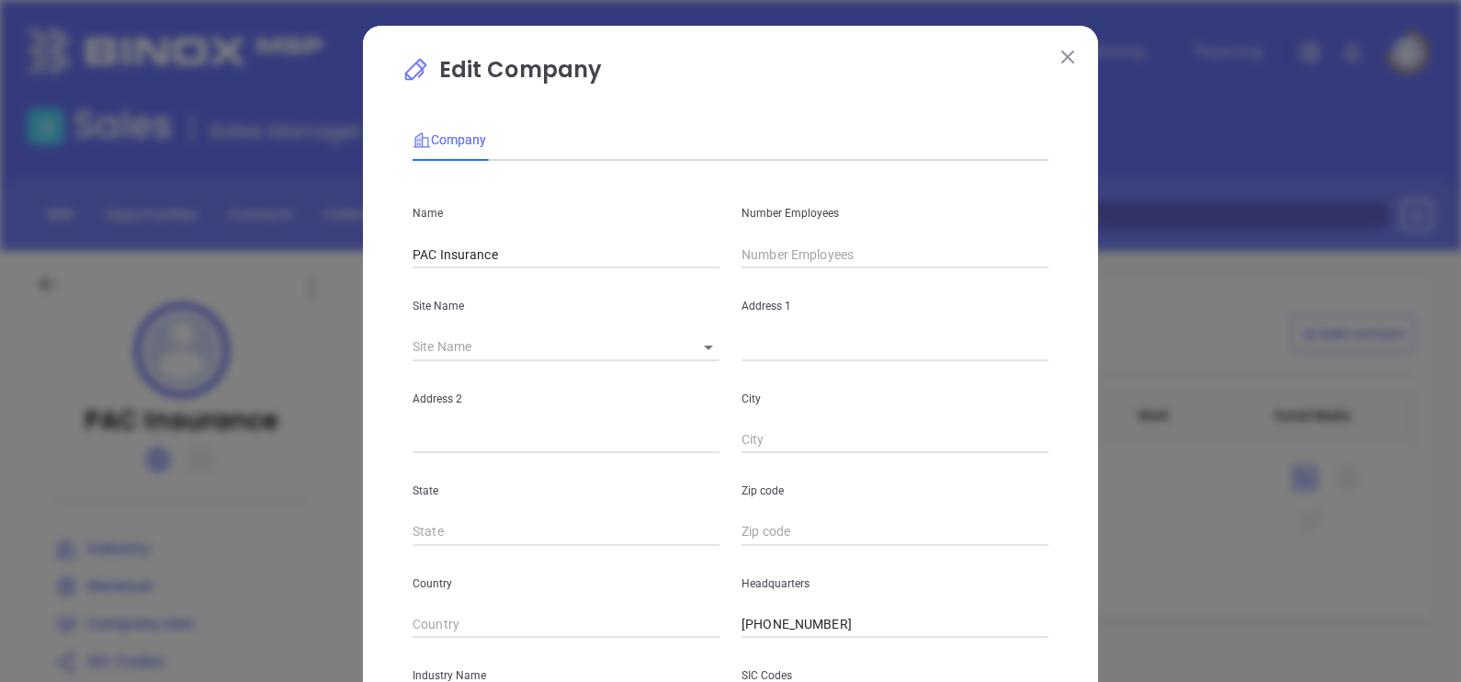
click at [780, 262] on input "text" at bounding box center [894, 255] width 307 height 28
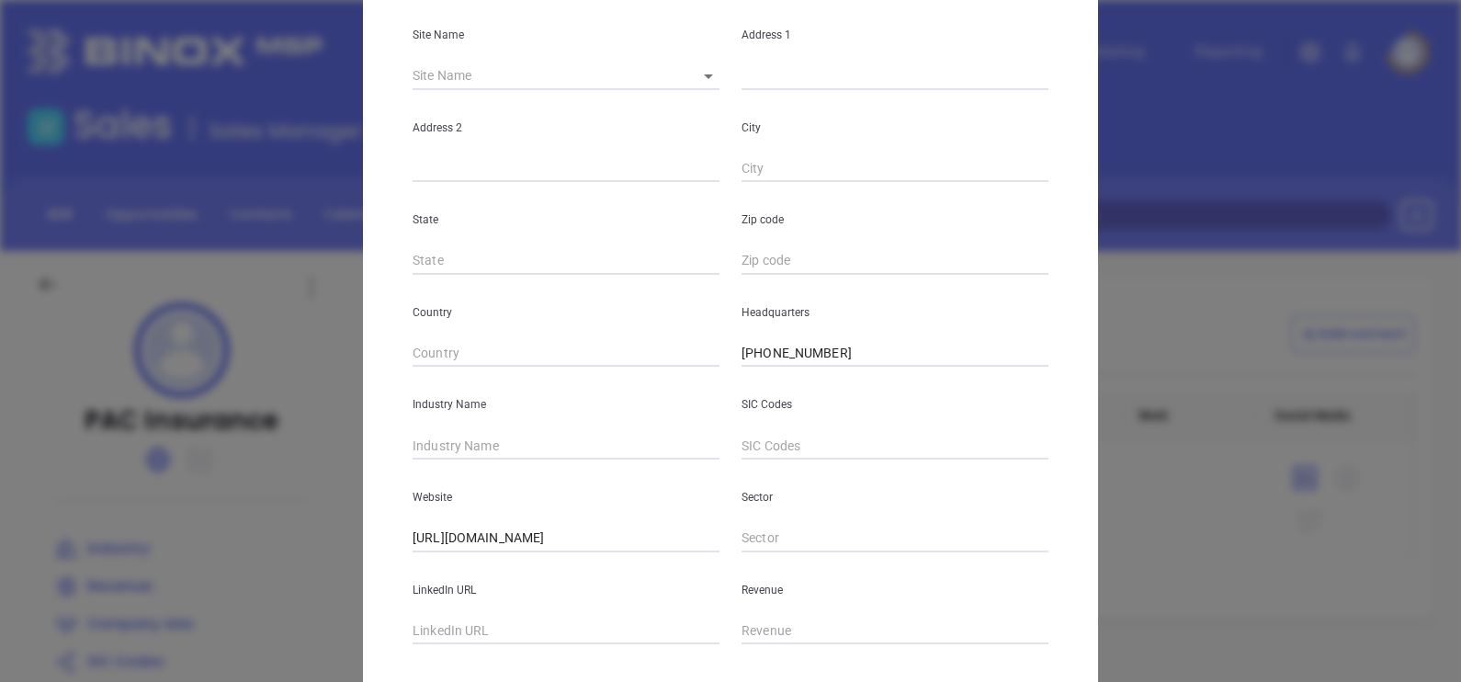
scroll to position [371, 0]
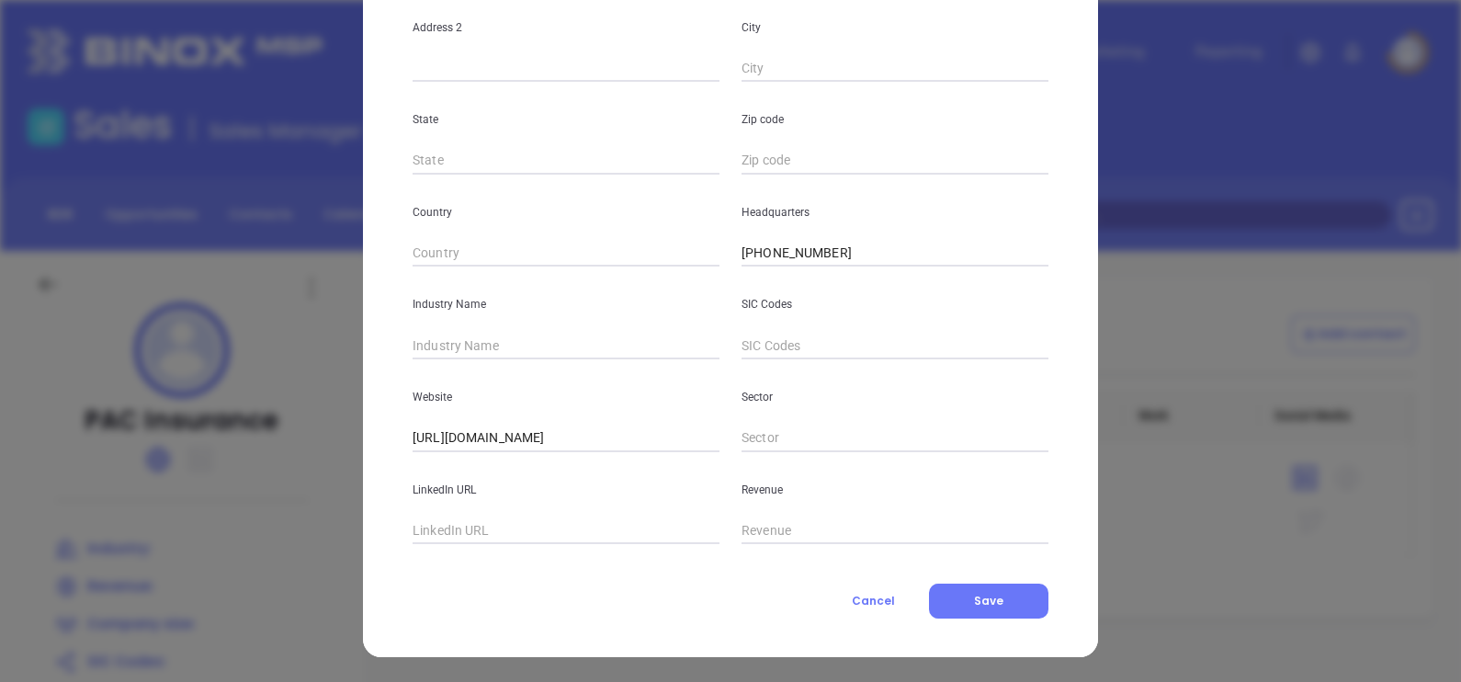
type input "7"
click at [468, 344] on input "text" at bounding box center [565, 346] width 307 height 28
type input "Insurance"
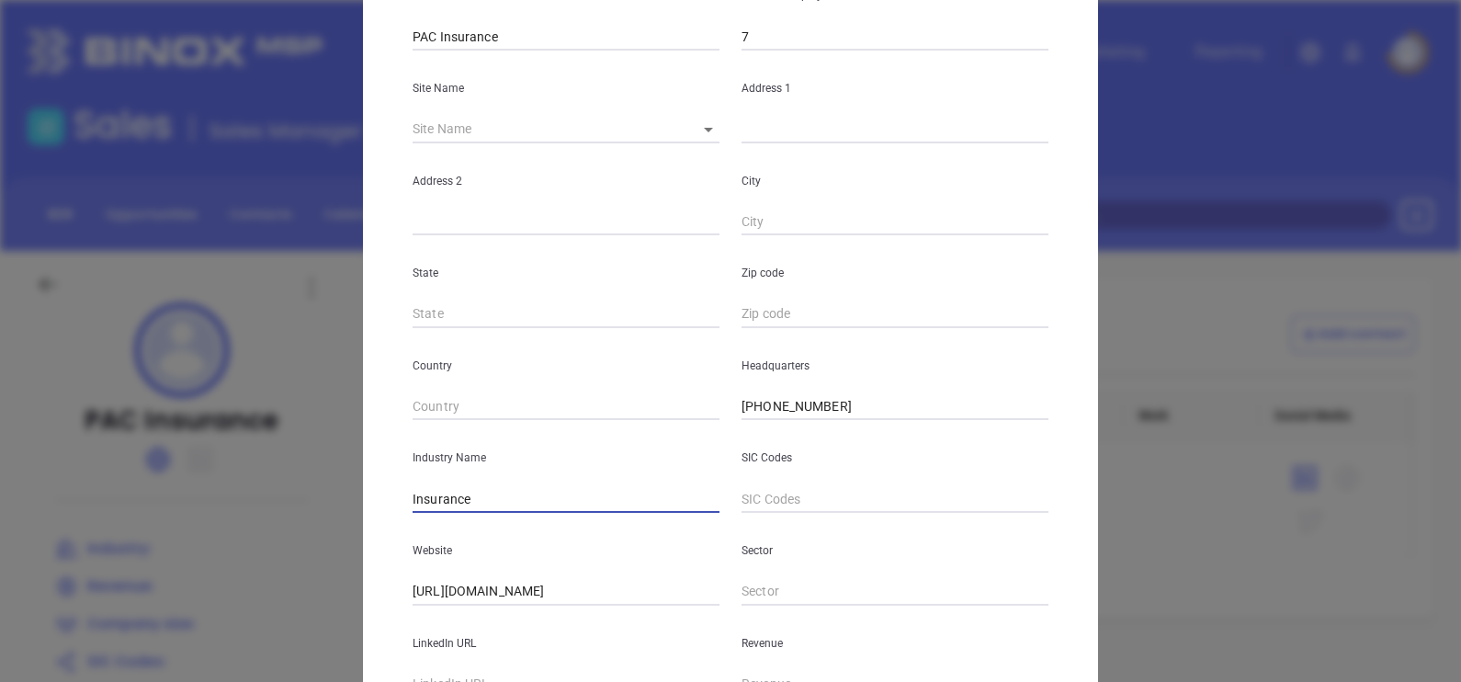
scroll to position [344, 0]
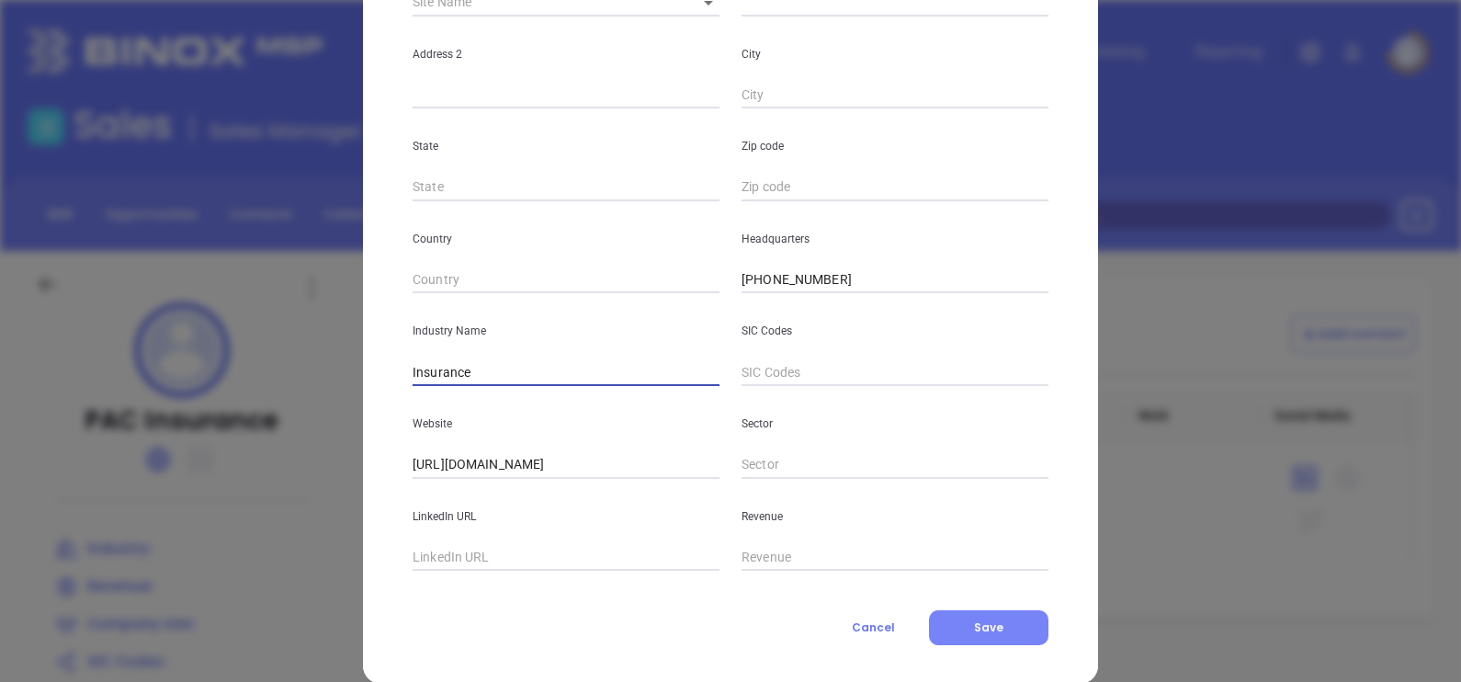
click at [965, 636] on button "Save" at bounding box center [988, 627] width 119 height 35
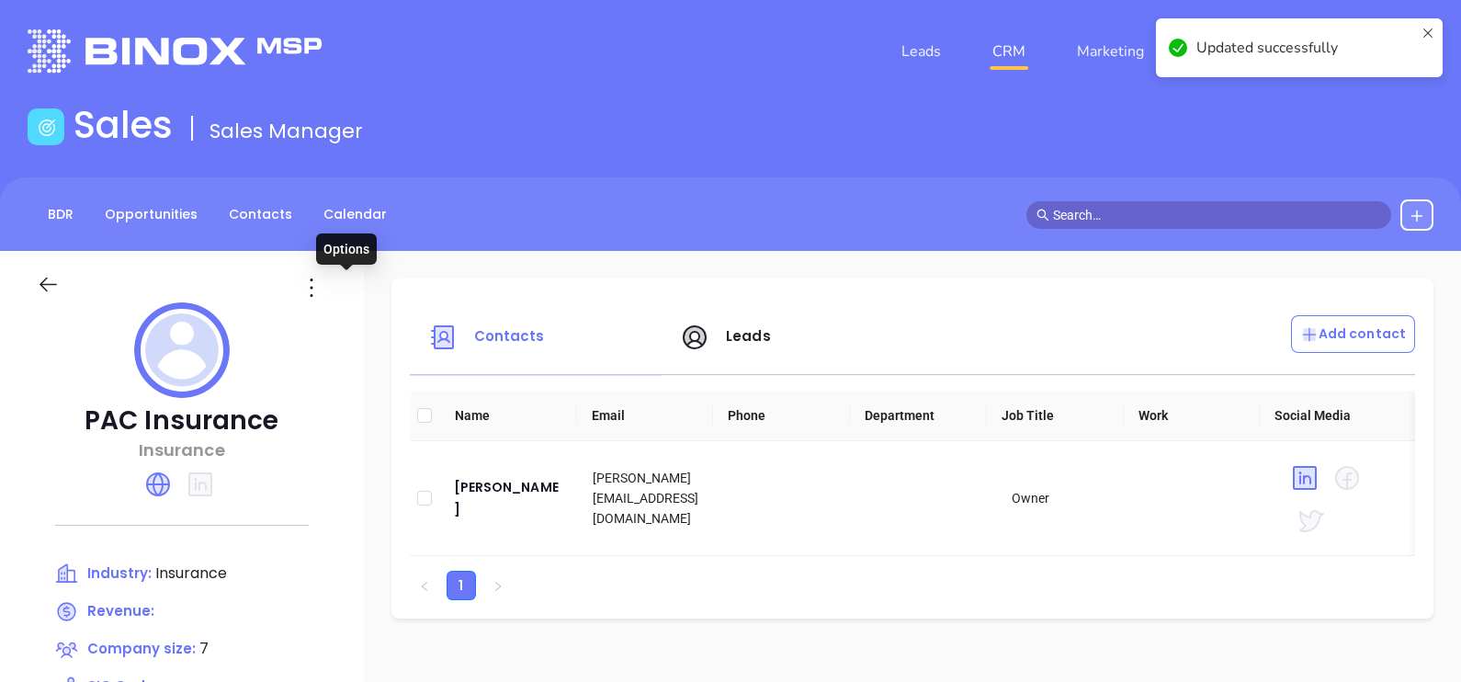
click at [326, 273] on icon at bounding box center [311, 287] width 29 height 29
click at [388, 315] on div "Edit" at bounding box center [429, 323] width 166 height 20
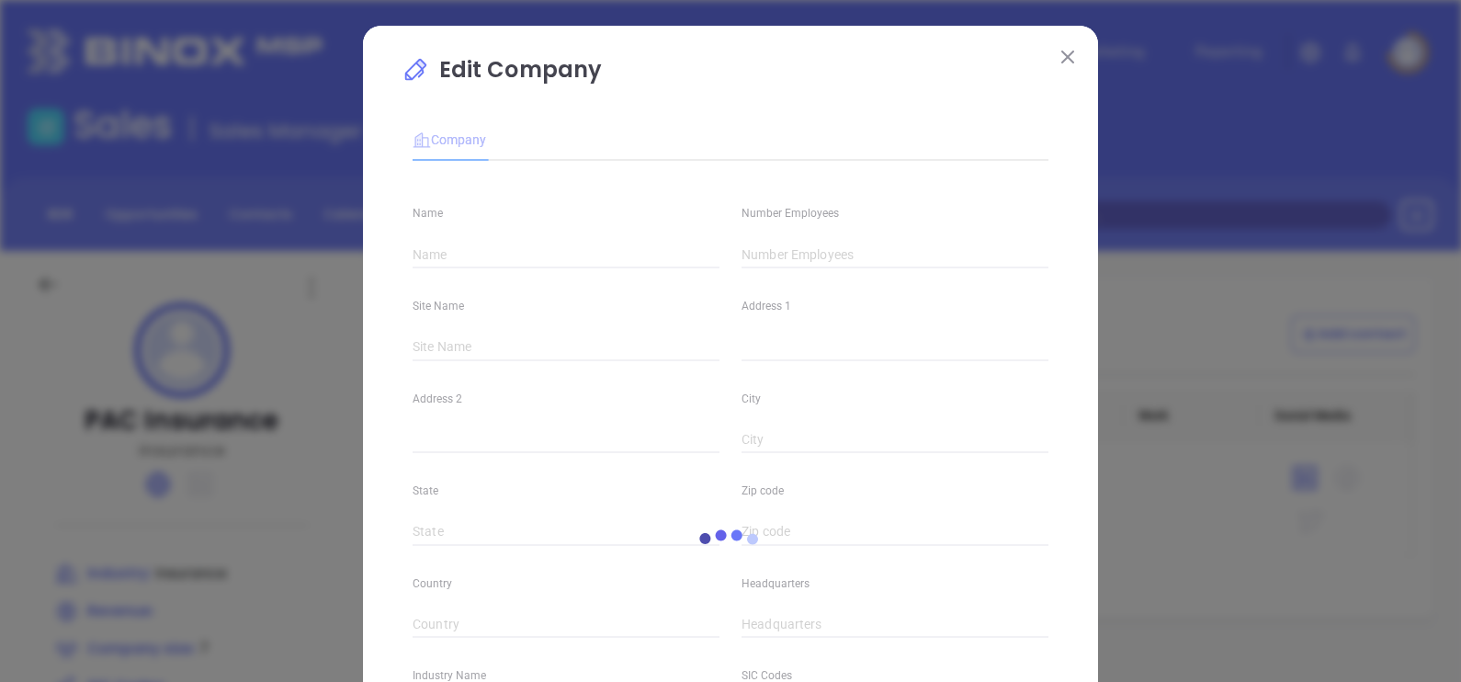
type input "PAC Insurance"
type input "7"
type input "(205) 426-9885"
type input "Insurance"
type input "https://www.pacinsuranceagency.com/"
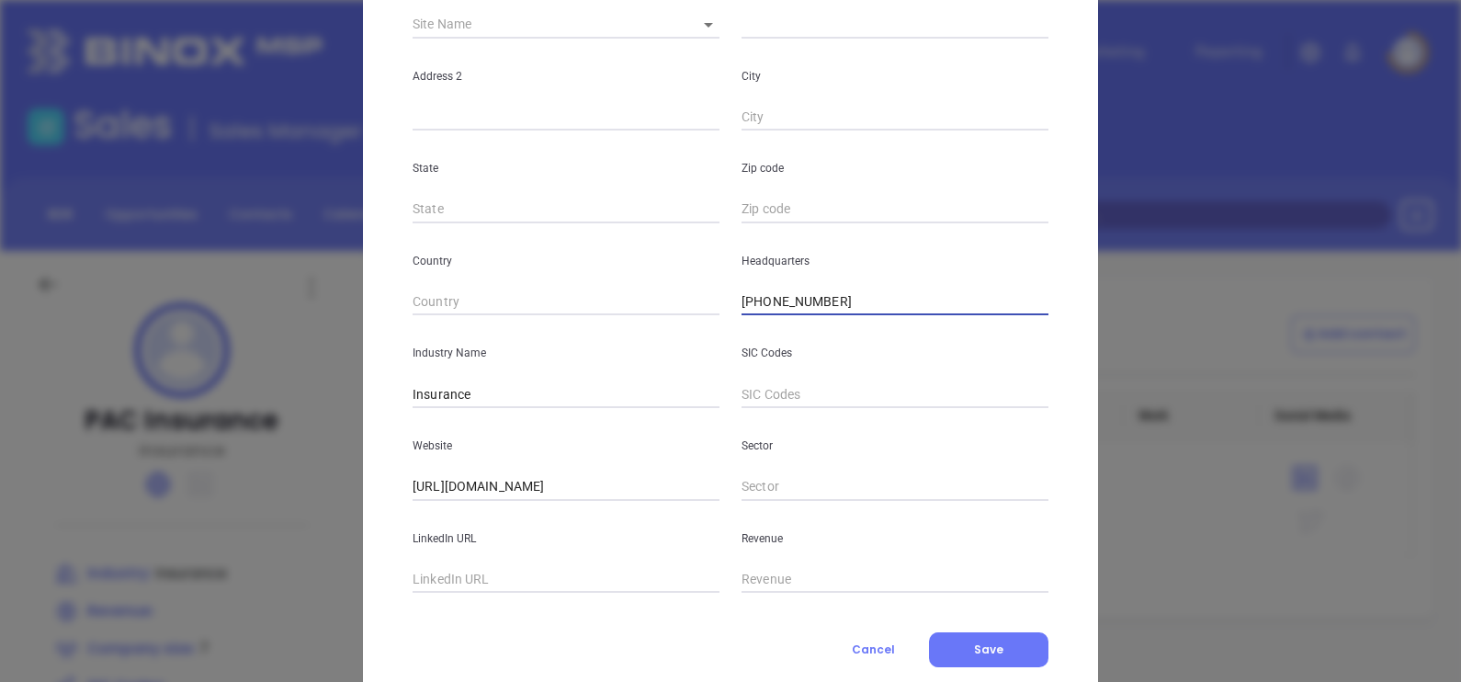
scroll to position [371, 0]
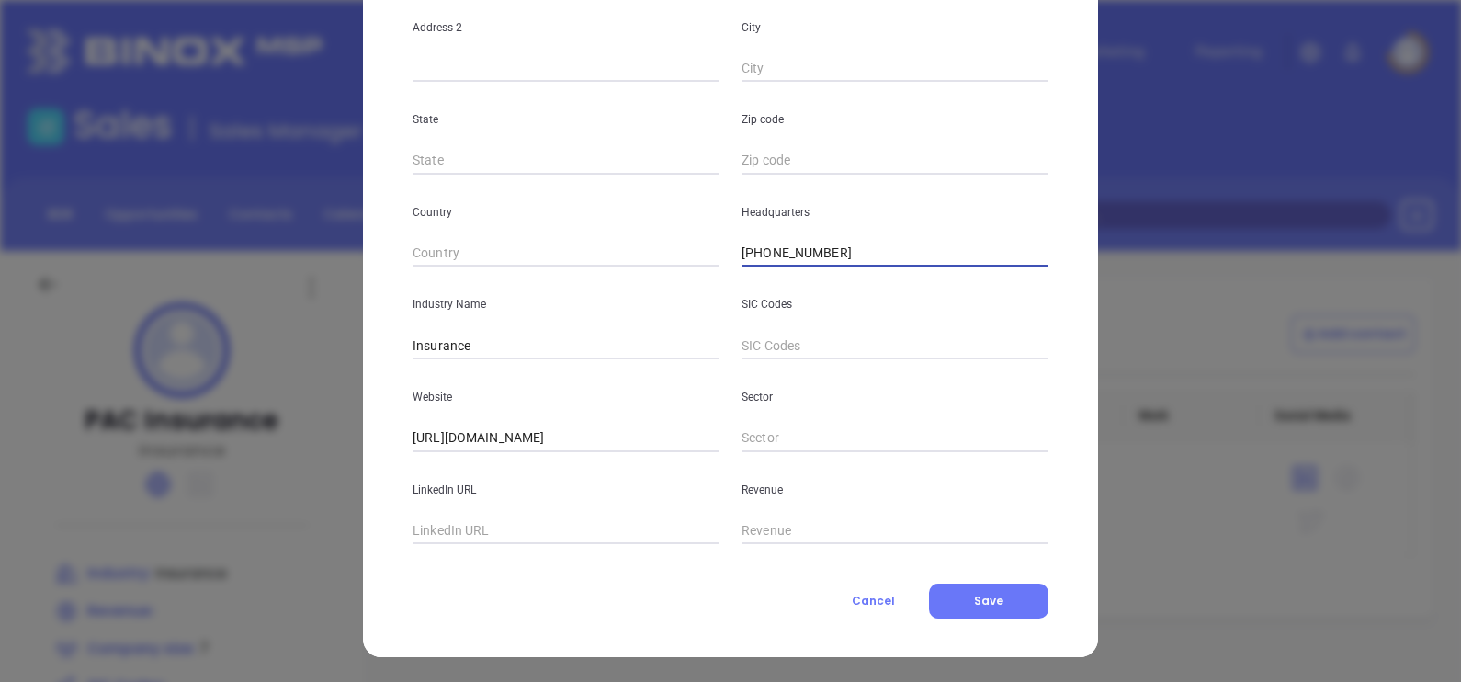
drag, startPoint x: 840, startPoint y: 623, endPoint x: 626, endPoint y: 740, distance: 244.2
click at [626, 681] on html "Leads CRM Marketing Reporting Financial Leads Leads Sales Sales Manager BDR Opp…" at bounding box center [730, 341] width 1461 height 682
paste input "205) 823-2037"
type input "(205) 823-2037"
click at [1013, 611] on button "Save" at bounding box center [988, 600] width 119 height 35
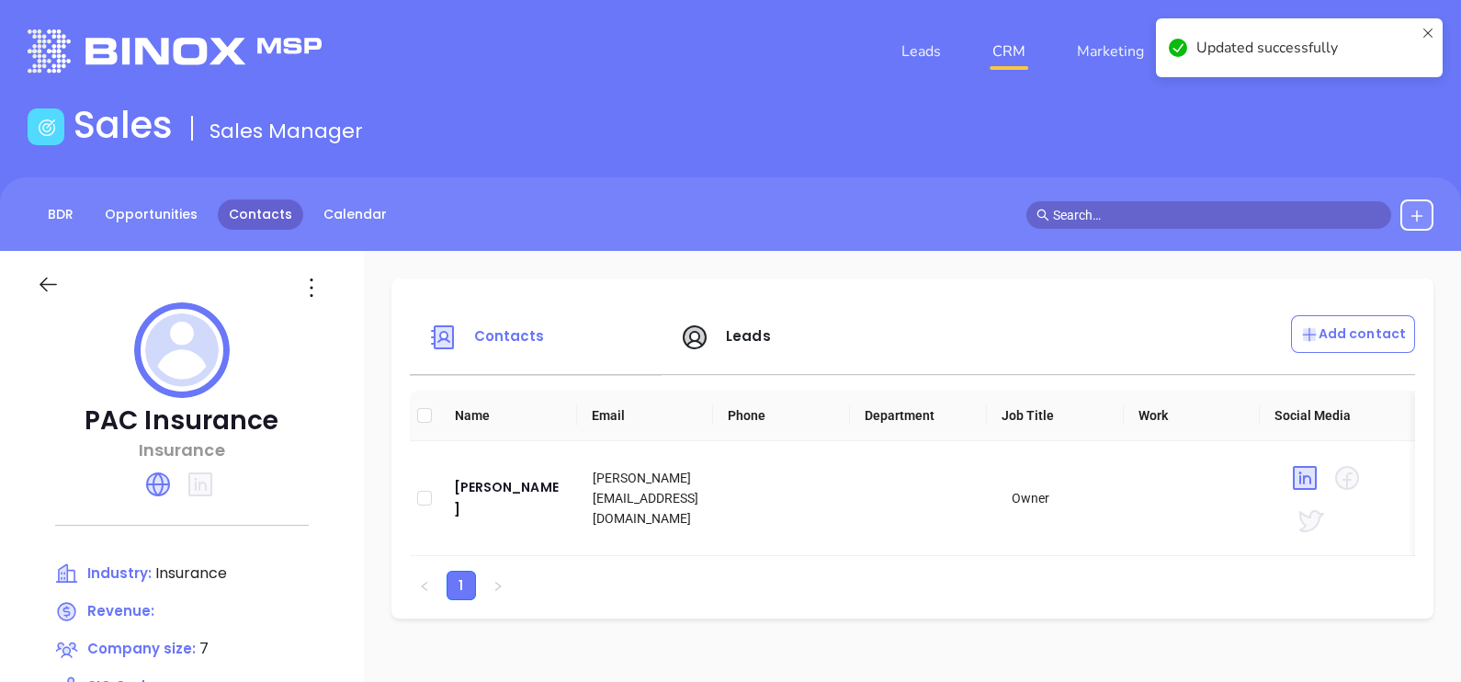
click at [244, 213] on link "Contacts" at bounding box center [260, 214] width 85 height 30
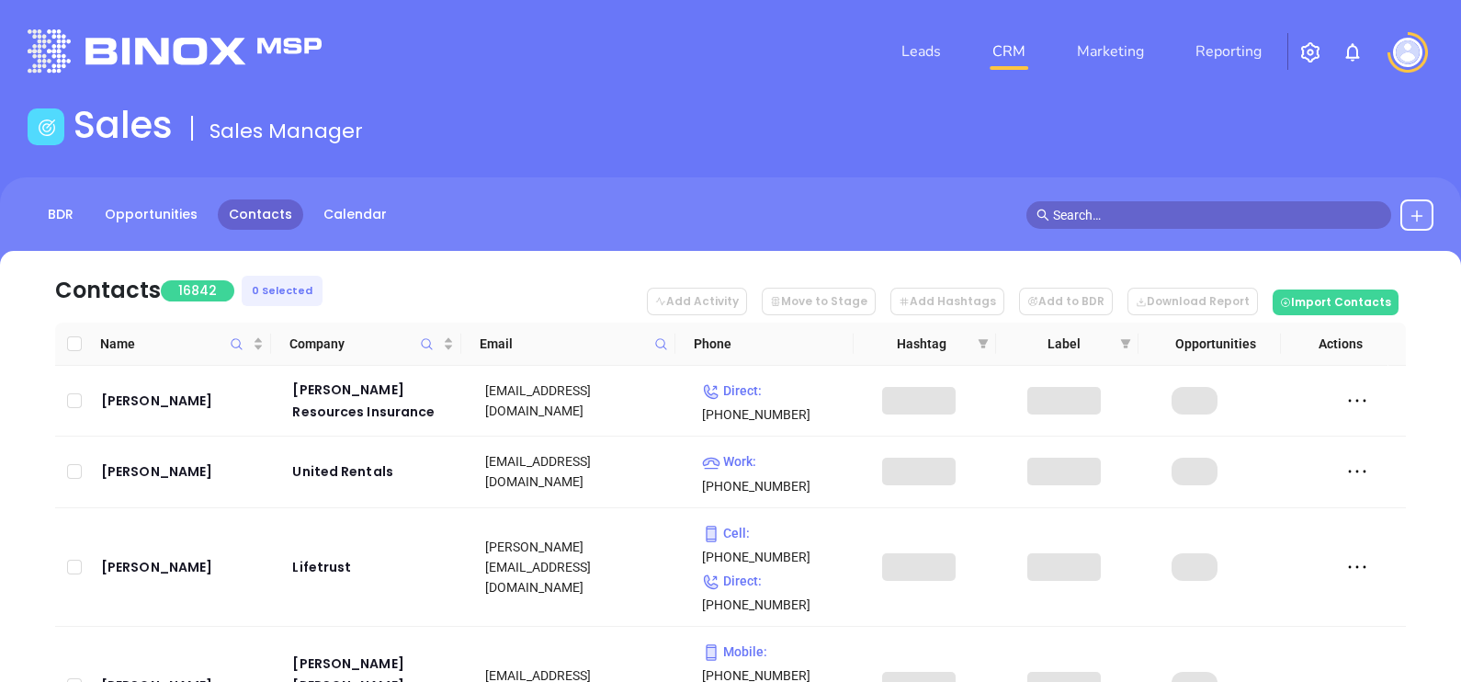
click at [668, 340] on span at bounding box center [660, 344] width 21 height 28
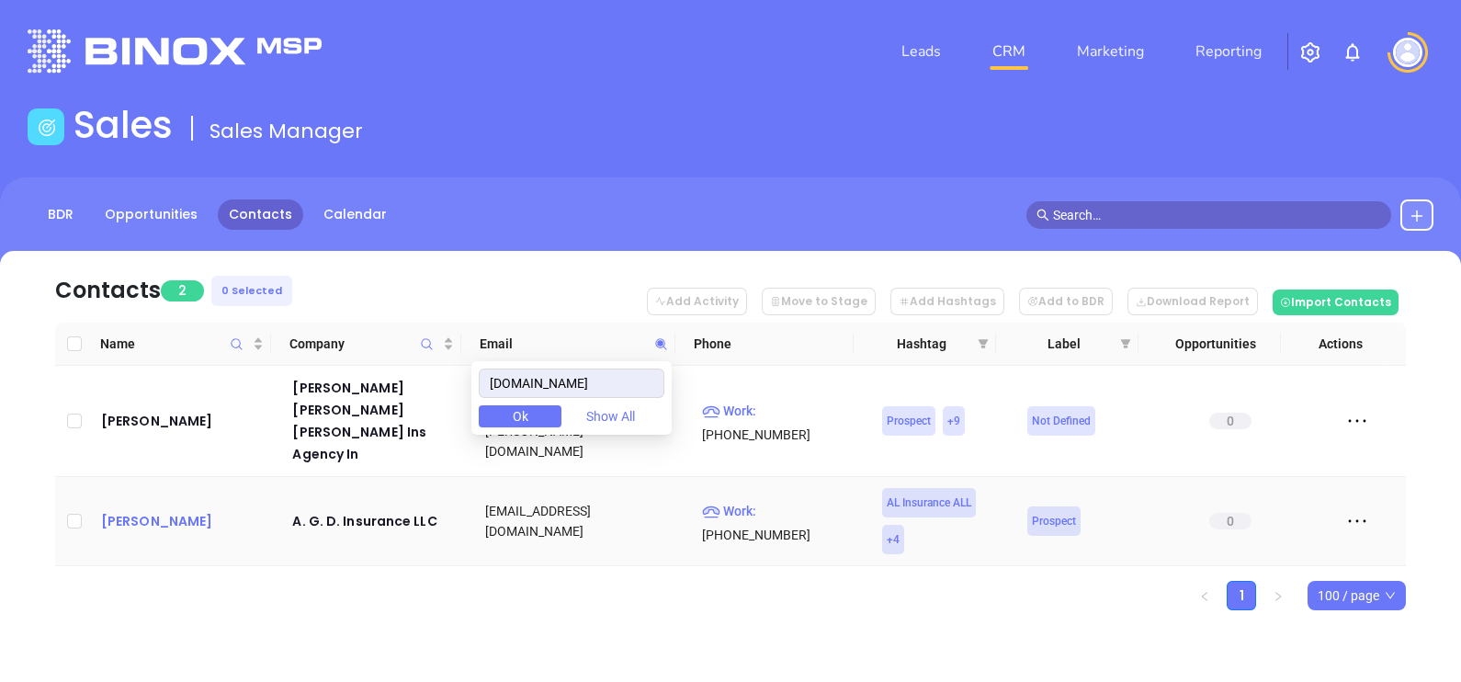
type input "gdins.com"
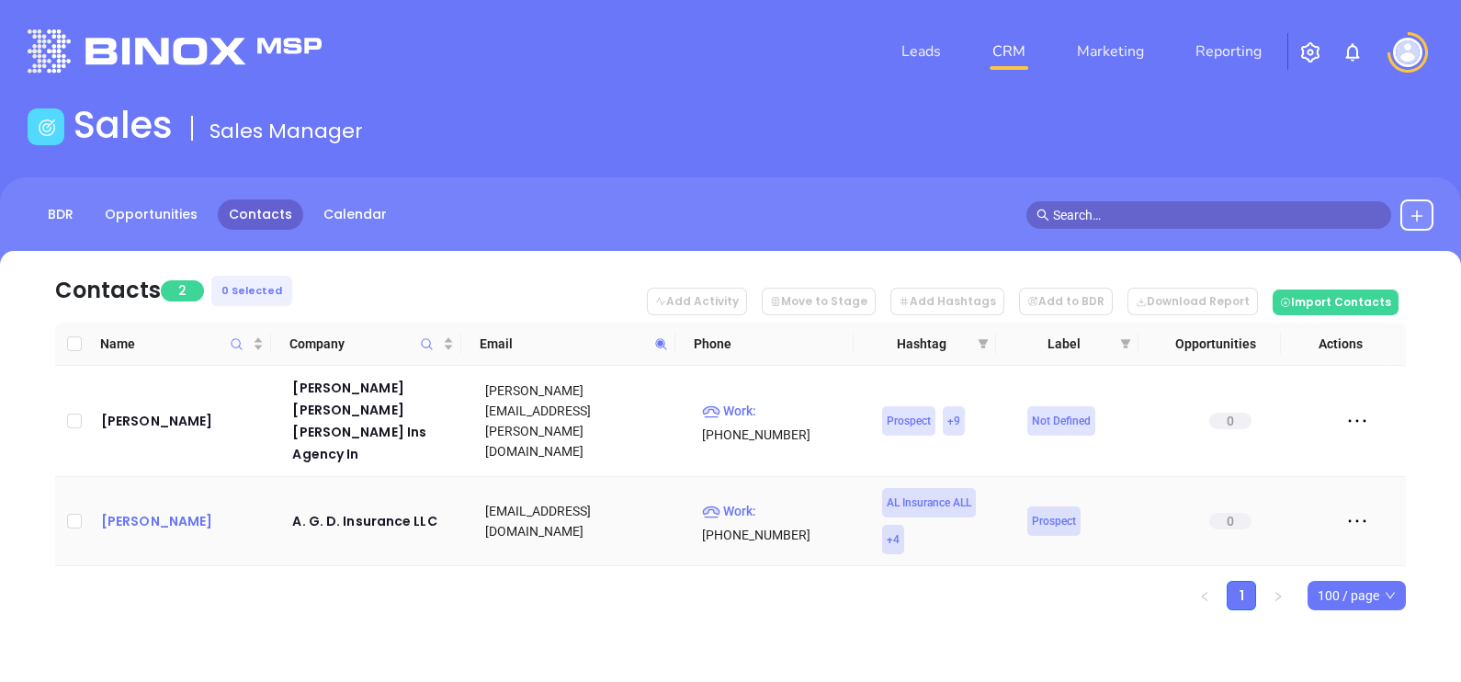
click at [139, 510] on div "Melinda Driver" at bounding box center [184, 521] width 166 height 22
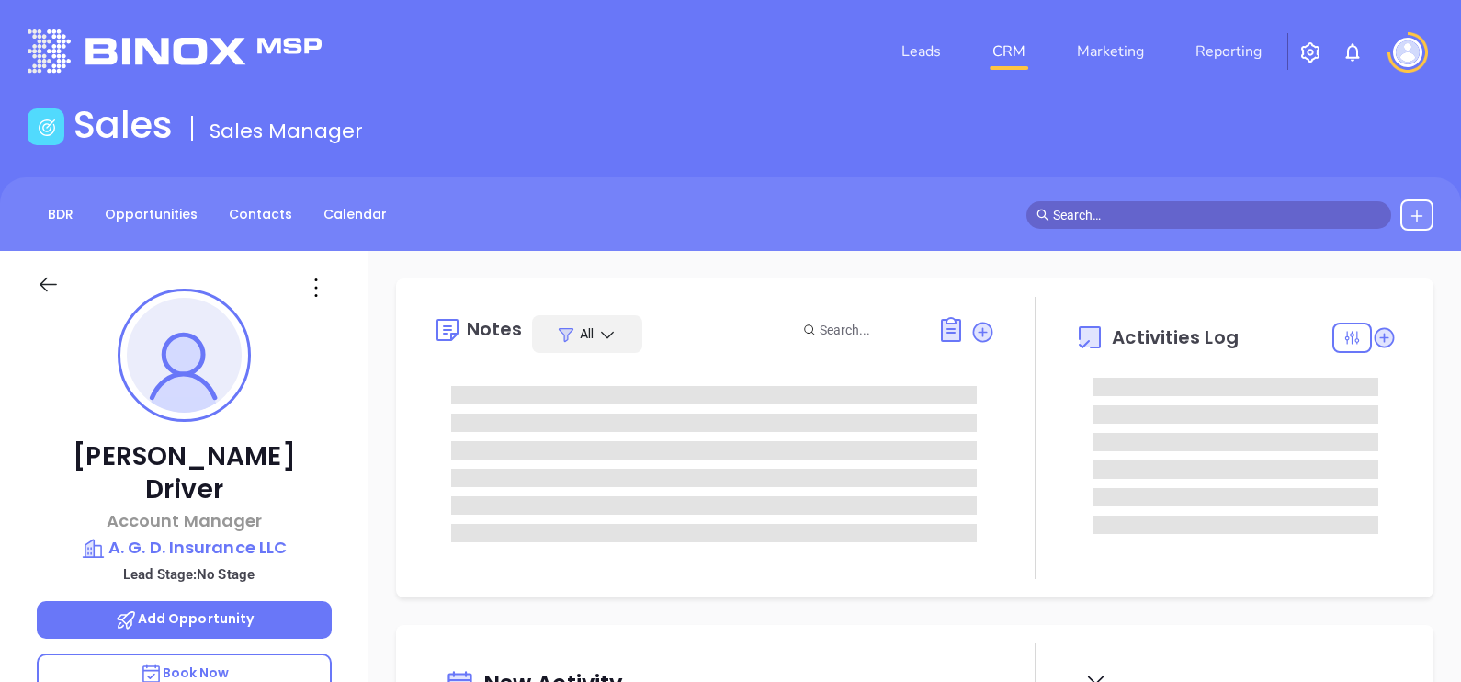
type input "[PERSON_NAME]"
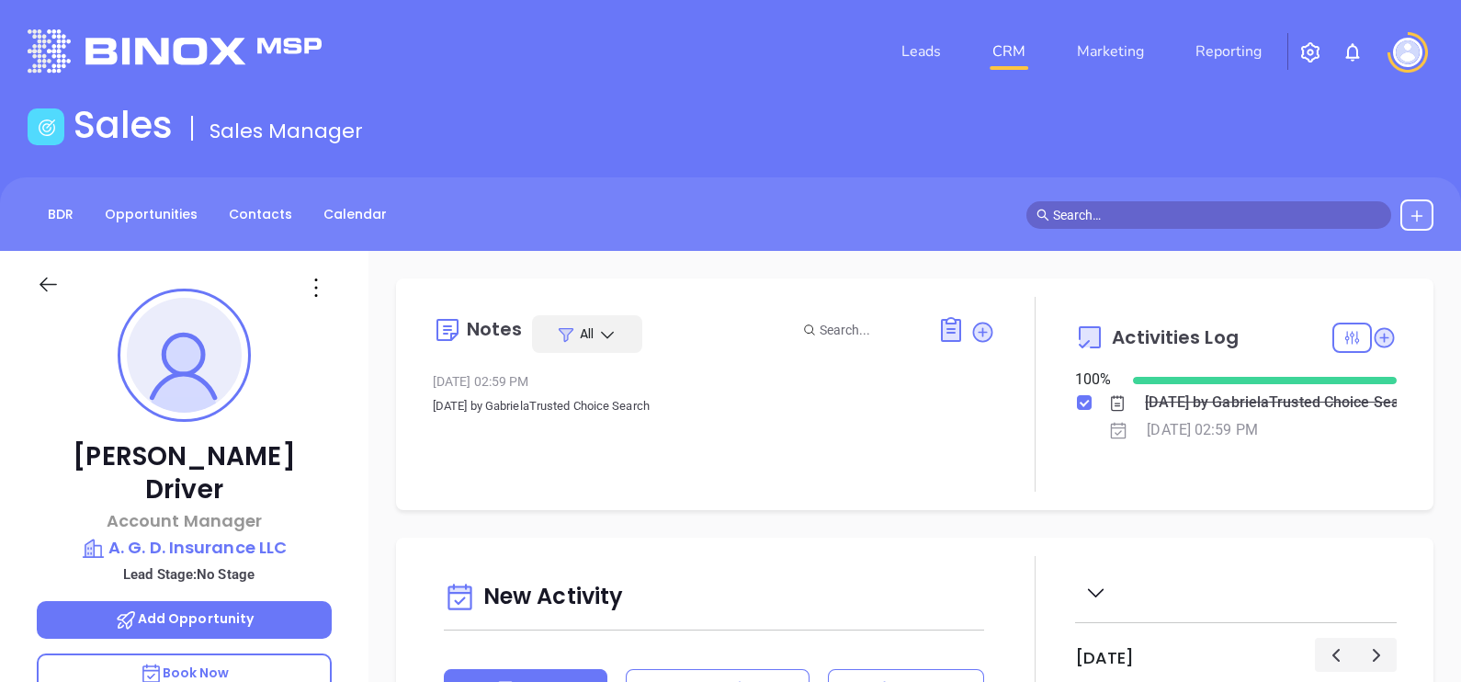
scroll to position [533, 0]
click at [186, 535] on p "A. G. D. Insurance LLC" at bounding box center [184, 548] width 295 height 26
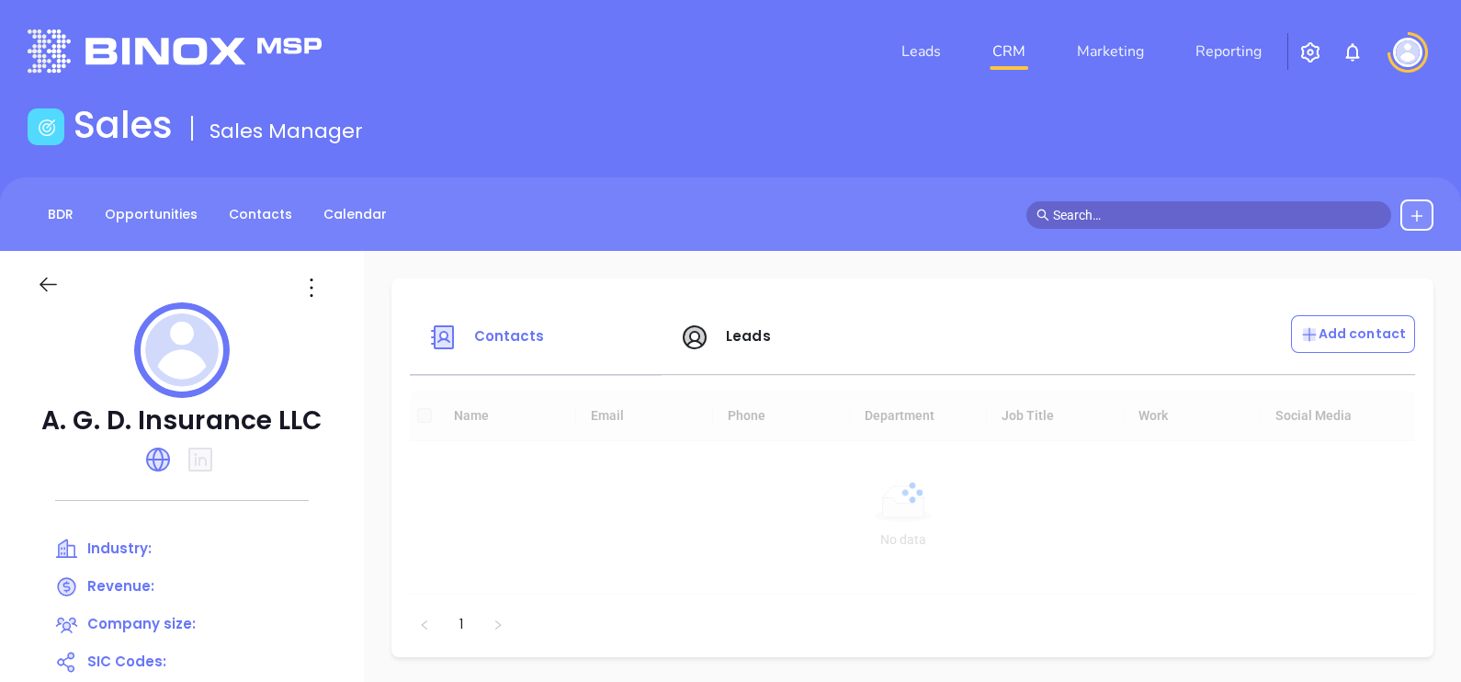
click at [307, 280] on icon at bounding box center [311, 287] width 29 height 29
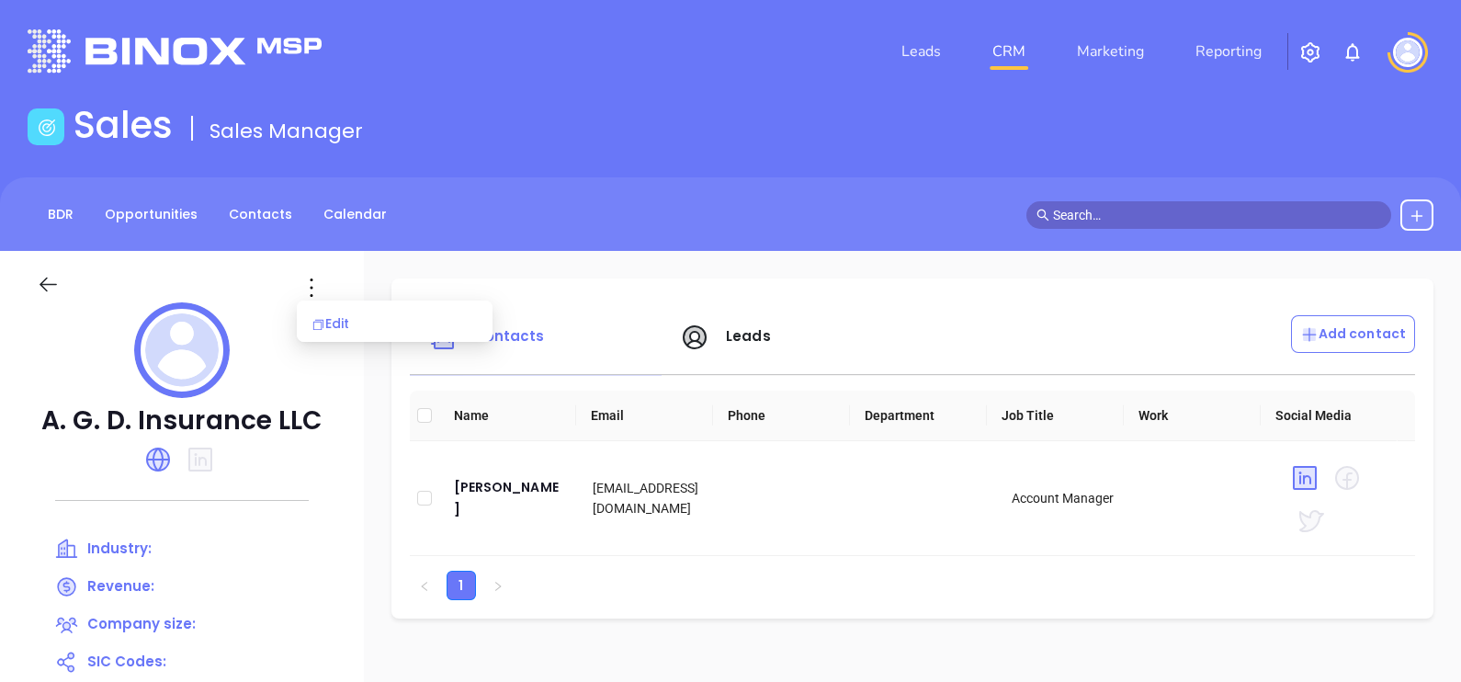
click at [346, 318] on div "Edit" at bounding box center [394, 323] width 166 height 20
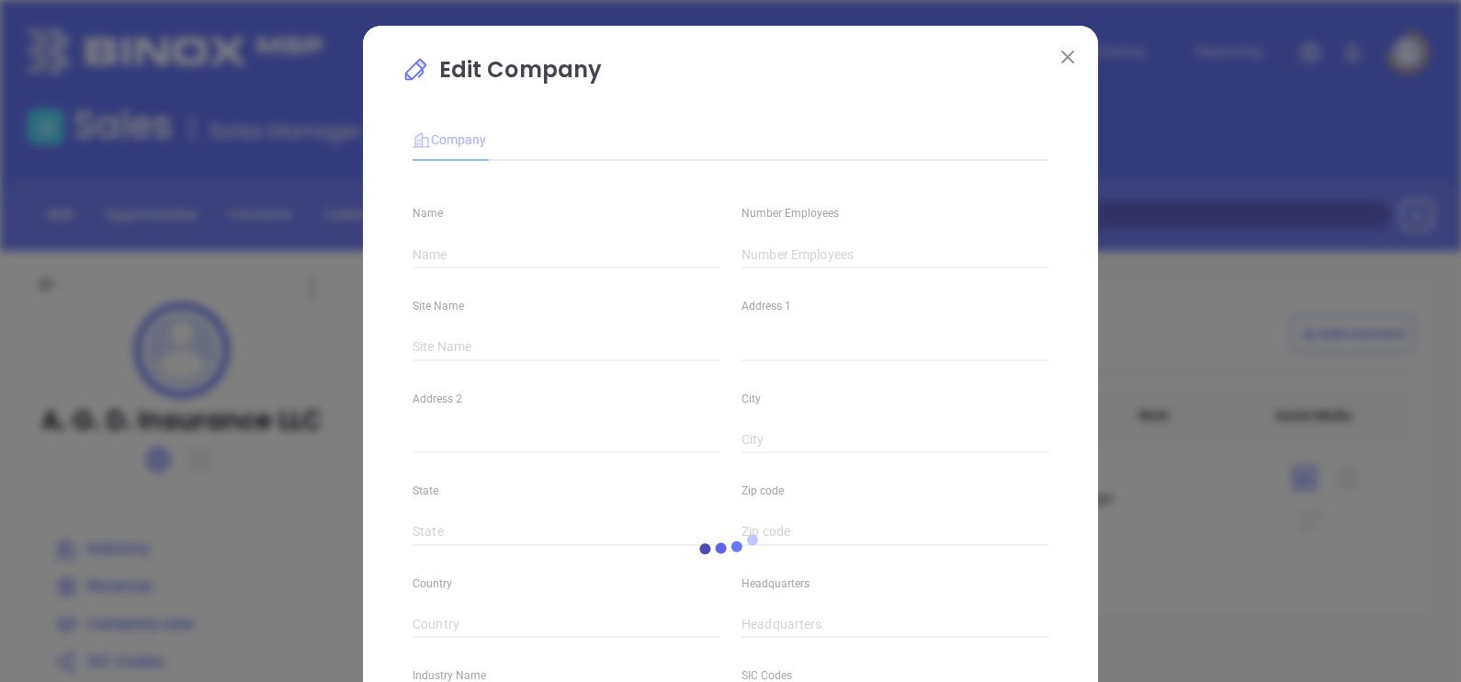
type input "A. G. D. Insurance LLC"
type input "(256) 382-1390"
type input "http://agdins.com/"
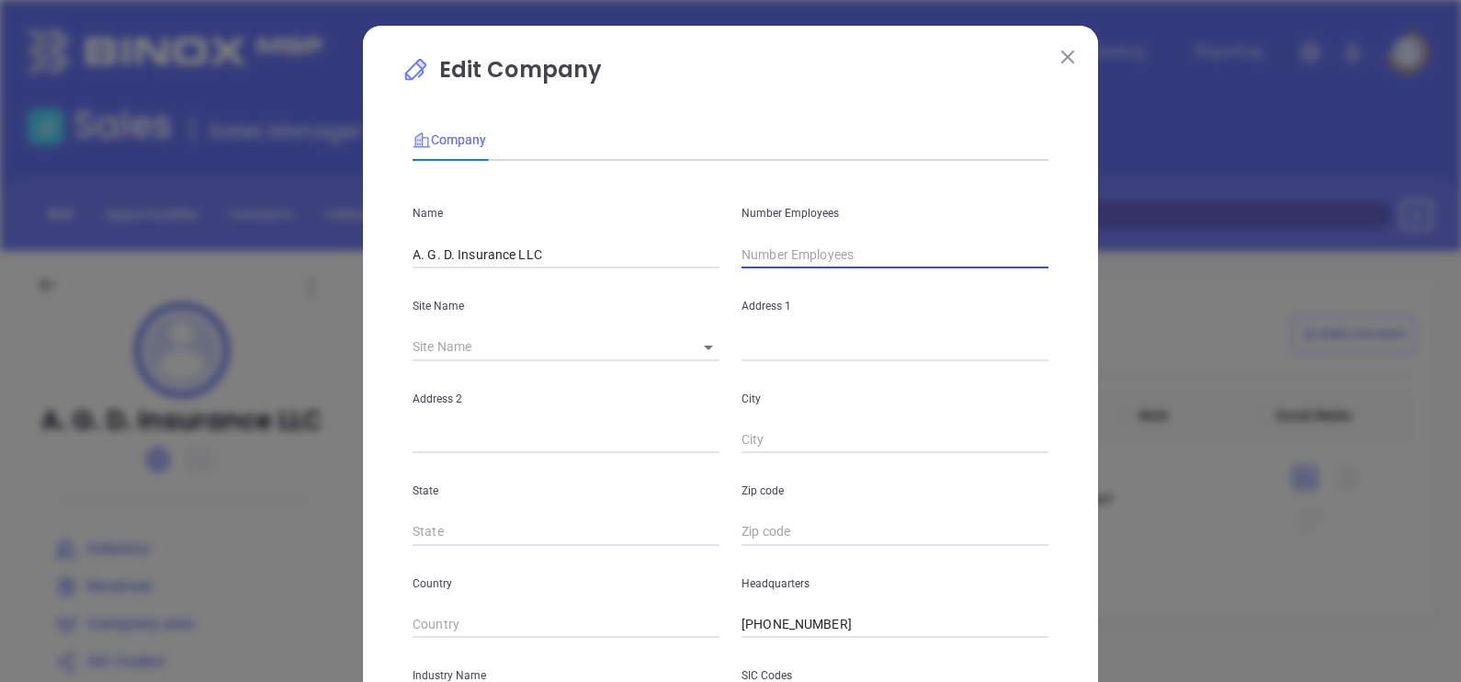
click at [790, 254] on input "text" at bounding box center [894, 255] width 307 height 28
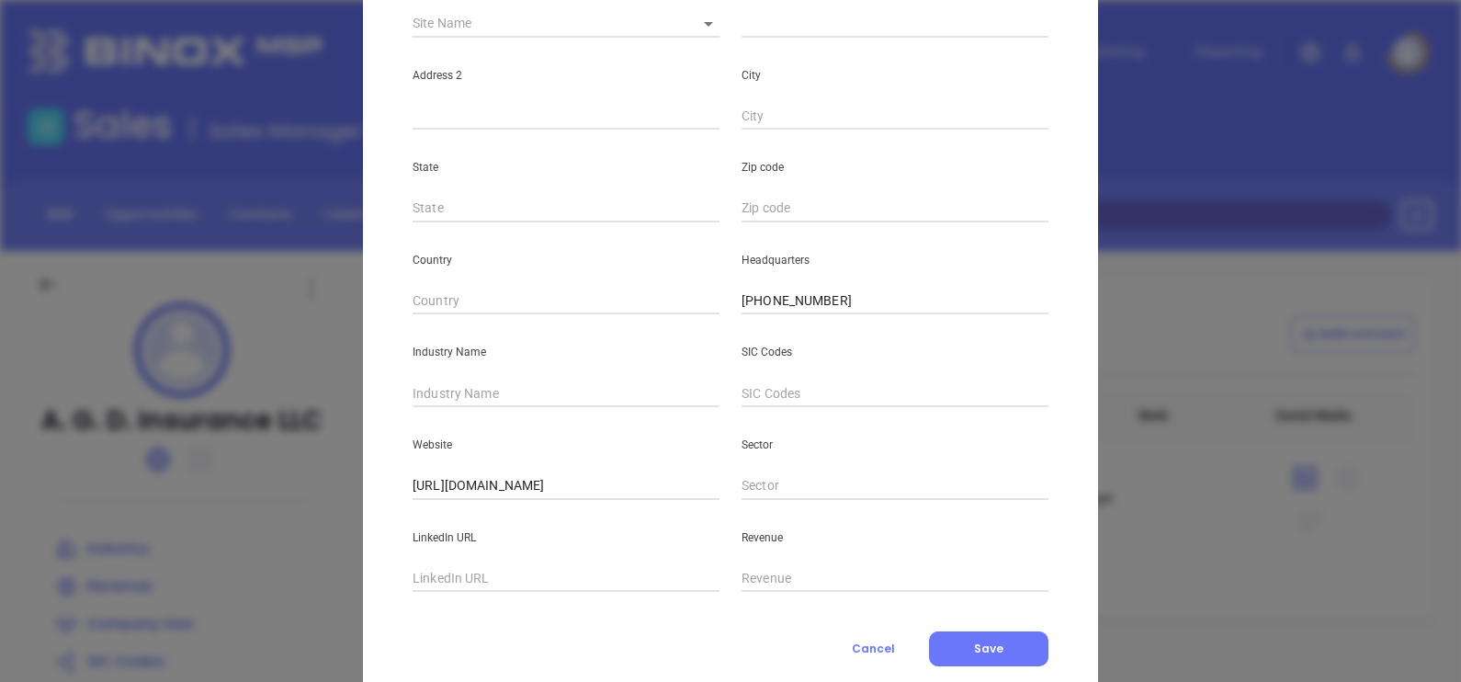
scroll to position [344, 0]
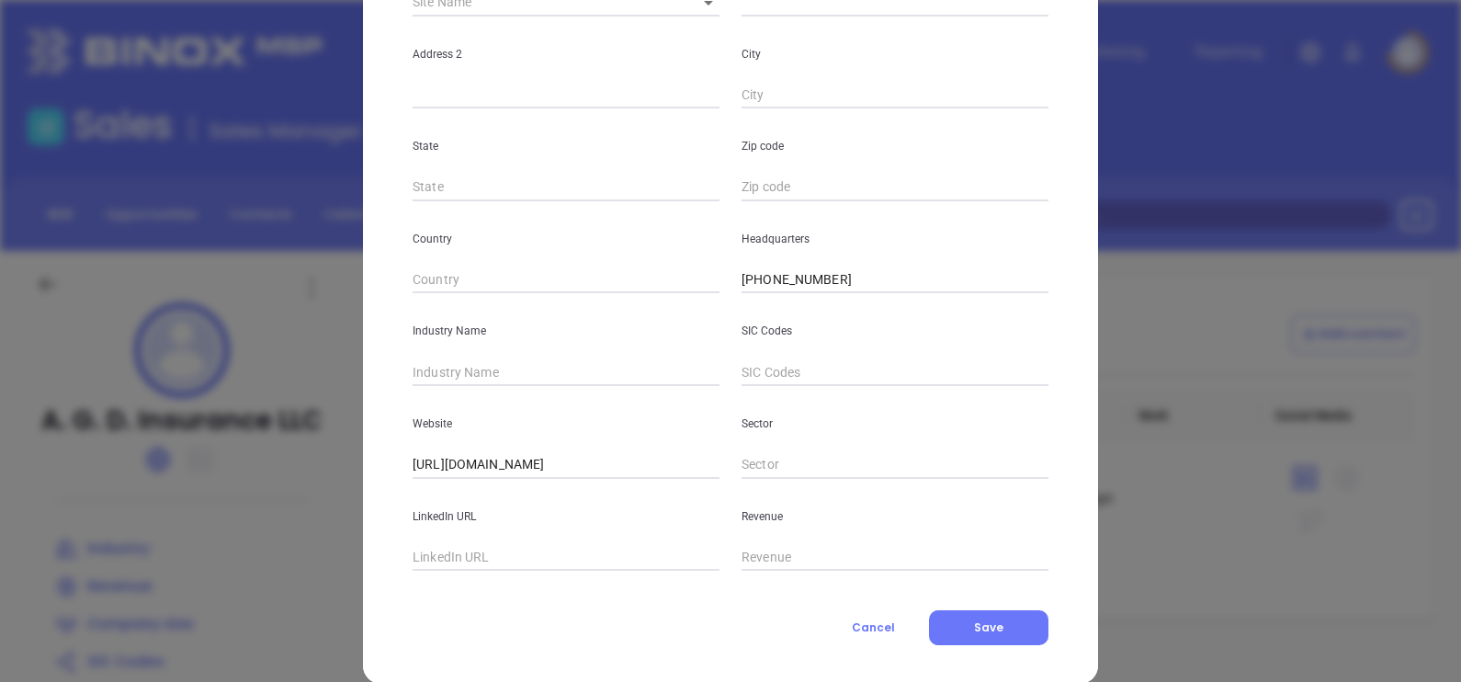
type input "10"
click at [479, 374] on input "text" at bounding box center [565, 372] width 307 height 28
type input "Insurance"
click at [966, 610] on button "Save" at bounding box center [988, 627] width 119 height 35
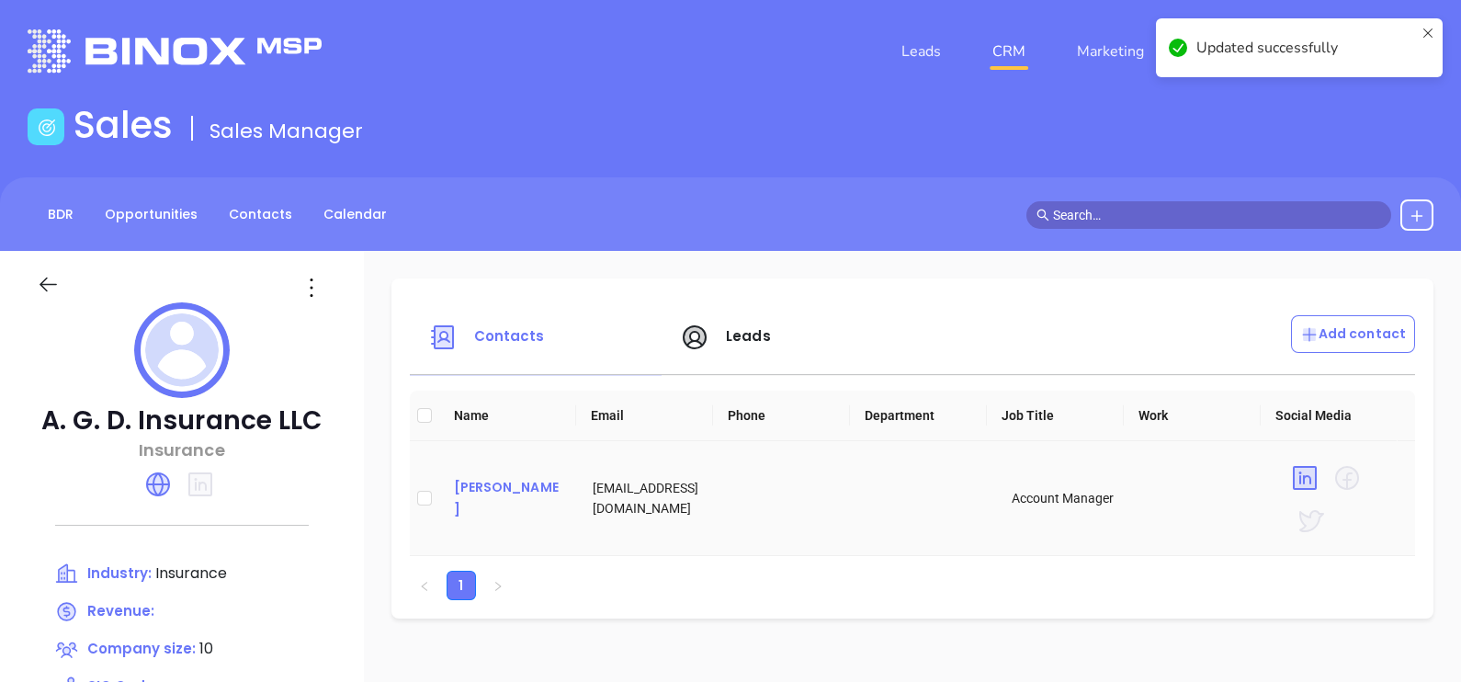
click at [492, 496] on div "Melinda Driver" at bounding box center [509, 498] width 110 height 44
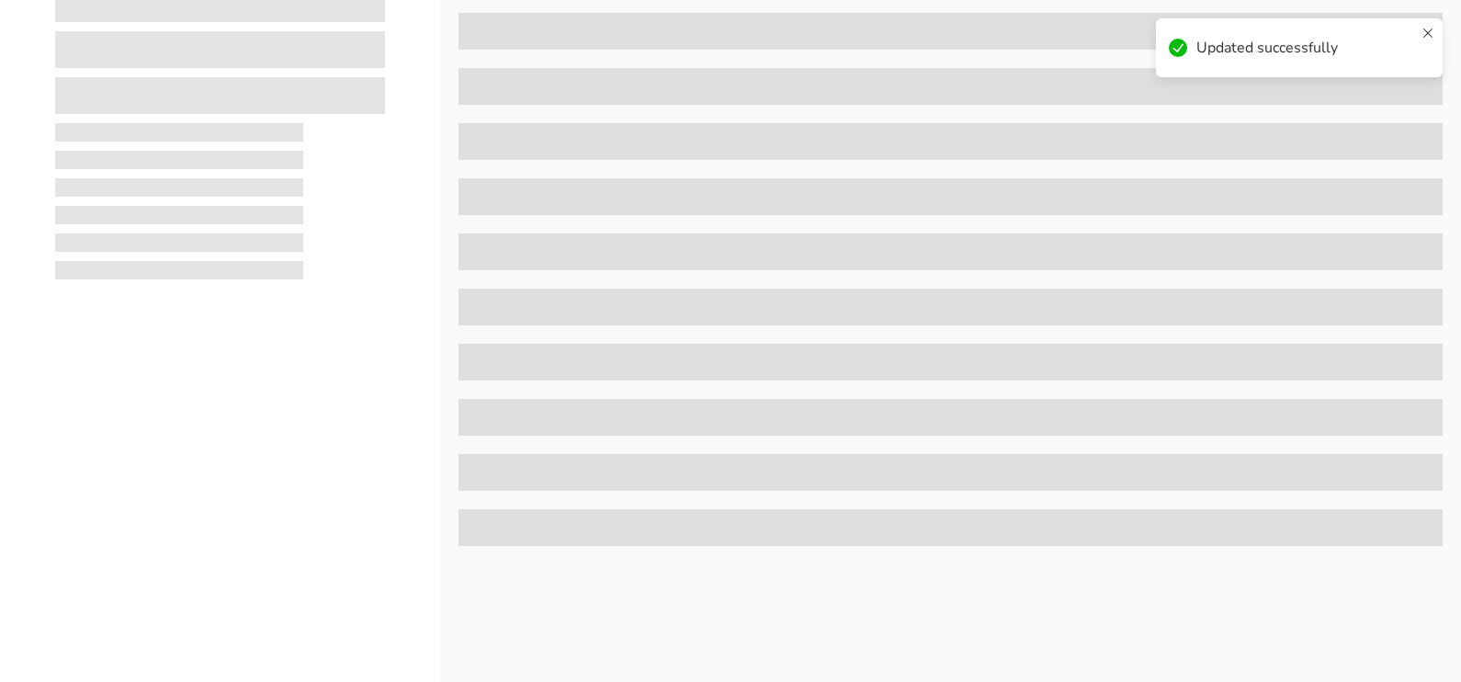
scroll to position [854, 0]
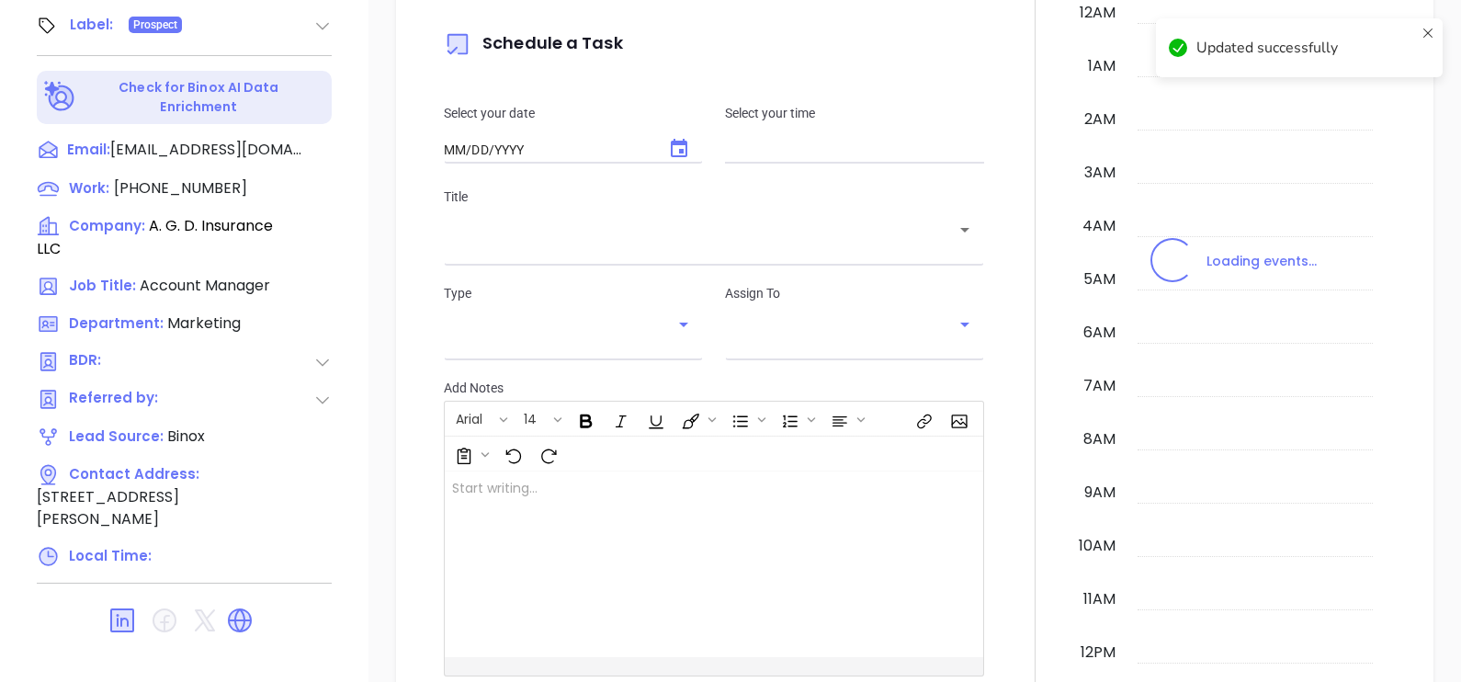
type input "10:00 am"
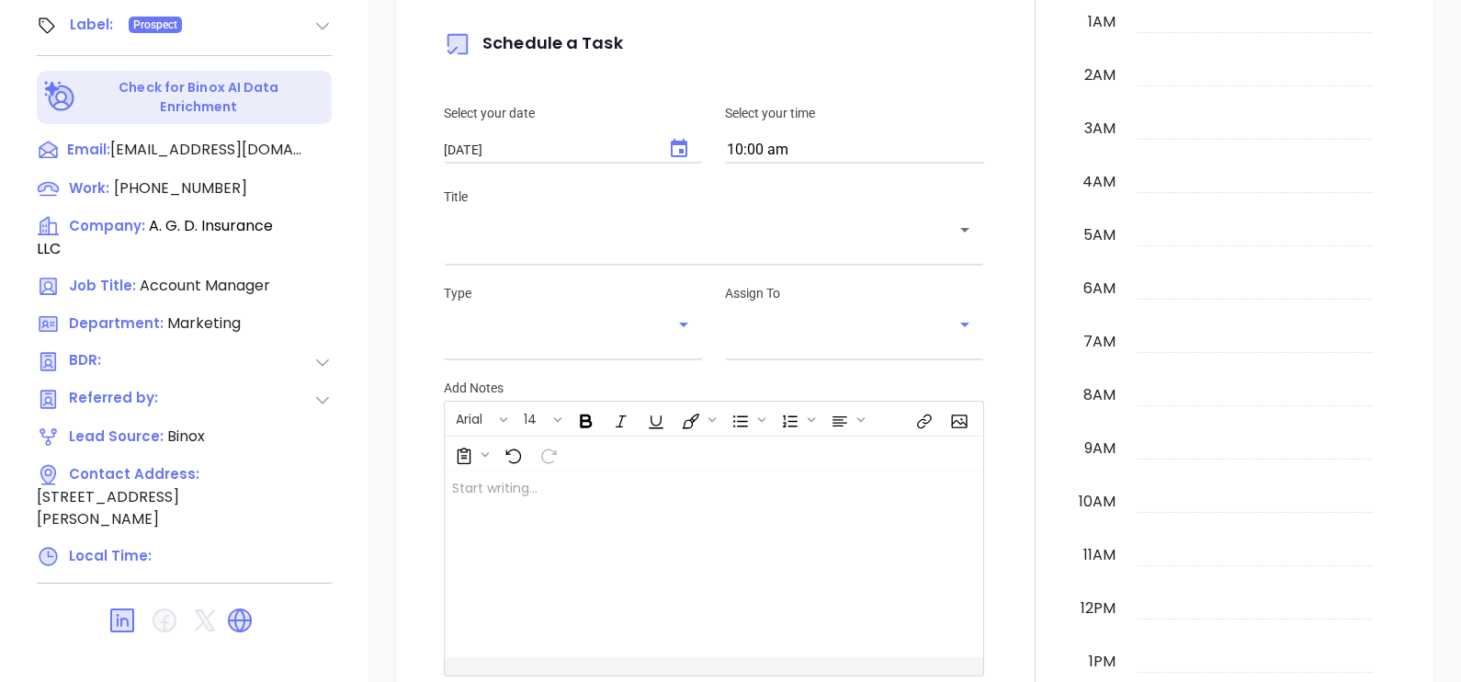
type input "[DATE]"
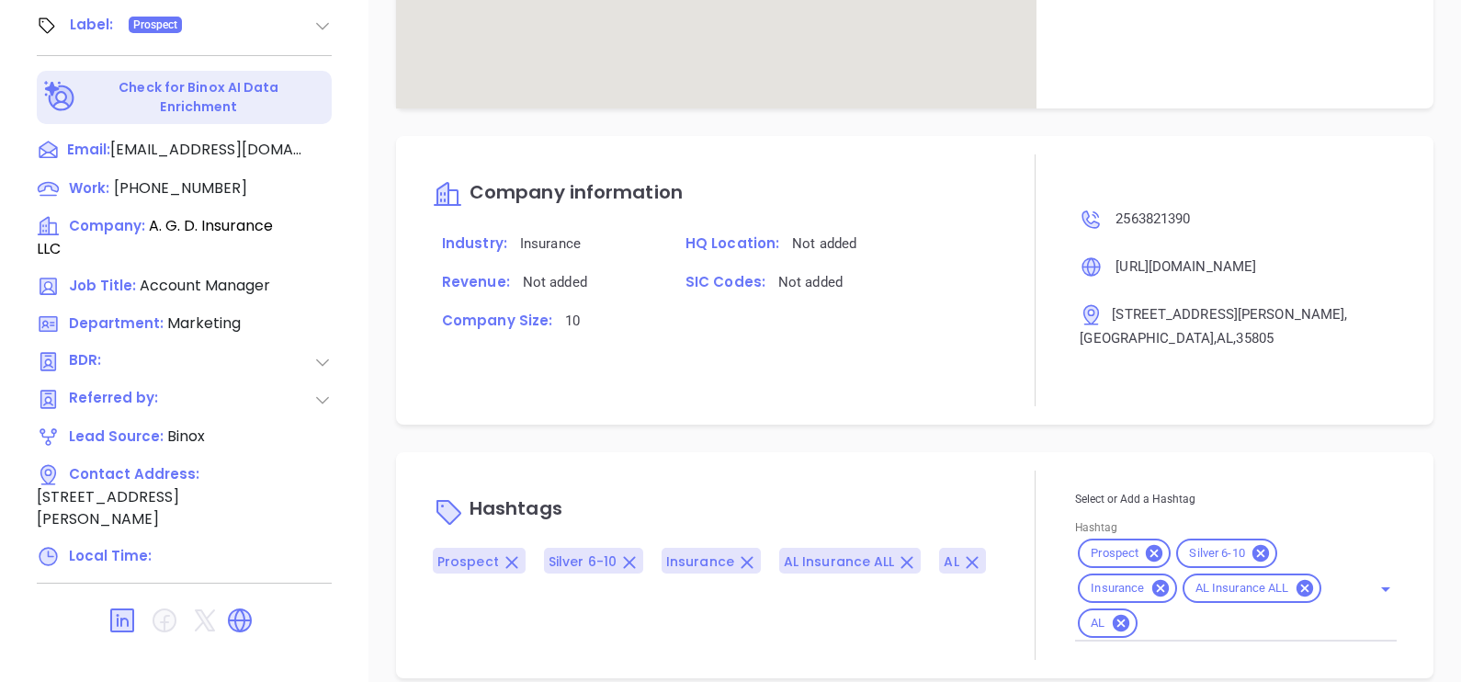
type input "[PERSON_NAME]"
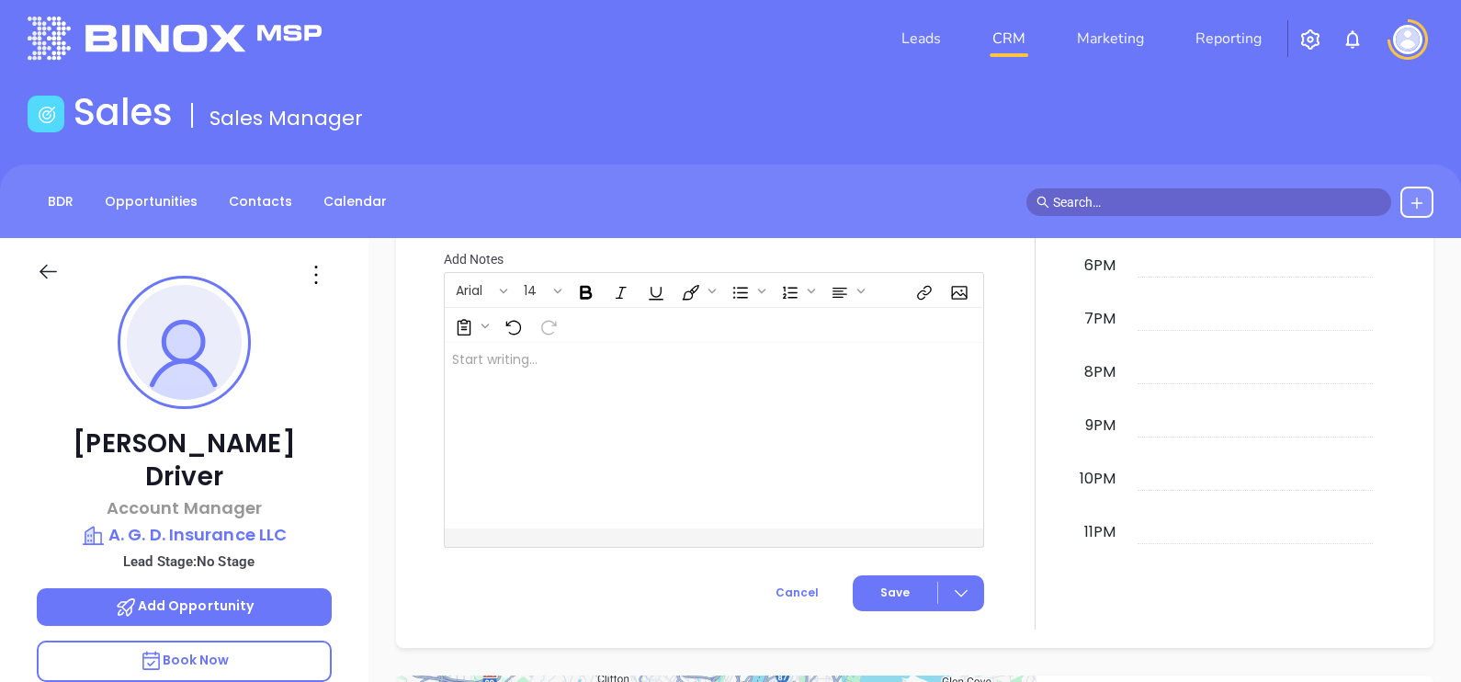
scroll to position [0, 0]
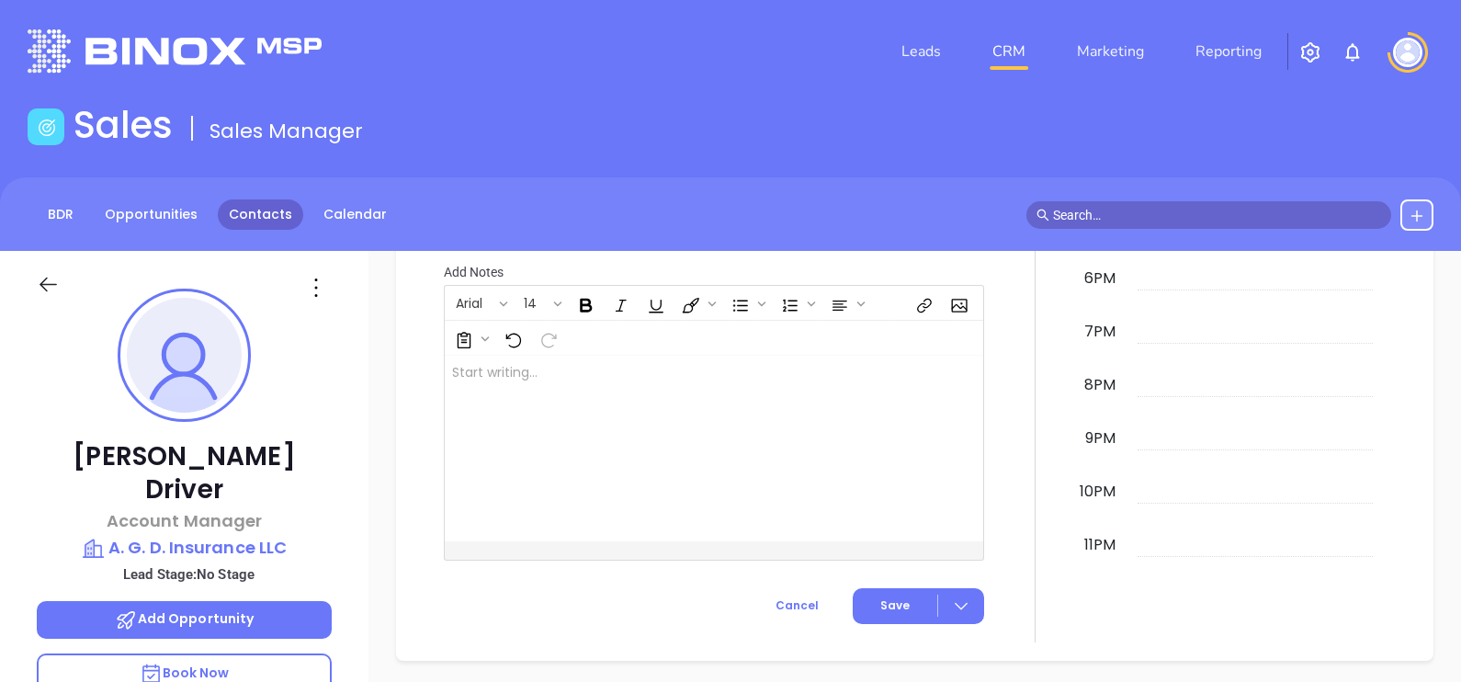
click at [282, 217] on link "Contacts" at bounding box center [260, 214] width 85 height 30
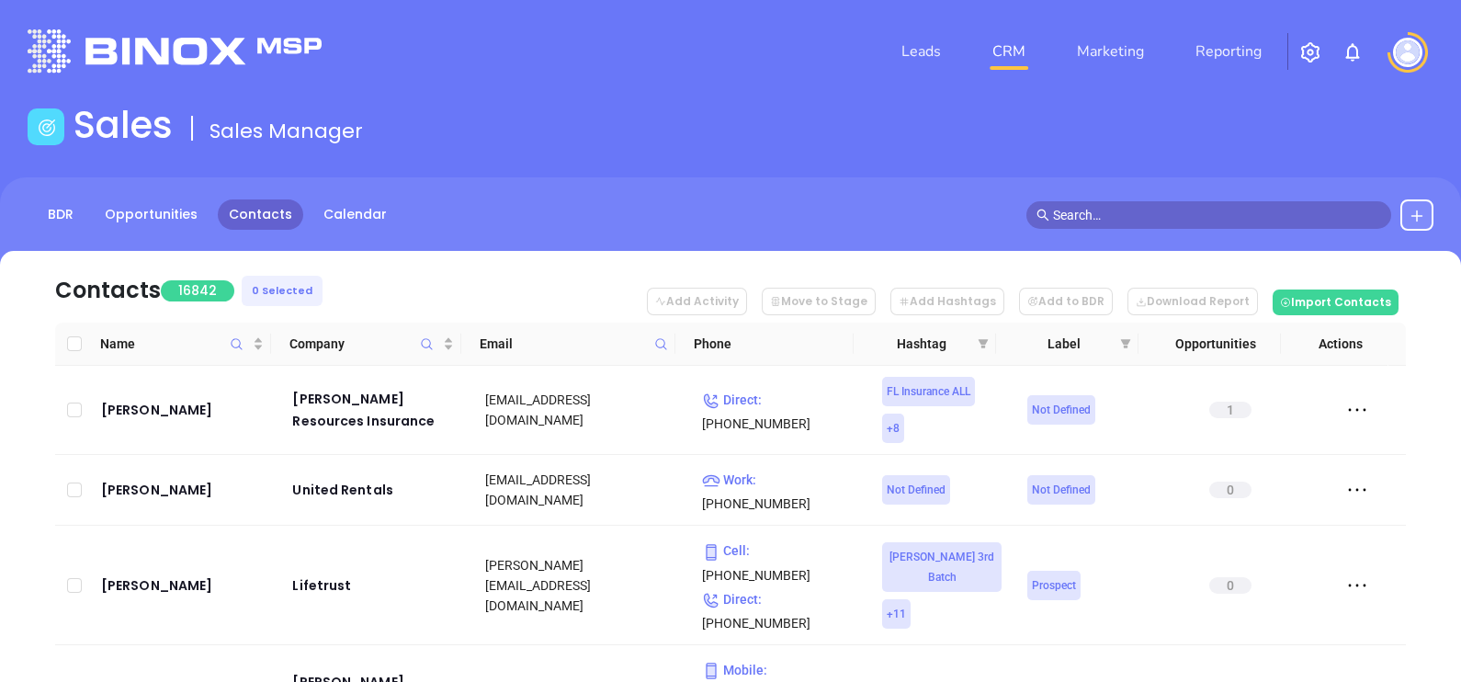
click at [666, 349] on icon at bounding box center [661, 344] width 14 height 14
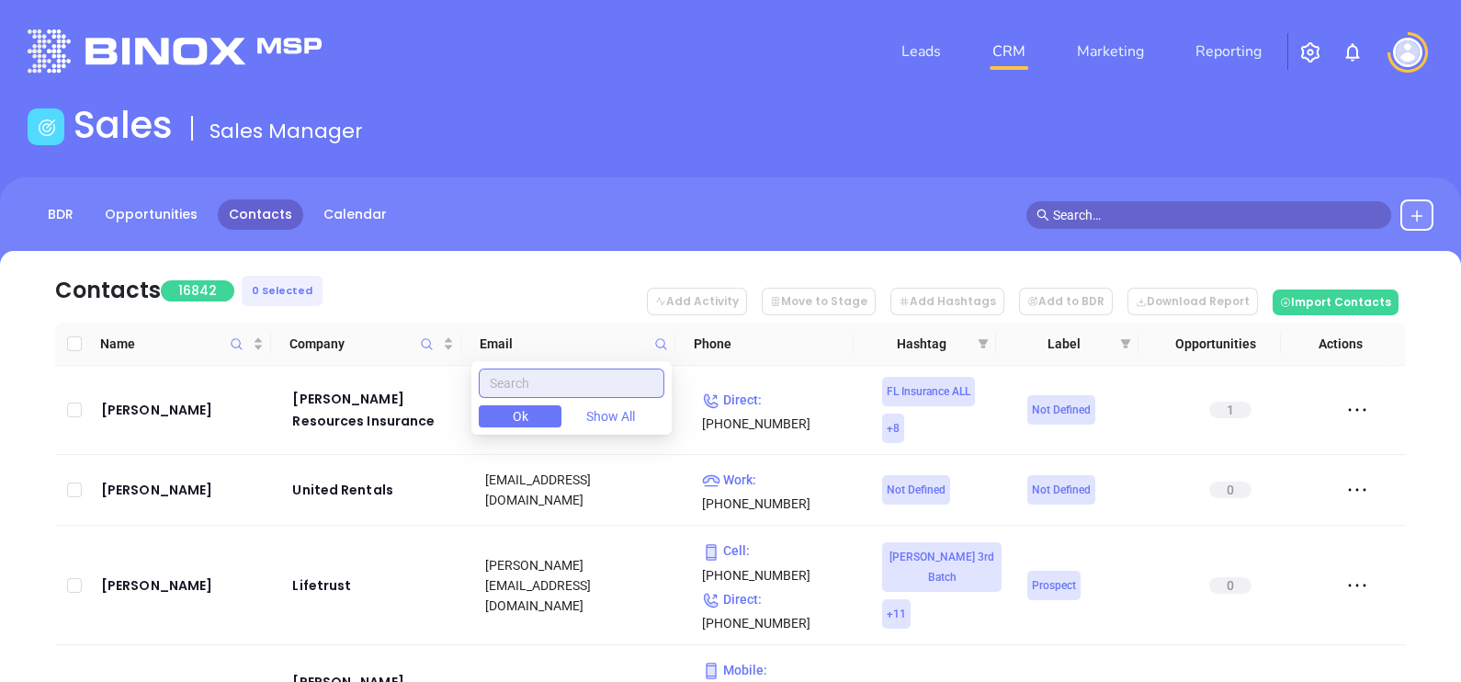
paste input "affordableplusinsurance.com"
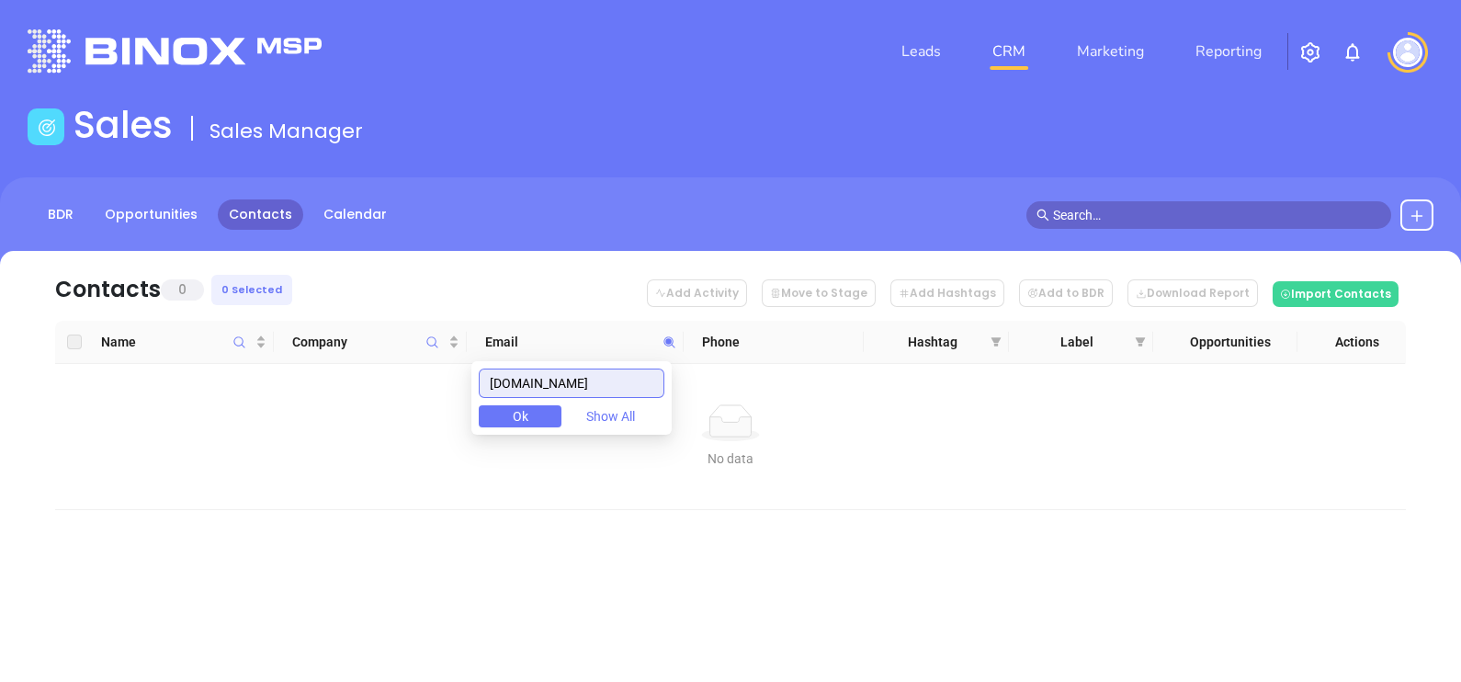
type input "affordableplusinsurance.com"
drag, startPoint x: 501, startPoint y: 383, endPoint x: 774, endPoint y: 409, distance: 274.9
click at [774, 409] on body "Leads CRM Marketing Reporting Financial Leads Leads Sales Sales Manager BDR Opp…" at bounding box center [730, 341] width 1461 height 682
paste input "battsandassoc.com"
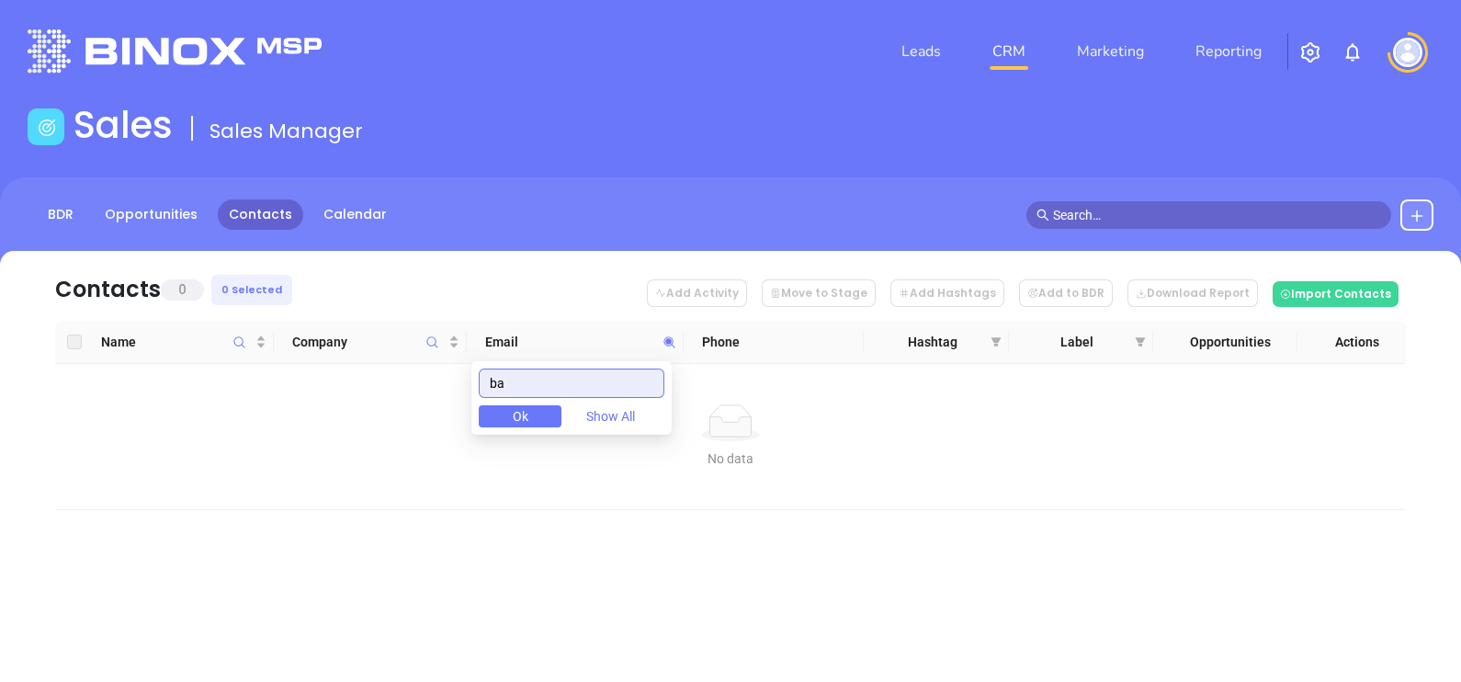
type input "b"
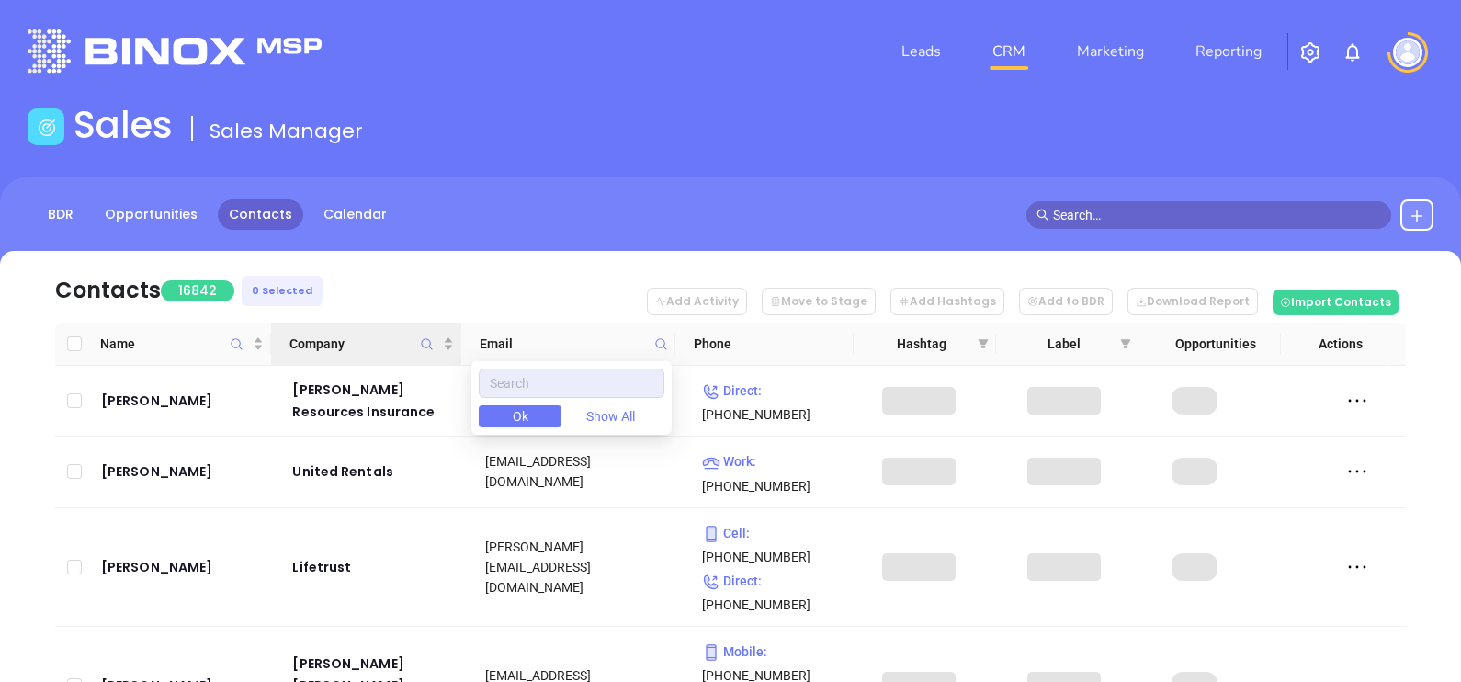
click at [432, 344] on icon "Company" at bounding box center [427, 344] width 14 height 14
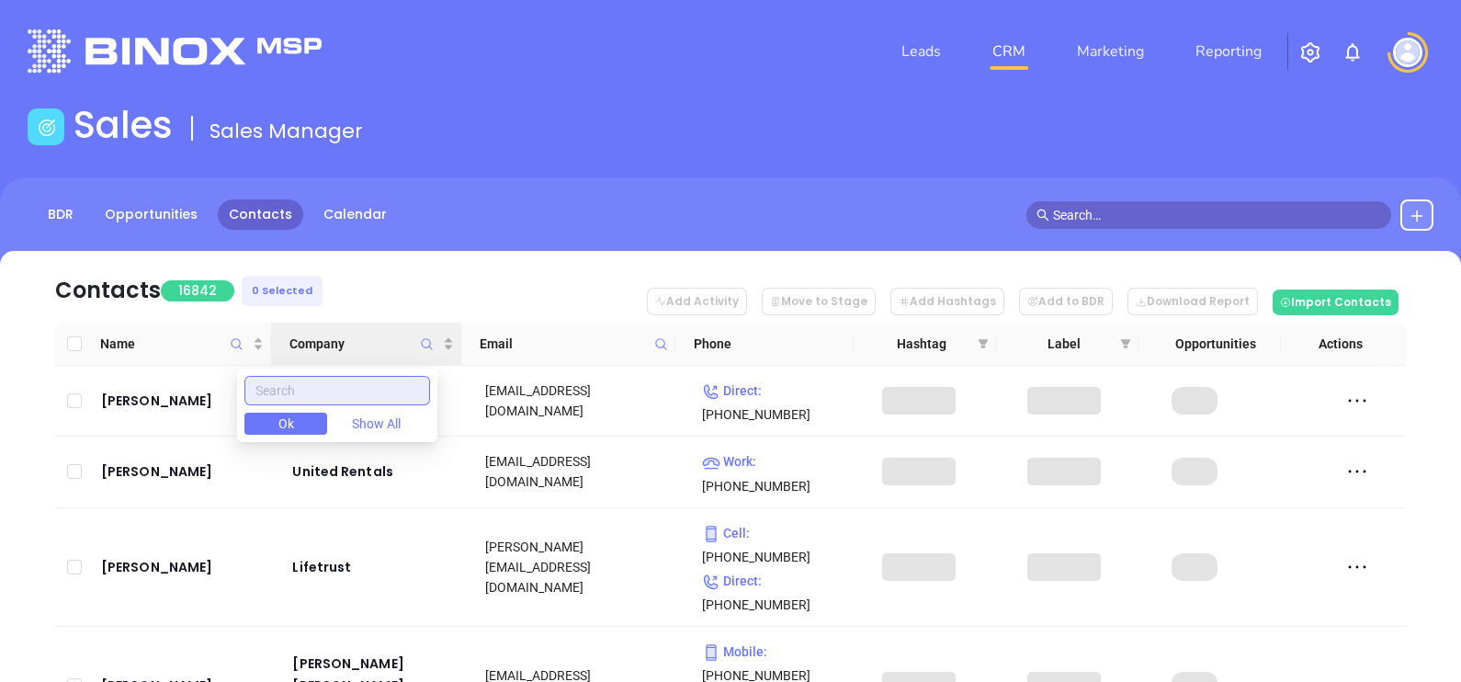
paste input "Hundley Batts & Associates Ins"
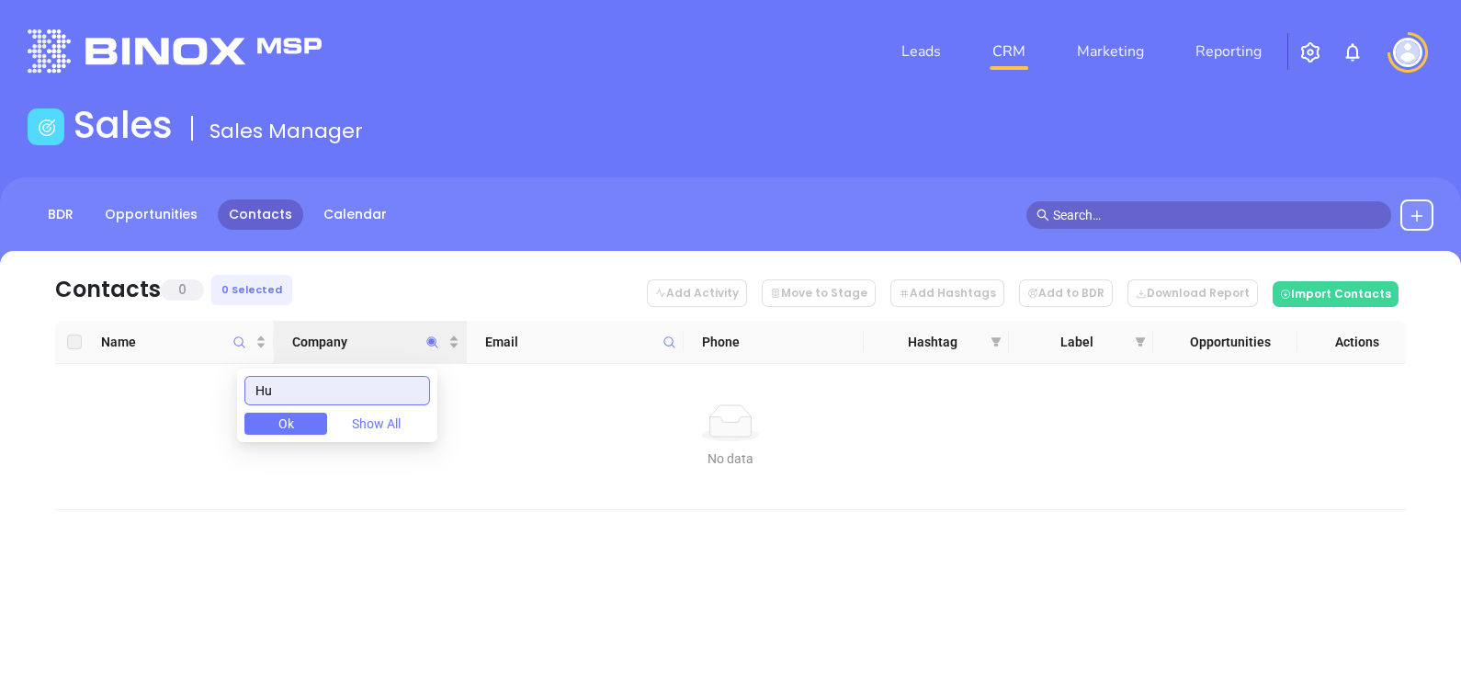
type input "H"
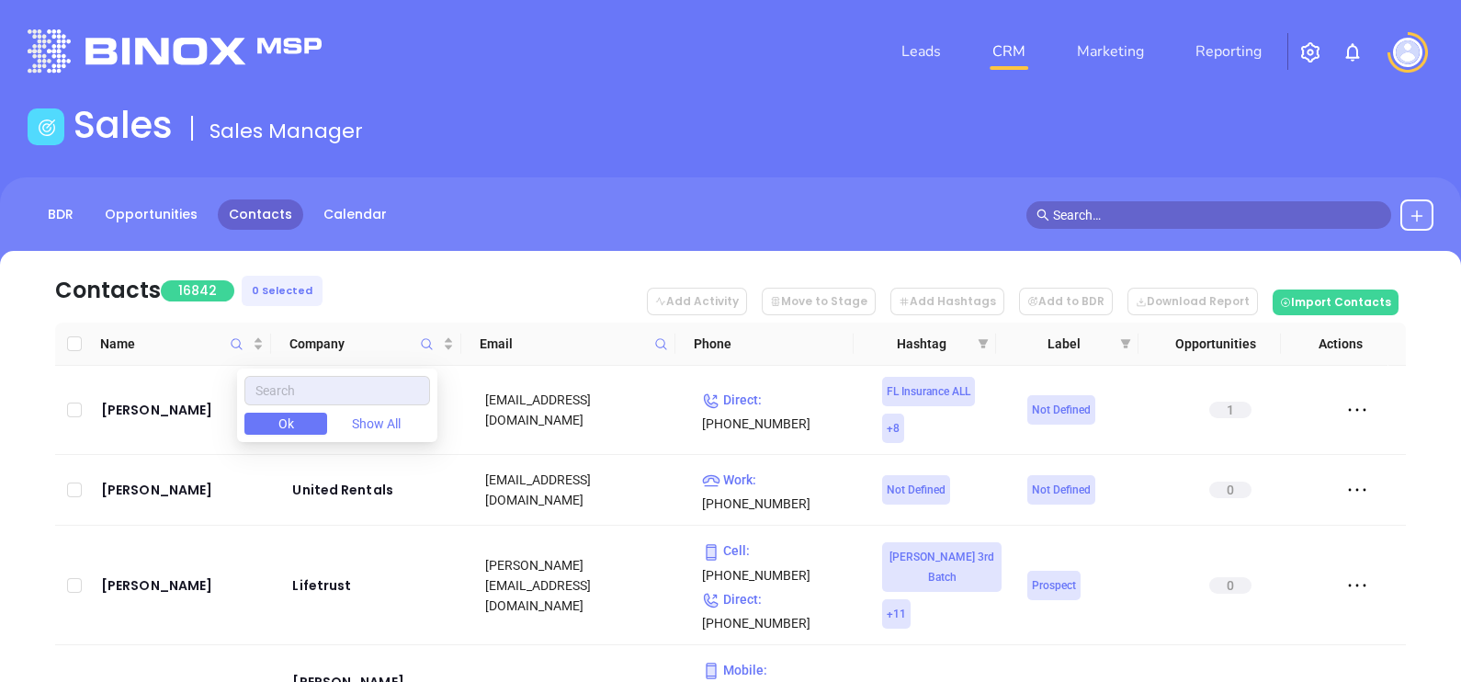
click at [659, 337] on icon at bounding box center [661, 344] width 14 height 14
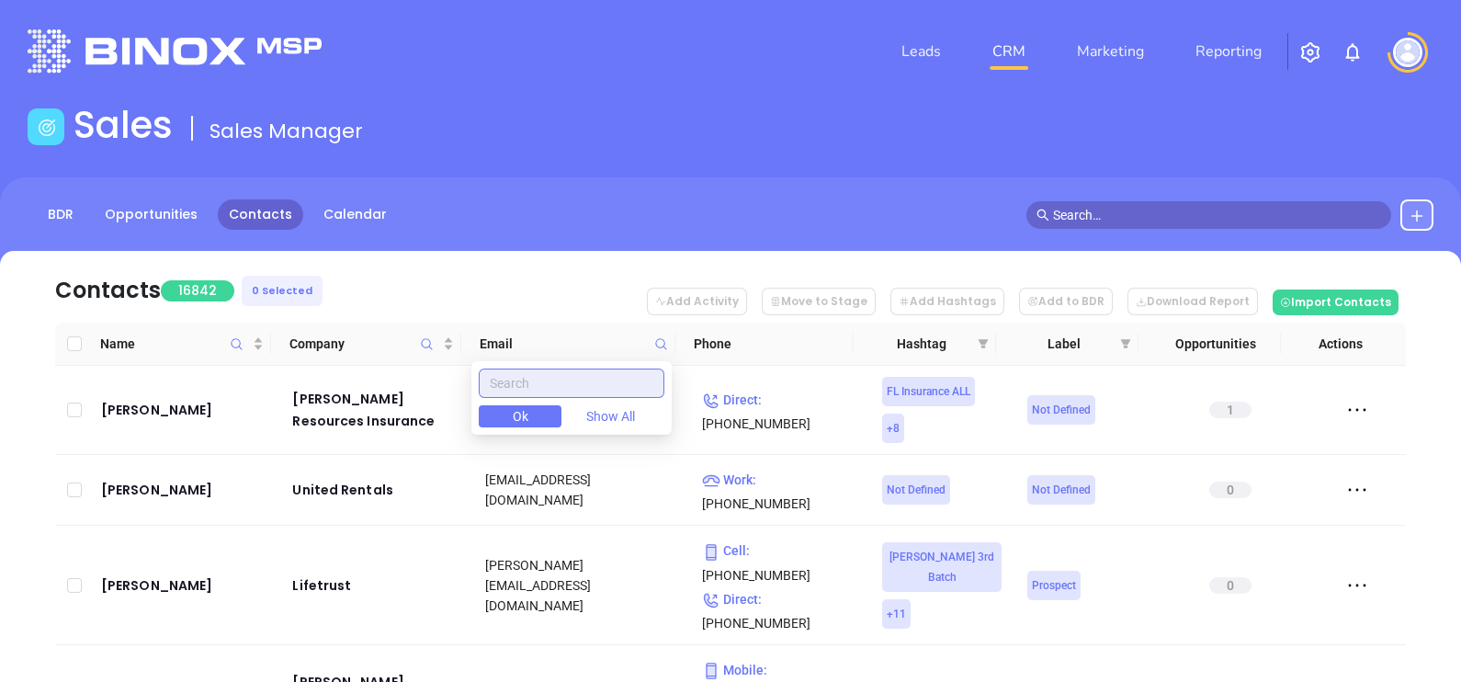
paste input "burkettinsurance.com"
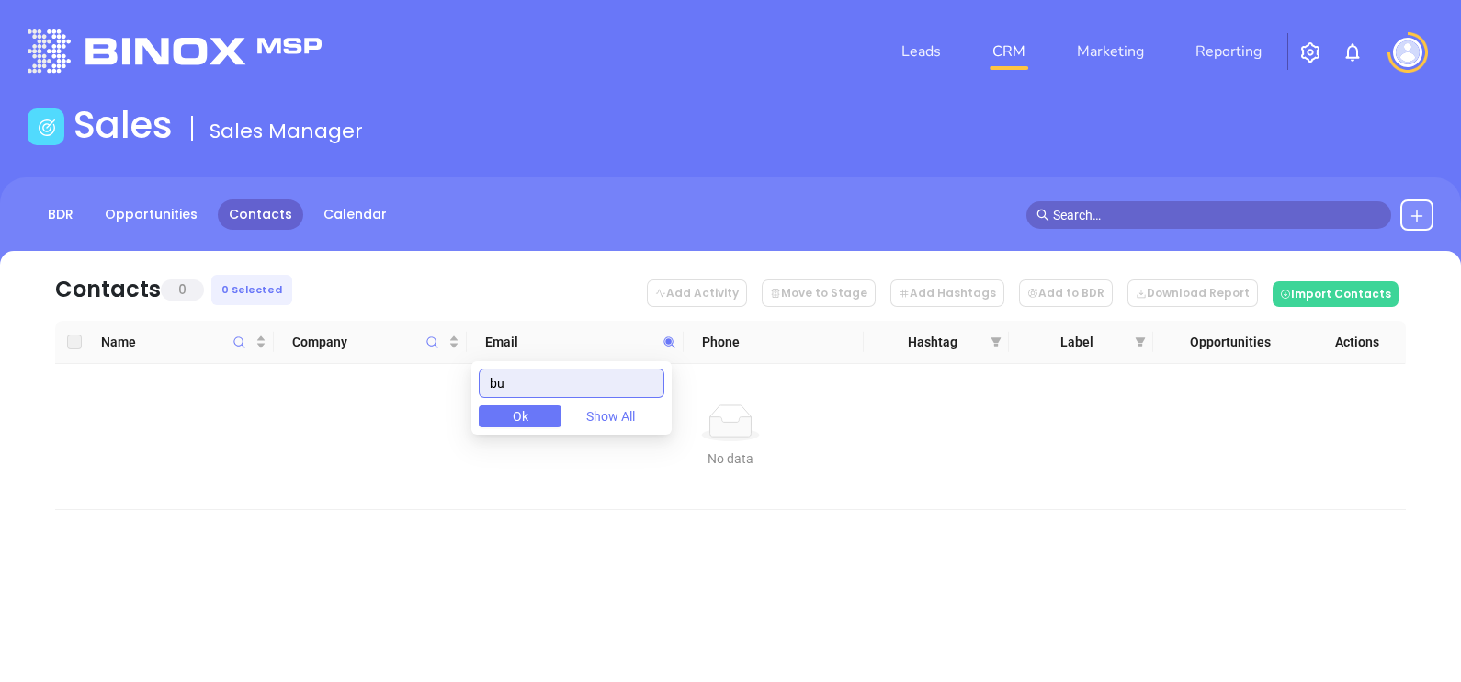
type input "b"
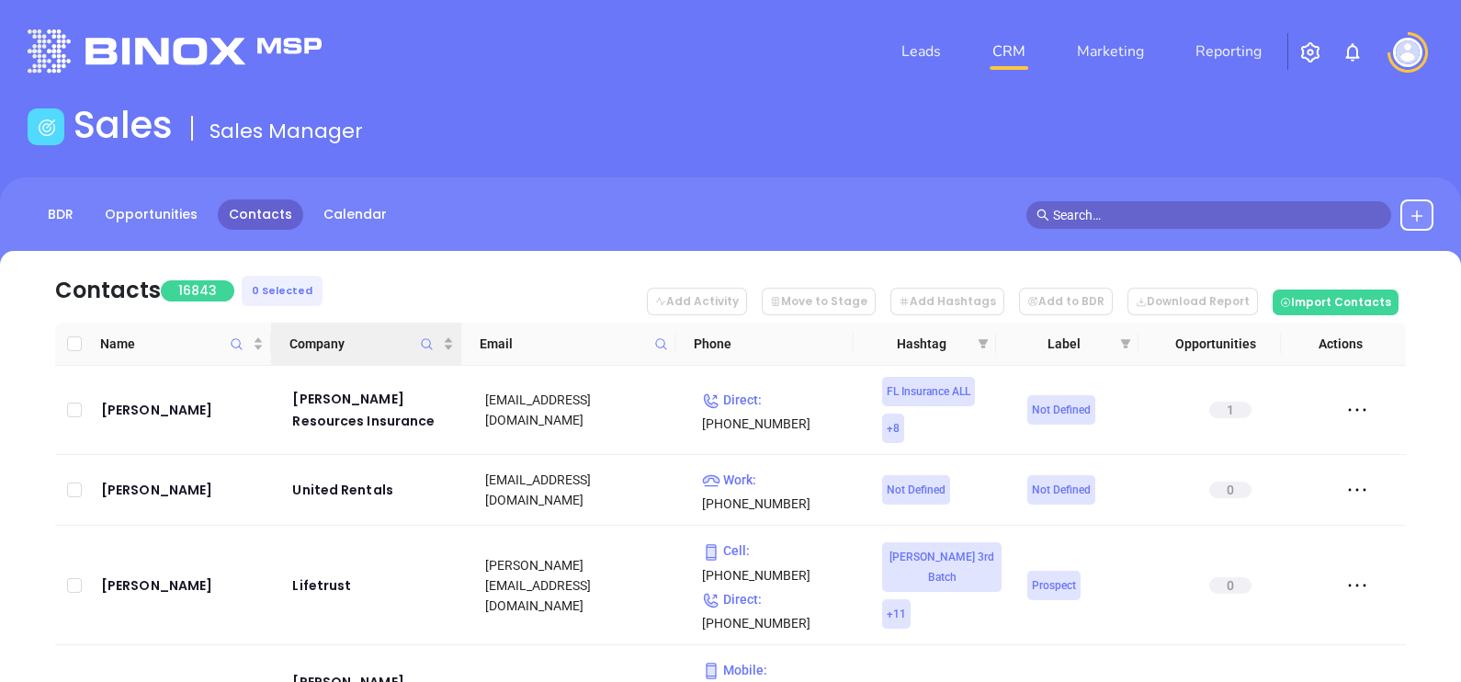
click at [431, 344] on icon "Company" at bounding box center [427, 344] width 14 height 14
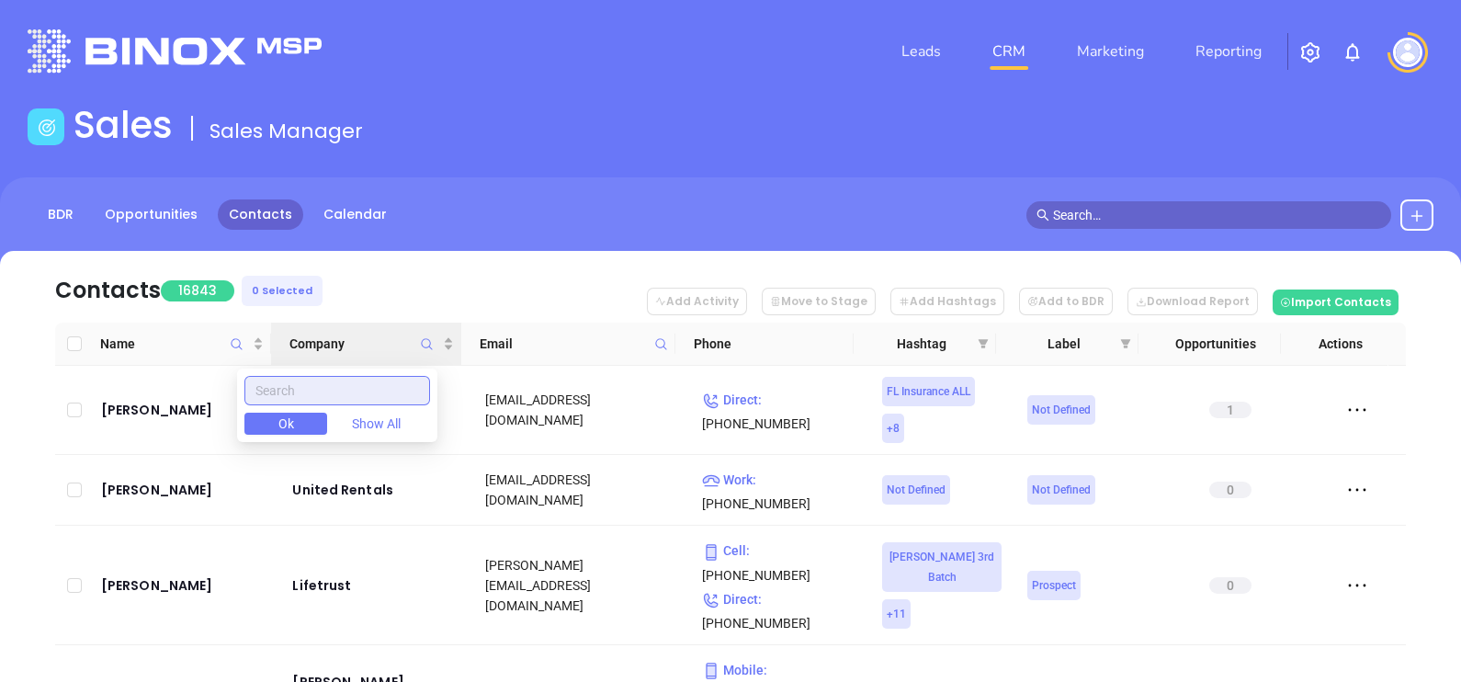
paste input "Burkett & Associates Insurance Agency, Inc"
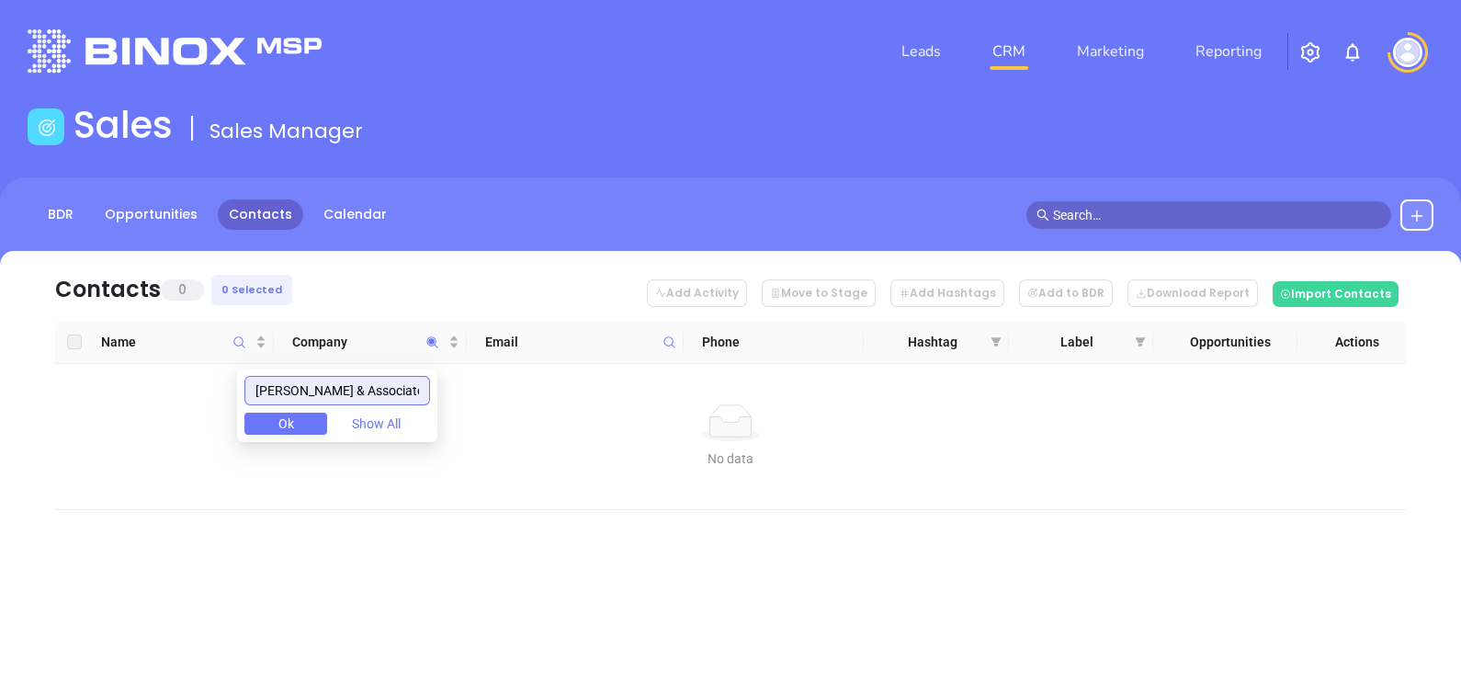
type input "Burkett & Associates Insurance Agency"
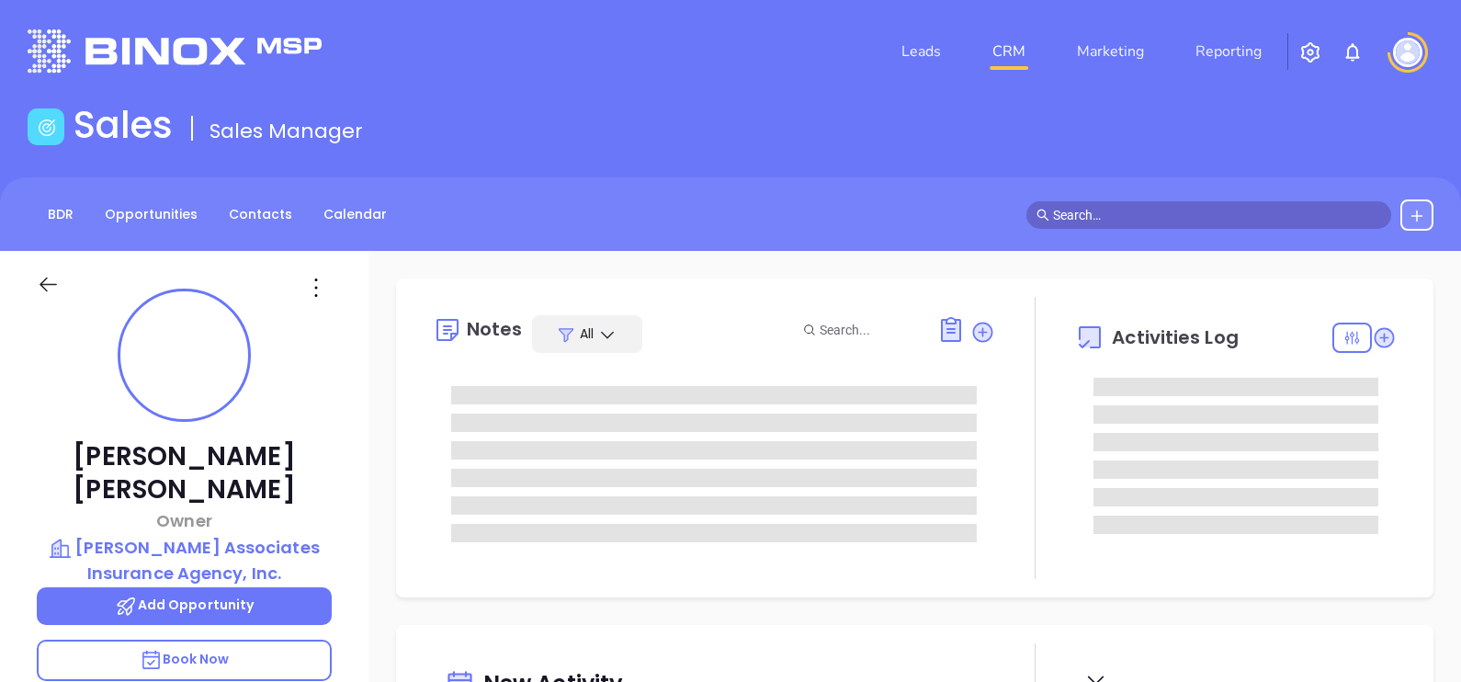
type input "[DATE]"
type input "[PERSON_NAME]"
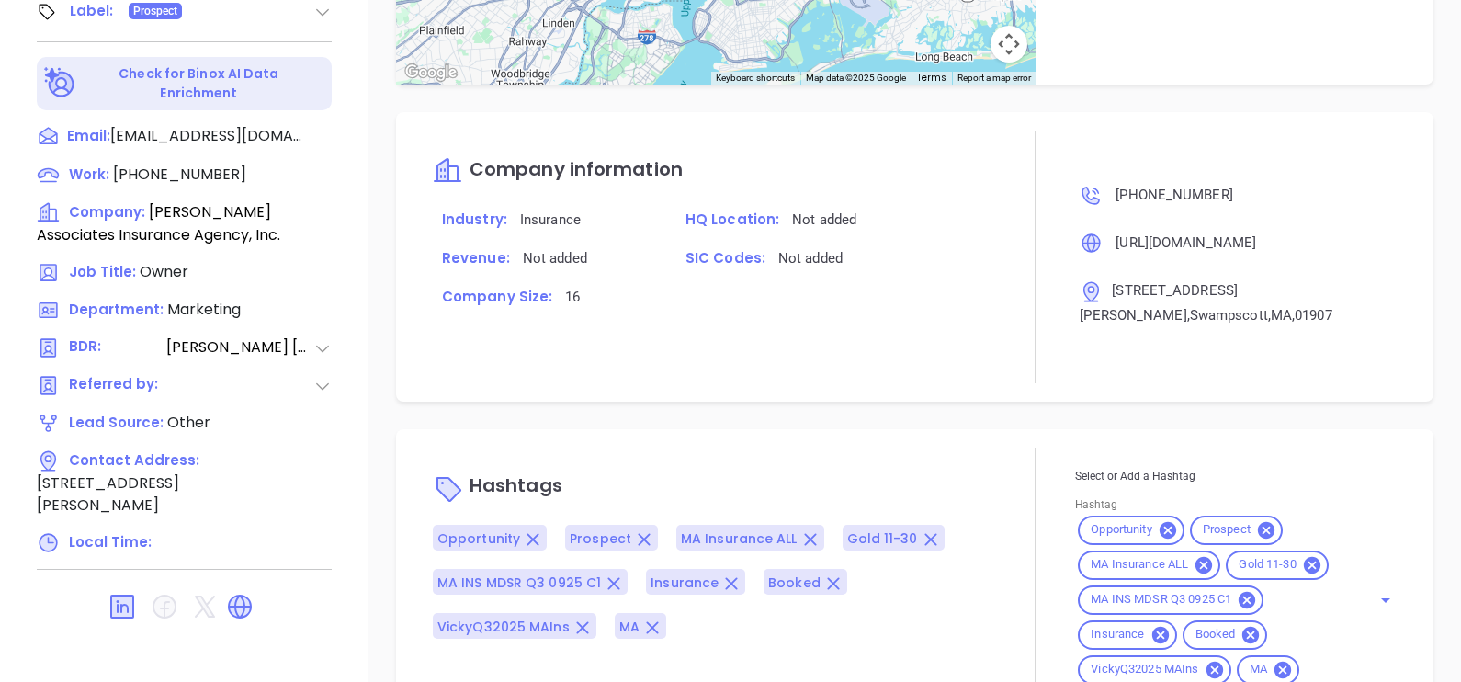
scroll to position [1538, 0]
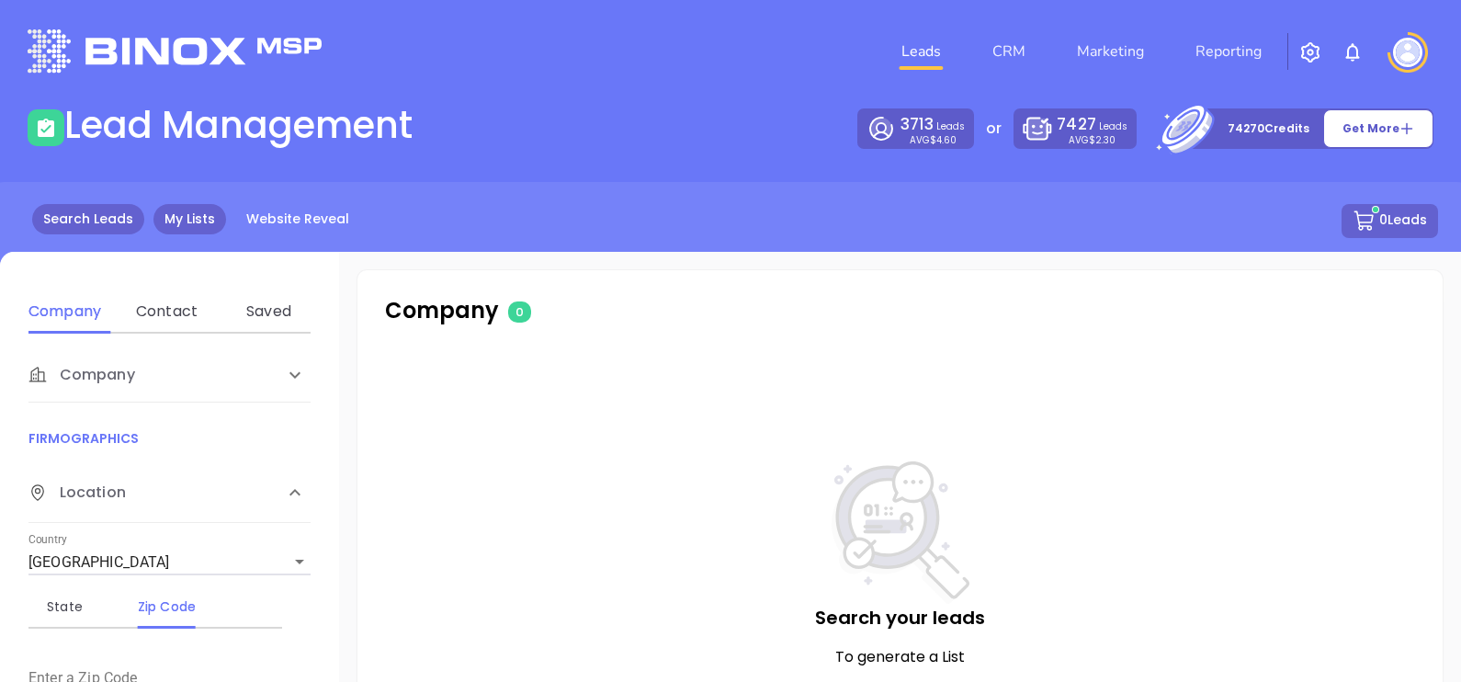
click at [197, 219] on link "My Lists" at bounding box center [189, 219] width 73 height 30
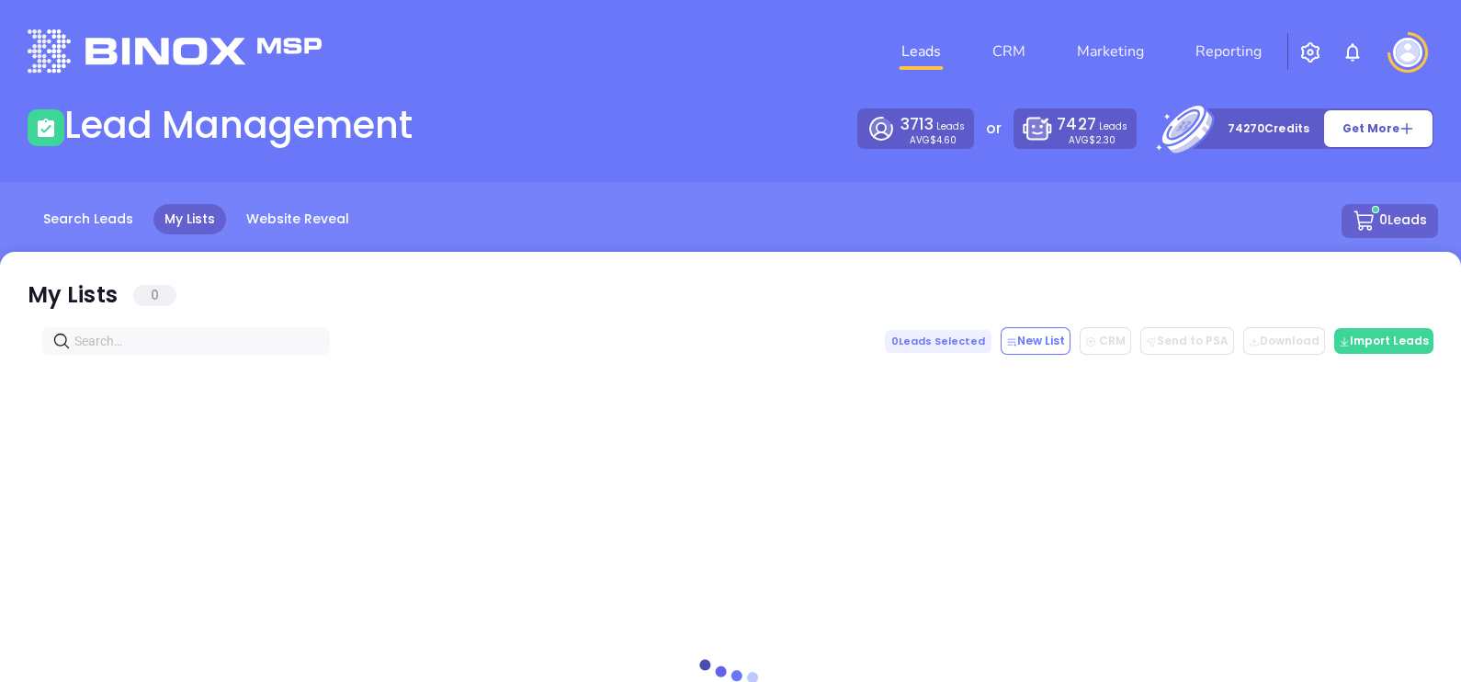
click at [227, 353] on span at bounding box center [186, 341] width 288 height 28
paste input "[DOMAIN_NAME]"
type input "[DOMAIN_NAME]"
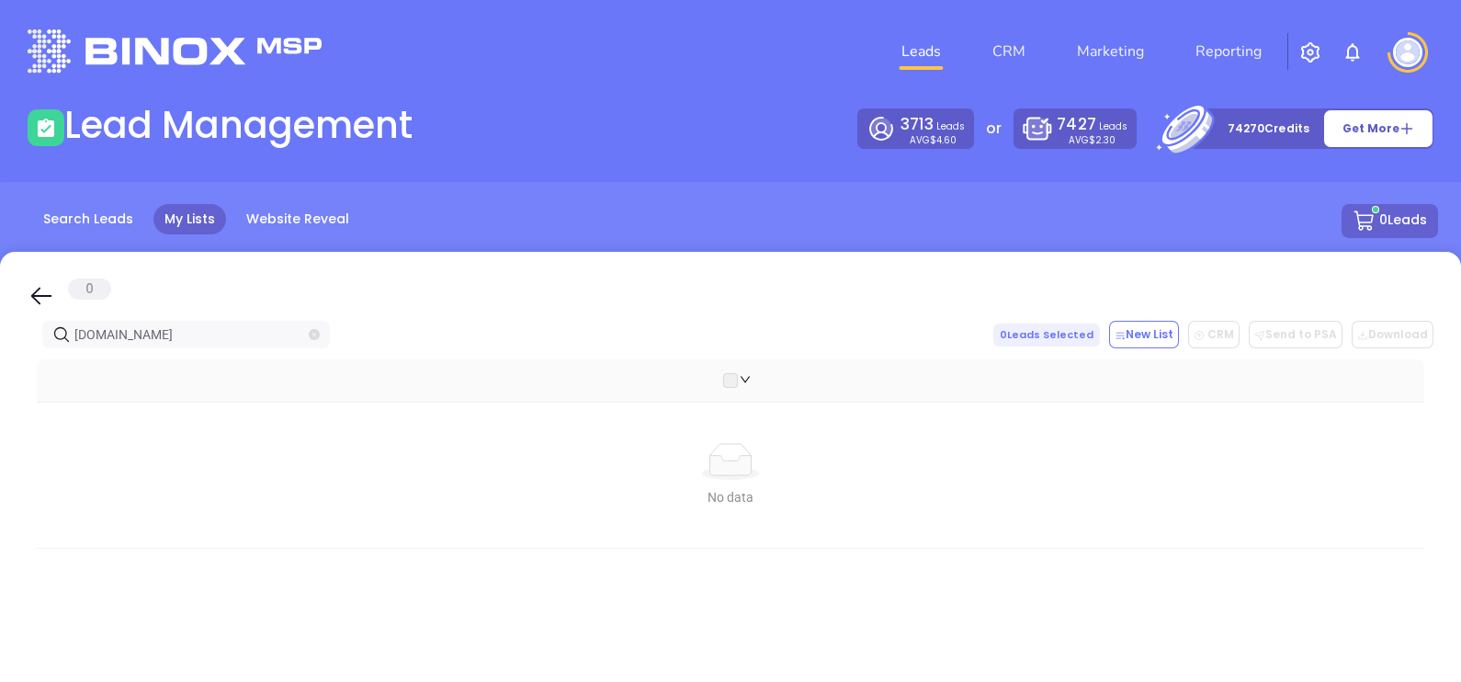
click at [313, 331] on icon "close-circle" at bounding box center [314, 334] width 11 height 11
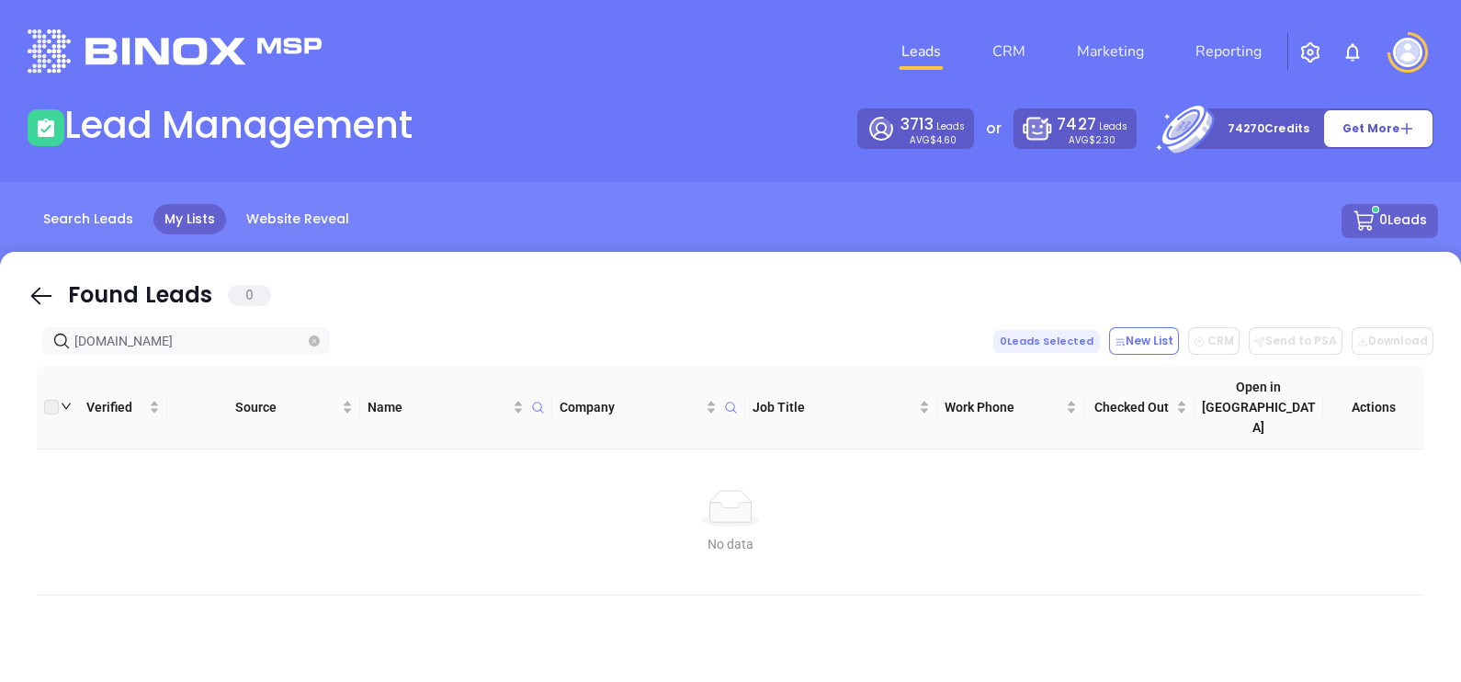
type input "[DOMAIN_NAME]"
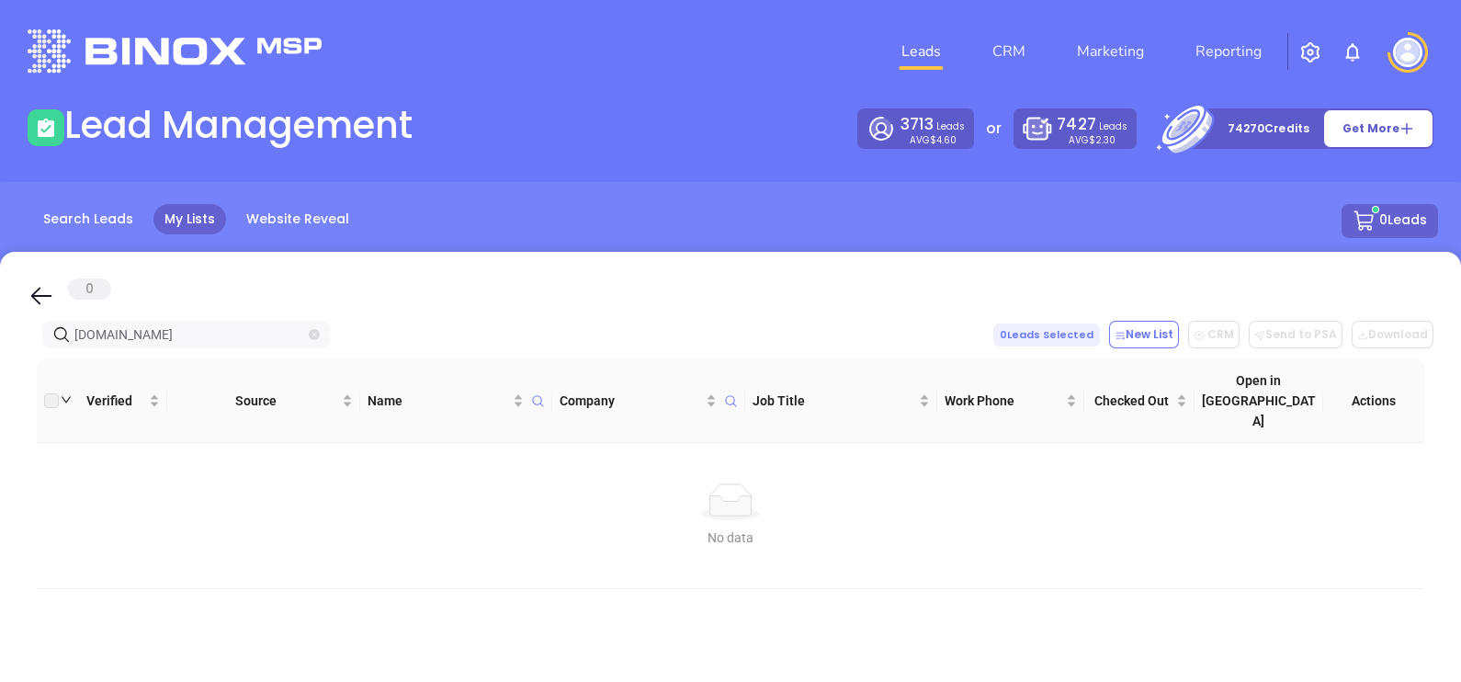
click at [318, 333] on icon "close-circle" at bounding box center [314, 334] width 11 height 11
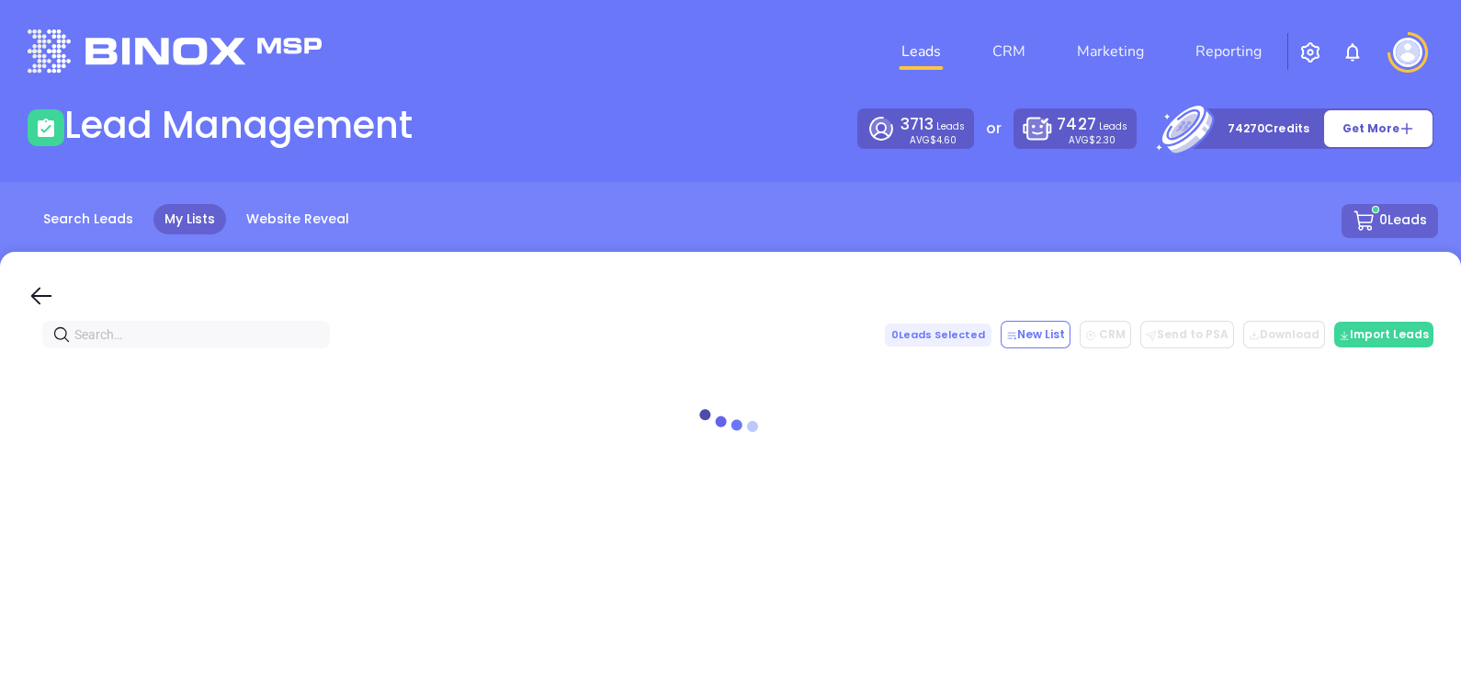
paste input "[DOMAIN_NAME]"
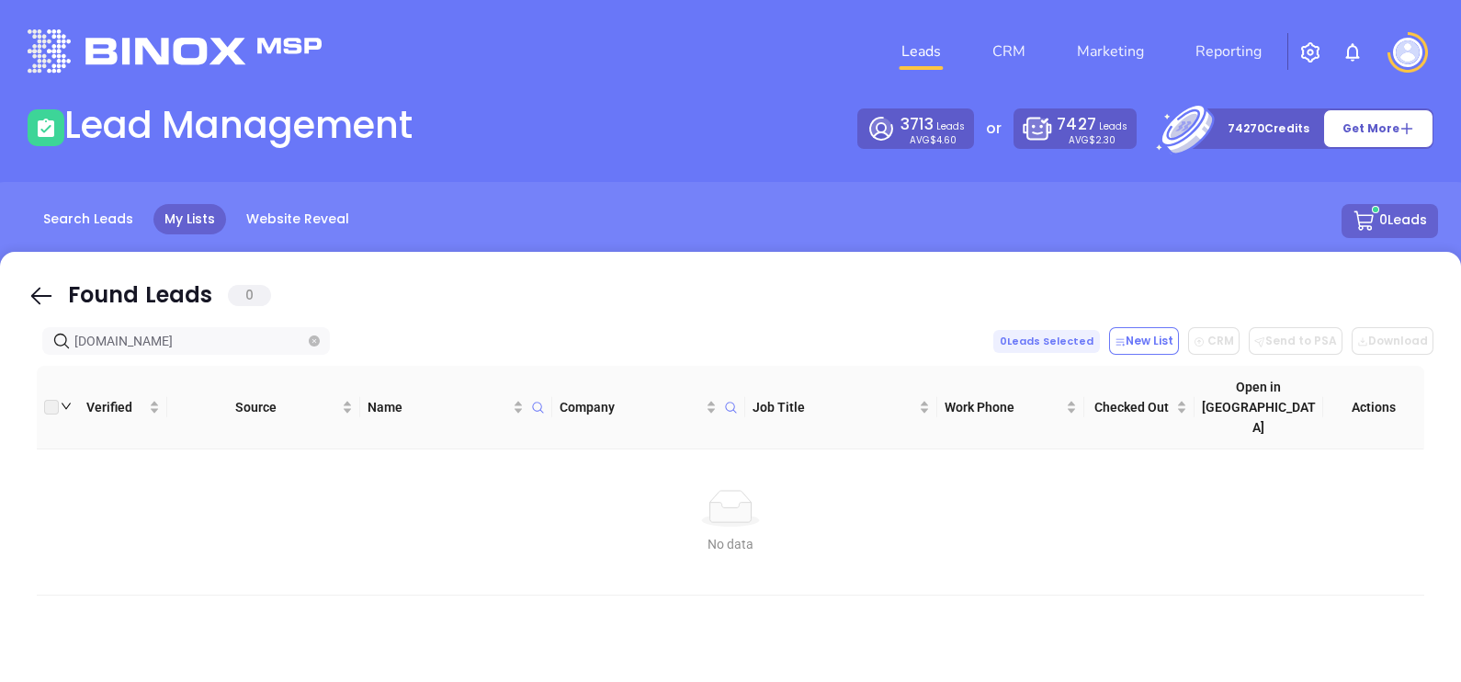
type input "[DOMAIN_NAME]"
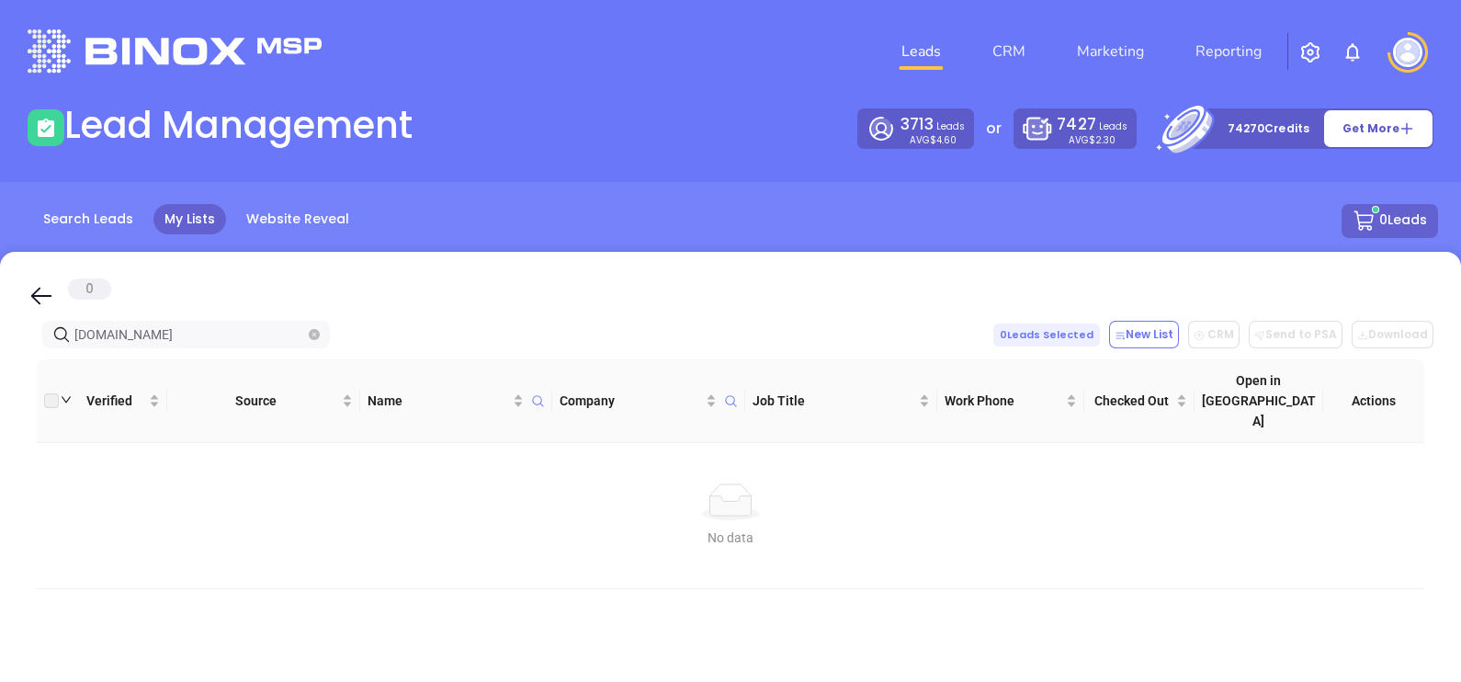
click at [318, 336] on icon "close-circle" at bounding box center [314, 334] width 11 height 11
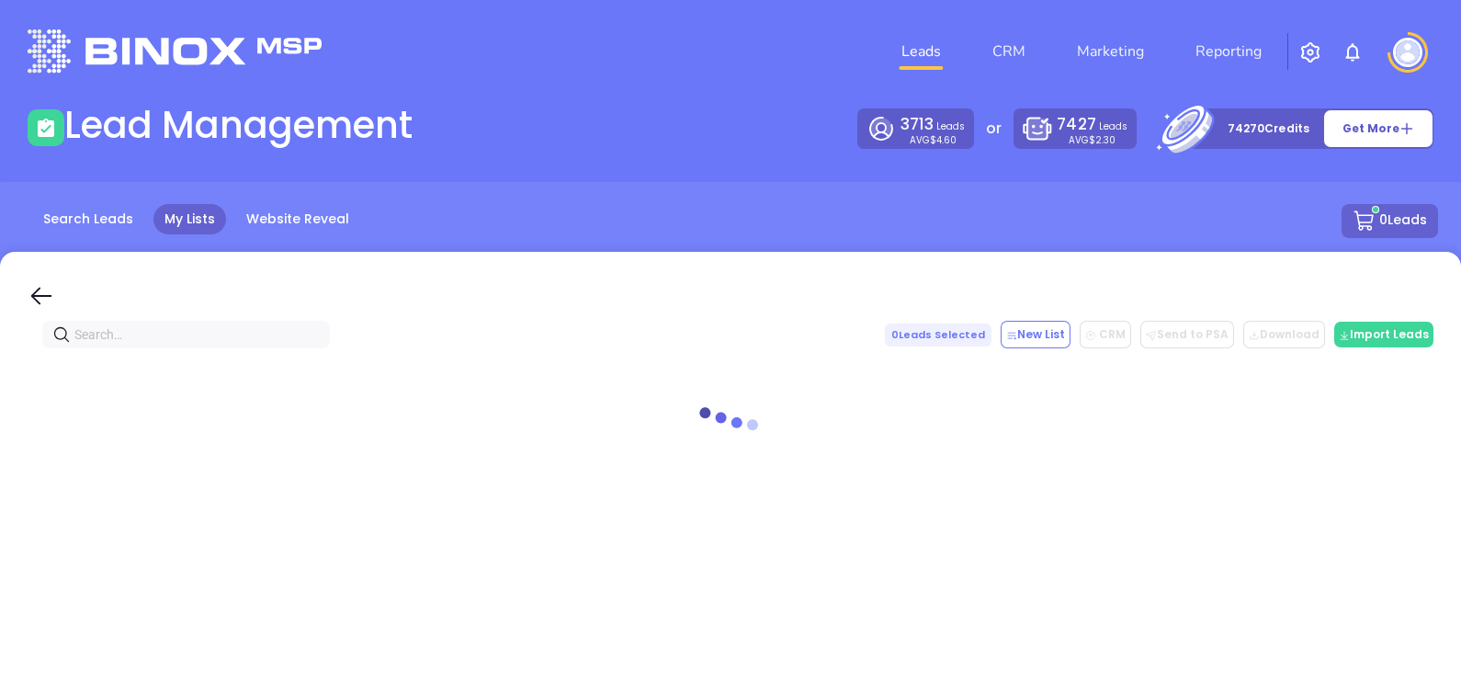
paste input "[DOMAIN_NAME]"
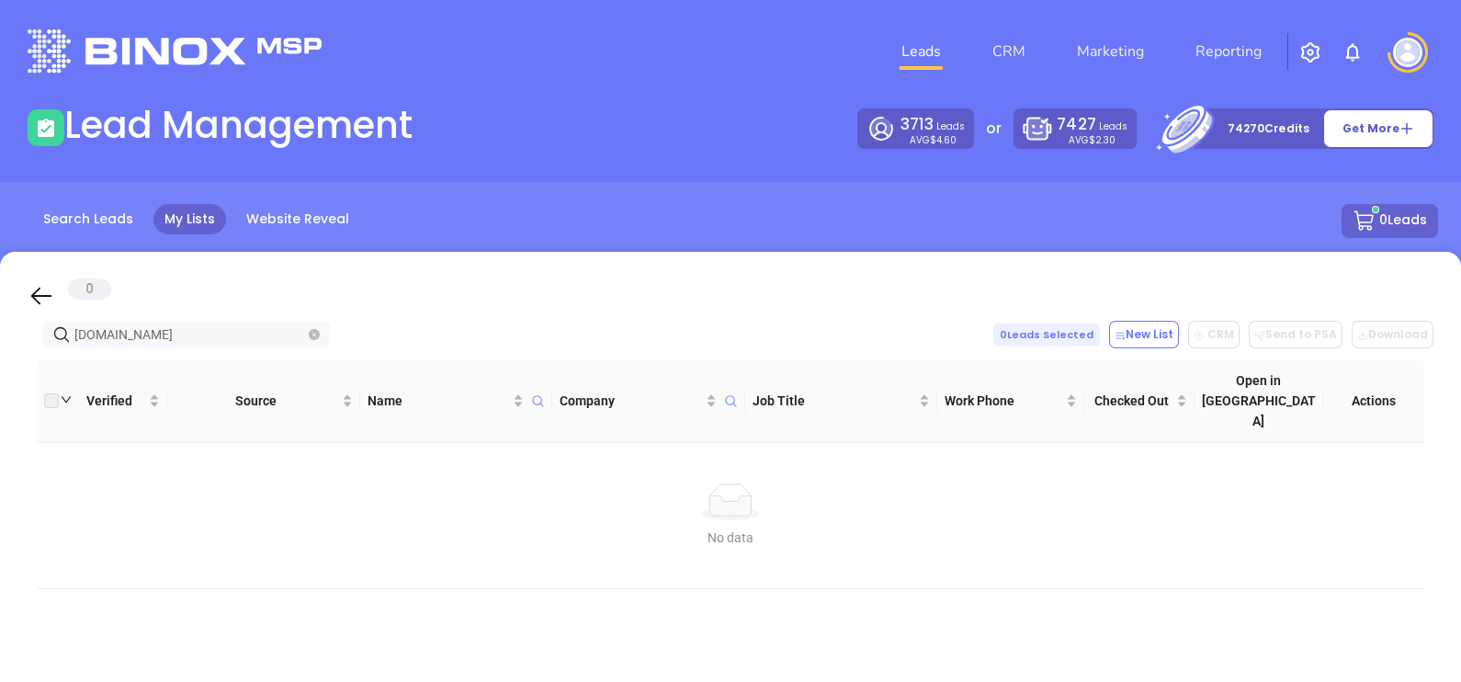
type input "[DOMAIN_NAME]"
click at [317, 329] on icon "close-circle" at bounding box center [314, 334] width 11 height 11
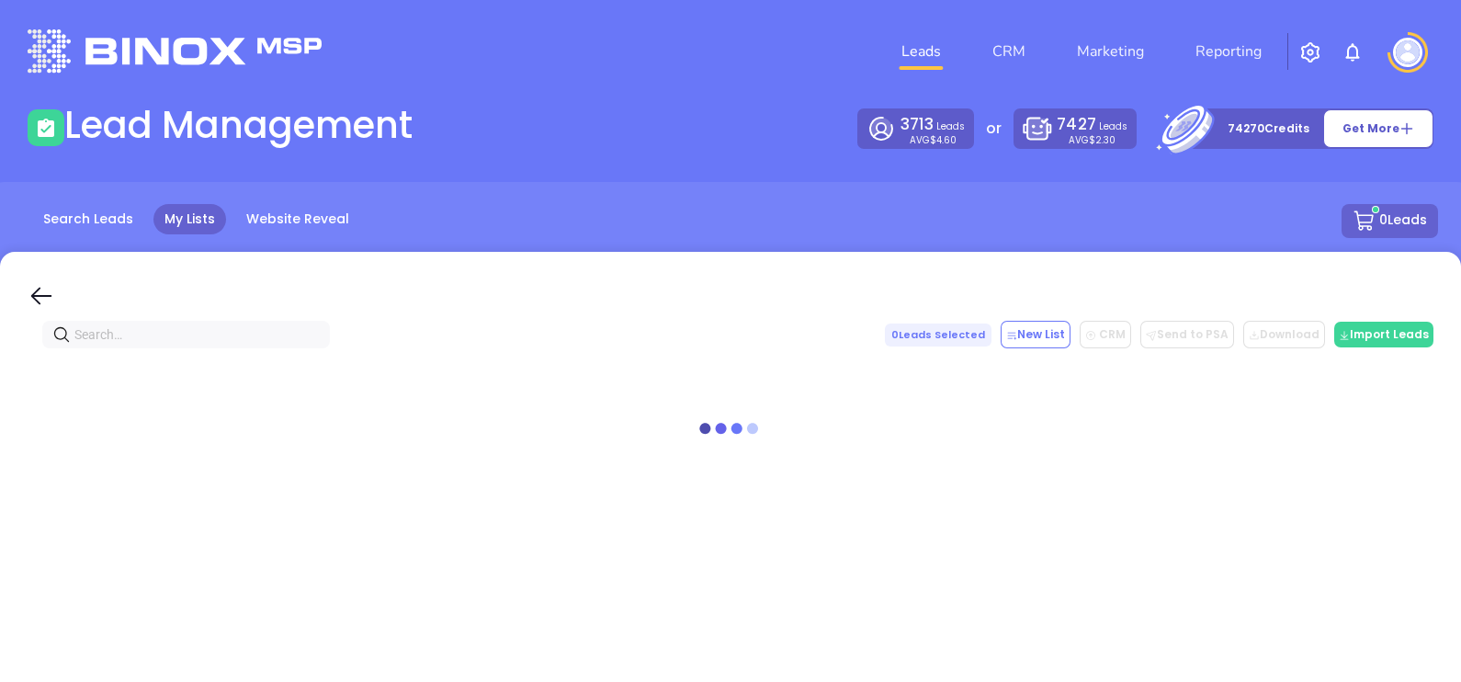
paste input "[DOMAIN_NAME]"
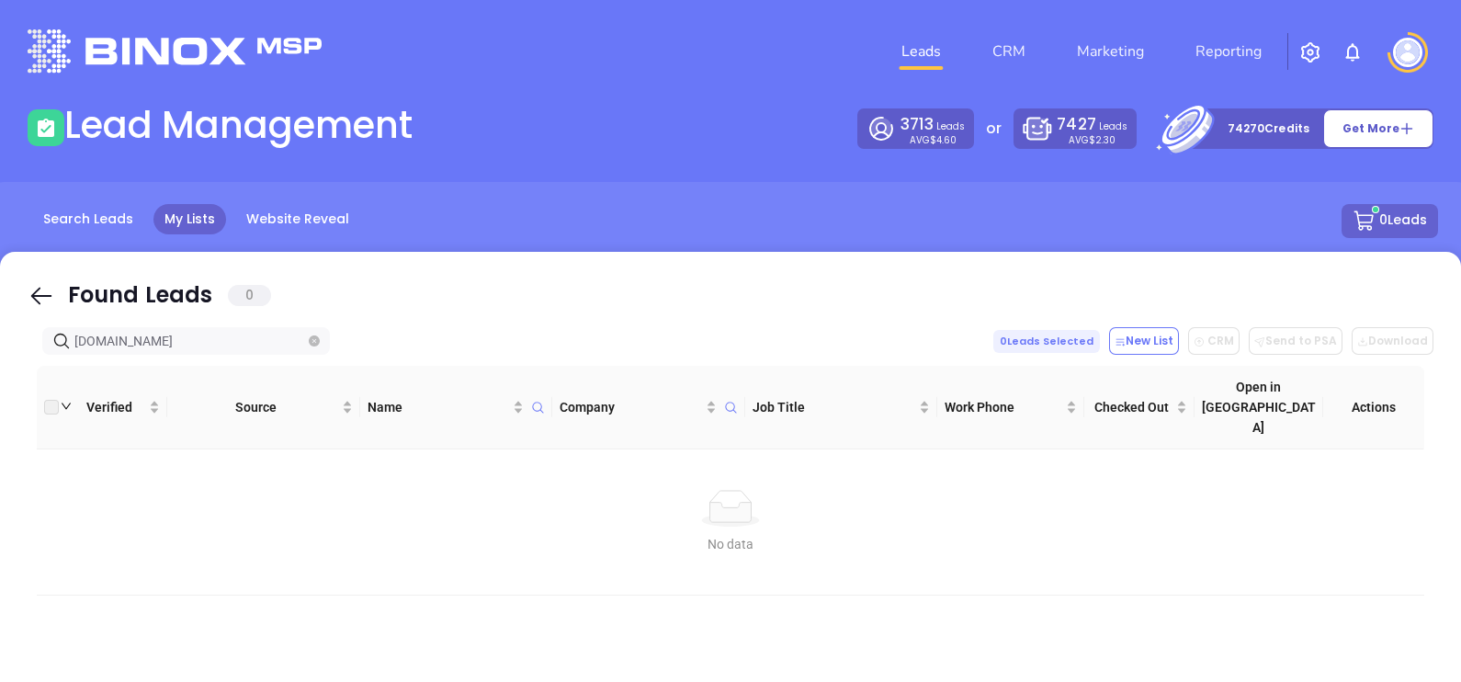
type input "[DOMAIN_NAME]"
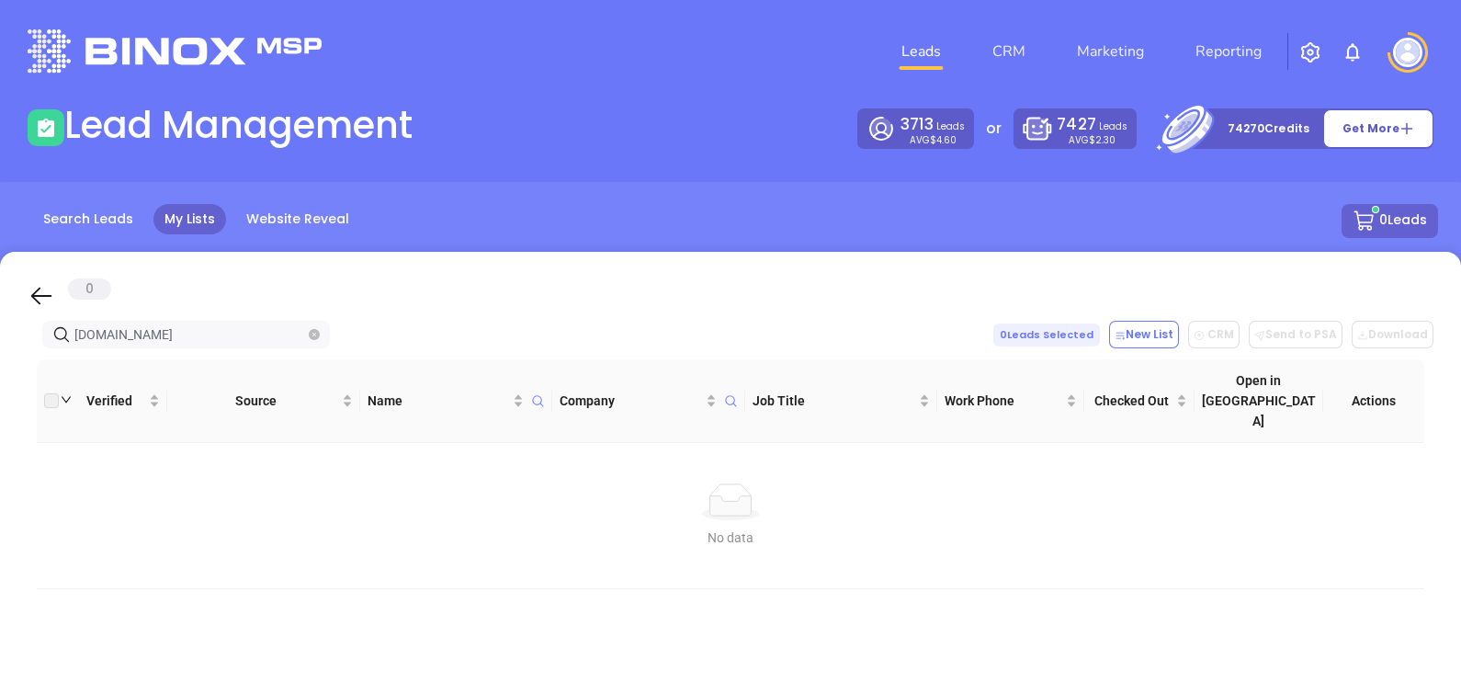
click at [317, 338] on icon "close-circle" at bounding box center [314, 334] width 11 height 11
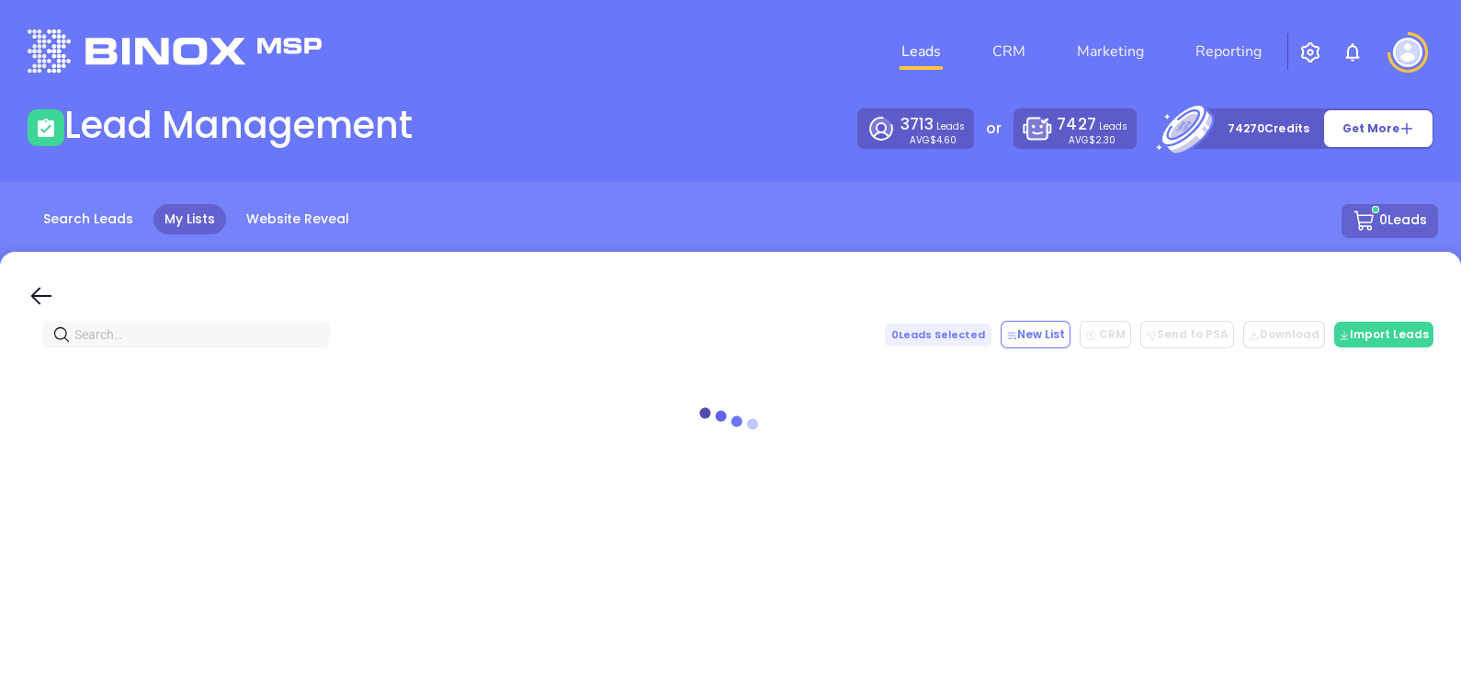
paste input "[DOMAIN_NAME]"
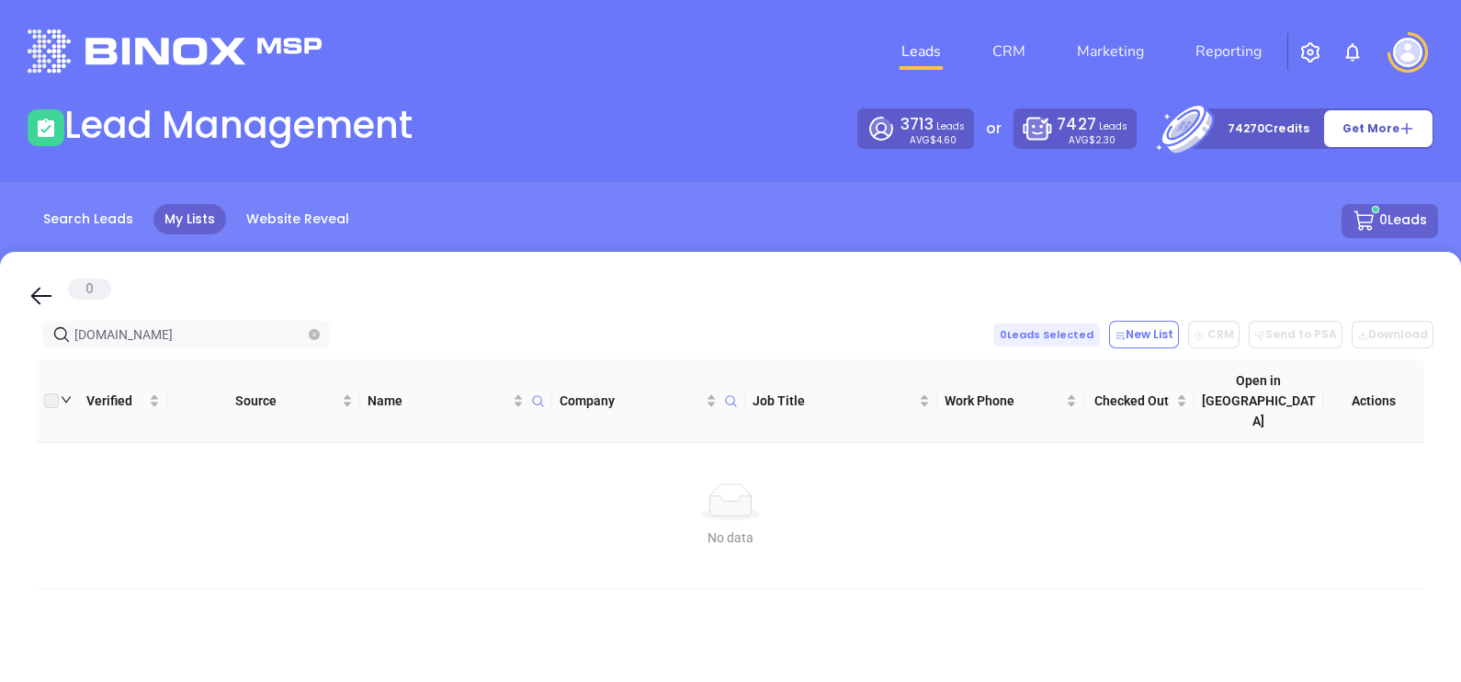
type input "[DOMAIN_NAME]"
click at [316, 336] on icon "close-circle" at bounding box center [314, 334] width 11 height 11
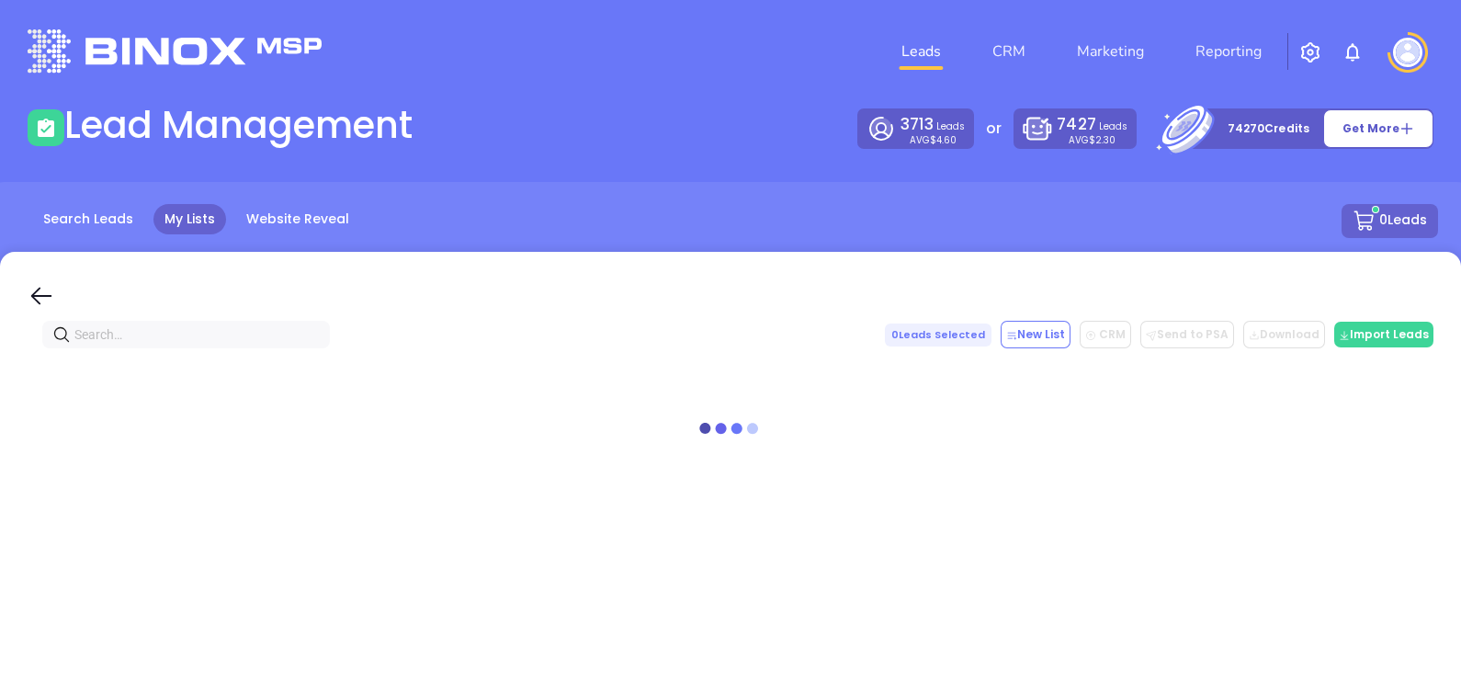
paste input "[DOMAIN_NAME]"
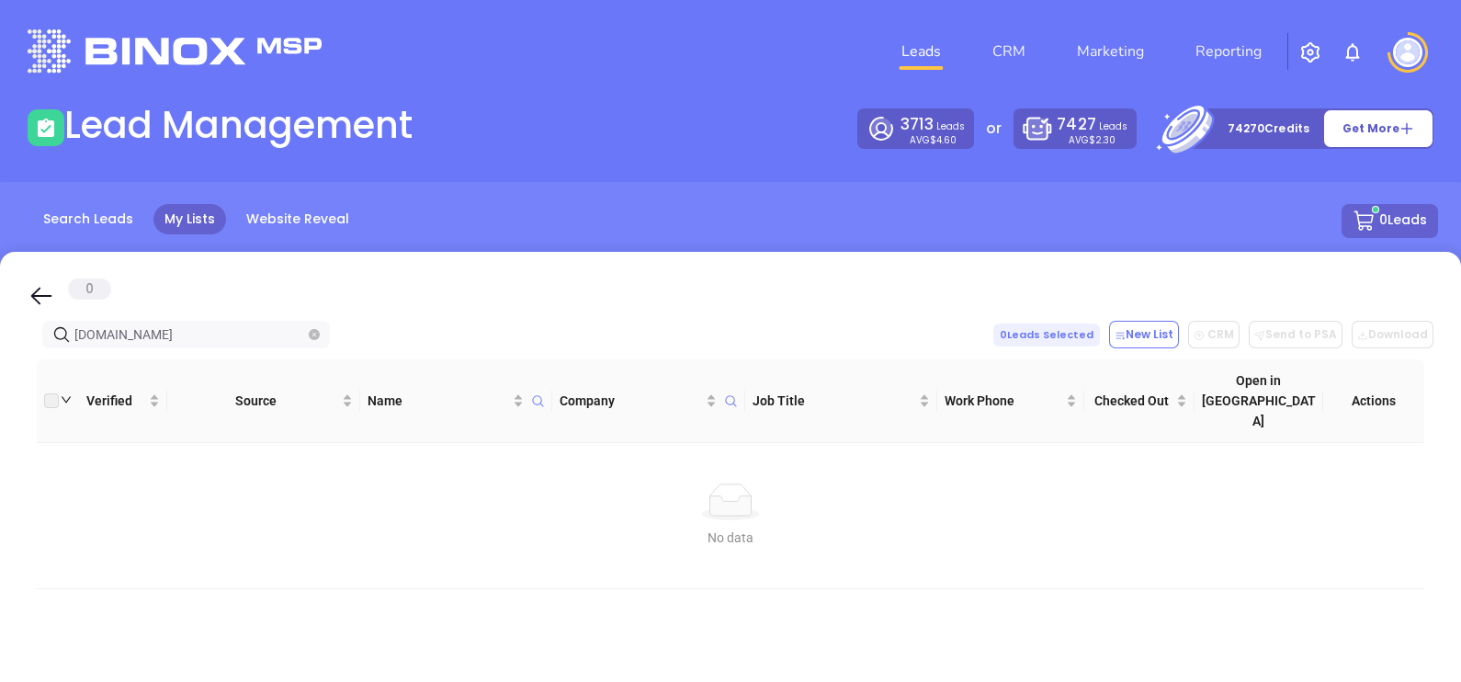
type input "[DOMAIN_NAME]"
click at [320, 329] on span "[DOMAIN_NAME]" at bounding box center [186, 335] width 288 height 28
click at [312, 338] on icon "close-circle" at bounding box center [314, 334] width 11 height 11
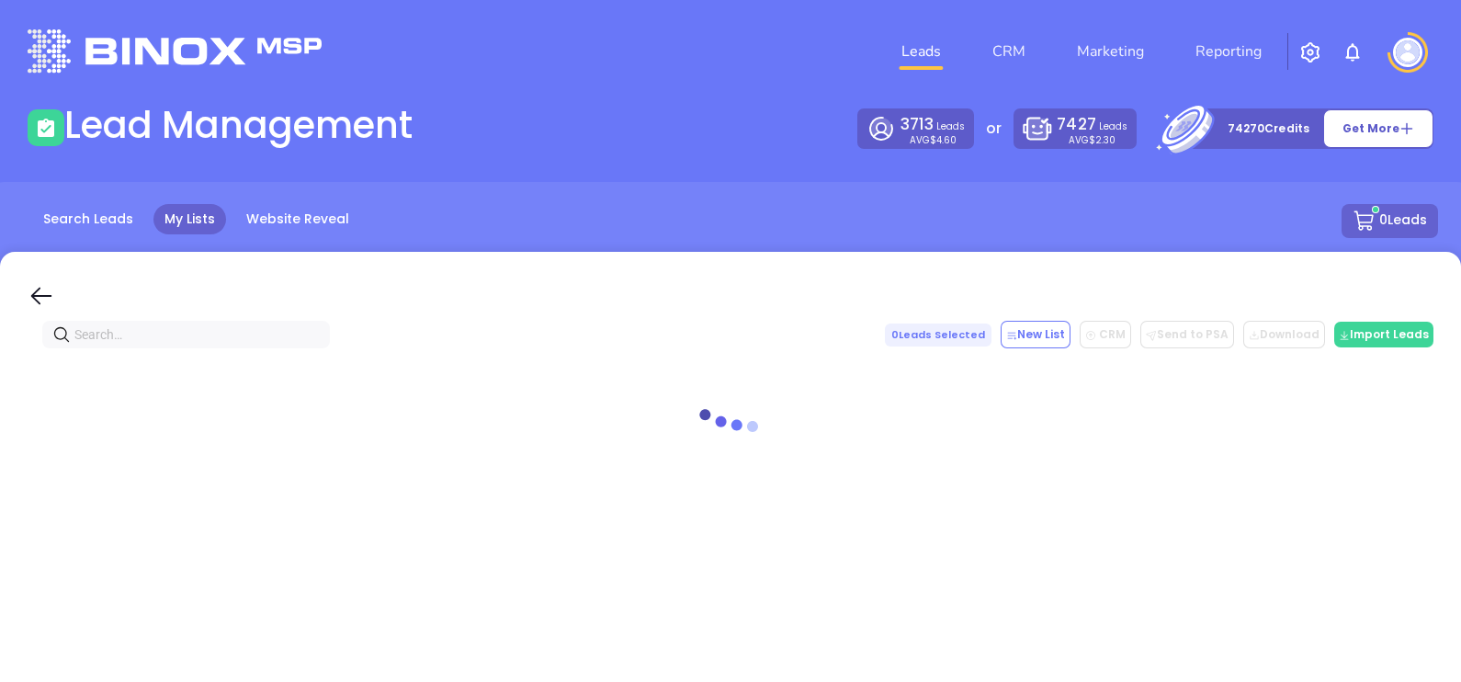
paste input "[PERSON_NAME] & [PERSON_NAME] Insurance"
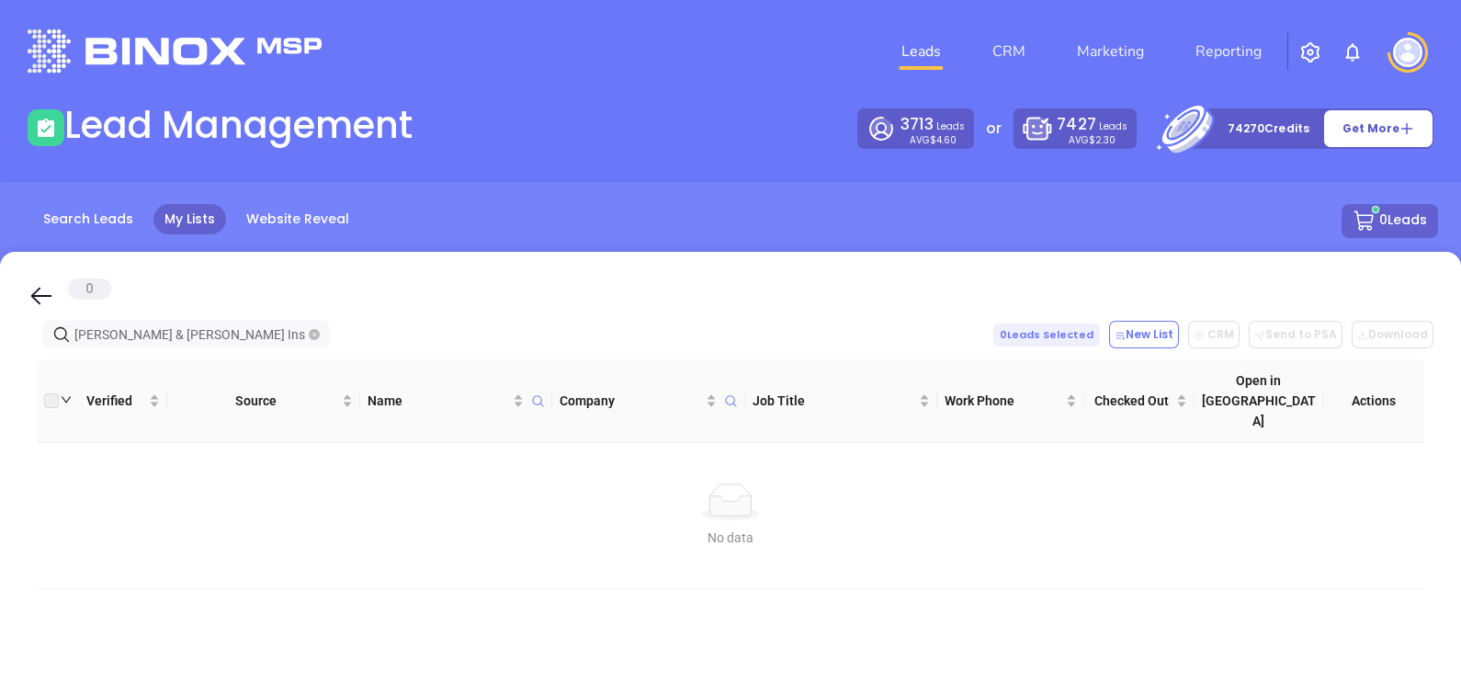
click at [318, 342] on span at bounding box center [314, 334] width 11 height 20
paste input "[DOMAIN_NAME]"
type input "[PERSON_NAME] & [PERSON_NAME] [DOMAIN_NAME]"
click at [317, 340] on span at bounding box center [314, 334] width 11 height 20
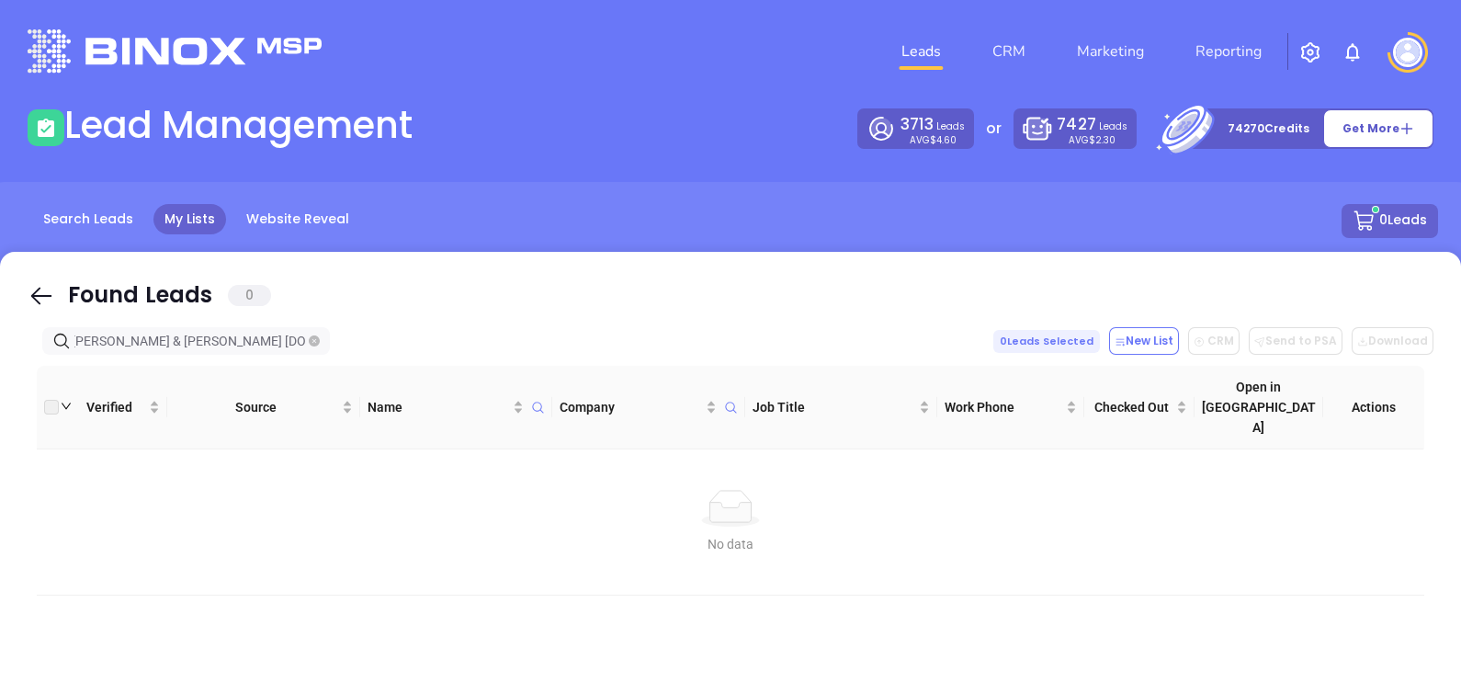
click at [317, 335] on icon "close-circle" at bounding box center [314, 340] width 11 height 11
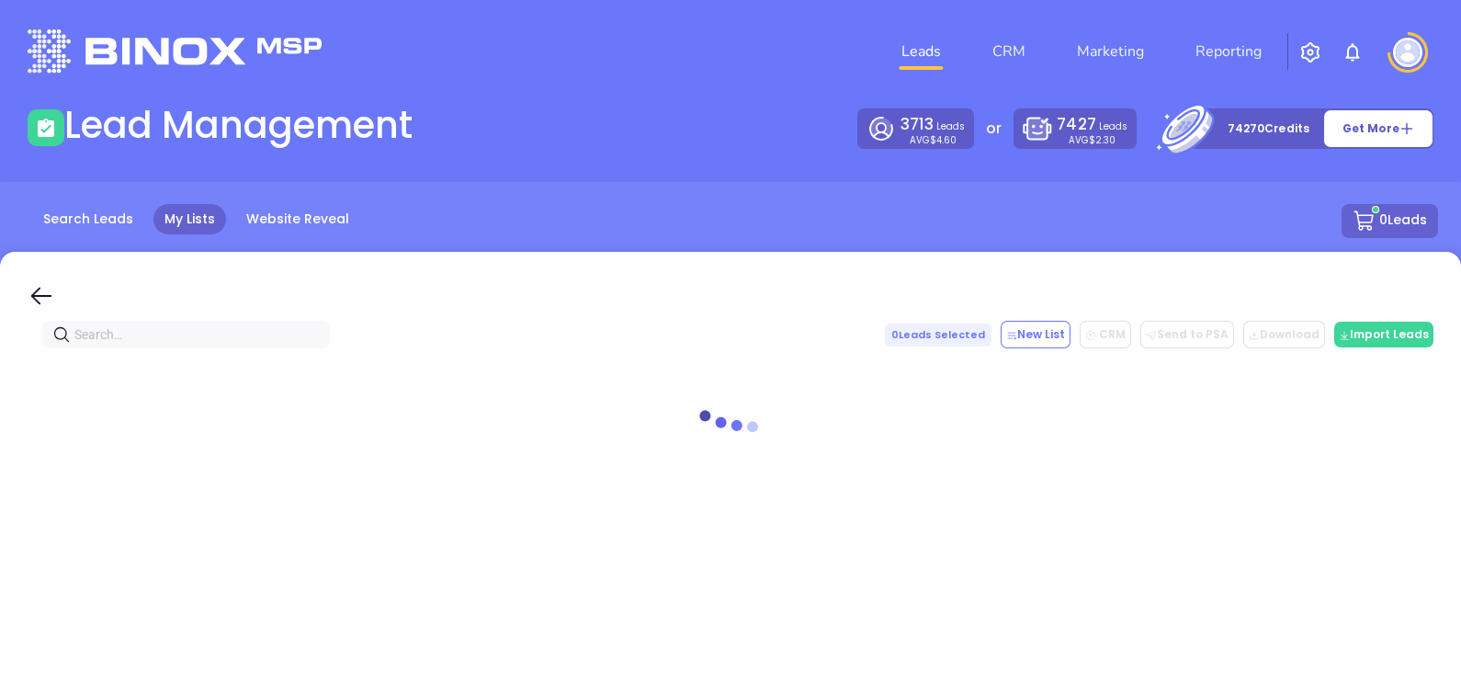
paste input "[DOMAIN_NAME]"
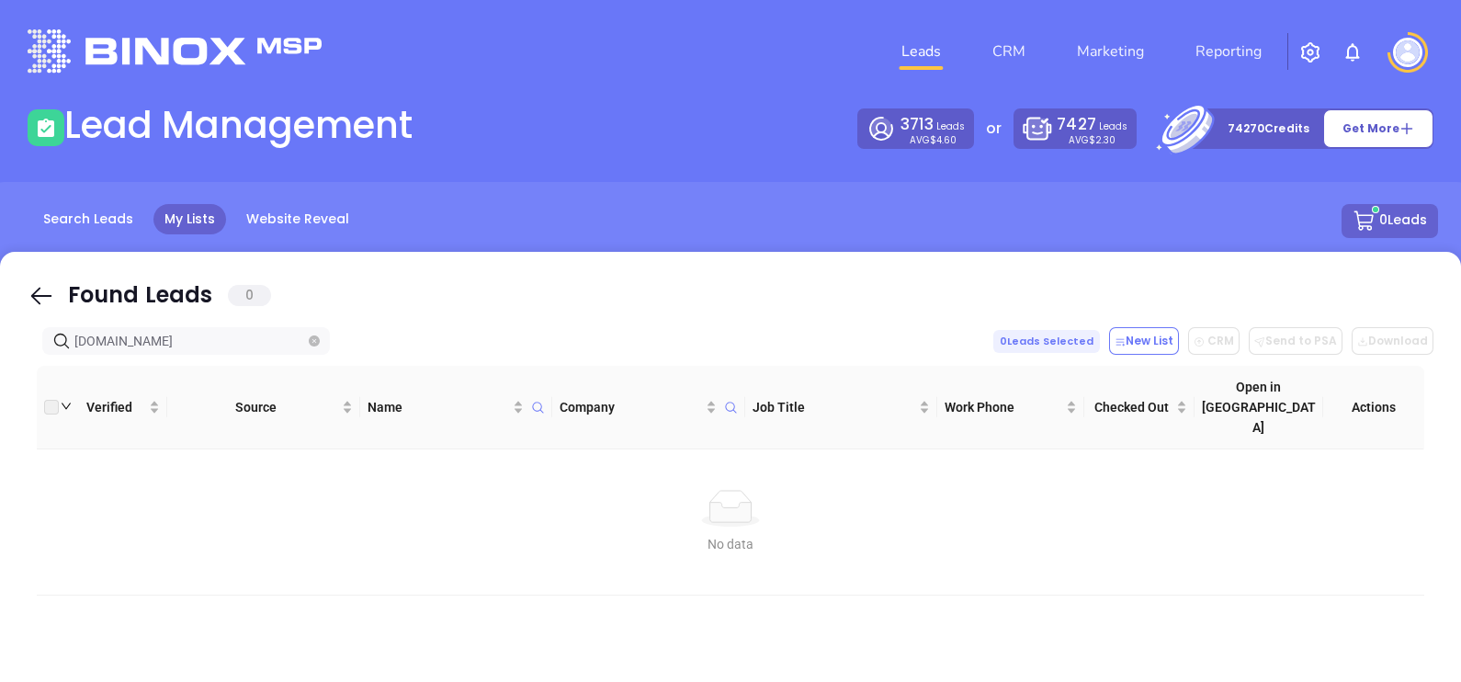
type input "[DOMAIN_NAME]"
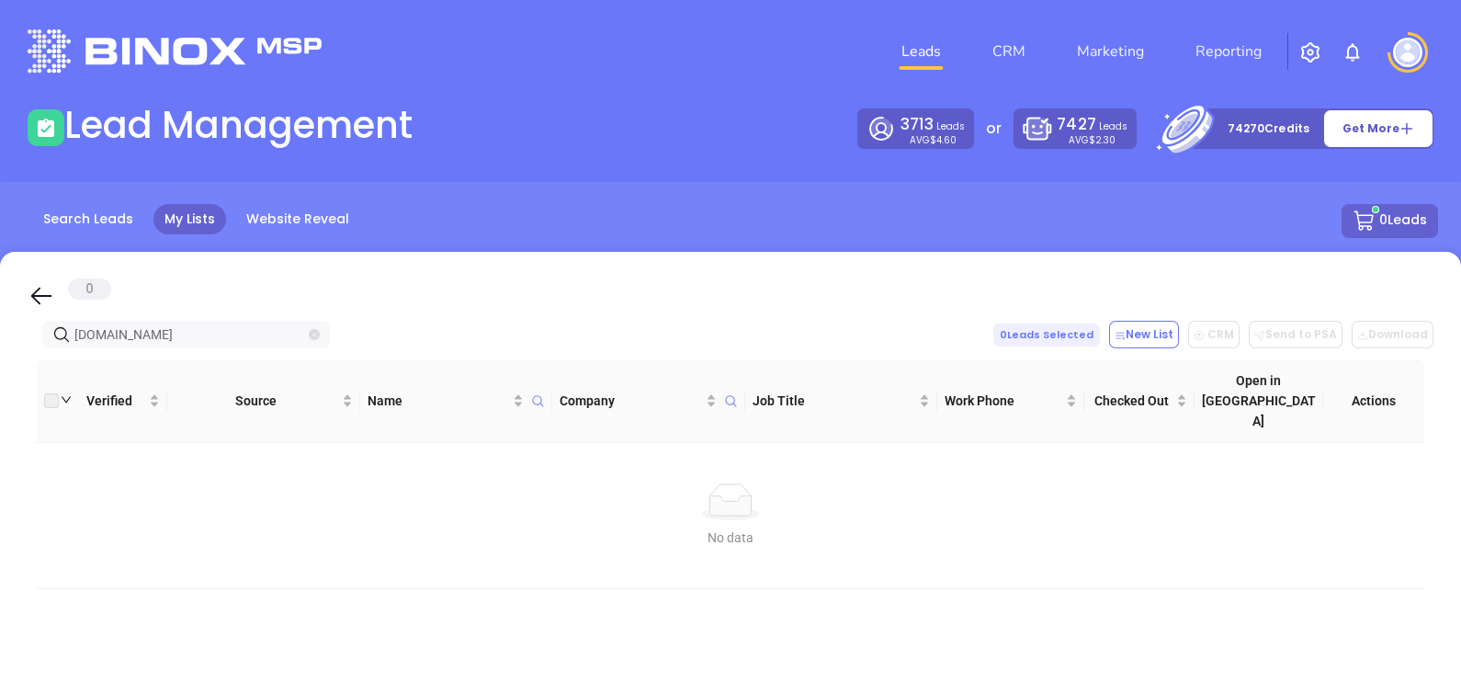
click at [311, 334] on icon "close-circle" at bounding box center [314, 334] width 11 height 11
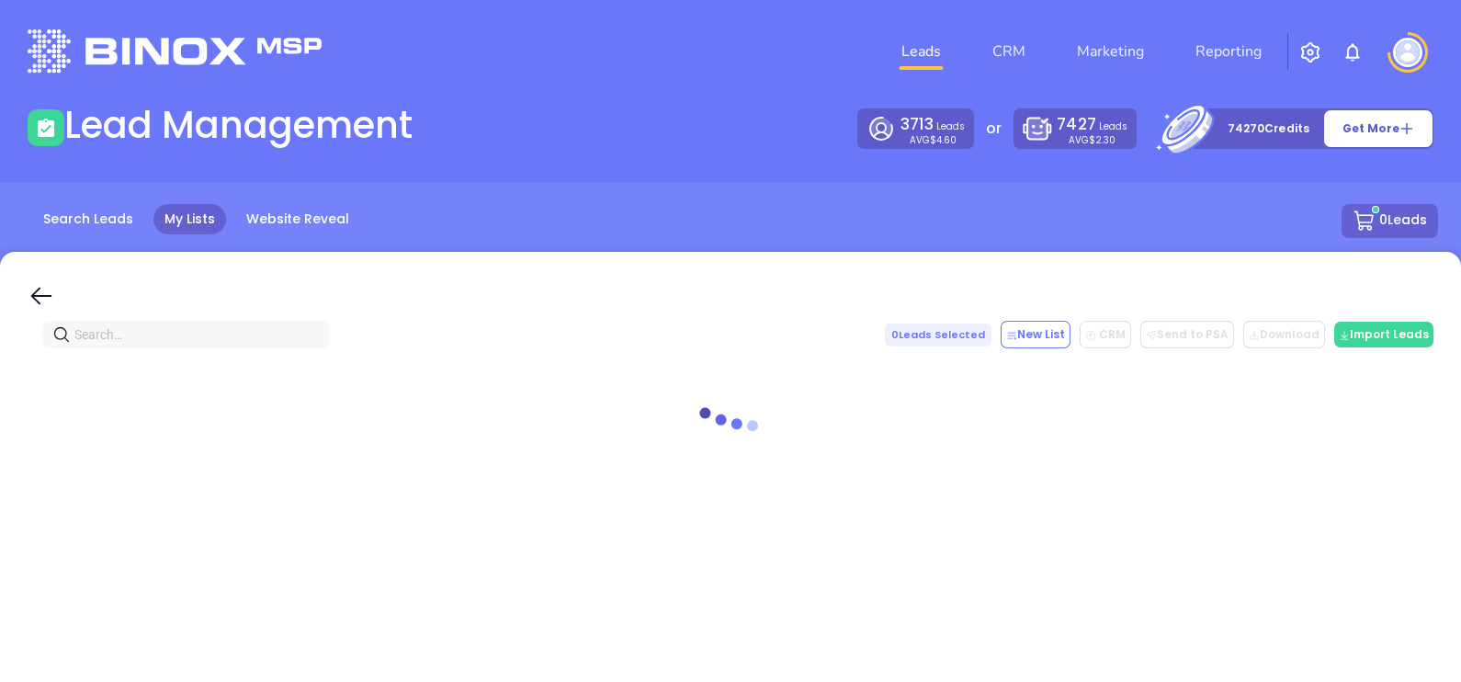
paste input "[DOMAIN_NAME]"
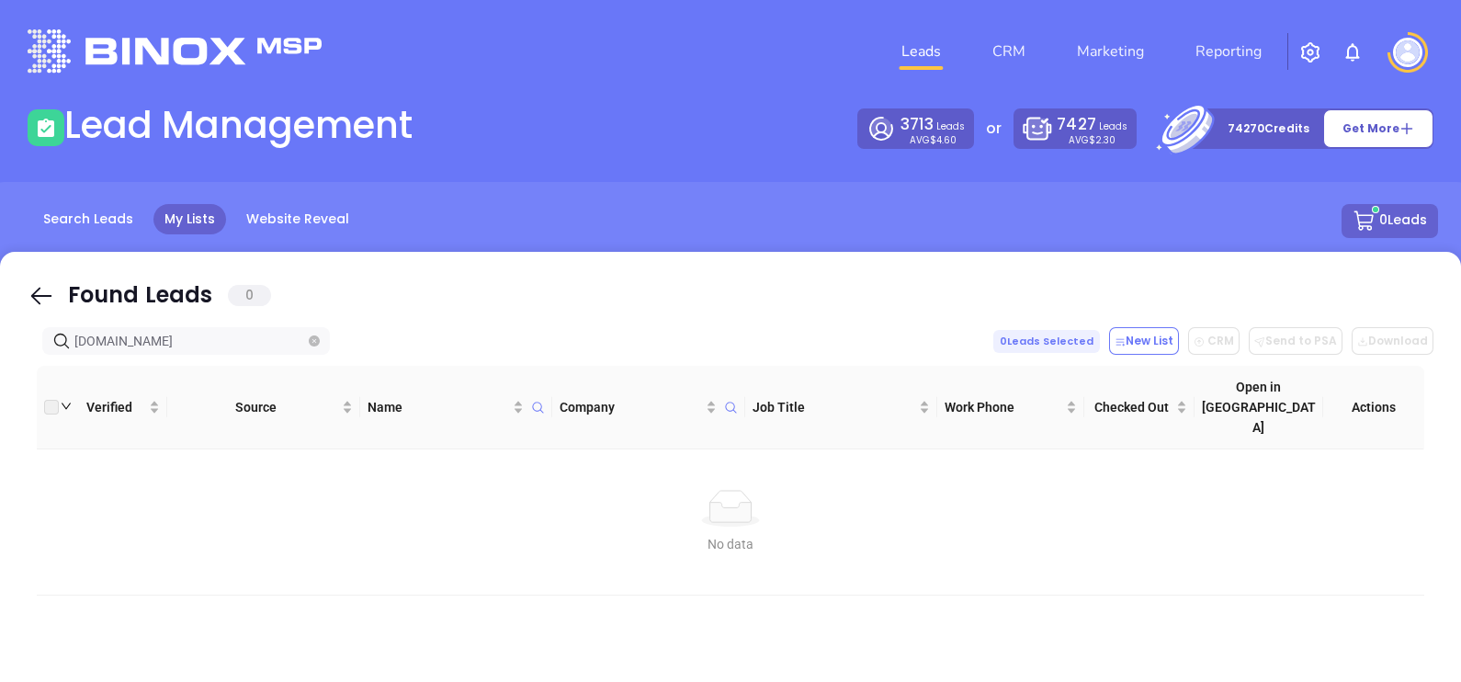
type input "[DOMAIN_NAME]"
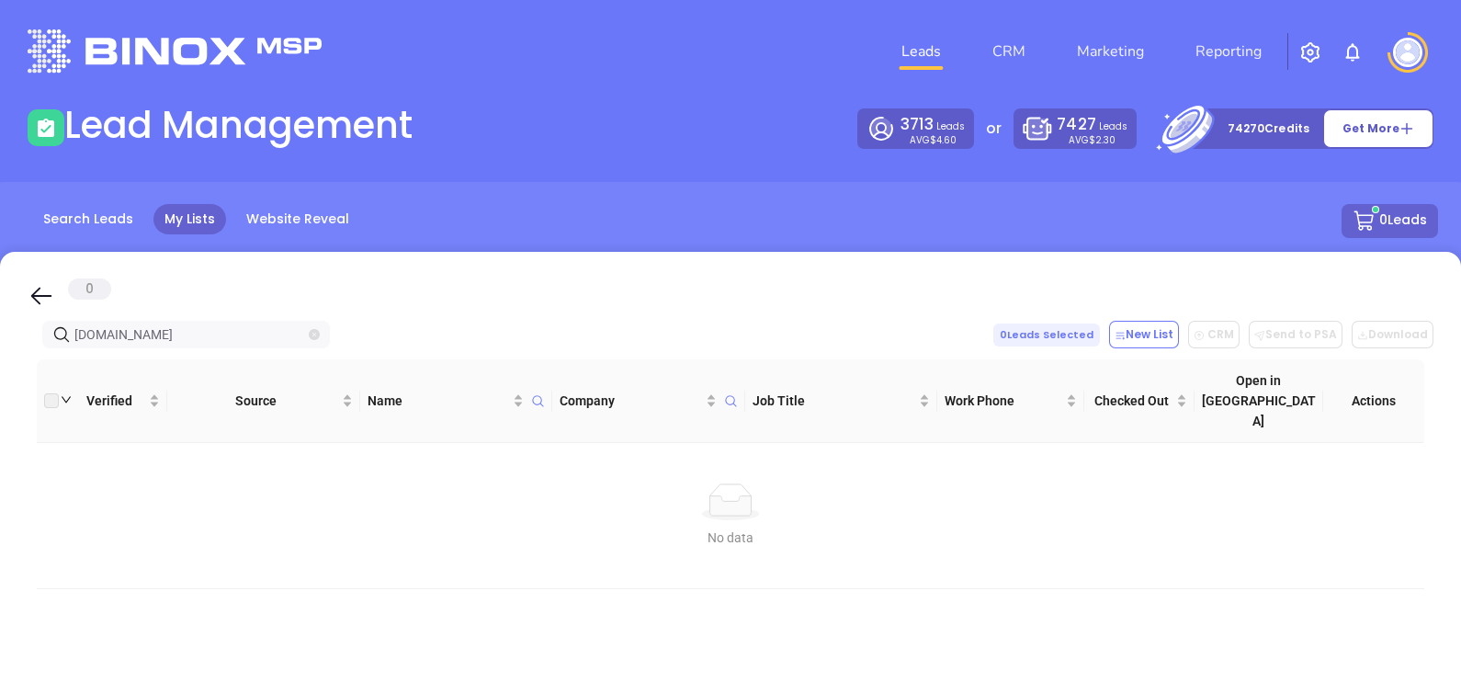
click at [315, 329] on icon "close-circle" at bounding box center [314, 334] width 11 height 11
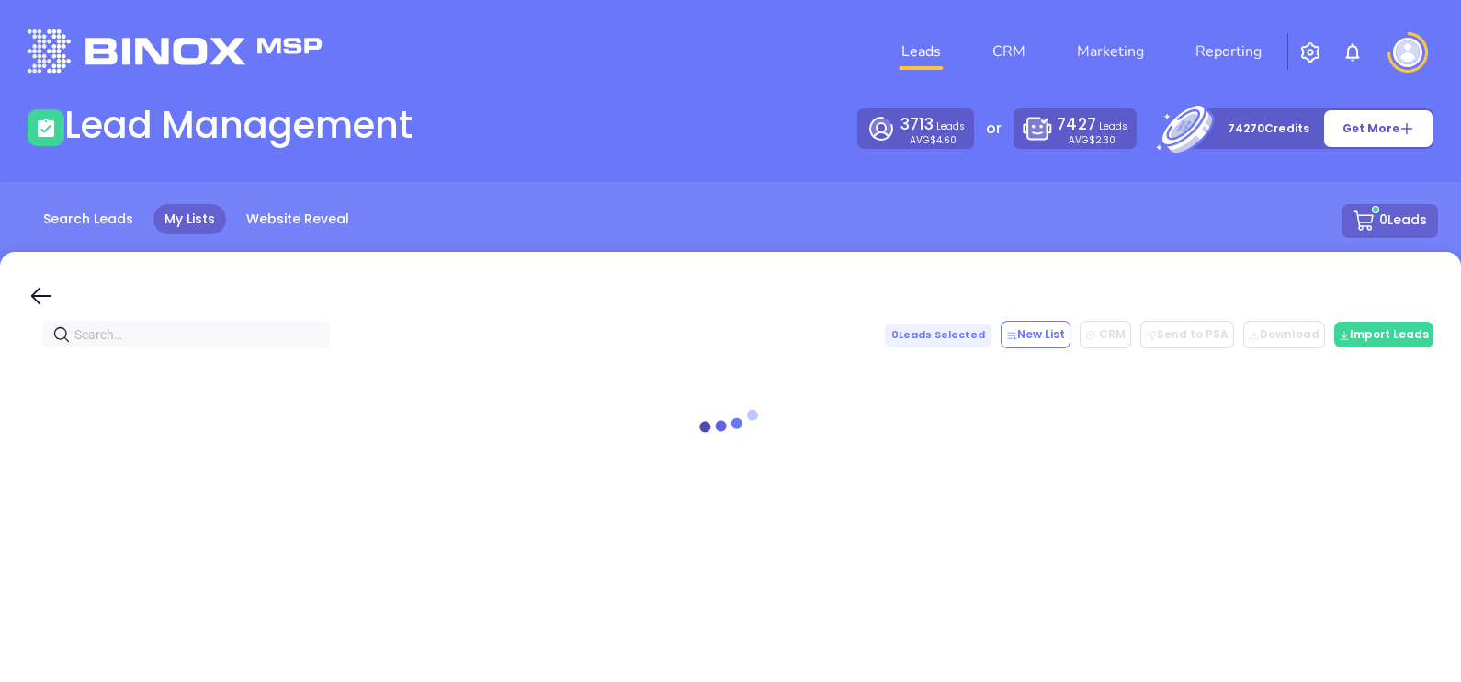
paste input "[DOMAIN_NAME]"
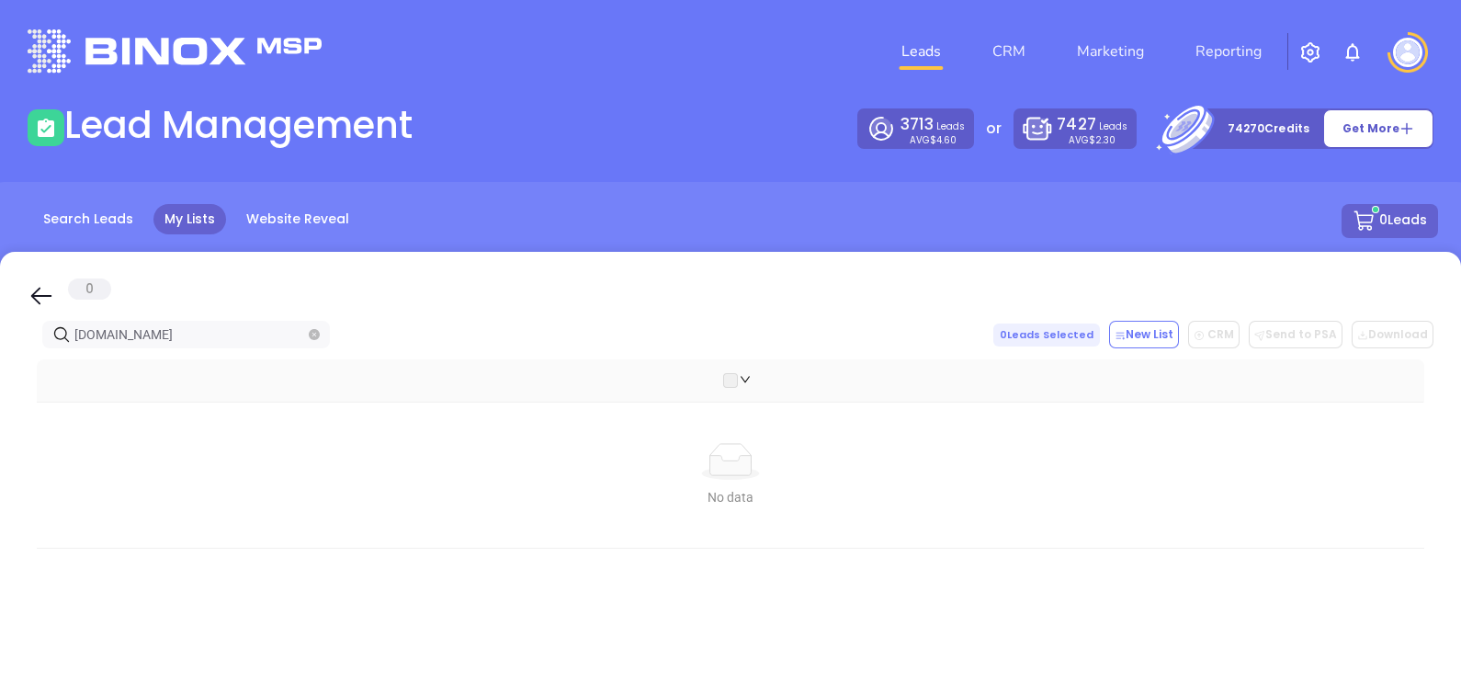
type input "[DOMAIN_NAME]"
click at [315, 333] on icon "close-circle" at bounding box center [314, 334] width 11 height 11
paste input "[DOMAIN_NAME]"
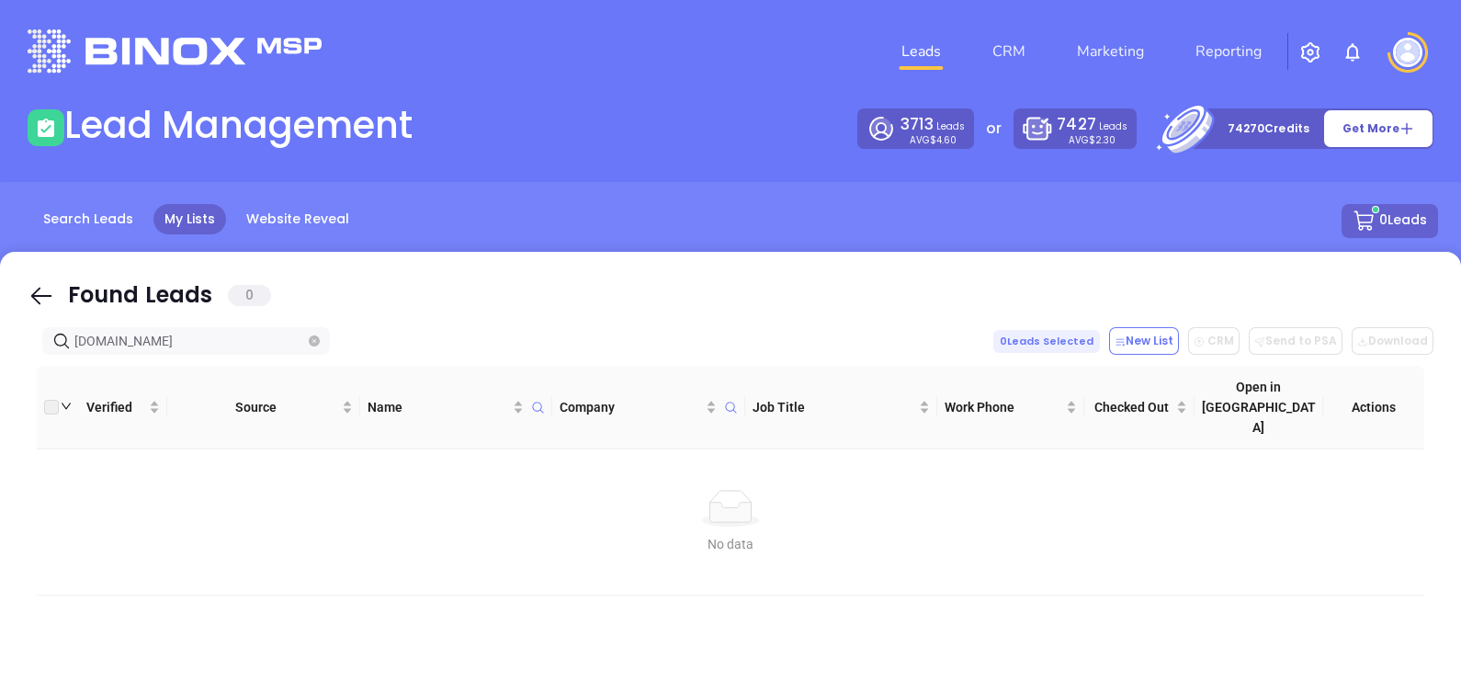
type input "[DOMAIN_NAME]"
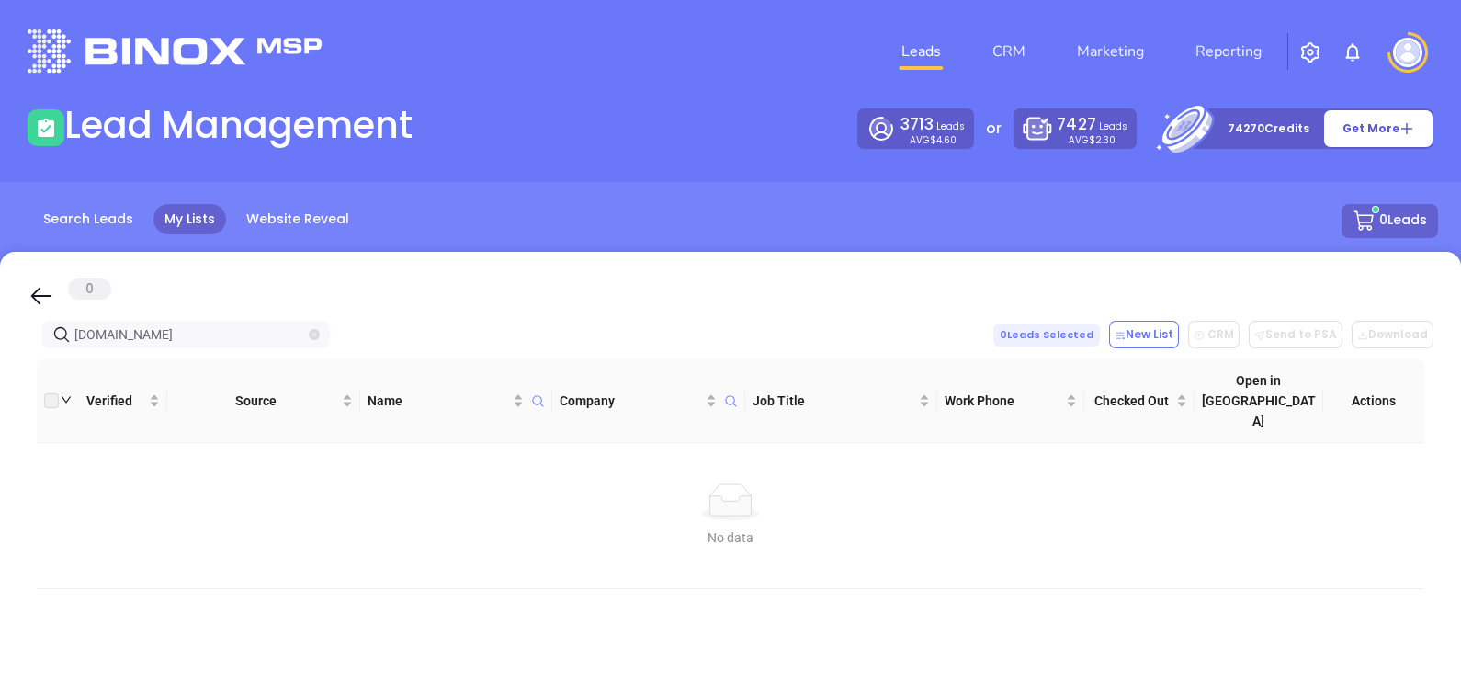
click at [312, 330] on icon "close-circle" at bounding box center [314, 334] width 11 height 11
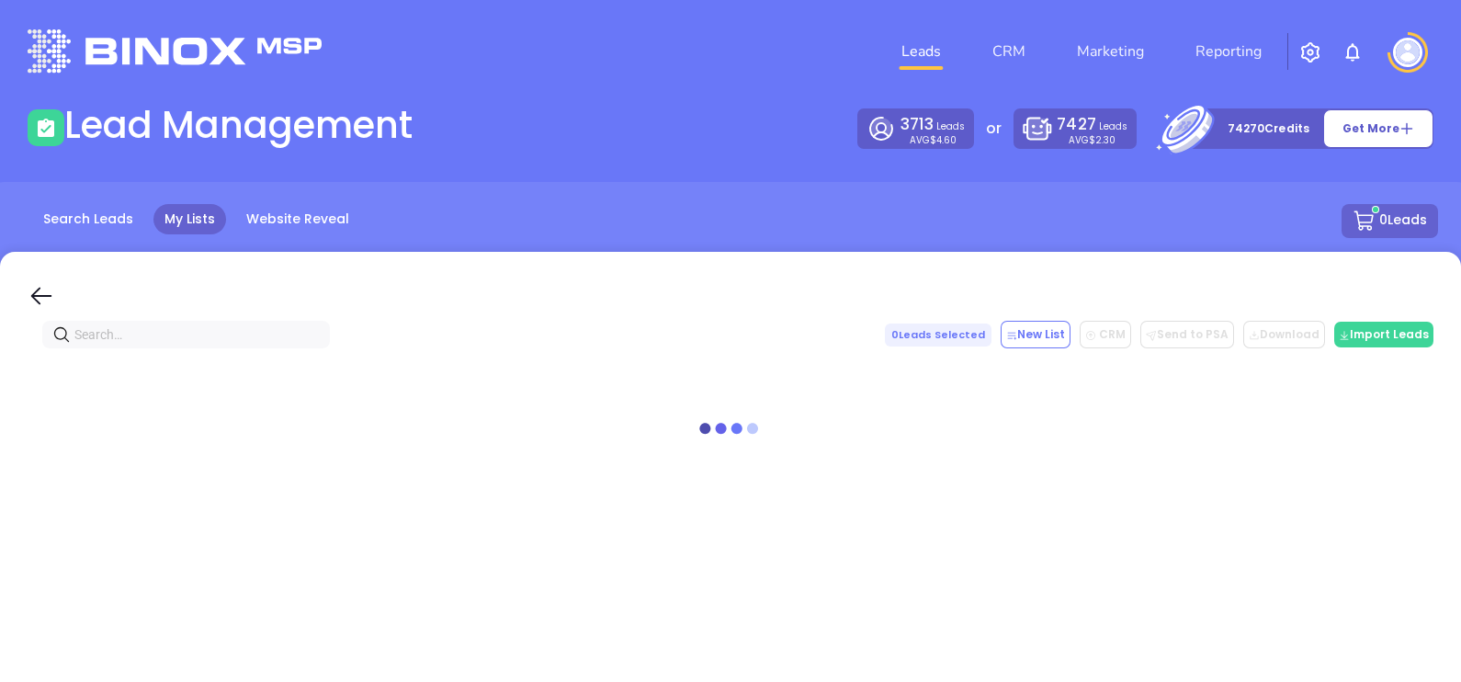
paste input "[PERSON_NAME] & Associates Insurance Agency, Inc"
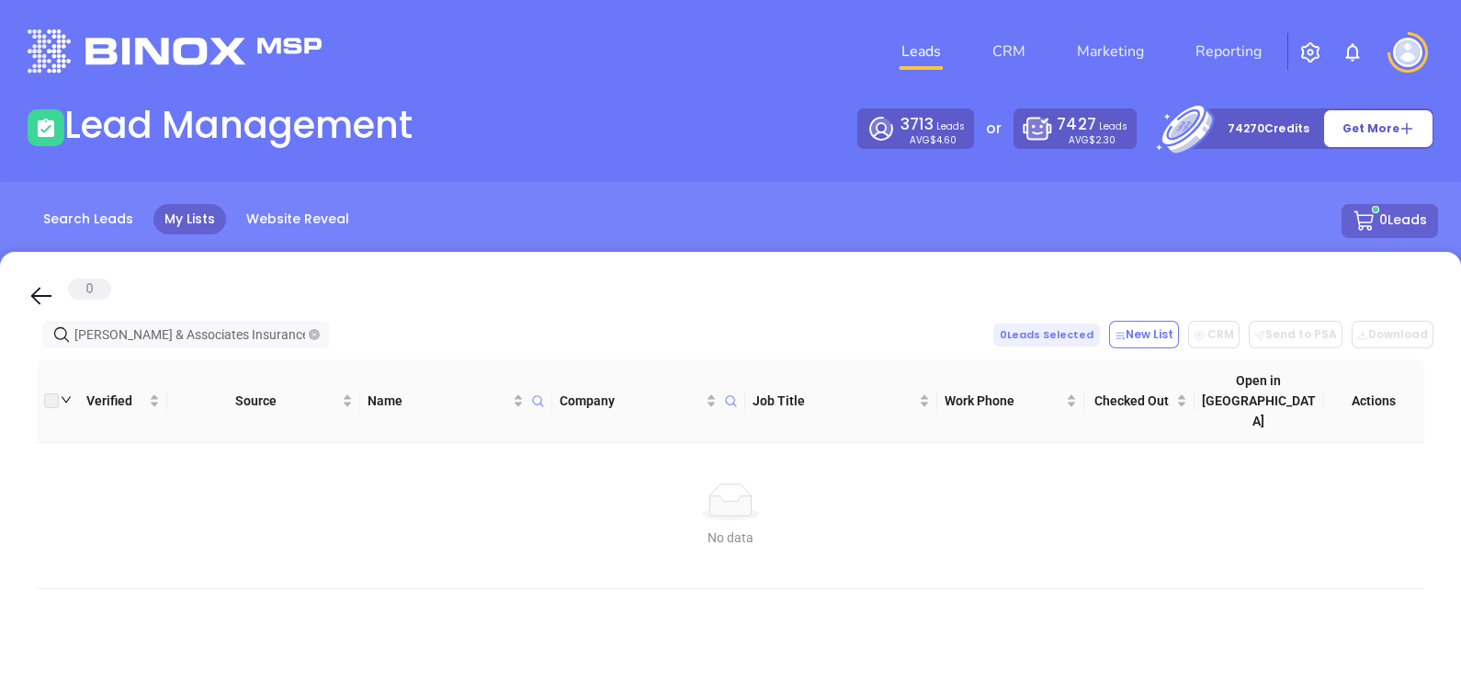
type input "[PERSON_NAME] & Associates Insurance Agency"
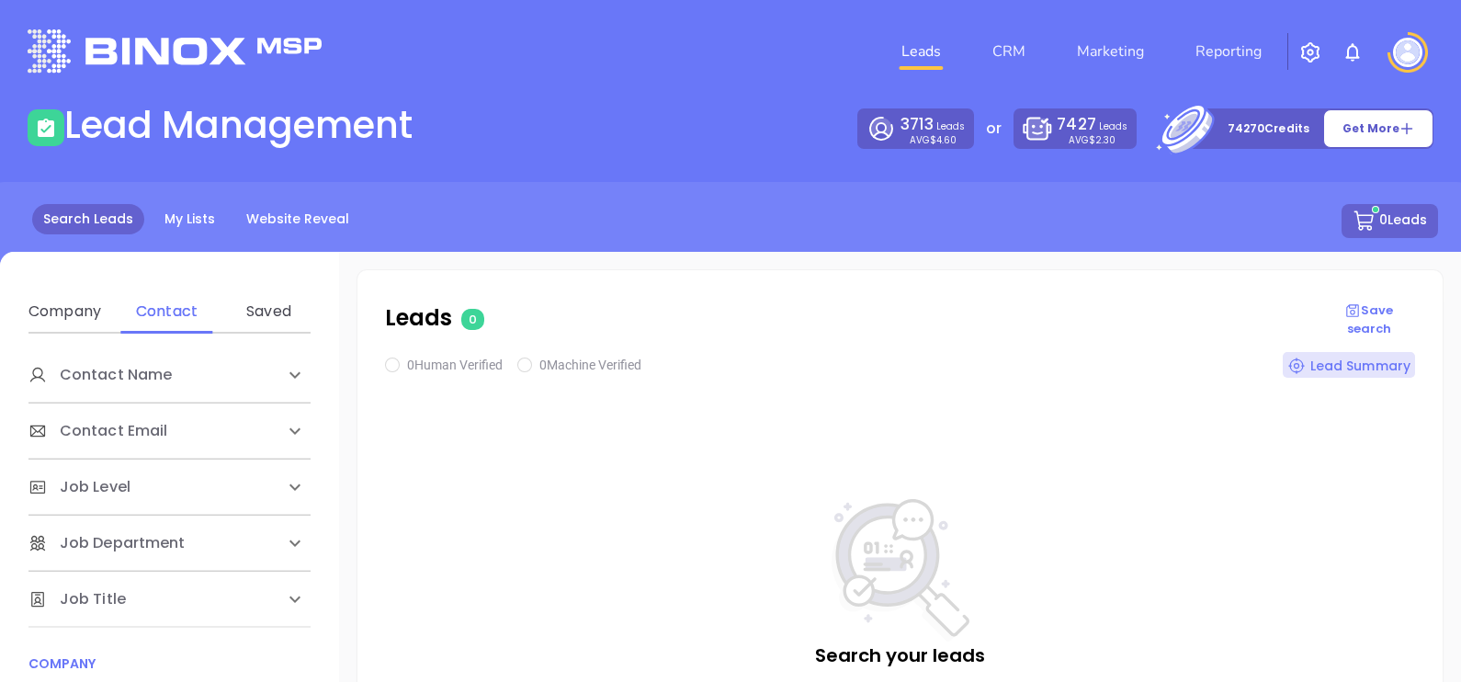
scroll to position [229, 0]
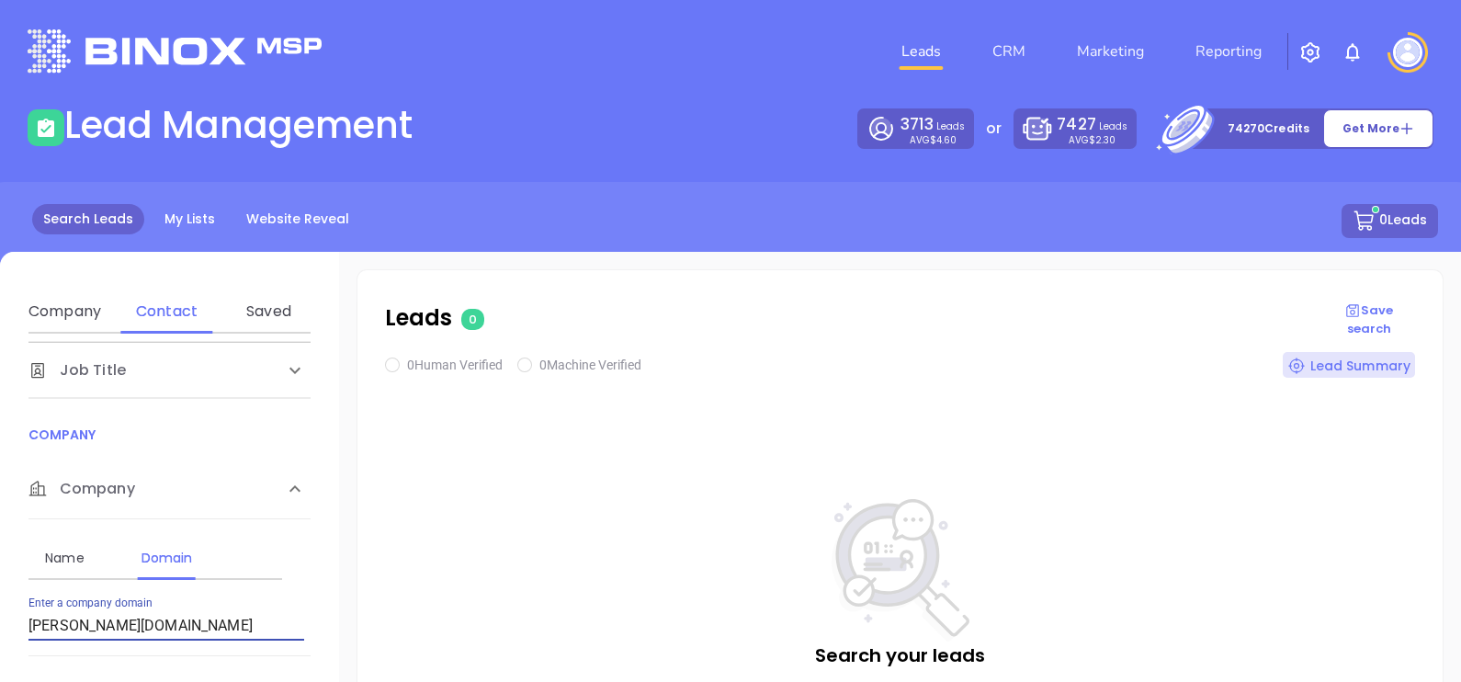
drag, startPoint x: 177, startPoint y: 633, endPoint x: -5, endPoint y: 666, distance: 184.9
click at [0, 666] on html "Leads CRM Marketing Reporting Financial Leads Leads Lead Management 3713 Leads …" at bounding box center [730, 341] width 1461 height 682
type input "[DOMAIN_NAME]"
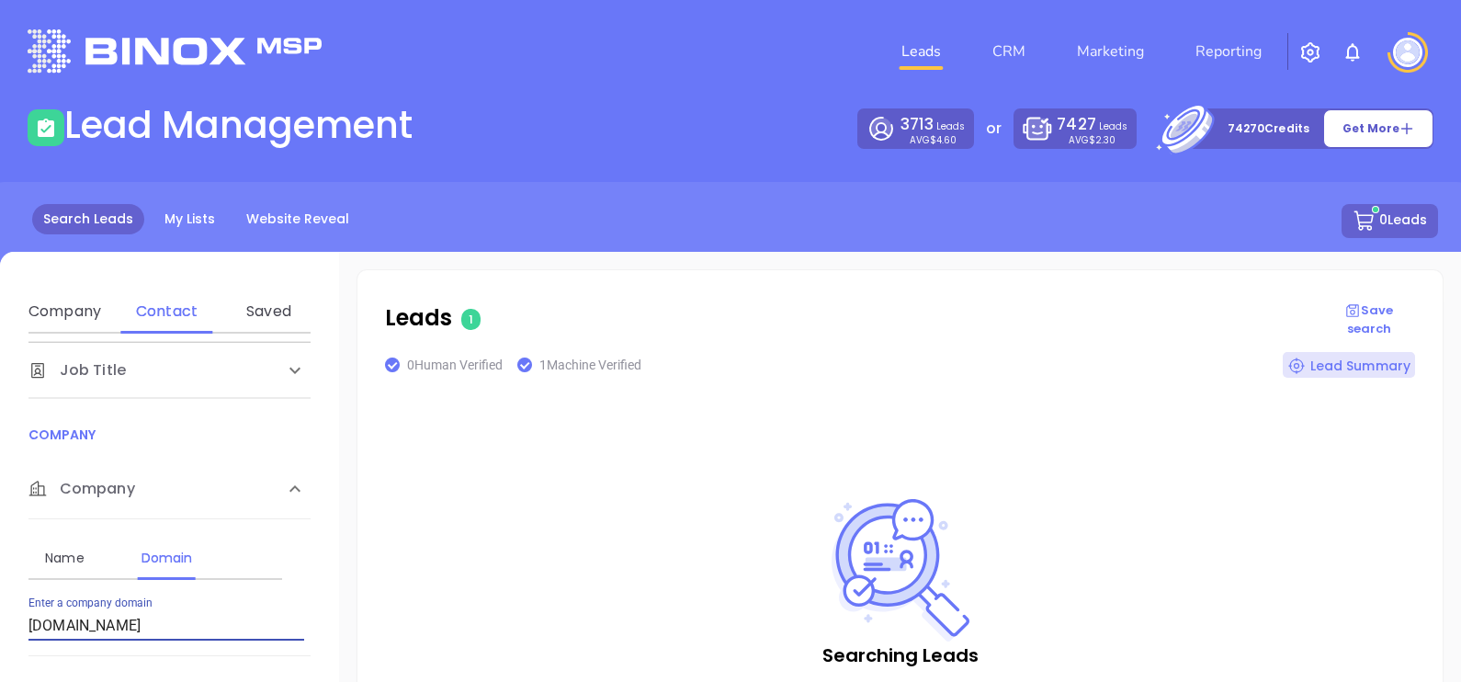
checkbox input "true"
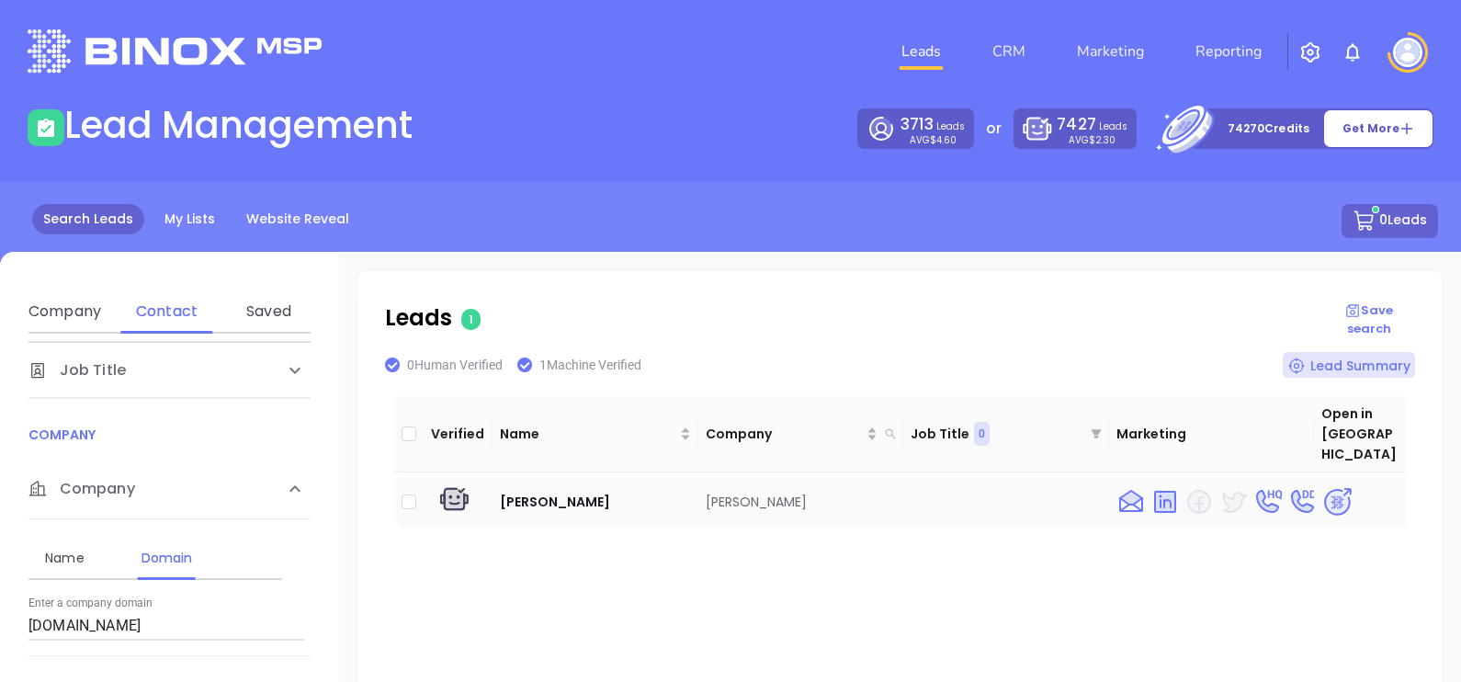
click at [1321, 486] on img at bounding box center [1337, 502] width 32 height 32
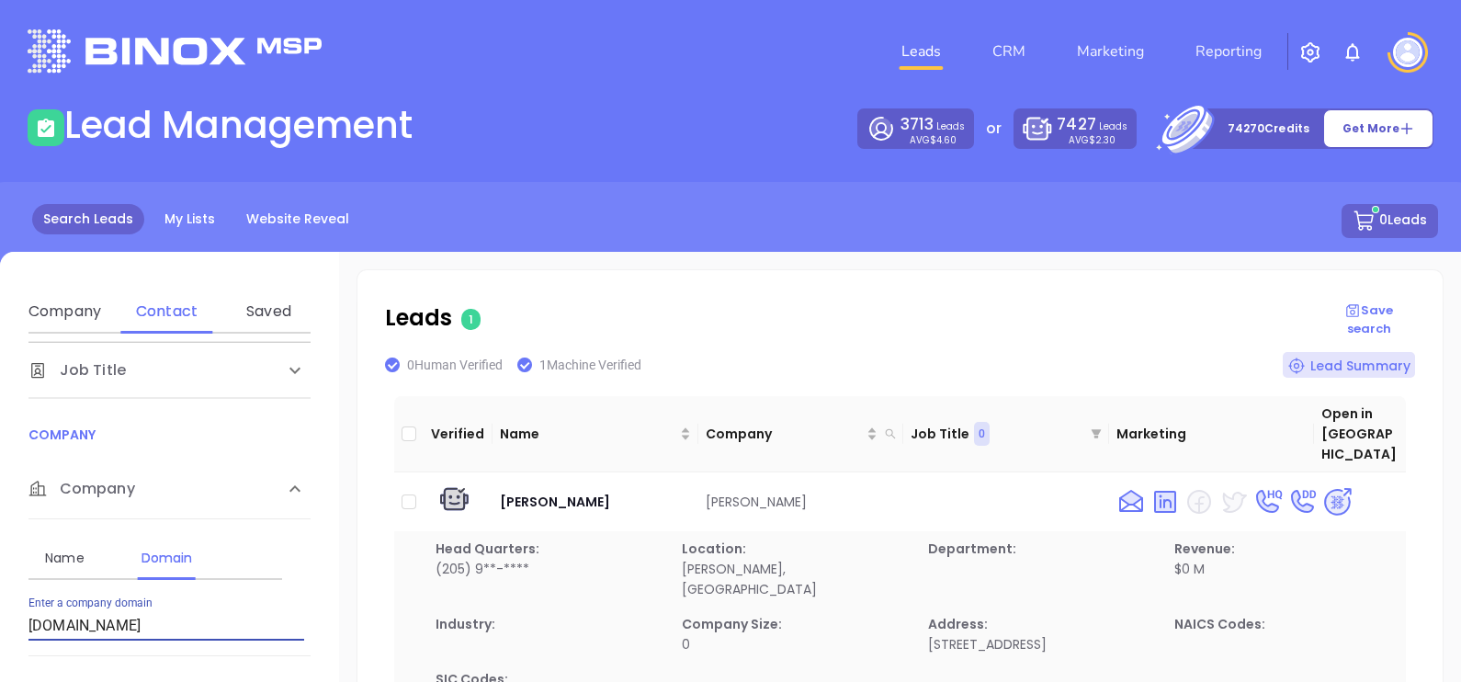
click at [212, 623] on input "[DOMAIN_NAME]" at bounding box center [166, 625] width 276 height 29
type input "c"
paste input "[DOMAIN_NAME]"
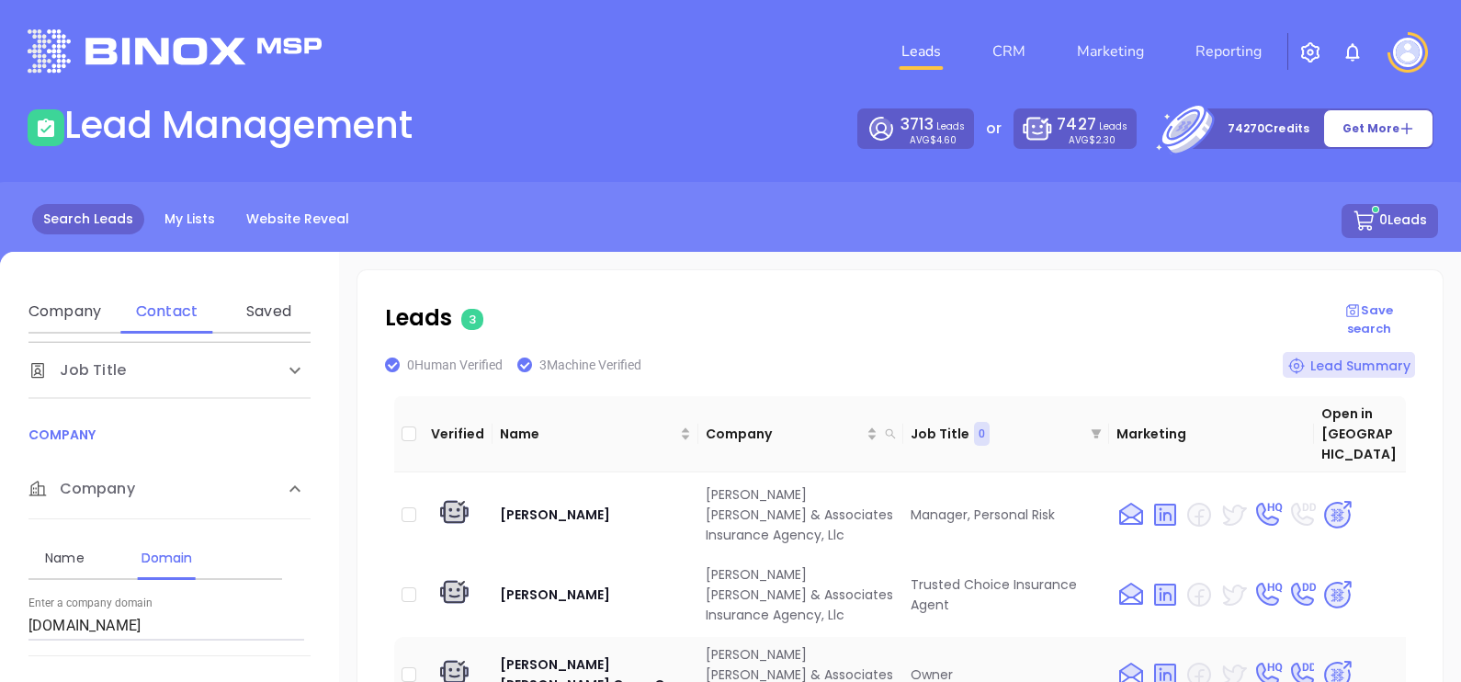
click at [1325, 659] on img at bounding box center [1337, 675] width 32 height 32
click at [188, 619] on input "[DOMAIN_NAME]" at bounding box center [166, 625] width 276 height 29
type input "b"
paste input "[DOMAIN_NAME]"
type input "[DOMAIN_NAME]"
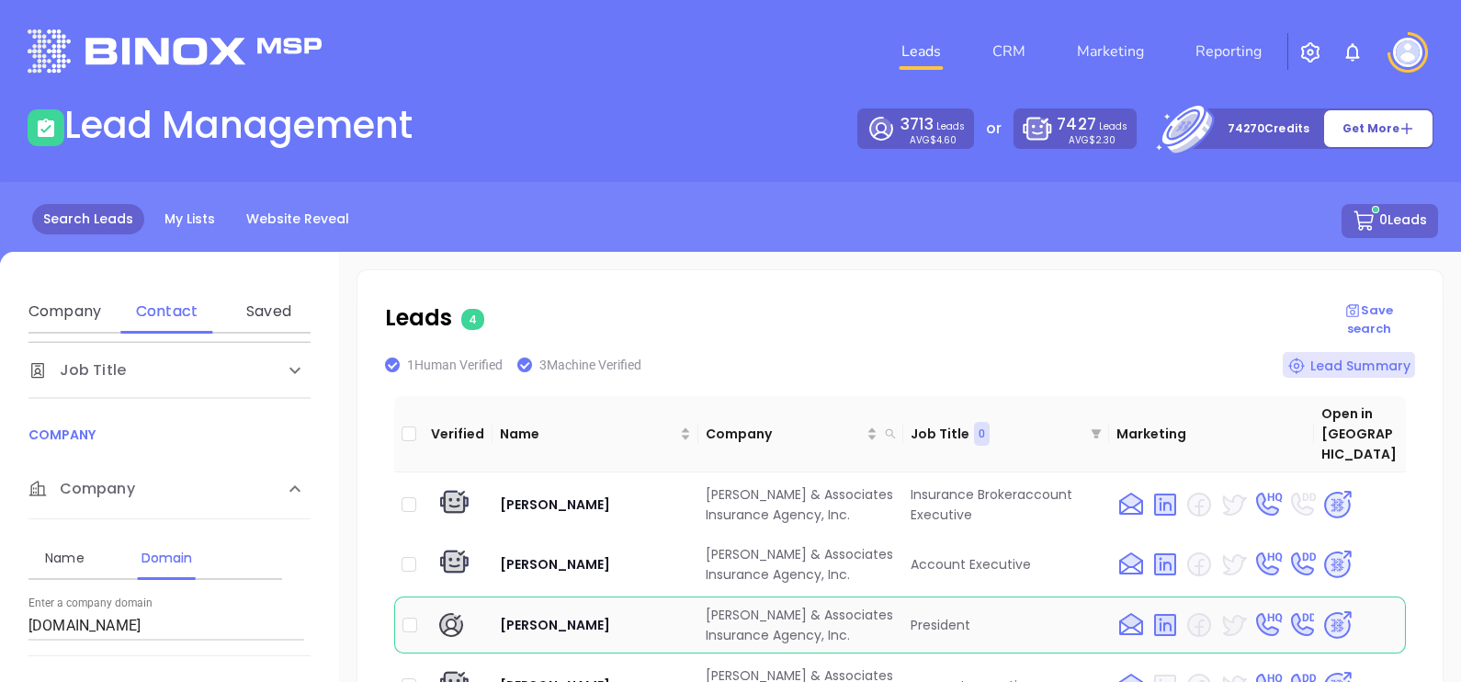
click at [1321, 609] on img at bounding box center [1337, 625] width 32 height 32
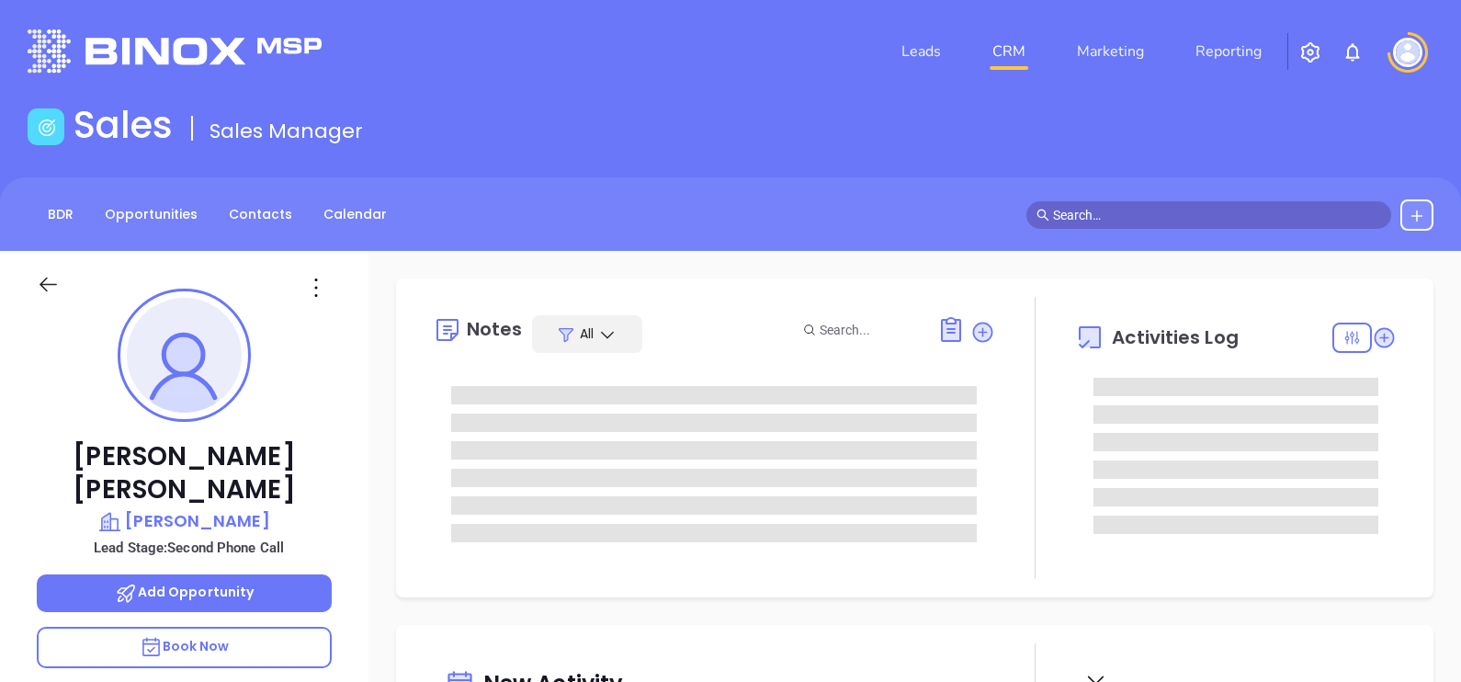
scroll to position [533, 0]
type input "[PERSON_NAME]"
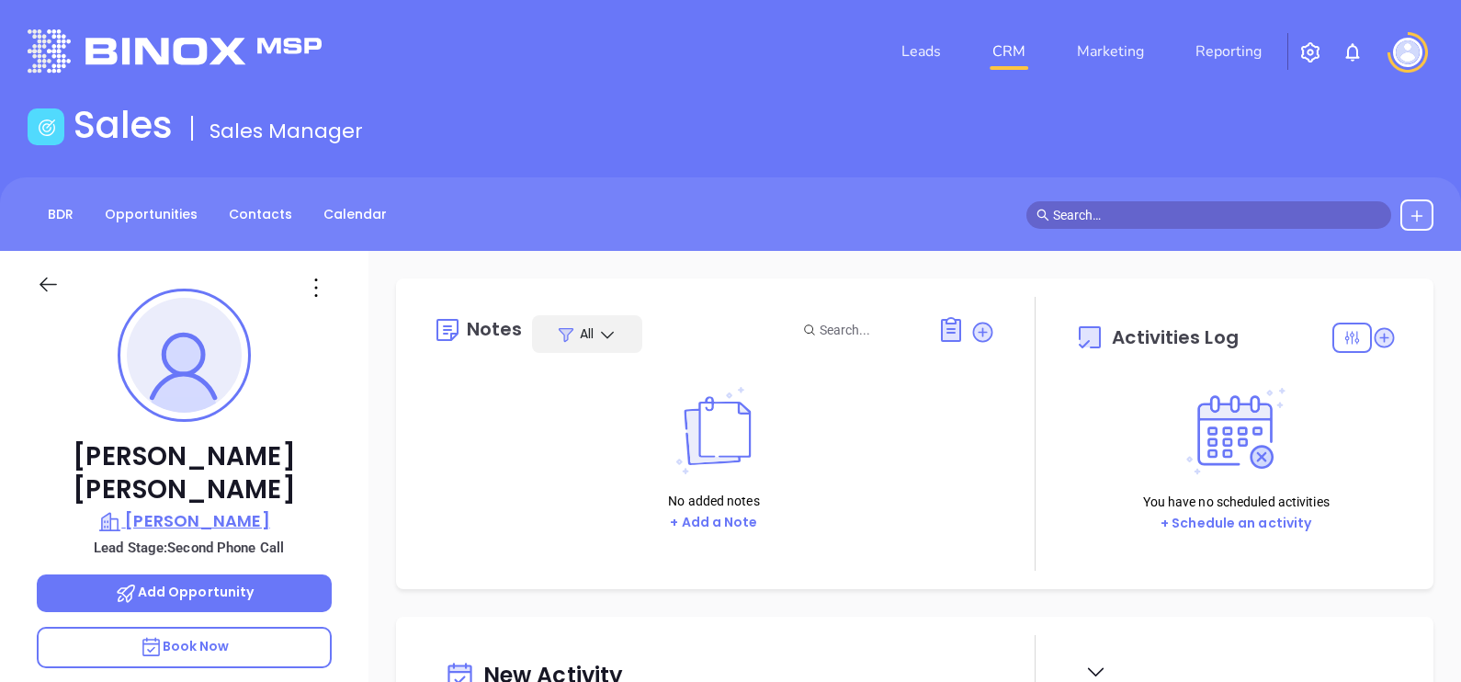
click at [246, 508] on p "[PERSON_NAME]" at bounding box center [184, 521] width 295 height 26
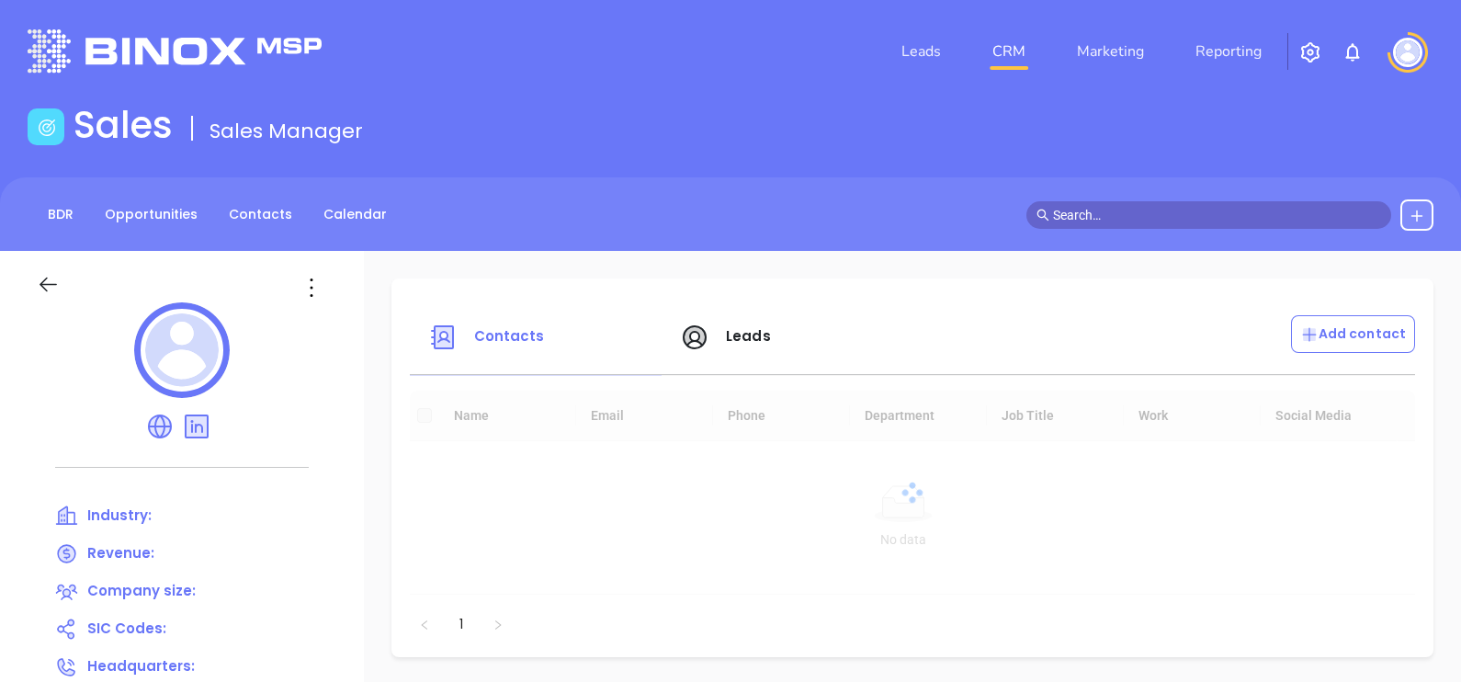
click at [311, 280] on icon at bounding box center [311, 287] width 29 height 29
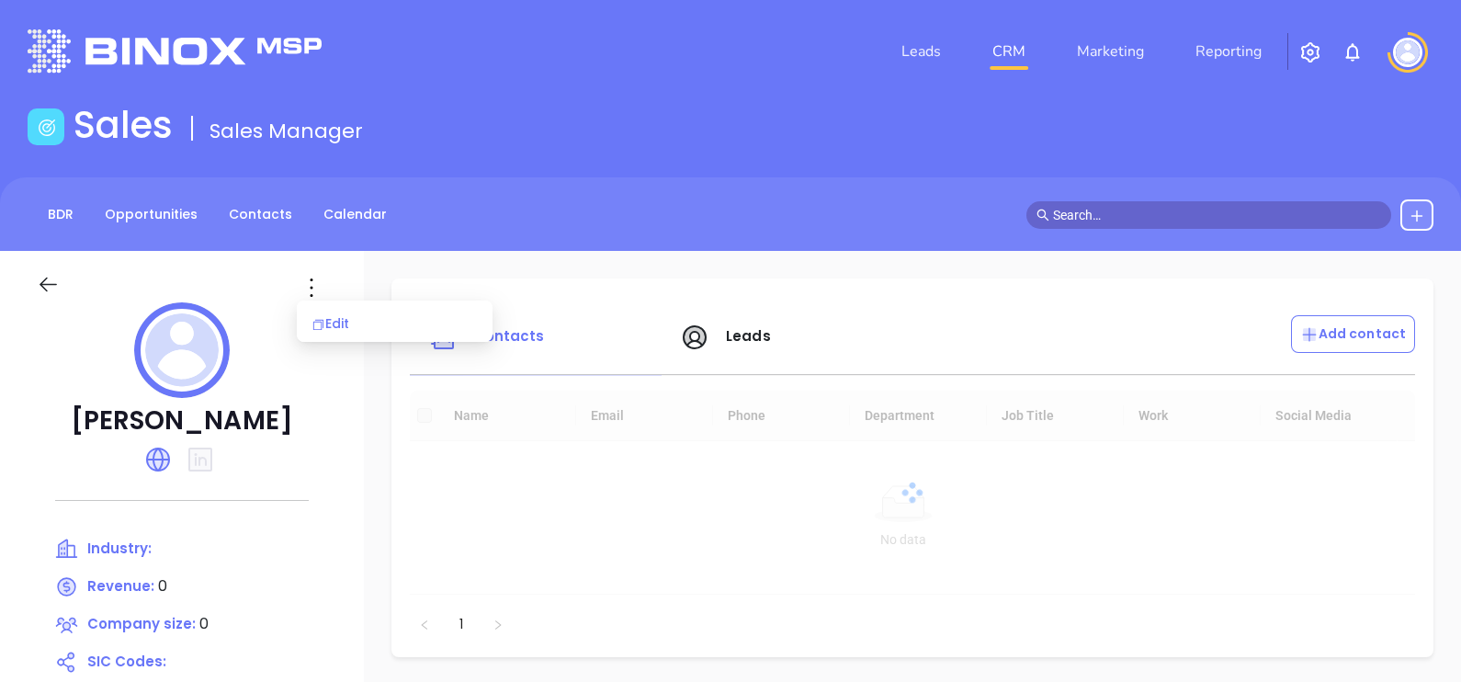
click at [320, 310] on li "Edit" at bounding box center [394, 323] width 188 height 39
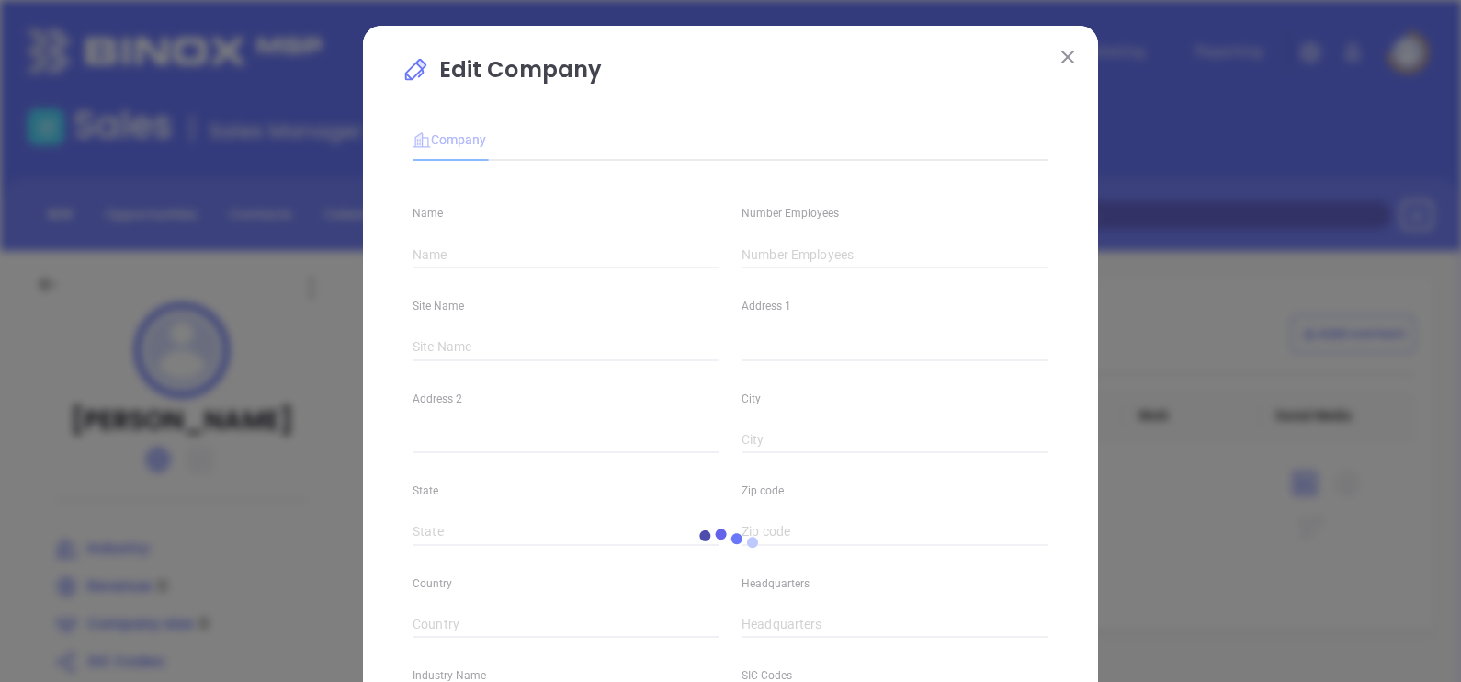
type input "HILSON, STEPHEN"
type input "0"
type input "crutchfieldandgraves.com"
type input "0"
drag, startPoint x: 525, startPoint y: 254, endPoint x: 354, endPoint y: 294, distance: 176.3
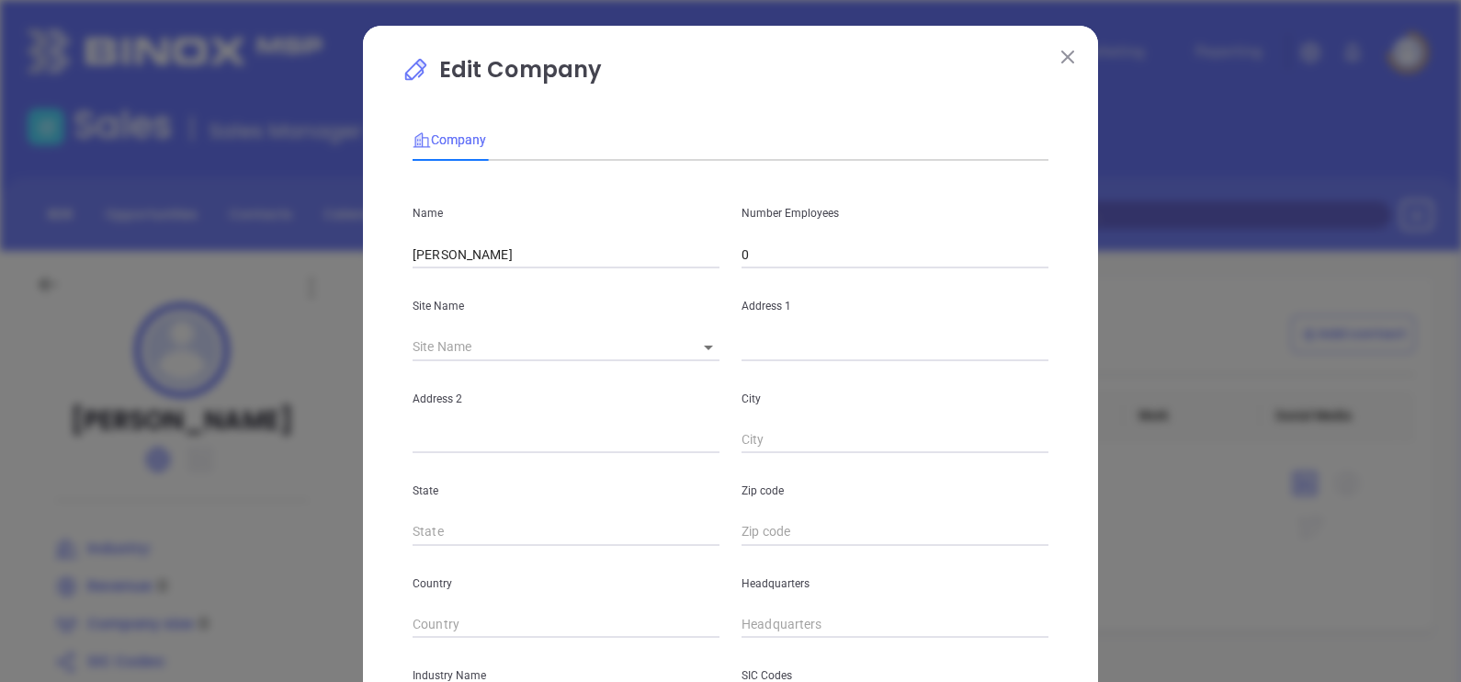
click at [363, 294] on div "Edit Company Company Name HILSON, STEPHEN Number Employees 0 Site Name ​ Addres…" at bounding box center [730, 527] width 735 height 1002
paste input "Crutchfield & Graves Insurance Agency Independent In"
drag, startPoint x: 602, startPoint y: 253, endPoint x: 692, endPoint y: 240, distance: 90.9
click at [692, 240] on div "Name Crutchfield & Graves Insurance Agency Independent In" at bounding box center [565, 221] width 329 height 93
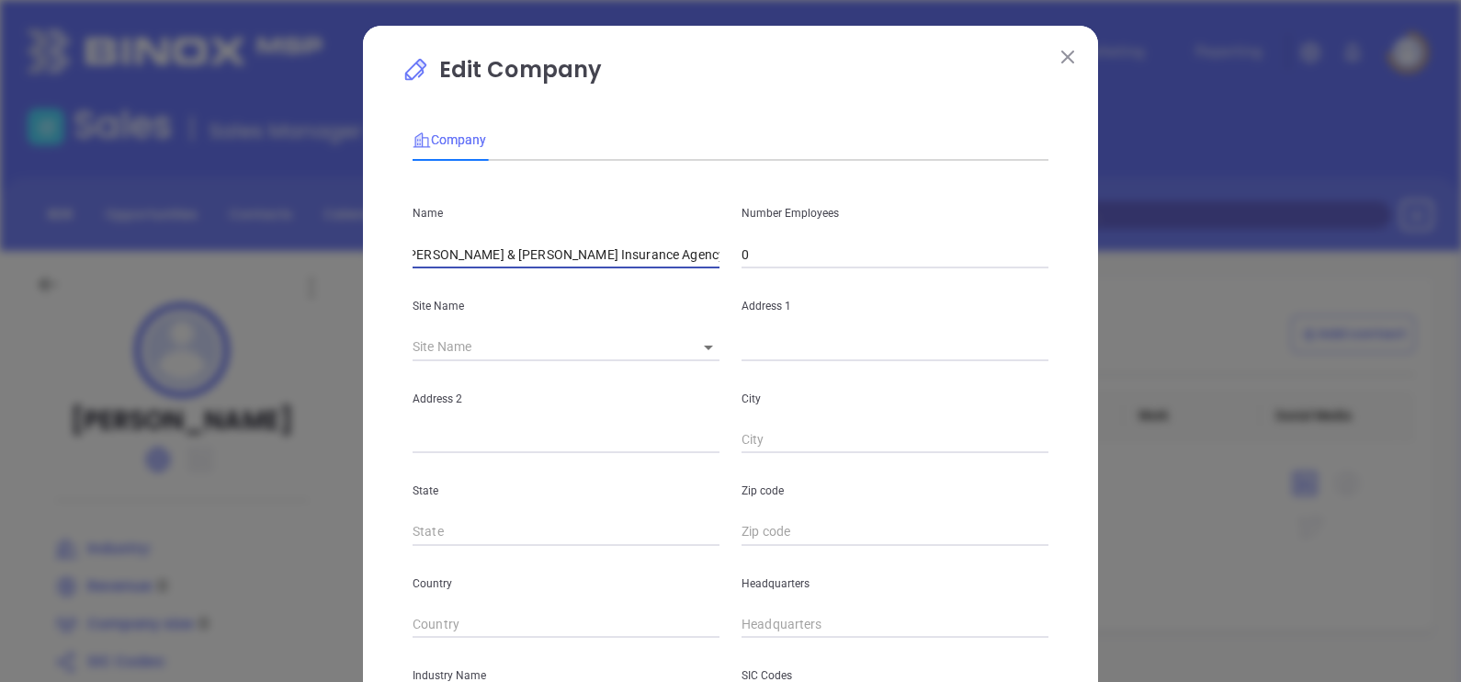
drag, startPoint x: 610, startPoint y: 260, endPoint x: 619, endPoint y: 265, distance: 10.3
click at [611, 260] on input "Crutchfield & Graves Insurance Agency Independent In" at bounding box center [565, 255] width 307 height 28
click at [625, 262] on input "Crutchfield & Graves Insurance Agency Independent In" at bounding box center [565, 255] width 307 height 28
click at [620, 257] on input "Crutchfield & Graves Insurance Agency Independent In" at bounding box center [565, 255] width 307 height 28
click at [625, 257] on input "Crutchfield & Graves Insurance Agency Independent In" at bounding box center [565, 255] width 307 height 28
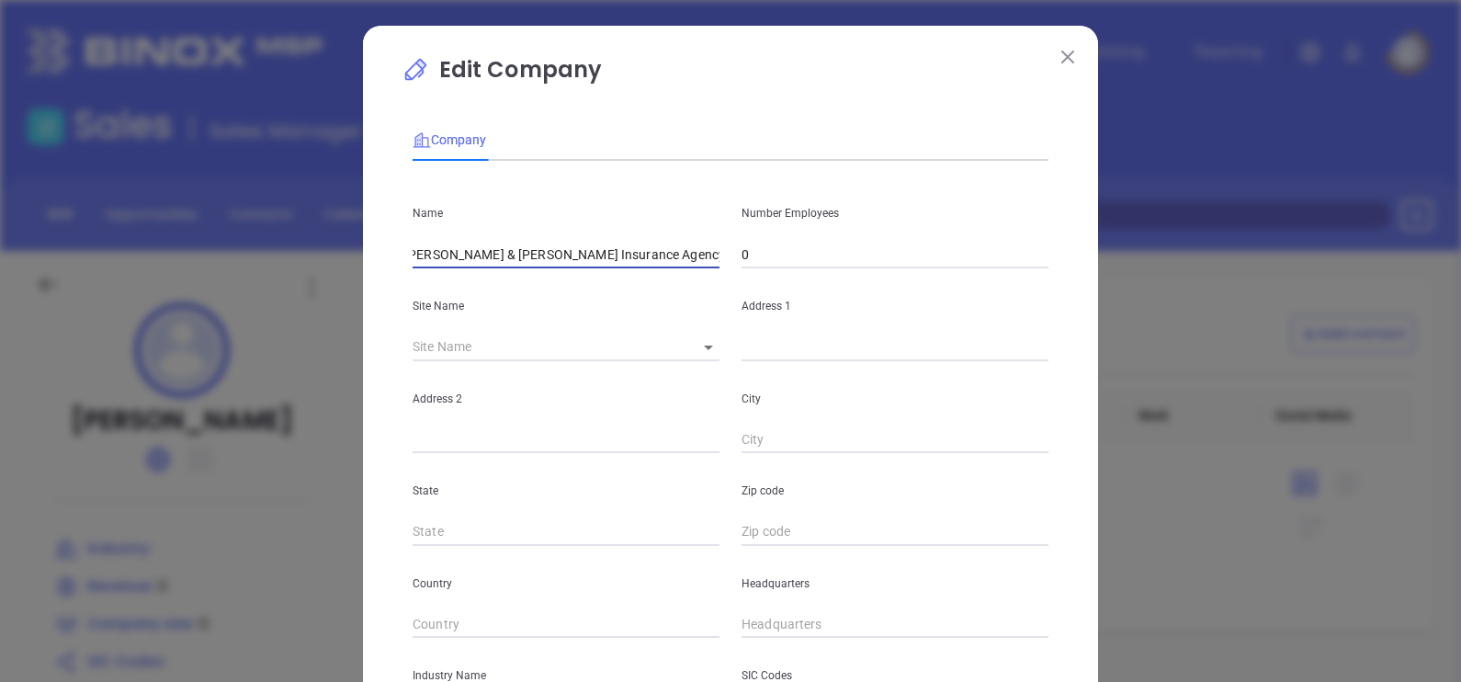
drag, startPoint x: 627, startPoint y: 255, endPoint x: 758, endPoint y: 253, distance: 130.5
click at [758, 253] on div "Name Crutchfield & Graves Insurance Agency Independent In Number Employees 0" at bounding box center [730, 221] width 658 height 93
type input "Crutchfield & Graves Insurance Agency"
drag, startPoint x: 760, startPoint y: 246, endPoint x: 707, endPoint y: 267, distance: 56.5
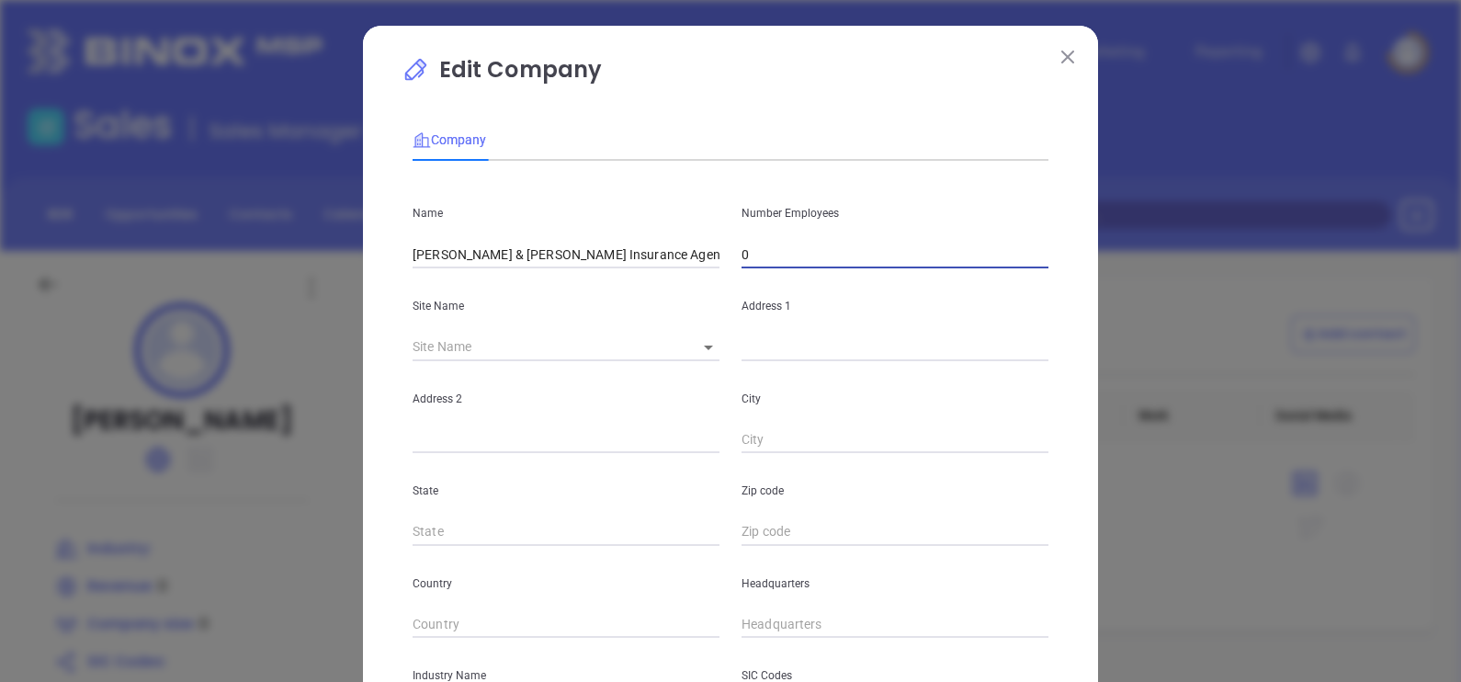
click at [708, 266] on div "Name Crutchfield & Graves Insurance Agency Number Employees 0" at bounding box center [730, 221] width 658 height 93
type input "6"
click at [781, 340] on input "text" at bounding box center [894, 347] width 307 height 28
paste input "200 Chase Park South, Suite 200 Birmingham, AL 35244"
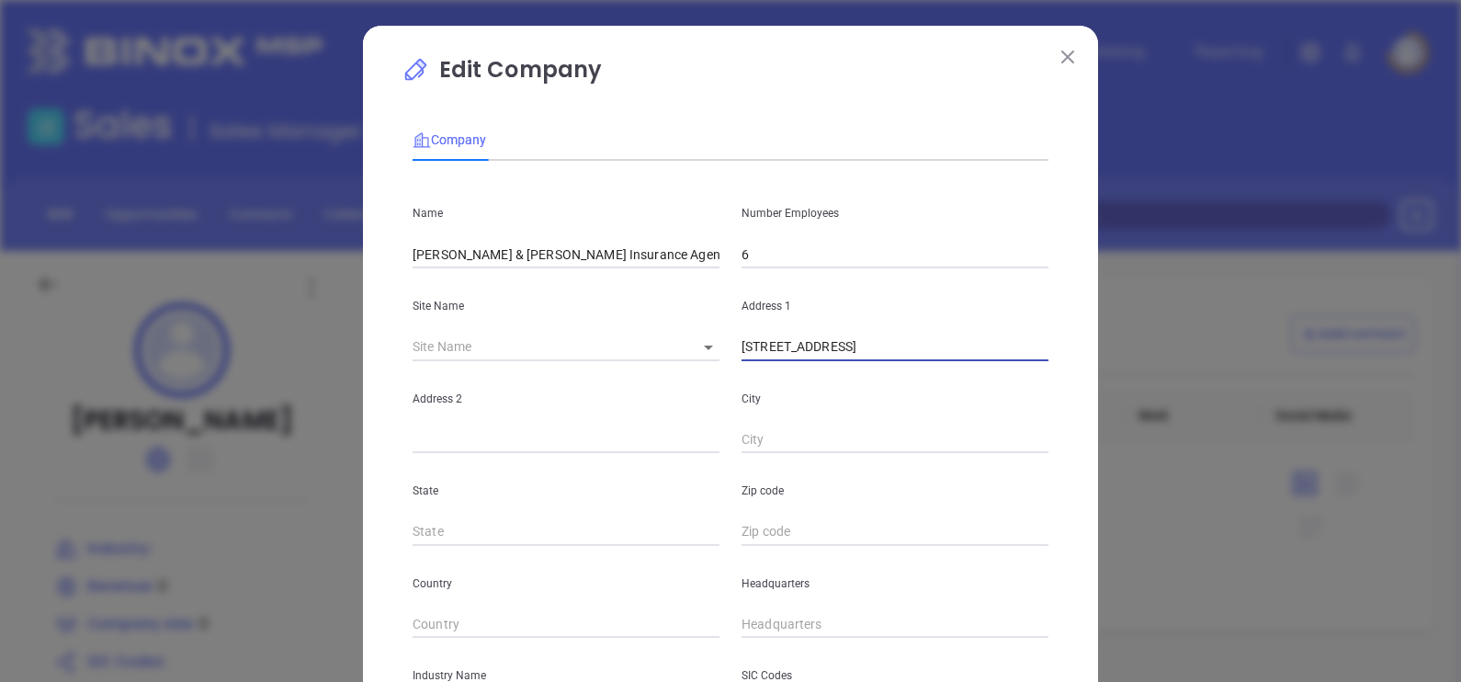
drag, startPoint x: 1014, startPoint y: 344, endPoint x: 1037, endPoint y: 351, distance: 23.8
click at [1037, 351] on input "200 Chase Park South, Suite 200 Birmingham, AL 35244" at bounding box center [894, 347] width 307 height 28
type input "200 Chase Park South, Suite 200 Birmingham, AL 35244"
click at [770, 525] on input "text" at bounding box center [894, 532] width 307 height 28
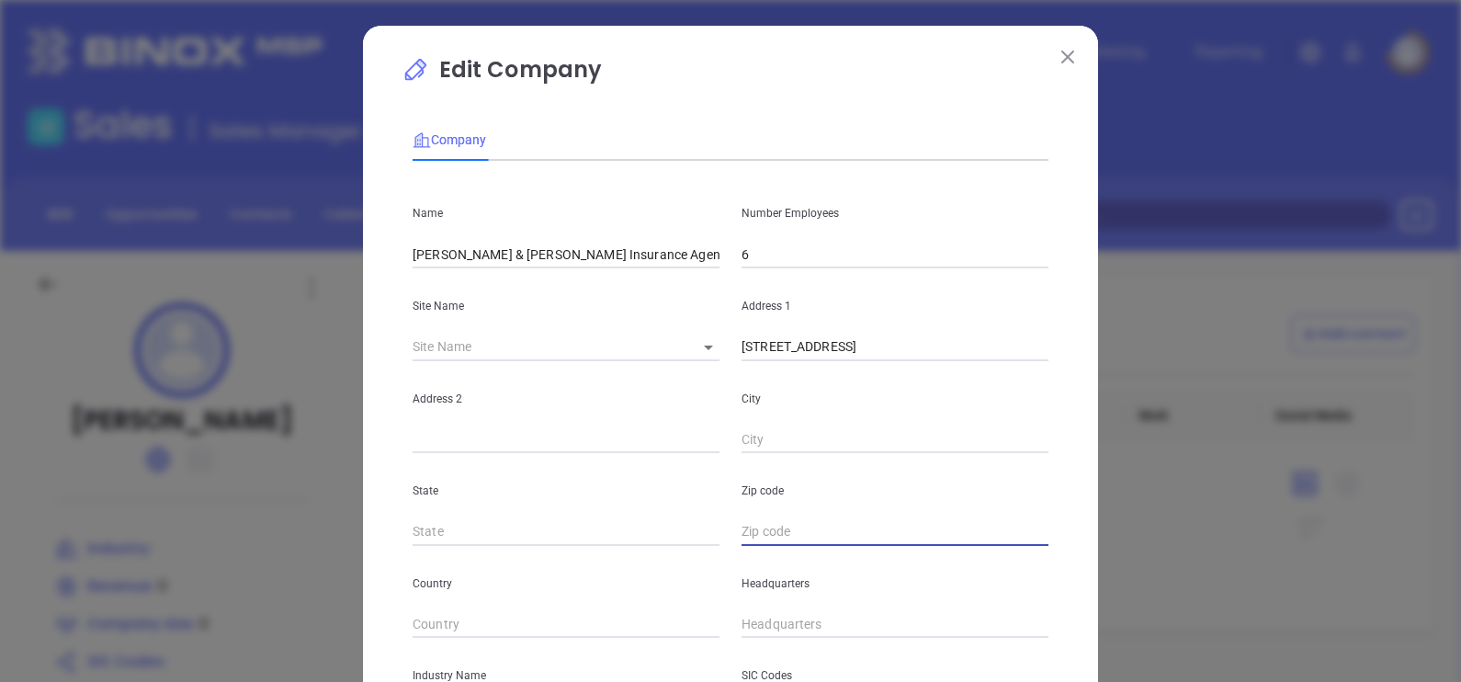
paste input "35244"
type input "35244"
click at [546, 536] on input "text" at bounding box center [565, 532] width 307 height 28
type input "AL"
drag, startPoint x: 928, startPoint y: 349, endPoint x: 992, endPoint y: 366, distance: 66.4
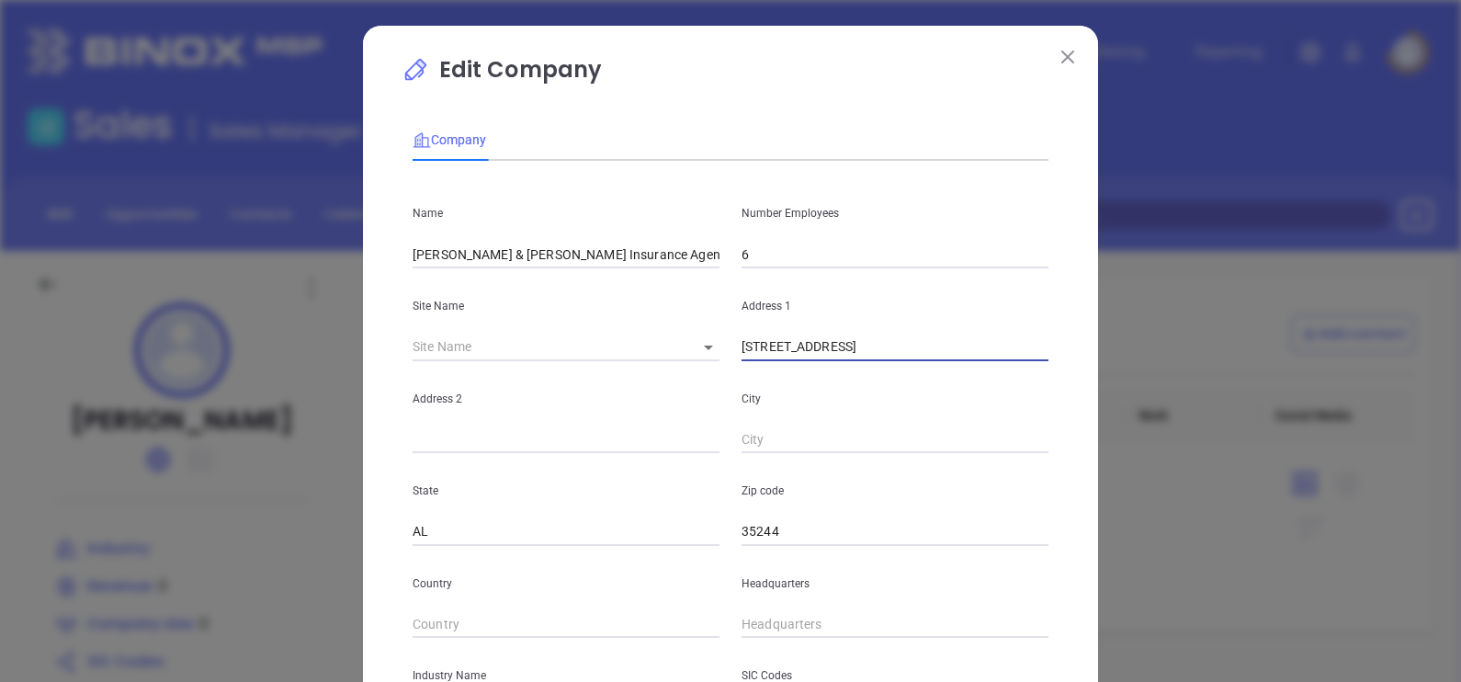
click at [992, 366] on div "Name Crutchfield & Graves Insurance Agency Number Employees 6 Site Name ​ Addre…" at bounding box center [730, 544] width 636 height 739
click at [838, 441] on input "text" at bounding box center [894, 440] width 307 height 28
paste input "Birmingham"
type input "Birmingham"
drag, startPoint x: 871, startPoint y: 348, endPoint x: 860, endPoint y: 391, distance: 44.6
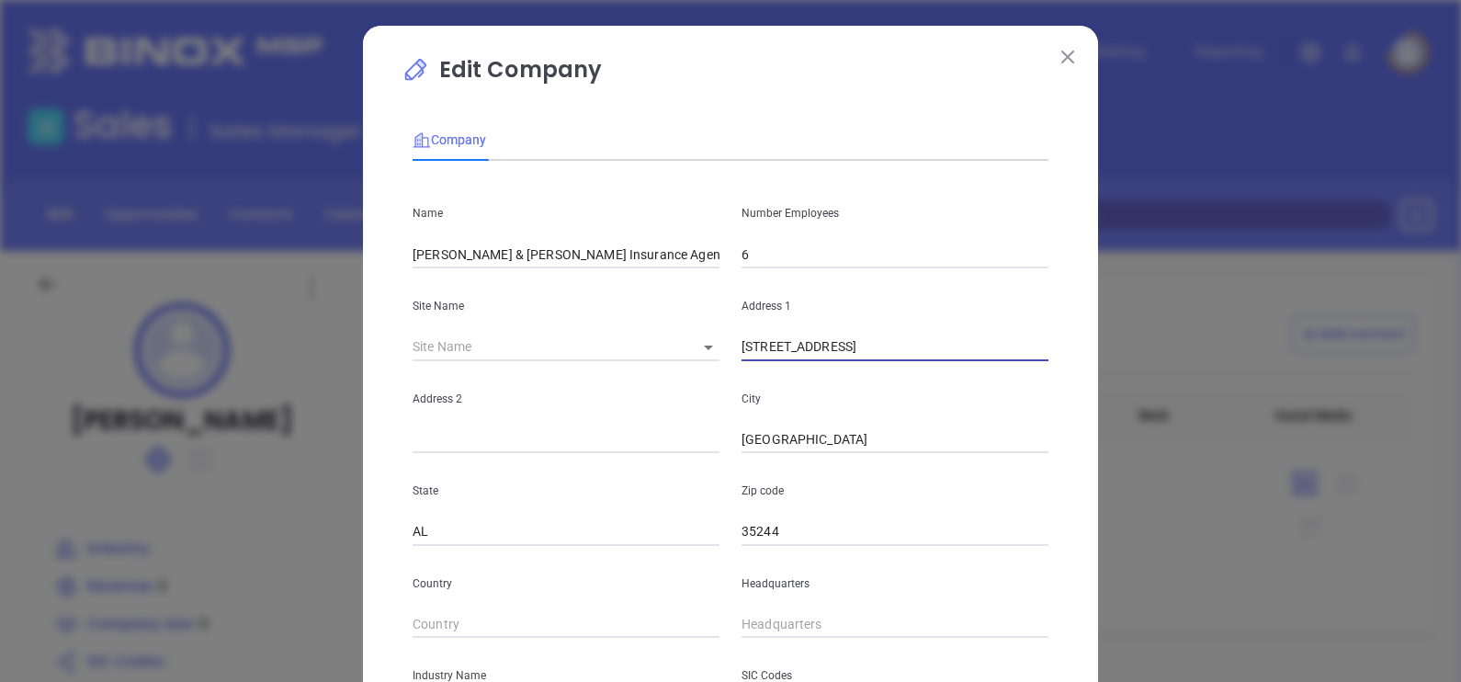
click at [923, 359] on input "200 Chase Park South, Suite 200 Birmingham, AL 35244" at bounding box center [894, 347] width 307 height 28
click at [588, 431] on input "text" at bounding box center [565, 440] width 307 height 28
paste input "Suite 200"
type input "Suite 200"
click at [868, 446] on input "Birmingham" at bounding box center [894, 440] width 307 height 28
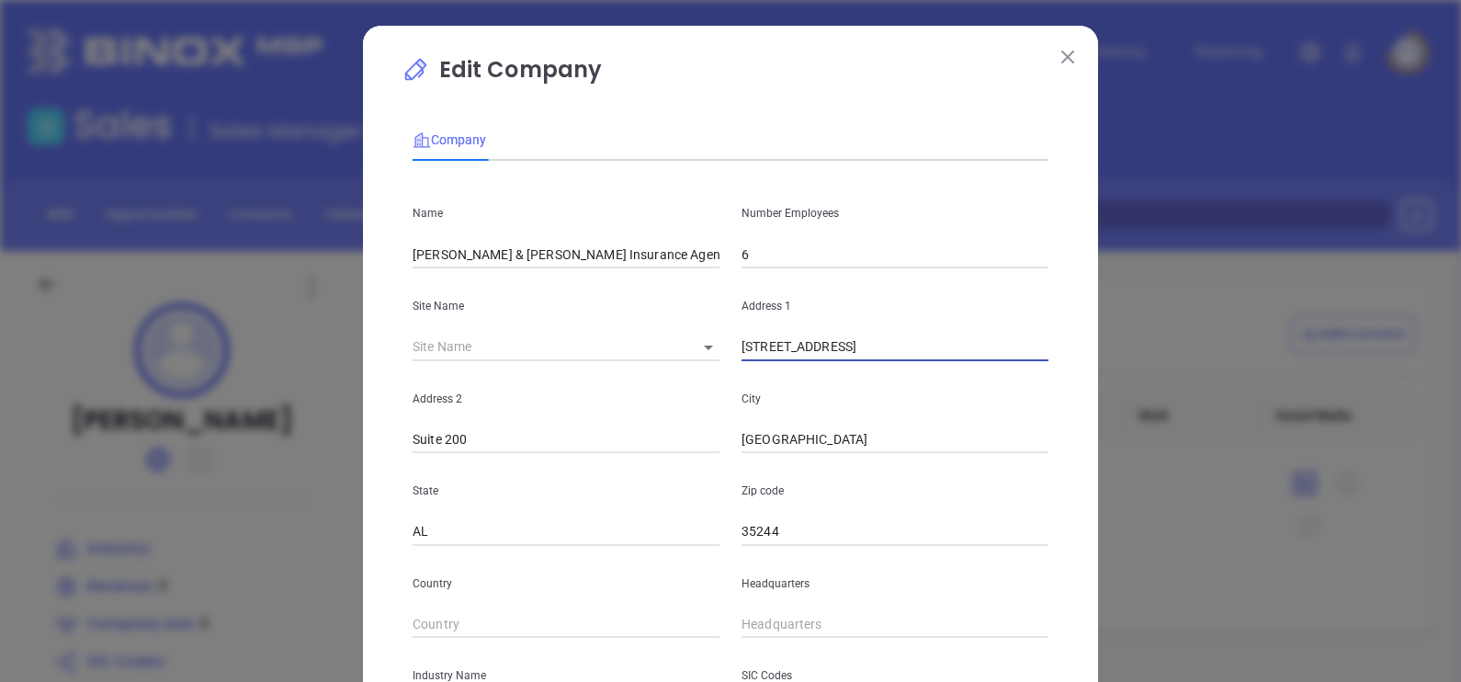
scroll to position [0, 18]
drag, startPoint x: 871, startPoint y: 343, endPoint x: 1080, endPoint y: 391, distance: 215.0
click at [1080, 391] on div "Edit Company Company Name Crutchfield & Graves Insurance Agency Number Employee…" at bounding box center [730, 527] width 735 height 1002
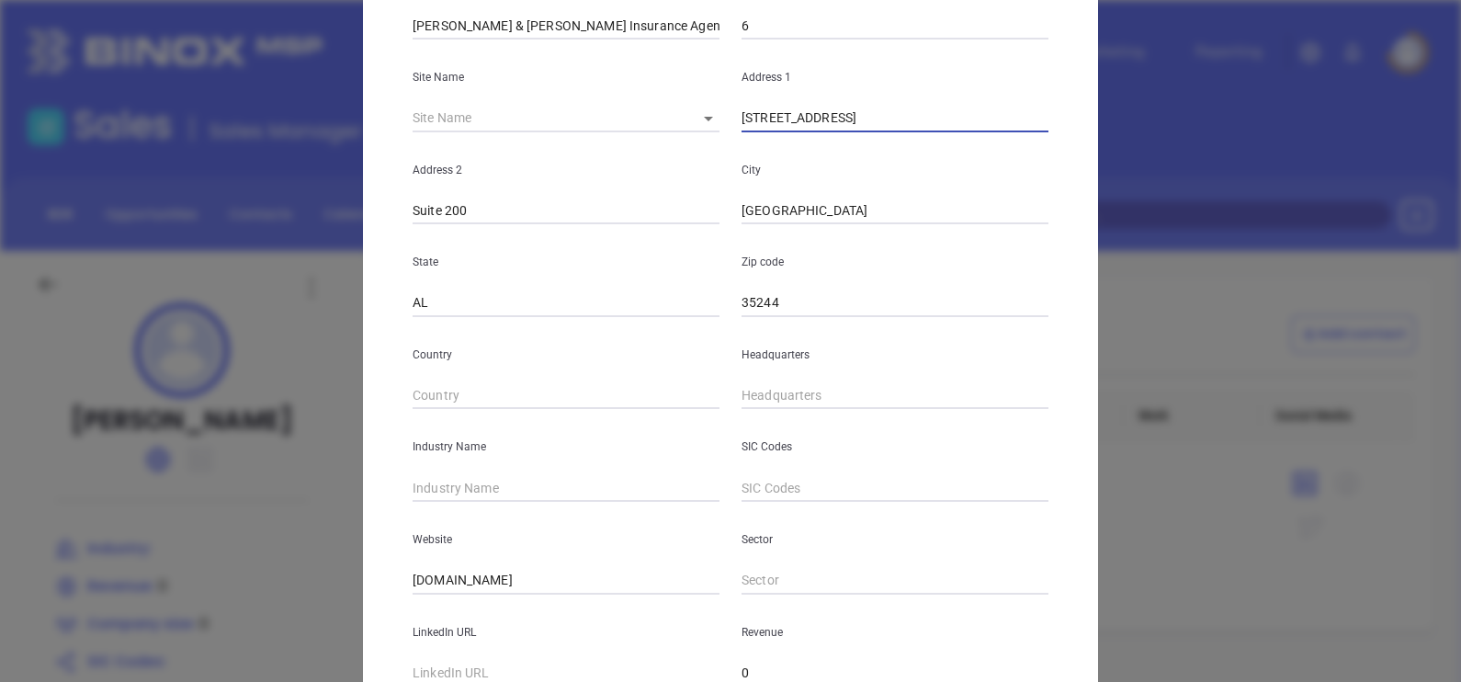
type input "200 Chase Park South"
type input "( ) -"
click at [799, 397] on input "( ) -" at bounding box center [894, 396] width 307 height 28
paste input "205) 988-5099"
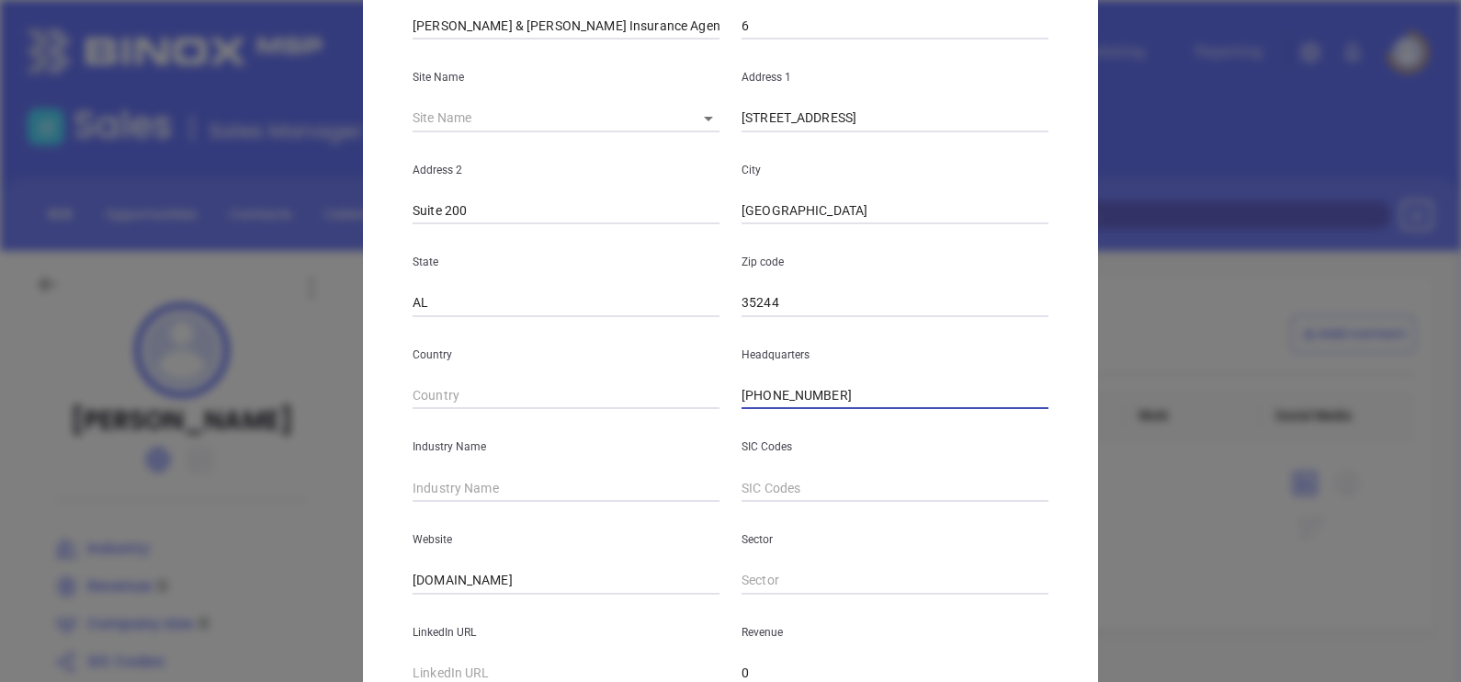
type input "(205) 988-5099"
click at [500, 472] on div "Industry Name" at bounding box center [565, 455] width 329 height 93
click at [500, 478] on div "Industry Name" at bounding box center [565, 455] width 329 height 93
click at [485, 491] on input "text" at bounding box center [565, 488] width 307 height 28
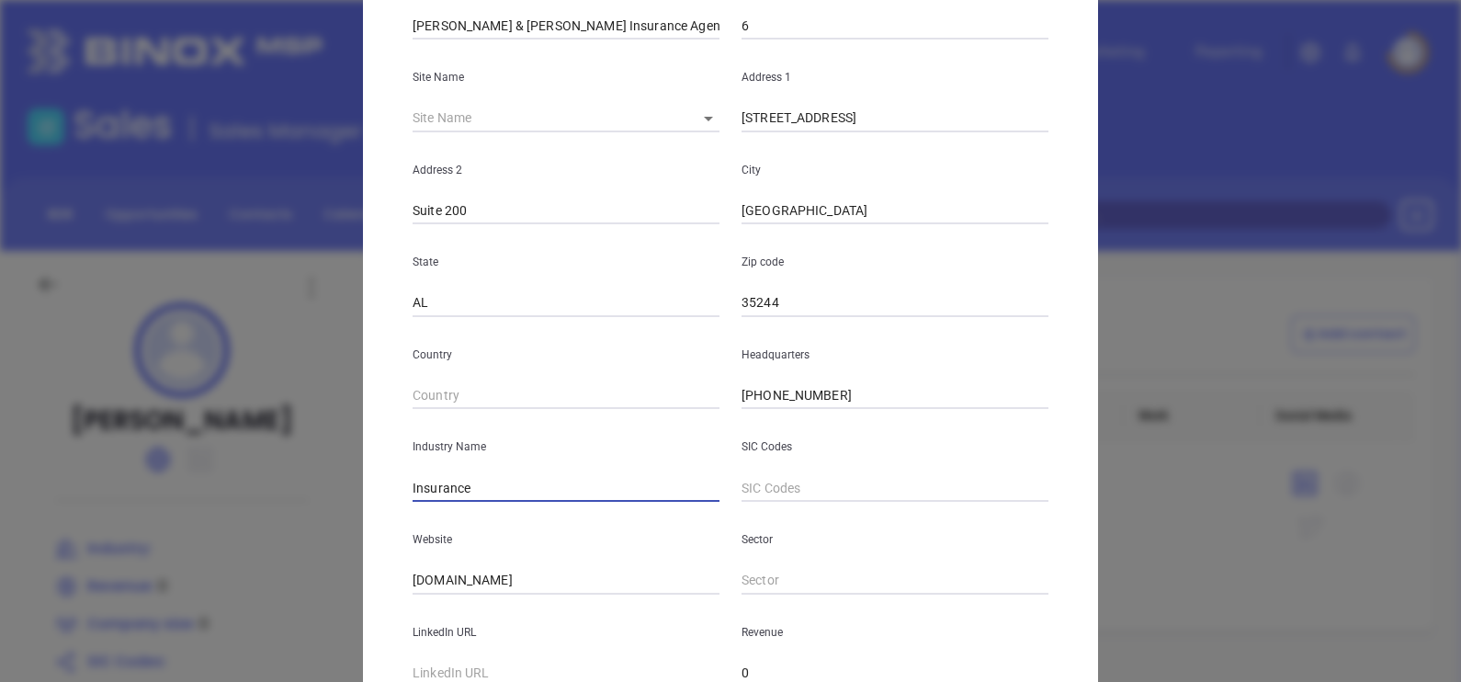
type input "Insurance"
click at [350, 644] on div "Edit Company Company Name Crutchfield & Graves Insurance Agency Number Employee…" at bounding box center [730, 341] width 1461 height 682
paste input "https://www.crutchfieldandgraves.com/"
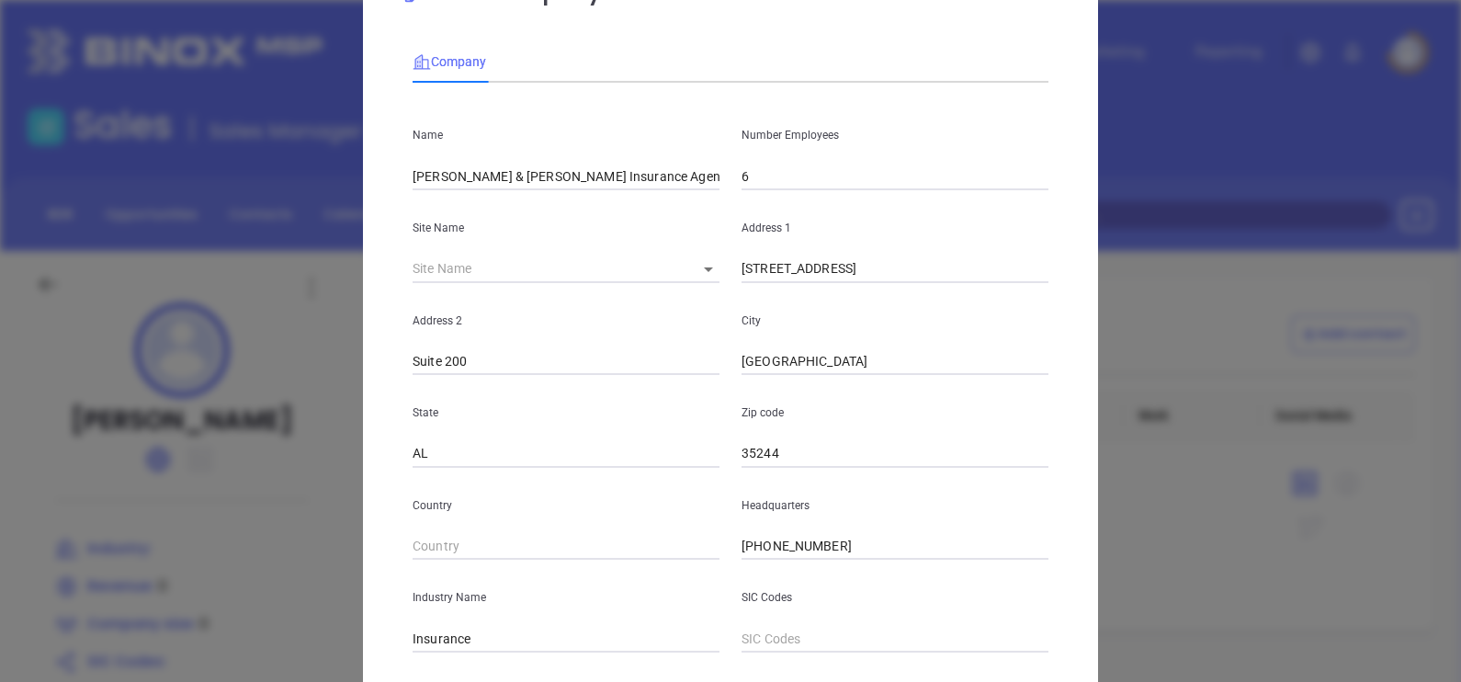
scroll to position [27, 0]
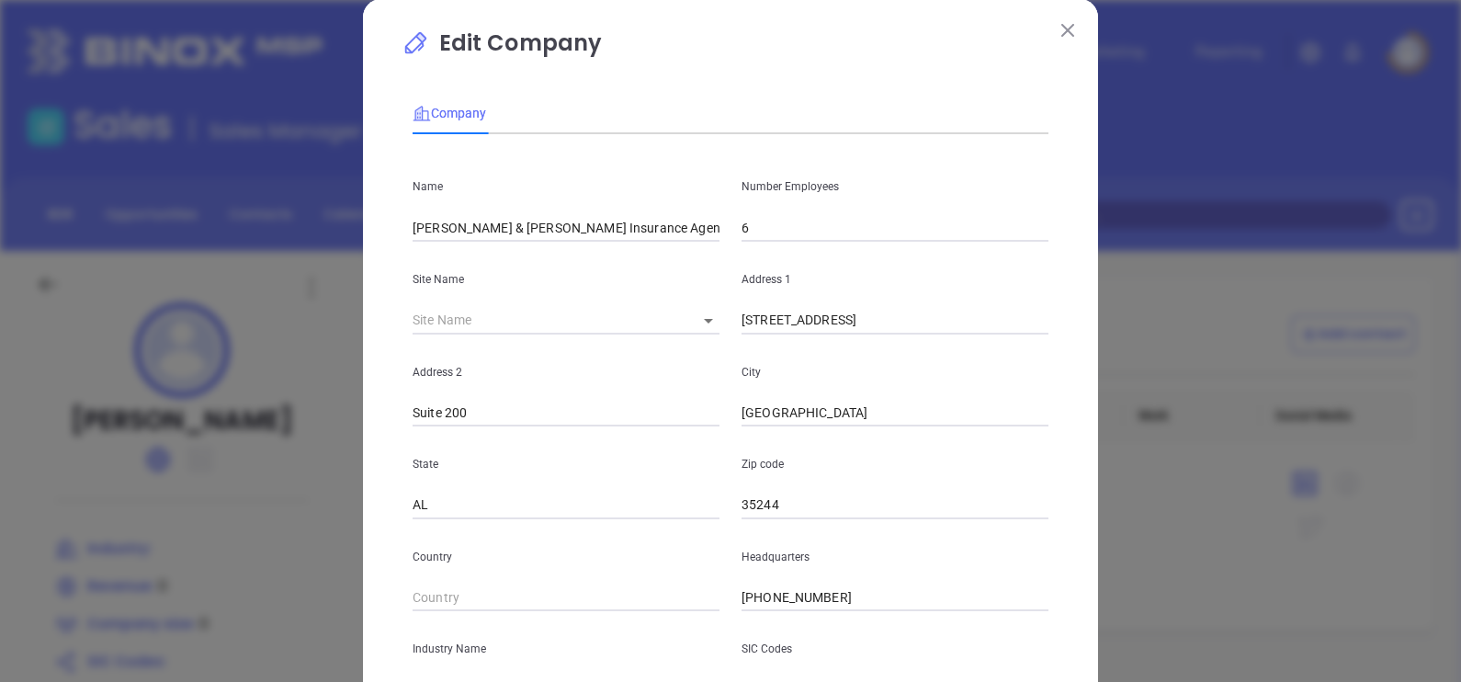
type input "https://www.crutchfieldandgraves.com/"
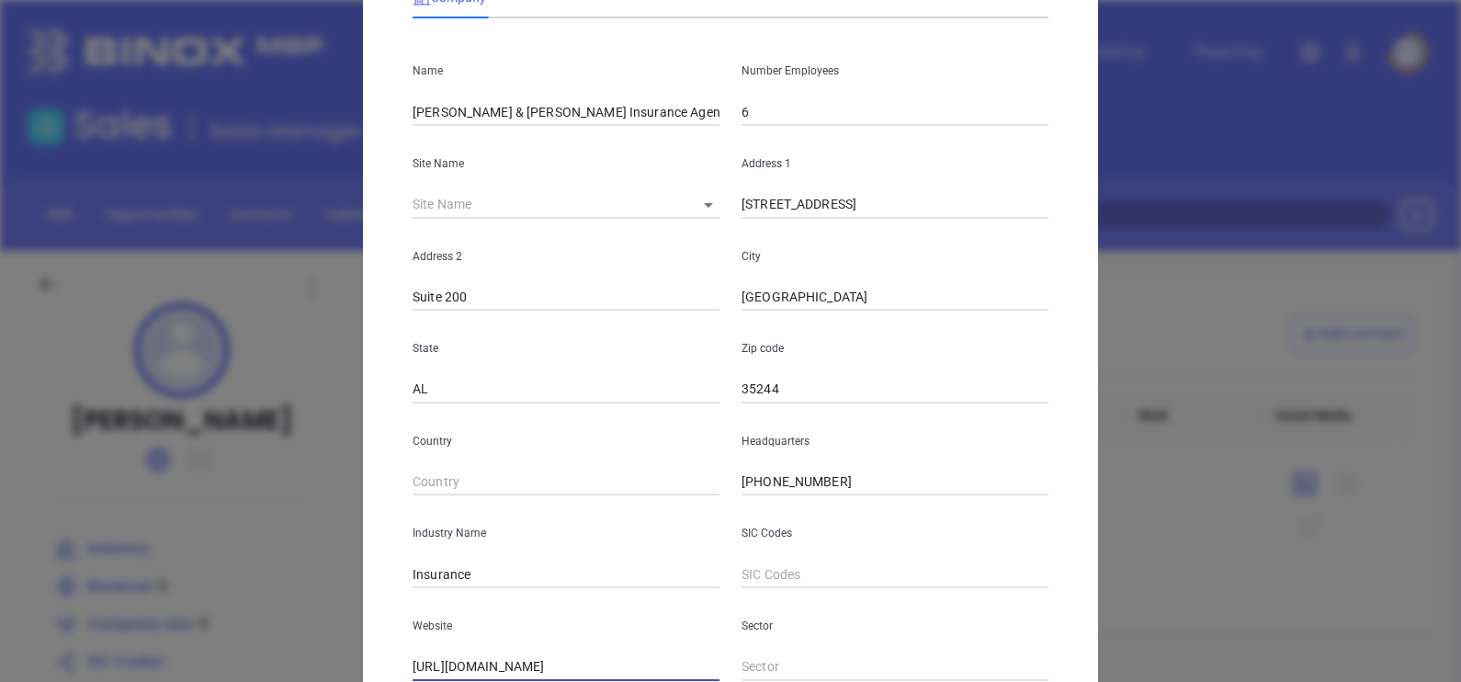
scroll to position [371, 0]
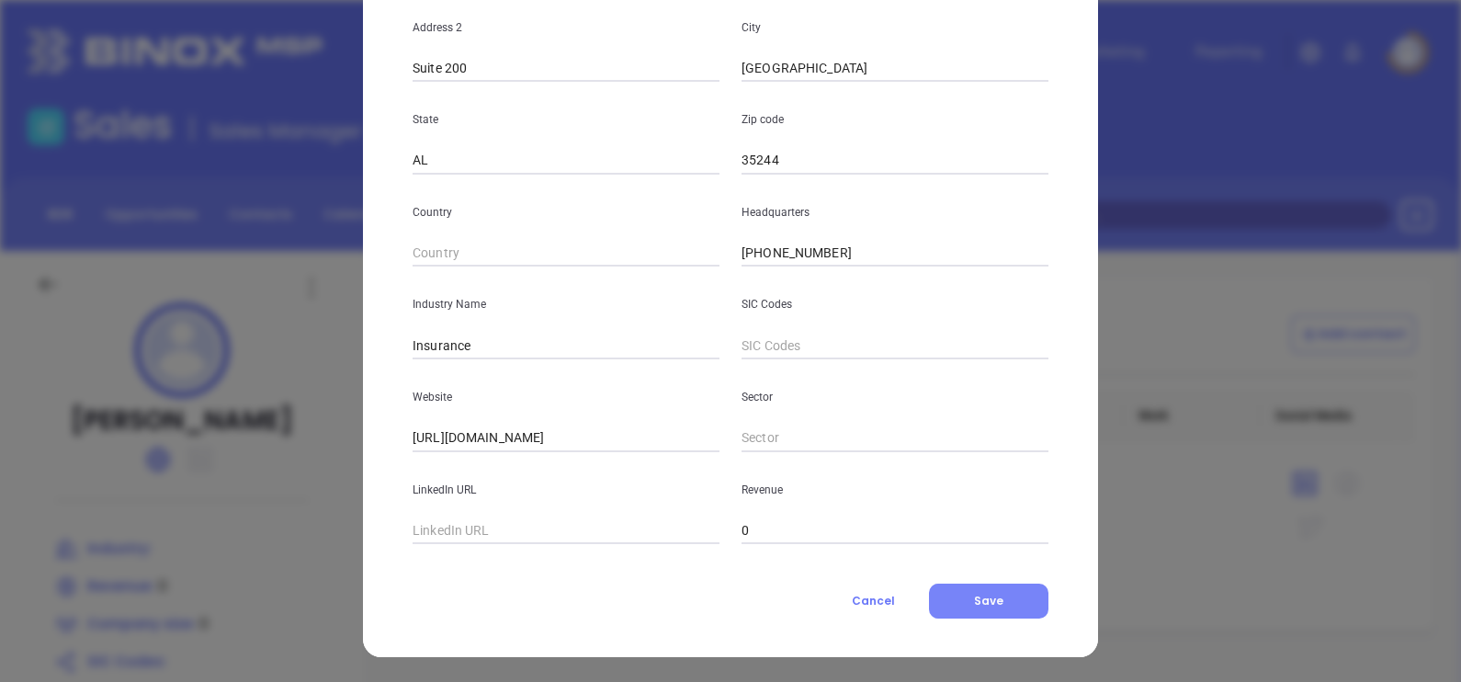
click at [953, 595] on button "Save" at bounding box center [988, 600] width 119 height 35
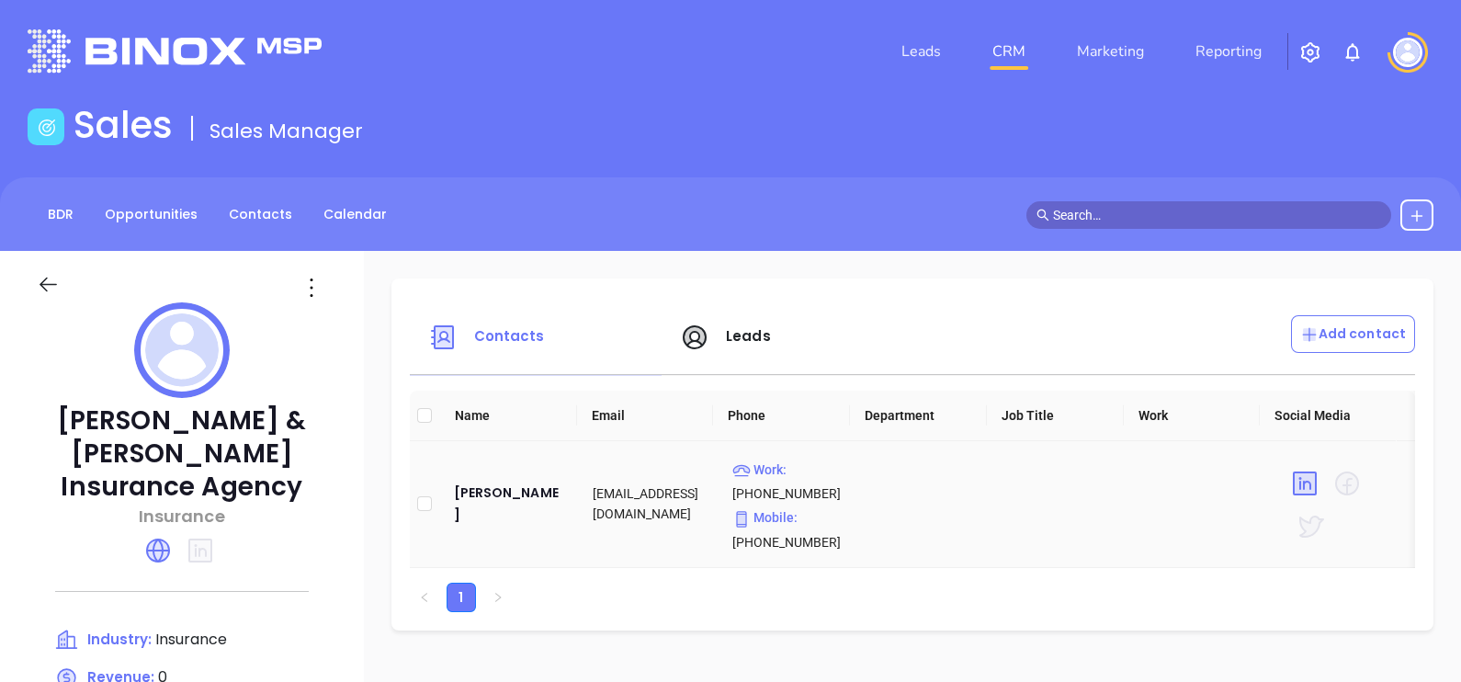
scroll to position [229, 0]
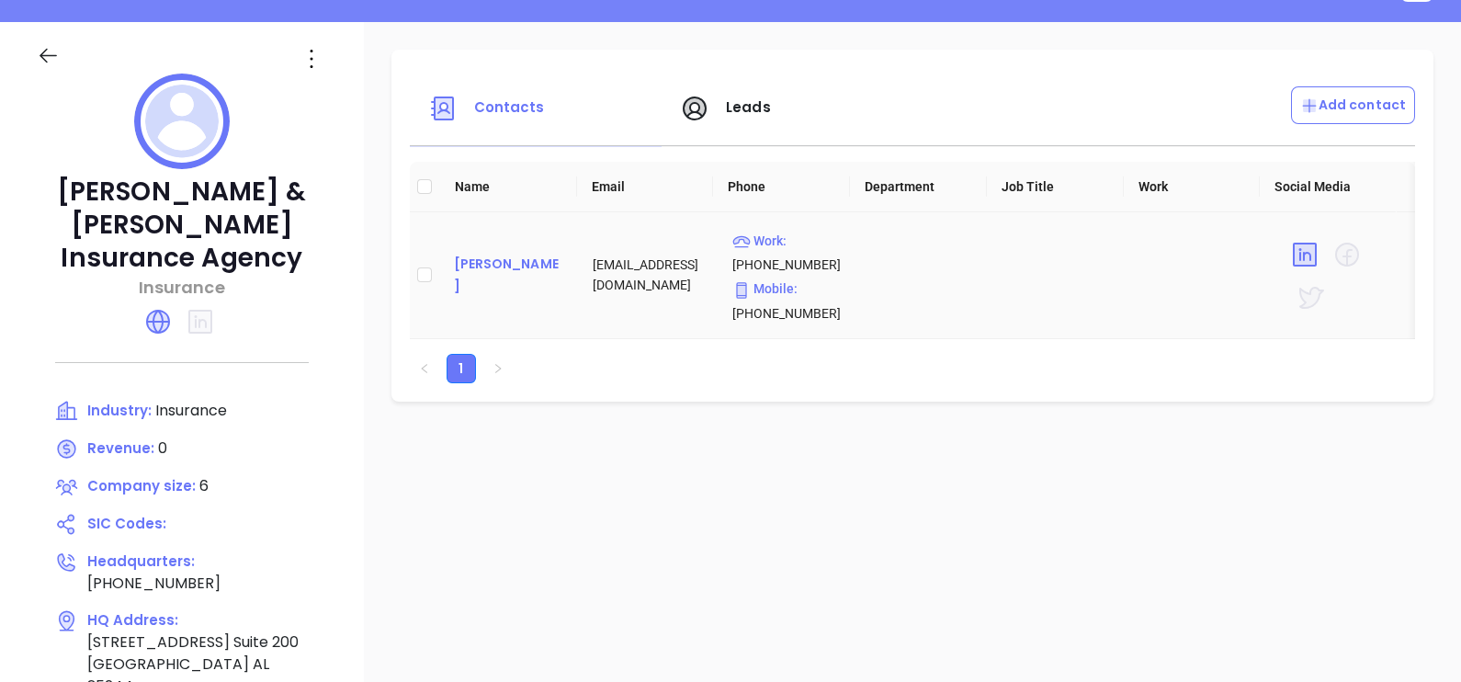
click at [555, 281] on div "Steven Graves" at bounding box center [509, 275] width 110 height 44
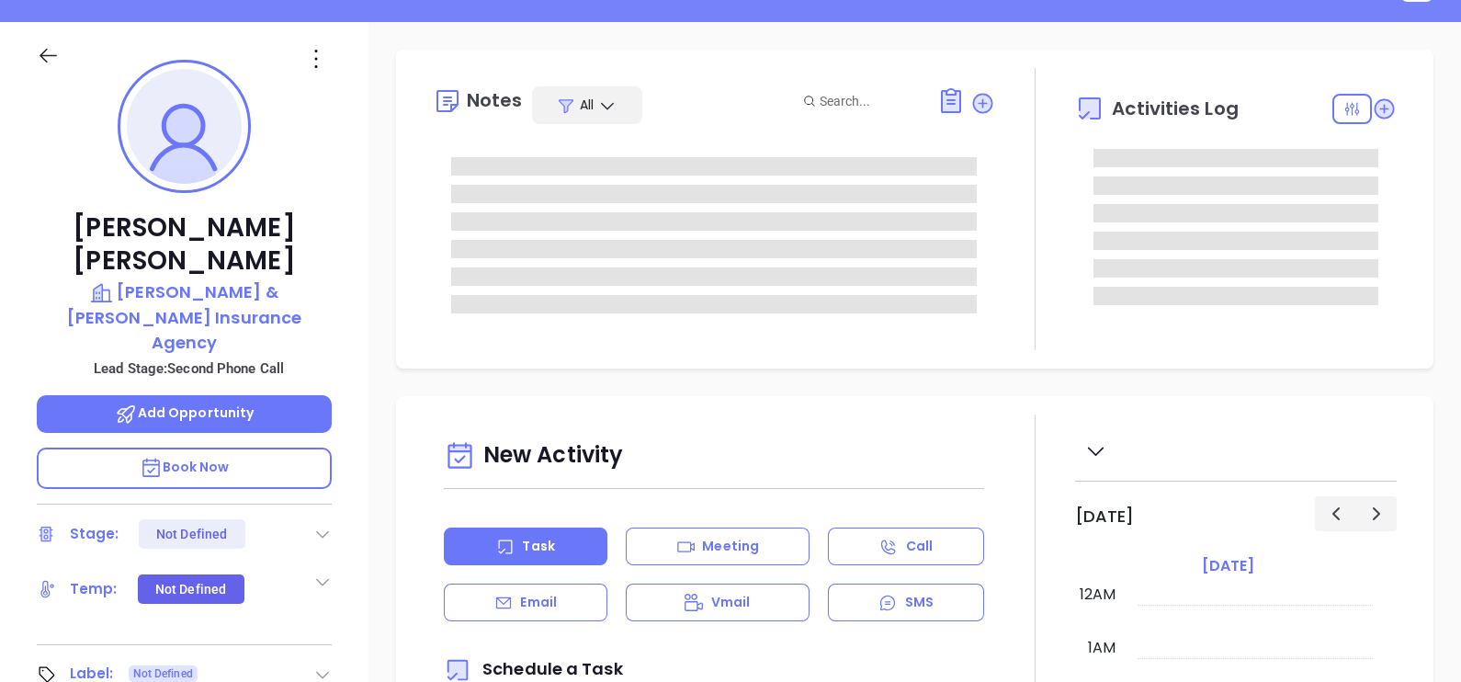
scroll to position [533, 0]
click at [319, 51] on icon at bounding box center [315, 58] width 29 height 29
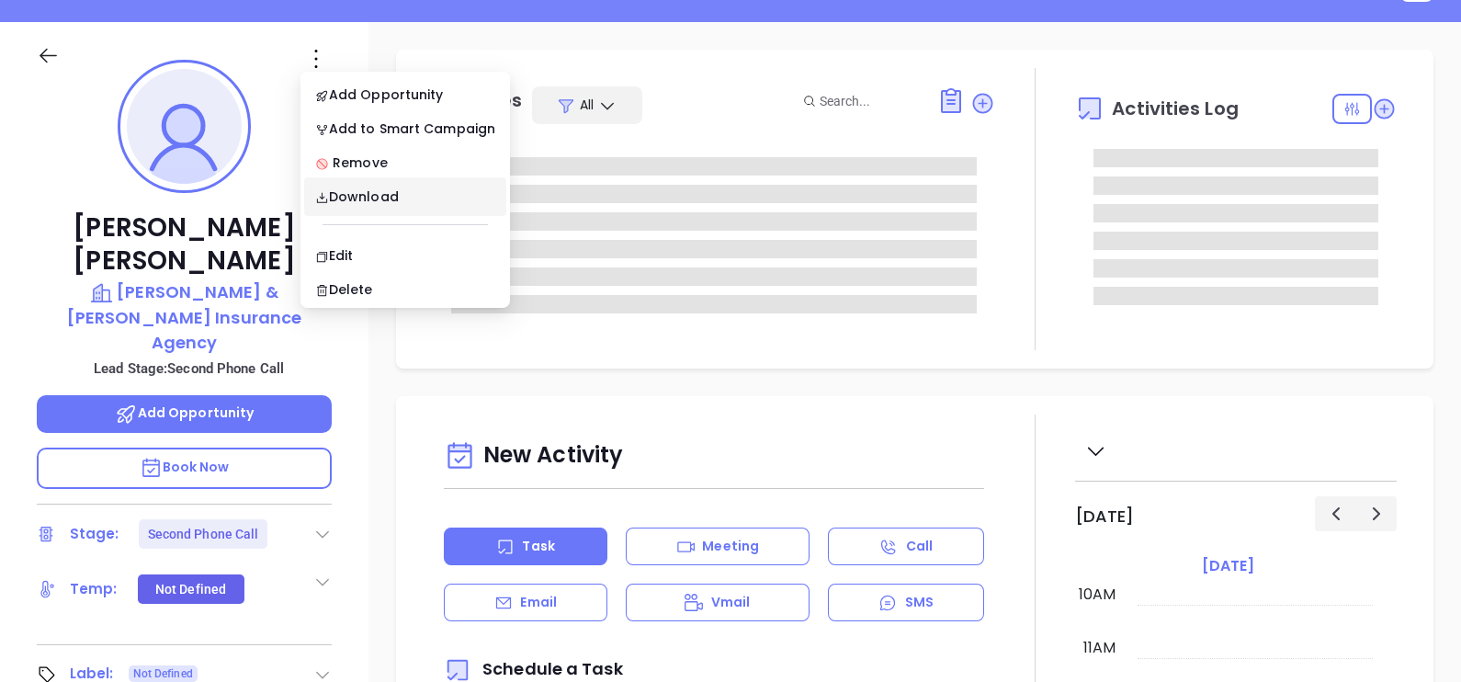
type input "[PERSON_NAME]"
click at [332, 254] on div "Edit" at bounding box center [405, 255] width 180 height 20
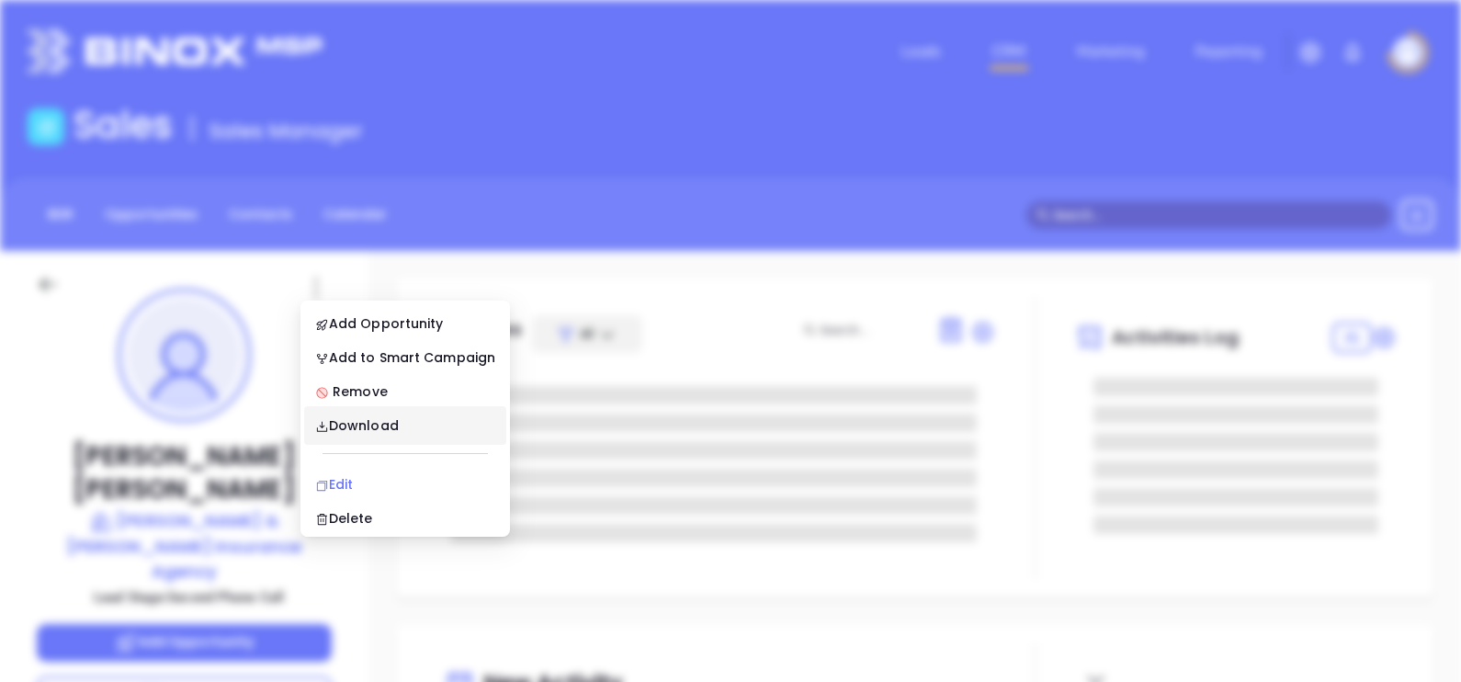
scroll to position [0, 0]
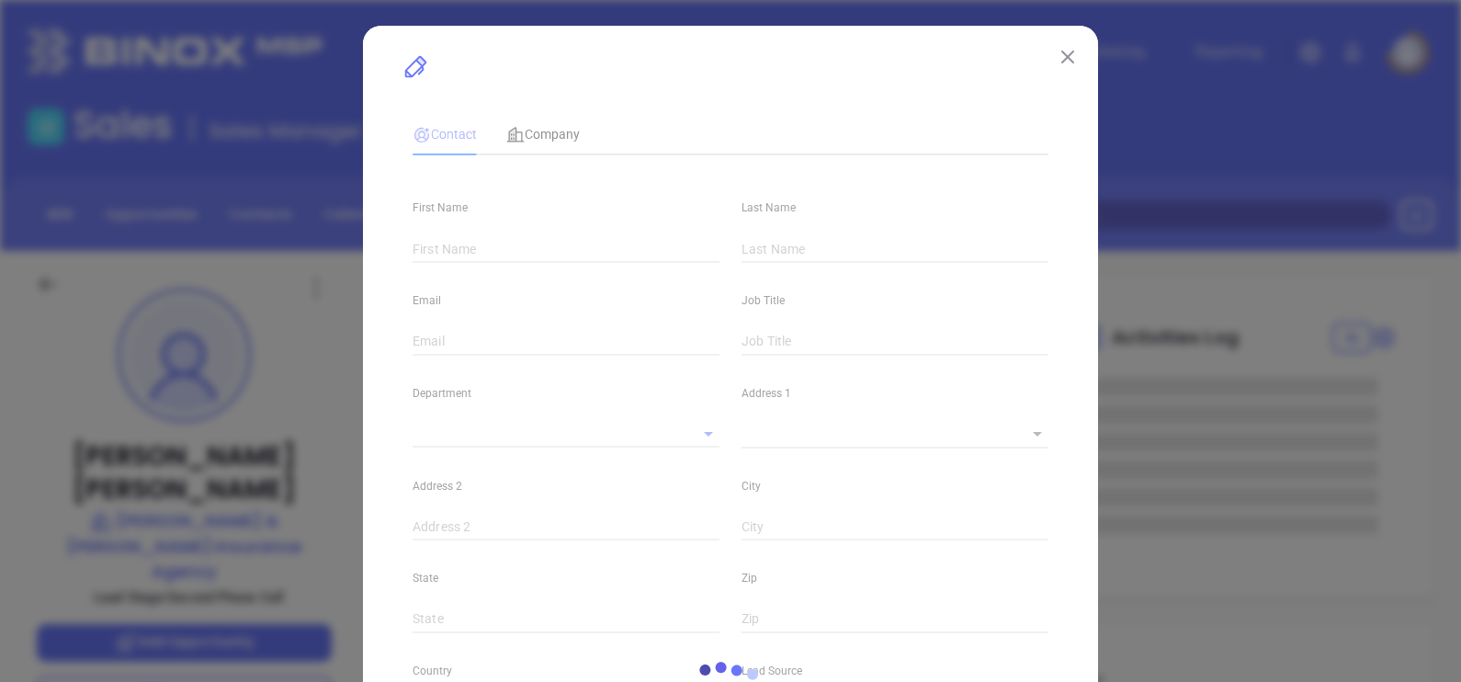
type input "Steven"
type input "Graves"
type input "steveng@crutchfieldandgraves.com"
type textarea "200 Chase Park South"
type input "1"
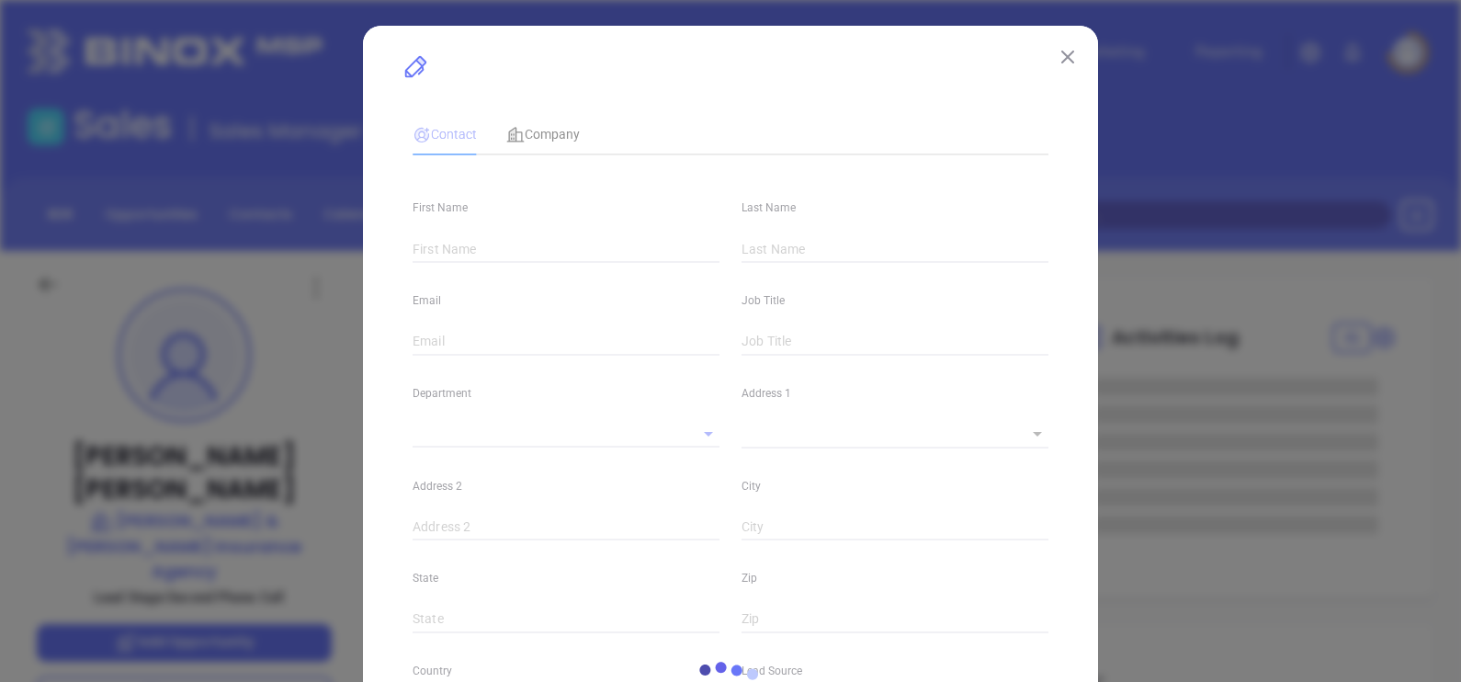
type input "Suite 200"
type input "Birmingham"
type input "AL"
type input "35244"
type input "linkedin.com/in/steven-graves-96707b4"
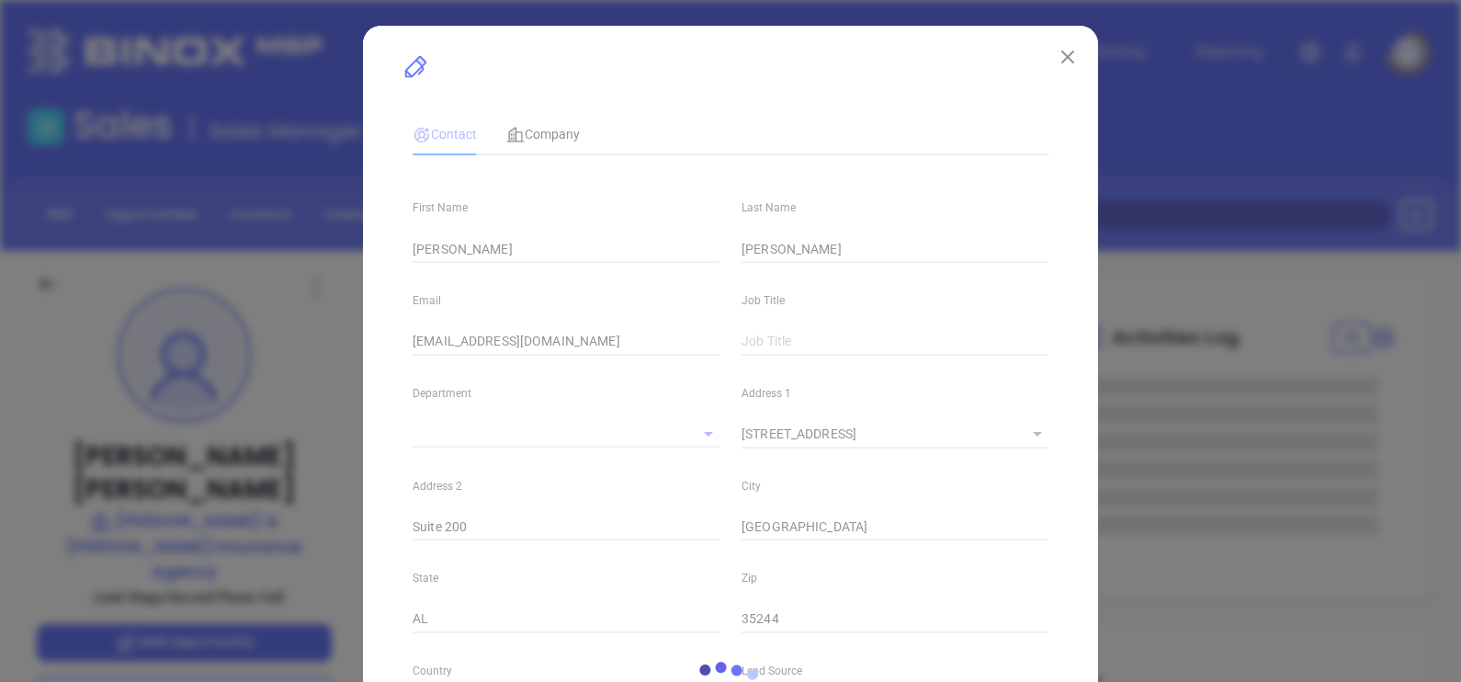
type input "Marketing"
type input "Website Reveal"
type input "undefined undefined"
type input "Second Phone Call"
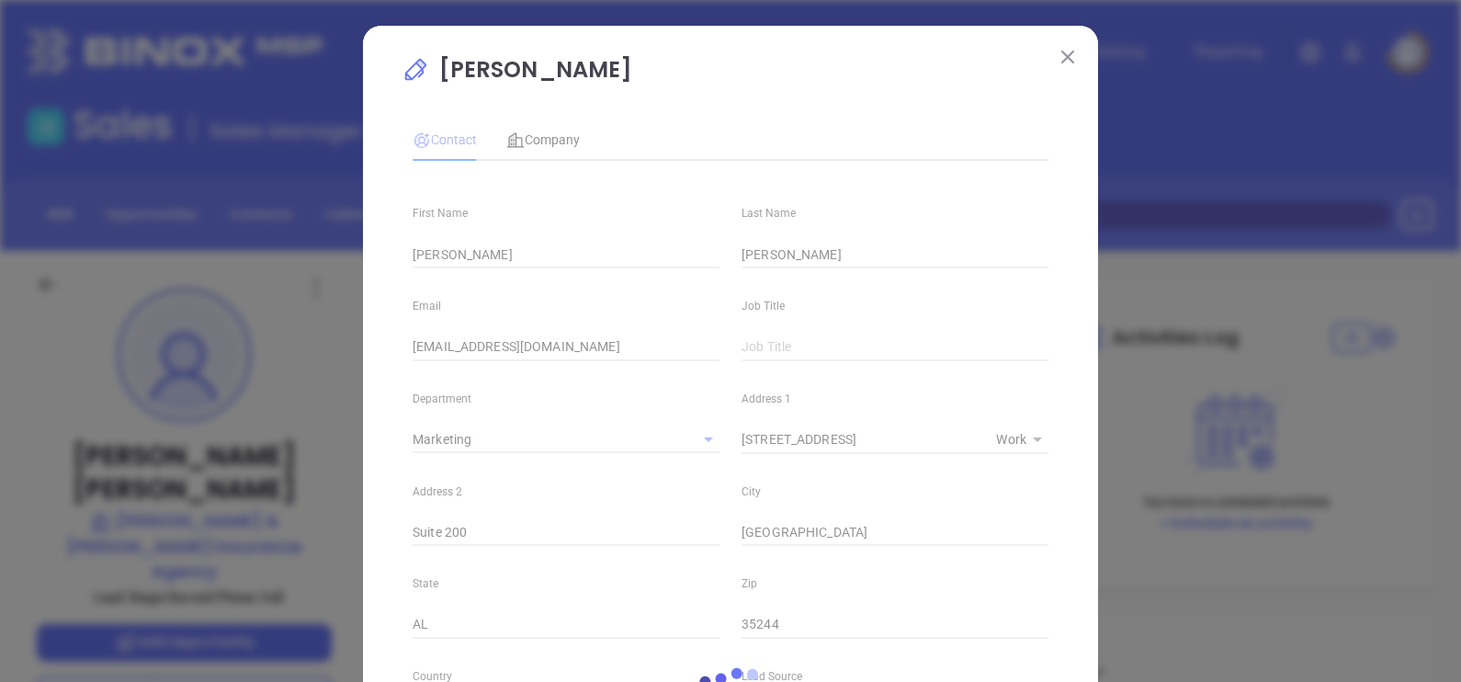
type input "(205) 988-5099"
type input "1"
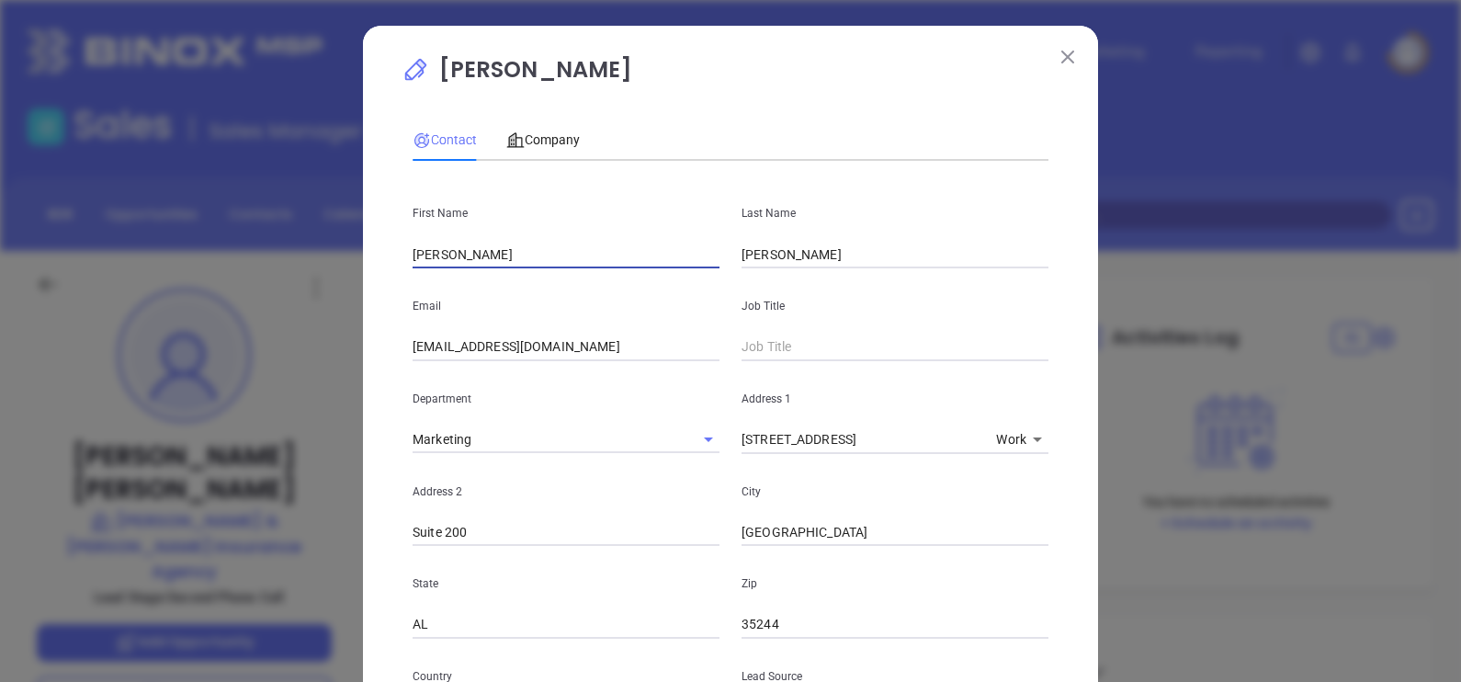
drag, startPoint x: 457, startPoint y: 256, endPoint x: 354, endPoint y: 282, distance: 106.9
click at [352, 283] on div "Steven Graves Contact Company First Name Steven Last Name Graves Email steveng@…" at bounding box center [730, 341] width 1461 height 682
paste input "Robert A. Crutchfield"
drag, startPoint x: 463, startPoint y: 264, endPoint x: 585, endPoint y: 254, distance: 122.6
click at [584, 254] on input "Robert A. Crutchfield" at bounding box center [565, 255] width 307 height 28
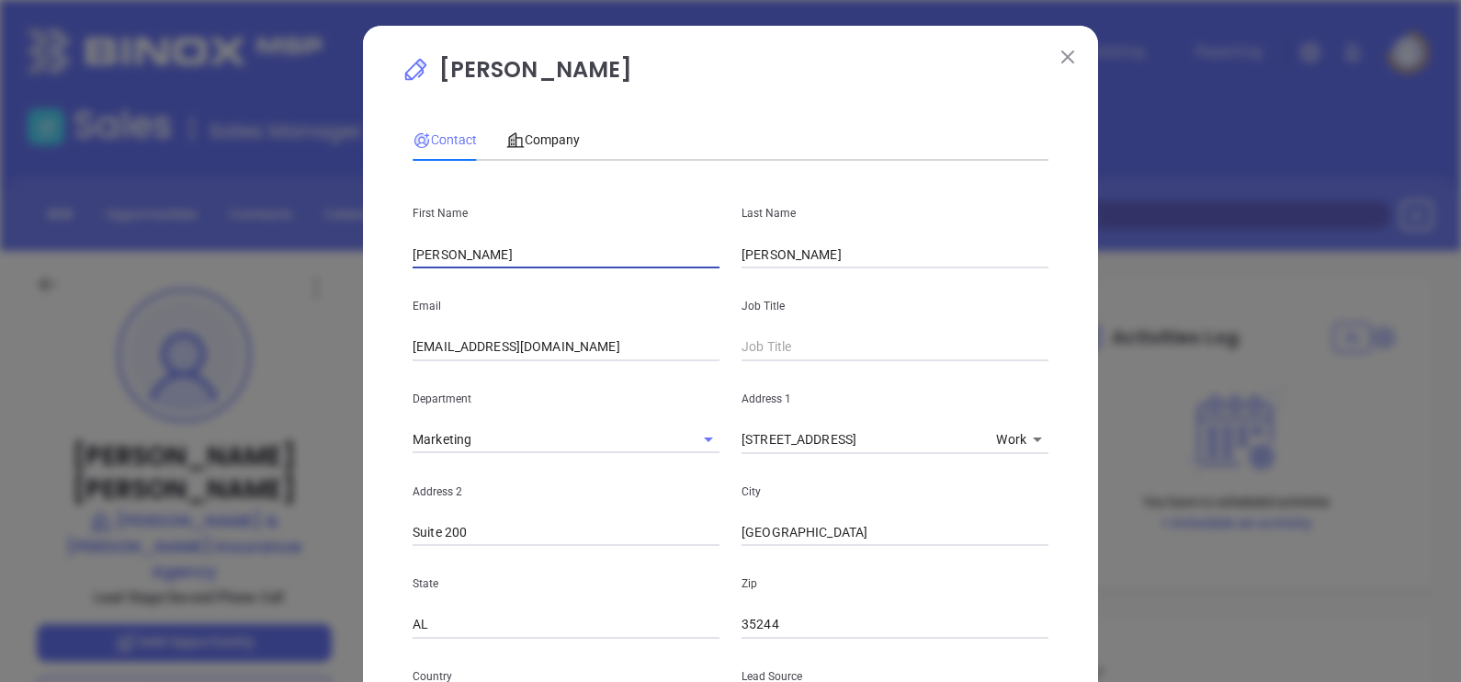
type input "Robert A."
drag, startPoint x: 796, startPoint y: 234, endPoint x: 787, endPoint y: 247, distance: 15.8
click at [785, 243] on div "Last Name Graves" at bounding box center [894, 221] width 329 height 93
drag, startPoint x: 733, startPoint y: 265, endPoint x: 683, endPoint y: 274, distance: 51.4
click at [682, 275] on div "First Name Robert A. Last Name Graves Email steveng@crutchfieldandgraves.com Jo…" at bounding box center [730, 683] width 636 height 1017
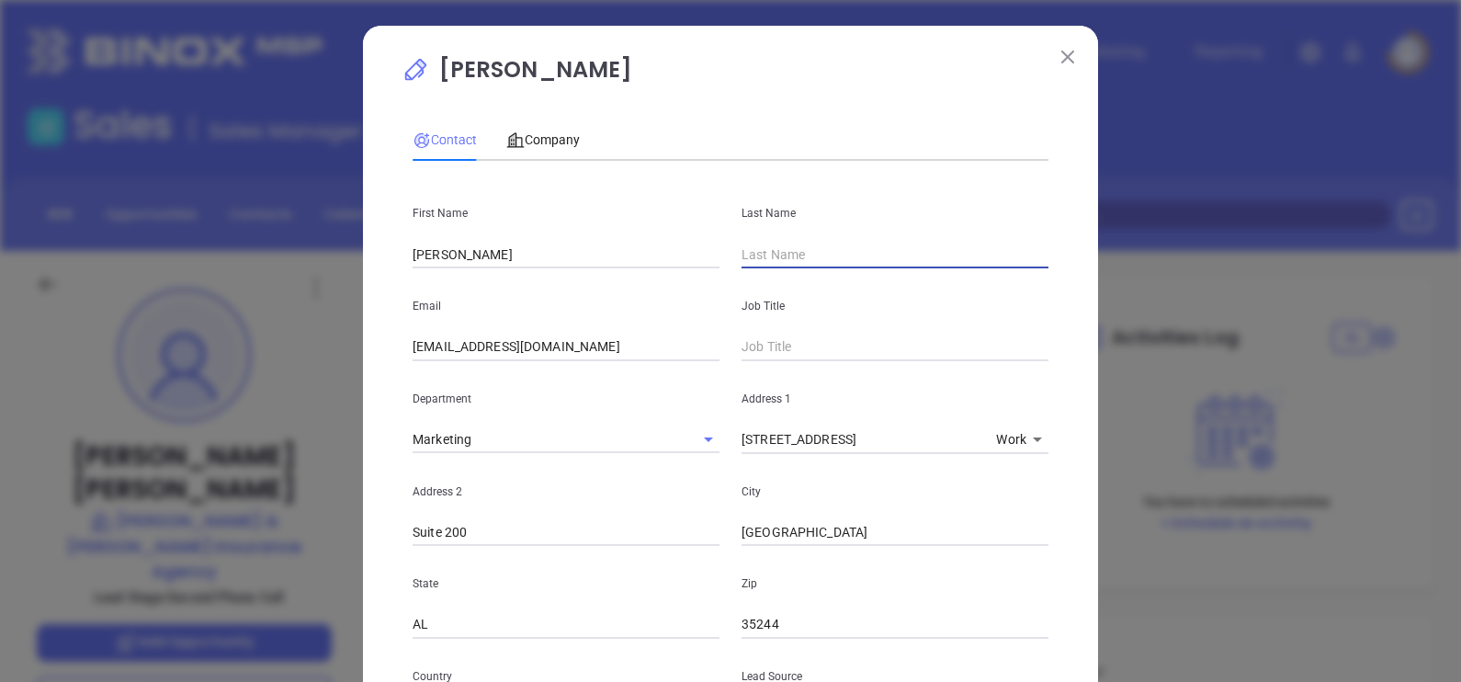
paste input "Crutchfield"
type input "Crutchfield"
click at [795, 330] on div "Job Title" at bounding box center [894, 314] width 329 height 93
click at [795, 334] on input "text" at bounding box center [894, 347] width 307 height 28
paste input "robertc@crutchfieldandgraves.com"
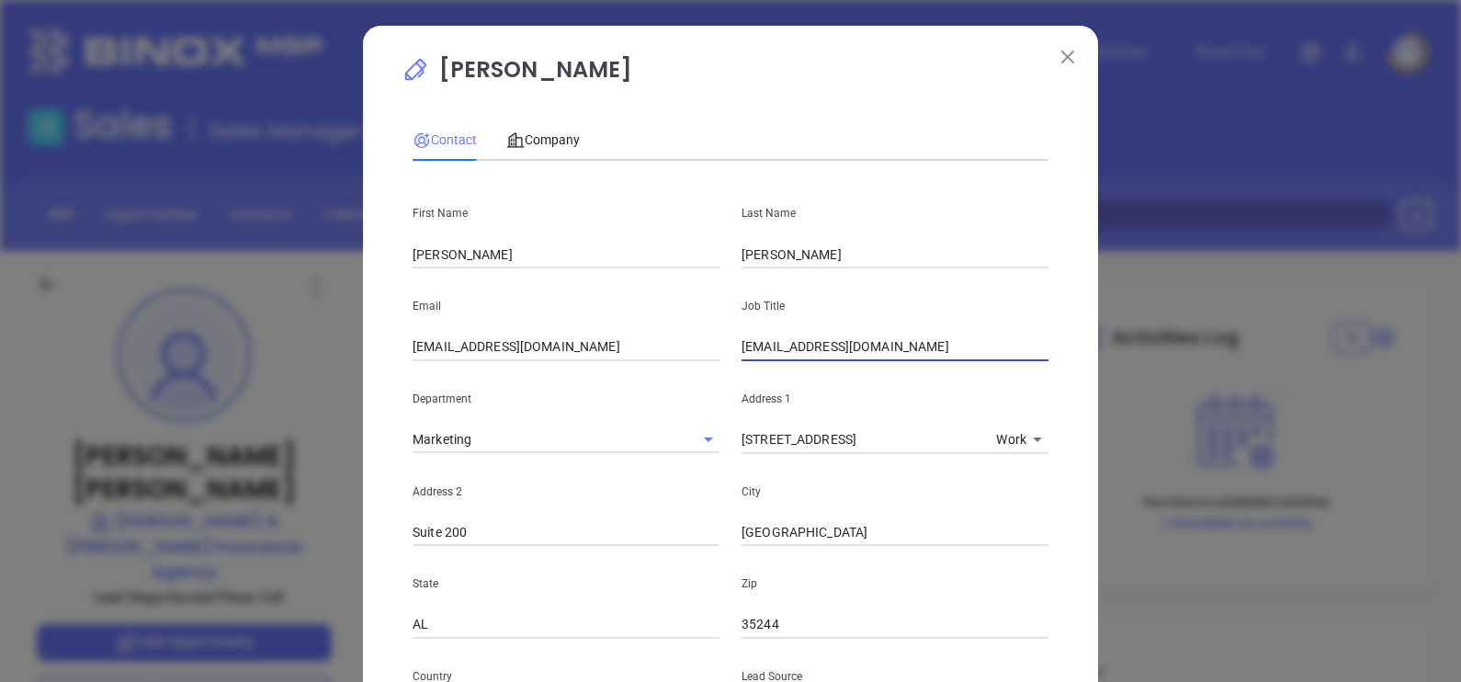
type input "Principal"
click at [730, 438] on div "Address 1 200 Chase Park South x Work 1" at bounding box center [894, 407] width 329 height 93
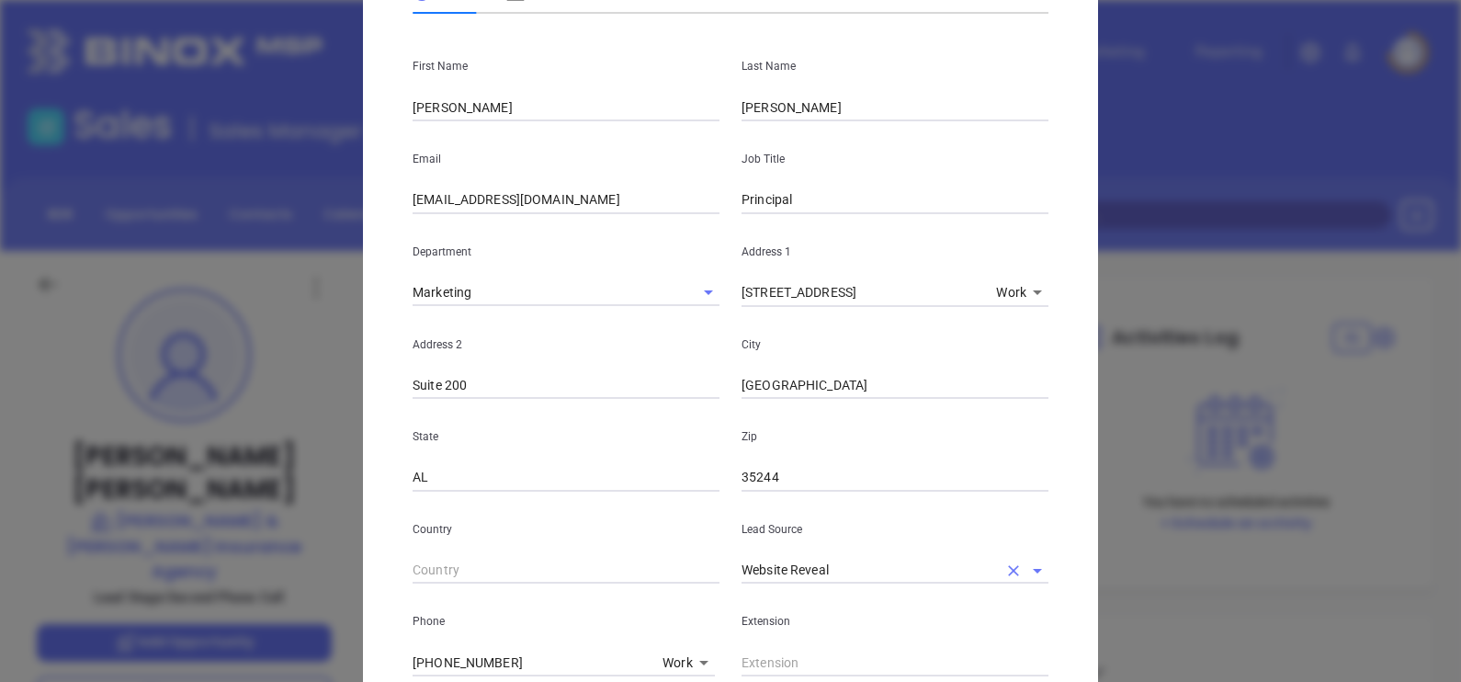
scroll to position [229, 0]
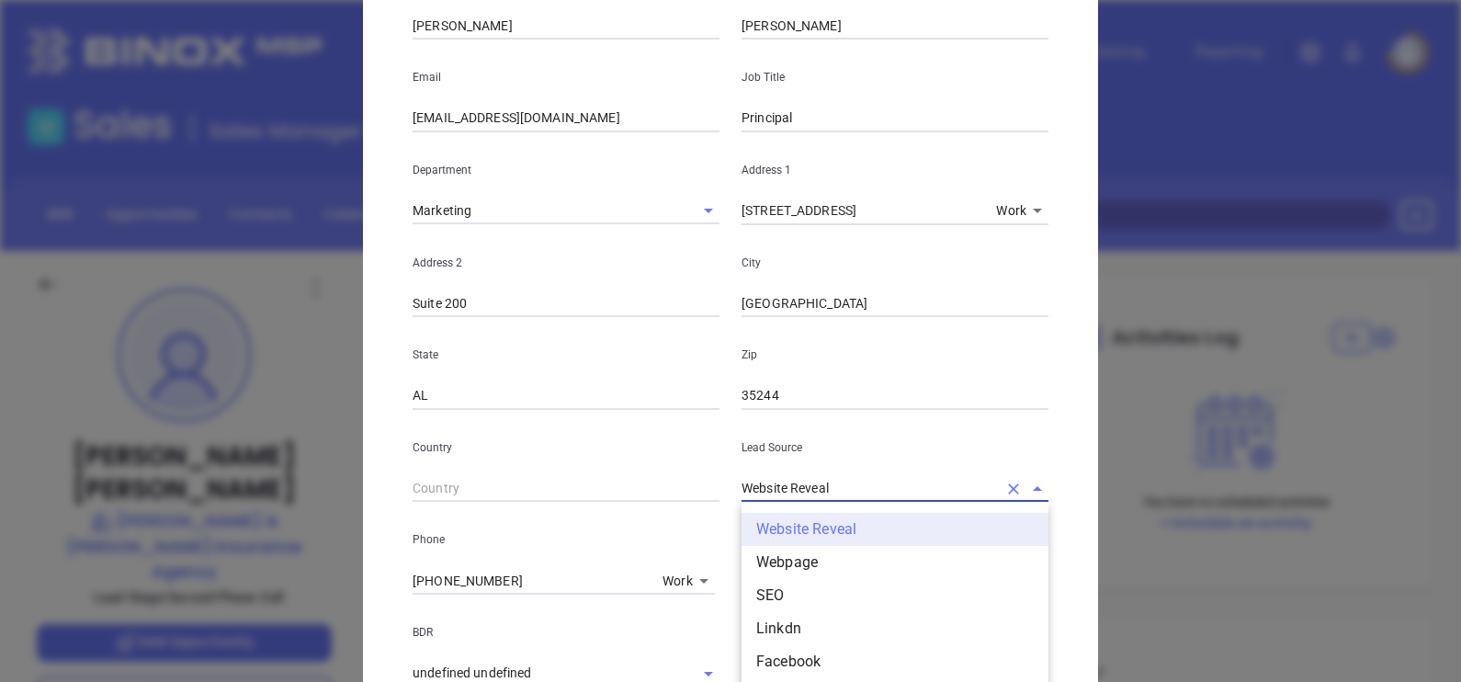
drag, startPoint x: 826, startPoint y: 491, endPoint x: 593, endPoint y: 547, distance: 239.1
click at [598, 544] on div "First Name Robert A. Last Name Crutchfield Email steveng@crutchfieldandgraves.c…" at bounding box center [730, 455] width 636 height 1017
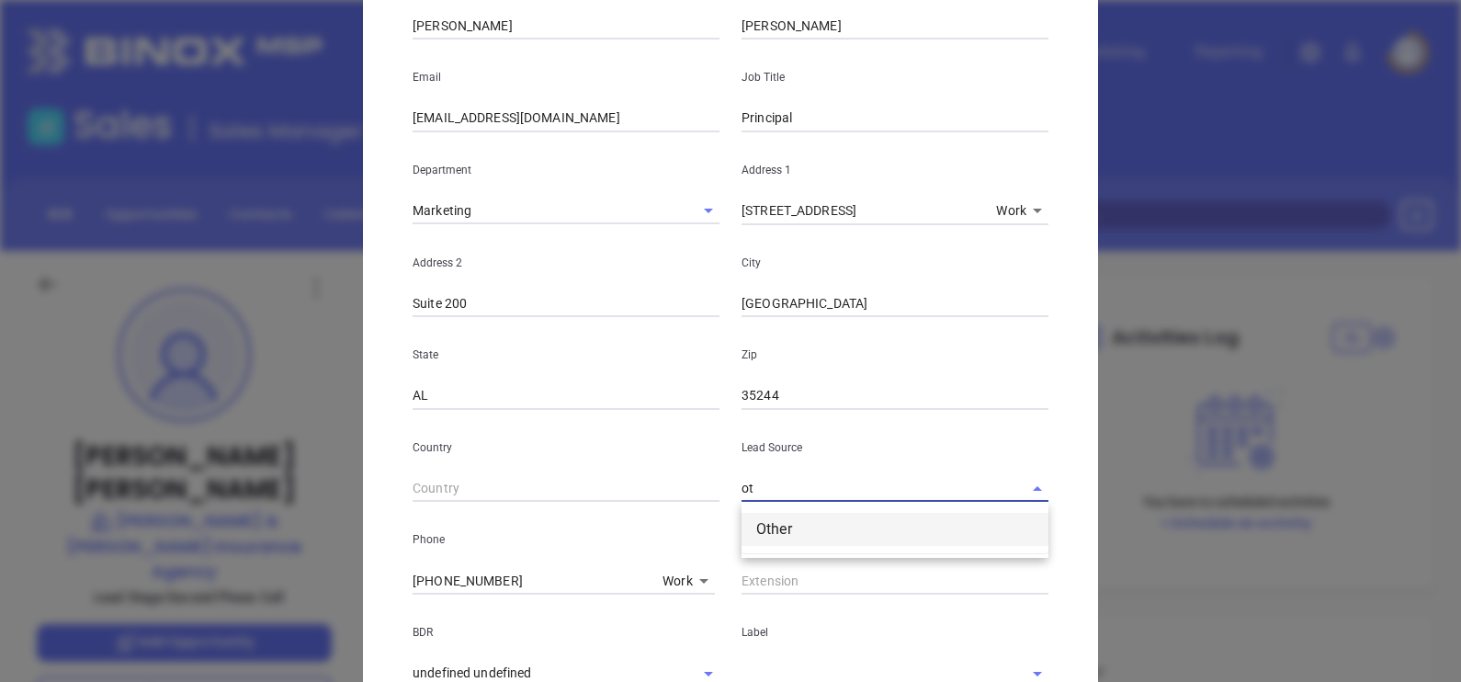
click at [807, 528] on li "Other" at bounding box center [894, 529] width 307 height 33
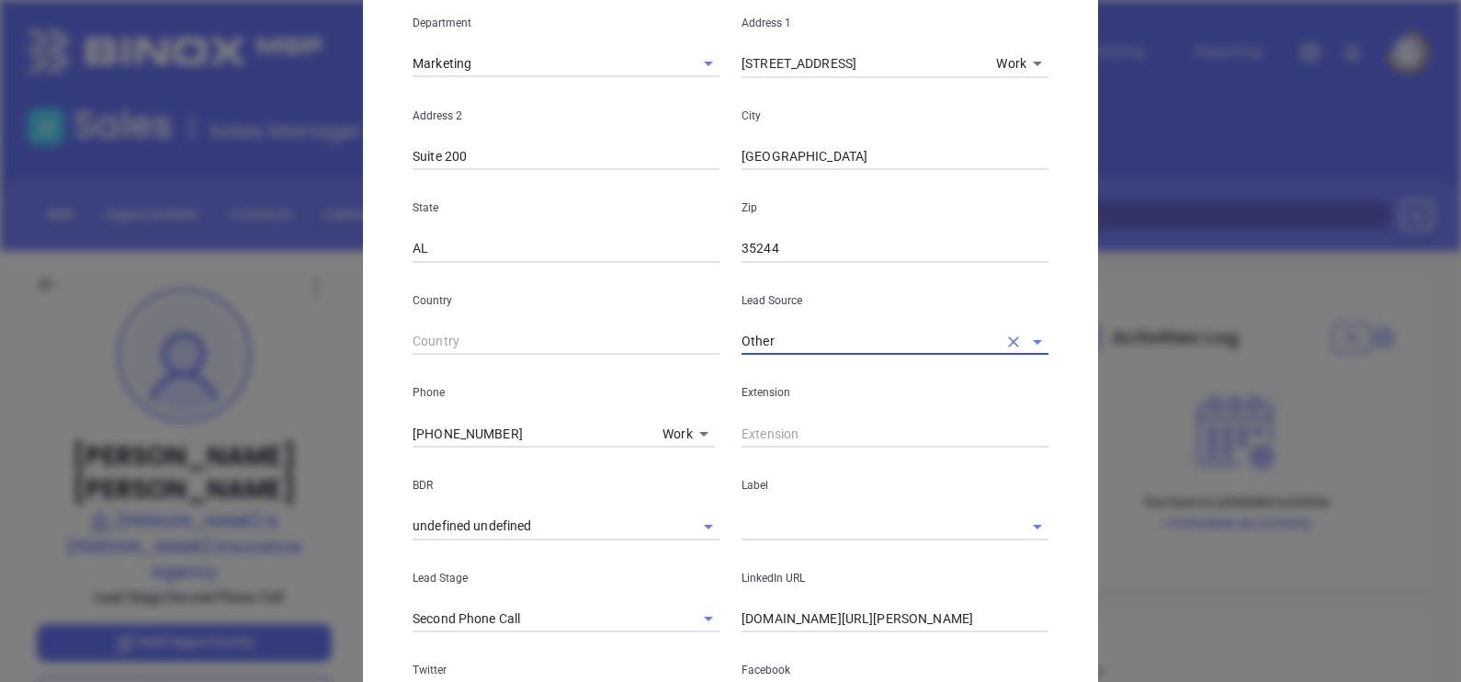
scroll to position [458, 0]
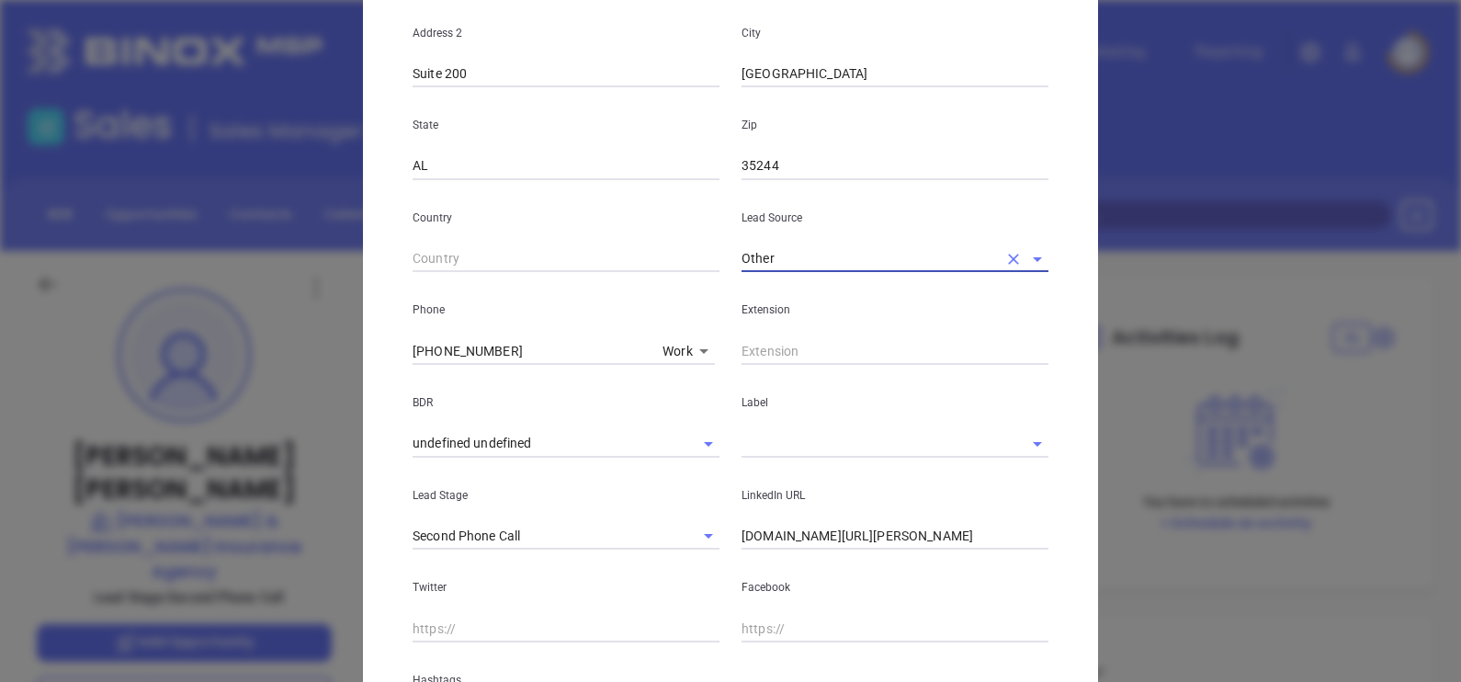
type input "Other"
drag, startPoint x: 974, startPoint y: 528, endPoint x: 711, endPoint y: 611, distance: 275.4
click at [711, 611] on div "First Name Robert A. Last Name Crutchfield Email steveng@crutchfieldandgraves.c…" at bounding box center [730, 225] width 636 height 1017
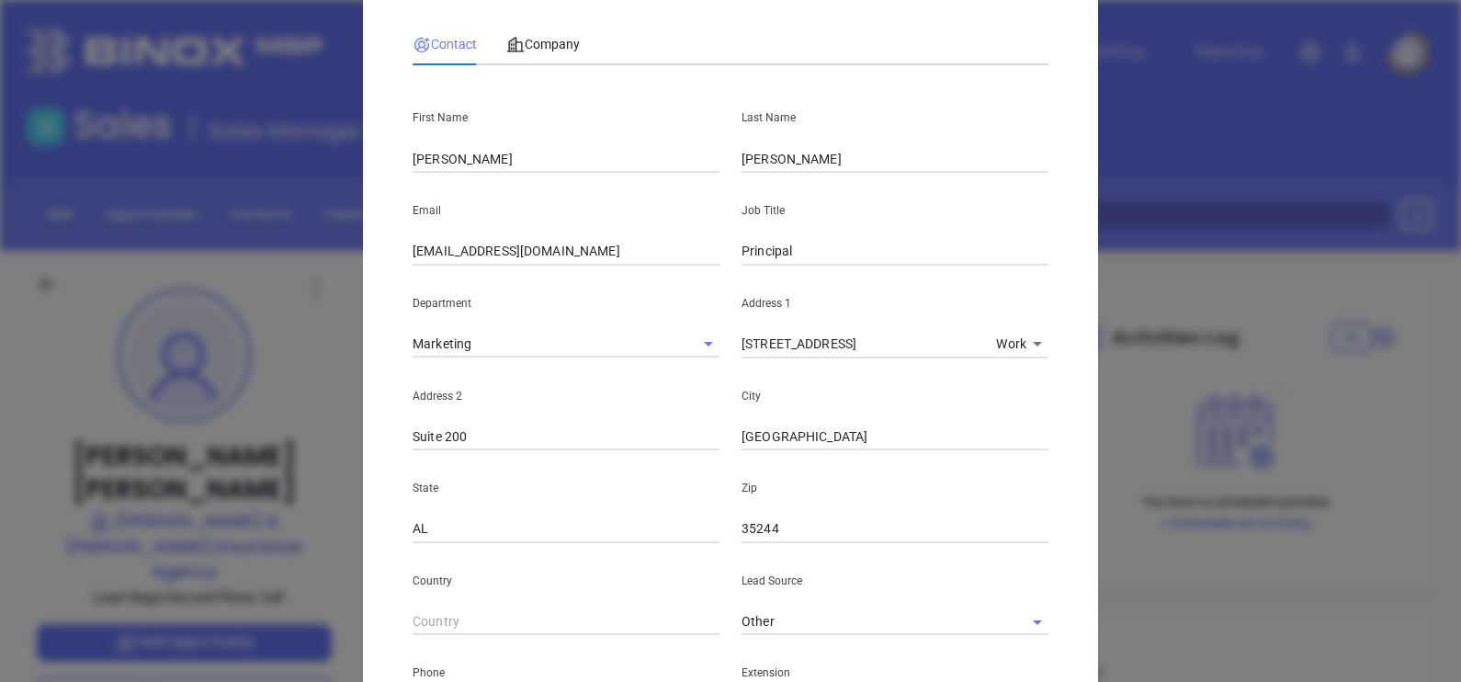
scroll to position [114, 0]
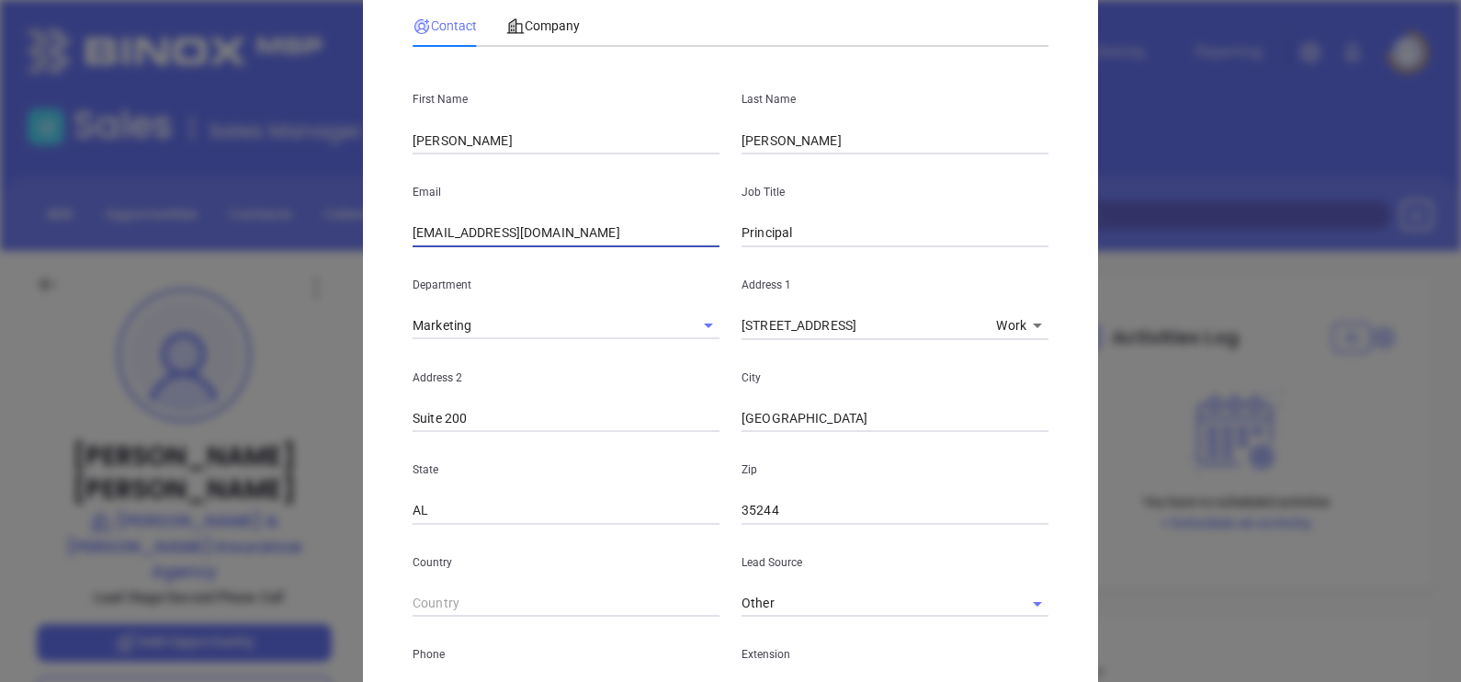
drag, startPoint x: 517, startPoint y: 258, endPoint x: 236, endPoint y: 329, distance: 289.8
click at [234, 333] on div "Steven Graves Contact Company First Name Robert A. Last Name Crutchfield Email …" at bounding box center [730, 341] width 1461 height 682
paste input "robertc@crutchfieldandgraves.com"
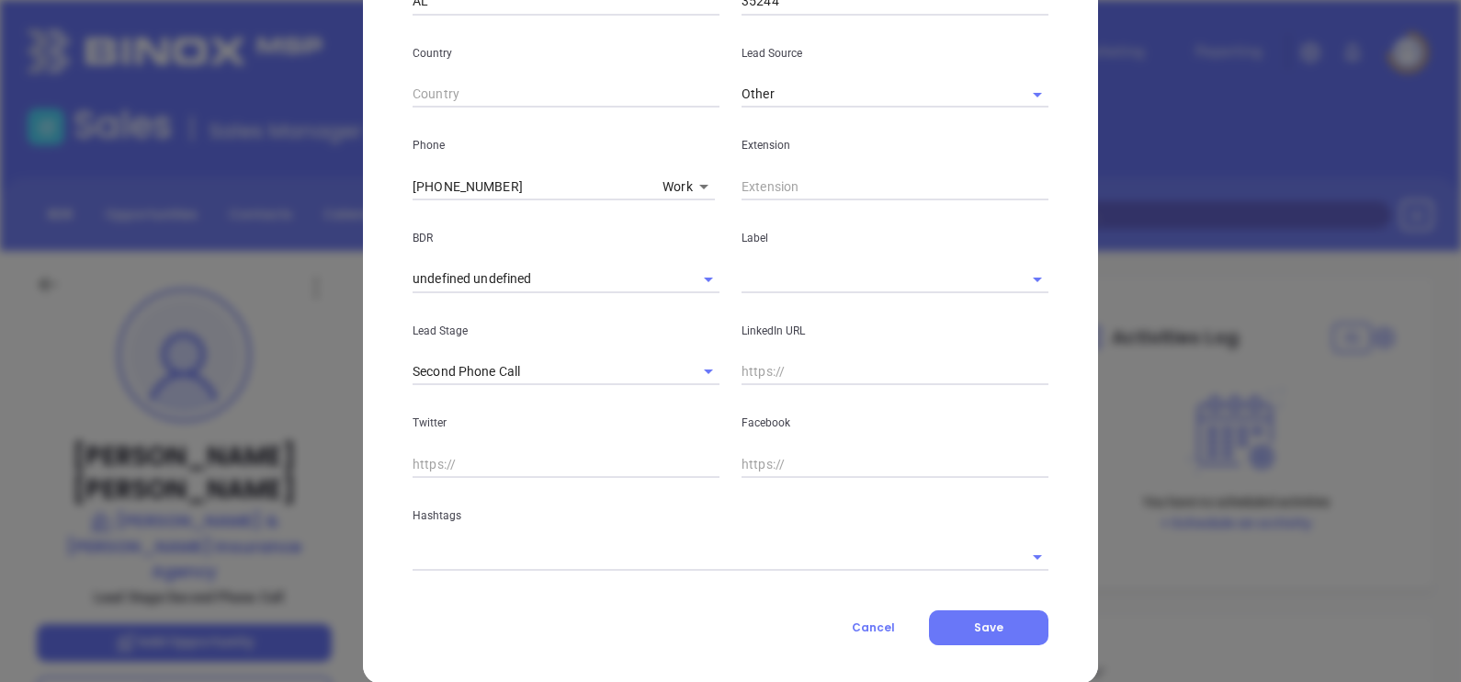
scroll to position [649, 0]
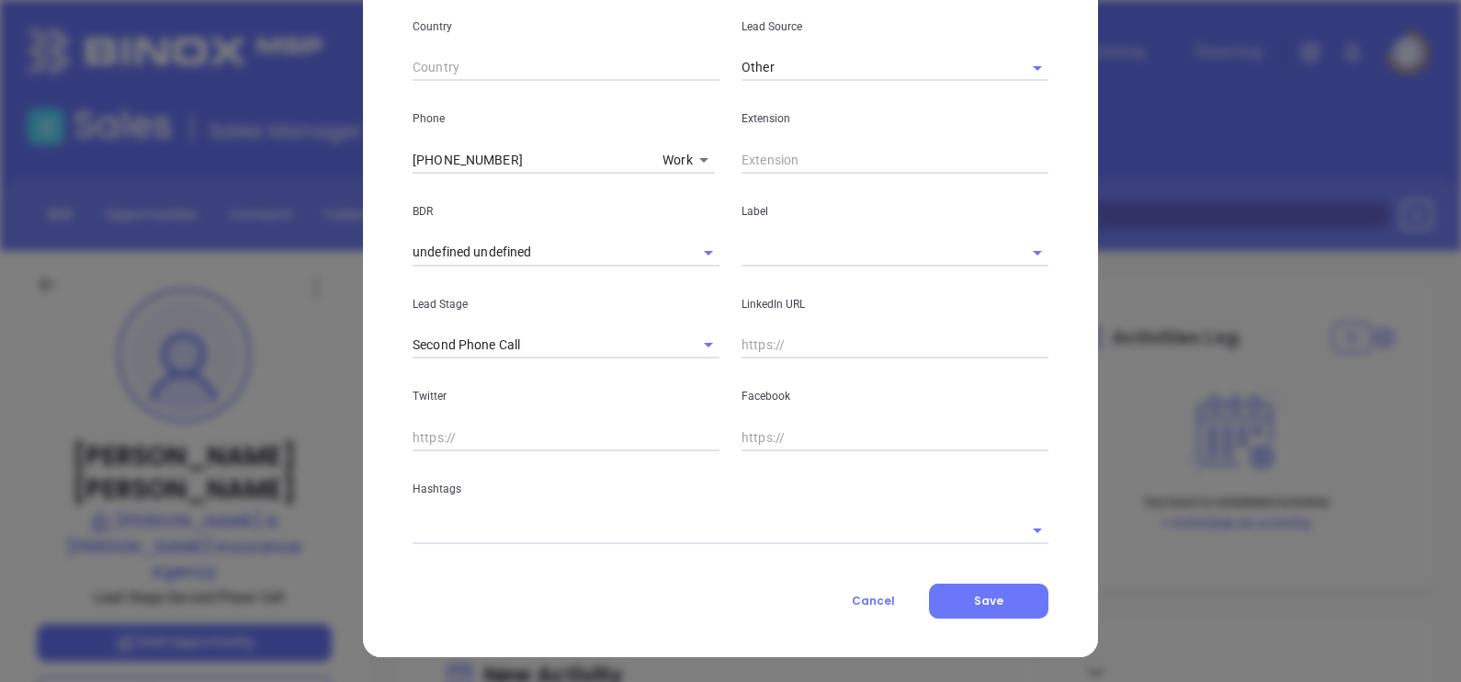
type input "robertc@crutchfieldandgraves.com"
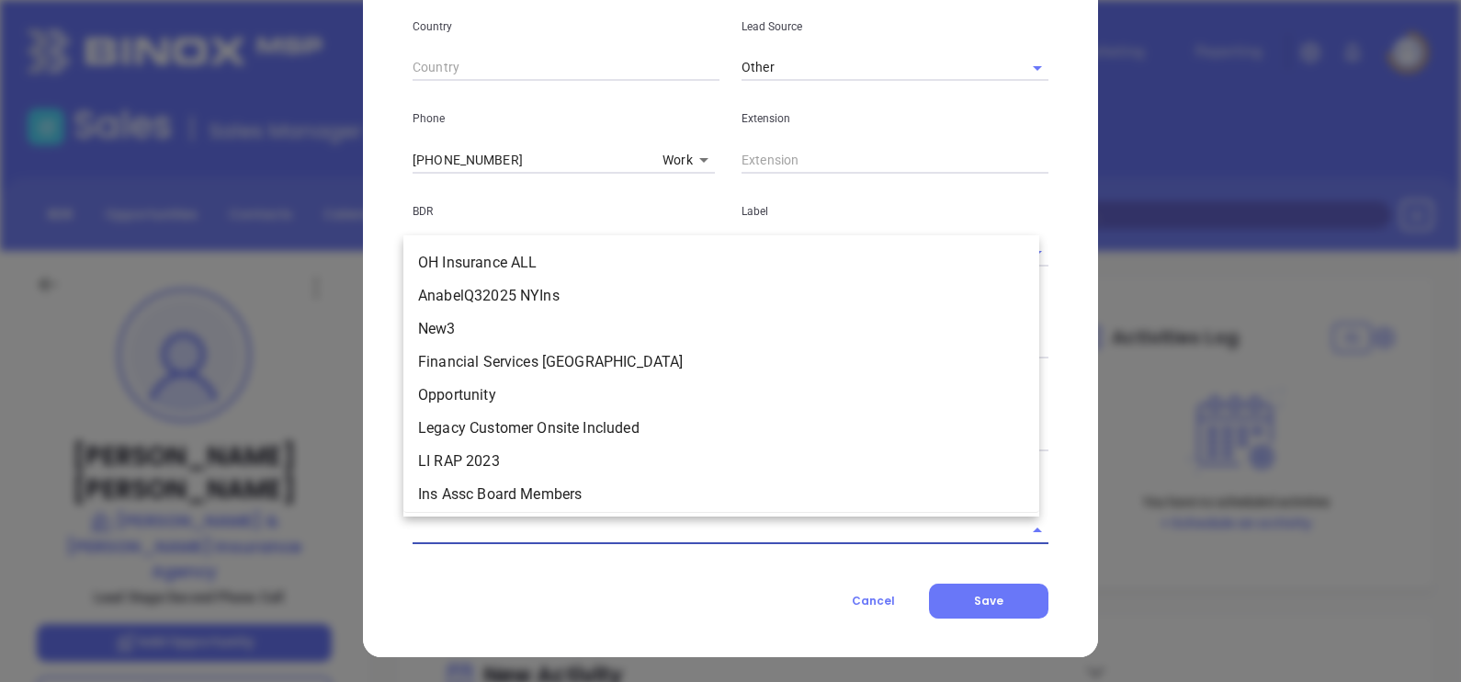
click at [489, 529] on input "text" at bounding box center [704, 529] width 584 height 27
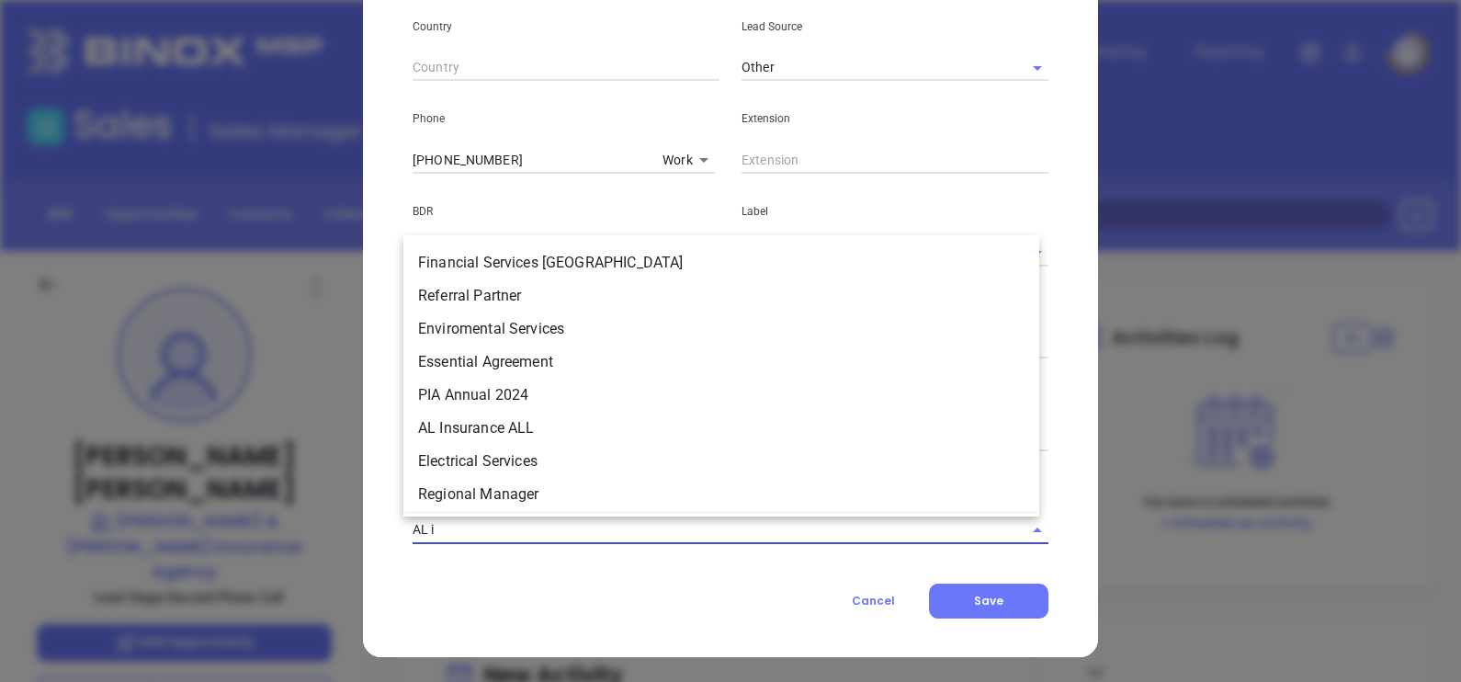
type input "AL in"
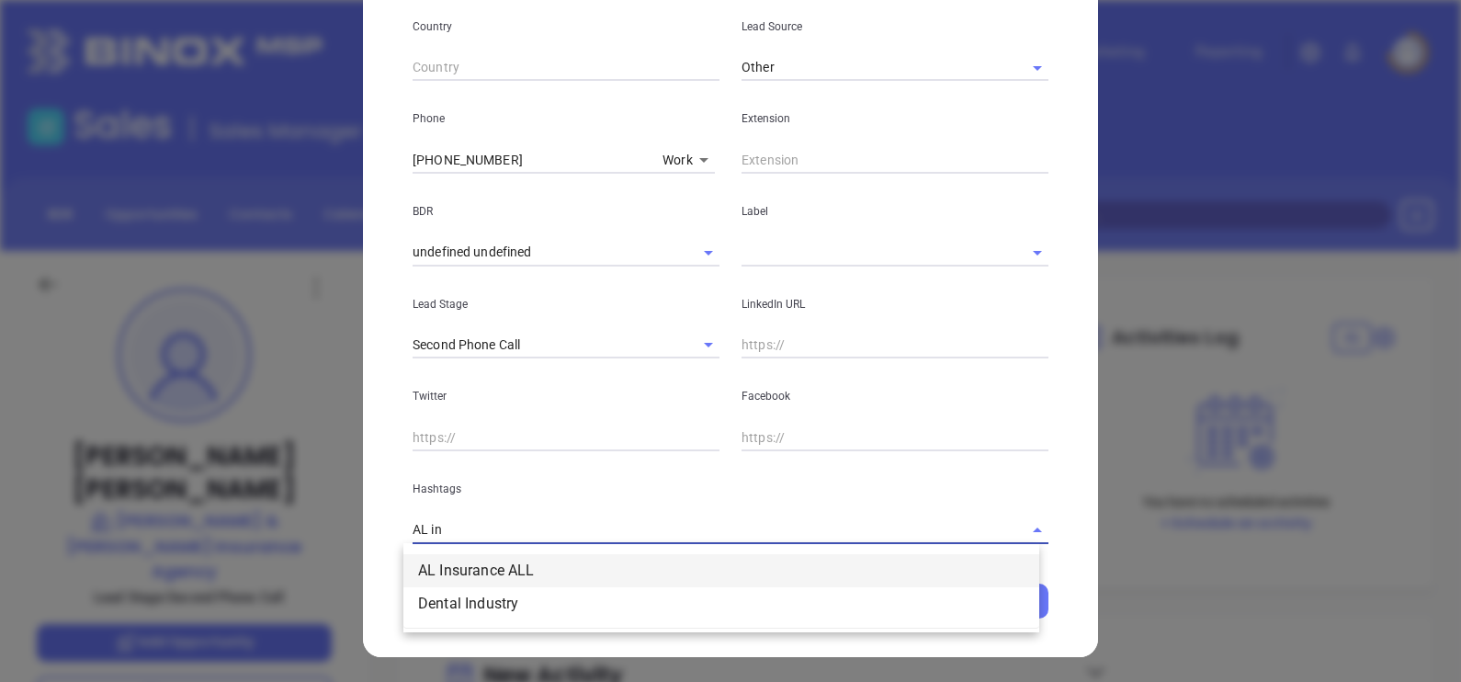
click at [527, 554] on li "AL Insurance ALL" at bounding box center [721, 570] width 636 height 33
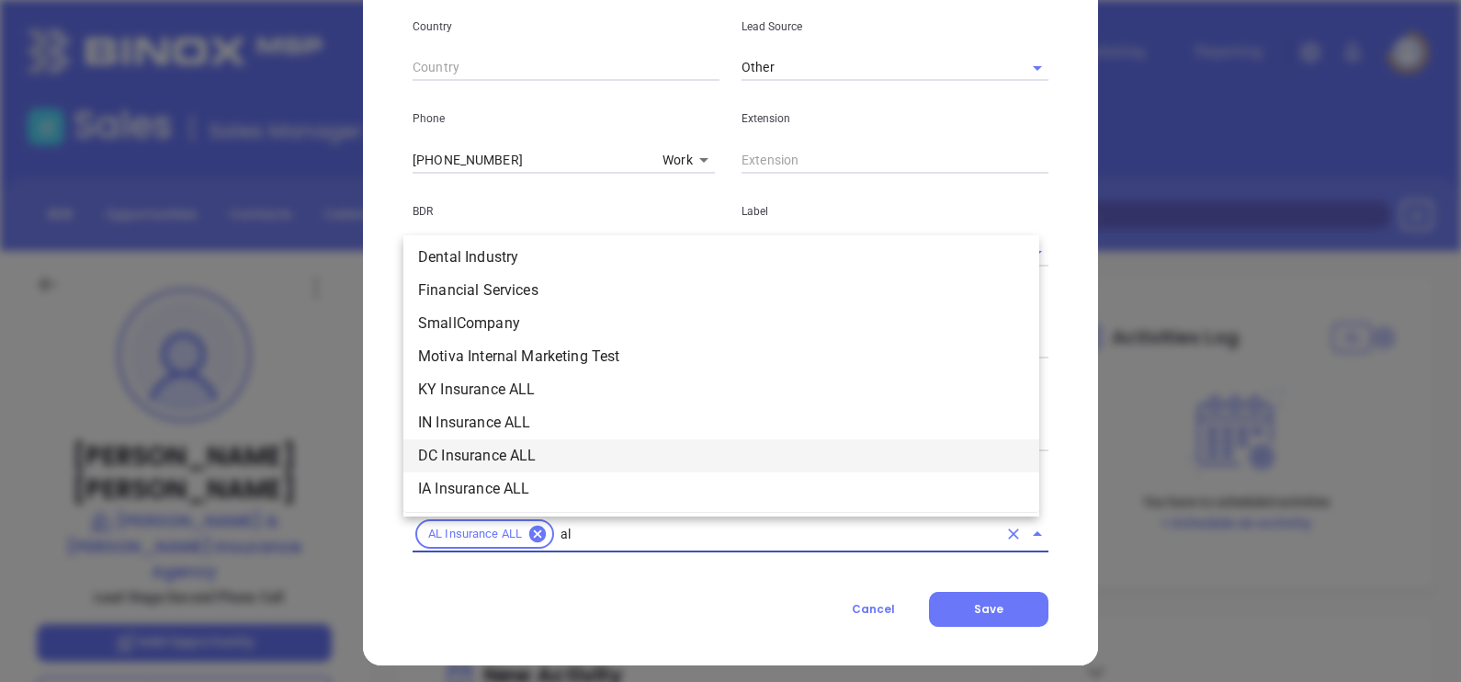
scroll to position [2088, 0]
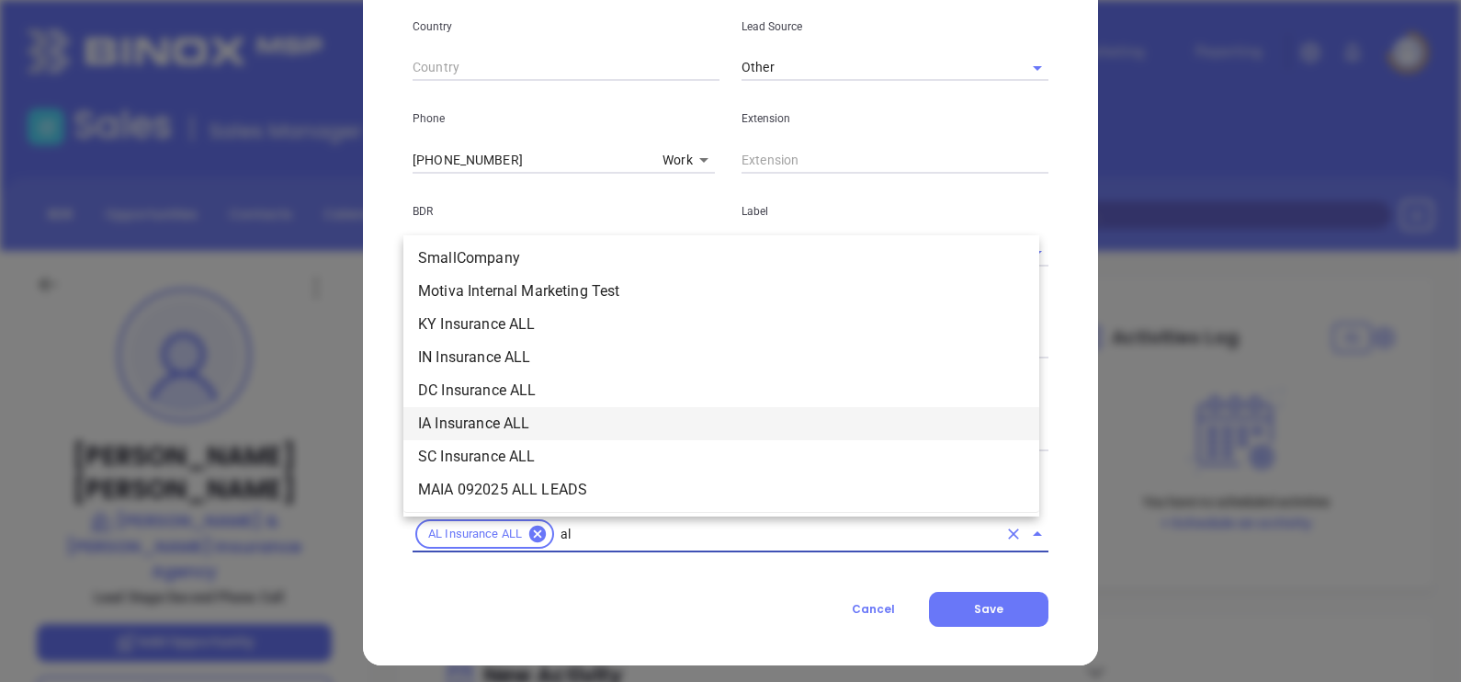
type input "a"
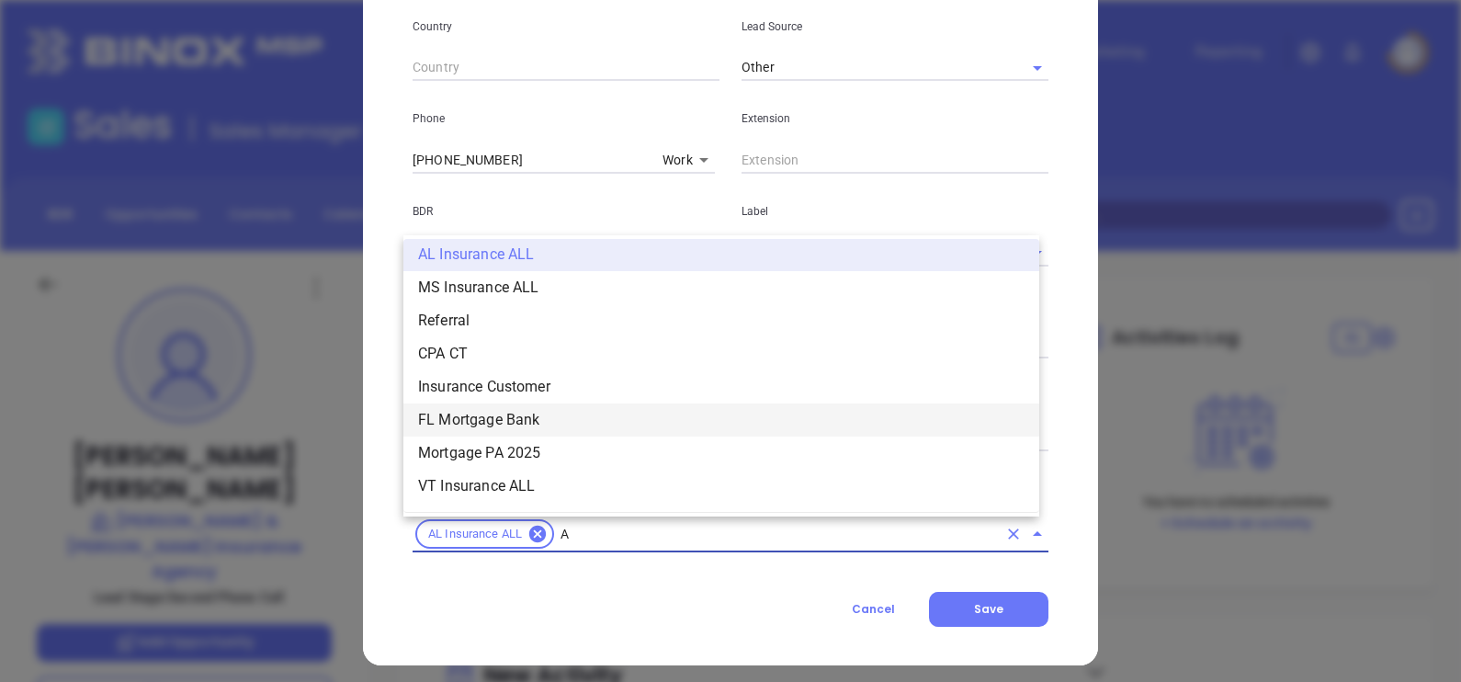
type input "AL"
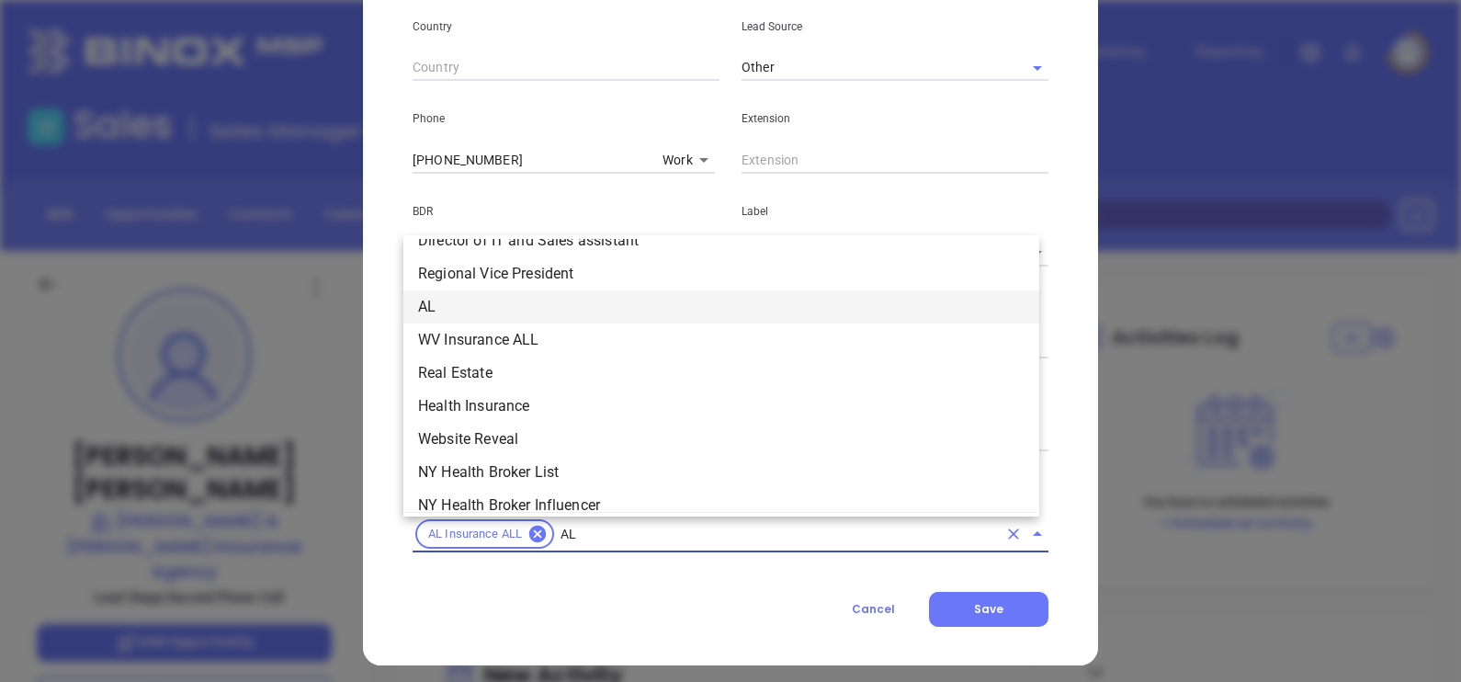
scroll to position [1561, 0]
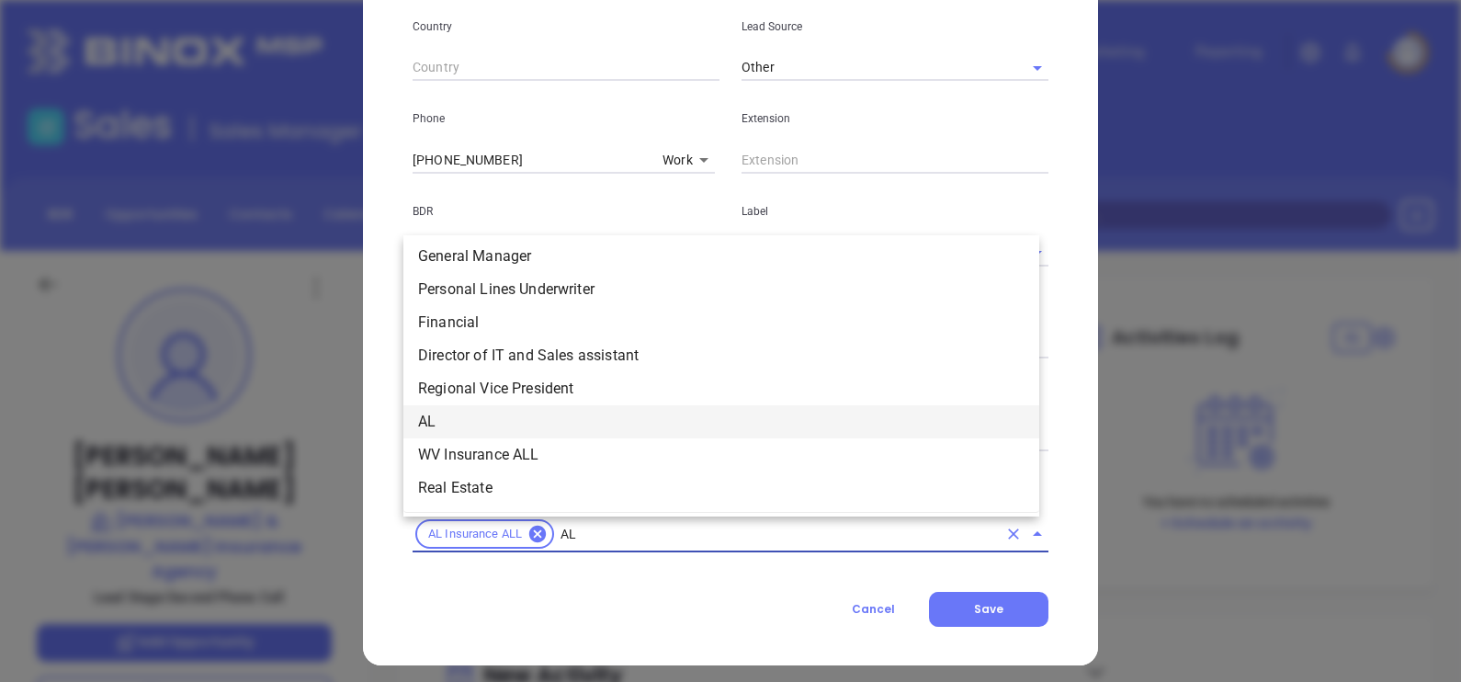
click at [426, 413] on li "AL" at bounding box center [721, 421] width 636 height 33
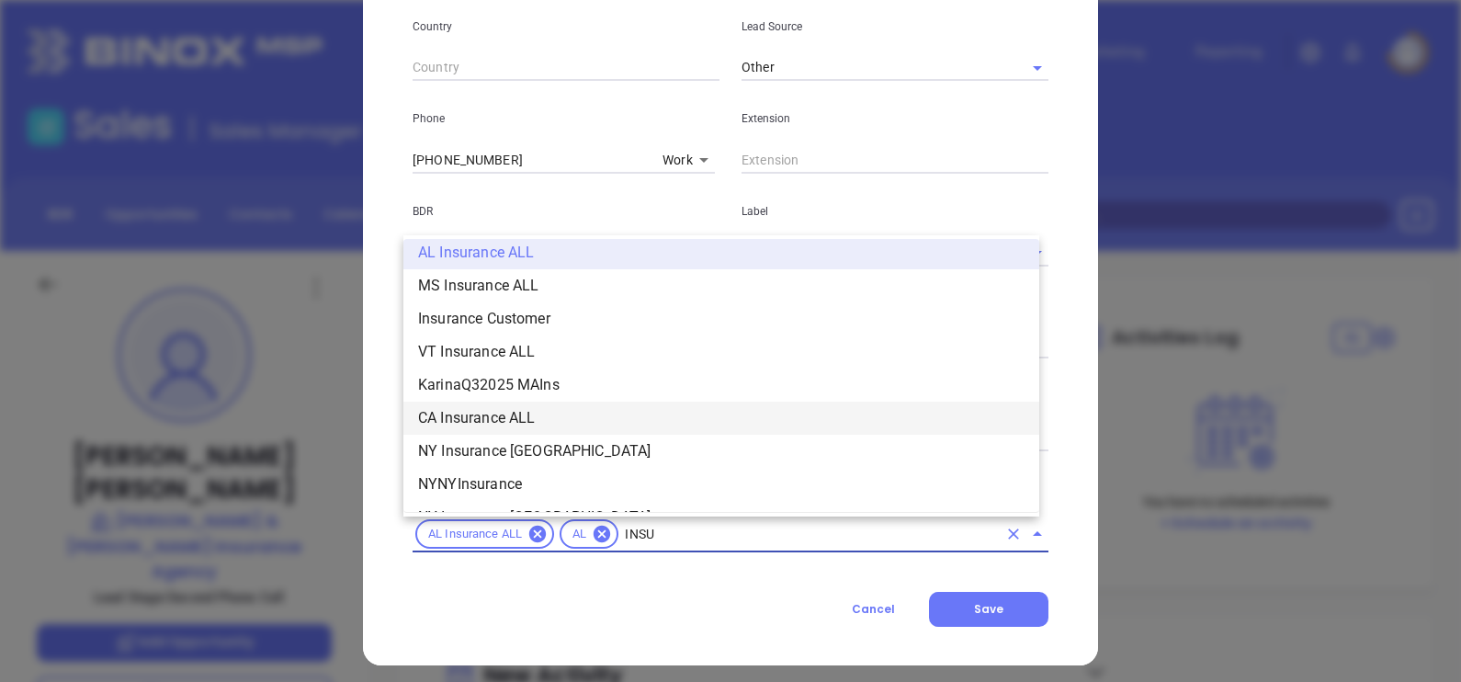
scroll to position [903, 0]
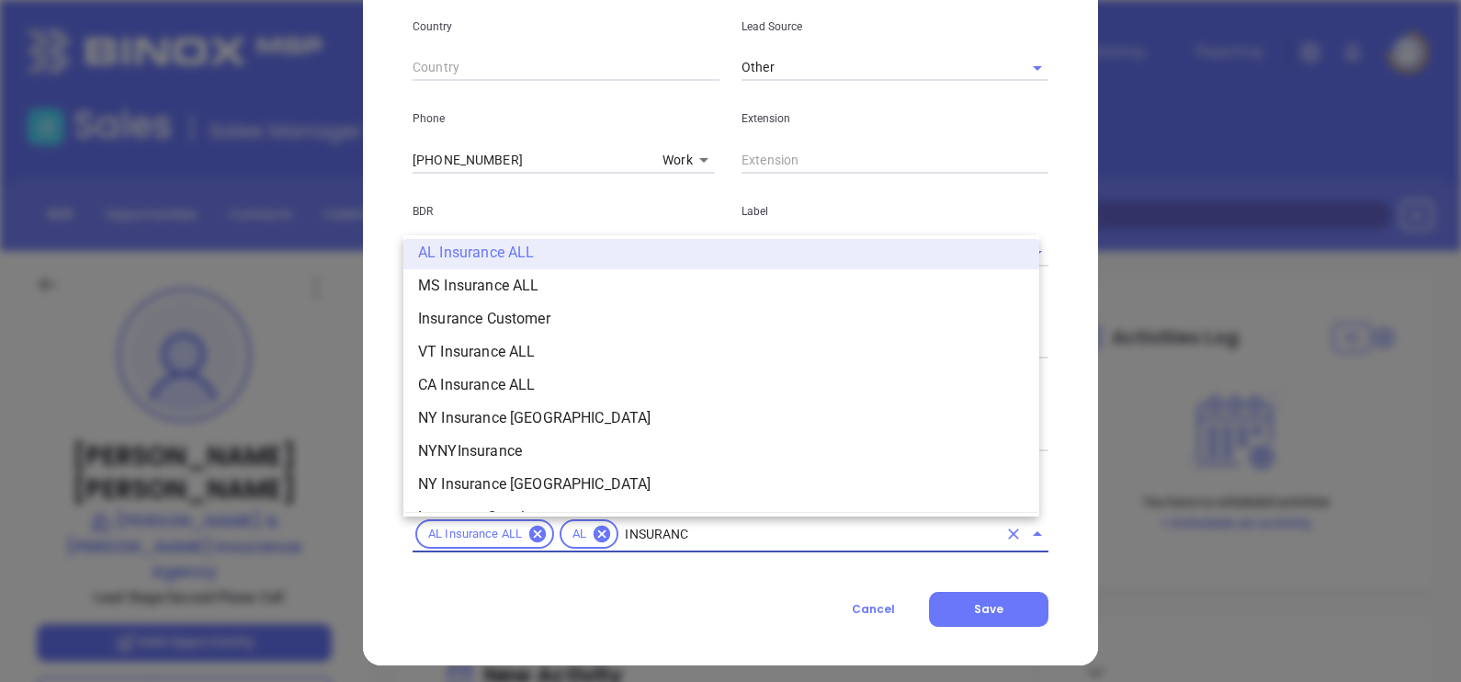
type input "INSURANCE"
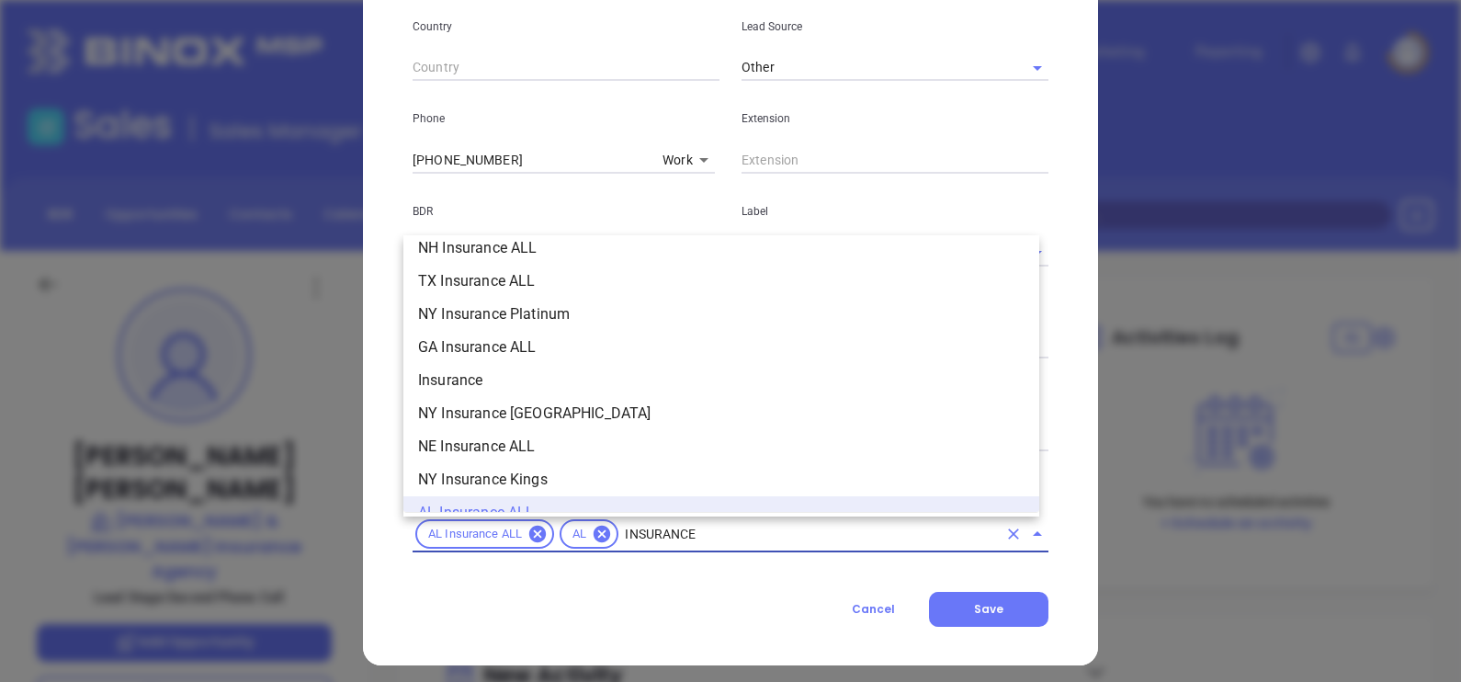
scroll to position [628, 0]
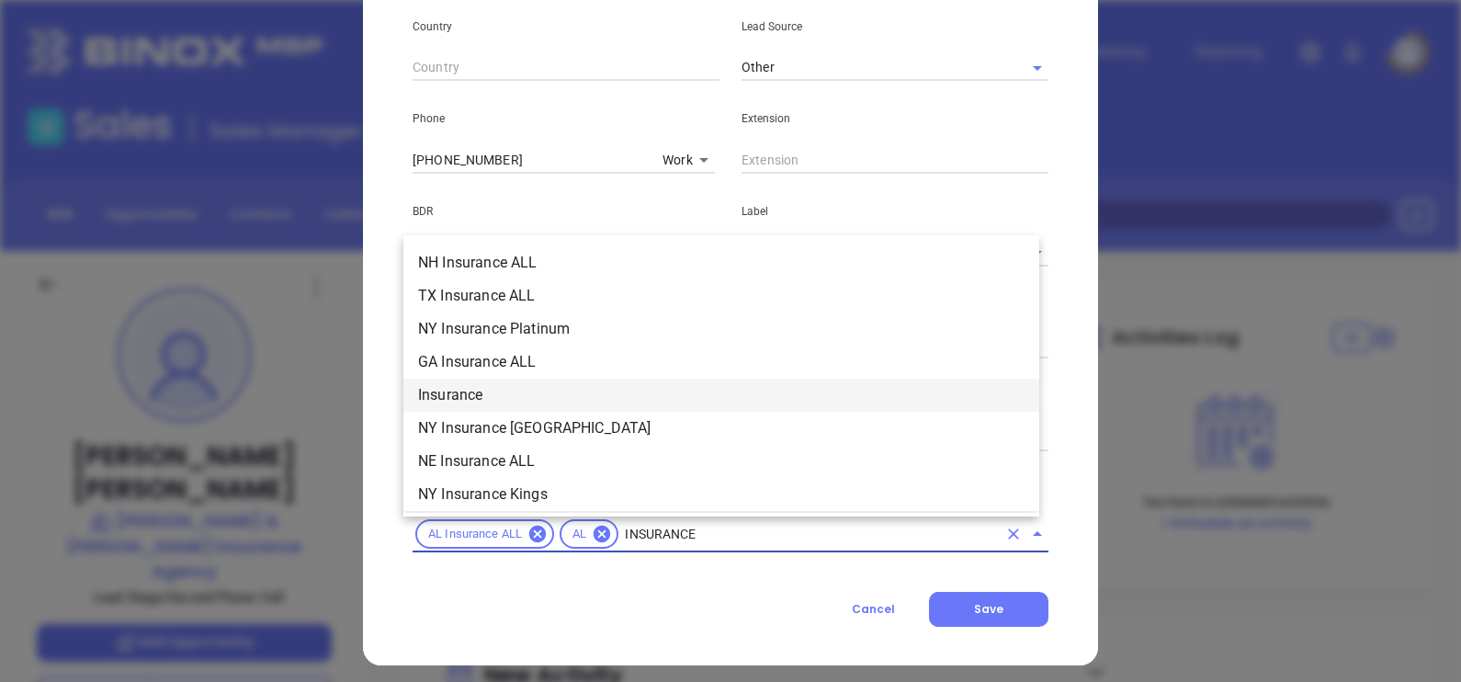
click at [525, 405] on li "Insurance" at bounding box center [721, 394] width 636 height 33
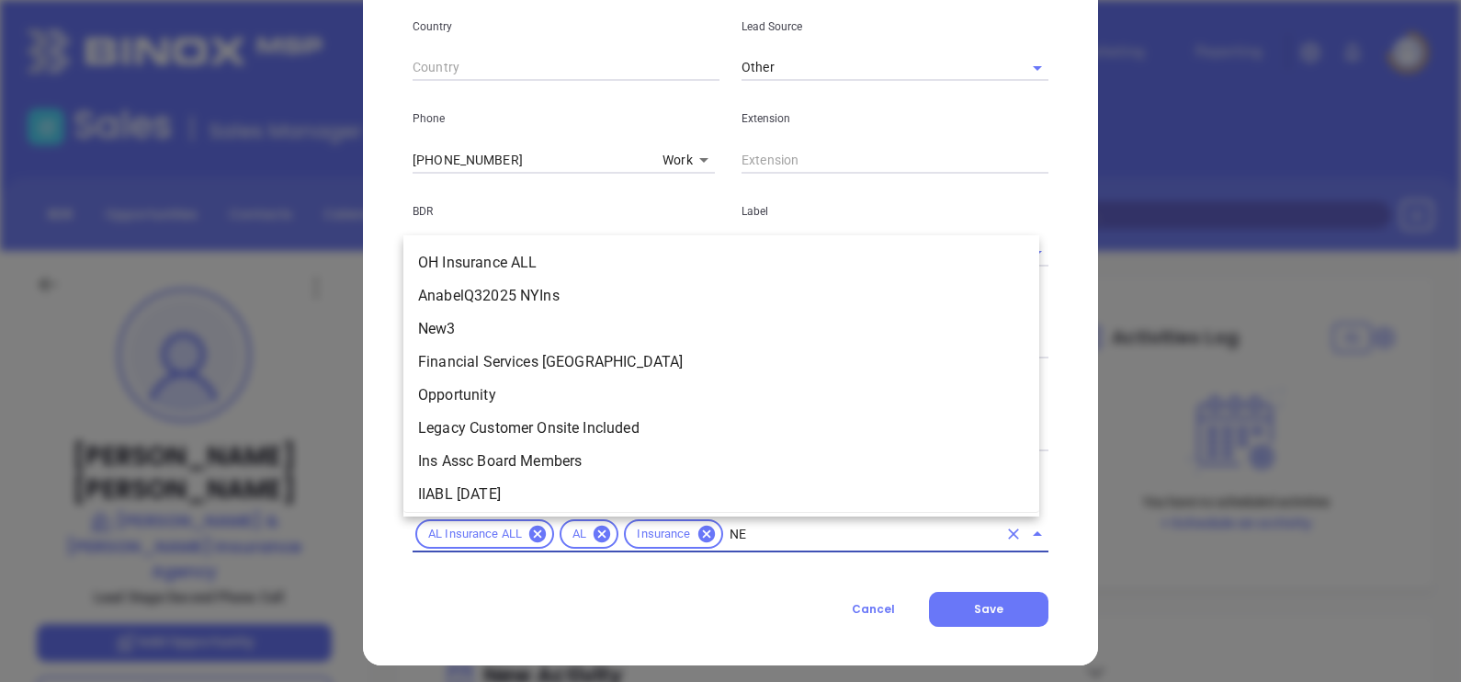
type input "NEW"
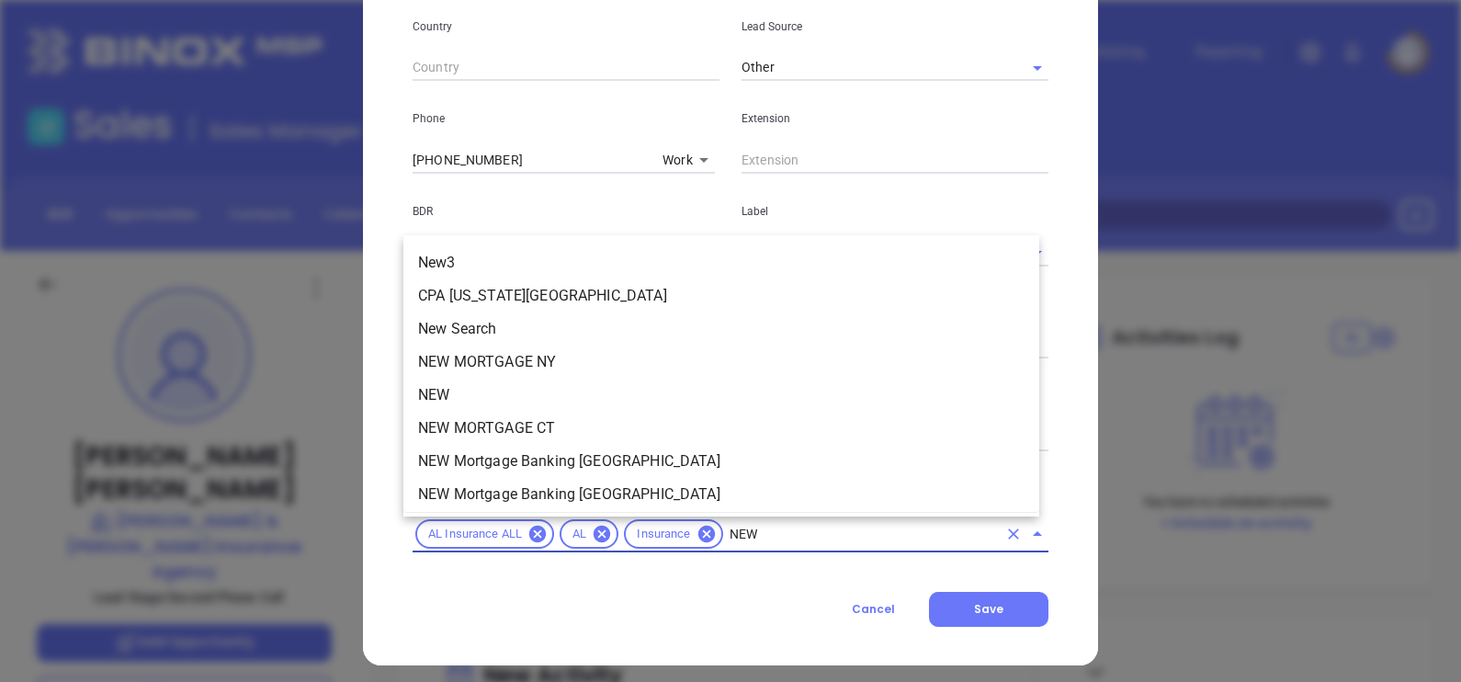
click at [491, 386] on li "NEW" at bounding box center [721, 394] width 636 height 33
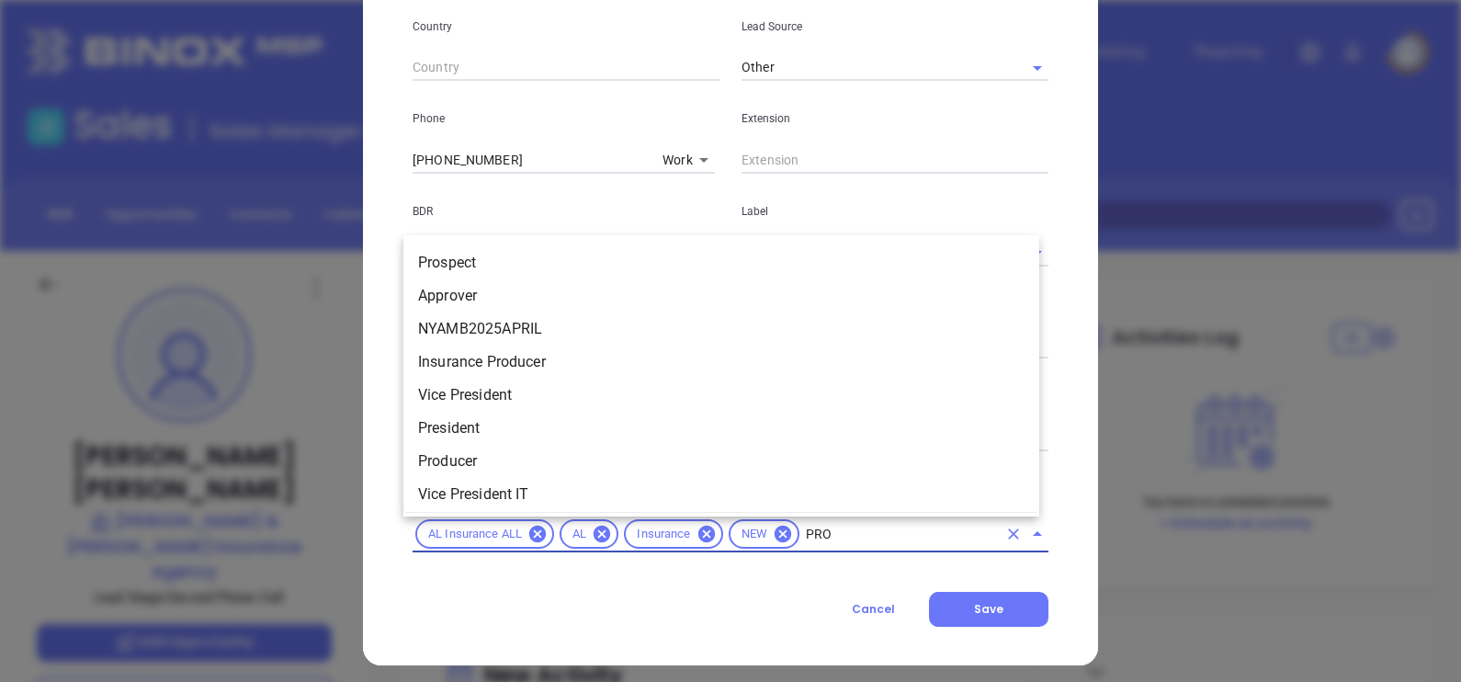
type input "PROS"
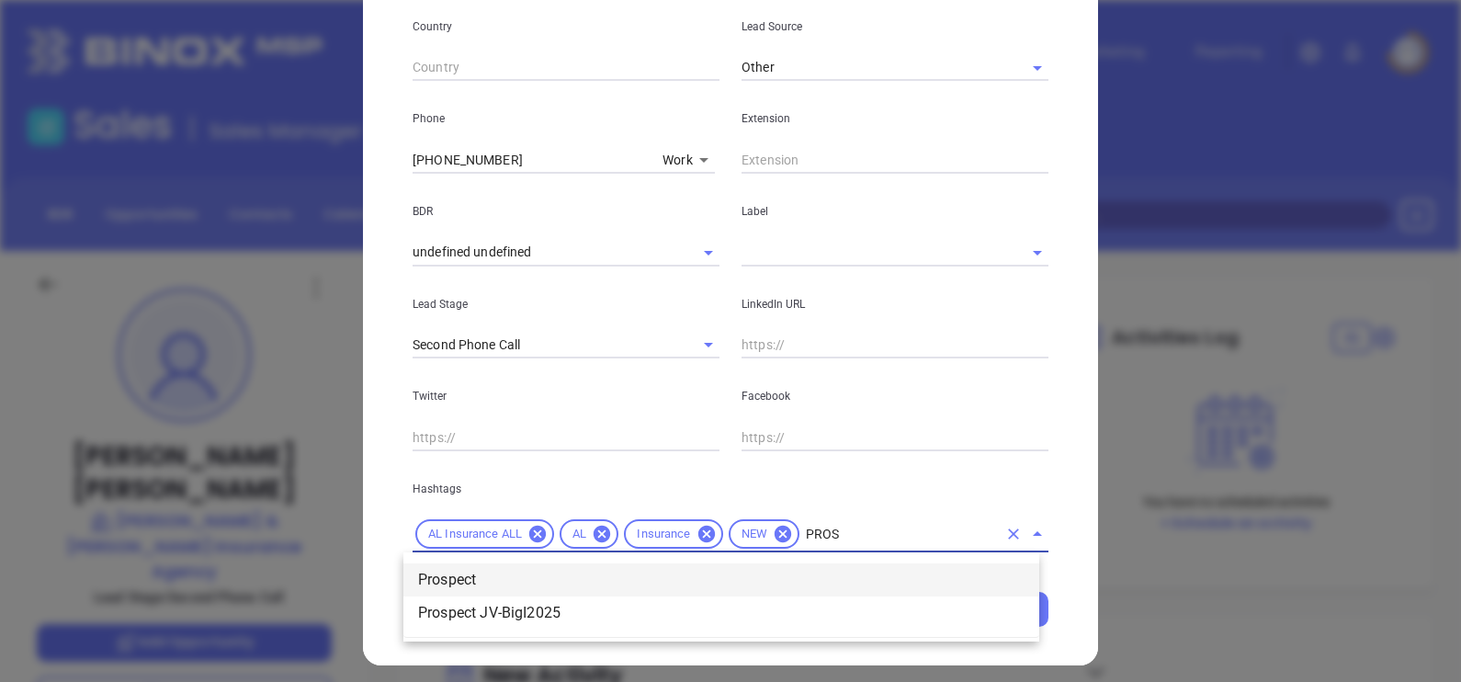
click at [505, 574] on li "Prospect" at bounding box center [721, 579] width 636 height 33
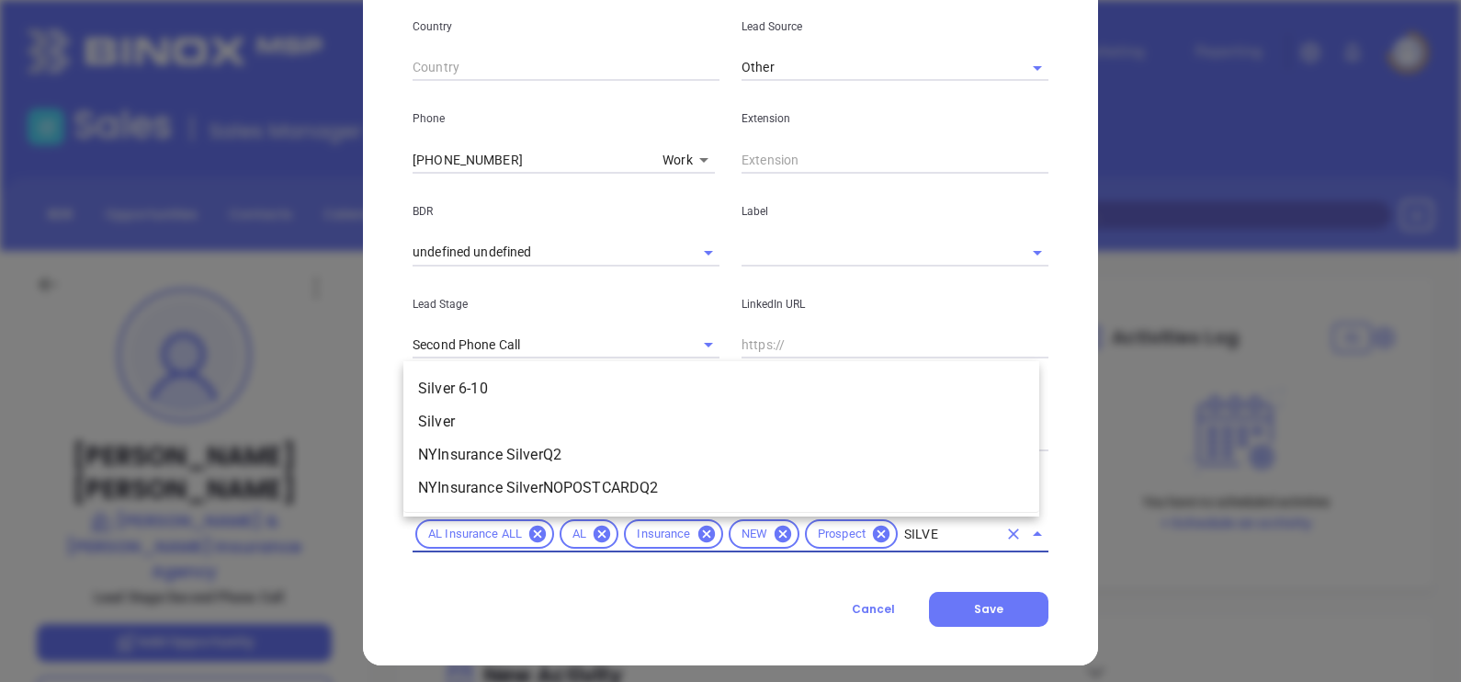
type input "SILVER"
click at [528, 386] on li "Silver 6-10" at bounding box center [721, 388] width 636 height 33
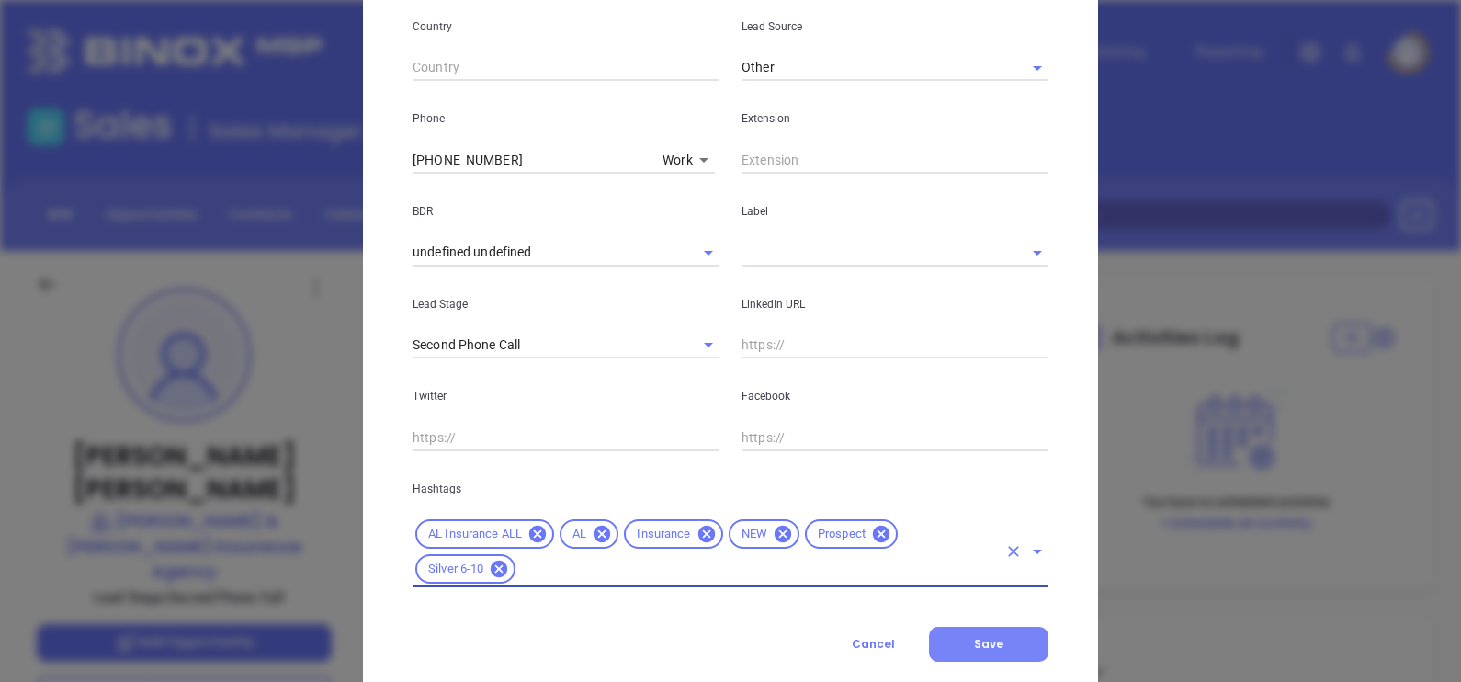
click at [962, 626] on button "Save" at bounding box center [988, 643] width 119 height 35
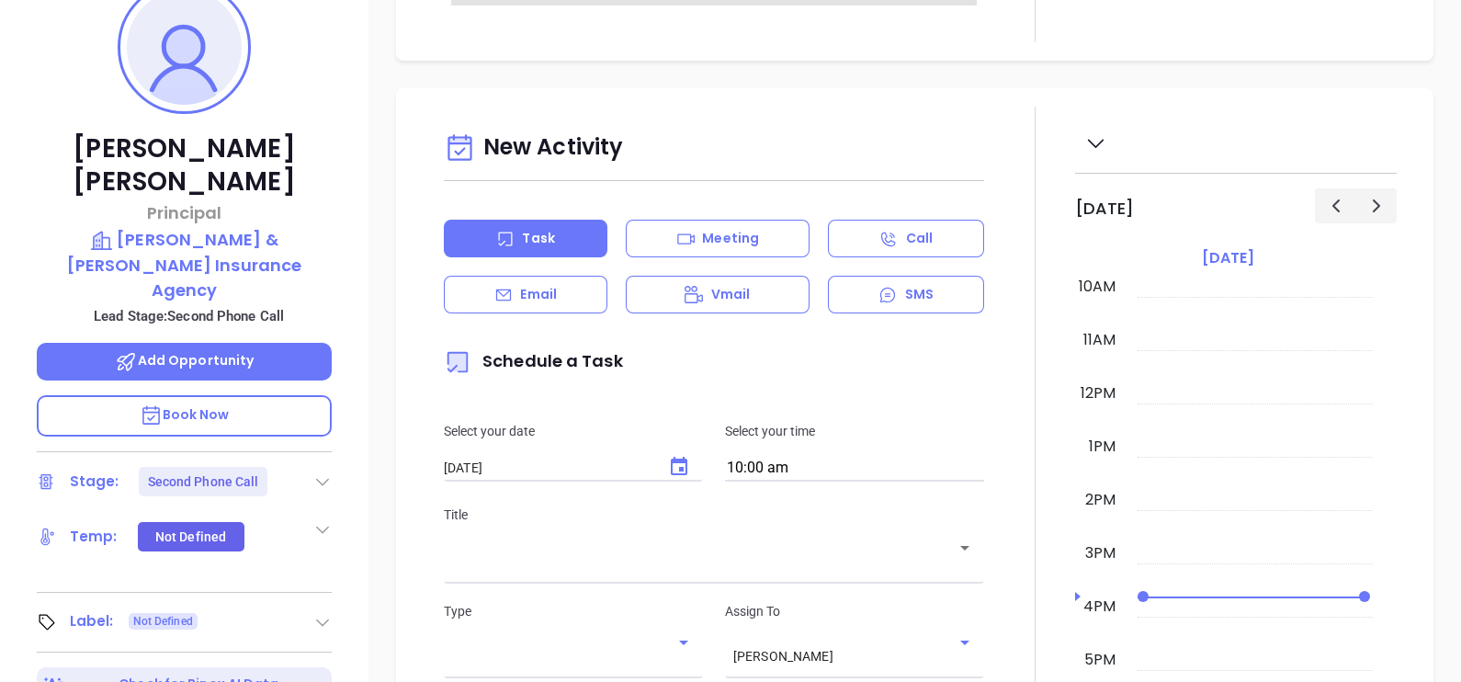
scroll to position [344, 0]
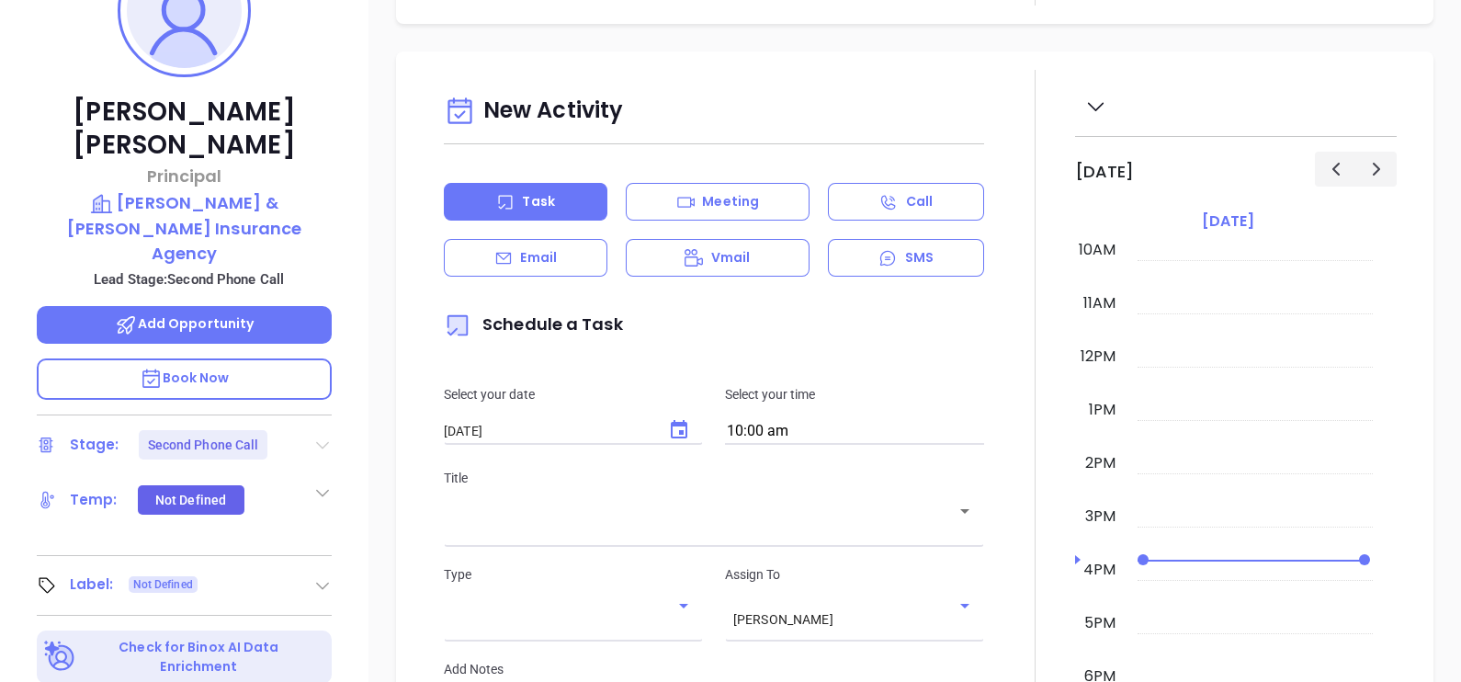
click at [319, 442] on icon at bounding box center [322, 445] width 13 height 7
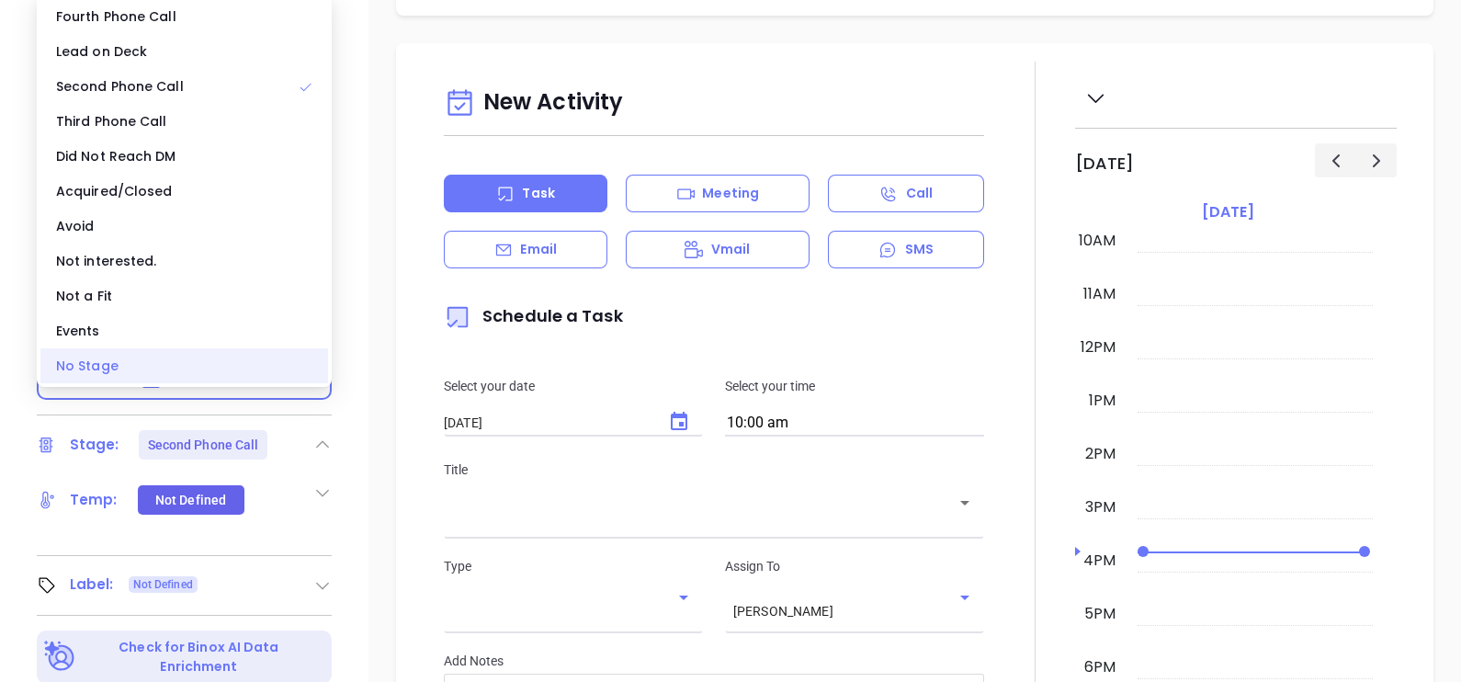
click at [138, 367] on div "No Stage" at bounding box center [184, 365] width 288 height 35
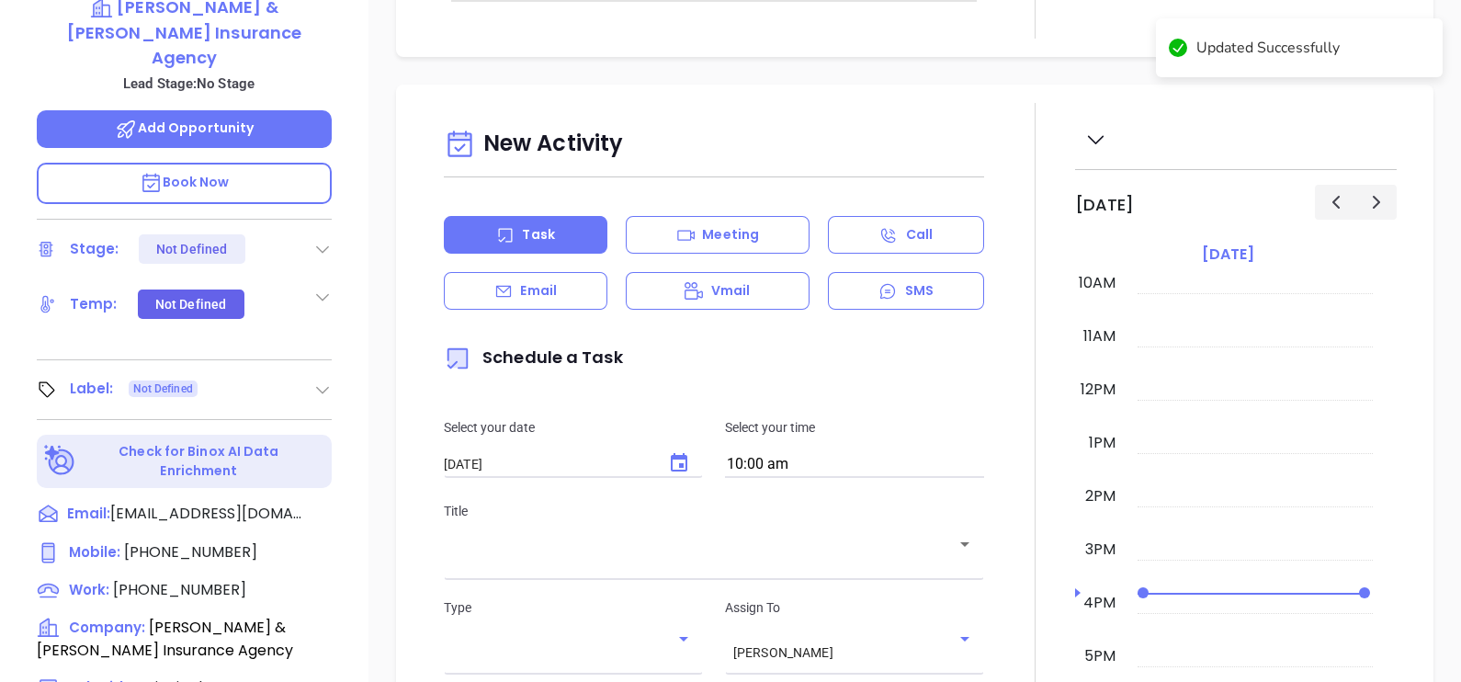
scroll to position [280, 0]
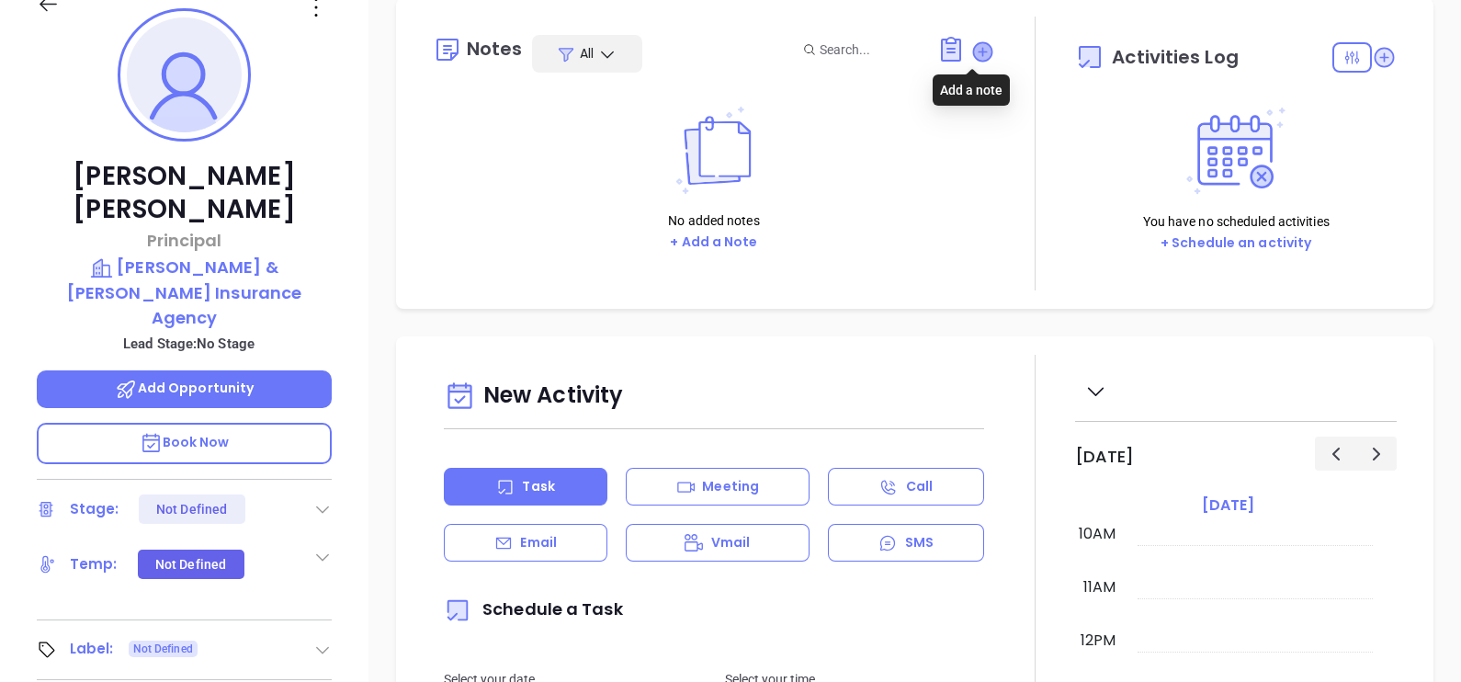
click at [974, 44] on icon at bounding box center [982, 51] width 18 height 18
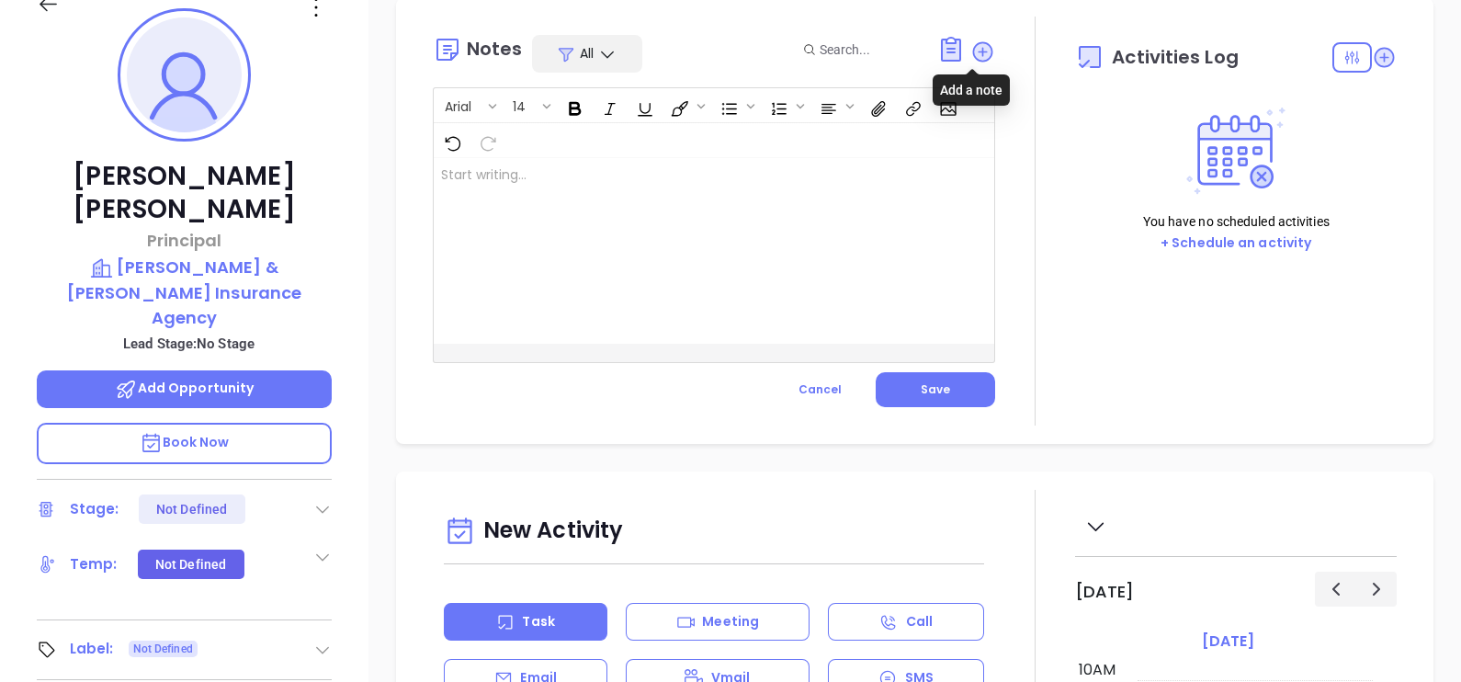
click at [602, 254] on div at bounding box center [694, 251] width 521 height 186
click at [620, 173] on p "LinkedIn profile not found" at bounding box center [694, 174] width 506 height 19
click at [920, 394] on span "Save" at bounding box center [934, 389] width 29 height 16
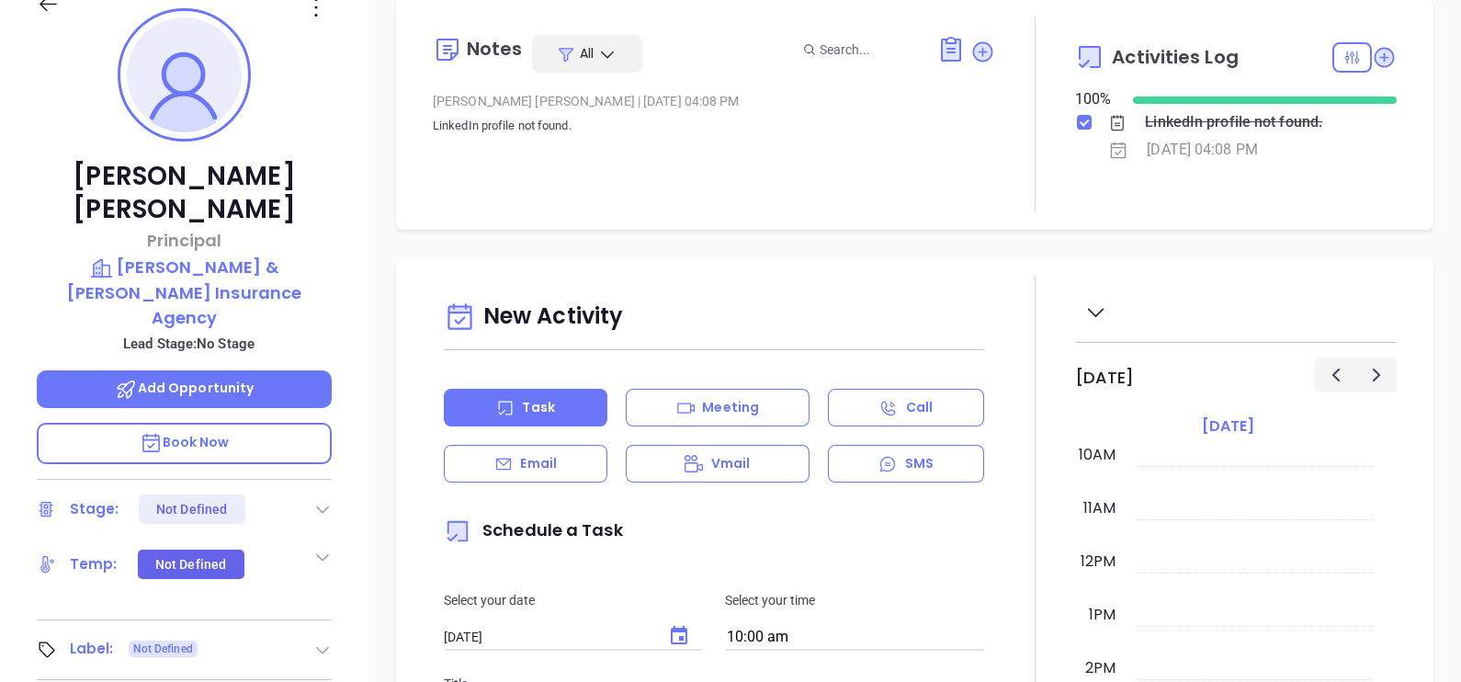
click at [322, 640] on icon at bounding box center [322, 649] width 18 height 18
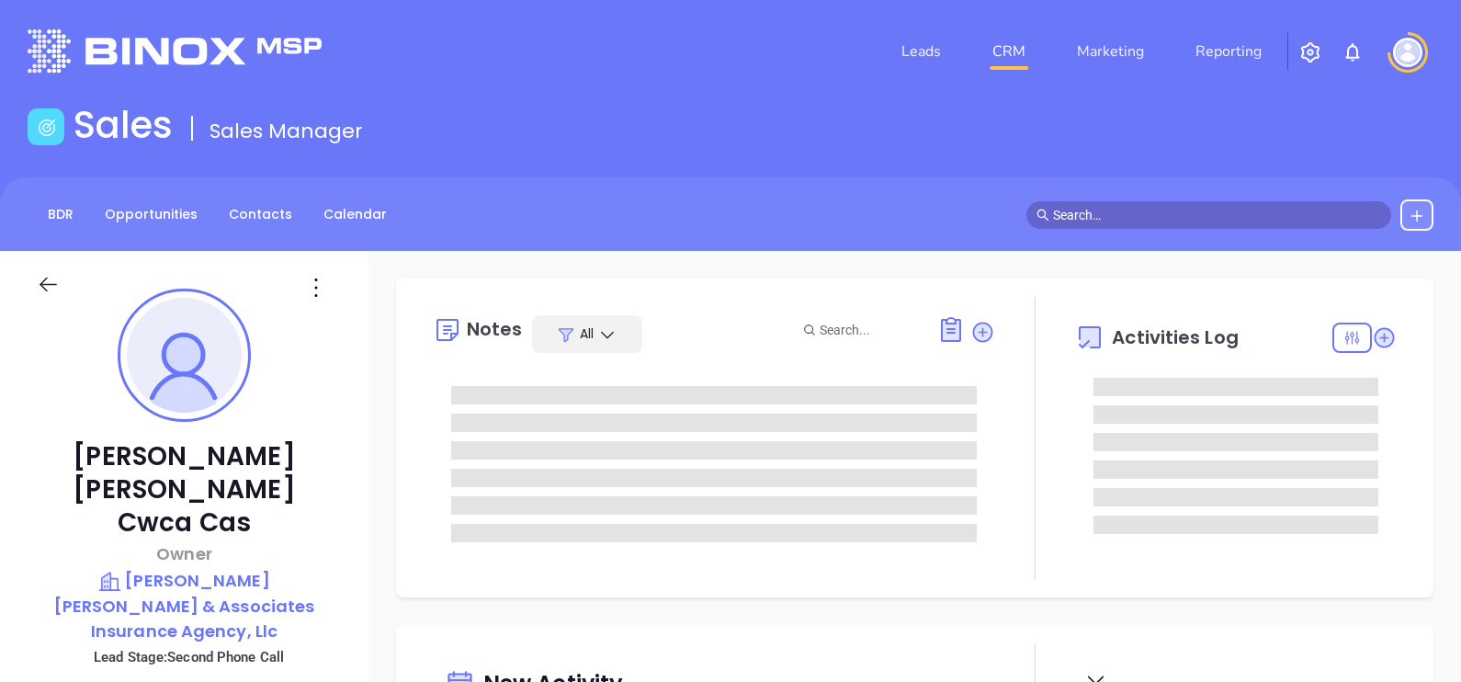
scroll to position [533, 0]
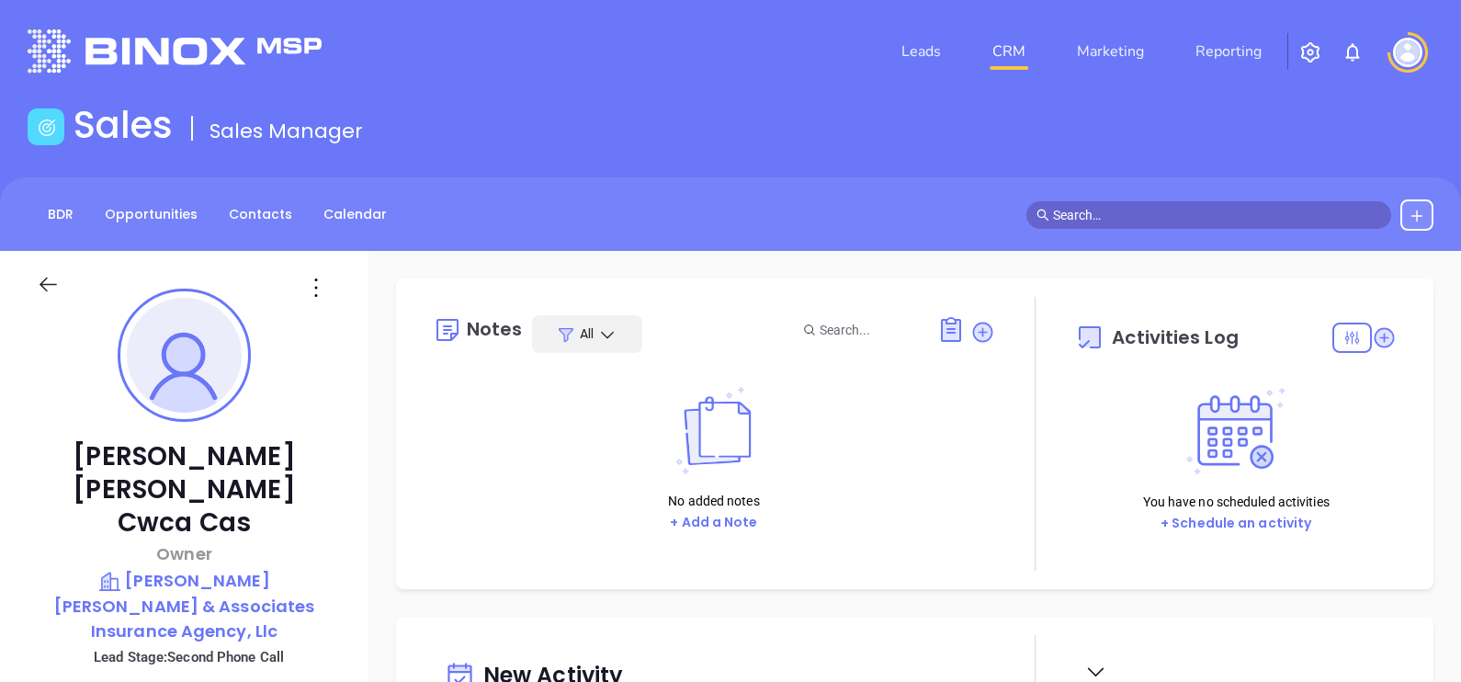
type input "[PERSON_NAME]"
click at [230, 579] on p "[PERSON_NAME] [PERSON_NAME] & Associates Insurance Agency, Llc" at bounding box center [184, 605] width 295 height 75
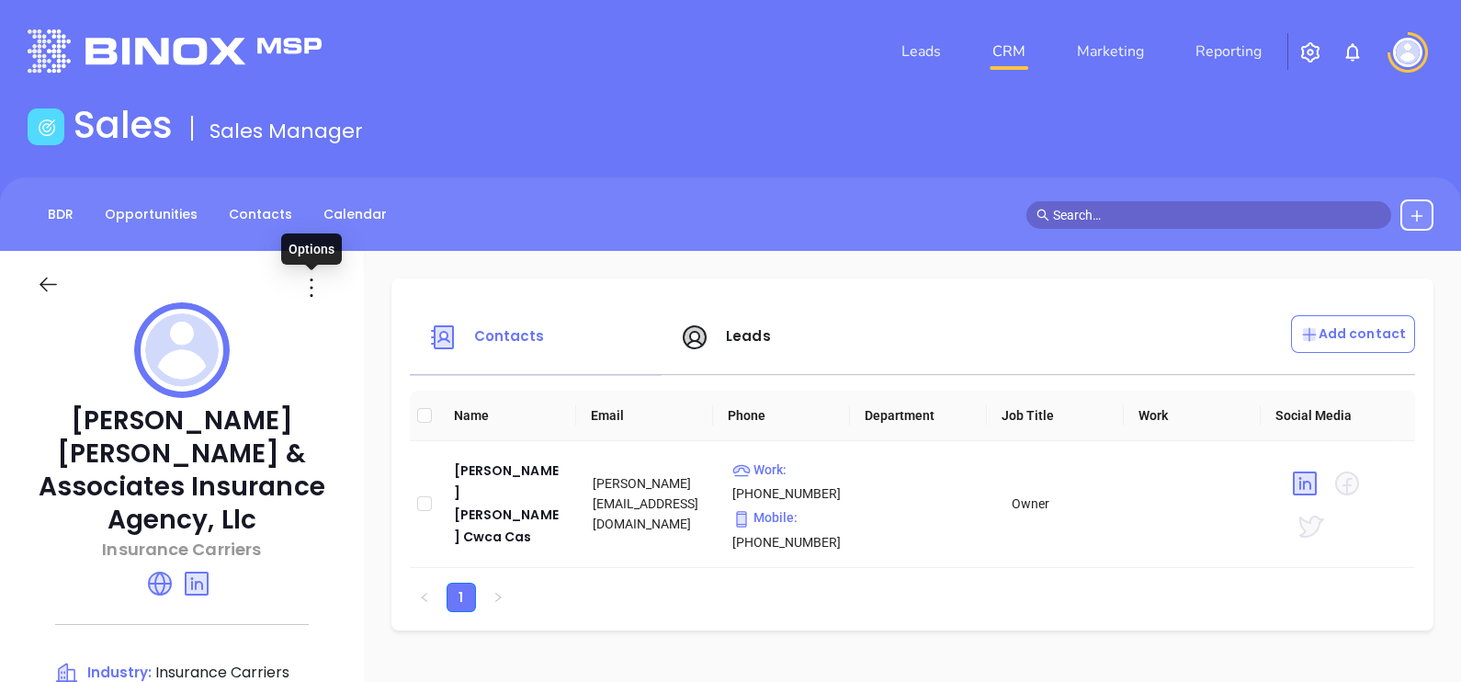
click at [317, 289] on icon at bounding box center [311, 287] width 29 height 29
click at [324, 318] on icon at bounding box center [318, 325] width 14 height 14
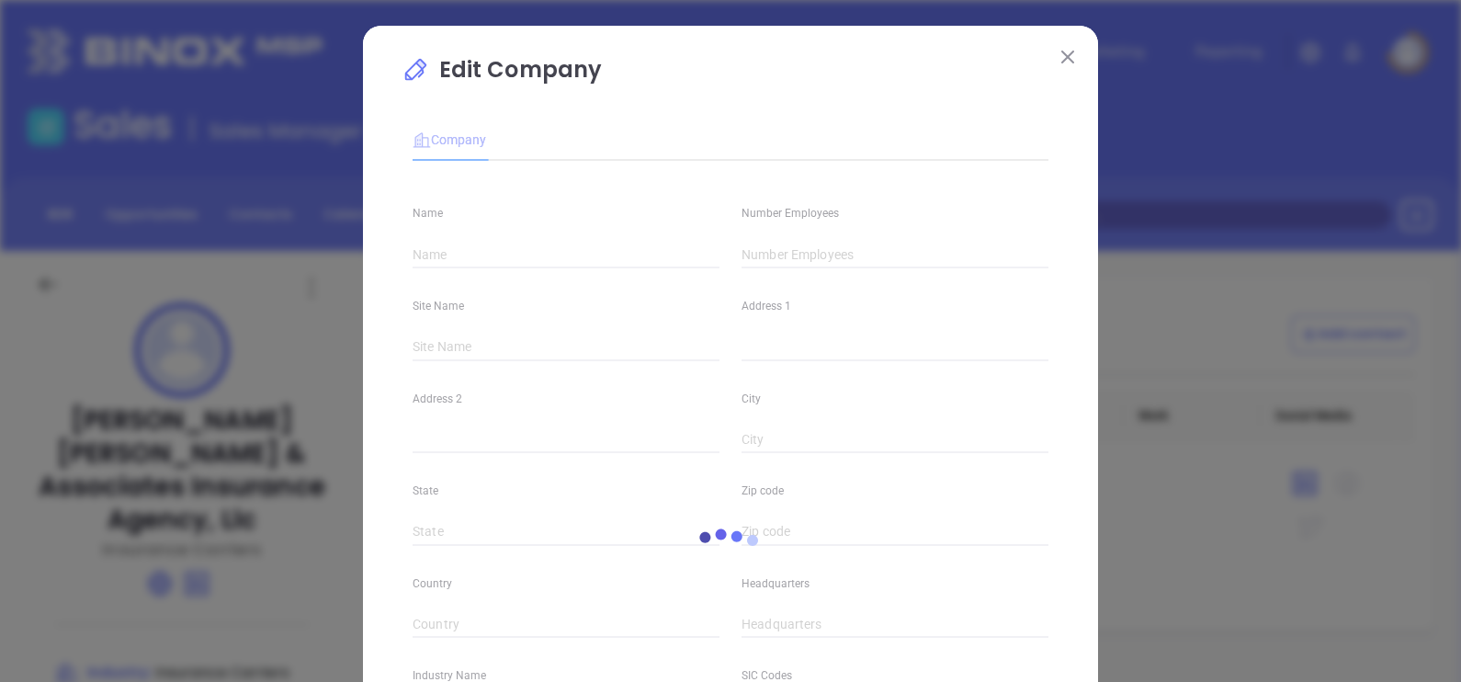
type input "[PERSON_NAME] [PERSON_NAME] & Associates Insurance Agency, Llc"
type input "5"
type input "Insurance Carriers"
type input "63"
type input "[DOMAIN_NAME]"
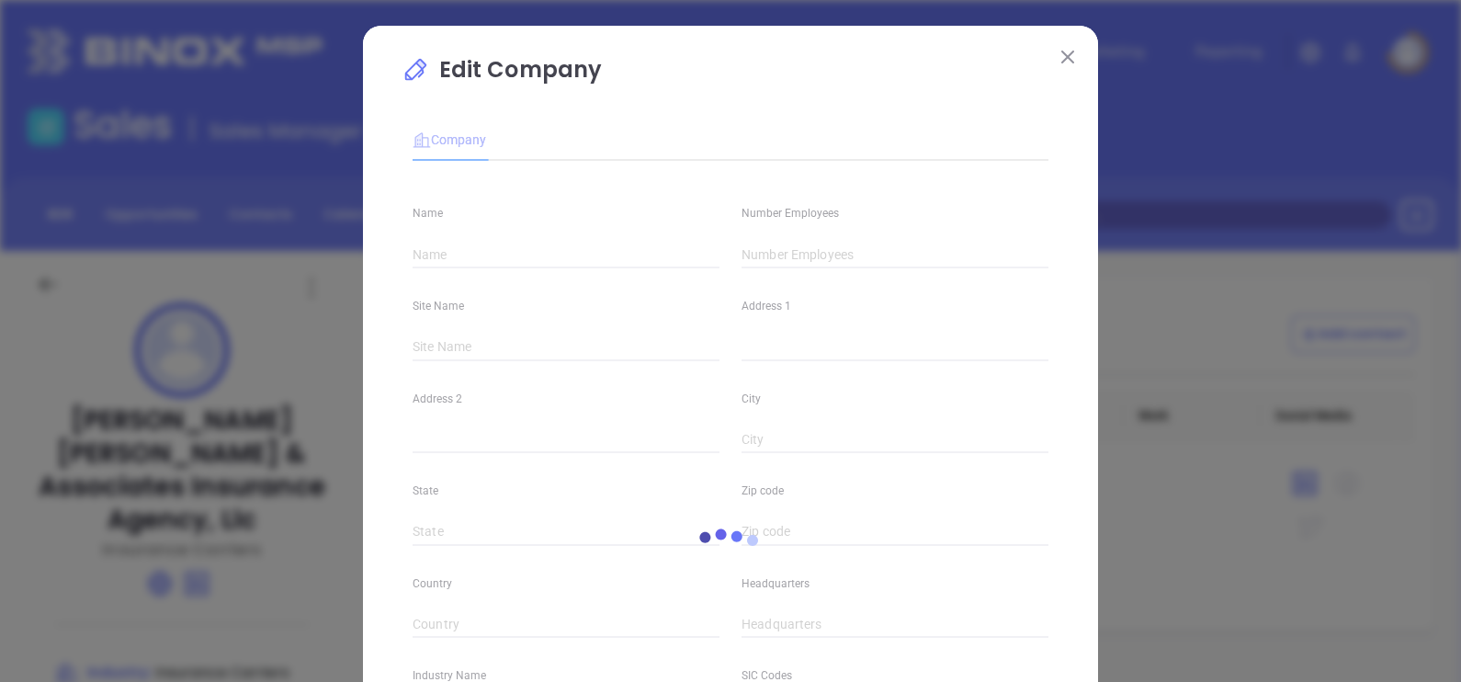
type input "Finance and Insurance"
type input "[DOMAIN_NAME][URL][PERSON_NAME]."
type input "0.78"
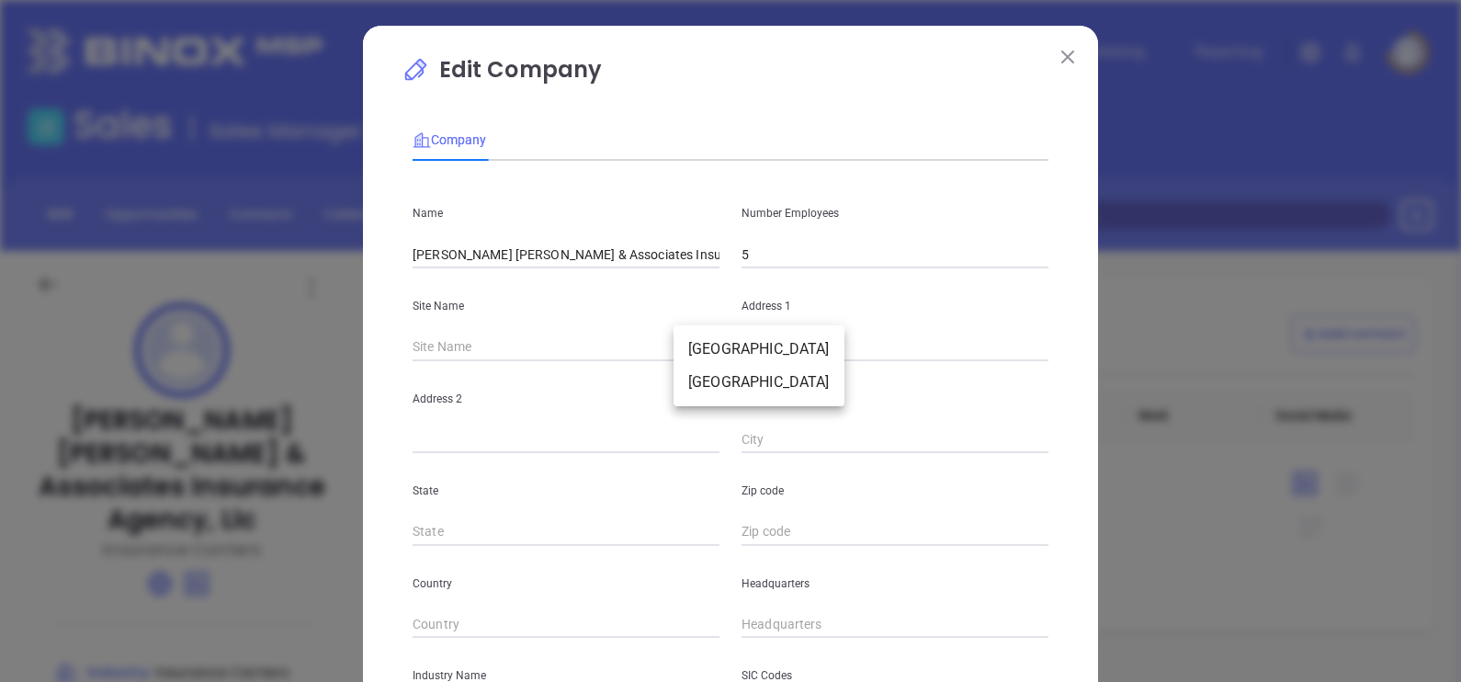
click at [701, 342] on body "Leads CRM Marketing Reporting Financial Leads Leads Sales Sales Manager BDR Opp…" at bounding box center [730, 341] width 1461 height 682
click at [704, 346] on li "[GEOGRAPHIC_DATA]" at bounding box center [758, 349] width 171 height 33
type input "[GEOGRAPHIC_DATA]"
type input "[STREET_ADDRESS][PERSON_NAME]"
type input "[GEOGRAPHIC_DATA]"
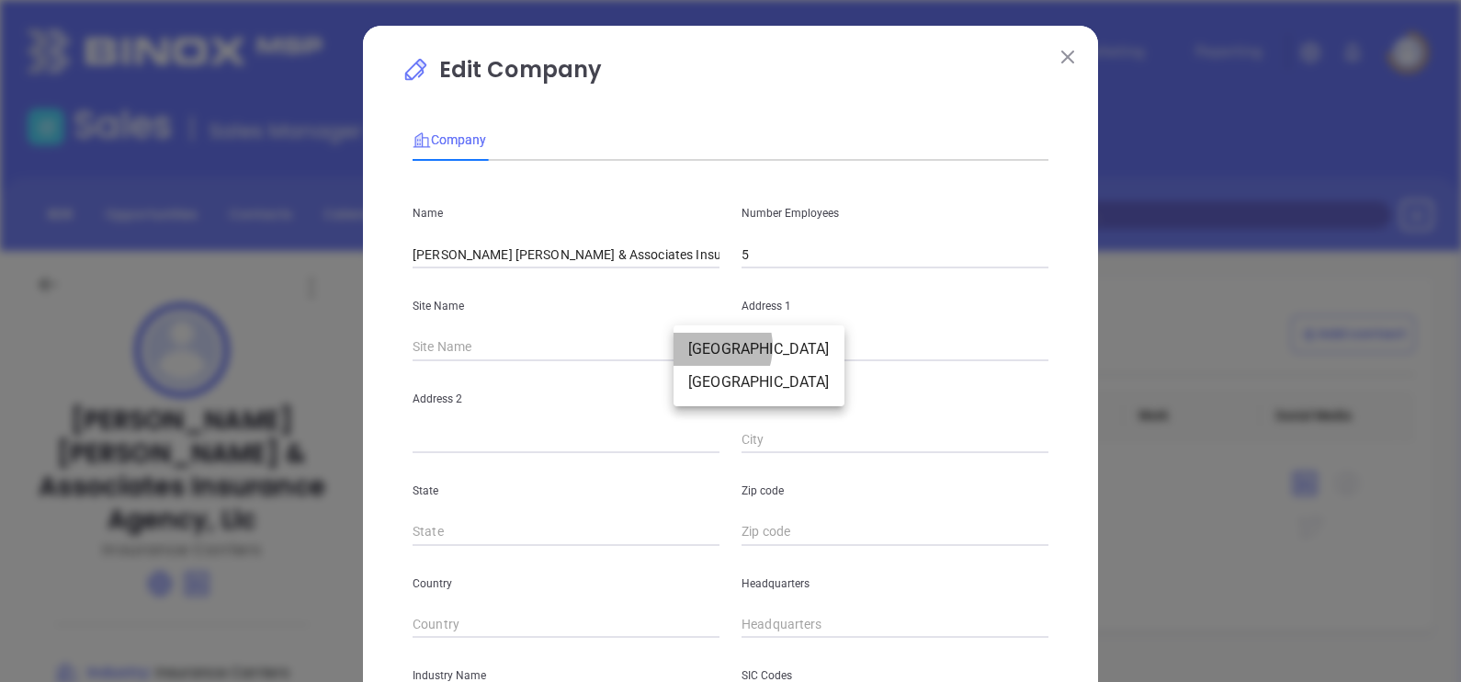
type input "AL"
type input "35804"
type input "US"
type input "127667"
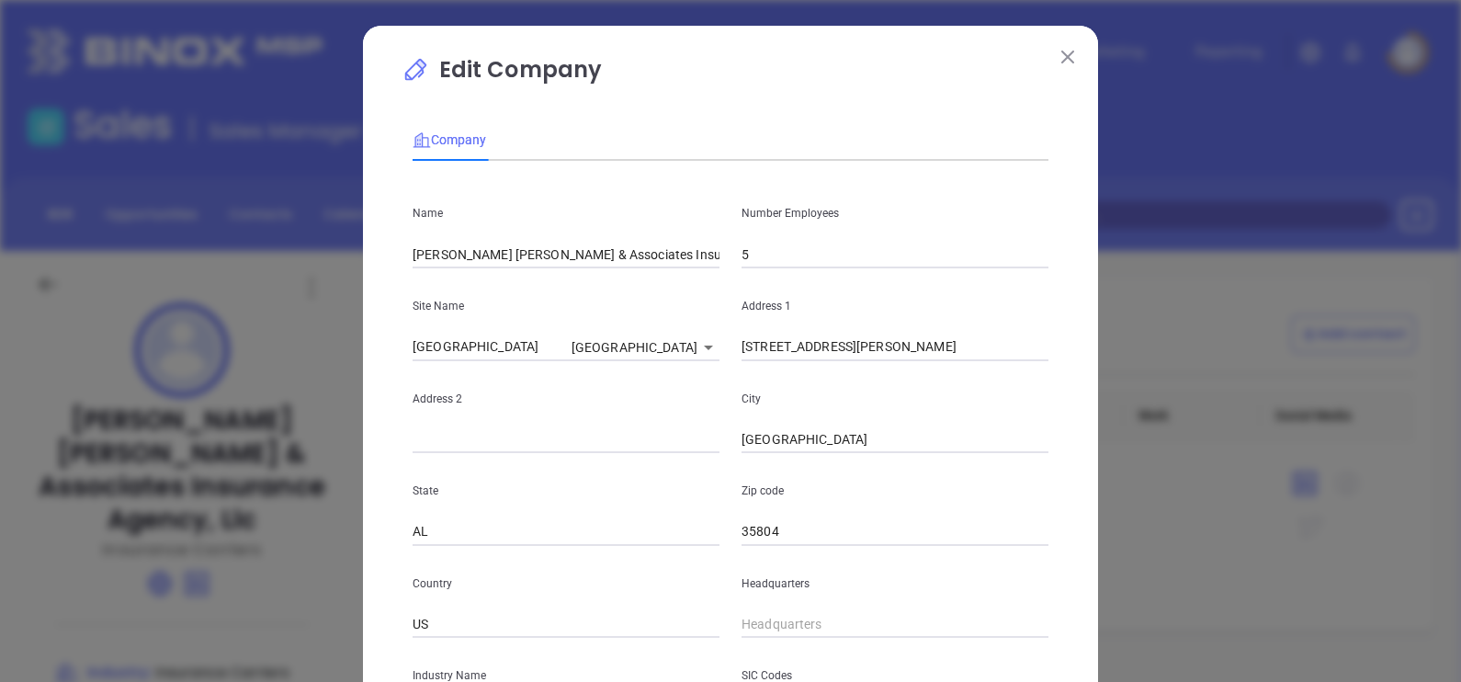
click at [809, 610] on div "Headquarters" at bounding box center [894, 592] width 329 height 93
click at [801, 627] on input "( ) -" at bounding box center [894, 625] width 307 height 28
paste input "25) 653-3620"
type input "( ) -"
paste input "256) 533-6200"
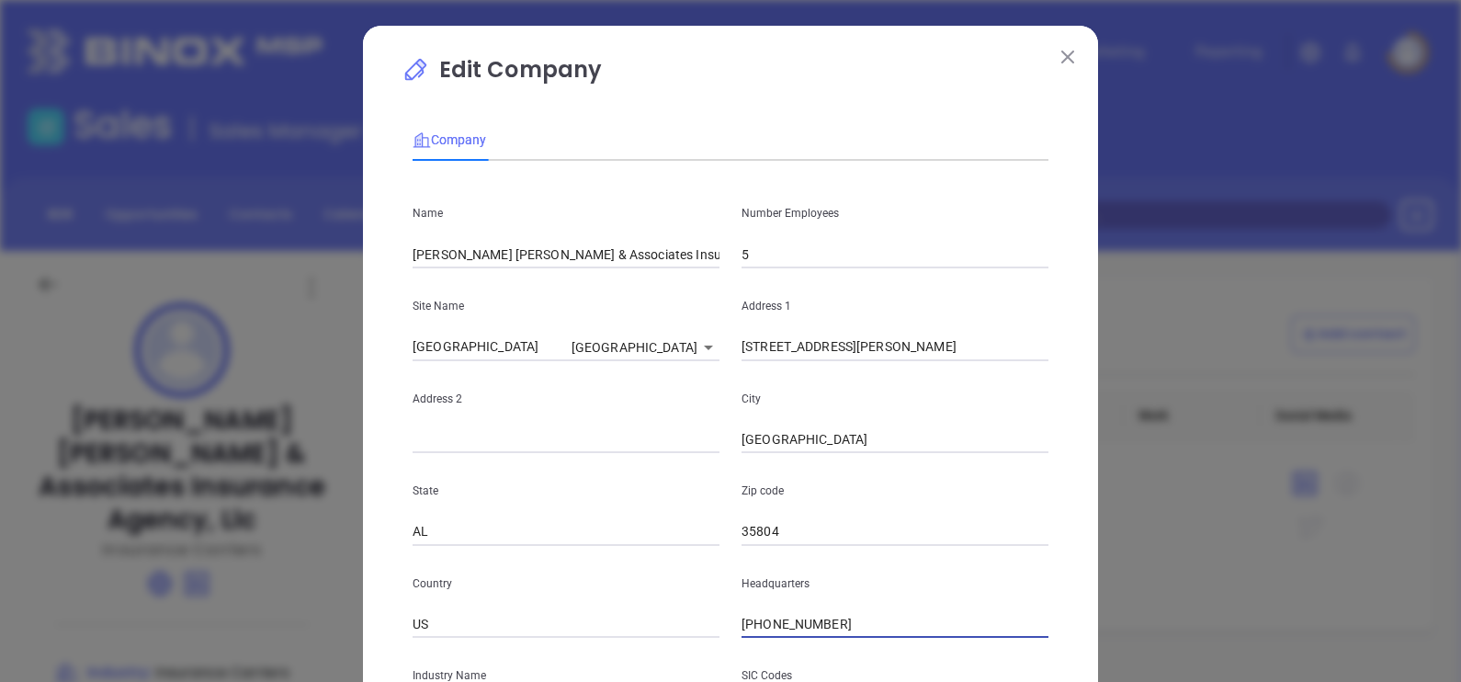
type input "[PHONE_NUMBER]"
click at [551, 389] on p "Address 2" at bounding box center [565, 399] width 307 height 20
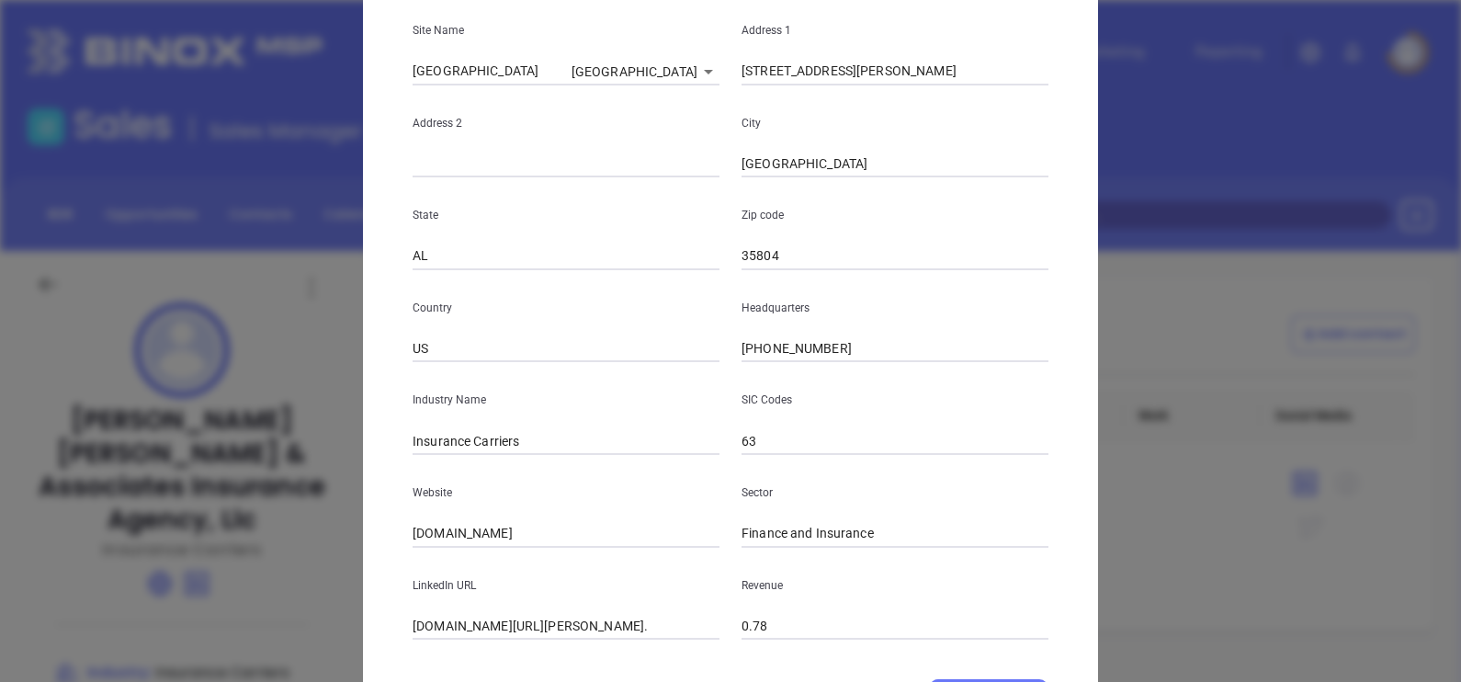
scroll to position [322, 0]
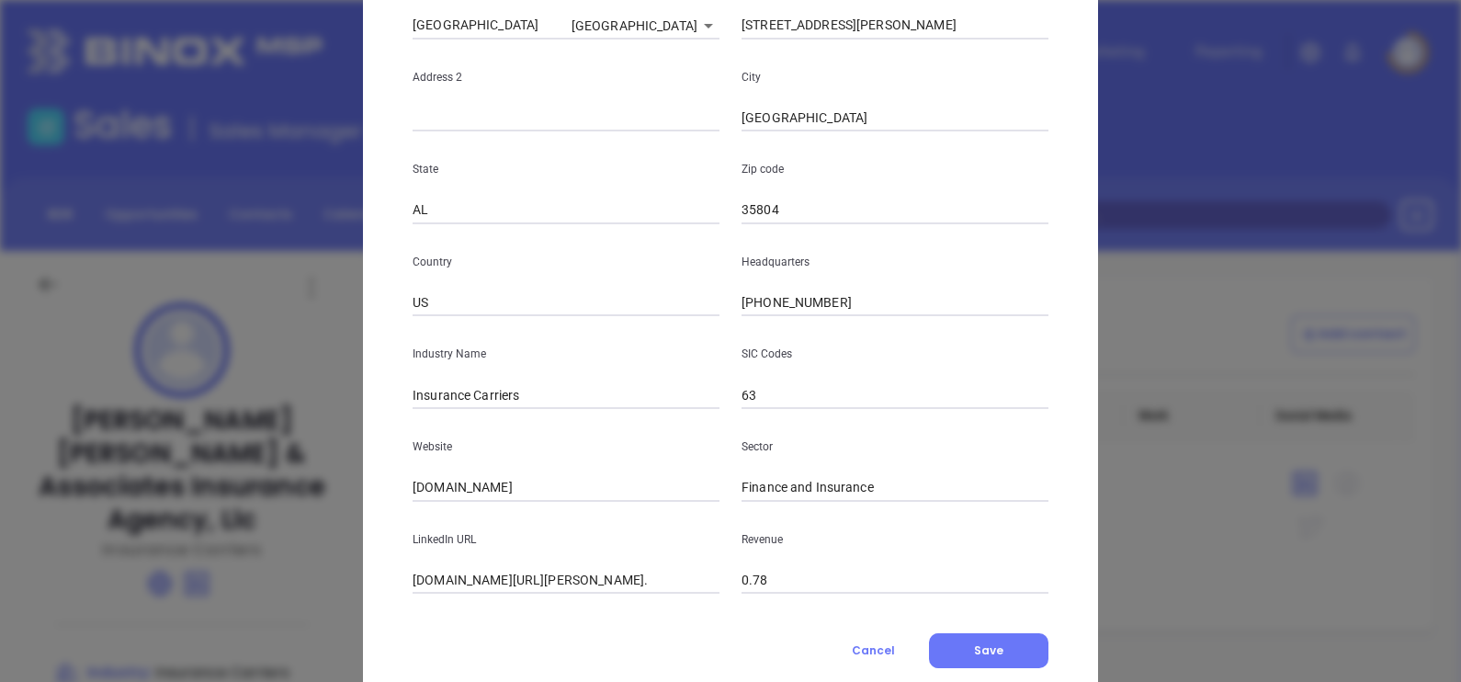
click at [548, 397] on input "Insurance Carriers" at bounding box center [565, 395] width 307 height 28
type input "Insurance"
click at [524, 474] on input "[DOMAIN_NAME]" at bounding box center [565, 488] width 307 height 28
type input "b"
paste input "[URL][DOMAIN_NAME]"
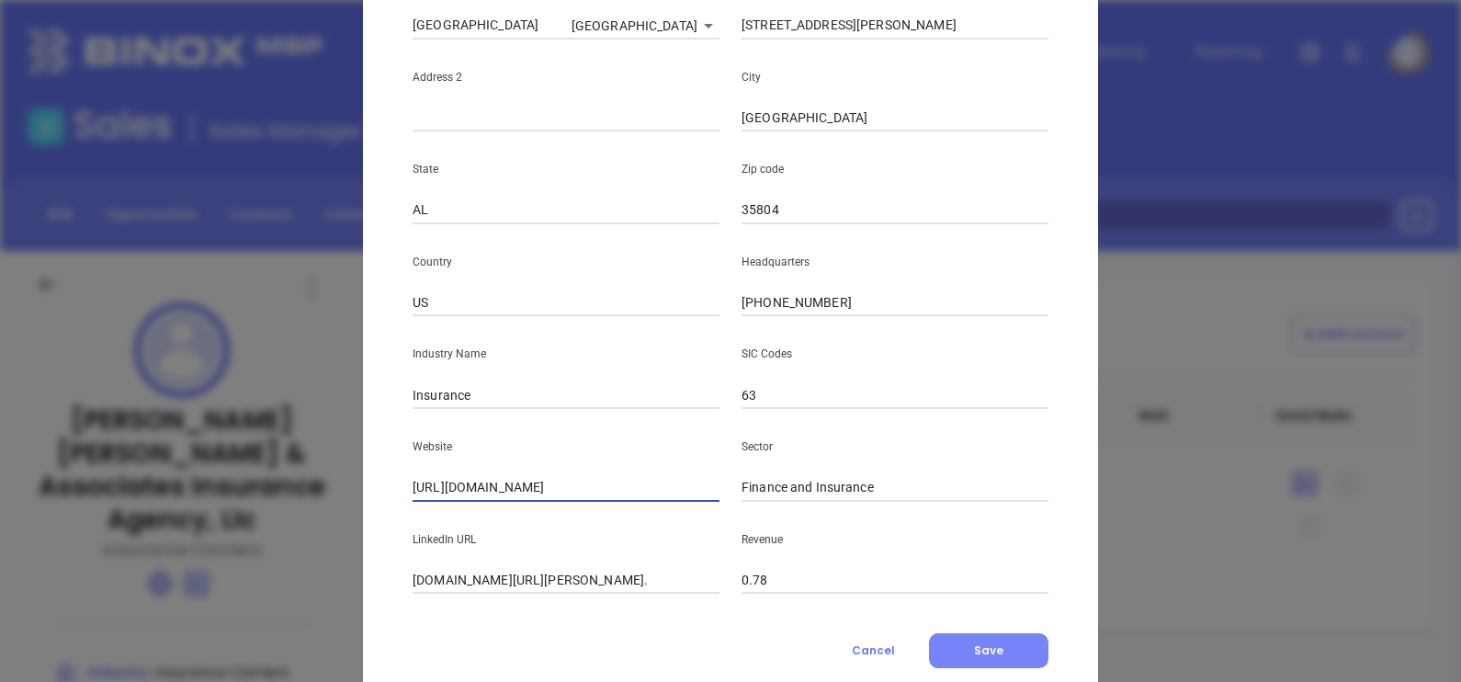
type input "[URL][DOMAIN_NAME]"
click at [1003, 653] on button "Save" at bounding box center [988, 650] width 119 height 35
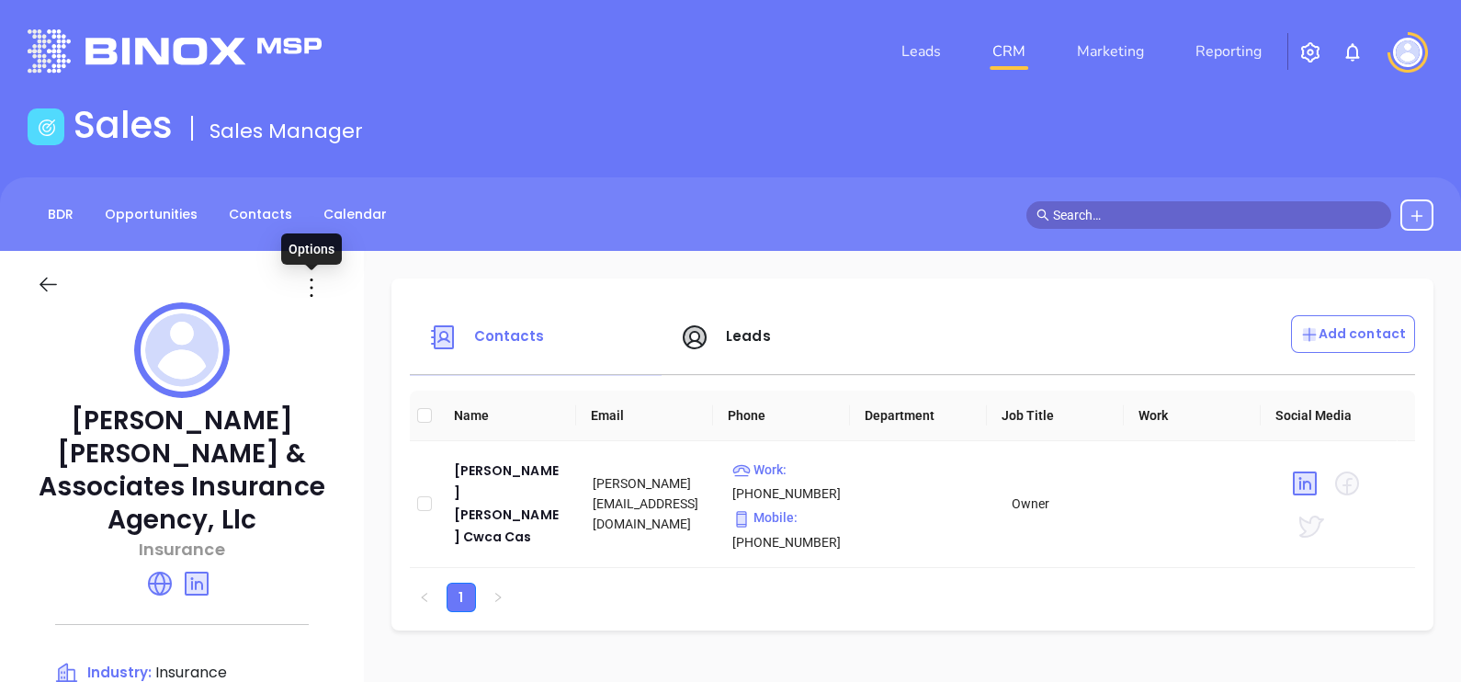
click at [311, 290] on icon at bounding box center [311, 287] width 29 height 29
click at [331, 332] on div "Edit" at bounding box center [394, 323] width 166 height 20
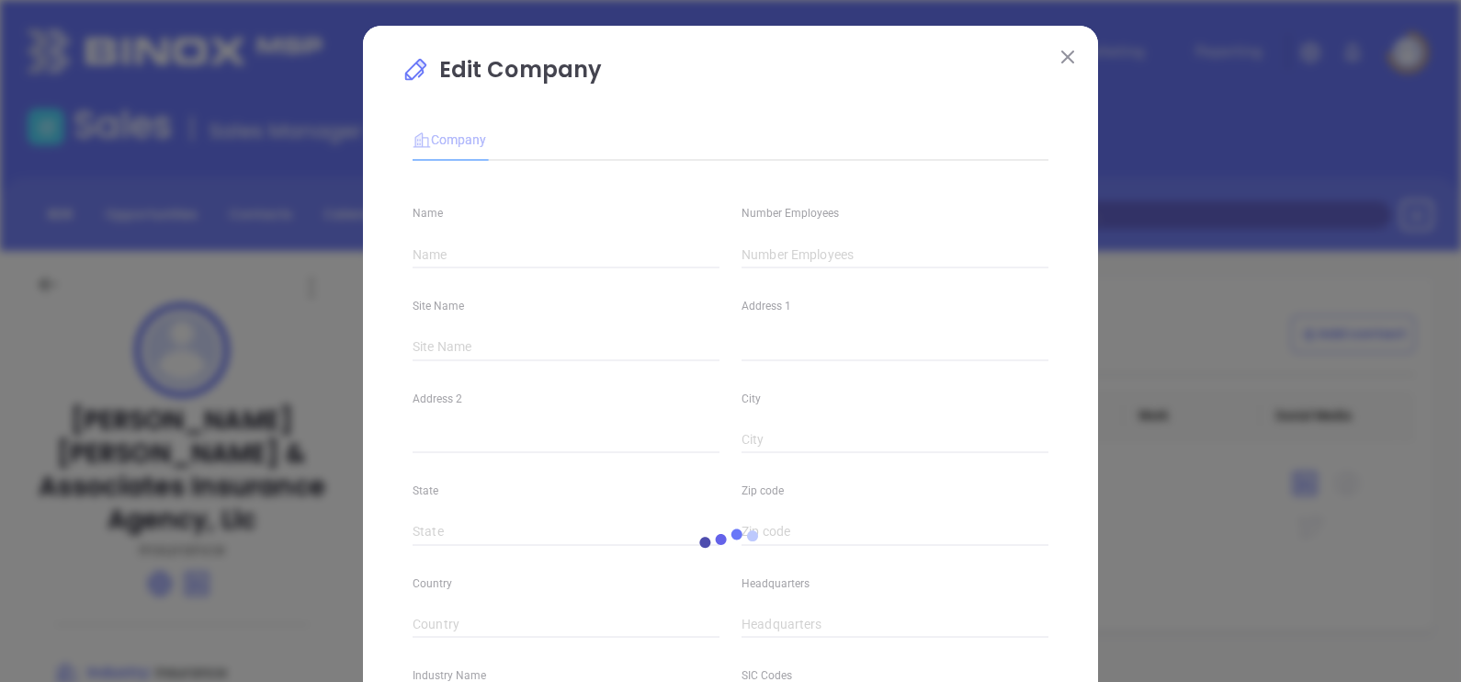
type input "[PERSON_NAME] [PERSON_NAME] & Associates Insurance Agency, Llc"
type input "5"
type input "[PHONE_NUMBER]"
type input "Insurance"
type input "63"
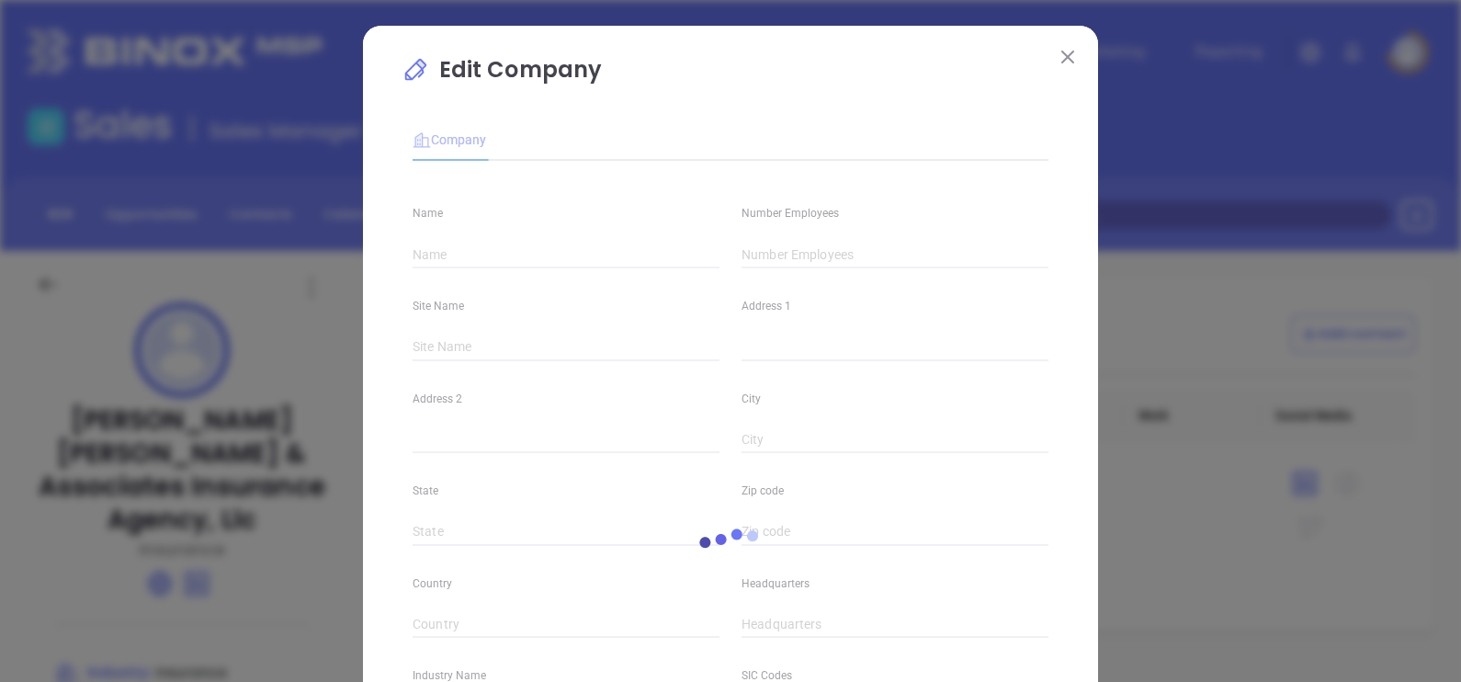
type input "[URL][DOMAIN_NAME]"
type input "Finance and Insurance"
type input "[DOMAIN_NAME][URL][PERSON_NAME]."
type input "0.78"
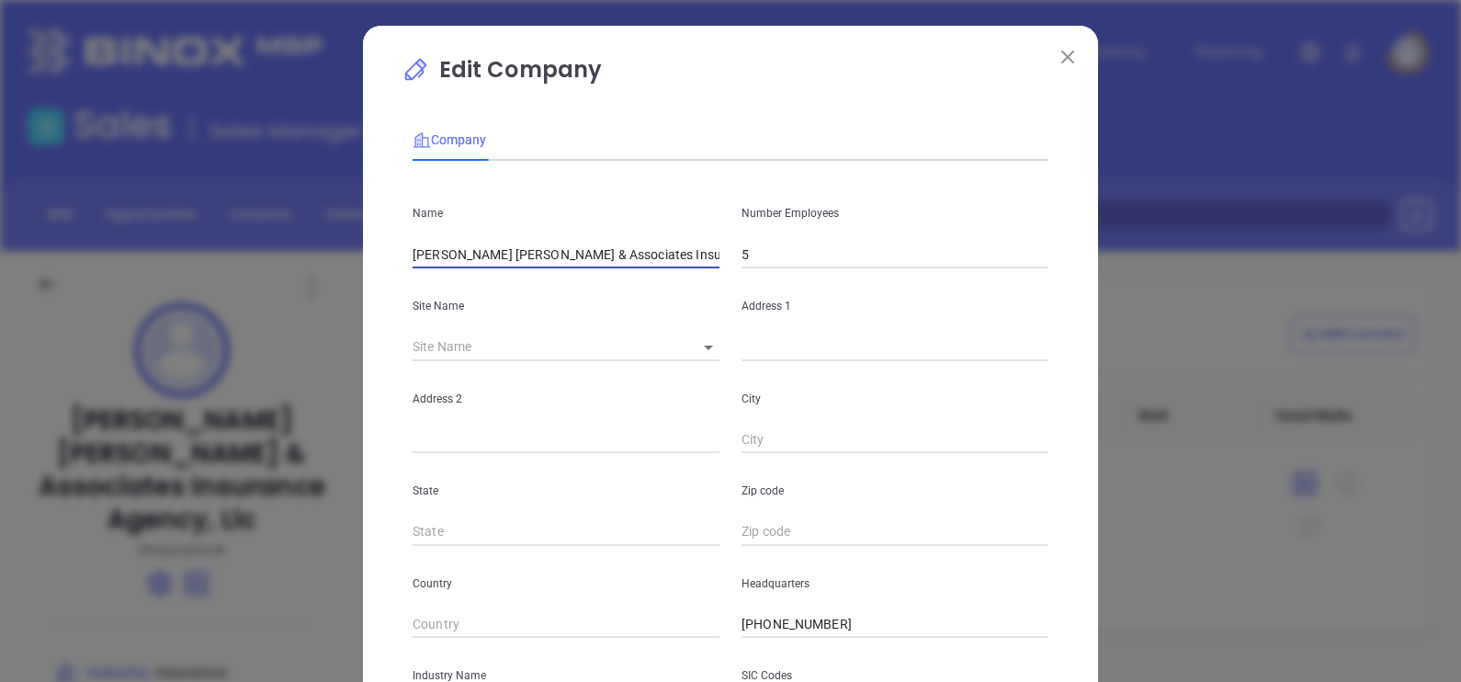
click at [694, 253] on input "[PERSON_NAME] [PERSON_NAME] & Associates Insurance Agency, Llc" at bounding box center [565, 255] width 307 height 28
type input "H"
paste input "[PERSON_NAME] [PERSON_NAME] & Associates Ins"
type input "[PERSON_NAME] [PERSON_NAME] & Associates Ins"
click at [1049, 432] on div "City" at bounding box center [894, 407] width 329 height 93
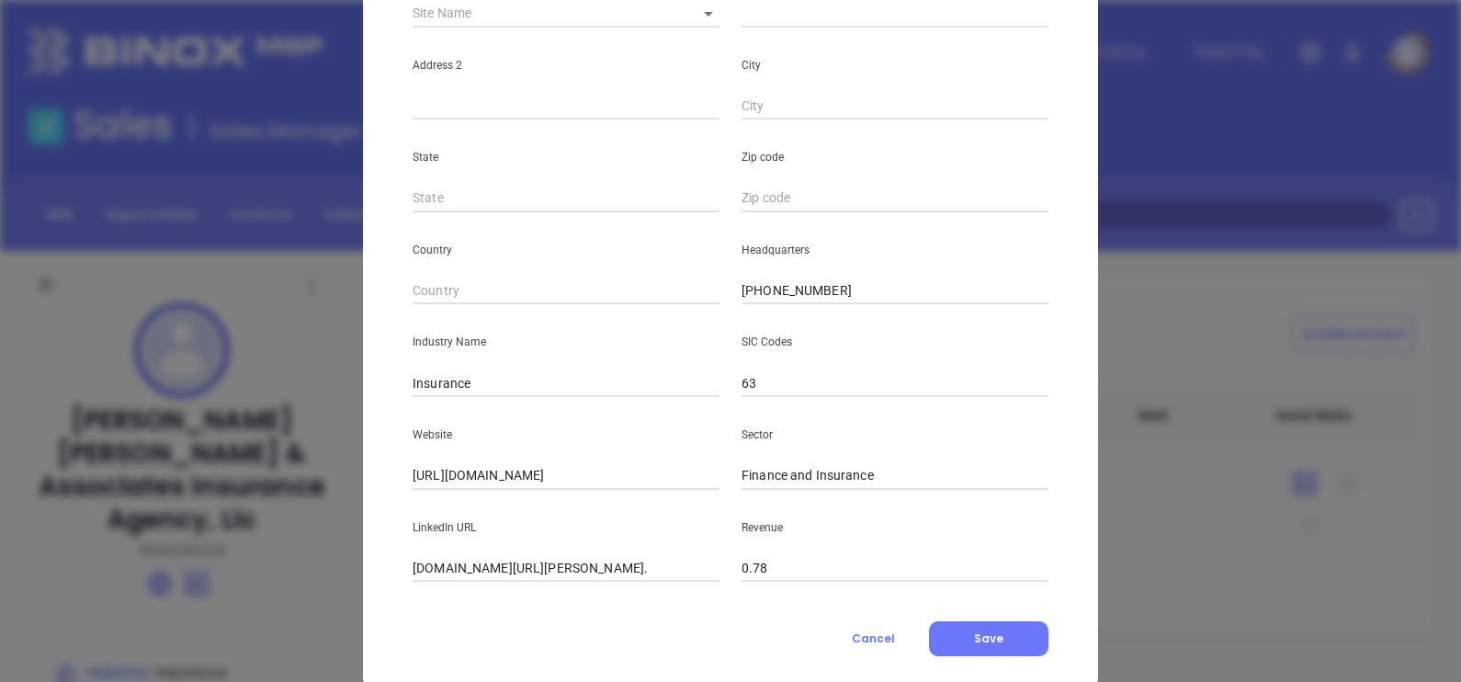
scroll to position [371, 0]
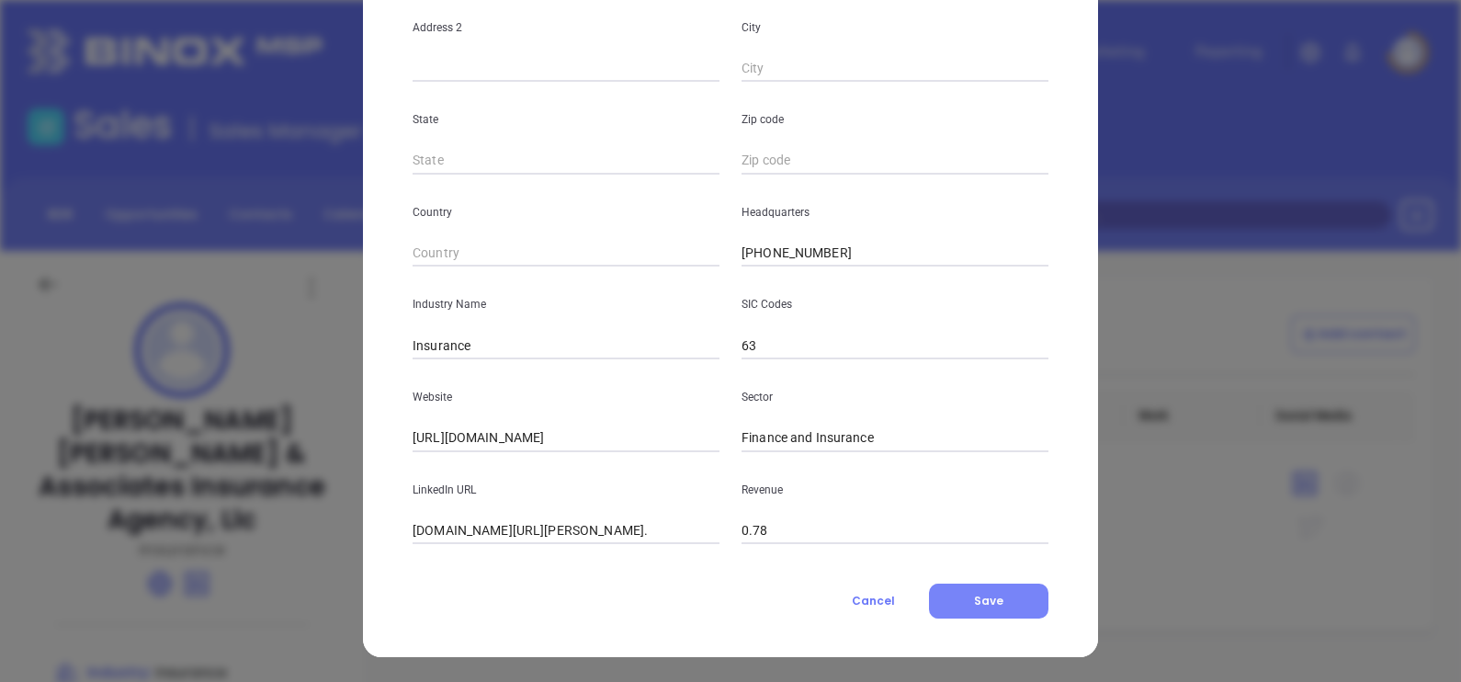
click at [978, 596] on span "Save" at bounding box center [988, 600] width 29 height 16
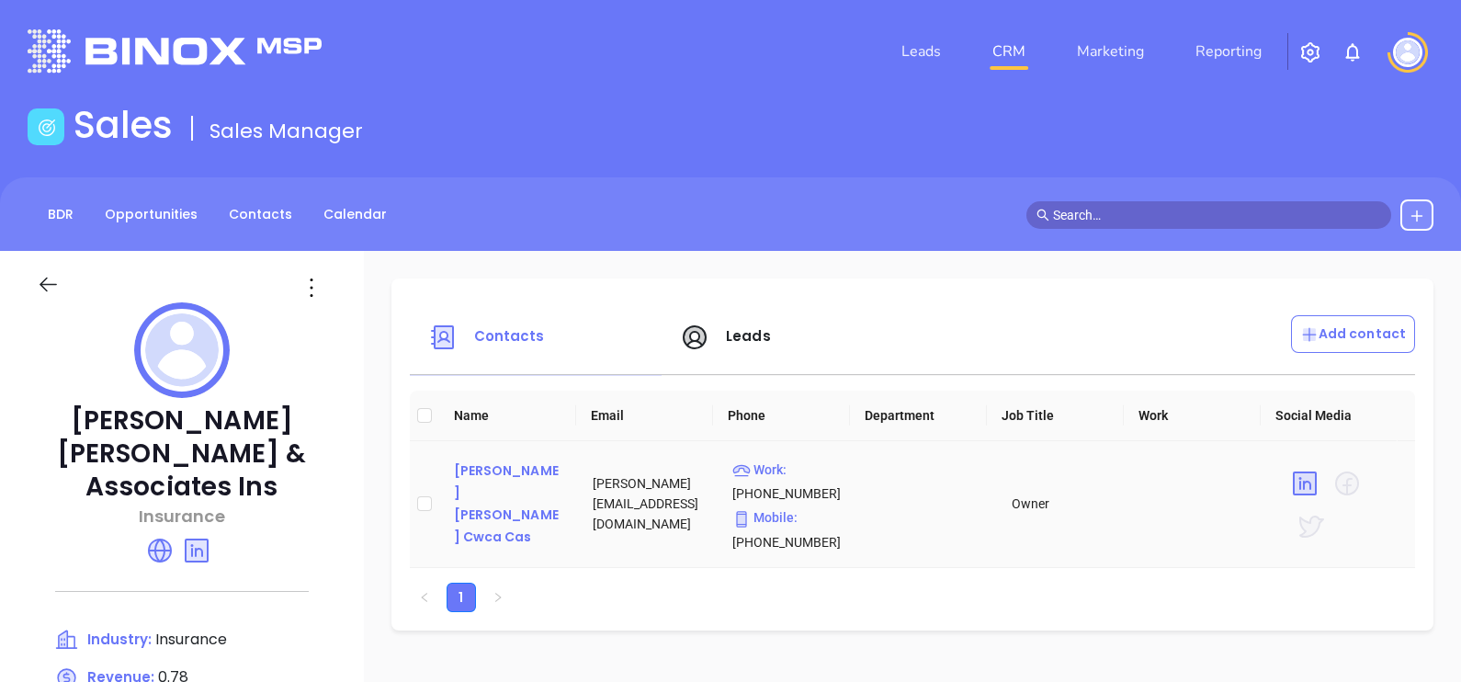
click at [489, 488] on div "[PERSON_NAME] [PERSON_NAME] Cwca Cas" at bounding box center [509, 503] width 110 height 88
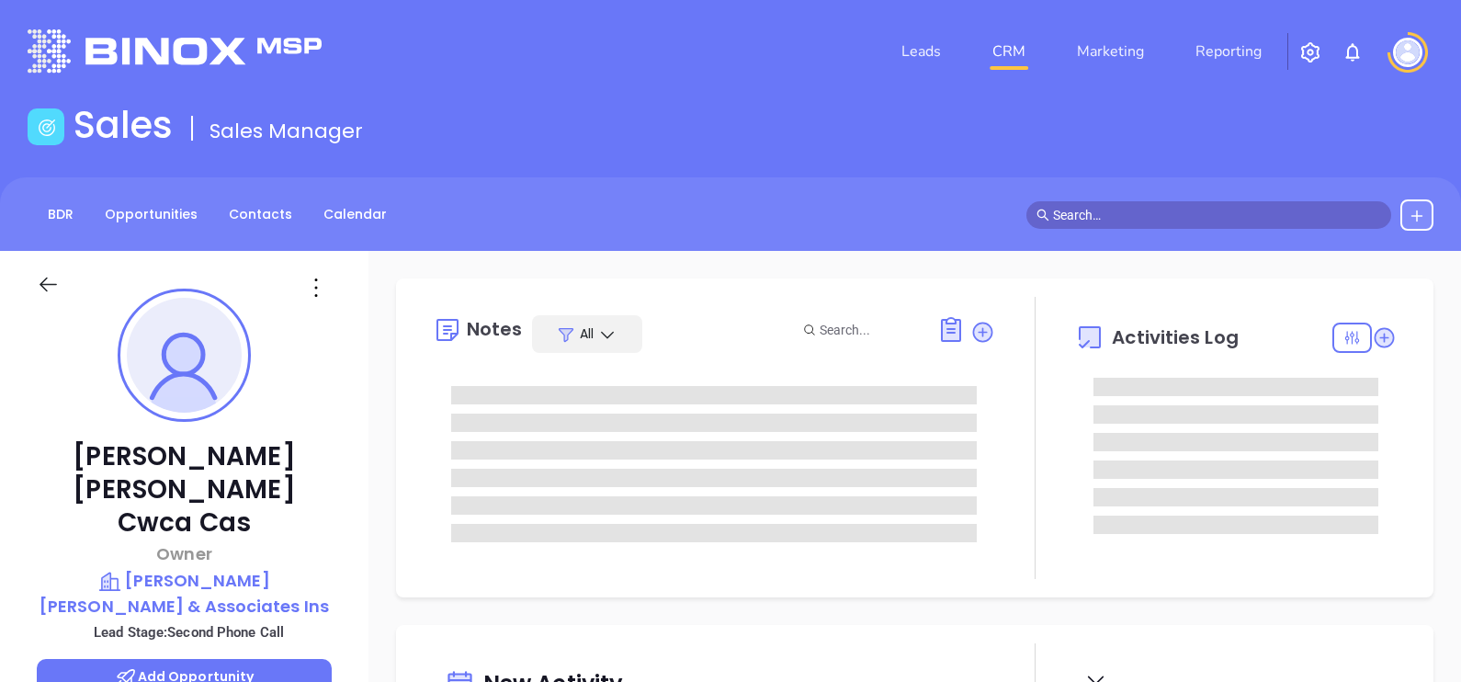
type input "[DATE]"
type input "[PERSON_NAME]"
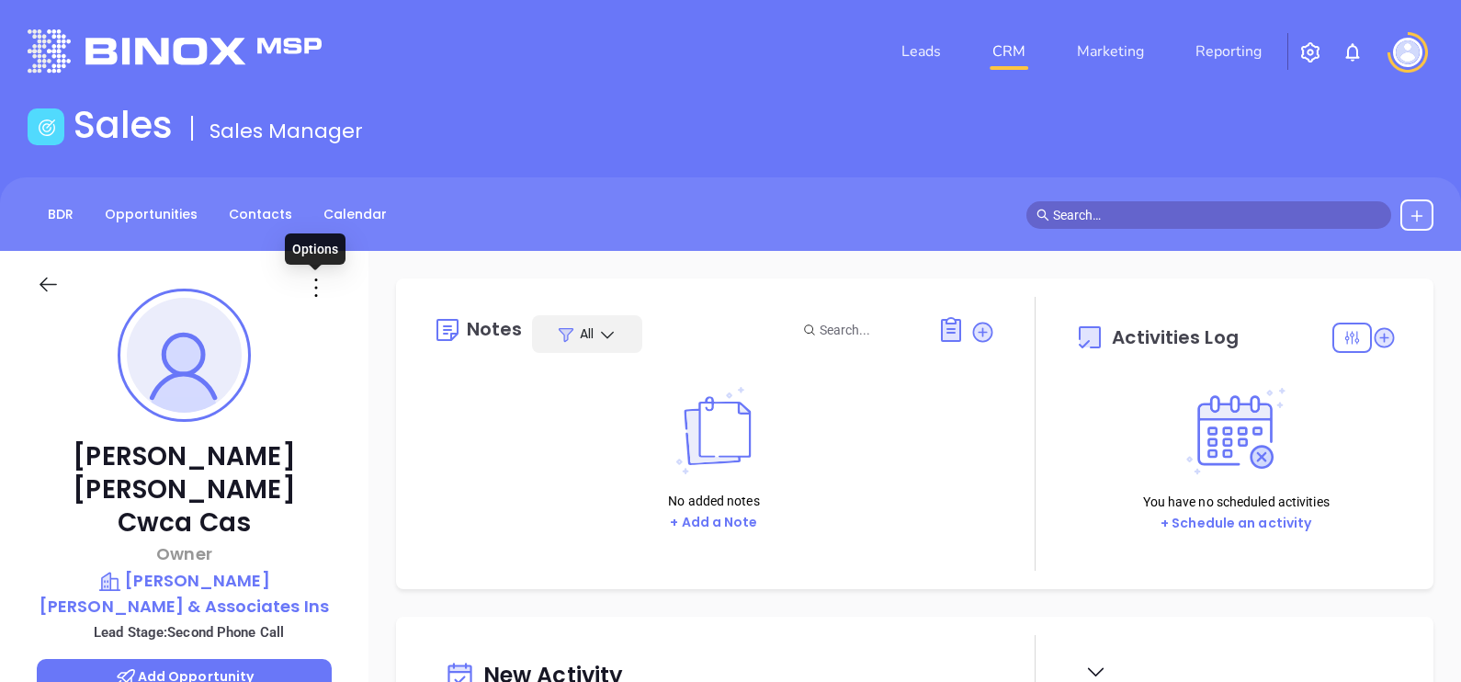
click at [322, 285] on icon at bounding box center [315, 287] width 29 height 29
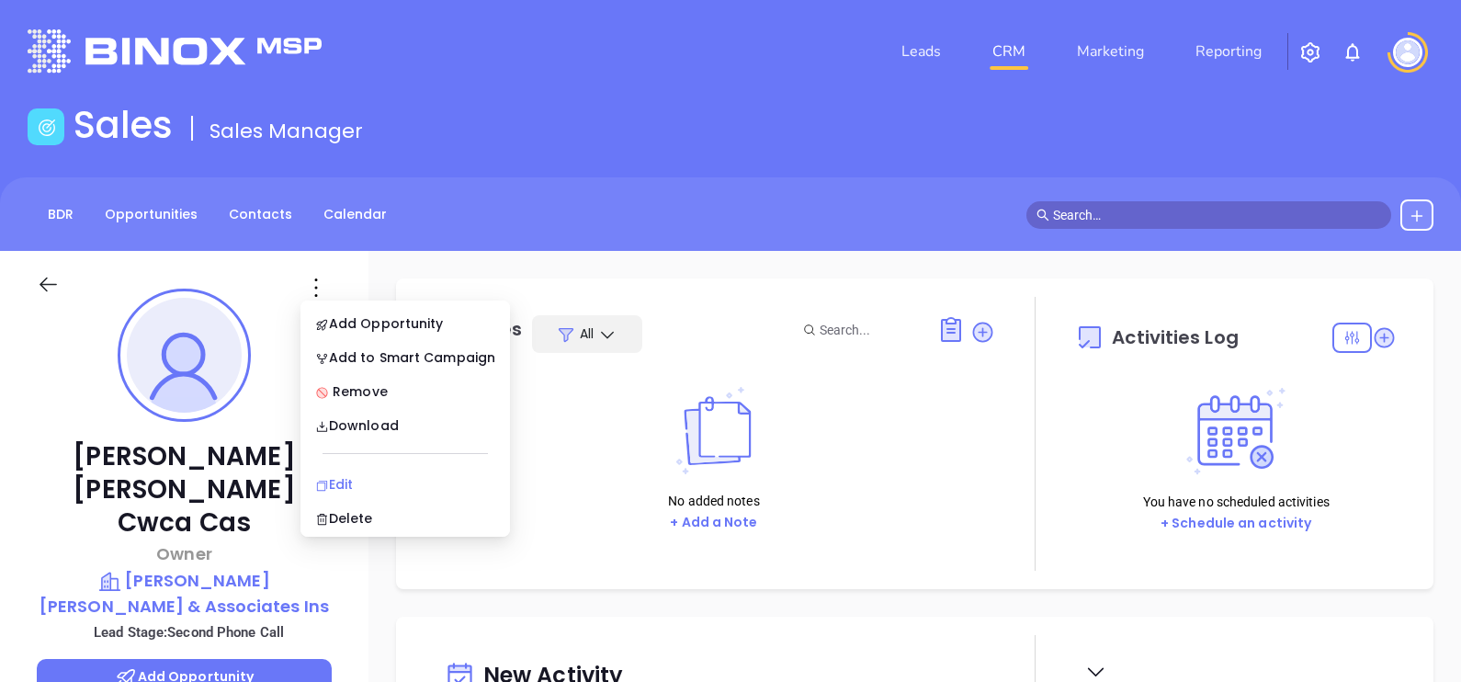
click at [358, 481] on div "Edit" at bounding box center [405, 484] width 180 height 20
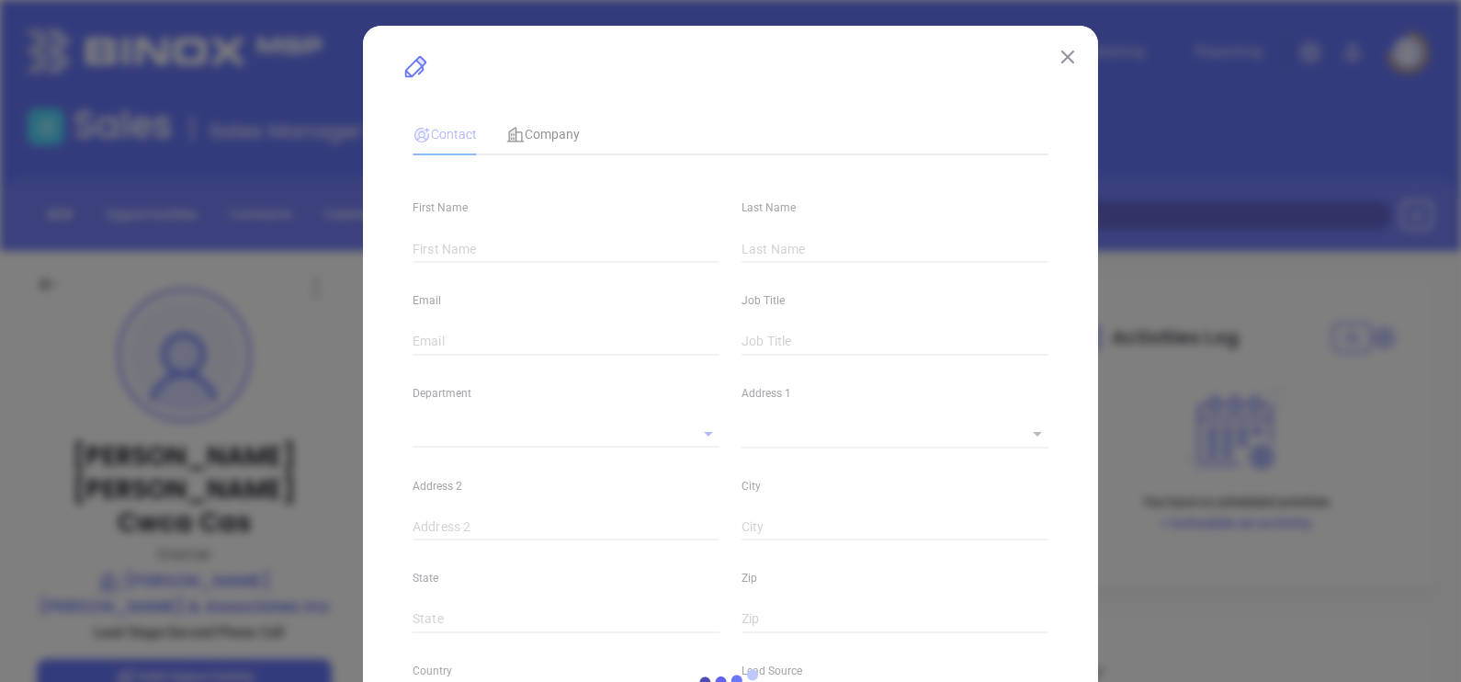
type input "[PERSON_NAME]"
type input "[PERSON_NAME] Cwca Cas"
type input "[PERSON_NAME][EMAIL_ADDRESS][DOMAIN_NAME]"
type input "Owner"
type input "1"
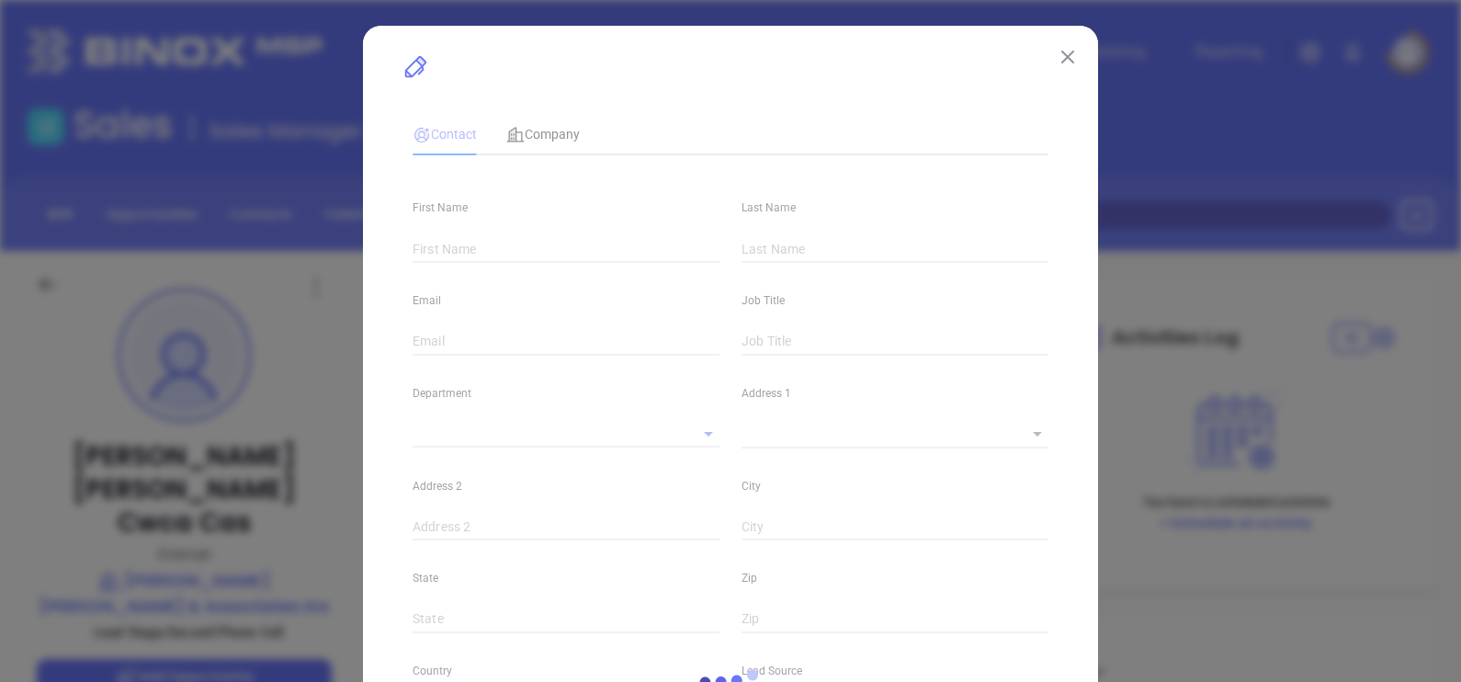
type input "[DOMAIN_NAME][URL][PERSON_NAME]"
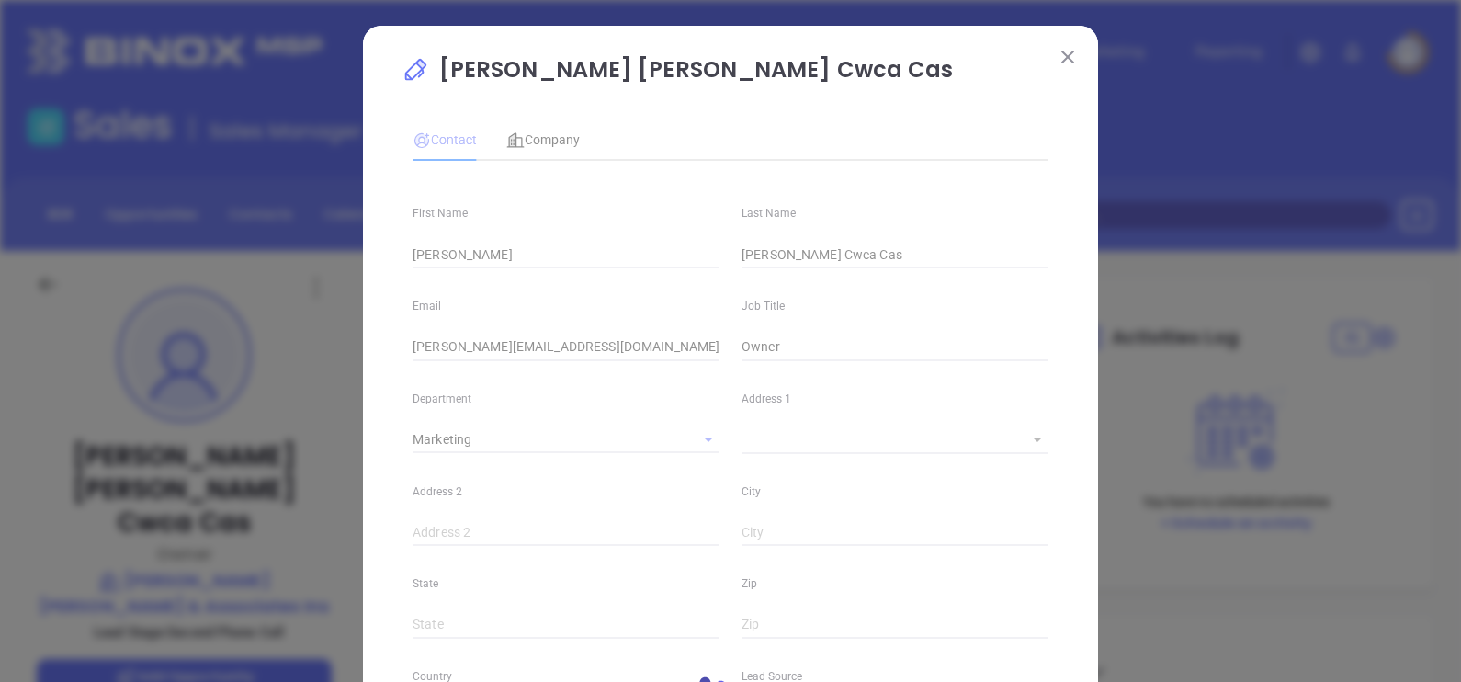
type input "Marketing"
type input "Website Reveal"
type input "undefined undefined"
type input "Second Phone Call"
type input "[PHONE_NUMBER]"
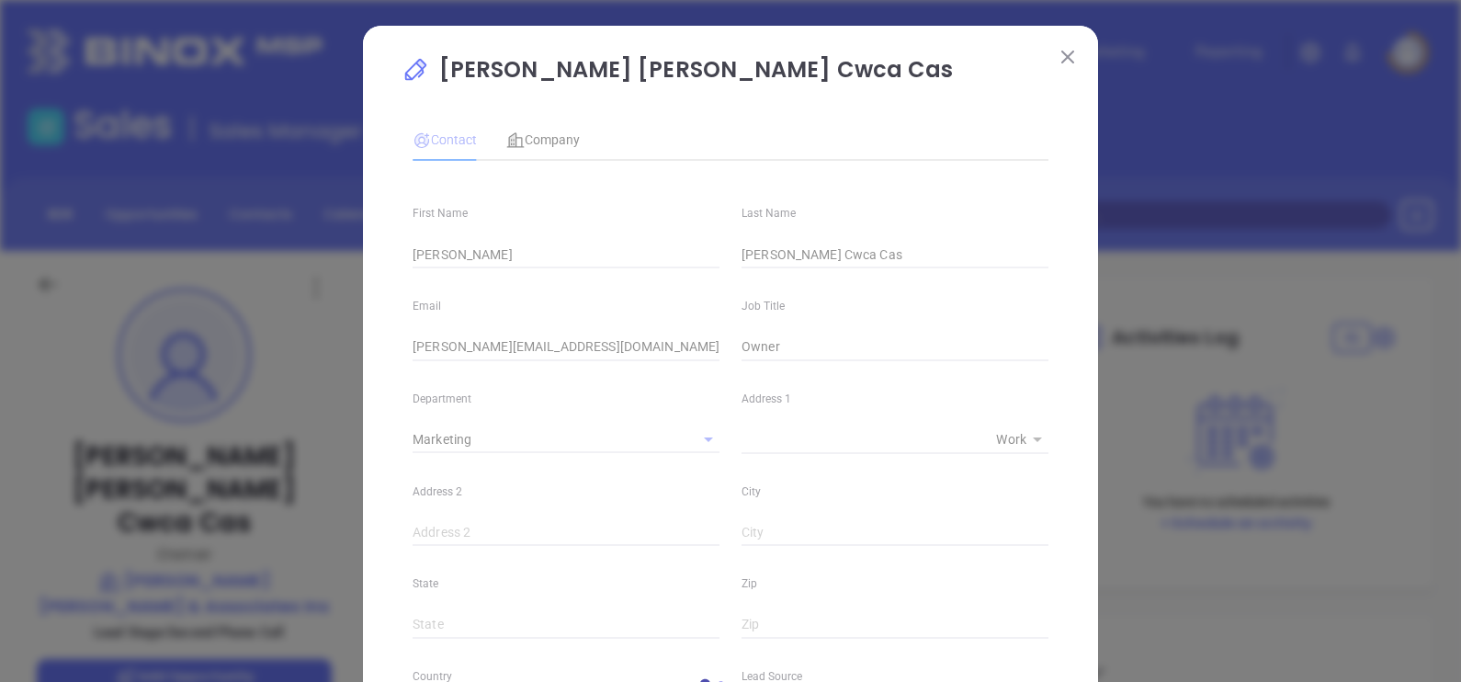
type input "1"
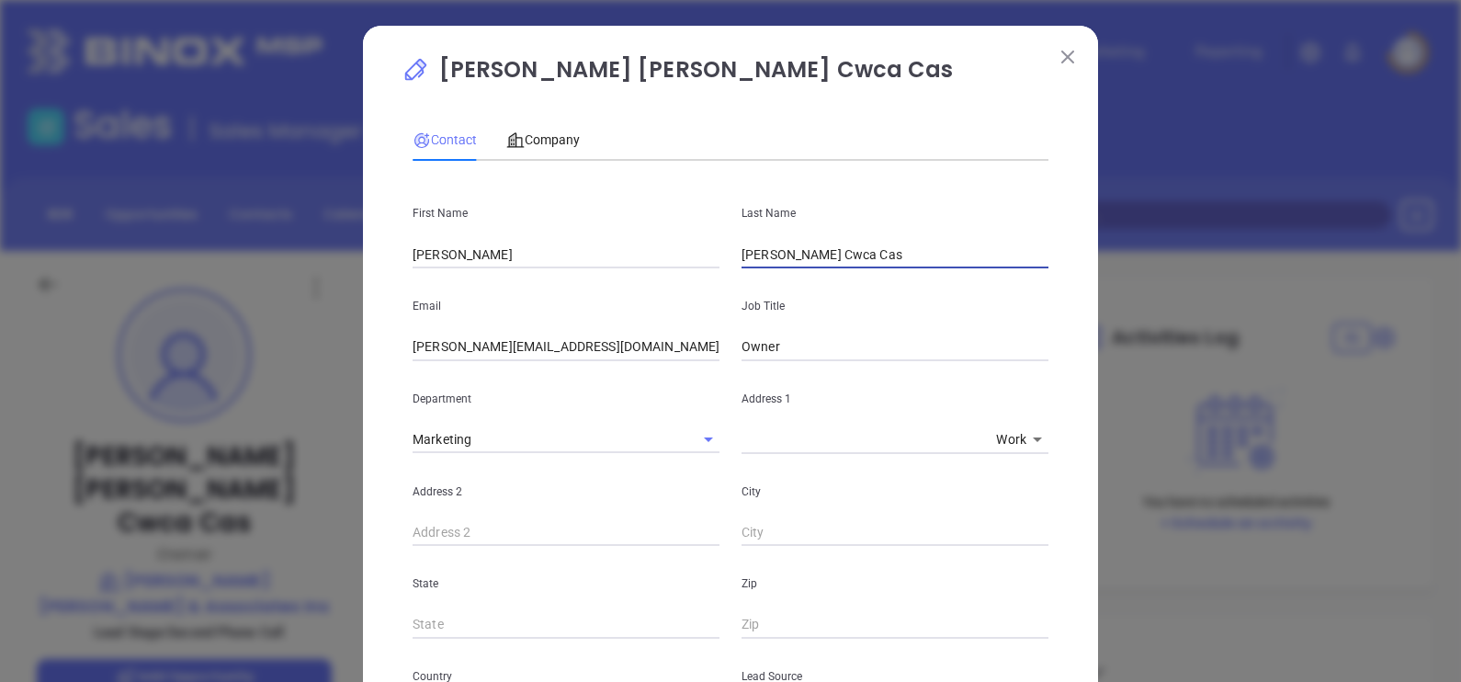
click at [820, 258] on input "[PERSON_NAME] Cwca Cas" at bounding box center [894, 255] width 307 height 28
type input "B"
paste input "[PERSON_NAME] [PERSON_NAME], Sr"
type input "[PERSON_NAME] [PERSON_NAME], Sr"
paste input "[PERSON_NAME] [PERSON_NAME], Sr"
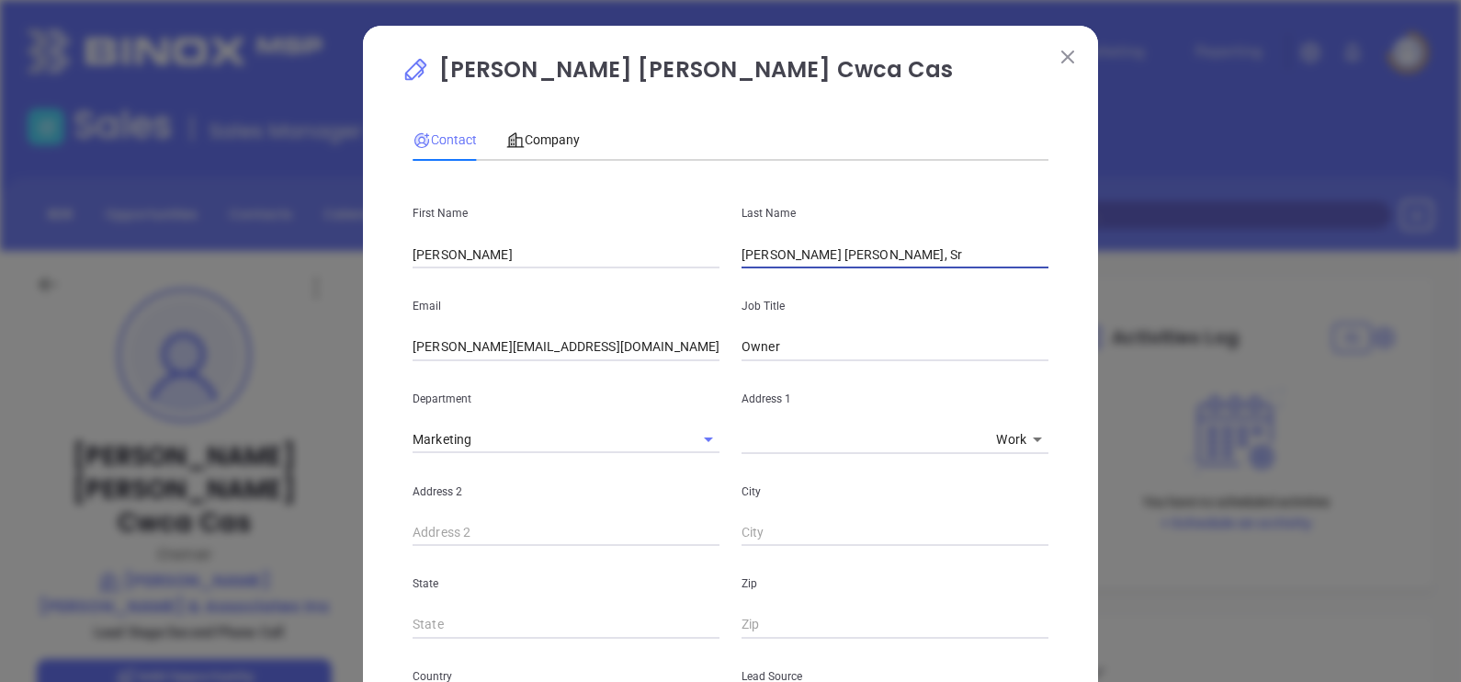
click at [781, 258] on input "[PERSON_NAME] [PERSON_NAME], Sr" at bounding box center [894, 255] width 307 height 28
type input "[PERSON_NAME]"
click at [713, 620] on div "State" at bounding box center [565, 592] width 329 height 93
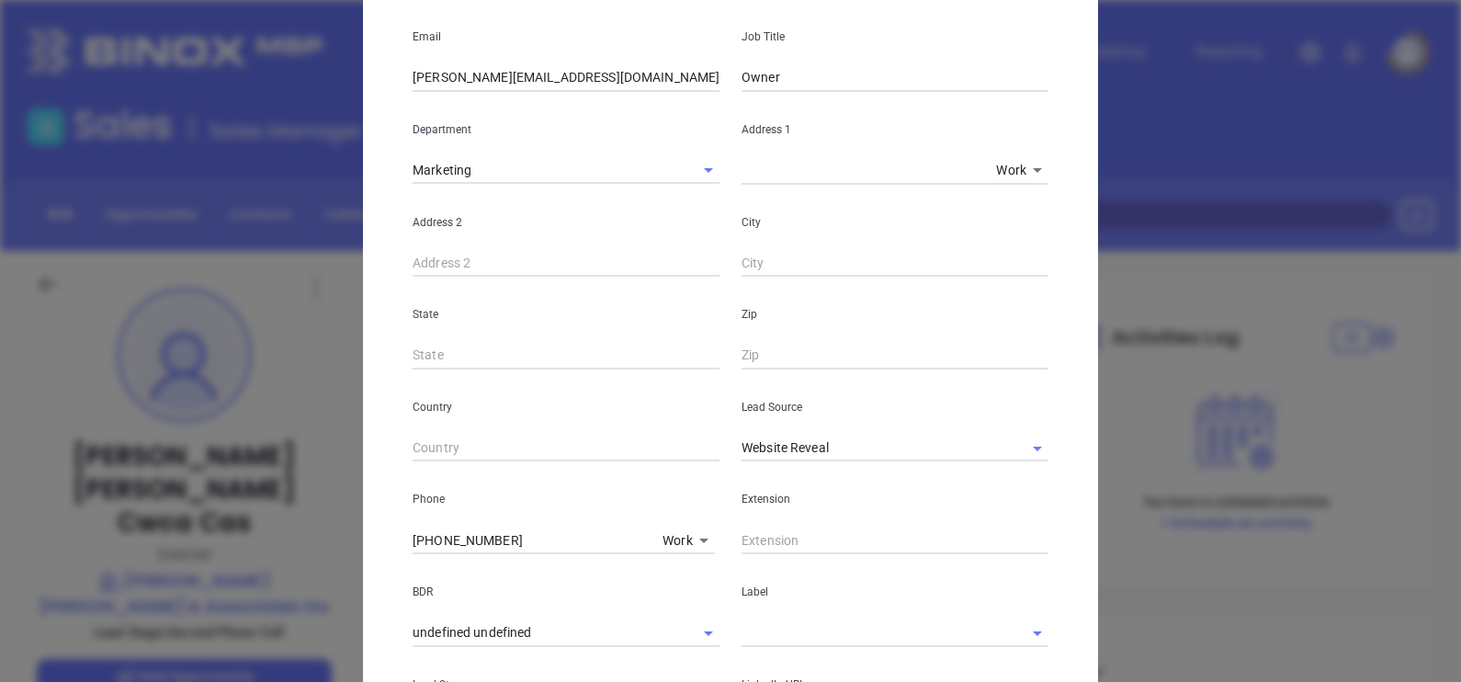
scroll to position [276, 0]
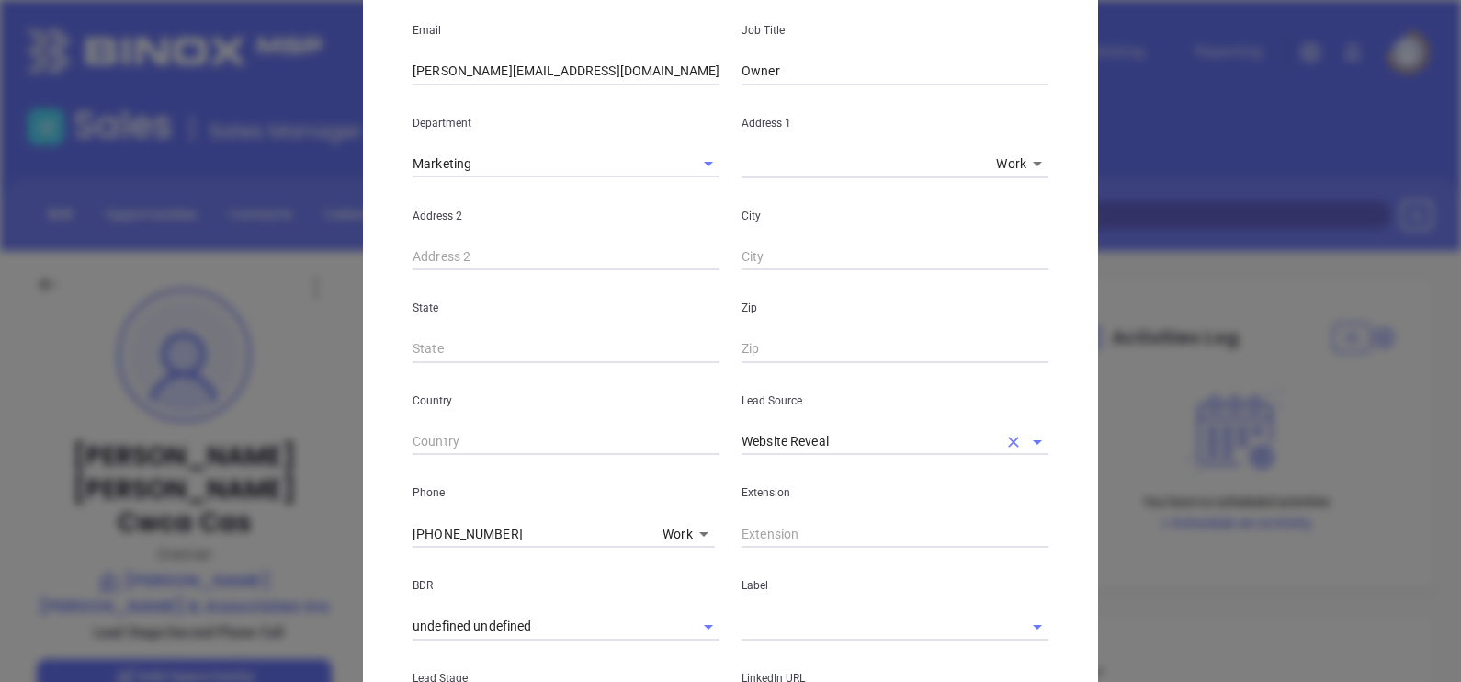
click at [849, 439] on input "Website Reveal" at bounding box center [868, 441] width 255 height 27
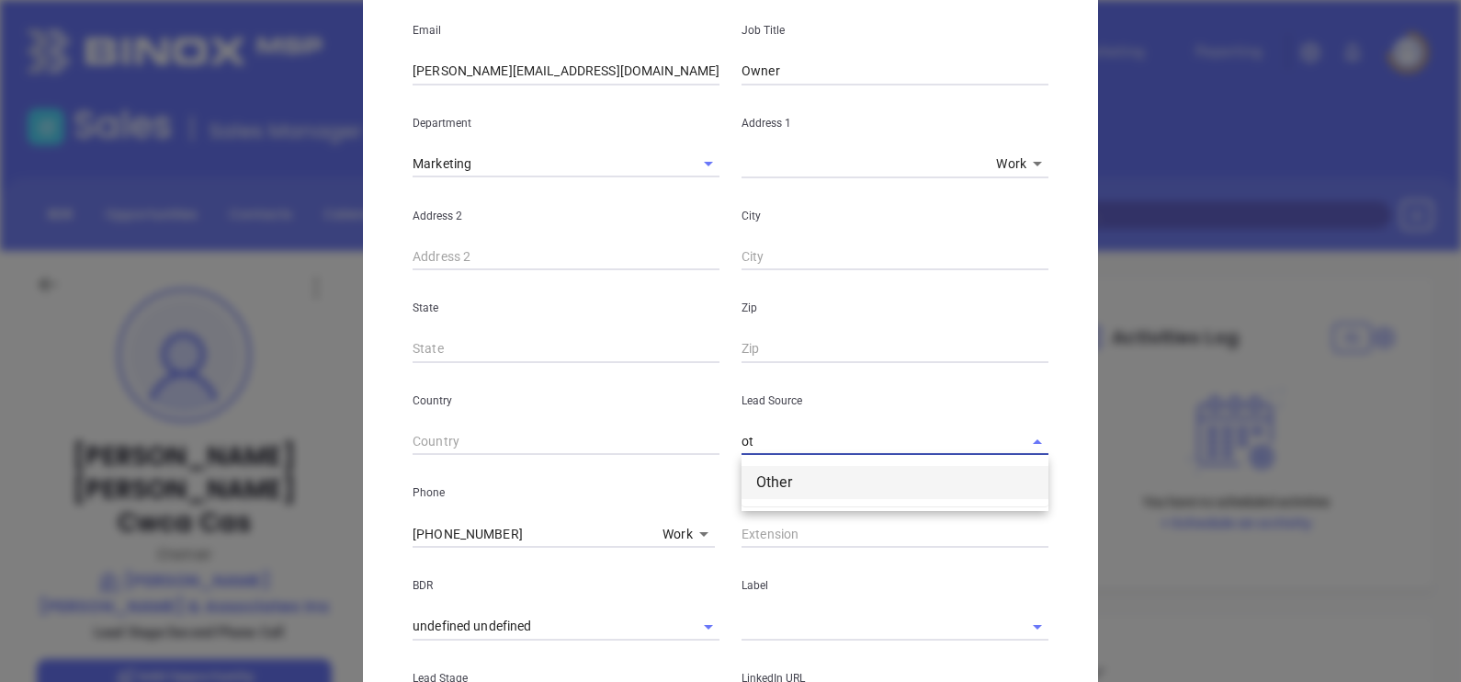
click at [829, 496] on li "Other" at bounding box center [894, 482] width 307 height 33
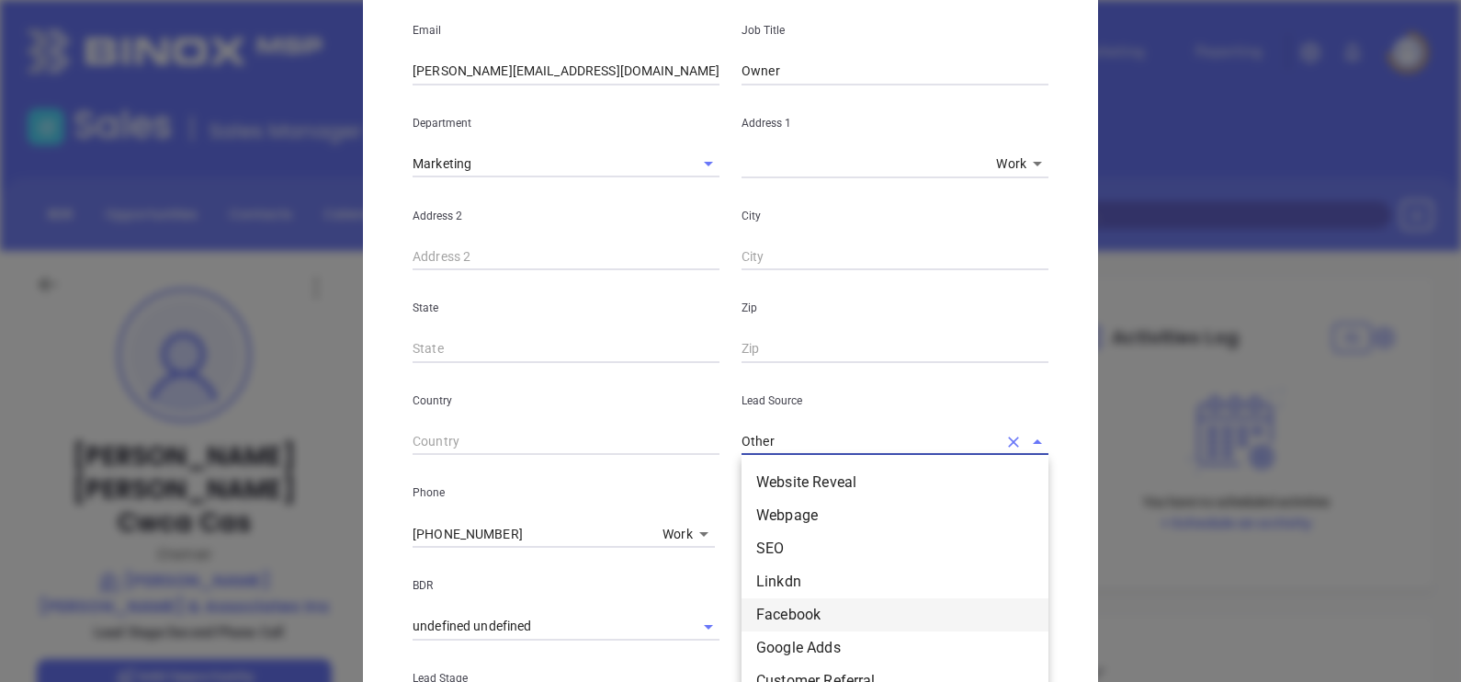
scroll to position [36, 0]
type input "Other"
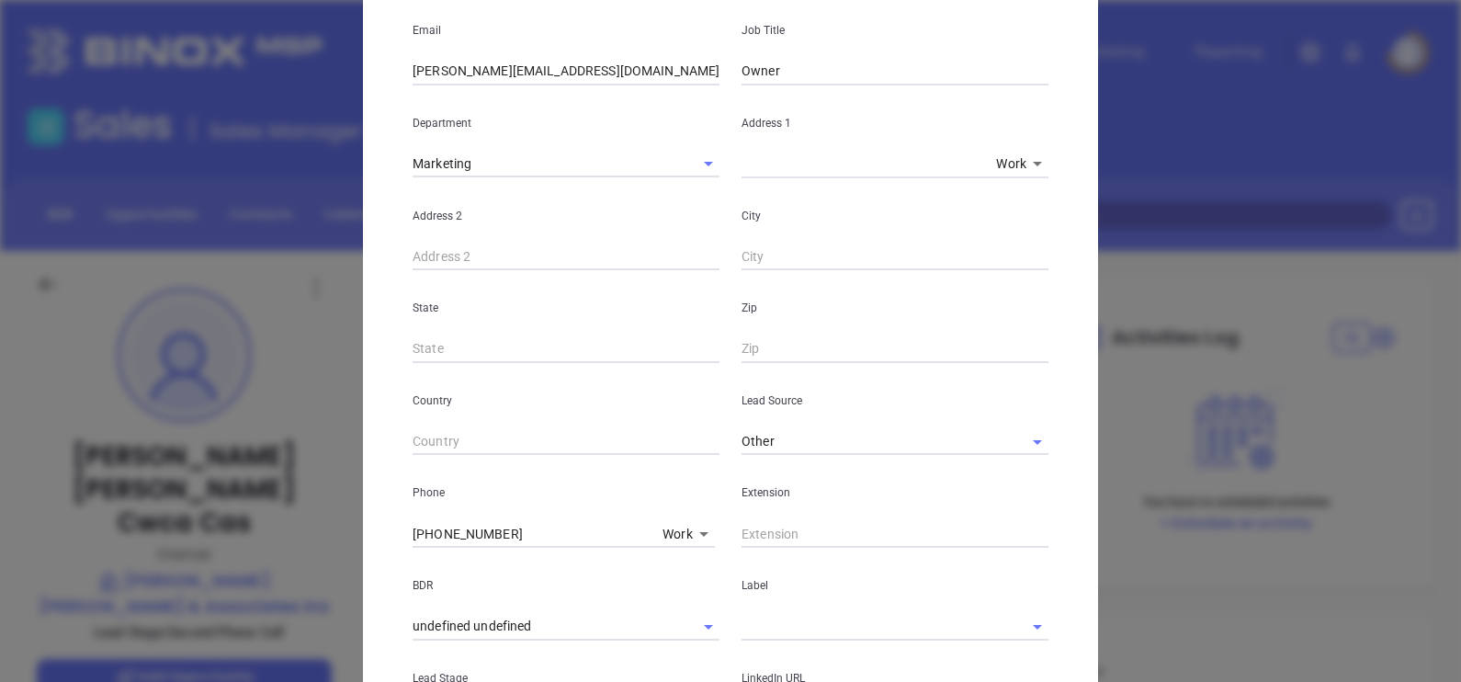
click at [674, 579] on p "BDR" at bounding box center [565, 585] width 307 height 20
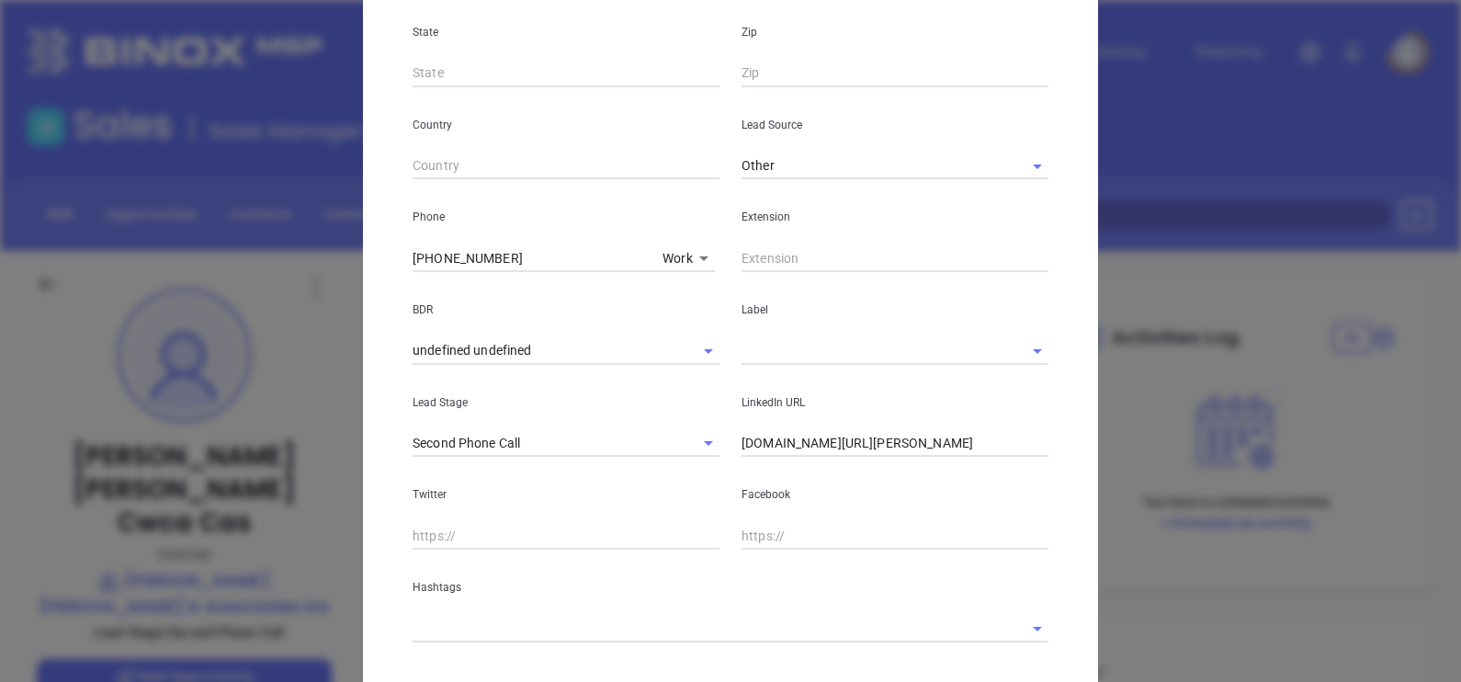
scroll to position [597, 0]
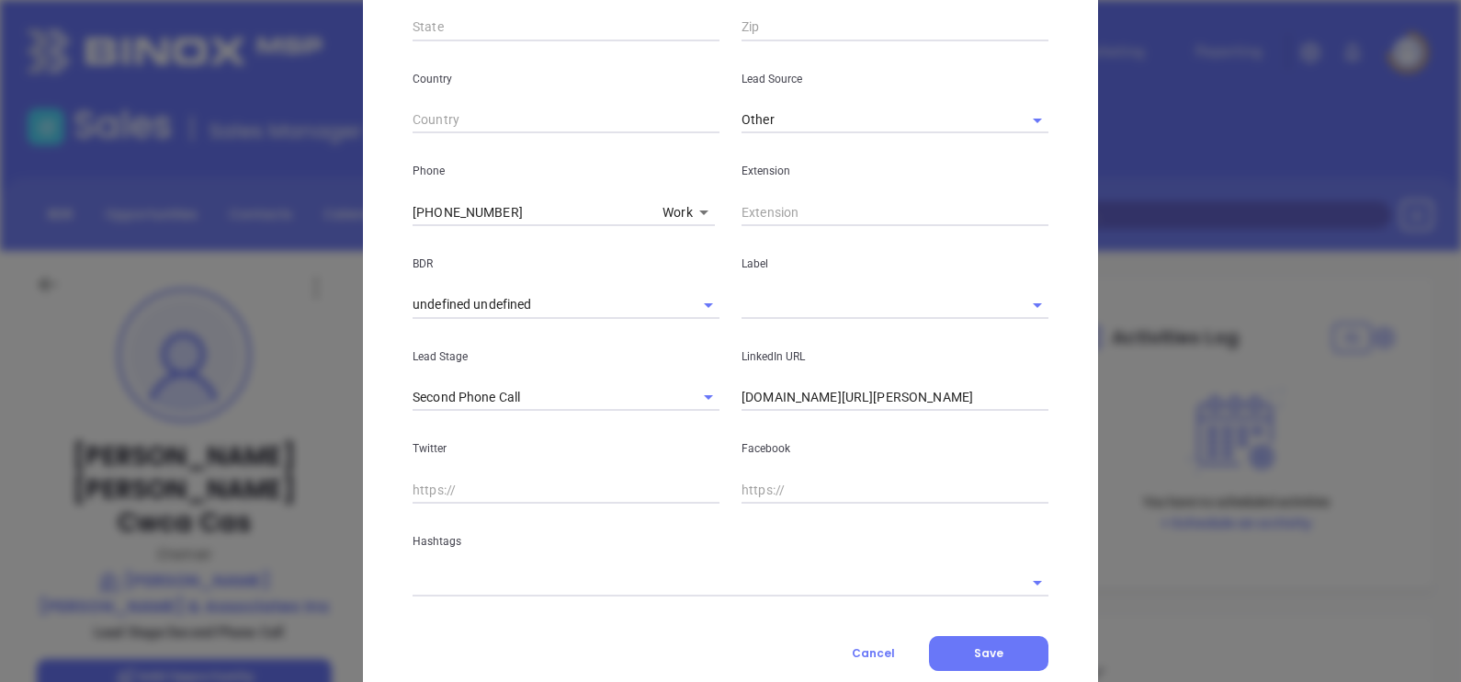
click at [674, 579] on input "text" at bounding box center [704, 582] width 584 height 27
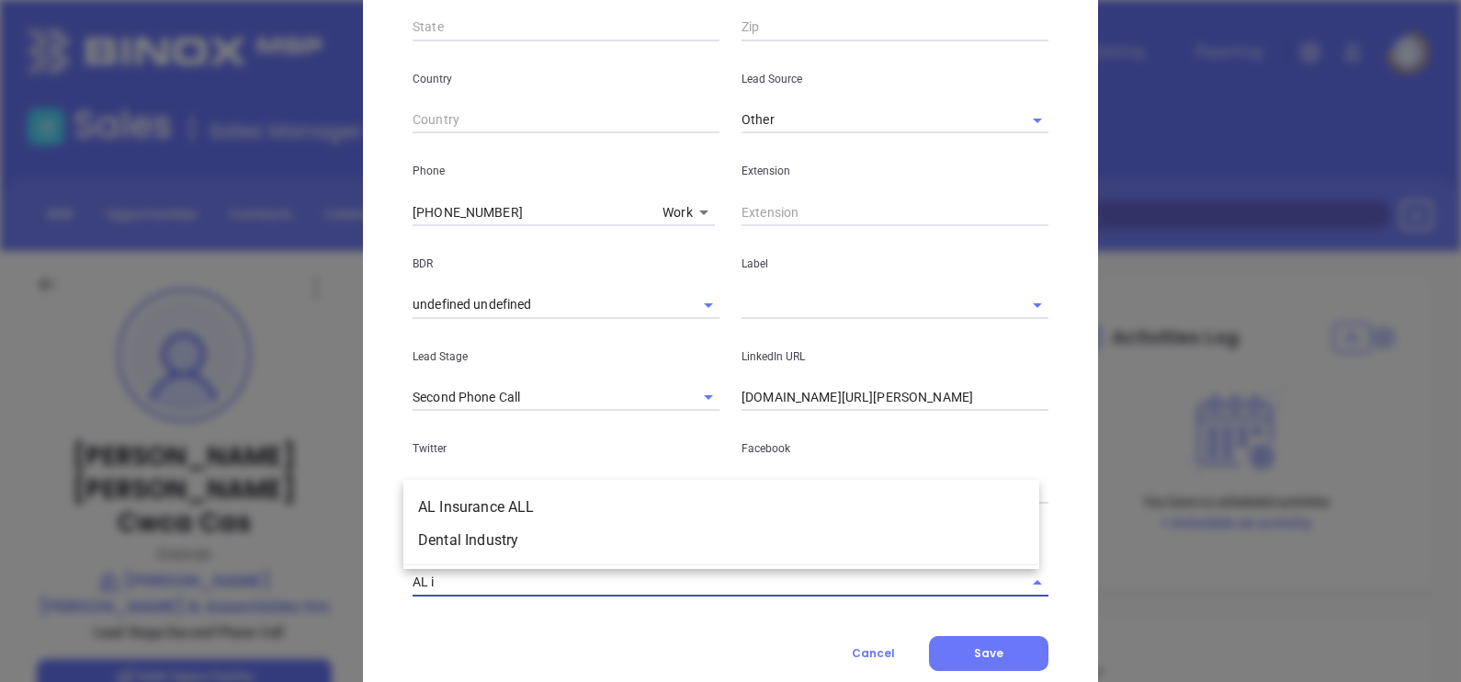
type input "AL in"
click at [619, 504] on li "AL Insurance ALL" at bounding box center [721, 507] width 636 height 33
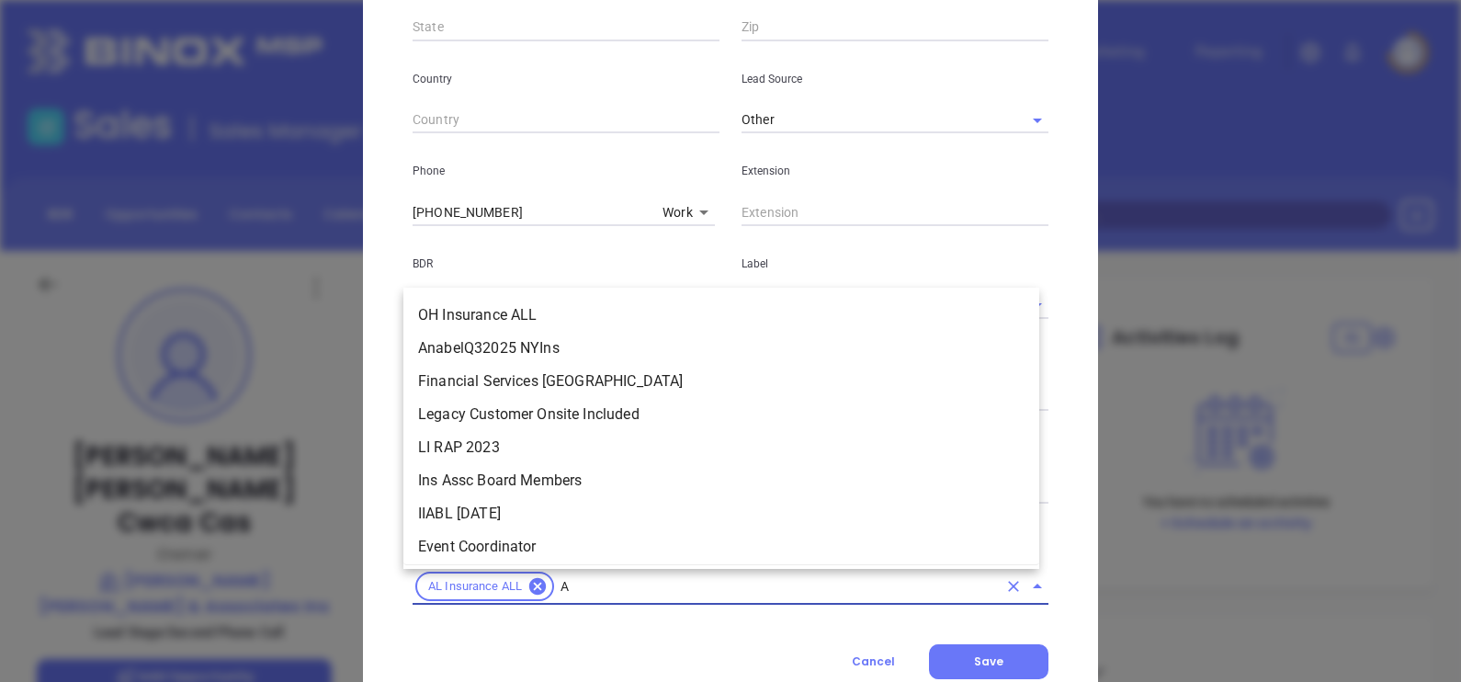
type input "AL"
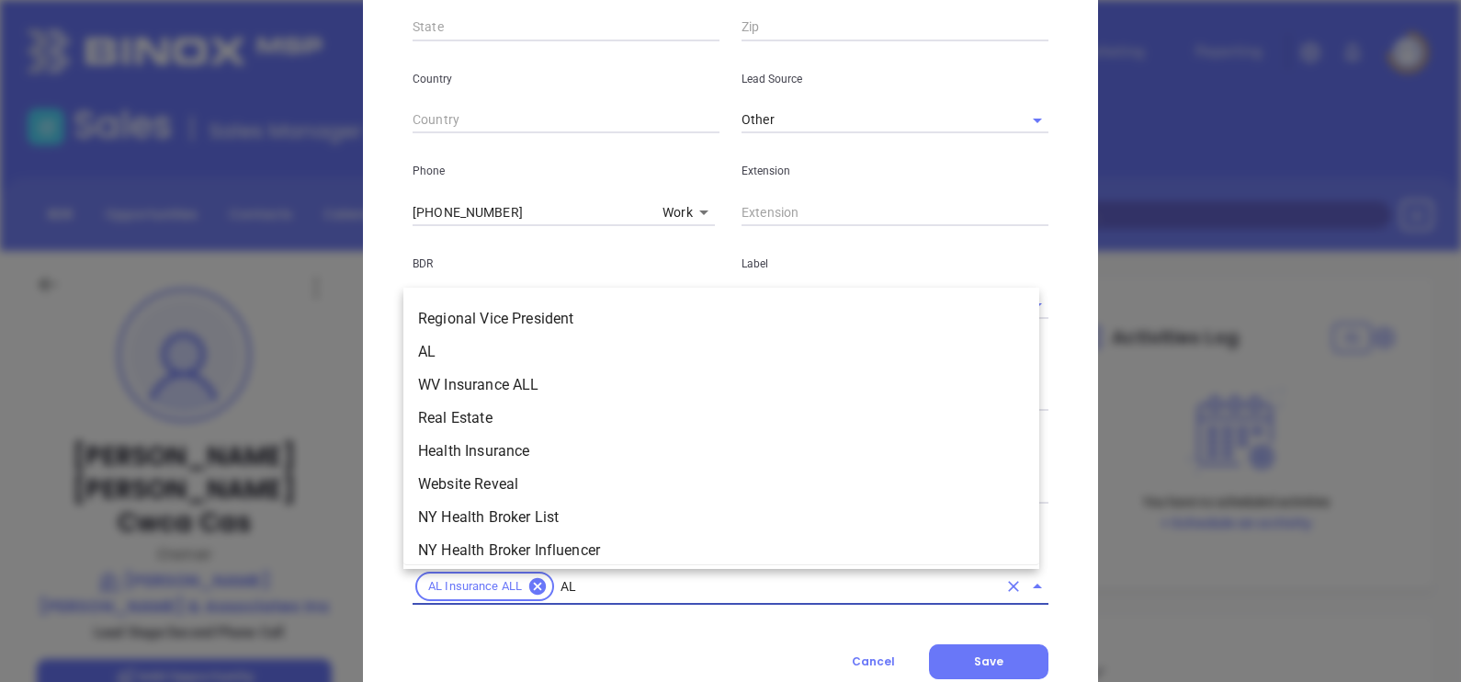
scroll to position [1666, 0]
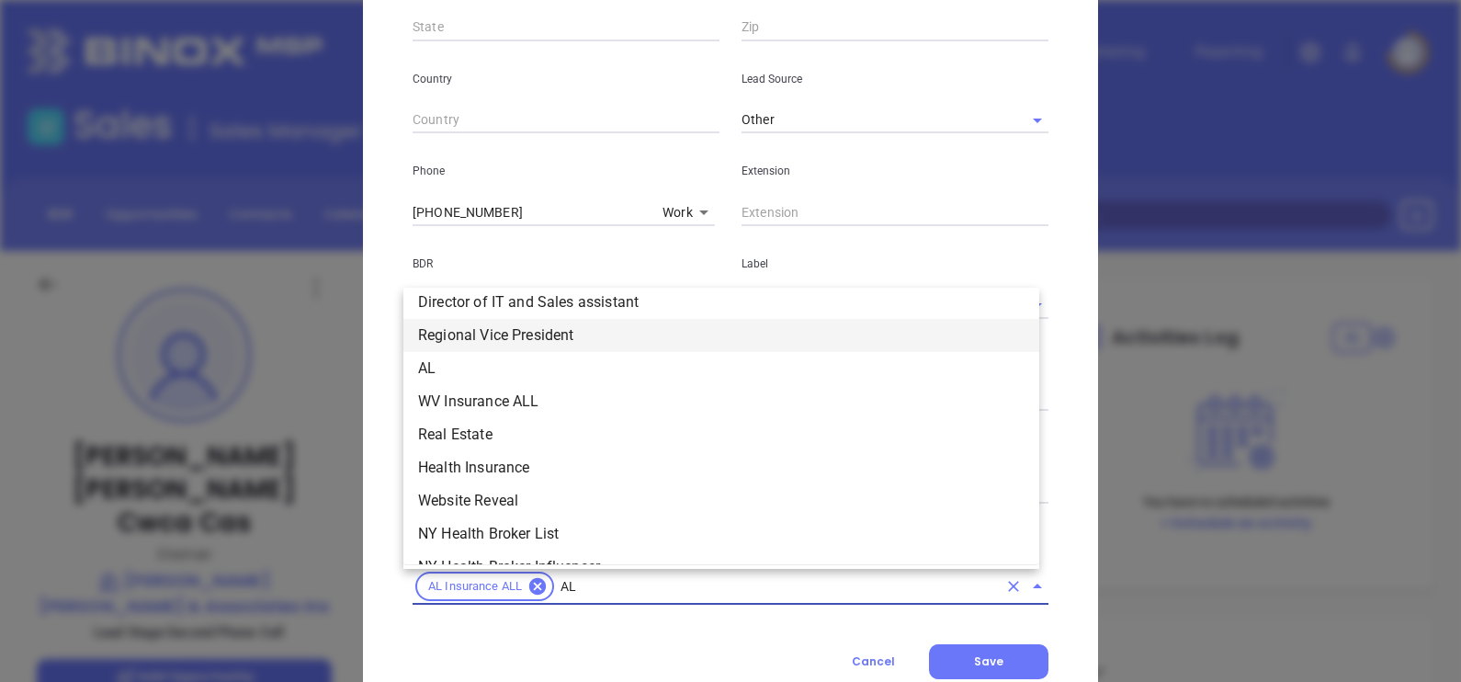
click at [783, 348] on li "Regional Vice President" at bounding box center [721, 335] width 636 height 33
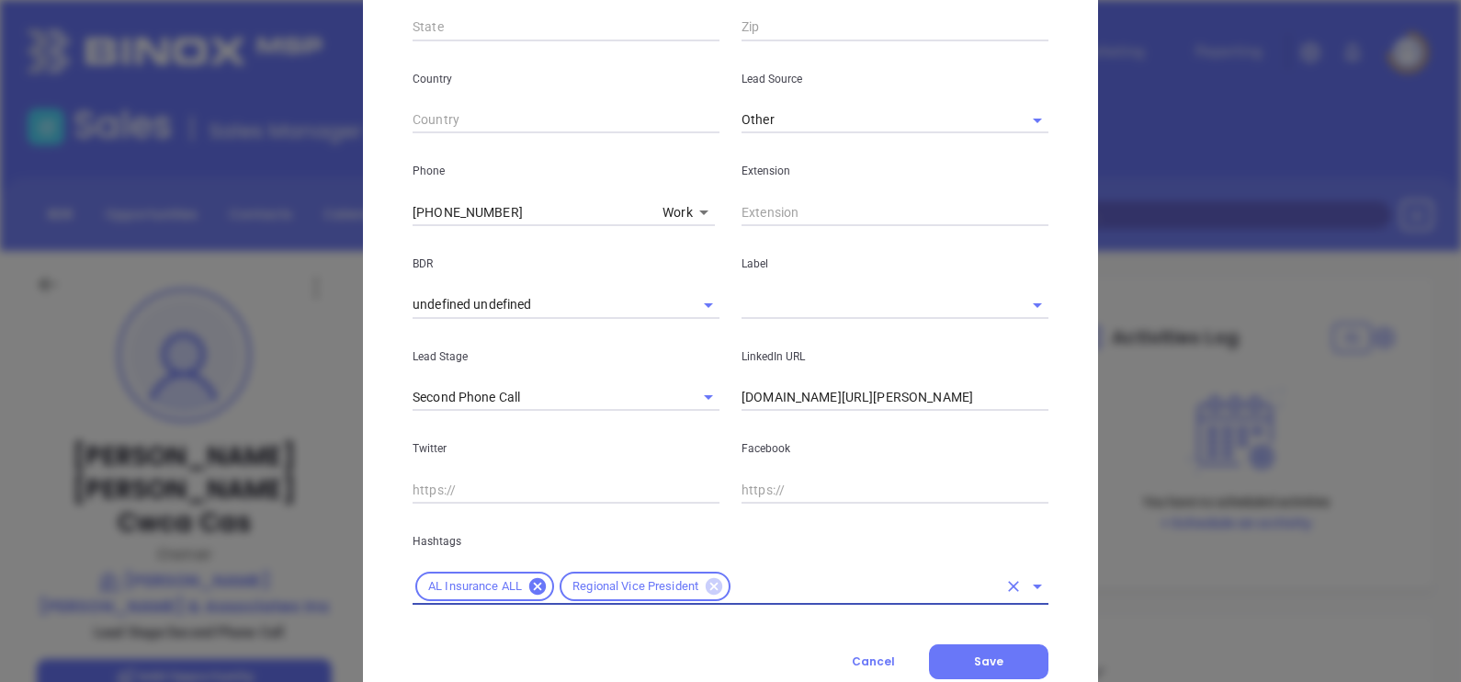
click at [712, 589] on icon at bounding box center [713, 586] width 17 height 17
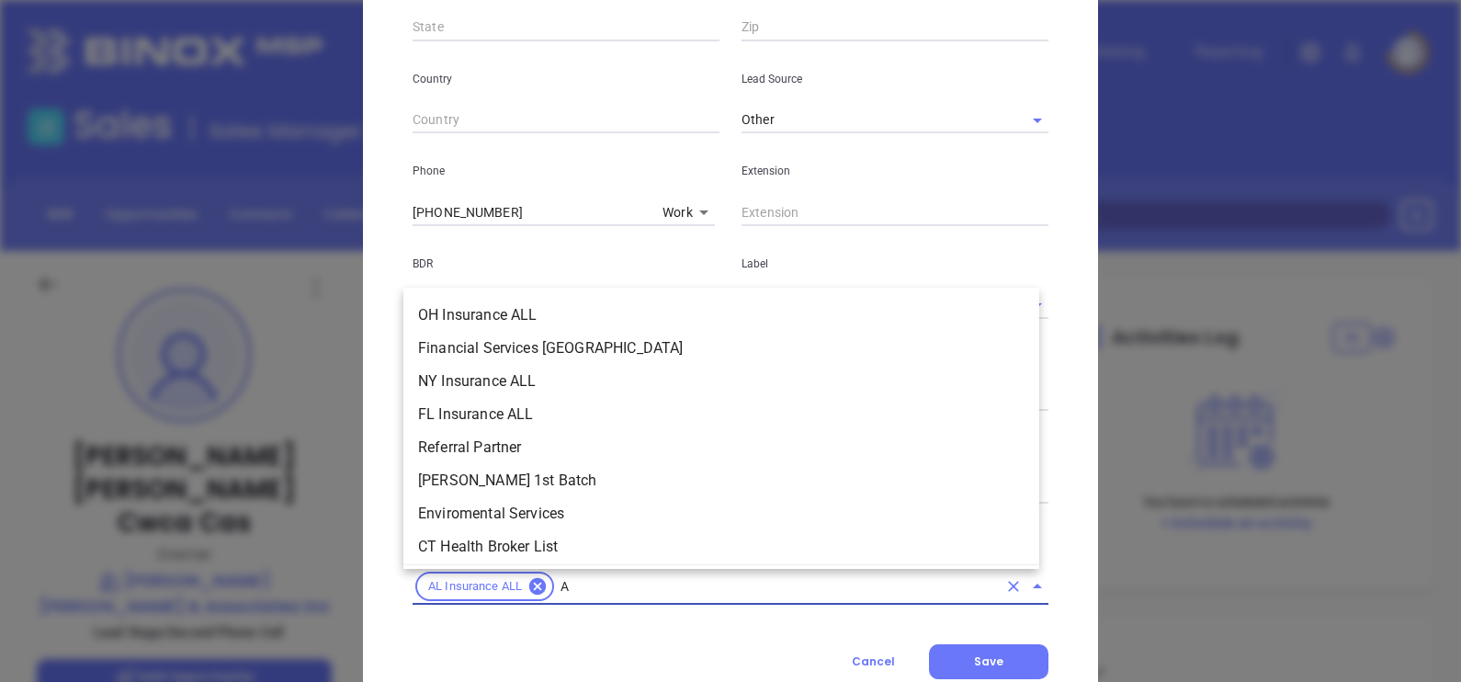
type input "AL"
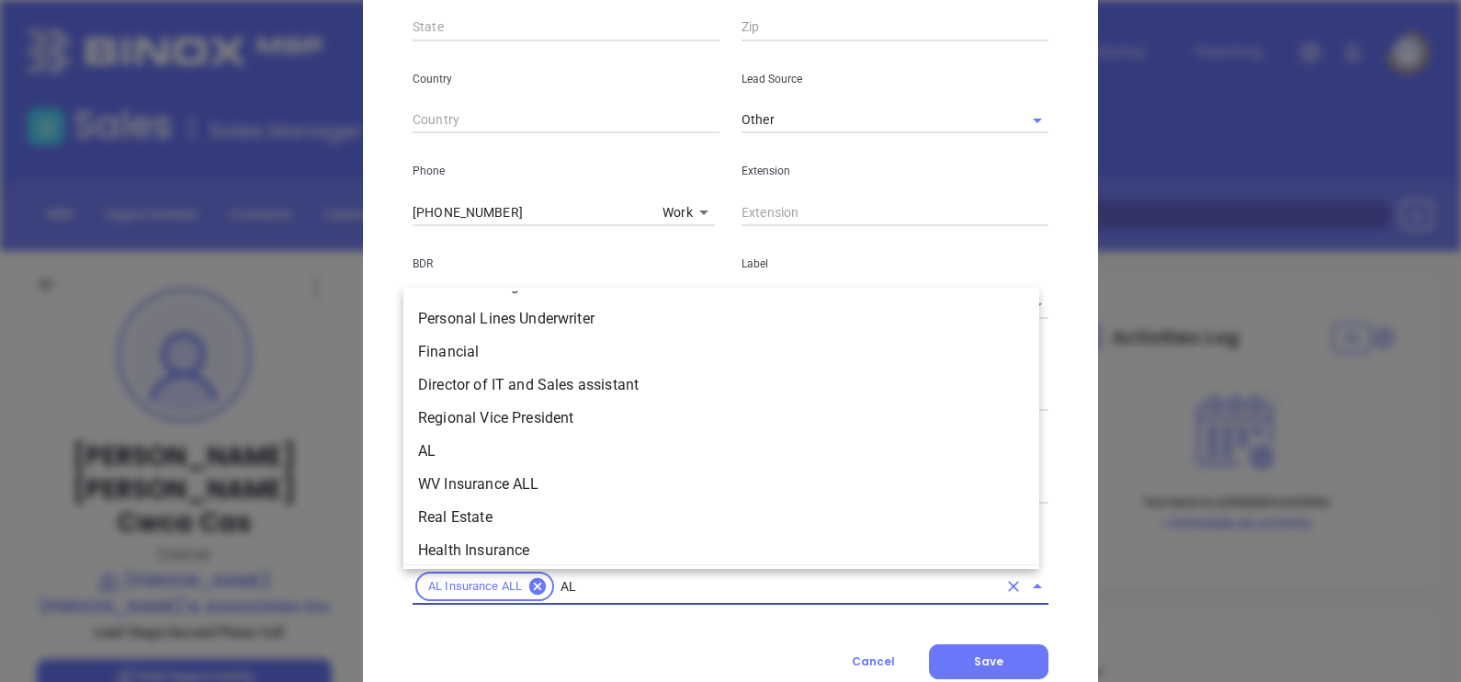
scroll to position [1609, 0]
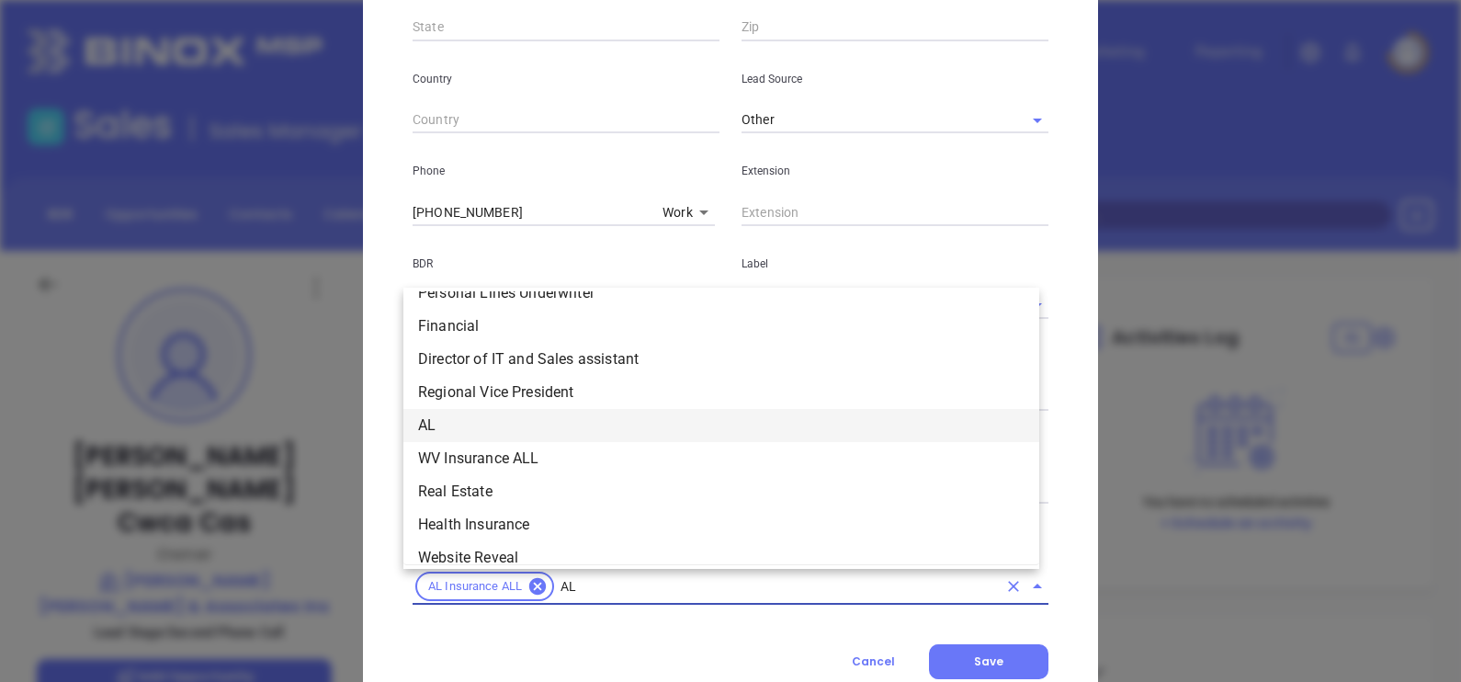
click at [762, 423] on li "AL" at bounding box center [721, 425] width 636 height 33
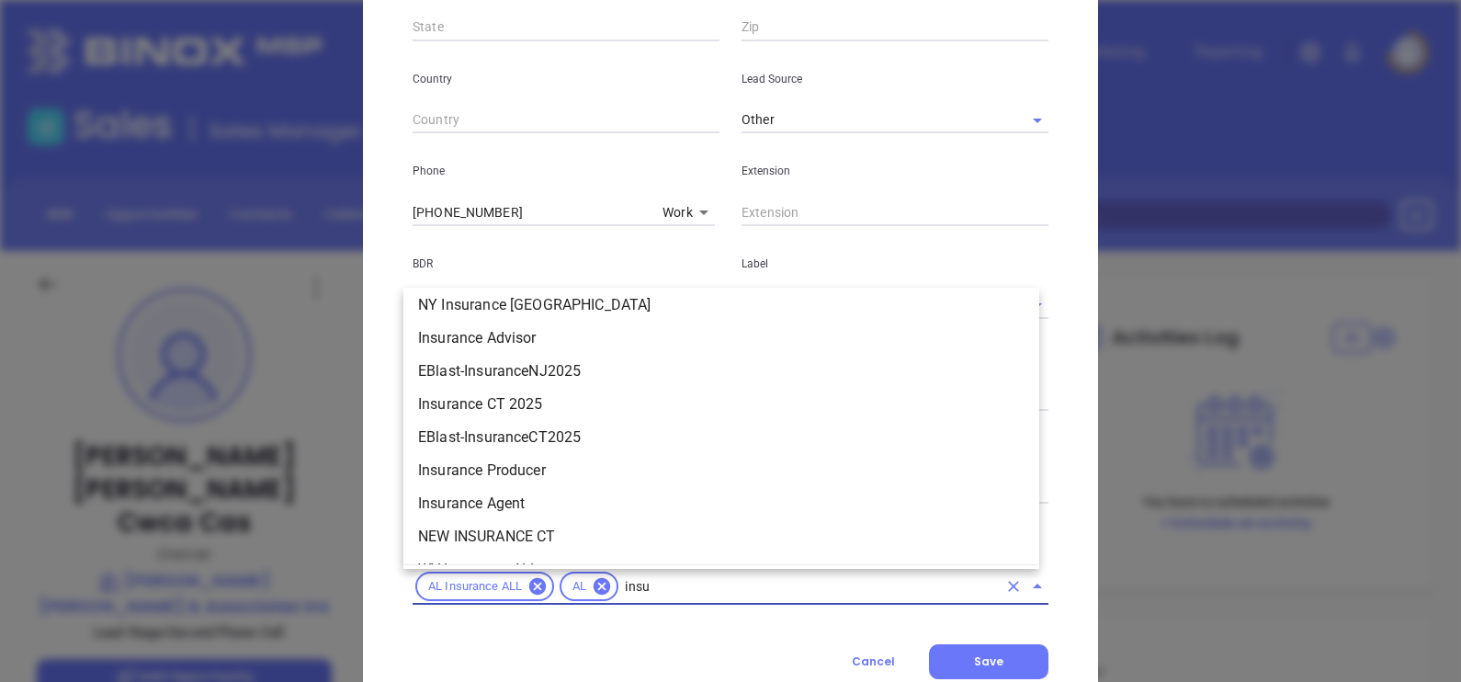
scroll to position [903, 0]
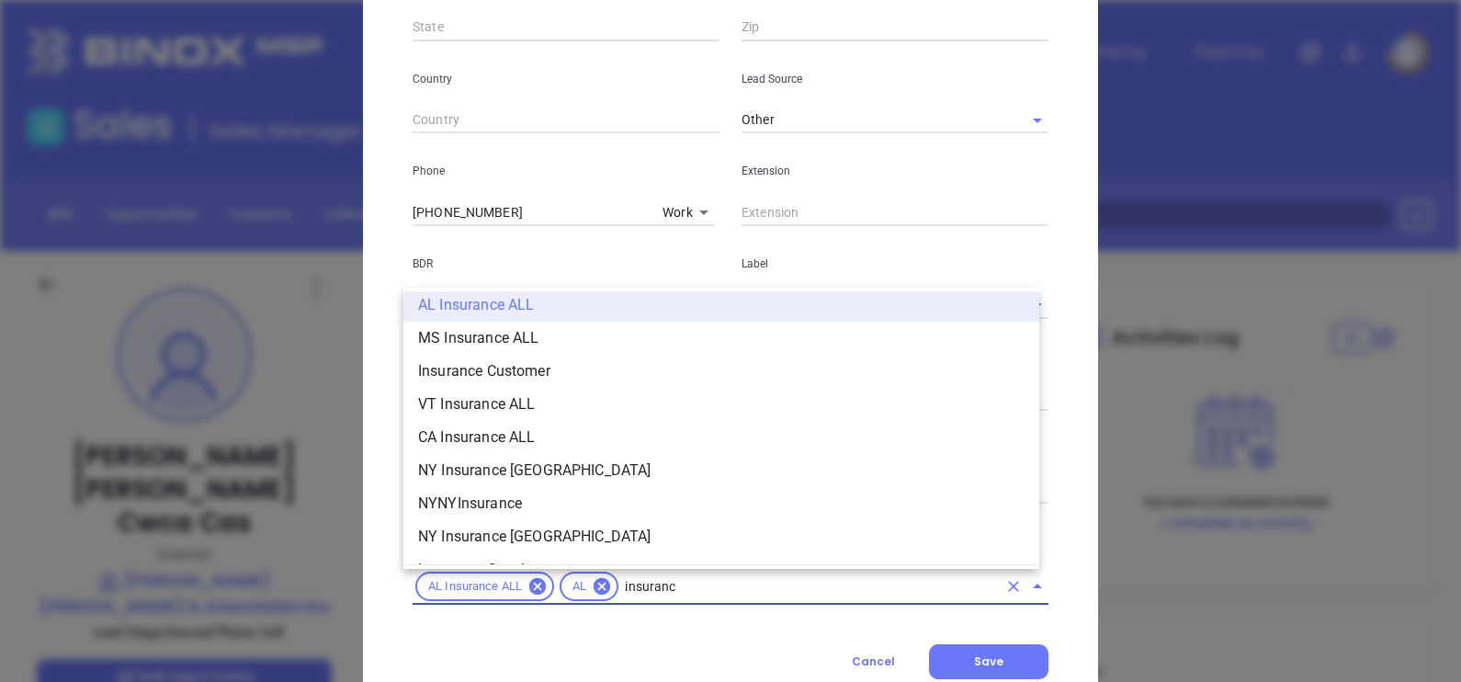
type input "insurance"
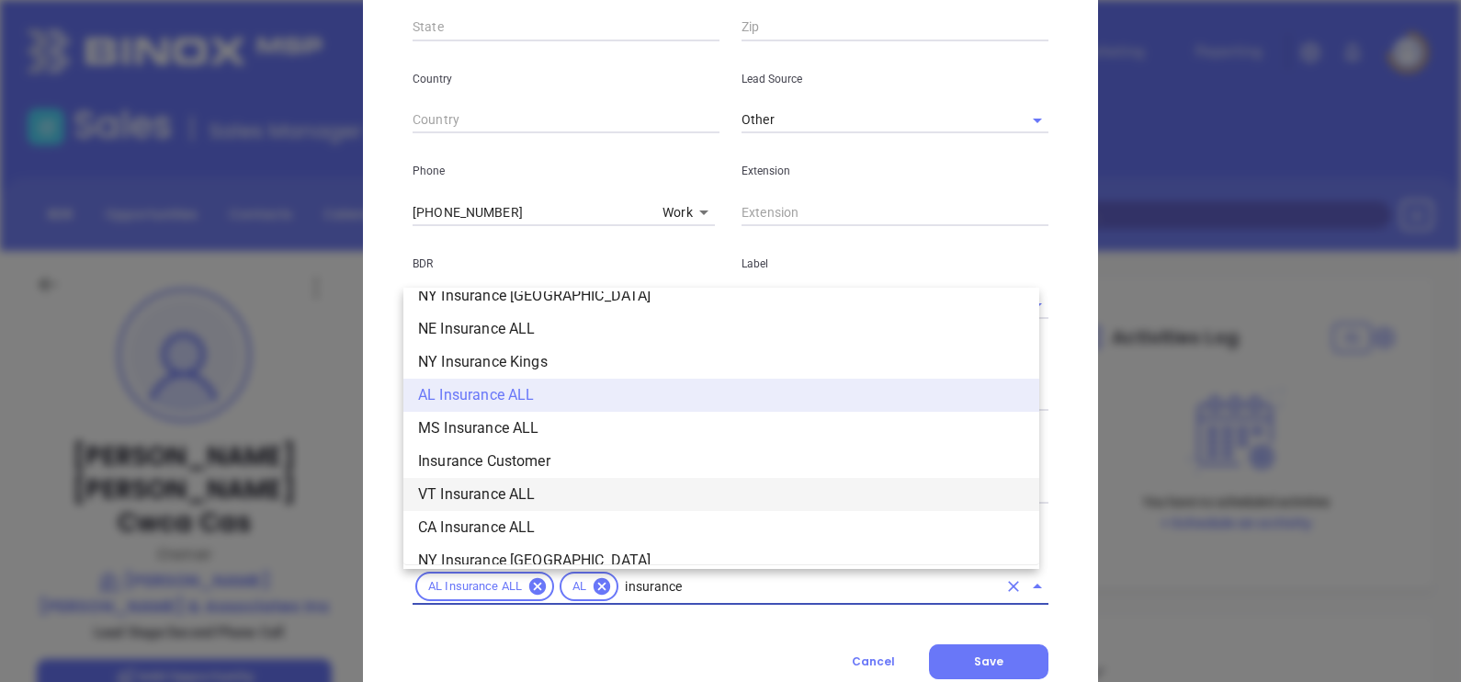
scroll to position [695, 0]
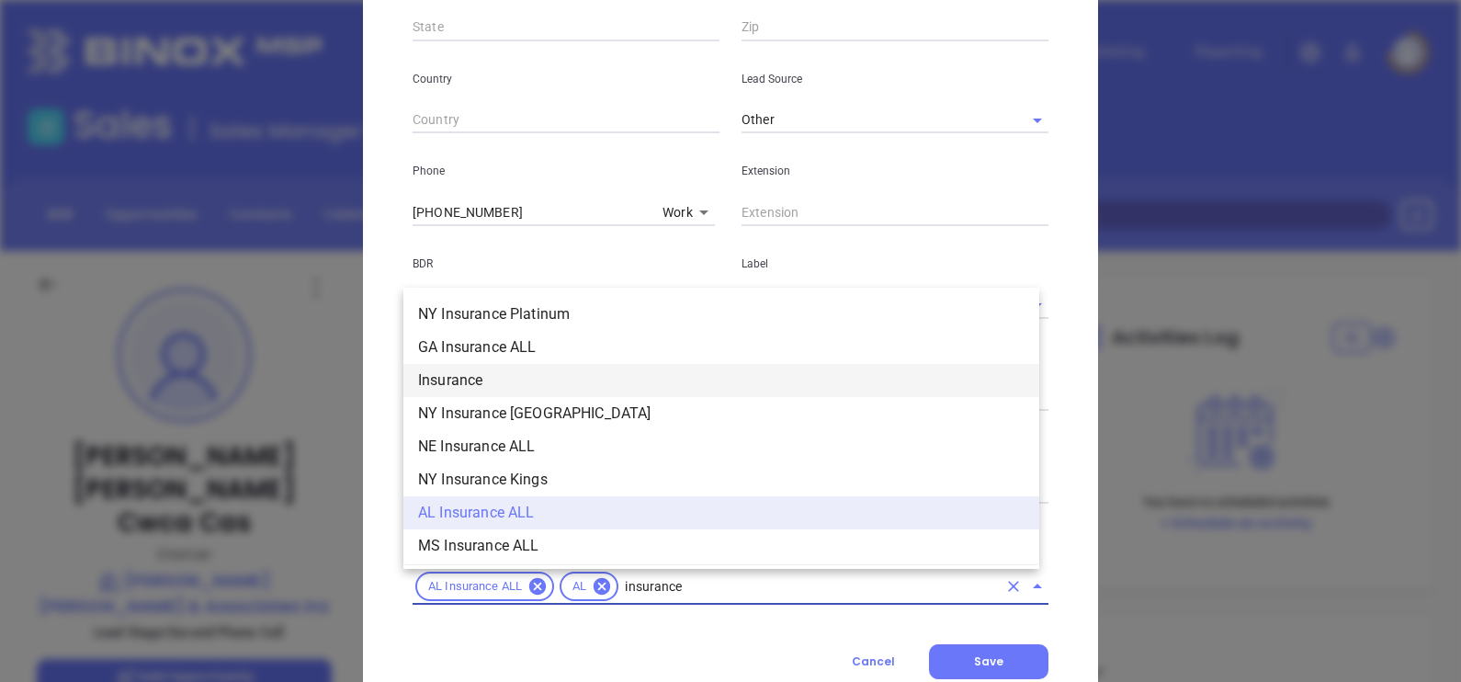
click at [757, 380] on li "Insurance" at bounding box center [721, 380] width 636 height 33
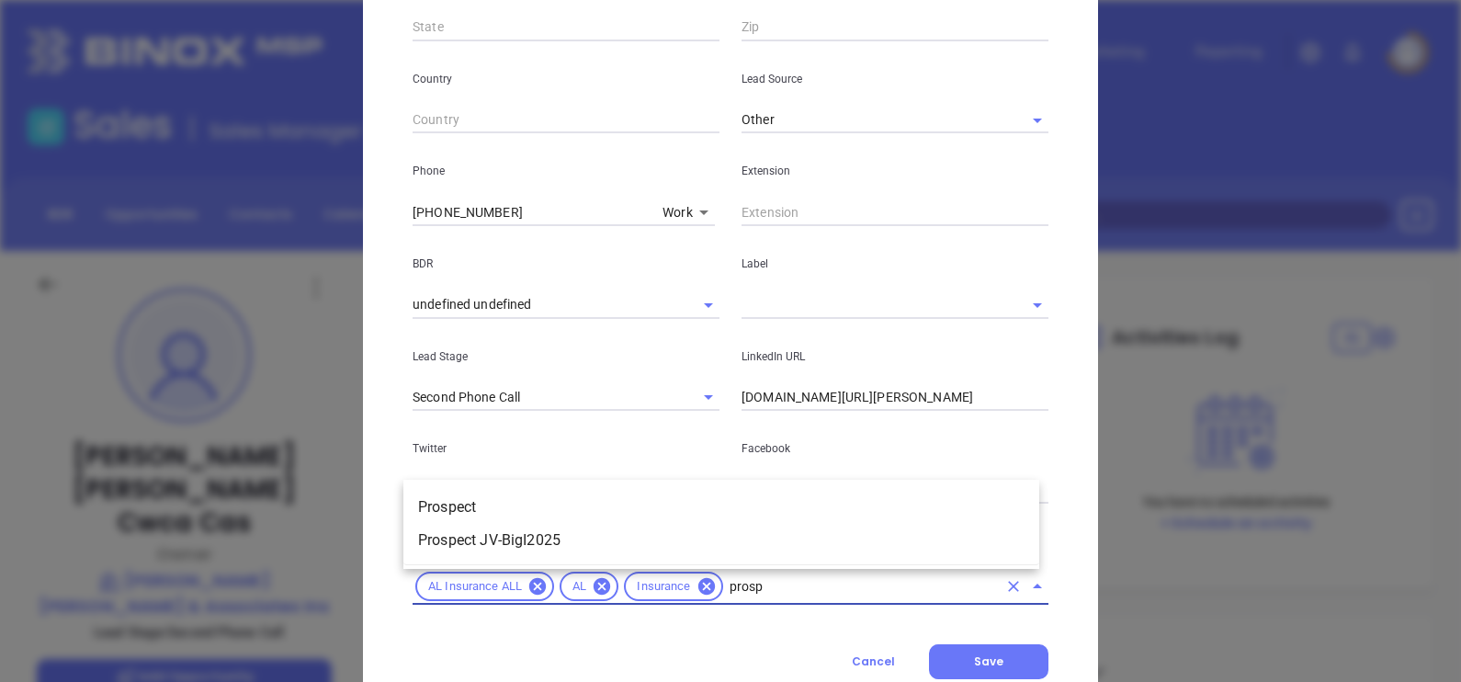
type input "prospe"
click at [726, 498] on li "Prospect" at bounding box center [721, 507] width 636 height 33
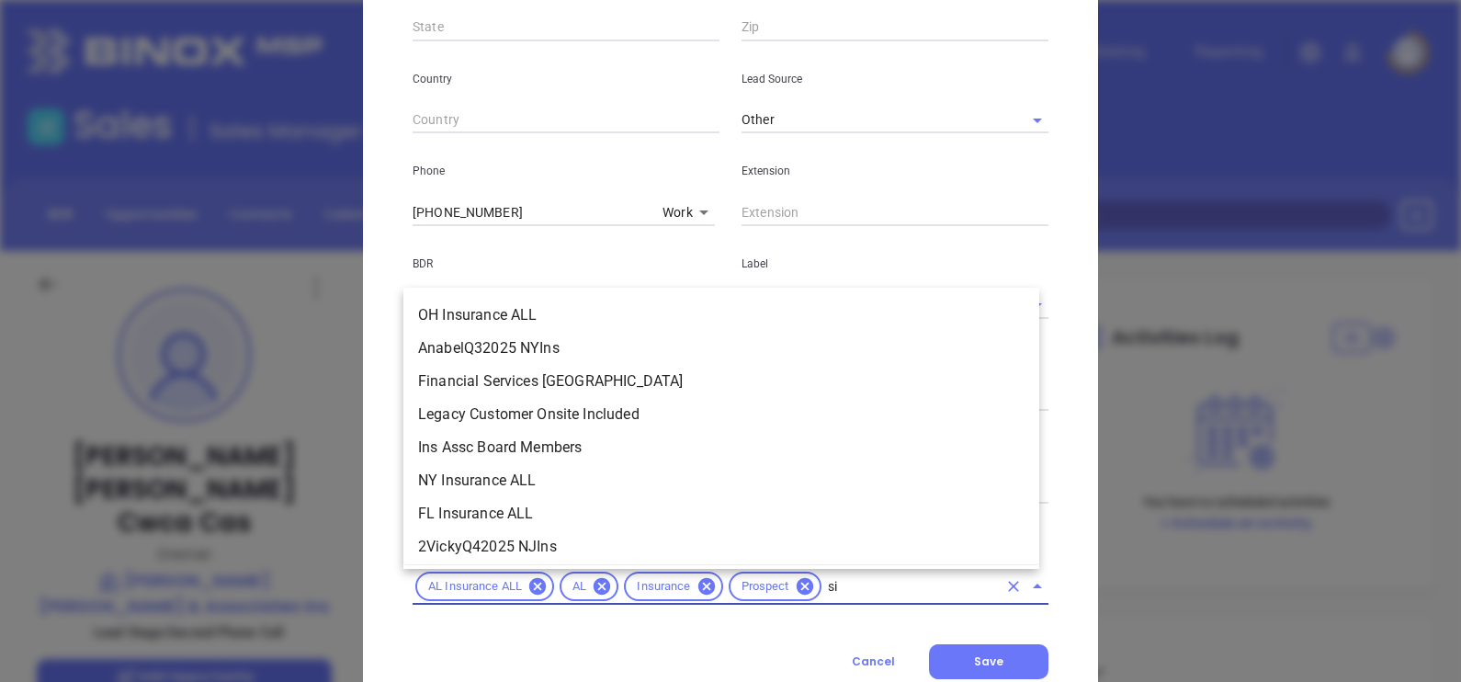
scroll to position [0, 0]
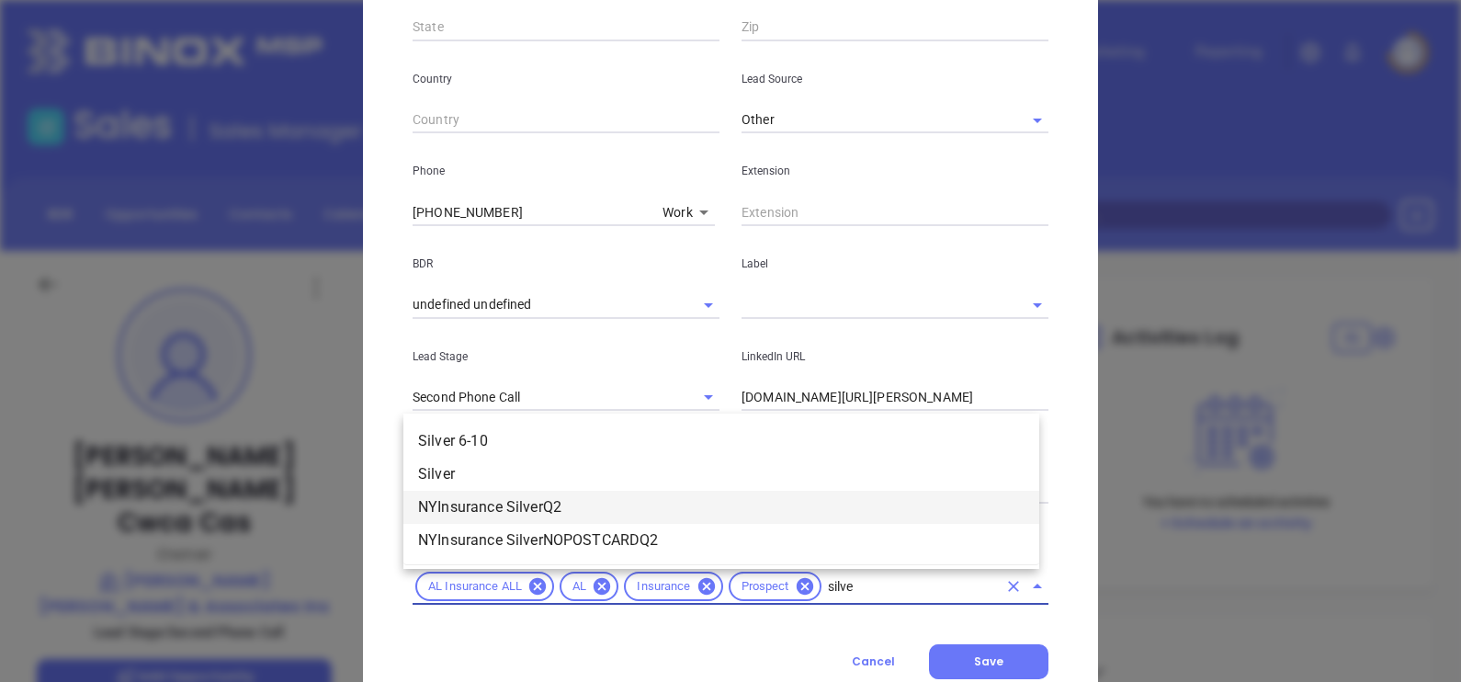
type input "silver"
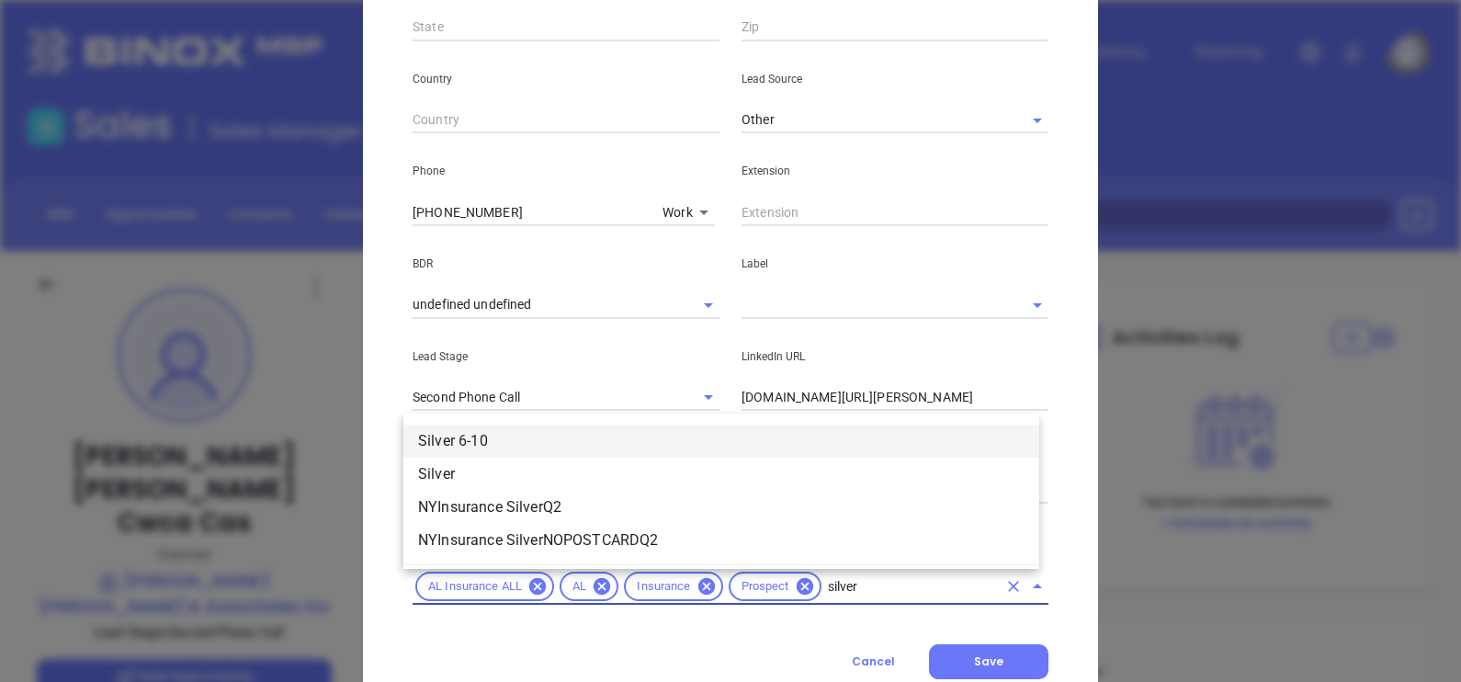
click at [655, 444] on li "Silver 6-10" at bounding box center [721, 440] width 636 height 33
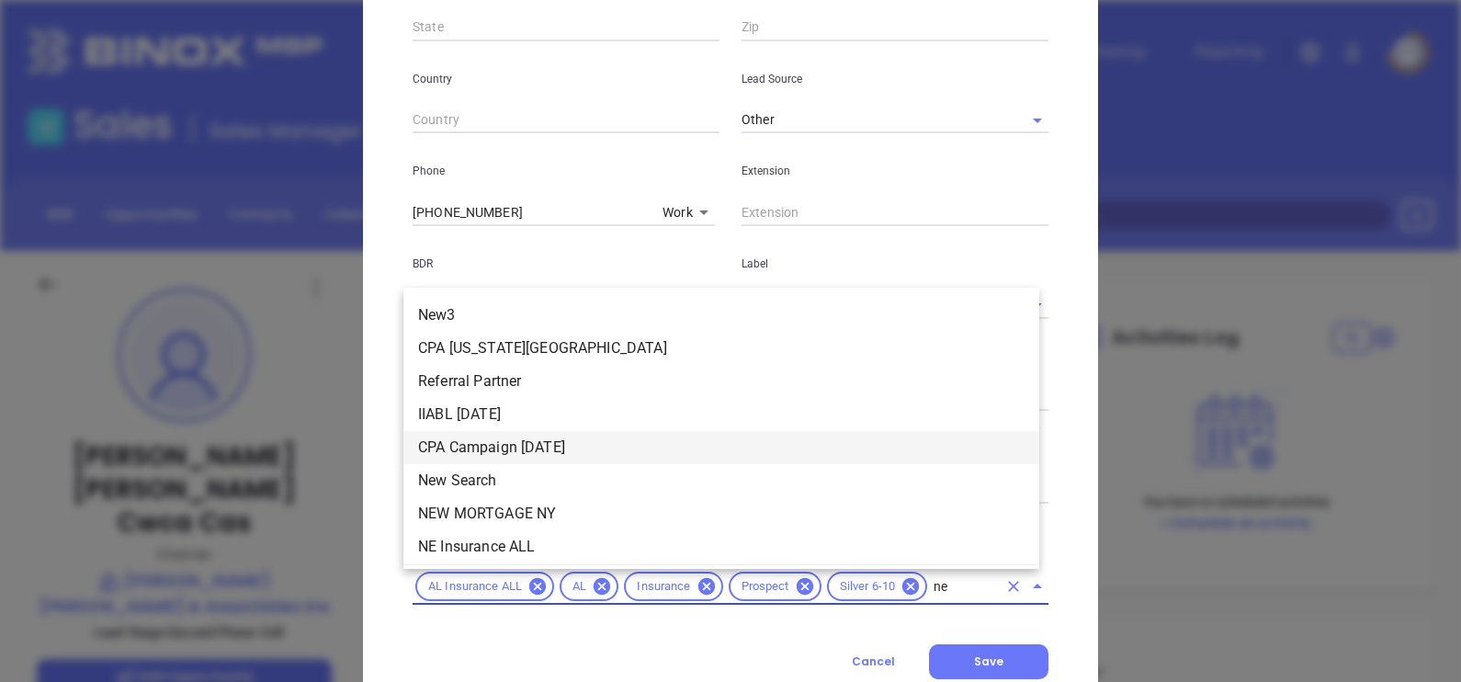
type input "new"
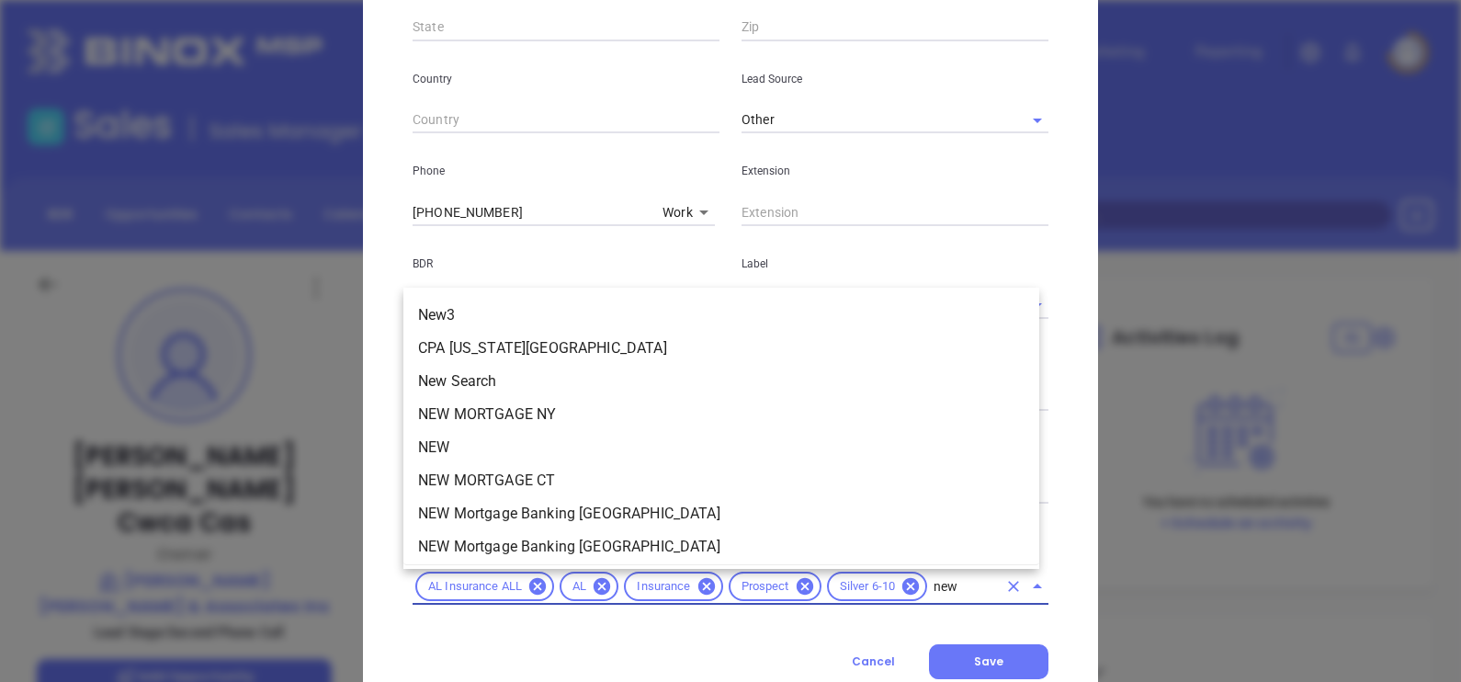
click at [589, 445] on li "NEW" at bounding box center [721, 447] width 636 height 33
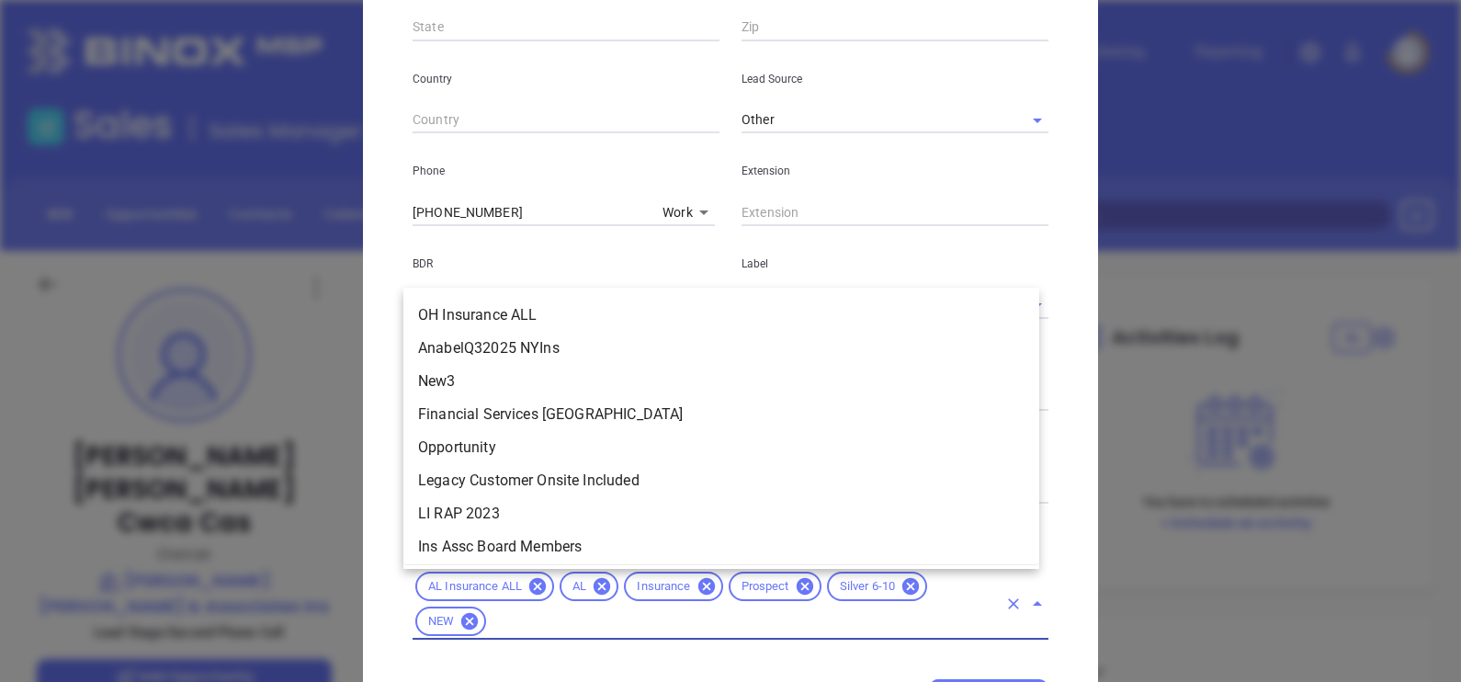
scroll to position [6578, 0]
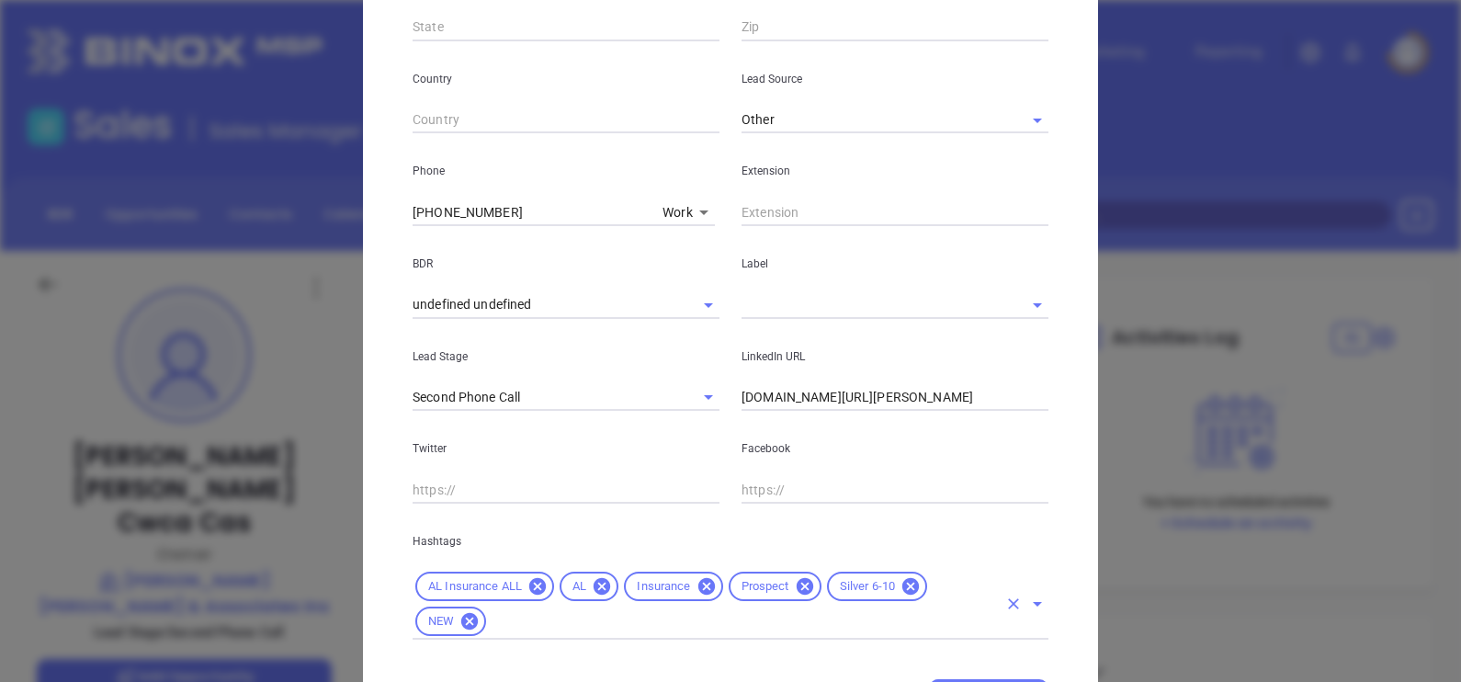
click at [1068, 565] on div "[PERSON_NAME] [PERSON_NAME] Cwca Cas Contact Company First Name [PERSON_NAME] L…" at bounding box center [730, 91] width 735 height 1324
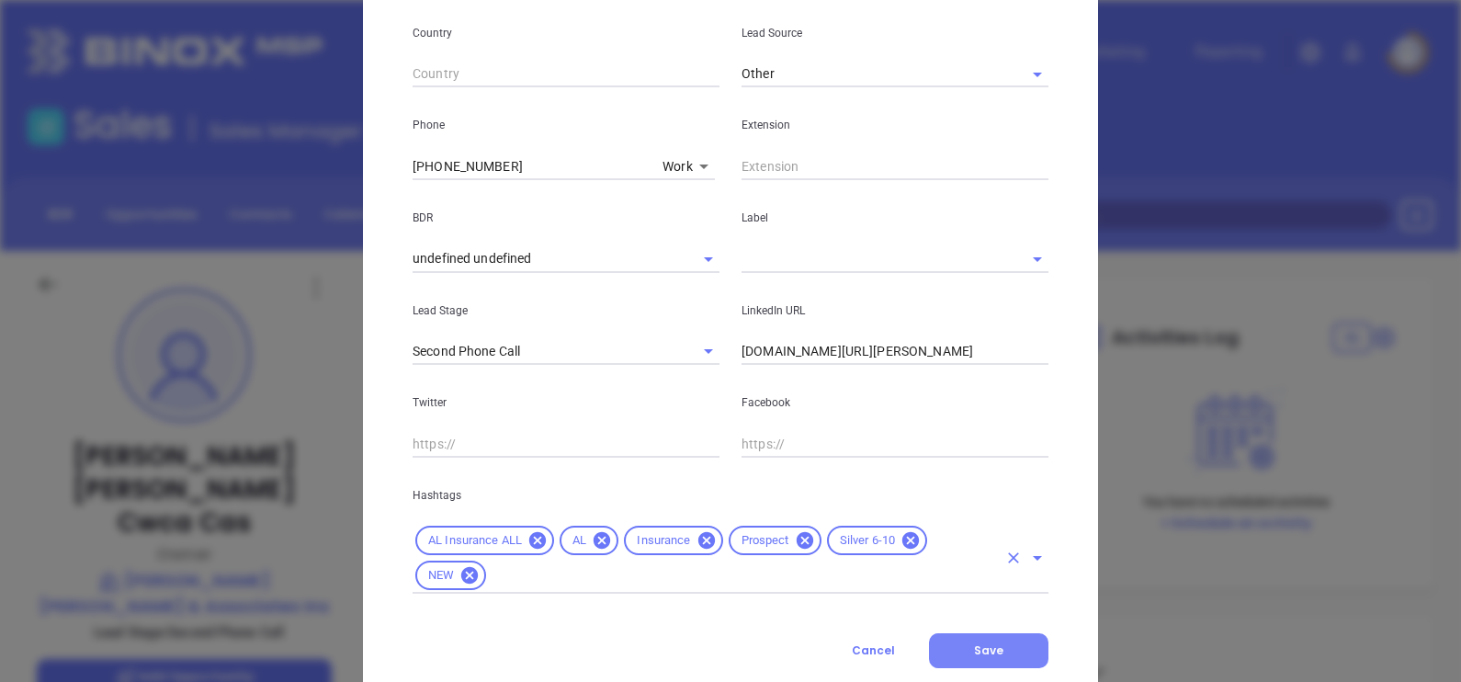
click at [1015, 647] on button "Save" at bounding box center [988, 650] width 119 height 35
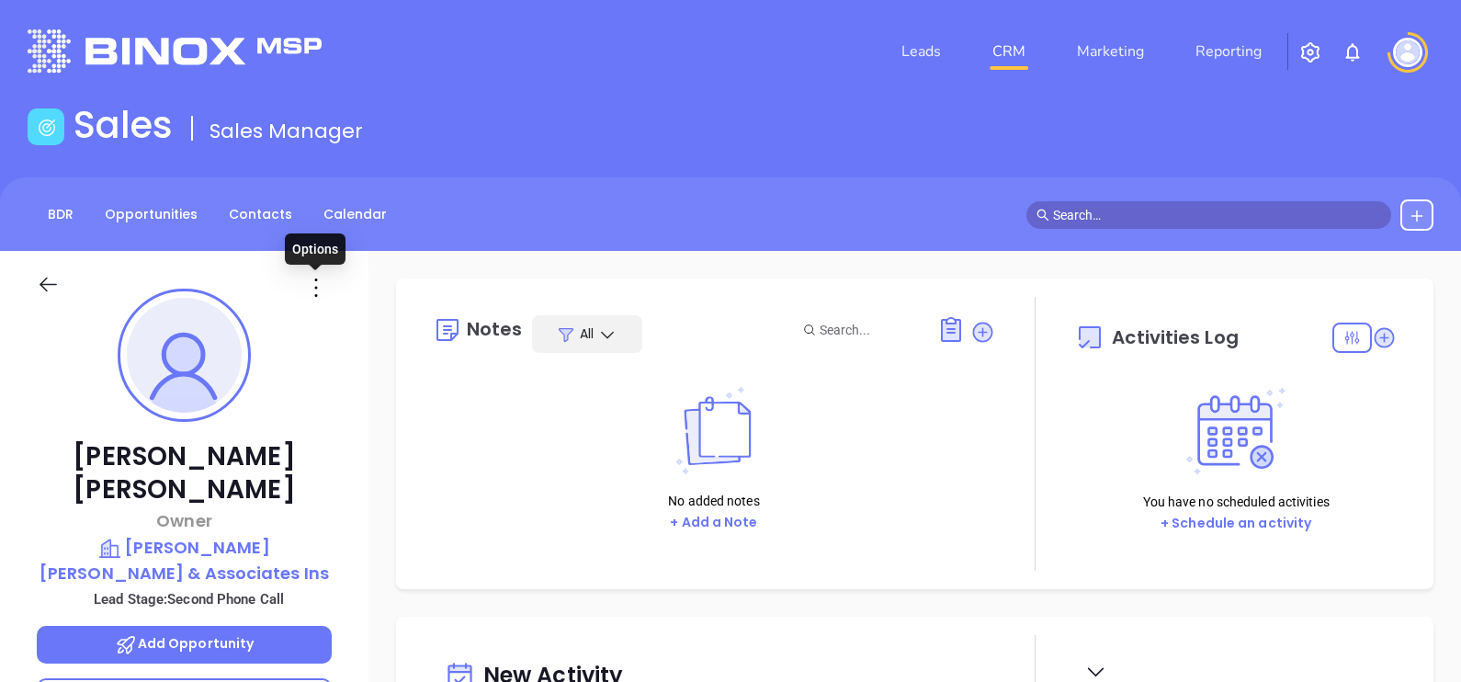
click at [326, 282] on icon at bounding box center [315, 287] width 29 height 29
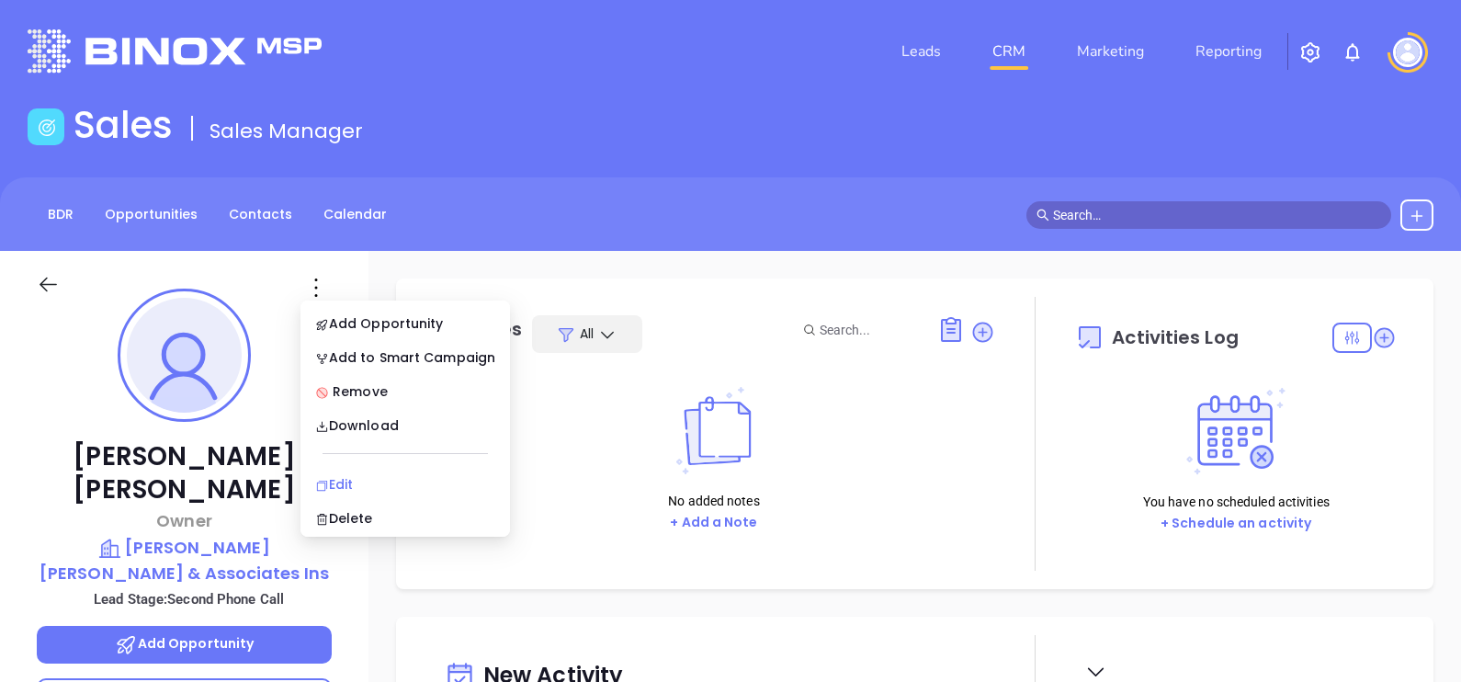
click at [361, 481] on div "Edit" at bounding box center [405, 484] width 180 height 20
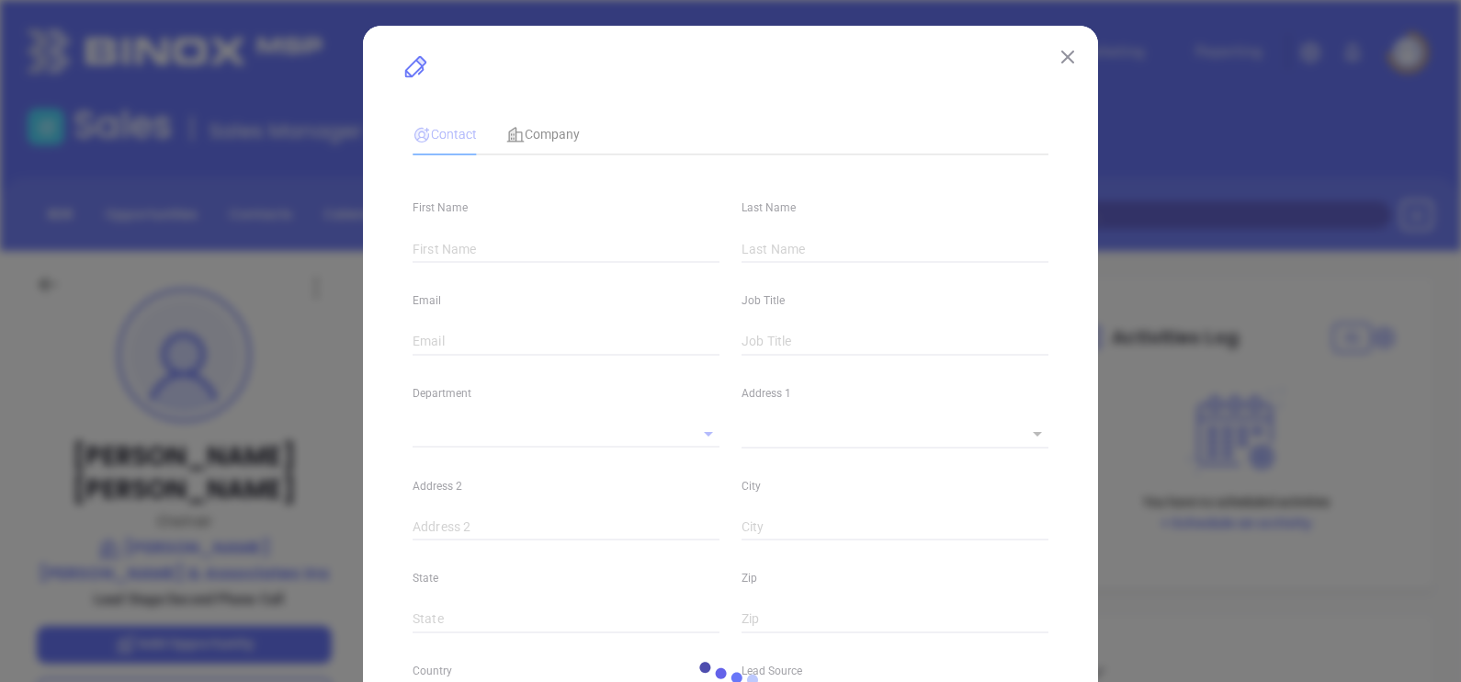
type input "[PERSON_NAME]"
type input "[PERSON_NAME][EMAIL_ADDRESS][DOMAIN_NAME]"
type input "Owner"
type input "1"
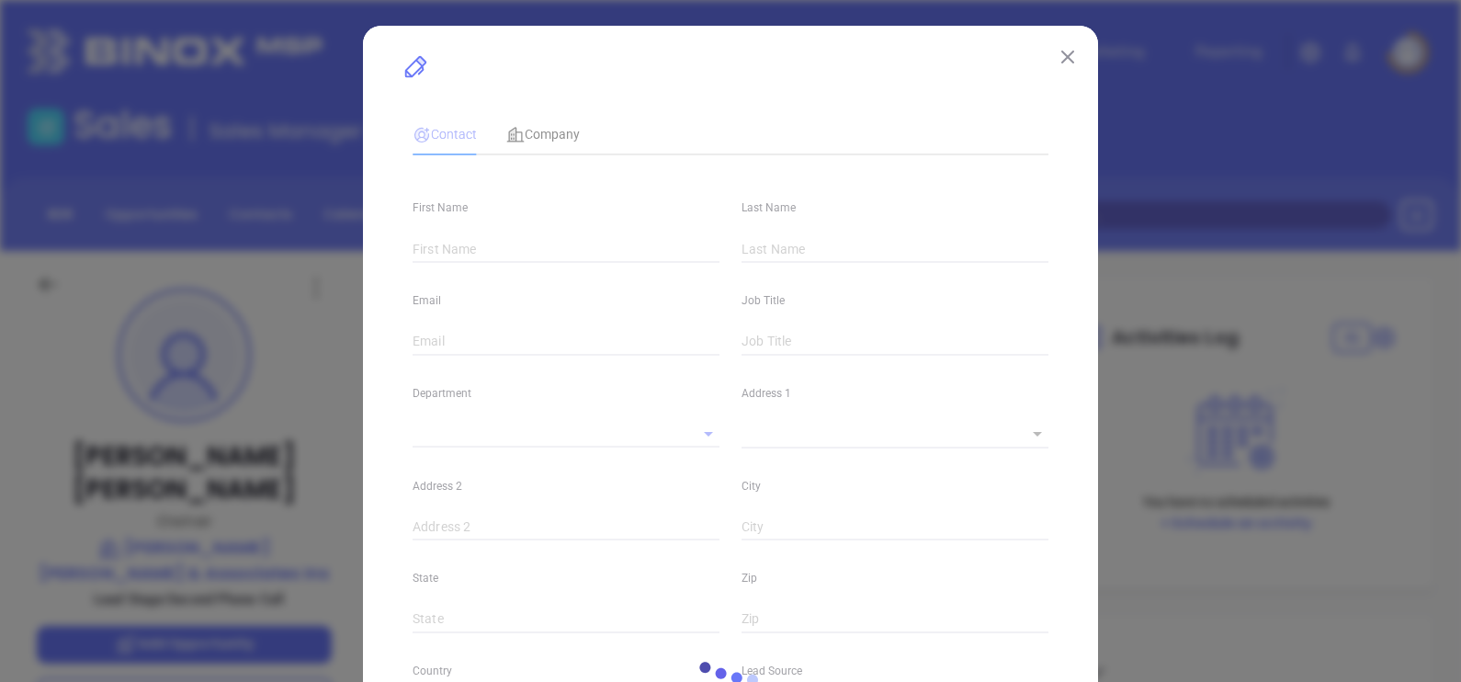
type input "[DOMAIN_NAME][URL][PERSON_NAME]"
type input "Marketing"
type input "Other"
type input "undefined undefined"
type input "Second Phone Call"
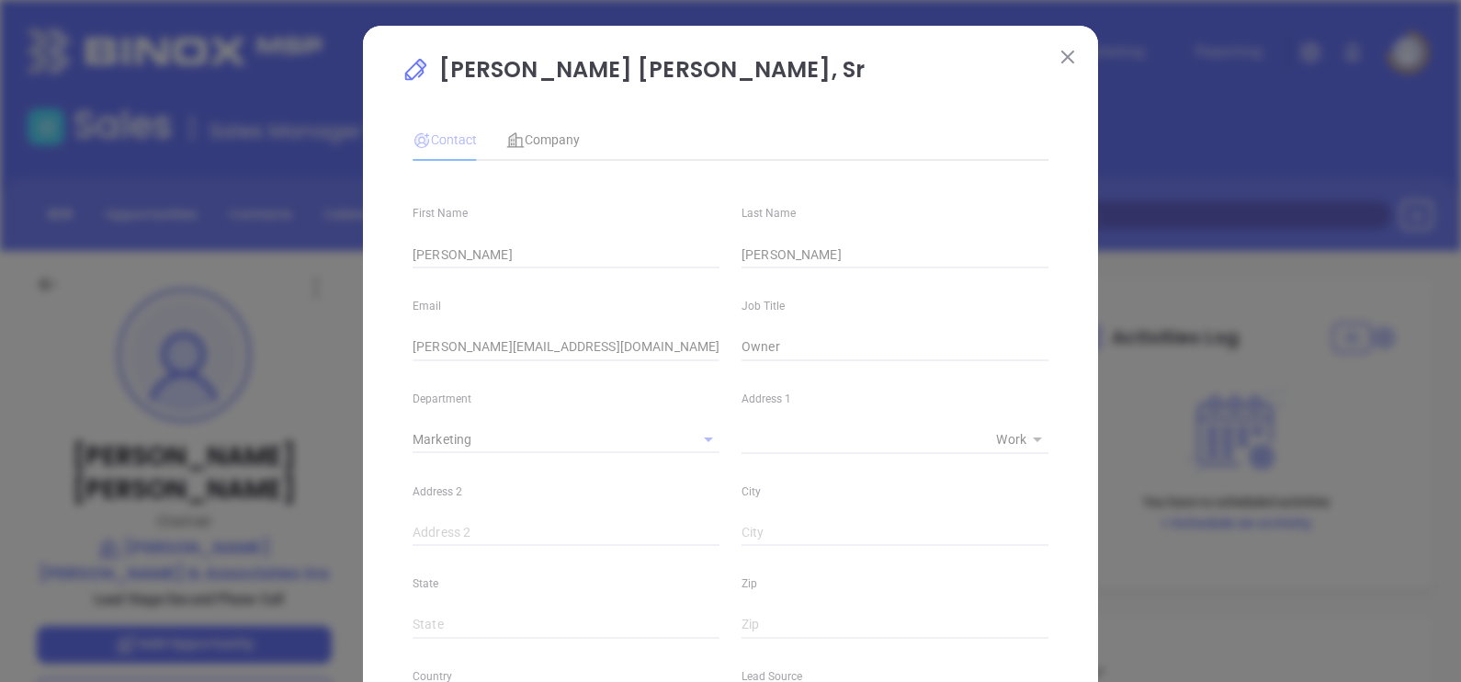
type input "[PHONE_NUMBER]"
type input "1"
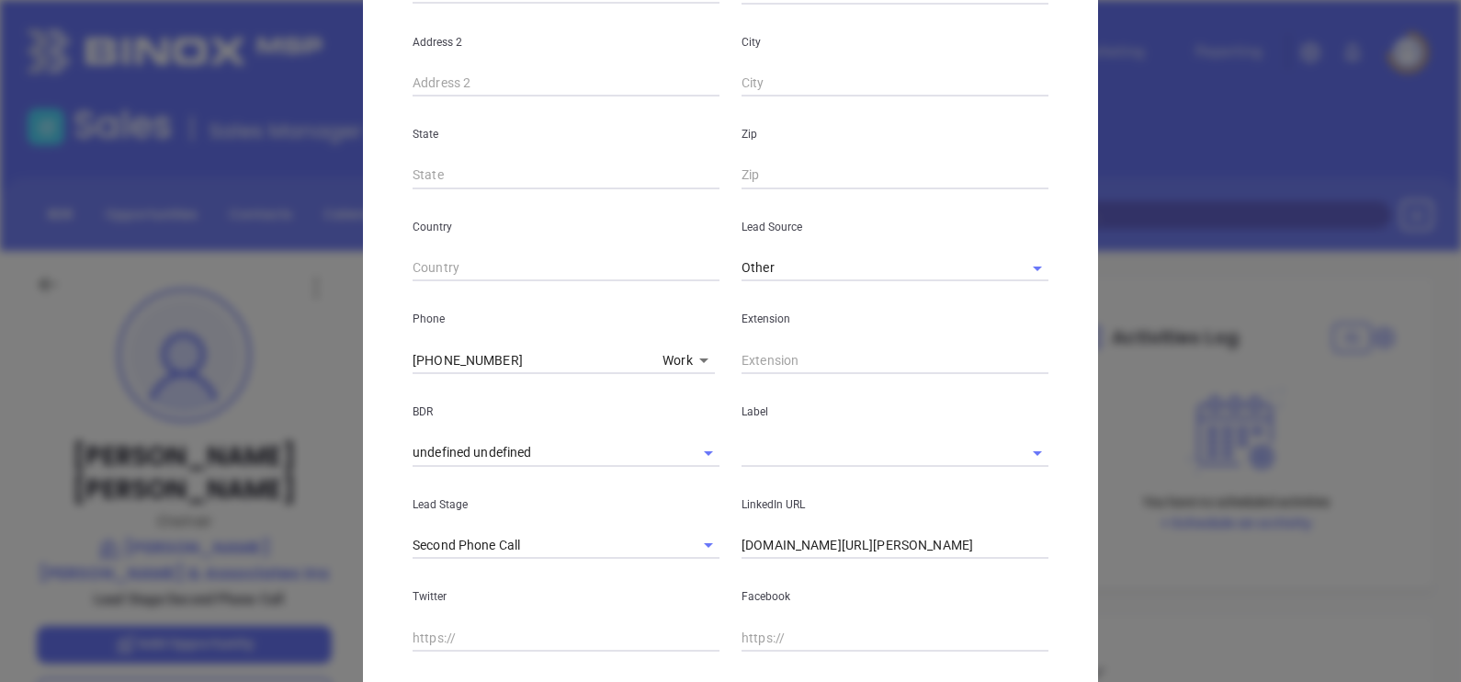
scroll to position [458, 0]
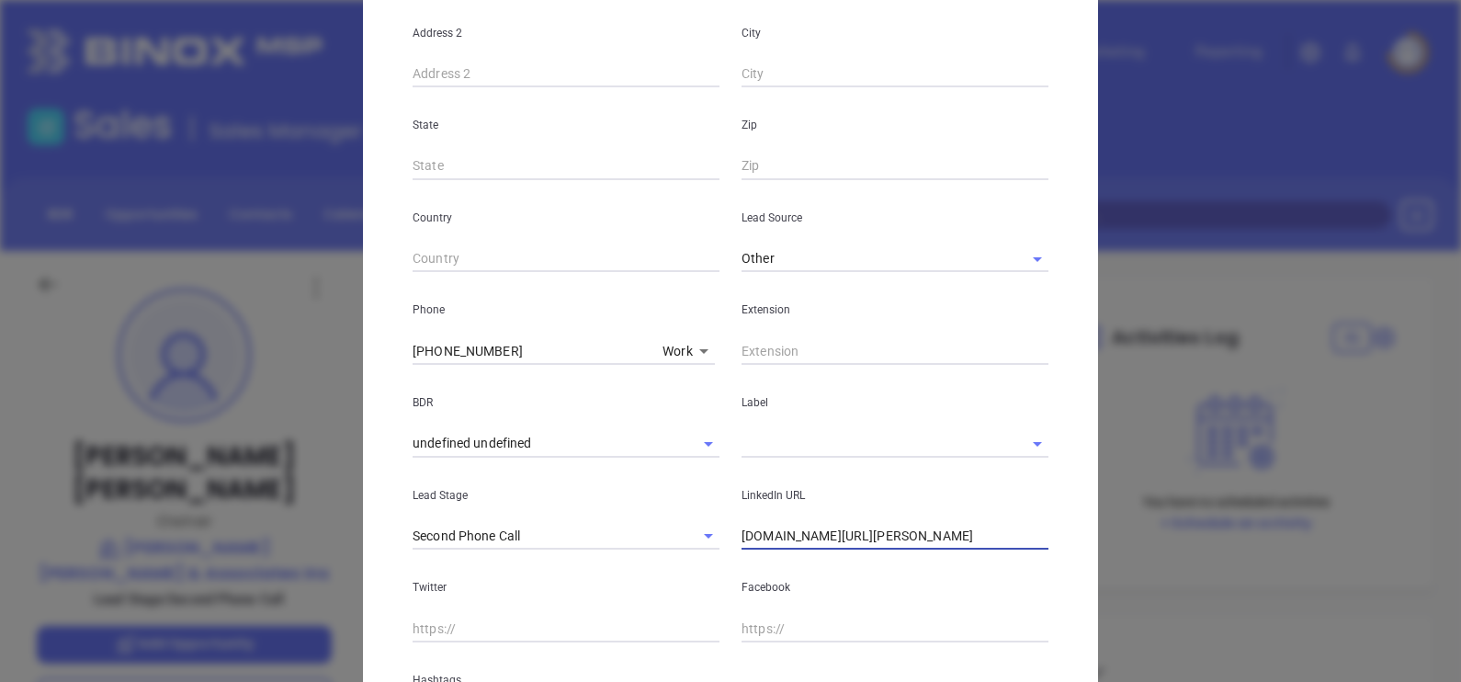
click at [741, 539] on input "[DOMAIN_NAME][URL][PERSON_NAME]" at bounding box center [894, 537] width 307 height 28
type input "[DOMAIN_NAME][URL][PERSON_NAME]"
click at [1076, 534] on div "[PERSON_NAME] [PERSON_NAME], Sr Contact Company First Name [PERSON_NAME] Last N…" at bounding box center [730, 229] width 735 height 1324
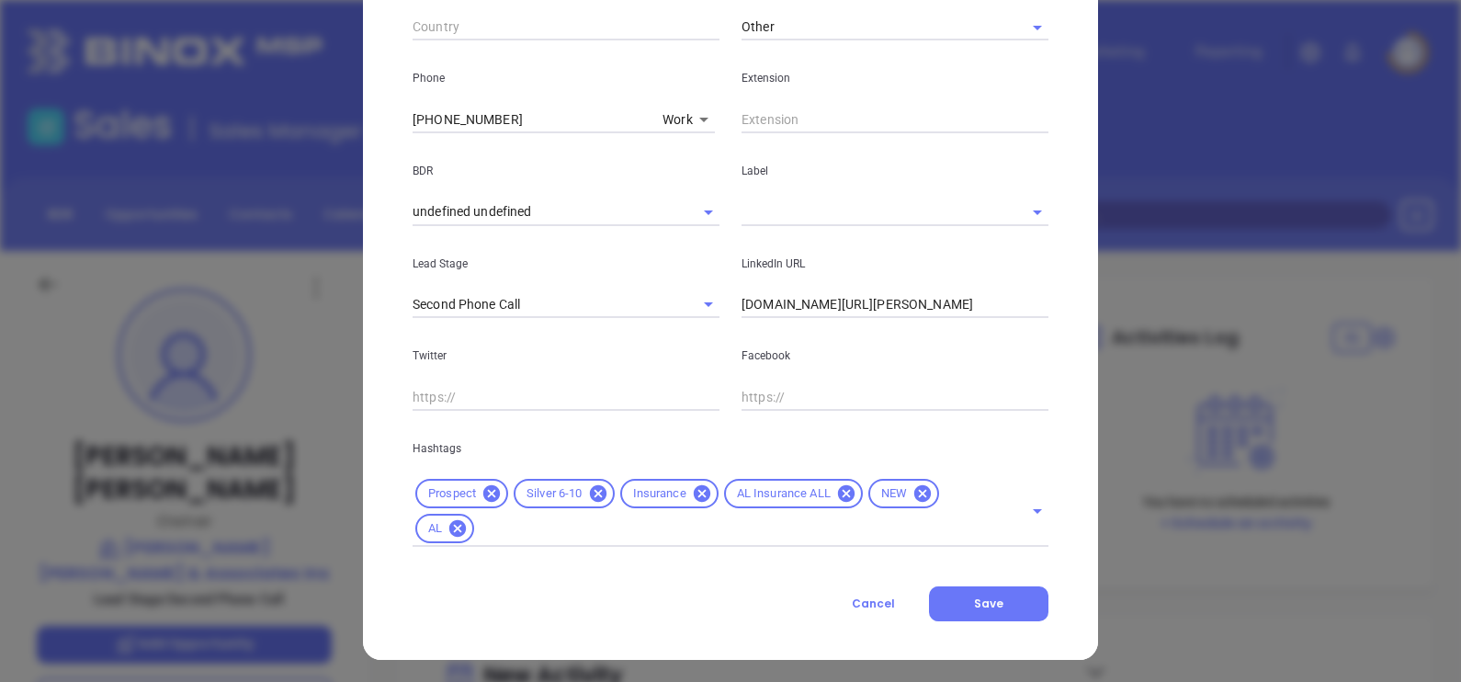
scroll to position [694, 0]
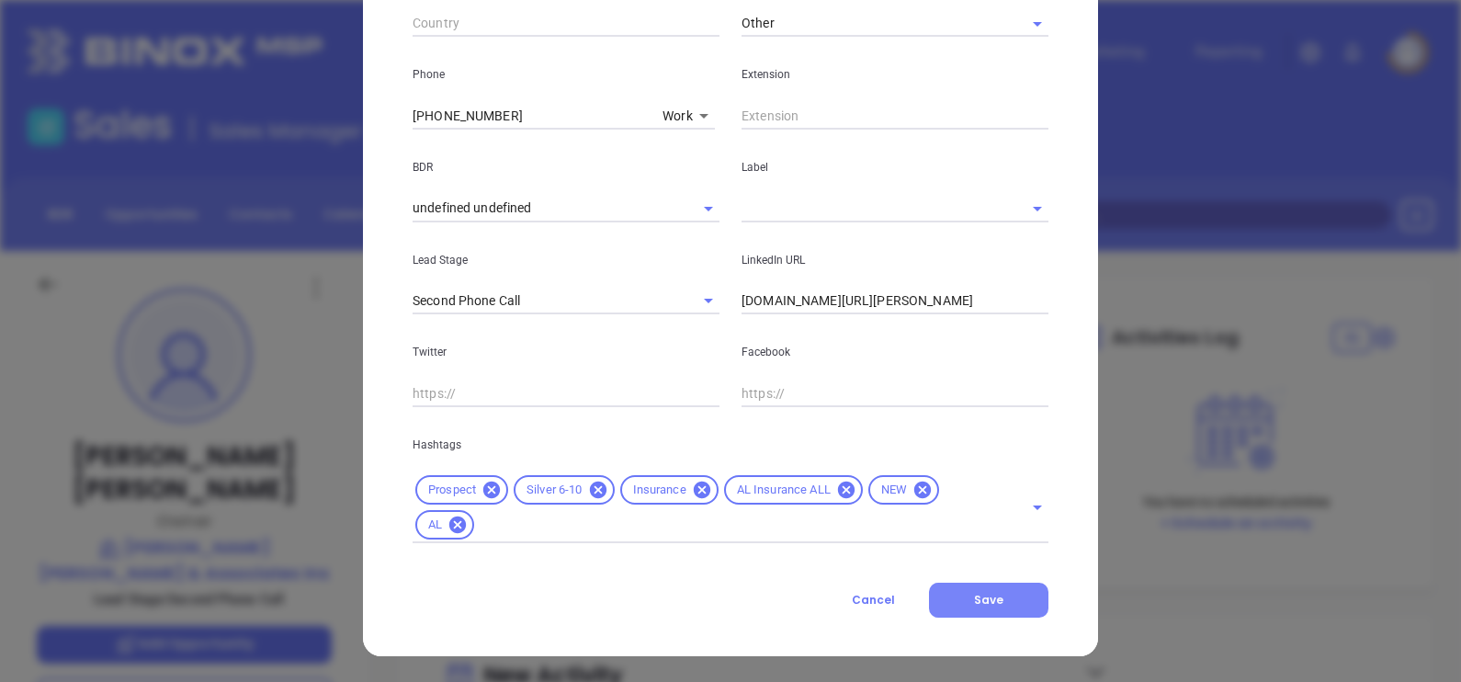
click at [1010, 592] on button "Save" at bounding box center [988, 599] width 119 height 35
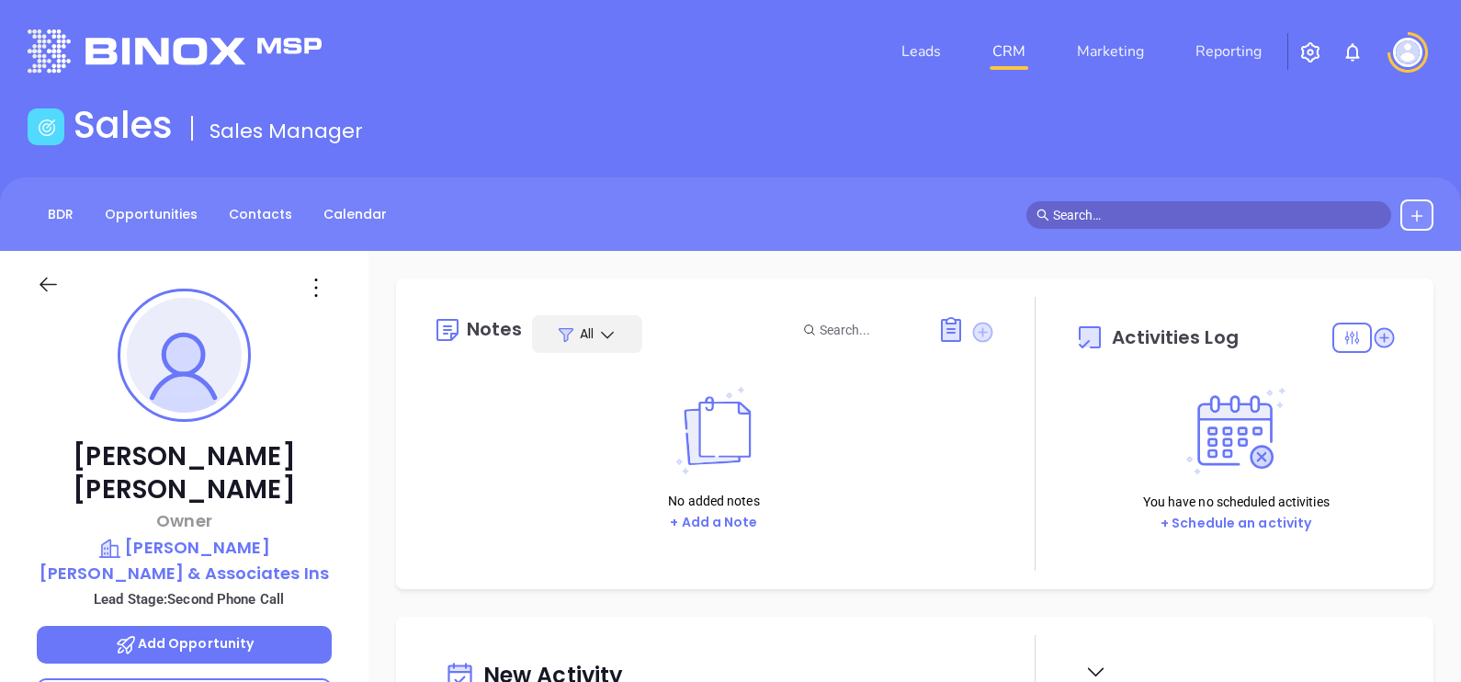
click at [974, 340] on icon at bounding box center [982, 332] width 20 height 20
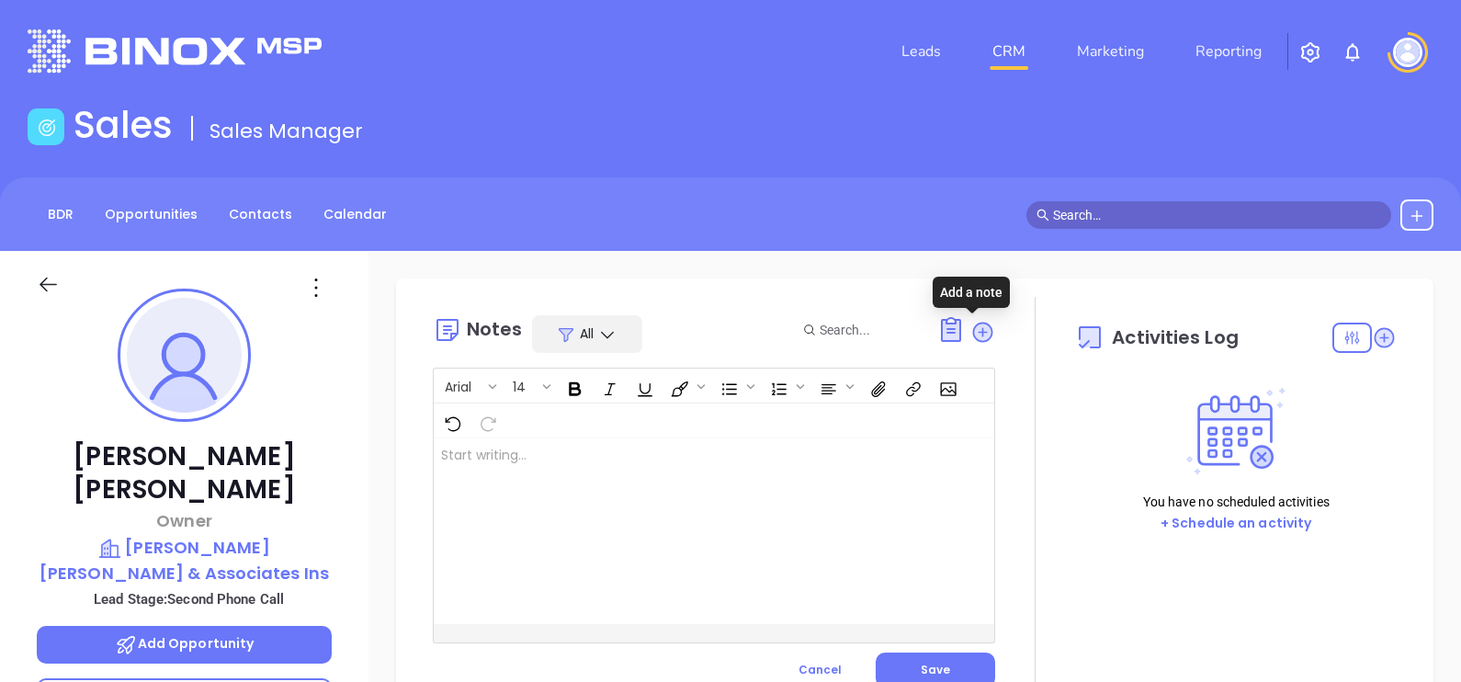
click at [781, 486] on div at bounding box center [694, 531] width 521 height 186
click at [606, 494] on div "Moved to silver Confirm email on call" at bounding box center [694, 531] width 521 height 186
click at [900, 662] on button "Save" at bounding box center [934, 669] width 119 height 35
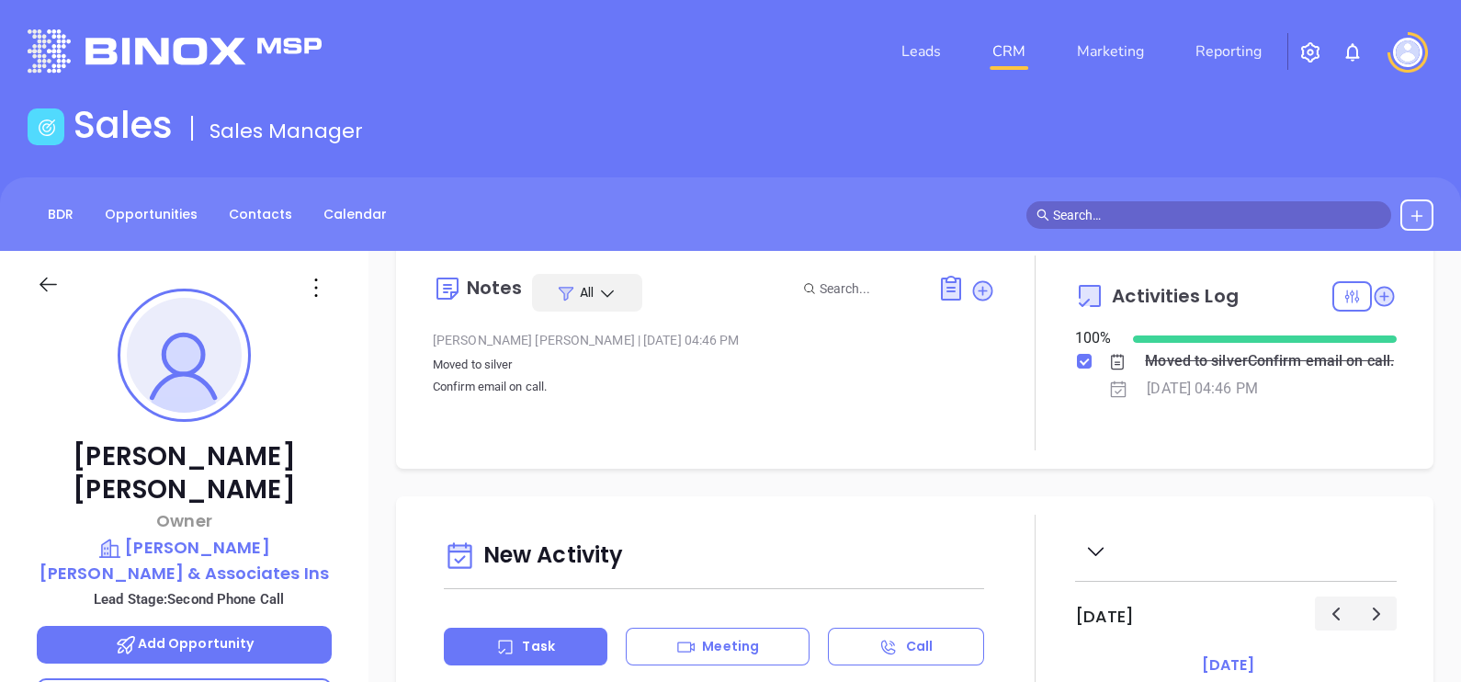
scroll to position [45, 0]
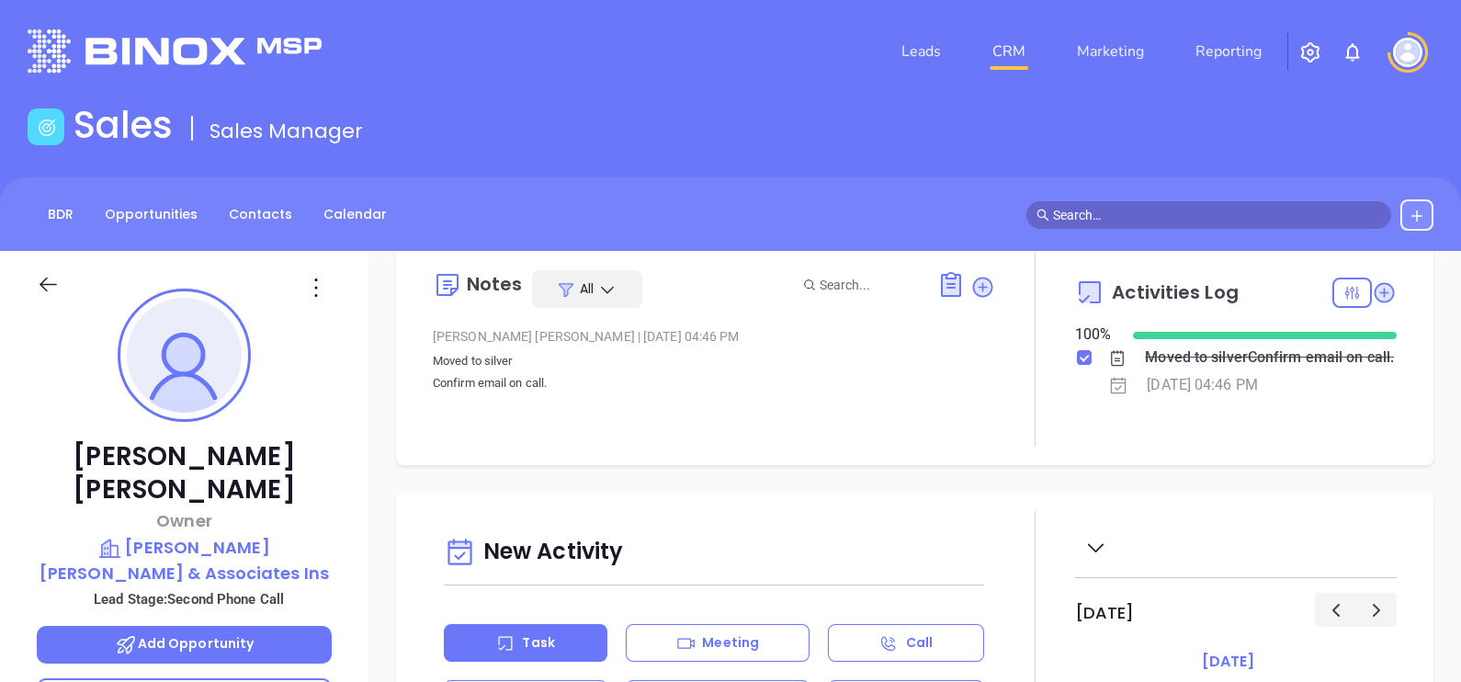
click at [324, 331] on div "Hundley Batts, Sr Owner Hundley Batts & Associates Ins Lead Stage: Second Phone…" at bounding box center [184, 677] width 368 height 852
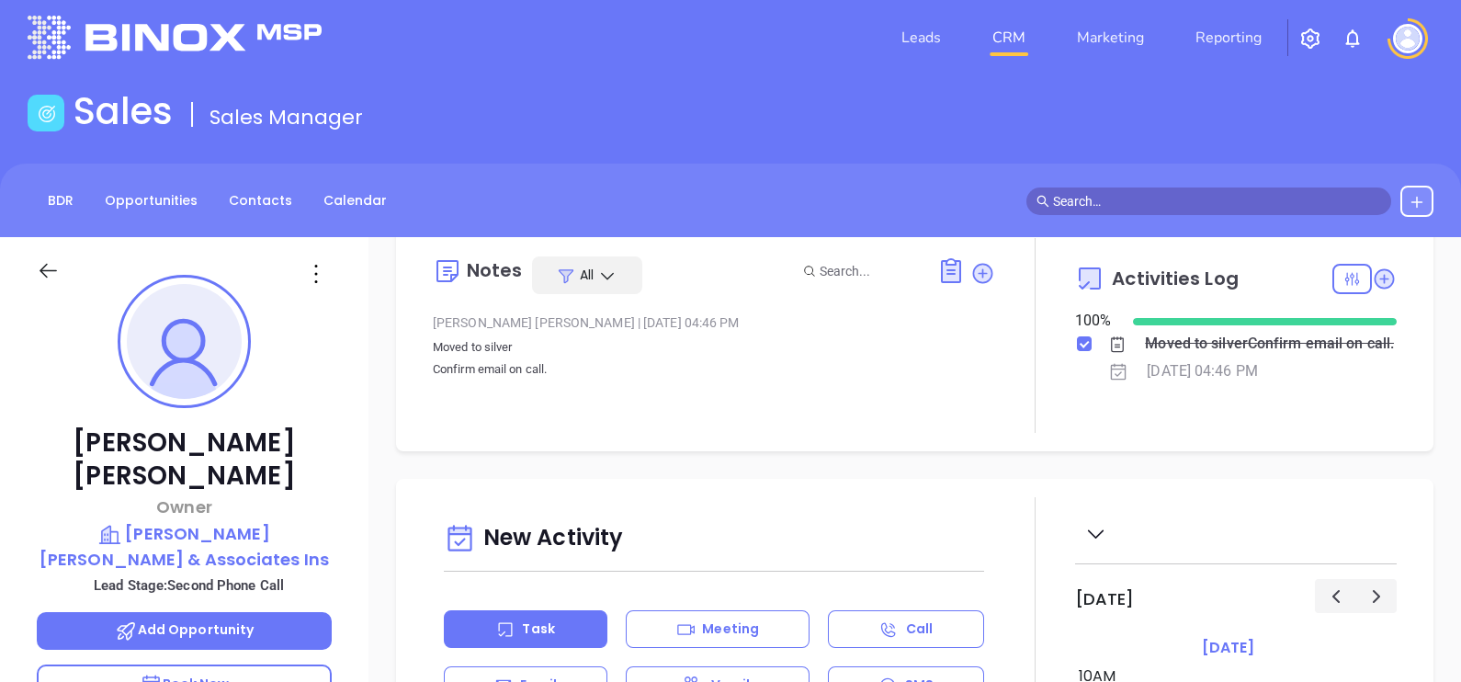
scroll to position [0, 0]
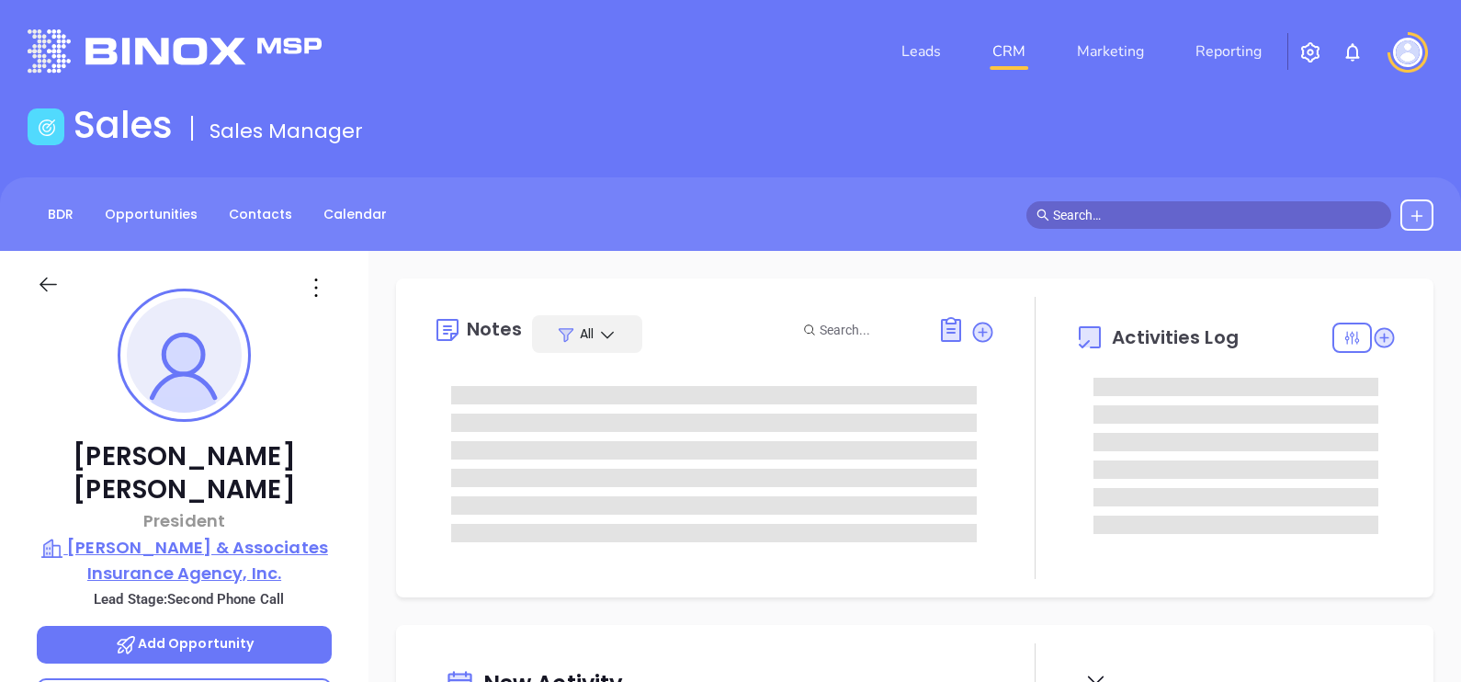
click at [167, 535] on p "[PERSON_NAME] & Associates Insurance Agency, Inc." at bounding box center [184, 560] width 295 height 51
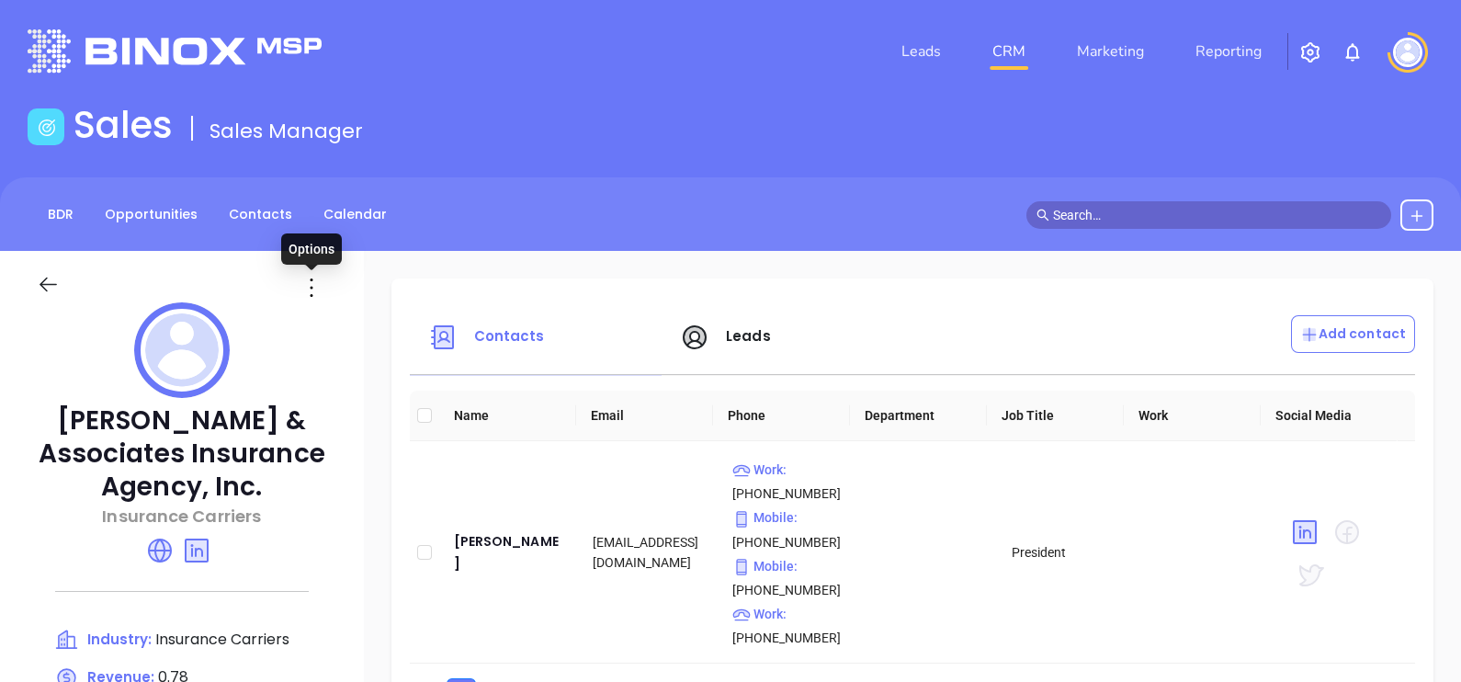
click at [311, 293] on icon at bounding box center [311, 287] width 29 height 29
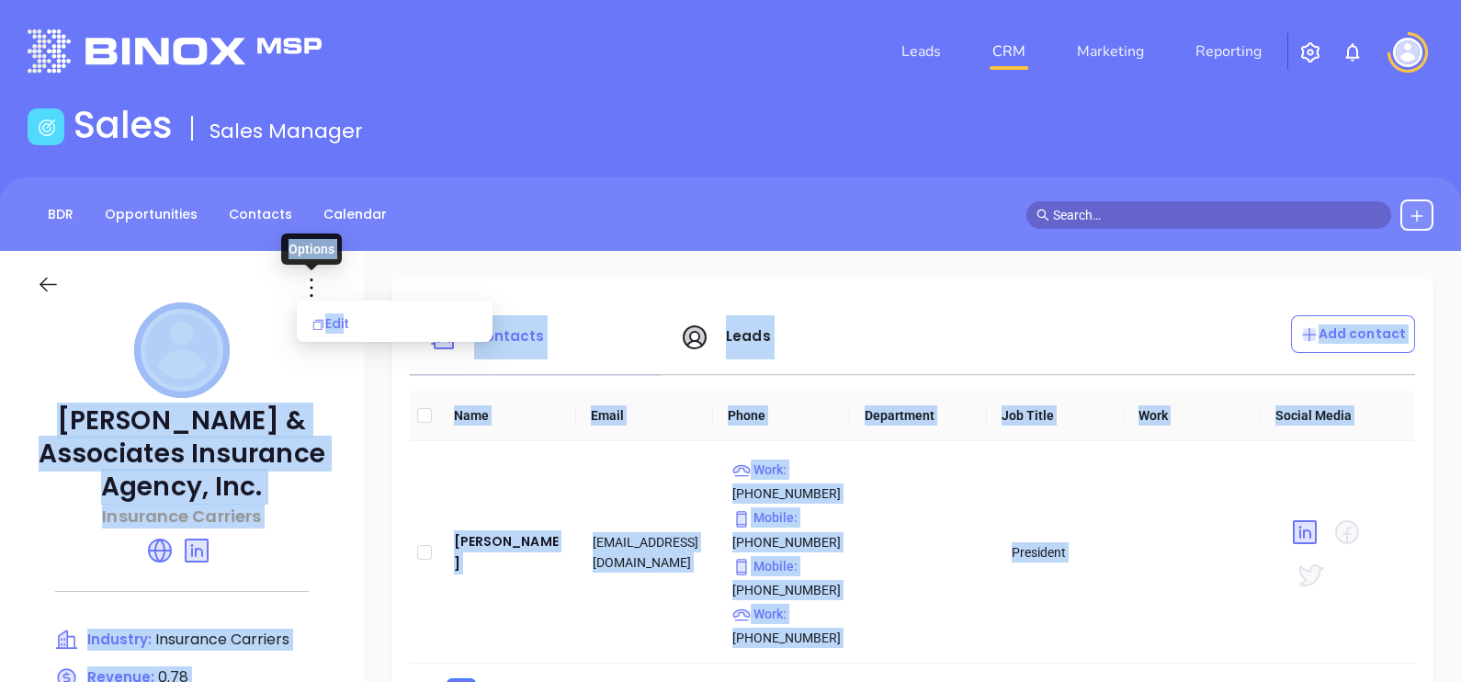
drag, startPoint x: 311, startPoint y: 293, endPoint x: 343, endPoint y: 318, distance: 39.9
click at [343, 318] on body "Leads CRM Marketing Reporting Financial Leads Leads Sales Sales Manager BDR Opp…" at bounding box center [730, 341] width 1461 height 682
click at [343, 318] on div "Edit" at bounding box center [394, 323] width 166 height 20
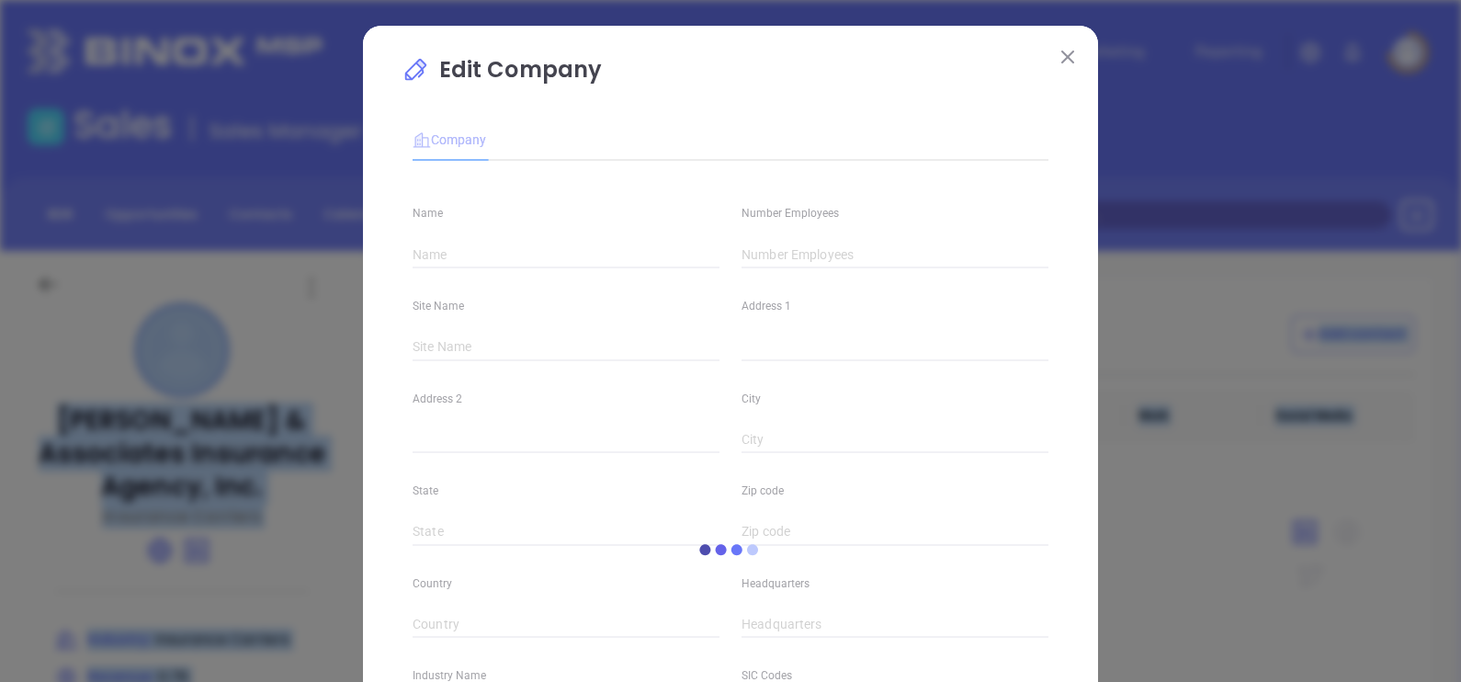
type input "[PERSON_NAME] & Associates Insurance Agency, Inc."
type input "5"
type input "Insurance Carriers"
type input "63"
type input "[DOMAIN_NAME]"
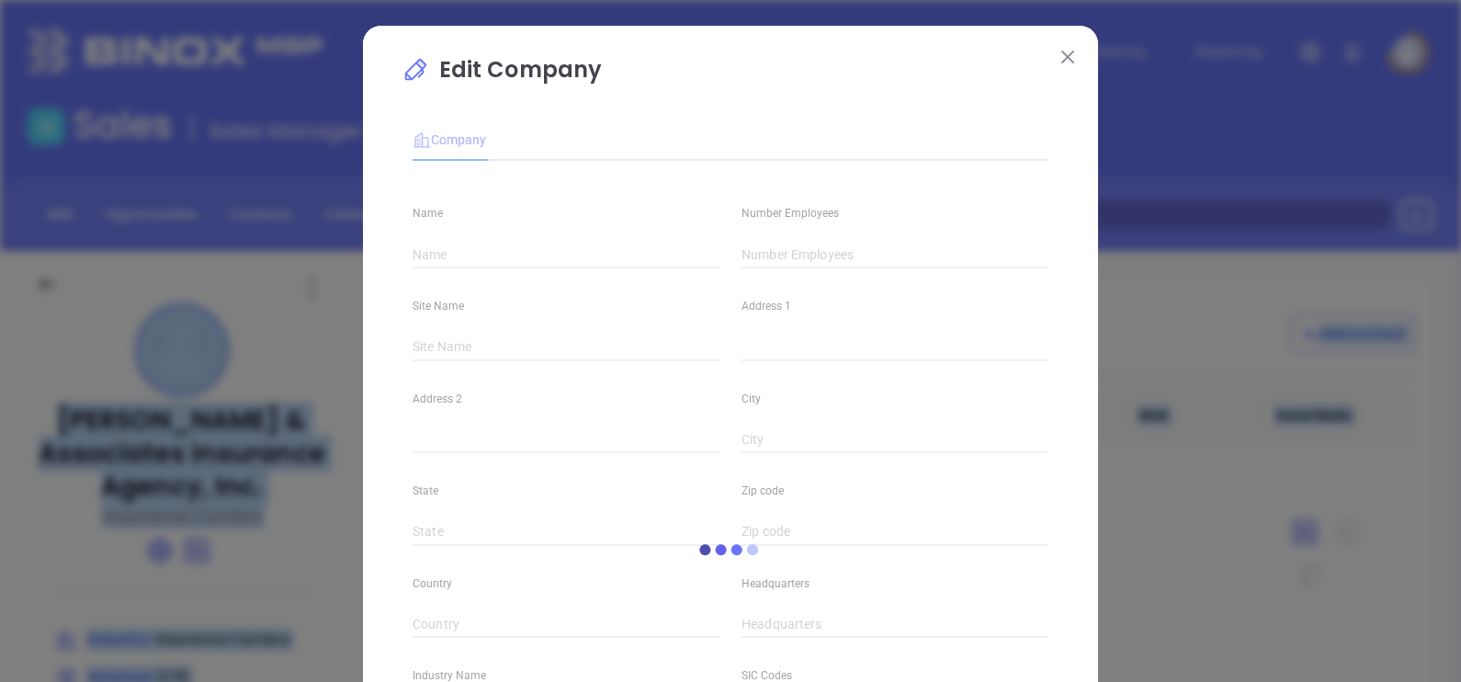
type input "Finance and Insurance"
type input "linkedin.com/company/burkett-&-associates-insurance-agency-inc"
type input "0.78"
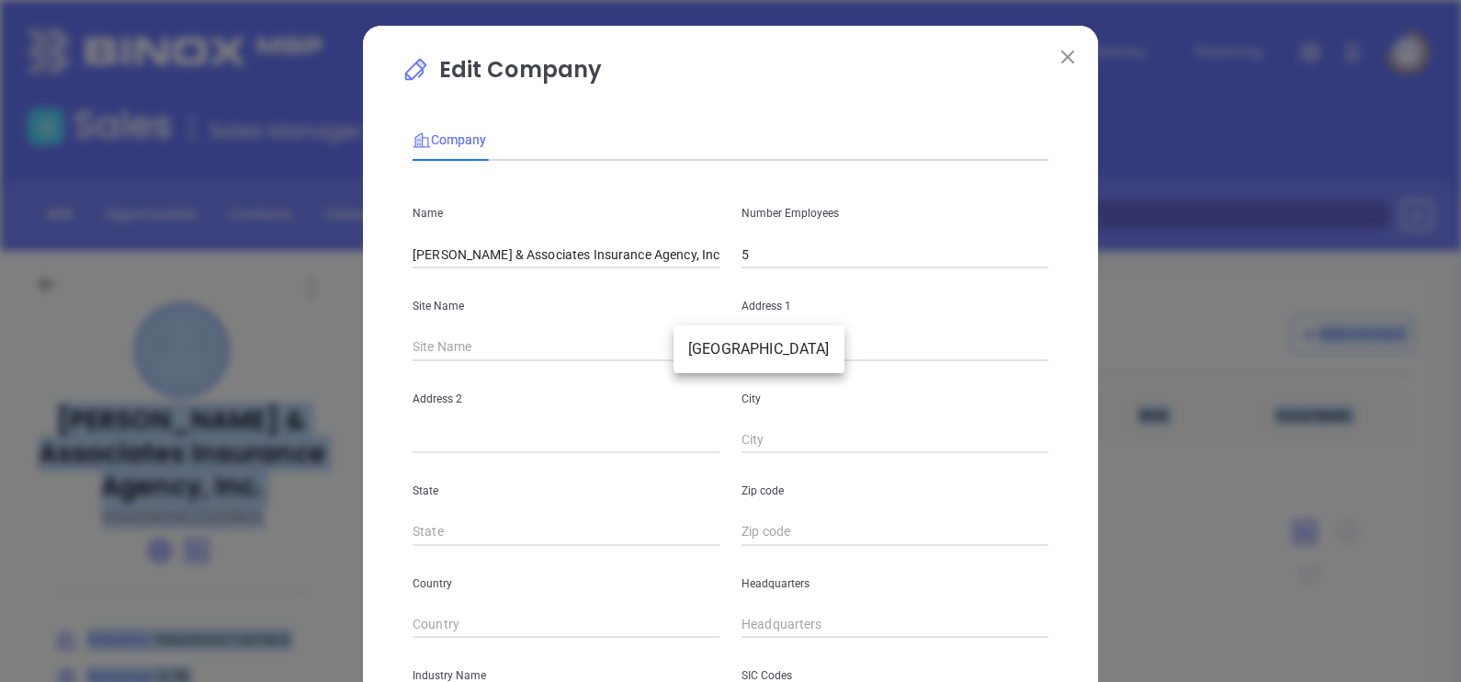
click at [696, 350] on body "Leads CRM Marketing Reporting Financial Leads Leads Sales Sales Manager BDR Opp…" at bounding box center [730, 341] width 1461 height 682
click at [707, 372] on ul "Huntsville" at bounding box center [758, 349] width 171 height 48
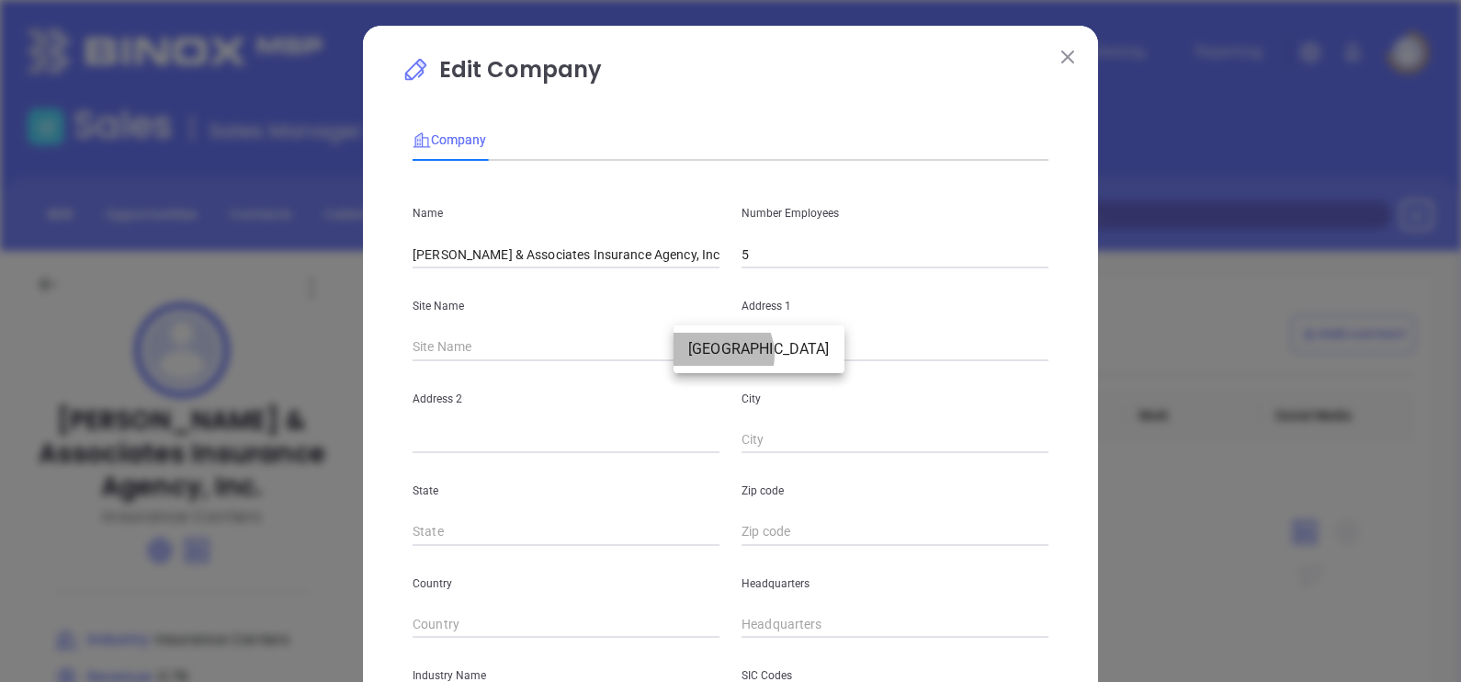
click at [712, 355] on li "Huntsville" at bounding box center [758, 349] width 171 height 33
type input "Huntsville"
type input "2400 Bob Wallace Ave SW"
type input "Huntsville"
type input "AL"
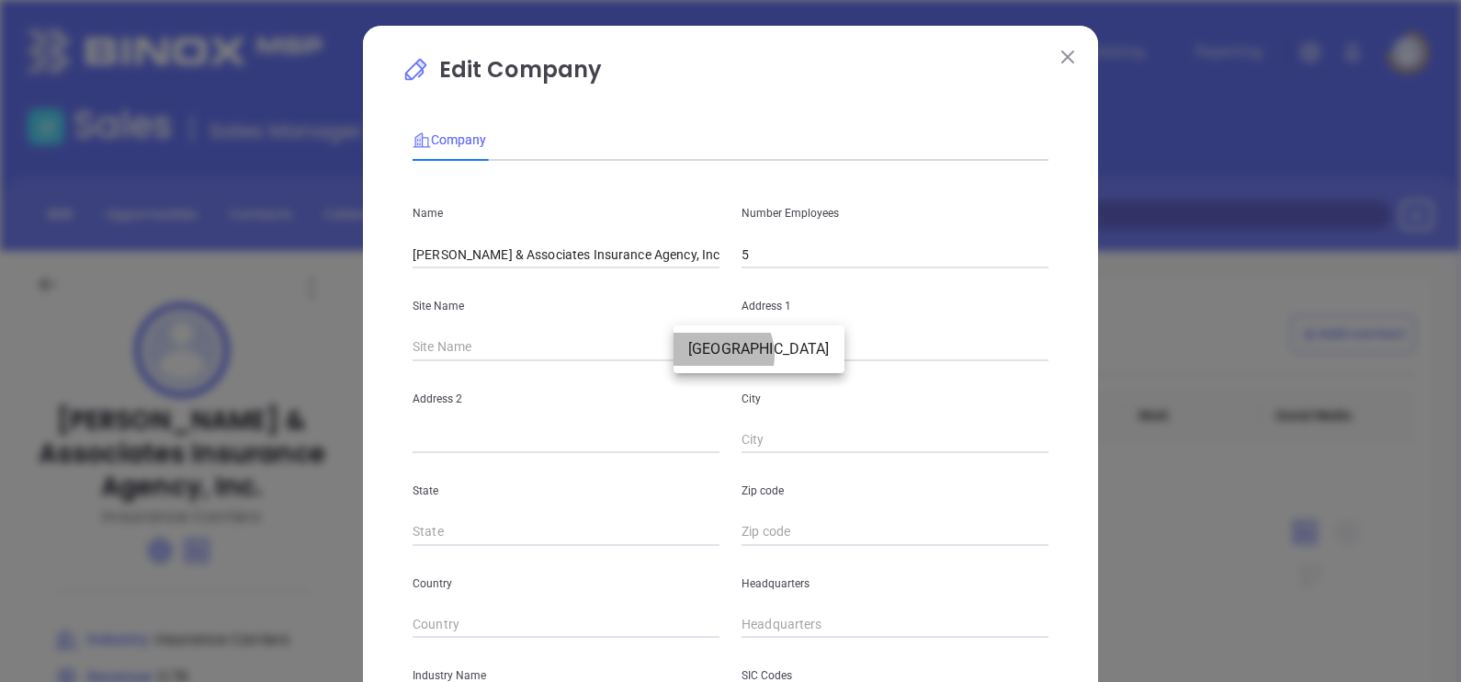
type input "35805-4751"
type input "US"
type input "127669"
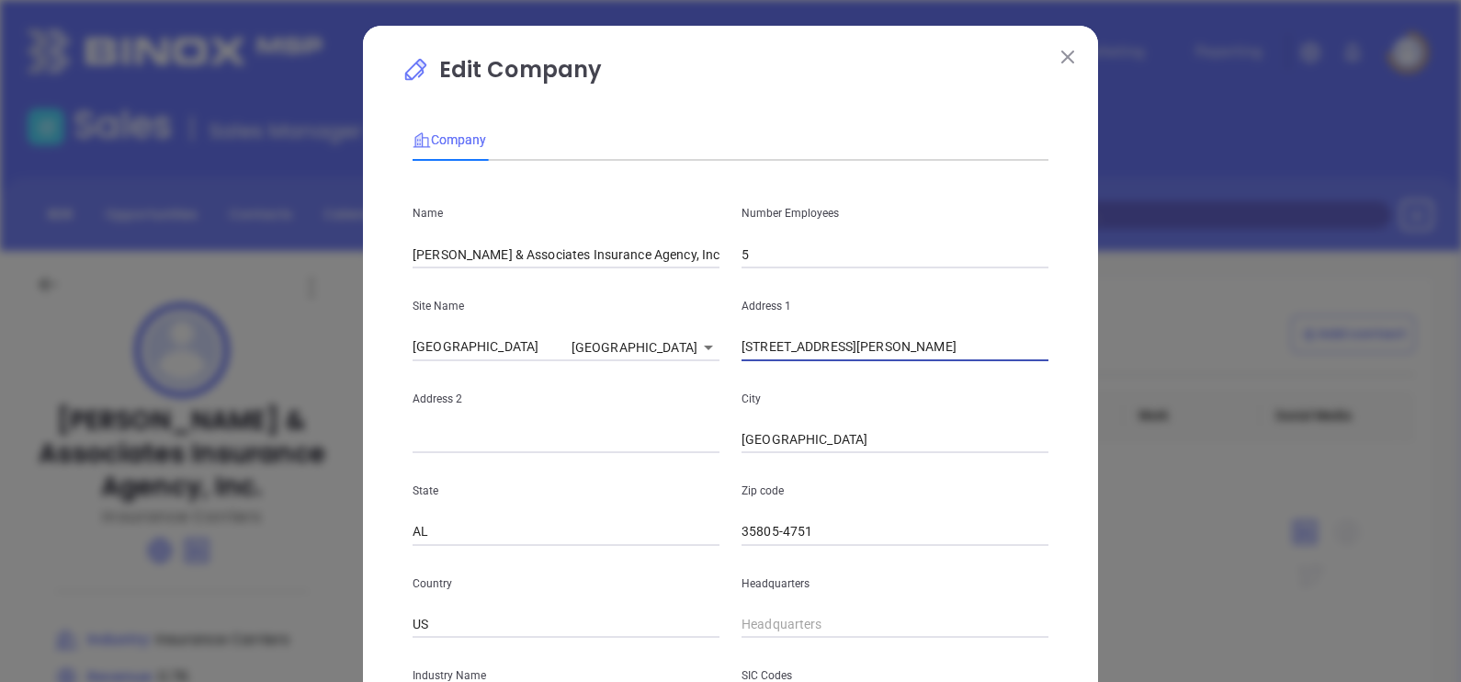
click at [886, 349] on input "2400 Bob Wallace Ave SW" at bounding box center [894, 347] width 307 height 28
type input "2"
paste input "2400 Bob Wallace Avenue Suite 206 Huntsville, AL 35805"
type input "2400 Bob Wallace Avenue Suite 206 Huntsville, AL 35805"
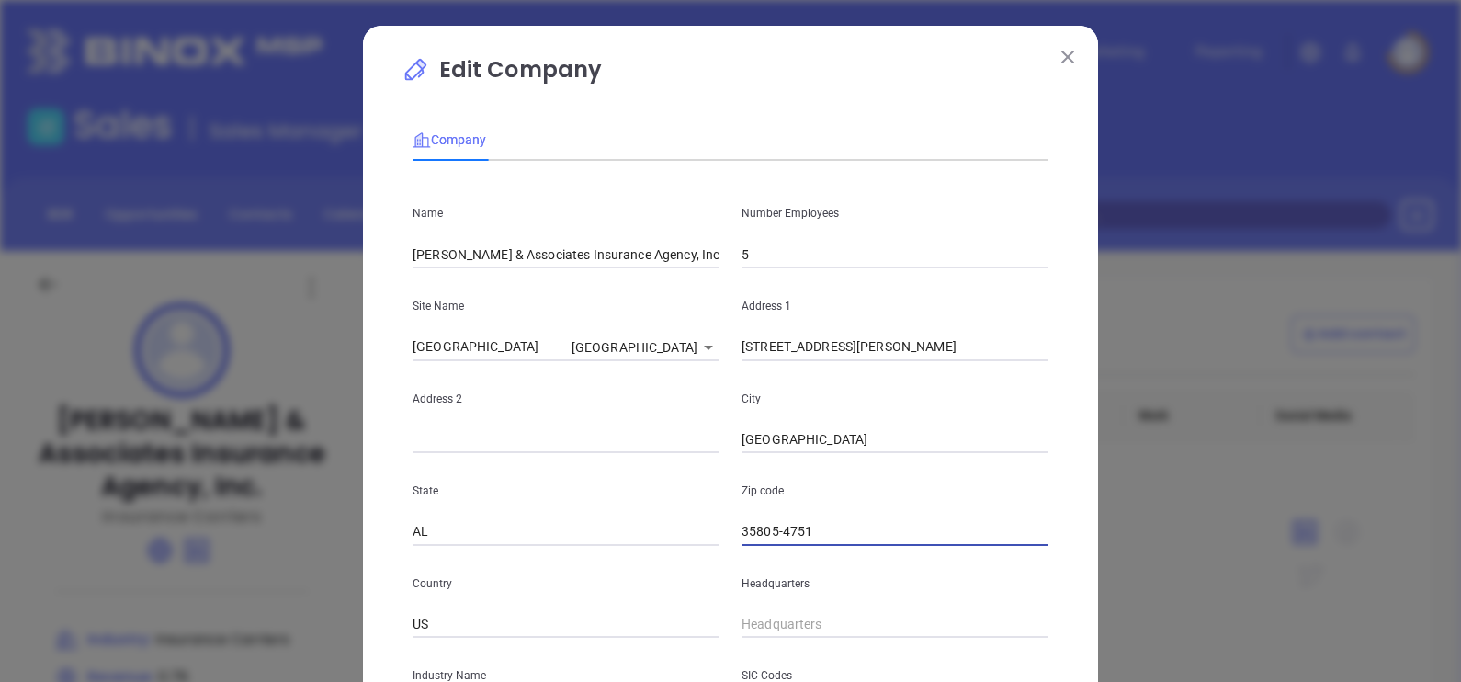
scroll to position [0, 0]
click at [827, 535] on input "35805-4751" at bounding box center [894, 532] width 307 height 28
type input "35805"
drag, startPoint x: 887, startPoint y: 356, endPoint x: 939, endPoint y: 361, distance: 51.6
click at [939, 361] on div "Name Burkett & Associates Insurance Agency, Inc. Number Employees 5 Site Name H…" at bounding box center [730, 544] width 636 height 739
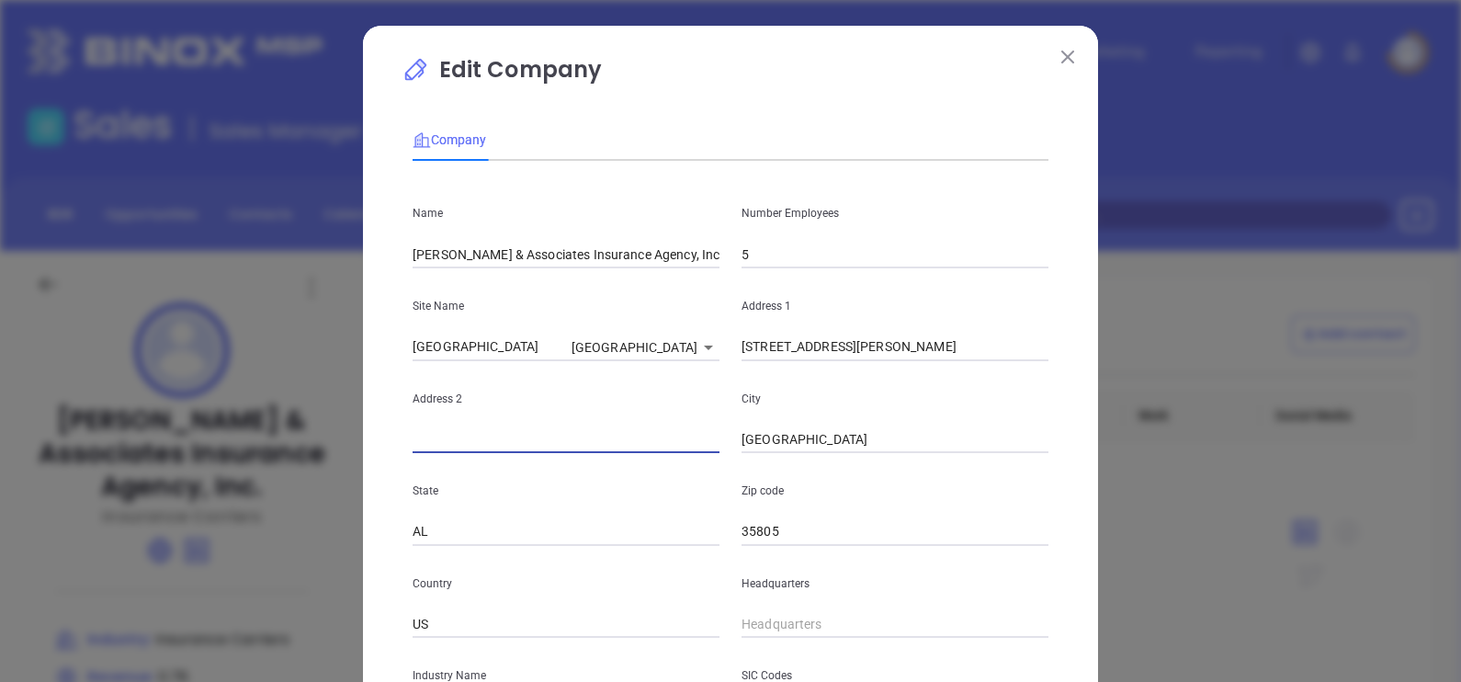
click at [602, 446] on input "text" at bounding box center [565, 440] width 307 height 28
paste input "Suite 206"
type input "Suite 206"
drag, startPoint x: 889, startPoint y: 349, endPoint x: 1075, endPoint y: 409, distance: 194.9
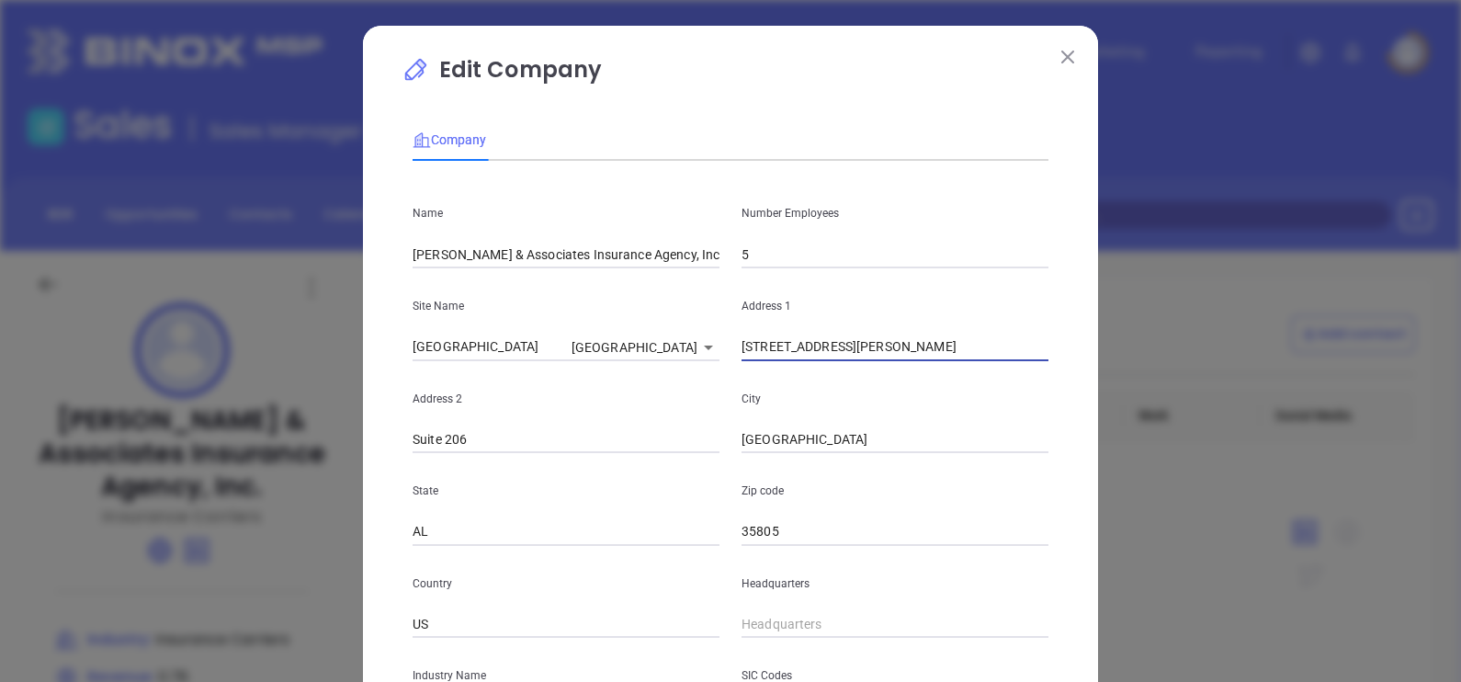
click at [1075, 409] on div "Edit Company Company Name Burkett & Associates Insurance Agency, Inc. Number Em…" at bounding box center [730, 527] width 735 height 1002
type input "2400 Bob Wallace Avenue"
type input "( ) -"
click at [870, 638] on input "( ) -" at bounding box center [894, 625] width 307 height 28
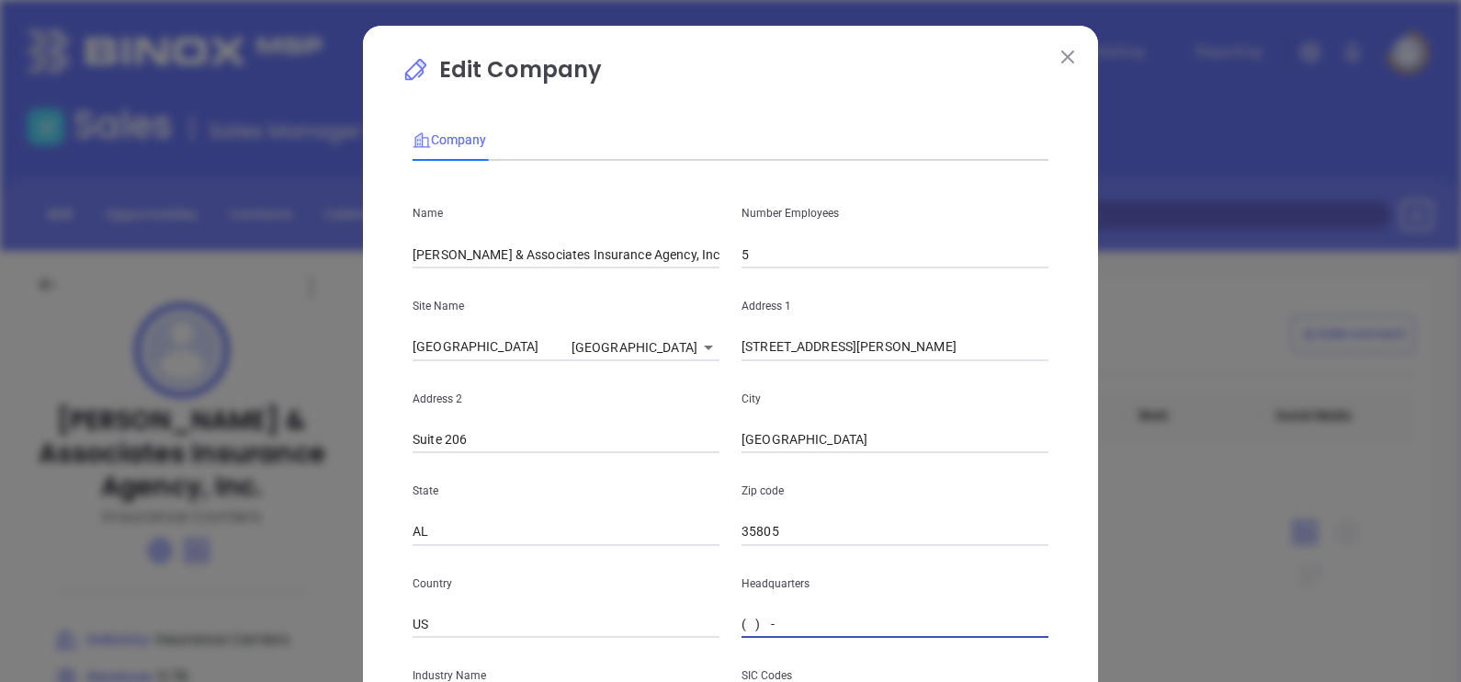
paste input "256) 704-7400"
type input "(256) 704-7400"
click at [601, 590] on p "Country" at bounding box center [565, 583] width 307 height 20
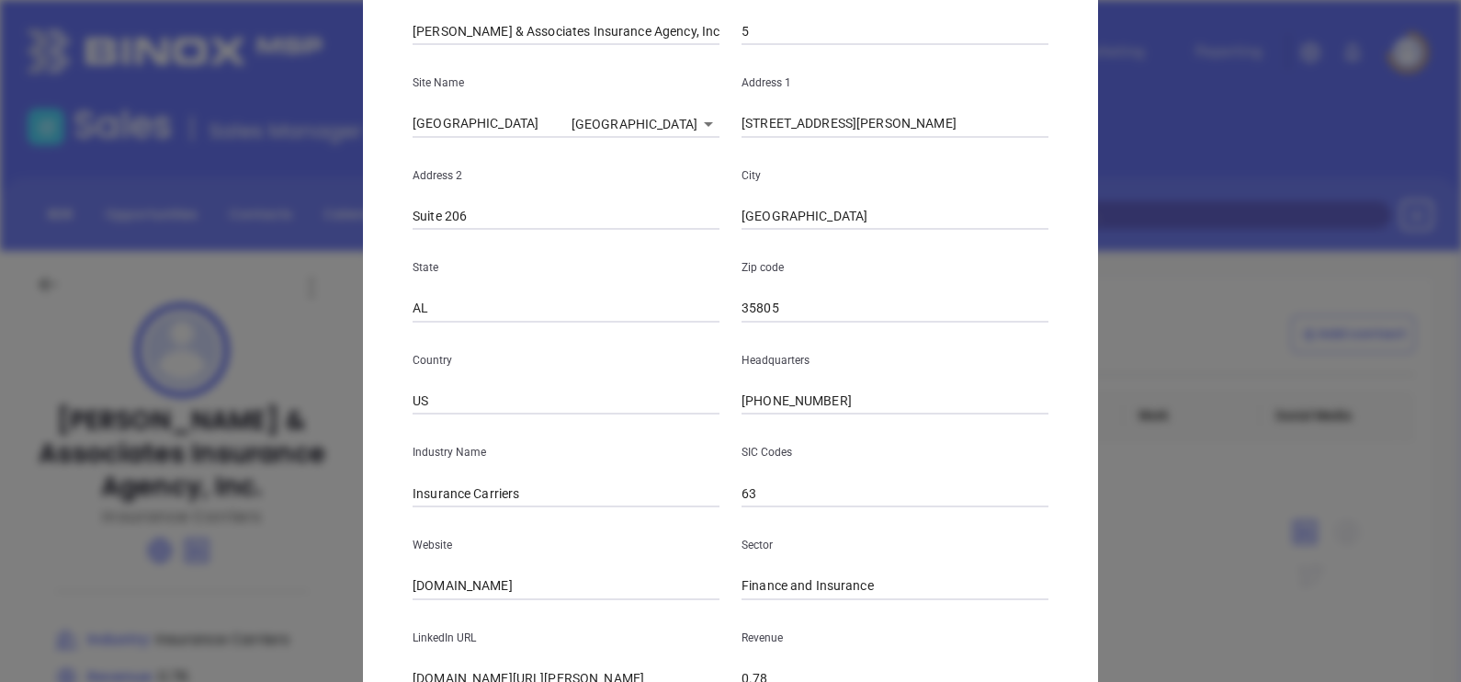
scroll to position [229, 0]
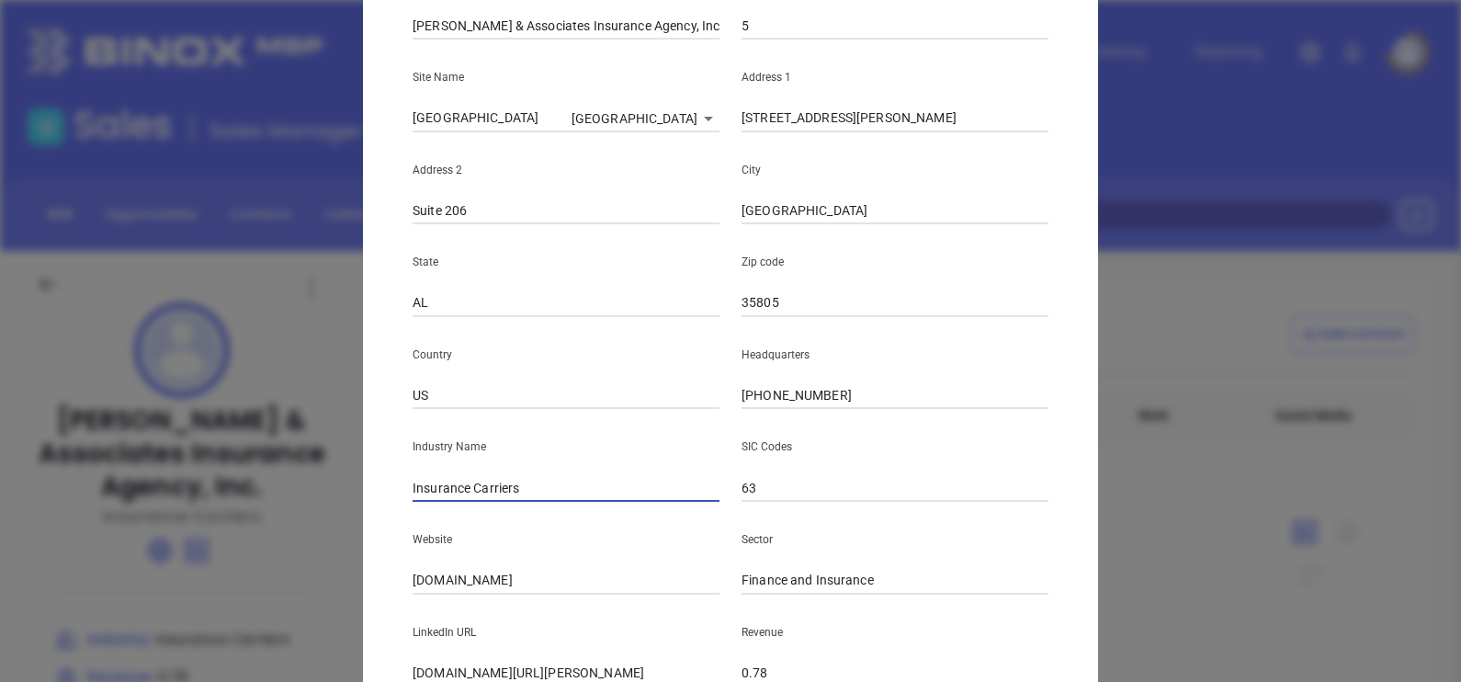
click at [558, 487] on input "Insurance Carriers" at bounding box center [565, 488] width 307 height 28
type input "Insurance"
click at [552, 592] on input "burkettinsurance.com" at bounding box center [565, 581] width 307 height 28
type input "b"
paste input "https://burkettinsurance.com/"
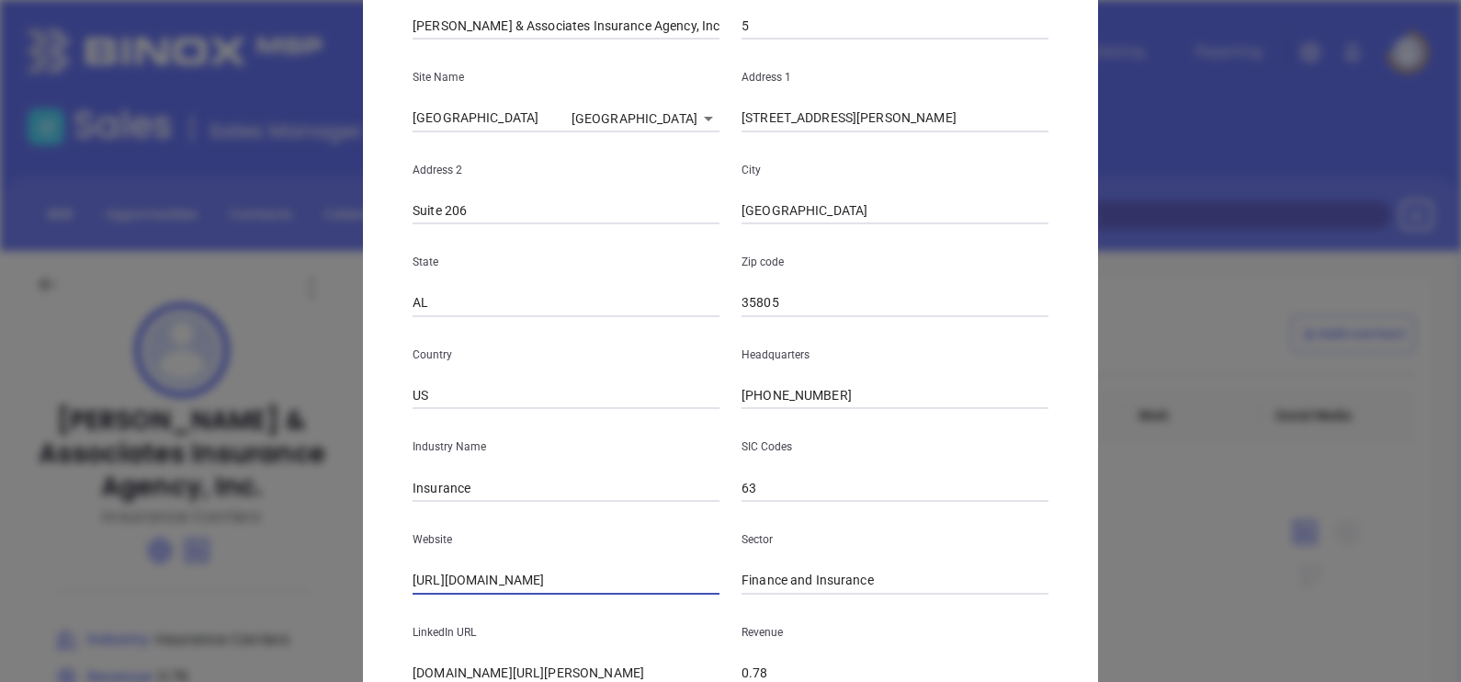
type input "https://burkettinsurance.com/"
click at [365, 405] on div "Edit Company Company Name Burkett & Associates Insurance Agency, Inc. Number Em…" at bounding box center [730, 298] width 735 height 1002
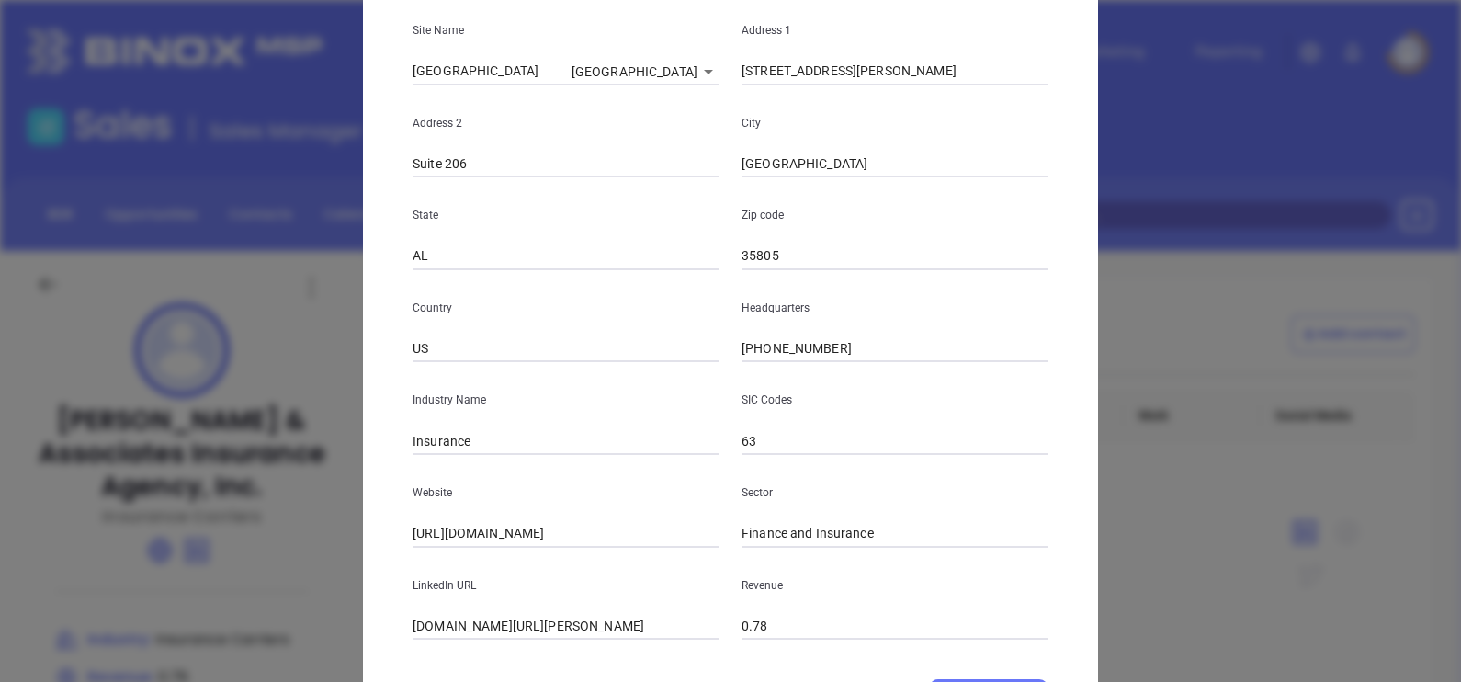
scroll to position [371, 0]
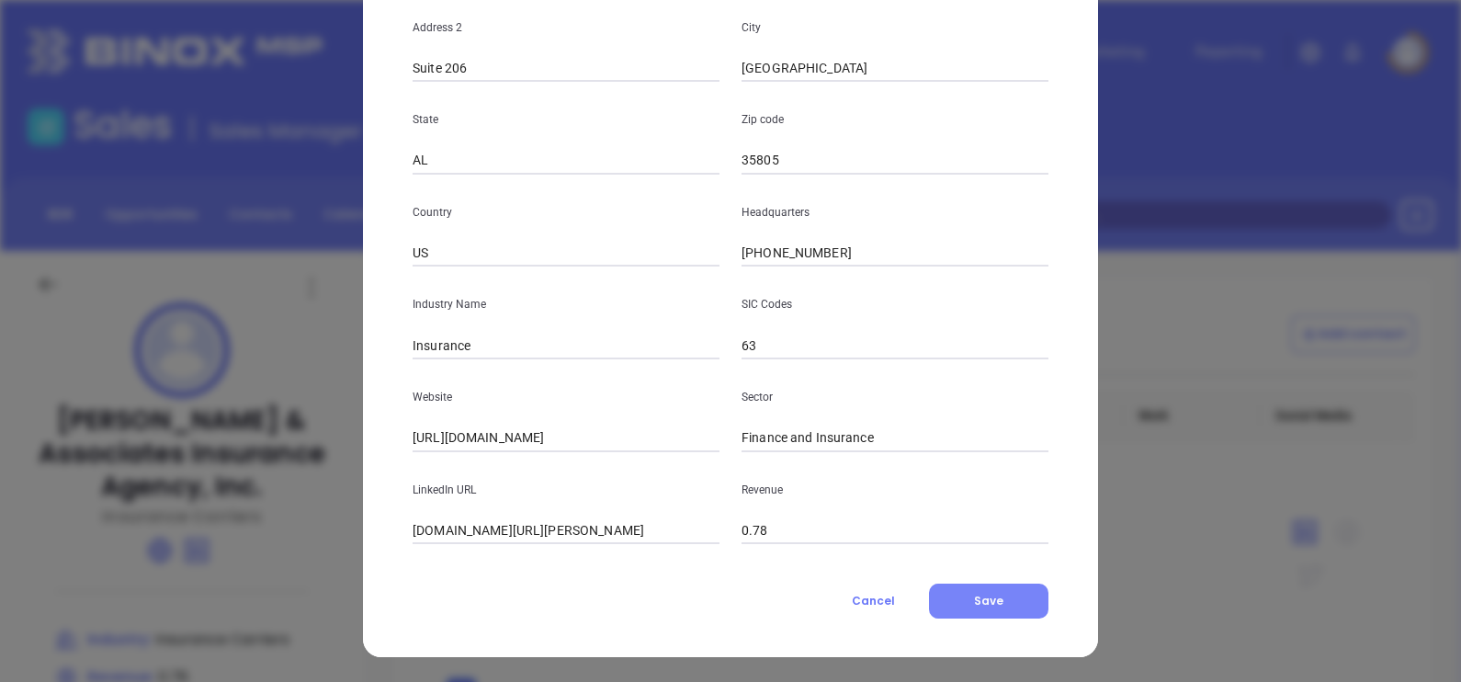
click at [998, 591] on button "Save" at bounding box center [988, 600] width 119 height 35
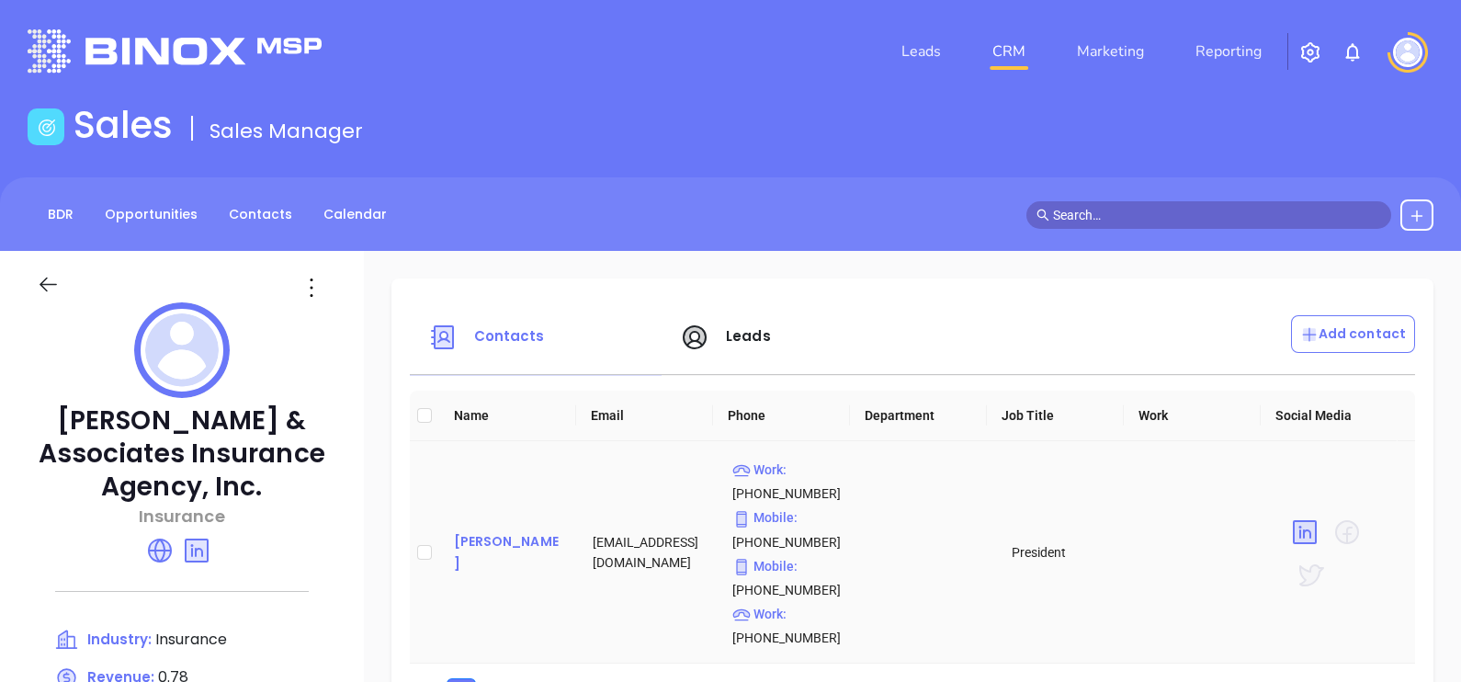
click at [500, 551] on div "Bob Burkett" at bounding box center [509, 552] width 110 height 44
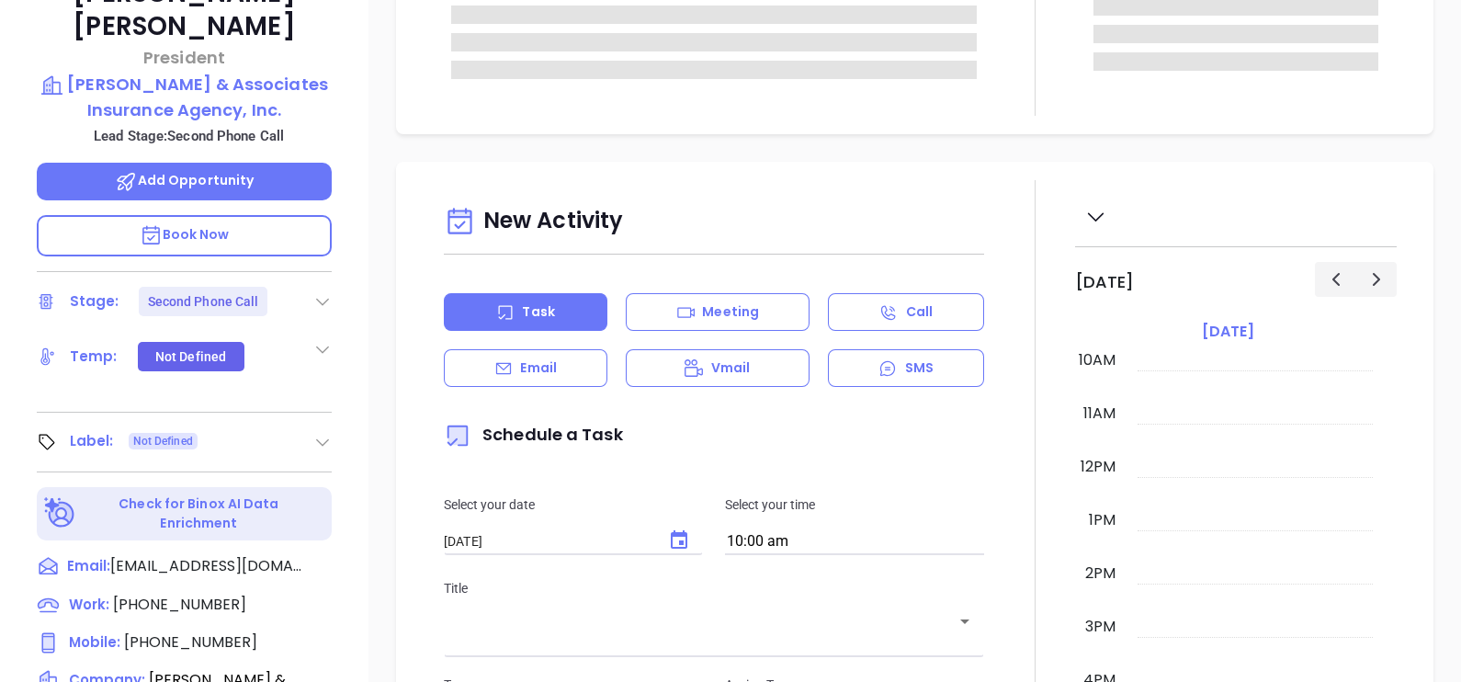
scroll to position [505, 0]
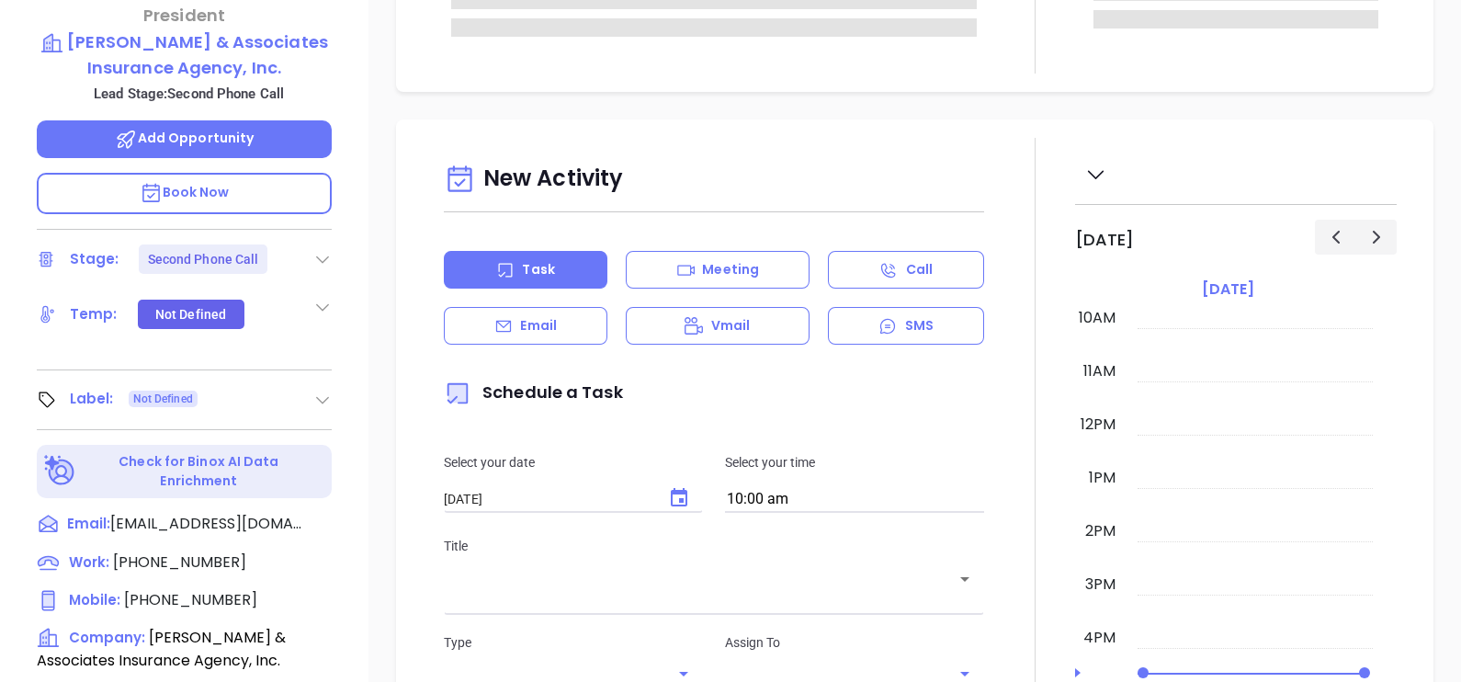
type input "[PERSON_NAME]"
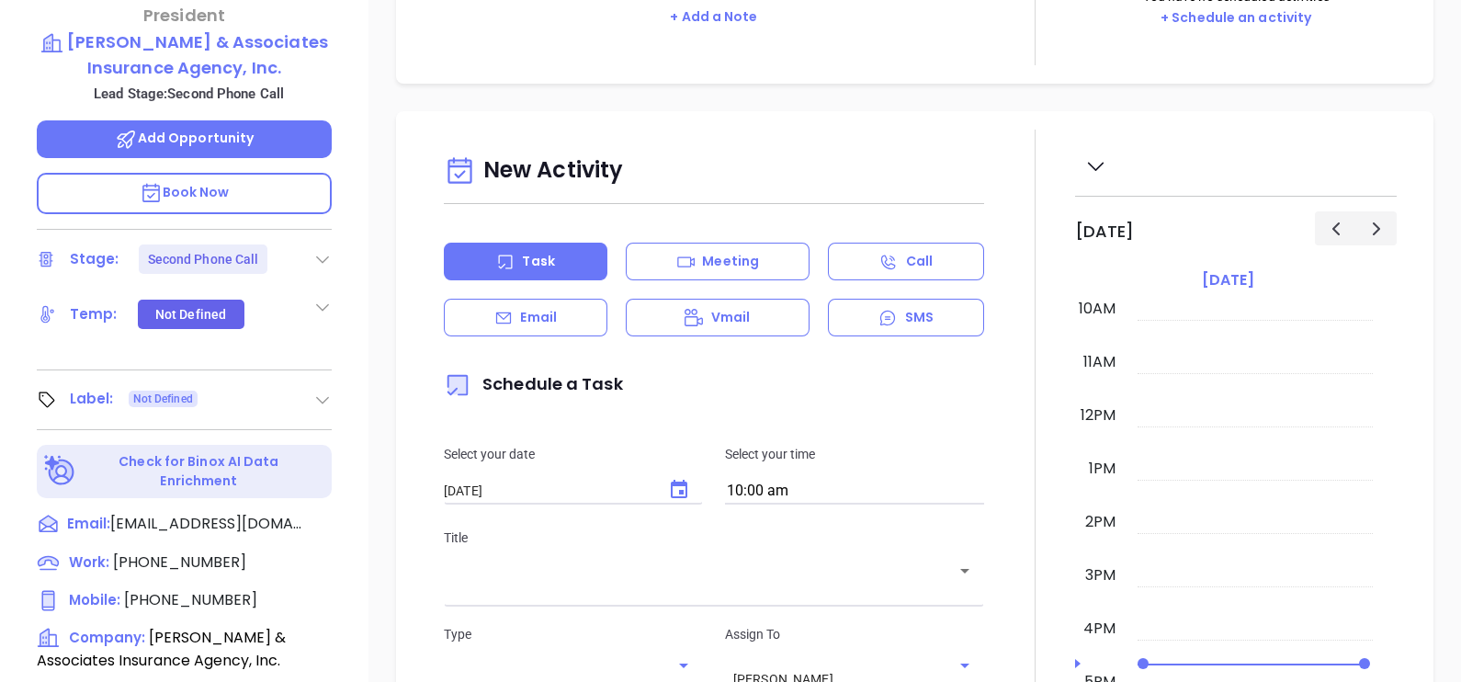
click at [323, 250] on icon at bounding box center [322, 259] width 18 height 18
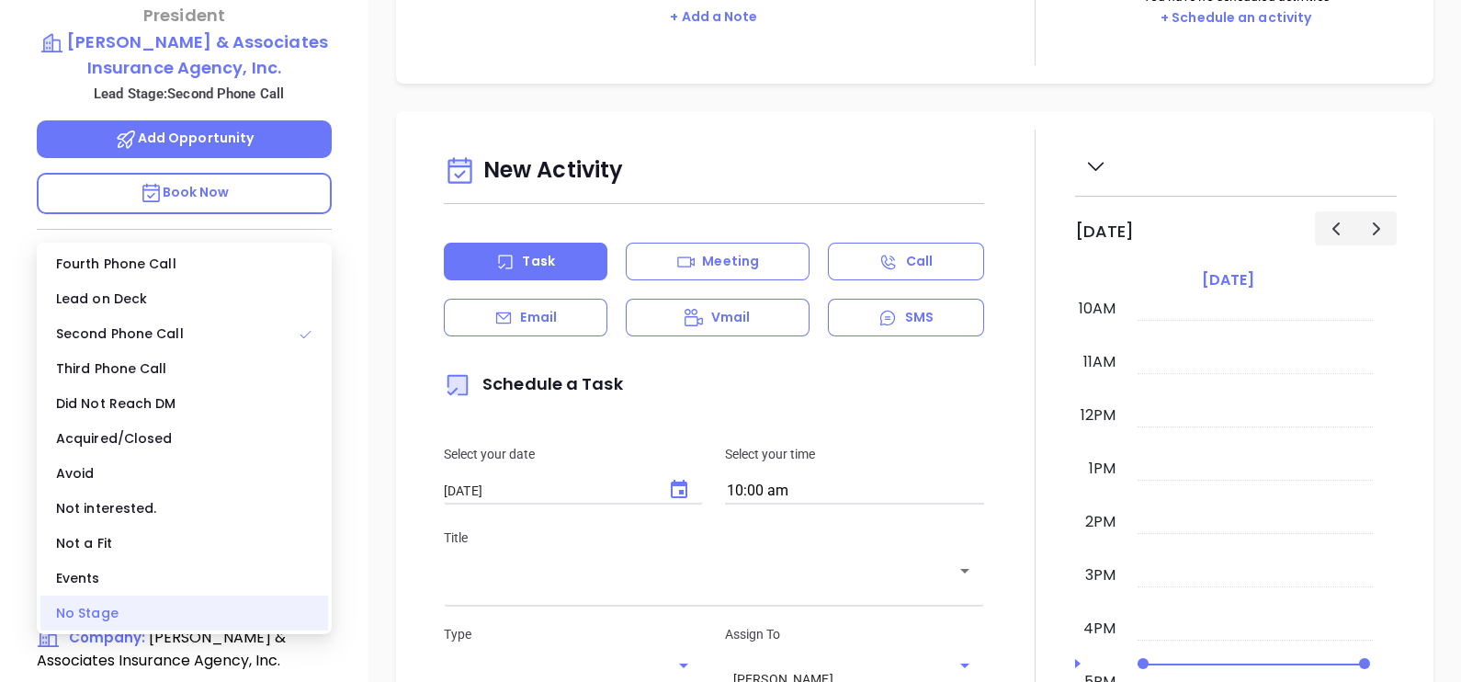
click at [209, 607] on div "No Stage" at bounding box center [184, 612] width 288 height 35
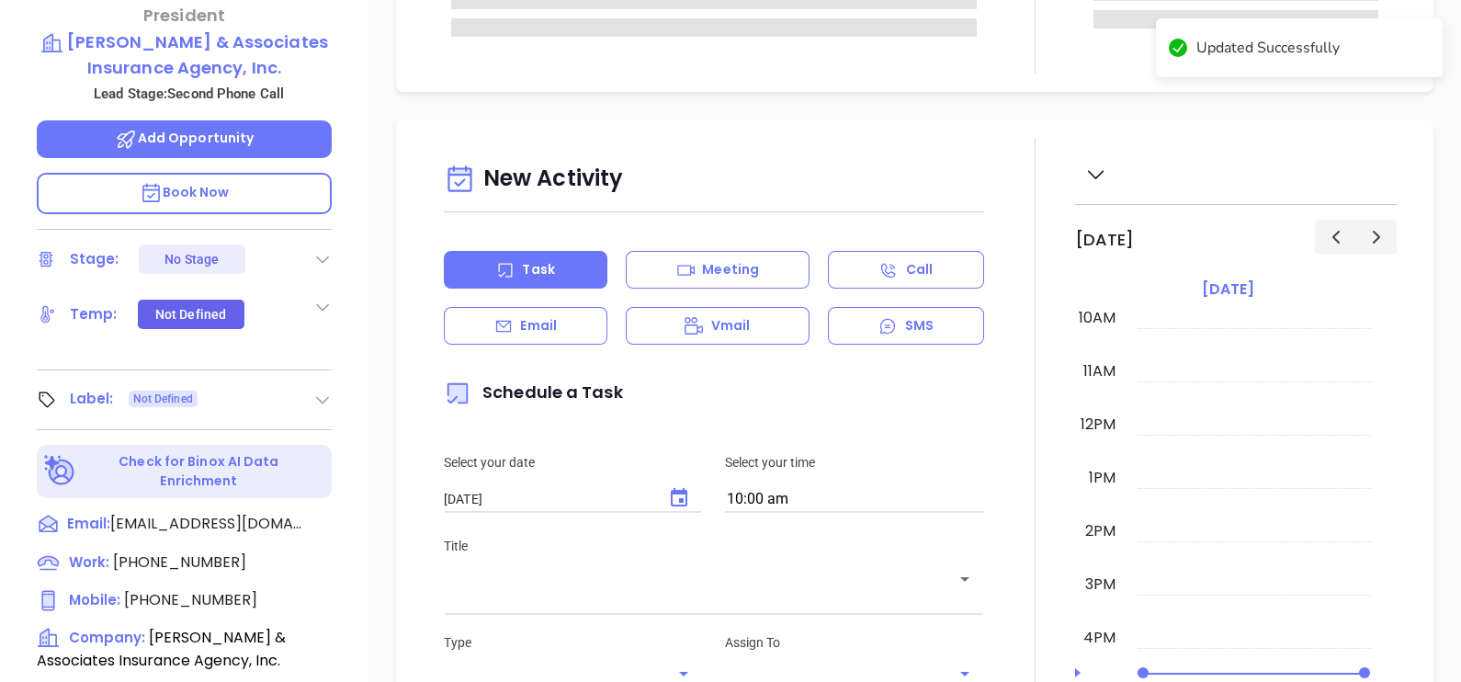
click at [317, 390] on icon at bounding box center [322, 399] width 18 height 18
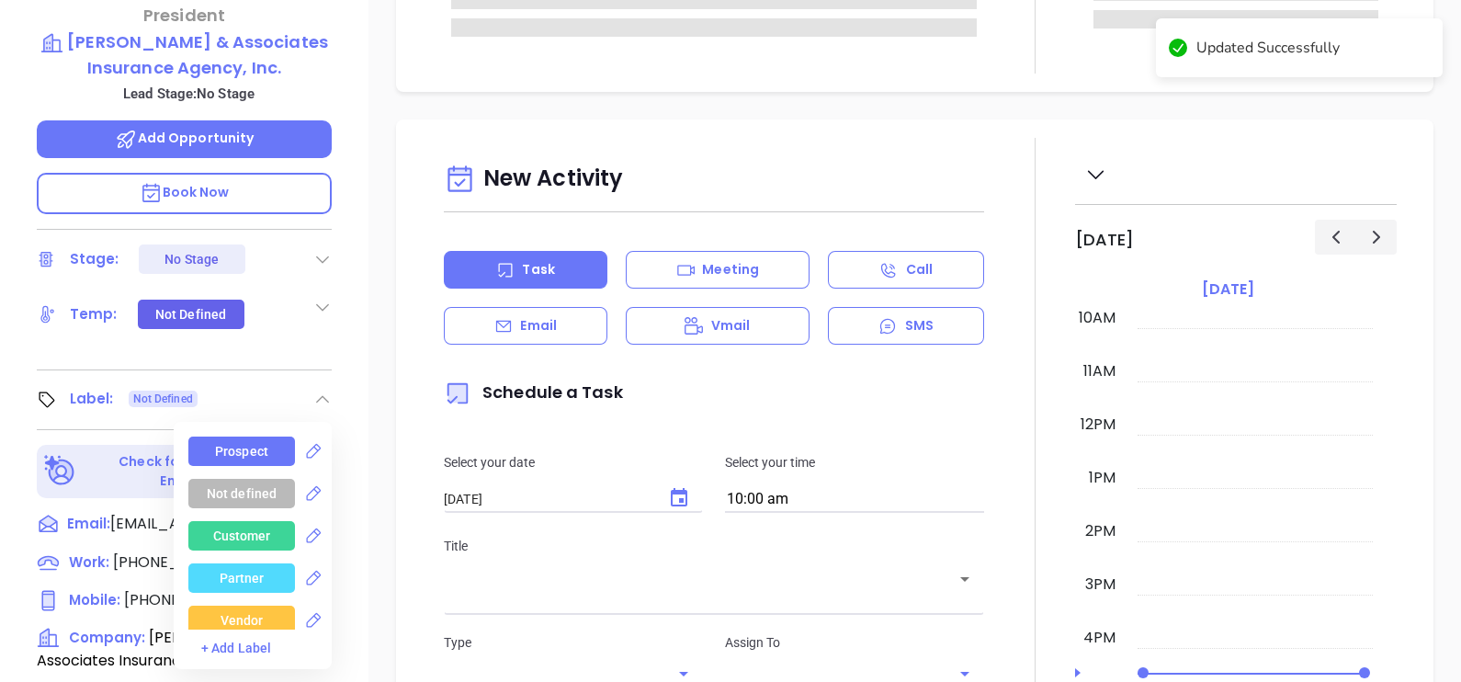
click at [273, 436] on div "Prospect" at bounding box center [241, 450] width 107 height 29
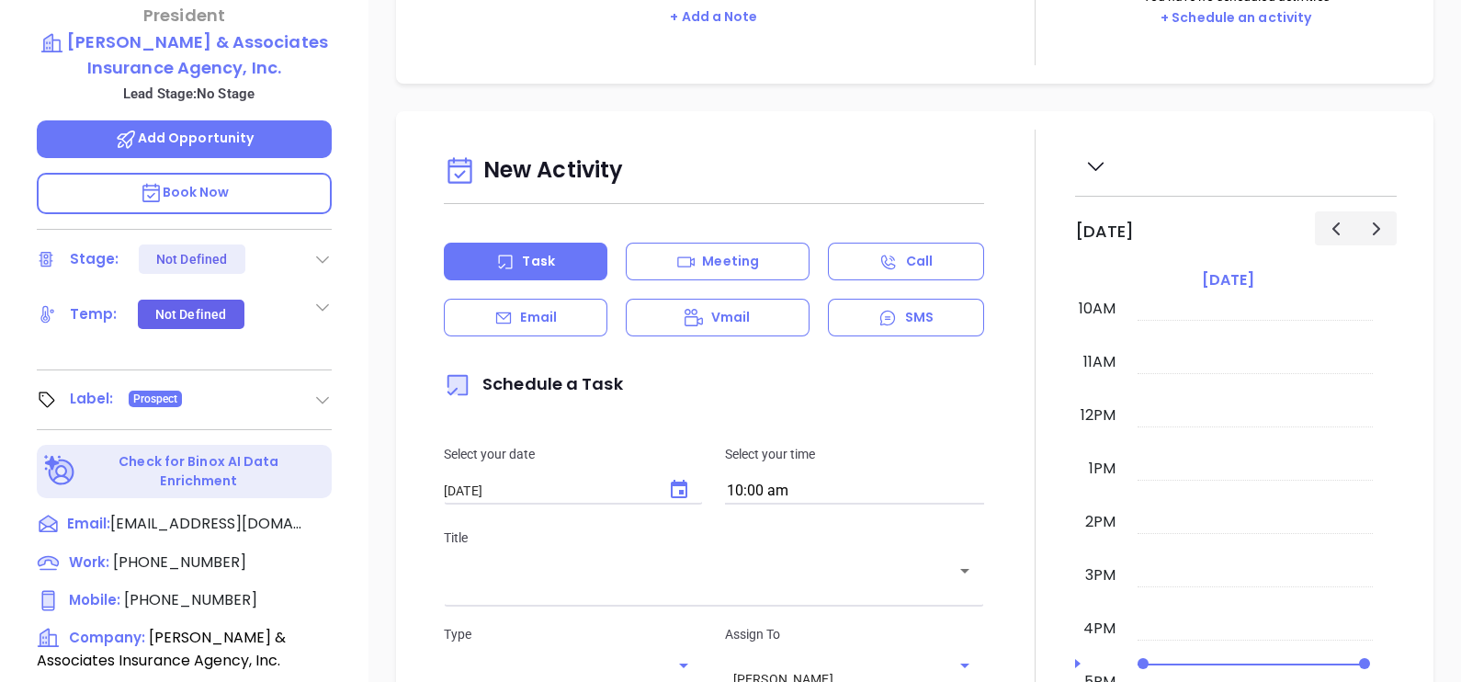
click at [388, 452] on div "New Activity Task Meeting Call Email Vmail SMS Schedule a Task Select your date…" at bounding box center [914, 614] width 1092 height 1006
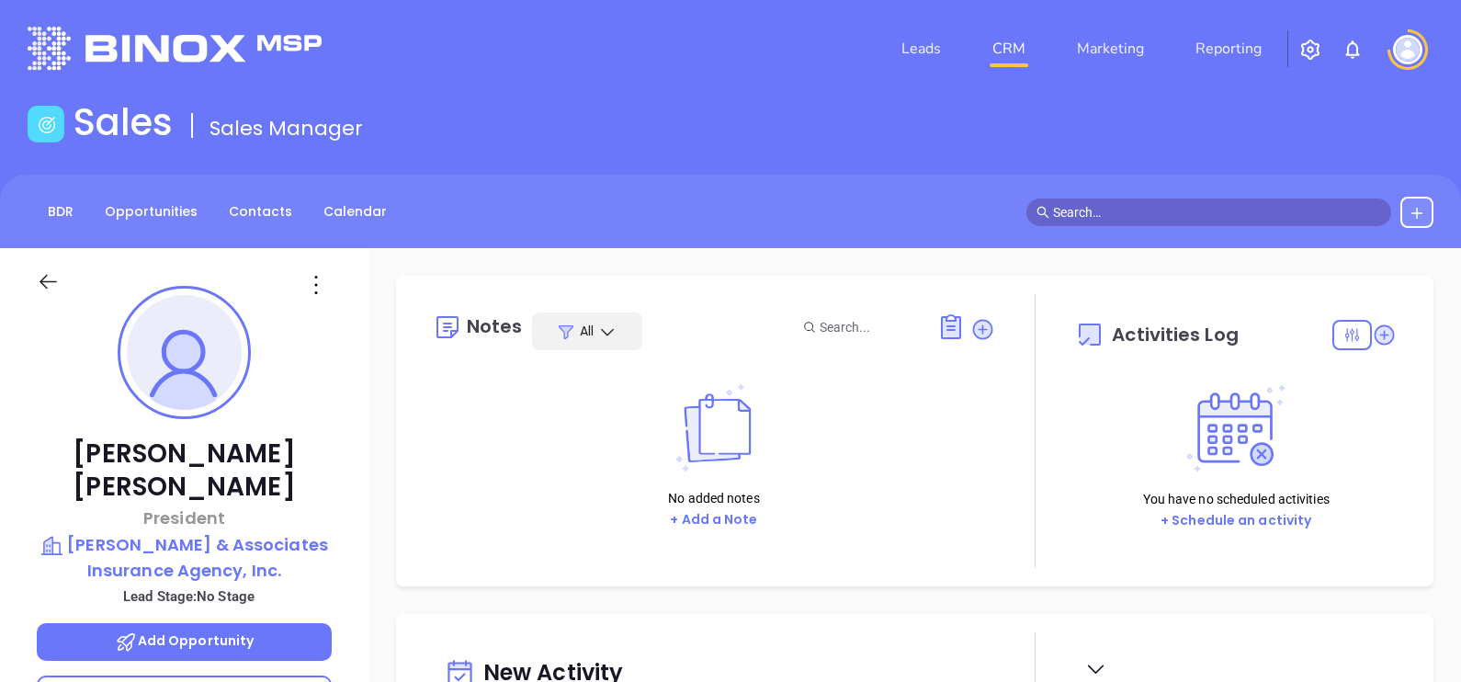
scroll to position [0, 0]
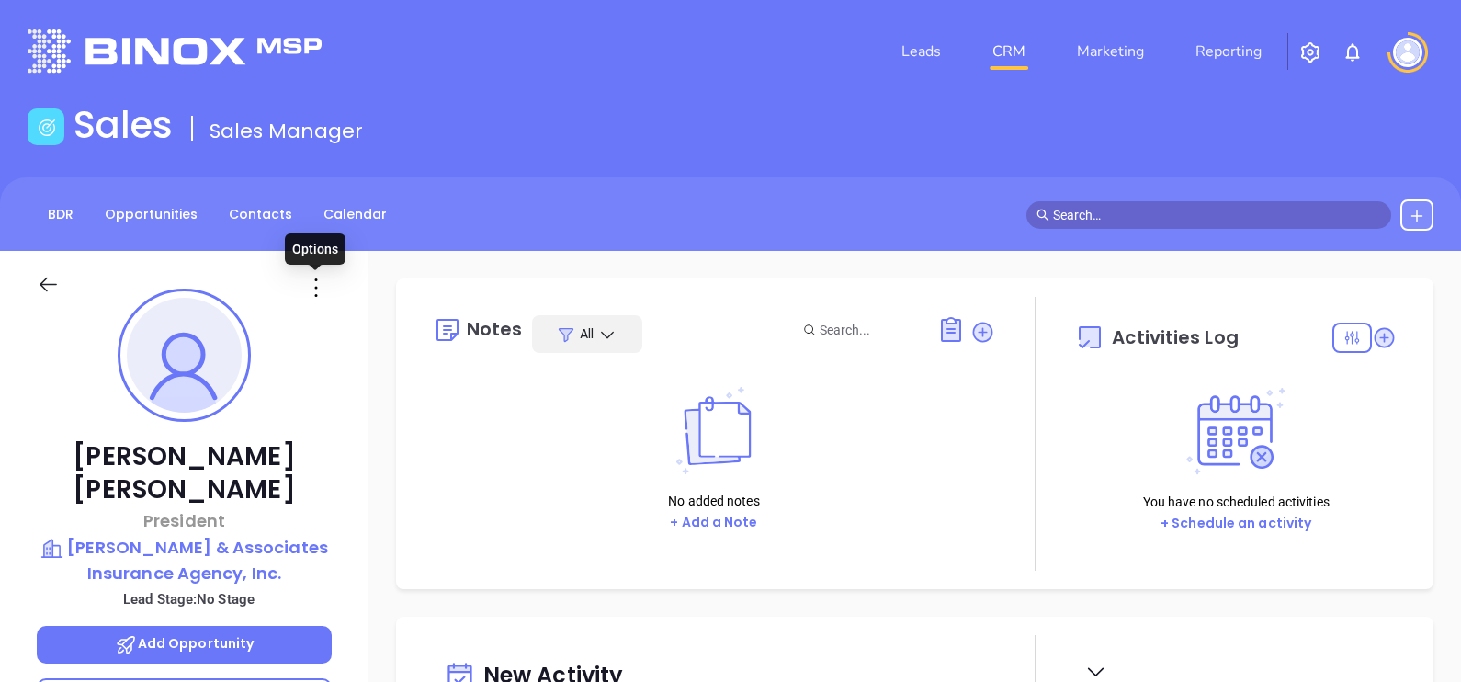
click at [321, 292] on icon at bounding box center [315, 287] width 29 height 29
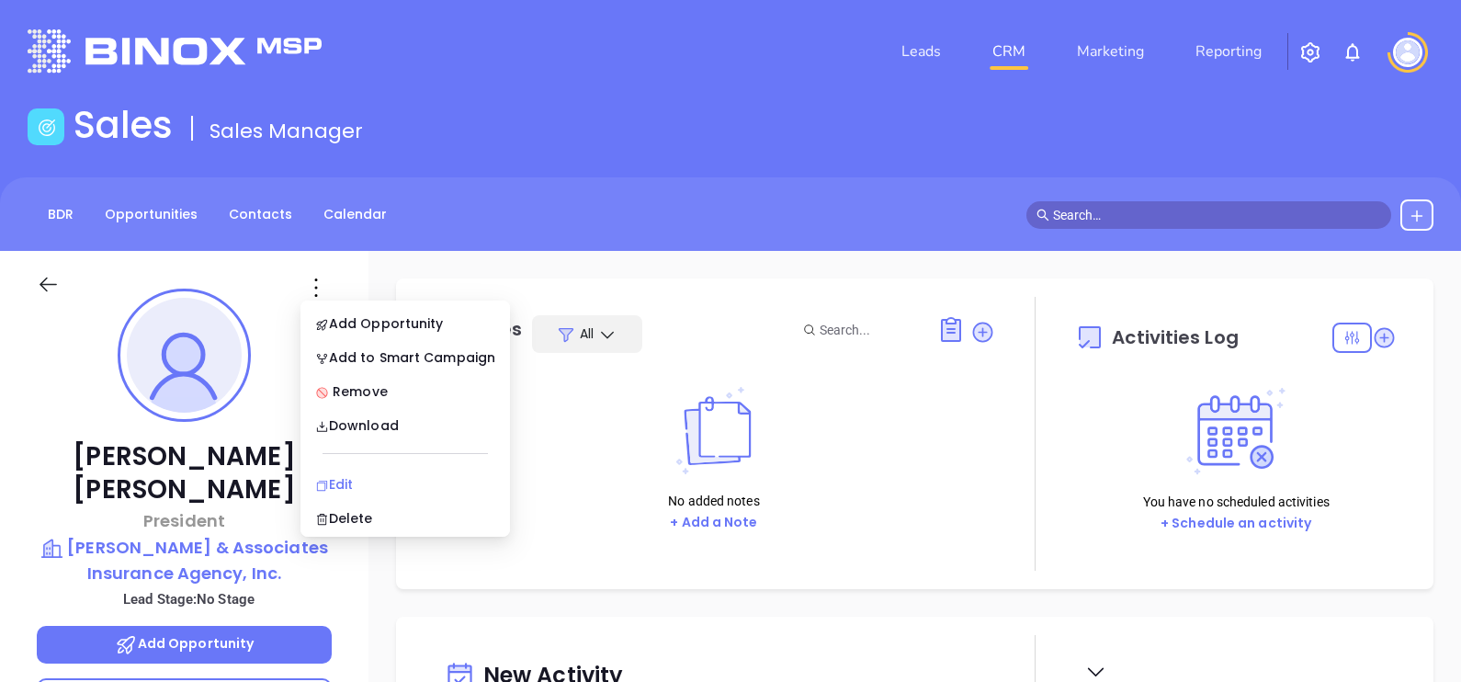
click at [366, 486] on div "Edit" at bounding box center [405, 484] width 180 height 20
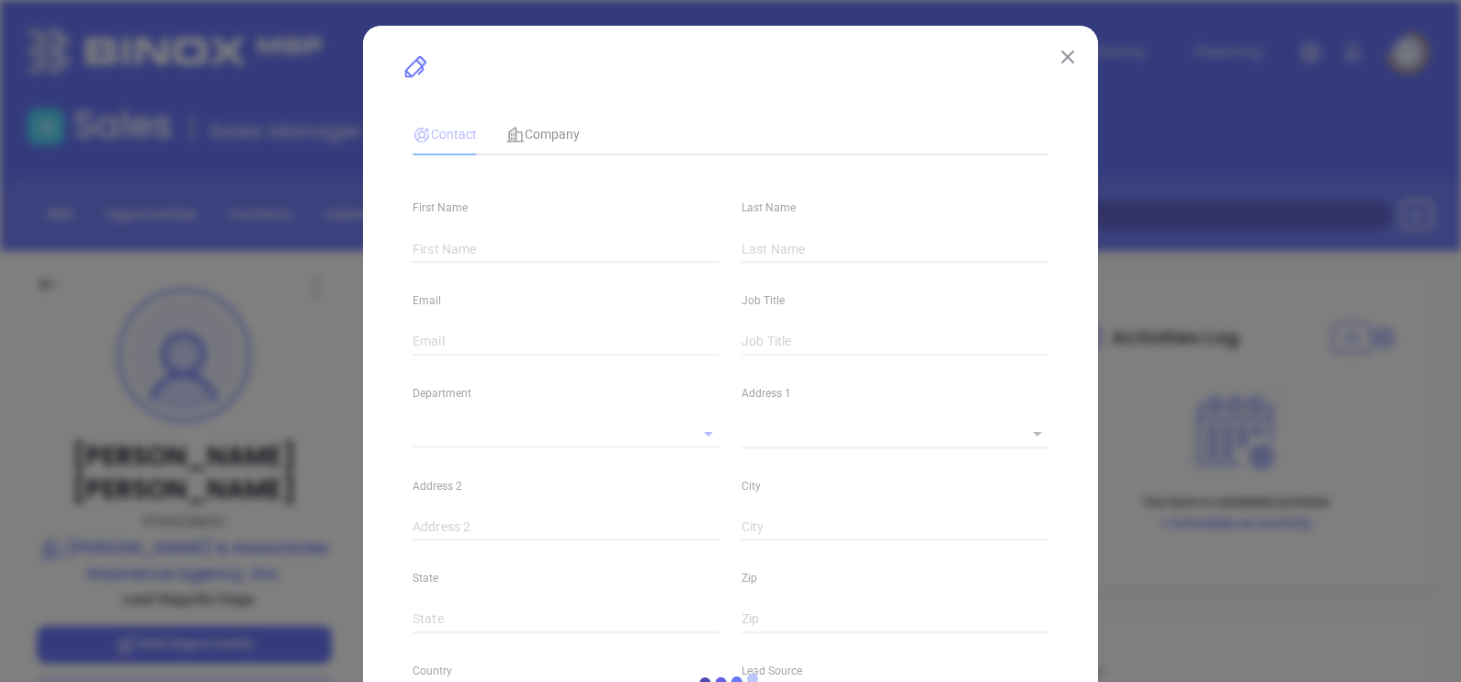
type input "Bob"
type input "Burkett"
type input "rburkett@burkettinsurance.com"
type input "President"
type input "1"
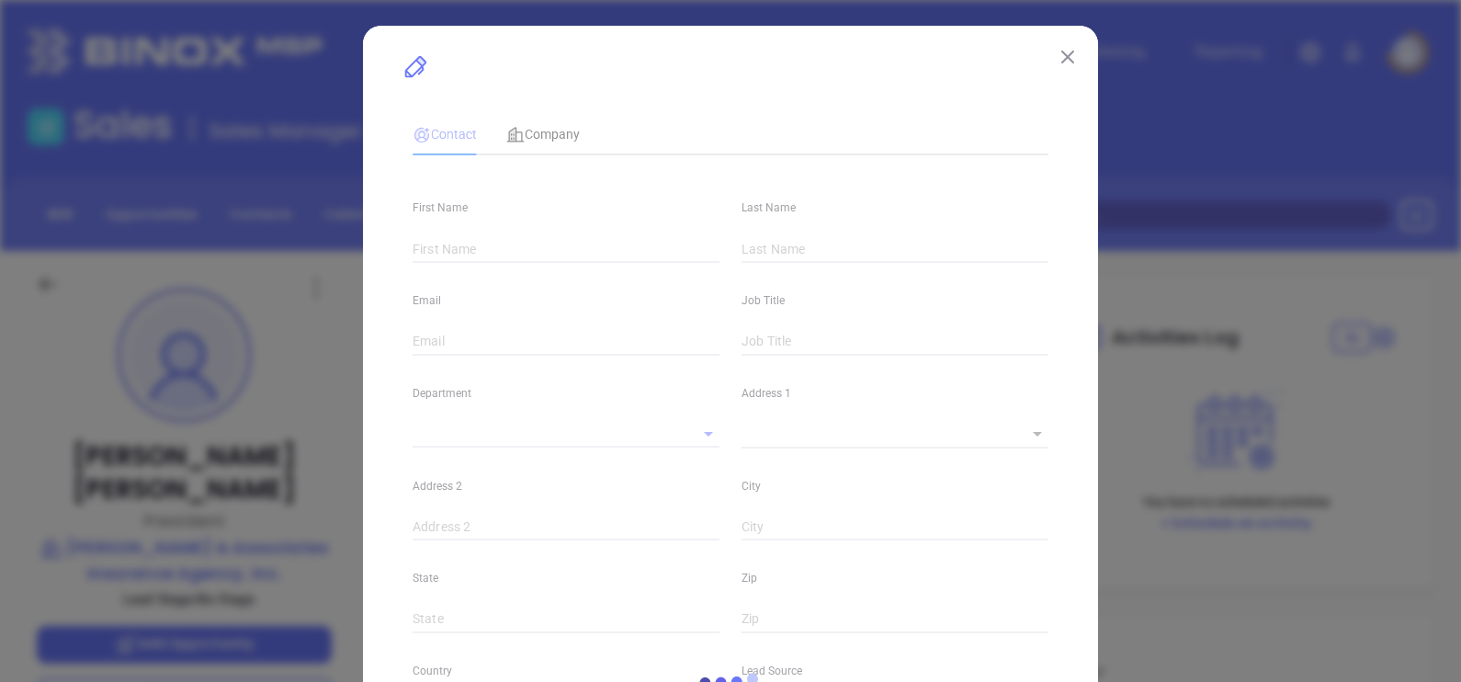
type input "linkedin.com/in/bob-burkett-85a73918"
type input "Marketing"
type input "Website Reveal"
type input "undefined undefined"
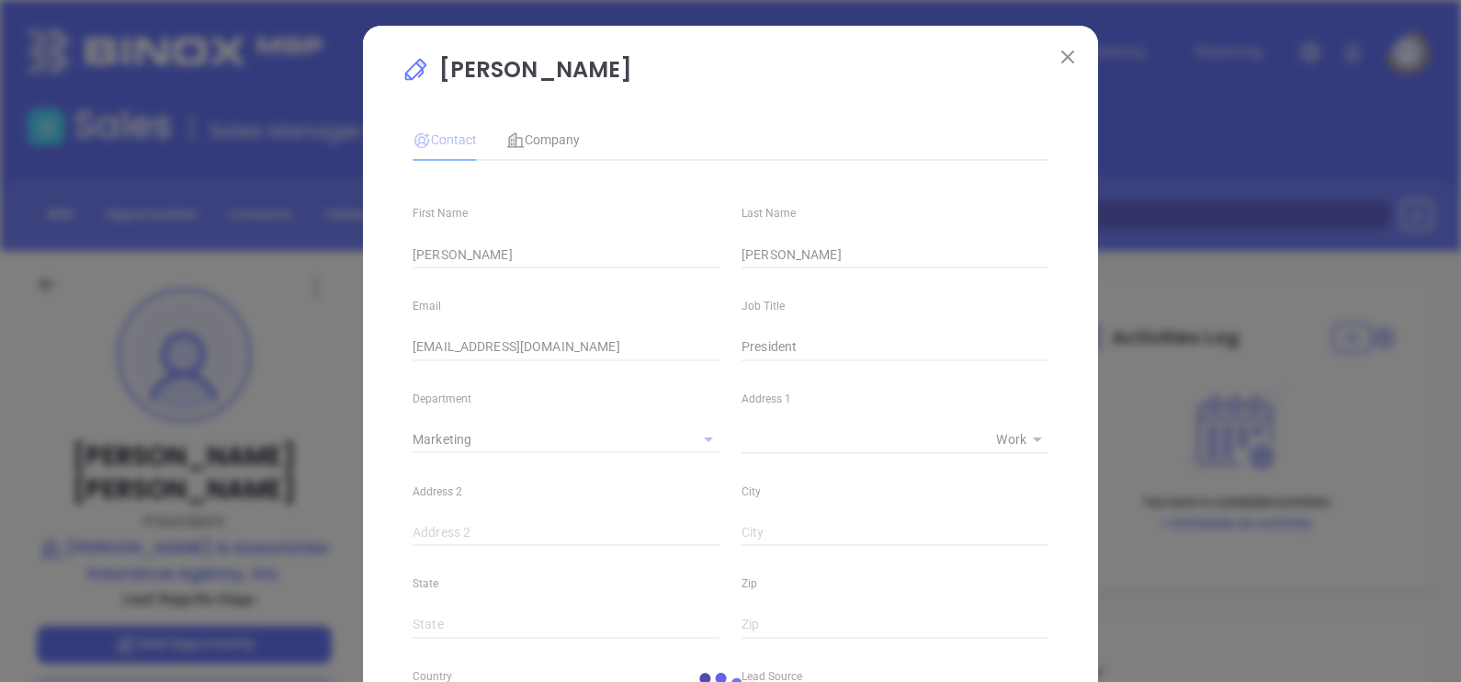
type input "(256) 704-7400"
type input "1"
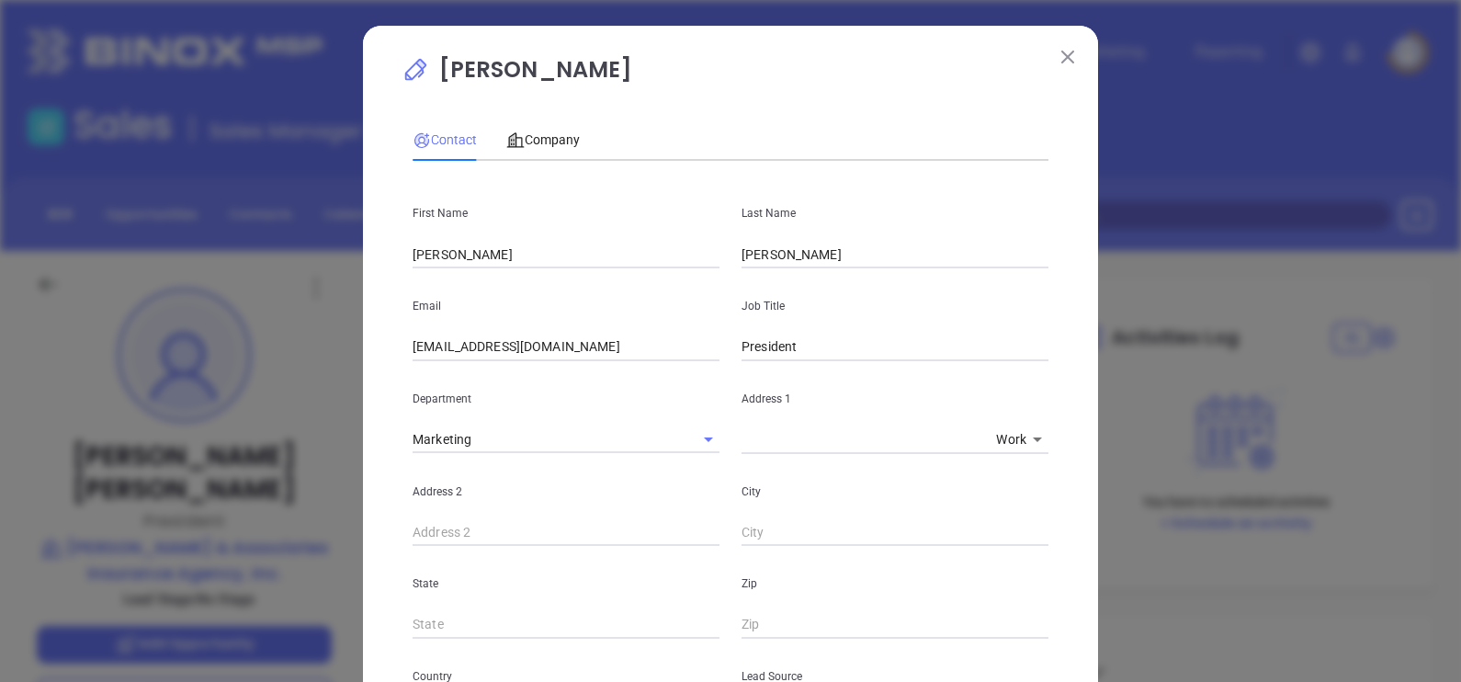
click at [1043, 377] on div "Address 1 x Work 1" at bounding box center [894, 407] width 329 height 93
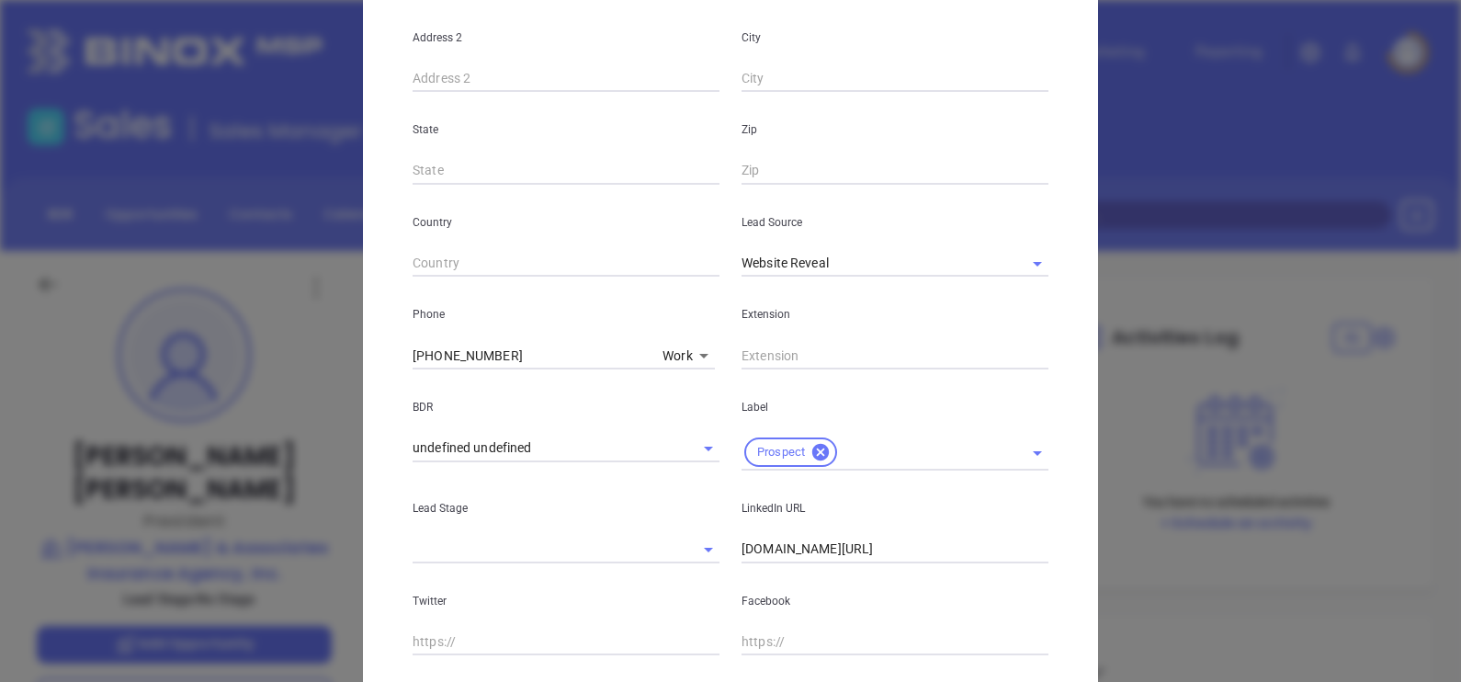
scroll to position [505, 0]
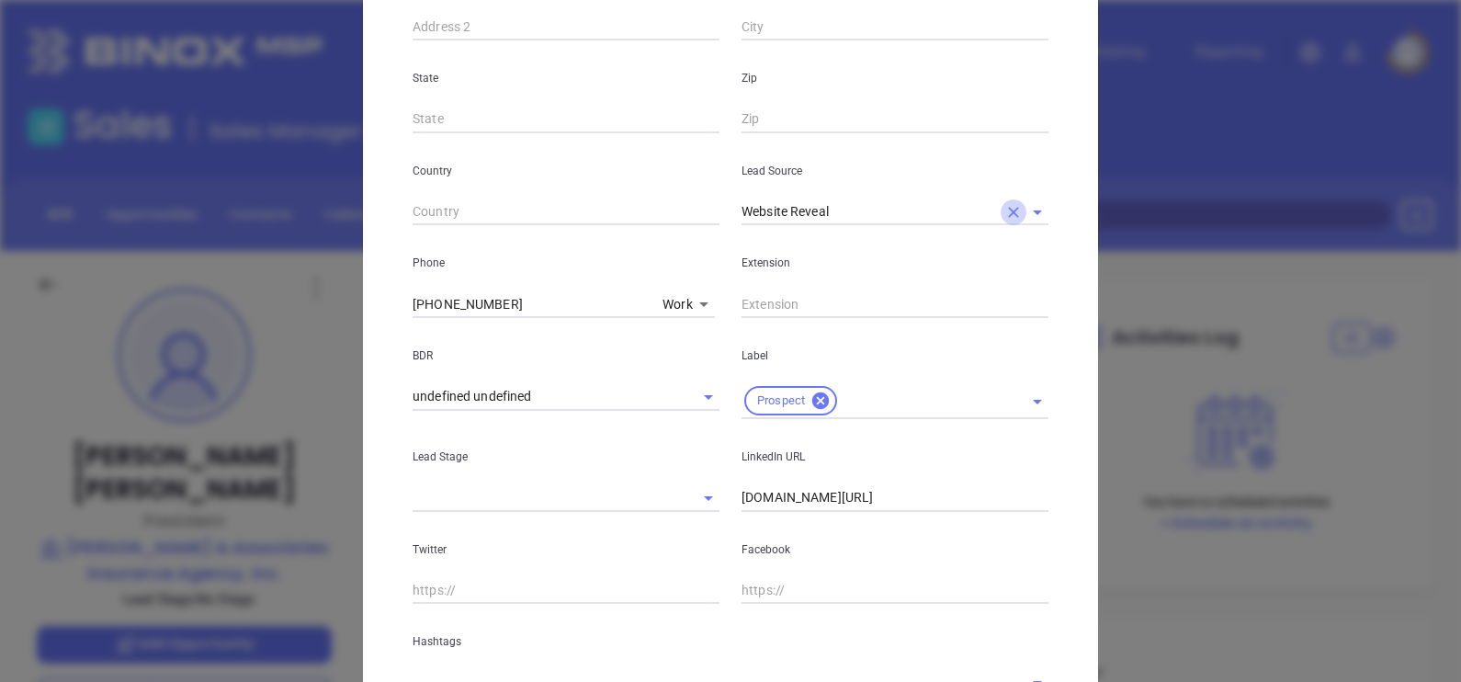
click at [1004, 209] on icon "Clear" at bounding box center [1013, 212] width 18 height 18
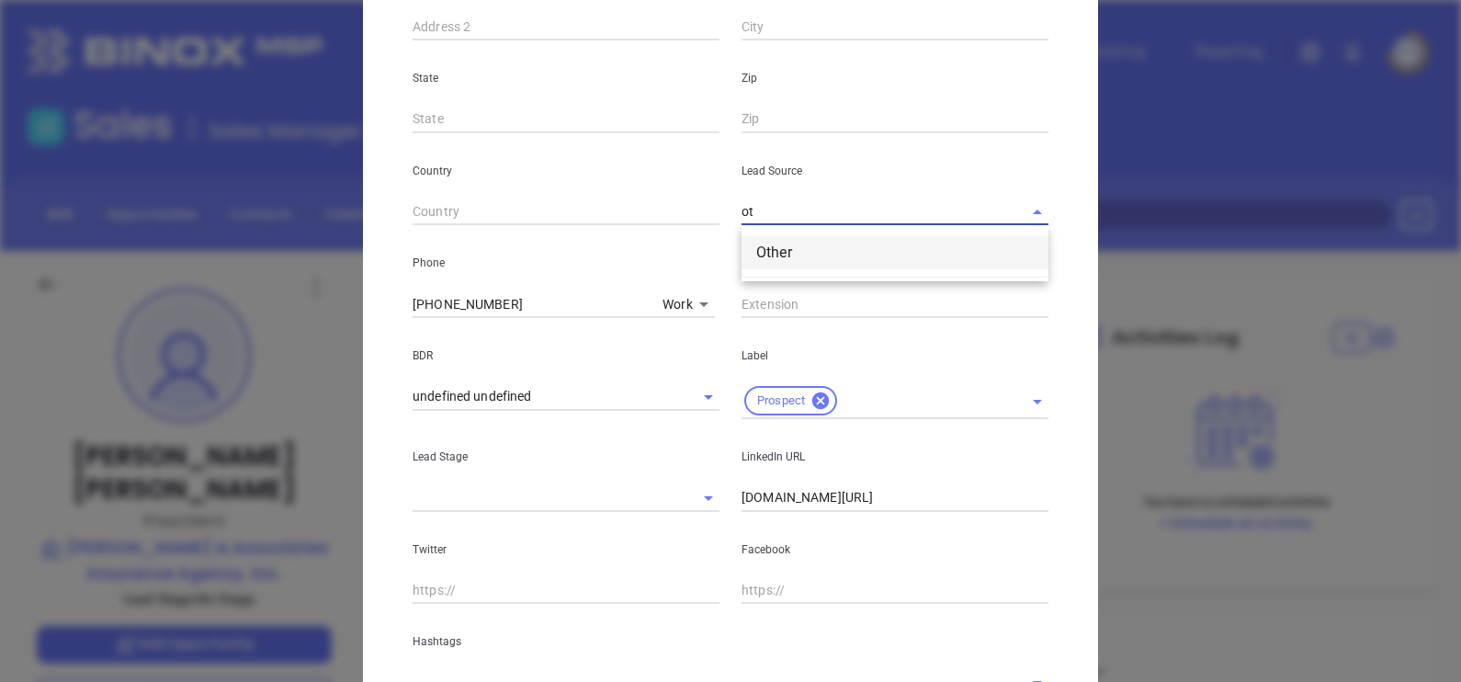
click at [974, 248] on li "Other" at bounding box center [894, 252] width 307 height 33
type input "Other"
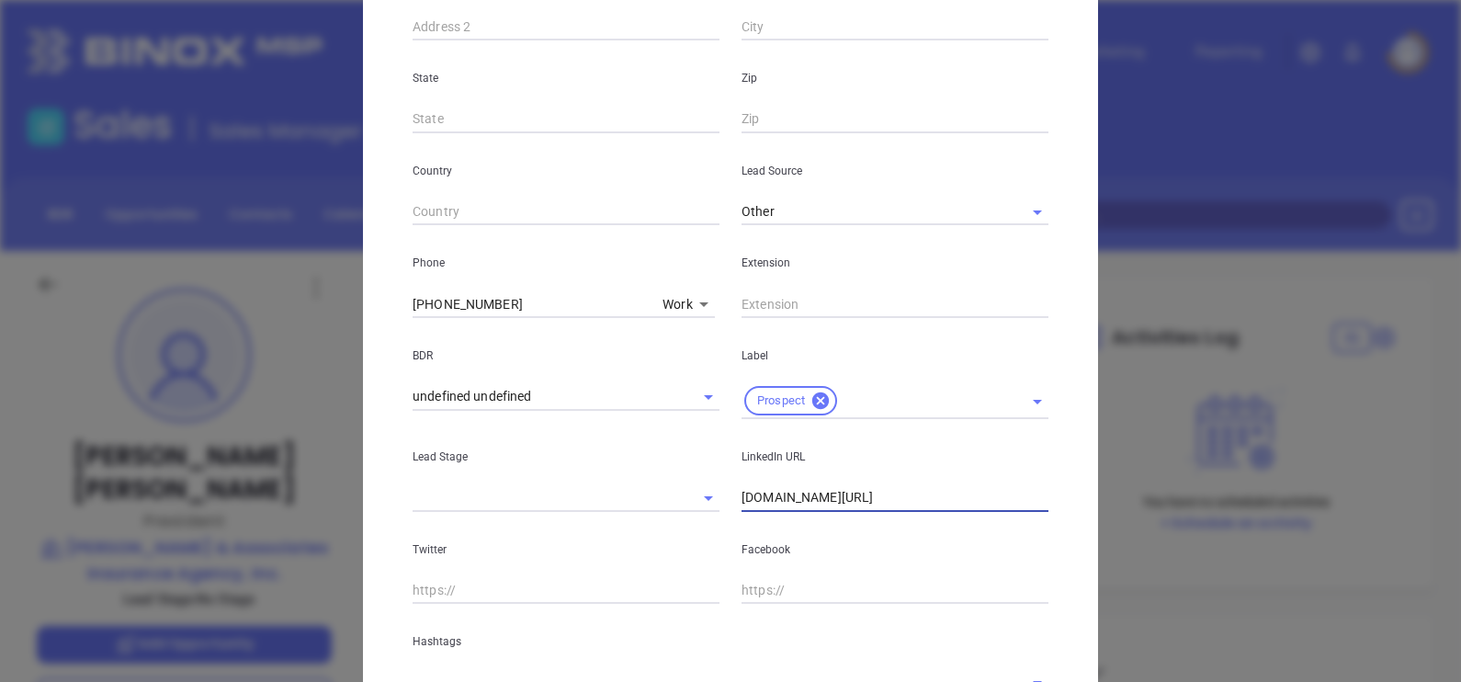
click at [741, 496] on input "linkedin.com/in/bob-burkett-85a73918" at bounding box center [894, 498] width 307 height 28
type input "www.linkedin.com/in/bob-burkett-85a73918"
click at [1001, 633] on p "Hashtags" at bounding box center [730, 641] width 636 height 20
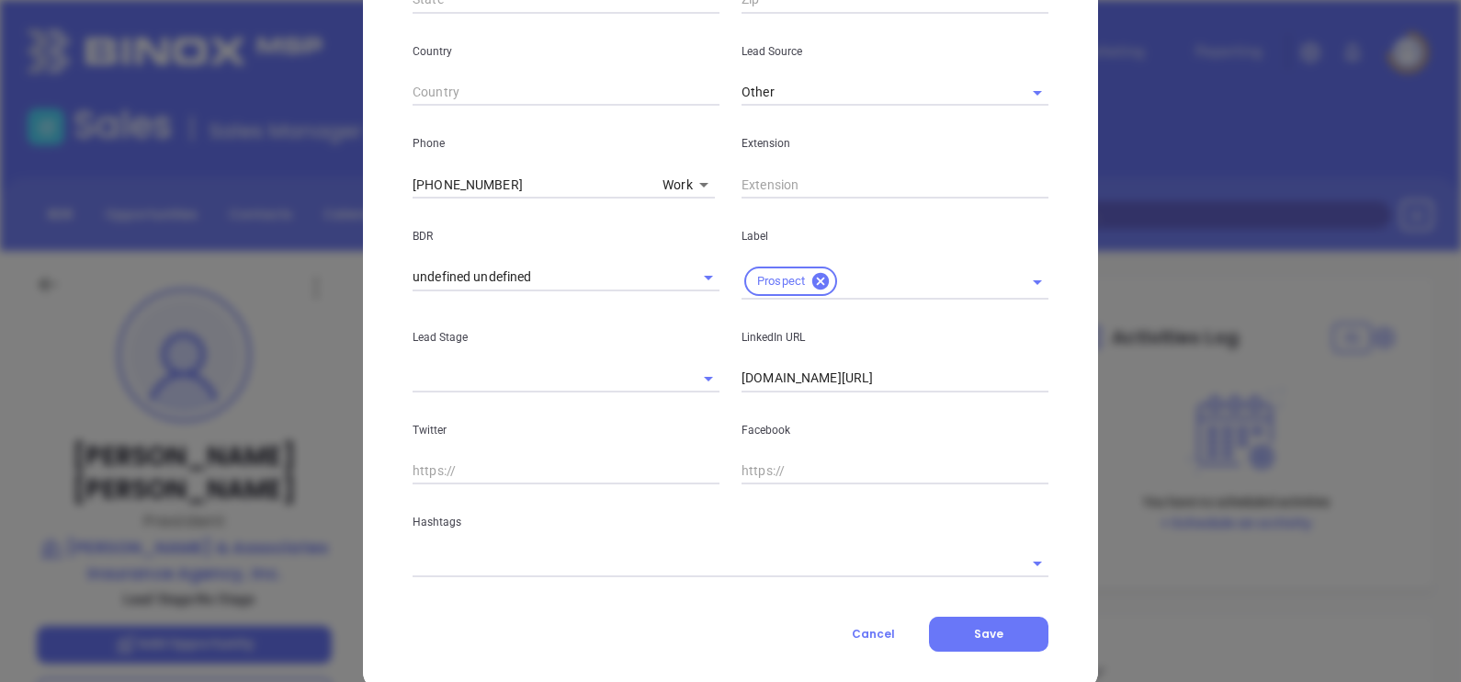
scroll to position [658, 0]
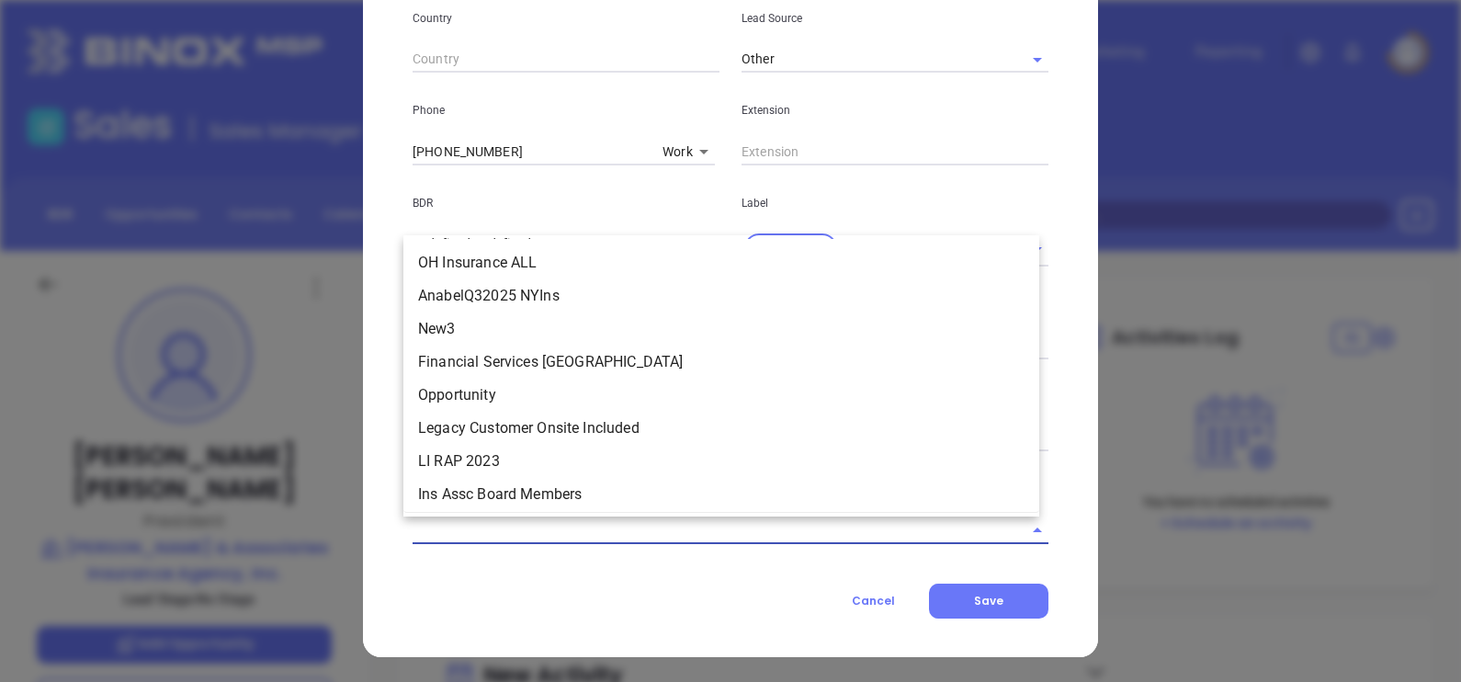
click at [817, 532] on input "text" at bounding box center [704, 529] width 584 height 27
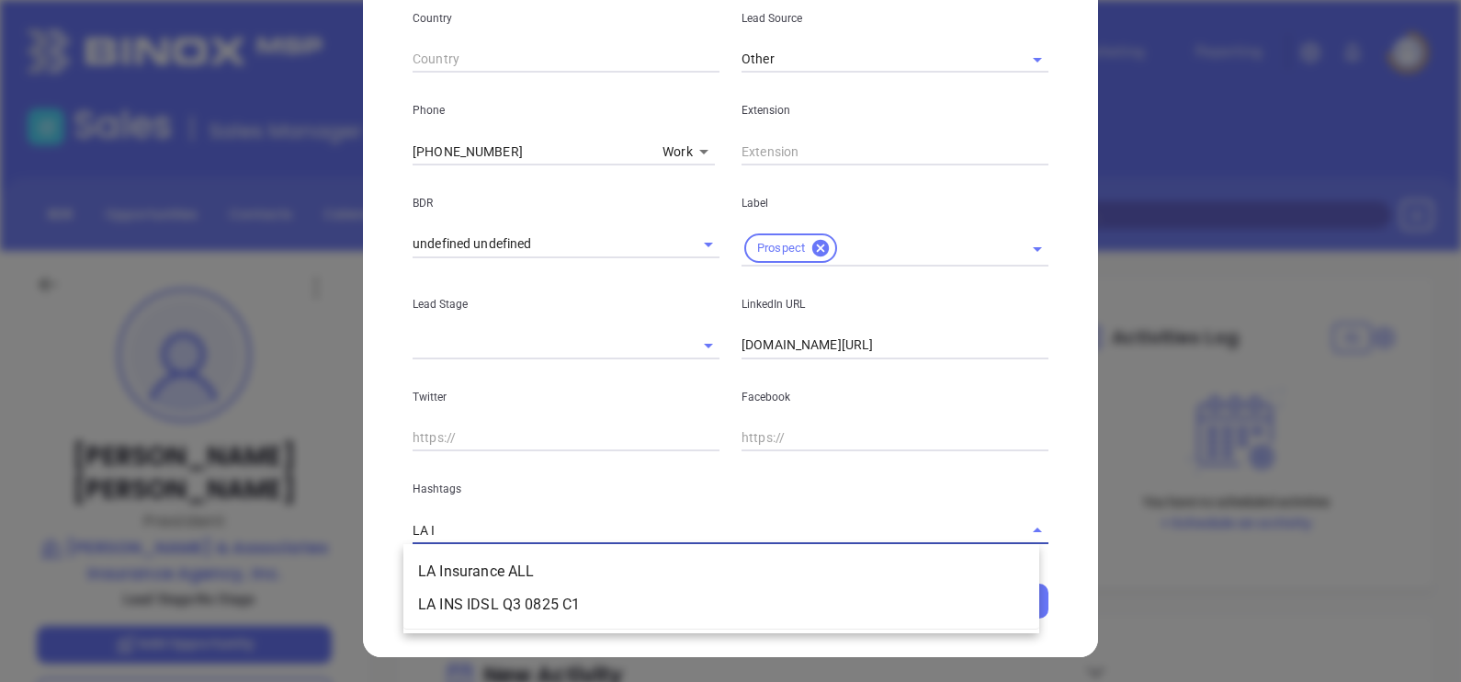
type input "LA IN"
click at [769, 570] on li "LA Insurance ALL" at bounding box center [721, 571] width 636 height 33
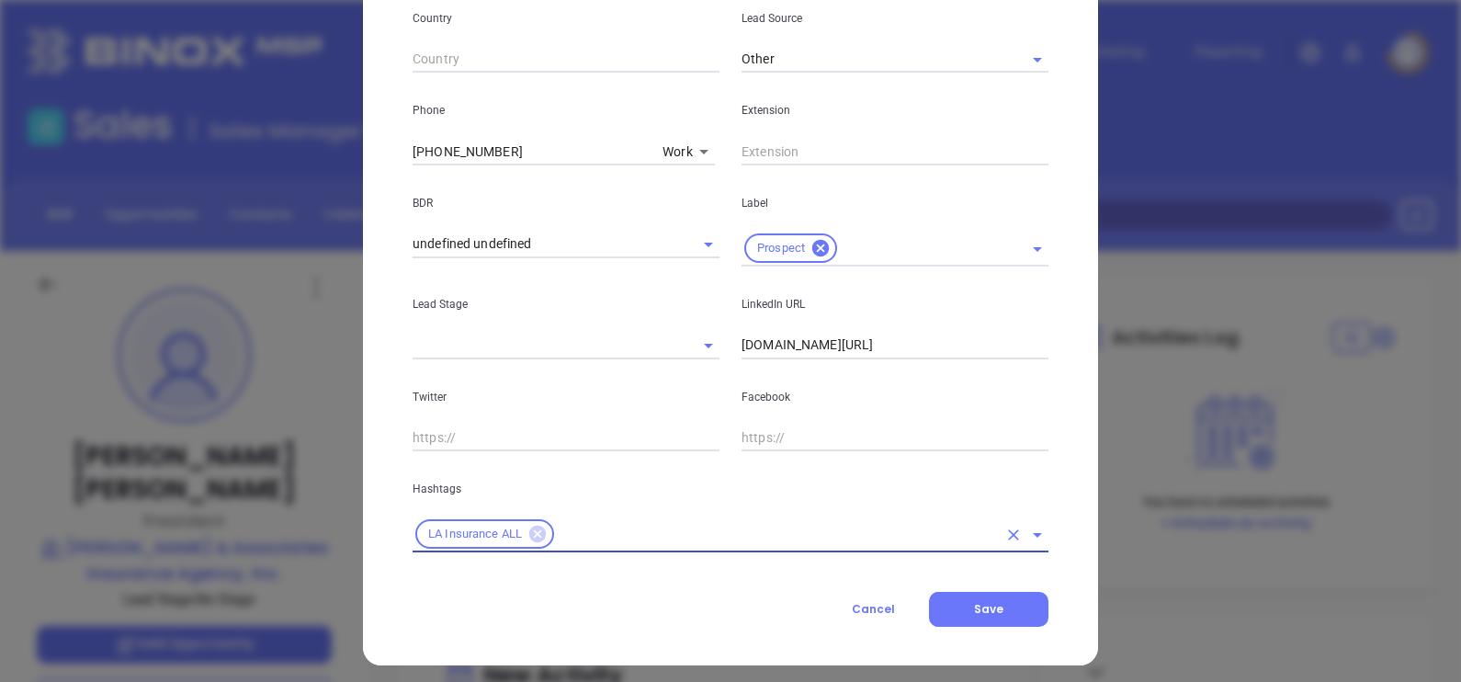
click at [529, 536] on icon at bounding box center [537, 533] width 17 height 17
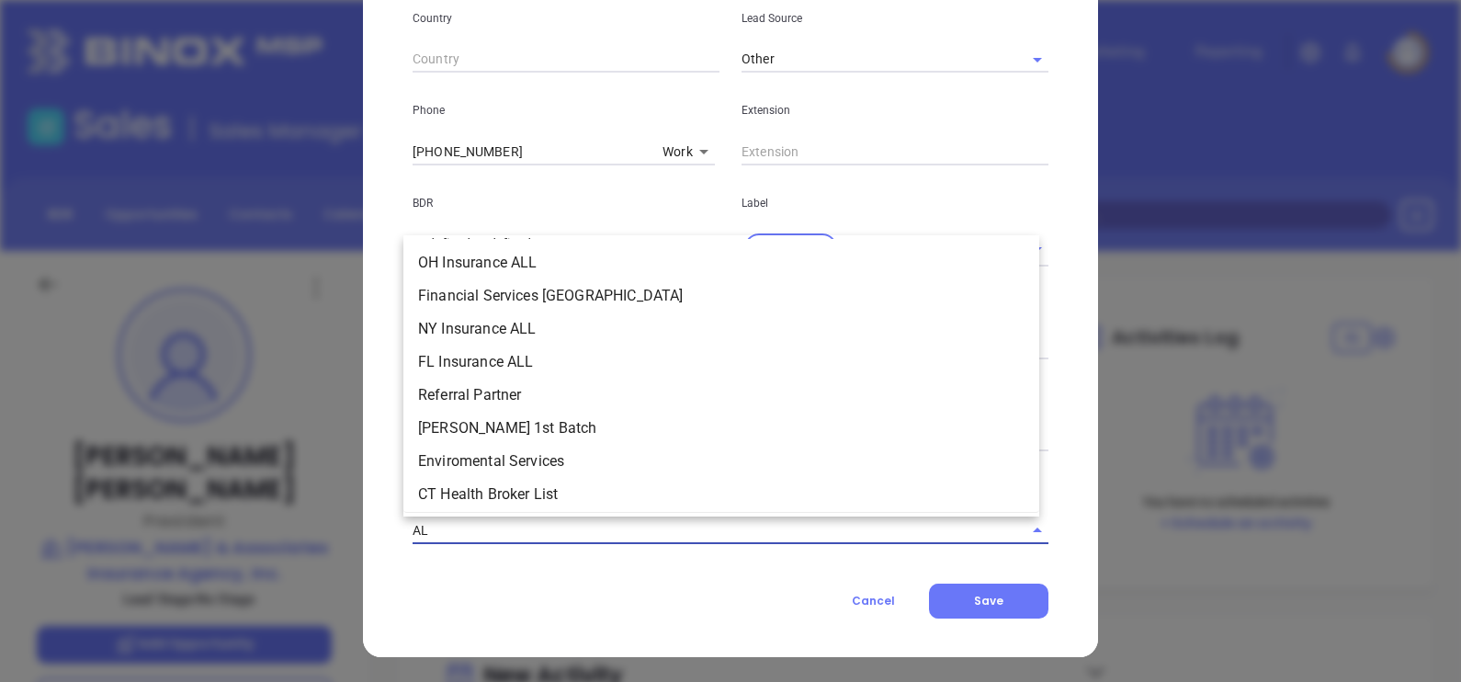
click at [522, 536] on input "AL" at bounding box center [704, 529] width 584 height 27
type input "AL IN"
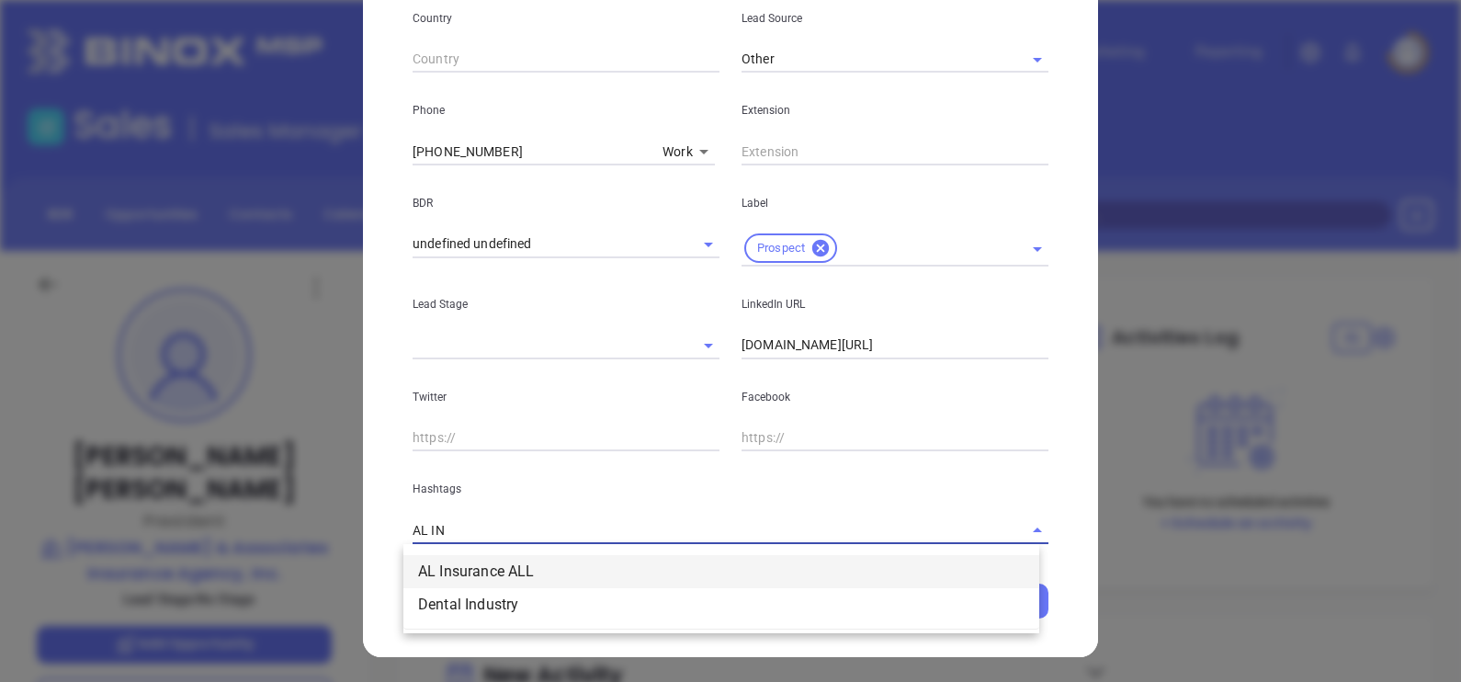
click at [520, 565] on li "AL Insurance ALL" at bounding box center [721, 571] width 636 height 33
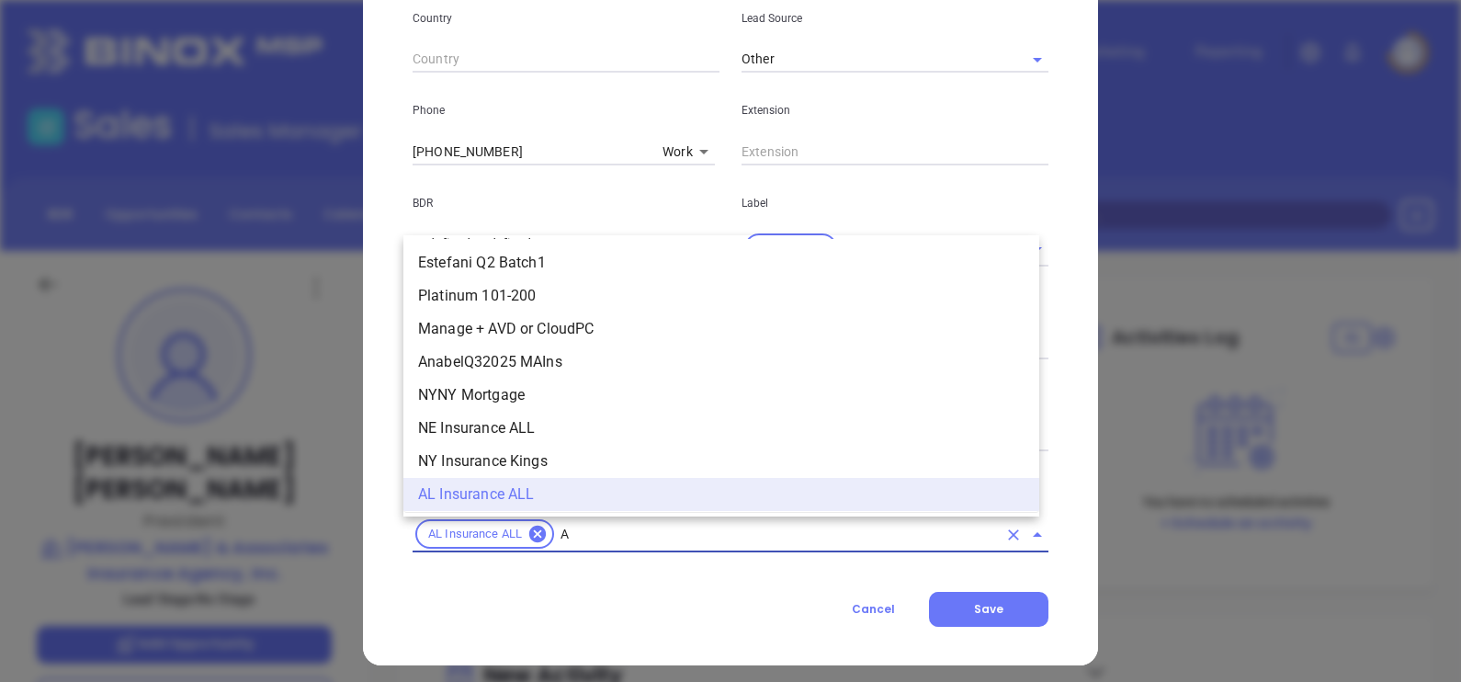
type input "AL"
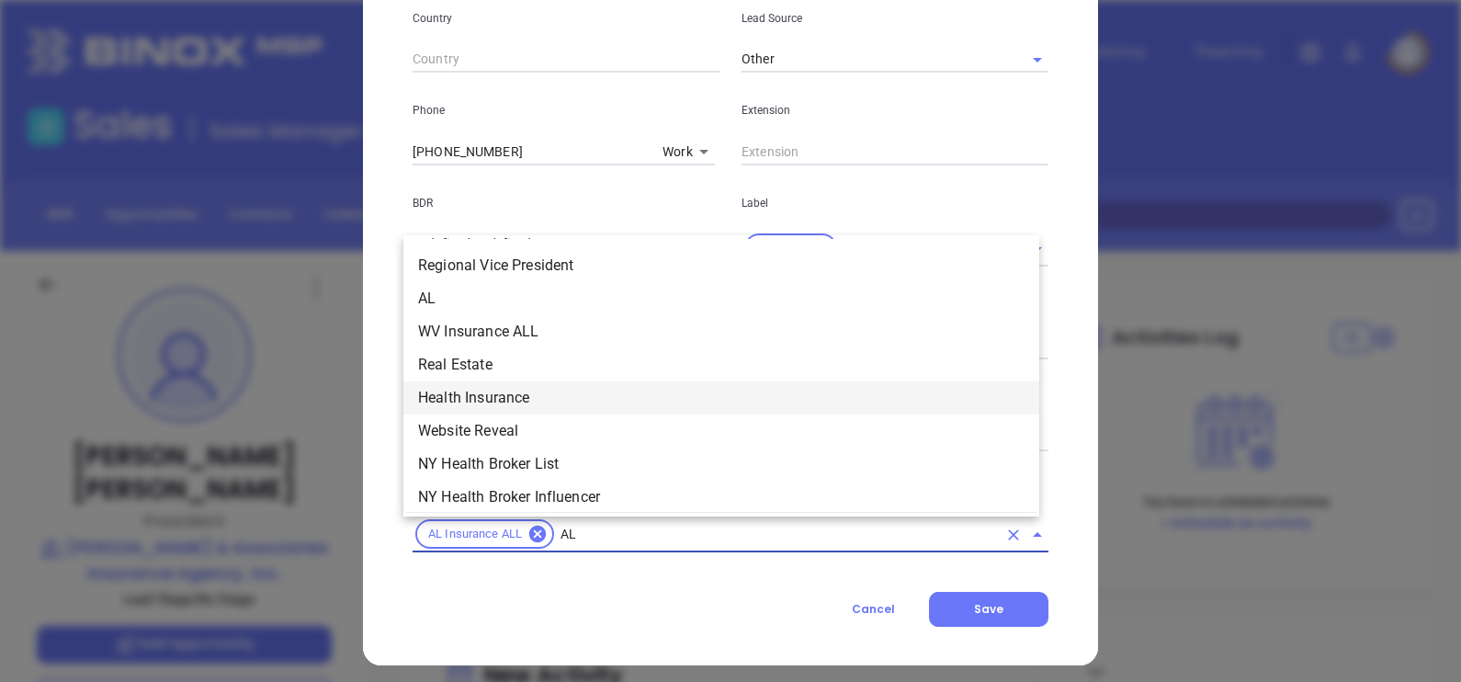
scroll to position [1666, 0]
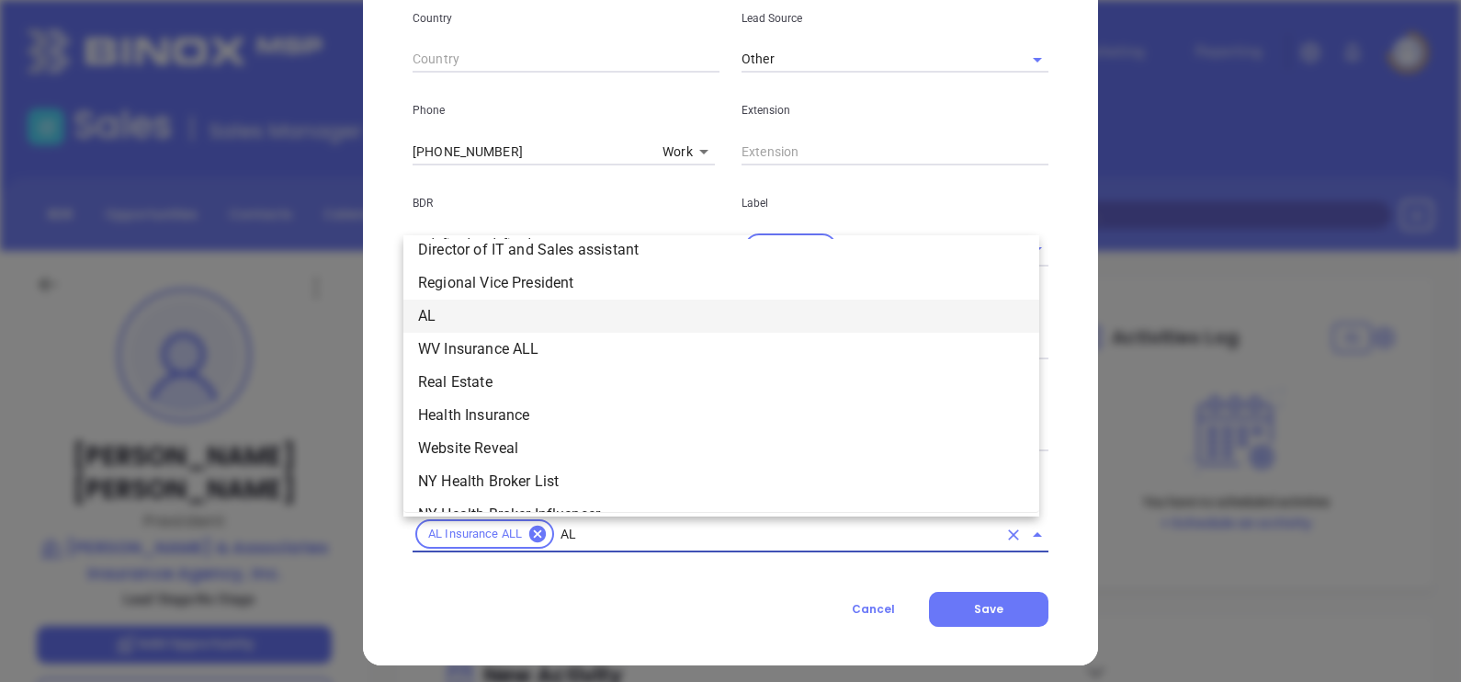
click at [678, 307] on li "AL" at bounding box center [721, 315] width 636 height 33
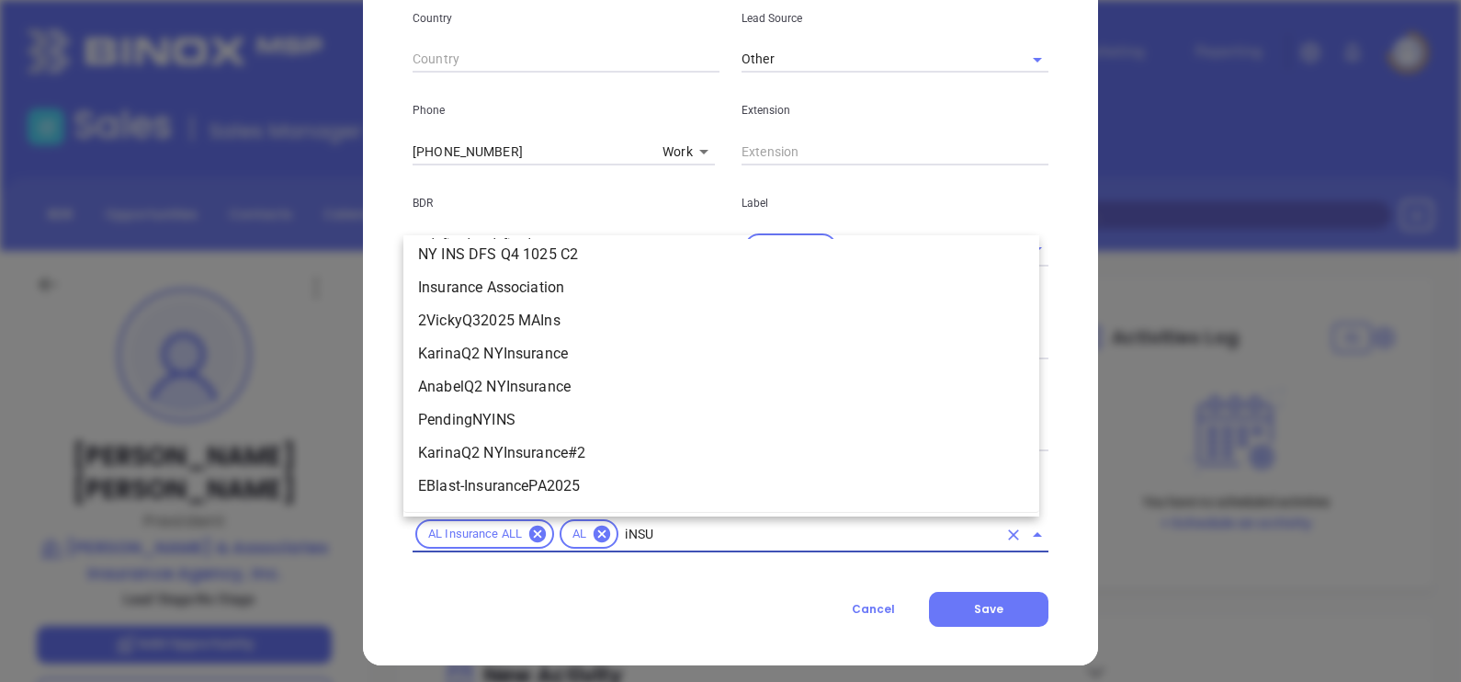
scroll to position [903, 0]
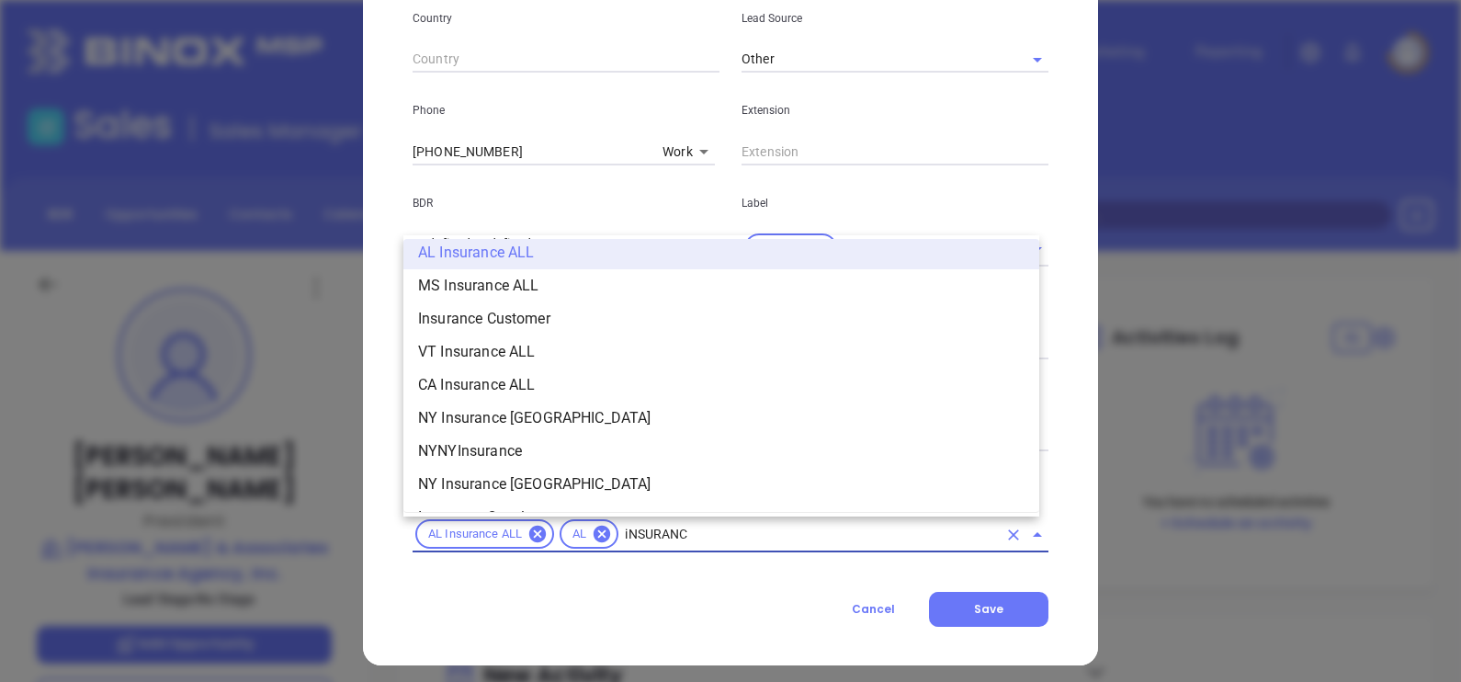
type input "iNSURANCE"
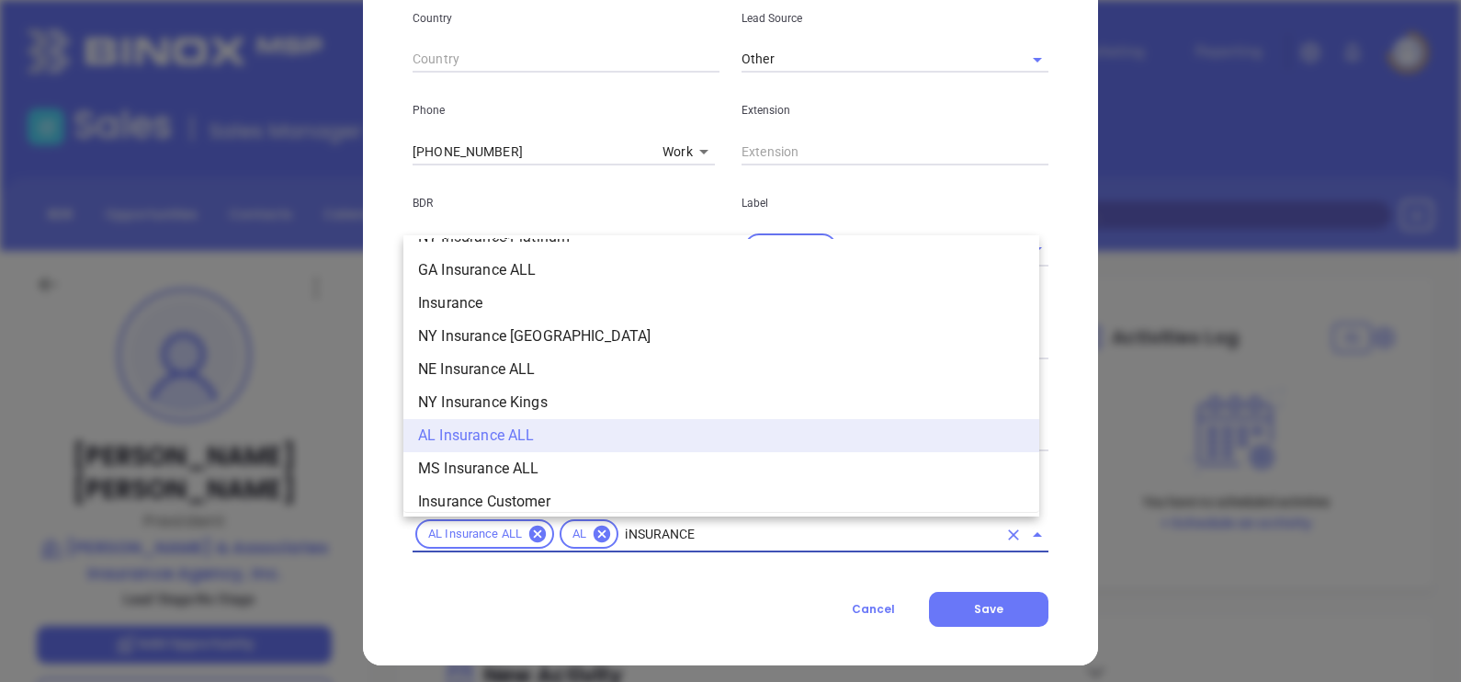
scroll to position [705, 0]
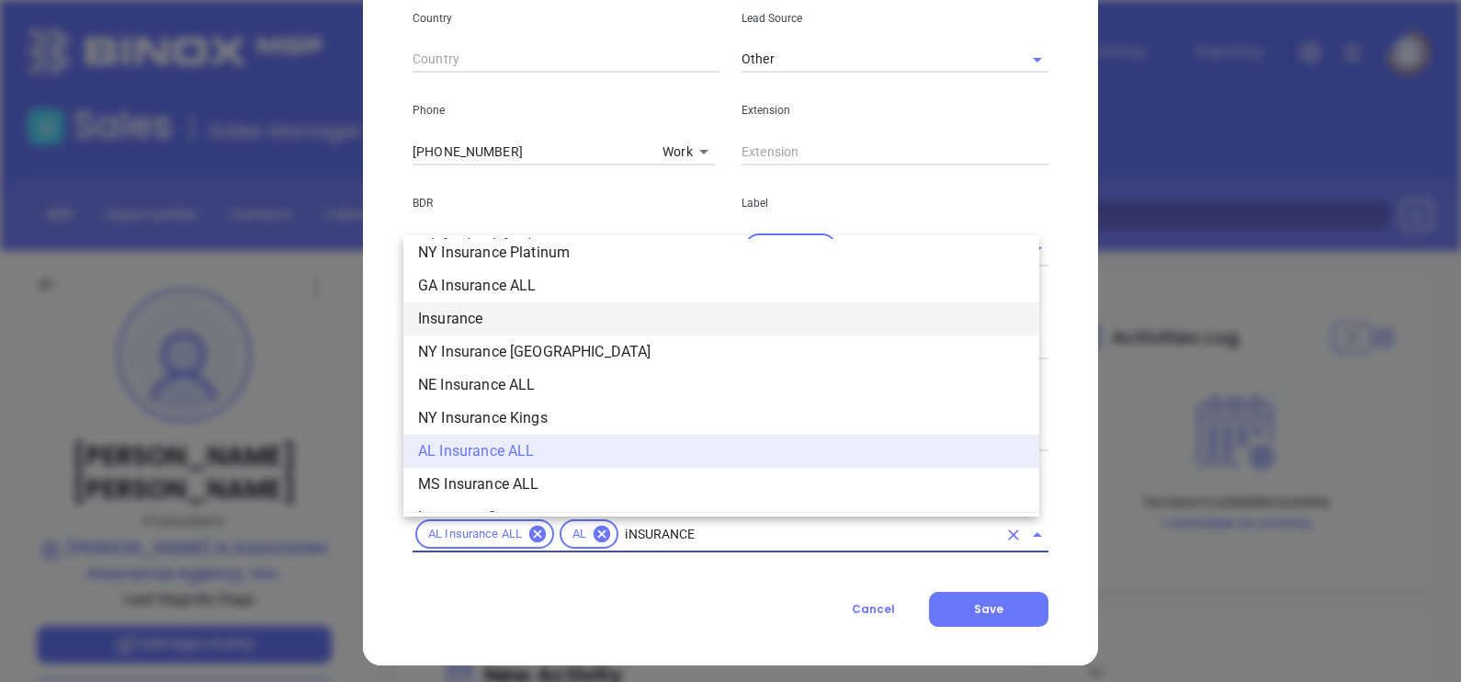
click at [689, 317] on li "Insurance" at bounding box center [721, 318] width 636 height 33
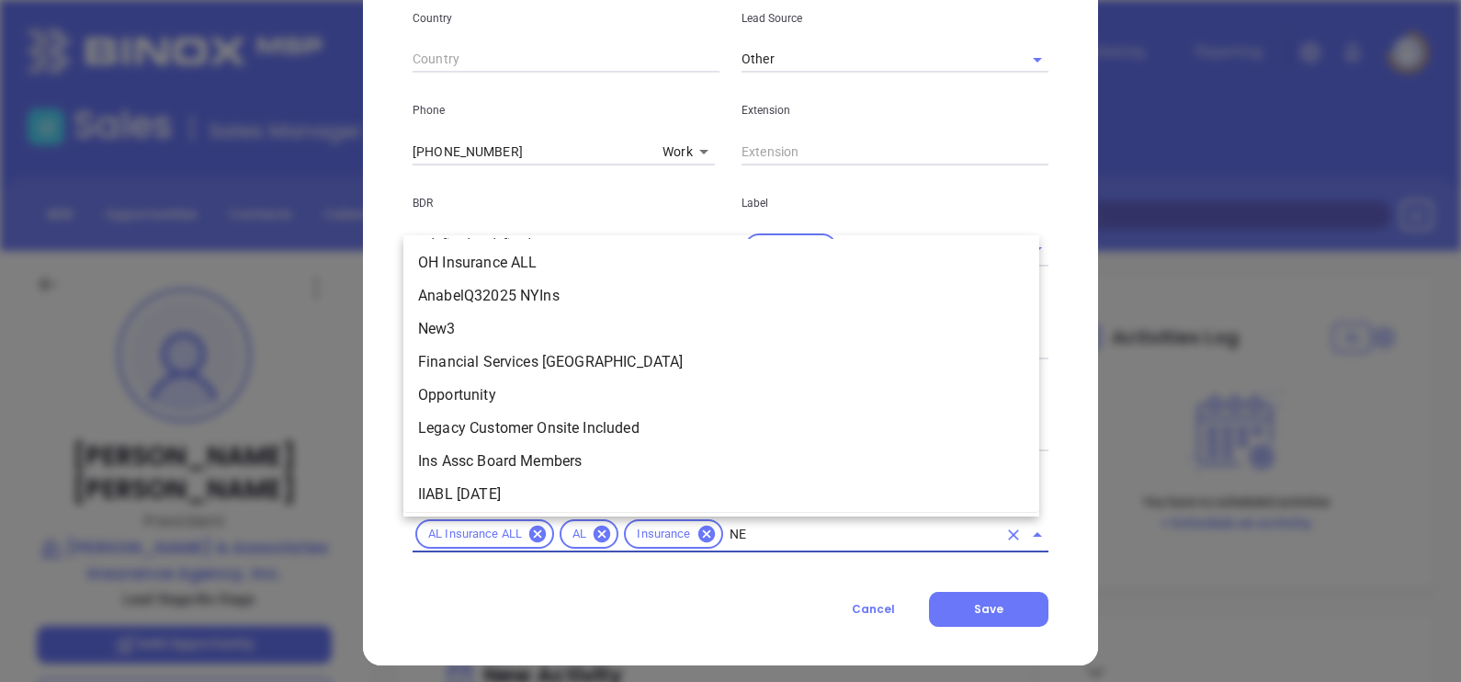
scroll to position [0, 0]
type input "NEW"
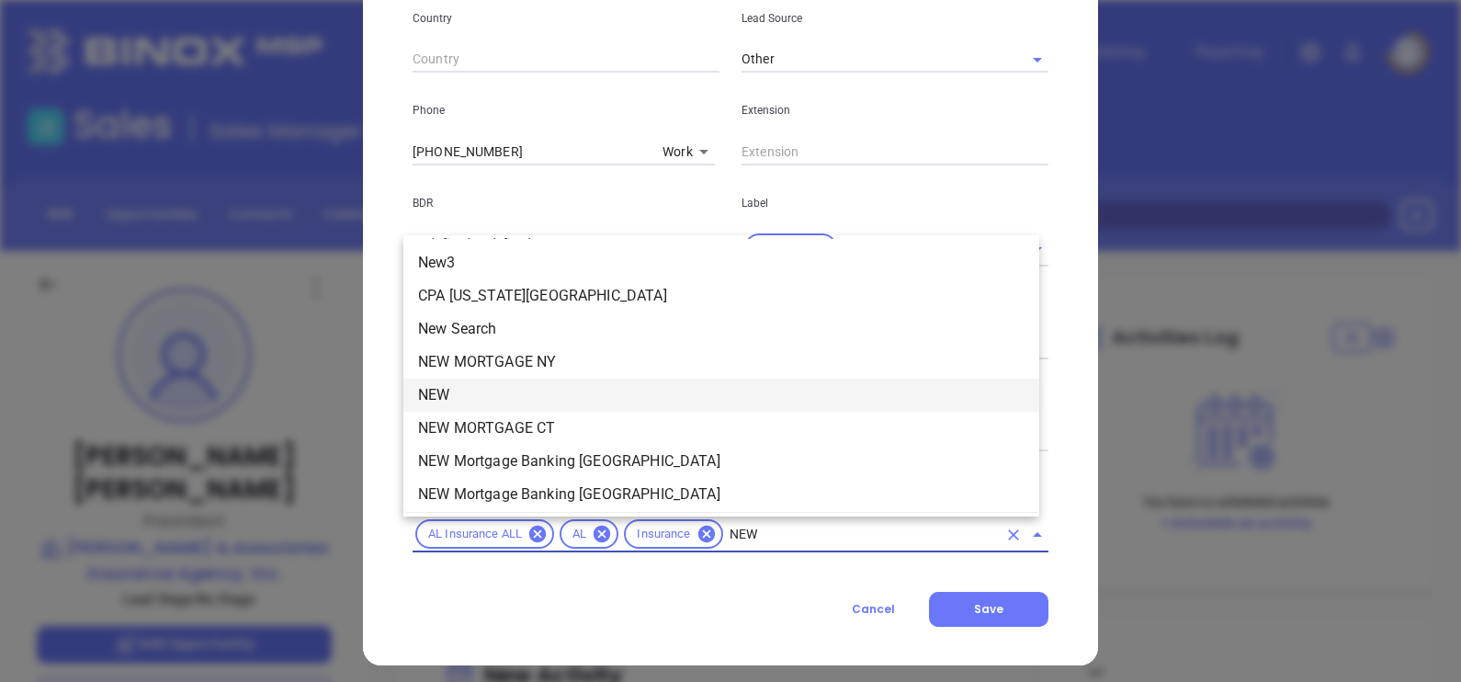
click at [536, 390] on li "NEW" at bounding box center [721, 394] width 636 height 33
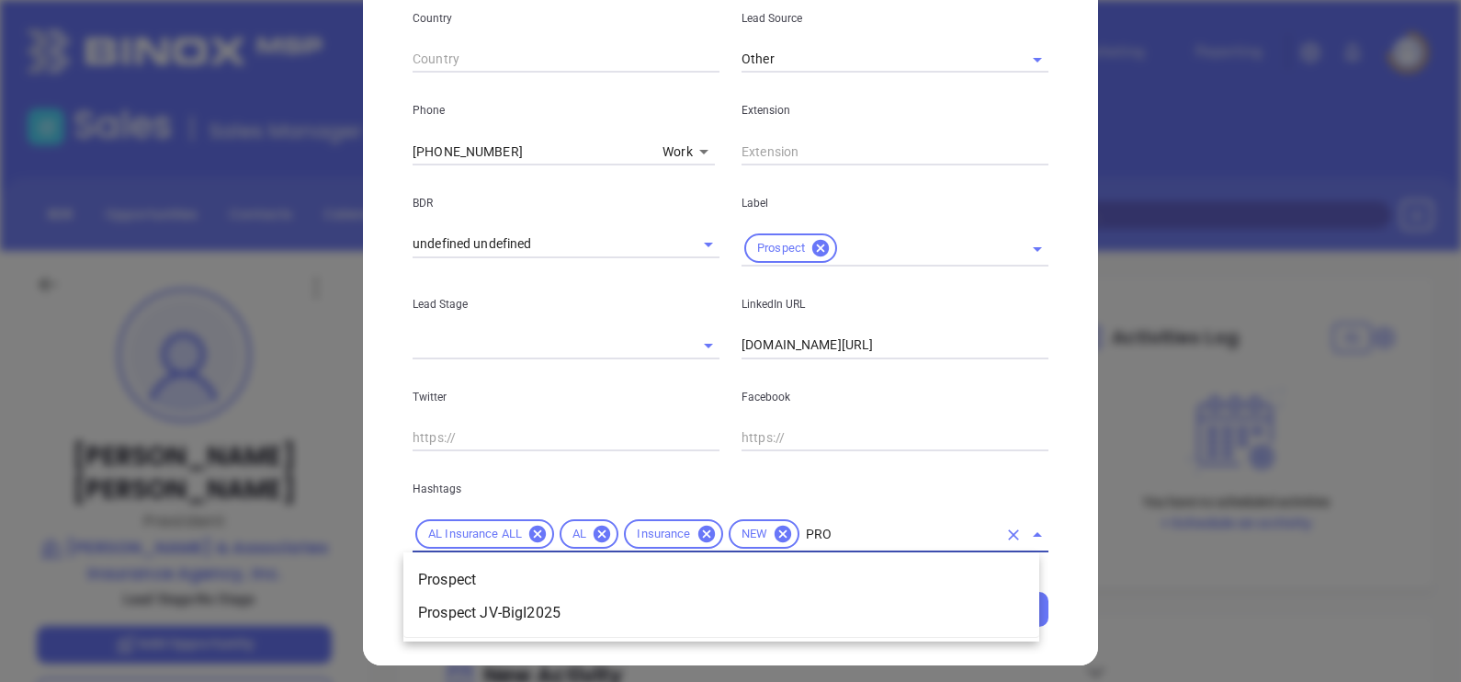
type input "PROS"
click at [511, 567] on li "Prospect" at bounding box center [721, 579] width 636 height 33
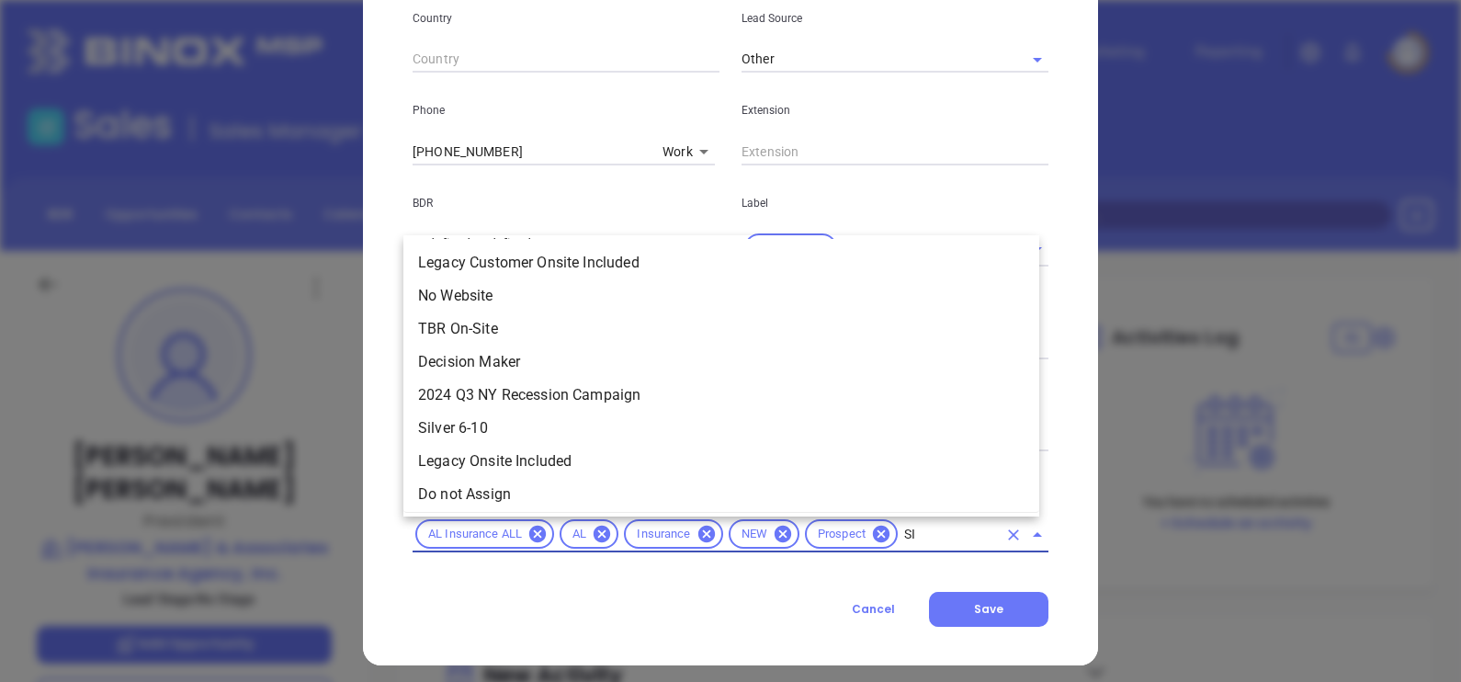
type input "SIL"
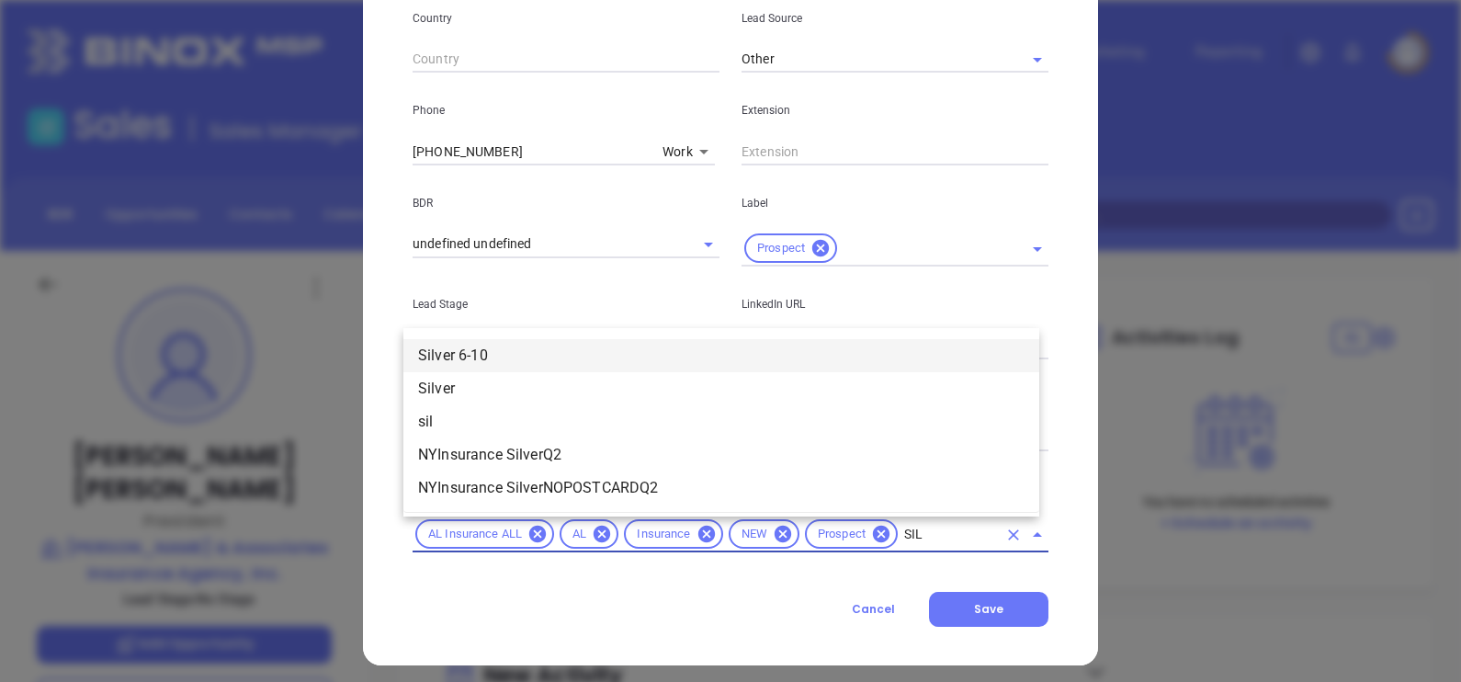
click at [505, 347] on li "Silver 6-10" at bounding box center [721, 355] width 636 height 33
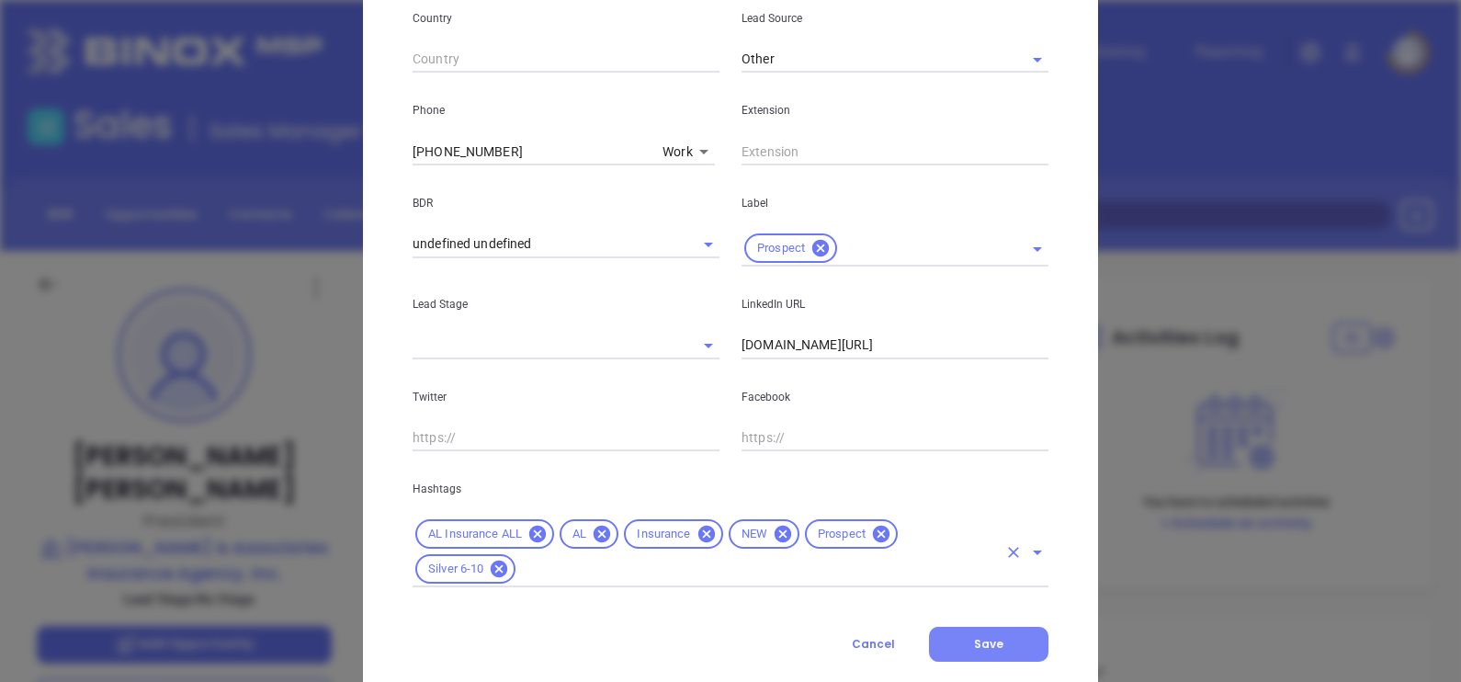
click at [975, 653] on button "Save" at bounding box center [988, 643] width 119 height 35
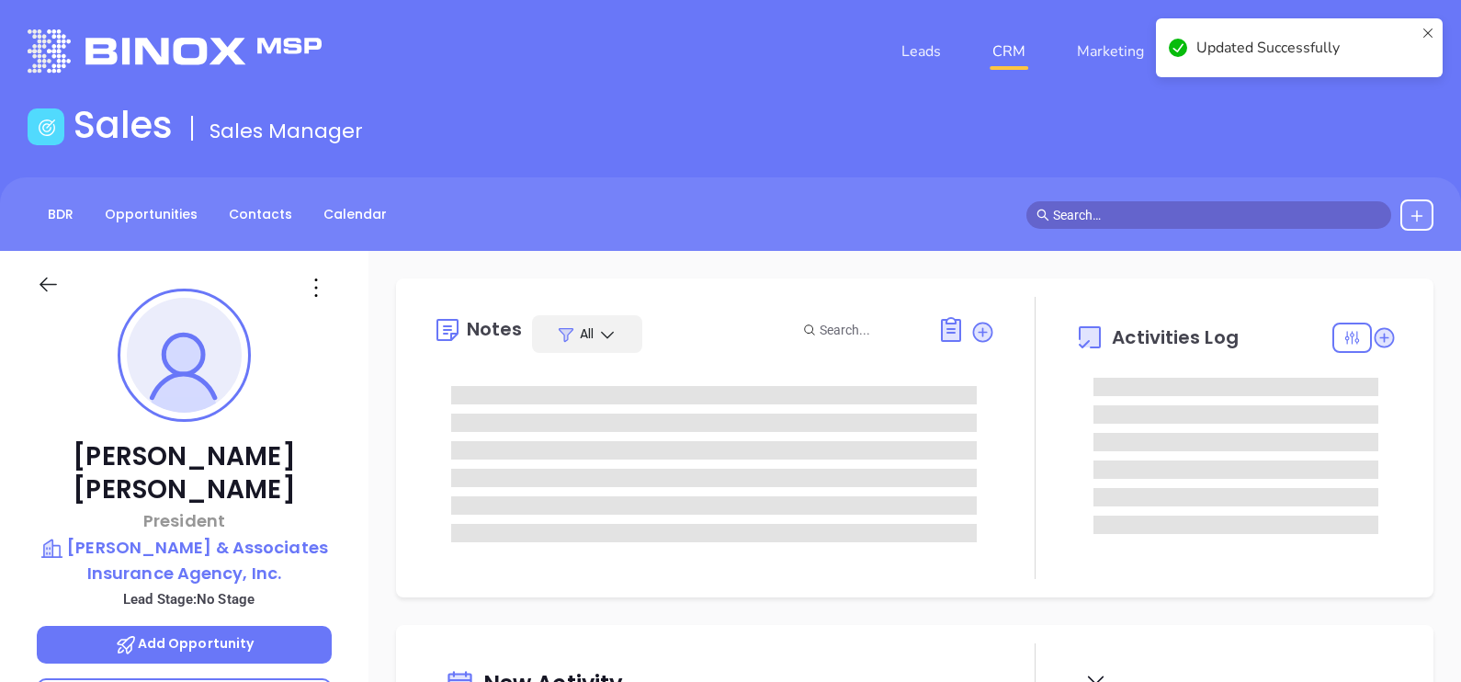
click at [359, 455] on div "Bob Burkett President Burkett & Associates Insurance Agency, Inc. Lead Stage: N…" at bounding box center [184, 677] width 368 height 852
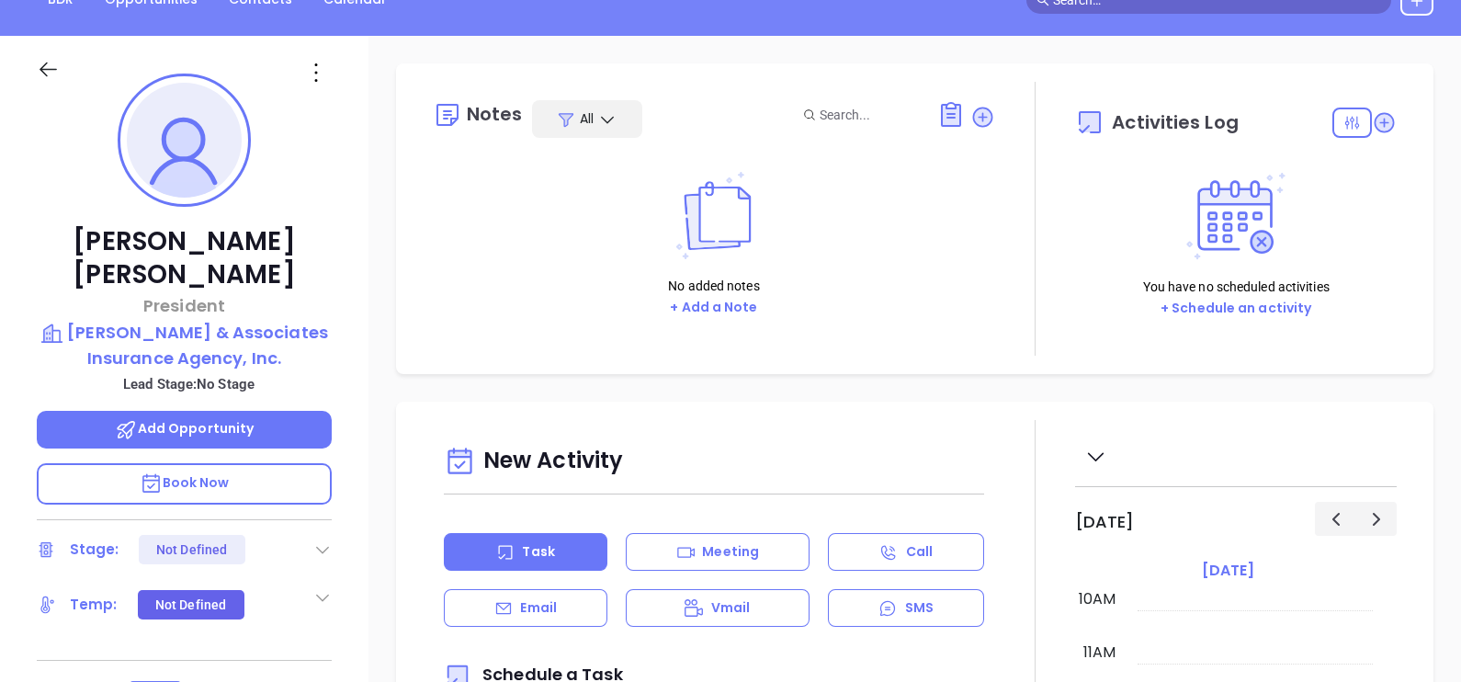
scroll to position [165, 0]
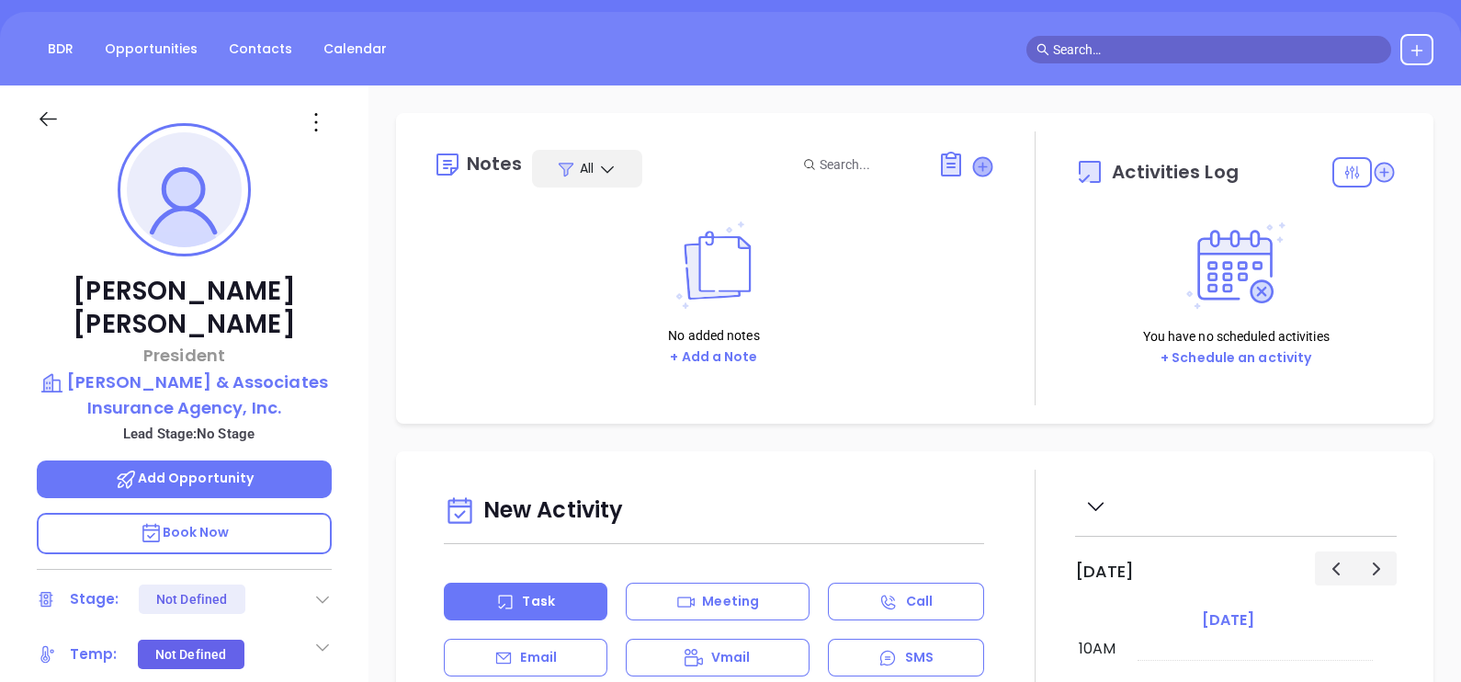
click at [973, 170] on icon at bounding box center [982, 166] width 18 height 18
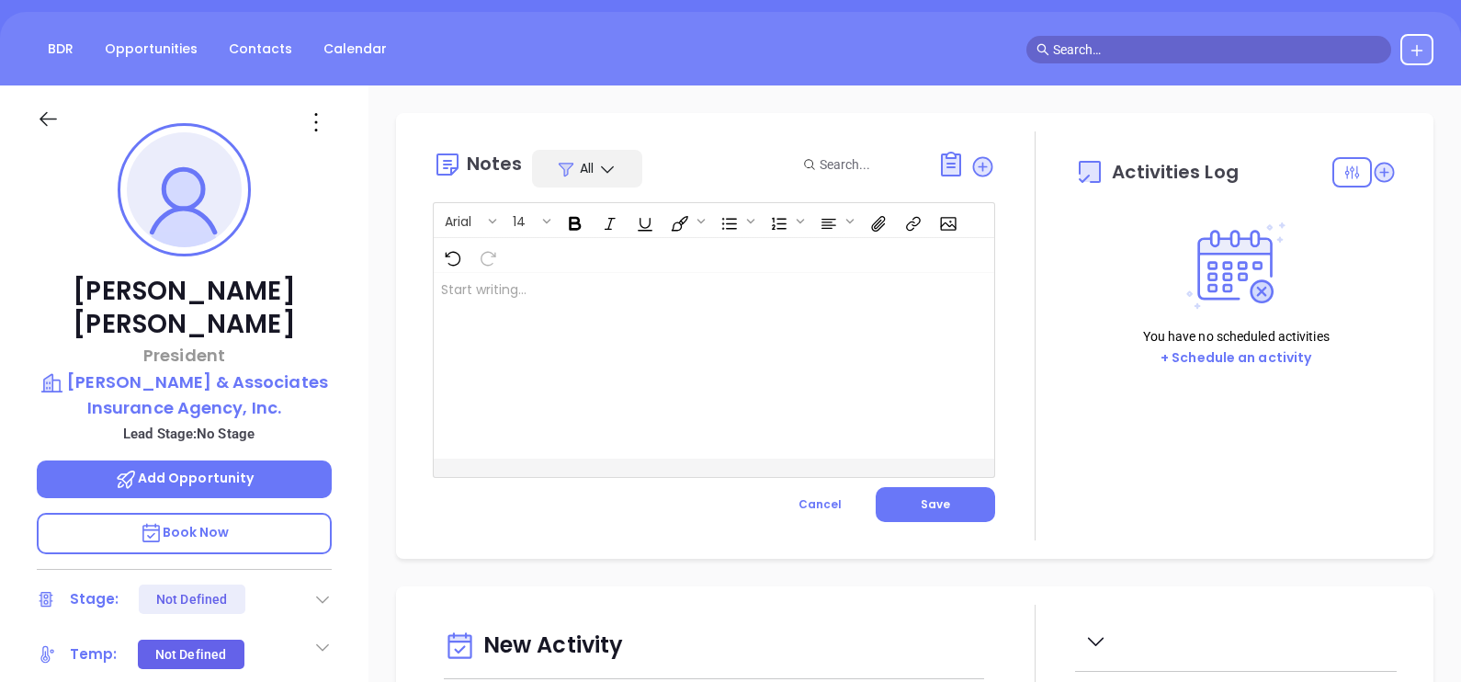
click at [826, 310] on div at bounding box center [694, 366] width 521 height 186
click at [920, 507] on span "Save" at bounding box center [934, 504] width 29 height 16
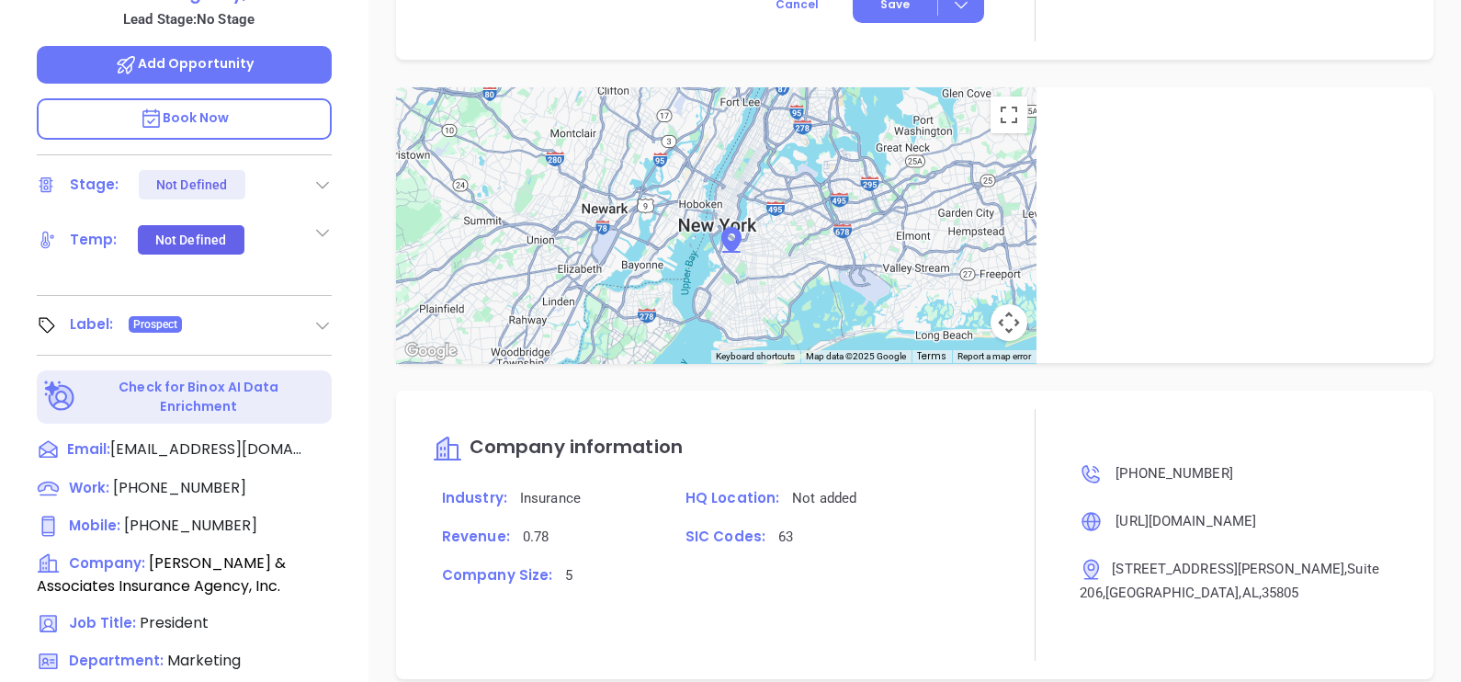
scroll to position [854, 0]
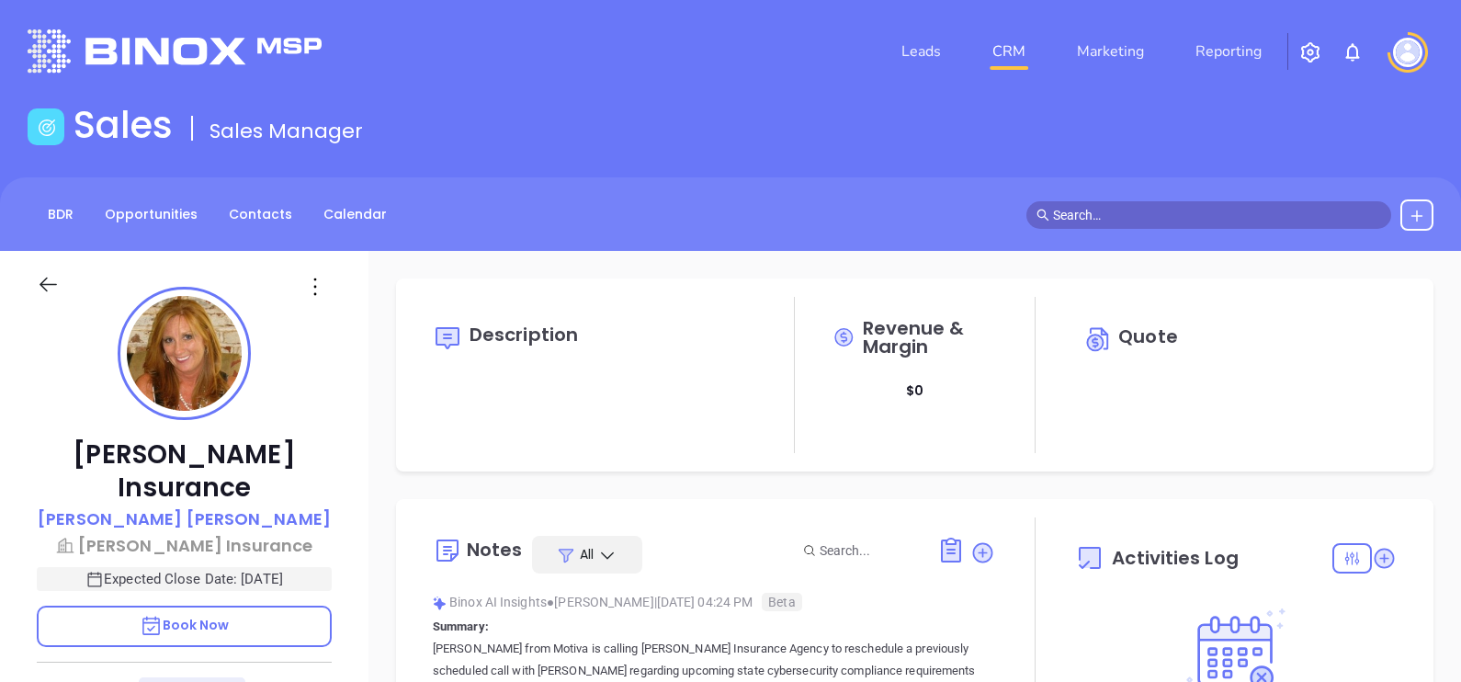
type input "10:00 am"
type input "[DATE]"
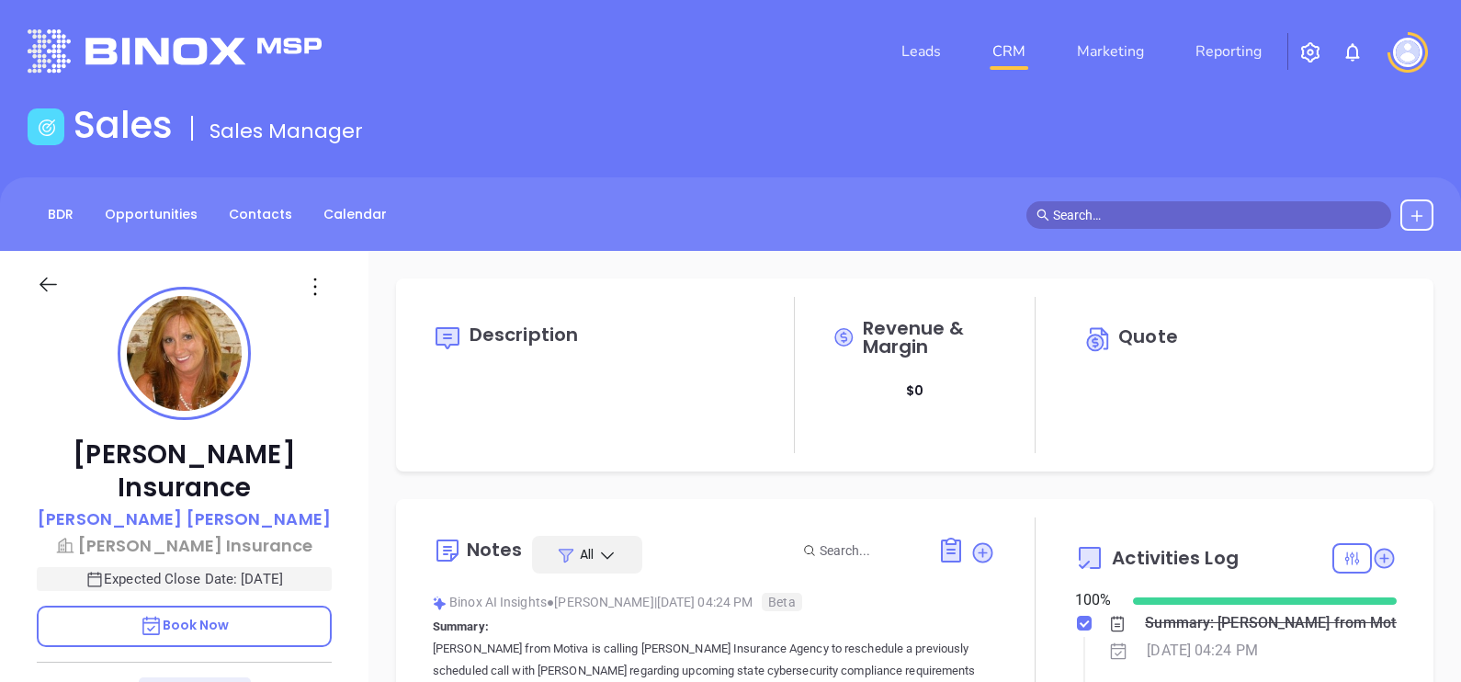
type input "[PERSON_NAME]"
click at [220, 506] on p "[PERSON_NAME]" at bounding box center [184, 518] width 293 height 25
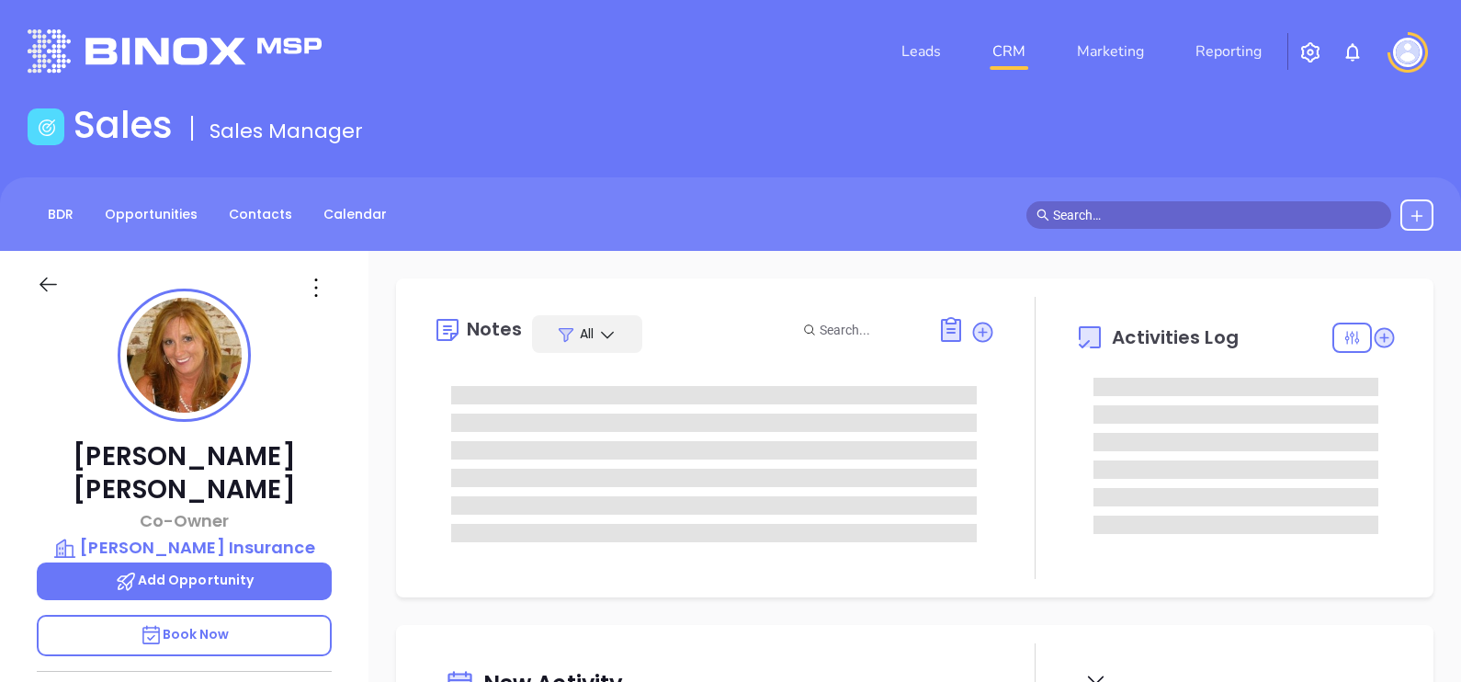
type input "[DATE]"
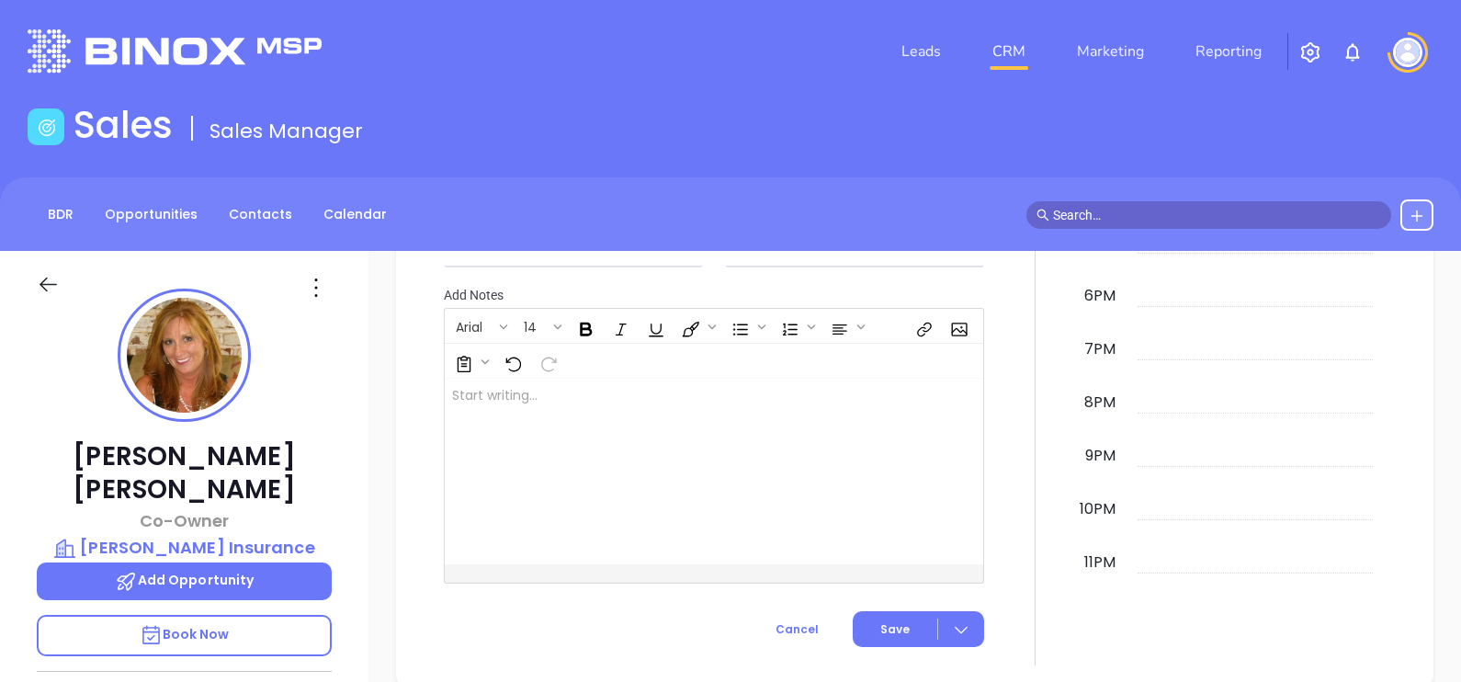
type input "[PERSON_NAME]"
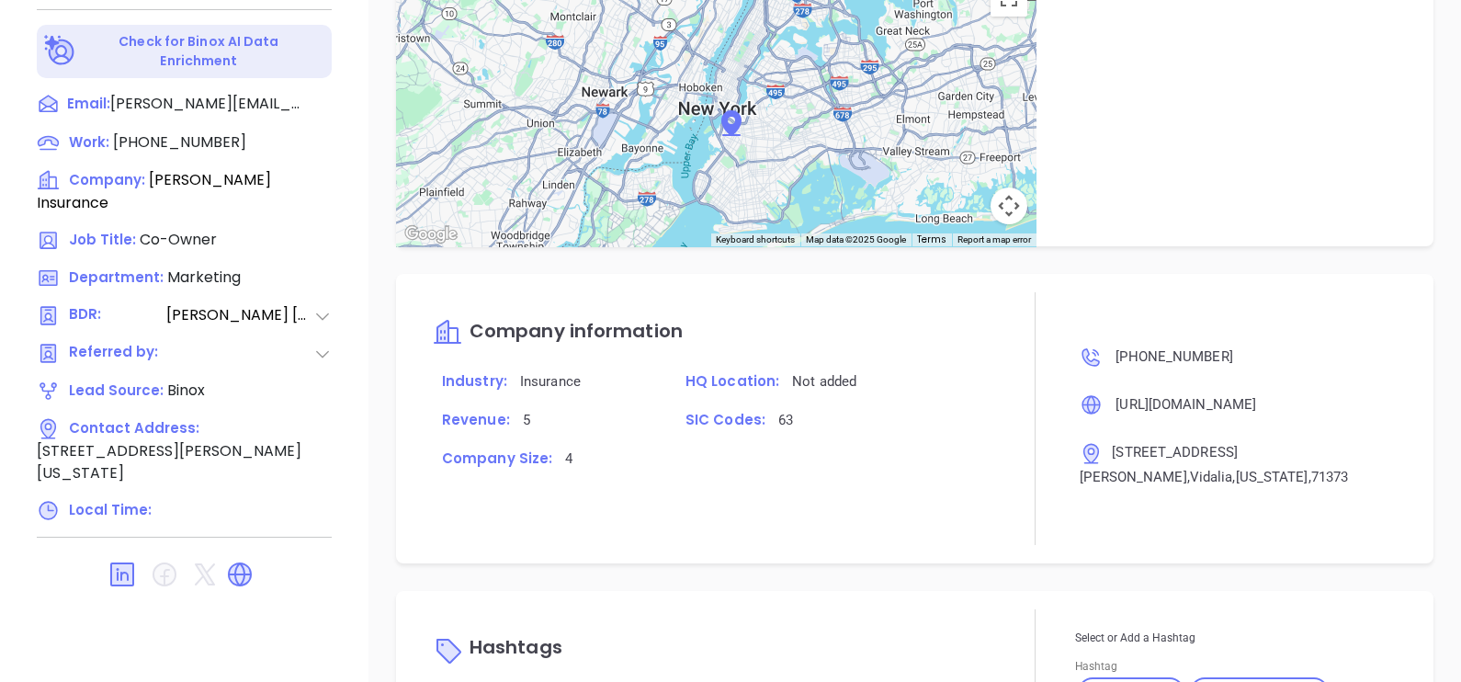
scroll to position [1540, 0]
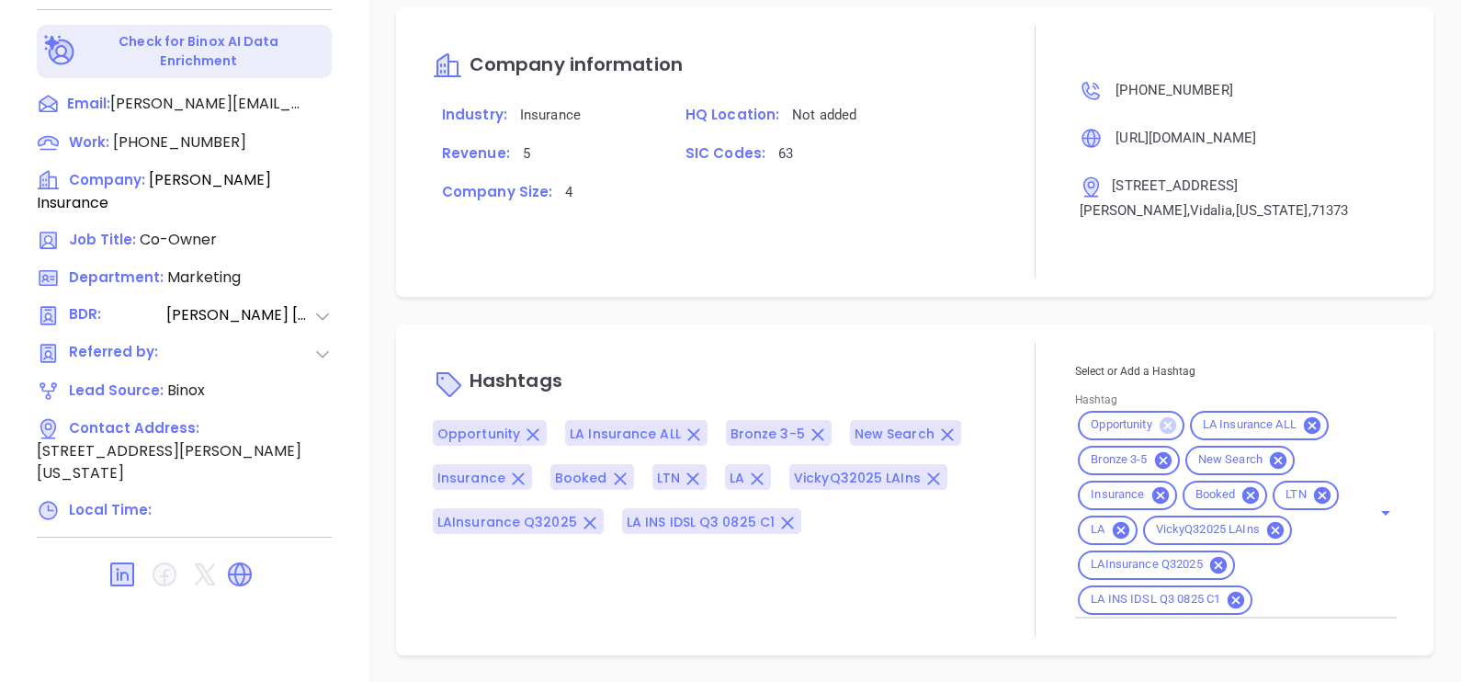
click at [1161, 416] on icon at bounding box center [1167, 424] width 17 height 17
